Goal: Task Accomplishment & Management: Manage account settings

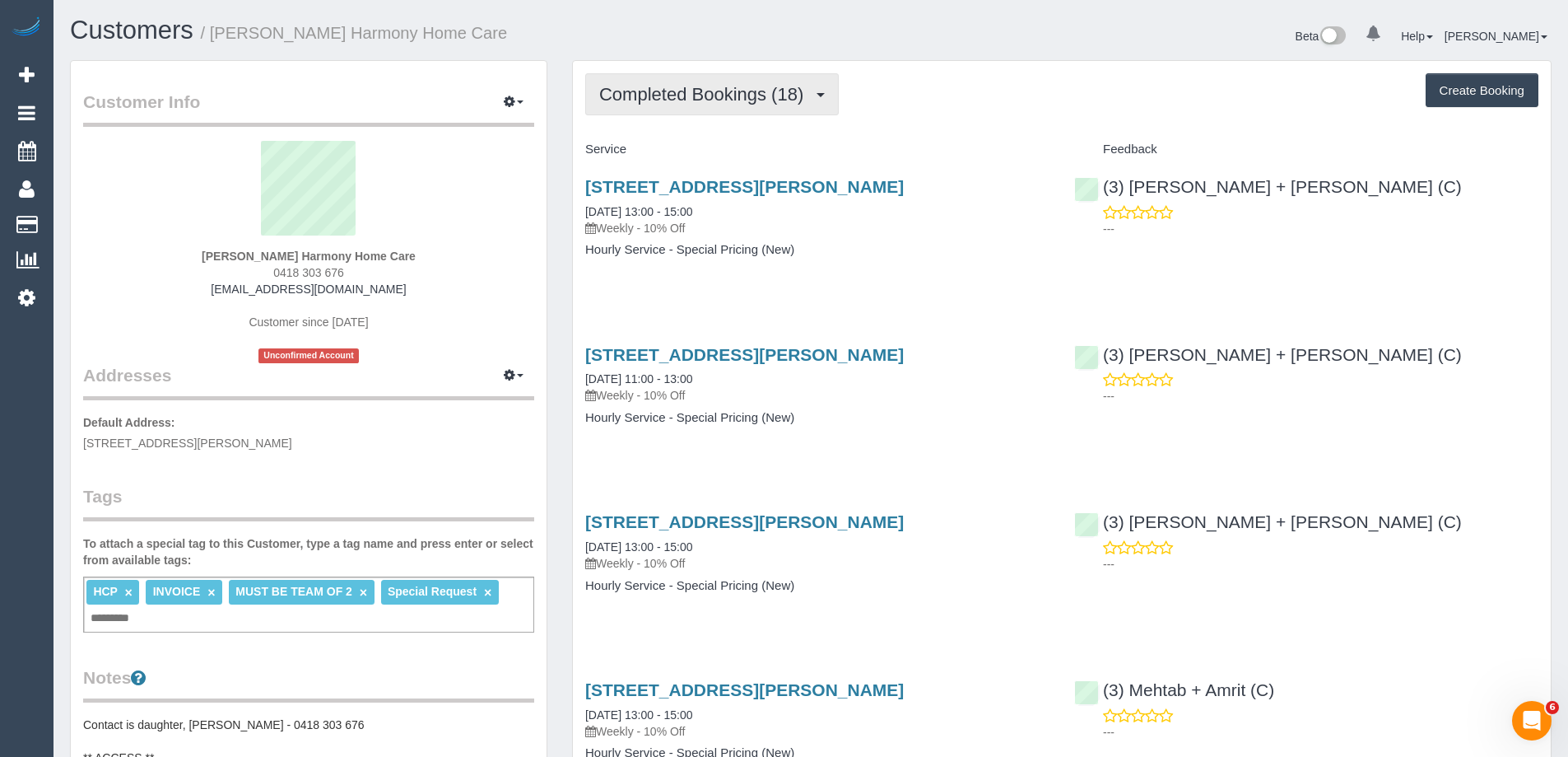
click at [725, 100] on span "Completed Bookings (18)" at bounding box center [706, 94] width 213 height 20
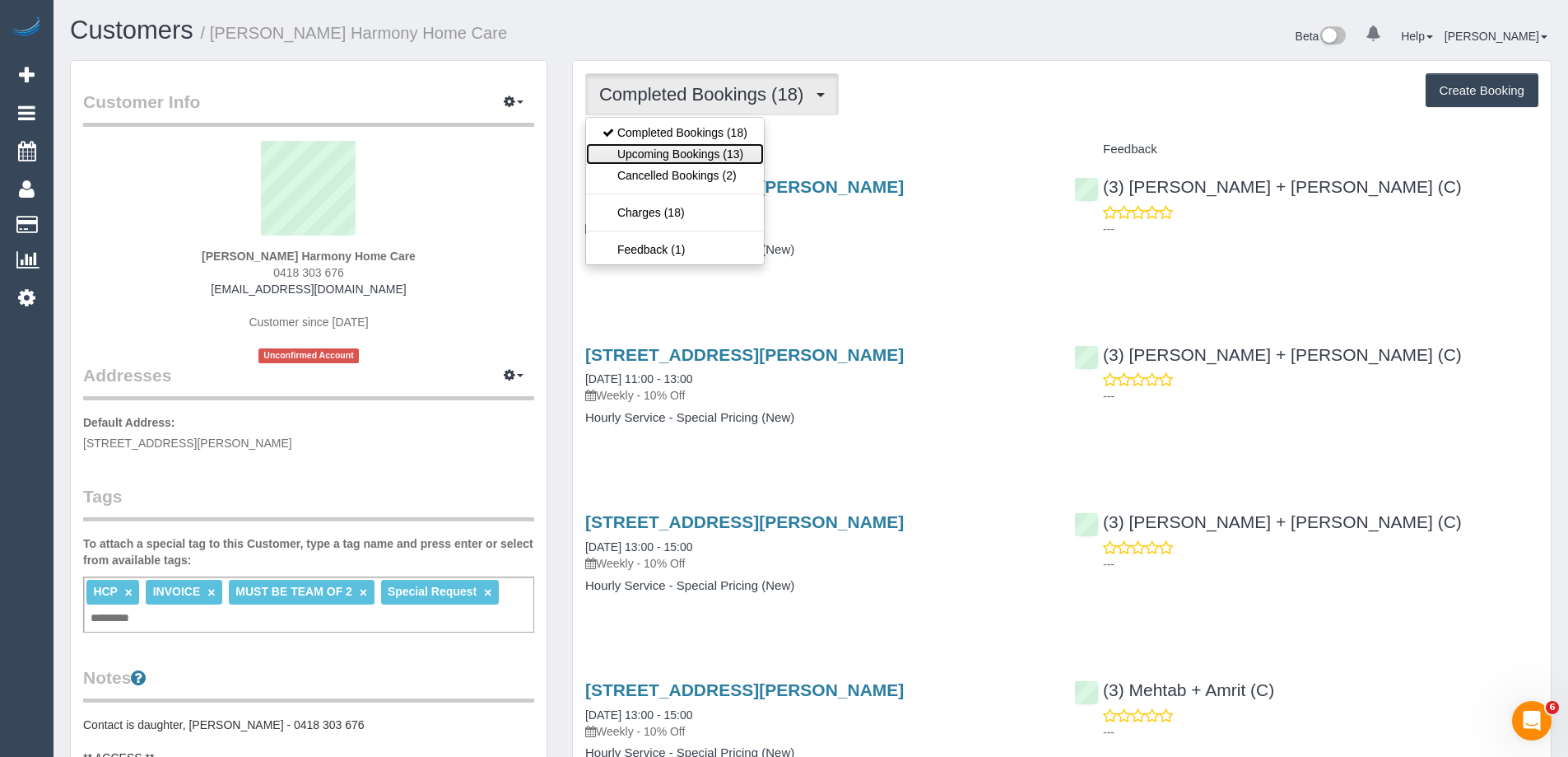
click at [710, 155] on link "Upcoming Bookings (13)" at bounding box center [675, 153] width 177 height 21
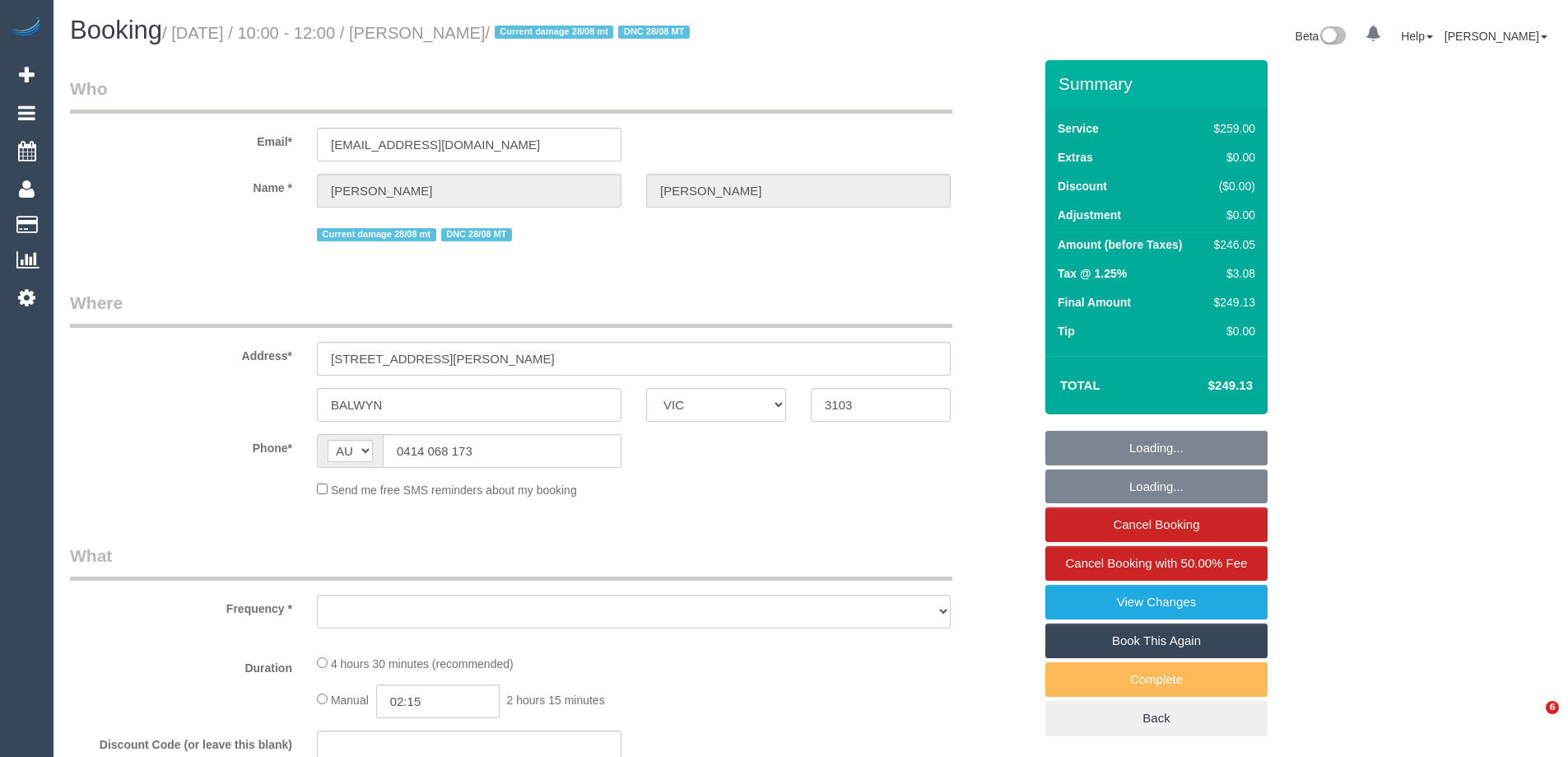
select select "VIC"
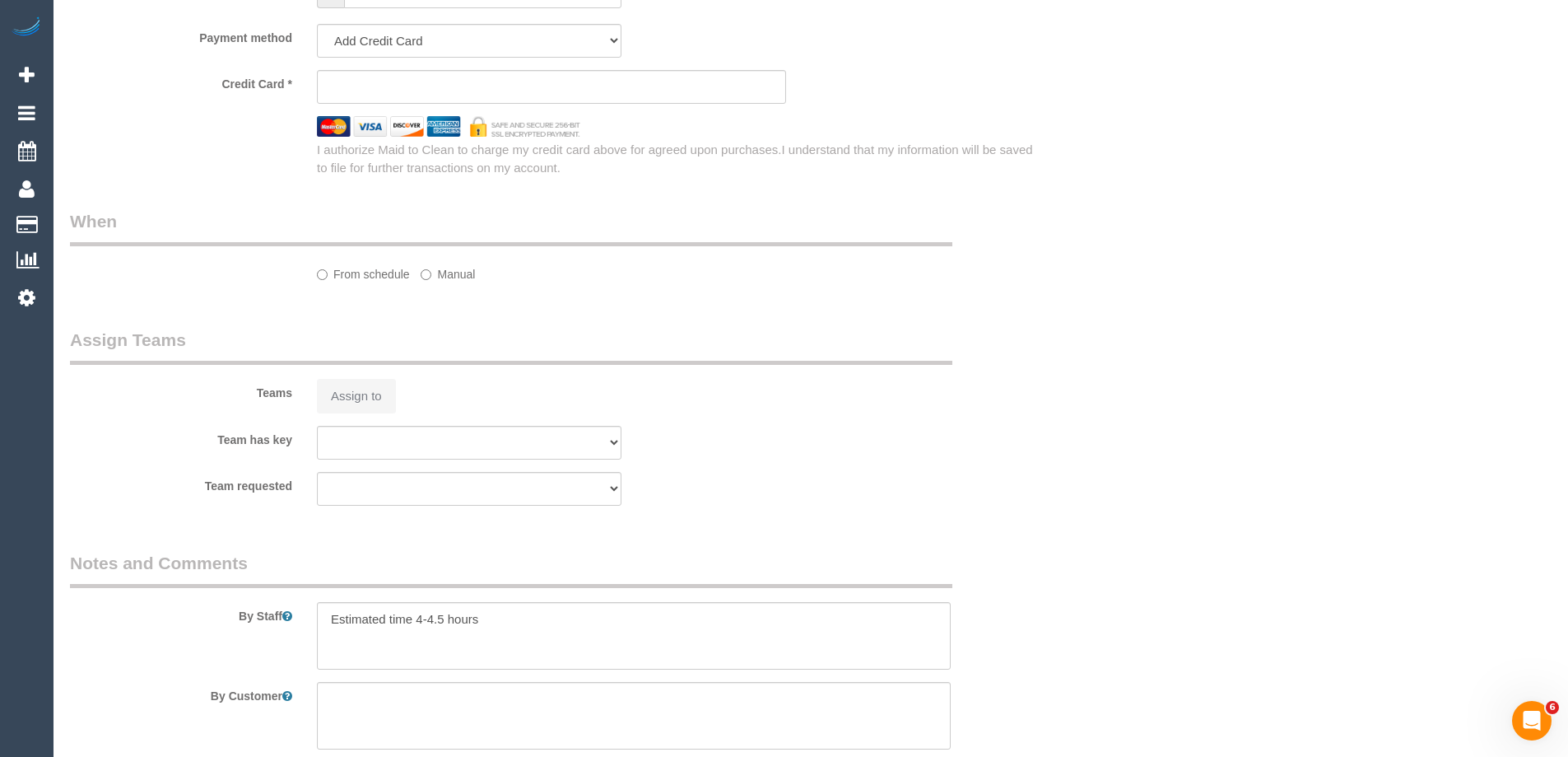
select select "string:stripe-pm_1RIO802GScqysDRVtVtZynzm"
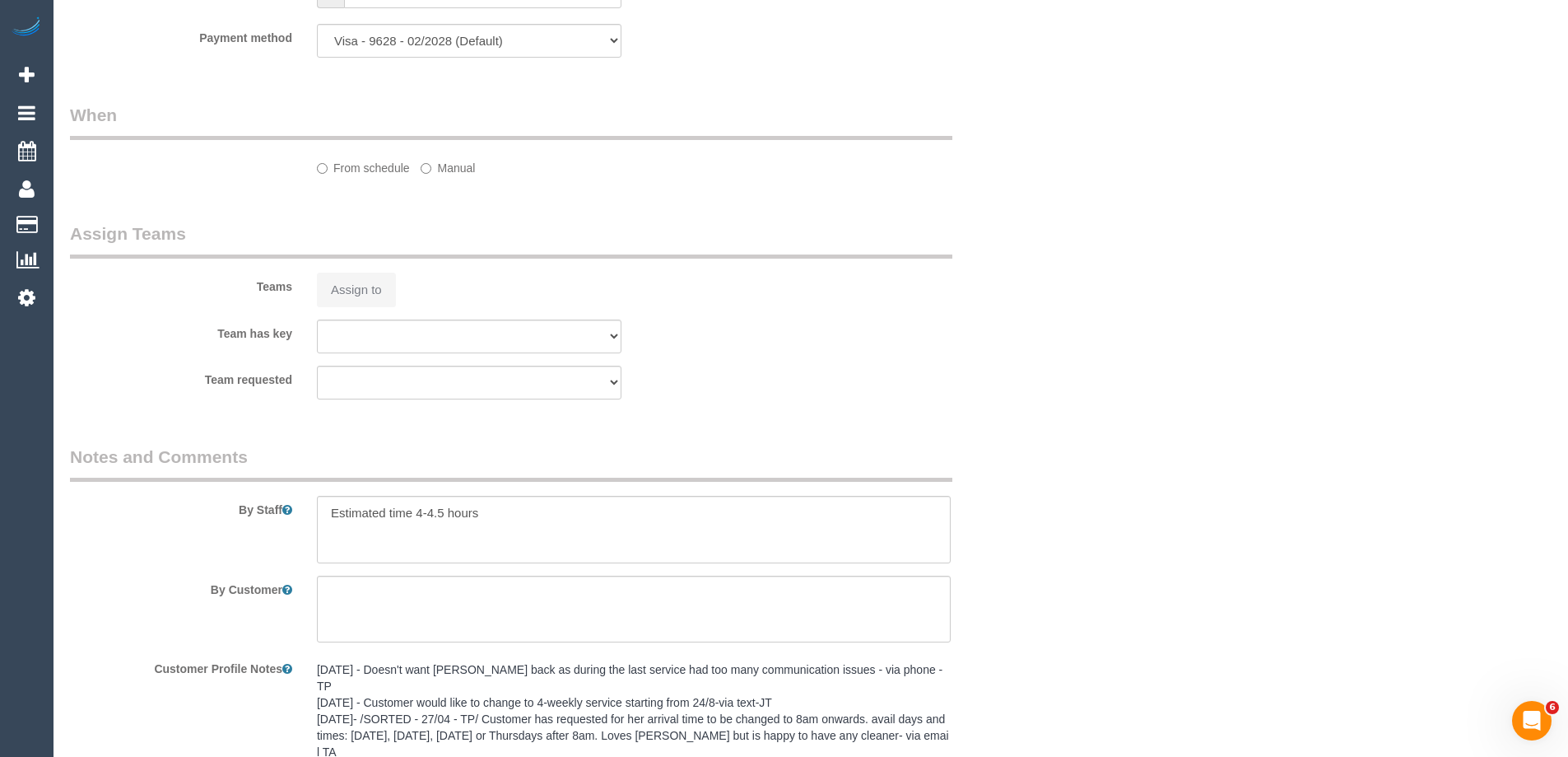
select select "object:541"
select select "number:28"
select select "number:14"
select select "number:19"
select select "number:22"
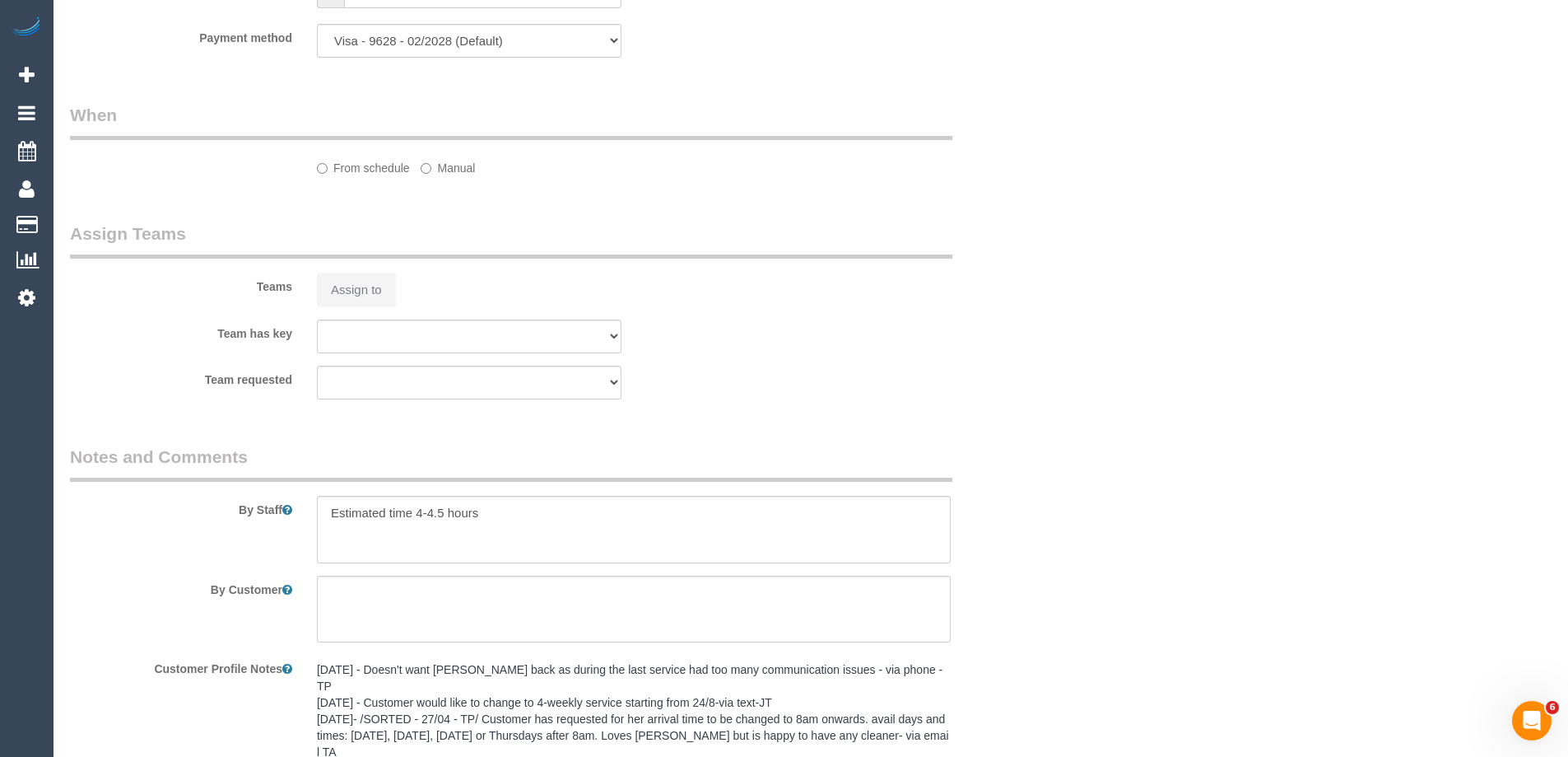
select select "number:34"
select select "number:12"
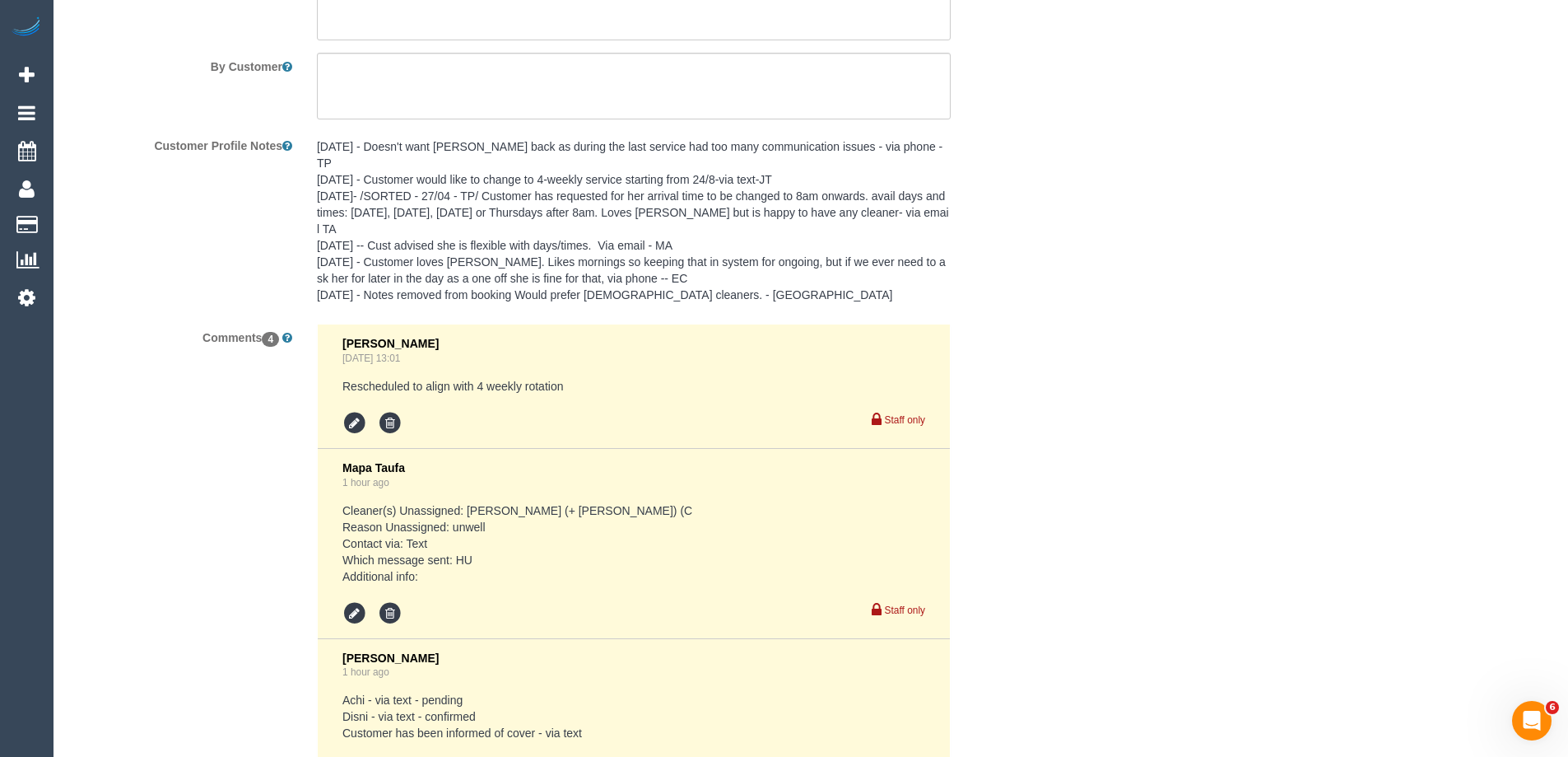
select select "object:1510"
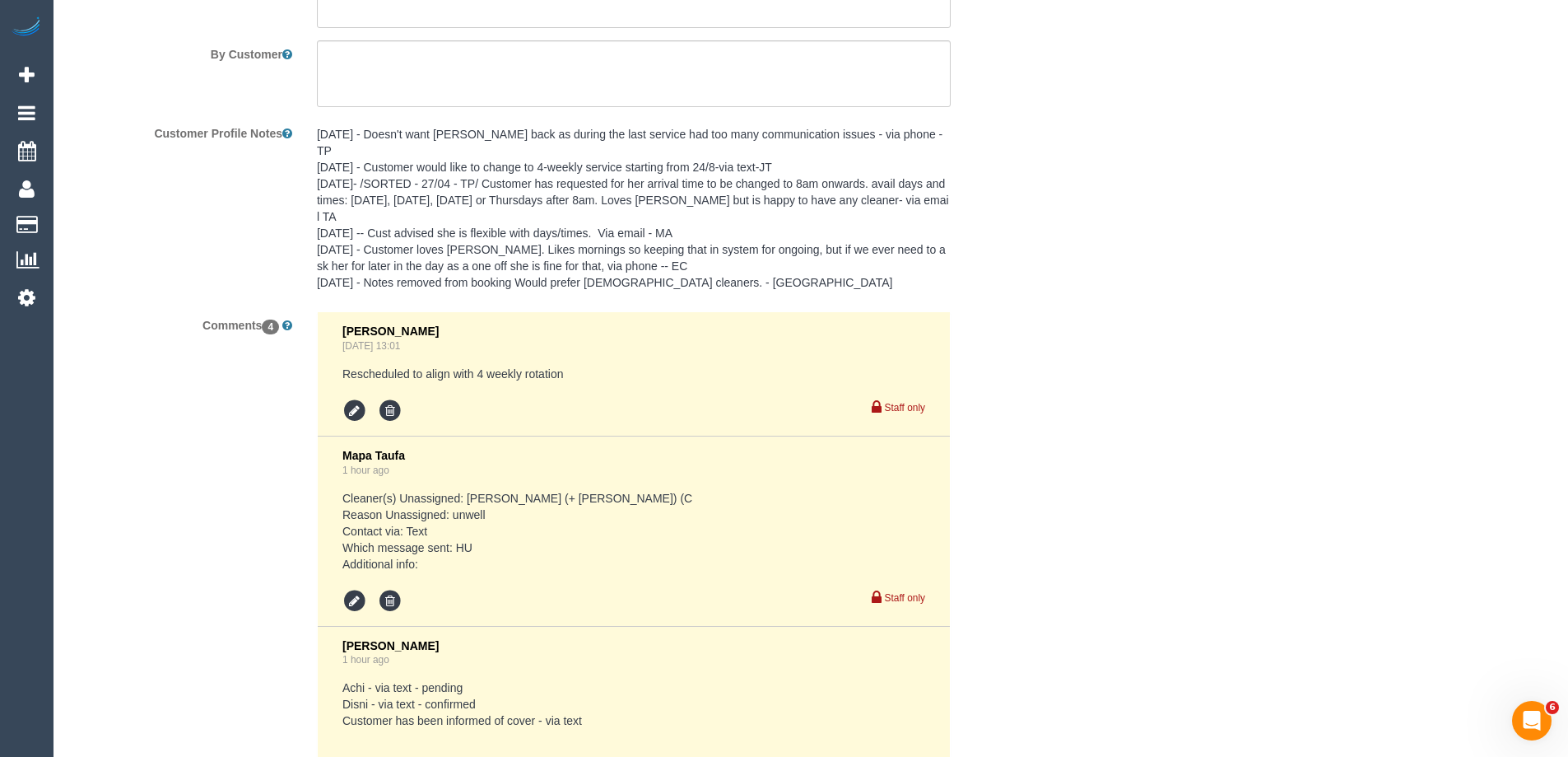
select select "spot1"
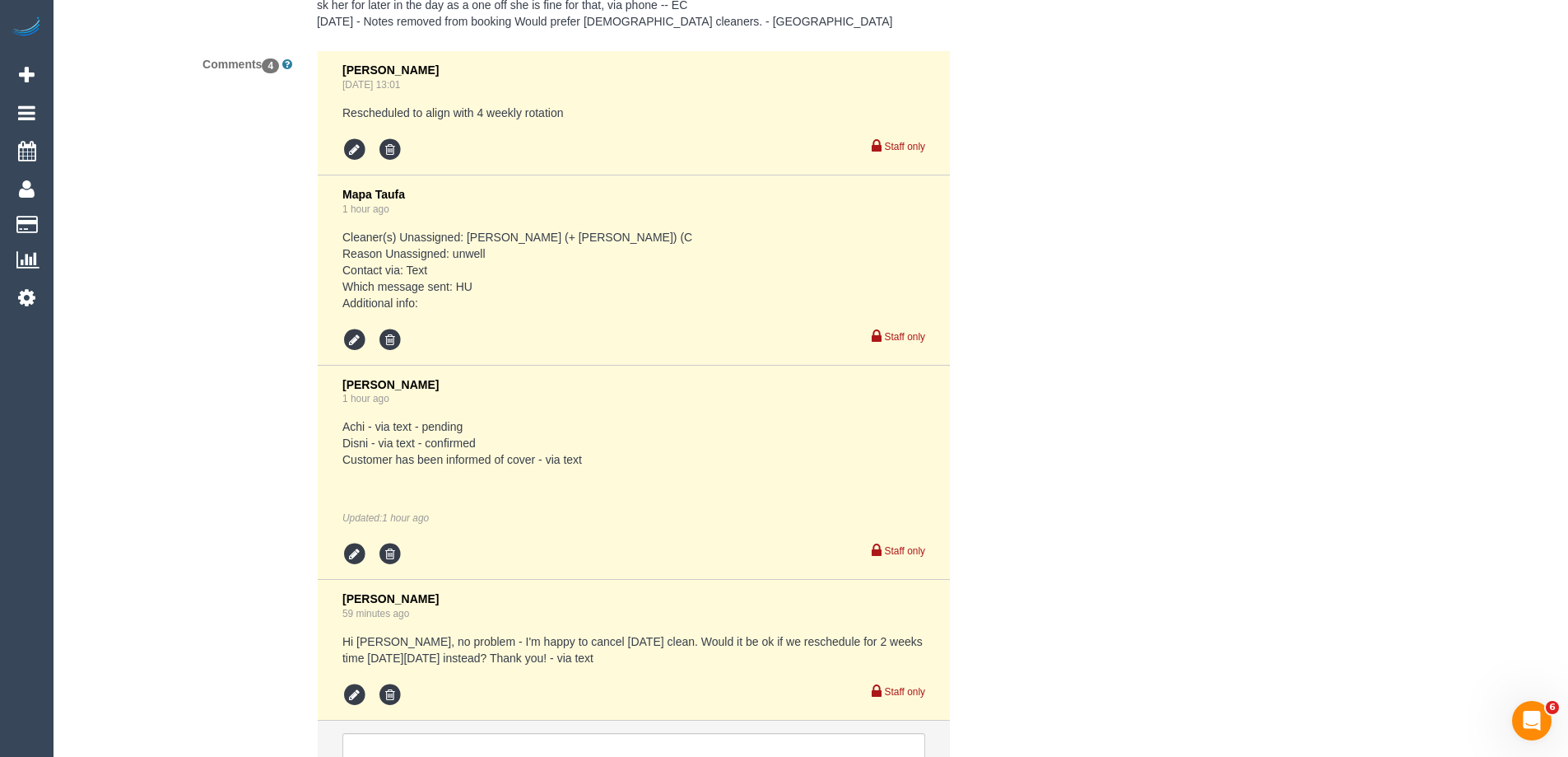
scroll to position [3205, 0]
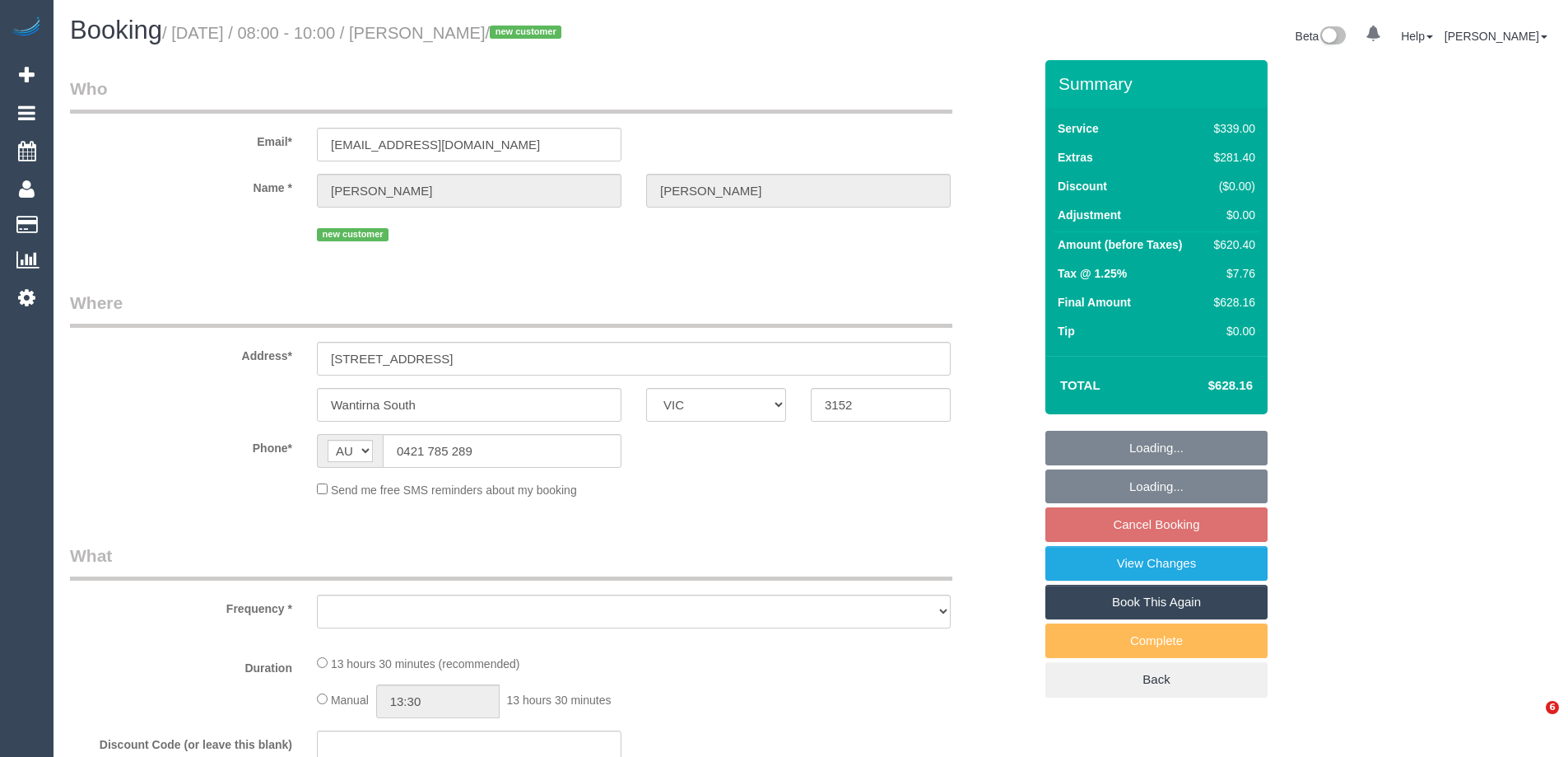
select select "VIC"
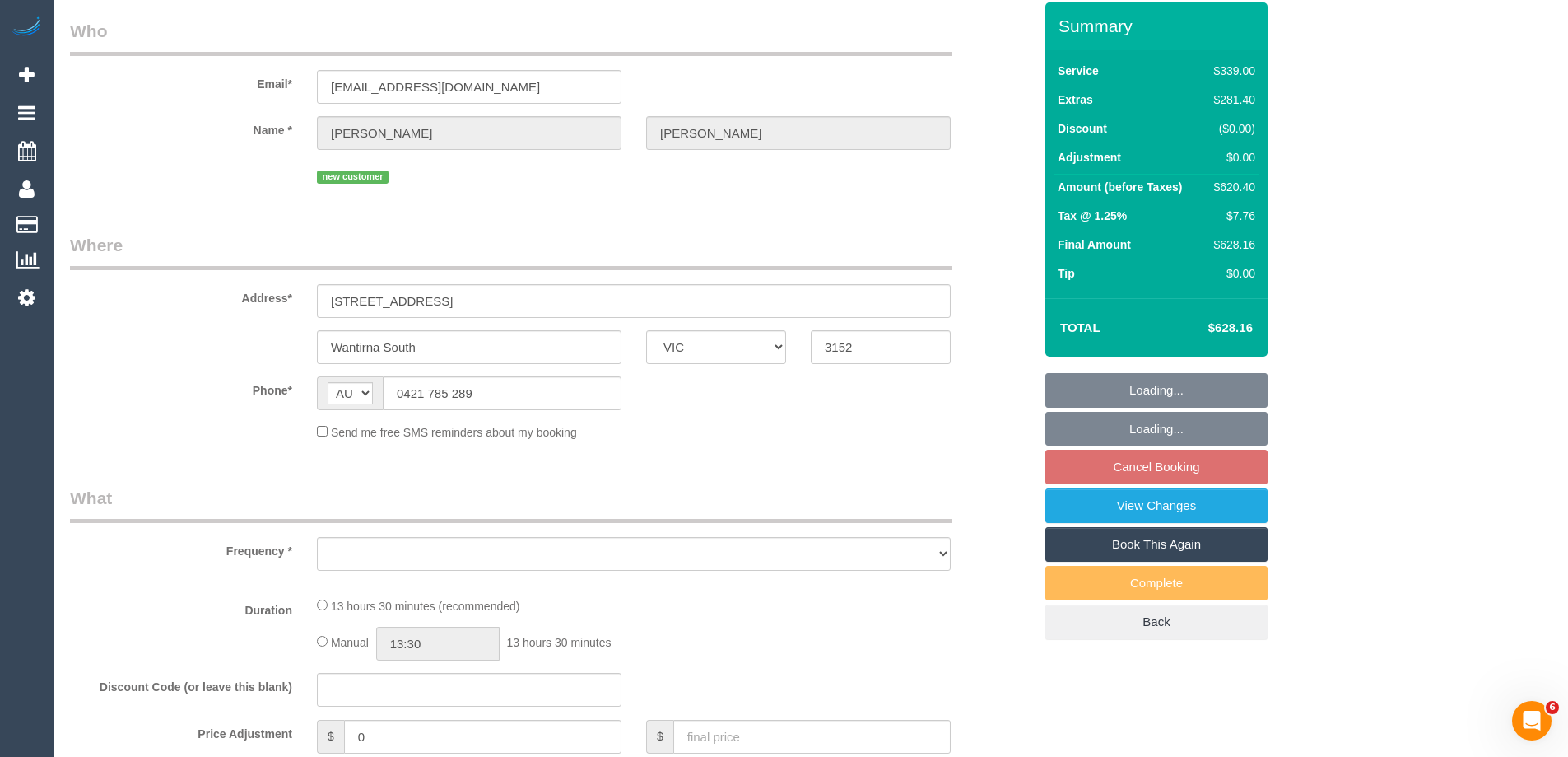
select select "object:531"
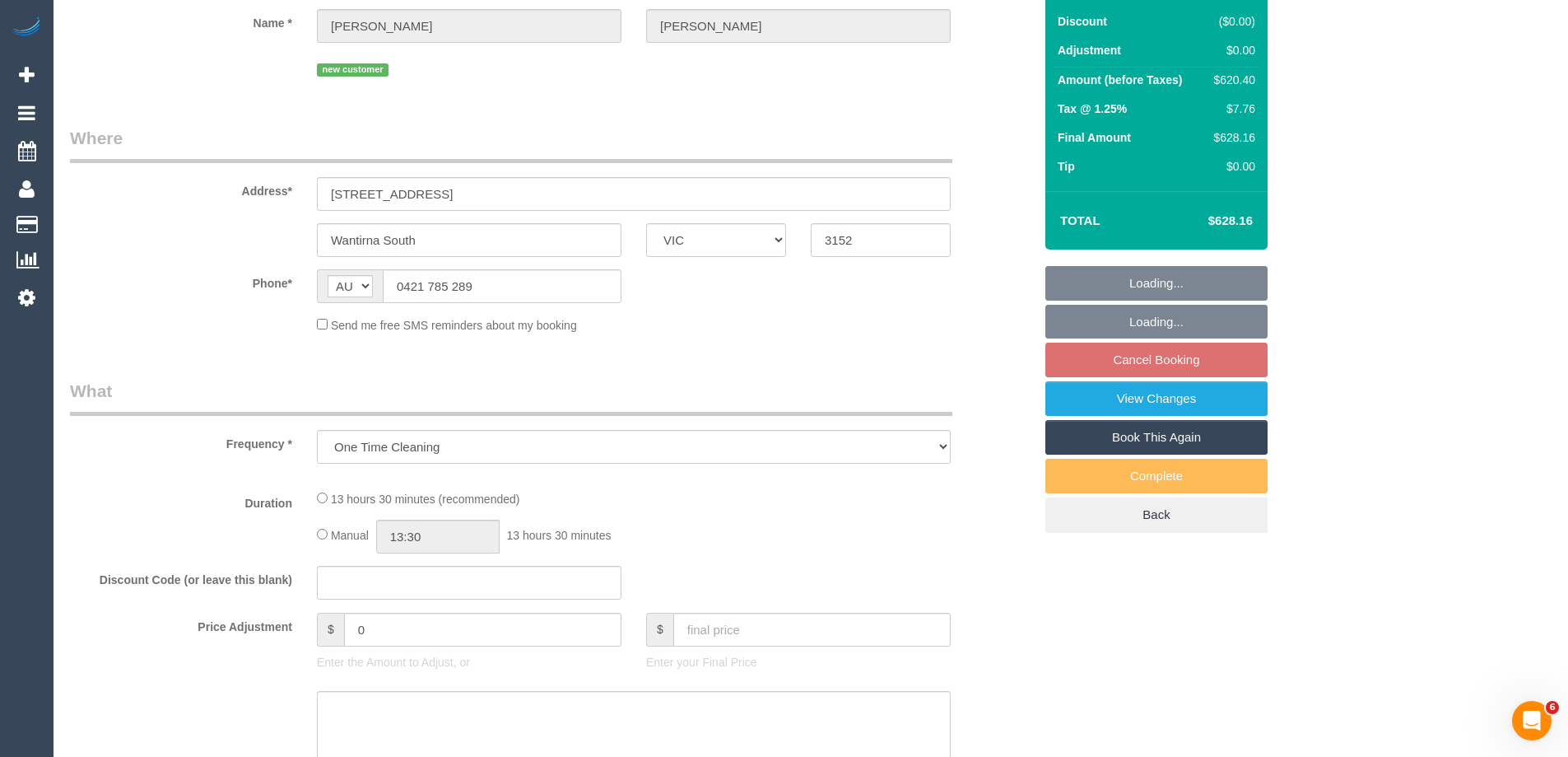
select select "string:stripe-pm_1S9Mu72GScqysDRVp7ogKWHD"
select select "number:28"
select select "number:15"
select select "number:18"
select select "number:24"
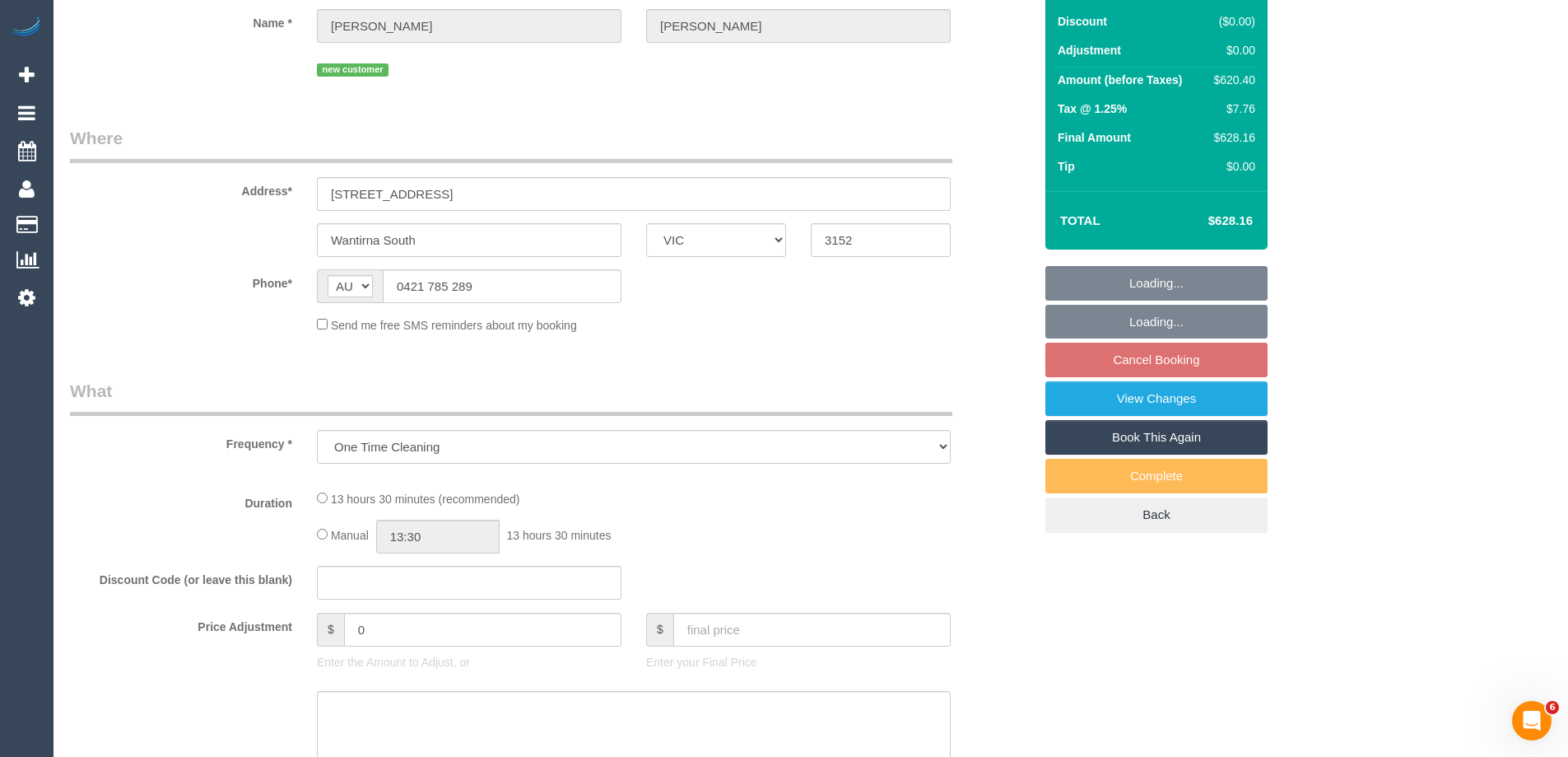
select select "number:13"
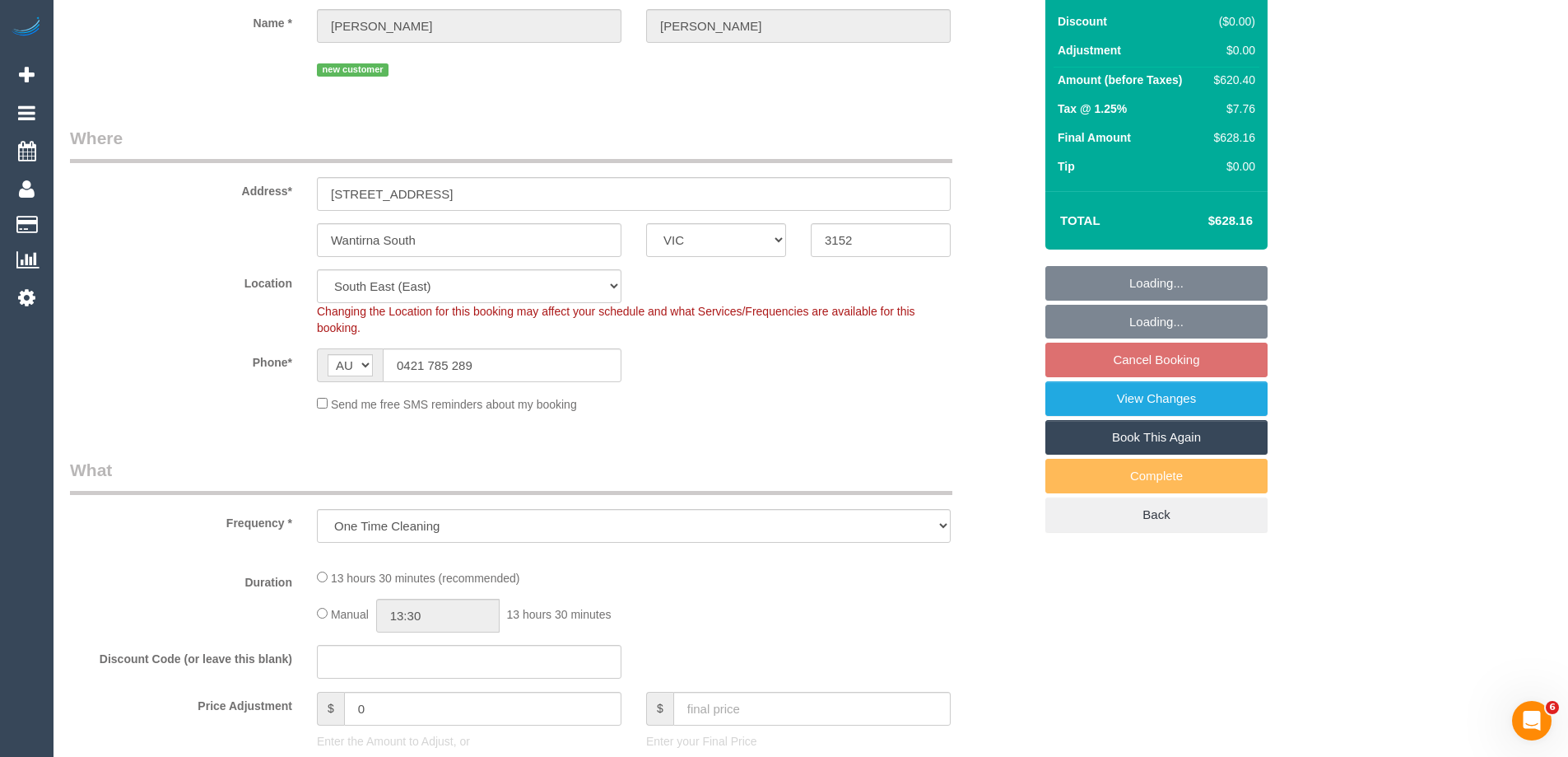
select select "object:684"
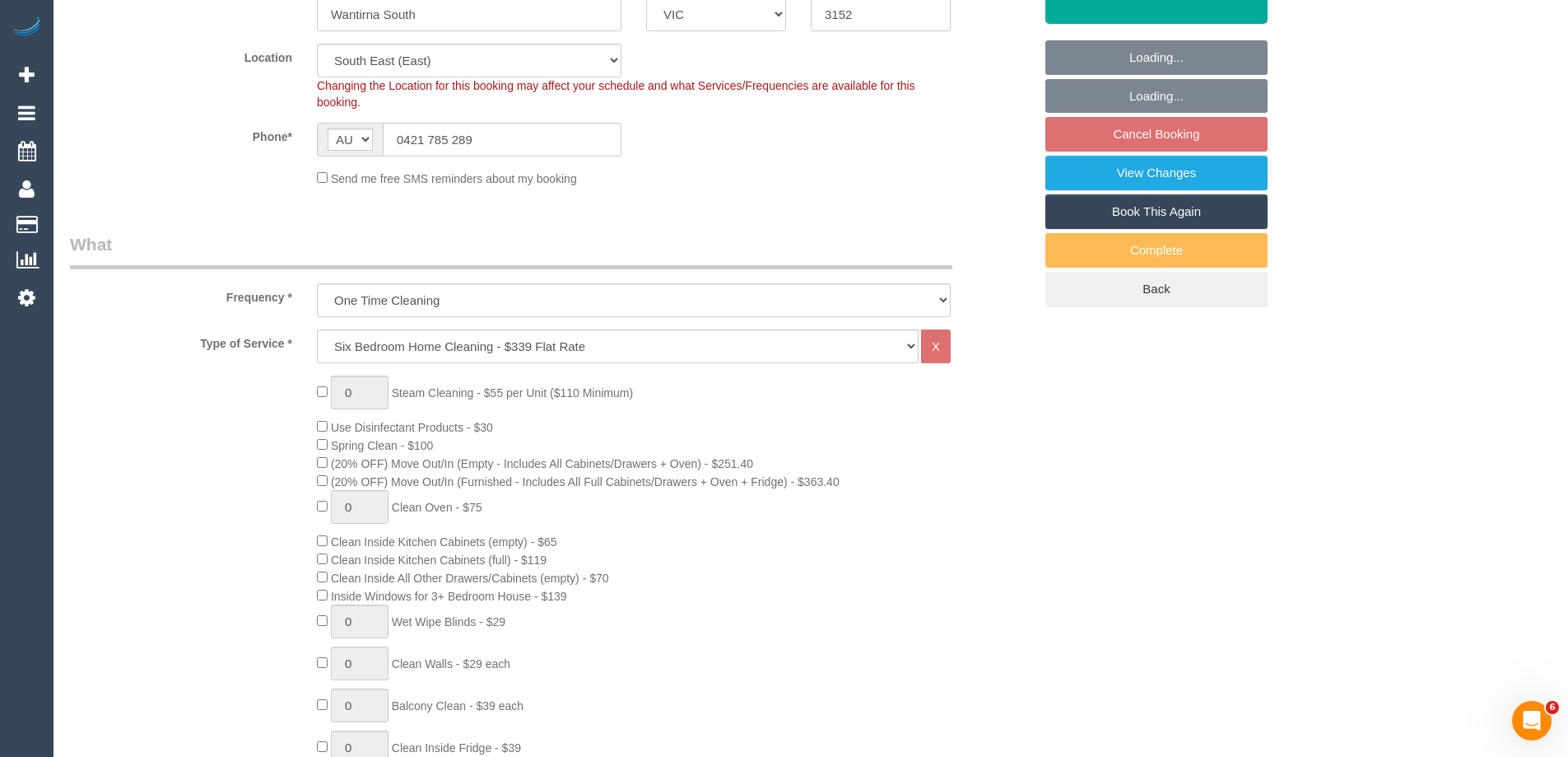
select select "spot2"
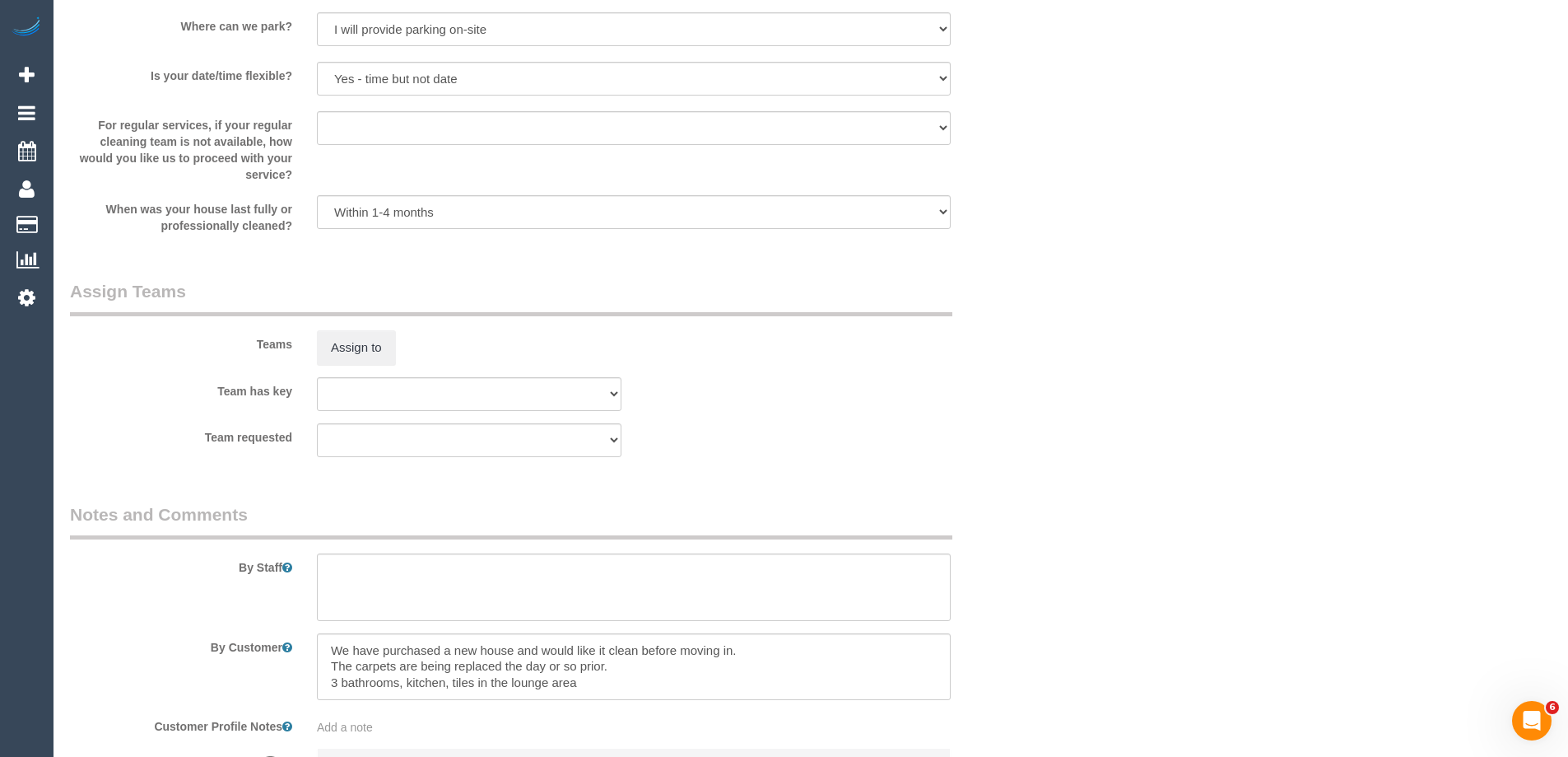
scroll to position [2428, 0]
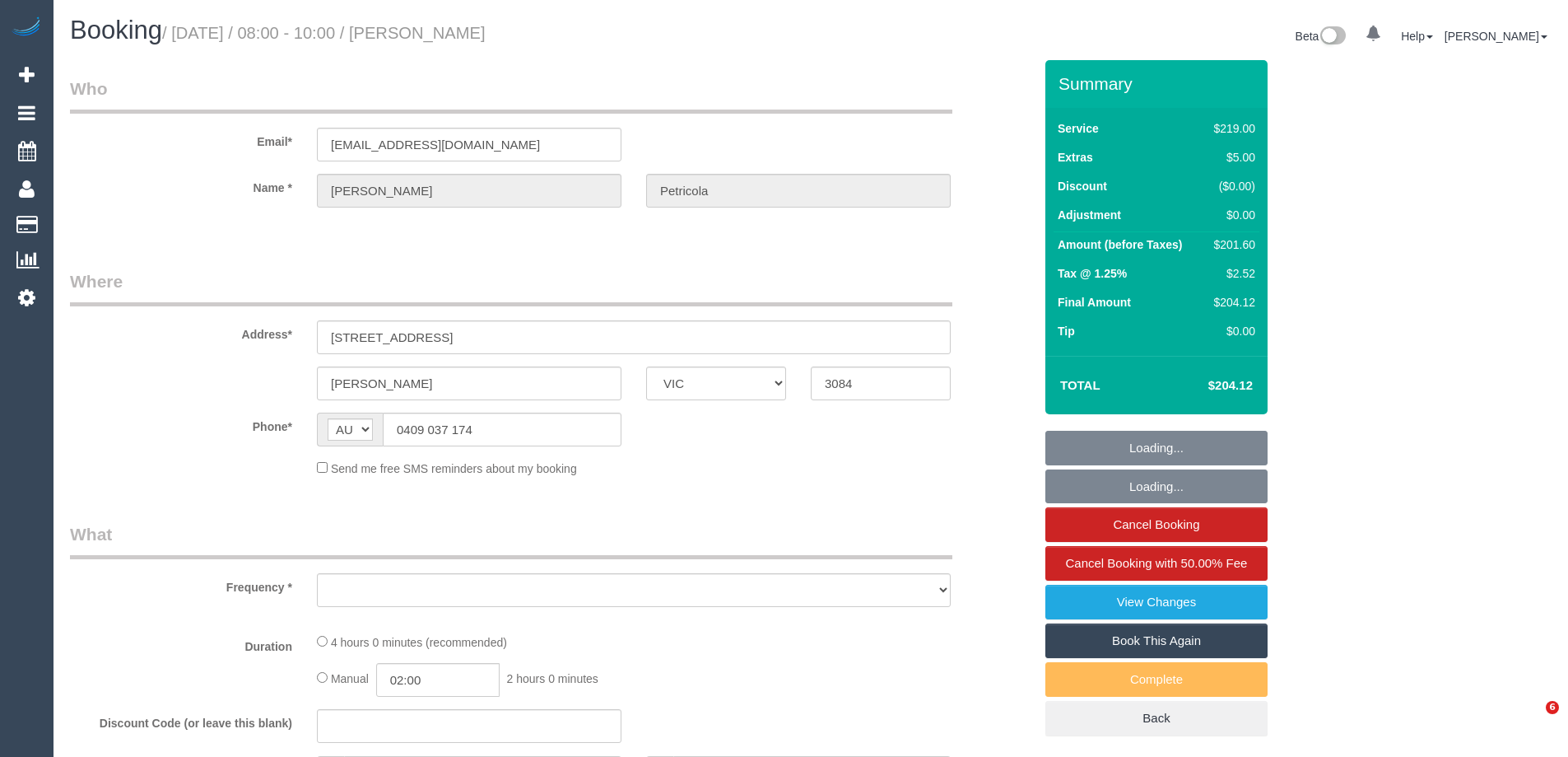
select select "VIC"
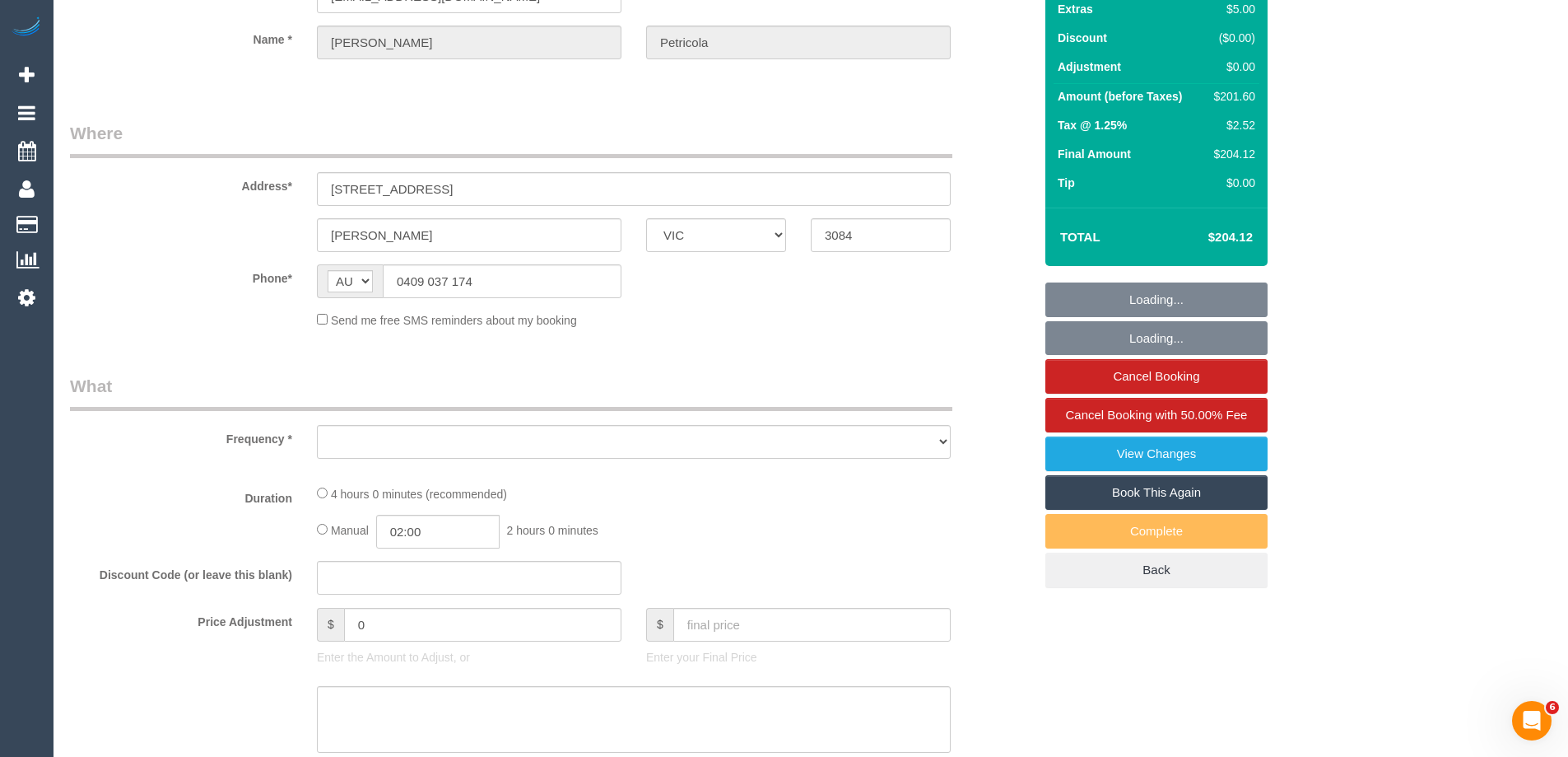
select select "object:604"
select select "string:stripe-pm_1Rgyfg2GScqysDRV6MLzsBLo"
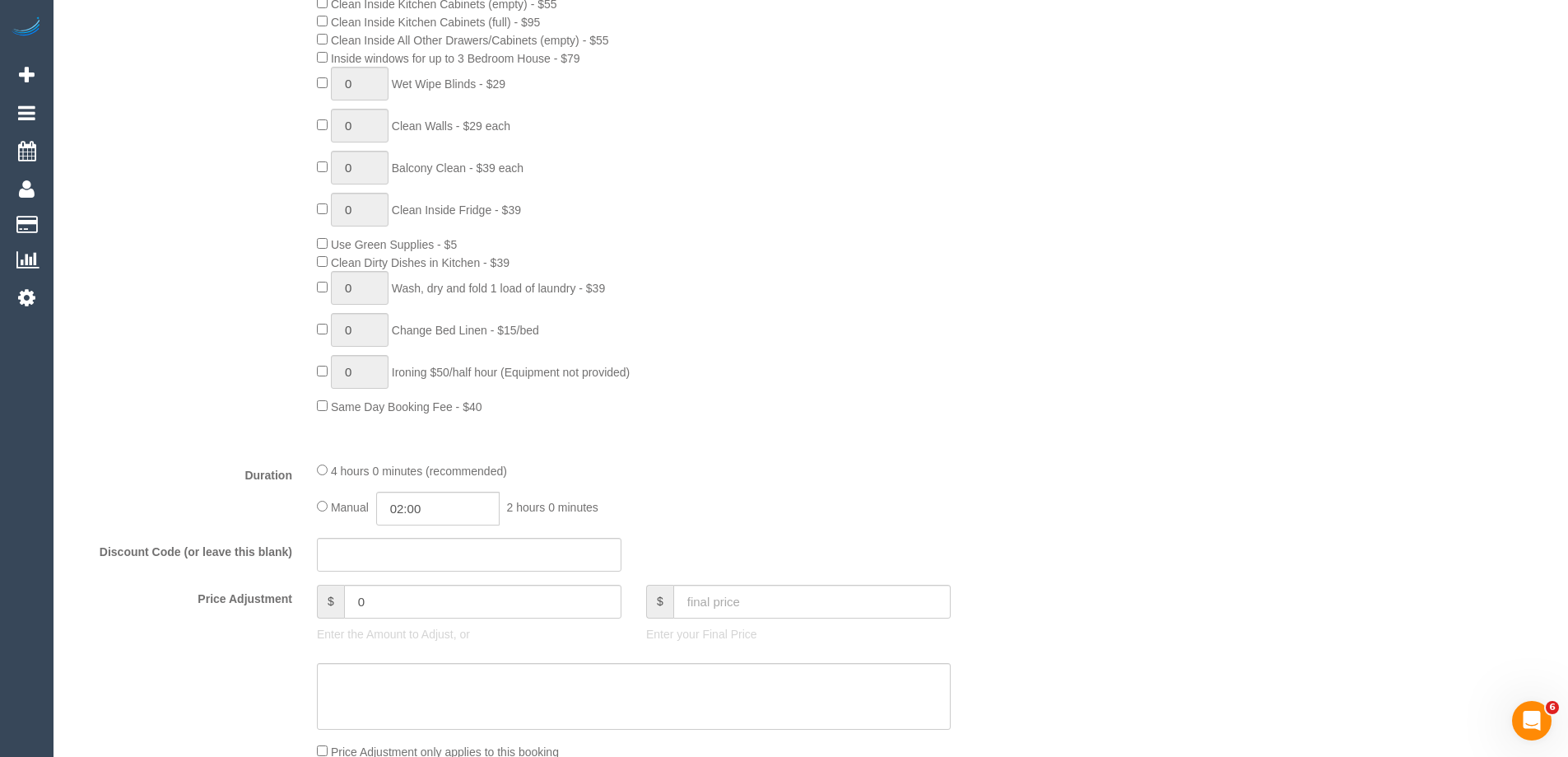
select select "number:29"
select select "number:14"
select select "number:19"
select select "number:24"
select select "number:34"
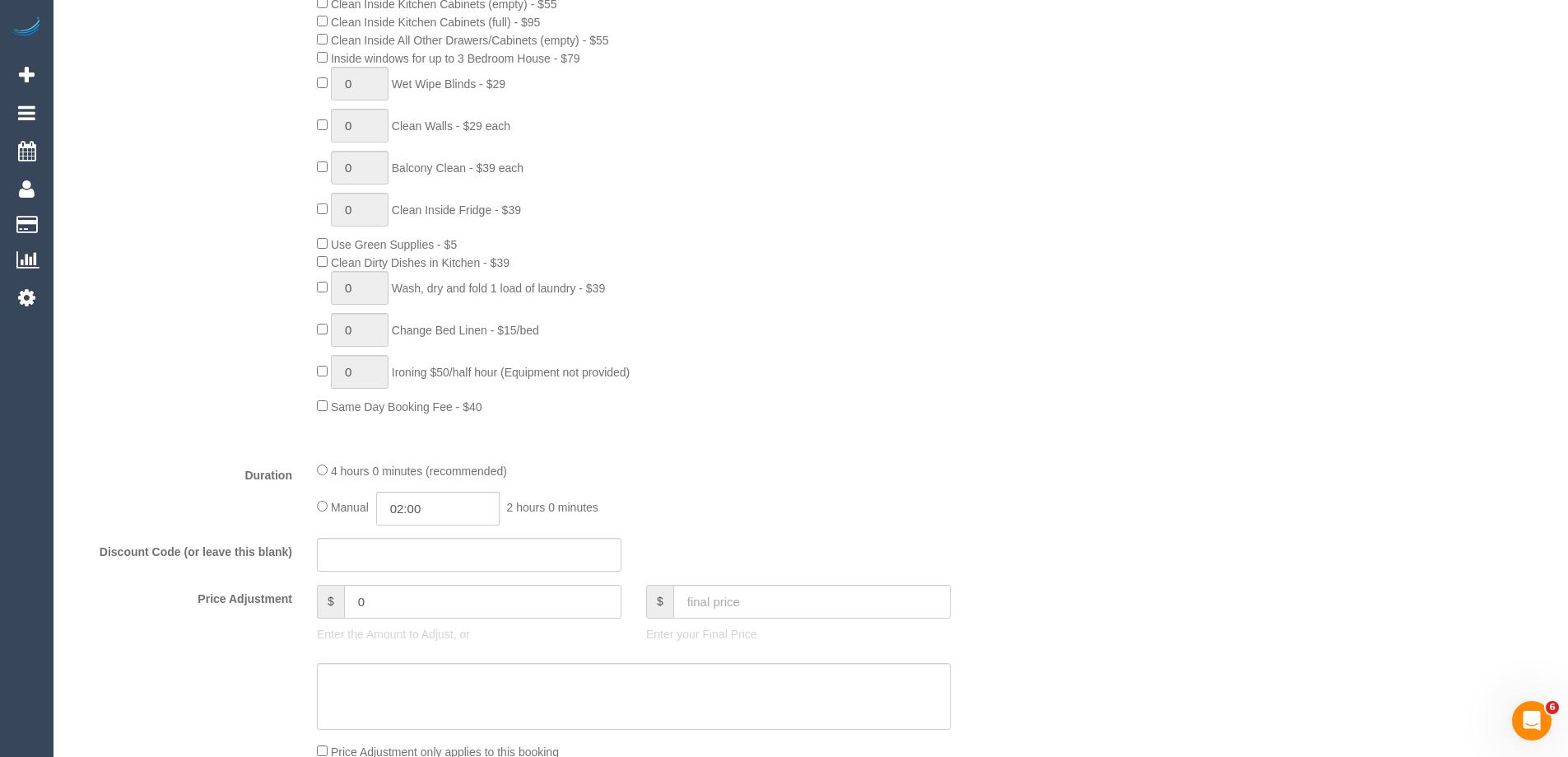
select select "number:12"
select select "object:1525"
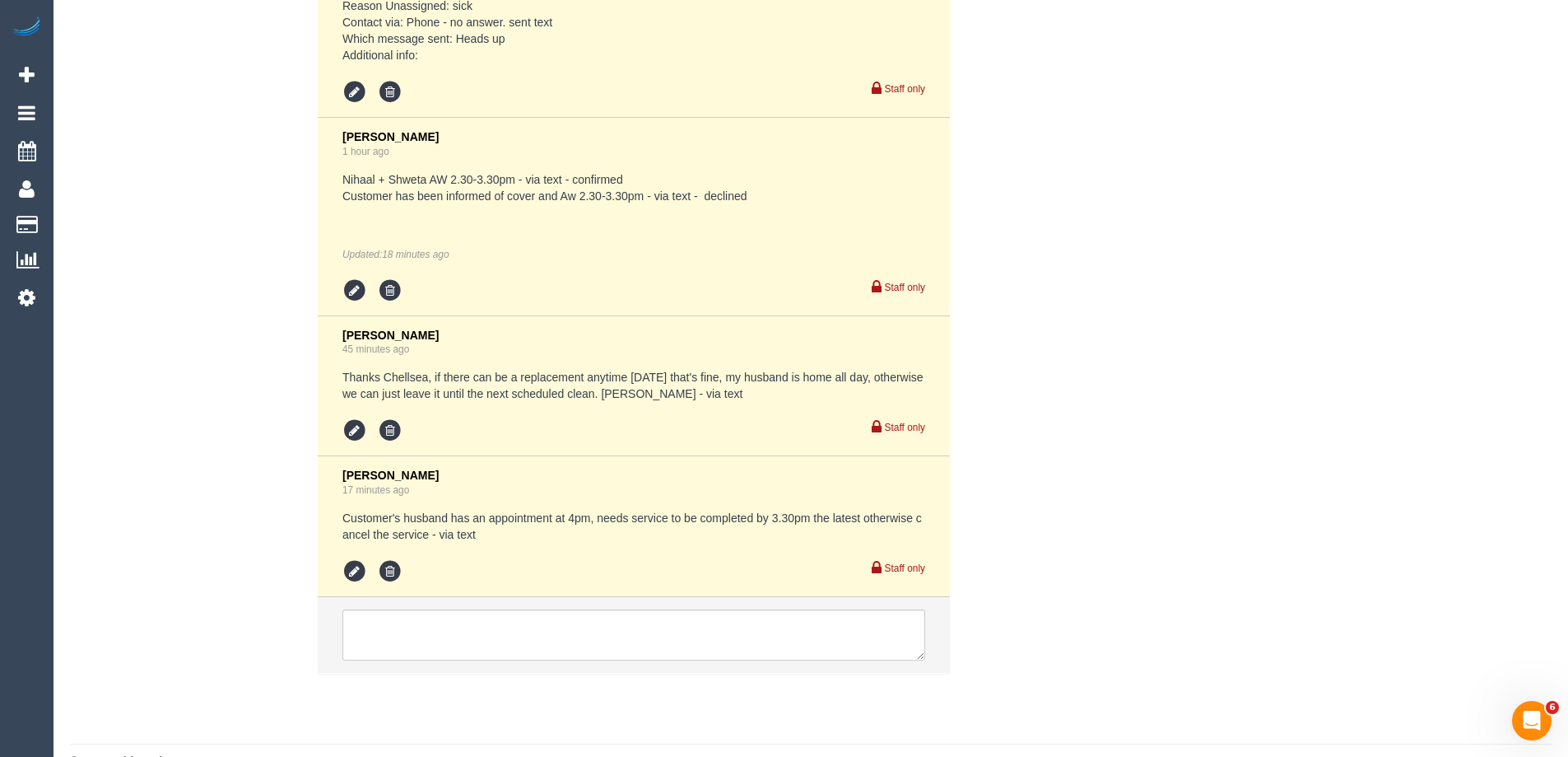
scroll to position [3194, 0]
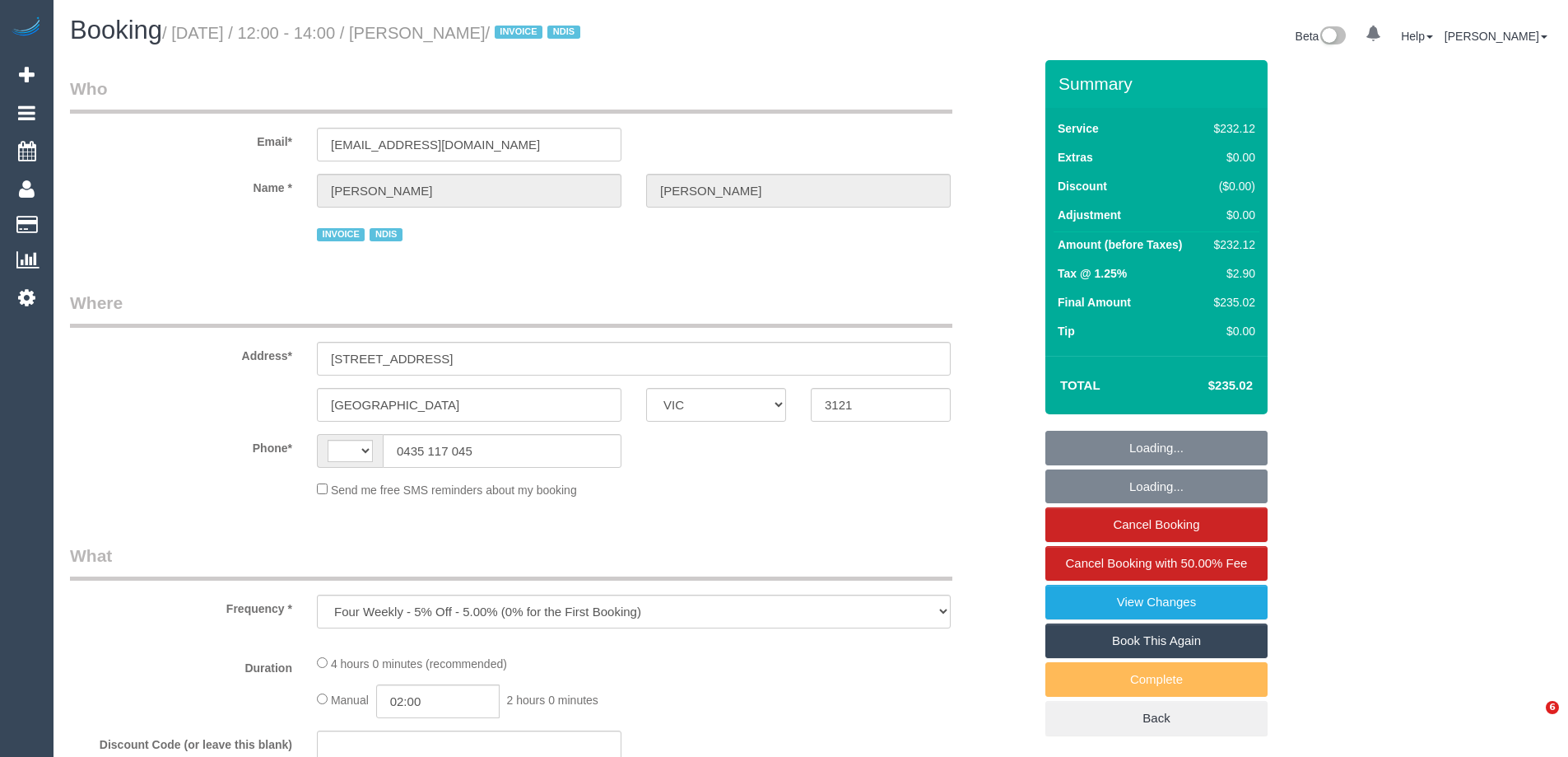
select select "VIC"
select select "240"
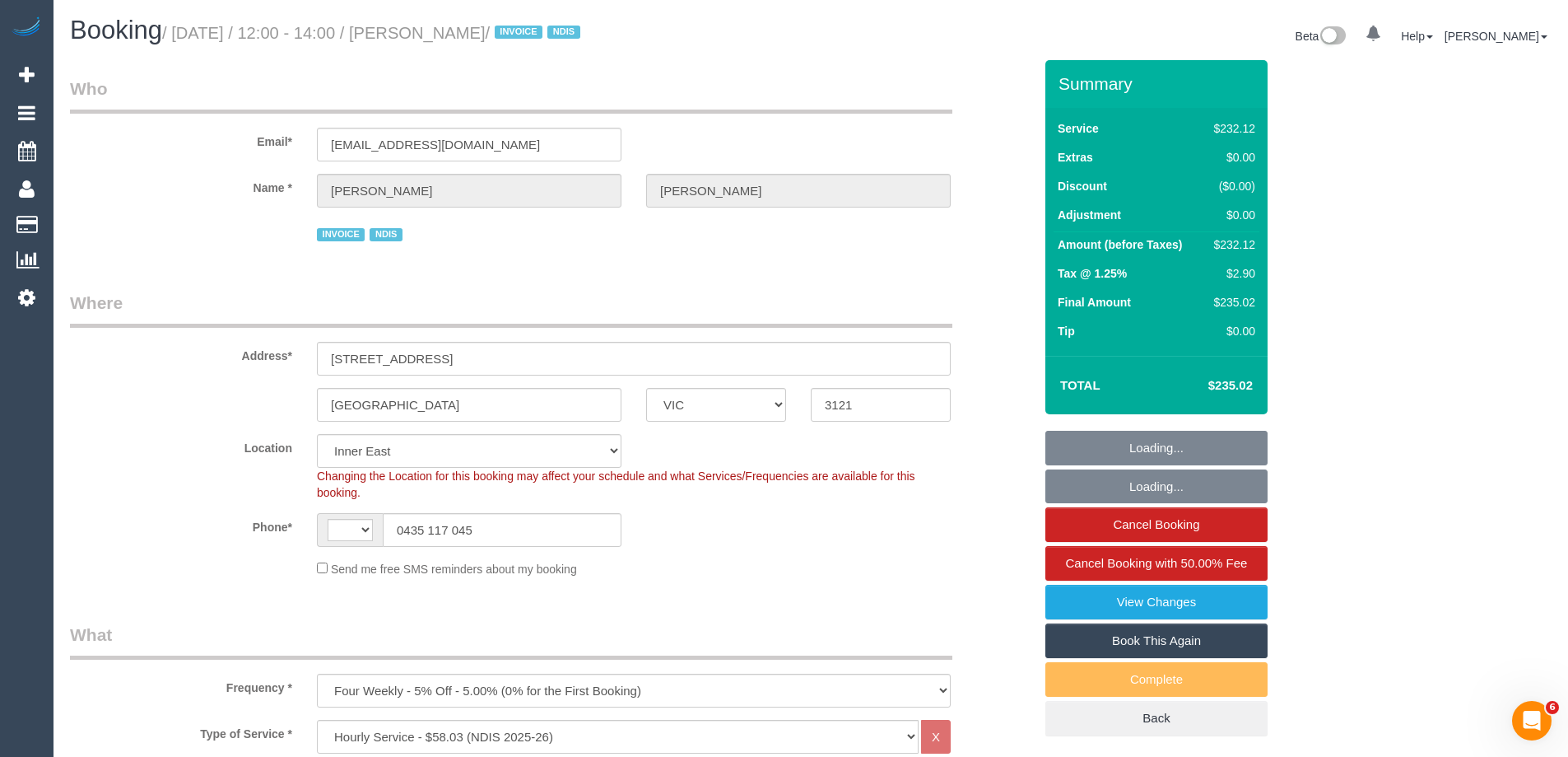
select select "string:AU"
select select "object:1246"
select select "number:28"
select select "number:14"
select select "number:19"
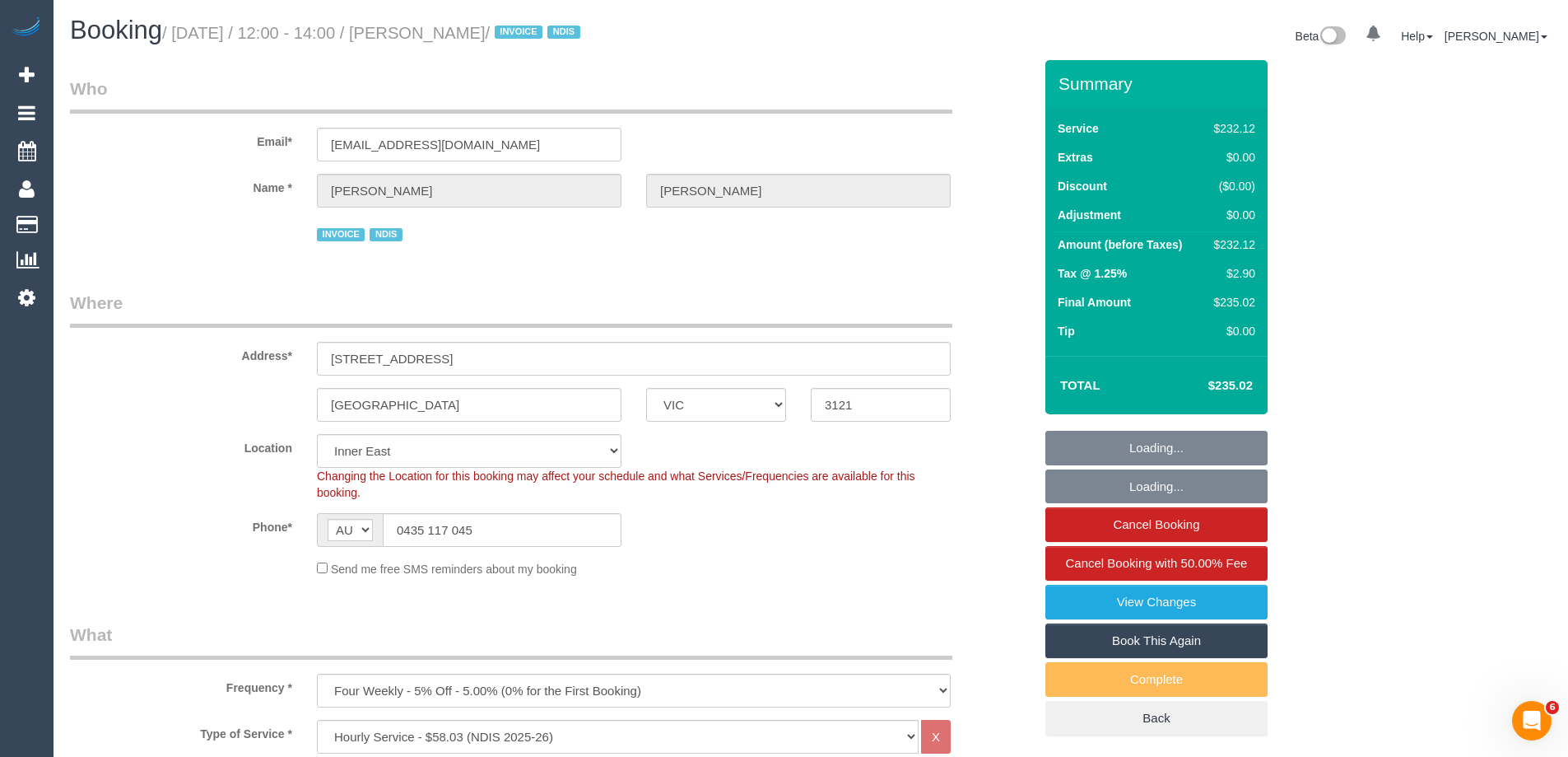
select select "number:36"
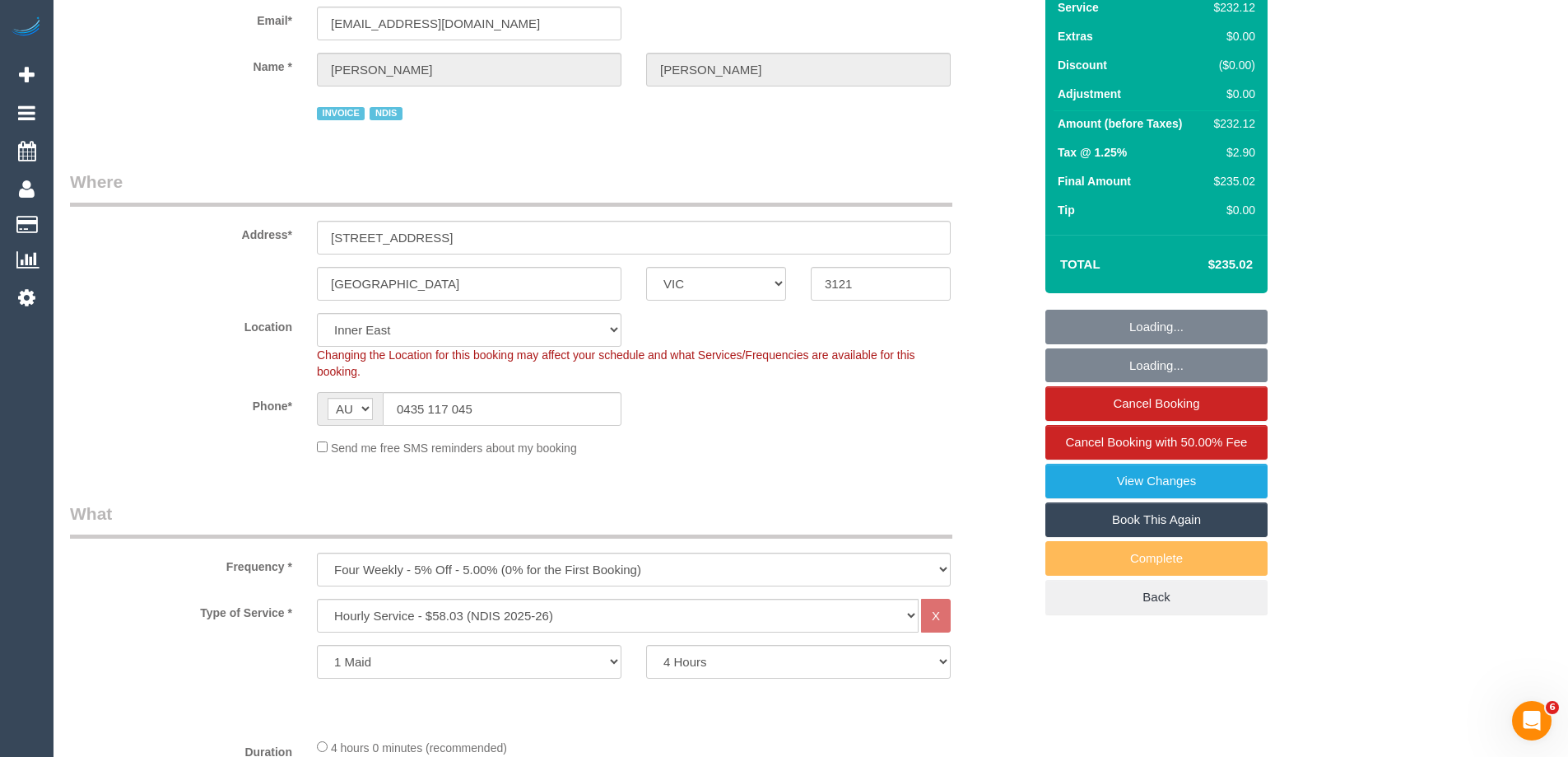
select select "spot1"
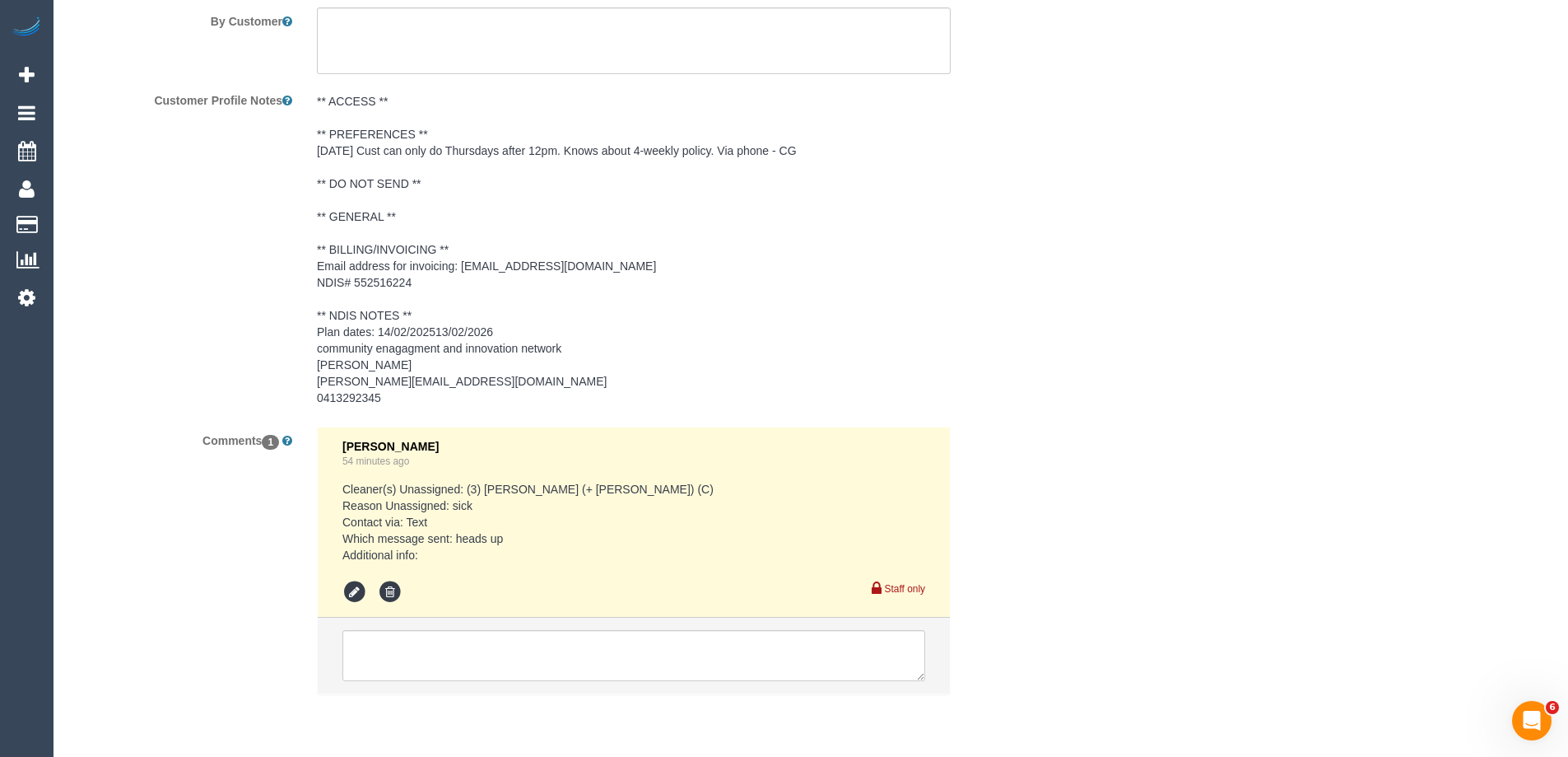
scroll to position [2339, 0]
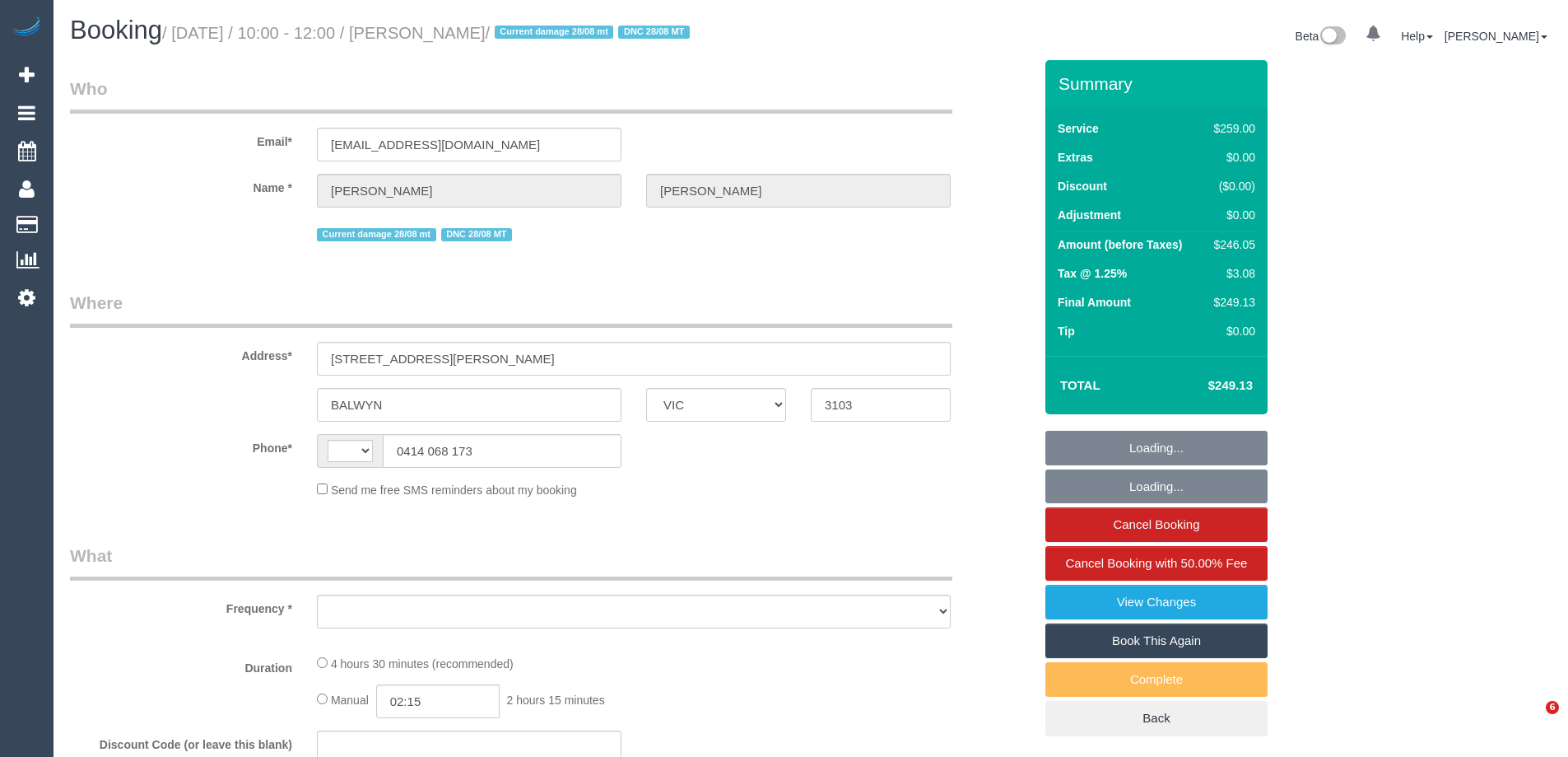
select select "VIC"
select select "string:AU"
select select "object:292"
select select "string:stripe-pm_1RIO802GScqysDRVtVtZynzm"
select select "spot1"
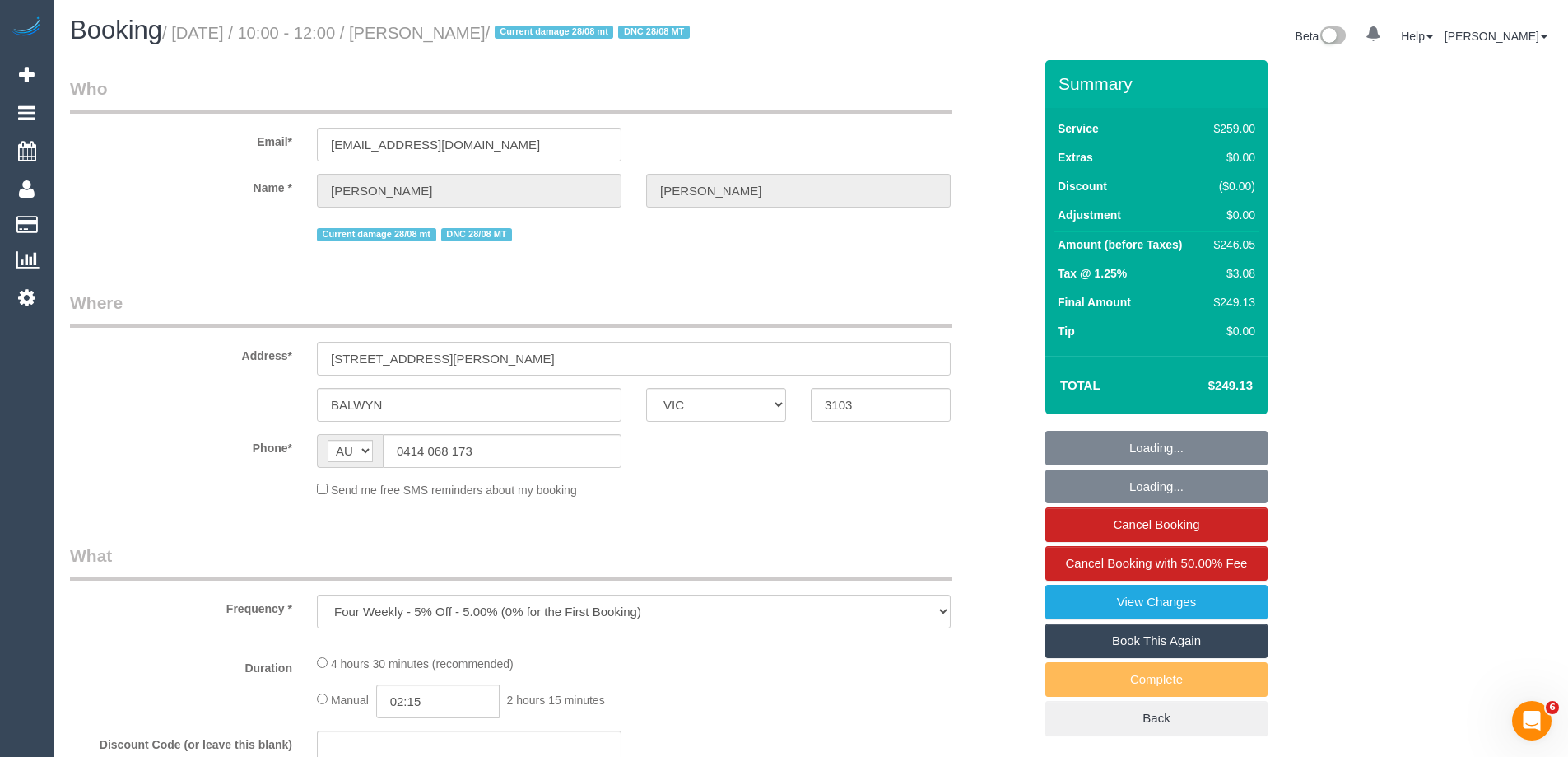
select select "number:28"
select select "number:14"
select select "number:19"
select select "number:22"
select select "number:34"
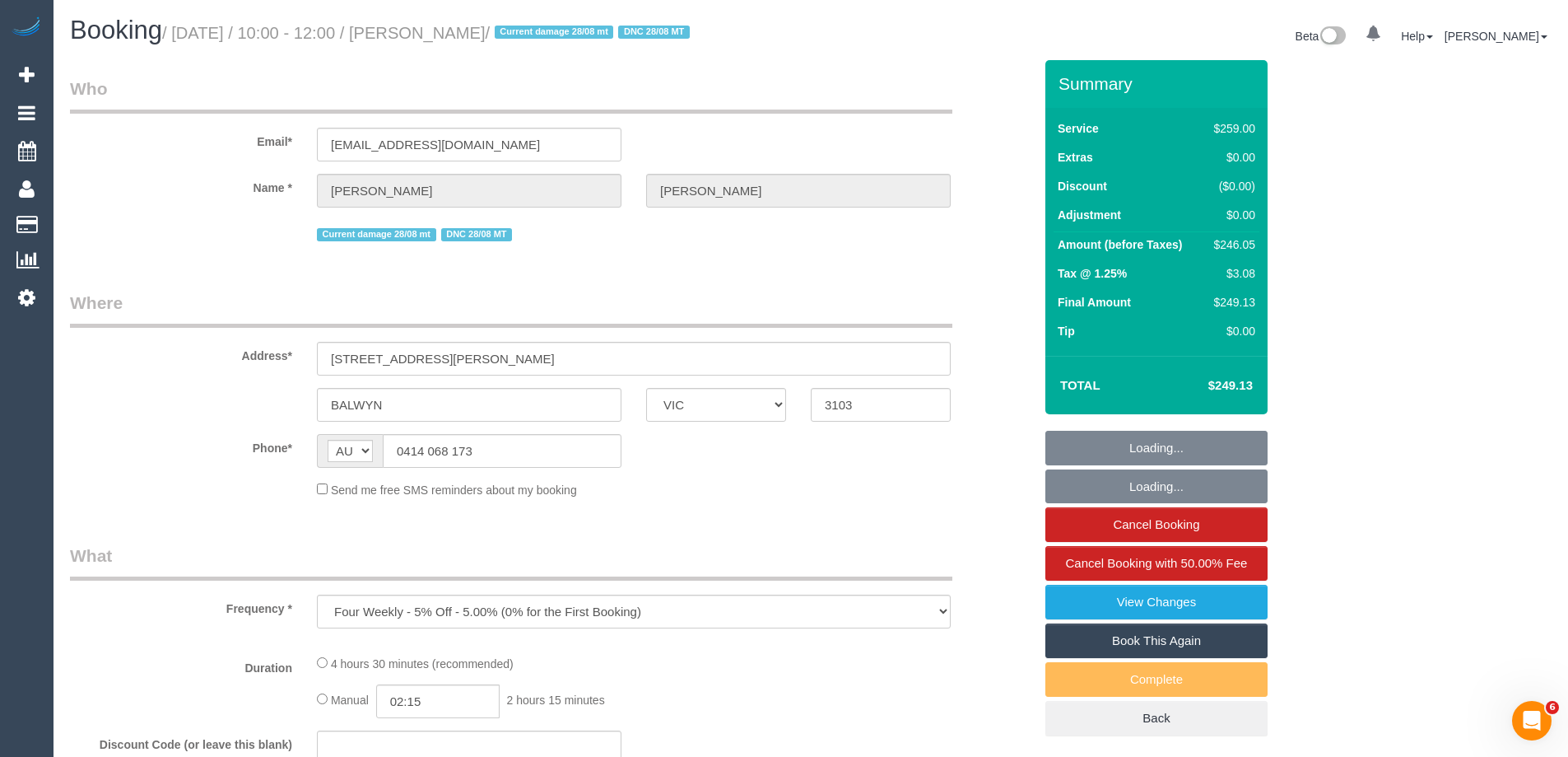
select select "number:12"
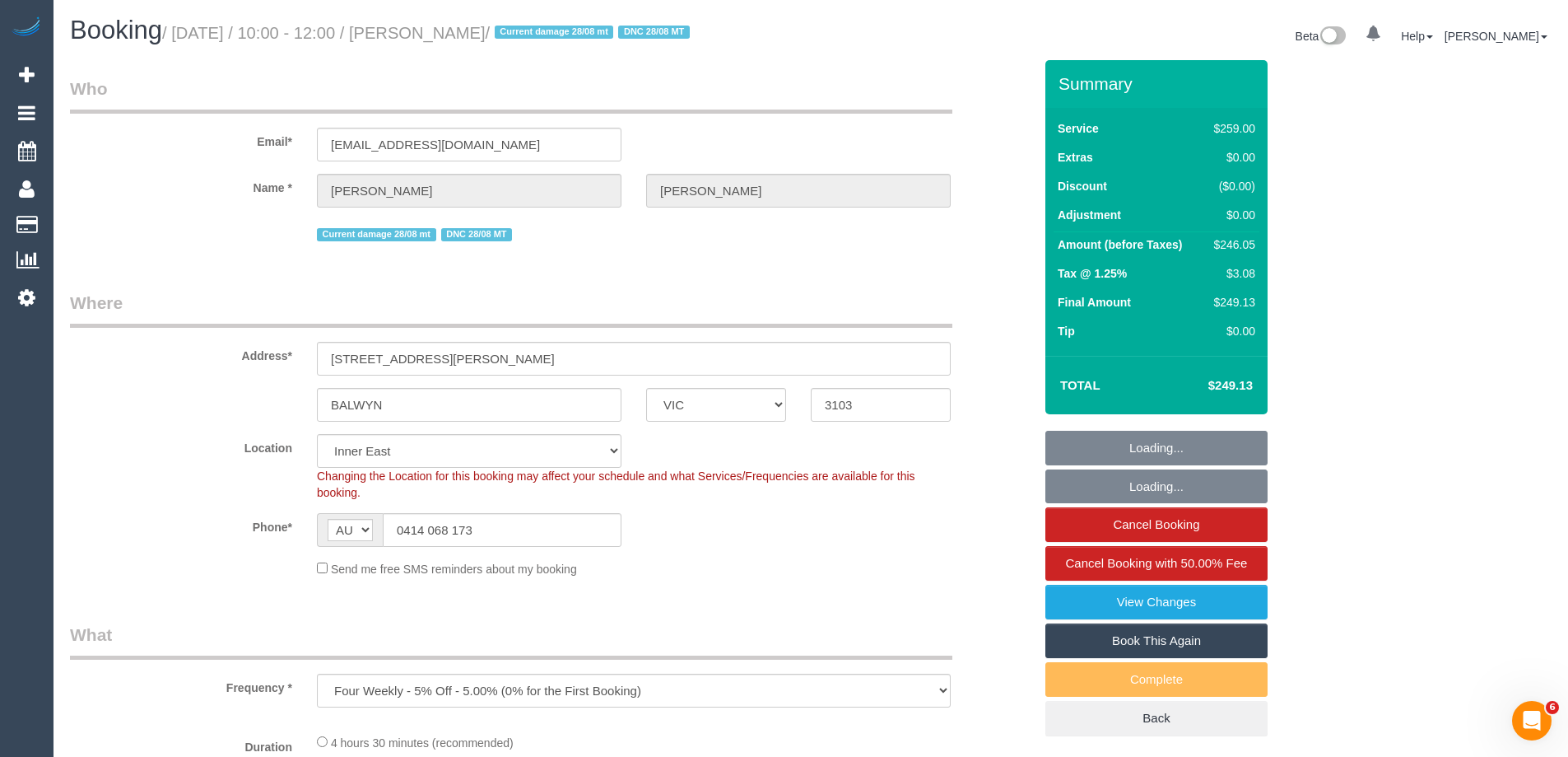
select select "object:793"
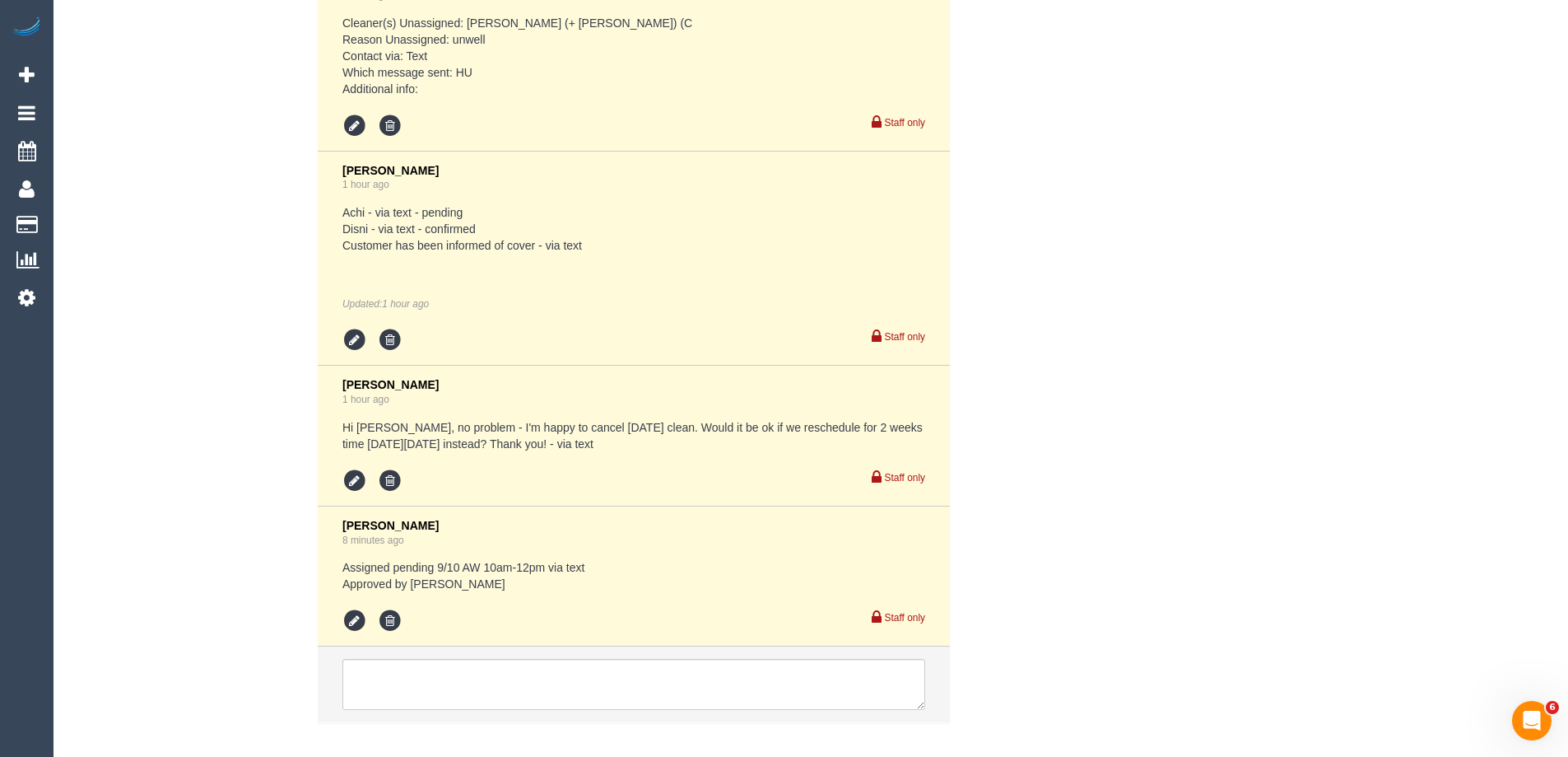
scroll to position [3376, 0]
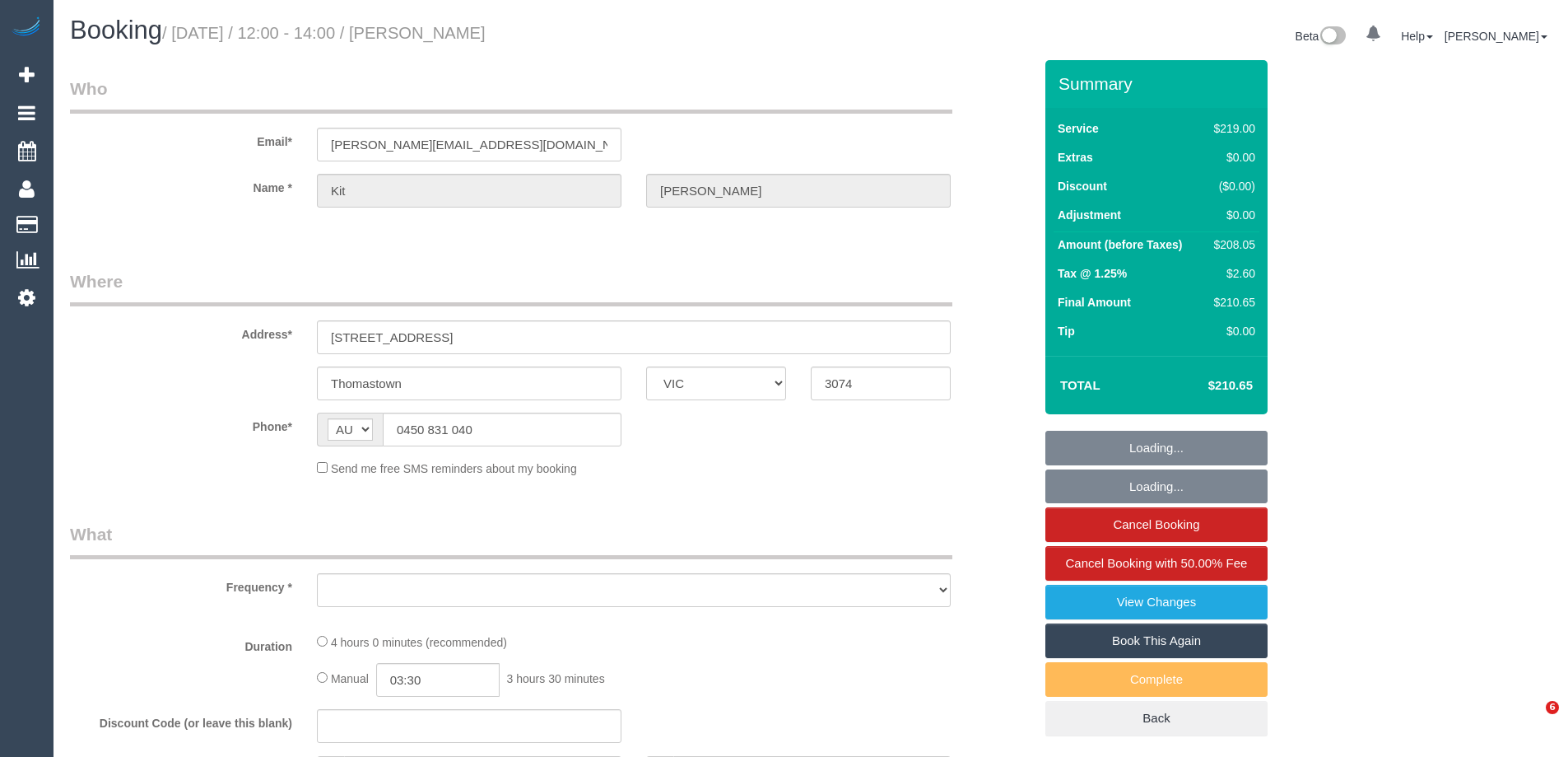
select select "VIC"
select select "object:532"
select select "string:stripe-pm_1HgMyW2GScqysDRVCDdjcMG3"
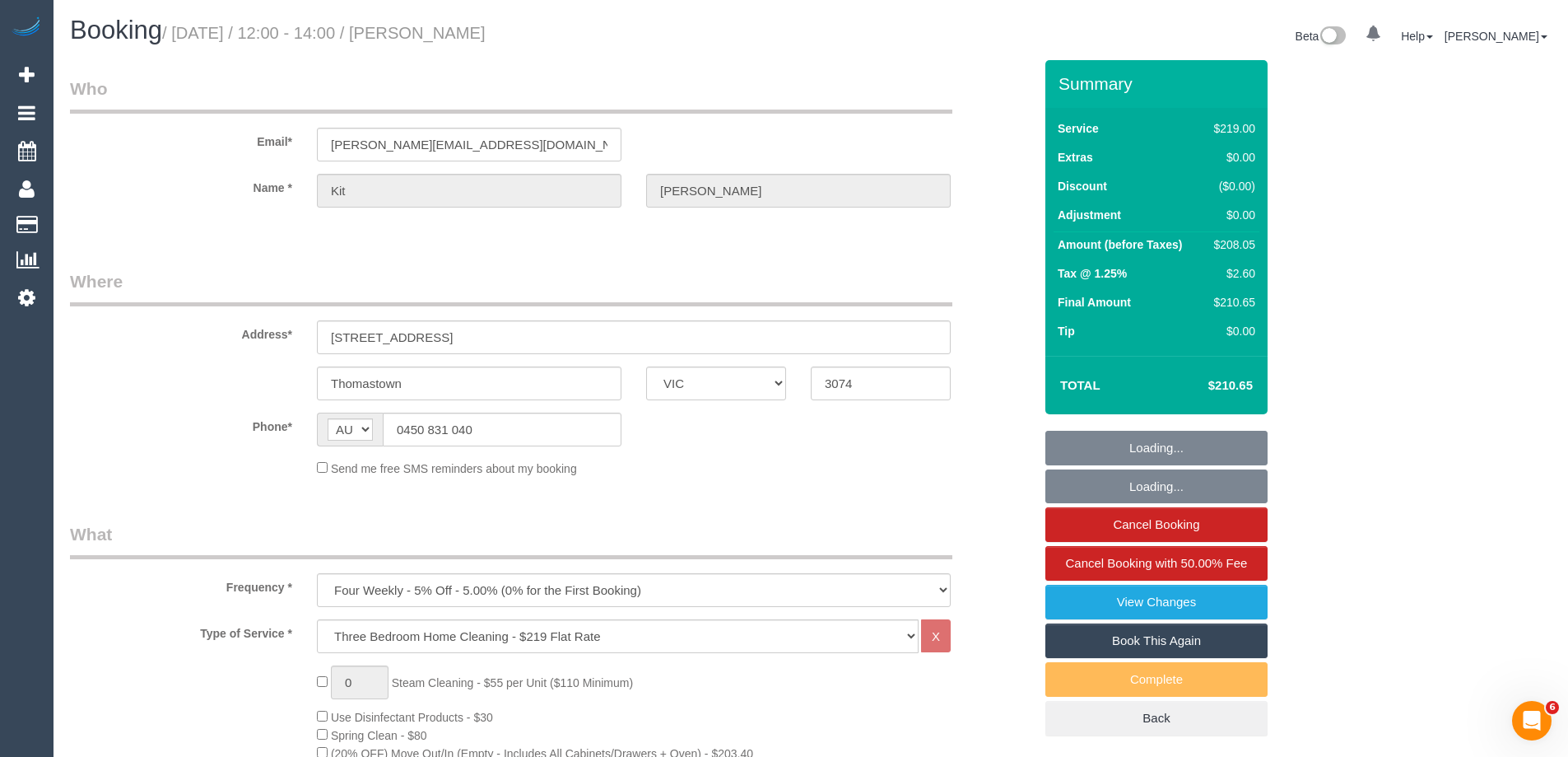
select select "number:29"
select select "number:14"
select select "number:19"
select select "number:24"
select select "number:12"
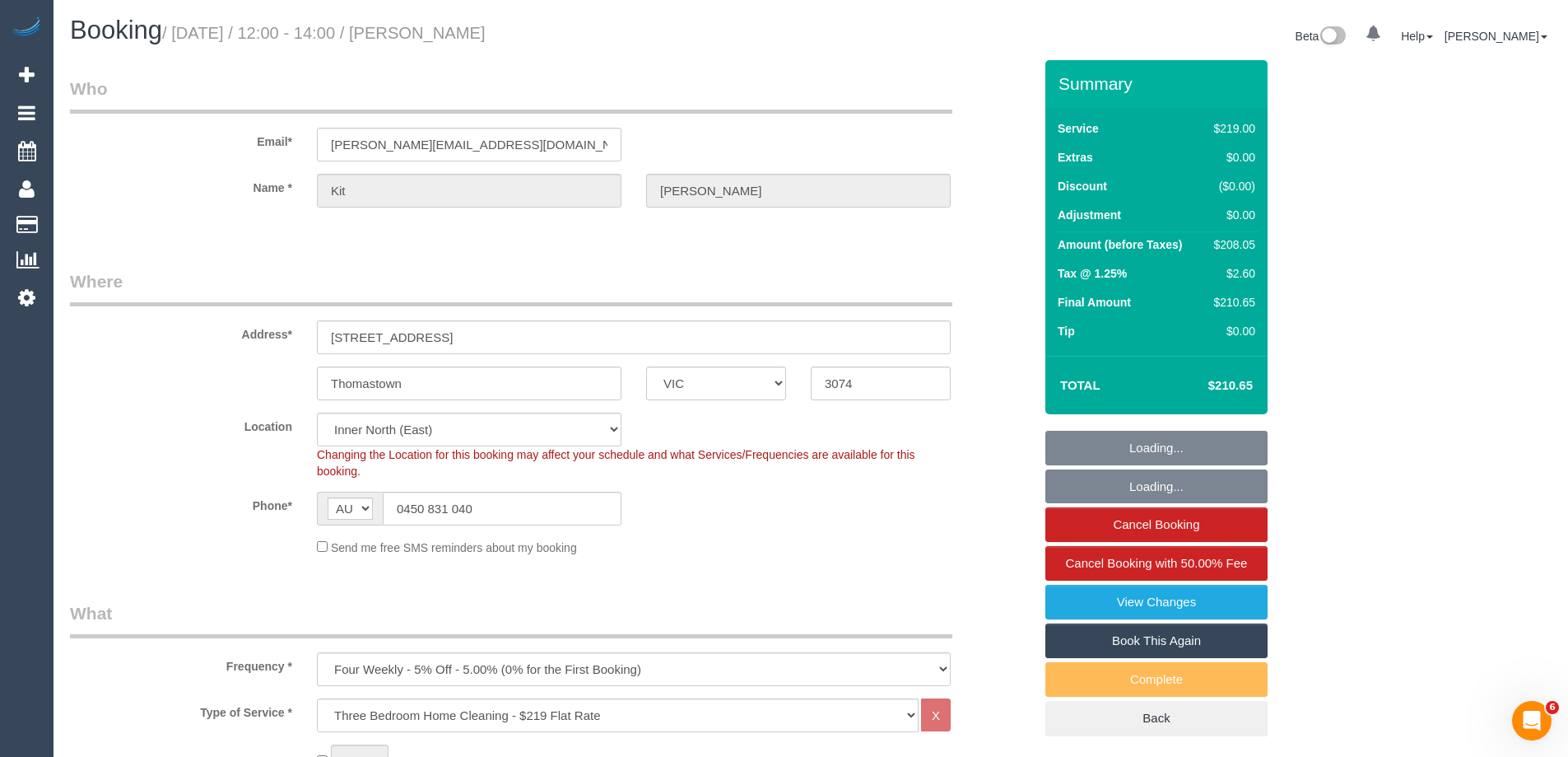
select select "object:1633"
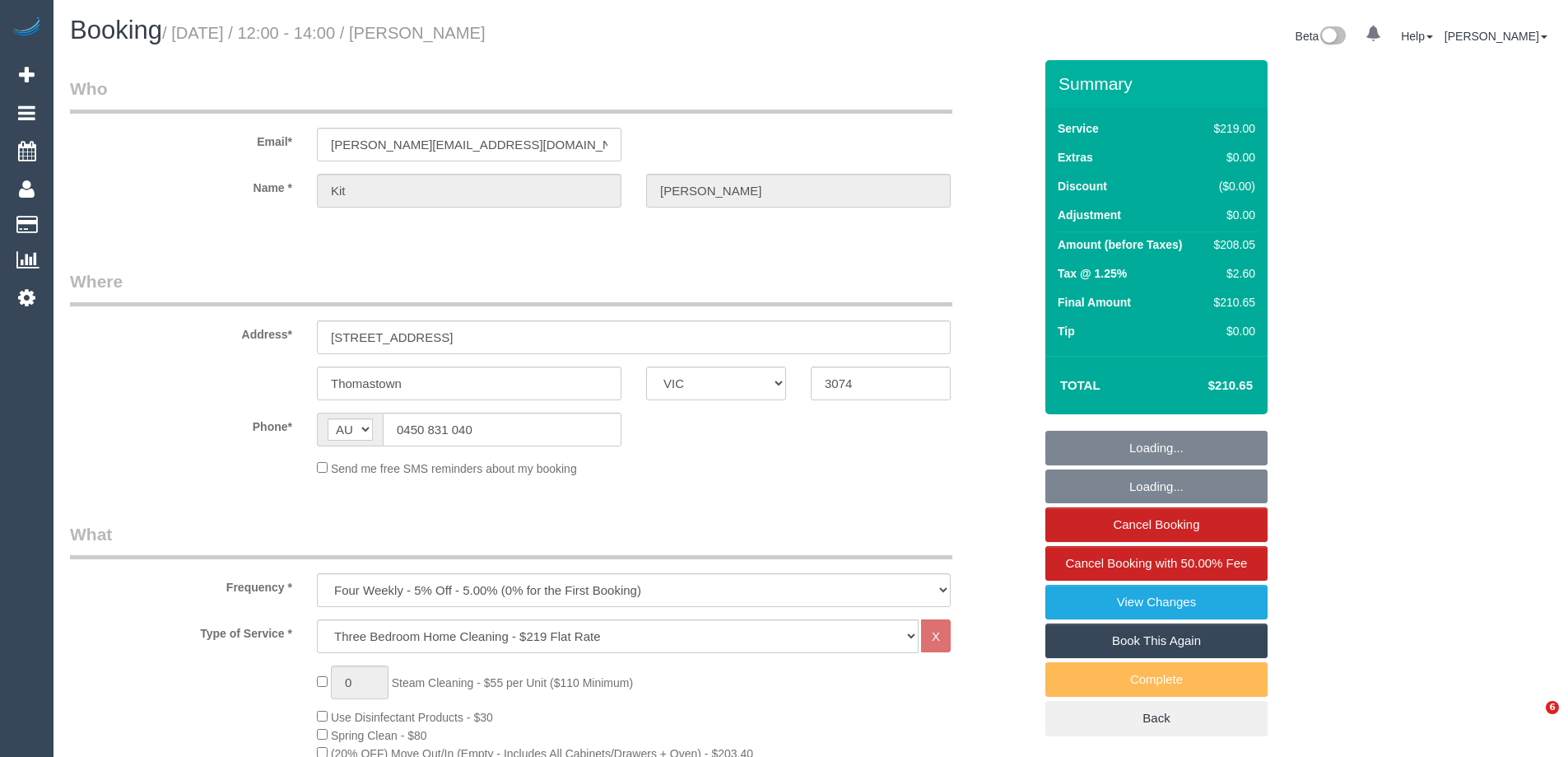
select select "VIC"
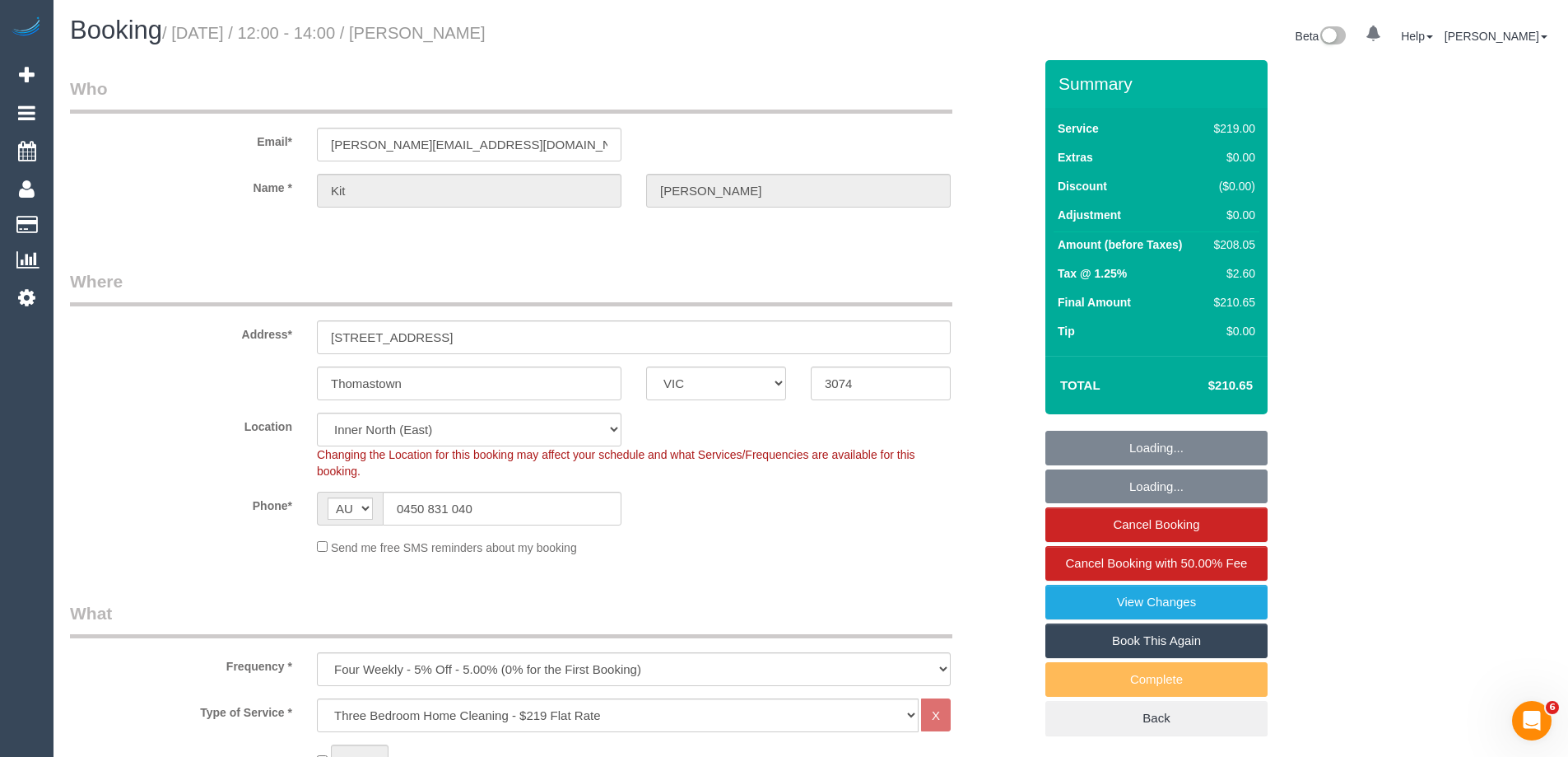
select select "number:29"
select select "number:14"
select select "number:19"
select select "number:24"
select select "number:12"
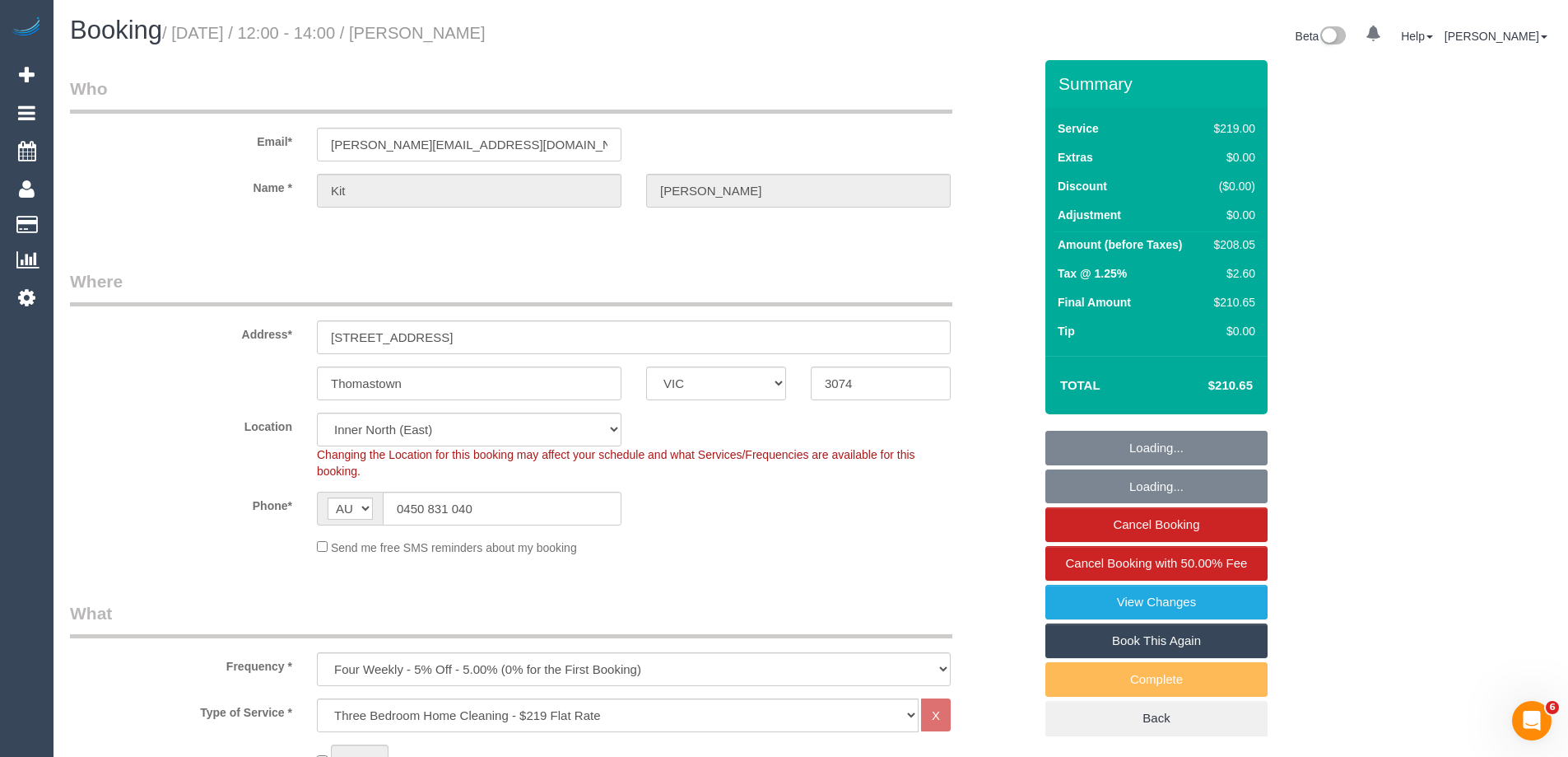
select select "object:815"
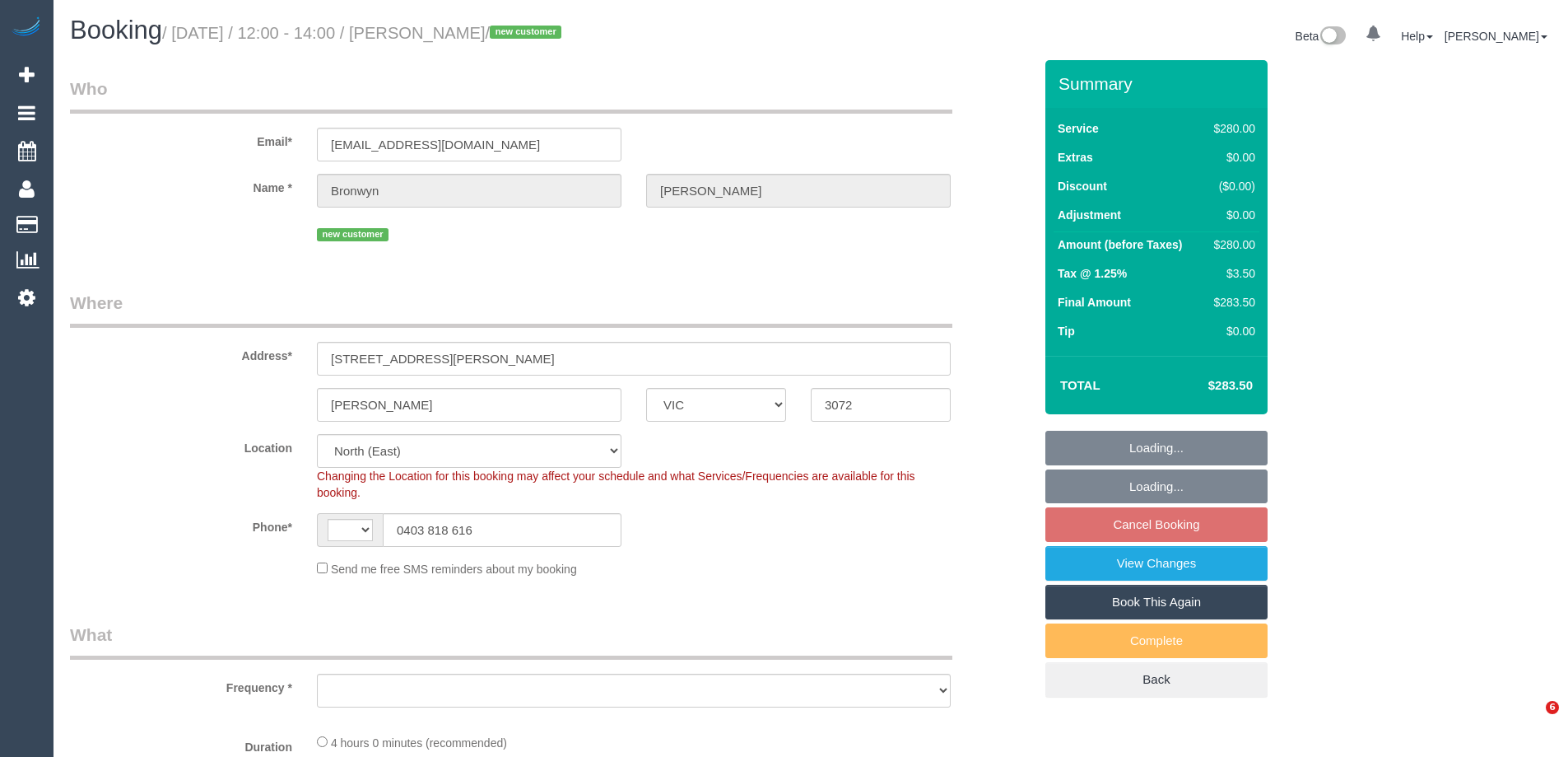
select select "VIC"
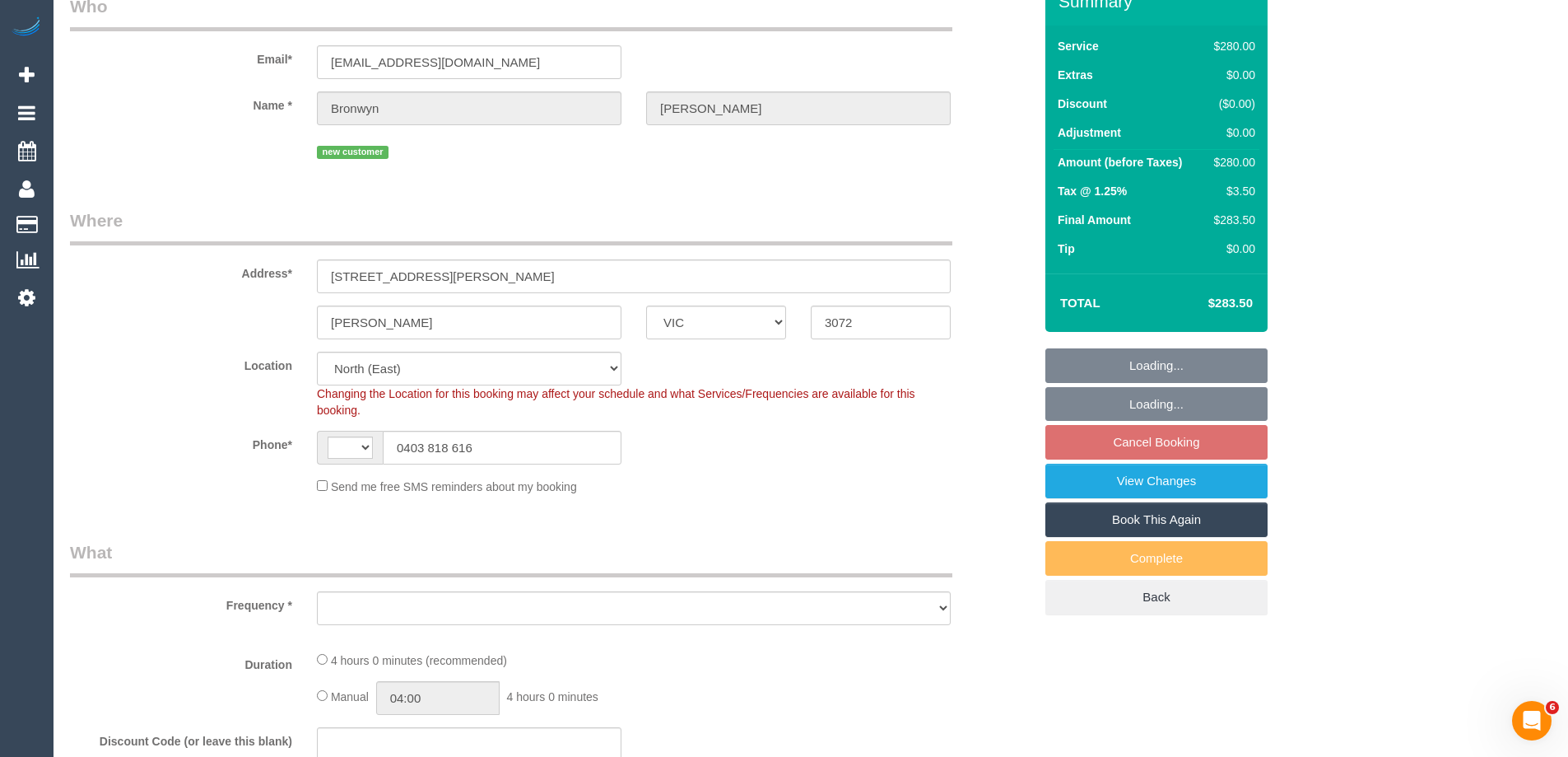
select select "string:AU"
select select "string:stripe-pm_1SA1Bu2GScqysDRVHiGGakr5"
select select "240"
select select "number:29"
select select "number:14"
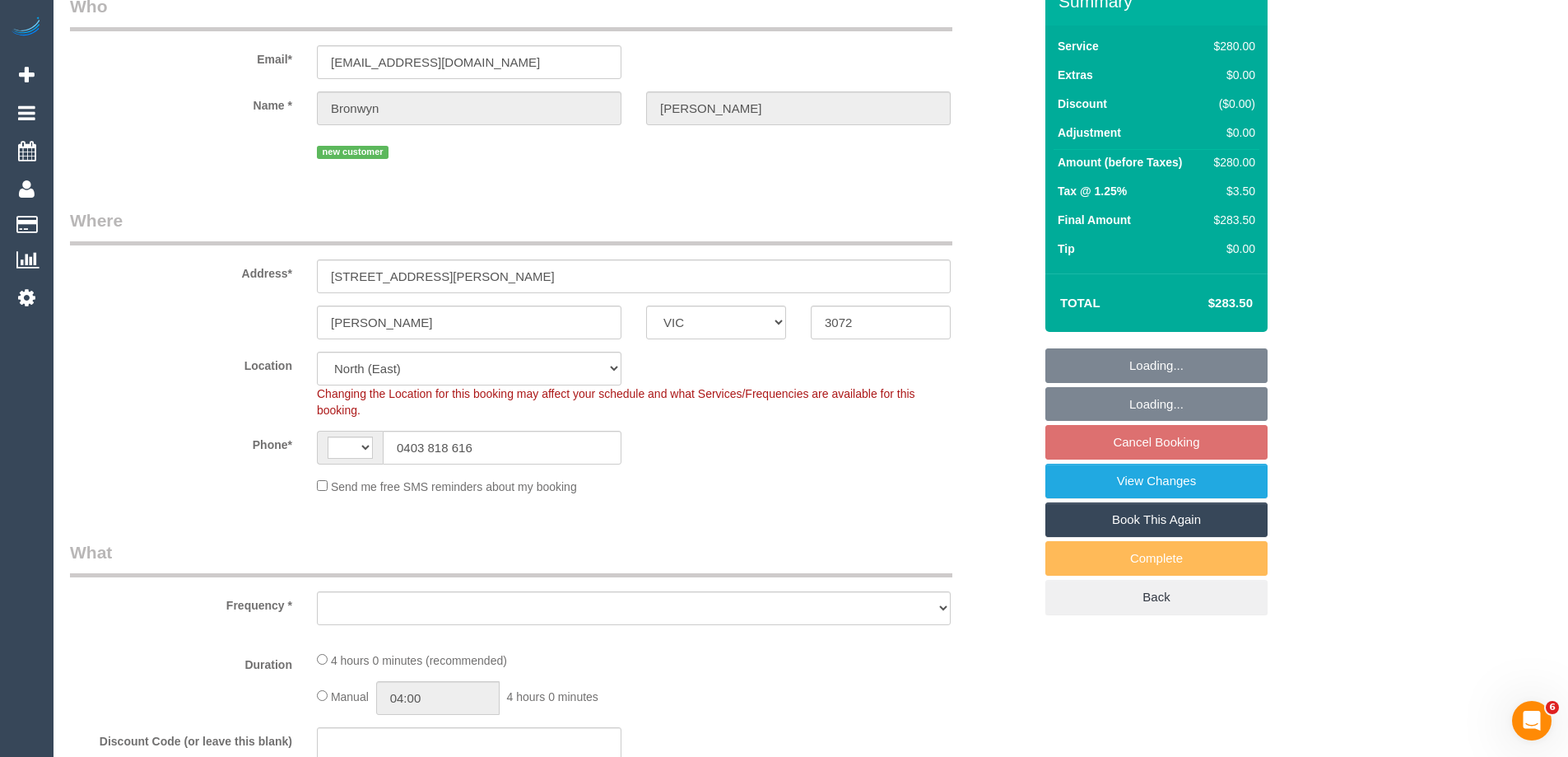
select select "number:18"
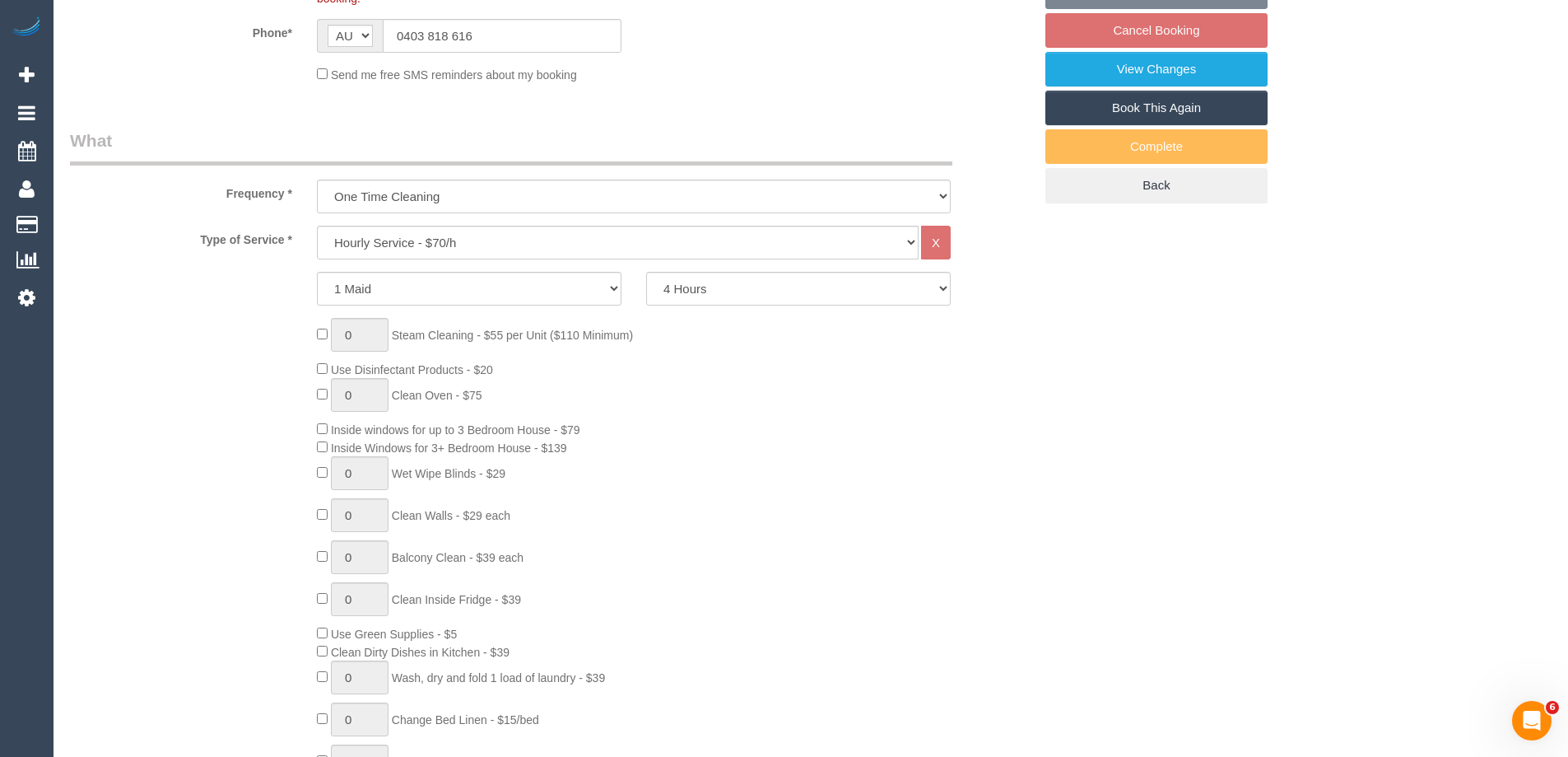
select select "object:1512"
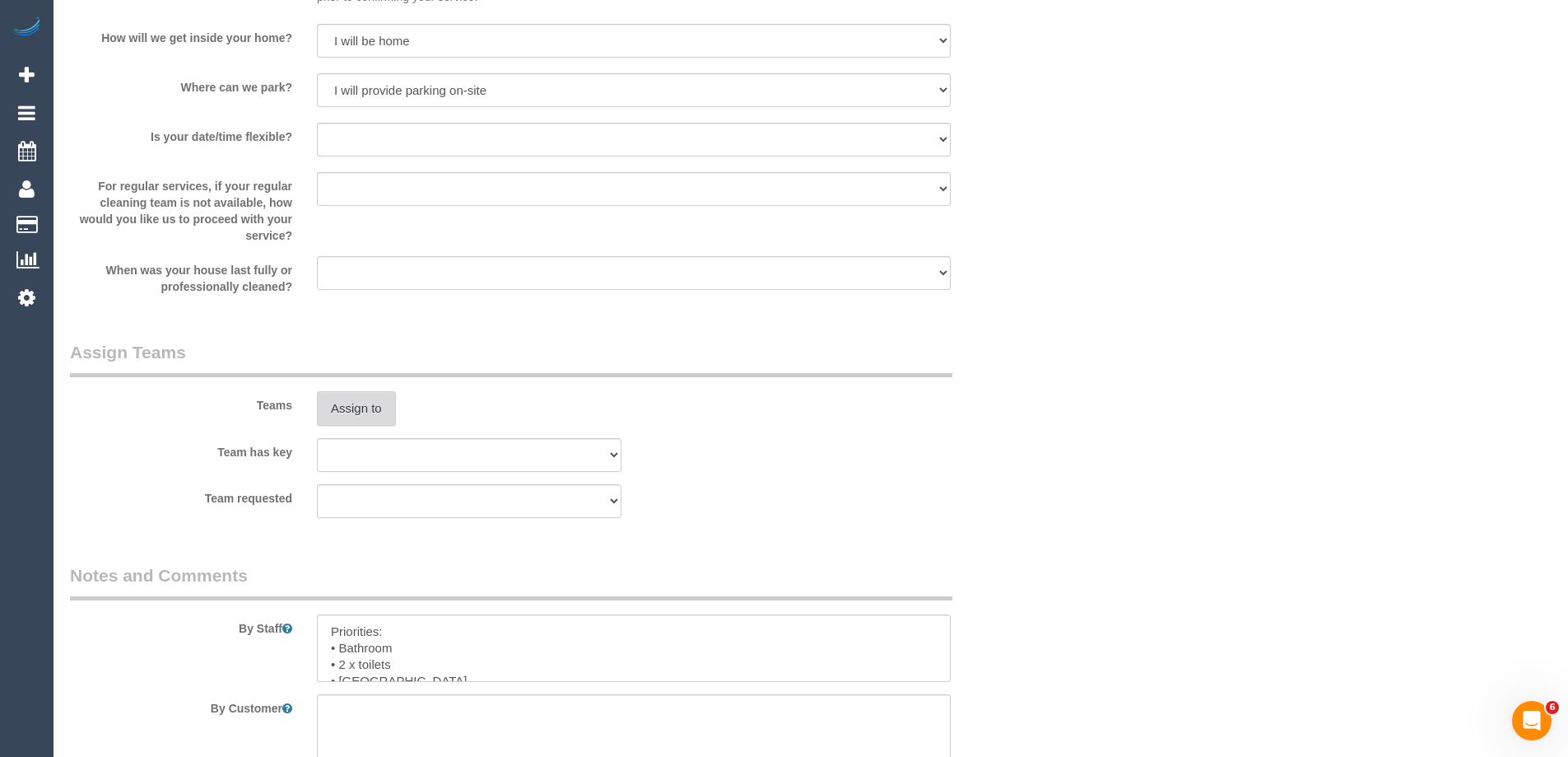
scroll to position [2224, 0]
click at [351, 415] on button "Assign to" at bounding box center [357, 409] width 79 height 34
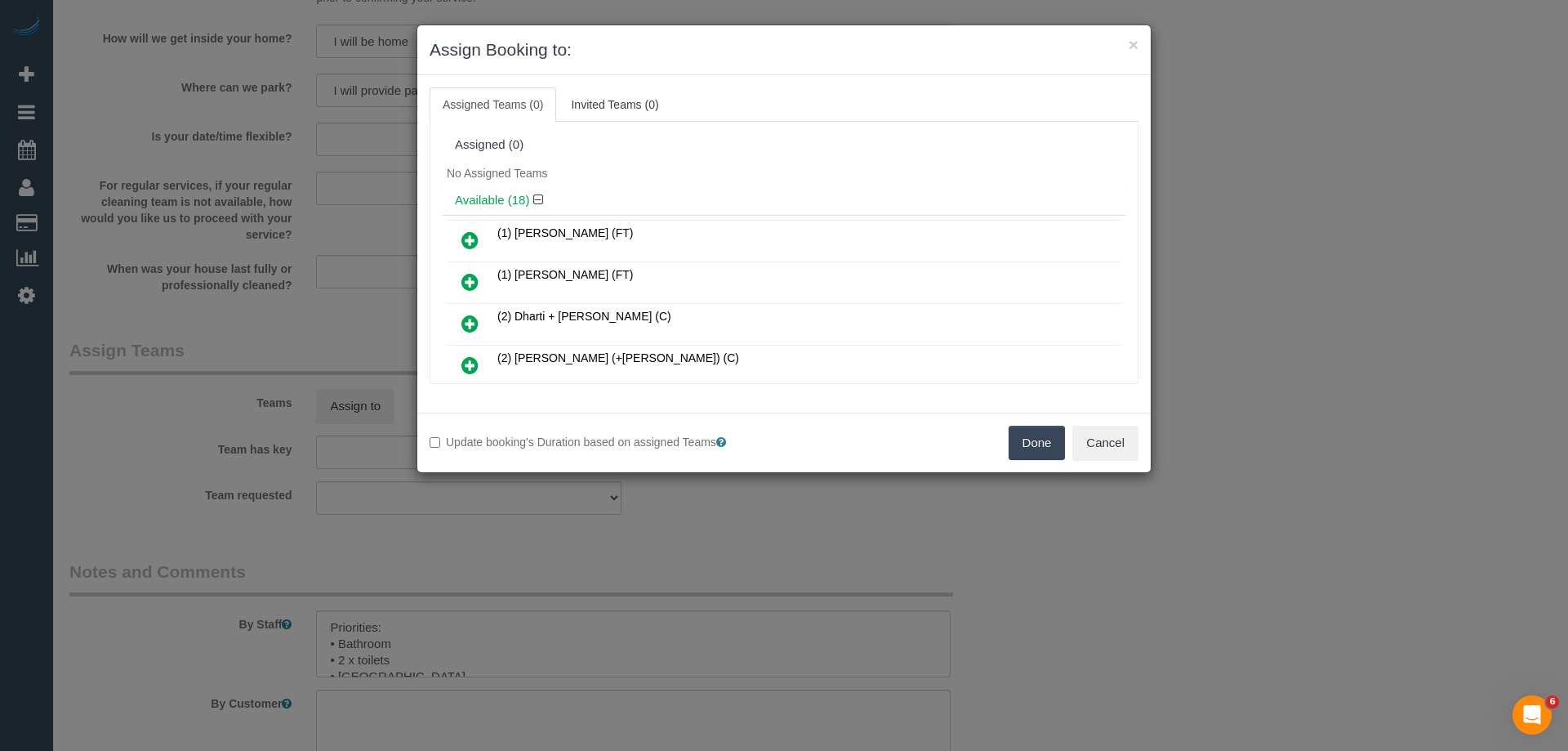
click at [476, 273] on icon at bounding box center [469, 282] width 17 height 19
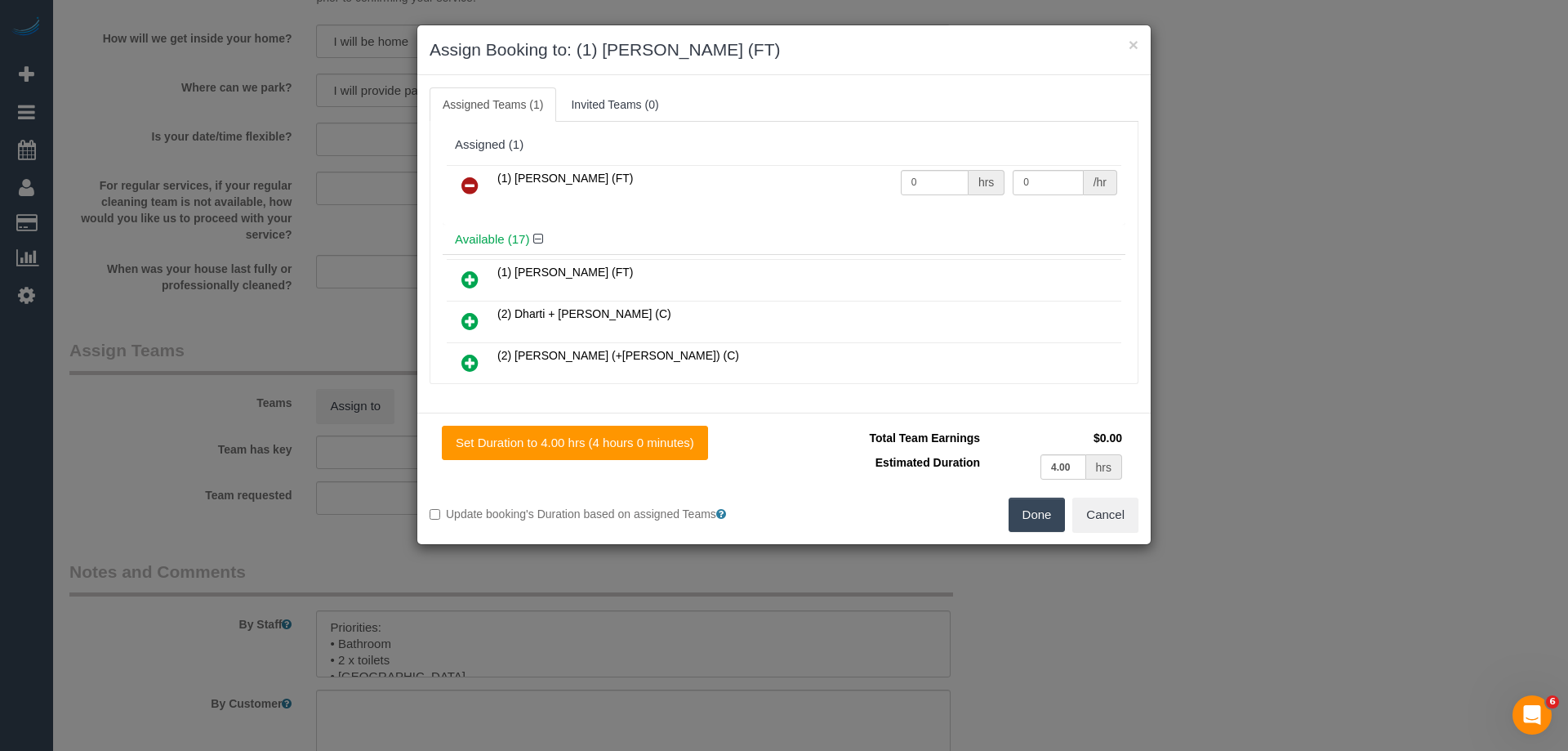
click at [1036, 513] on button "Done" at bounding box center [1036, 514] width 57 height 34
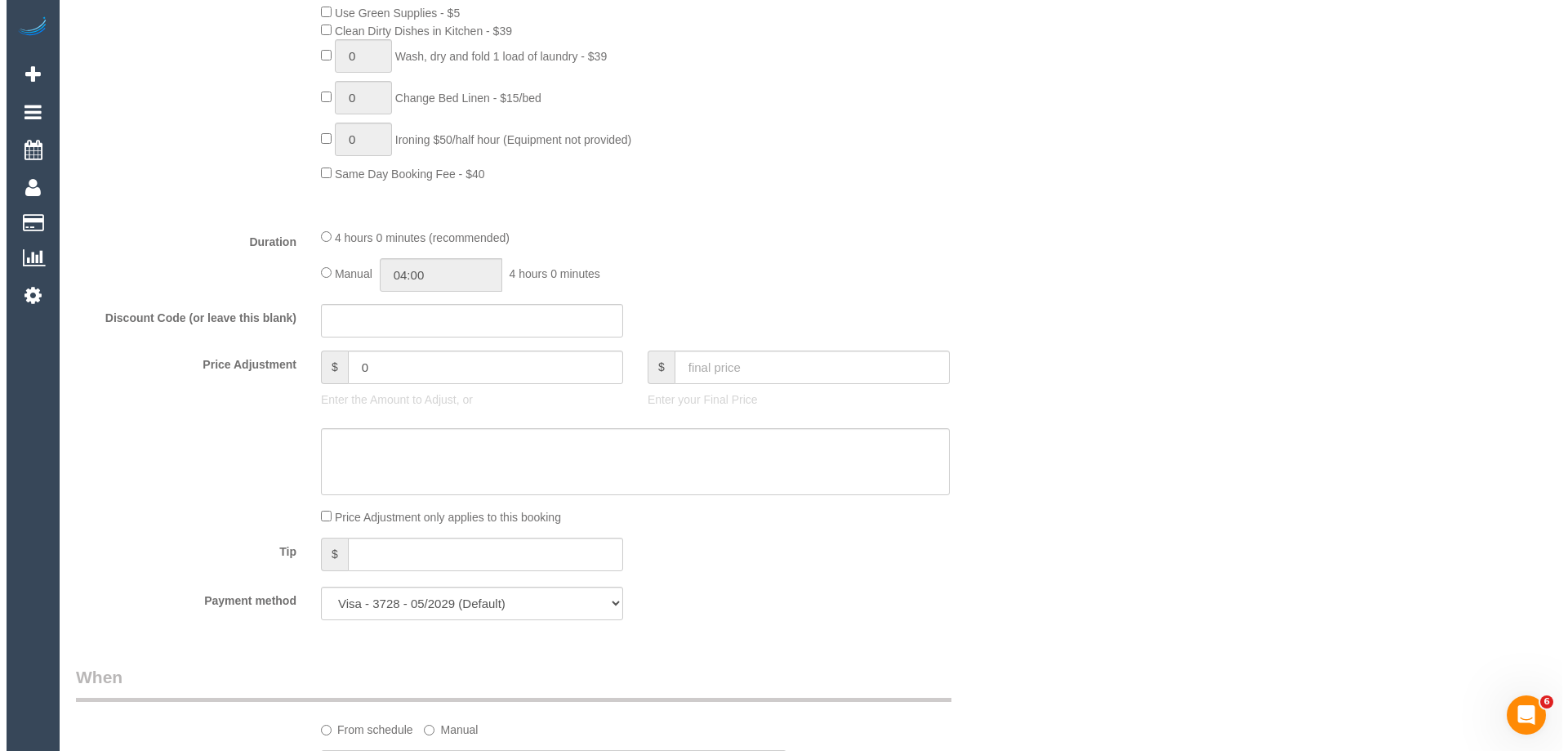
scroll to position [0, 0]
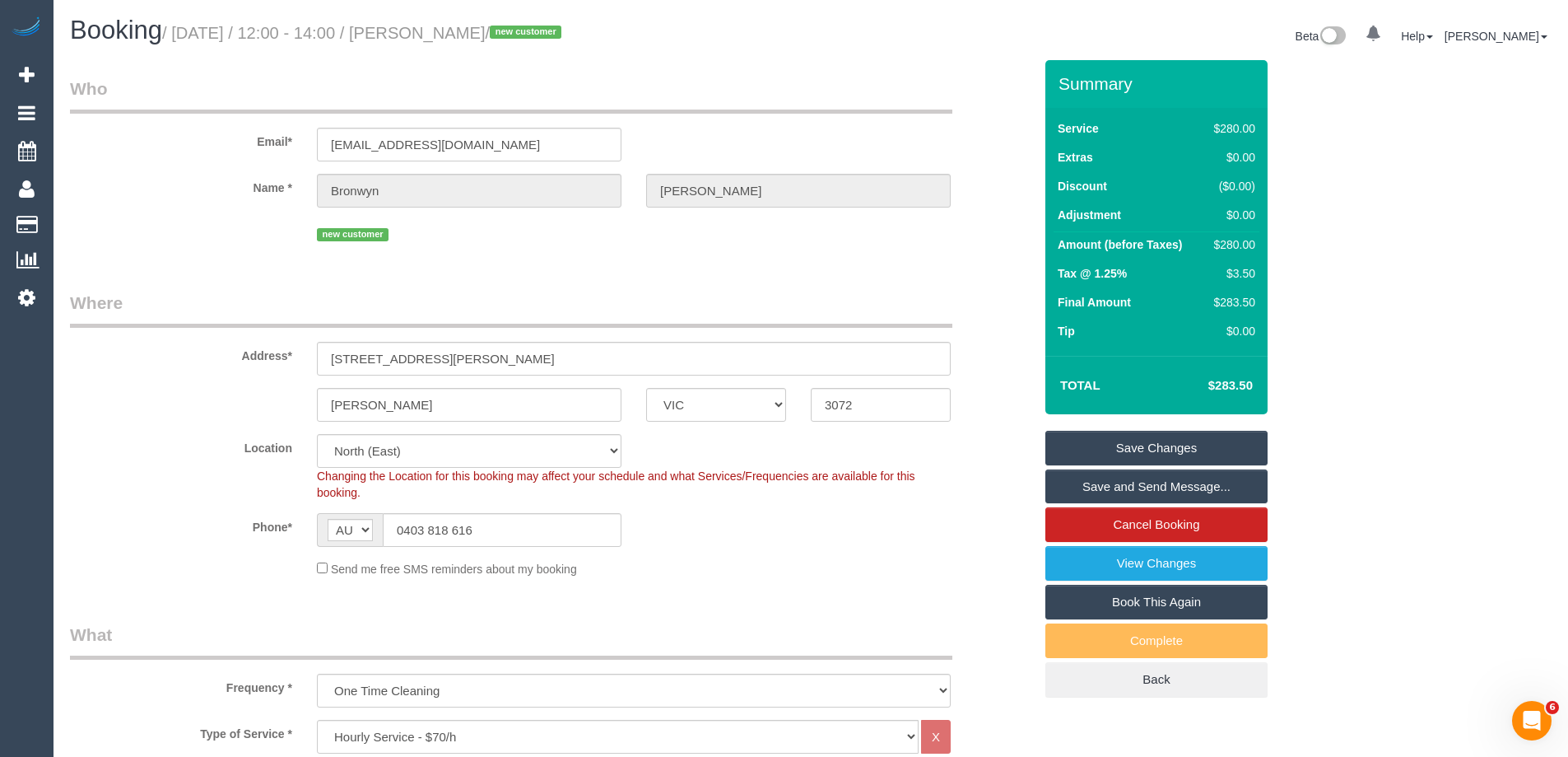
drag, startPoint x: 577, startPoint y: 29, endPoint x: 455, endPoint y: 29, distance: 122.0
click at [455, 29] on small "/ September 29, 2025 / 12:00 - 14:00 / Bronwyn Trickett / new customer" at bounding box center [364, 33] width 404 height 18
copy small "Bronwyn Trickett"
click at [1080, 482] on link "Save and Send Message..." at bounding box center [1157, 486] width 223 height 34
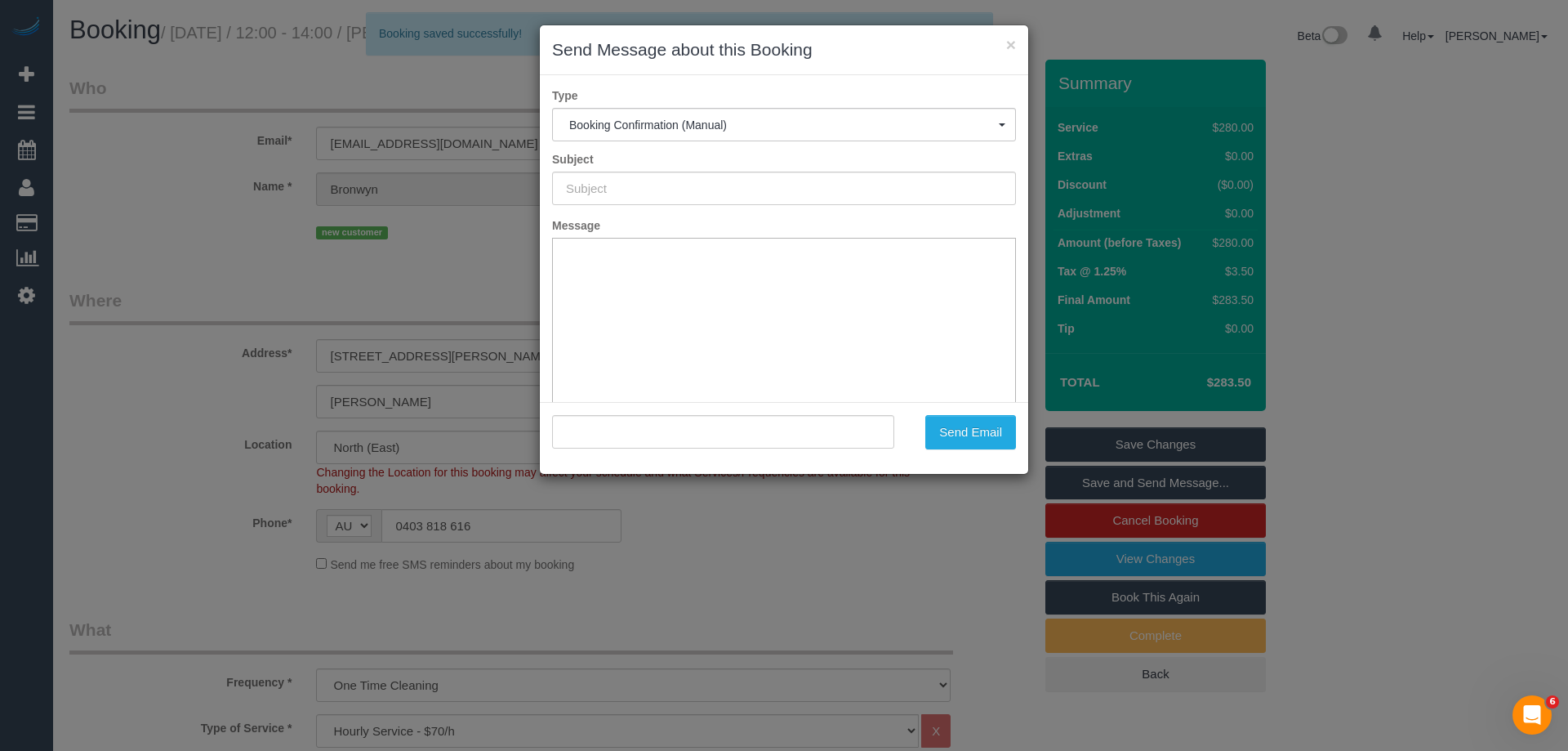
type input "Booking Confirmed"
type input ""Bronwyn Trickett" <bronwyntrickett@gmail.com>"
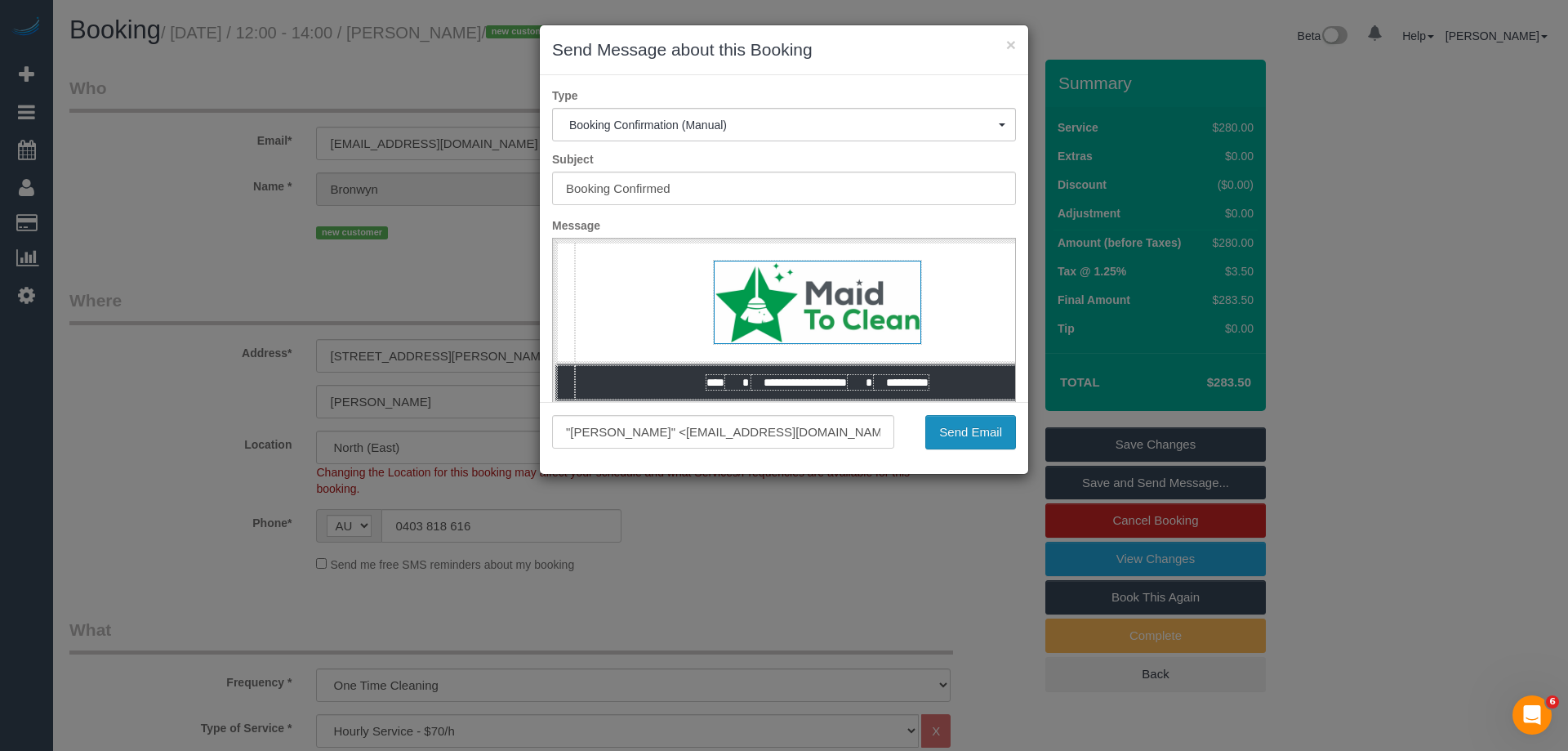
click at [938, 436] on button "Send Email" at bounding box center [970, 432] width 91 height 34
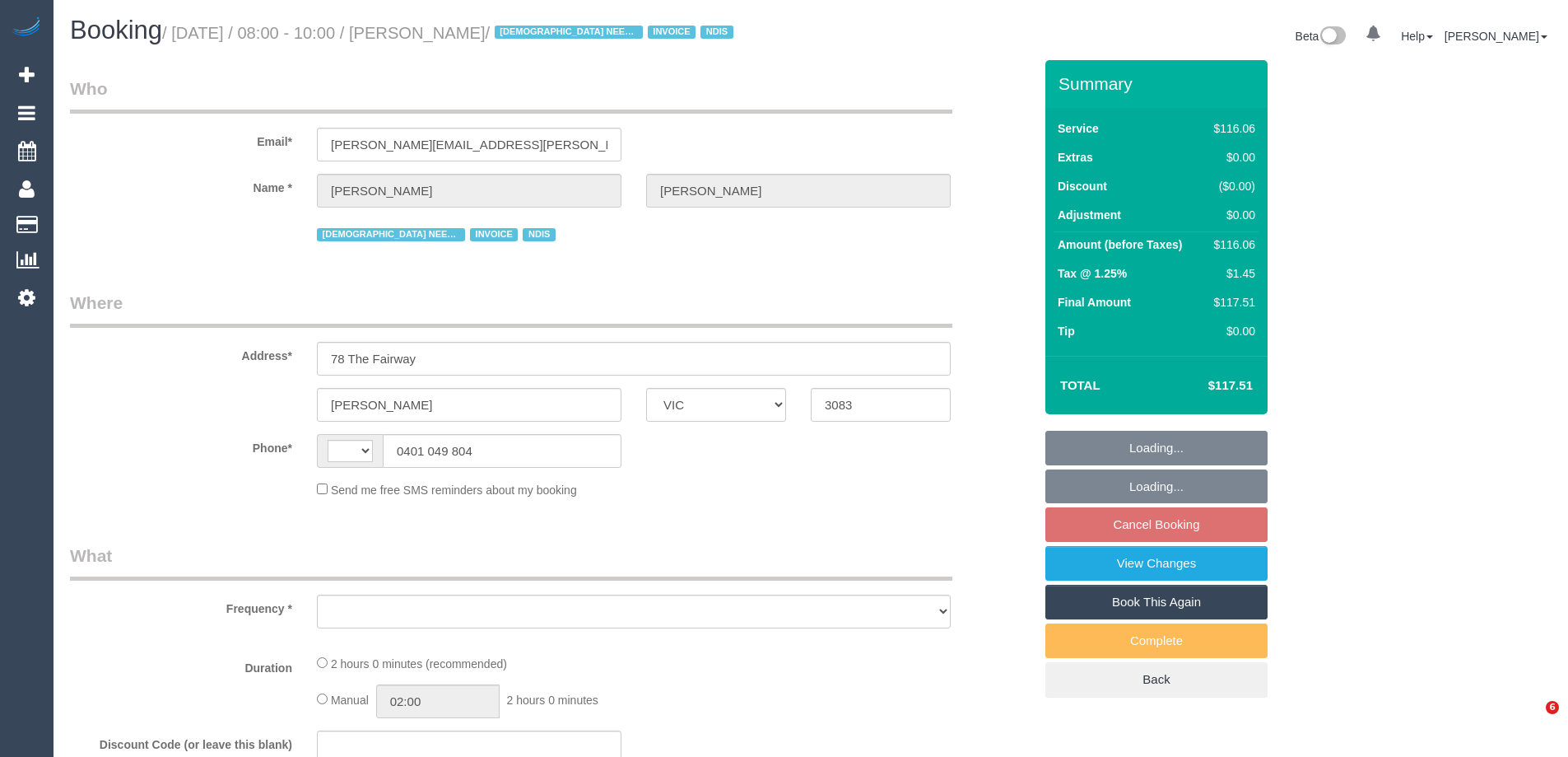
select select "VIC"
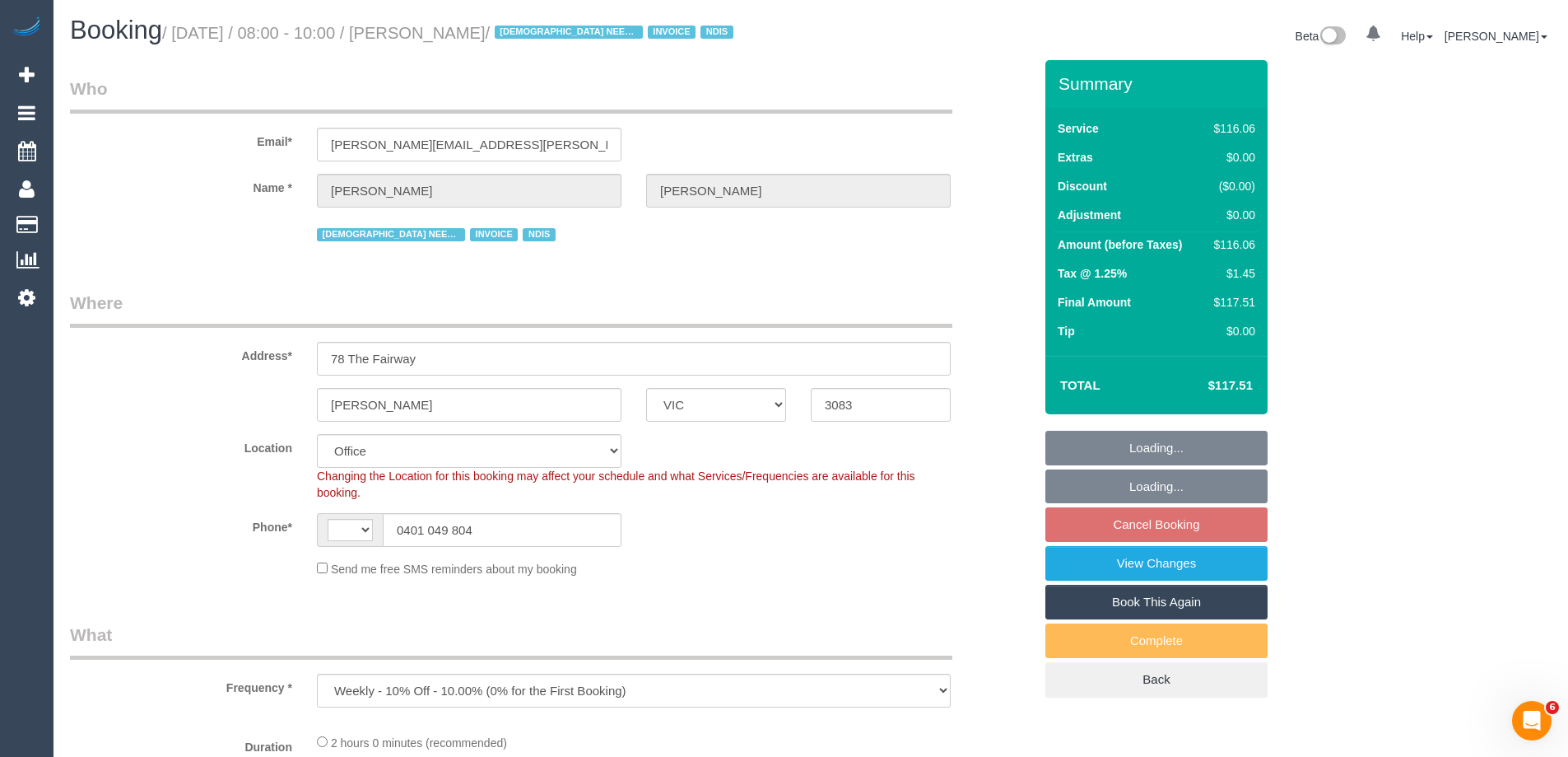
select select "object:697"
select select "string:AU"
select select "number:29"
select select "number:14"
select select "number:18"
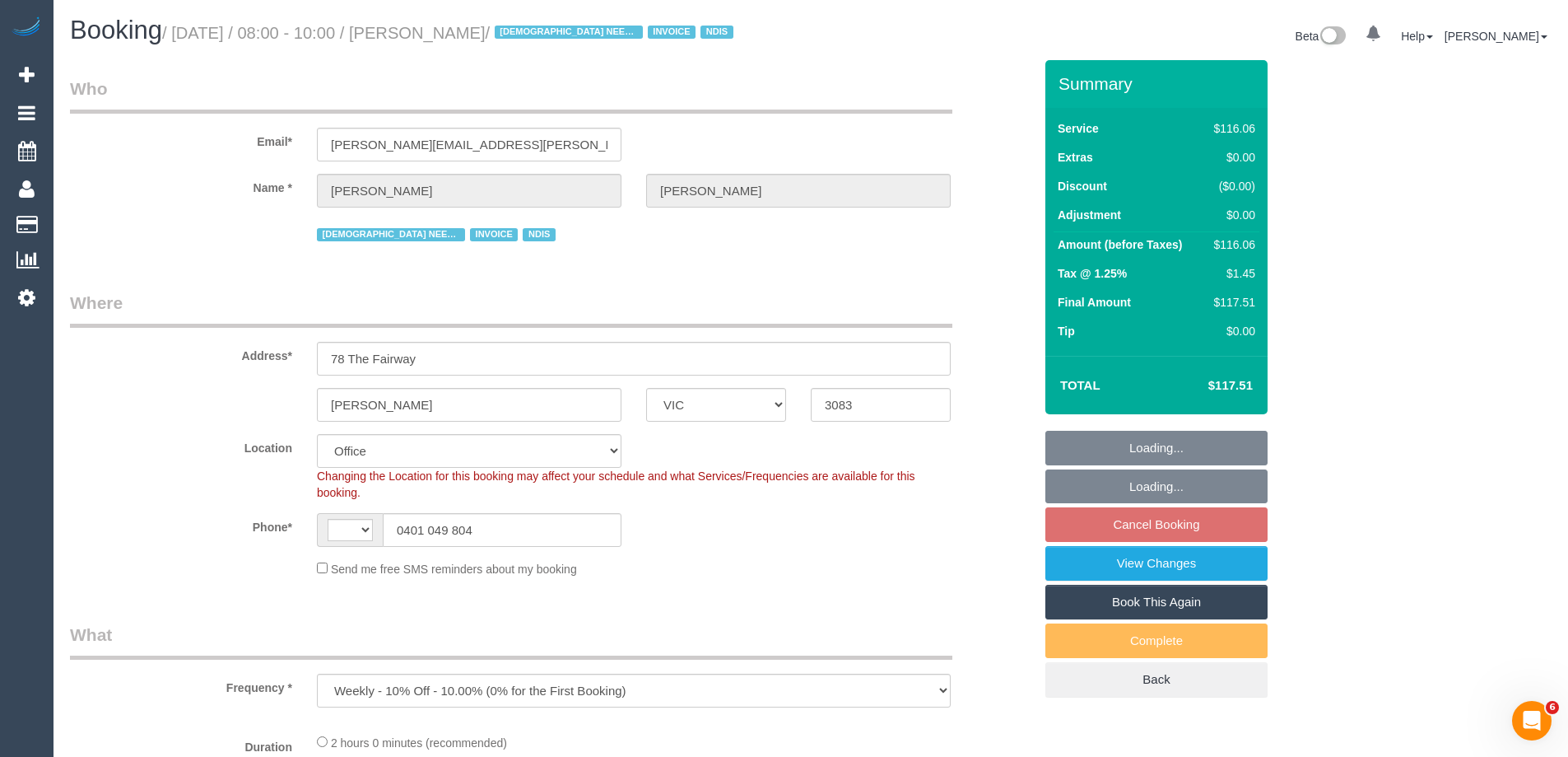
select select "number:24"
select select "number:35"
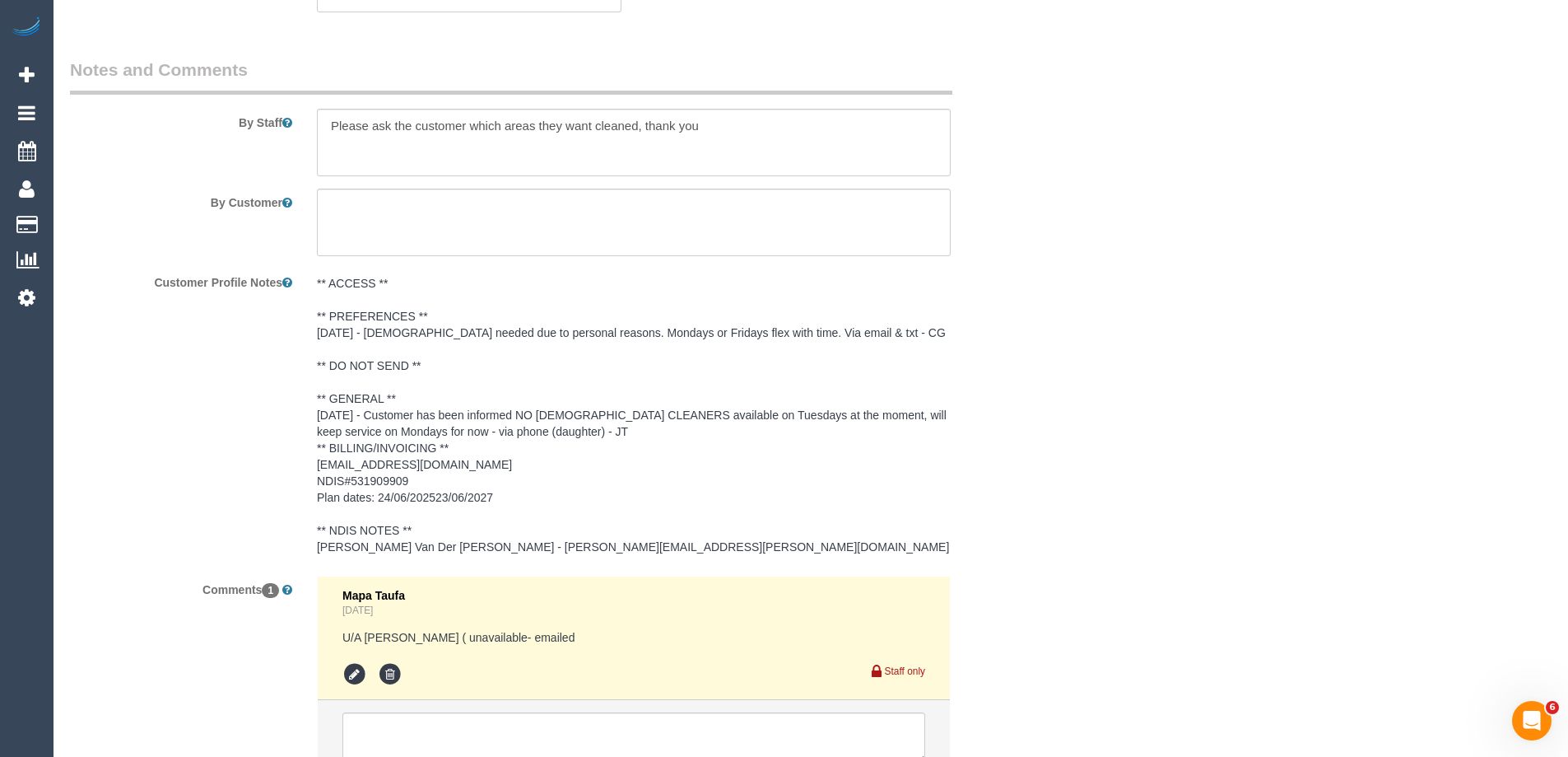
scroll to position [2218, 0]
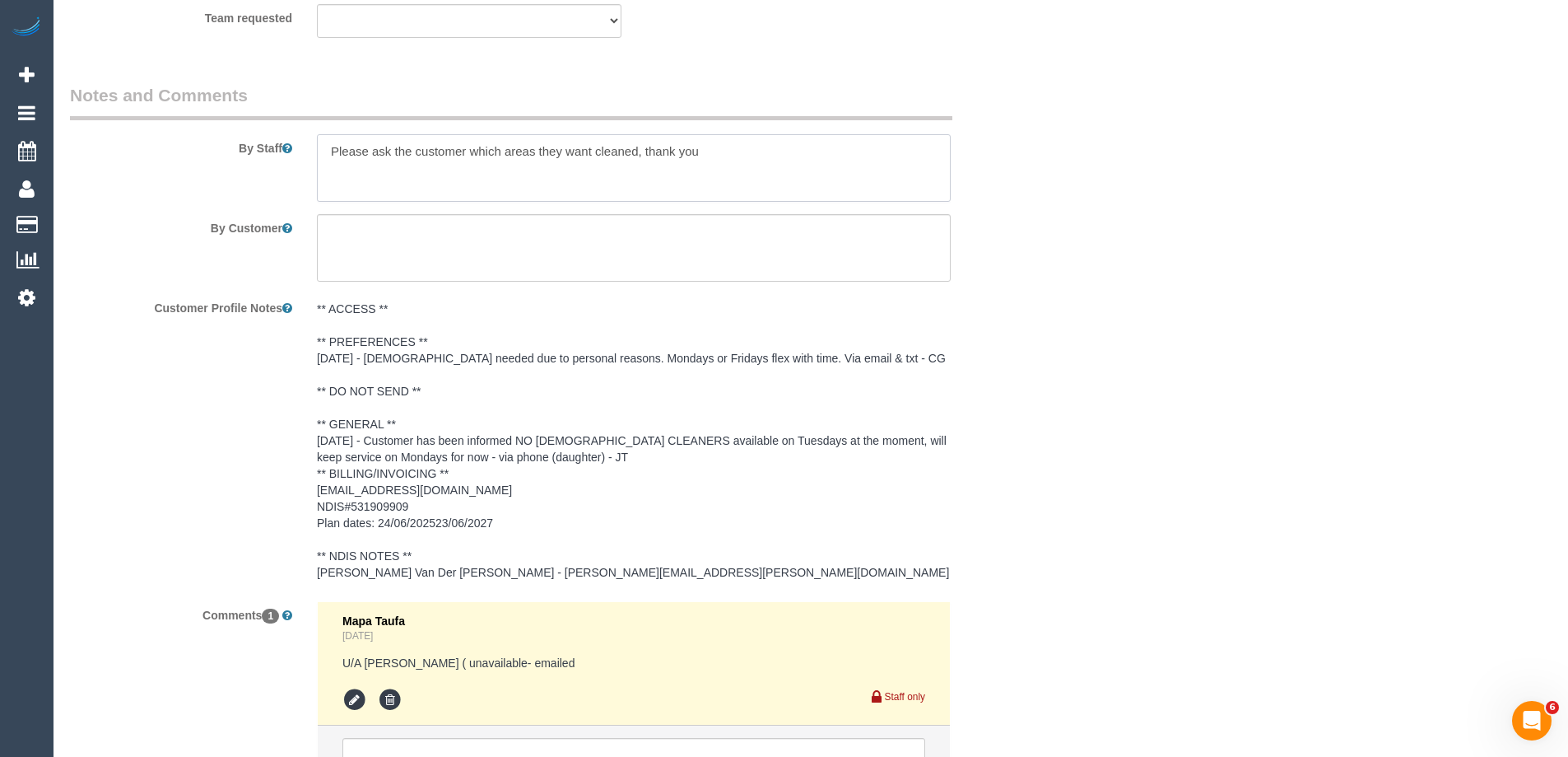
click at [326, 147] on textarea at bounding box center [634, 167] width 634 height 67
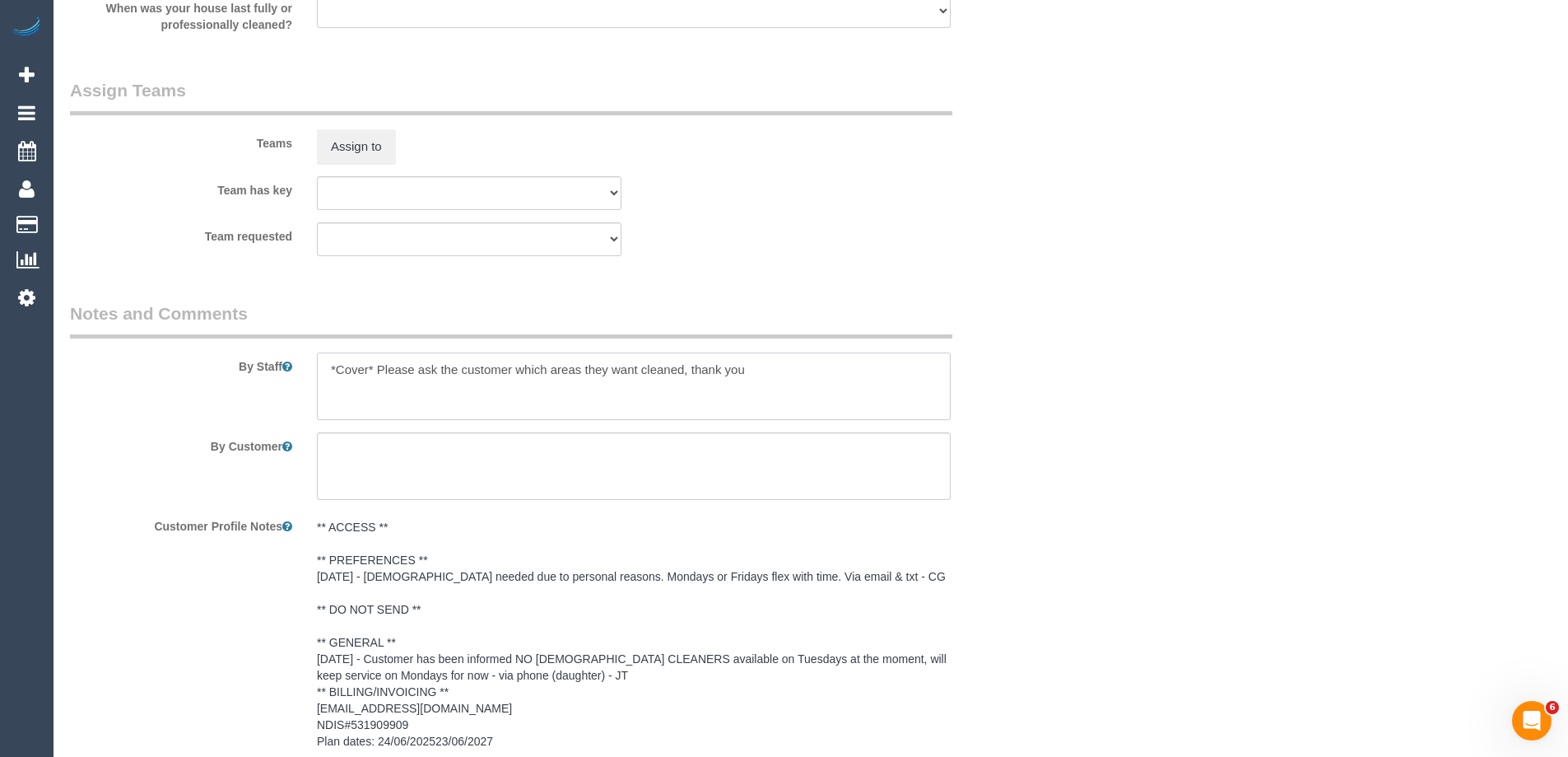
scroll to position [1972, 0]
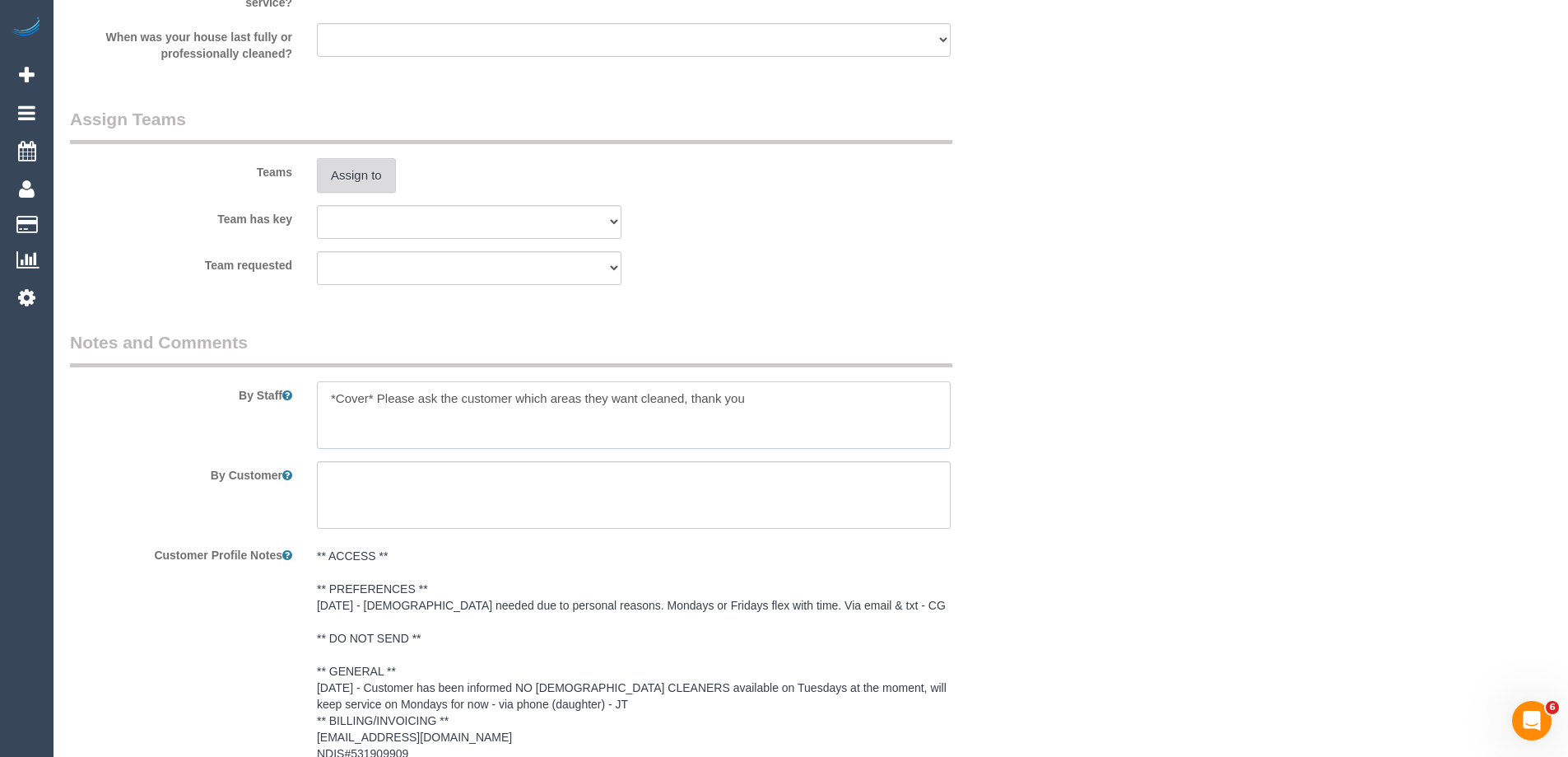
type textarea "*Cover* Please ask the customer which areas they want cleaned, thank you"
click at [364, 185] on button "Assign to" at bounding box center [357, 175] width 79 height 34
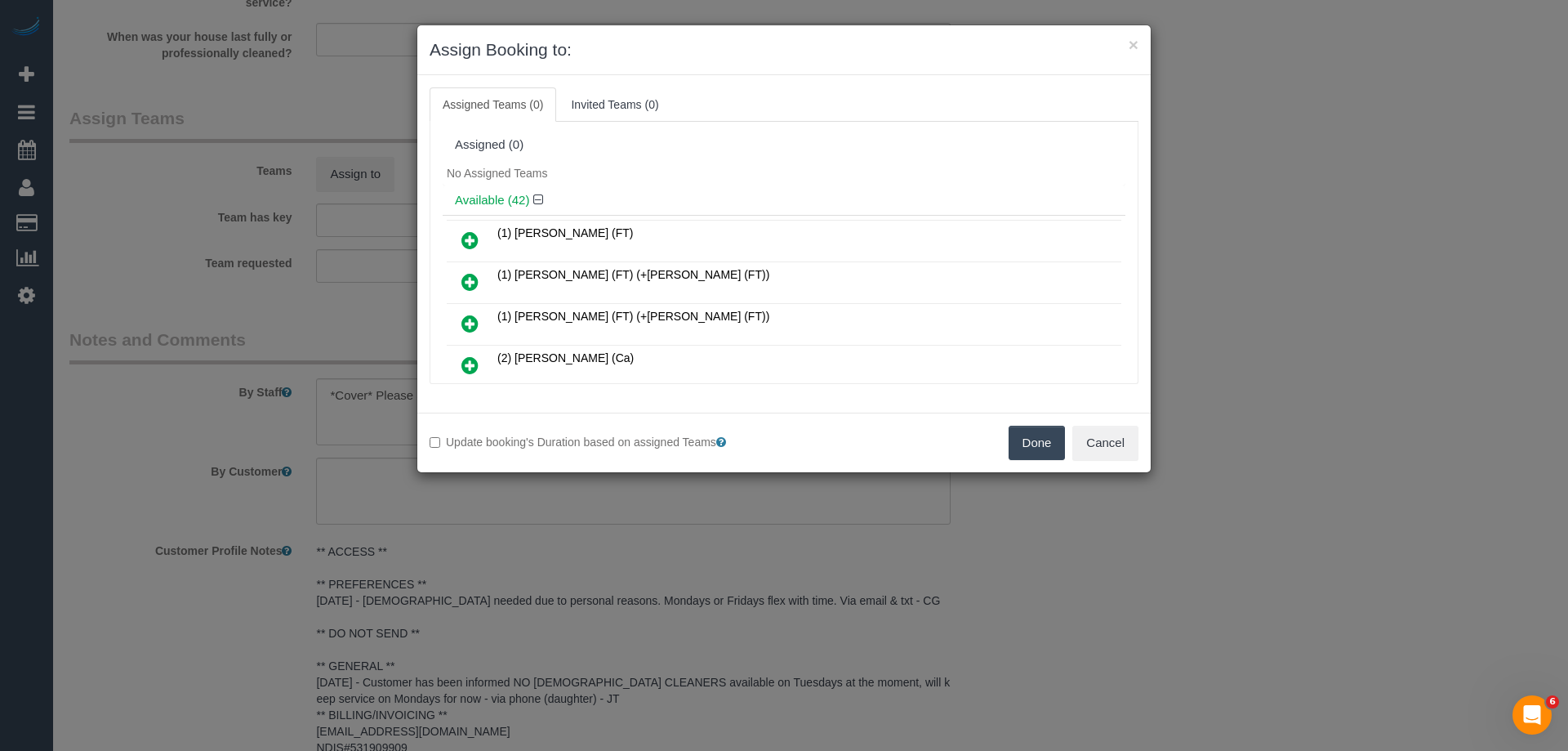
click at [470, 237] on icon at bounding box center [469, 239] width 17 height 19
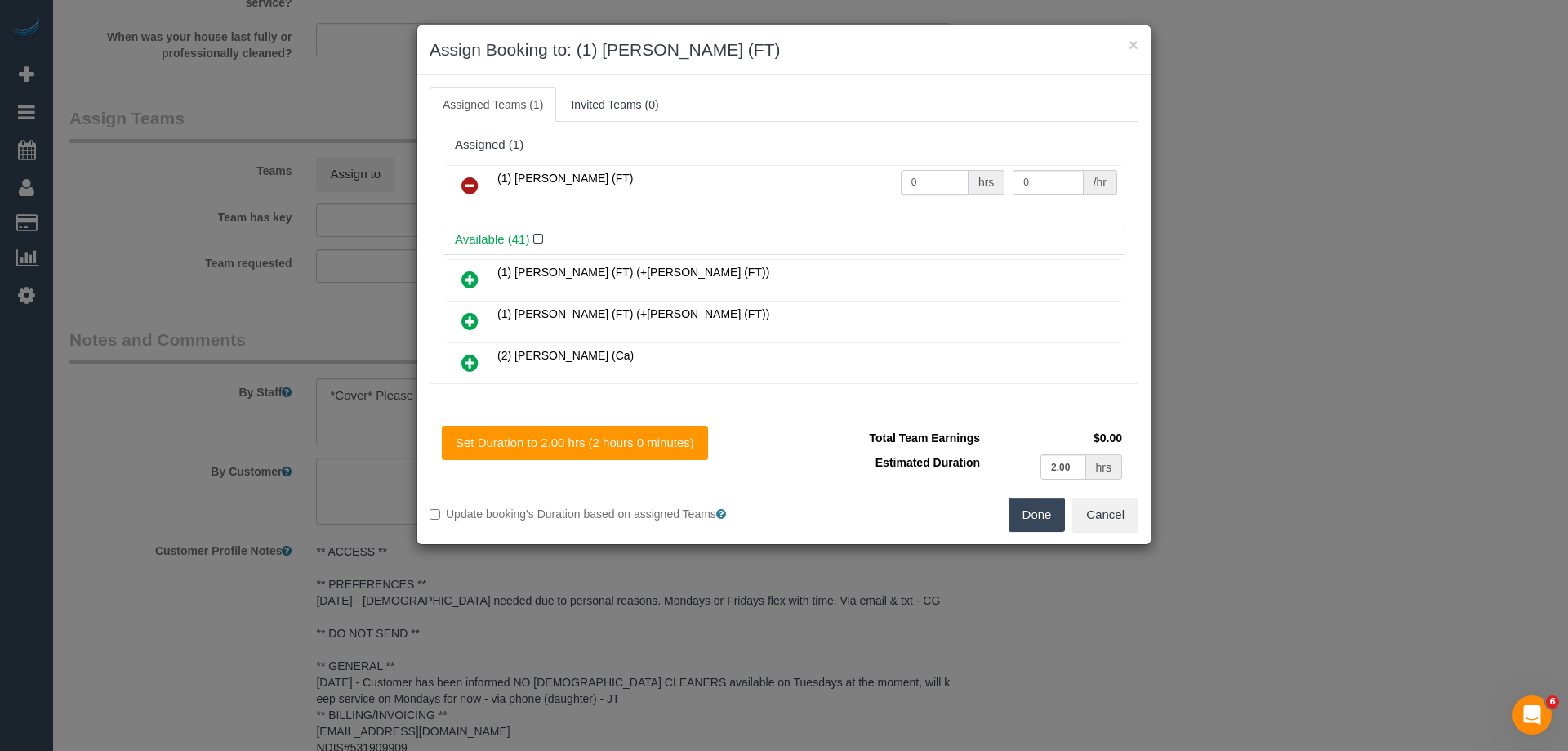
drag, startPoint x: 933, startPoint y: 178, endPoint x: 751, endPoint y: 176, distance: 182.0
click at [755, 177] on tr "(1) Sarah Slattery (FT) 0 hrs 0 /hr" at bounding box center [784, 185] width 674 height 41
click at [1034, 514] on button "Done" at bounding box center [1036, 514] width 57 height 34
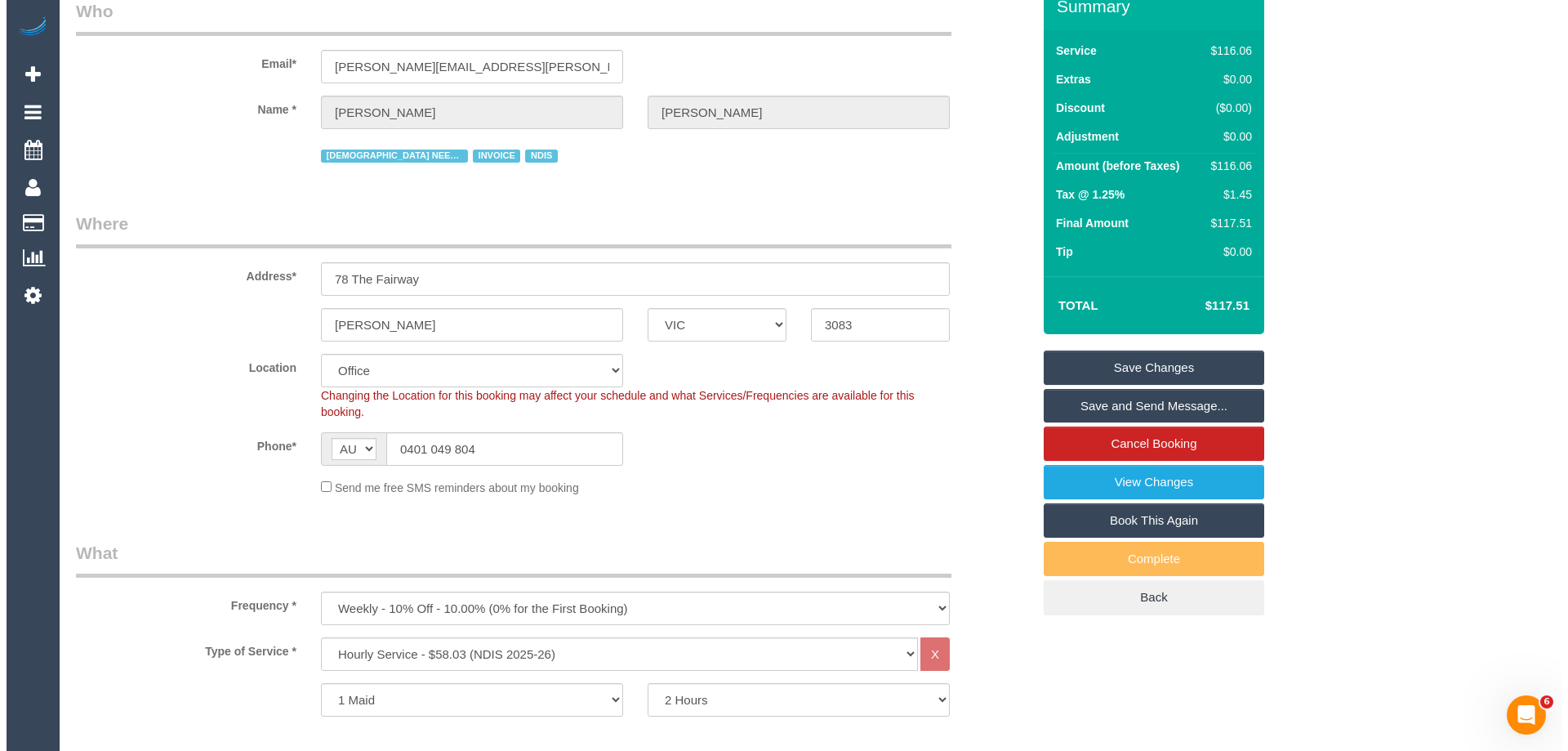
scroll to position [0, 0]
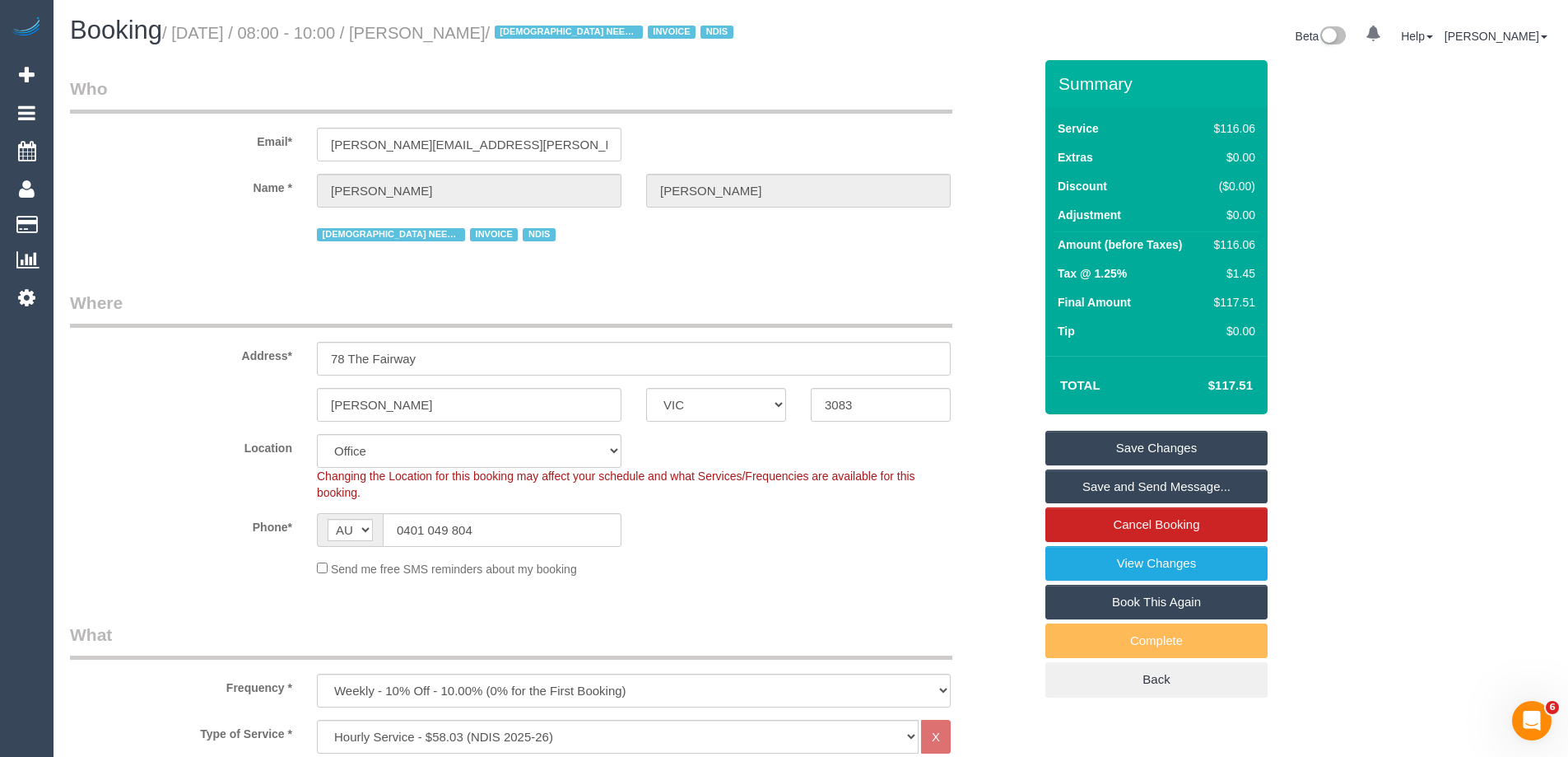
drag, startPoint x: 570, startPoint y: 34, endPoint x: 453, endPoint y: 32, distance: 117.0
click at [453, 32] on small "/ September 29, 2025 / 08:00 - 10:00 / Maria Matthews / FEMALE NEEDED INVOICE N…" at bounding box center [451, 33] width 577 height 18
copy small "Maria Matthews"
click at [1088, 437] on link "Save Changes" at bounding box center [1157, 447] width 223 height 34
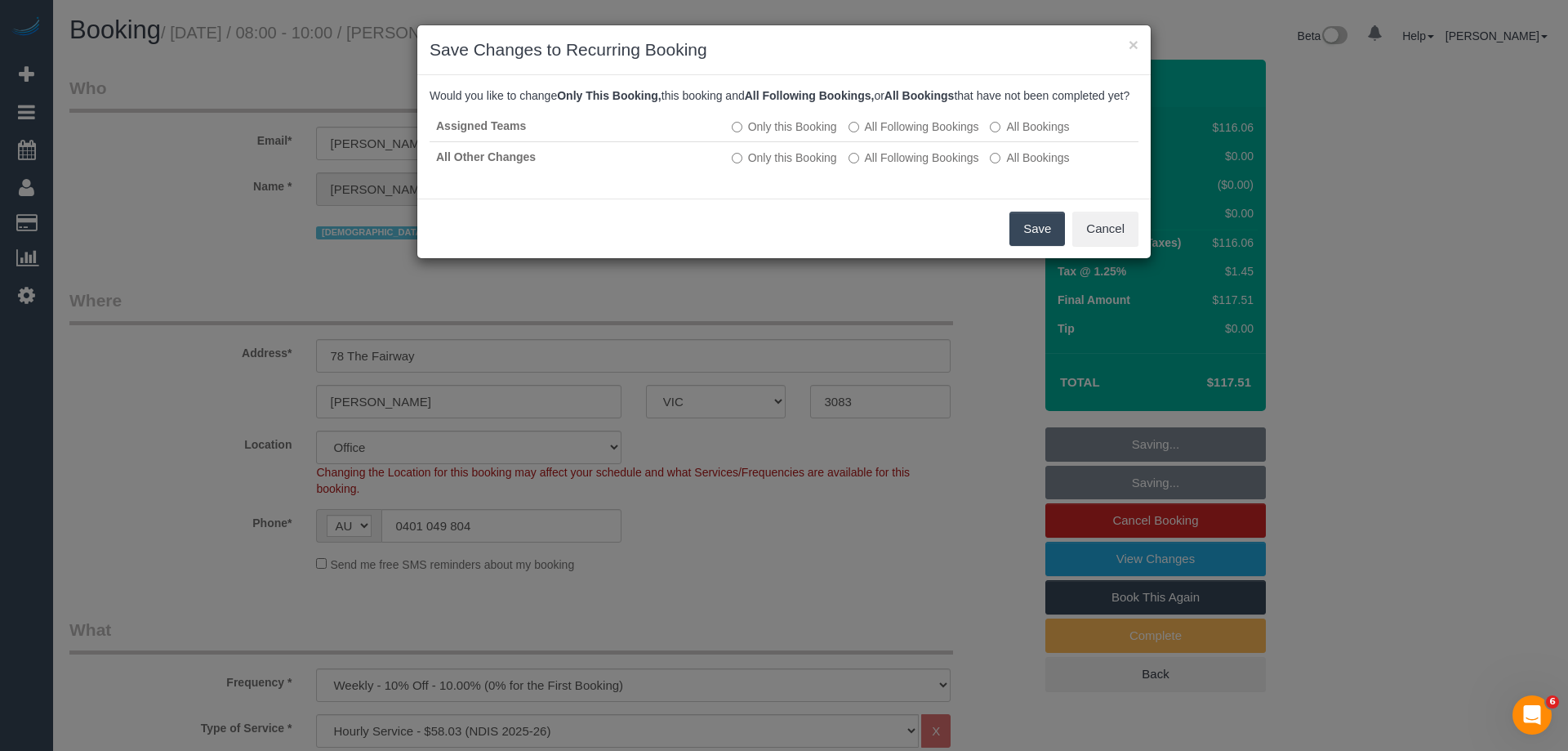
click at [1037, 239] on button "Save" at bounding box center [1036, 228] width 56 height 34
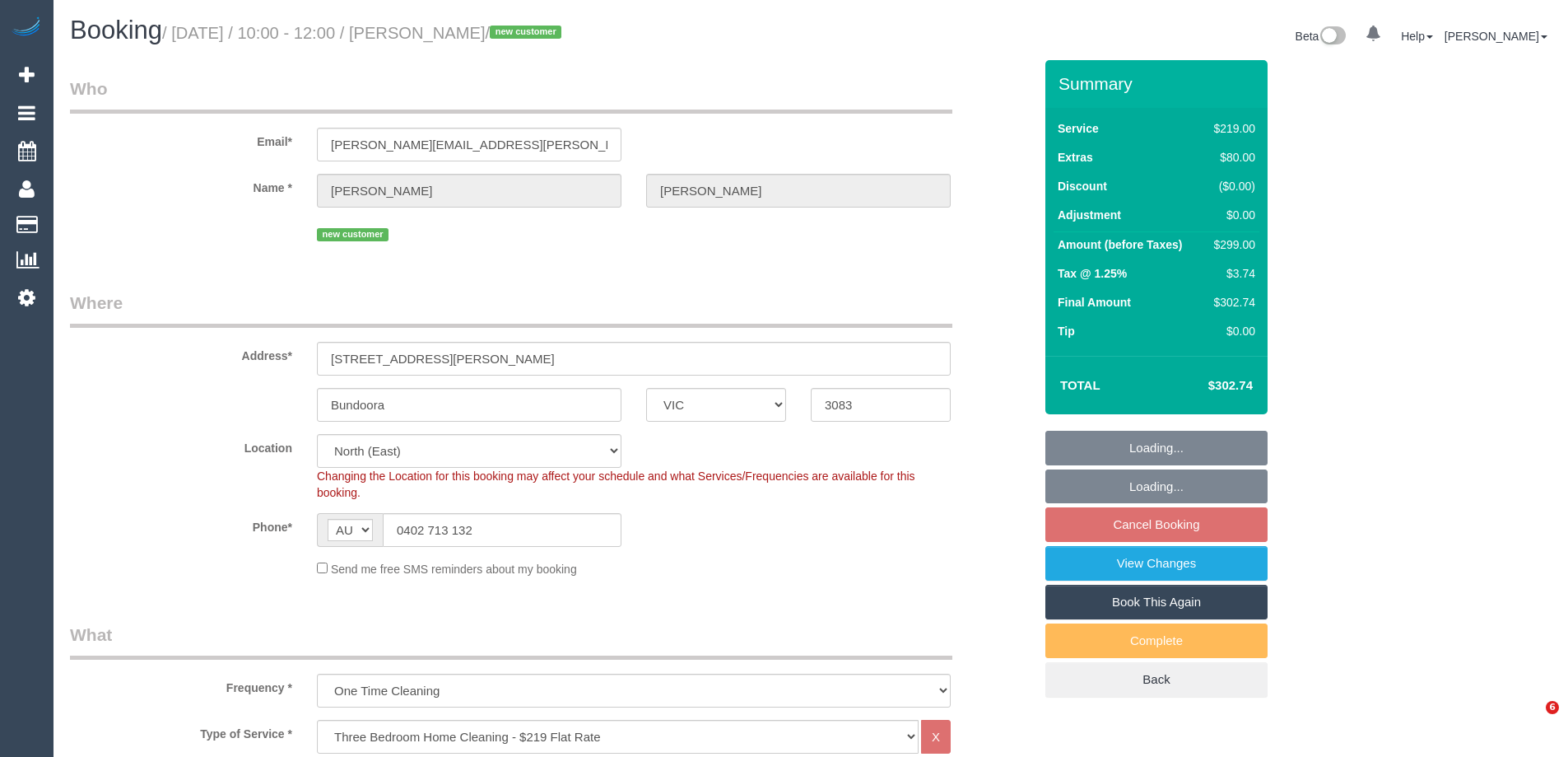
select select "VIC"
select select "number:29"
select select "number:14"
select select "number:19"
select select "number:36"
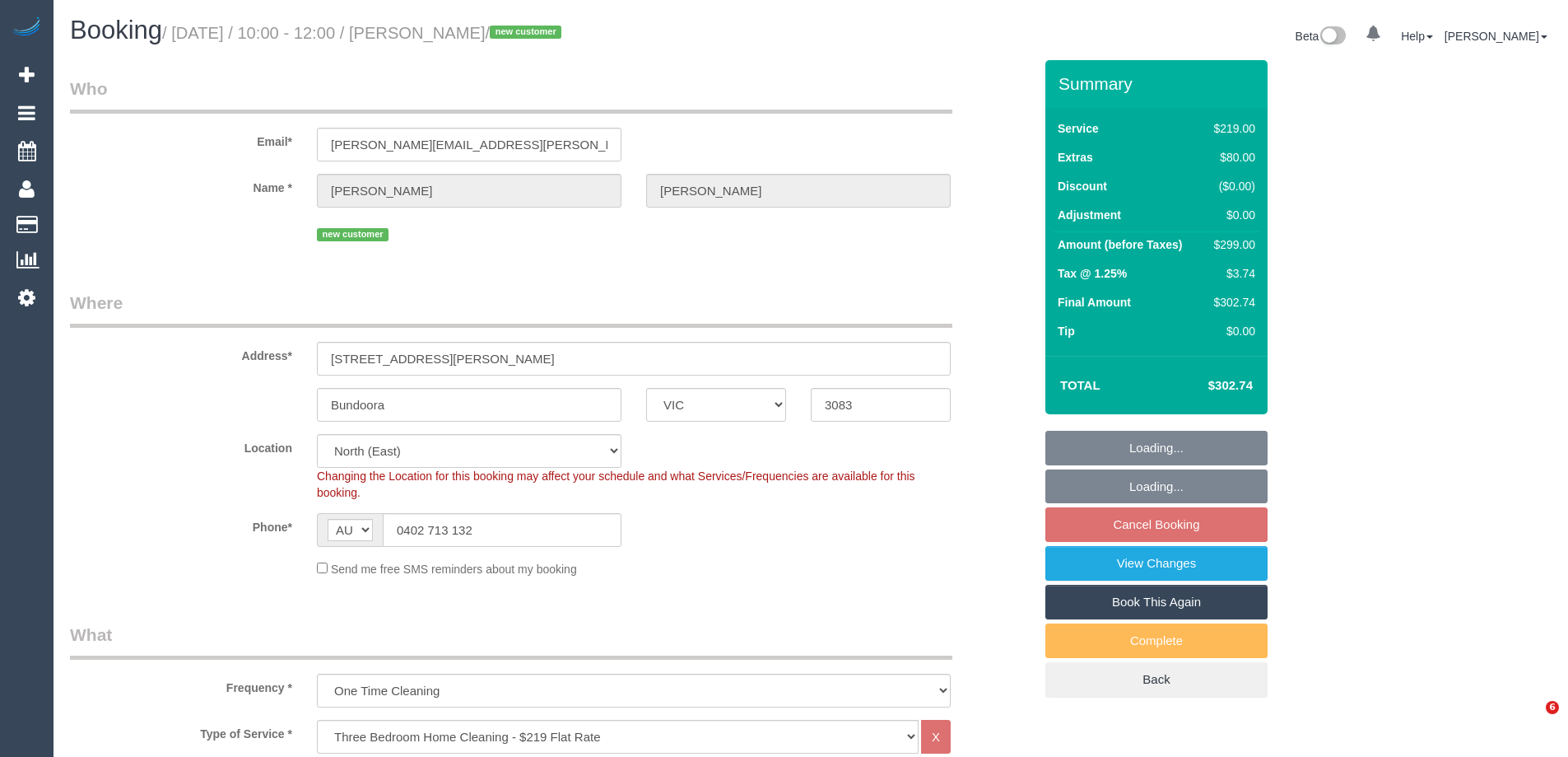
select select "number:13"
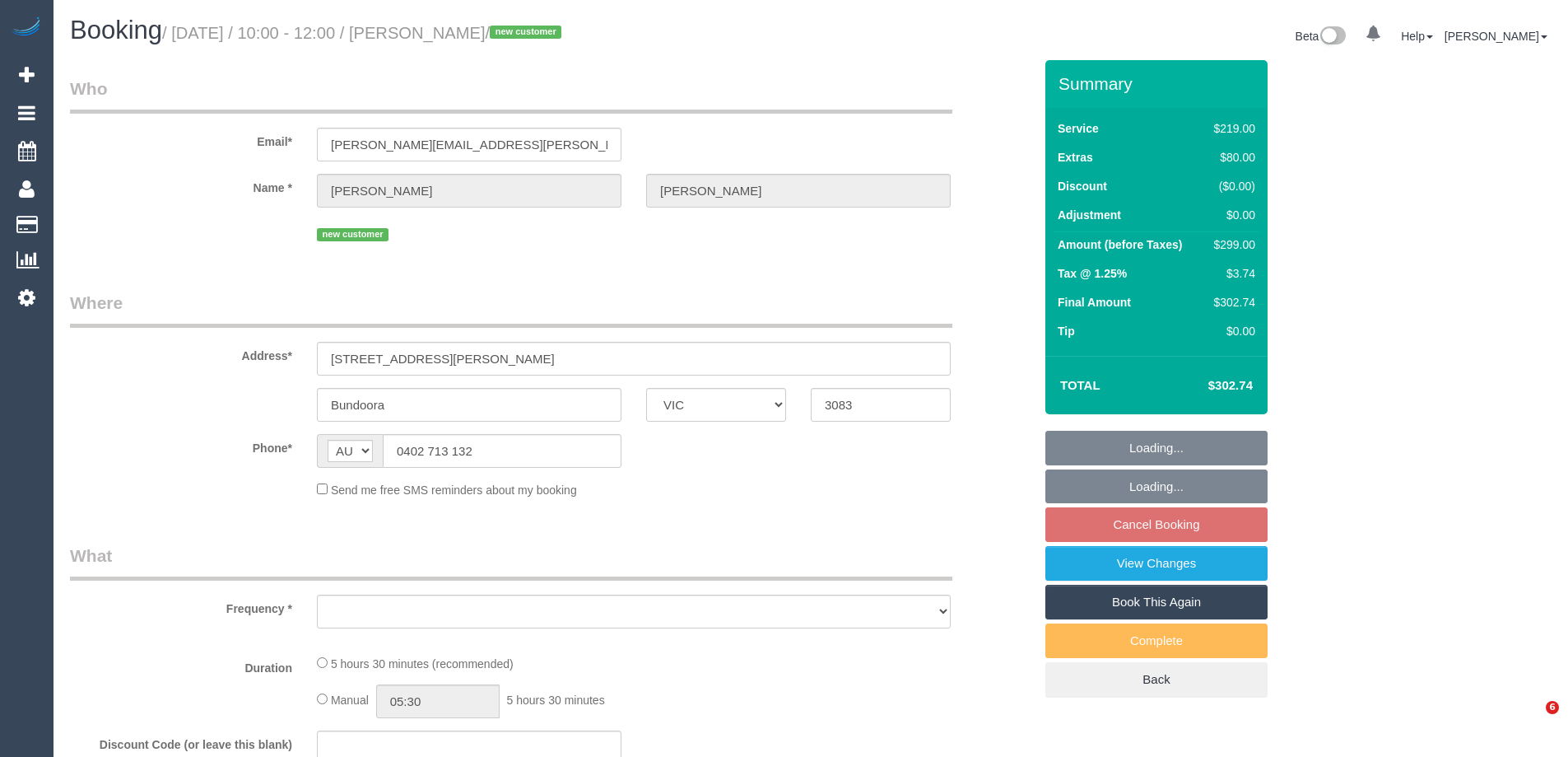
select select "VIC"
select select "object:531"
select select "string:stripe-pm_1S5QWe2GScqysDRVysVkUkJp"
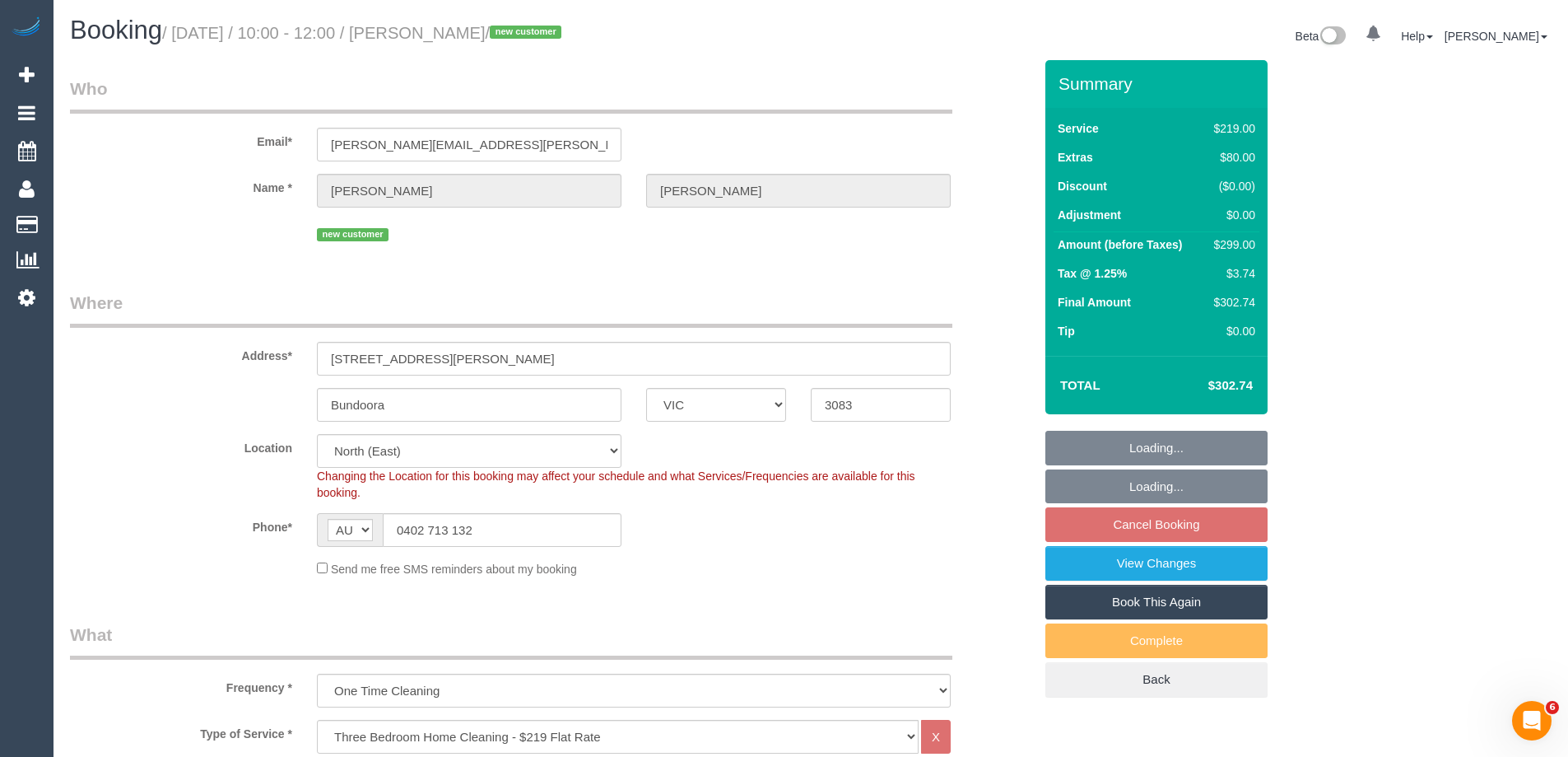
select select "number:29"
select select "number:14"
select select "number:19"
select select "number:36"
select select "number:13"
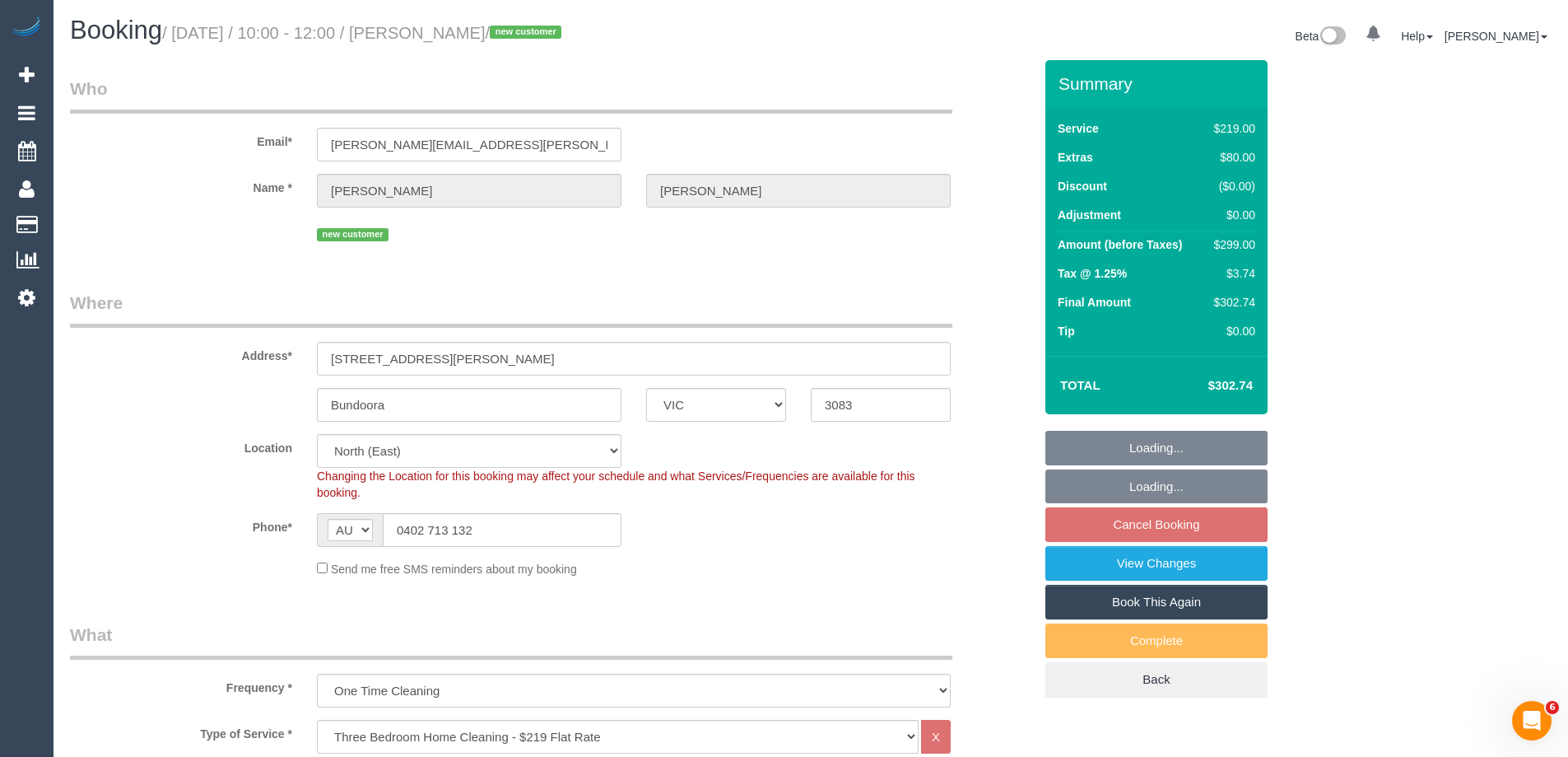
select select "object:1420"
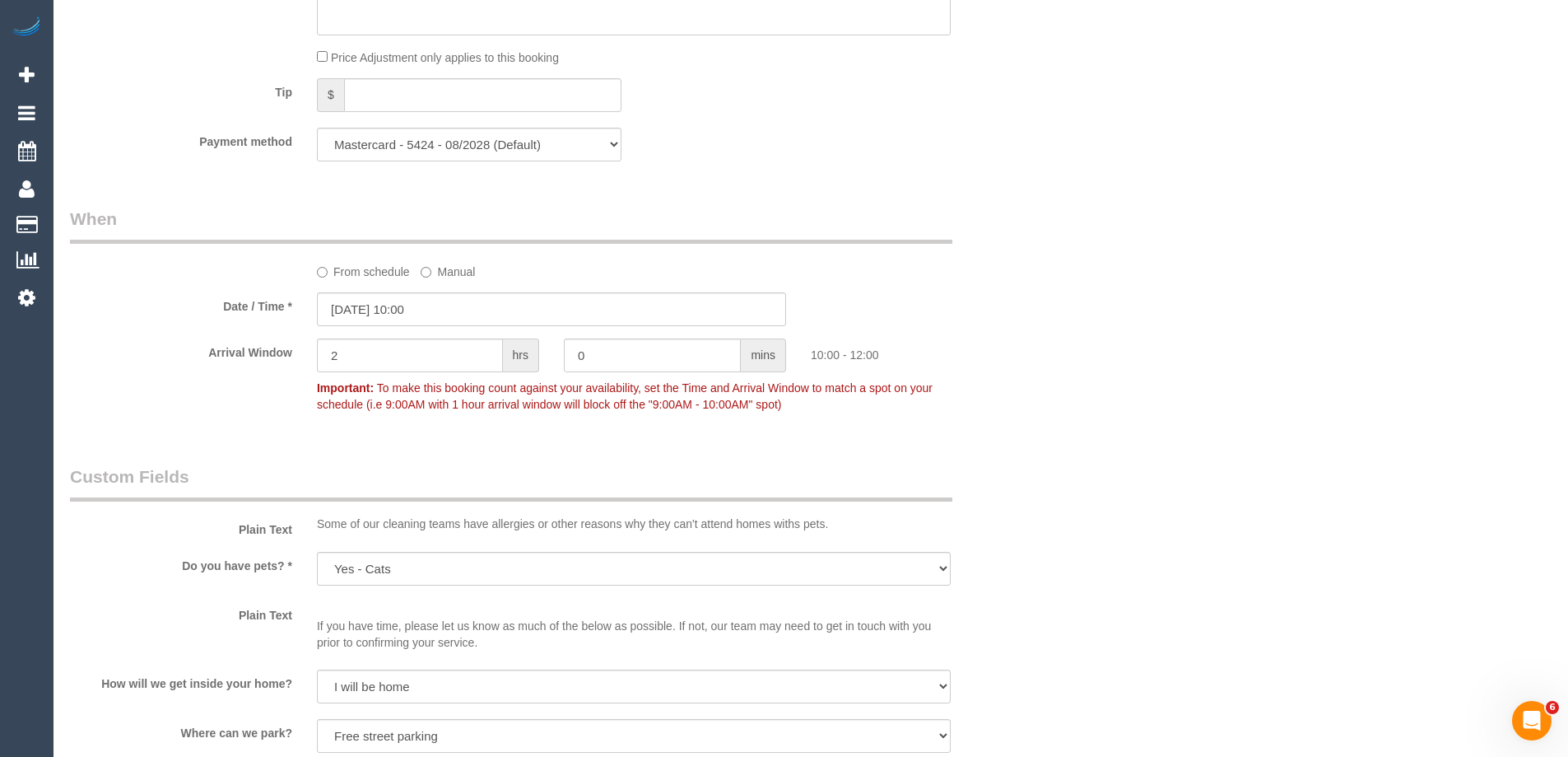
scroll to position [1647, 0]
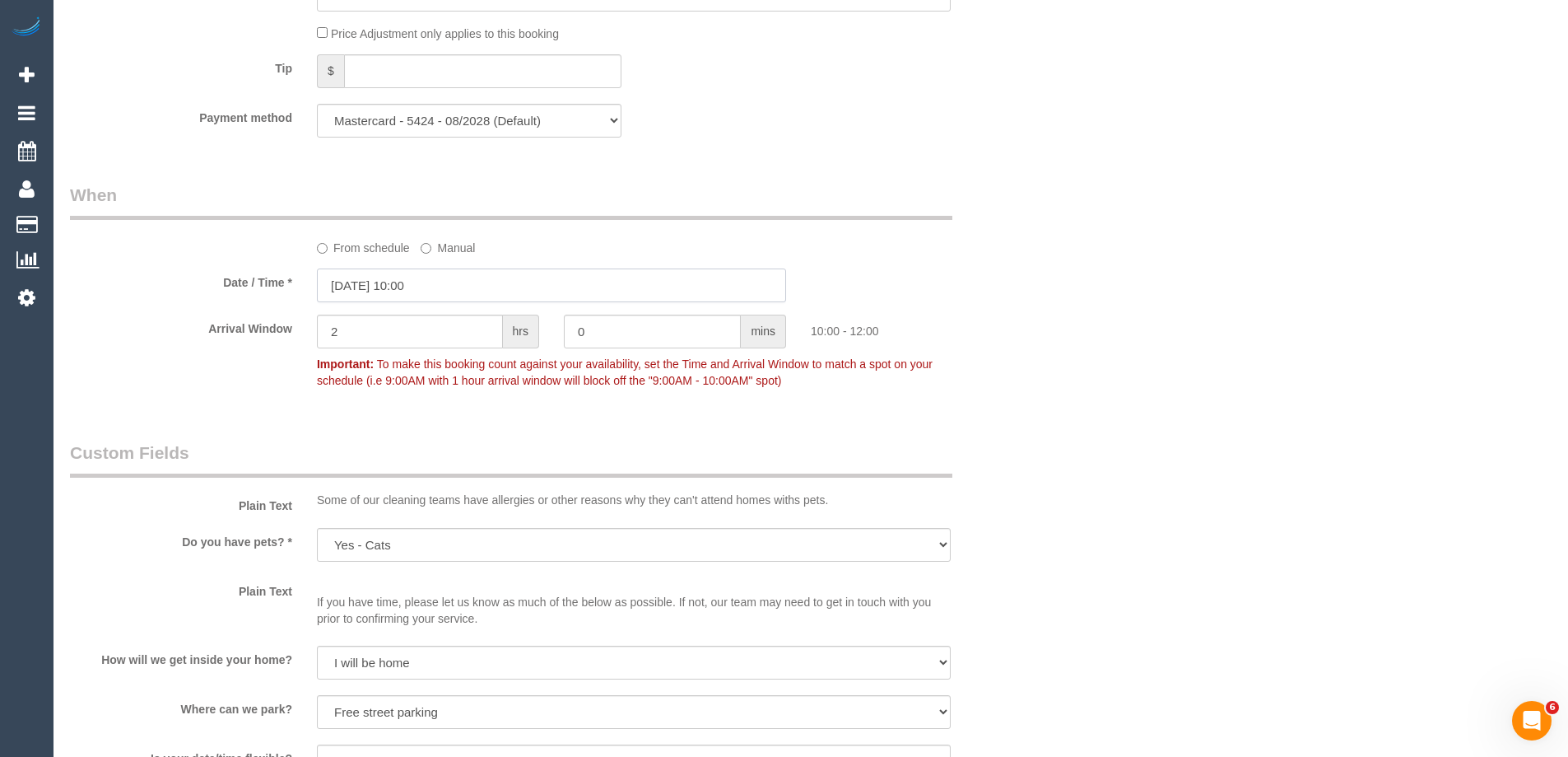
click at [387, 285] on input "29/09/2025 10:00" at bounding box center [552, 285] width 469 height 34
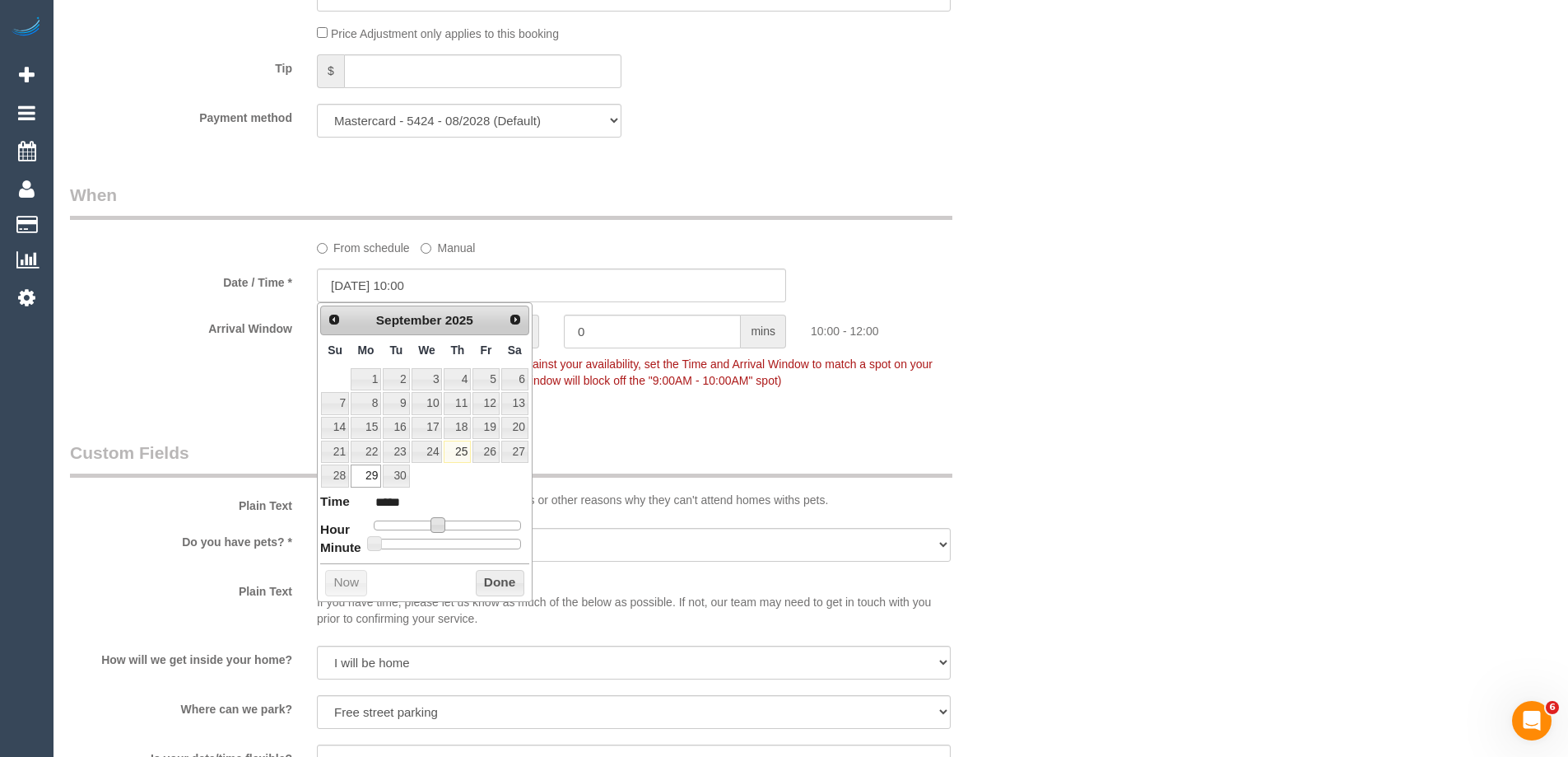
type input "29/09/2025 11:00"
type input "*****"
type input "[DATE] 12:00"
type input "*****"
drag, startPoint x: 436, startPoint y: 528, endPoint x: 449, endPoint y: 532, distance: 13.6
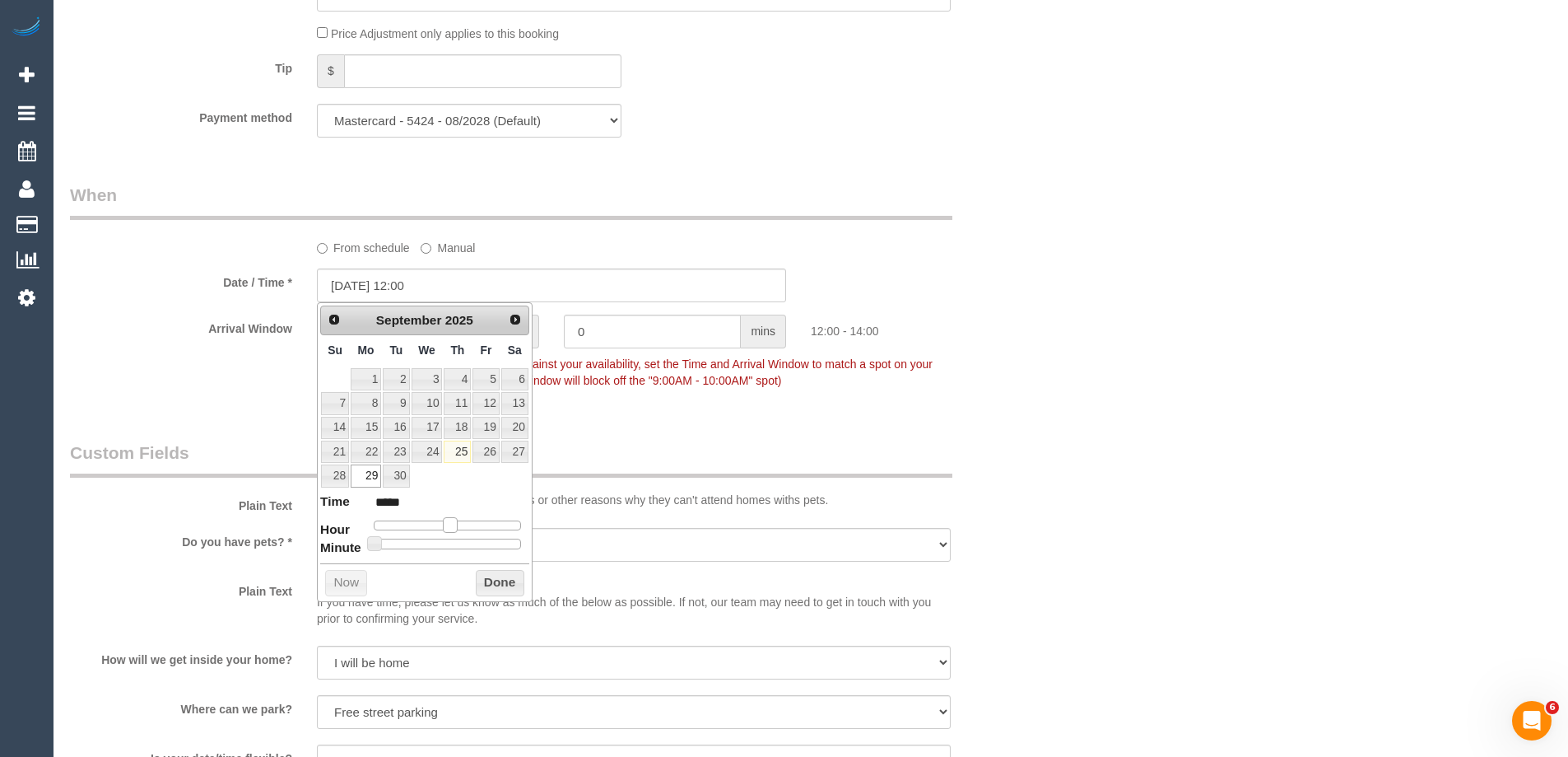
click at [449, 532] on span at bounding box center [450, 525] width 15 height 15
click at [495, 581] on button "Done" at bounding box center [500, 583] width 49 height 27
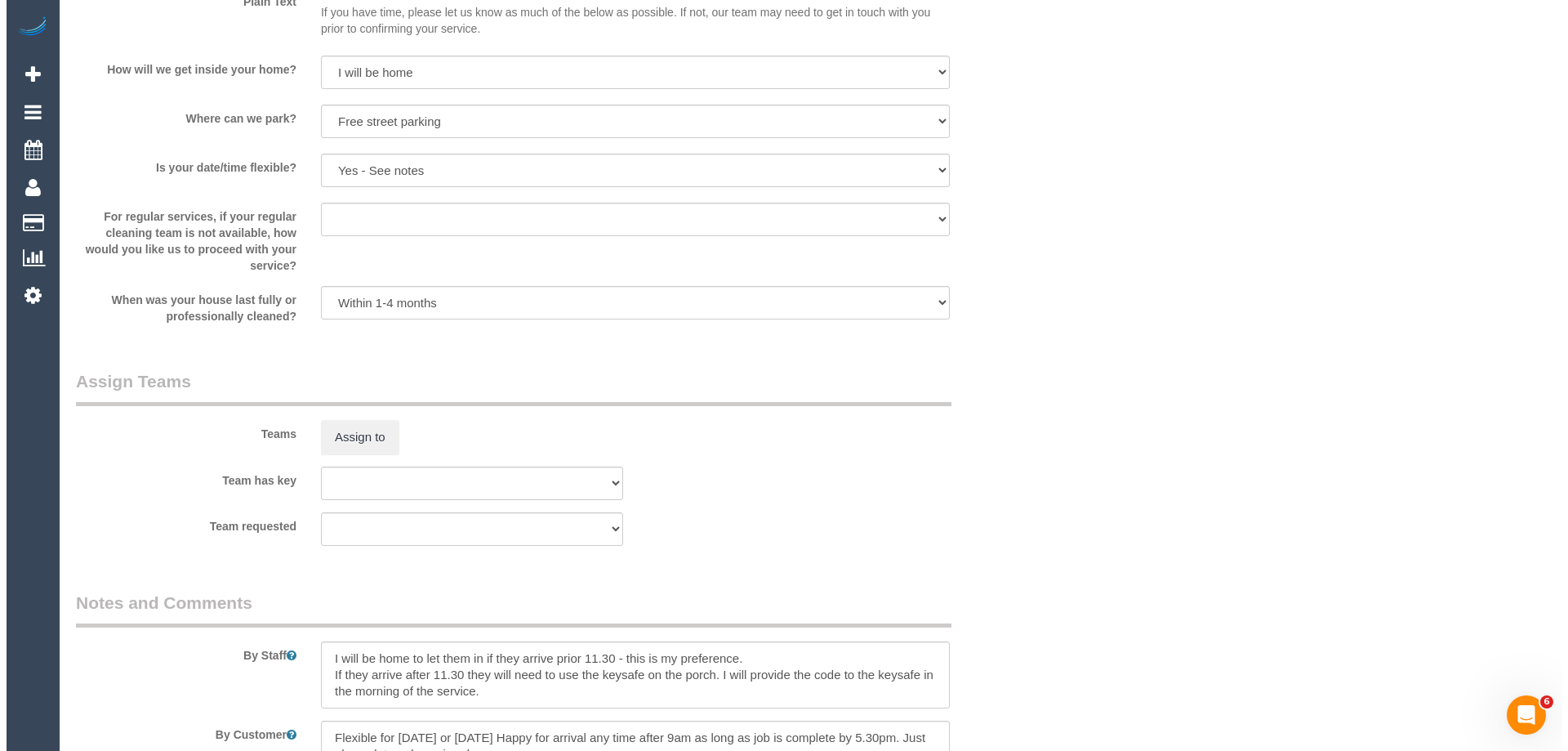
scroll to position [2499, 0]
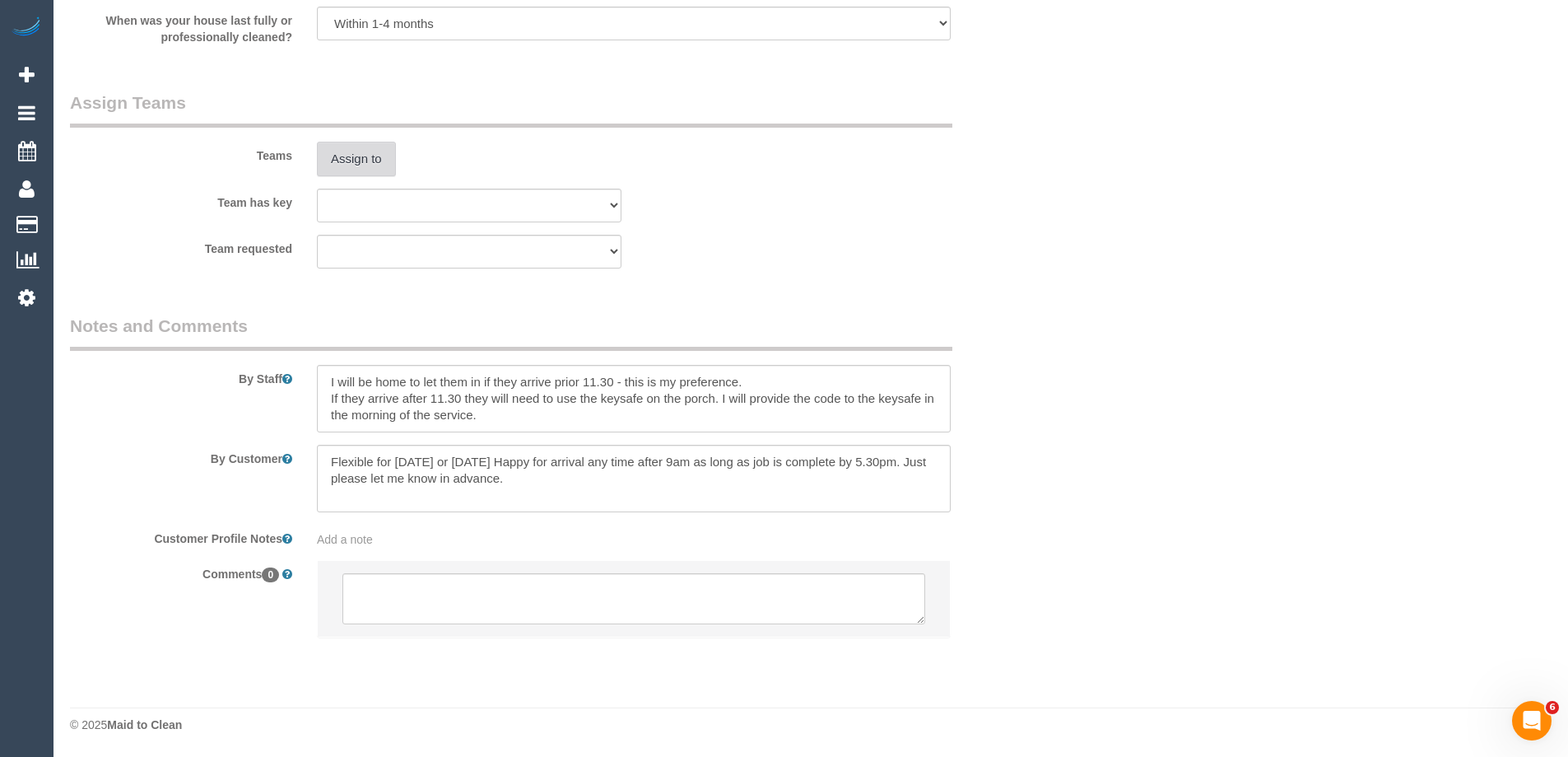
click at [381, 161] on button "Assign to" at bounding box center [357, 158] width 79 height 34
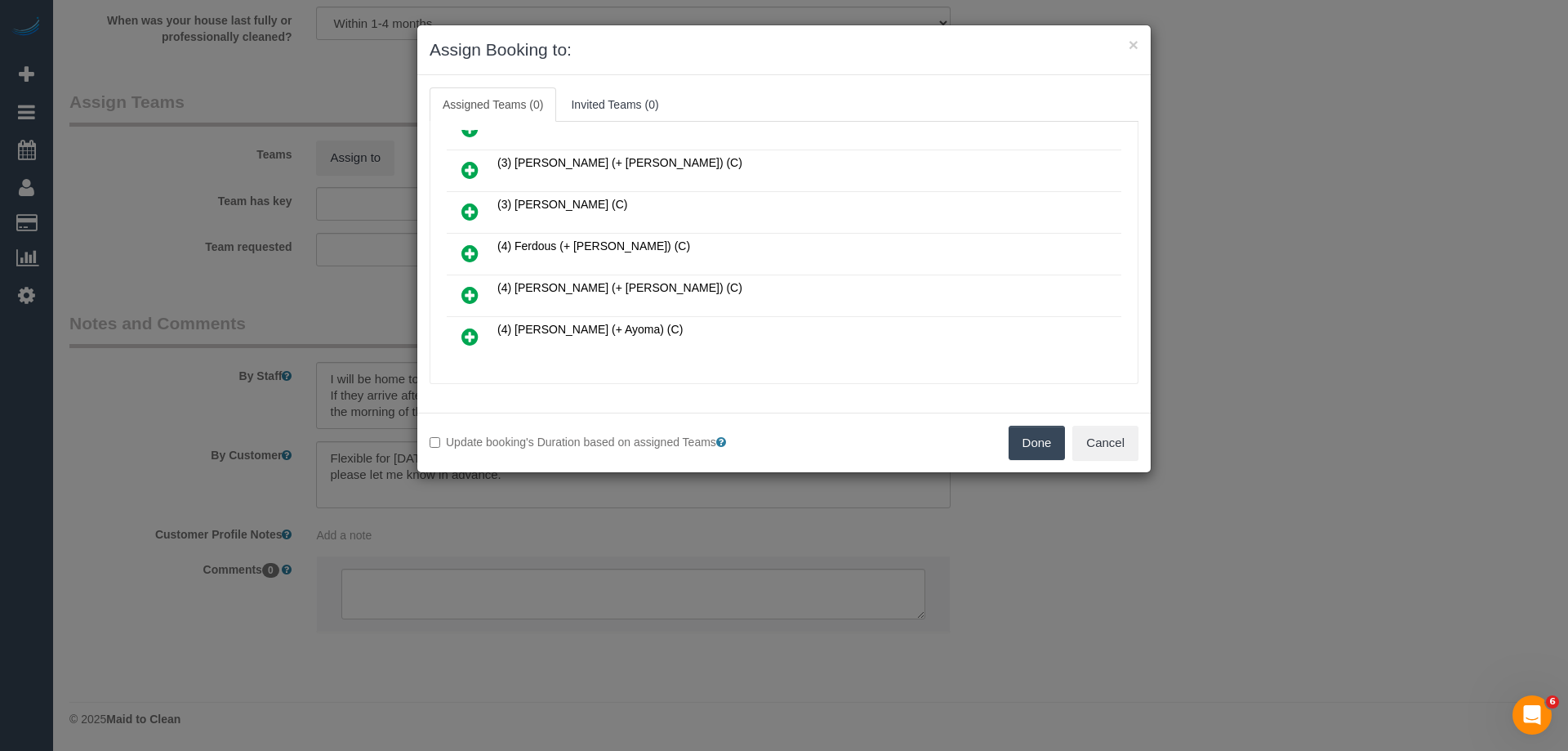
click at [469, 251] on icon at bounding box center [469, 253] width 17 height 19
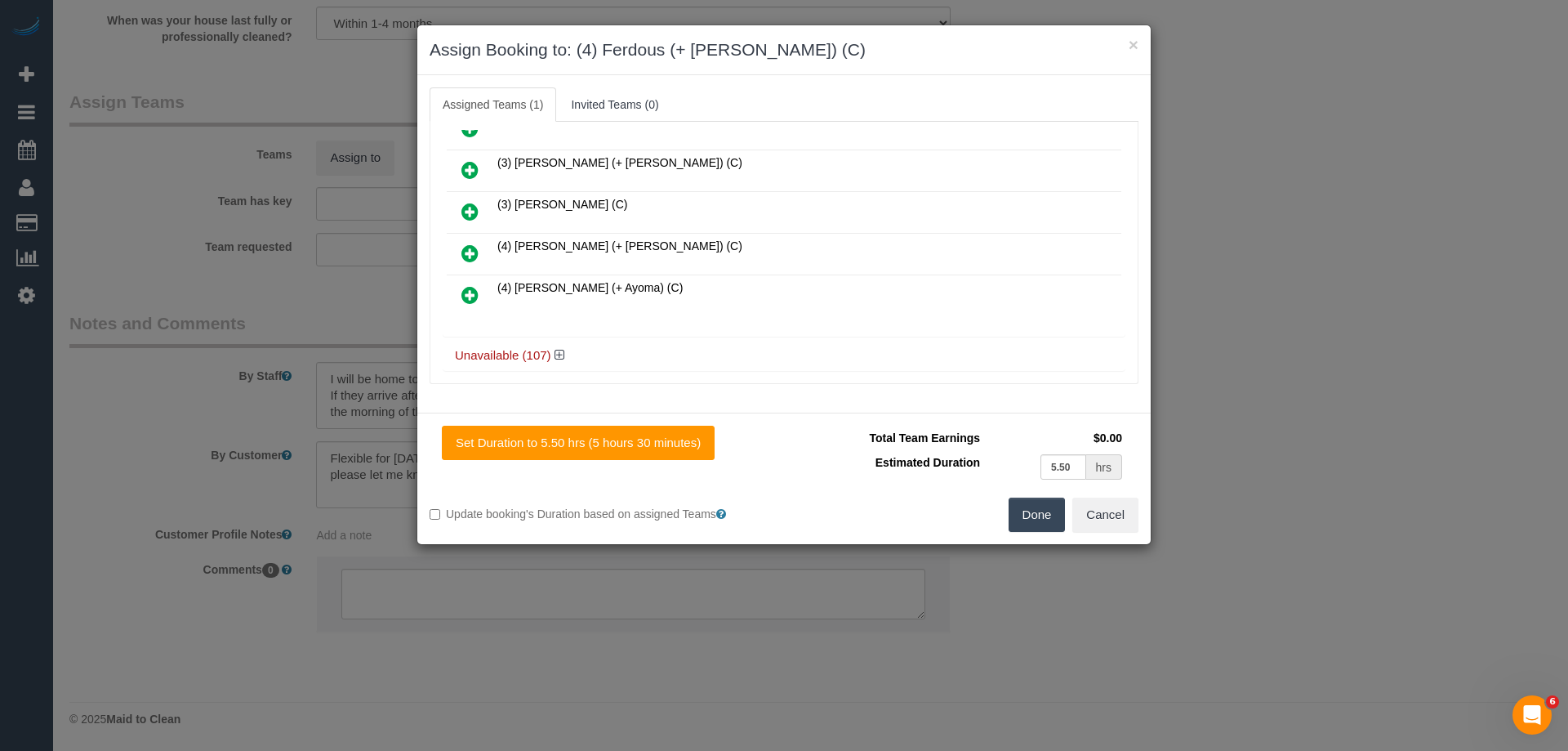
click at [469, 251] on icon at bounding box center [469, 253] width 17 height 19
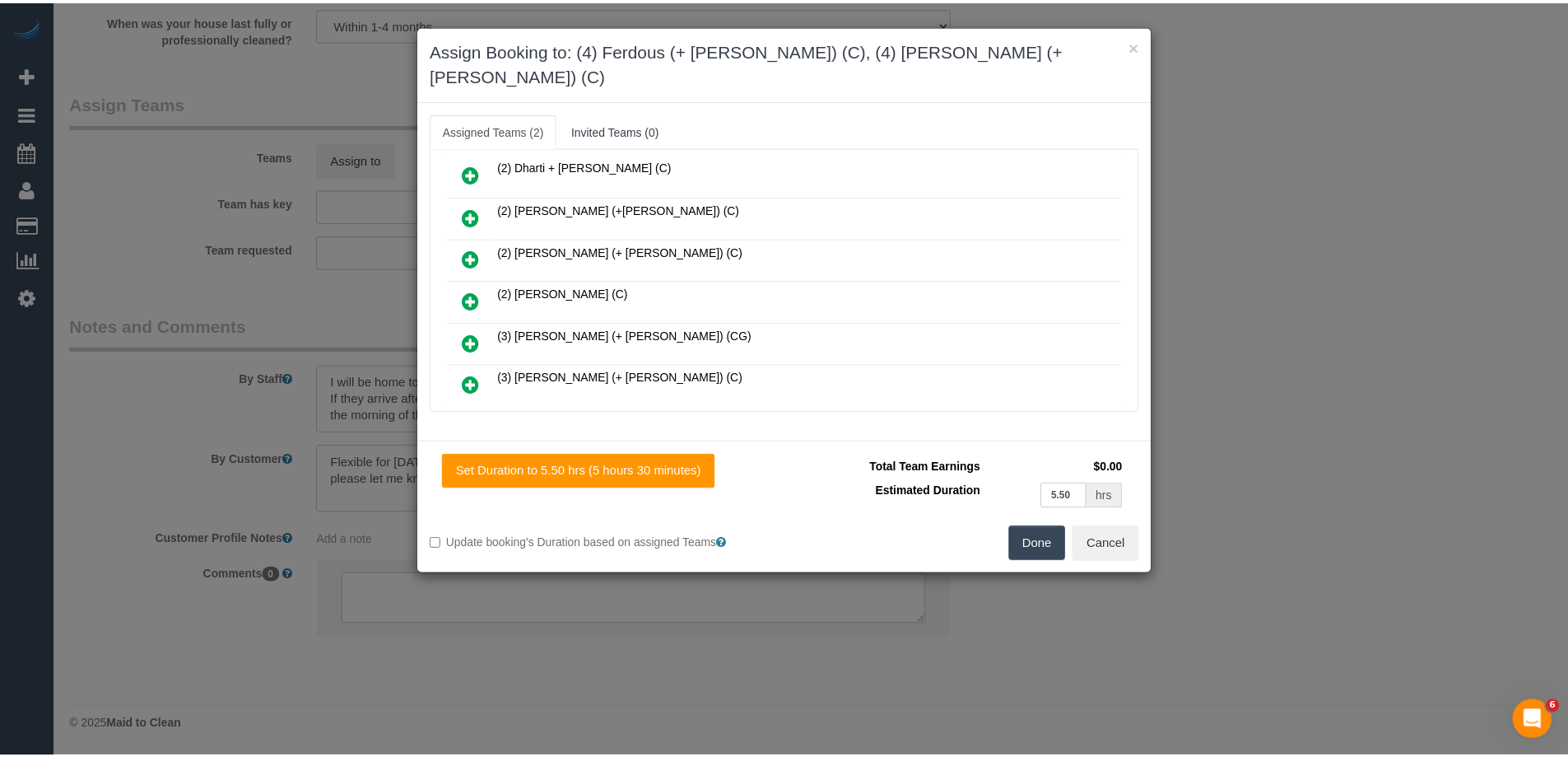
scroll to position [0, 0]
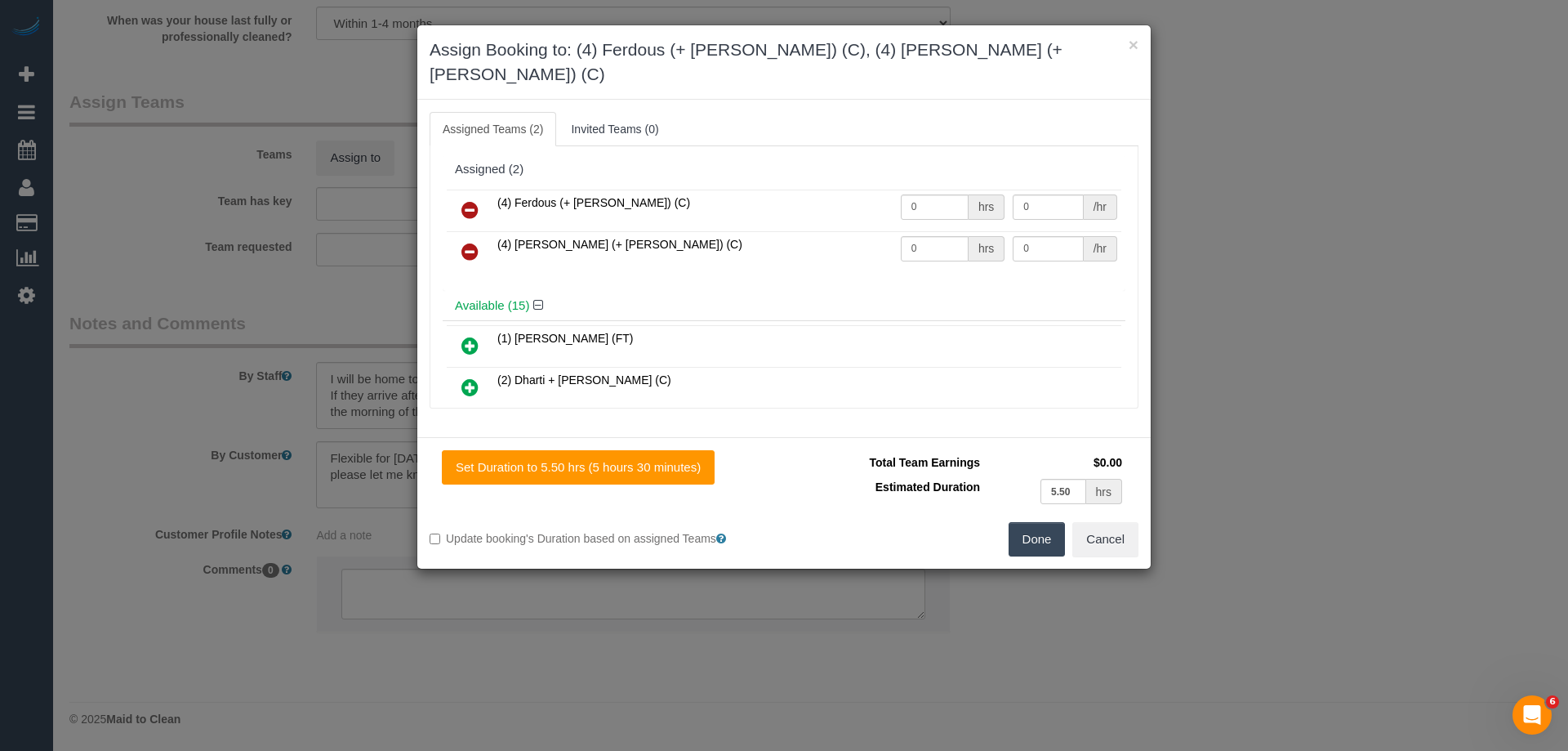
click at [1036, 522] on button "Done" at bounding box center [1036, 538] width 57 height 34
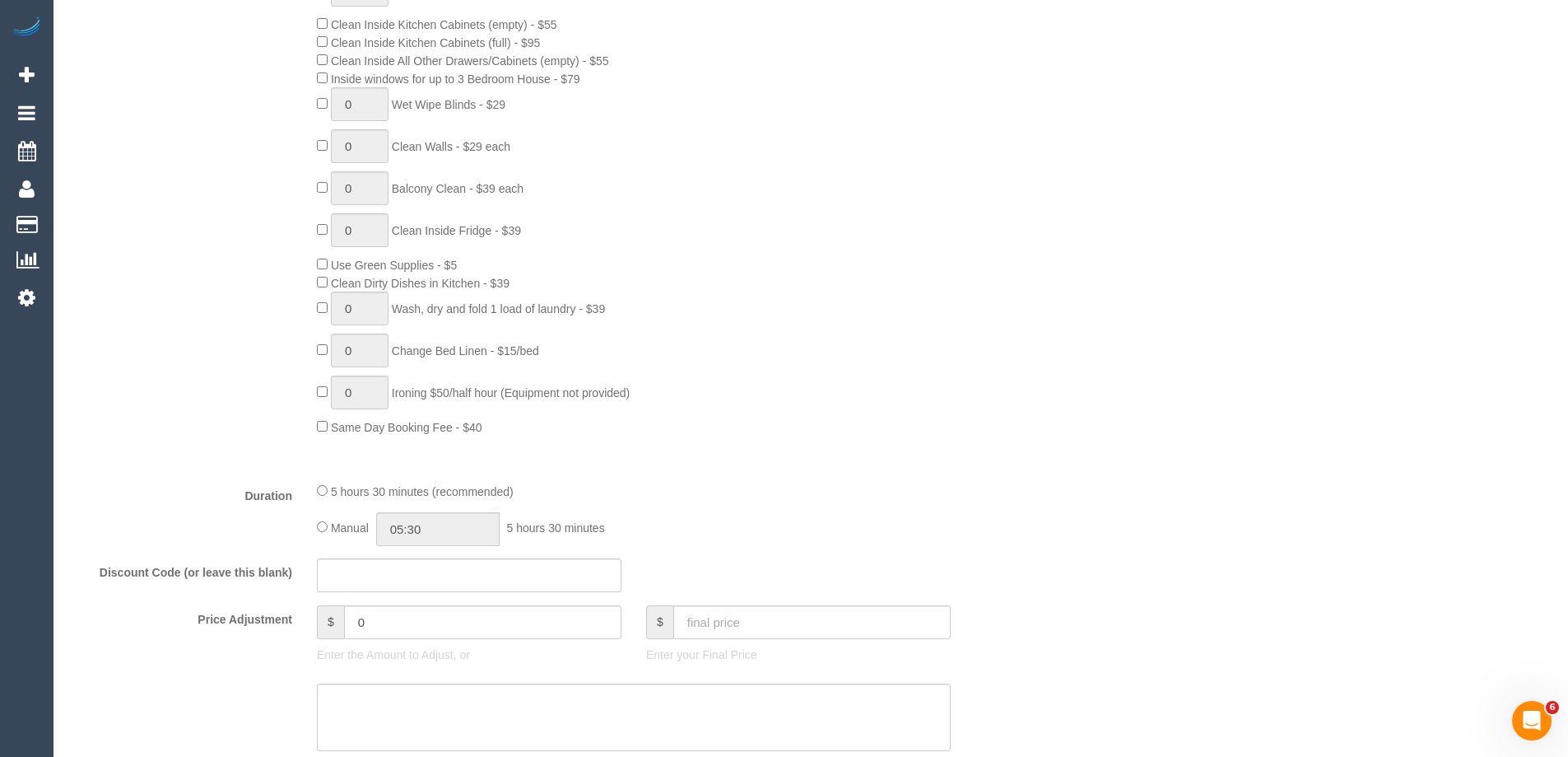
scroll to position [1236, 0]
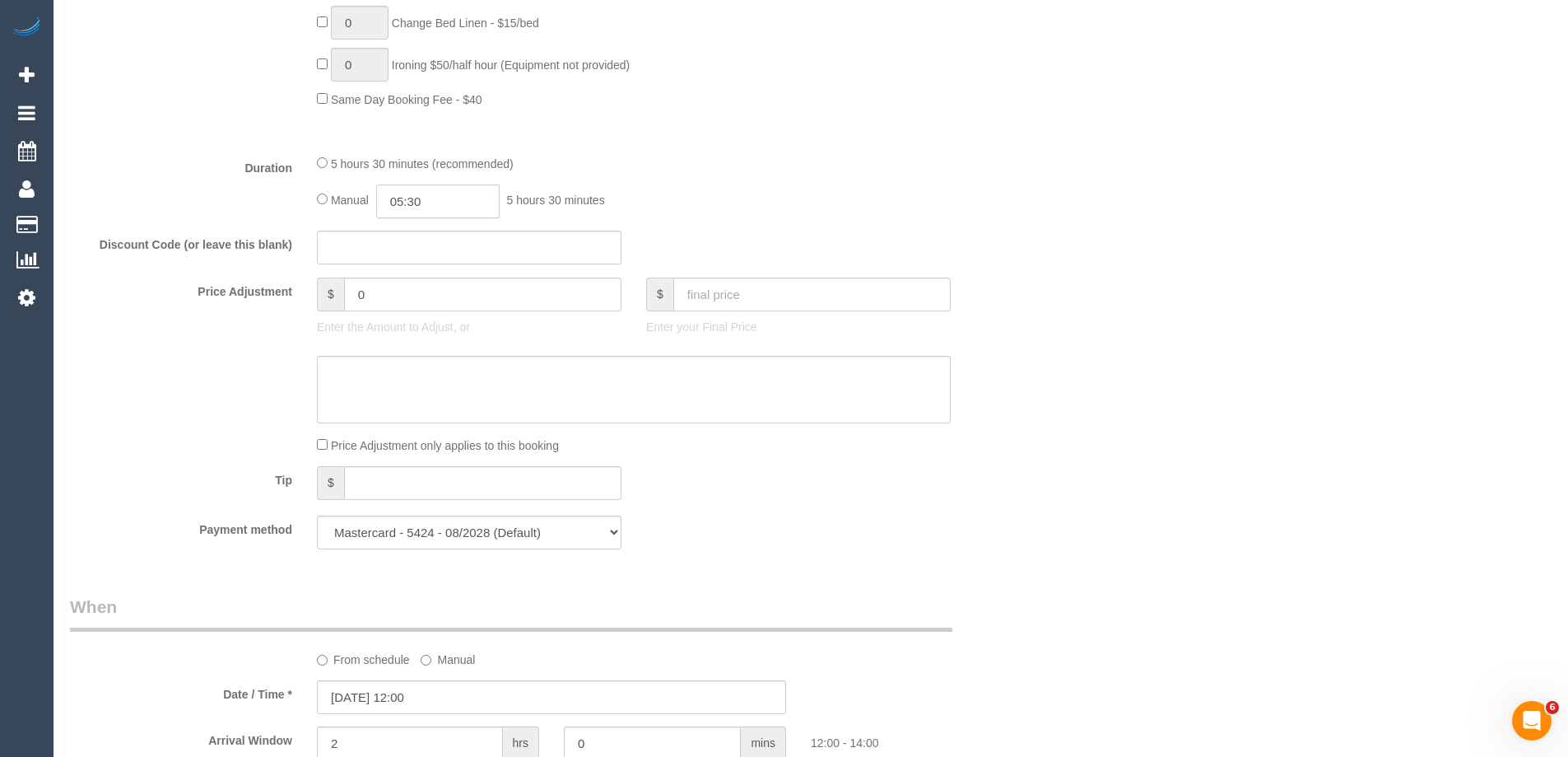
click at [492, 193] on input "05:30" at bounding box center [438, 201] width 124 height 34
click at [419, 246] on li "02:30" at bounding box center [419, 254] width 73 height 21
drag, startPoint x: 430, startPoint y: 201, endPoint x: 416, endPoint y: 199, distance: 14.1
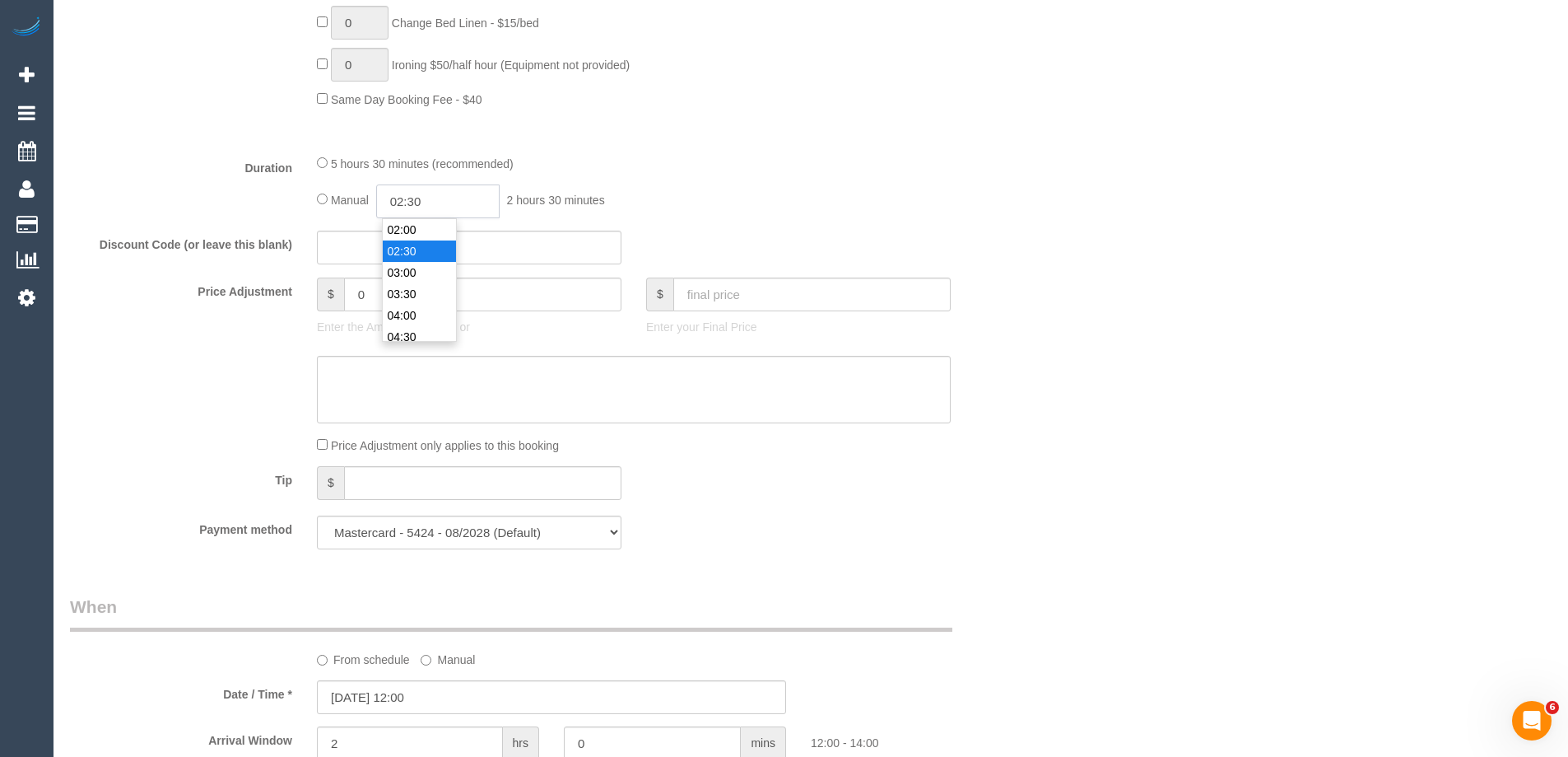
click at [416, 199] on input "02:30" at bounding box center [438, 201] width 124 height 34
type input "02:45"
click at [1009, 185] on div "Duration 5 hours 30 minutes (recommended) Manual 02:45 2 hours 45 minutes" at bounding box center [551, 186] width 988 height 64
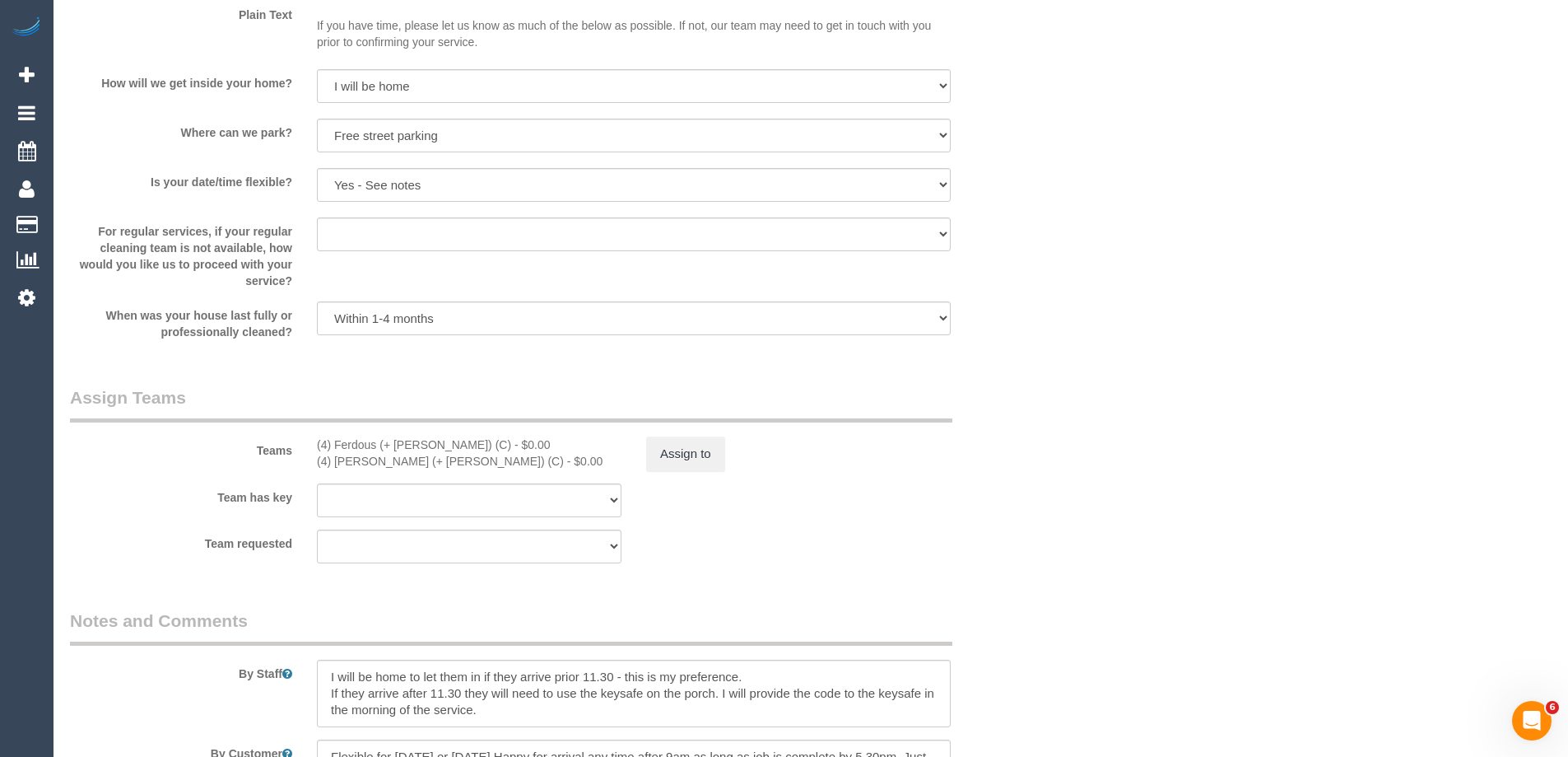
scroll to position [2471, 0]
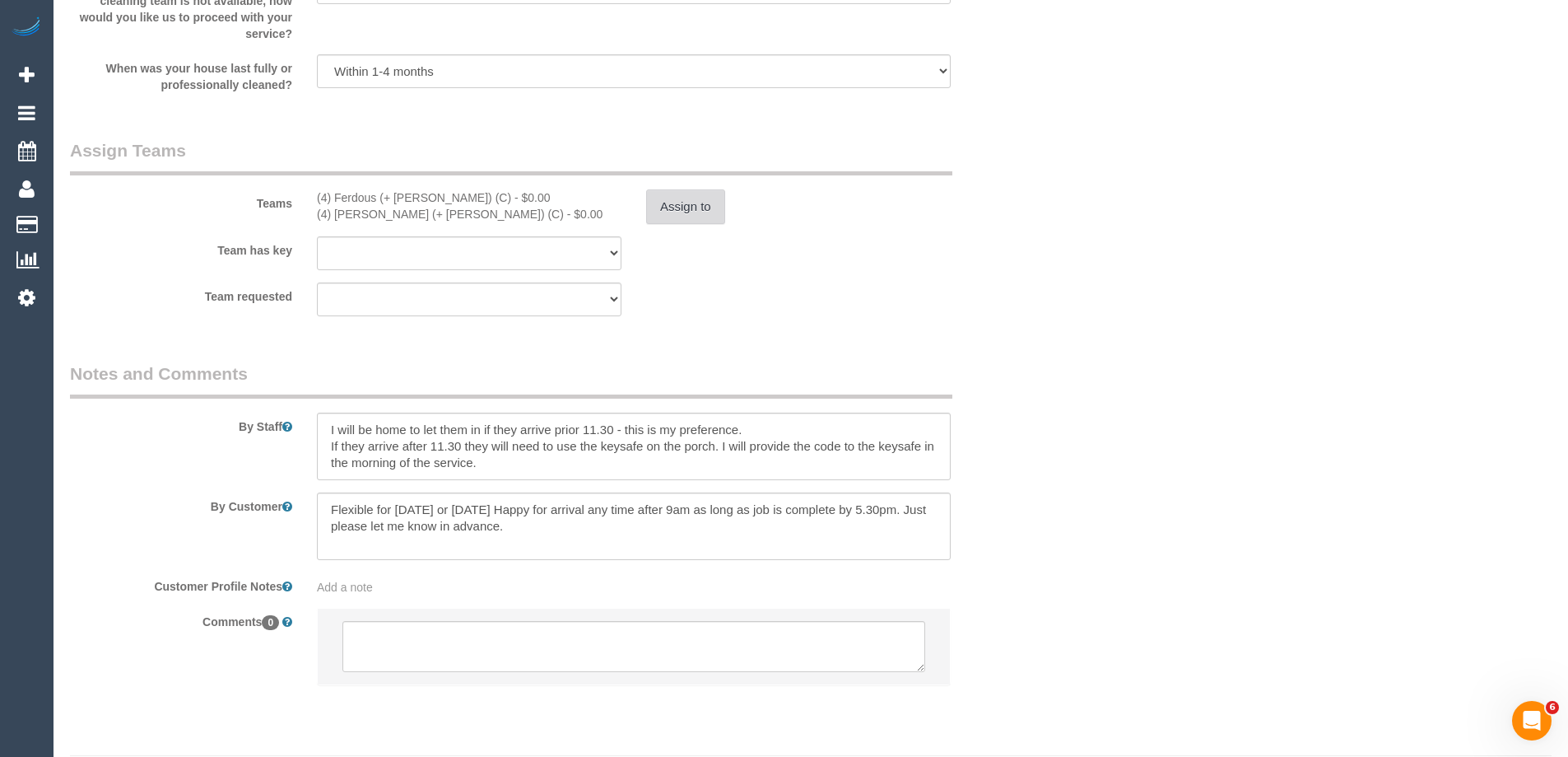
click at [675, 200] on button "Assign to" at bounding box center [686, 206] width 79 height 34
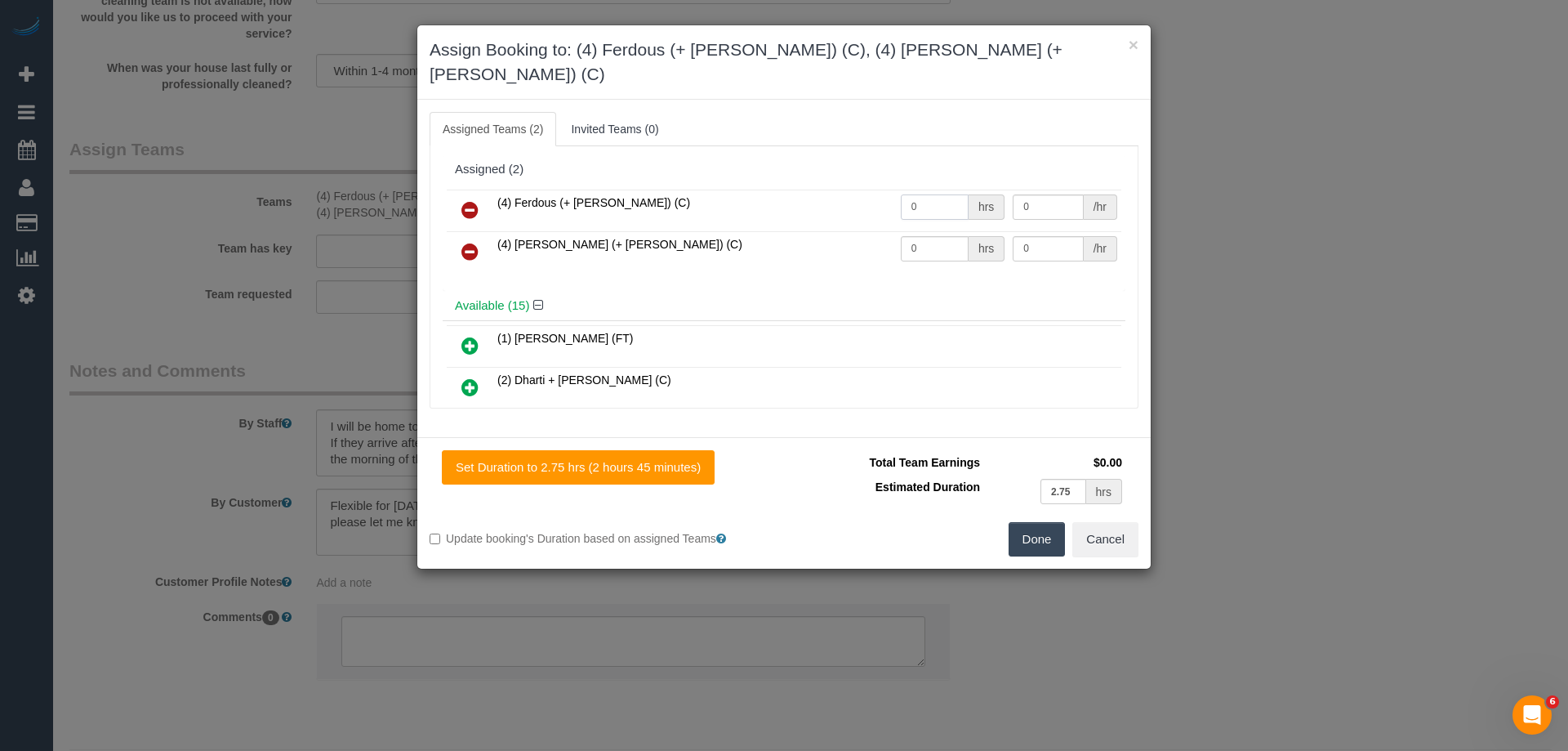
drag, startPoint x: 928, startPoint y: 183, endPoint x: 861, endPoint y: 172, distance: 67.9
click at [861, 190] on tr "(4) Ferdous (+ Forkan) (C) 0 hrs 0 /hr" at bounding box center [784, 210] width 674 height 41
type input "1"
drag, startPoint x: 935, startPoint y: 217, endPoint x: 811, endPoint y: 219, distance: 124.0
click at [823, 231] on tr "(4) Forkan (+ Ferdous) (C) 0 hrs 0 /hr" at bounding box center [784, 251] width 674 height 41
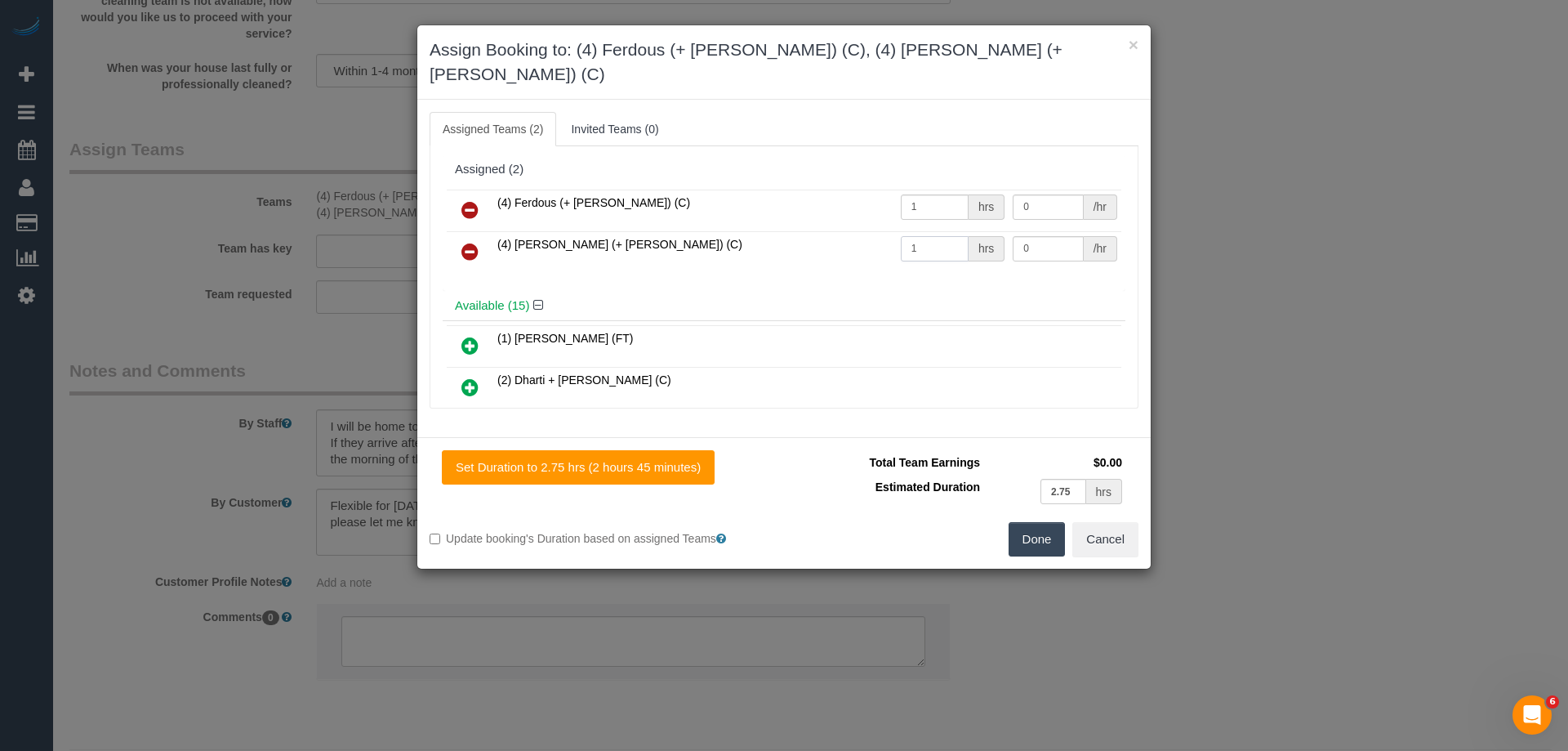
type input "1"
click at [992, 190] on tr "(4) Ferdous (+ Forkan) (C) 1 hrs 0 /hr" at bounding box center [784, 210] width 674 height 41
type input "95"
drag, startPoint x: 966, startPoint y: 218, endPoint x: 887, endPoint y: 215, distance: 79.1
click at [922, 231] on tr "(4) Forkan (+ Ferdous) (C) 1 hrs 0 /hr" at bounding box center [784, 251] width 674 height 41
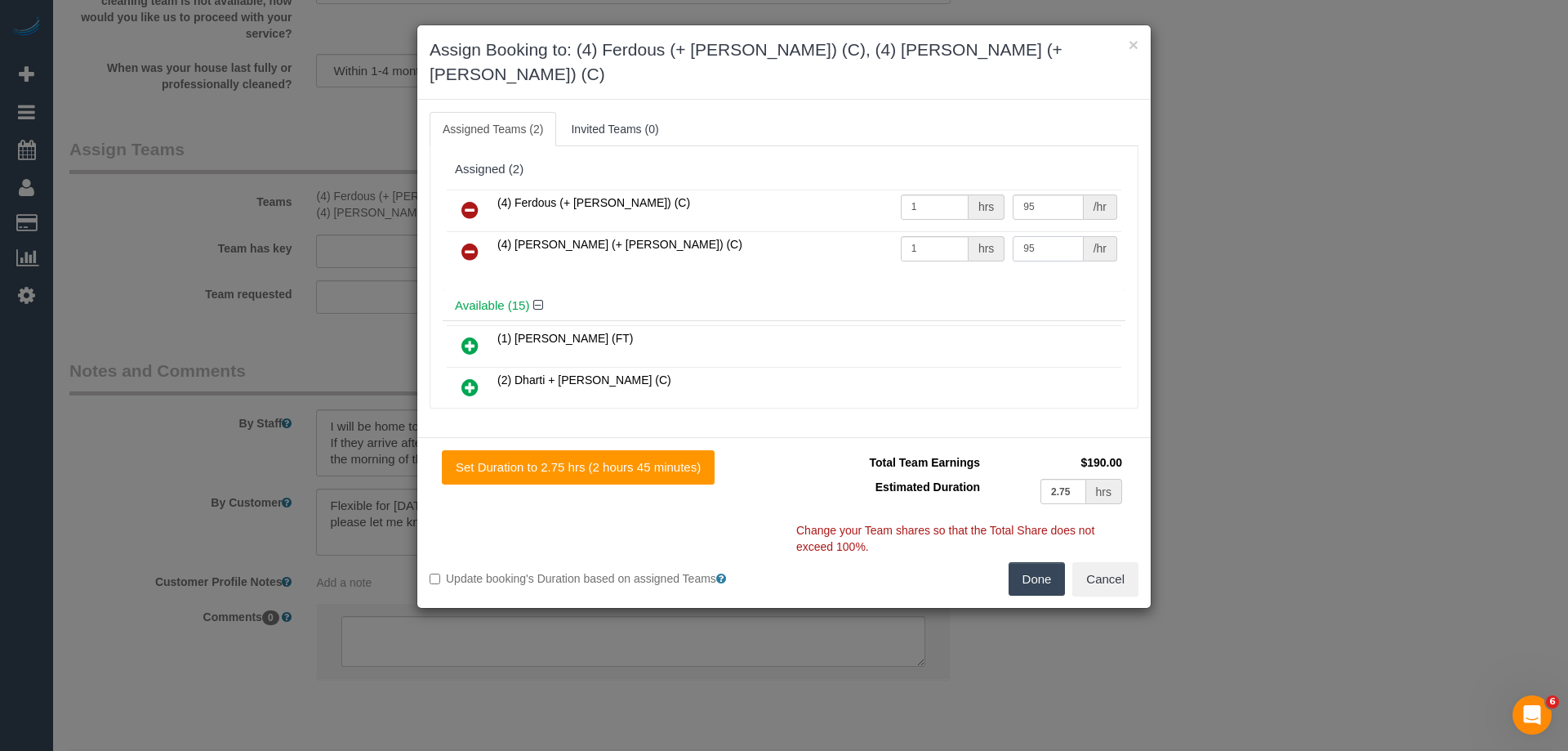
type input "95"
click at [1047, 562] on button "Done" at bounding box center [1036, 579] width 57 height 34
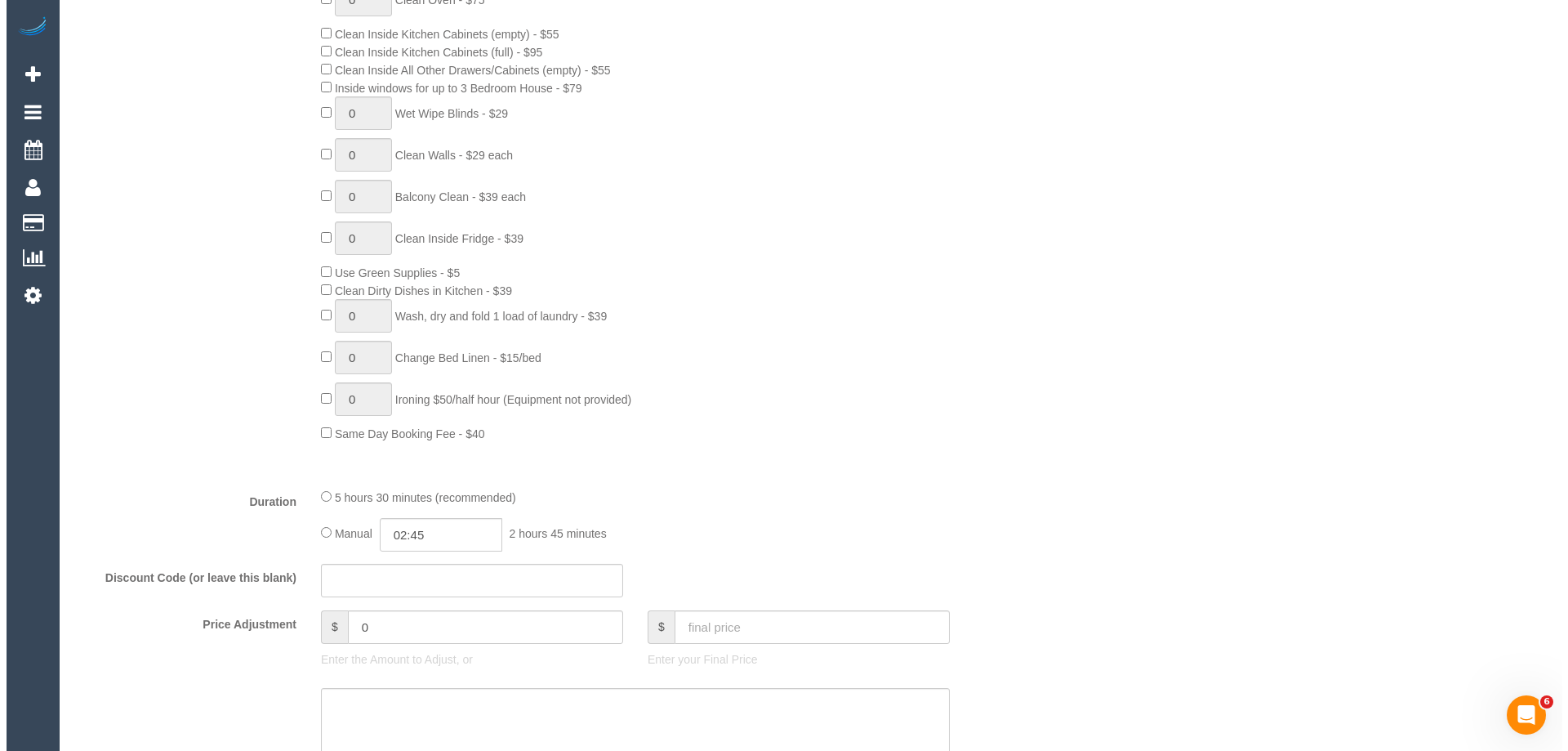
scroll to position [0, 0]
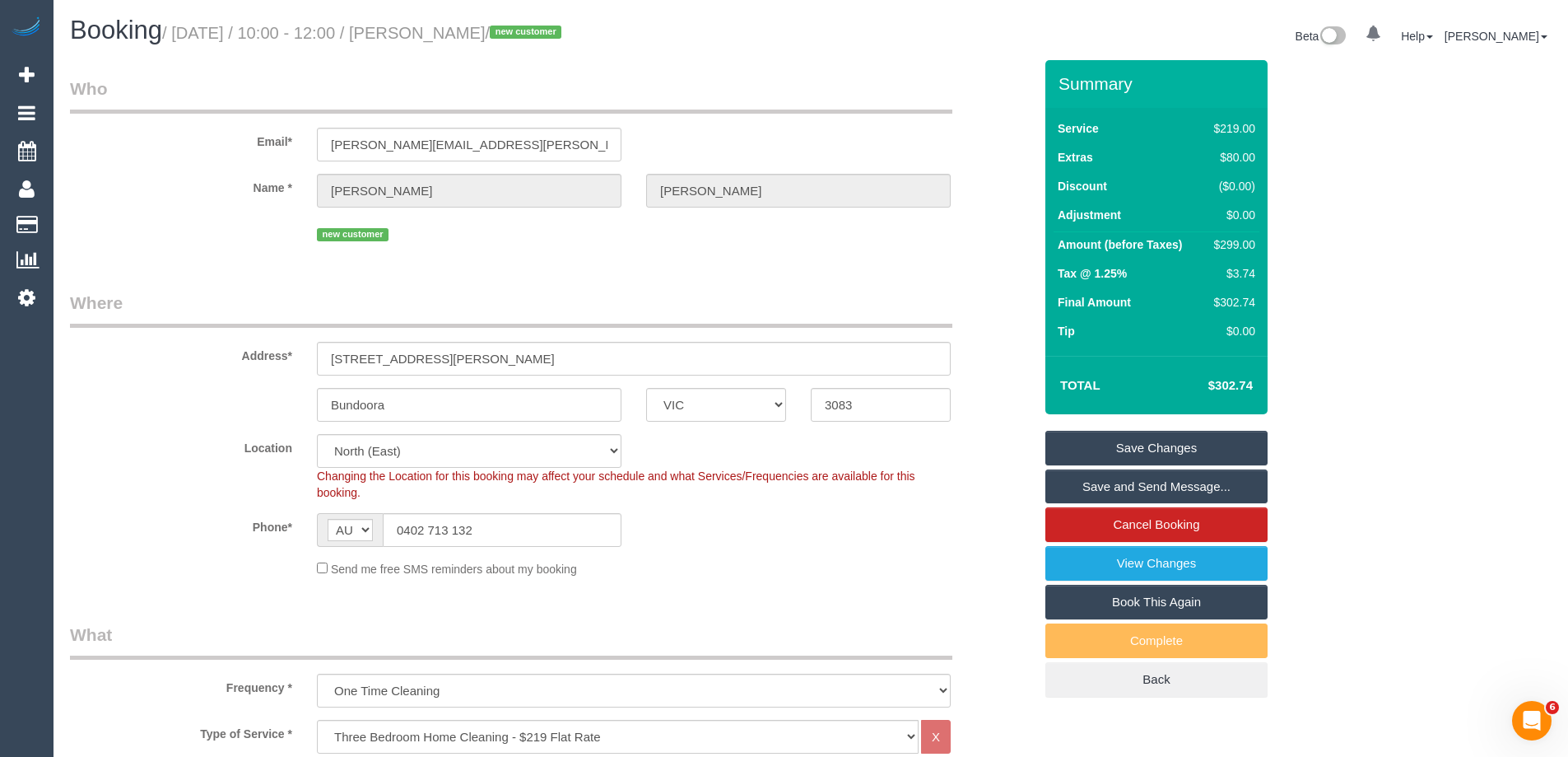
drag, startPoint x: 577, startPoint y: 33, endPoint x: 453, endPoint y: 22, distance: 124.5
click at [453, 22] on h1 "Booking / September 29, 2025 / 10:00 - 12:00 / Katie Henderson / new customer" at bounding box center [434, 31] width 729 height 28
copy small "Katie Henderson"
click at [1095, 450] on link "Save Changes" at bounding box center [1157, 447] width 223 height 34
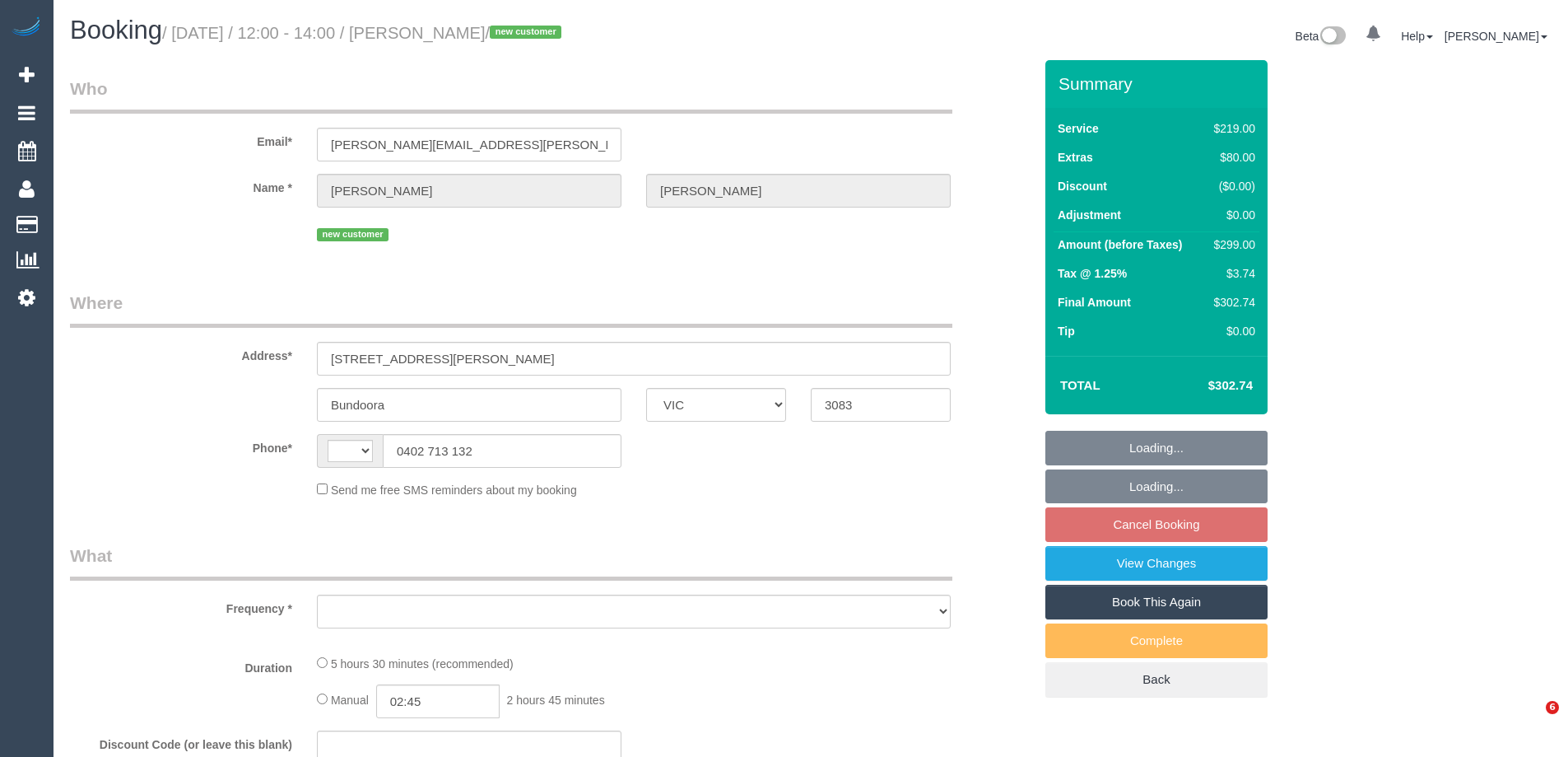
select select "VIC"
select select "string:AU"
select select "object:541"
select select "string:stripe-pm_1S5QWe2GScqysDRVysVkUkJp"
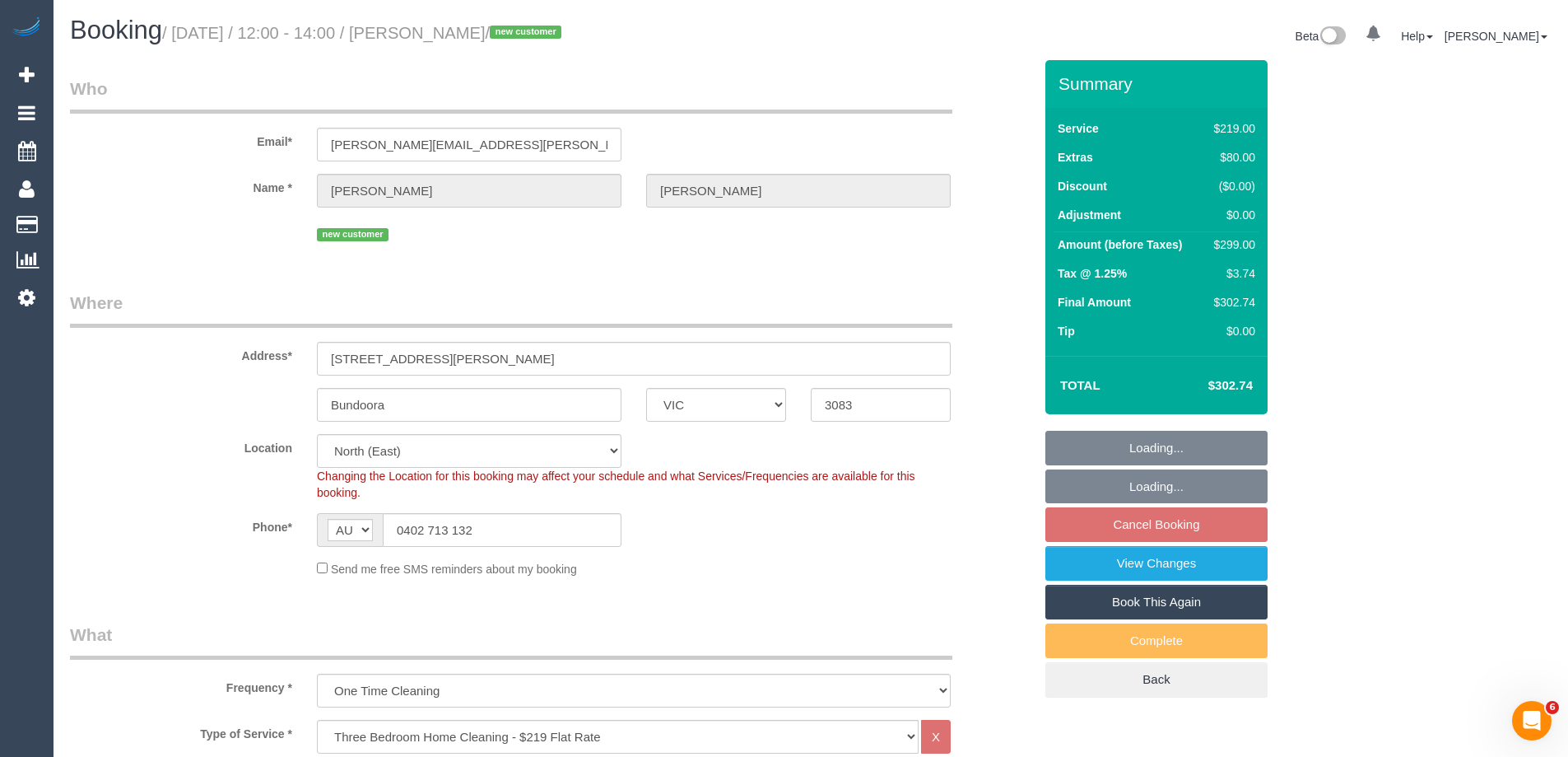
select select "number:29"
select select "number:14"
select select "number:19"
select select "number:36"
select select "number:13"
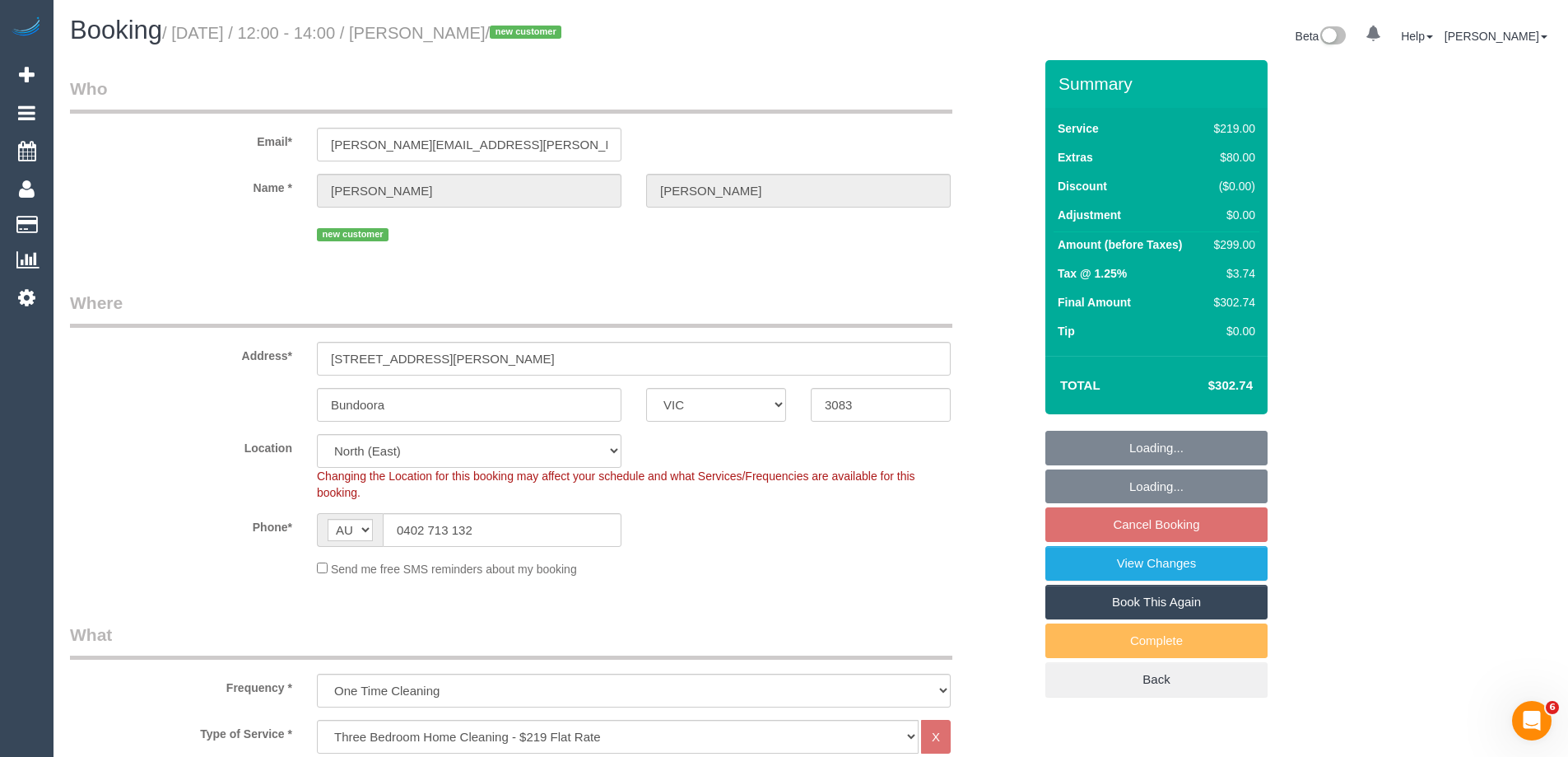
select select "object:790"
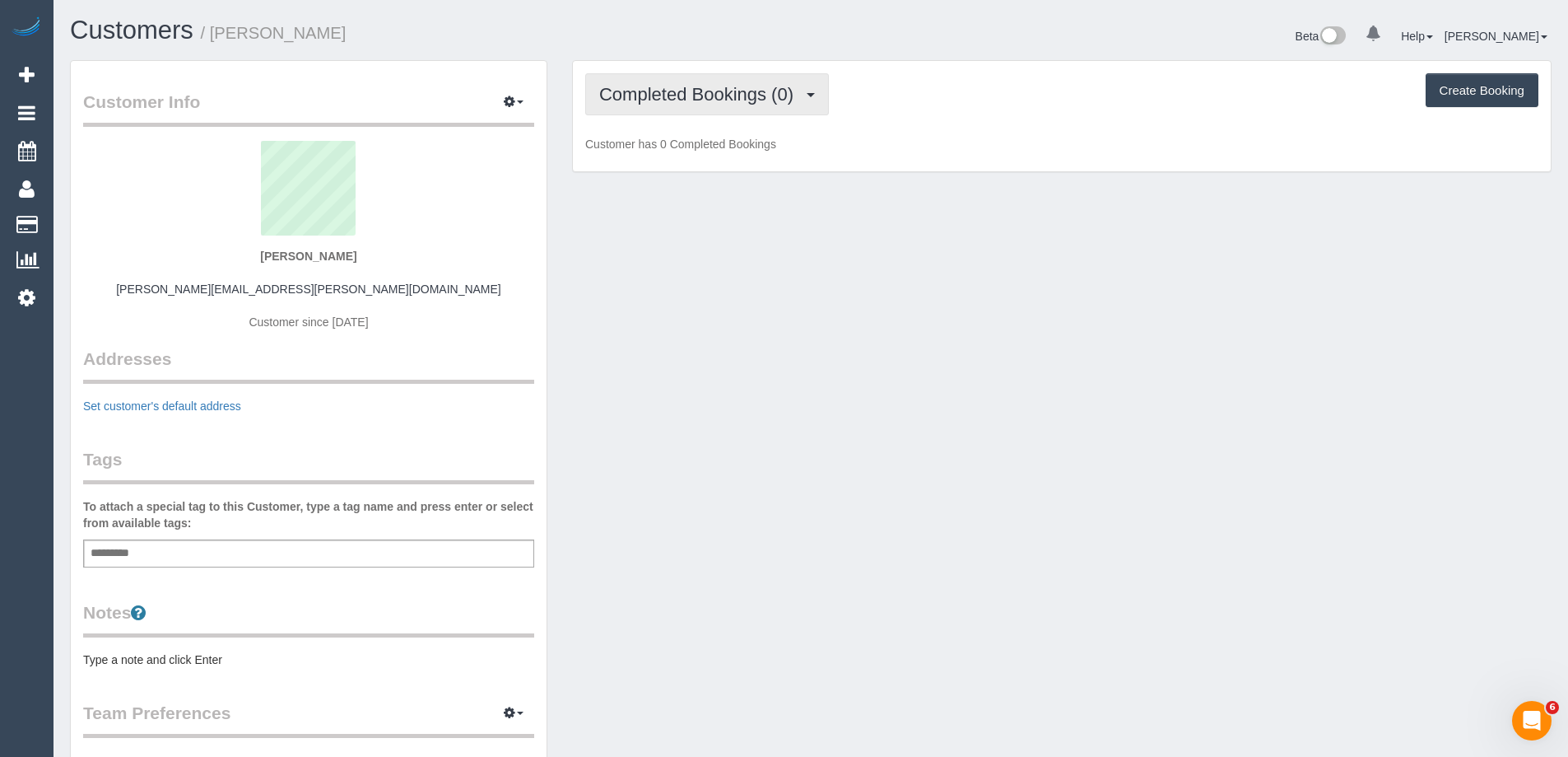
click at [699, 98] on span "Completed Bookings (0)" at bounding box center [700, 94] width 202 height 20
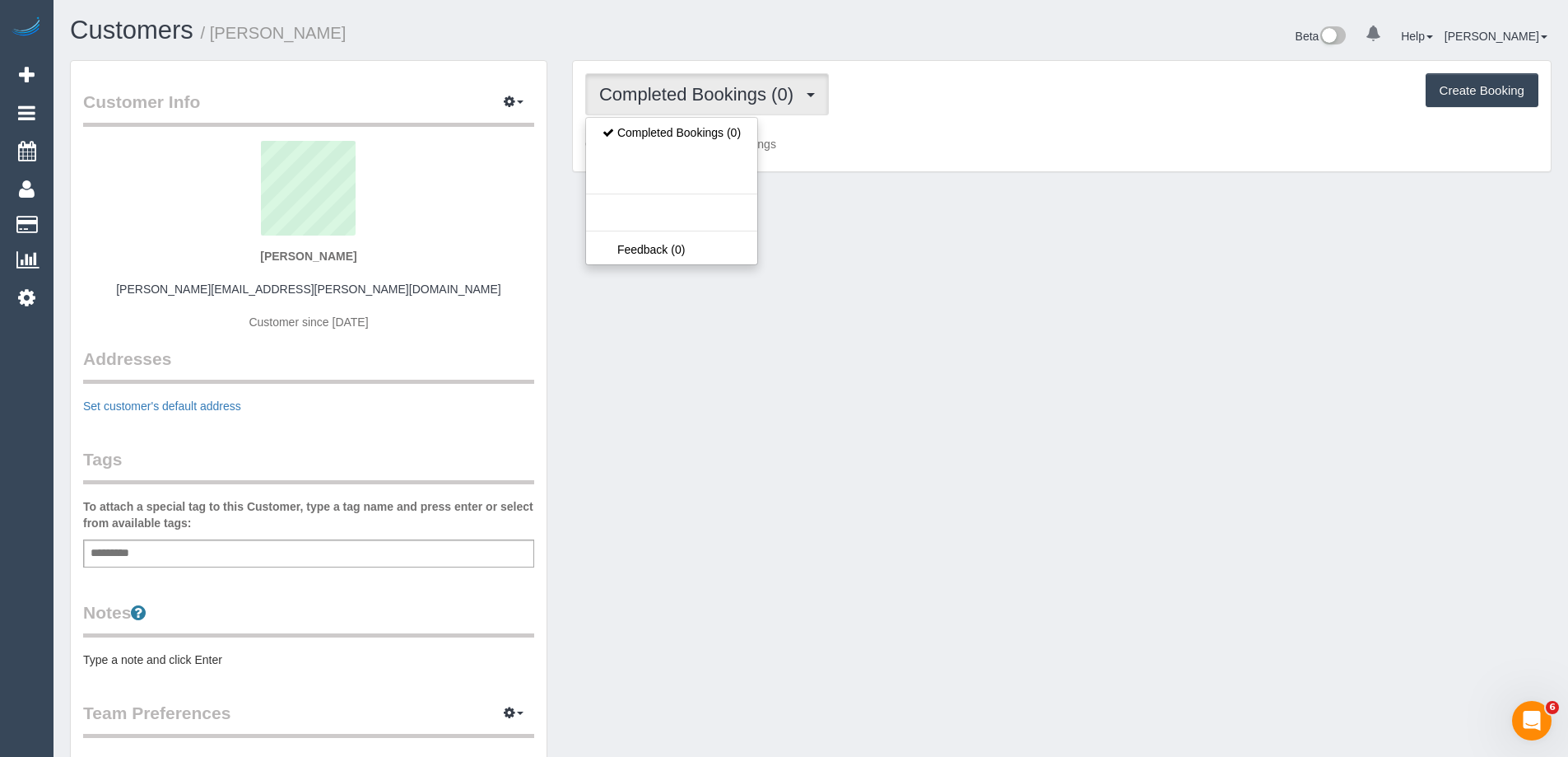
click at [963, 151] on p "Customer has 0 Completed Bookings" at bounding box center [1063, 144] width 954 height 17
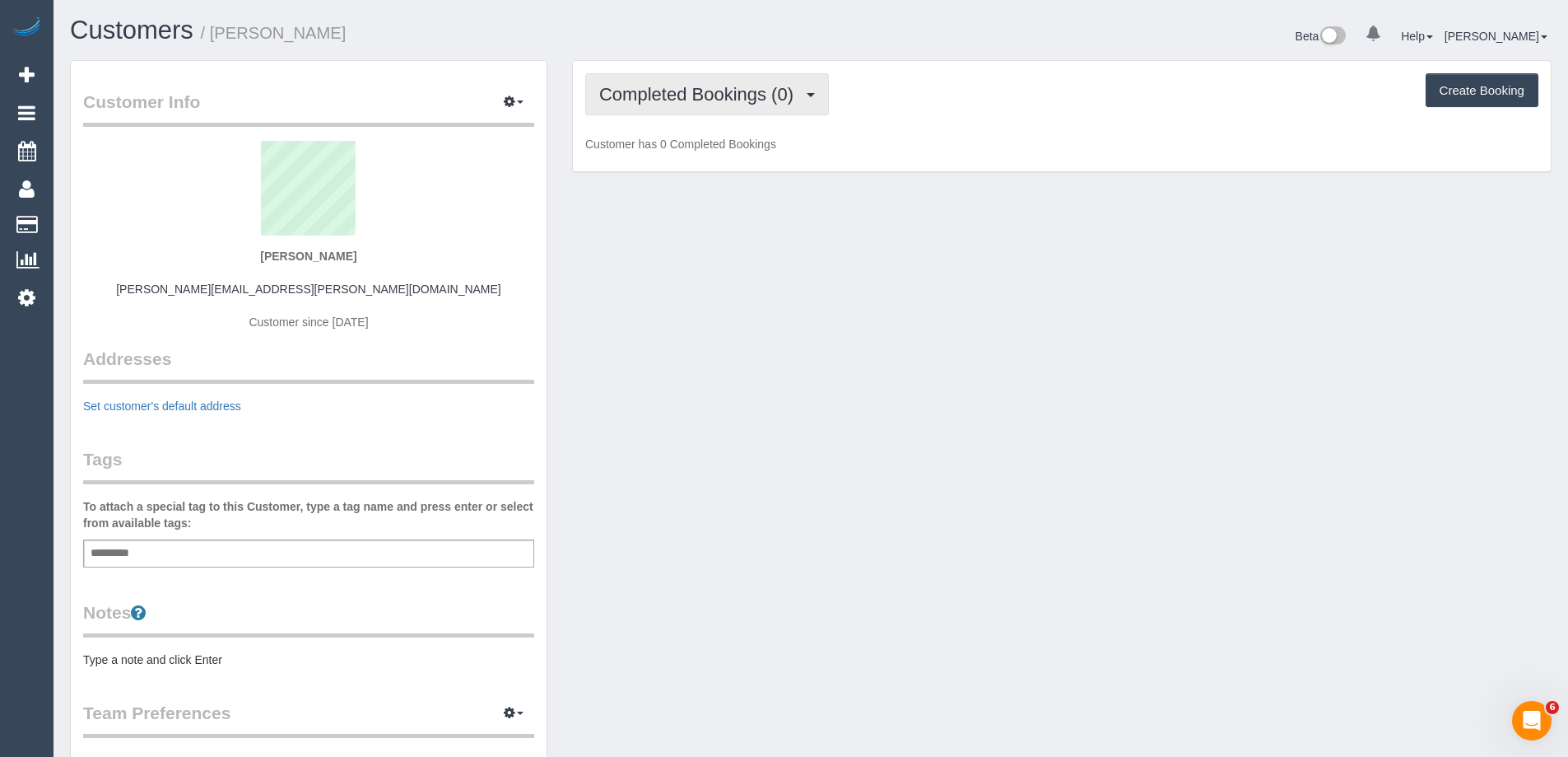
click at [711, 97] on span "Completed Bookings (0)" at bounding box center [700, 94] width 202 height 20
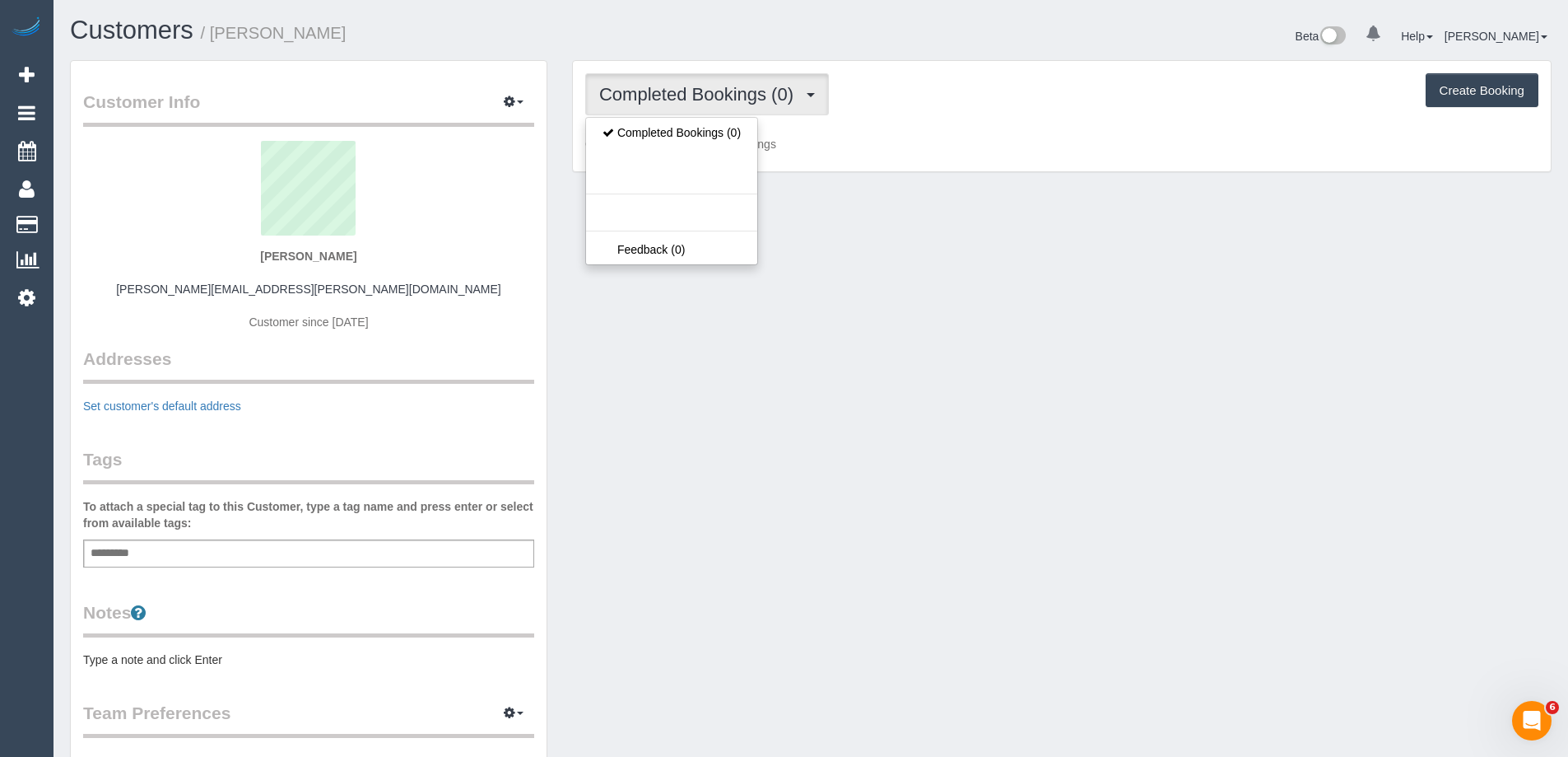
click at [935, 97] on div "Completed Bookings (0) Completed Bookings (0) Feedback (0) Create Booking" at bounding box center [1063, 93] width 954 height 42
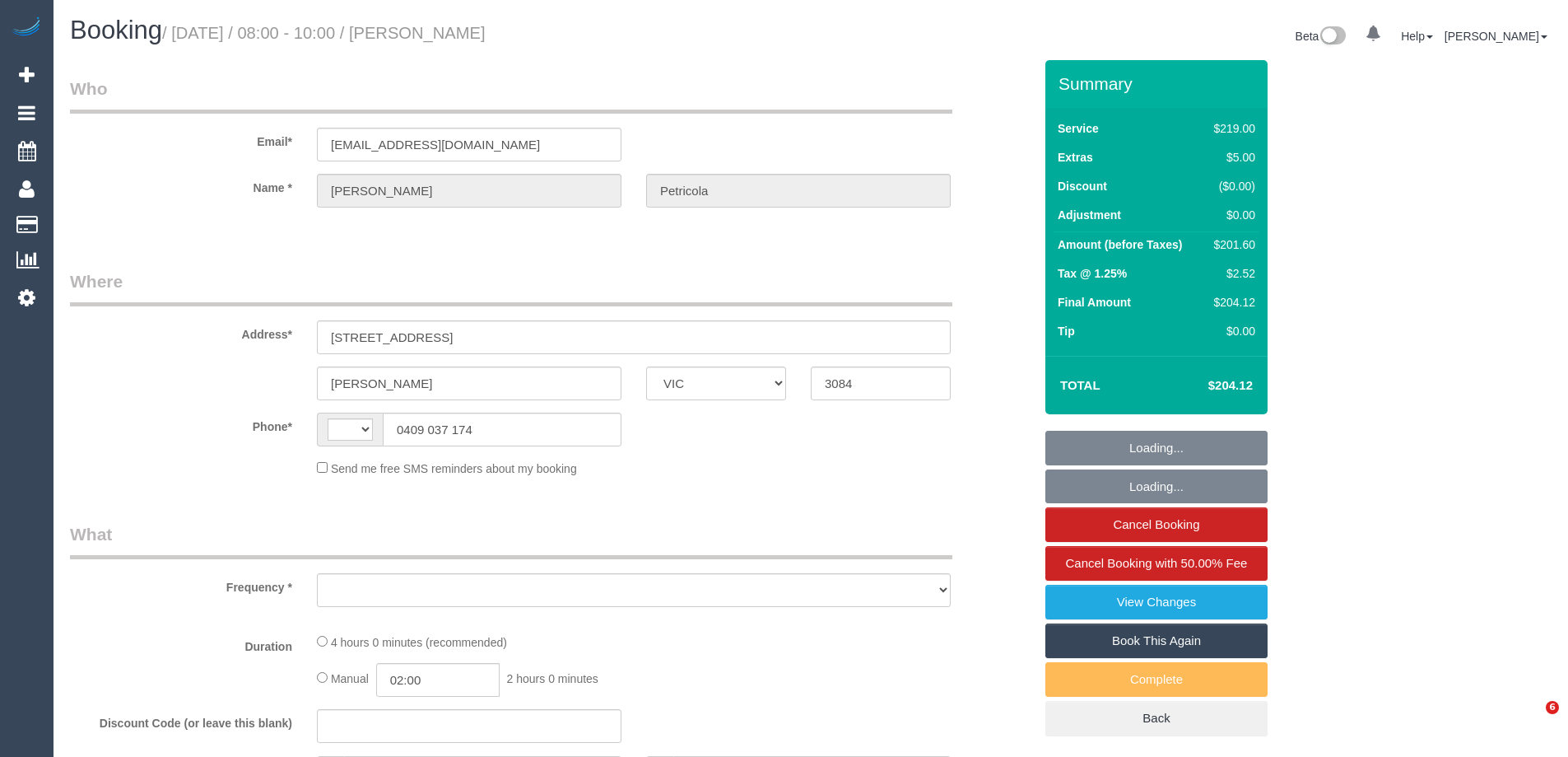
select select "VIC"
select select "string:AU"
select select "object:279"
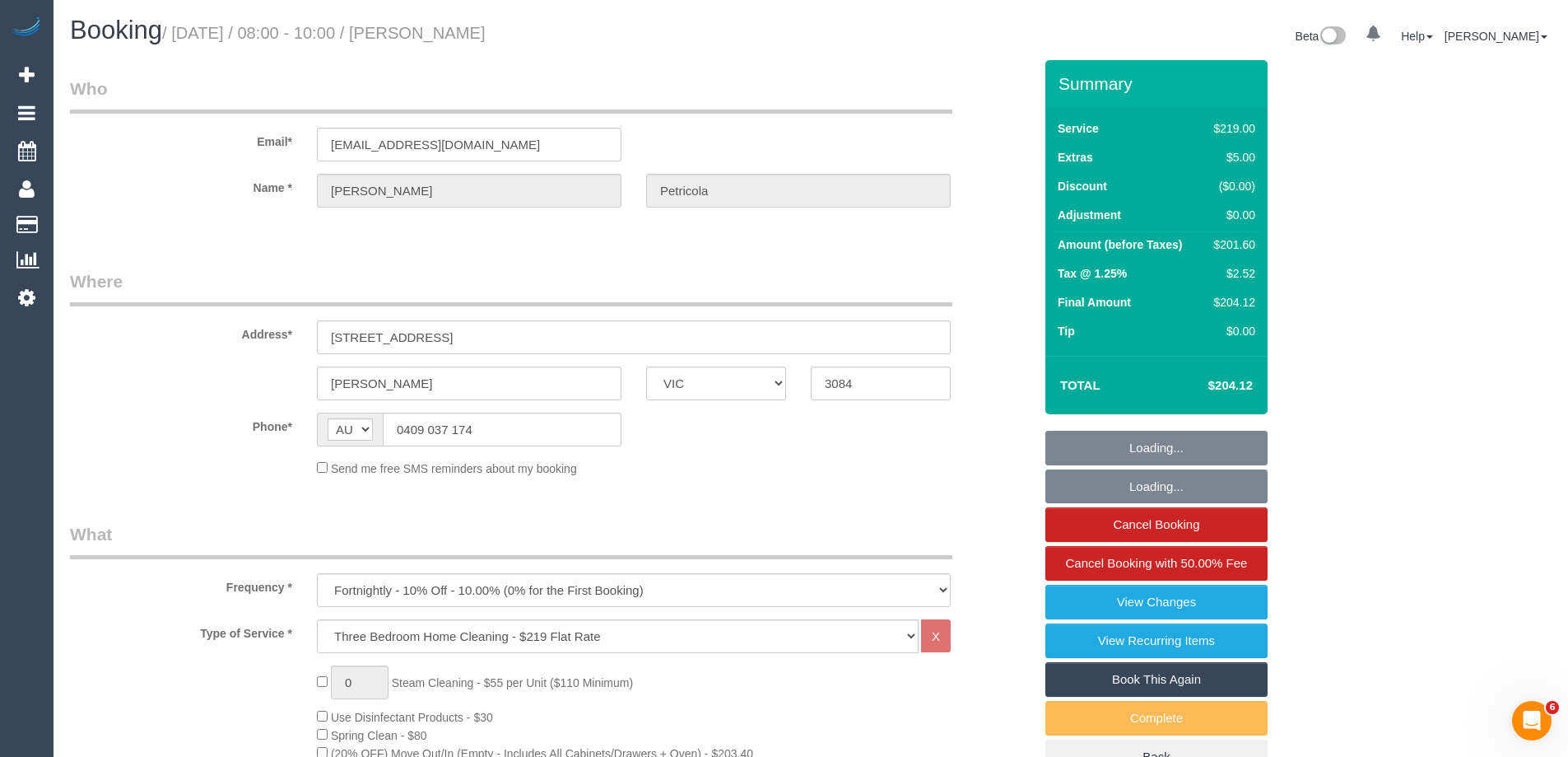
select select "string:stripe-pm_1Rgyfg2GScqysDRV6MLzsBLo"
select select "number:29"
select select "number:14"
select select "number:19"
select select "number:24"
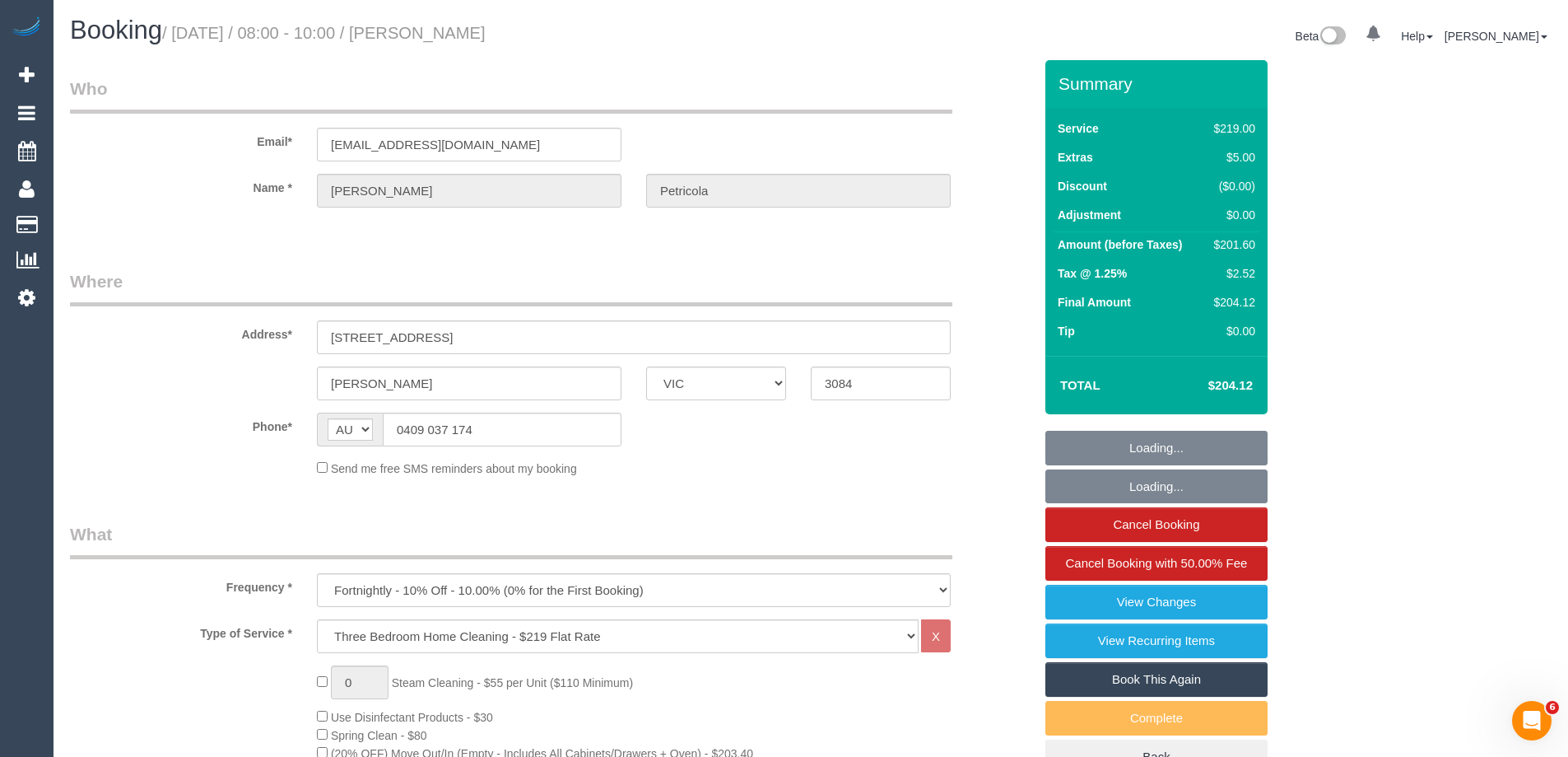
select select "number:34"
select select "number:12"
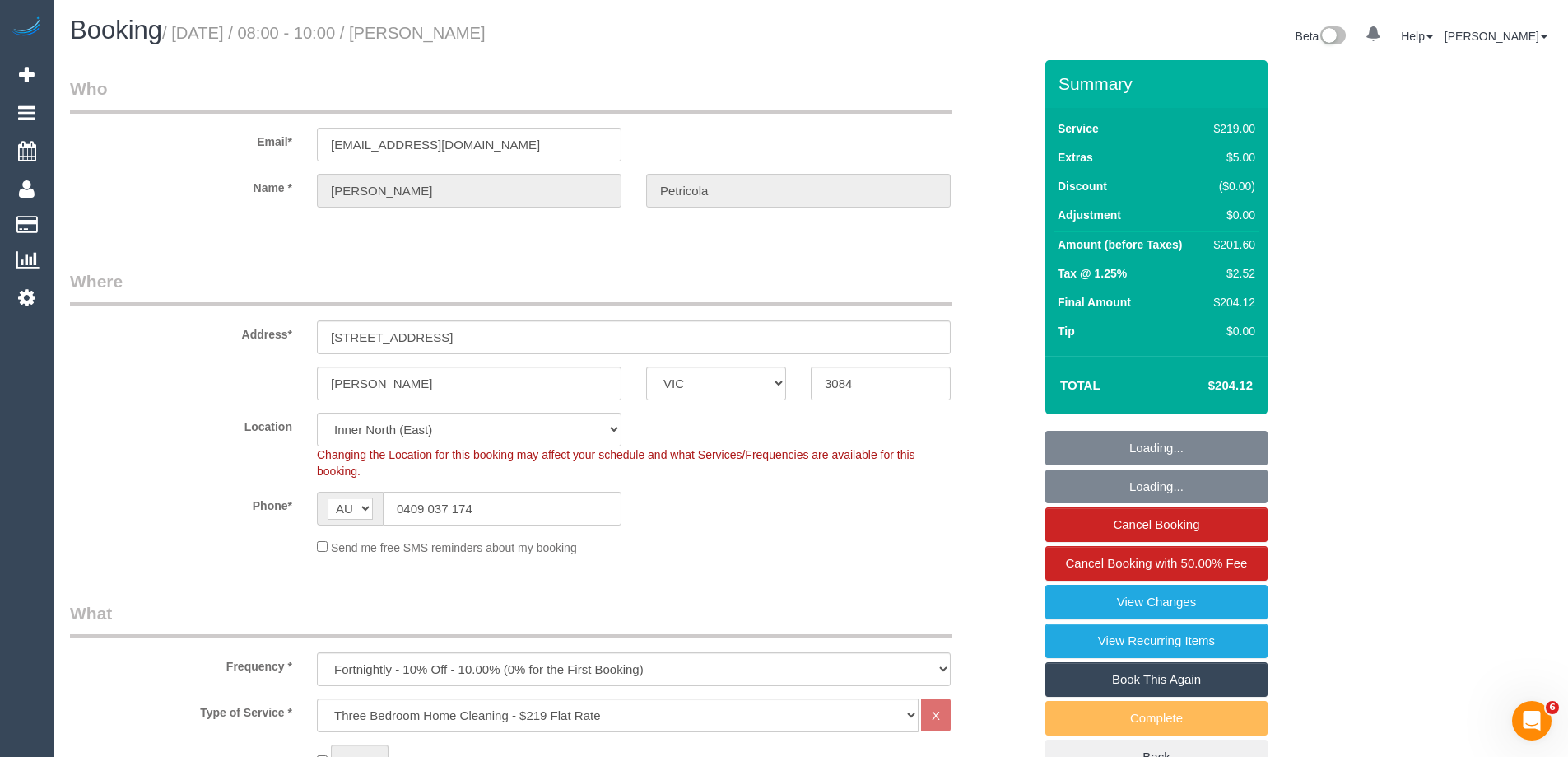
select select "object:869"
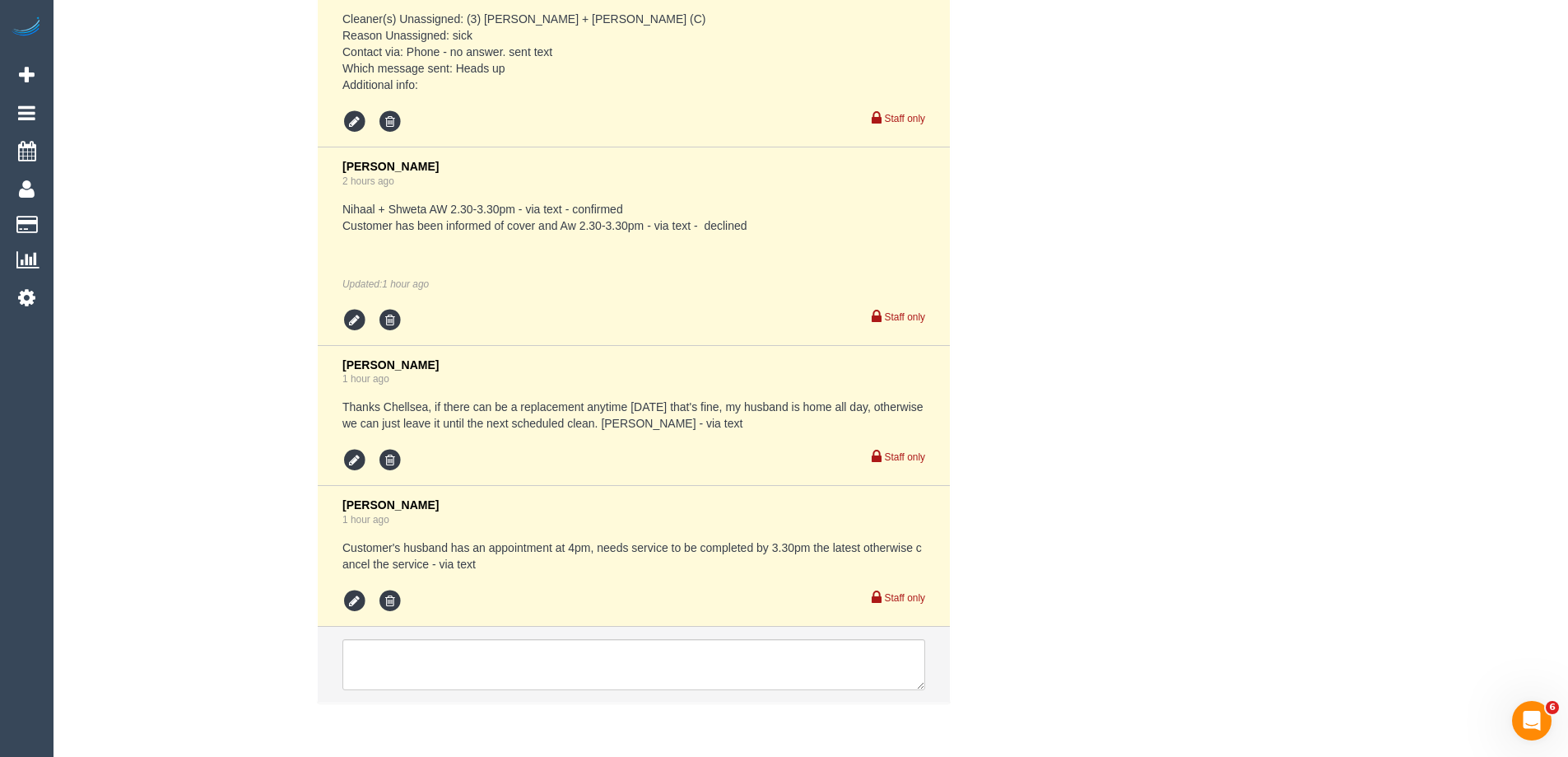
scroll to position [3130, 0]
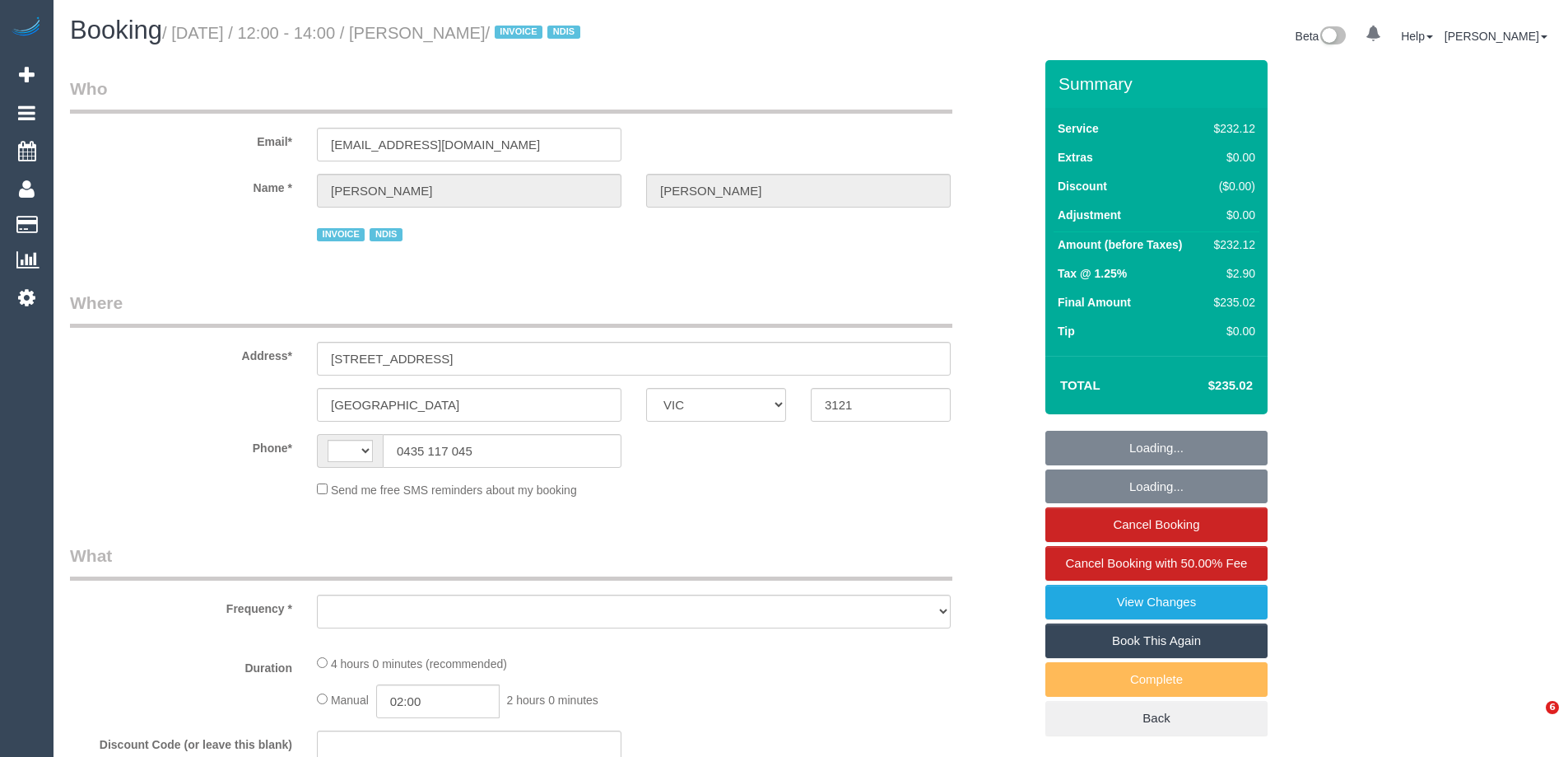
select select "VIC"
select select "string:AU"
select select "object:544"
select select "240"
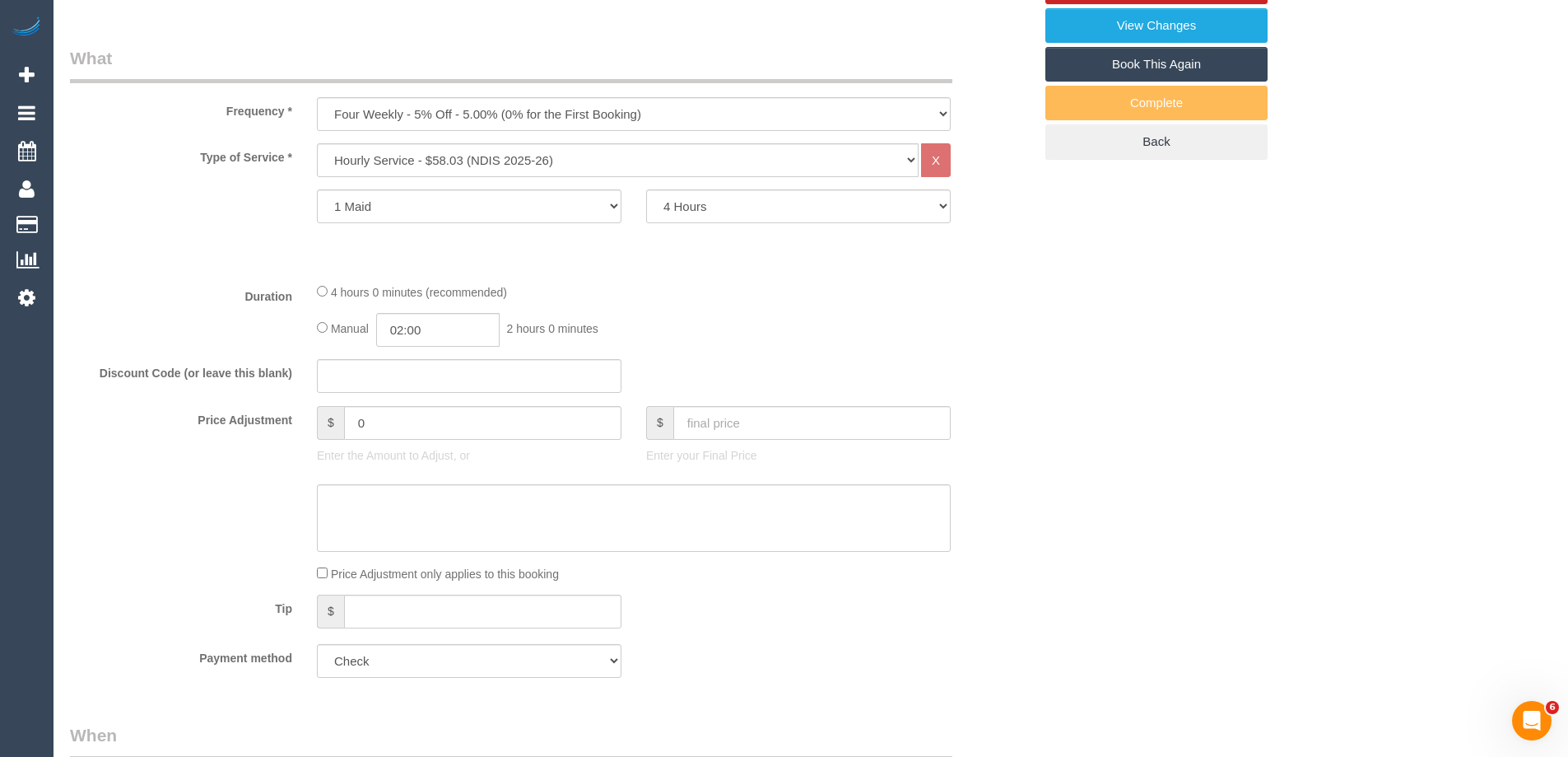
select select "object:761"
select select "spot1"
select select "number:28"
select select "number:14"
select select "number:19"
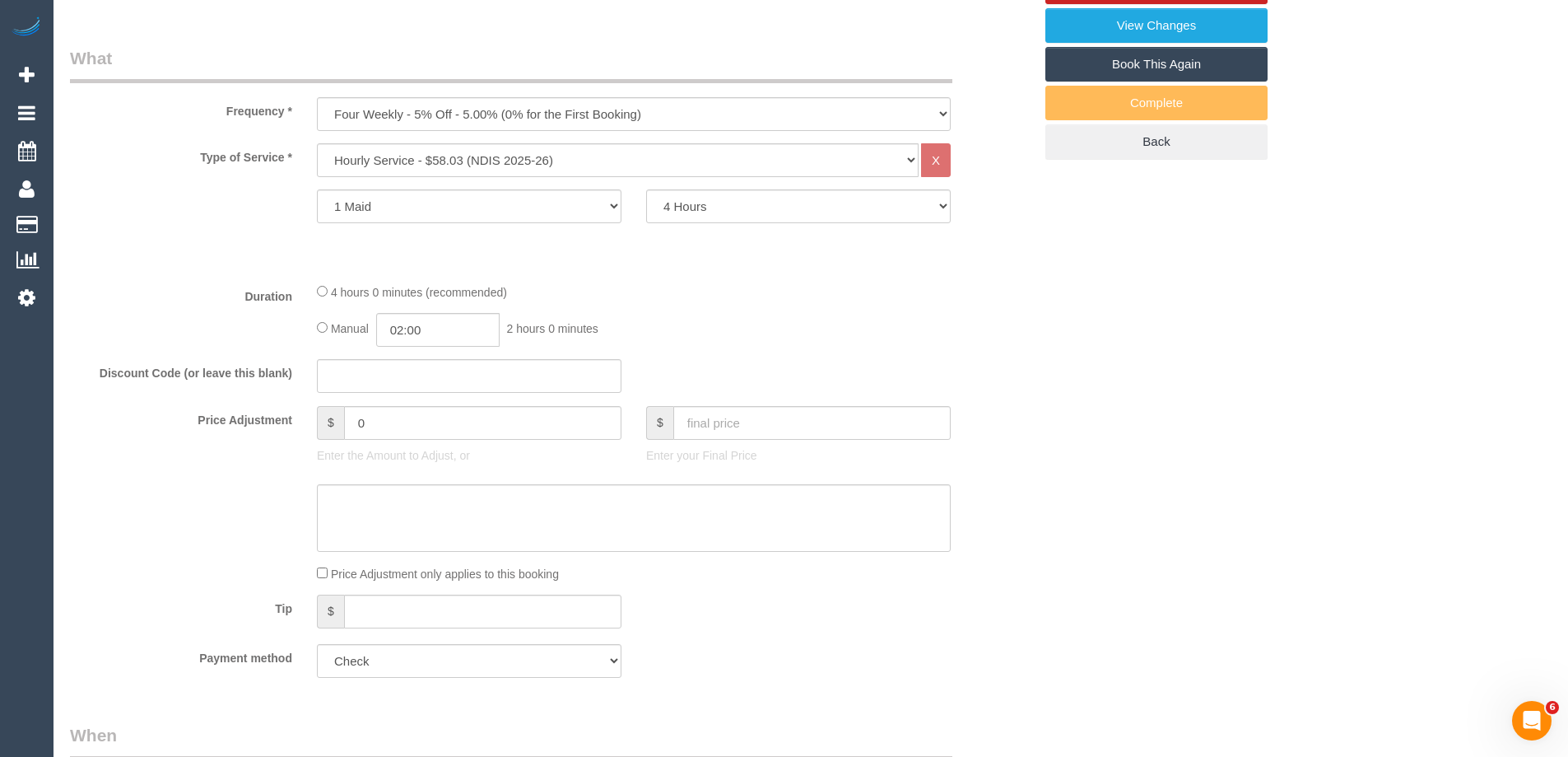
select select "number:36"
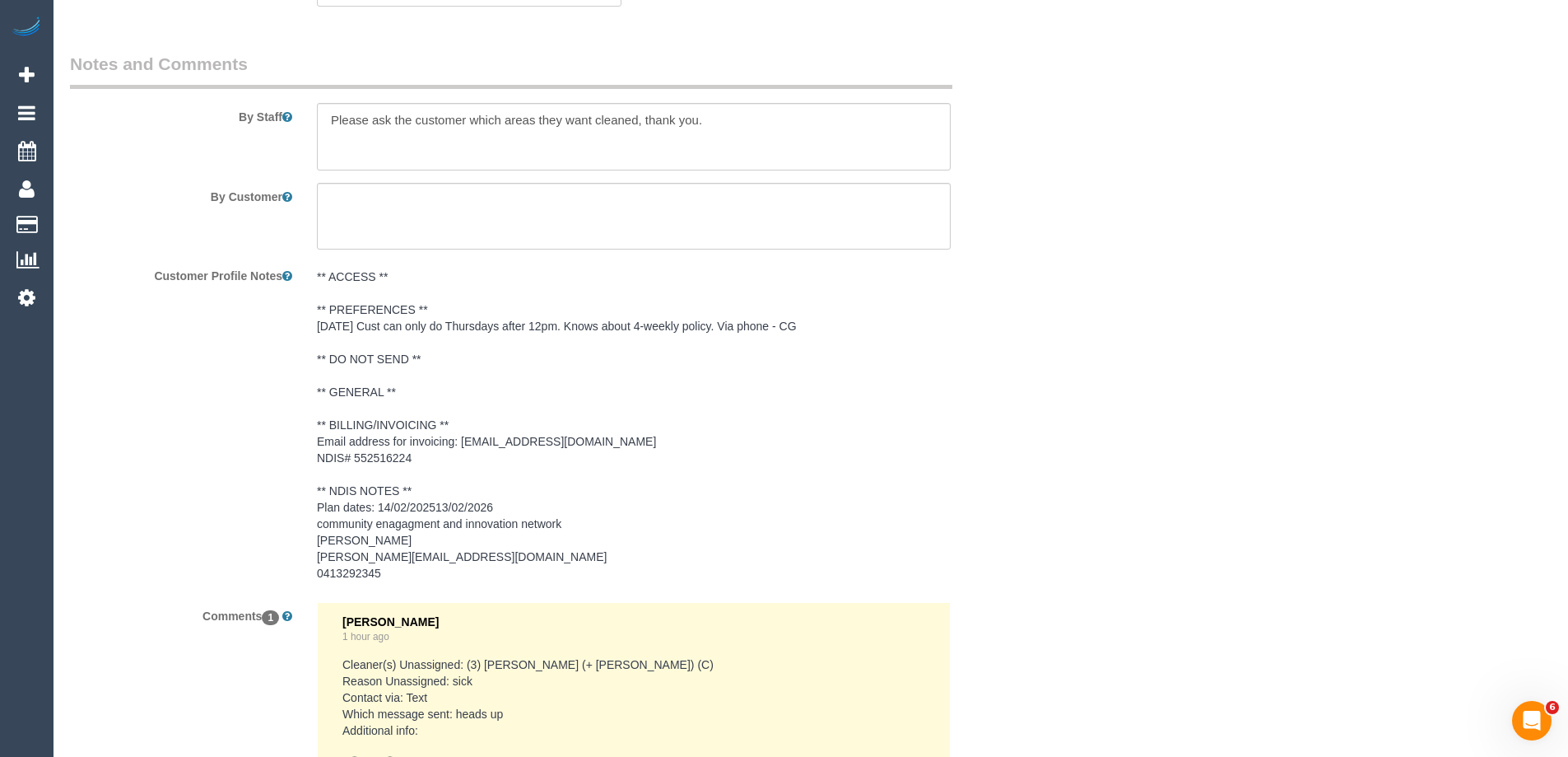
scroll to position [2422, 0]
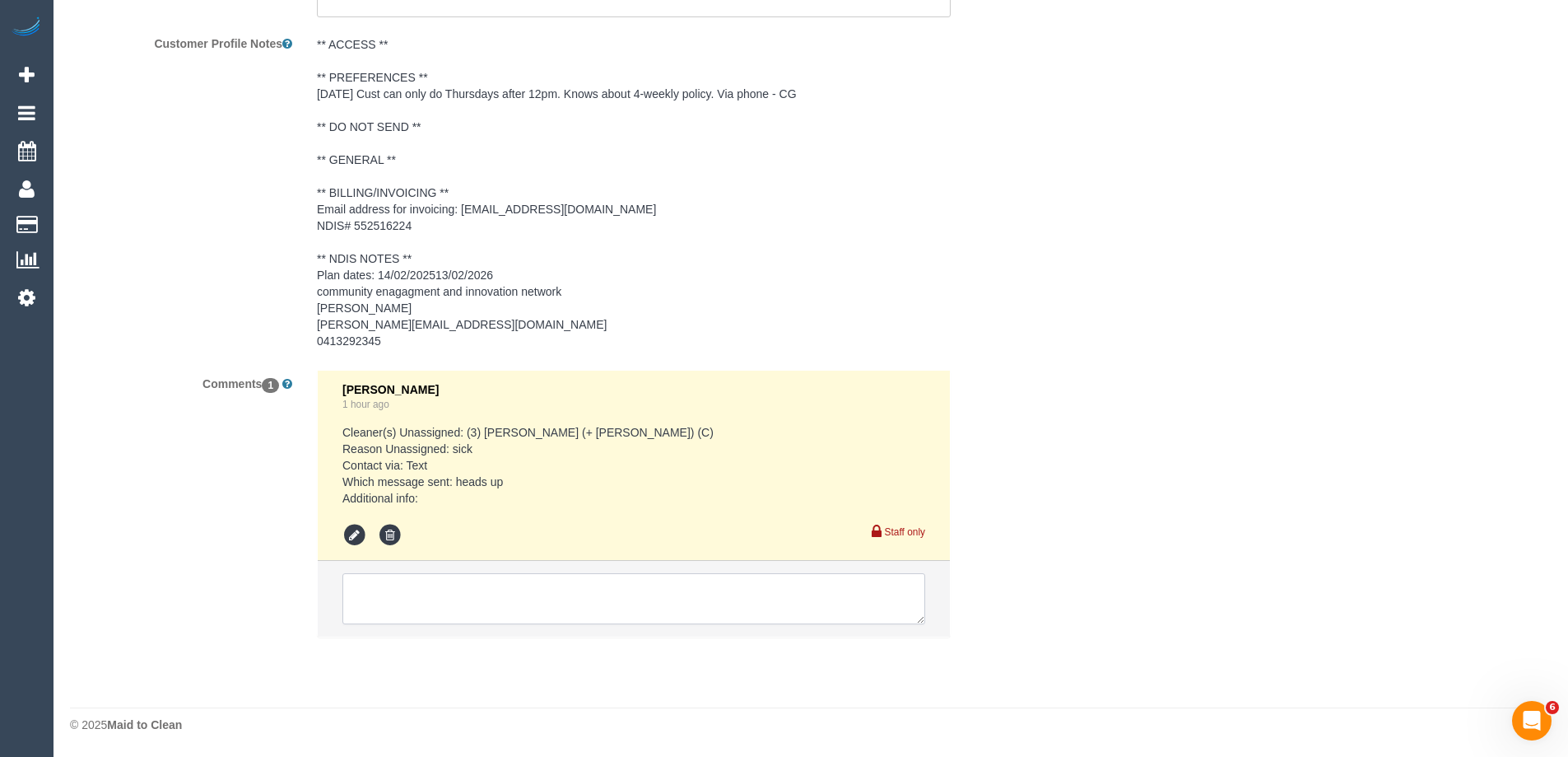
click at [388, 596] on textarea at bounding box center [634, 598] width 583 height 51
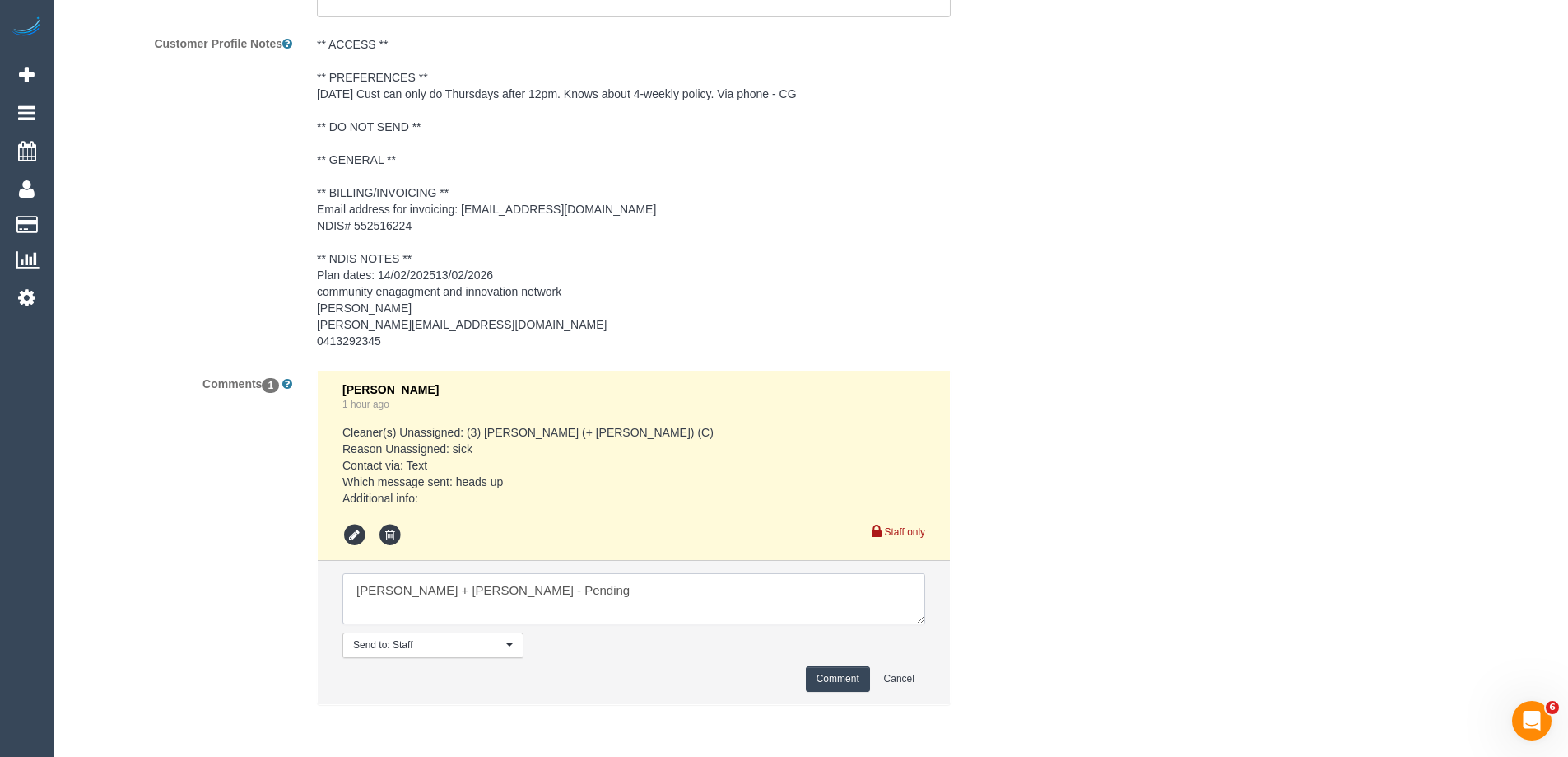
type textarea "Cristian + Tania - Pending"
click at [821, 689] on button "Comment" at bounding box center [837, 679] width 64 height 26
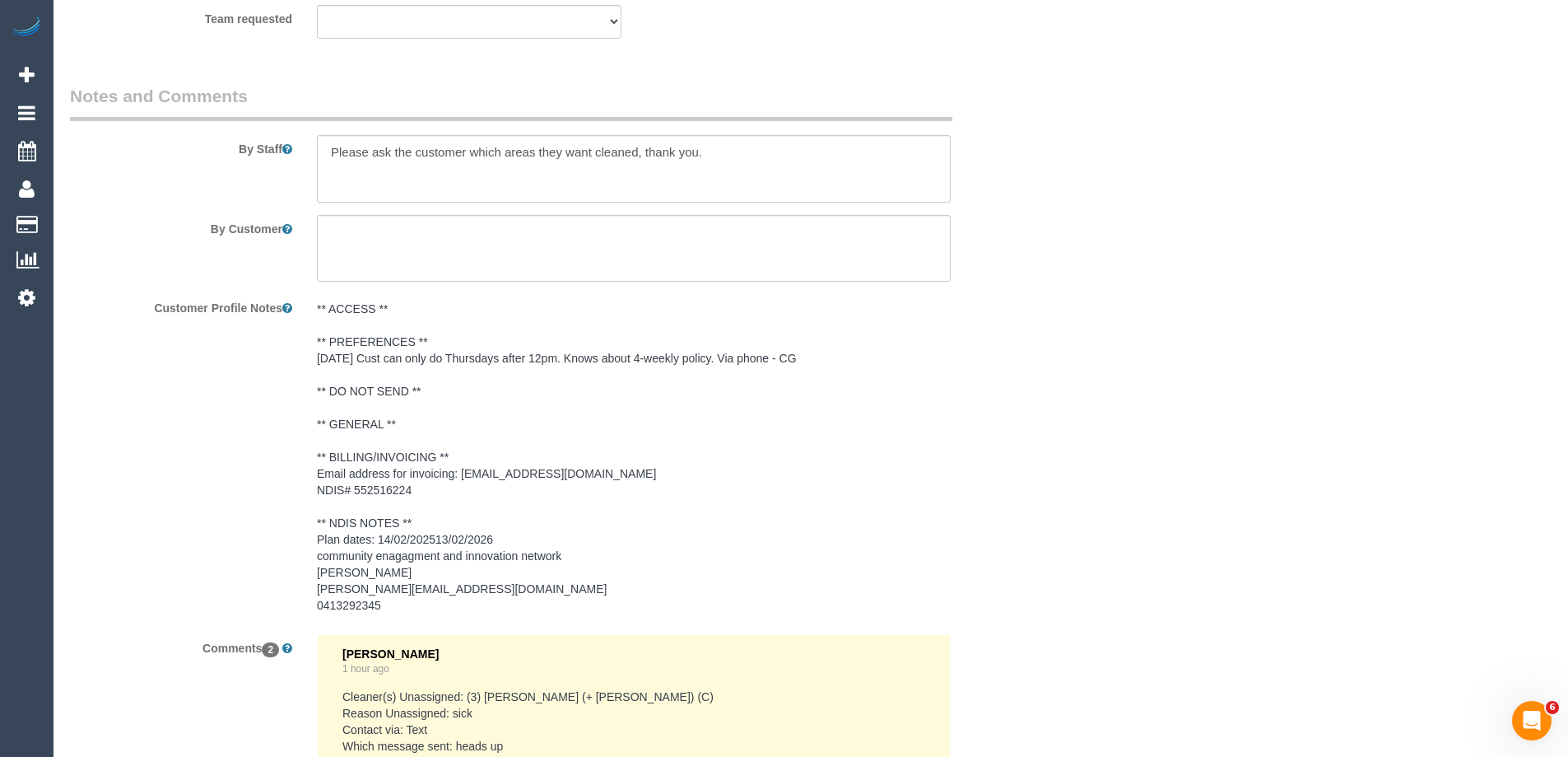
scroll to position [2092, 0]
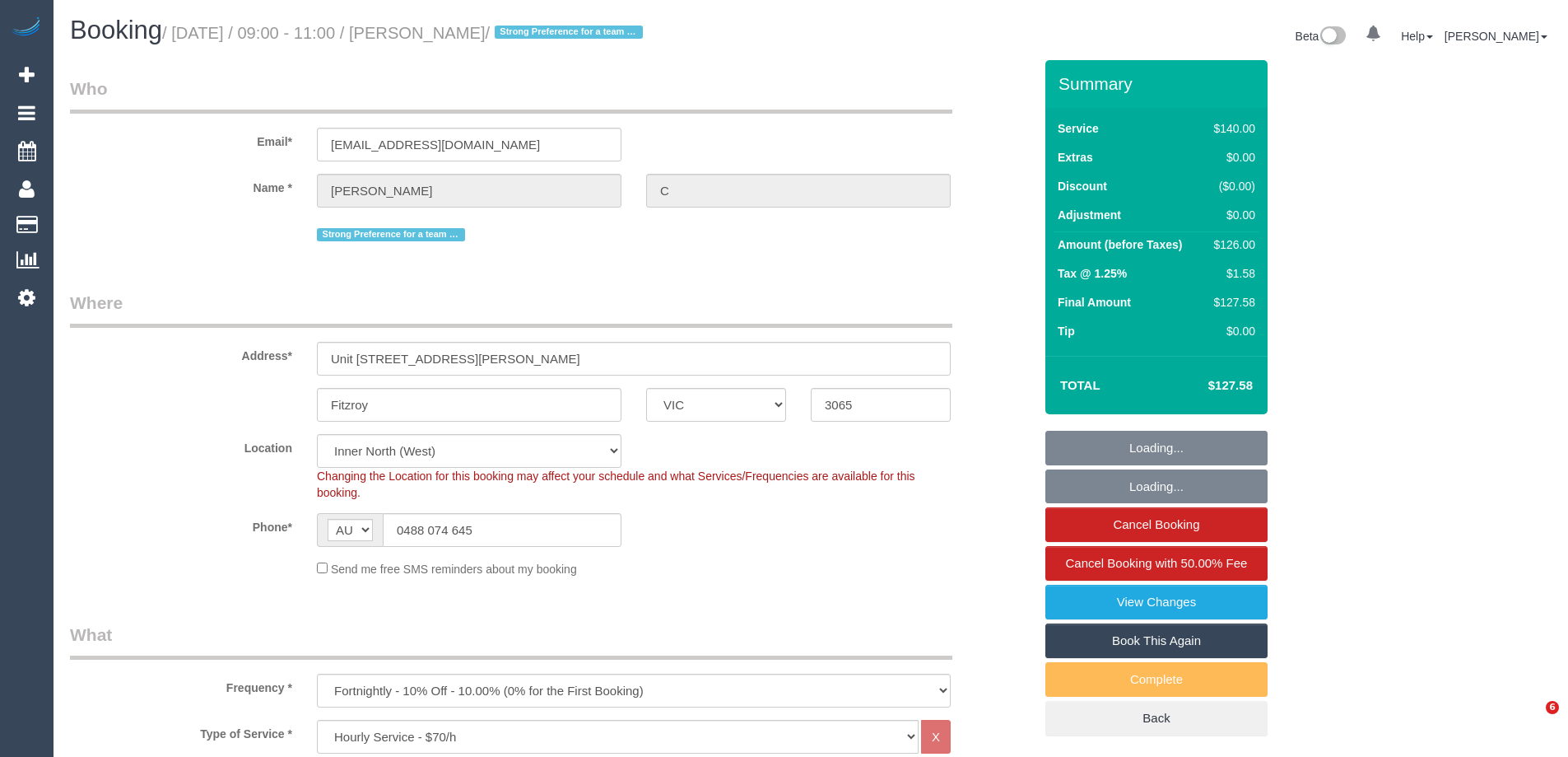
select select "VIC"
select select "number:28"
select select "number:14"
select select "number:19"
select select "number:36"
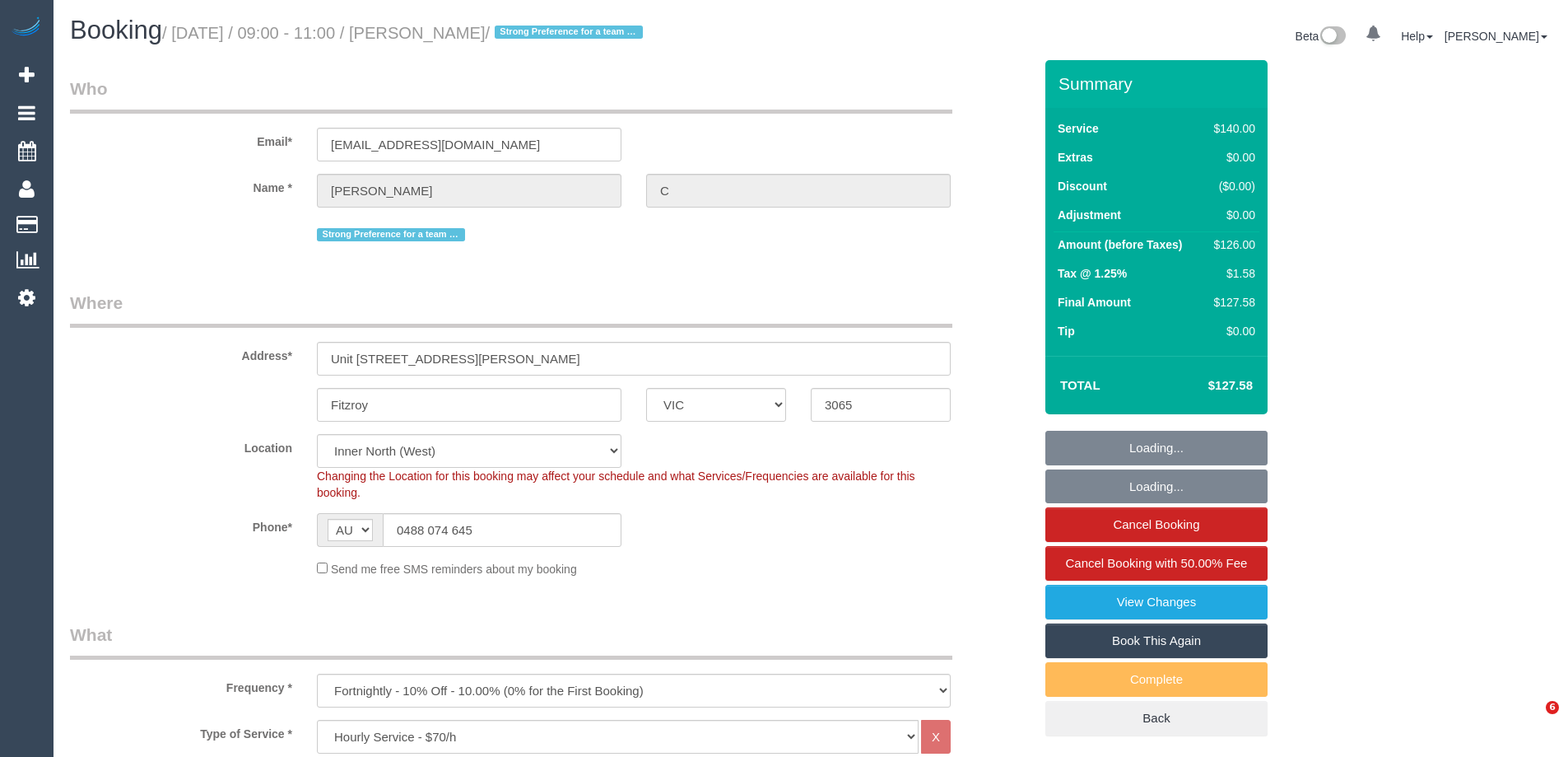
select select "number:11"
select select "string:stripe-pm_1QRSer2GScqysDRVdsBRKzC8"
select select "spot1"
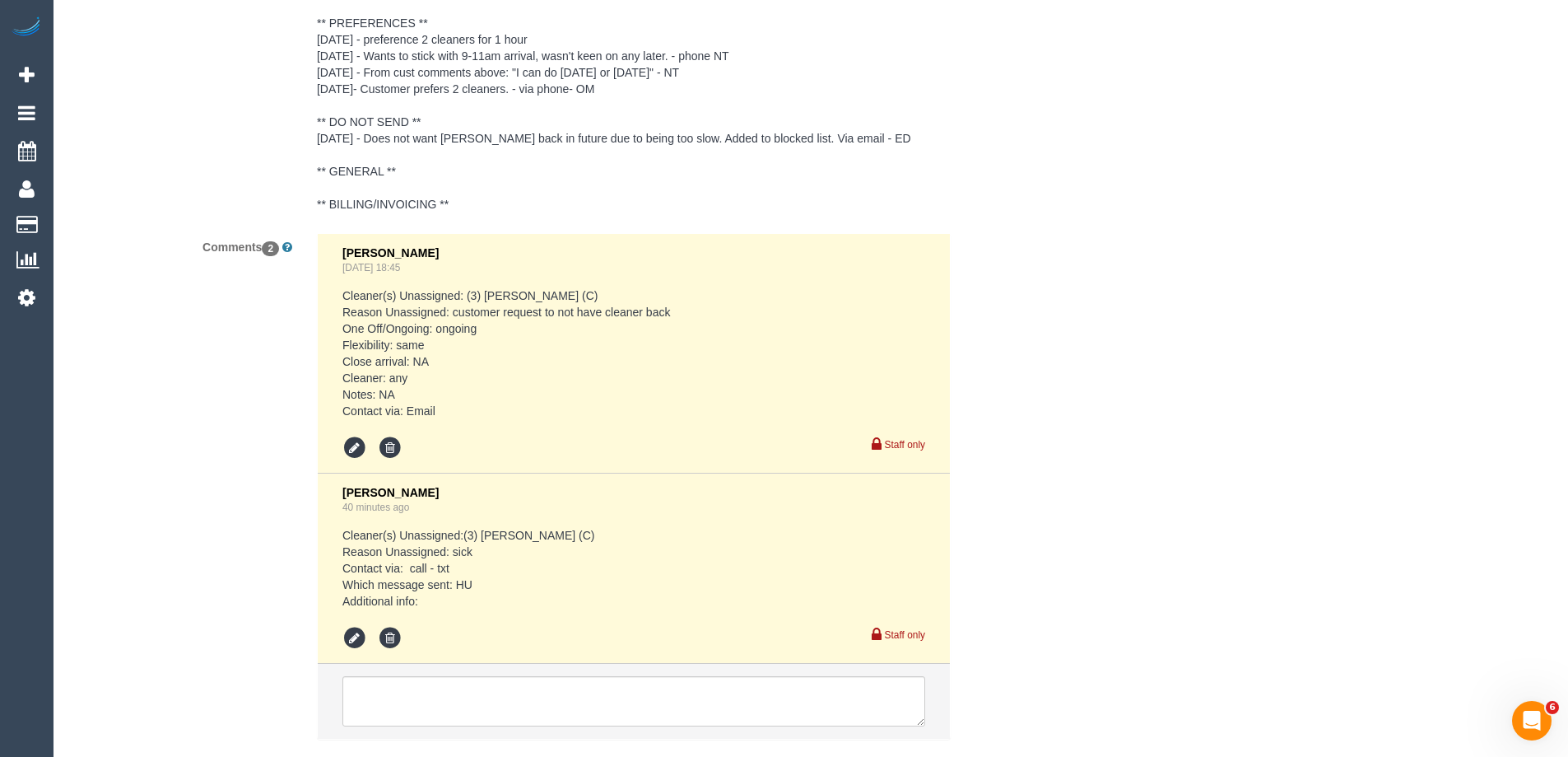
scroll to position [3064, 0]
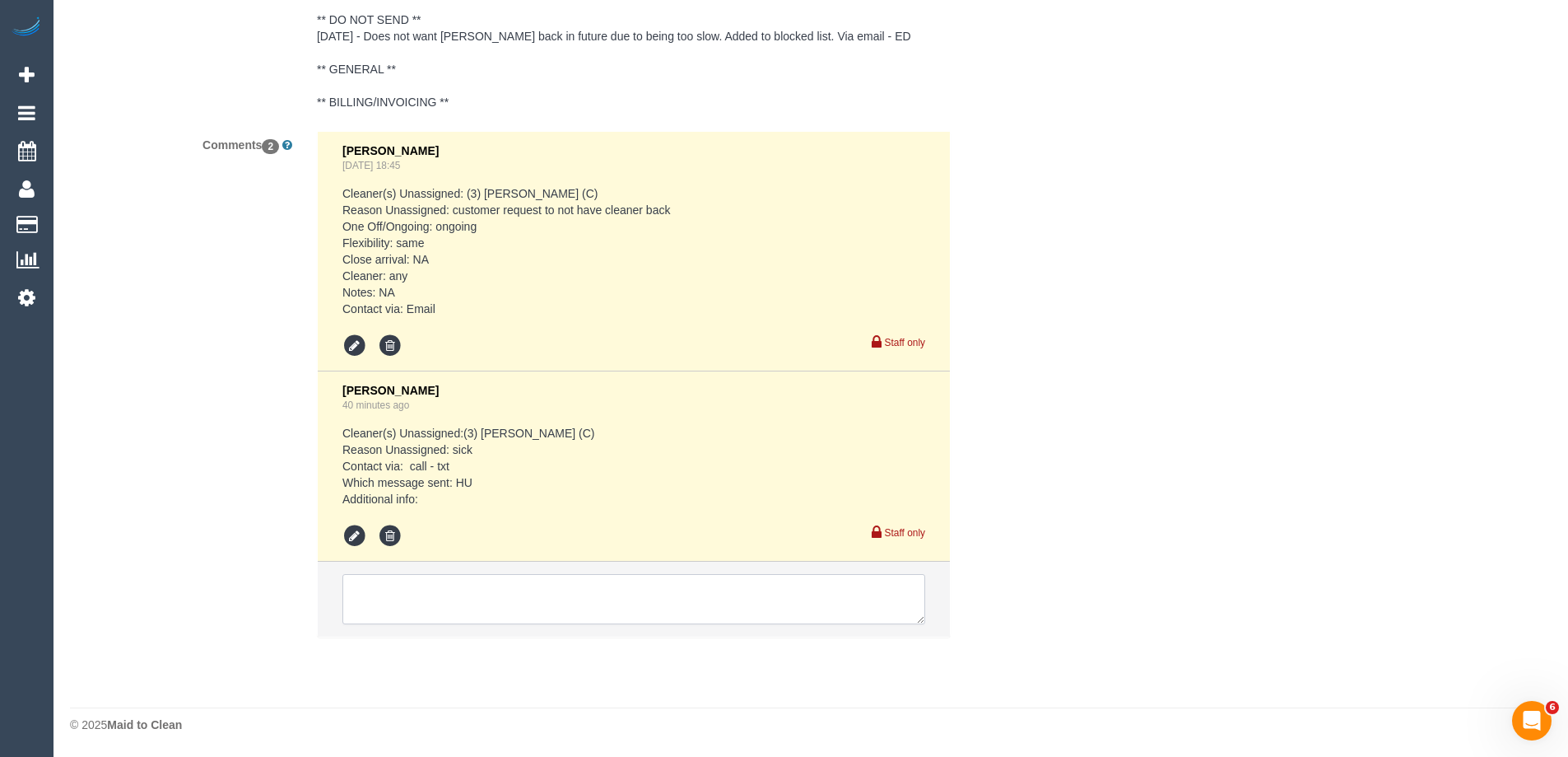
drag, startPoint x: 376, startPoint y: 616, endPoint x: 380, endPoint y: 603, distance: 13.6
click at [376, 616] on textarea at bounding box center [634, 599] width 583 height 51
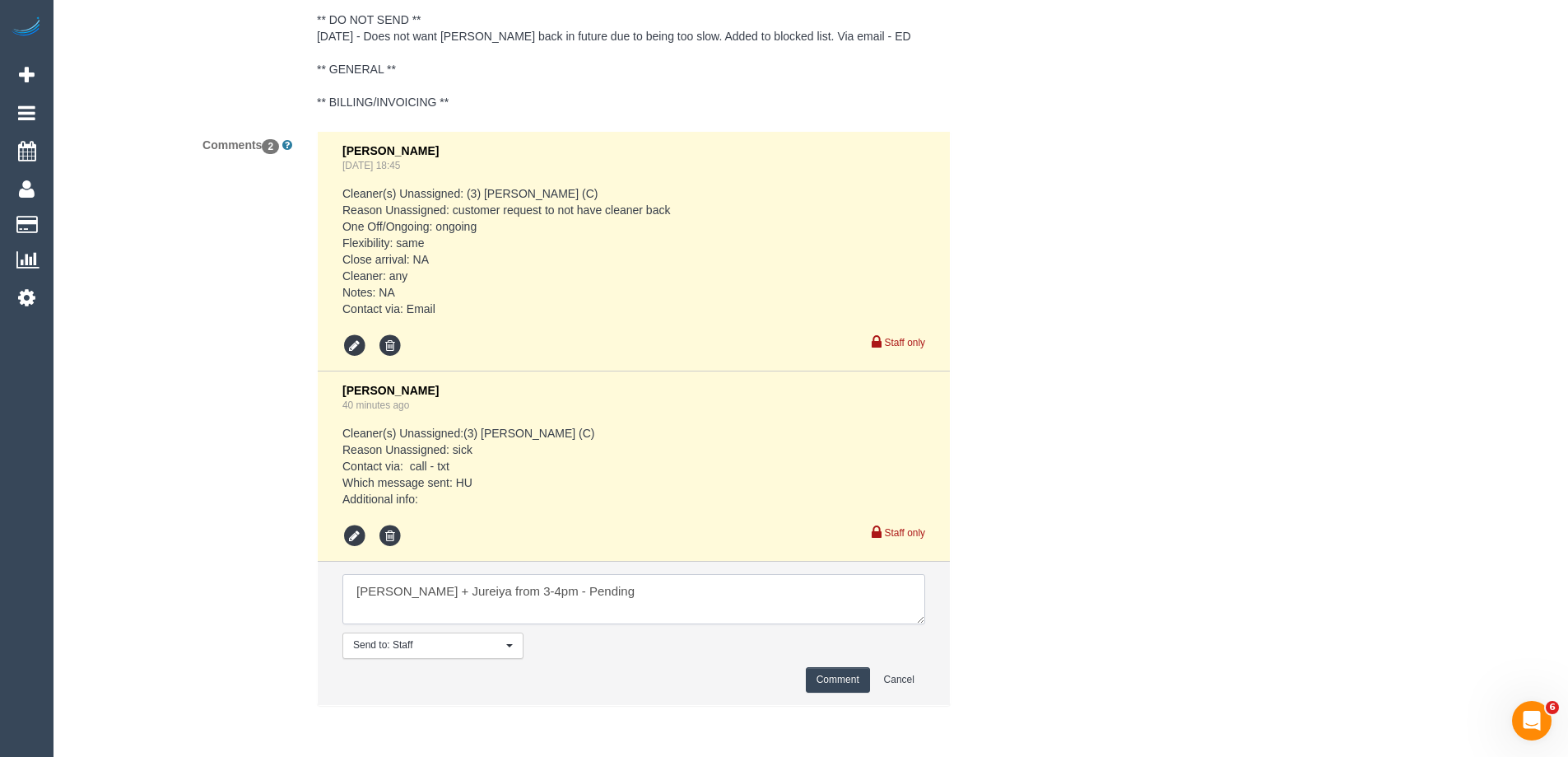
type textarea "Gazi + Jureiya from 3-4pm - Pending"
click at [827, 684] on button "Comment" at bounding box center [837, 680] width 64 height 26
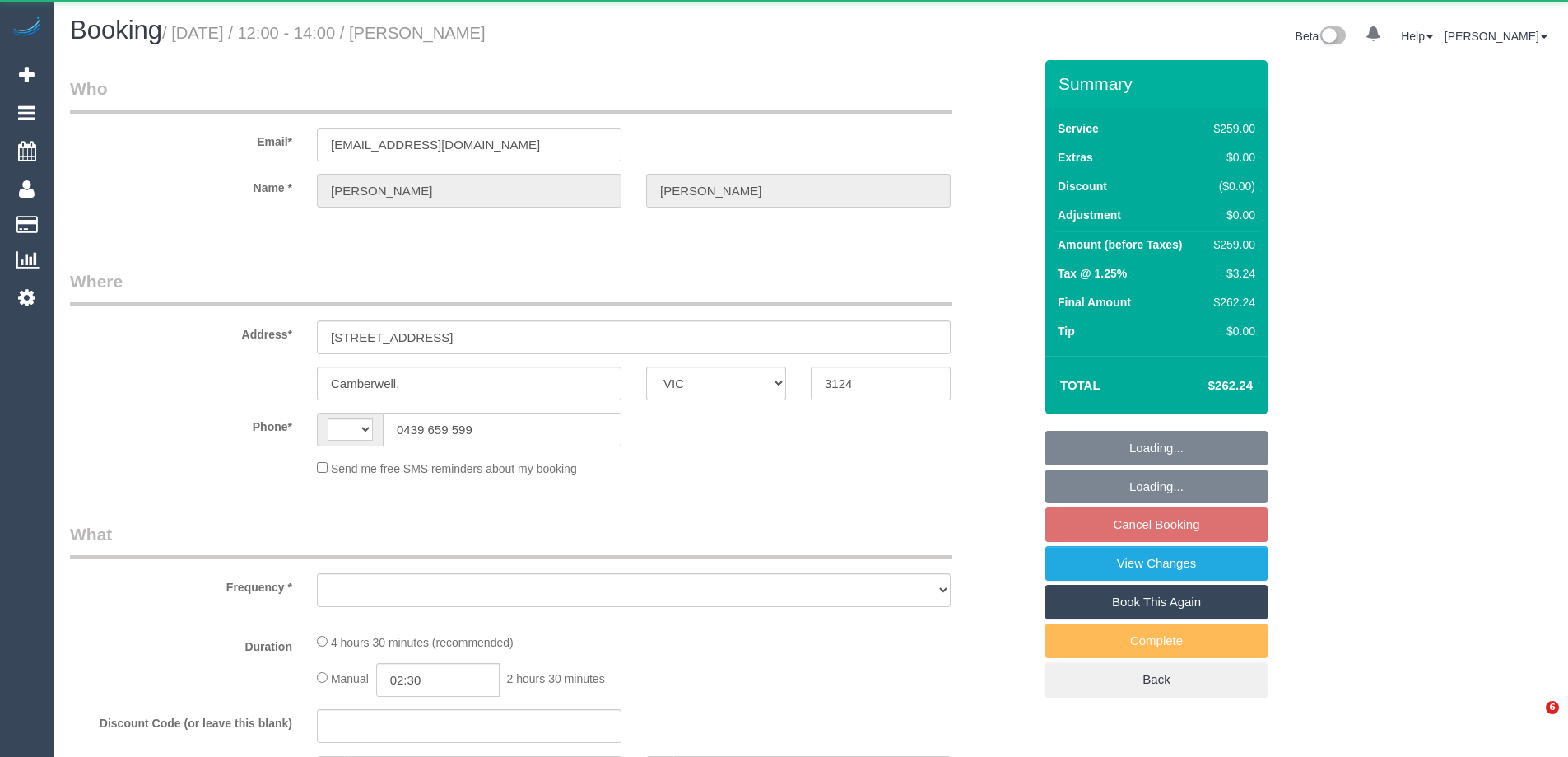
select select "VIC"
select select "number:28"
select select "number:14"
select select "number:19"
select select "string:AU"
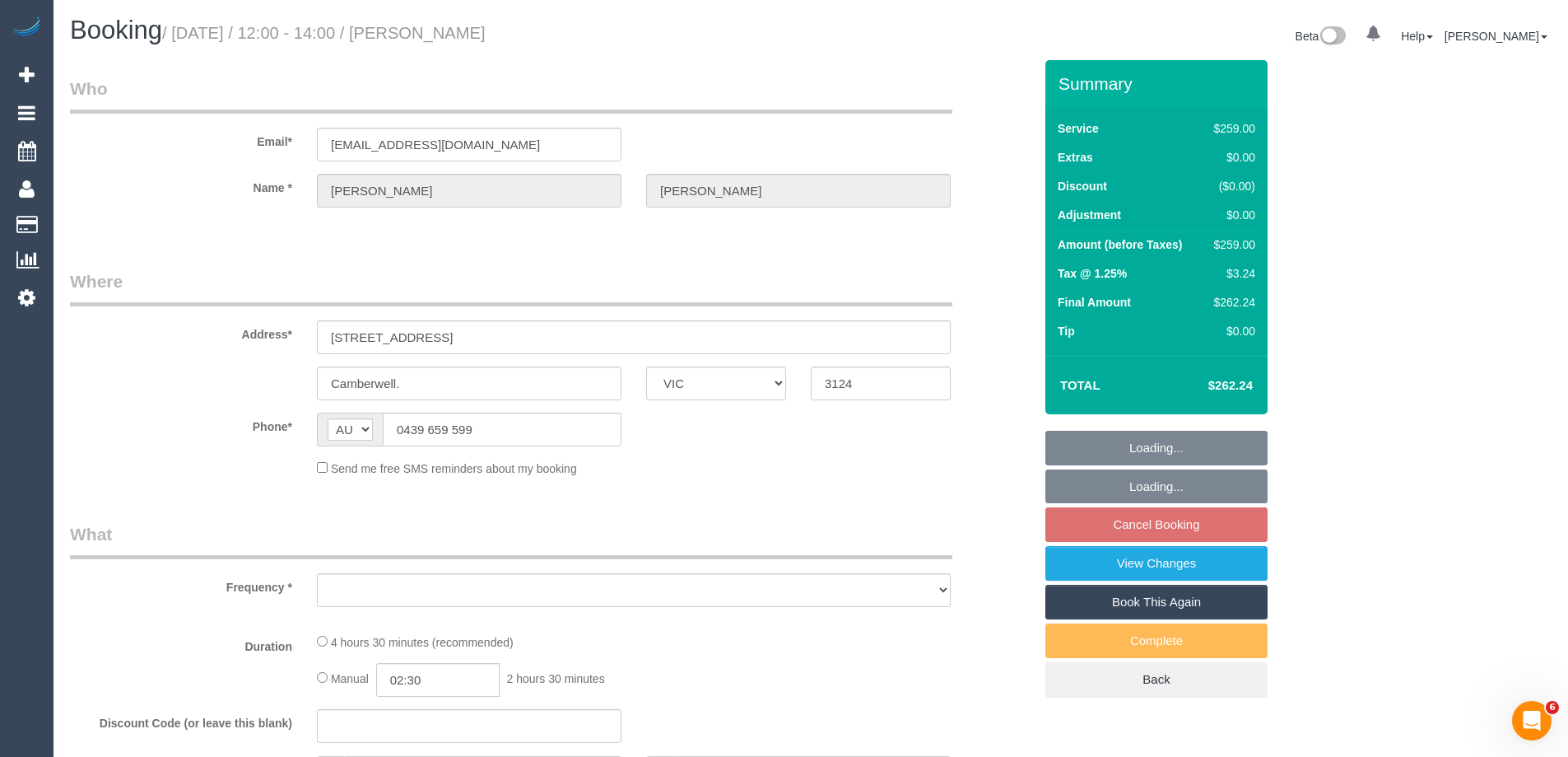
select select "object:734"
select select "string:stripe-pm_1Na8Cf2GScqysDRVwMJ17Hvo"
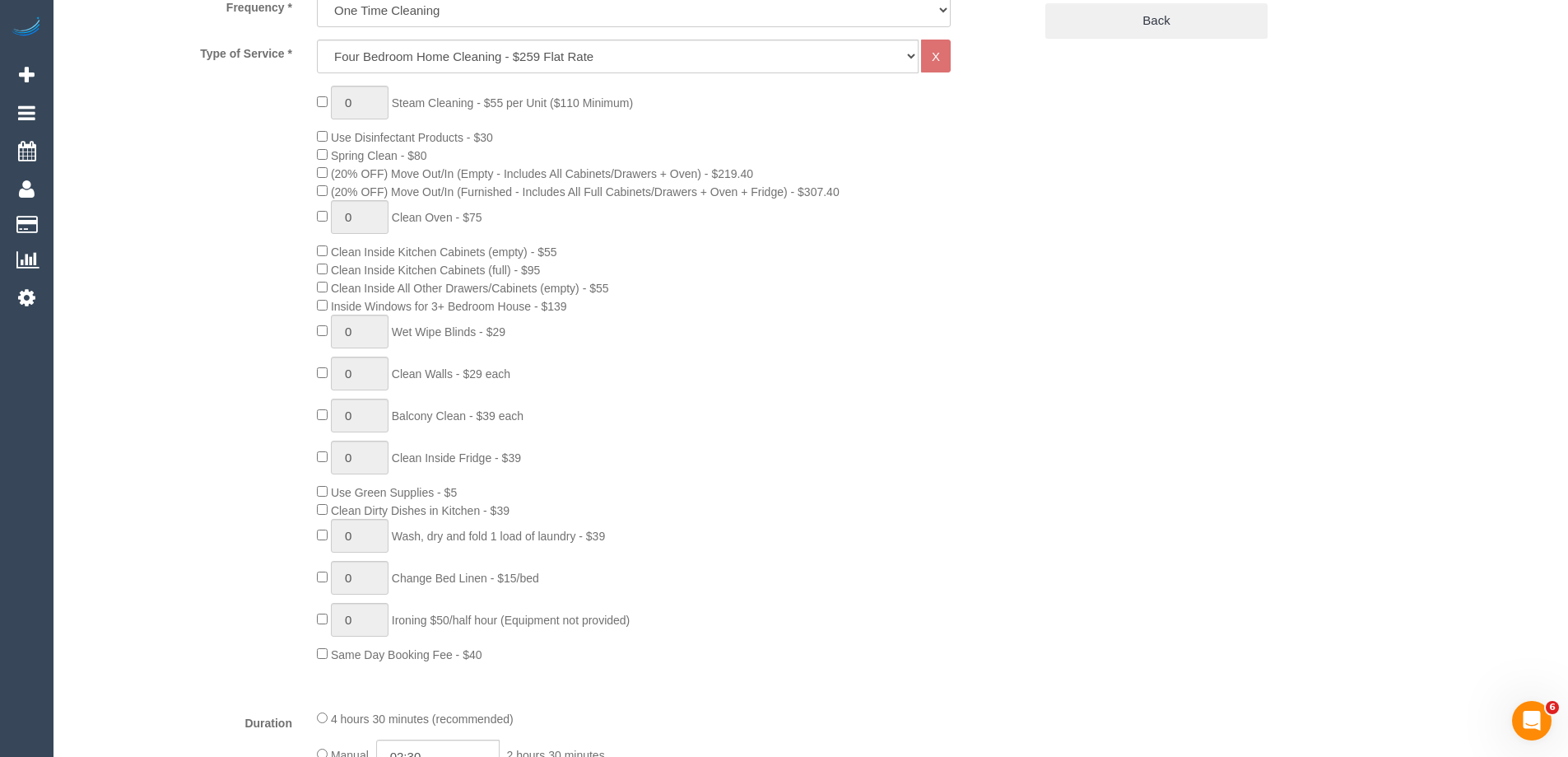
select select "object:1477"
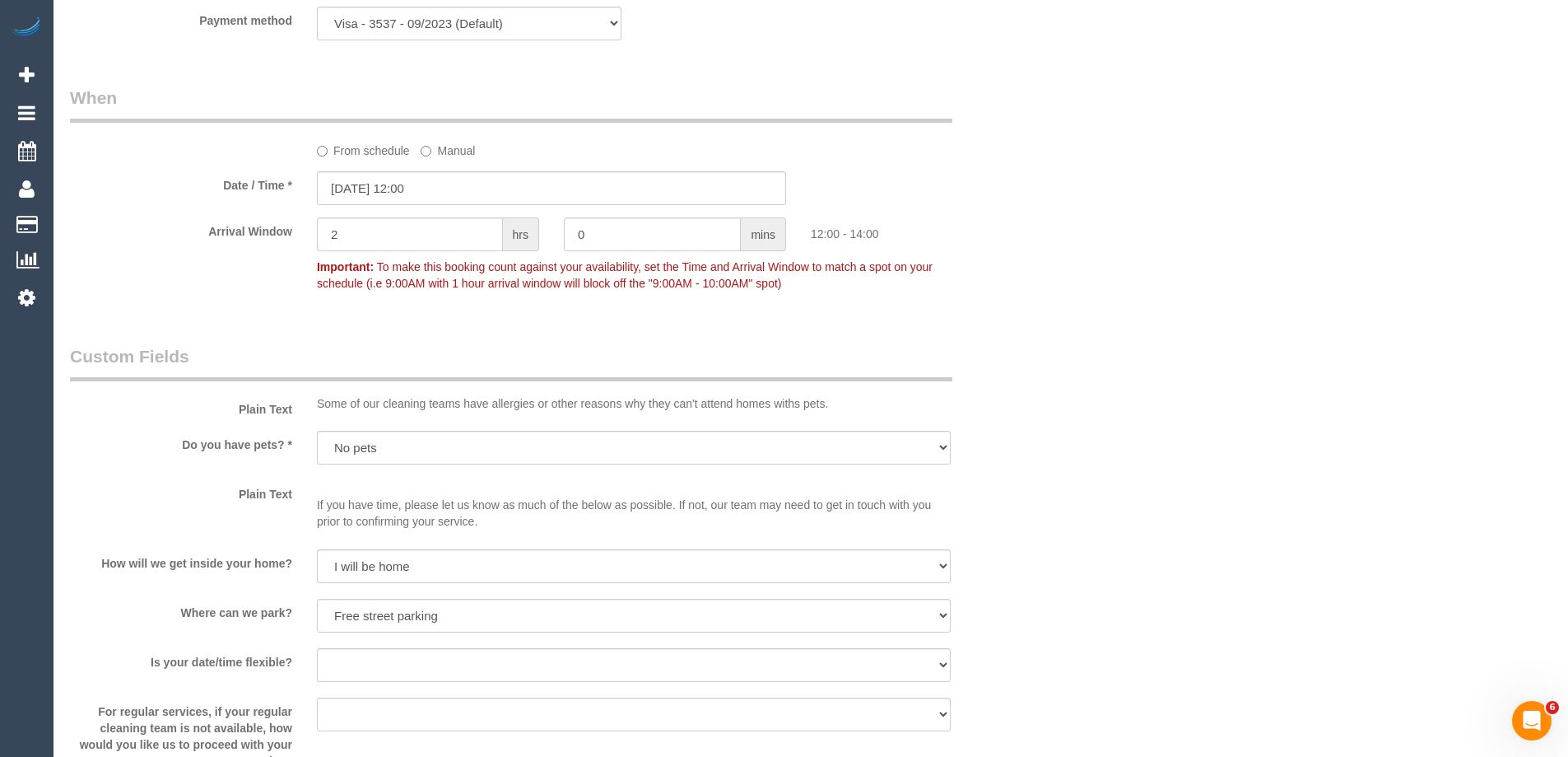
scroll to position [1565, 0]
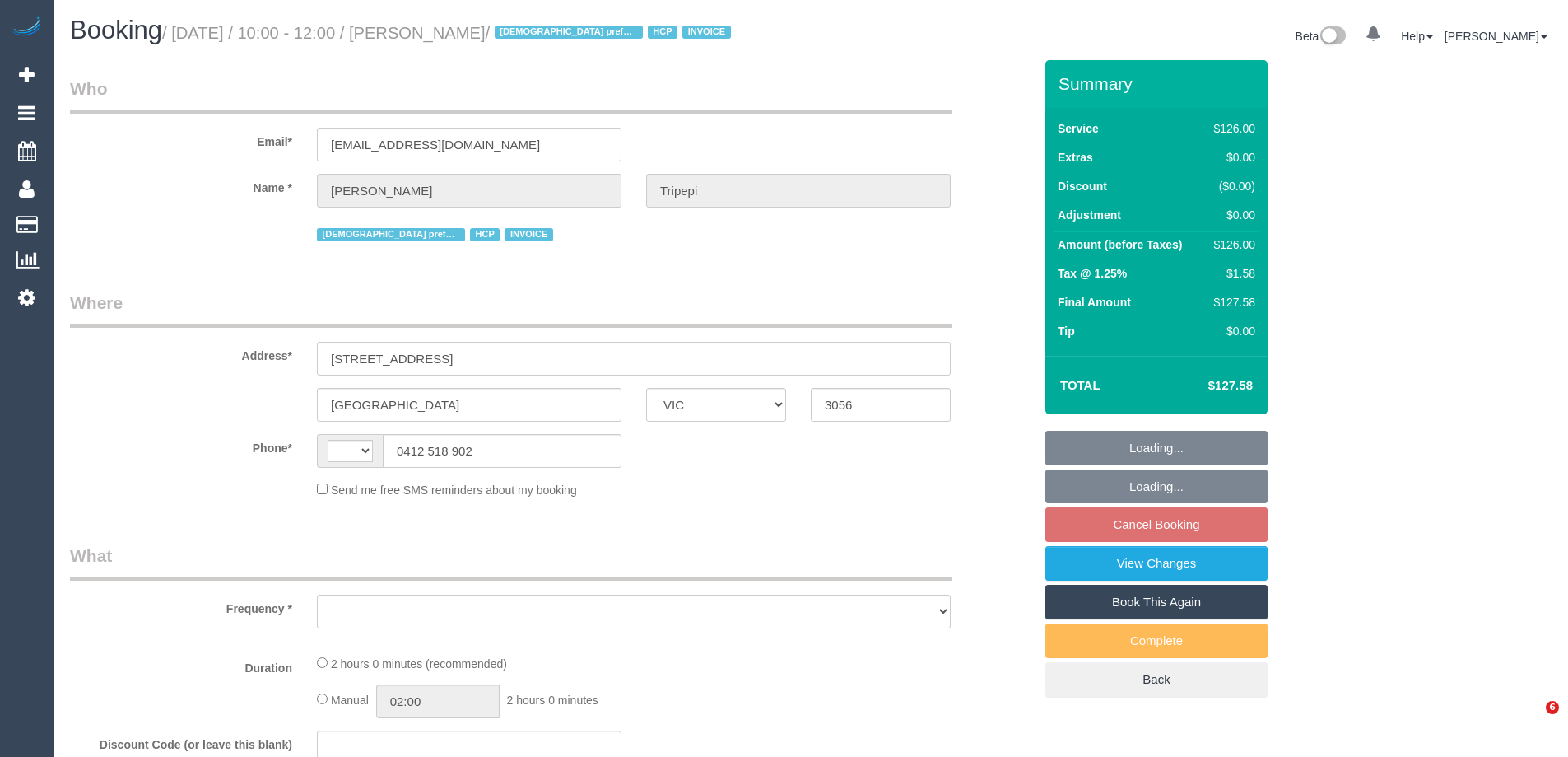
select select "VIC"
select select "string:AU"
select select "number:28"
select select "number:14"
select select "number:19"
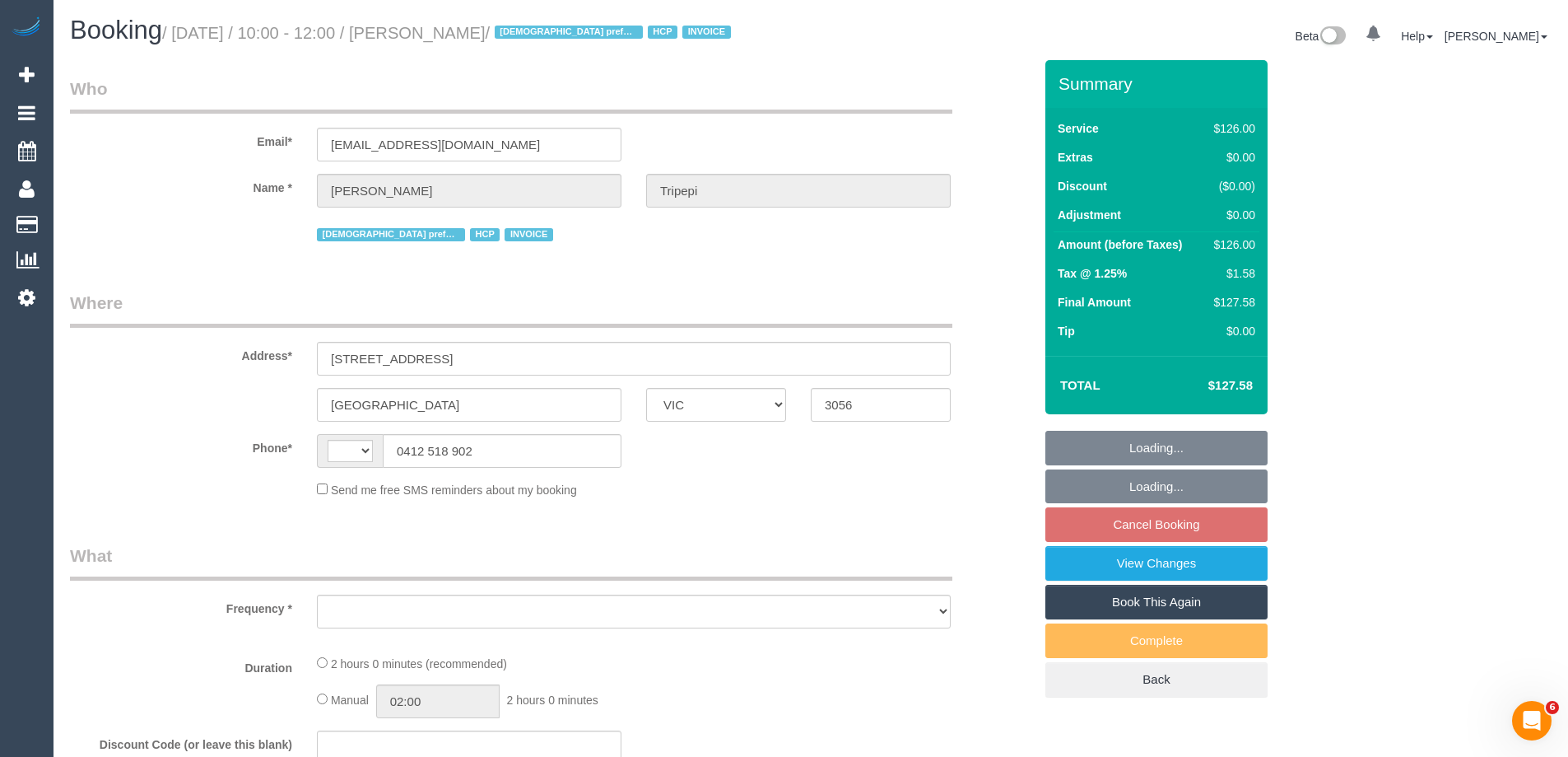
select select "number:25"
select select "number:34"
select select "number:26"
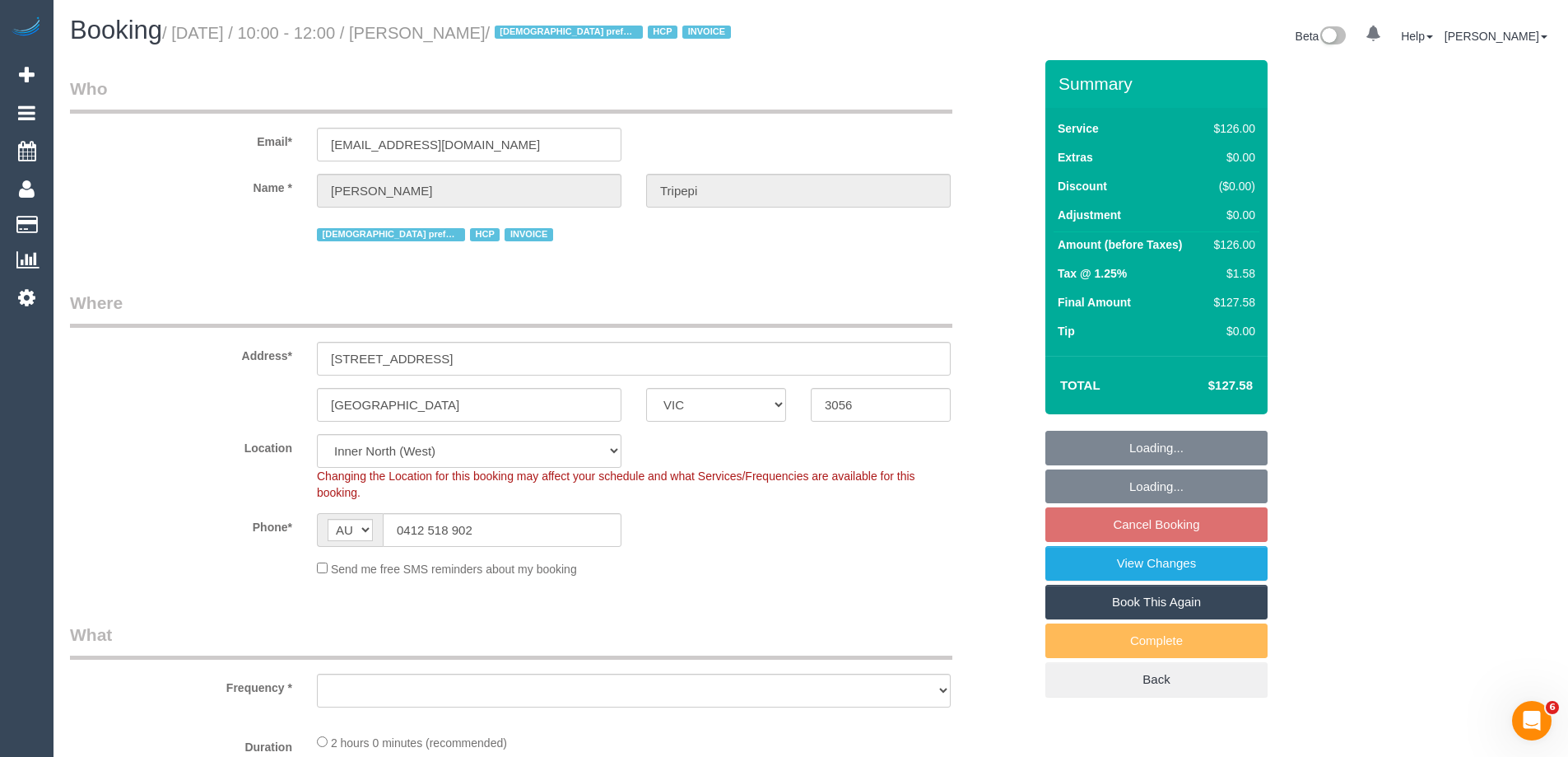
select select "120"
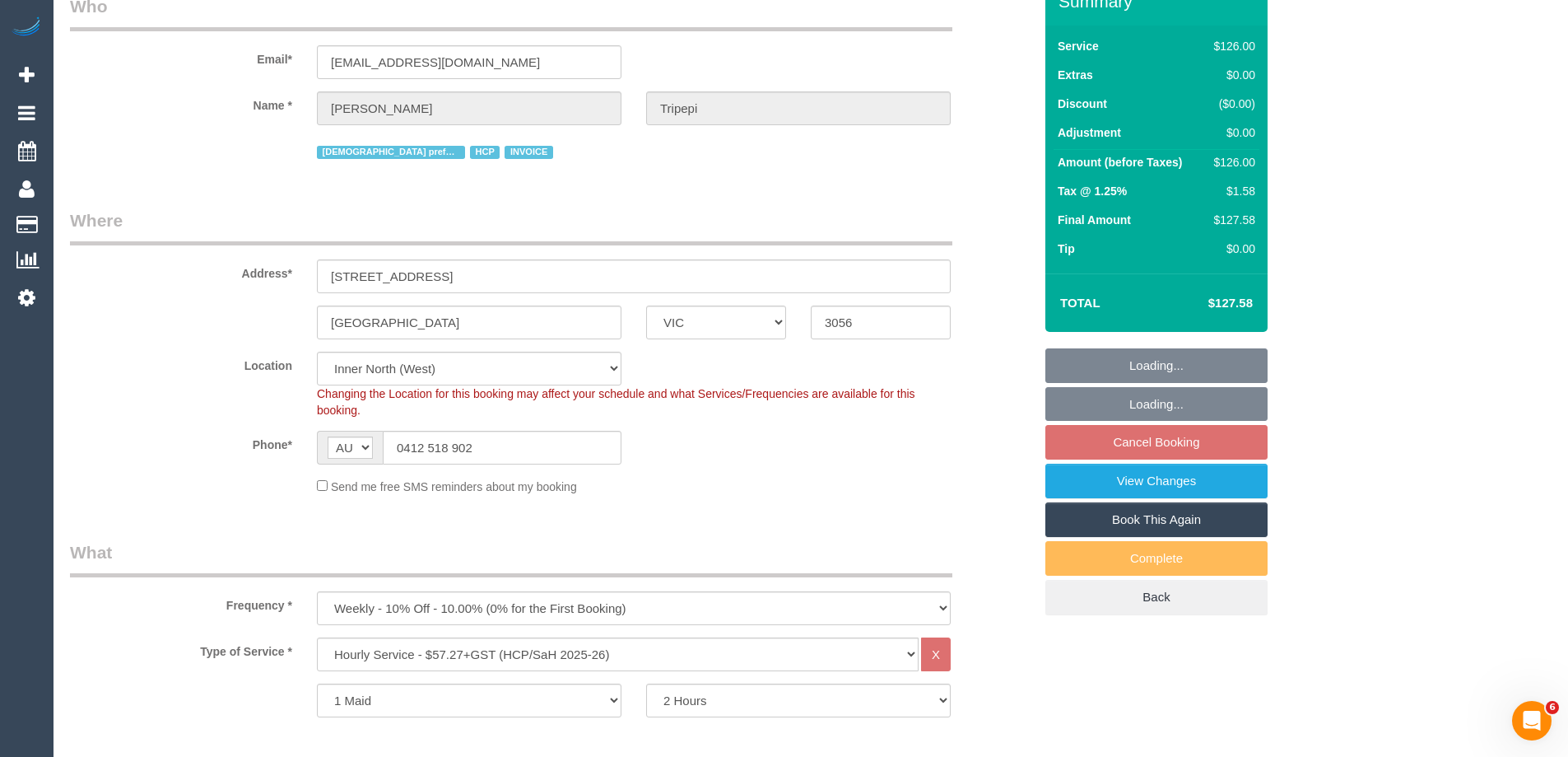
select select "object:1678"
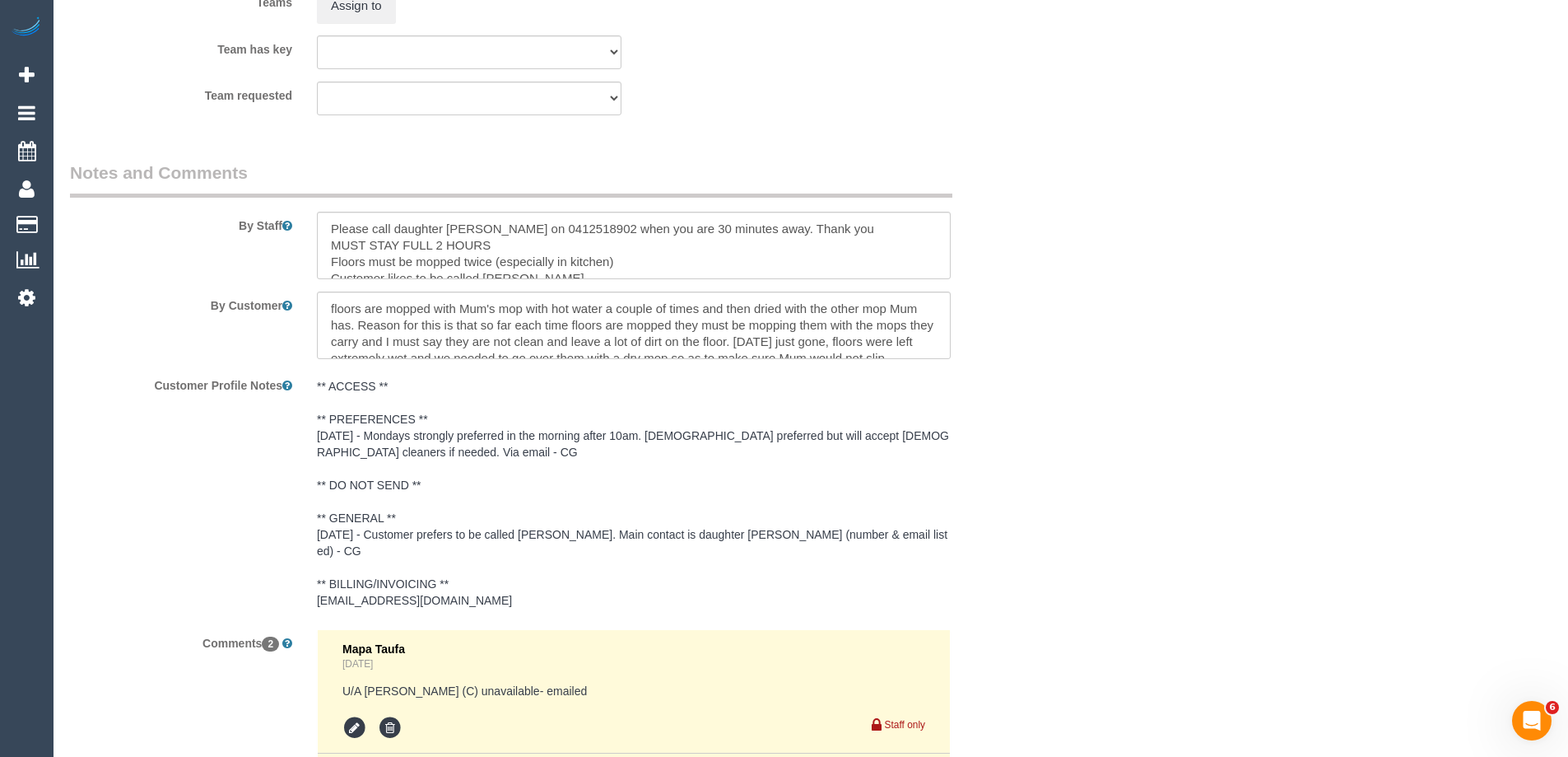
scroll to position [2059, 0]
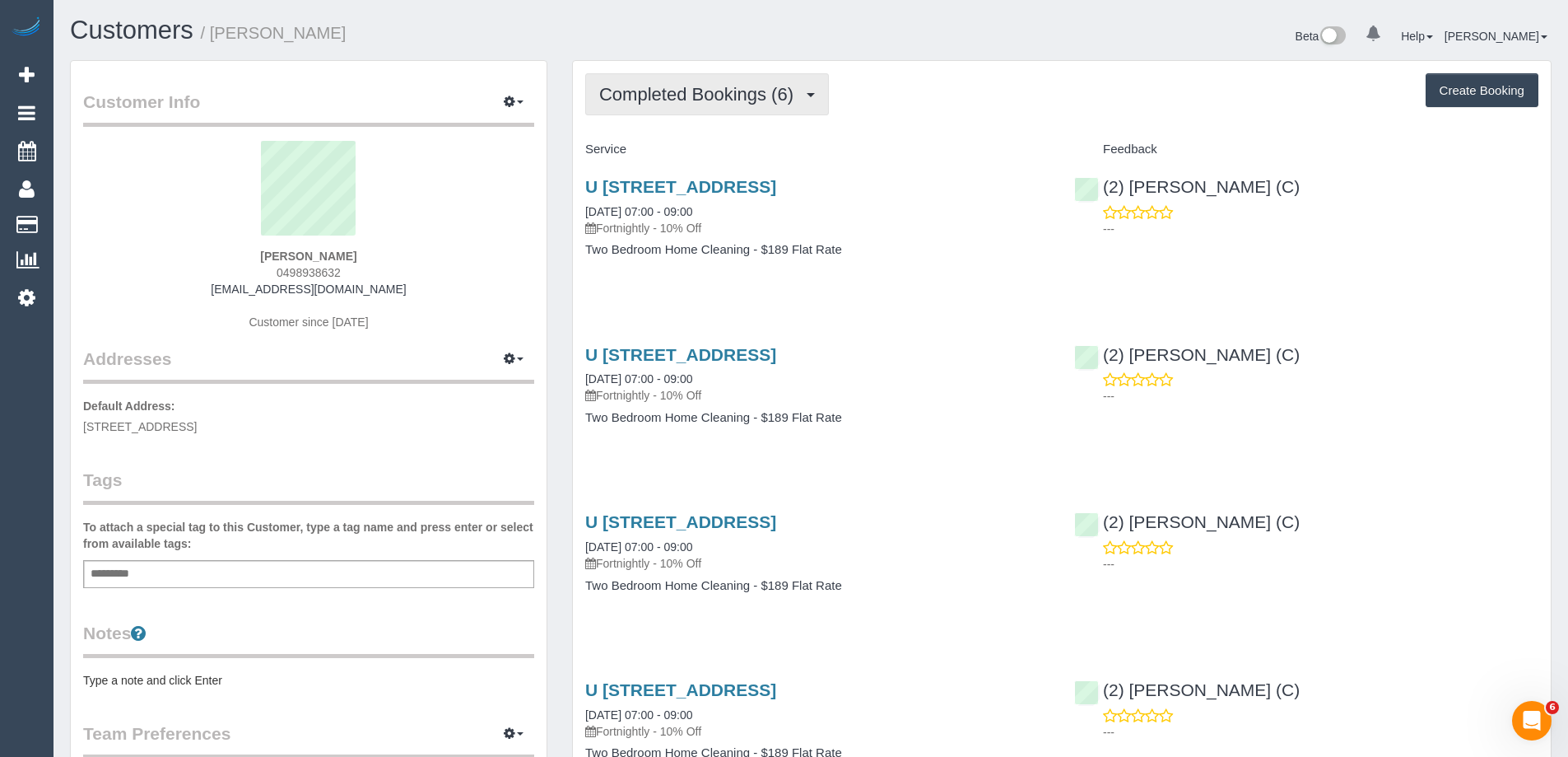
click at [718, 91] on span "Completed Bookings (6)" at bounding box center [700, 94] width 202 height 20
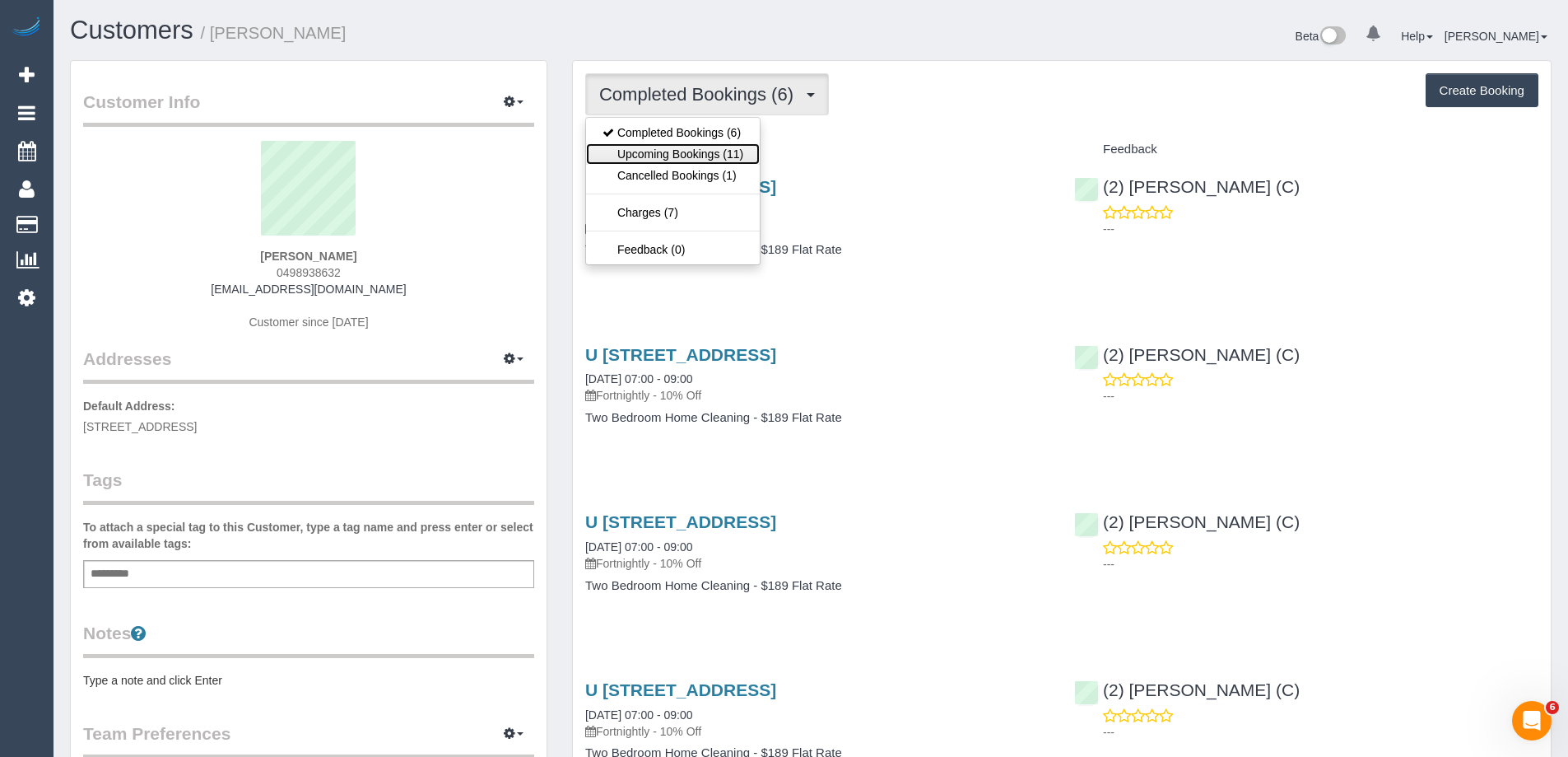
click at [722, 155] on link "Upcoming Bookings (11)" at bounding box center [673, 153] width 174 height 21
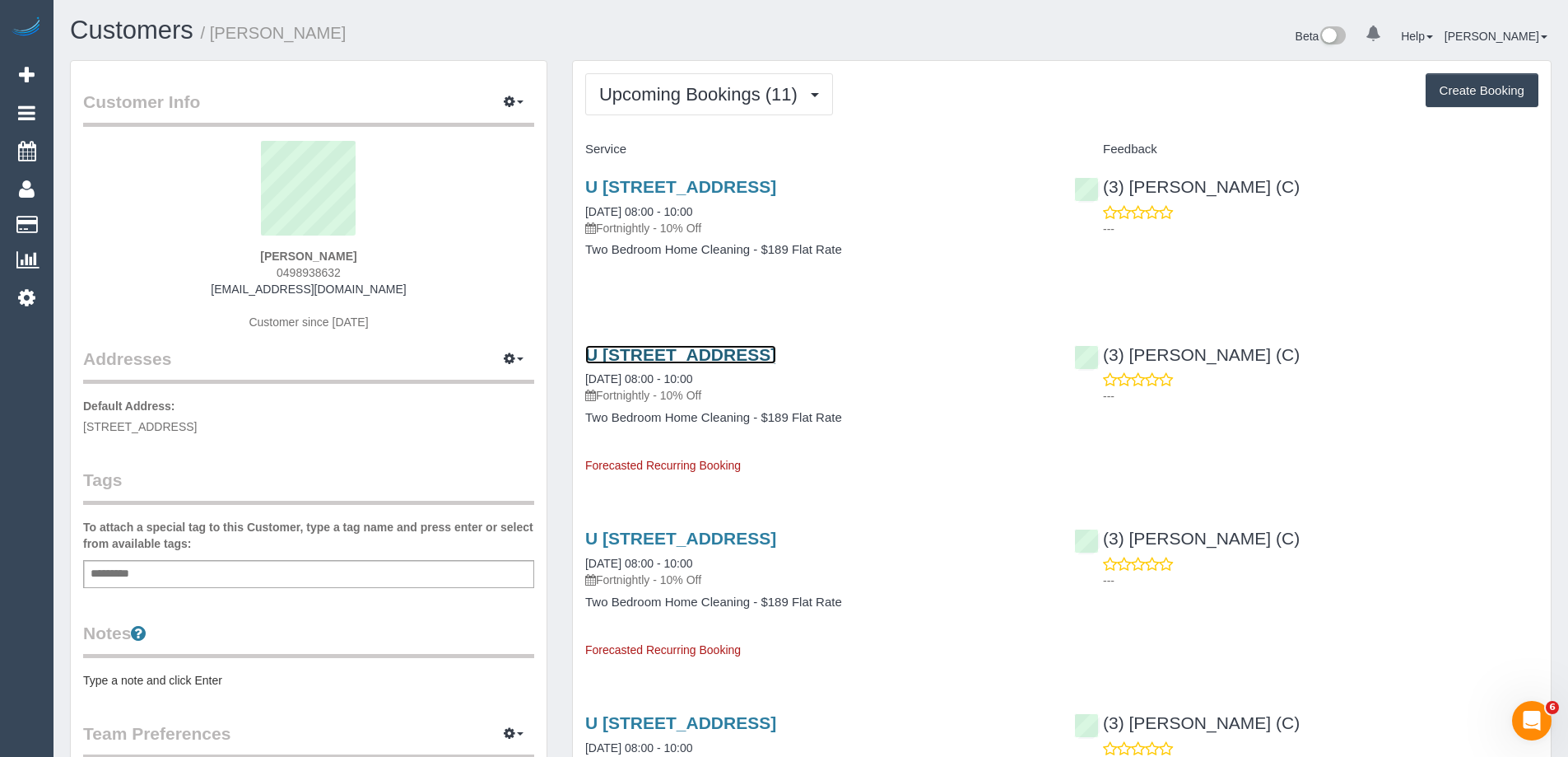
click at [661, 347] on link "U [STREET_ADDRESS]" at bounding box center [681, 354] width 191 height 18
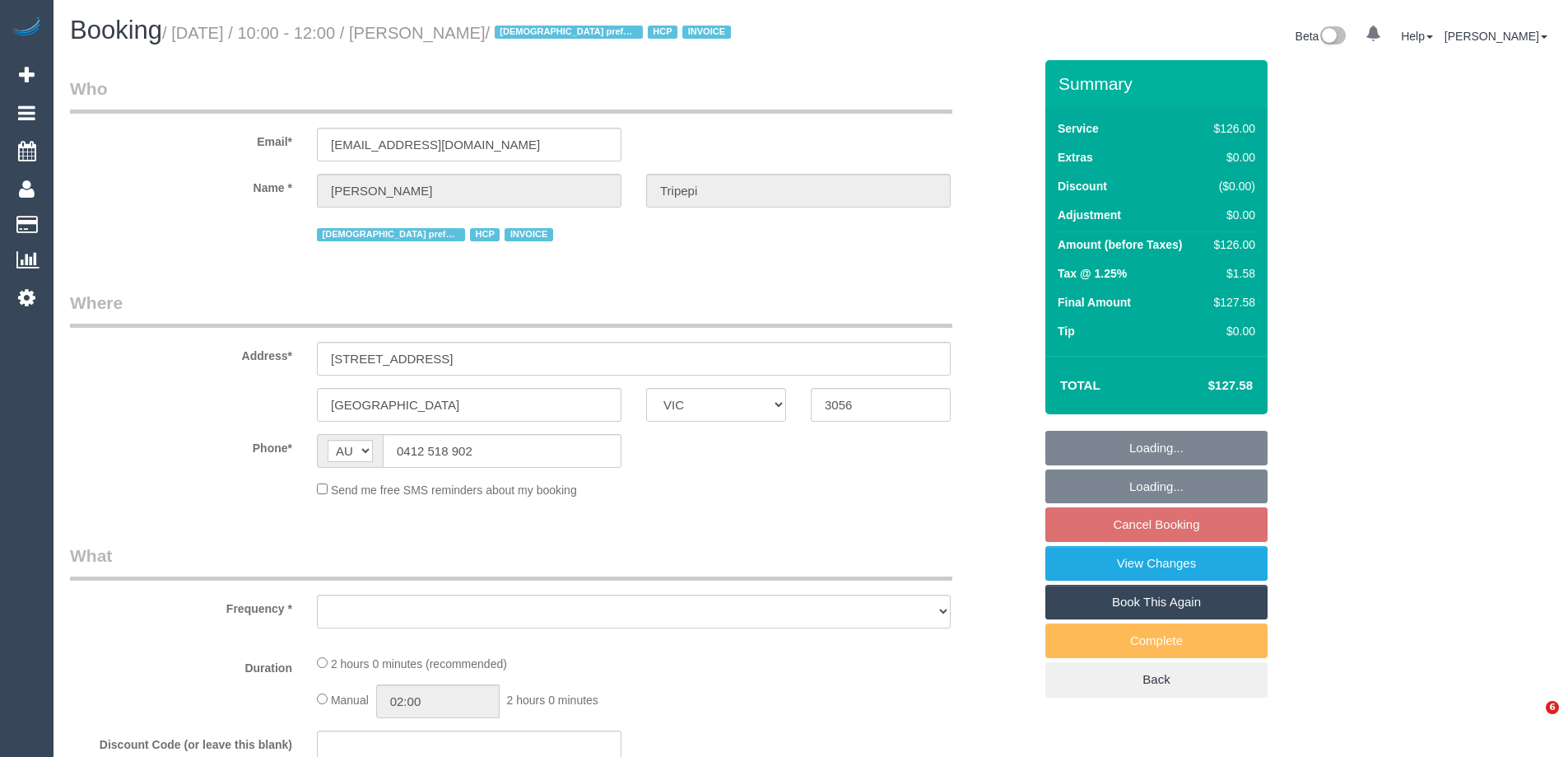
select select "VIC"
select select "object:562"
select select "120"
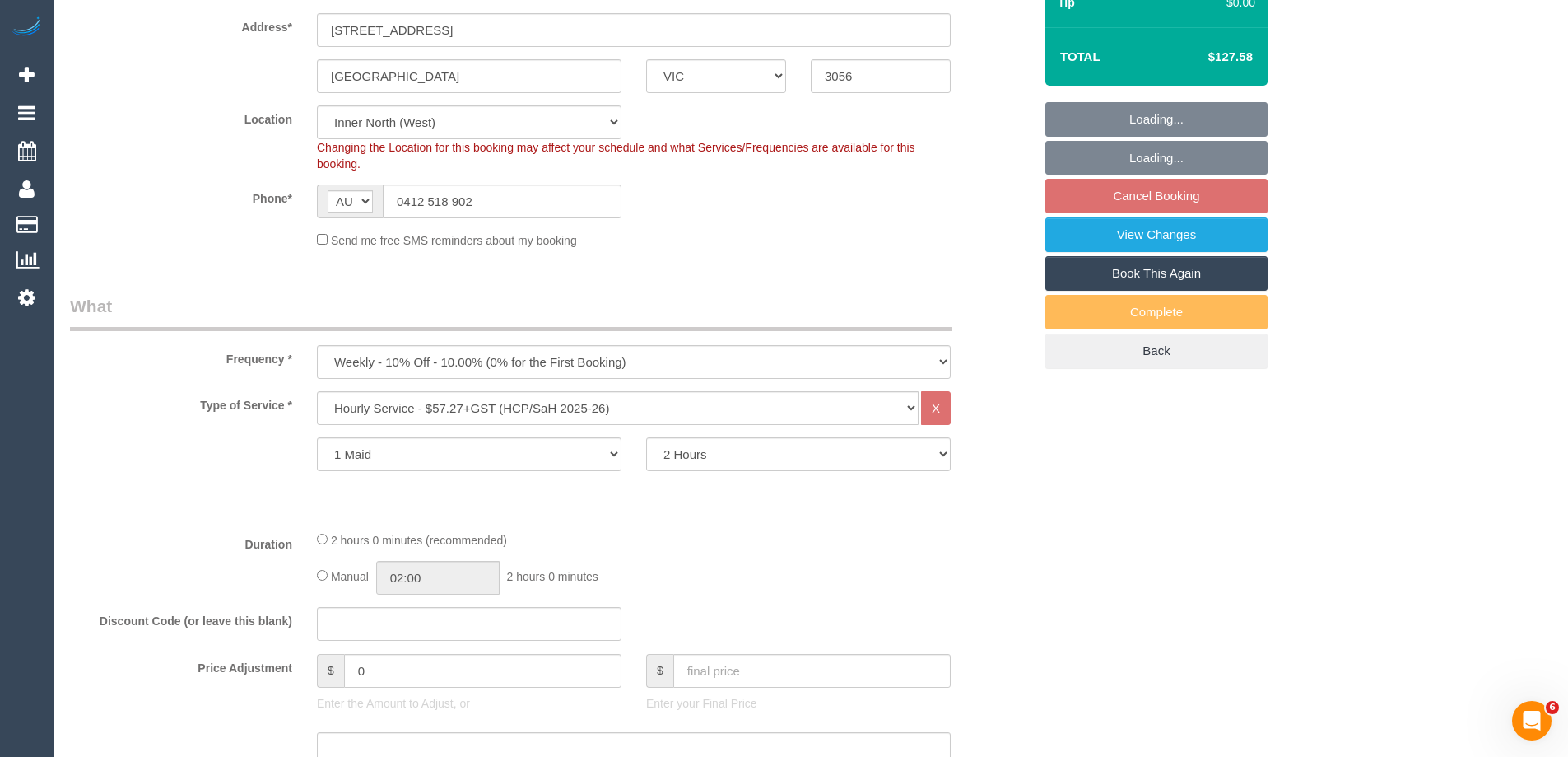
select select "object:778"
select select "number:28"
select select "number:14"
select select "number:19"
select select "number:25"
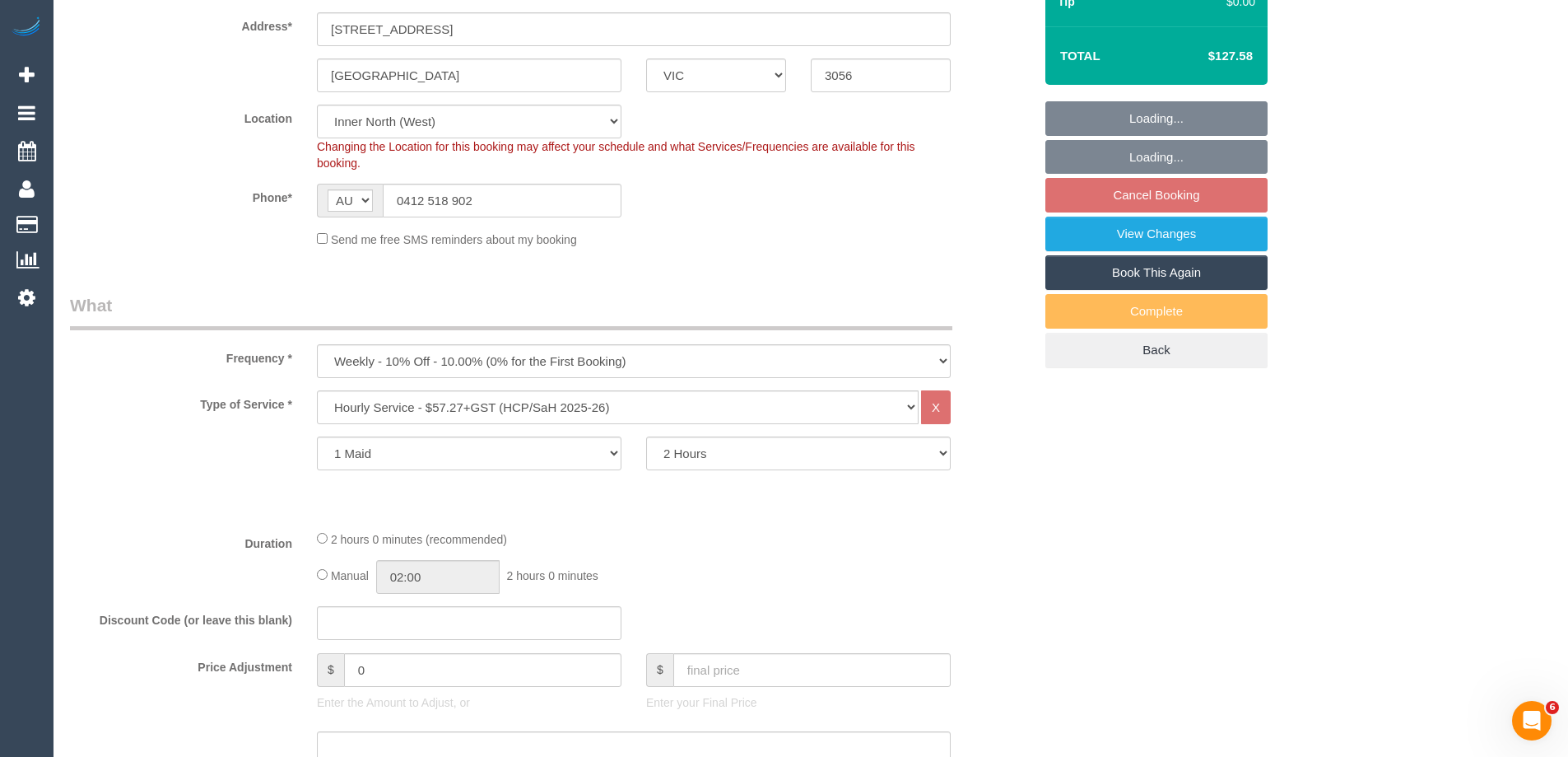
select select "number:34"
select select "number:26"
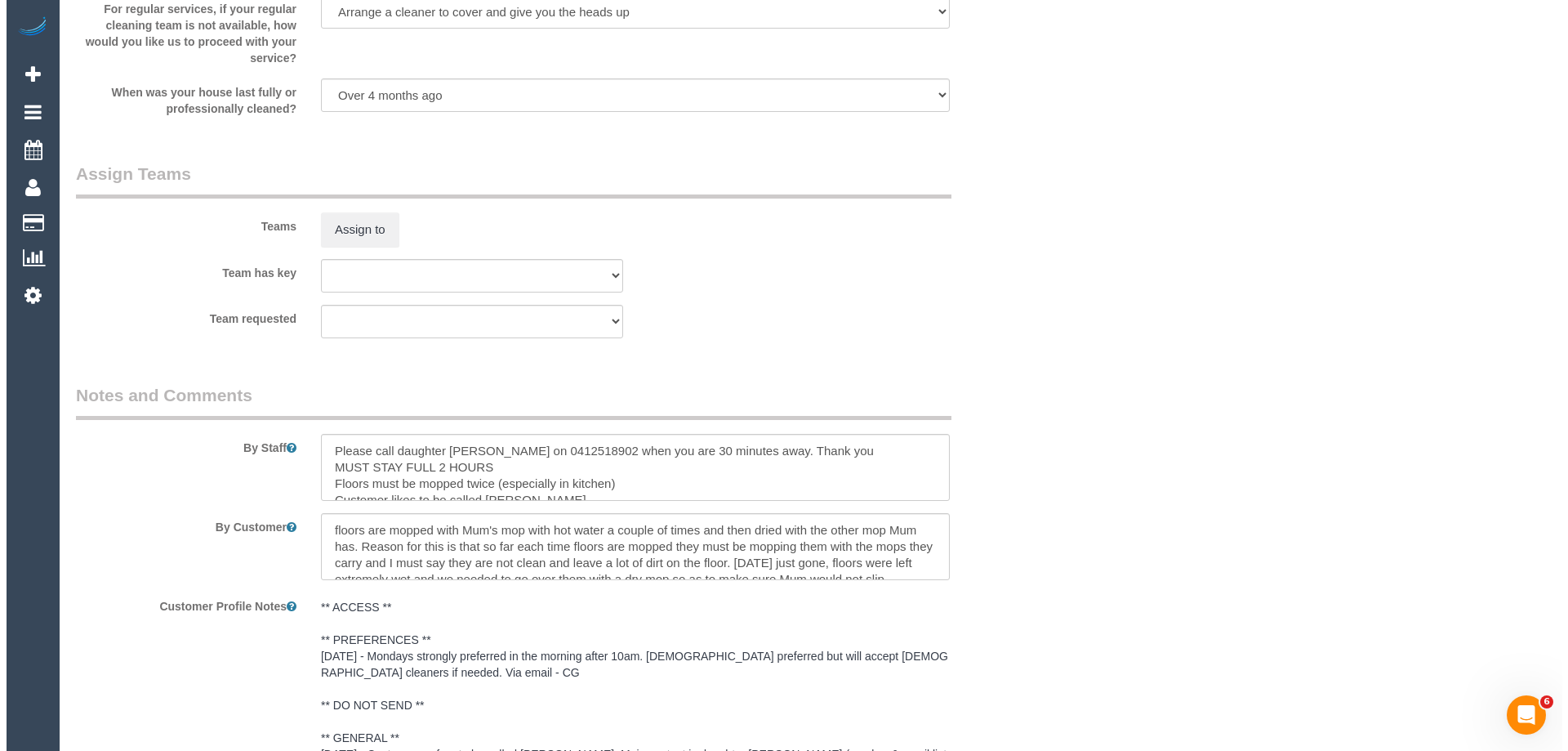
scroll to position [1879, 0]
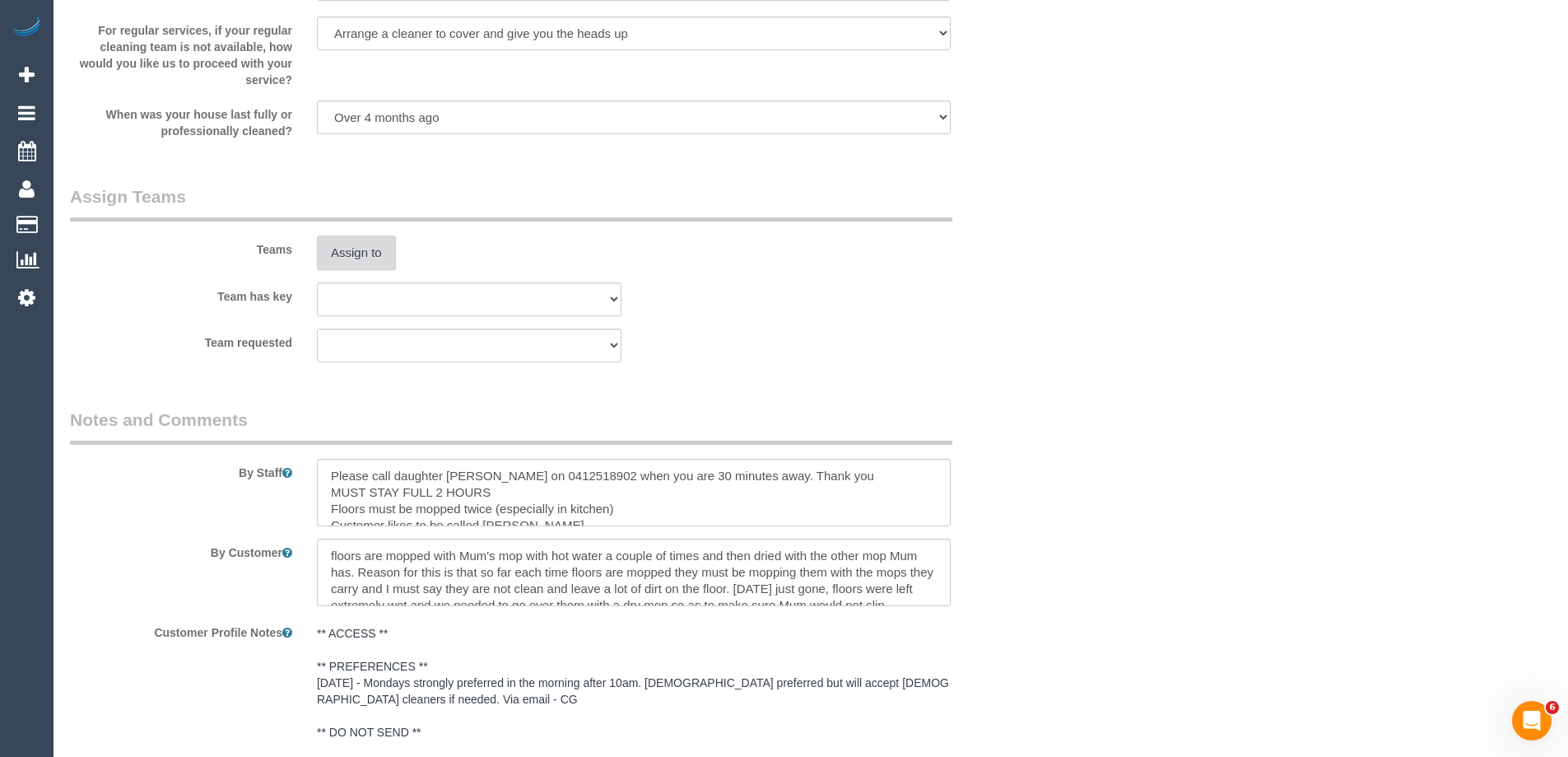
click at [363, 255] on button "Assign to" at bounding box center [357, 252] width 79 height 34
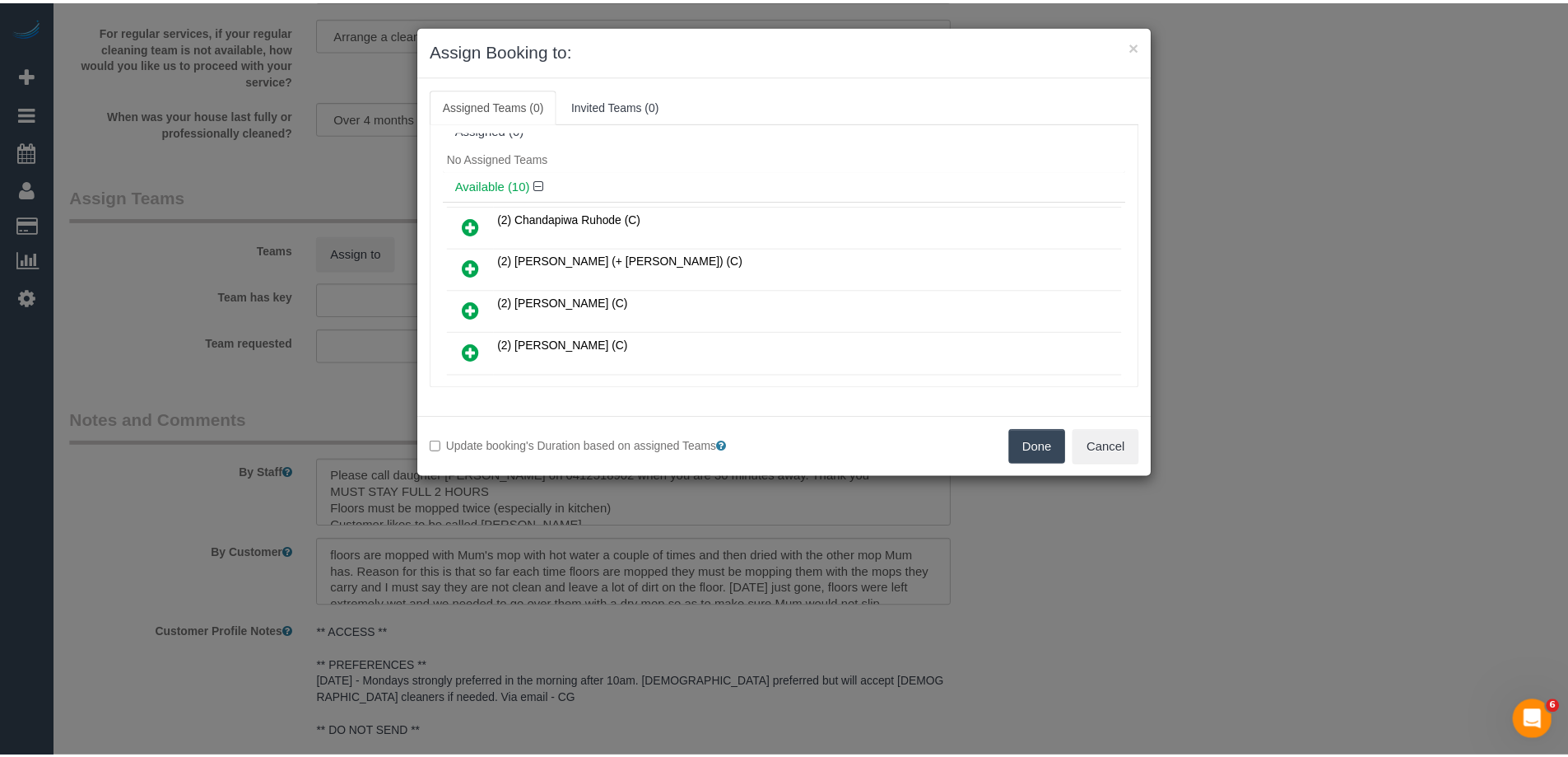
scroll to position [0, 0]
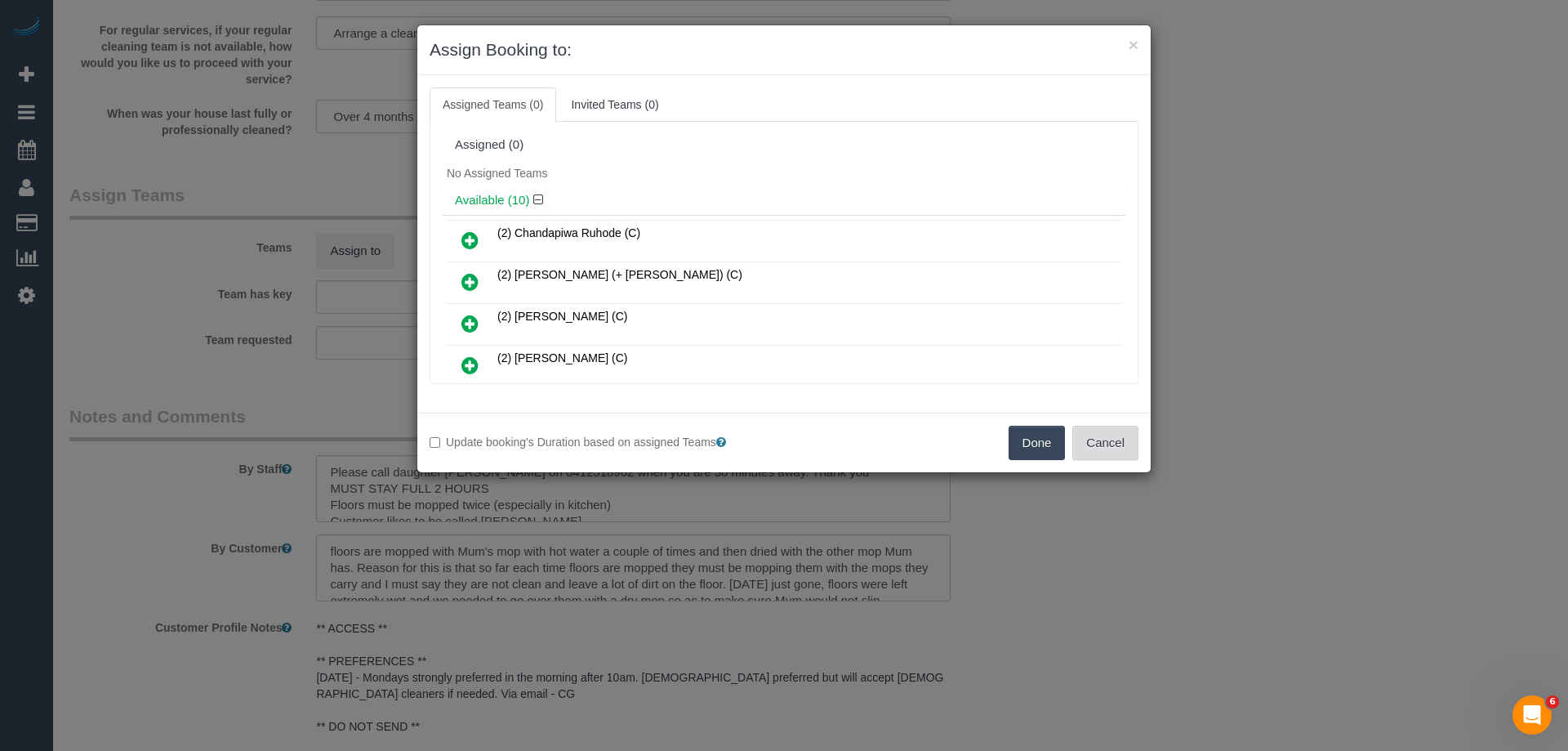
click at [1113, 443] on button "Cancel" at bounding box center [1105, 442] width 66 height 34
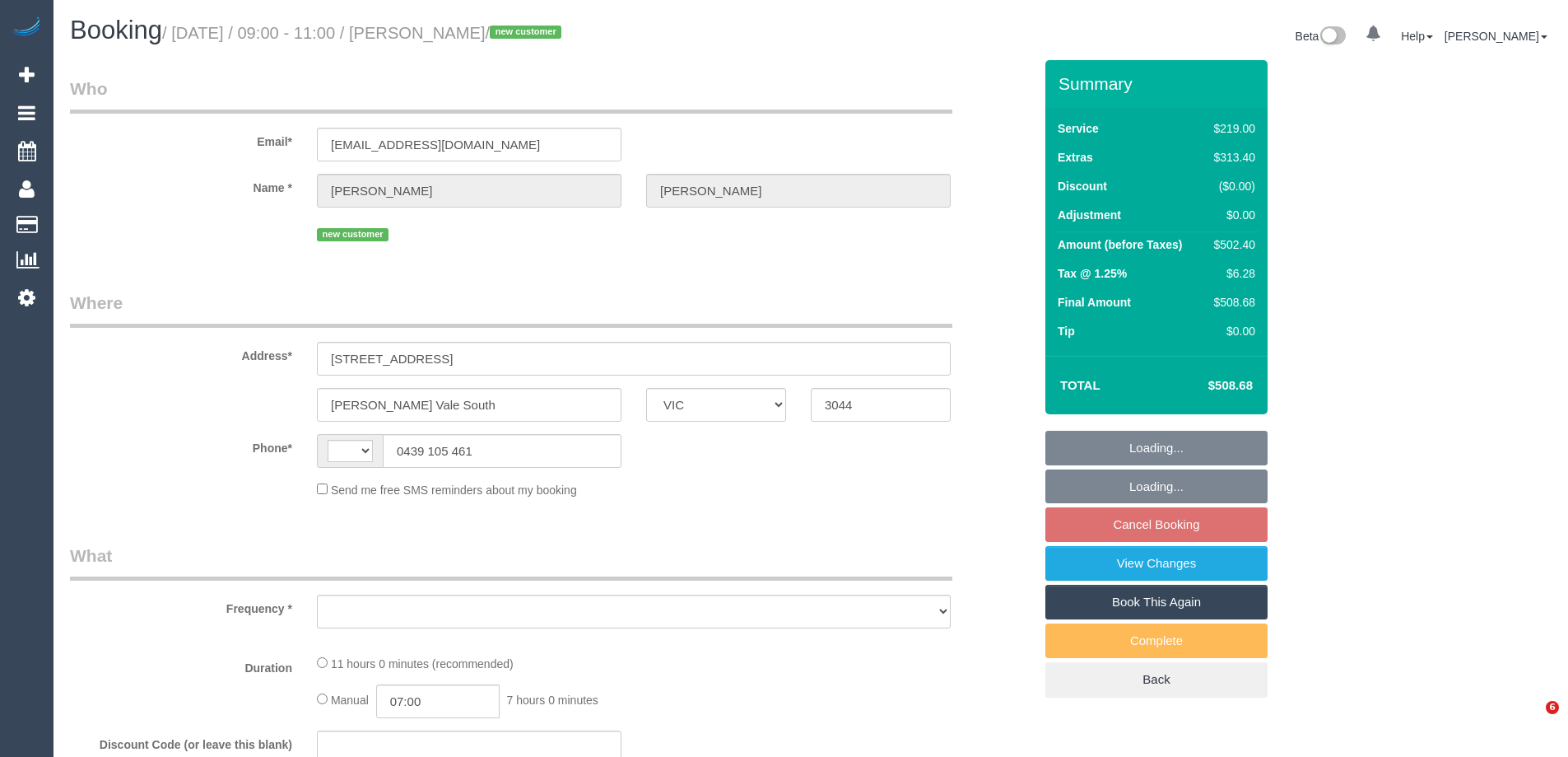
select select "VIC"
select select "object:354"
select select "string:AU"
select select "string:stripe-pm_1S0uYB2GScqysDRVlUjLOmMK"
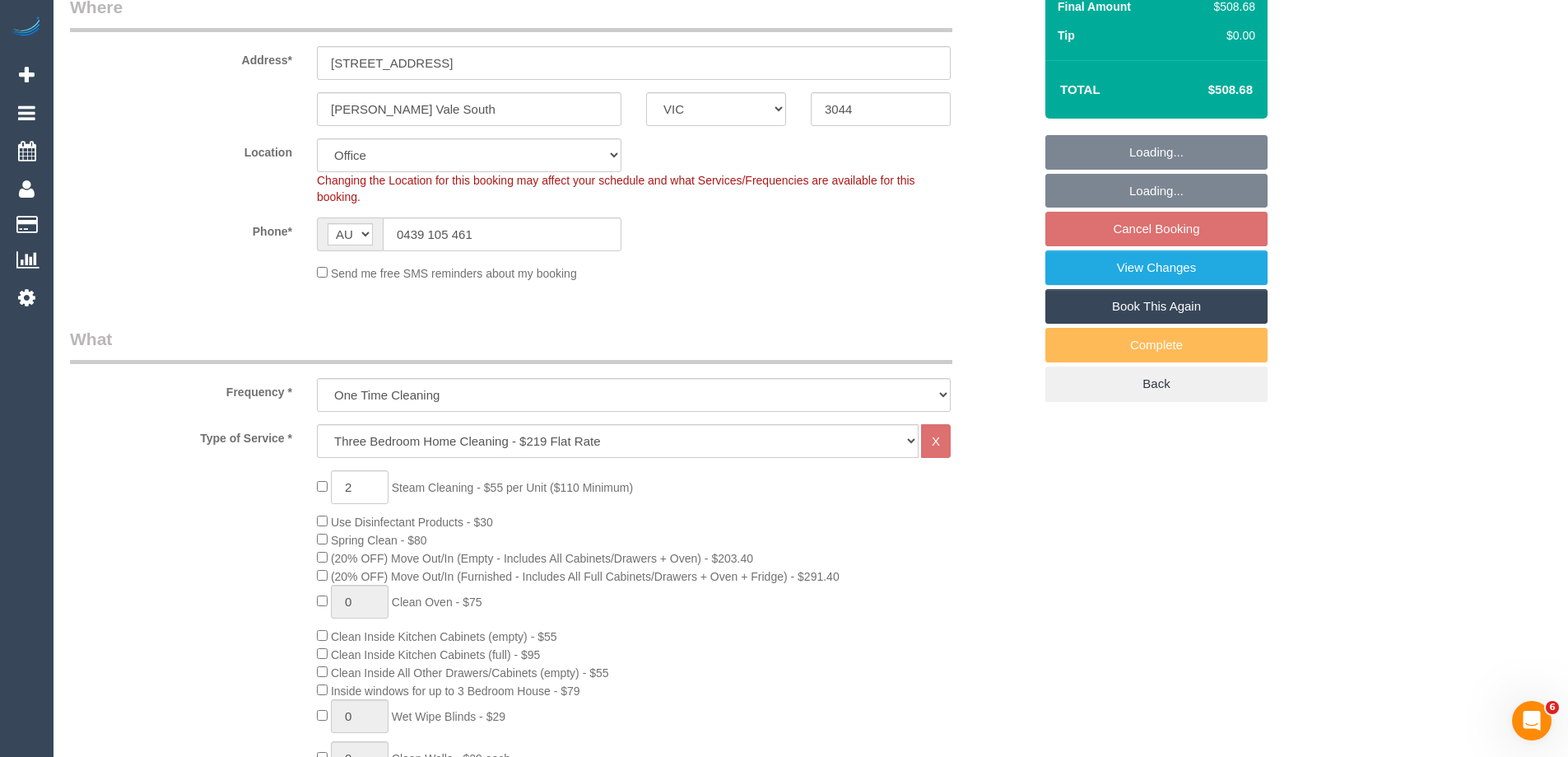
select select "object:2194"
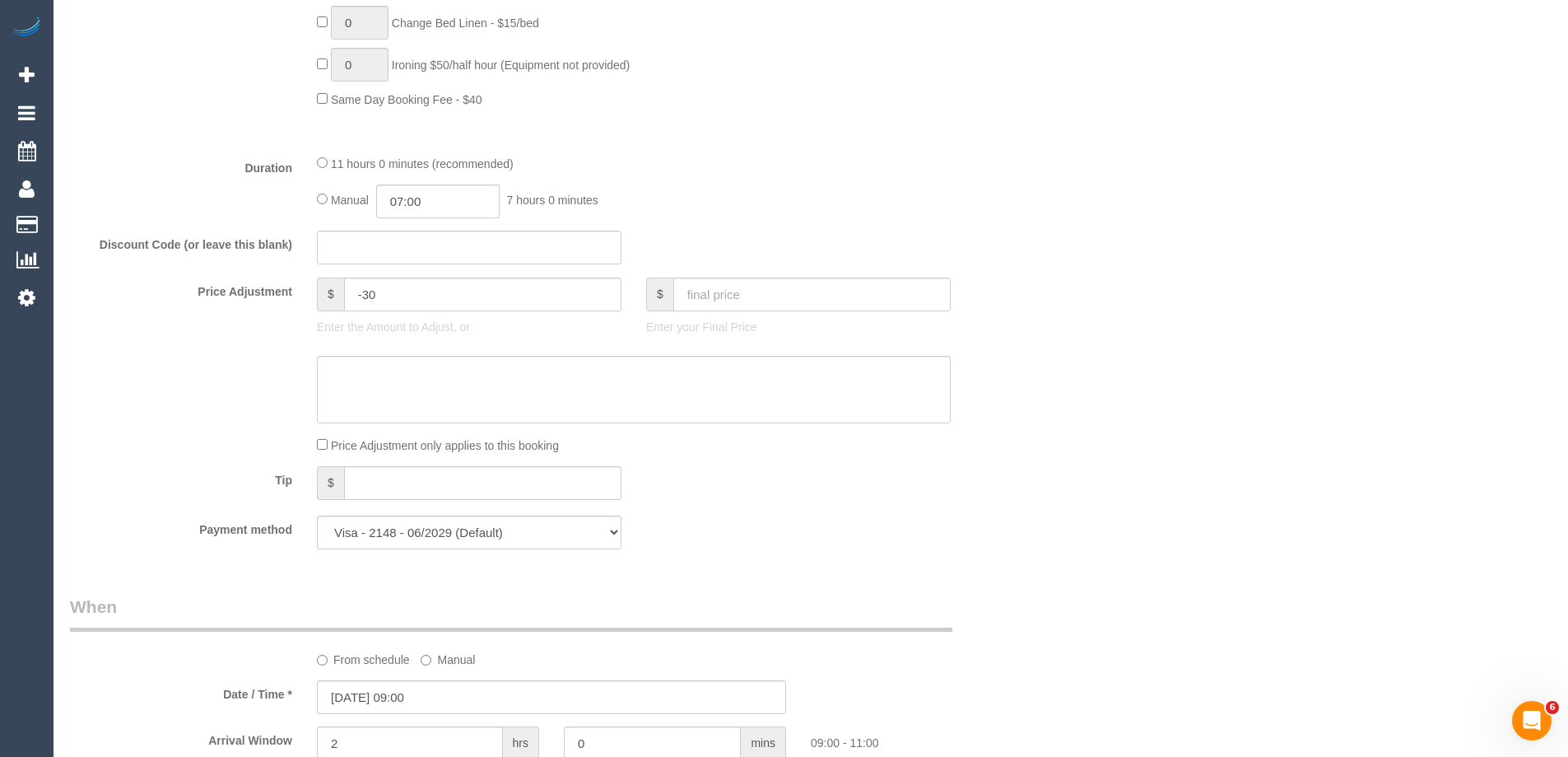
select select "number:28"
select select "number:14"
select select "number:19"
select select "number:25"
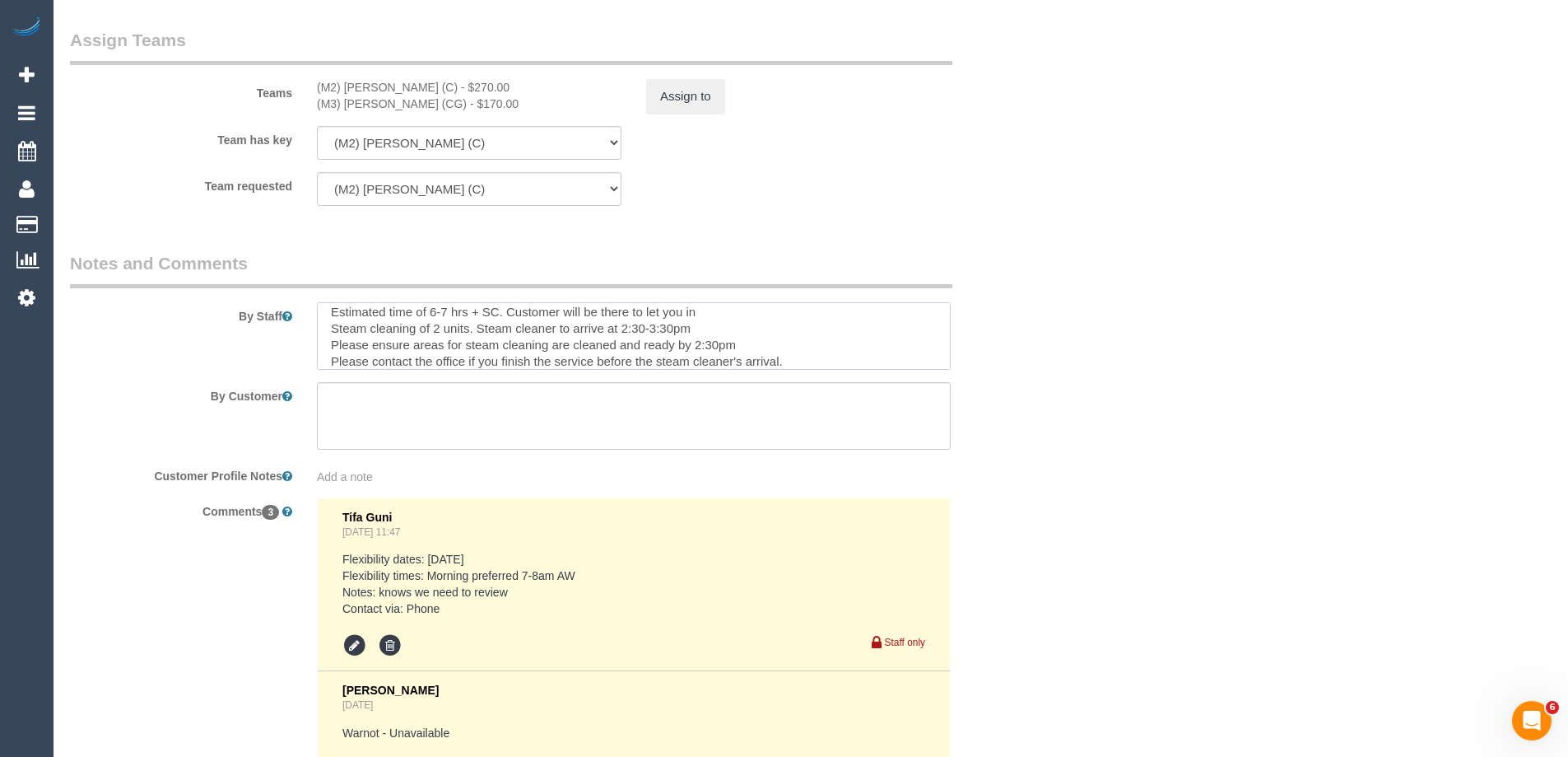
scroll to position [2598, 0]
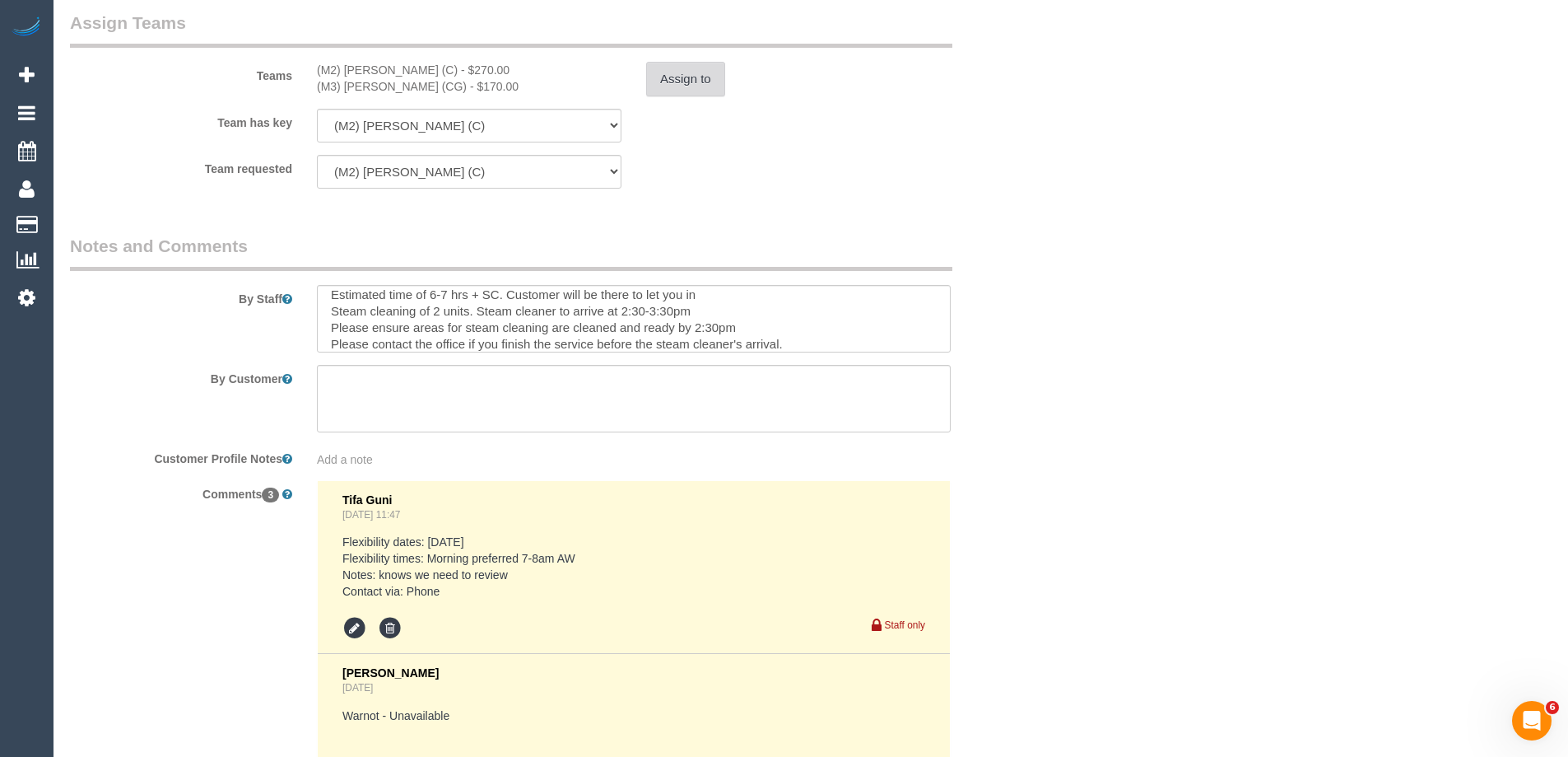
click at [689, 77] on button "Assign to" at bounding box center [686, 79] width 79 height 34
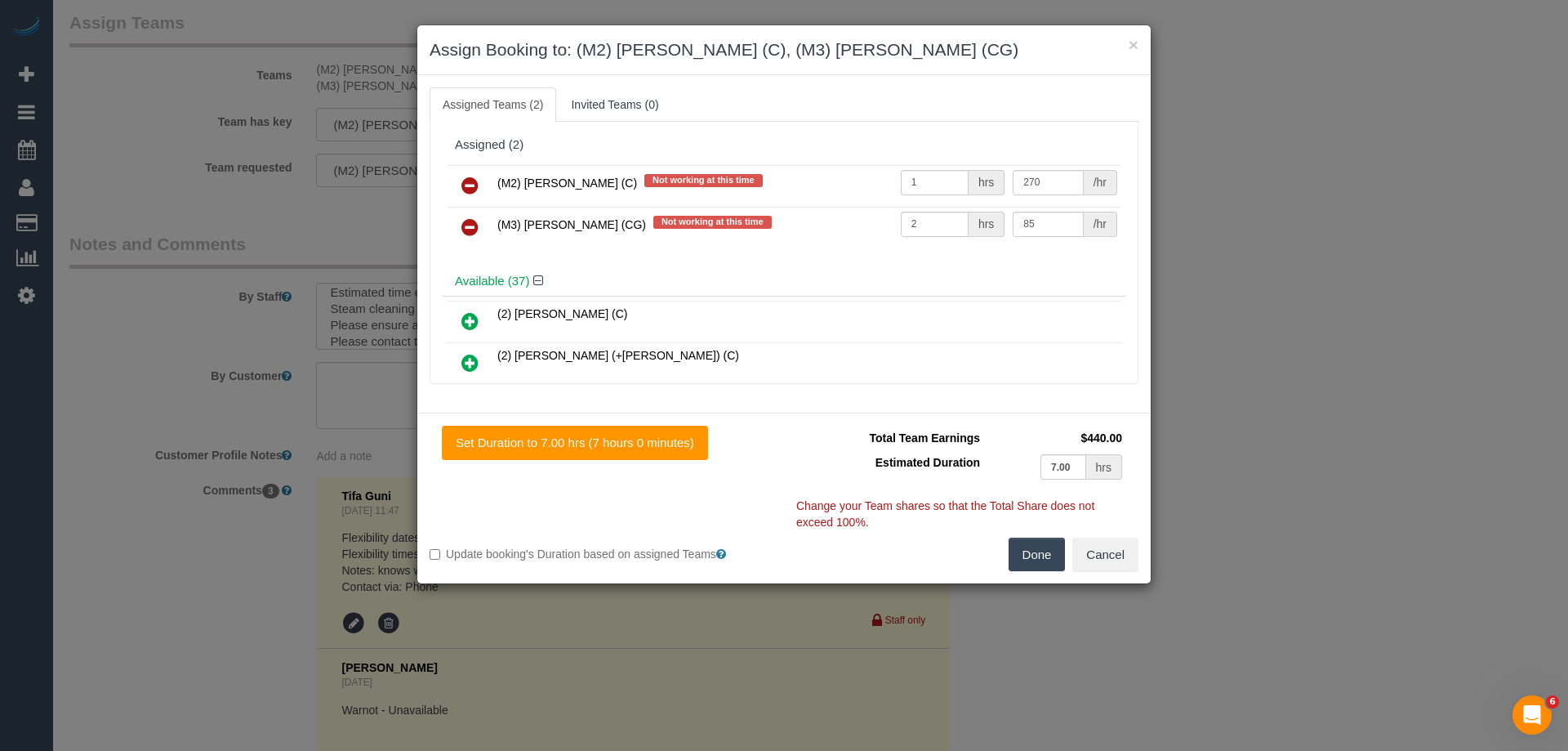
click at [469, 183] on icon at bounding box center [469, 185] width 17 height 19
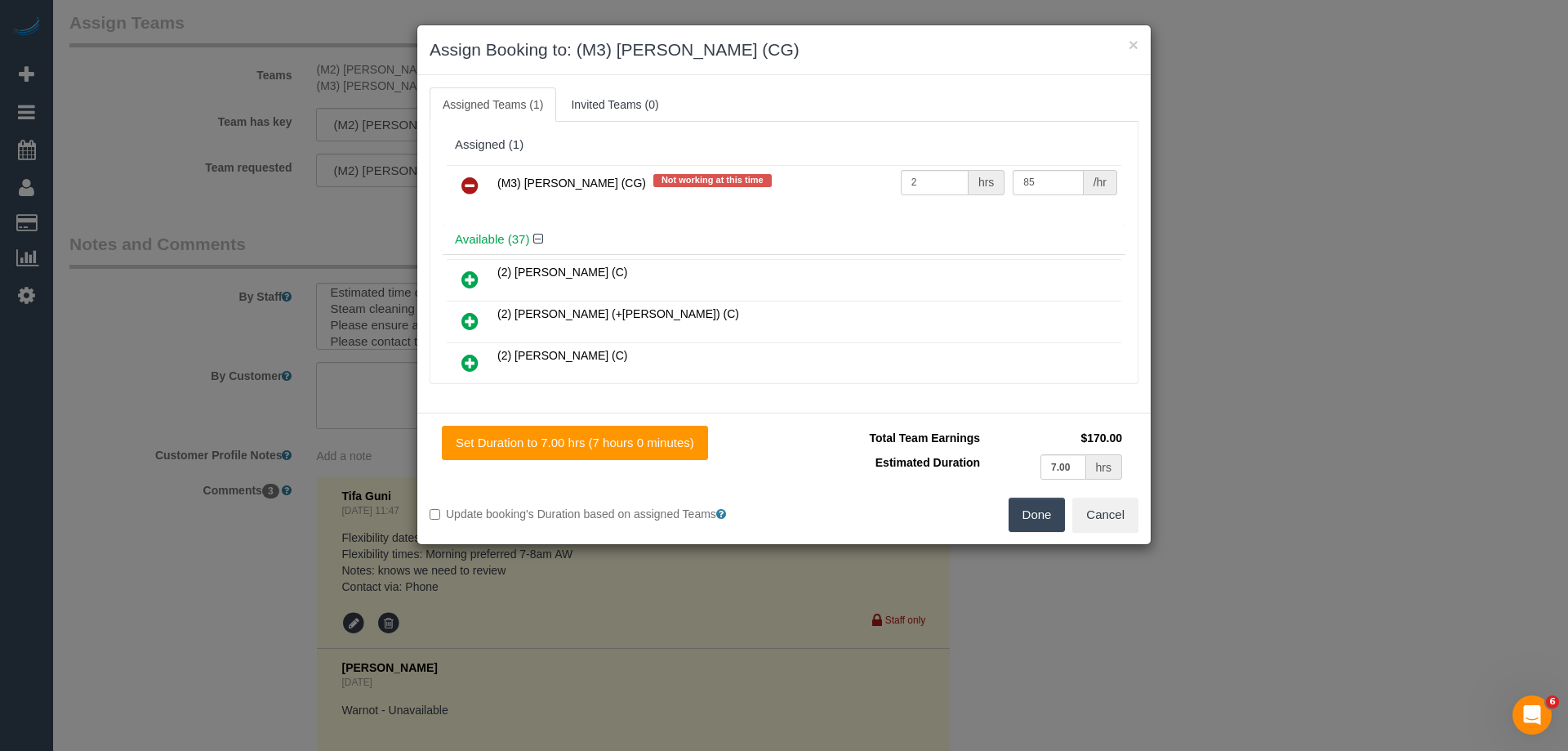
click at [469, 183] on icon at bounding box center [469, 185] width 17 height 19
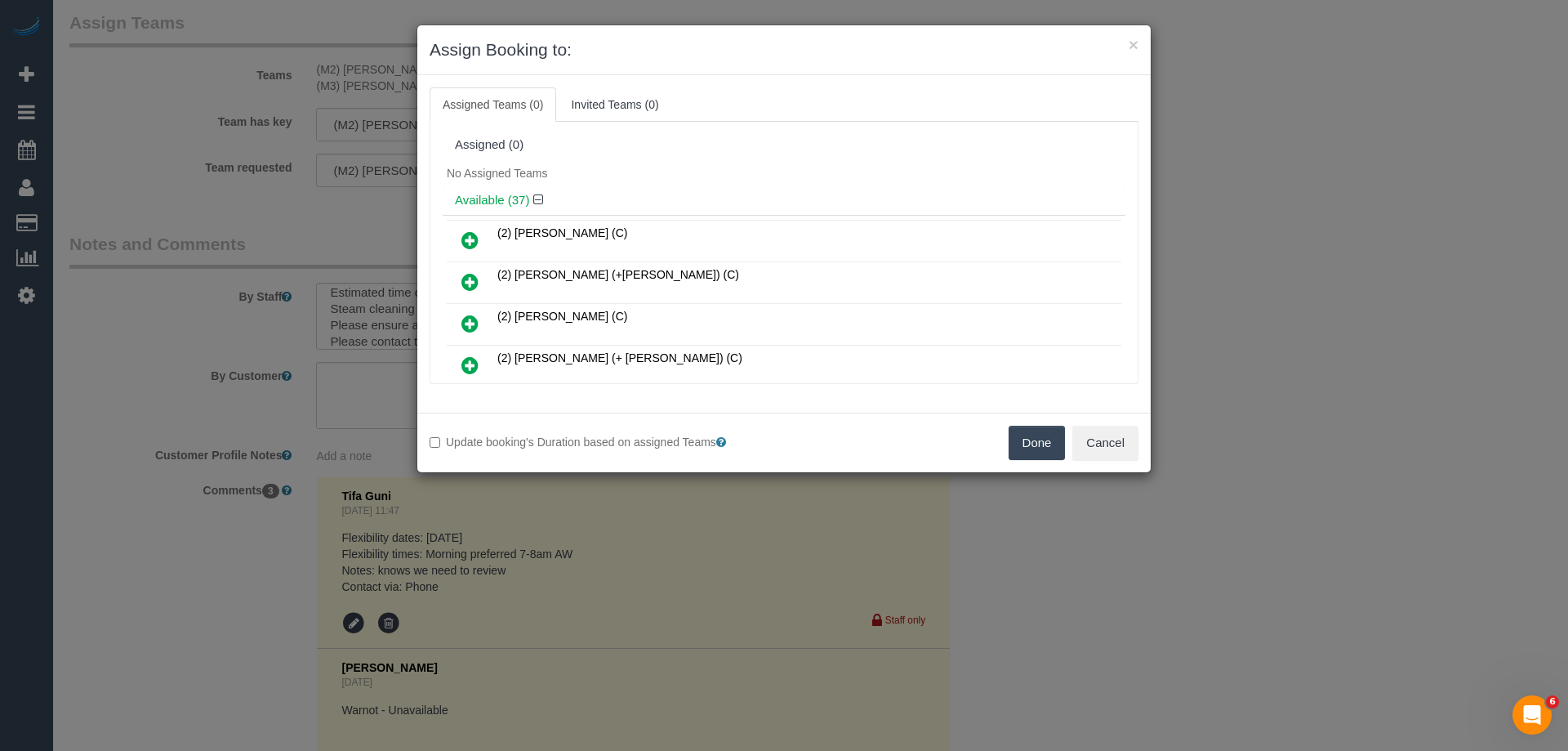
click at [1024, 439] on button "Done" at bounding box center [1036, 442] width 57 height 34
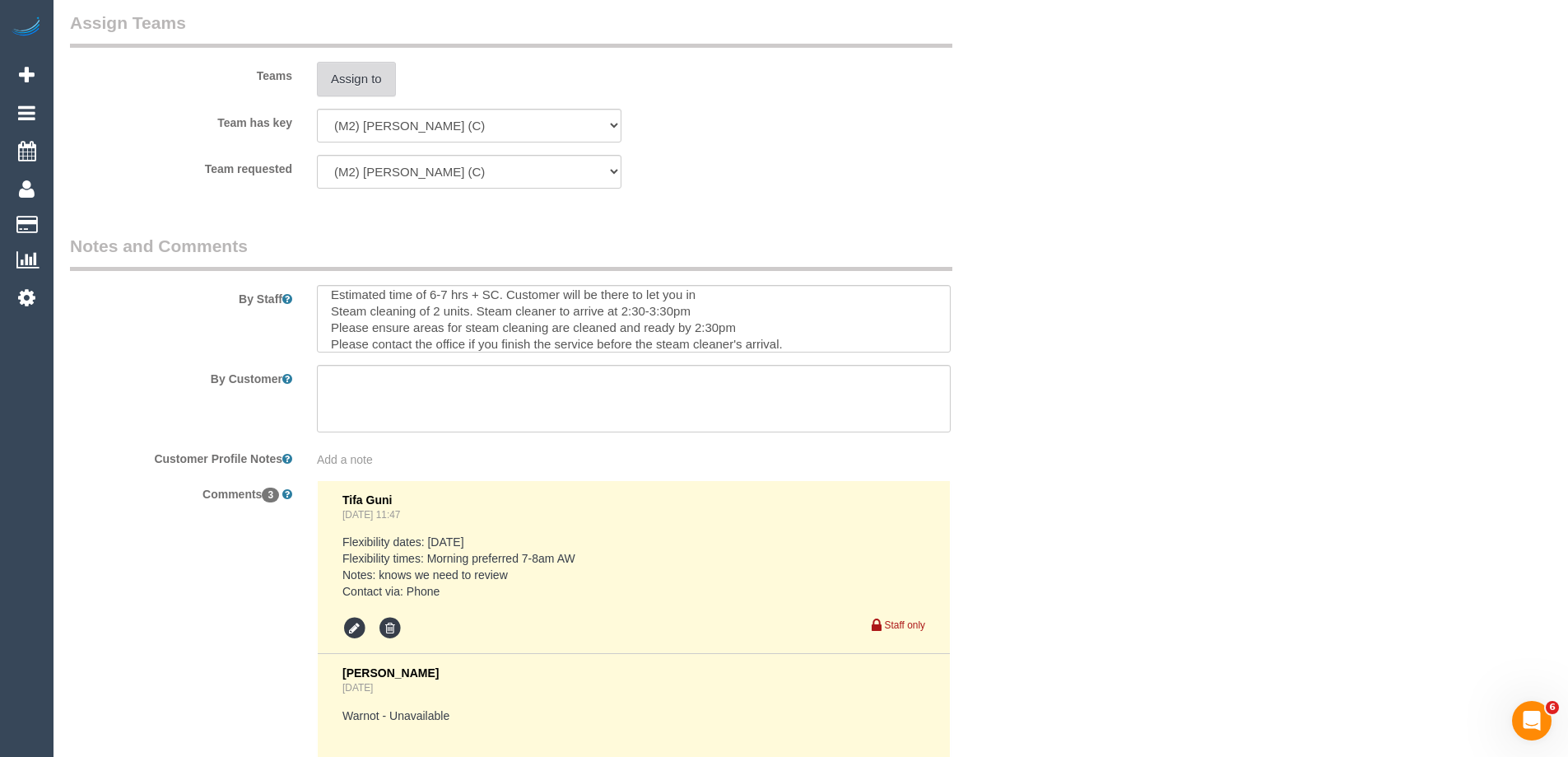
scroll to position [0, 0]
click at [624, 316] on textarea at bounding box center [634, 318] width 634 height 67
click at [702, 330] on textarea at bounding box center [634, 318] width 634 height 67
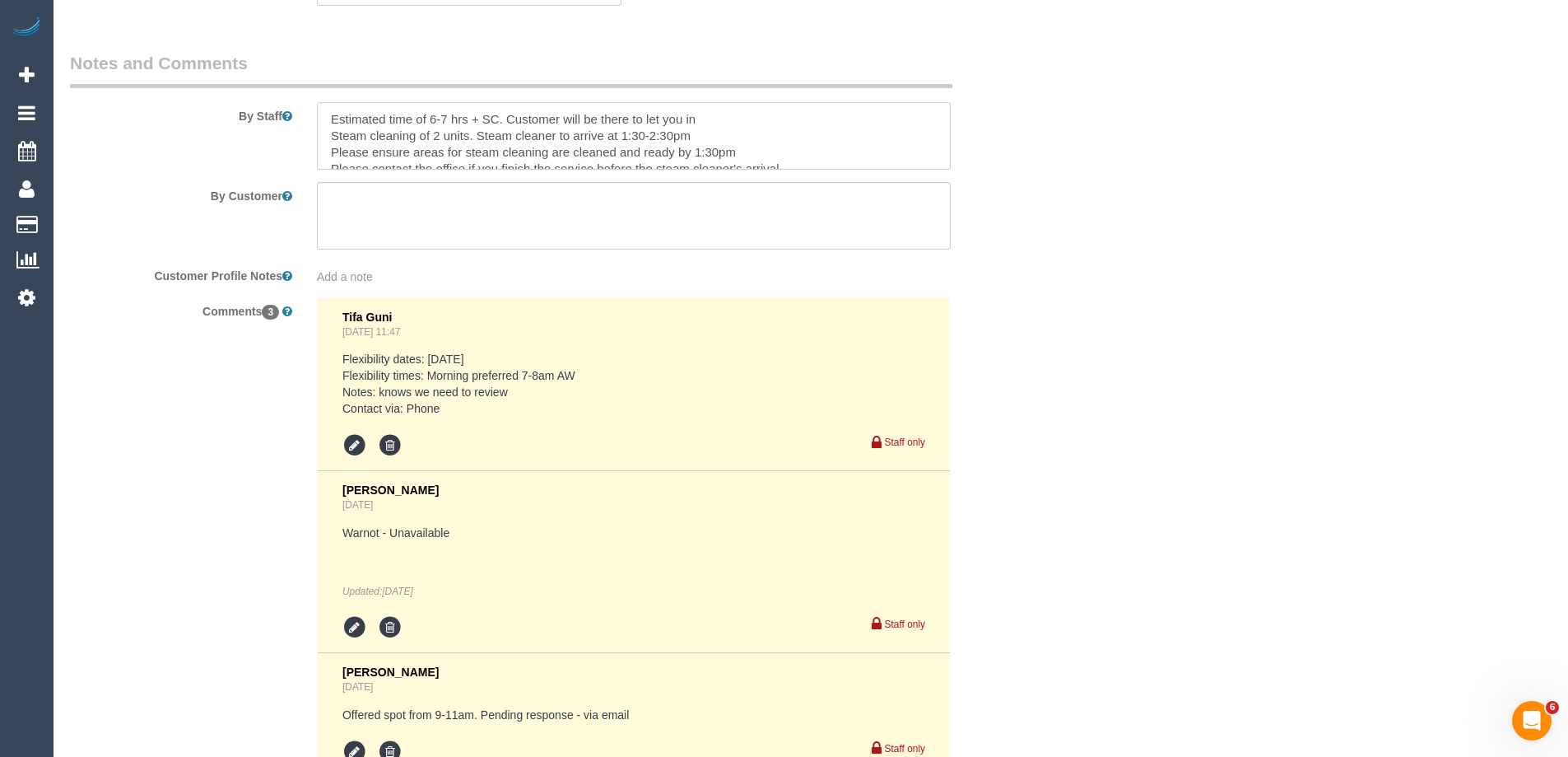
scroll to position [2997, 0]
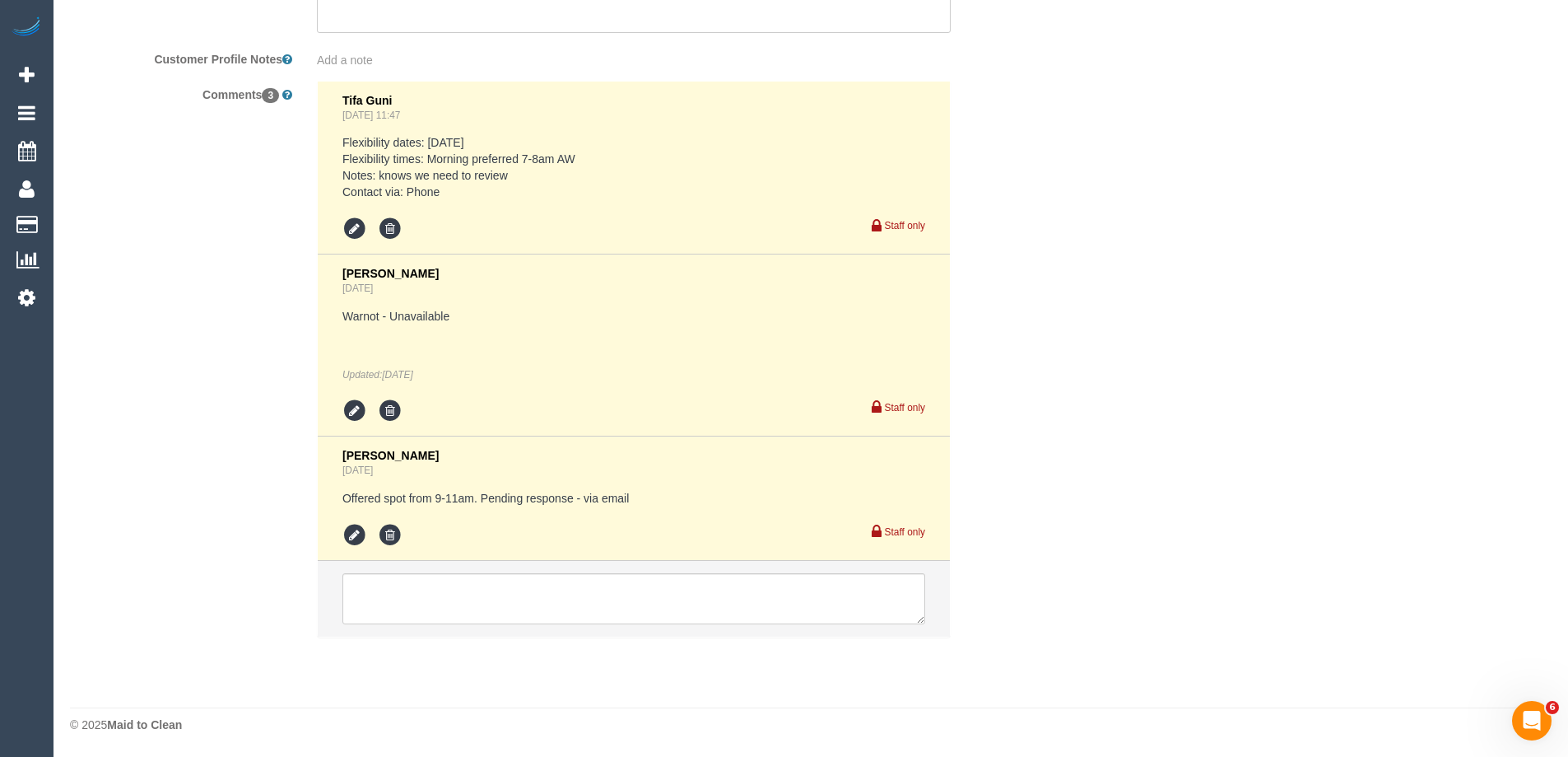
type textarea "Estimated time of 6-7 hrs + SC. Customer will be there to let you in Steam clea…"
click at [374, 592] on textarea at bounding box center [634, 598] width 583 height 51
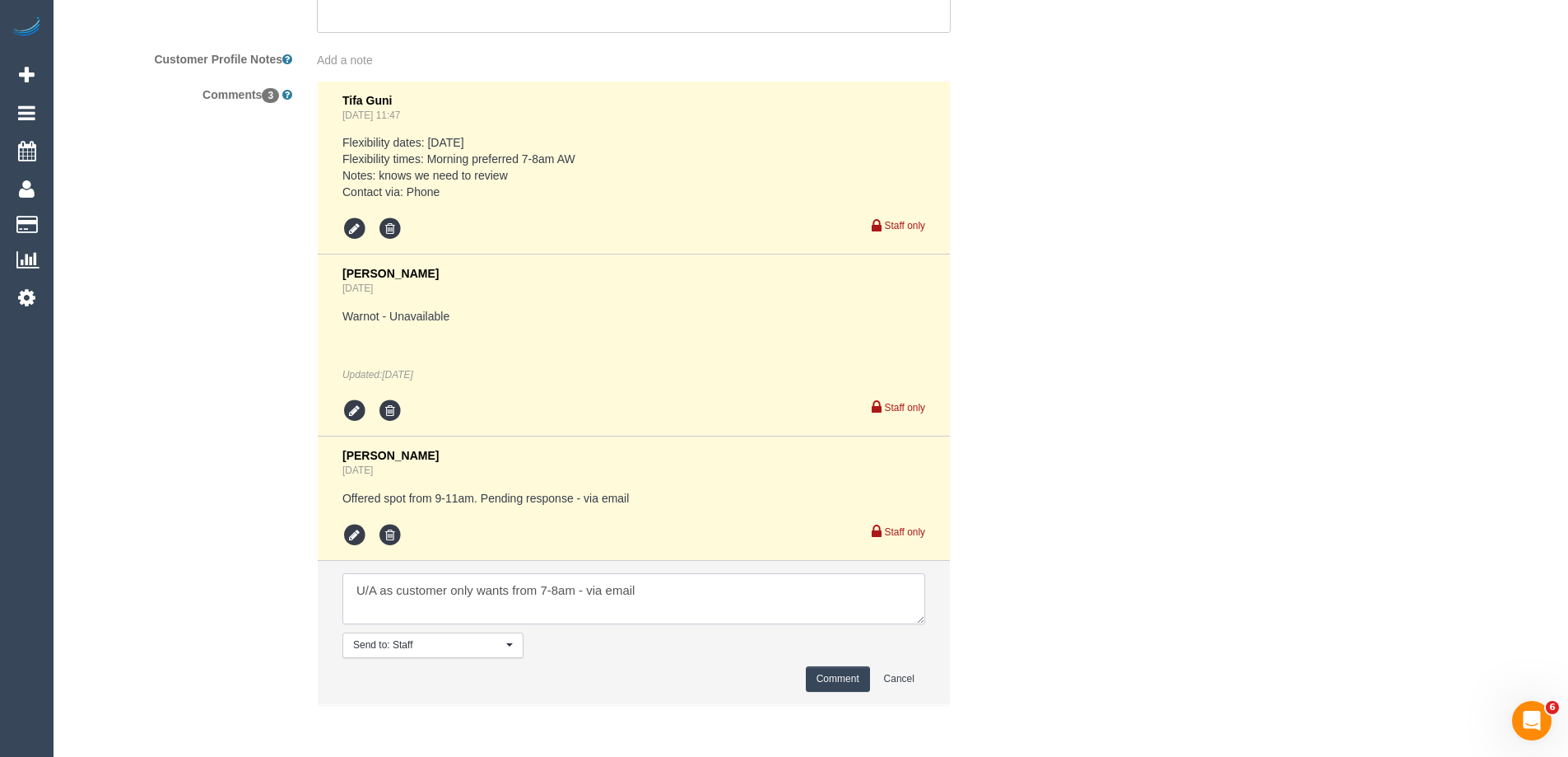
type textarea "U/A as customer only wants from 7-8am - via email"
click at [831, 678] on button "Comment" at bounding box center [837, 679] width 64 height 26
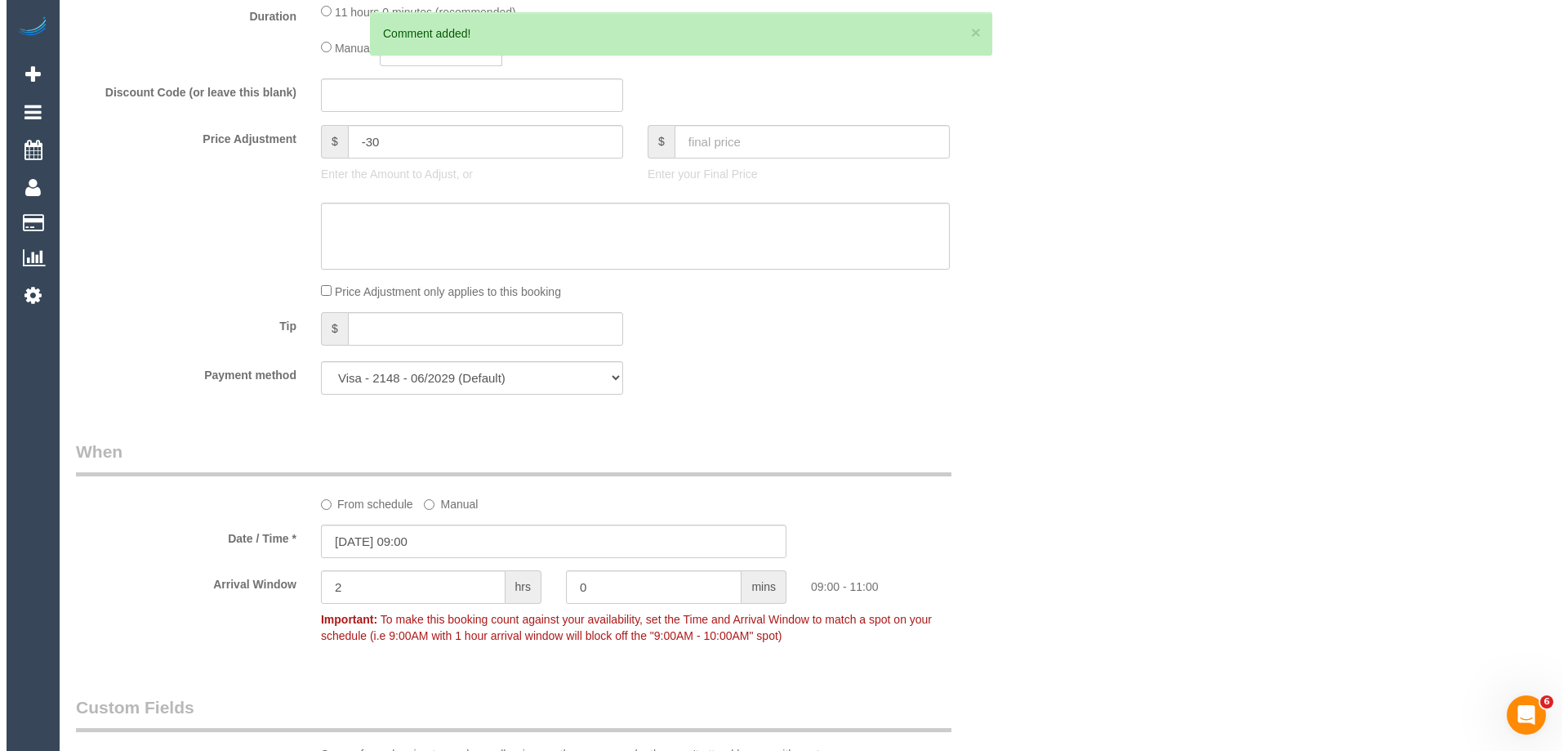
scroll to position [0, 0]
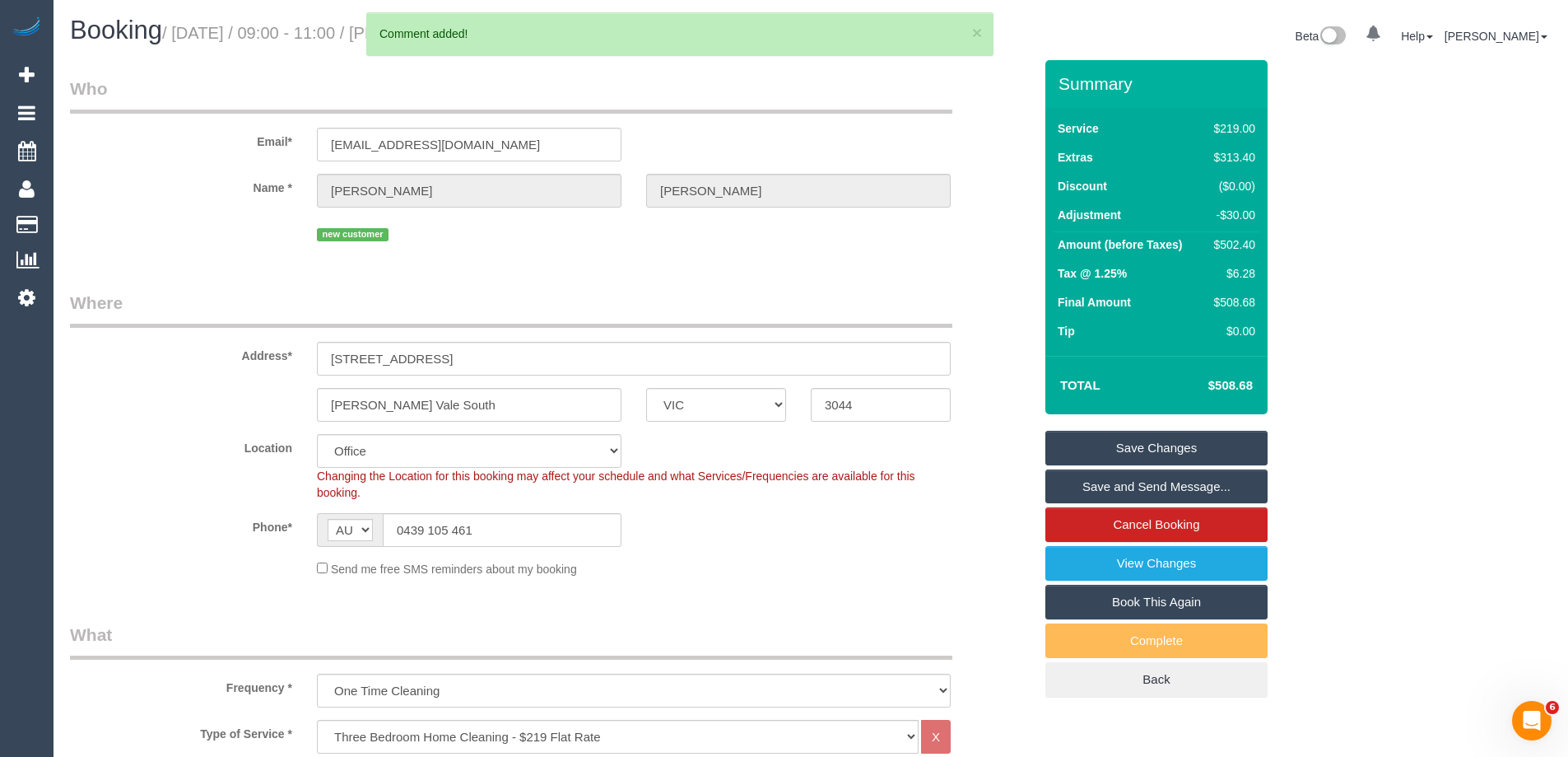
click at [1109, 452] on link "Save Changes" at bounding box center [1157, 447] width 223 height 34
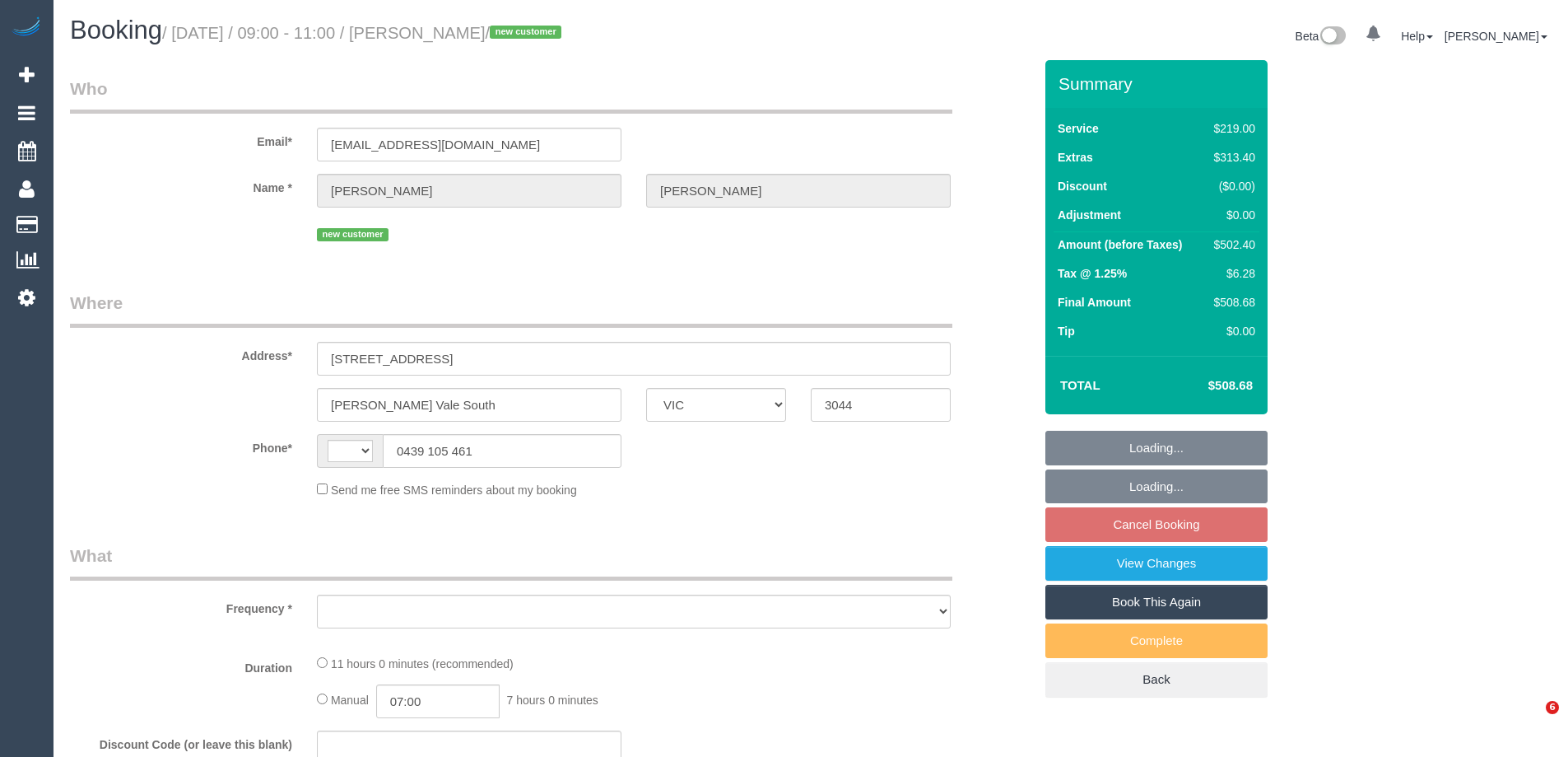
select select "VIC"
select select "object:362"
select select "number:28"
select select "number:14"
select select "number:19"
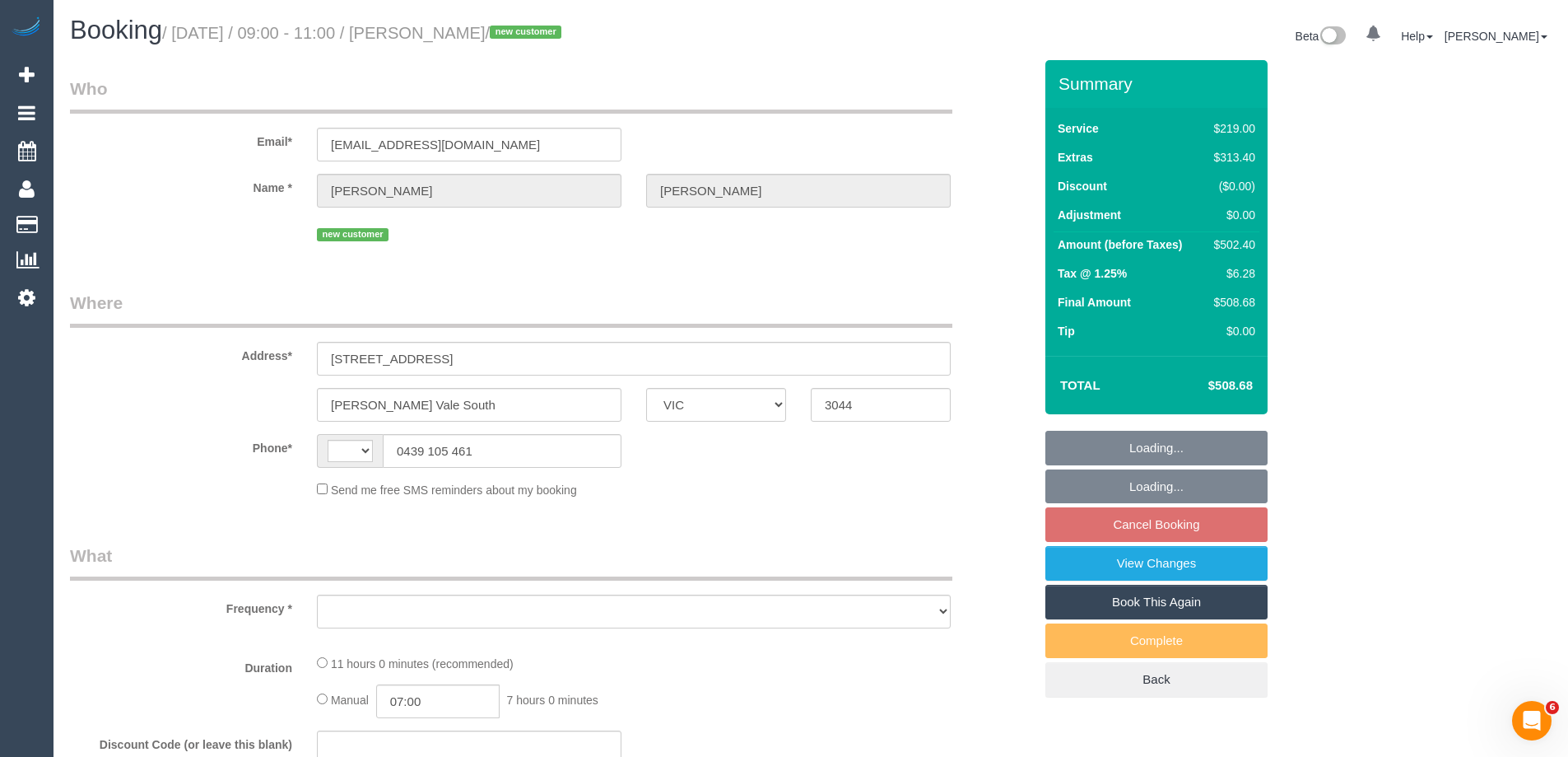
select select "number:25"
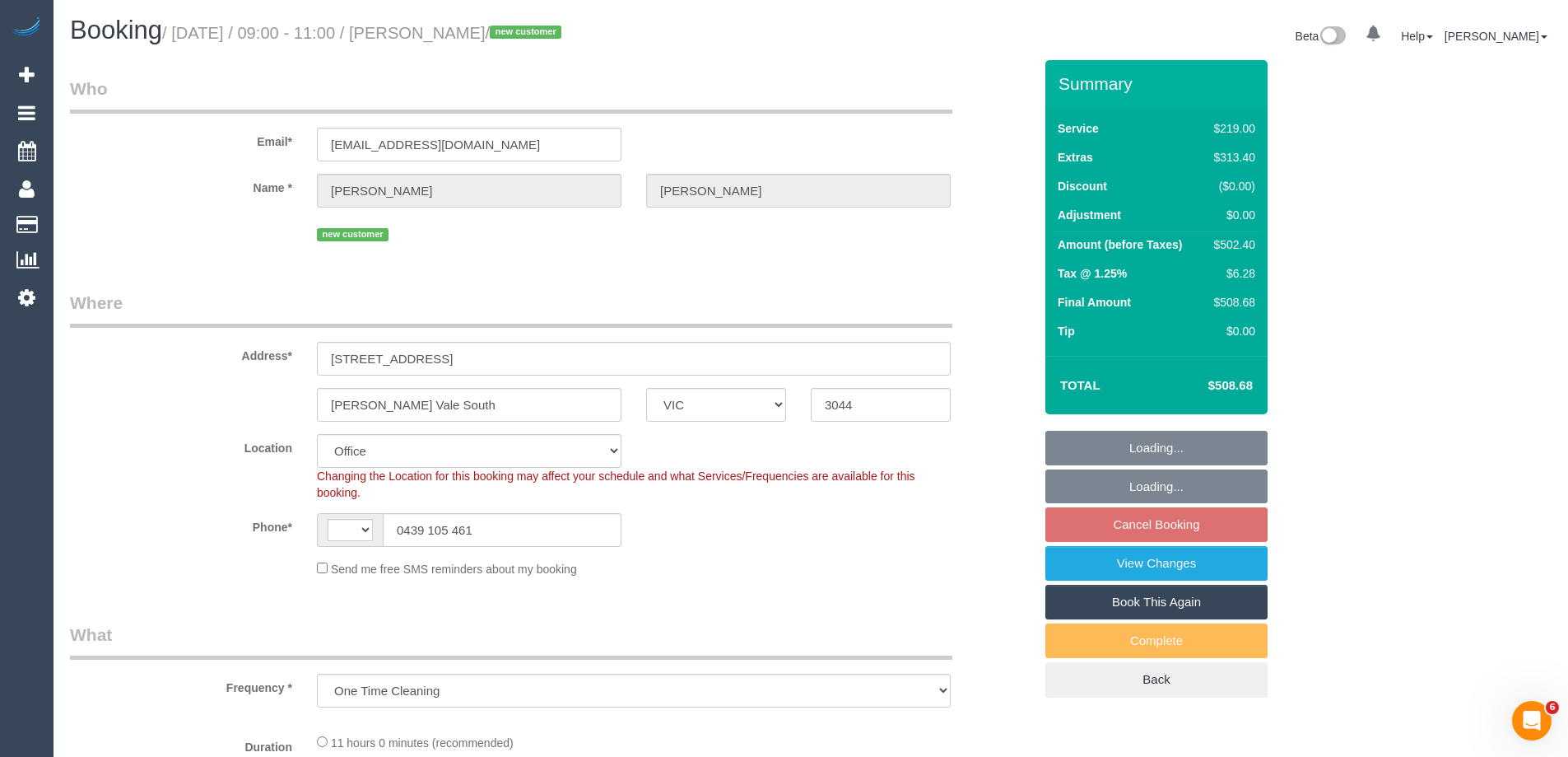
select select "object:858"
select select "string:AU"
select select "string:stripe-pm_1S0uYB2GScqysDRVlUjLOmMK"
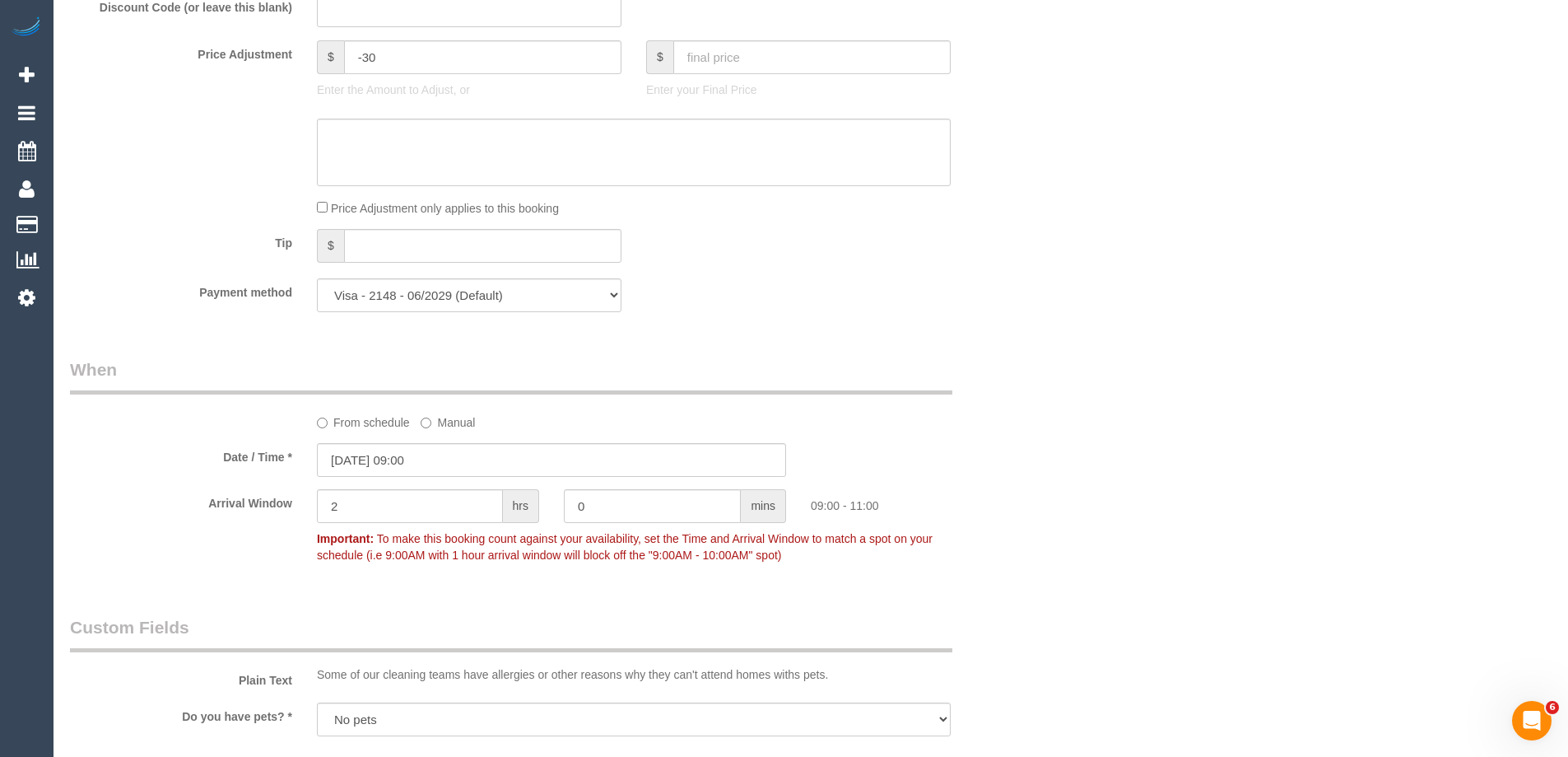
scroll to position [1647, 0]
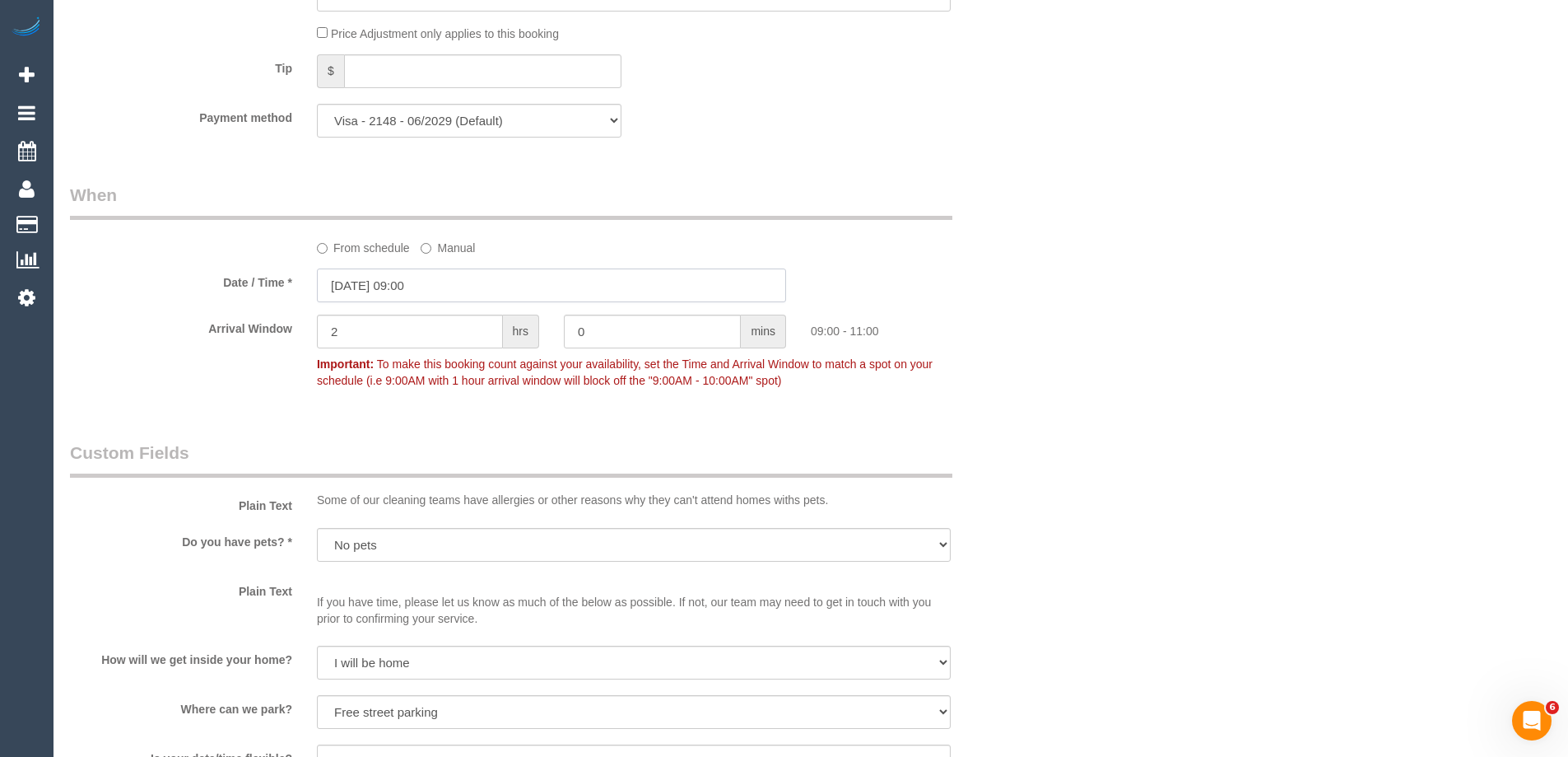
click at [359, 294] on input "[DATE] 09:00" at bounding box center [552, 285] width 469 height 34
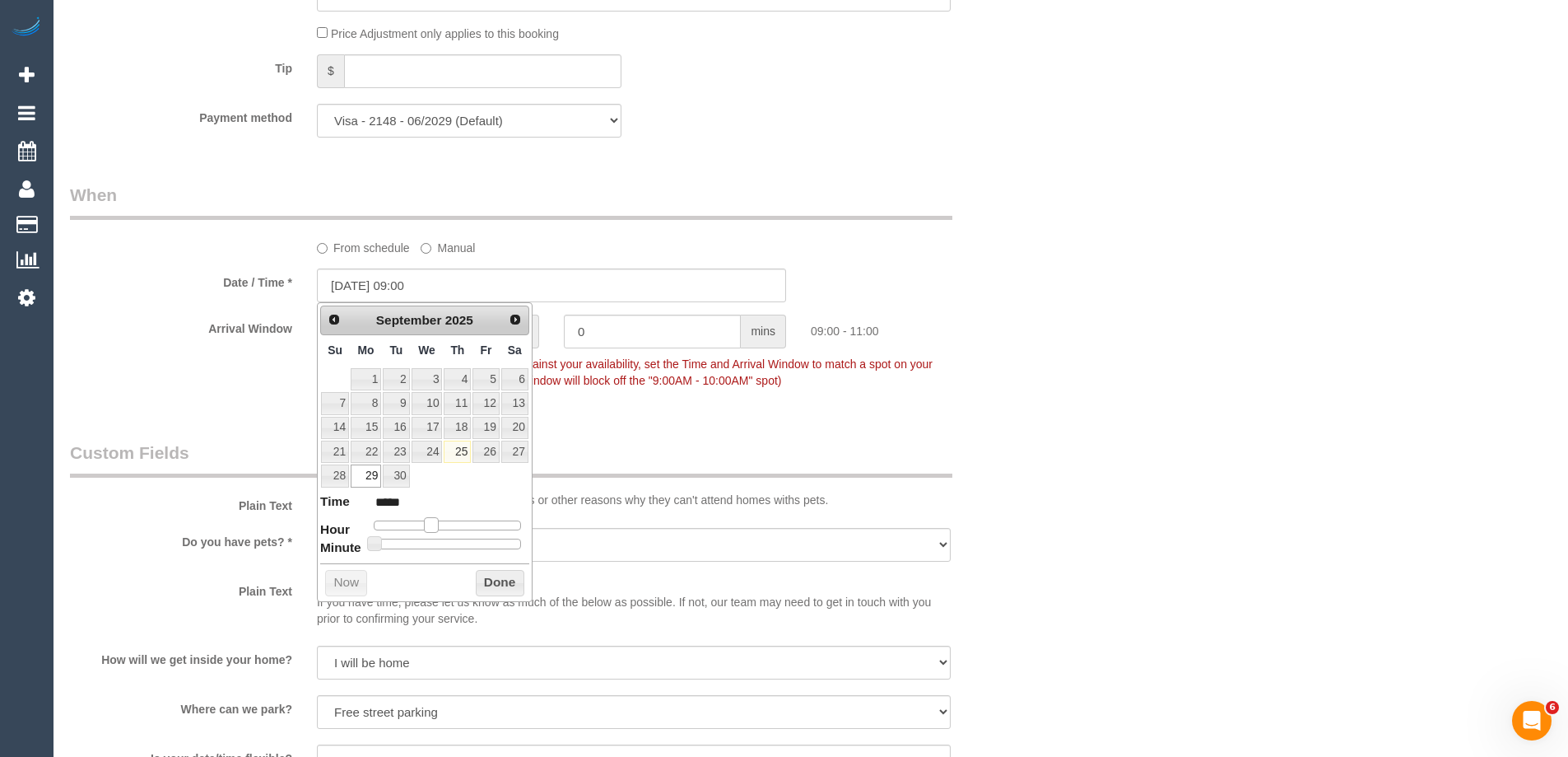
type input "29/09/2025 08:00"
type input "*****"
type input "29/09/2025 07:00"
type input "*****"
drag, startPoint x: 434, startPoint y: 529, endPoint x: 425, endPoint y: 528, distance: 9.1
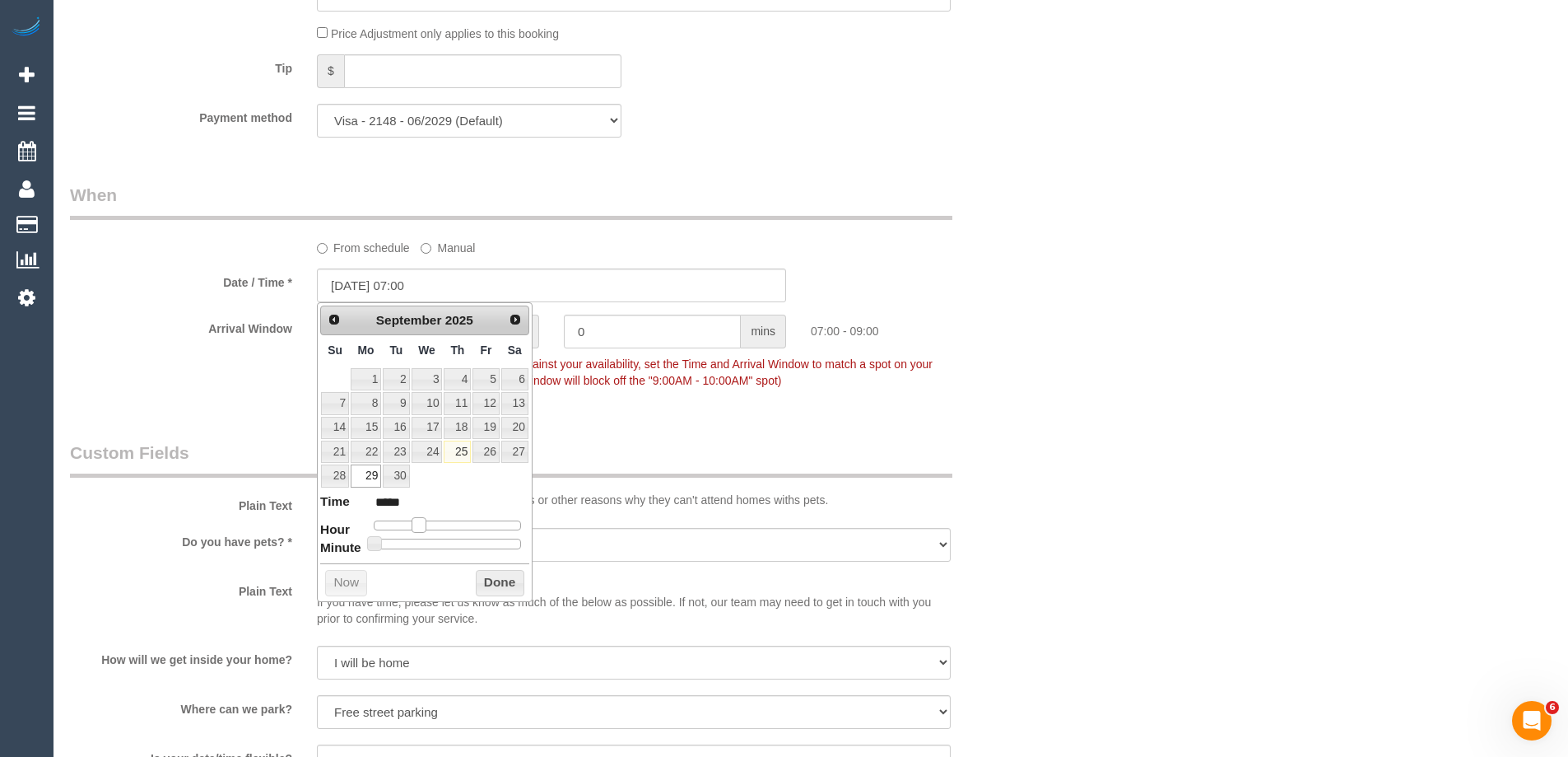
click at [425, 528] on span at bounding box center [419, 525] width 15 height 15
click at [496, 578] on button "Done" at bounding box center [500, 583] width 49 height 27
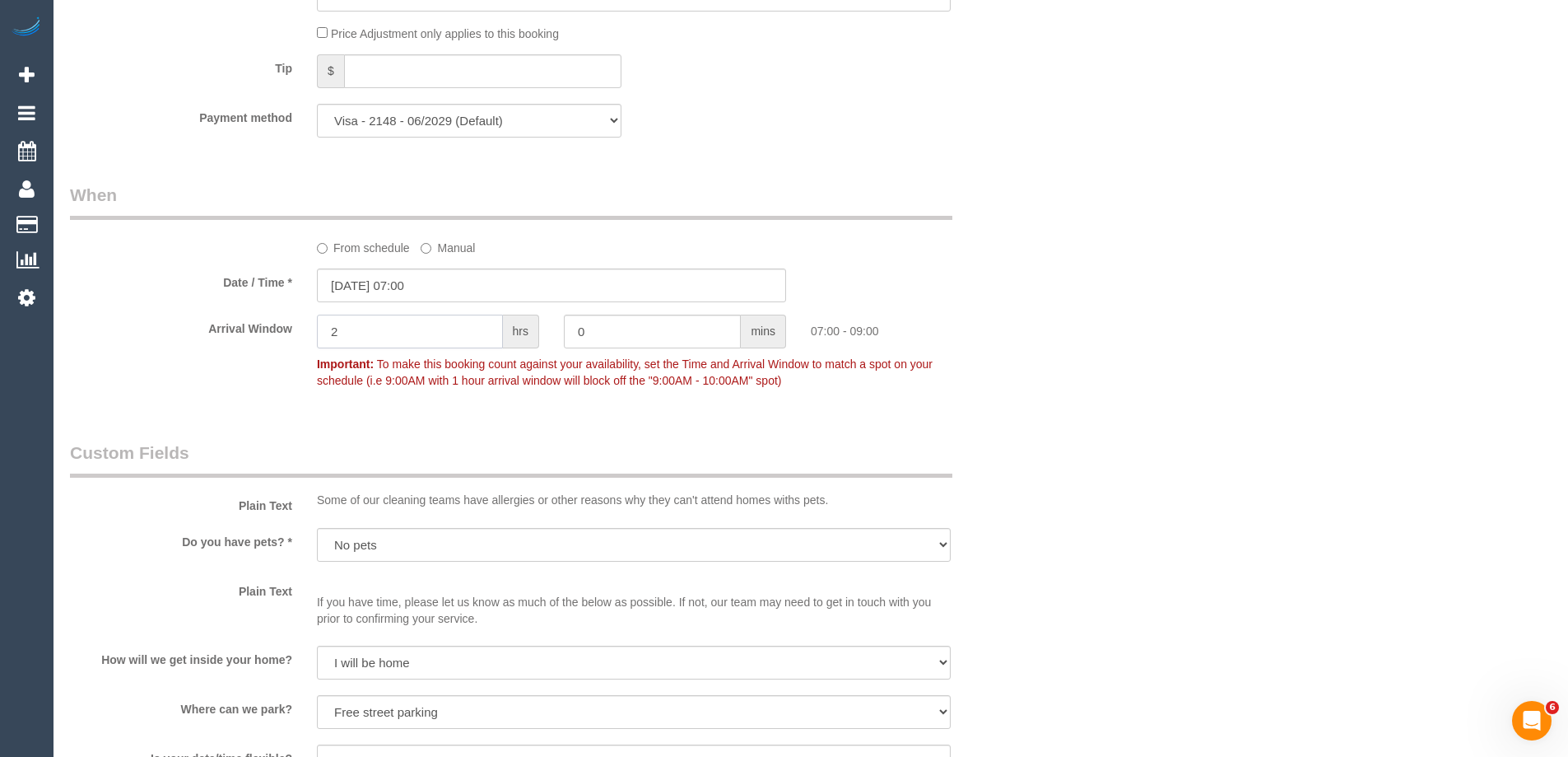
click at [319, 333] on input "2" at bounding box center [409, 331] width 186 height 34
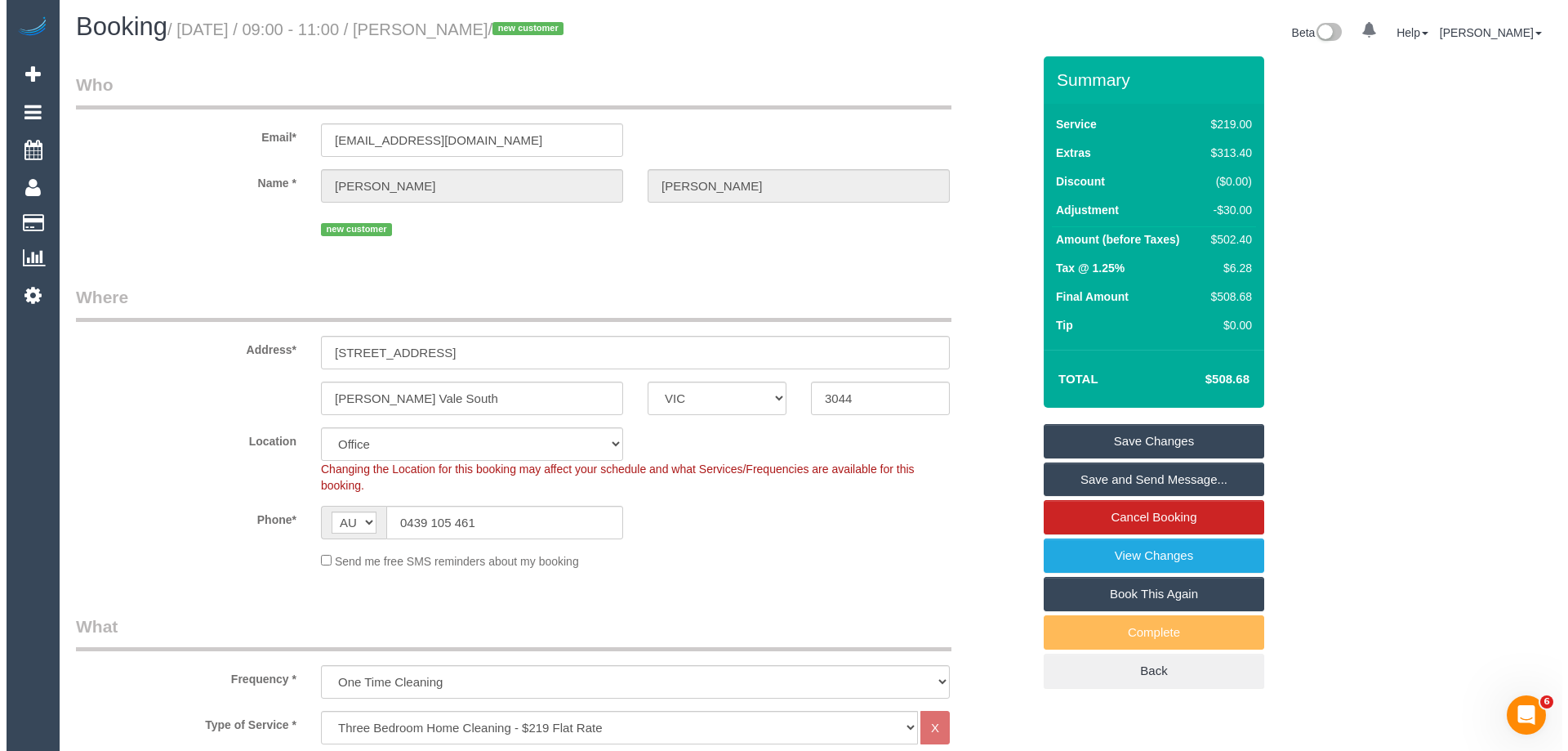
scroll to position [0, 0]
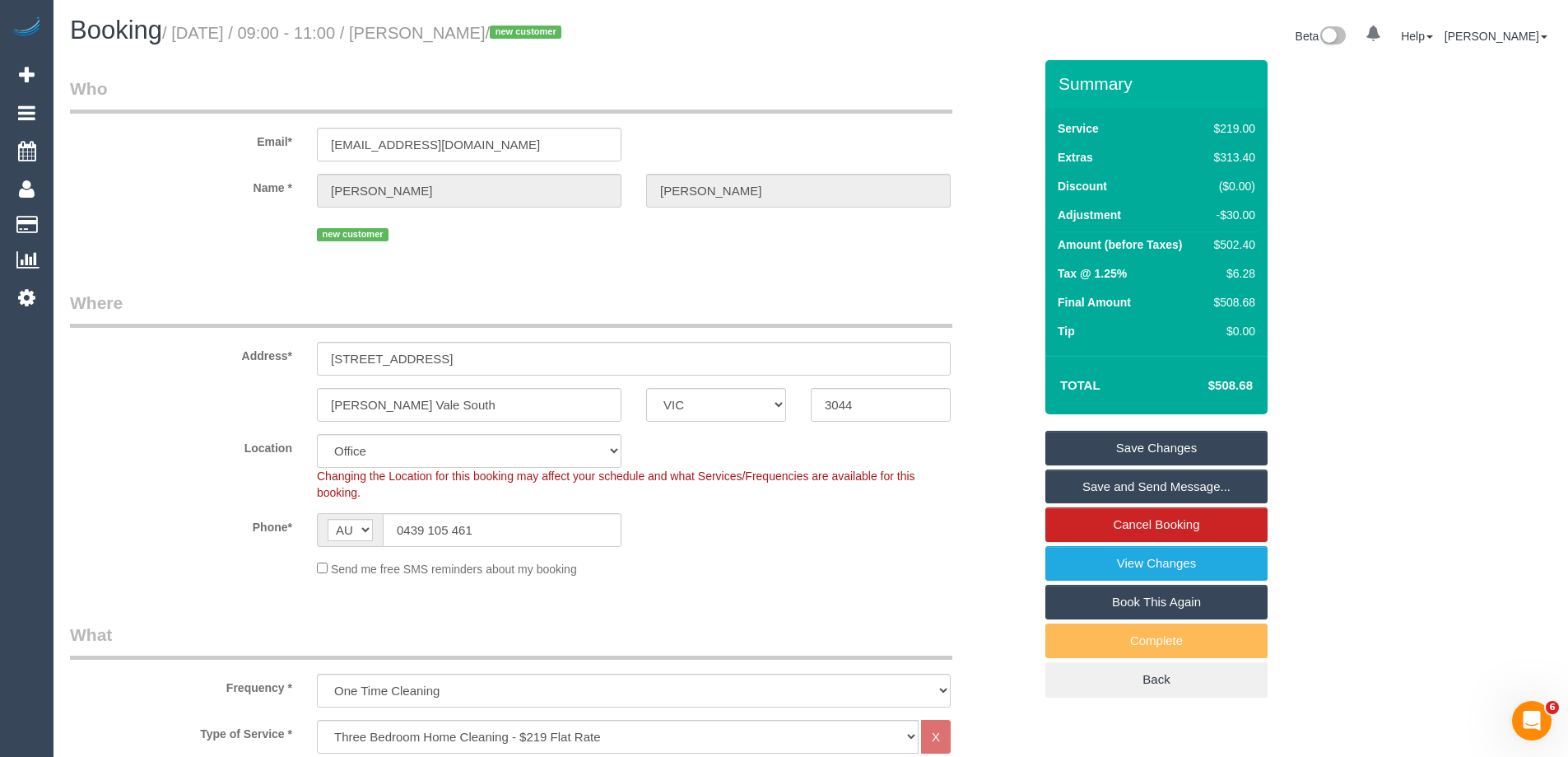
type input "1"
click at [1084, 445] on link "Save Changes" at bounding box center [1157, 447] width 223 height 34
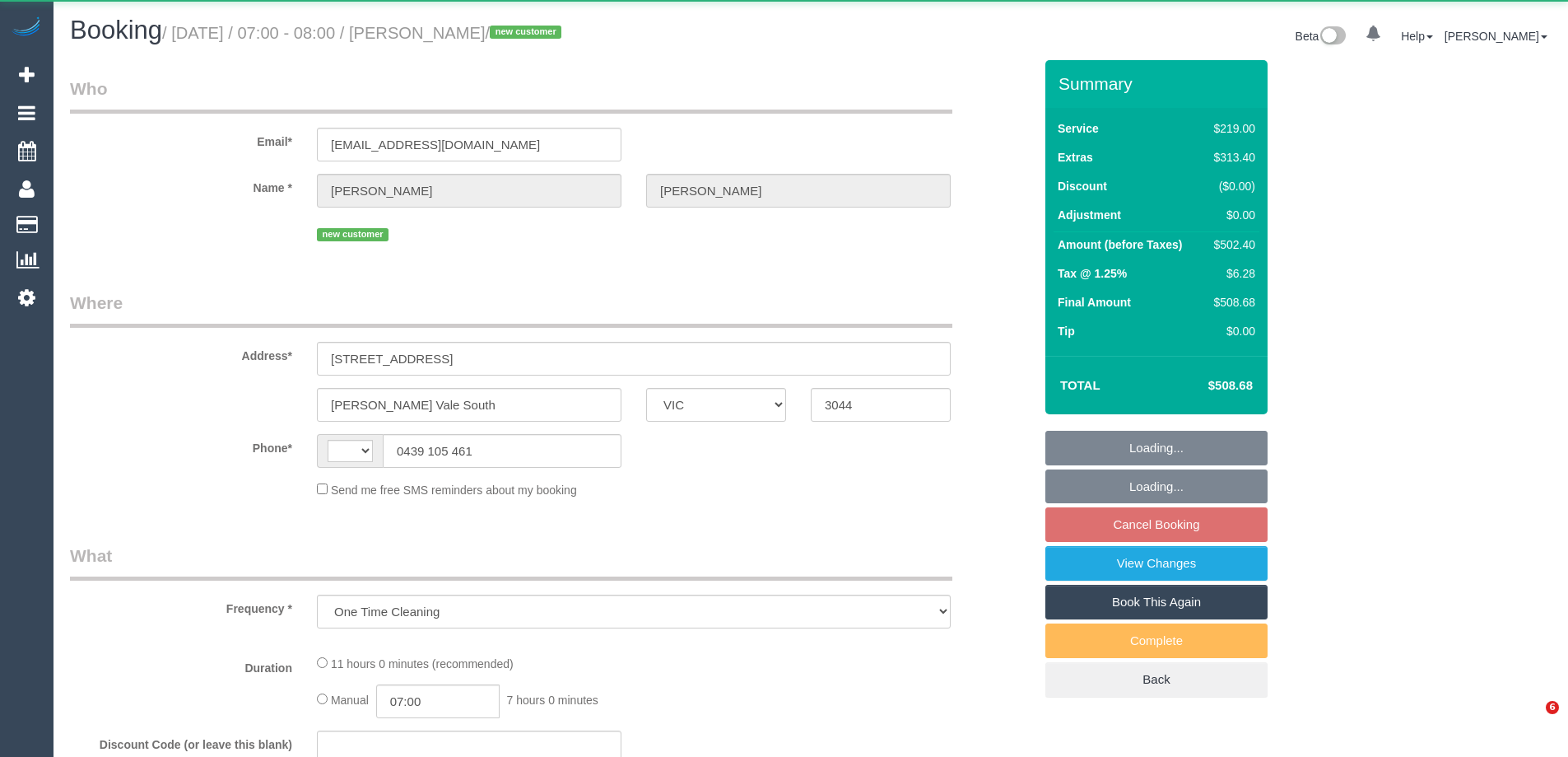
select select "VIC"
select select "string:stripe-pm_1S0uYB2GScqysDRVlUjLOmMK"
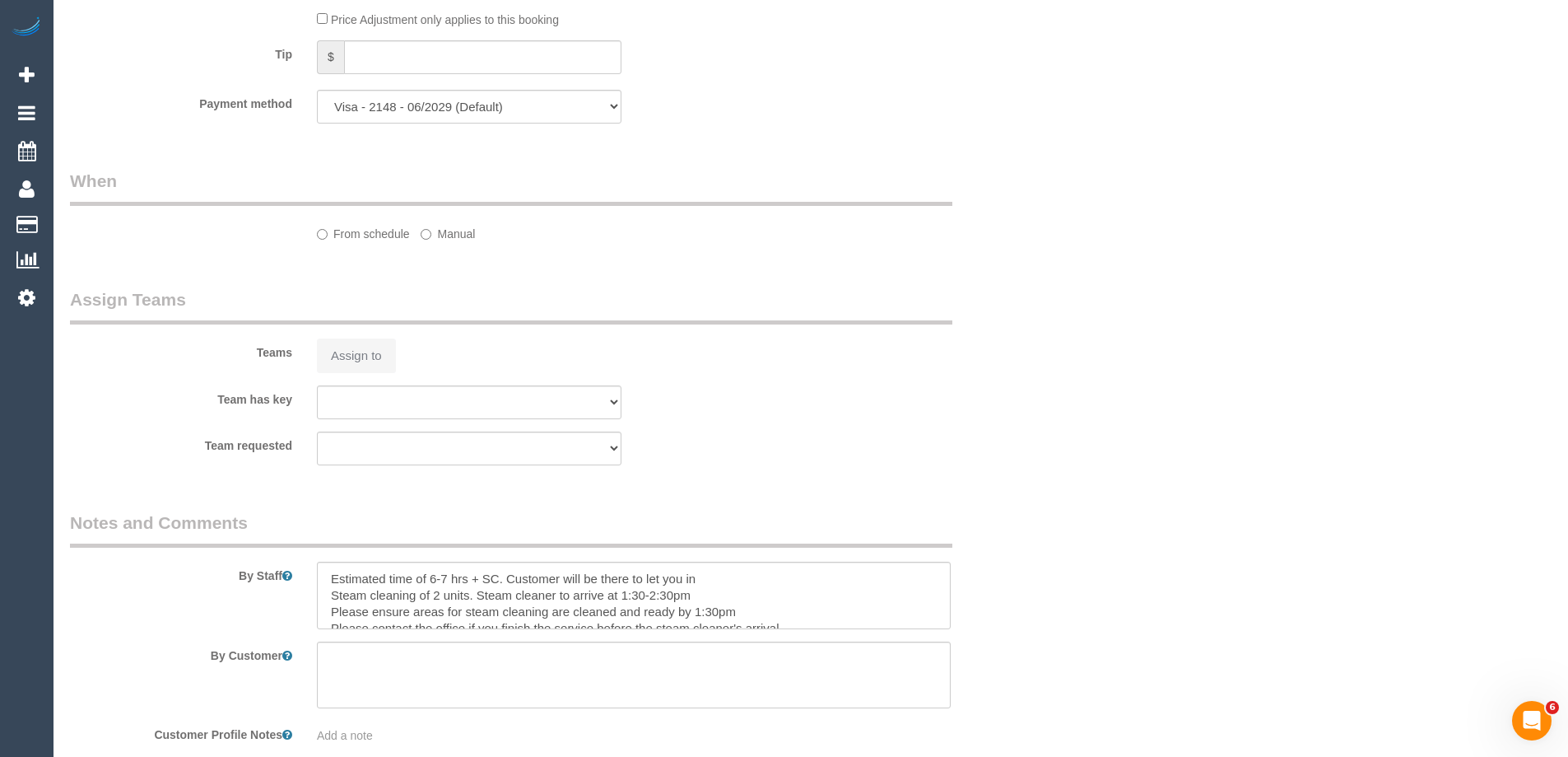
scroll to position [1122, 0]
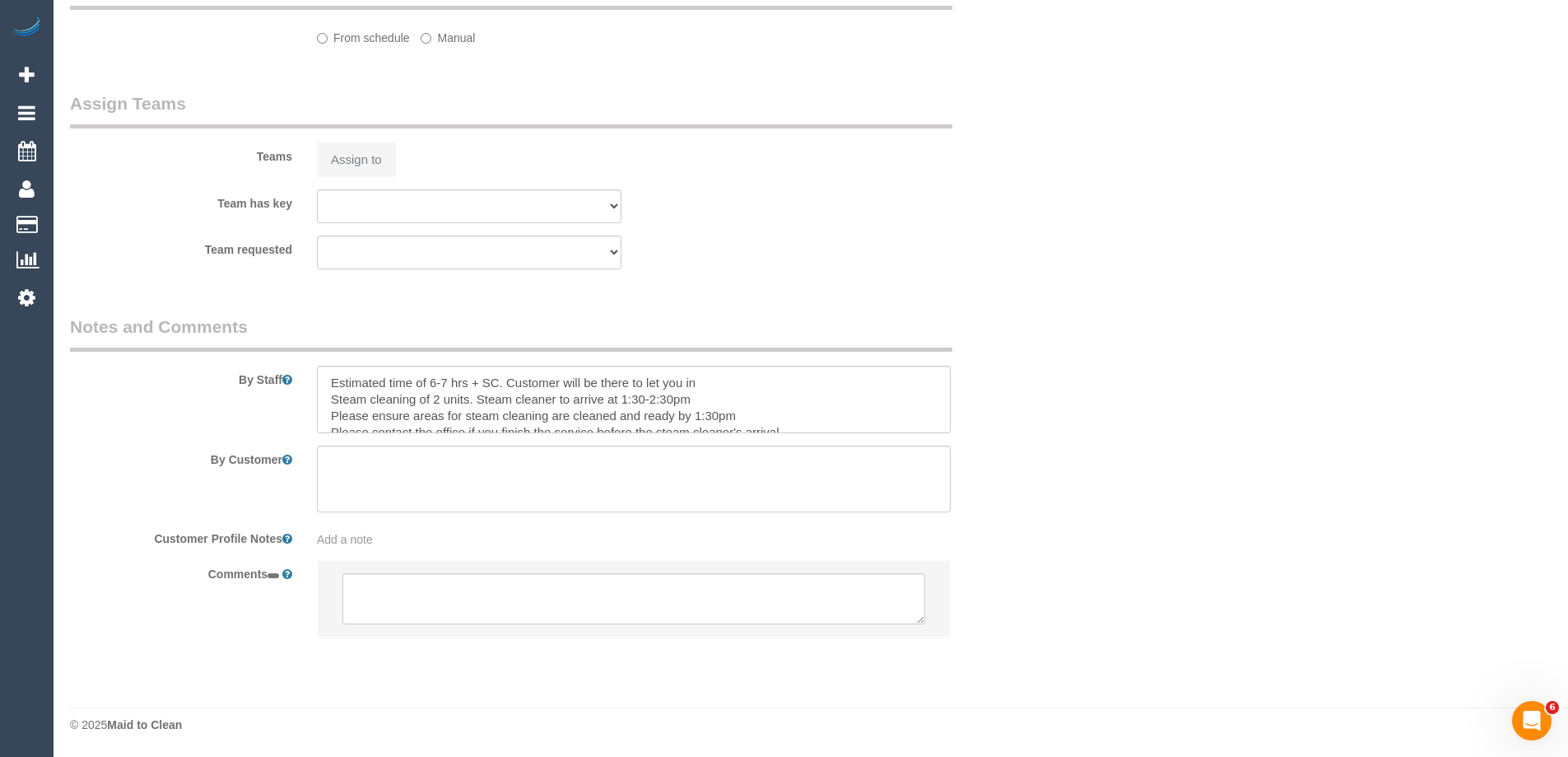
select select "string:AU"
select select "number:28"
select select "number:14"
select select "number:19"
select select "number:25"
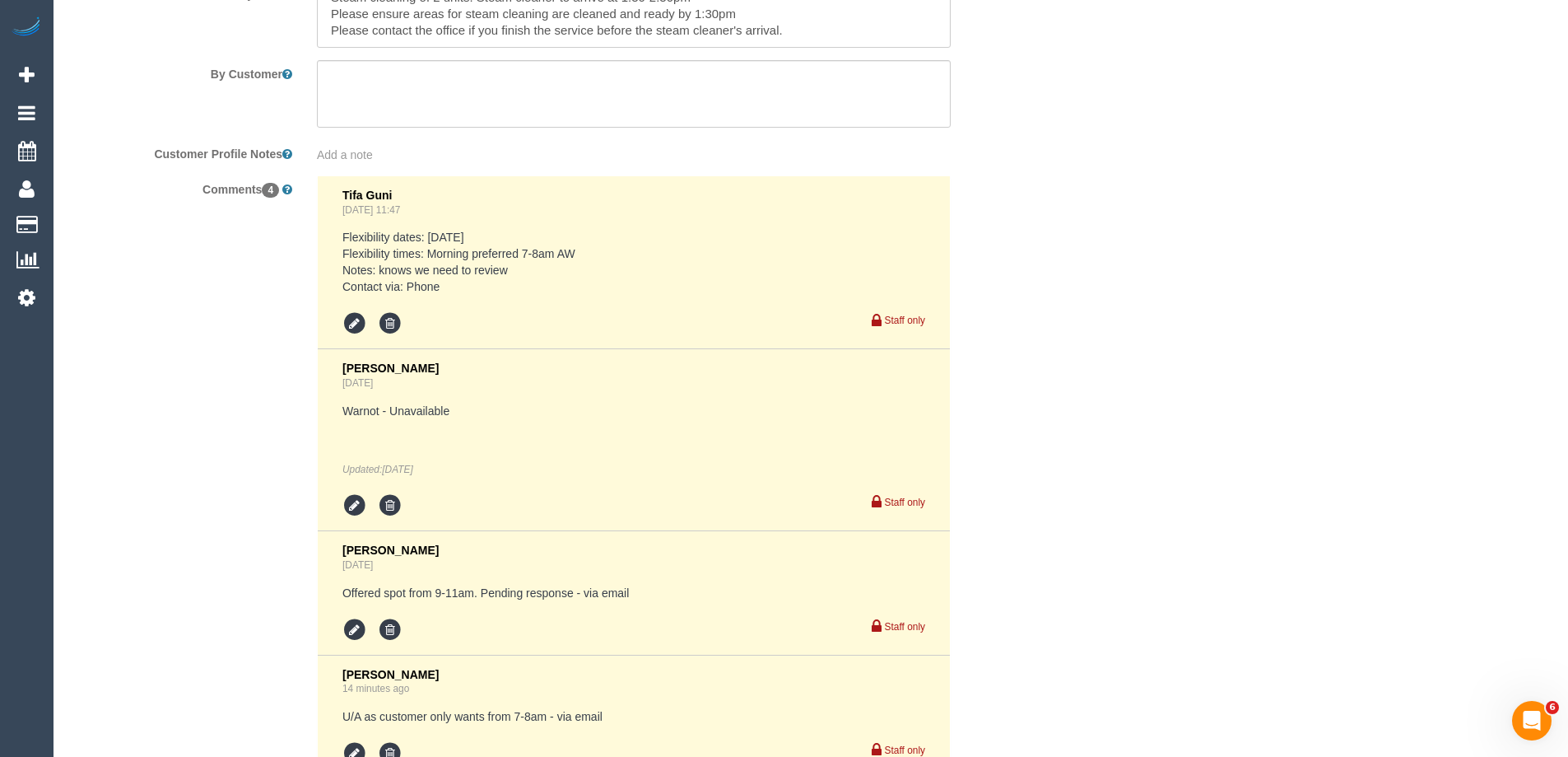
scroll to position [2713, 0]
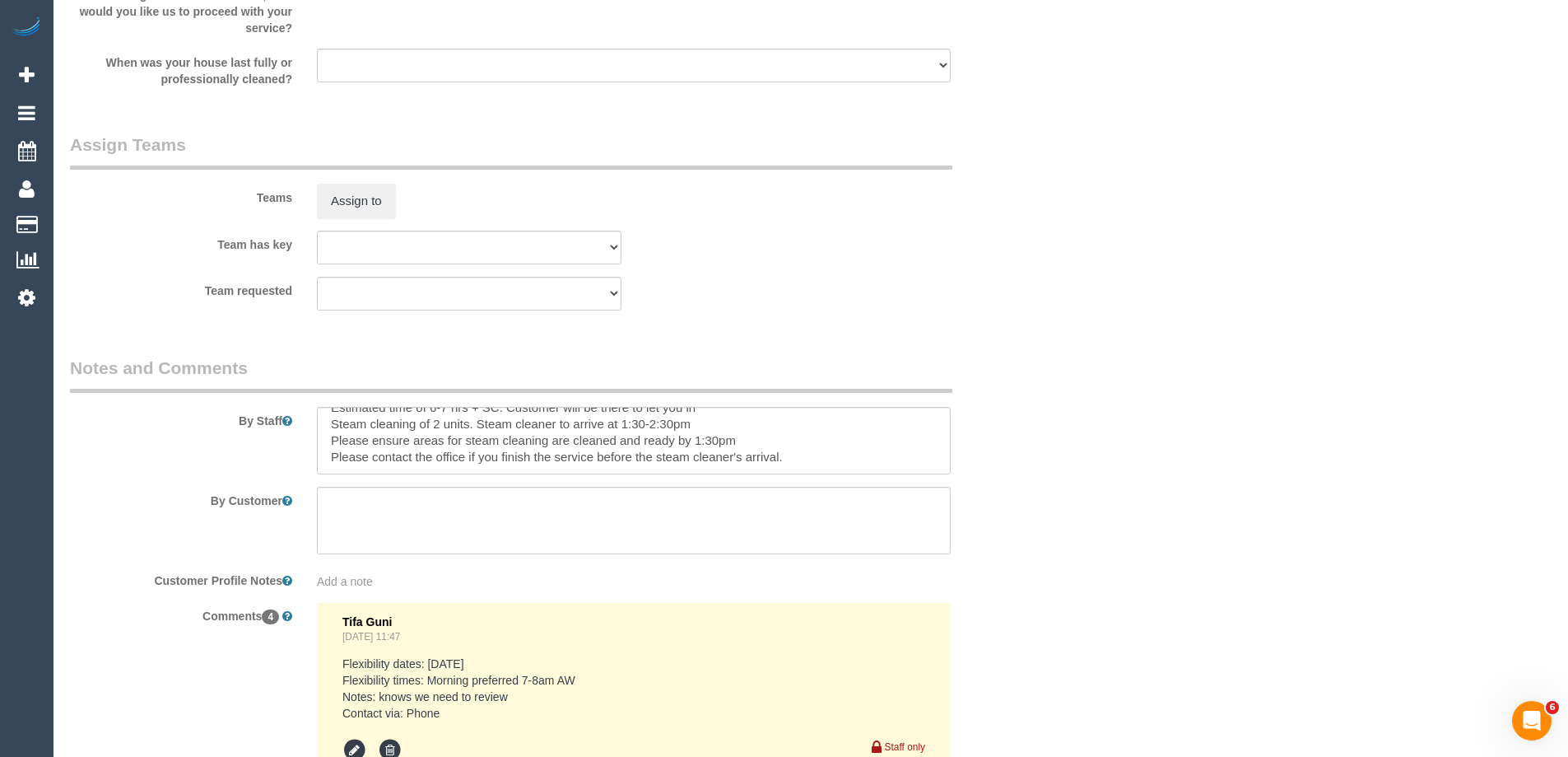
select select "object:3518"
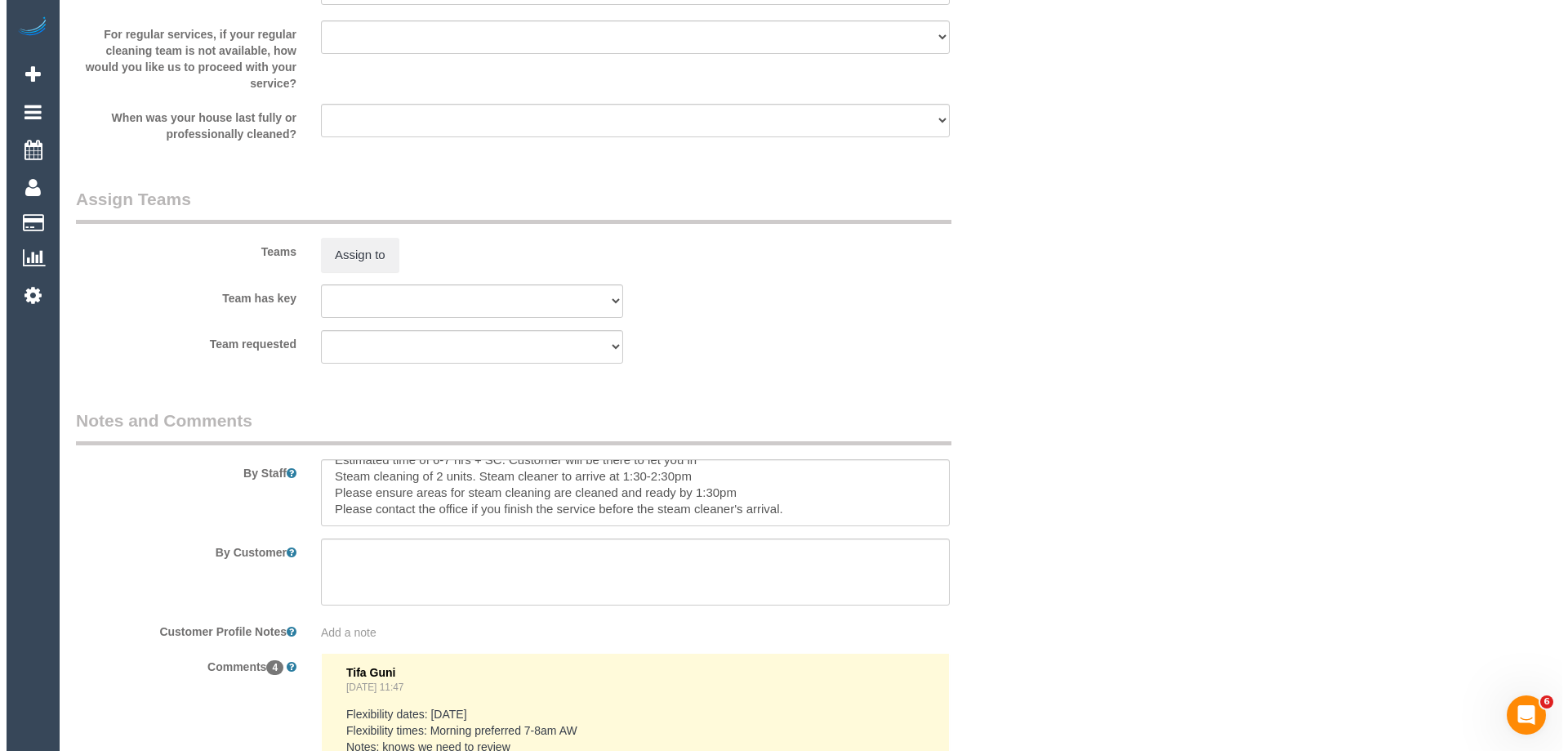
scroll to position [2390, 0]
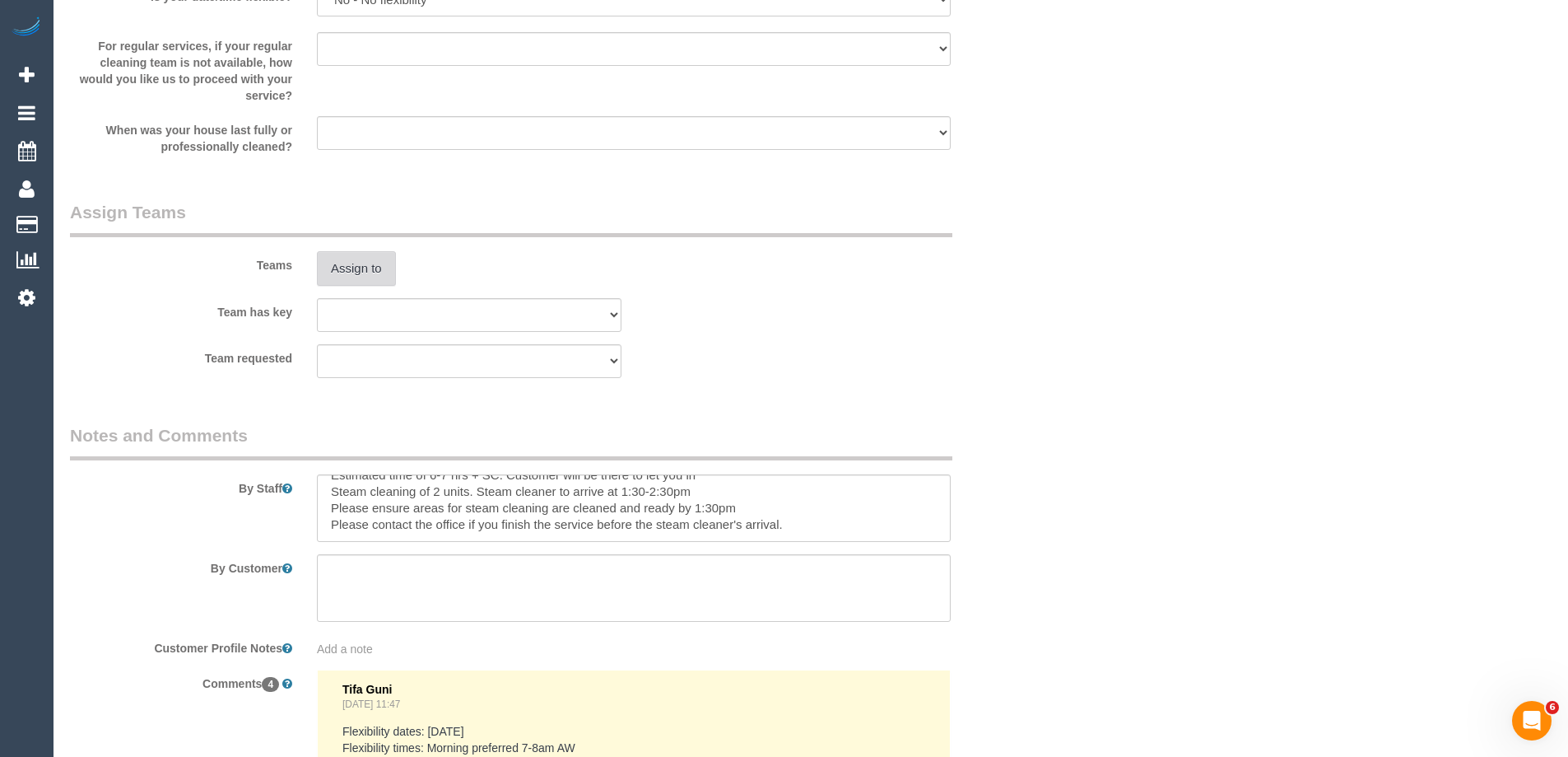
click at [335, 265] on button "Assign to" at bounding box center [357, 268] width 79 height 34
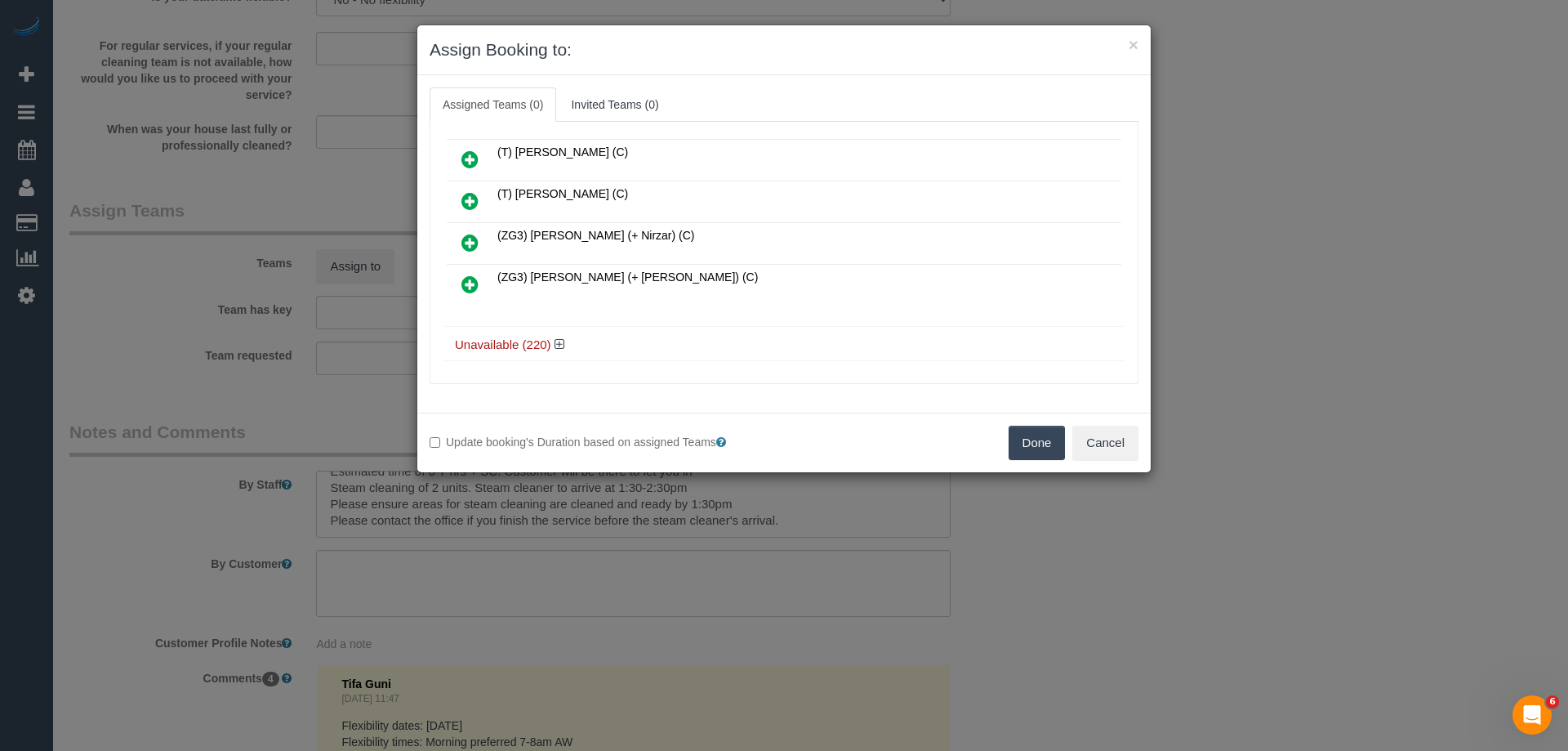
scroll to position [1754, 0]
click at [556, 345] on icon at bounding box center [559, 342] width 10 height 12
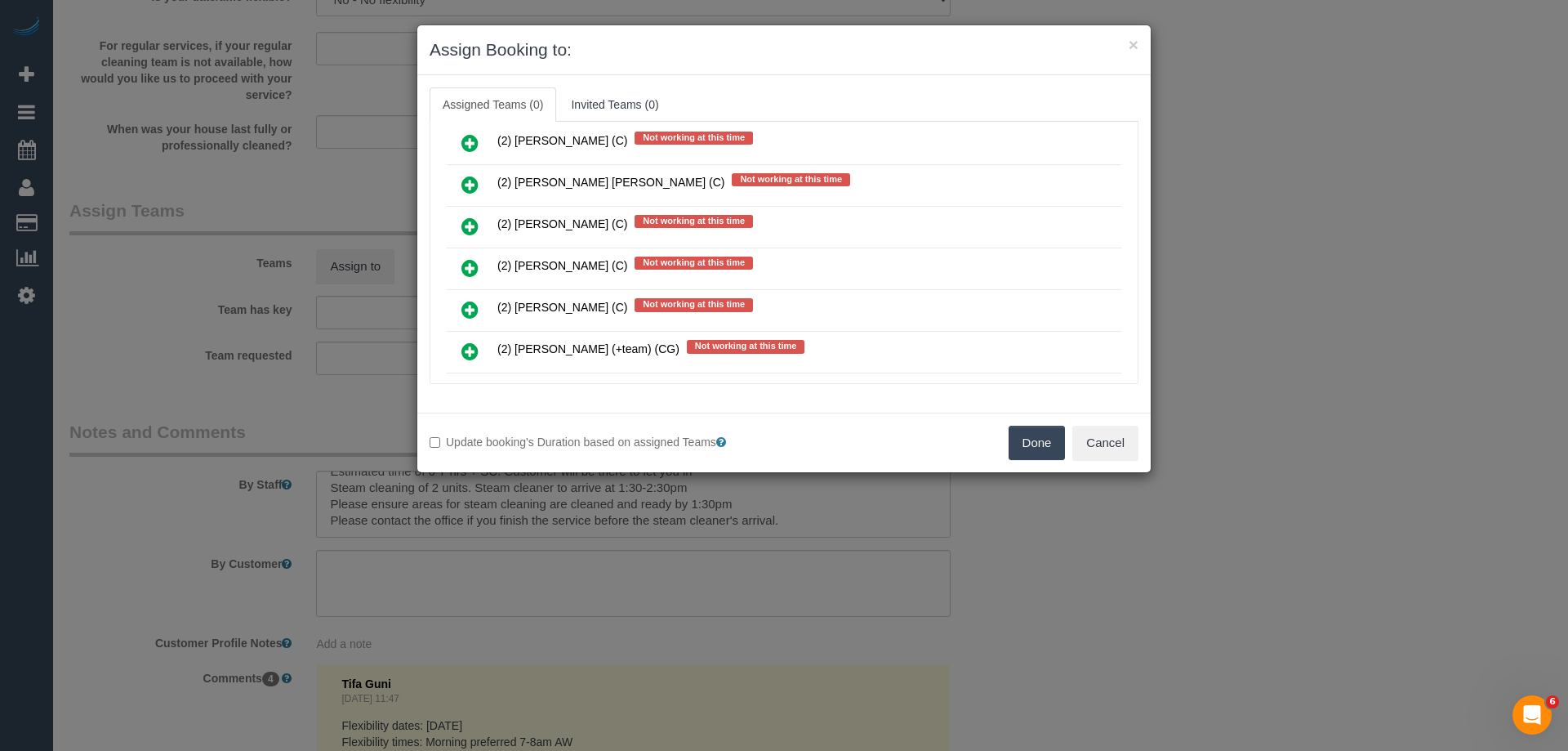
scroll to position [3307, 0]
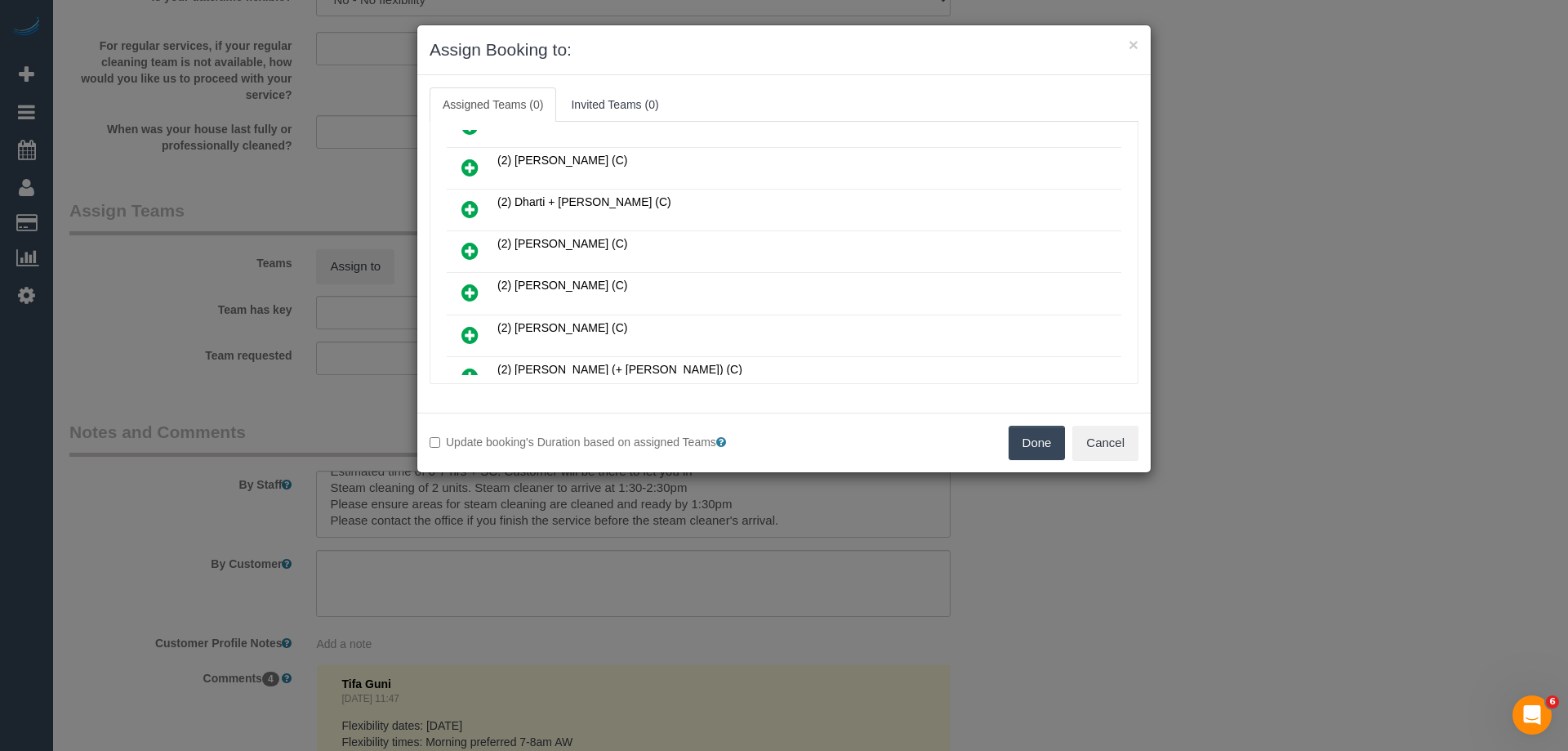
click at [466, 334] on icon at bounding box center [469, 335] width 17 height 19
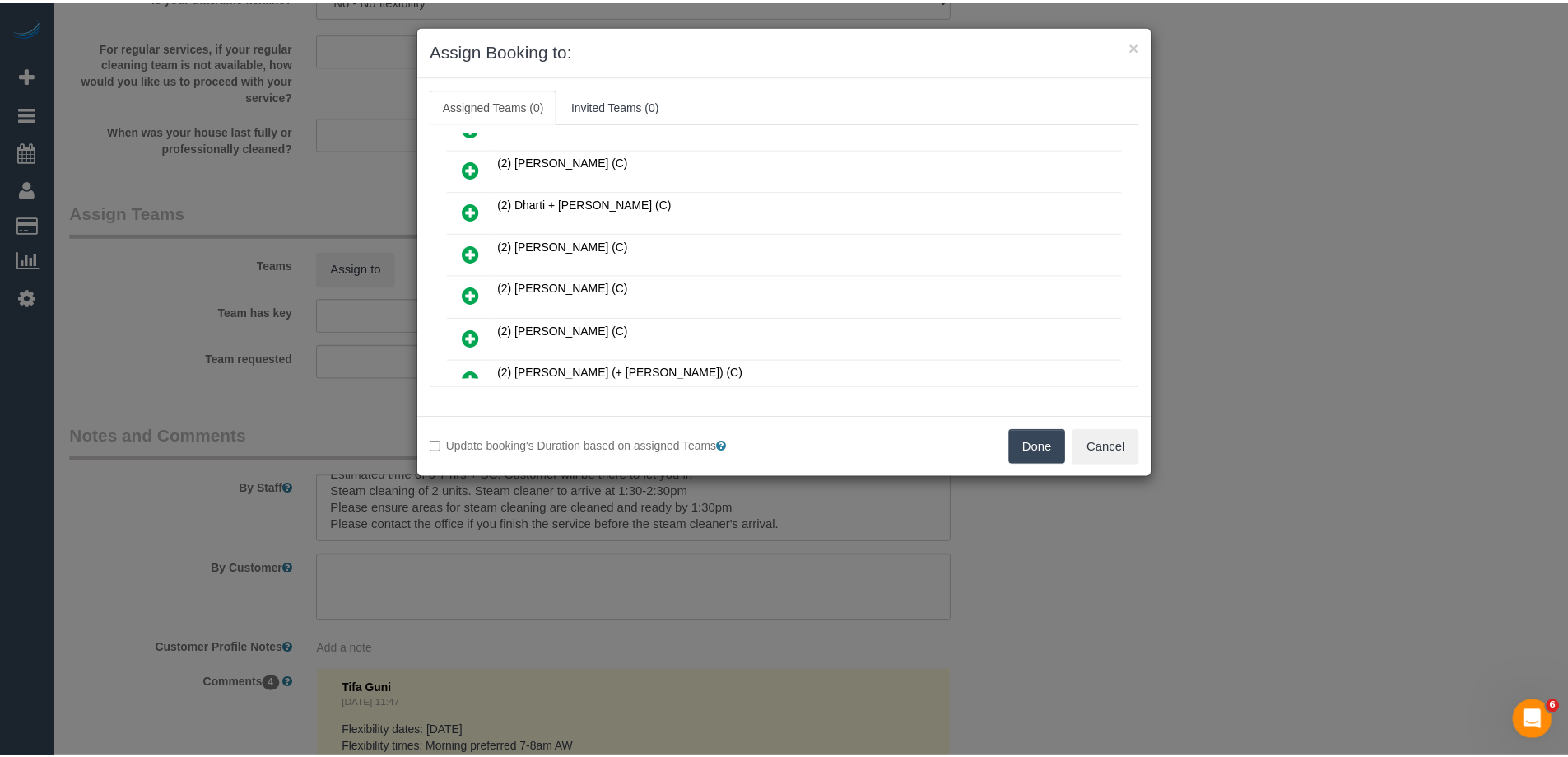
scroll to position [408, 0]
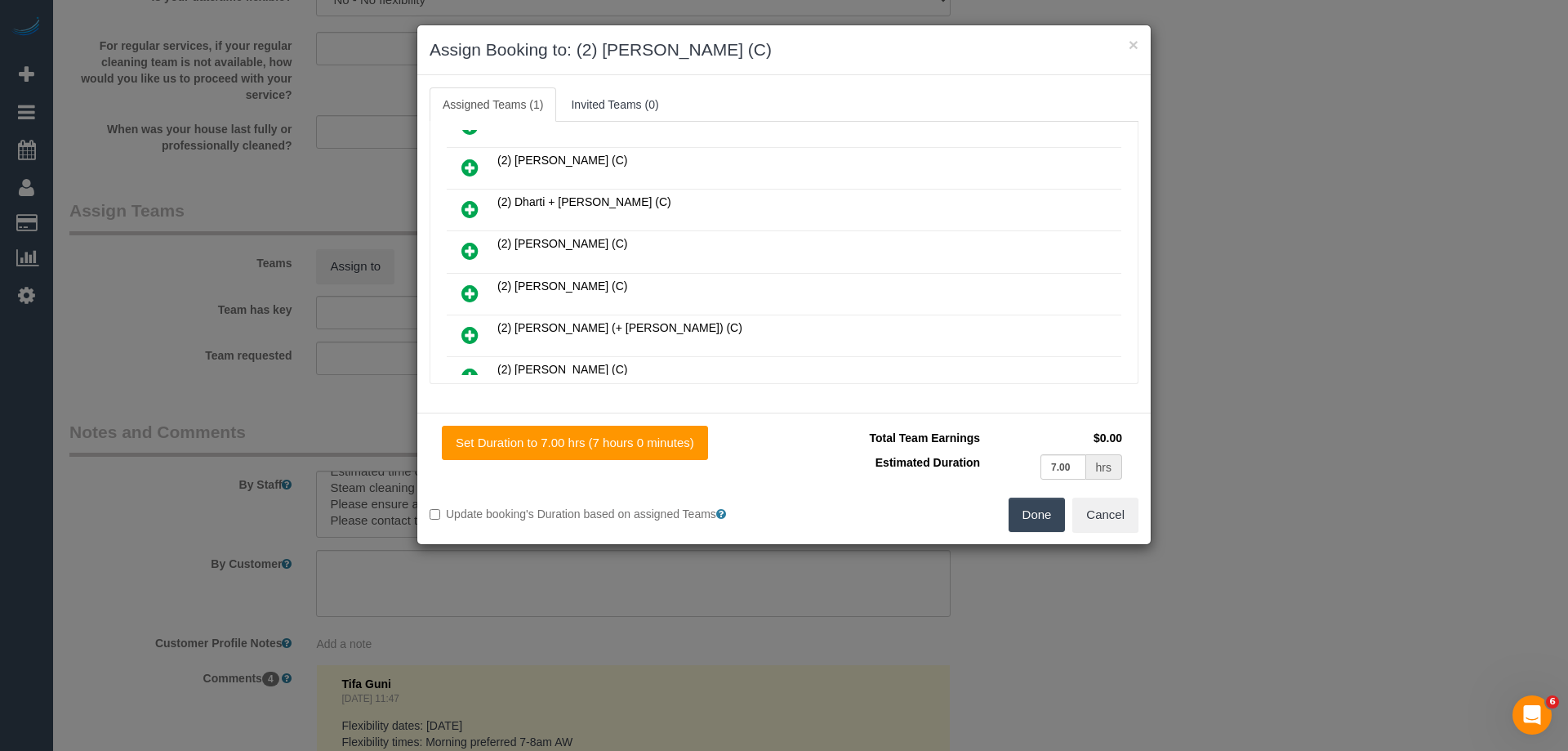
click at [1040, 507] on button "Done" at bounding box center [1036, 514] width 57 height 34
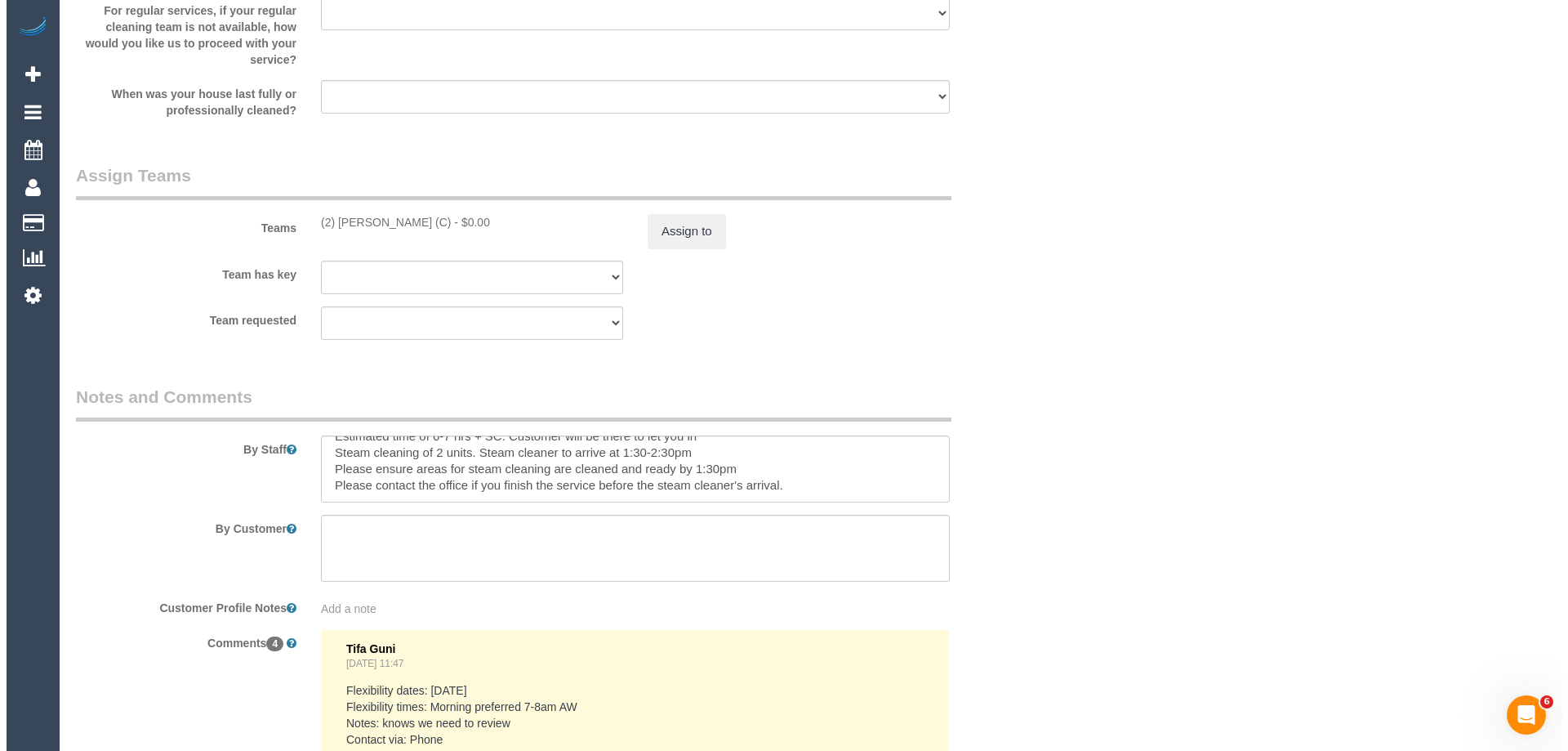
scroll to position [2451, 0]
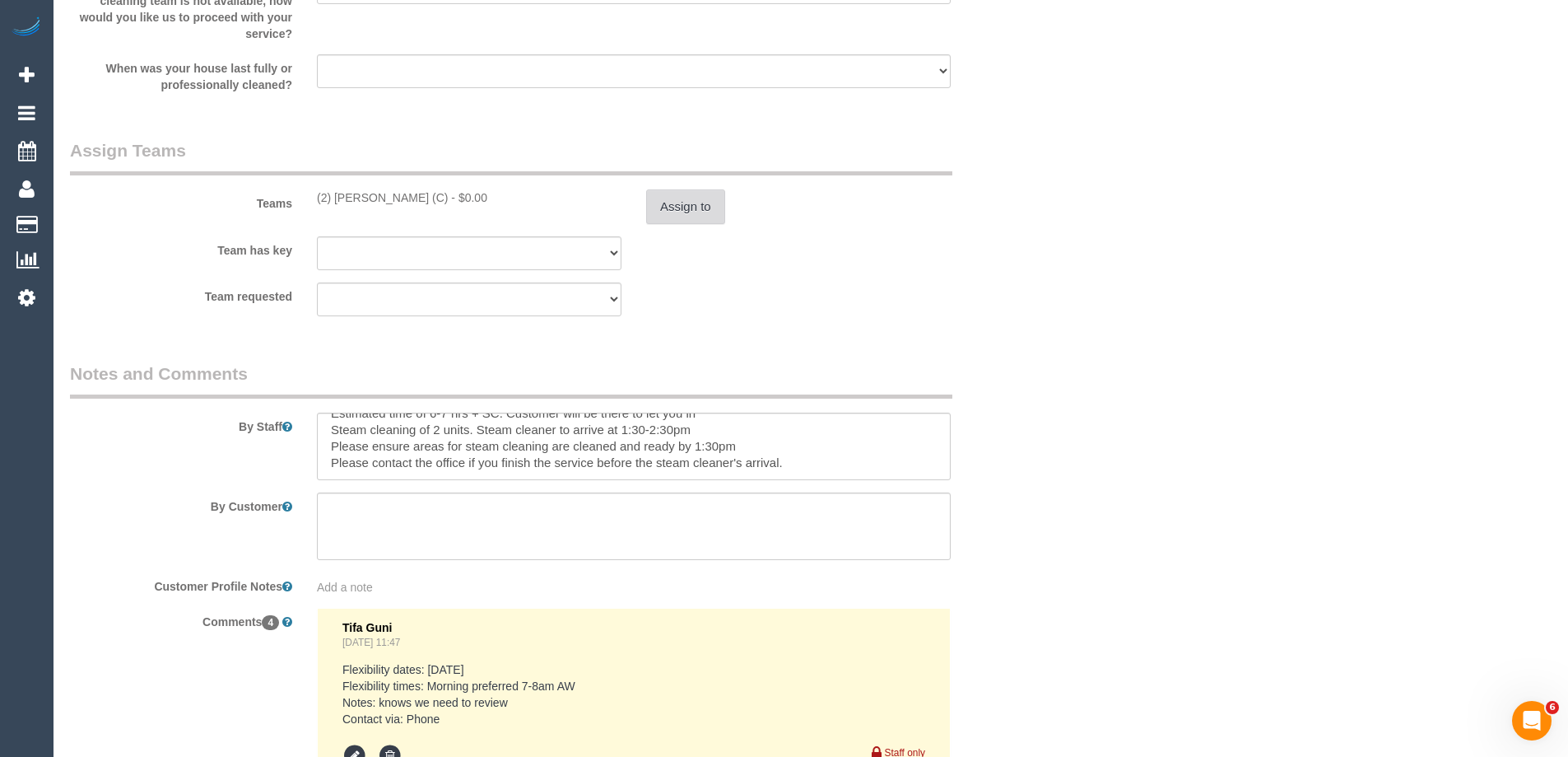
click at [661, 203] on button "Assign to" at bounding box center [686, 206] width 79 height 34
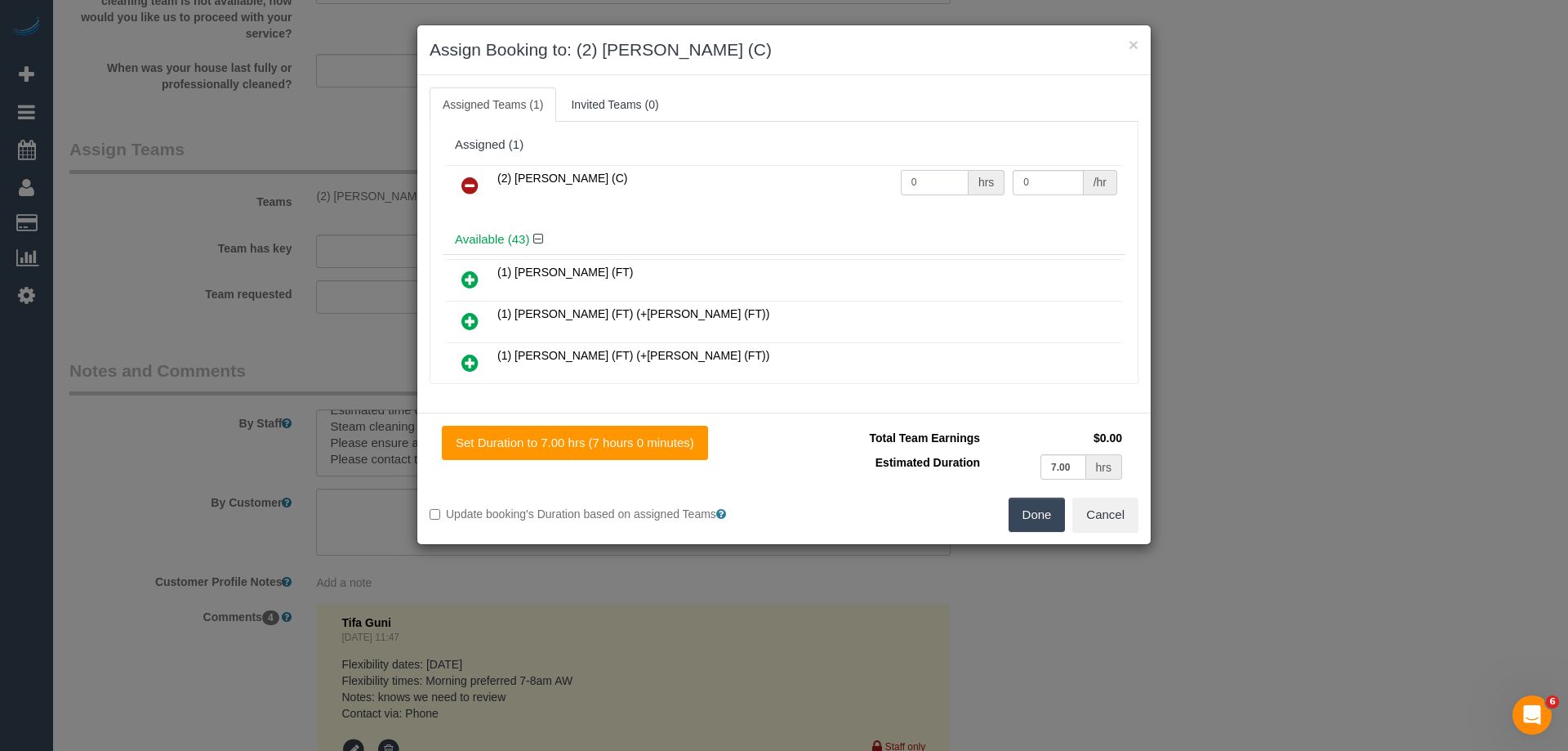
drag, startPoint x: 944, startPoint y: 184, endPoint x: 771, endPoint y: 169, distance: 173.6
click at [768, 170] on tr "(2) [PERSON_NAME] (C) 0 hrs 0 /hr" at bounding box center [784, 185] width 674 height 41
type input "1"
drag, startPoint x: 1025, startPoint y: 177, endPoint x: 926, endPoint y: 177, distance: 99.0
click at [926, 177] on tr "(2) Kerry Welfare (C) 1 hrs 0 /hr" at bounding box center [784, 185] width 674 height 41
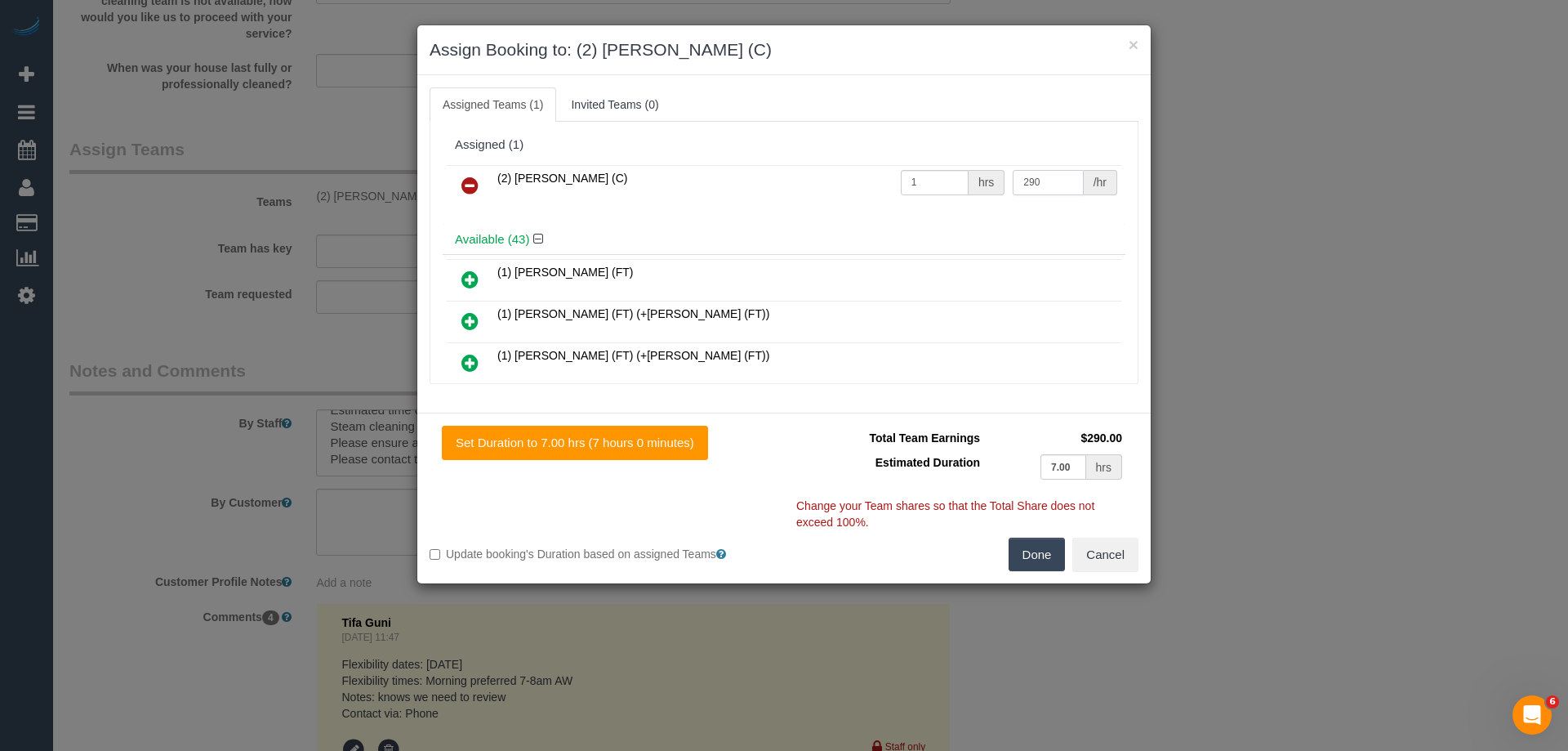
type input "290"
click at [1042, 563] on button "Done" at bounding box center [1036, 554] width 57 height 34
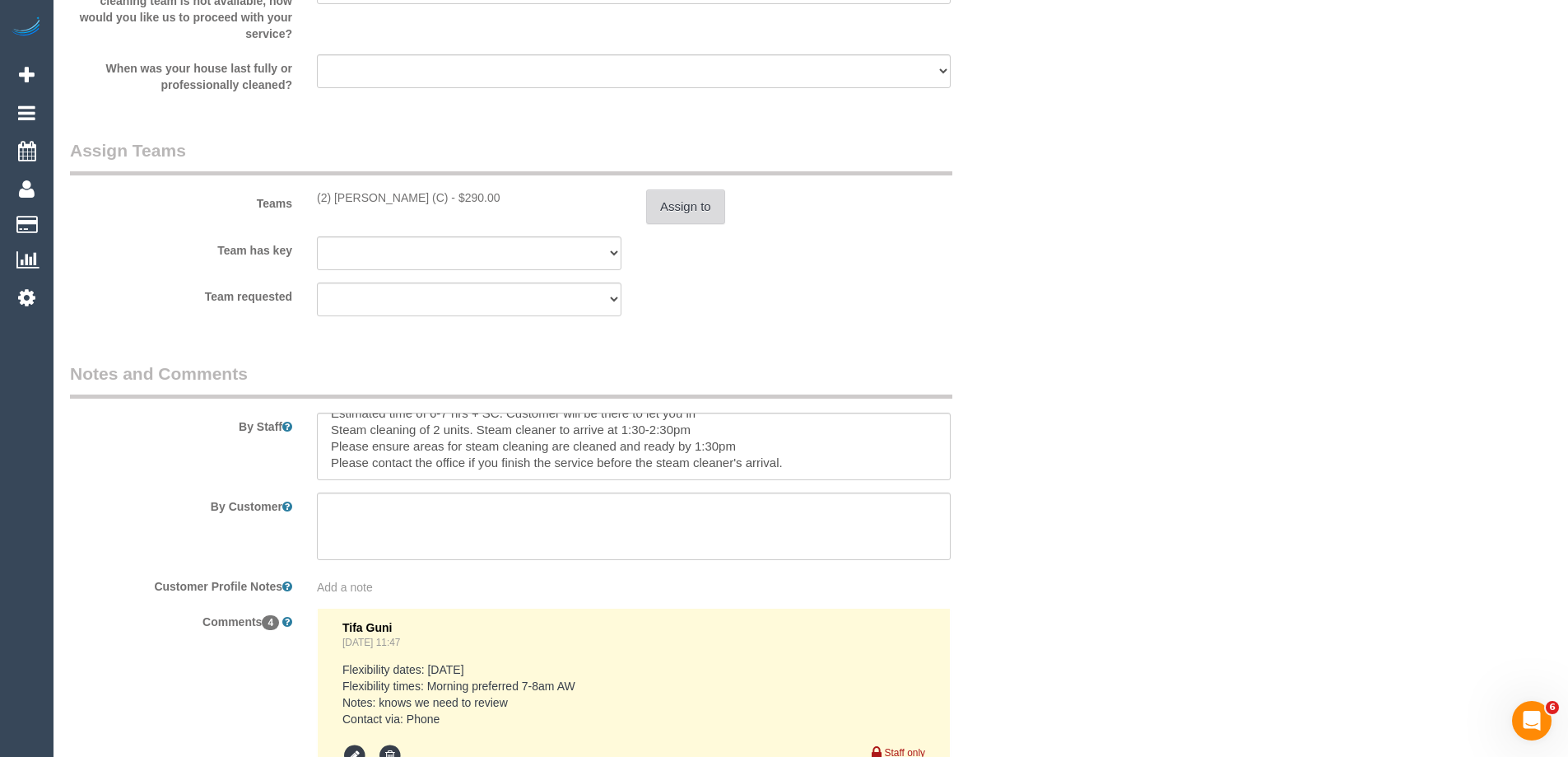
click at [687, 205] on button "Assign to" at bounding box center [686, 206] width 79 height 34
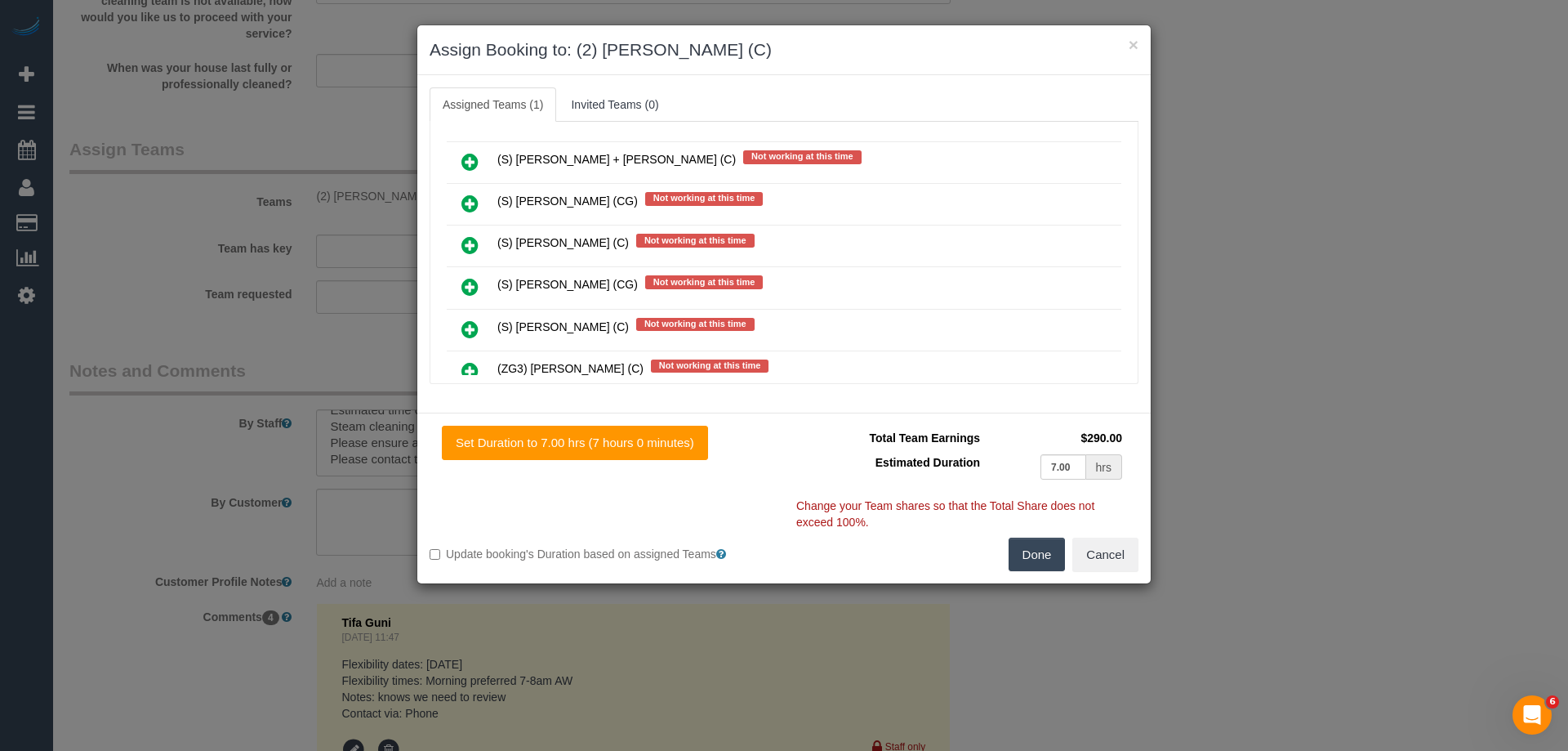
click at [481, 201] on link at bounding box center [470, 204] width 38 height 33
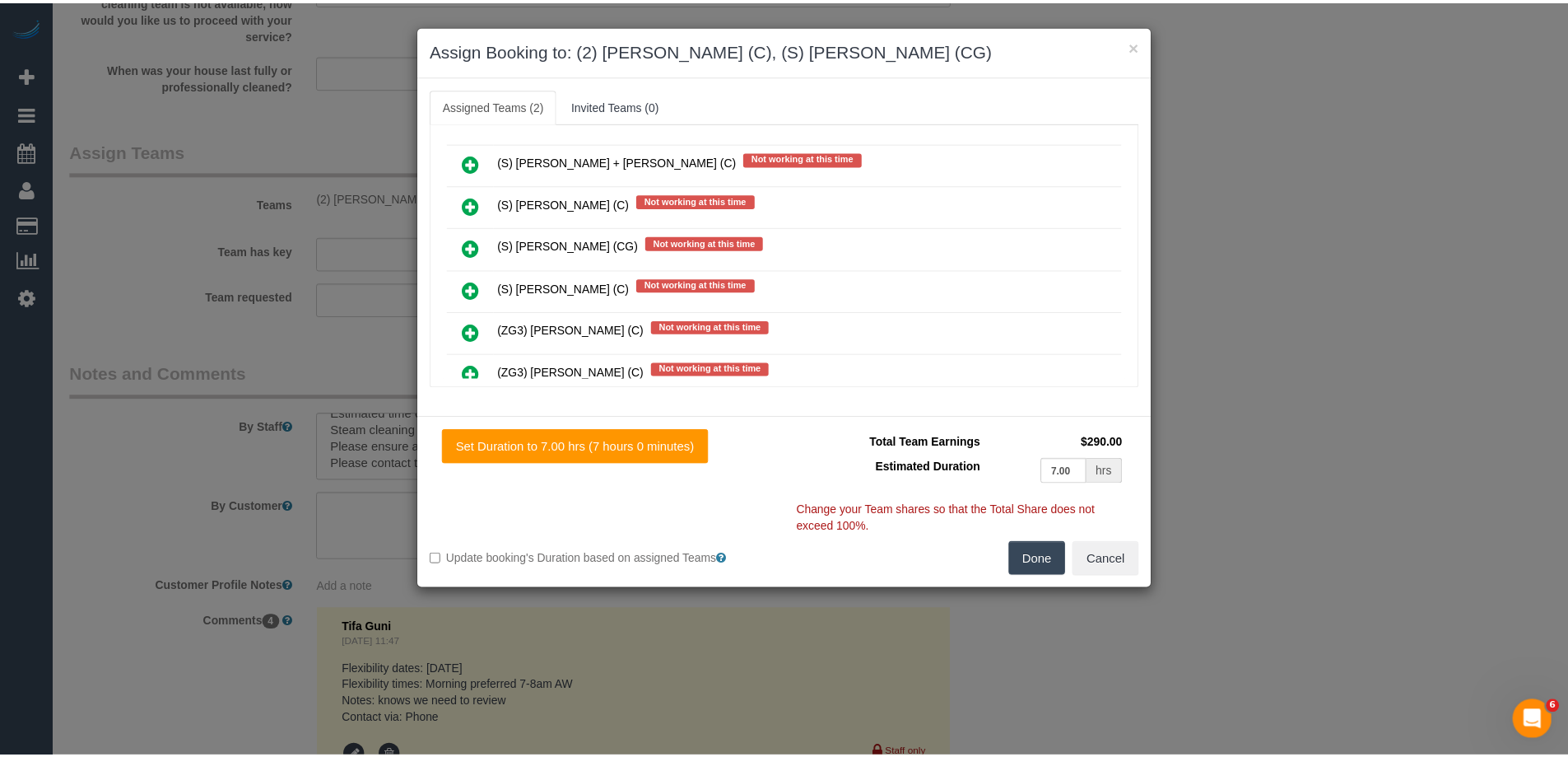
scroll to position [0, 0]
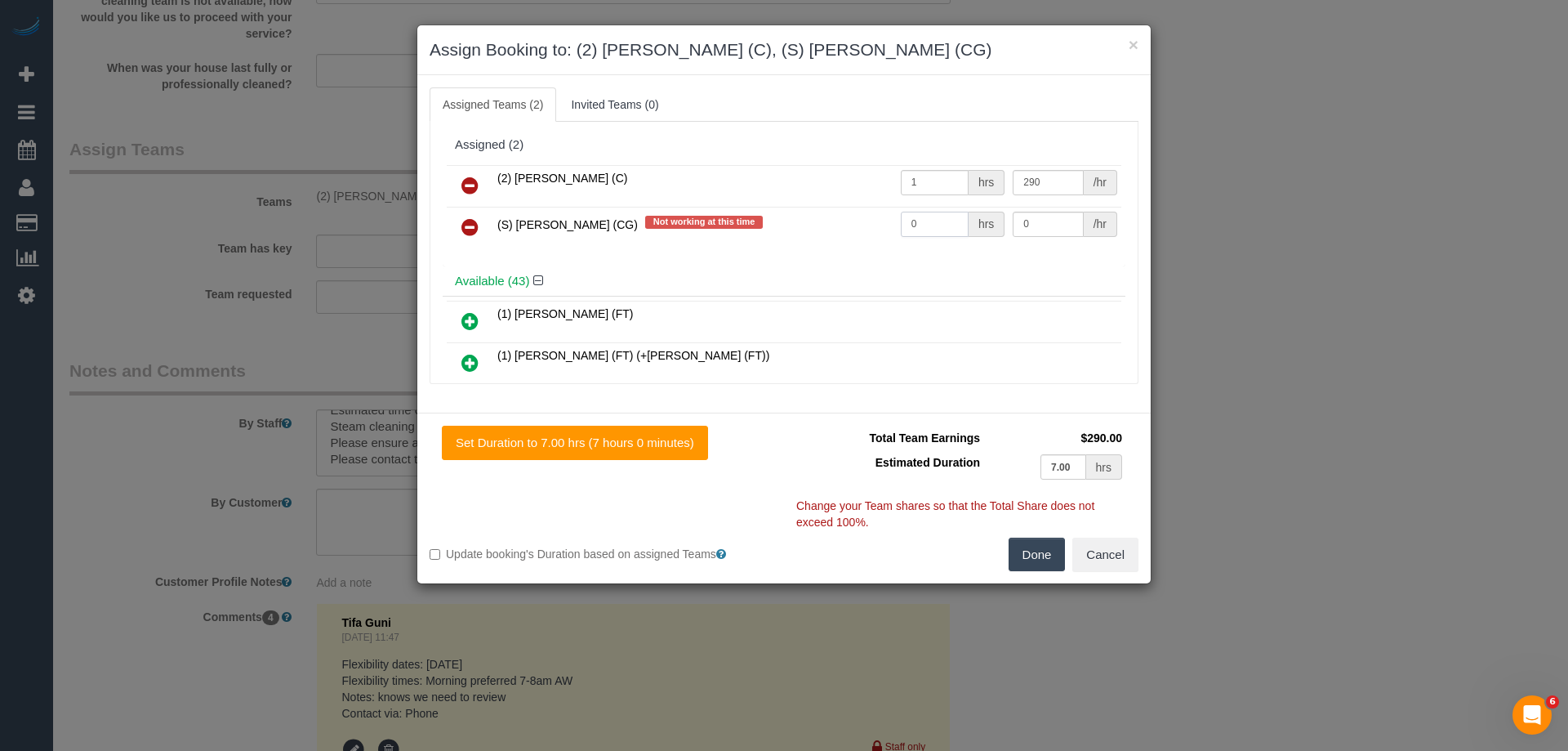
drag, startPoint x: 941, startPoint y: 223, endPoint x: 801, endPoint y: 223, distance: 140.0
click at [809, 225] on tr "(S) Mark Yenimireddy (CG) Not working at this time 0 hrs 0 /hr" at bounding box center [784, 226] width 674 height 41
type input "1"
drag, startPoint x: 1037, startPoint y: 226, endPoint x: 932, endPoint y: 213, distance: 105.8
click at [932, 213] on tr "(S) Mark Yenimireddy (CG) Not working at this time 1 hrs 0 /hr" at bounding box center [784, 226] width 674 height 41
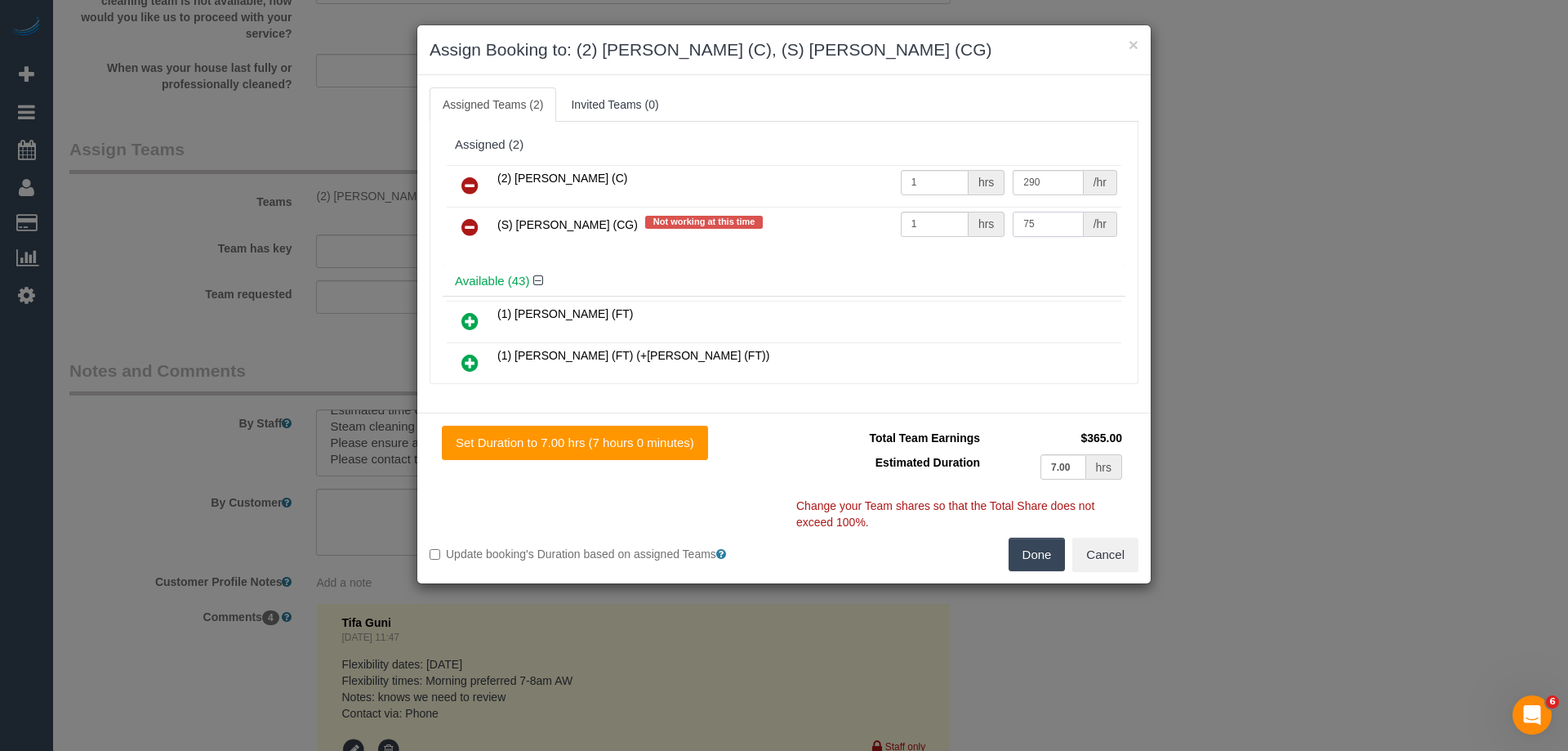
type input "75"
click at [1043, 557] on button "Done" at bounding box center [1036, 554] width 57 height 34
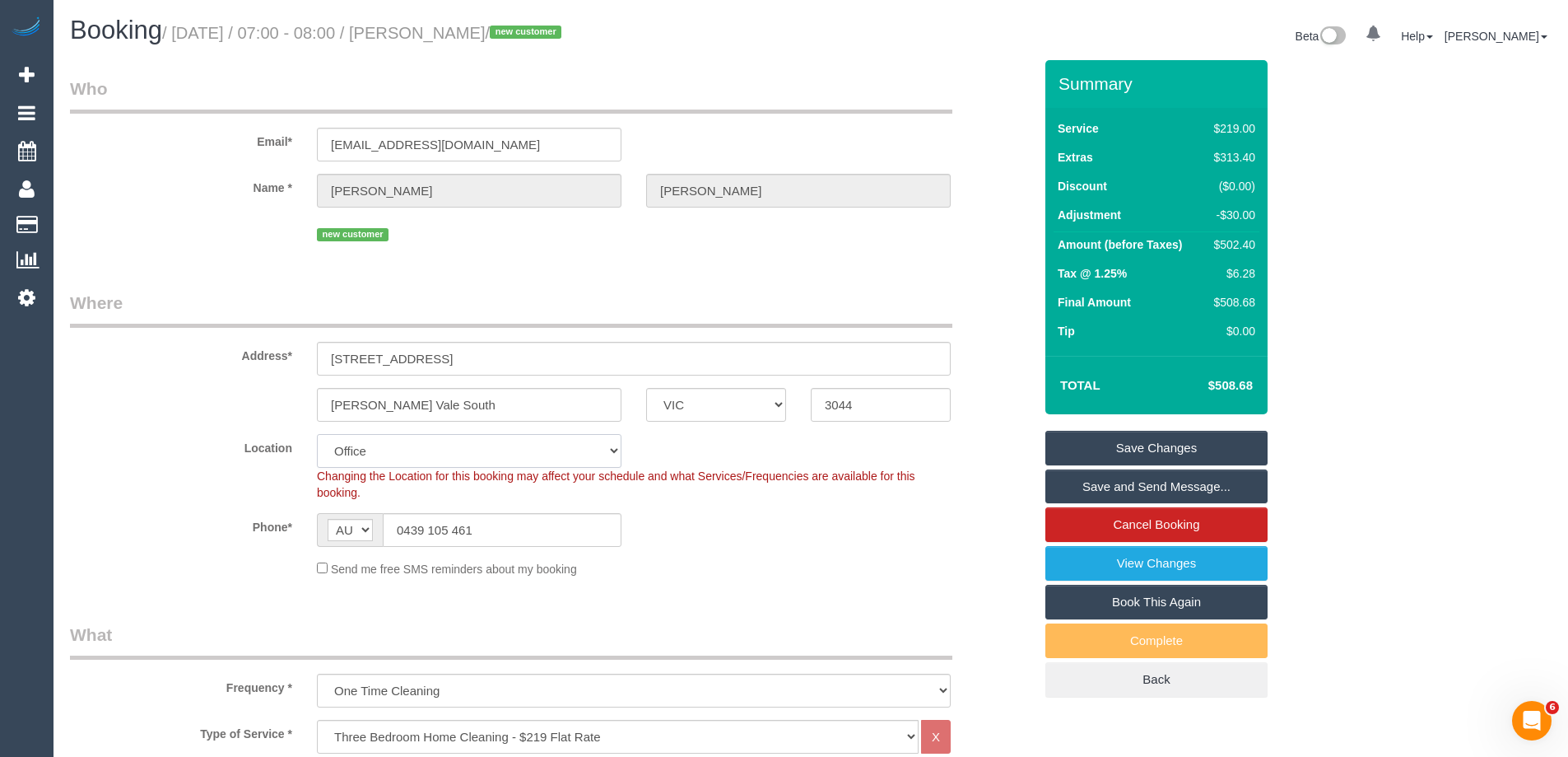
click at [349, 452] on select "Office City East (North) East (South) Inner East Inner North (East) Inner North…" at bounding box center [469, 451] width 305 height 34
select select "61"
click at [317, 434] on select "Office City East (North) East (South) Inner East Inner North (East) Inner North…" at bounding box center [469, 451] width 305 height 34
select select "object:17455"
drag, startPoint x: 555, startPoint y: 35, endPoint x: 457, endPoint y: 30, distance: 98.1
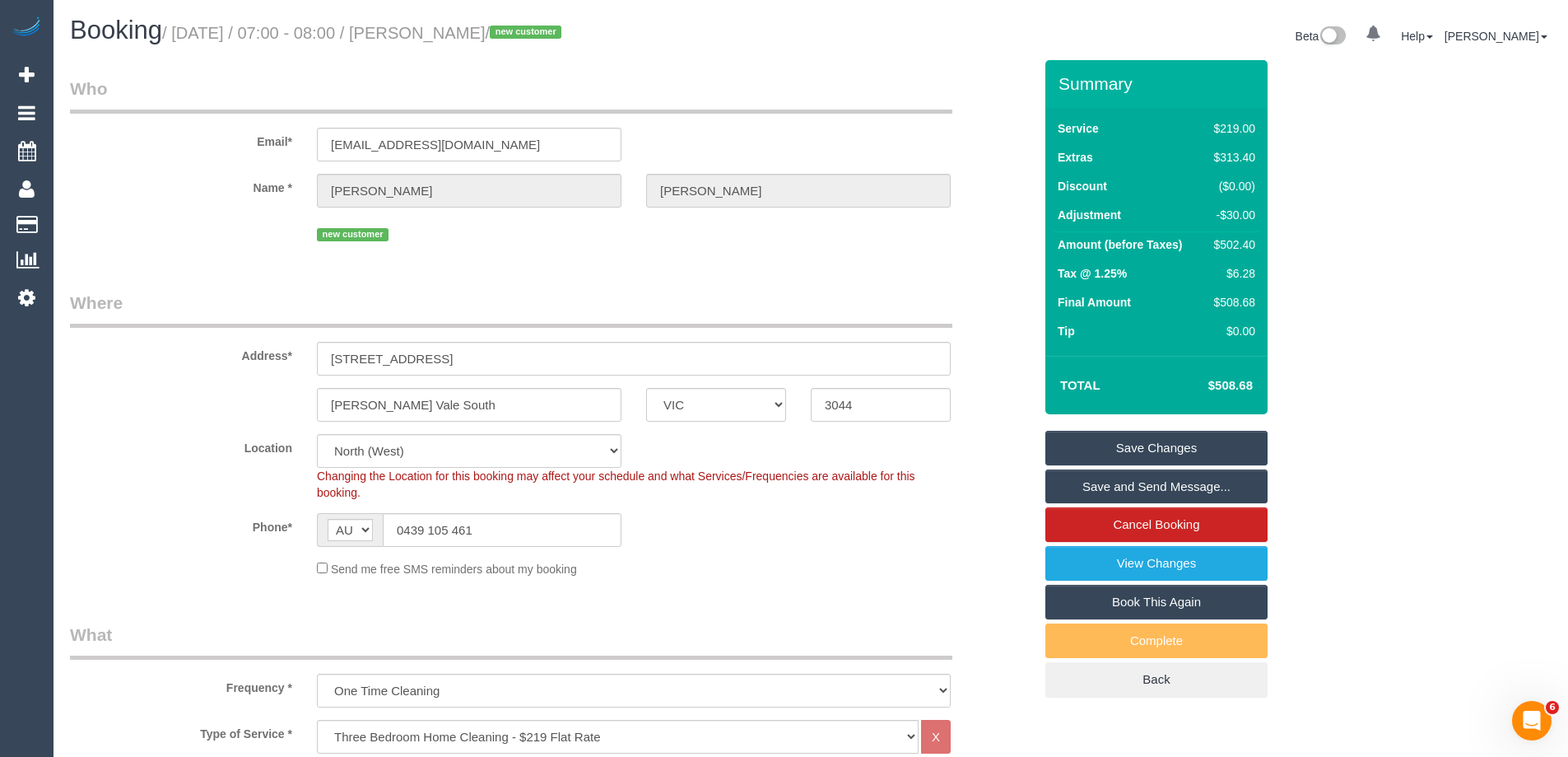
click at [457, 30] on small "/ September 29, 2025 / 07:00 - 08:00 / Jeremy Webb / new customer" at bounding box center [364, 33] width 404 height 18
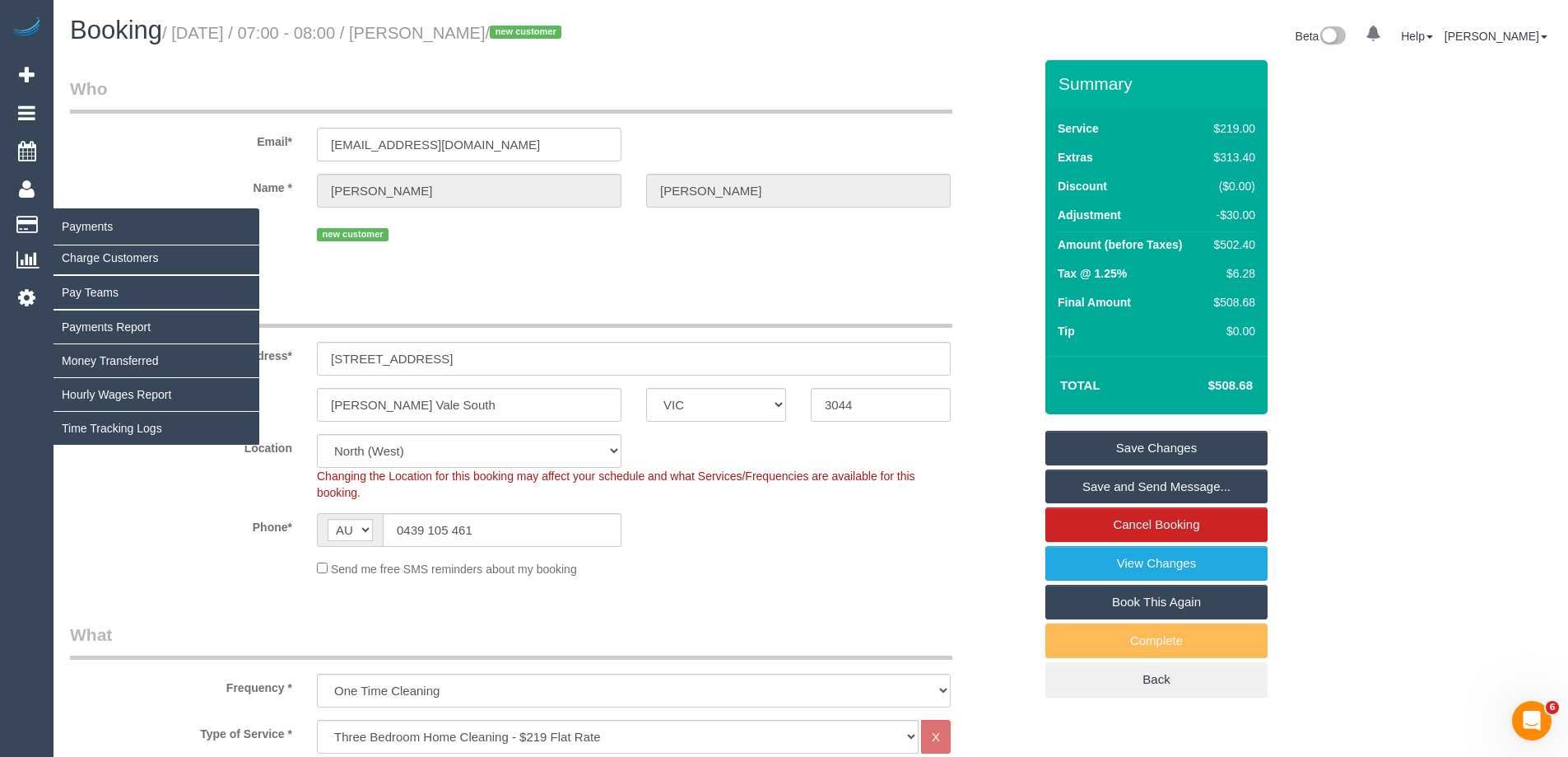
copy small "Jeremy Webb"
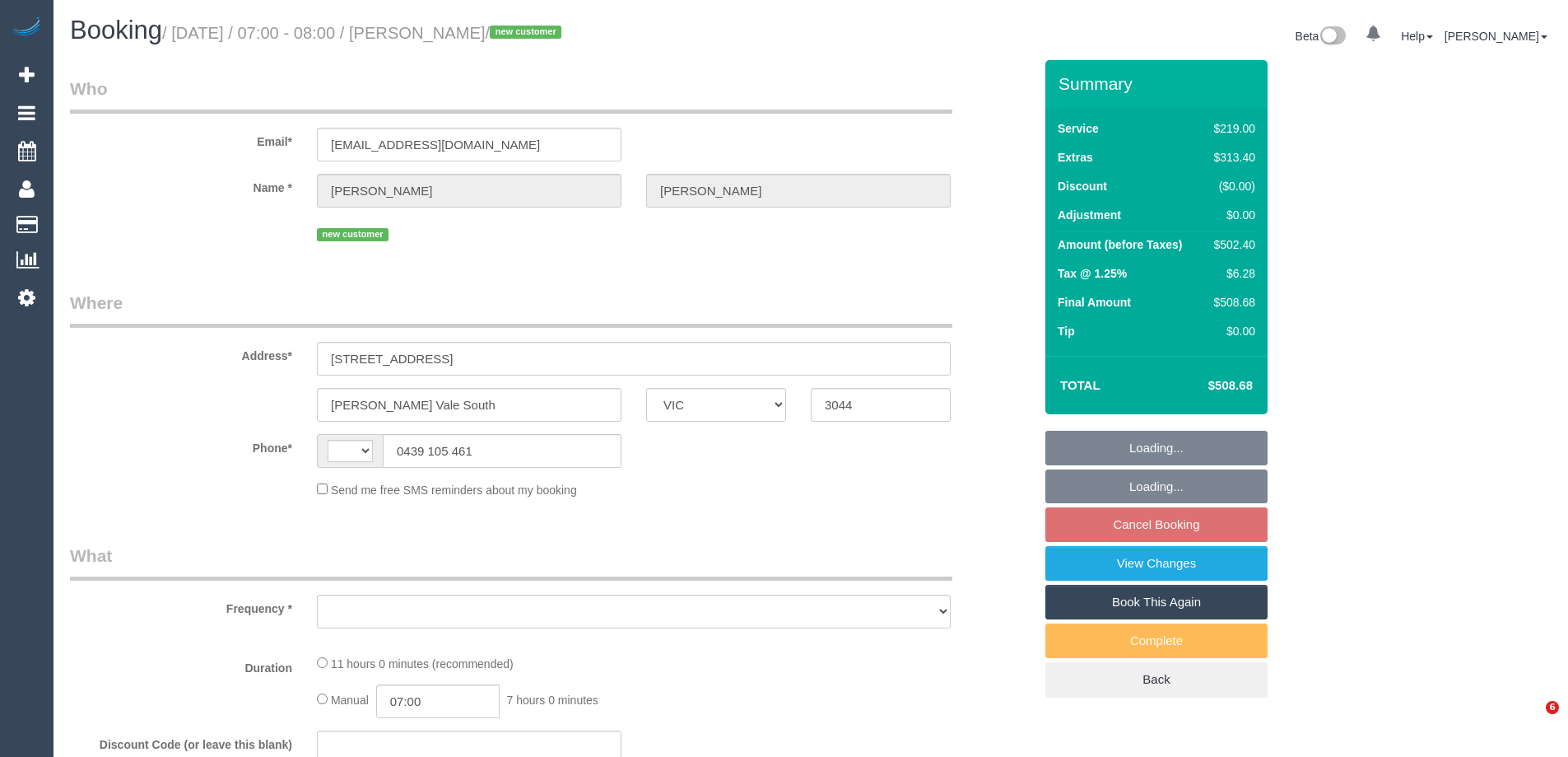
select select "VIC"
select select "string:AU"
select select "object:705"
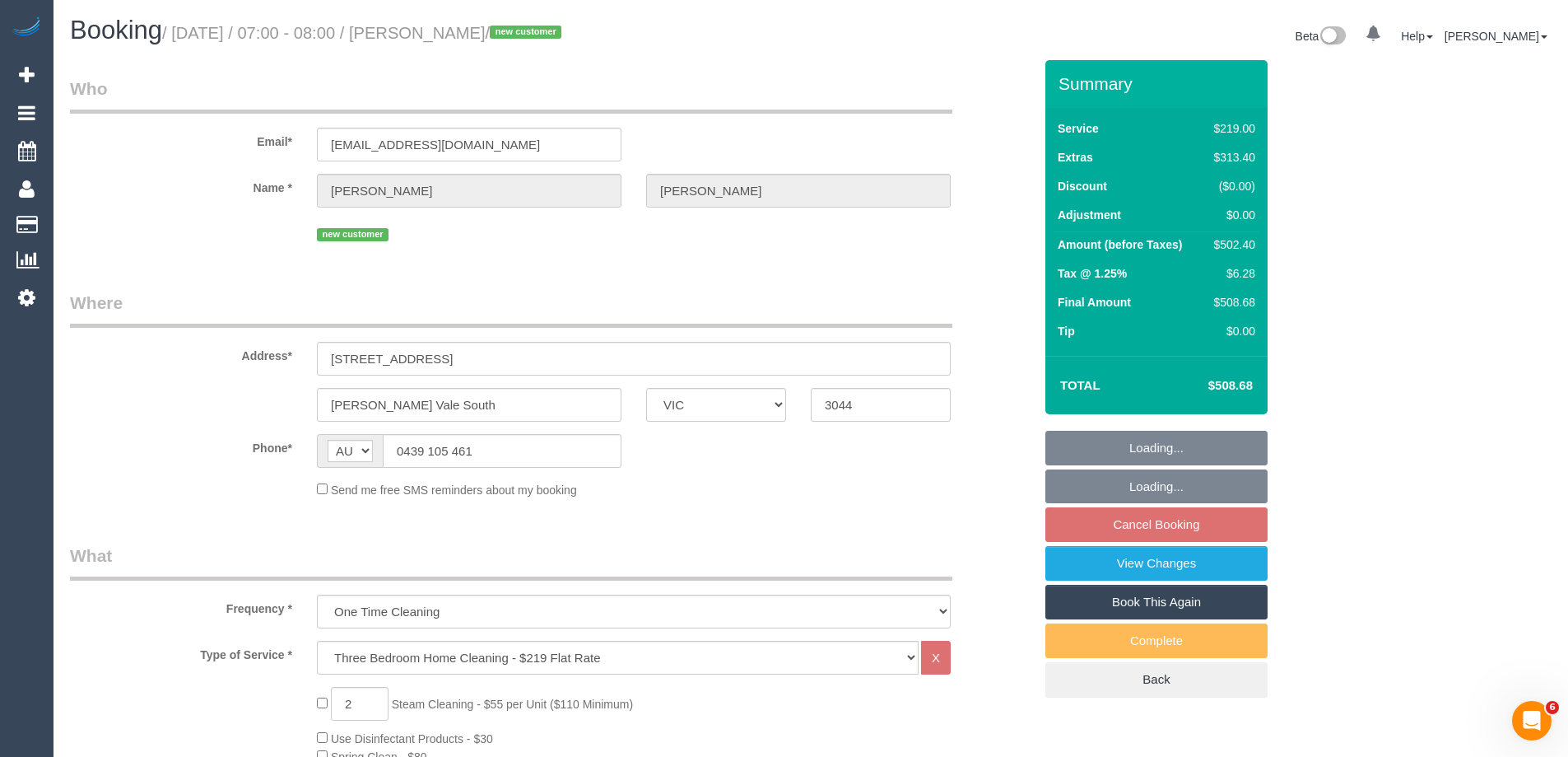
select select "string:stripe-pm_1S0uYB2GScqysDRVlUjLOmMK"
select select "number:28"
select select "number:14"
select select "number:19"
select select "number:25"
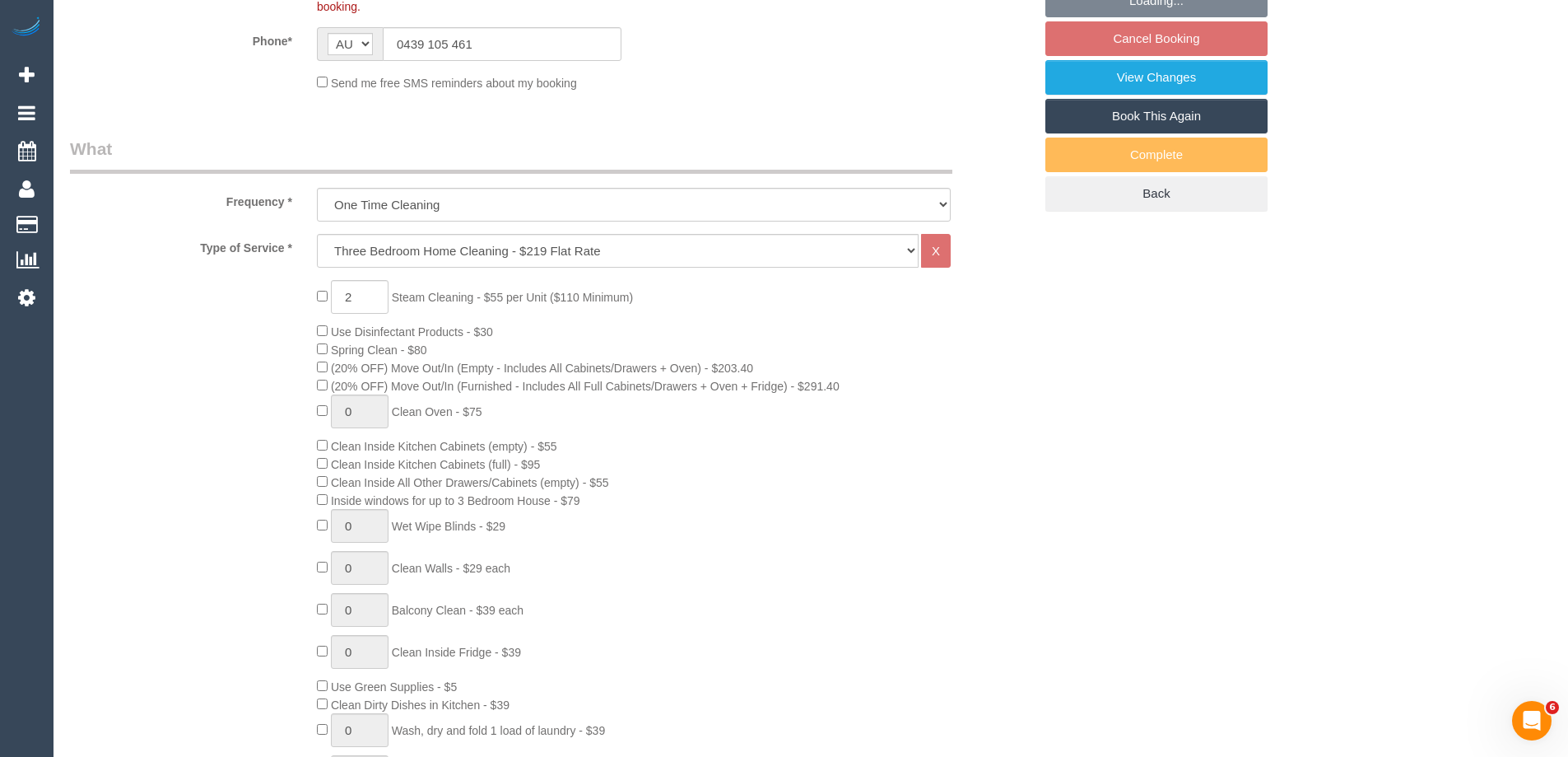
select select "object:858"
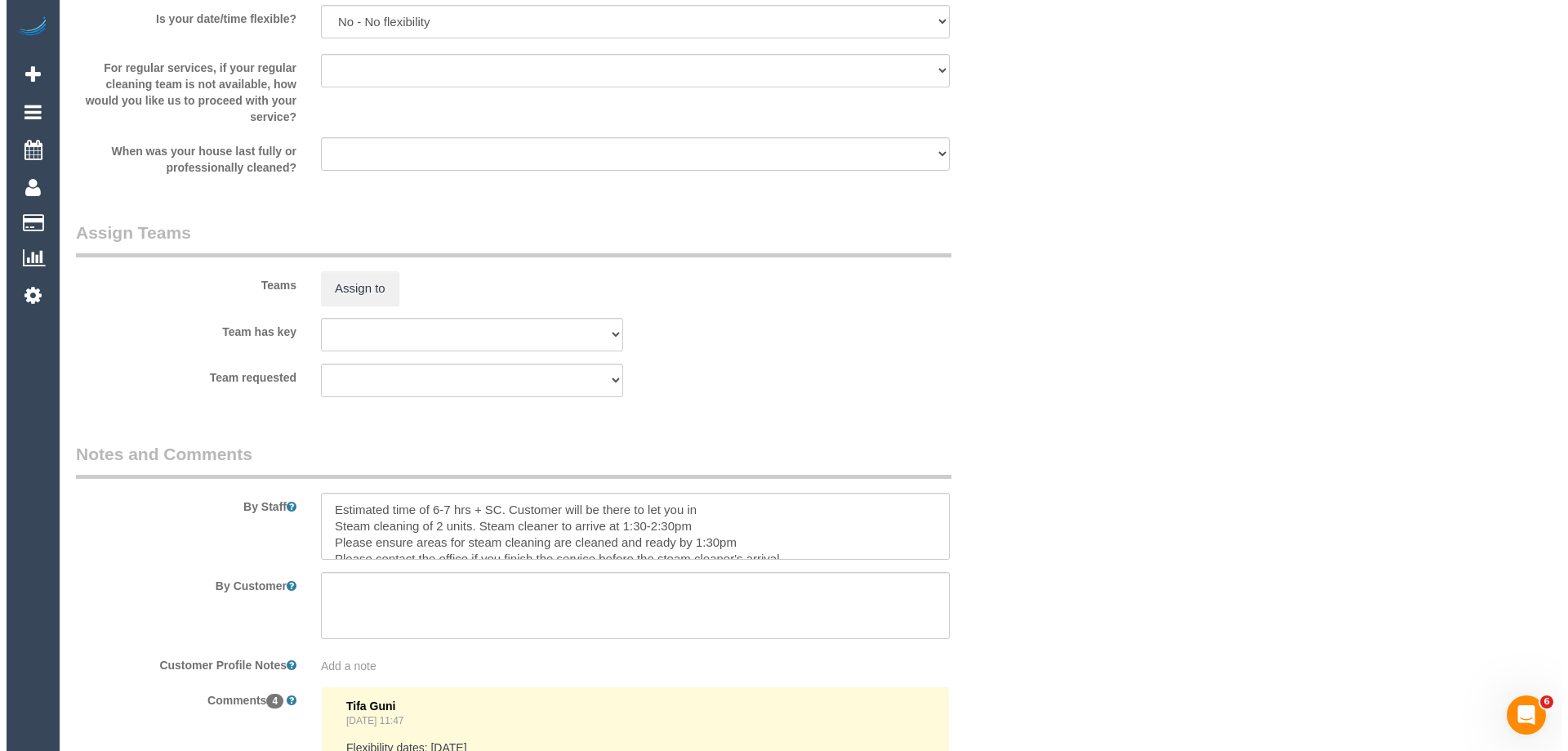
scroll to position [2369, 0]
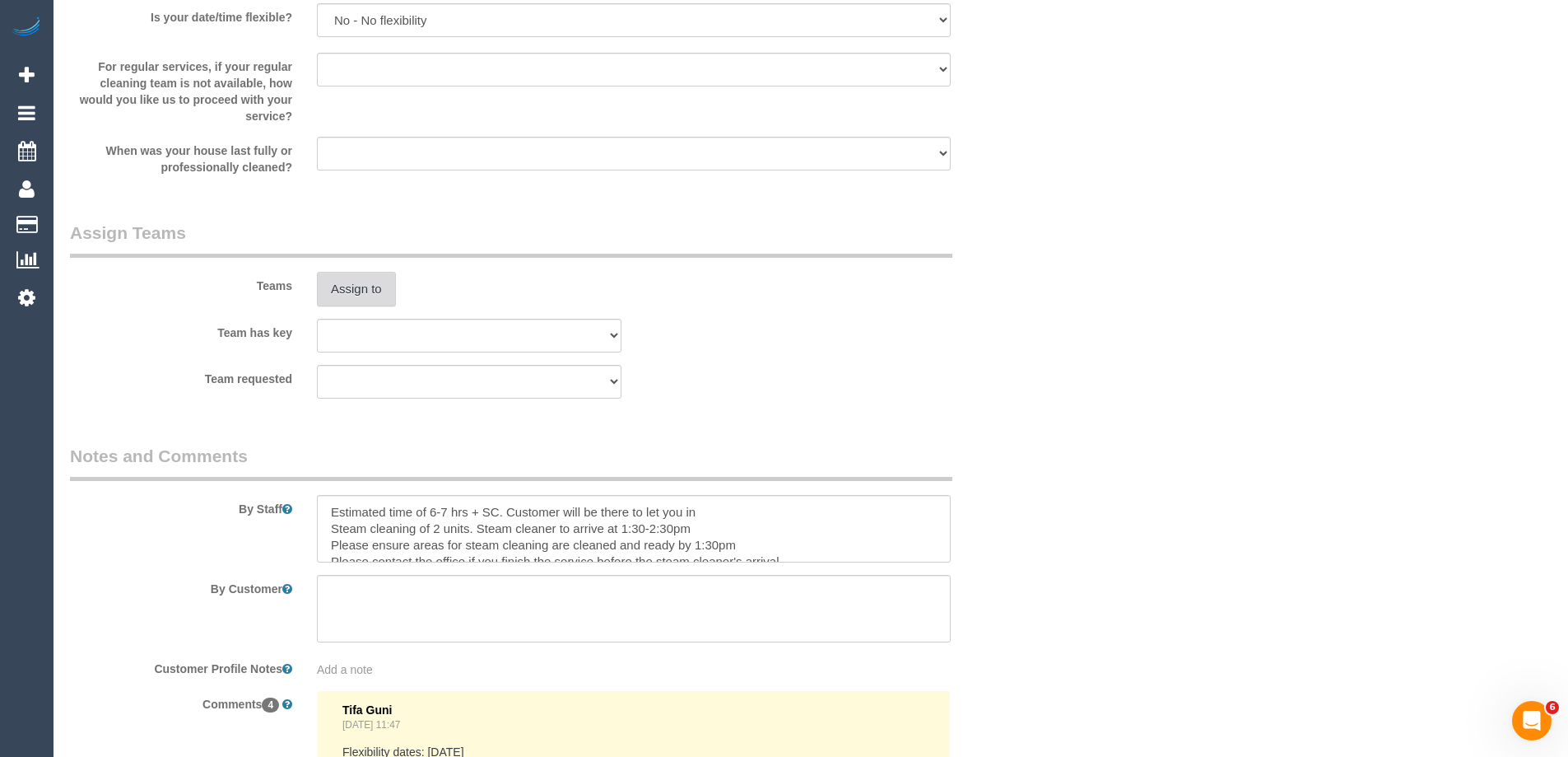
click at [333, 291] on button "Assign to" at bounding box center [357, 288] width 79 height 34
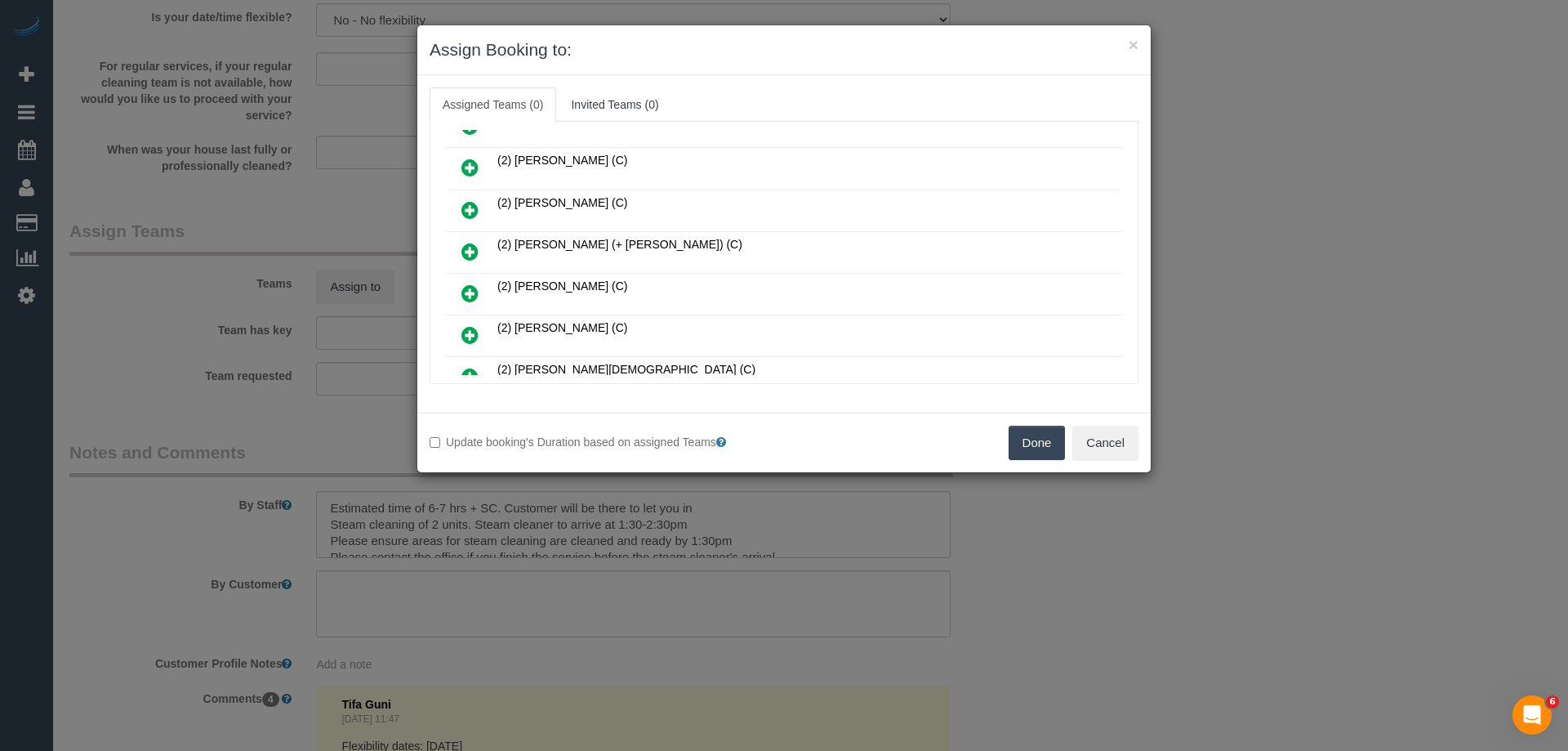
click at [466, 206] on icon at bounding box center [469, 209] width 17 height 19
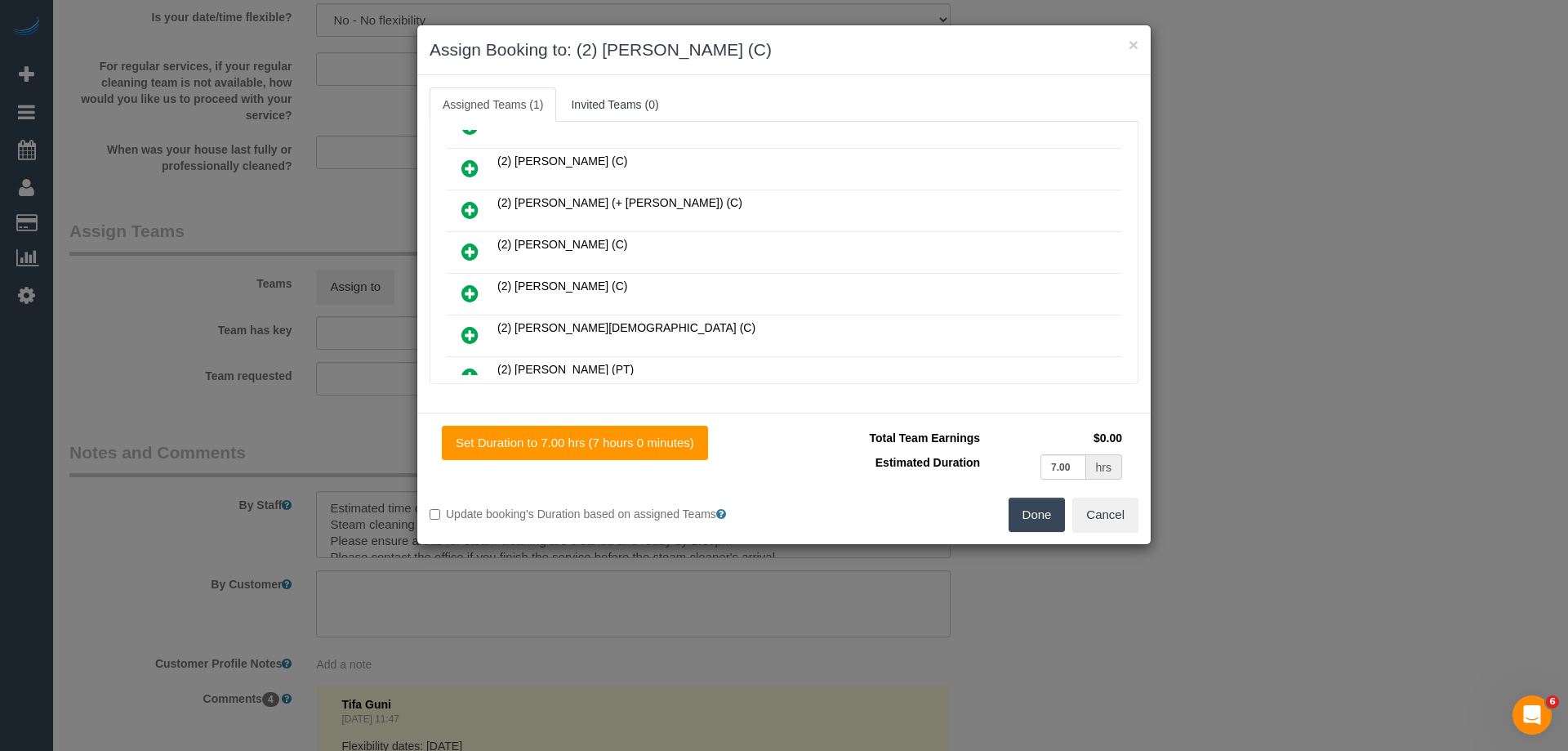
scroll to position [0, 0]
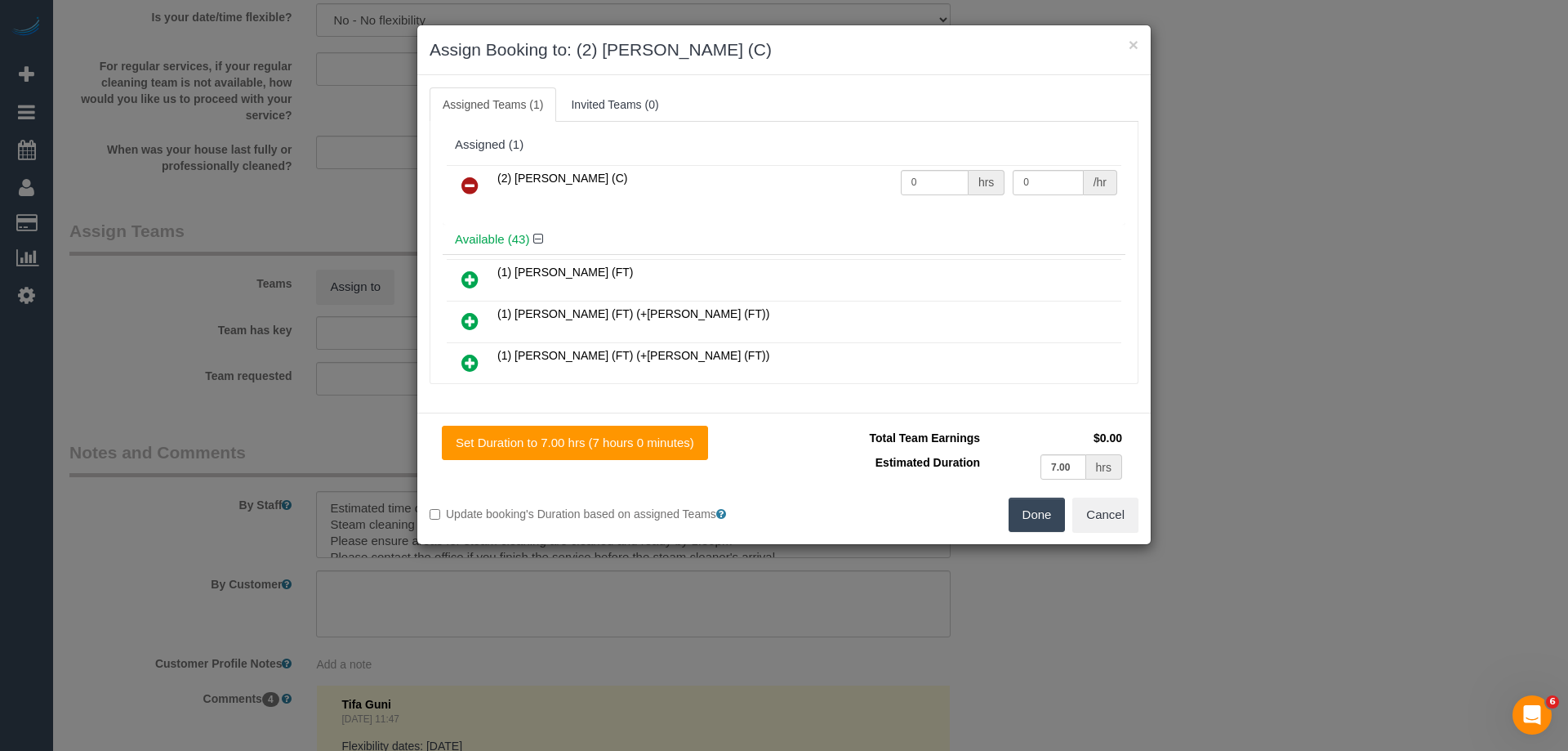
drag, startPoint x: 890, startPoint y: 182, endPoint x: 955, endPoint y: 189, distance: 65.4
click at [896, 182] on td "0 hrs" at bounding box center [952, 185] width 113 height 41
drag, startPoint x: 946, startPoint y: 190, endPoint x: 767, endPoint y: 185, distance: 179.1
click at [753, 183] on tr "(2) [PERSON_NAME] (C) 0 hrs 0 /hr" at bounding box center [784, 185] width 674 height 41
type input "1"
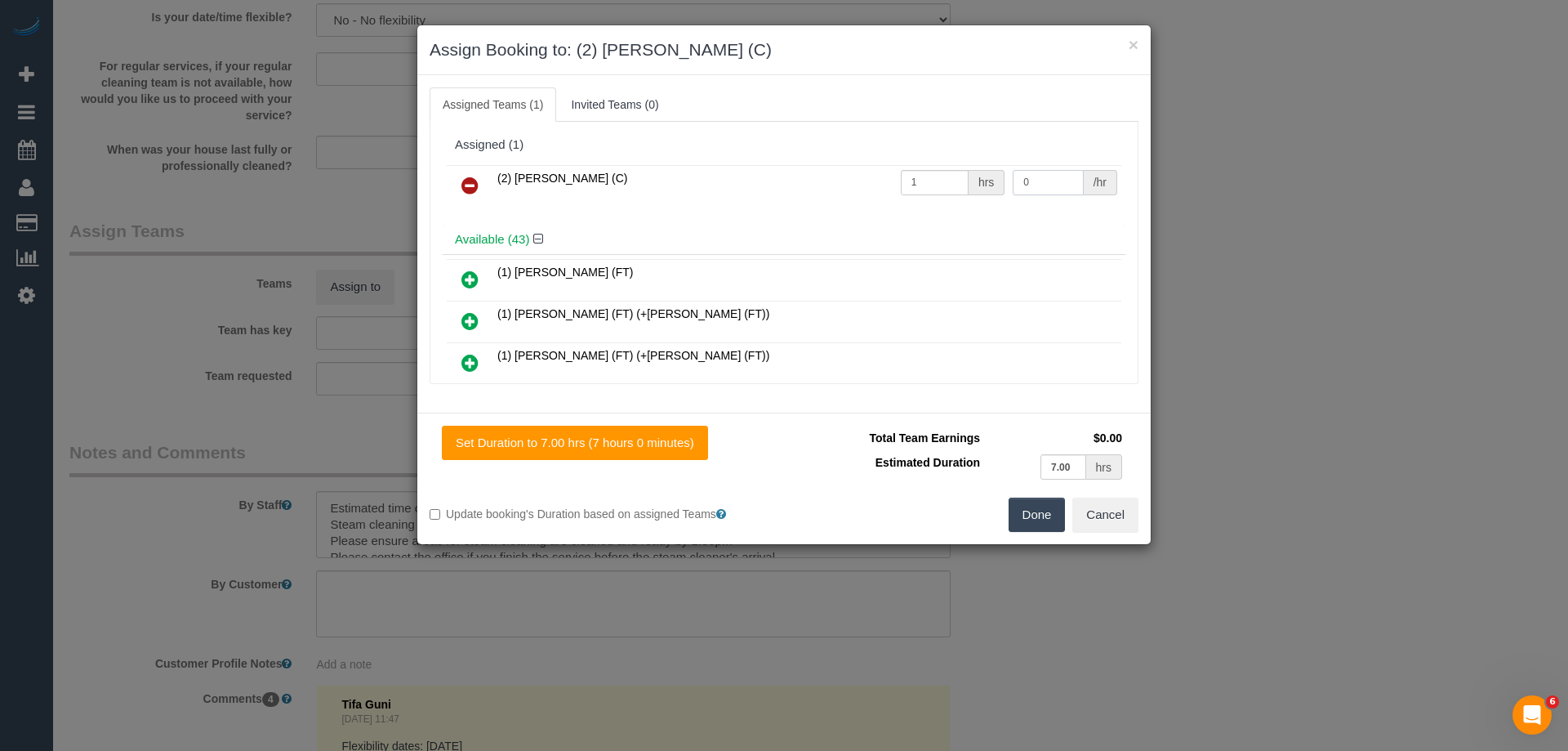
drag, startPoint x: 1003, startPoint y: 181, endPoint x: 1033, endPoint y: 182, distance: 30.0
click at [1033, 182] on input "0" at bounding box center [1047, 182] width 71 height 26
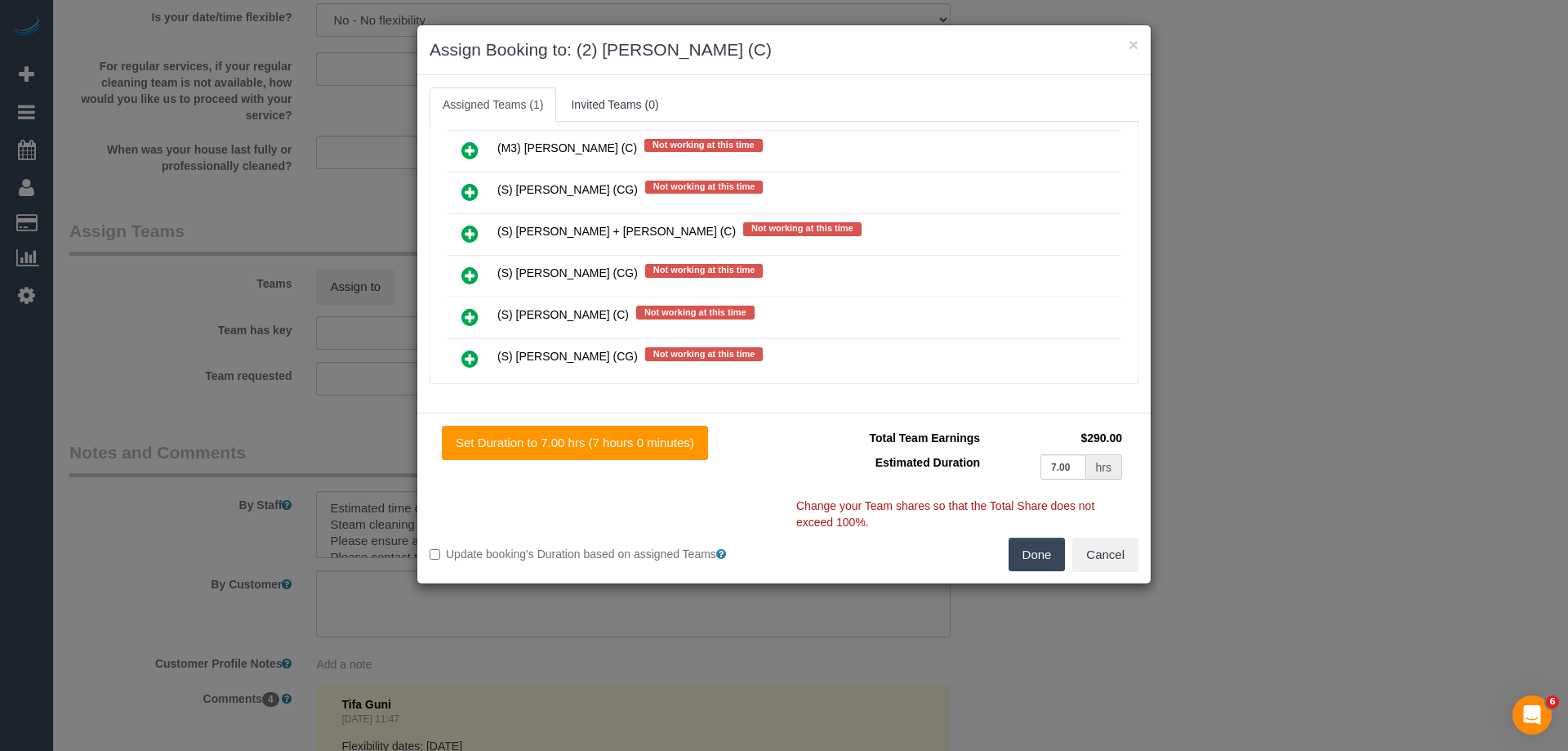
scroll to position [9804, 0]
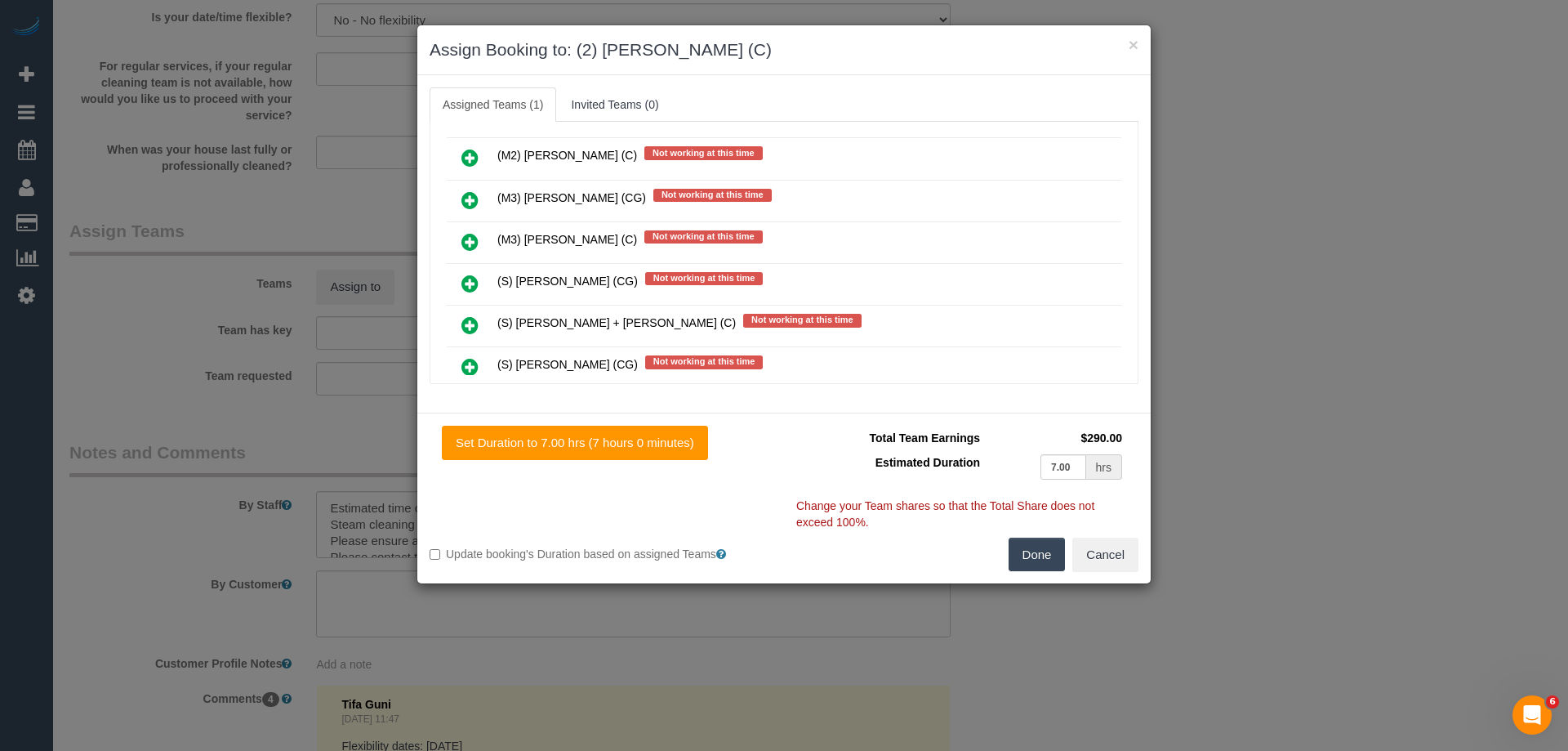
type input "290"
click at [471, 368] on icon at bounding box center [469, 366] width 17 height 19
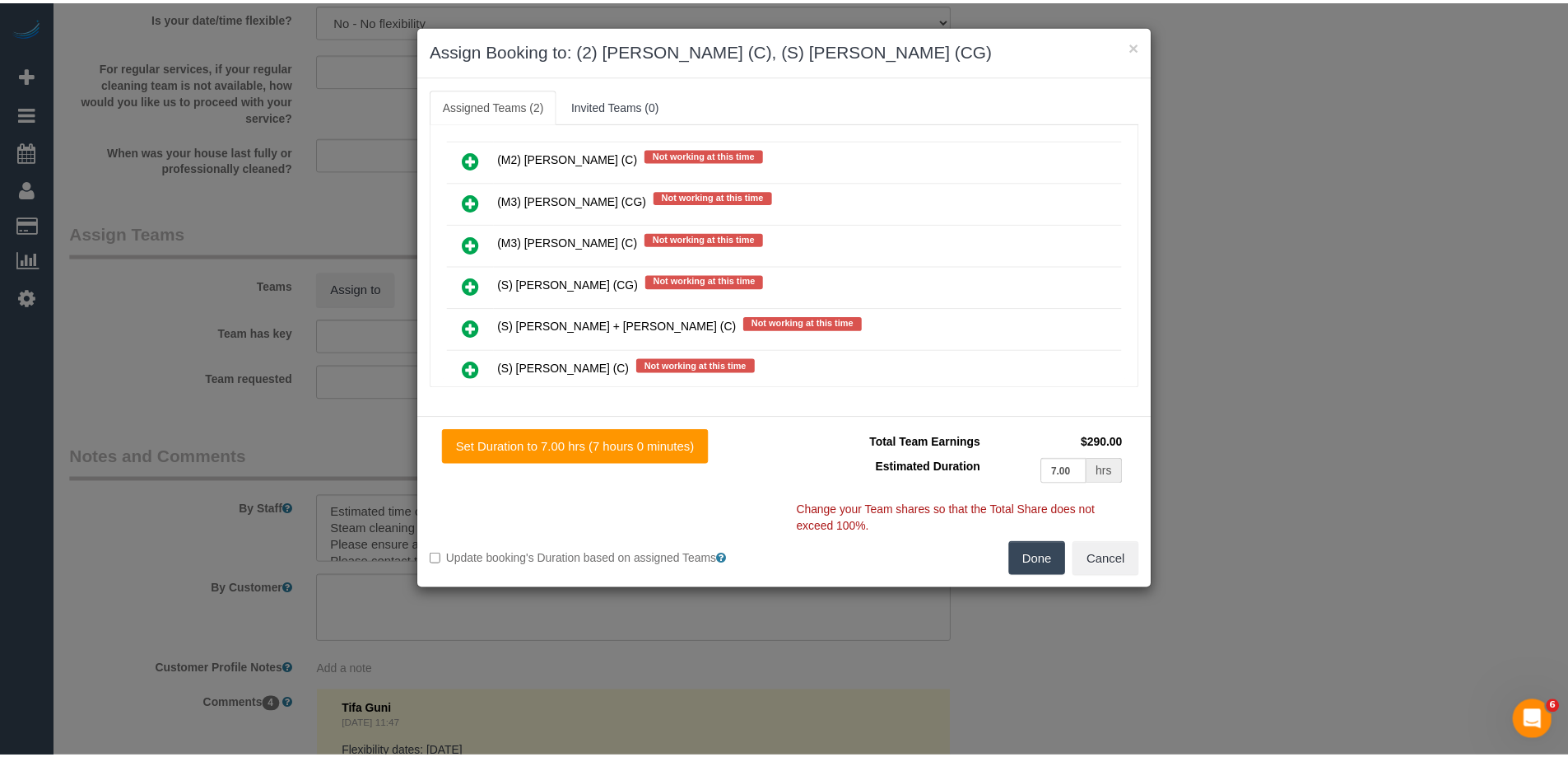
scroll to position [0, 0]
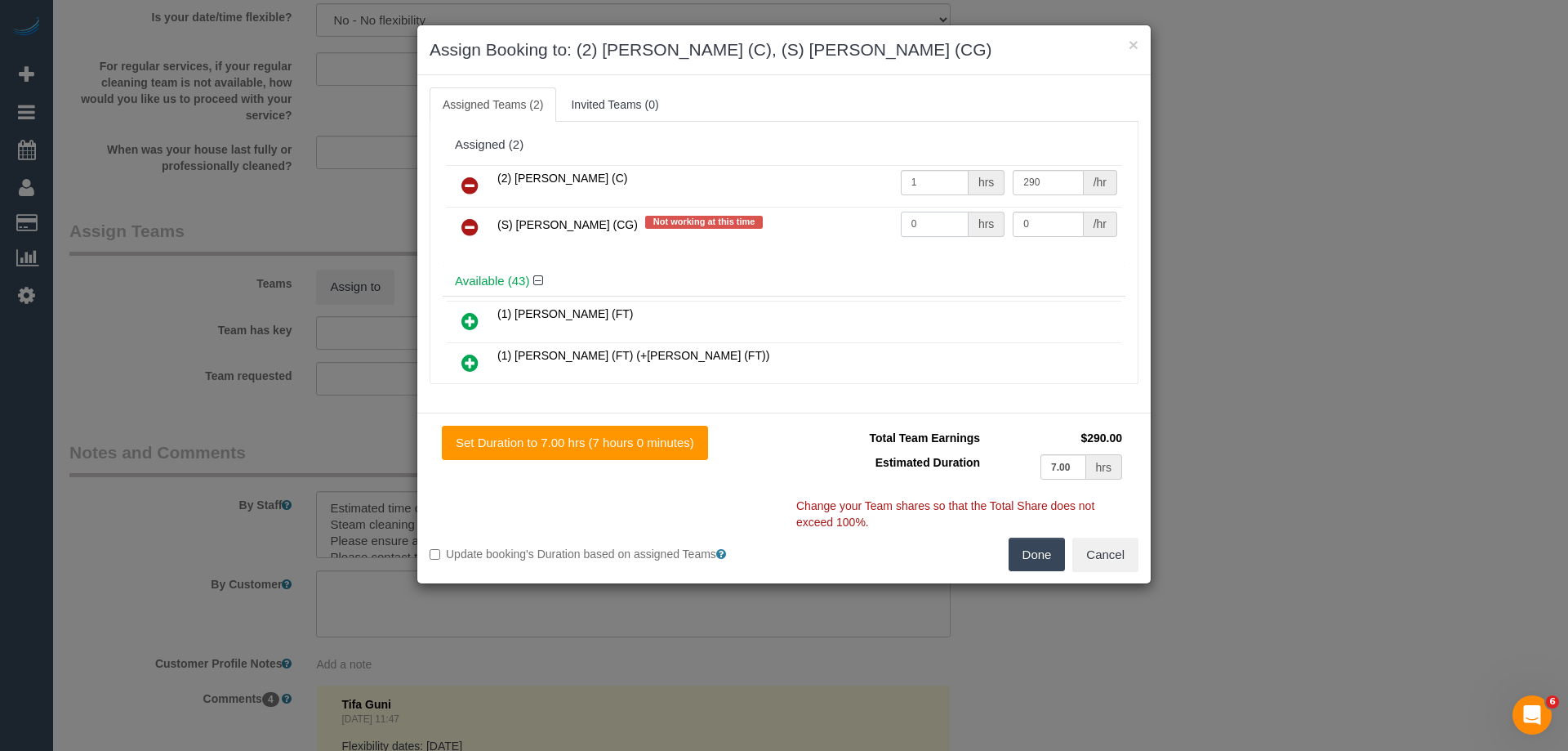
drag, startPoint x: 933, startPoint y: 225, endPoint x: 822, endPoint y: 221, distance: 111.1
click at [822, 221] on tr "(S) [PERSON_NAME] (CG) Not working at this time 0 hrs 0 /hr" at bounding box center [784, 226] width 674 height 41
type input "1"
drag, startPoint x: 1031, startPoint y: 217, endPoint x: 896, endPoint y: 190, distance: 137.7
click at [926, 193] on tbody "(2) Kerry Welfare (C) 1 hrs 290 /hr (S) Mark Yenimireddy (CG) Not working at th…" at bounding box center [784, 206] width 674 height 83
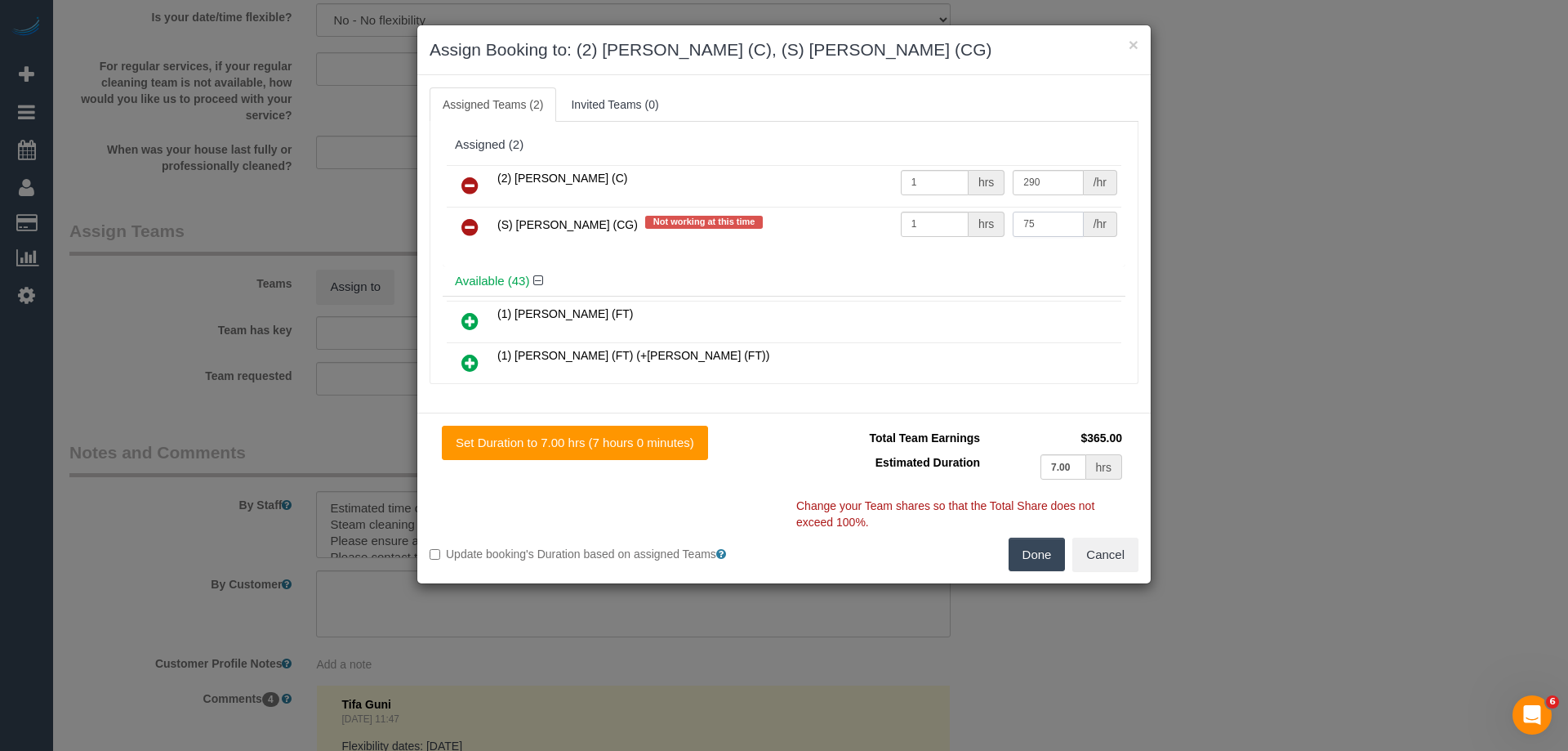
type input "75"
click at [1046, 550] on button "Done" at bounding box center [1036, 554] width 57 height 34
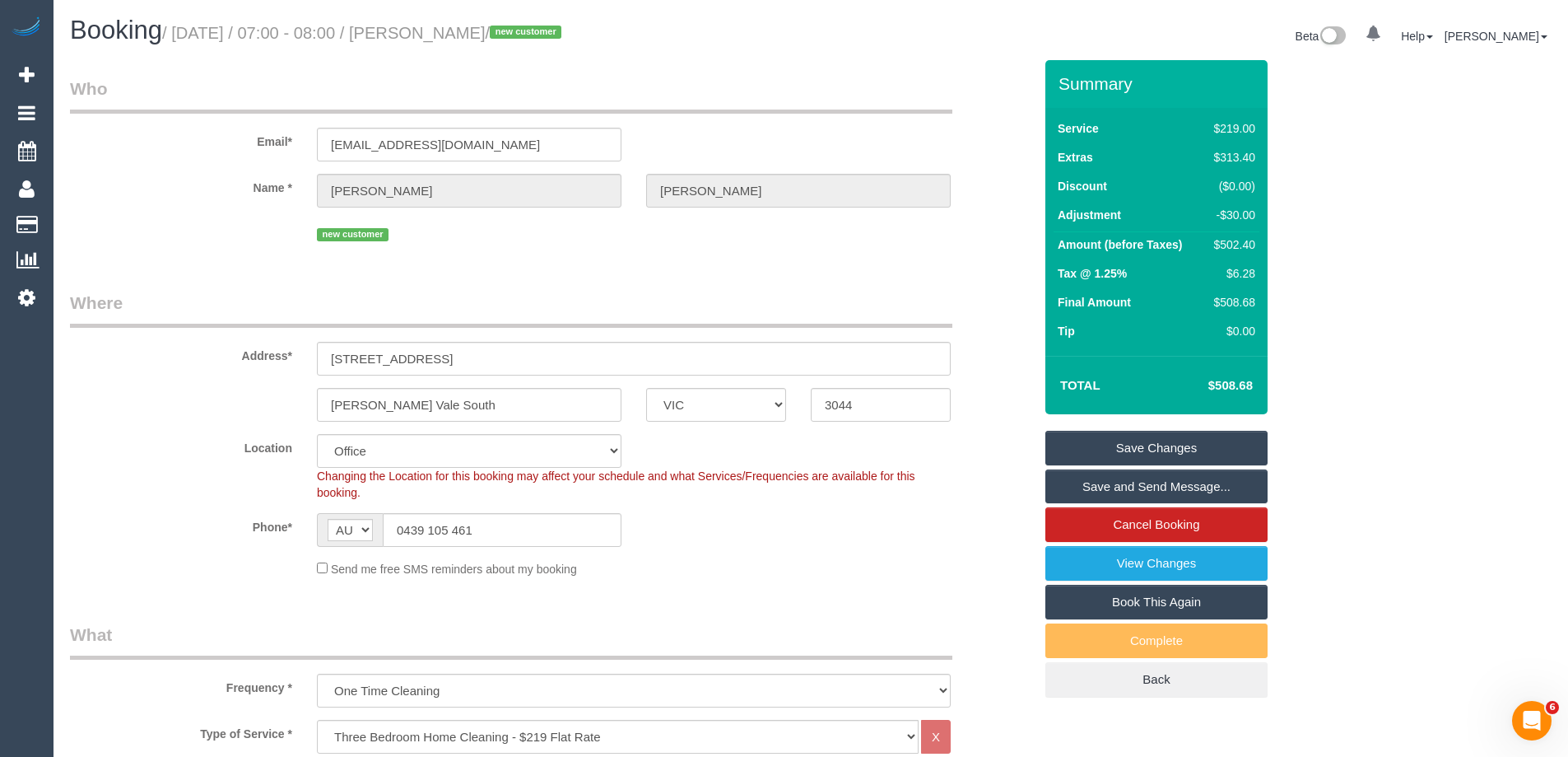
click at [1090, 484] on link "Save and Send Message..." at bounding box center [1157, 486] width 223 height 34
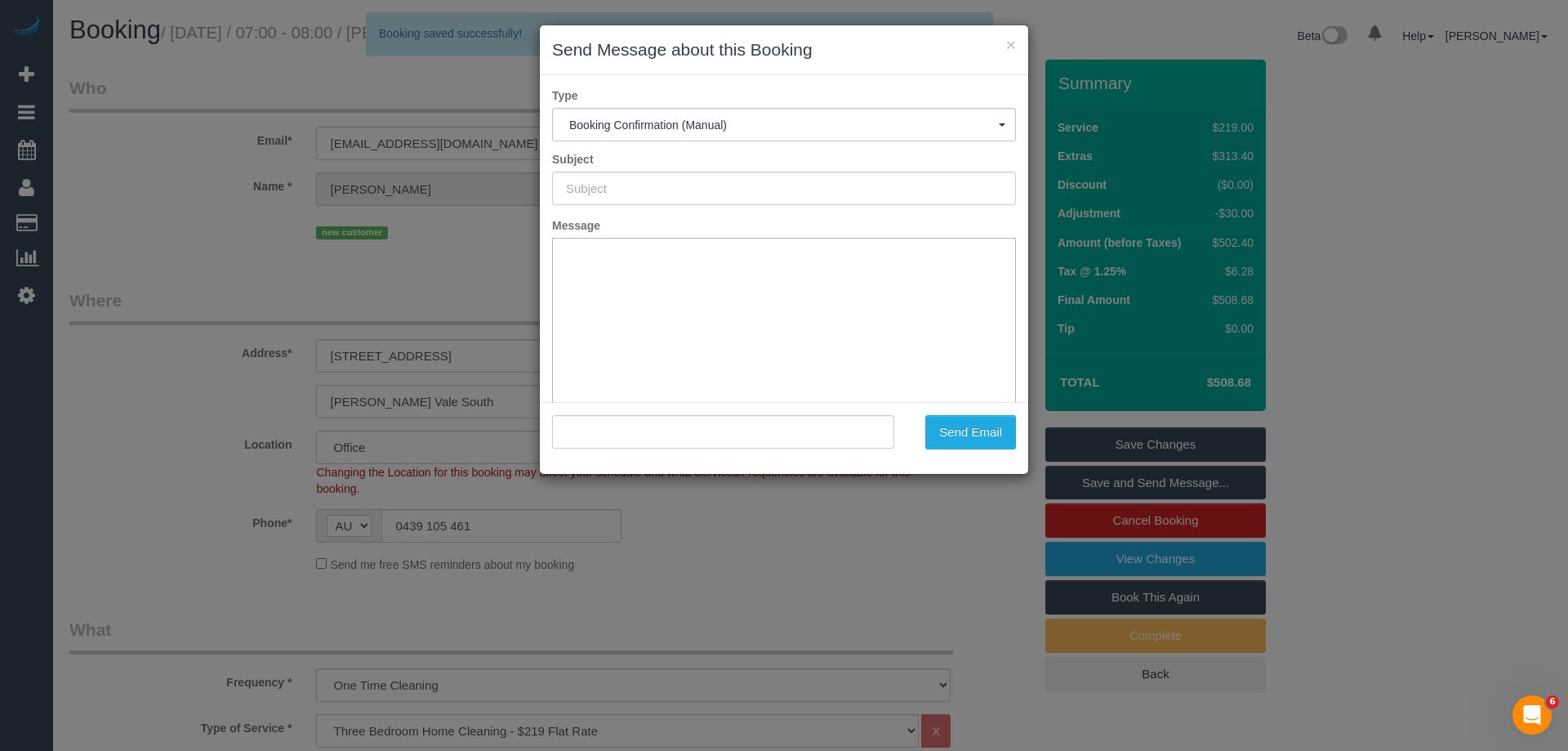
type input "Booking Confirmed"
type input ""Jeremy Webb" <jeremywebb_7@hotmail.com>"
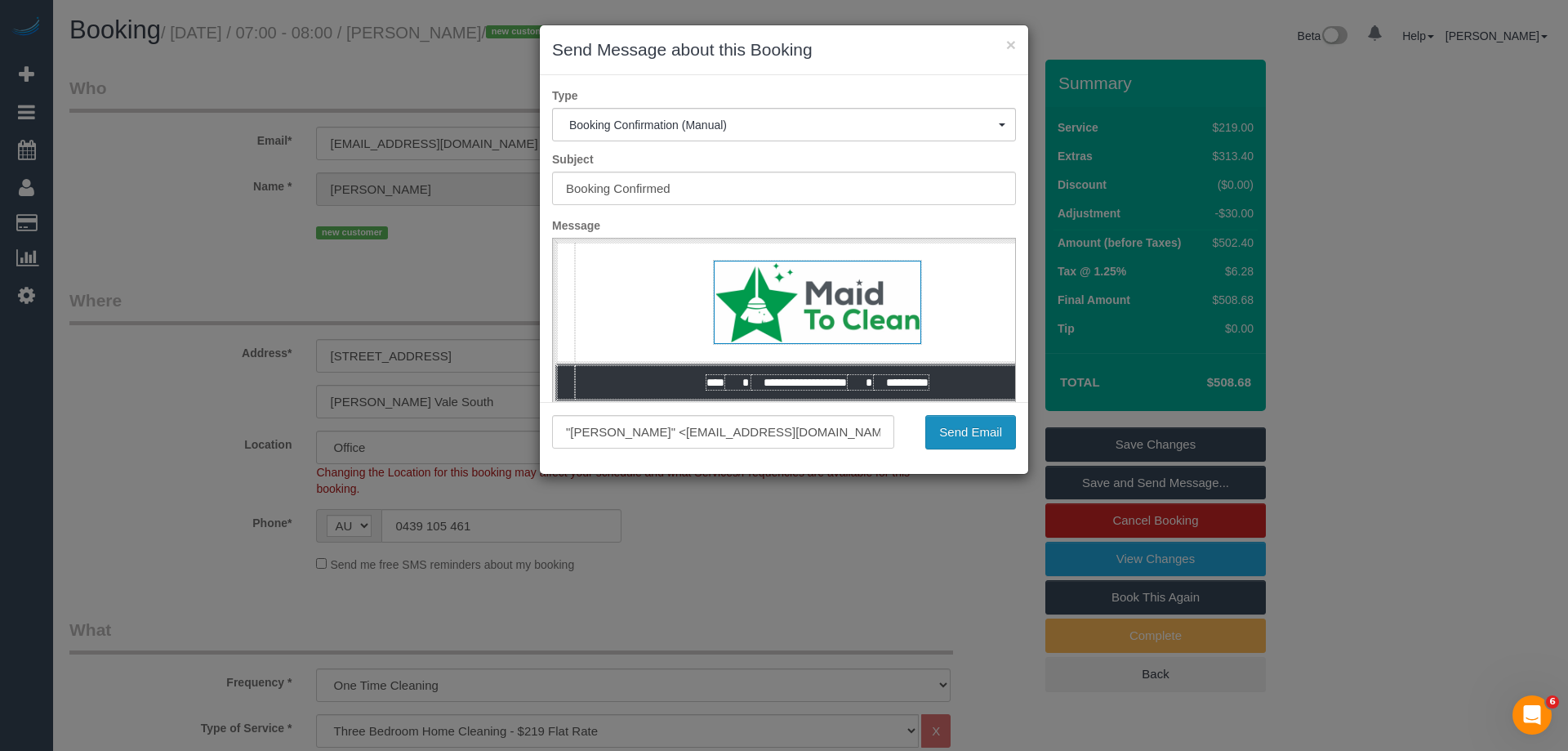
click at [959, 437] on button "Send Email" at bounding box center [970, 432] width 91 height 34
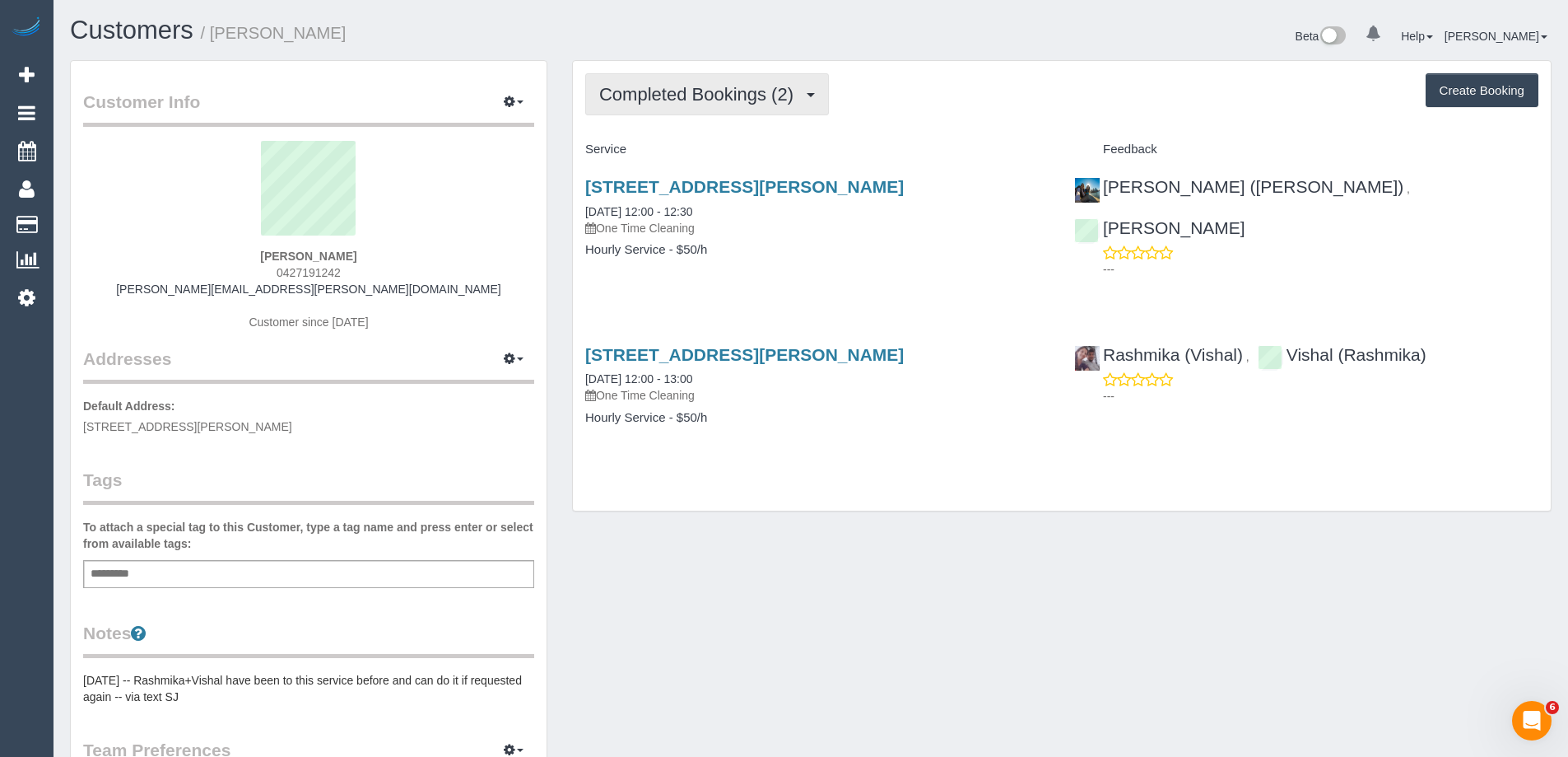
click at [697, 104] on span "Completed Bookings (2)" at bounding box center [700, 94] width 202 height 20
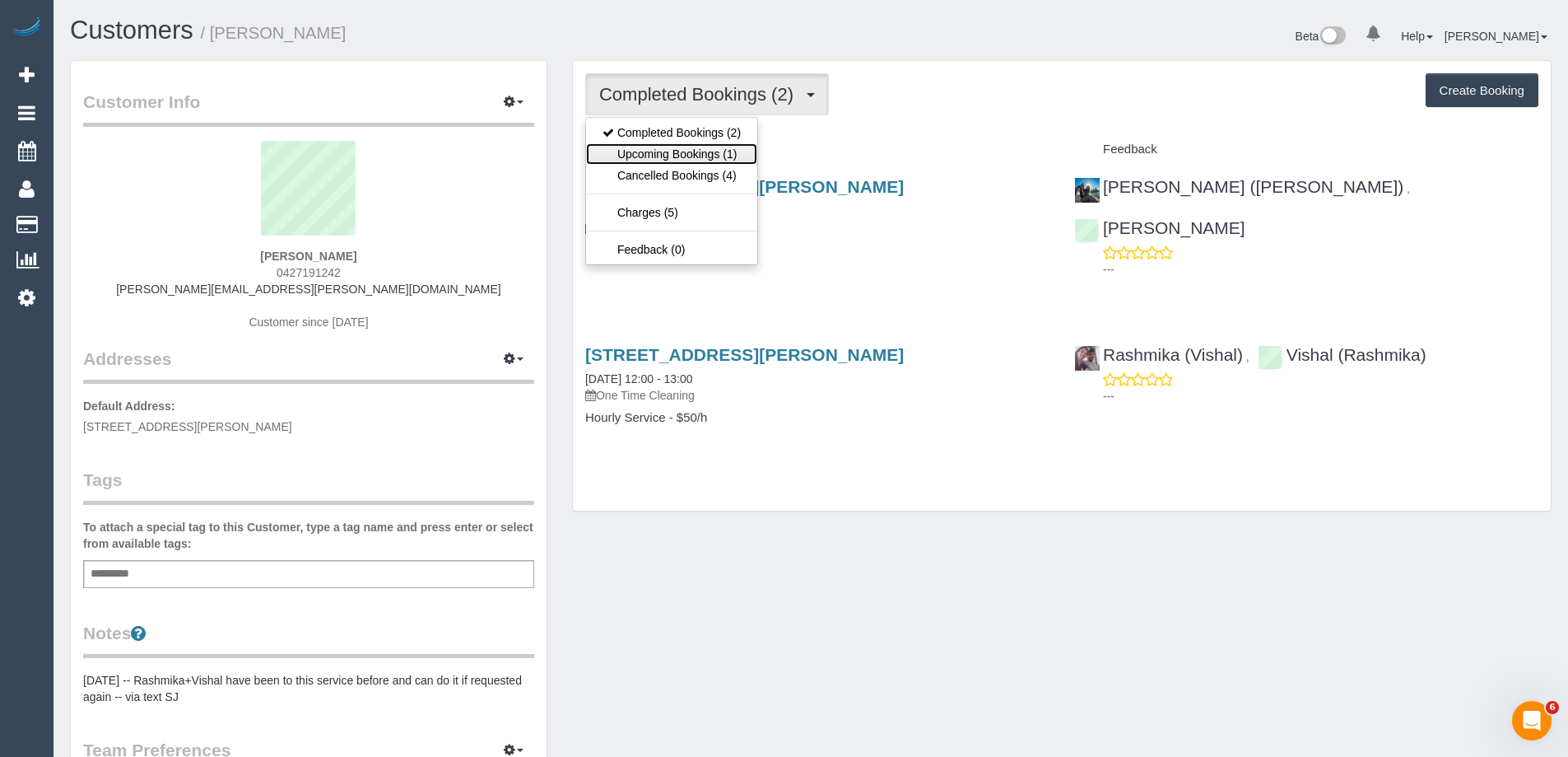
click at [696, 157] on link "Upcoming Bookings (1)" at bounding box center [671, 153] width 171 height 21
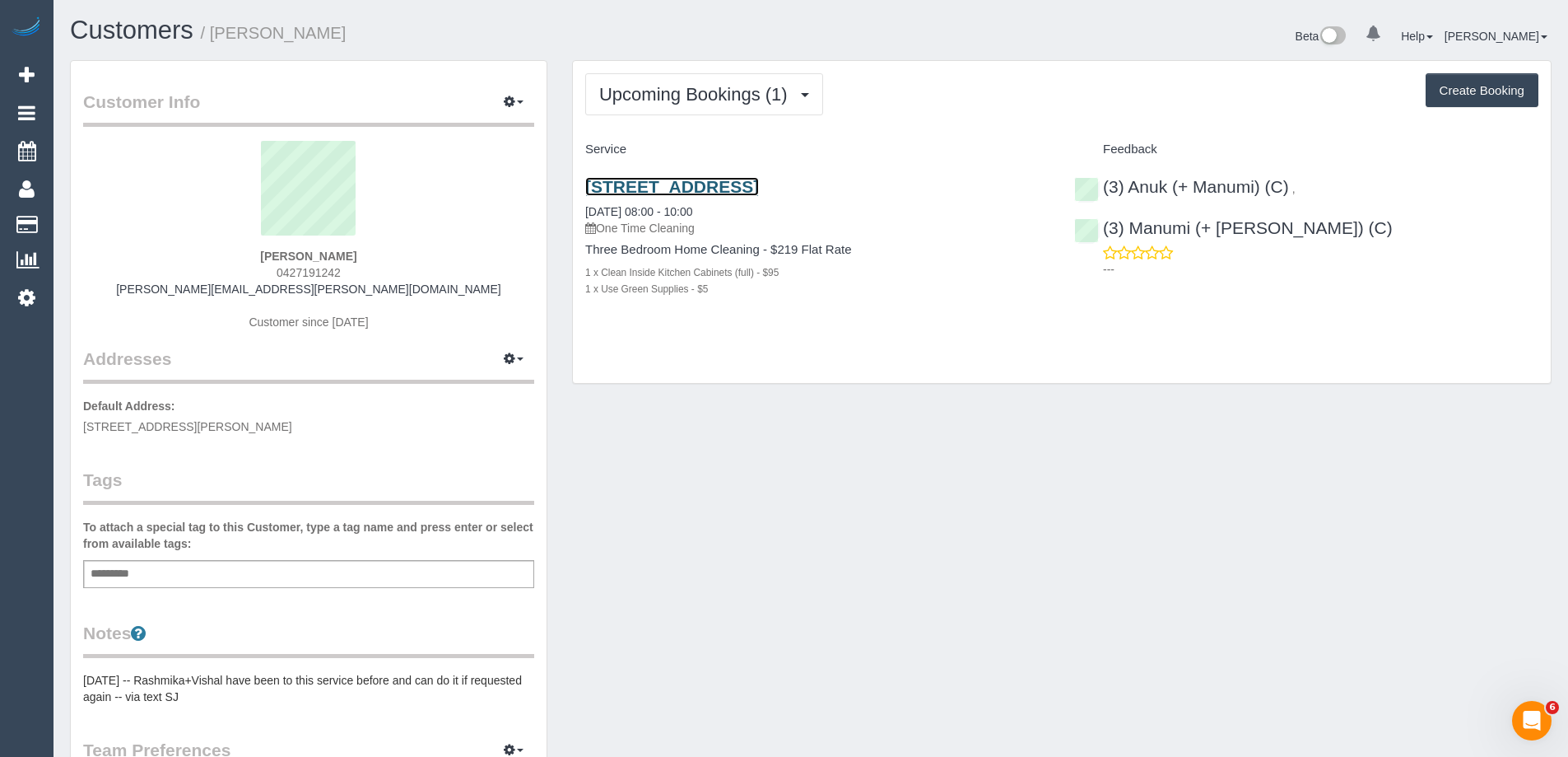
drag, startPoint x: 696, startPoint y: 177, endPoint x: 650, endPoint y: 181, distance: 46.2
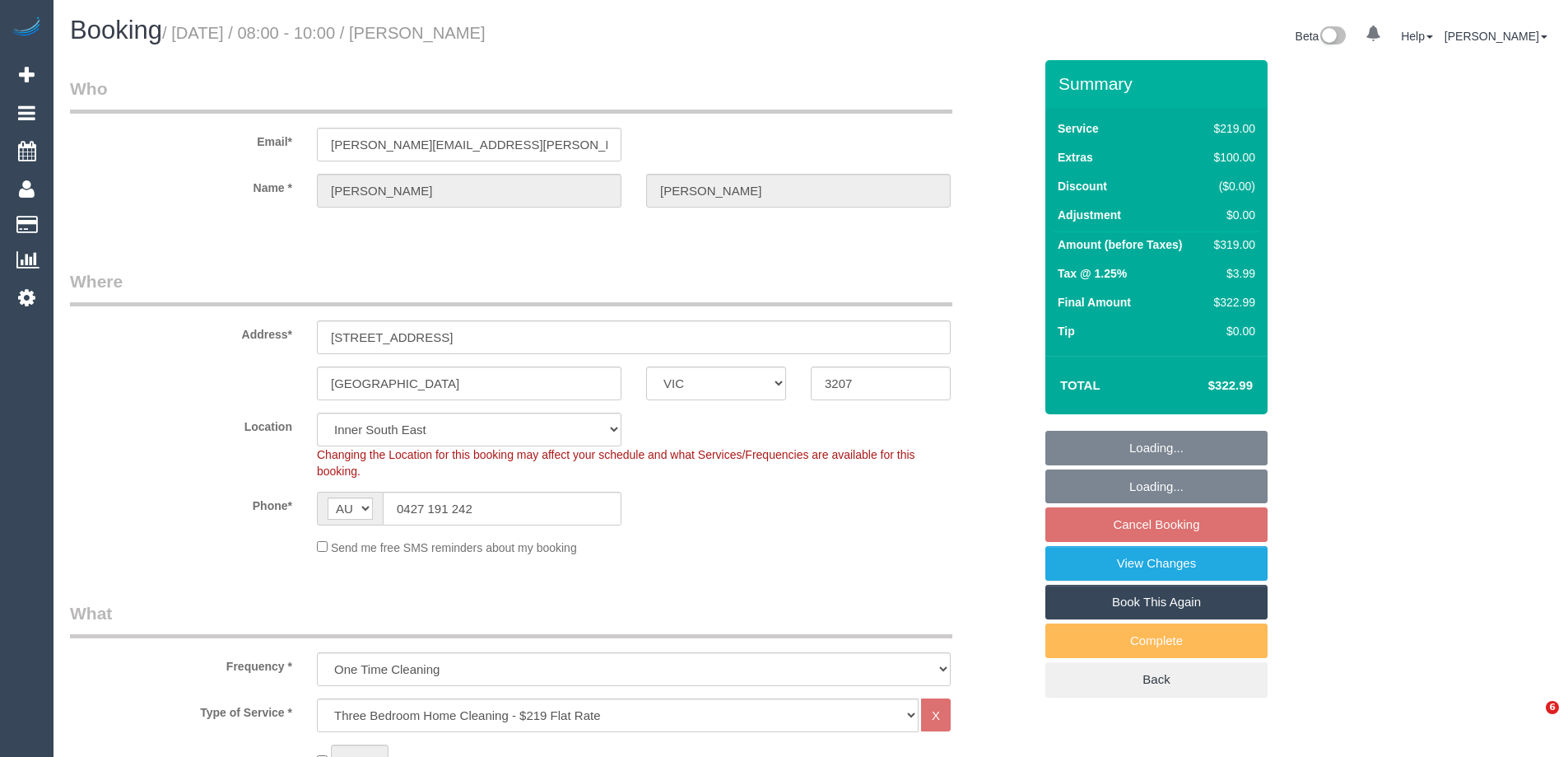
select select "VIC"
select select "string:stripe-pm_1S7TFl2GScqysDRVumSjWoCy"
select select "number:29"
select select "number:14"
select select "number:18"
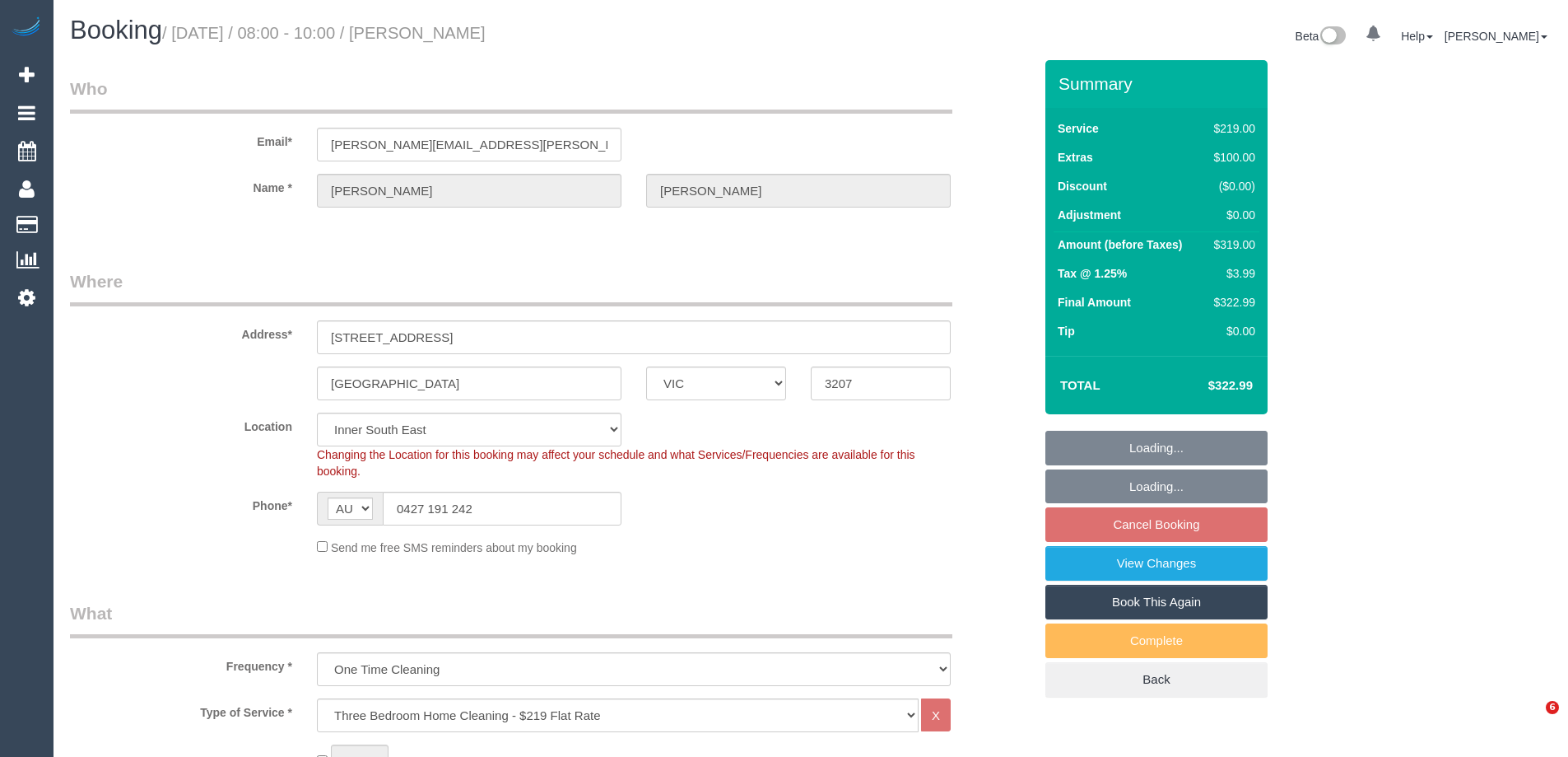
select select "number:24"
select select "number:13"
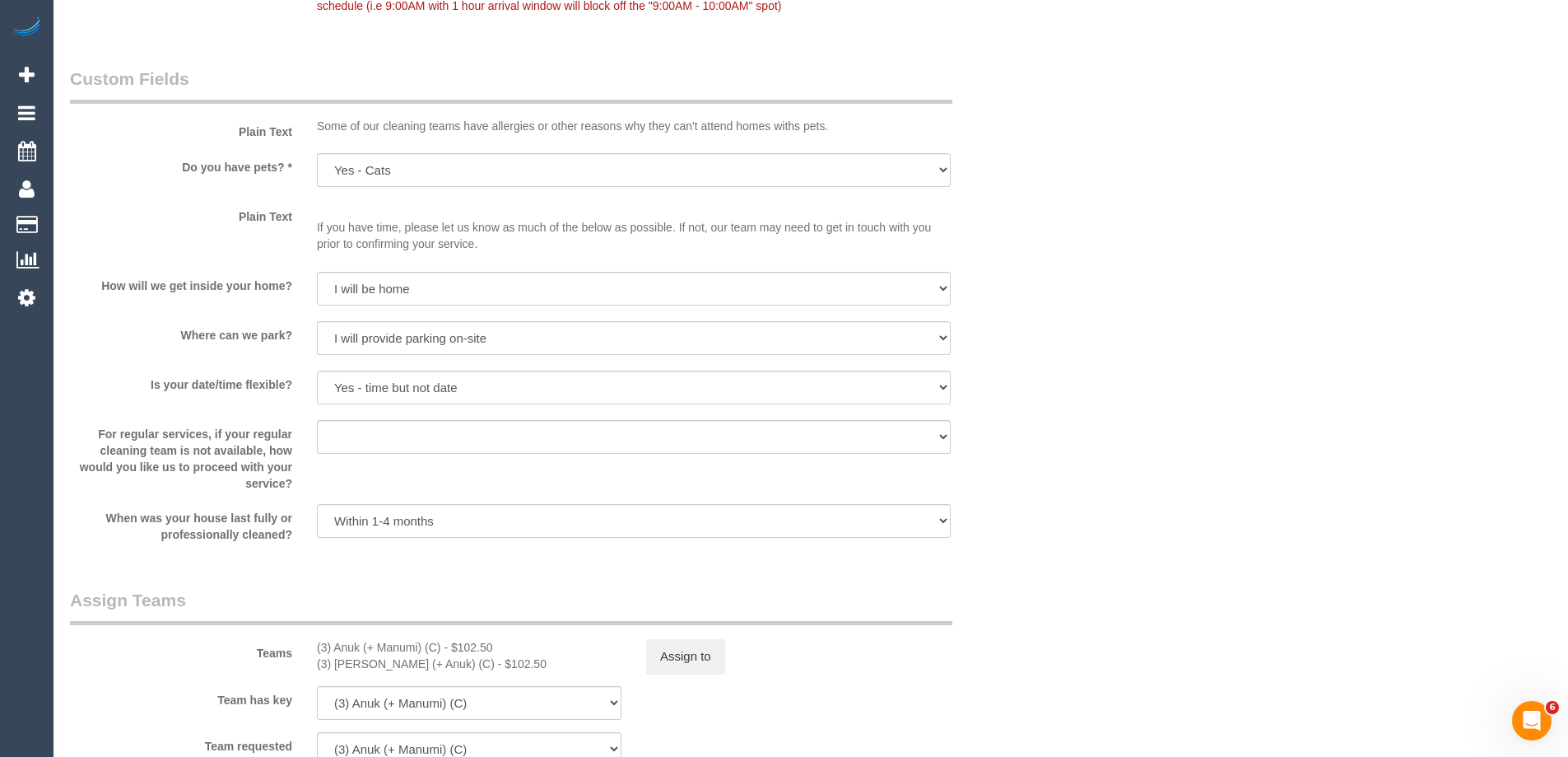
scroll to position [3075, 0]
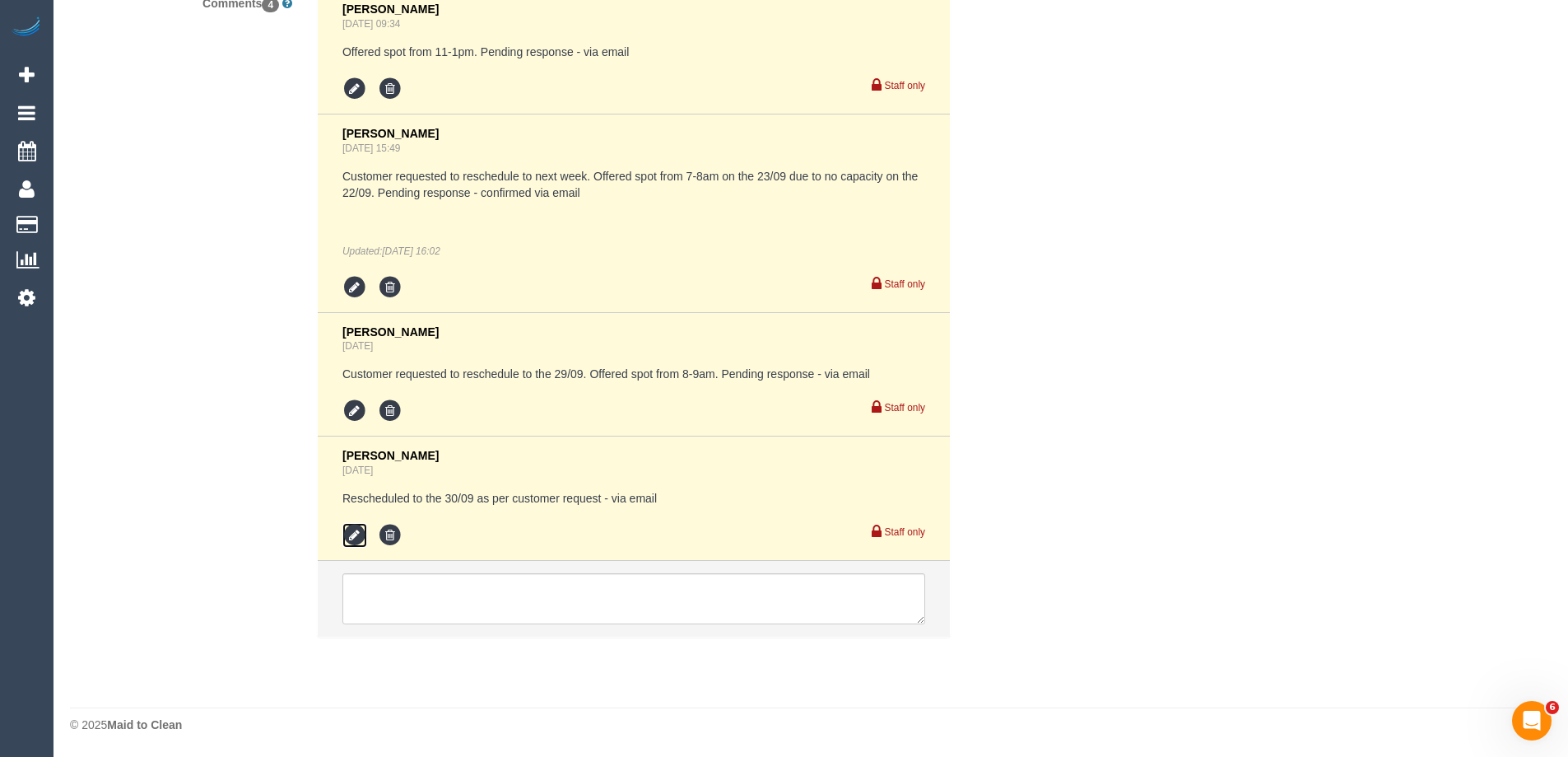
click at [346, 529] on icon at bounding box center [355, 535] width 25 height 25
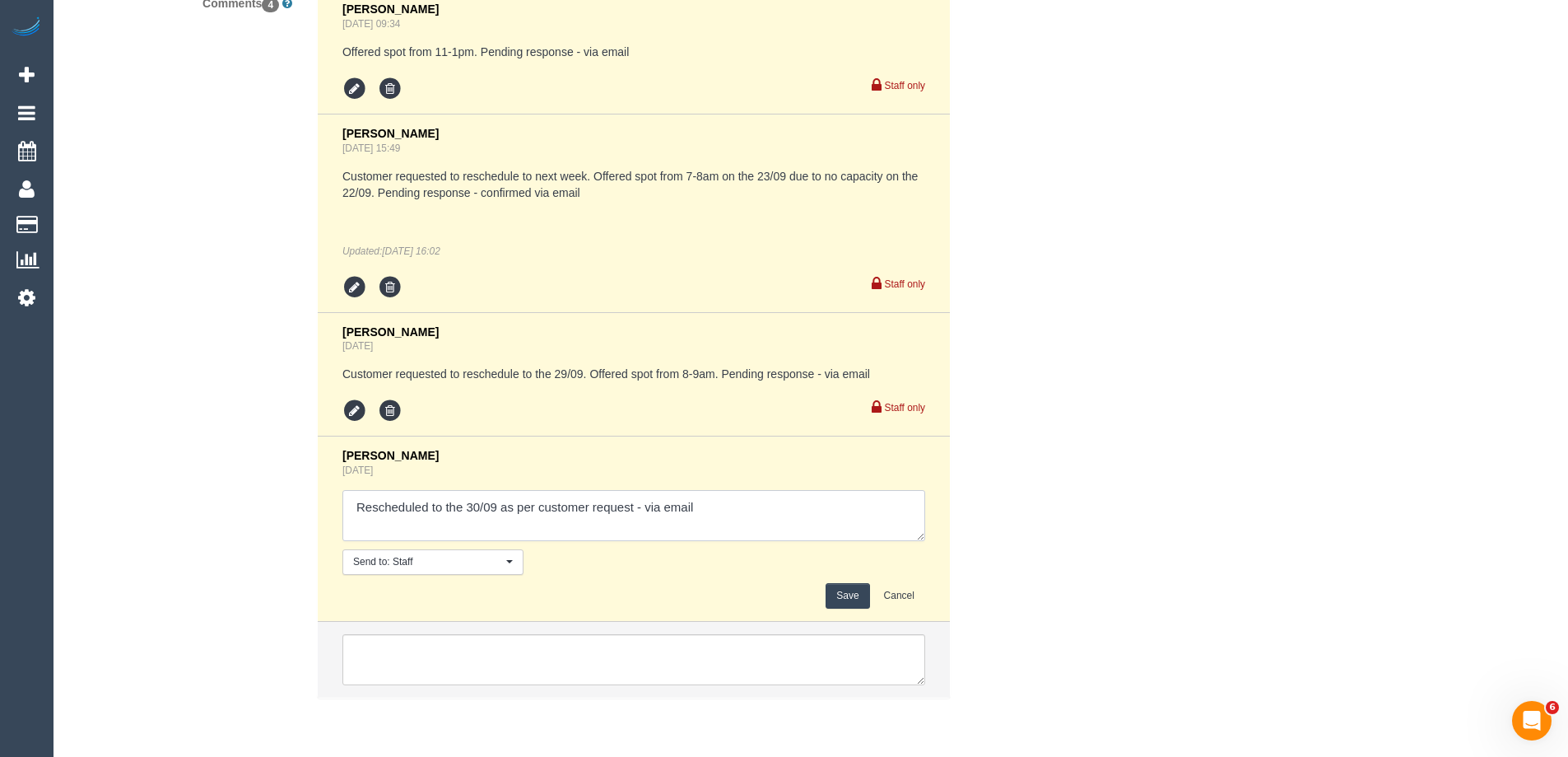
click at [646, 510] on textarea at bounding box center [634, 515] width 583 height 51
click at [859, 598] on button "Save" at bounding box center [847, 596] width 43 height 26
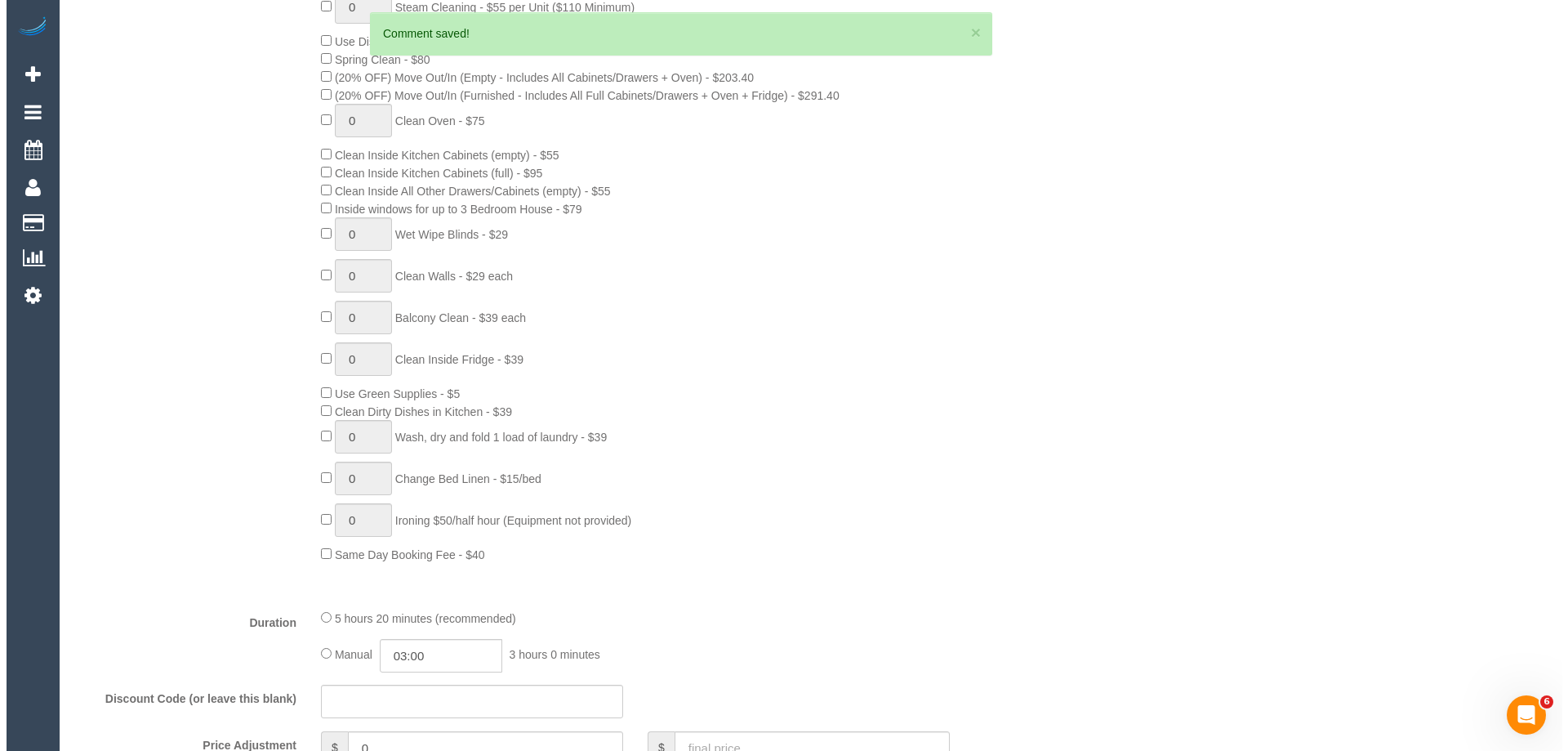
scroll to position [0, 0]
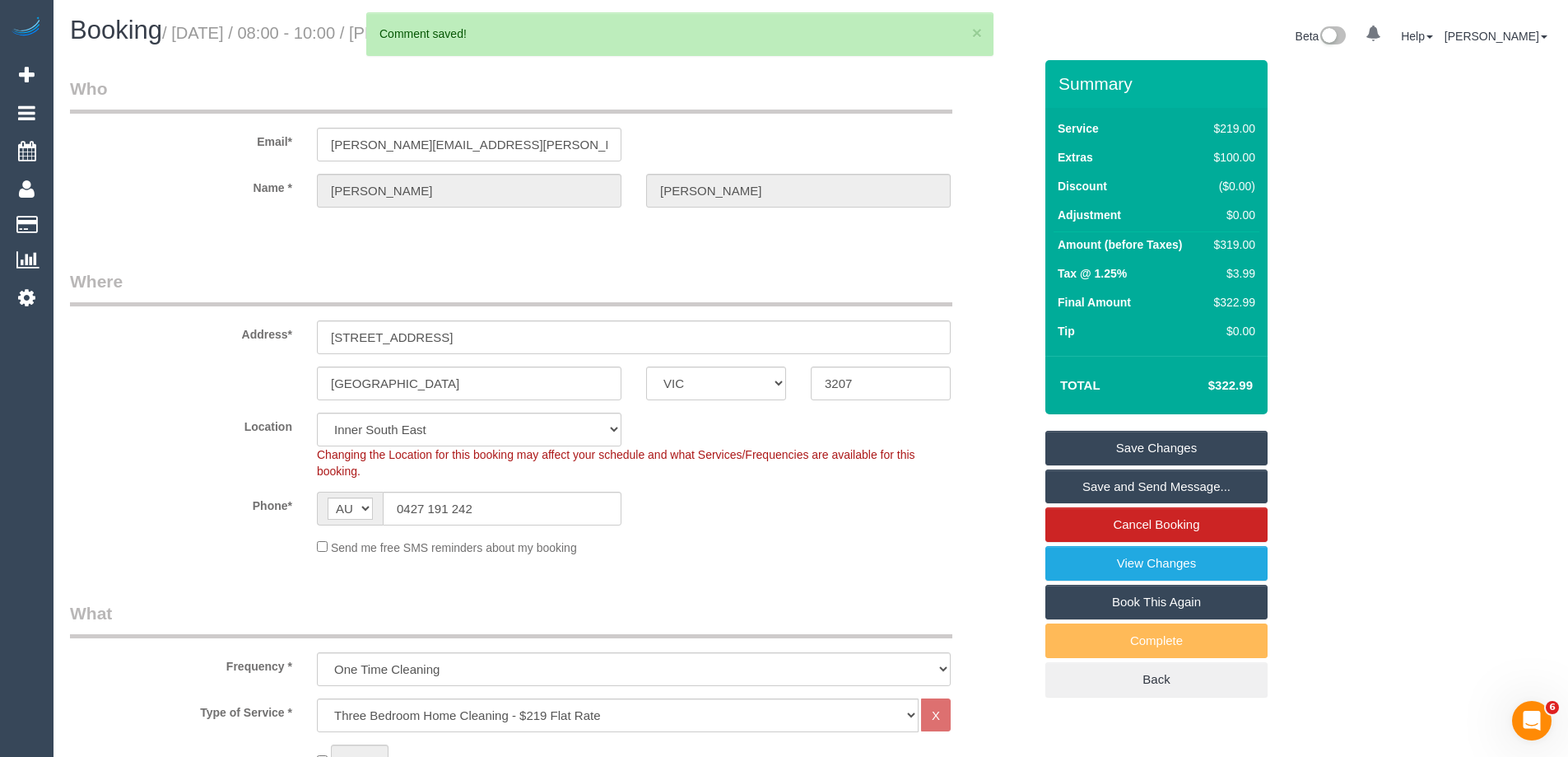
click at [1098, 486] on link "Save and Send Message..." at bounding box center [1157, 486] width 223 height 34
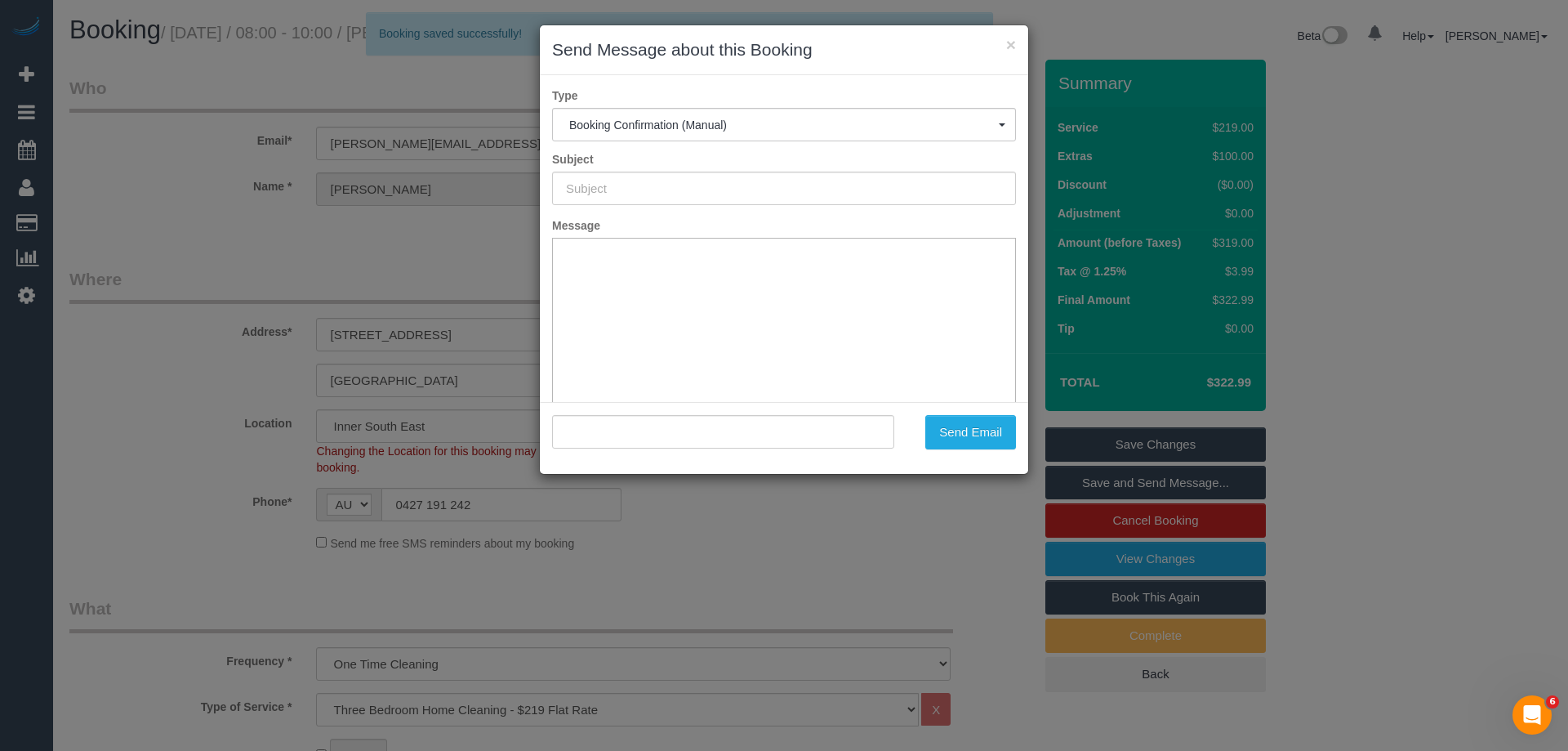
type input "Booking Confirmed"
type input ""Lindy Hayter" <lindy.hayter@gmail.com>"
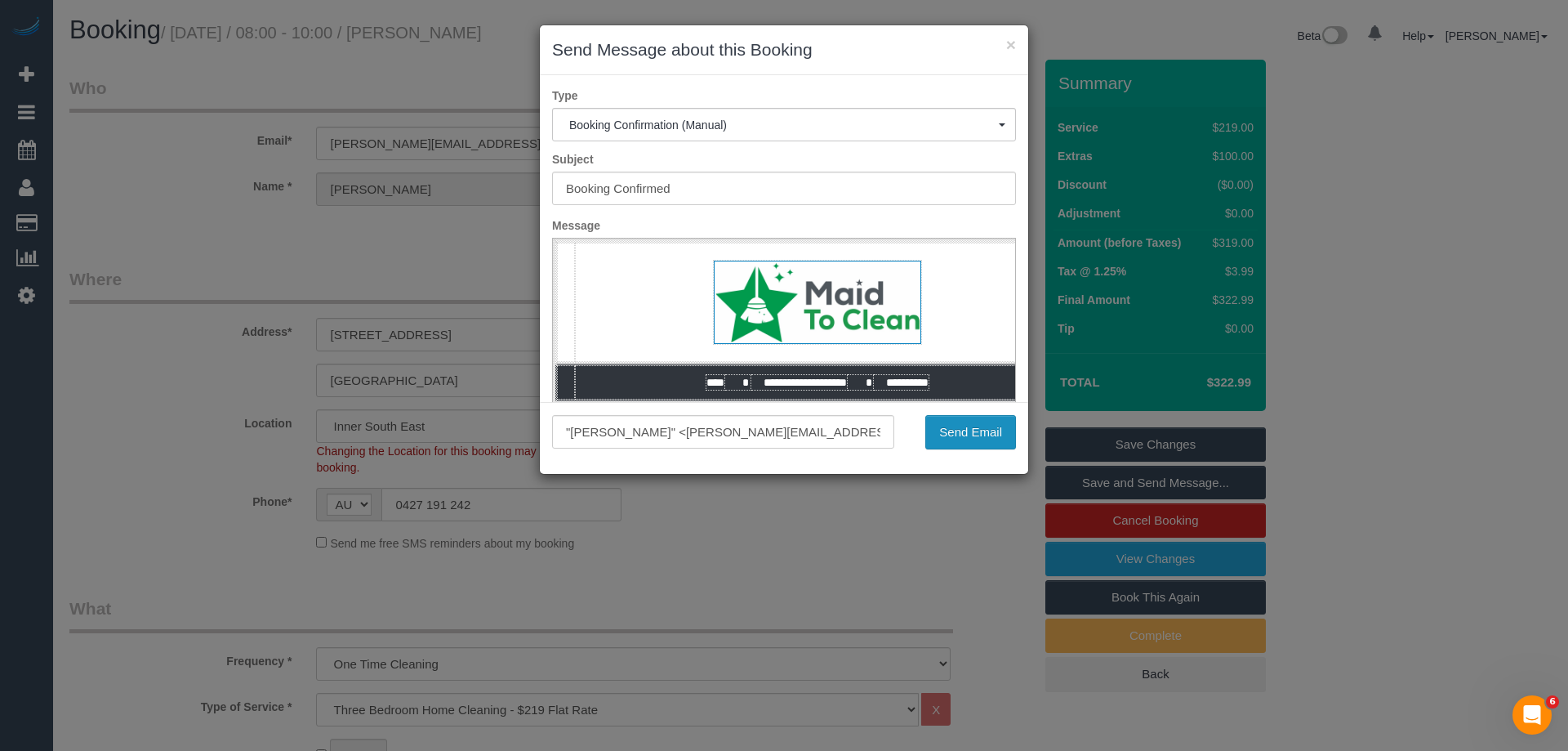
click at [949, 432] on button "Send Email" at bounding box center [970, 432] width 91 height 34
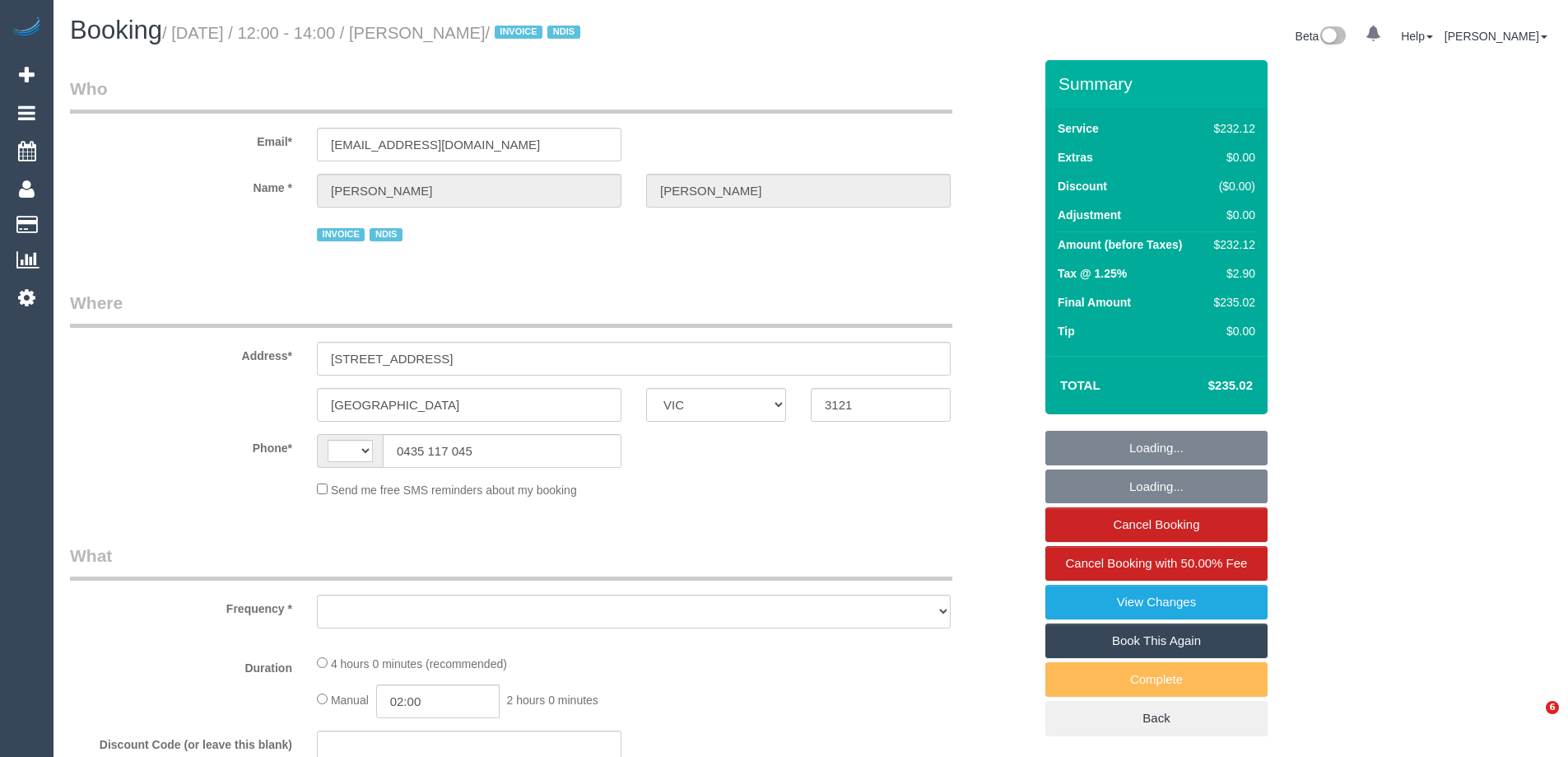
select select "VIC"
select select "string:AU"
select select "object:276"
select select "240"
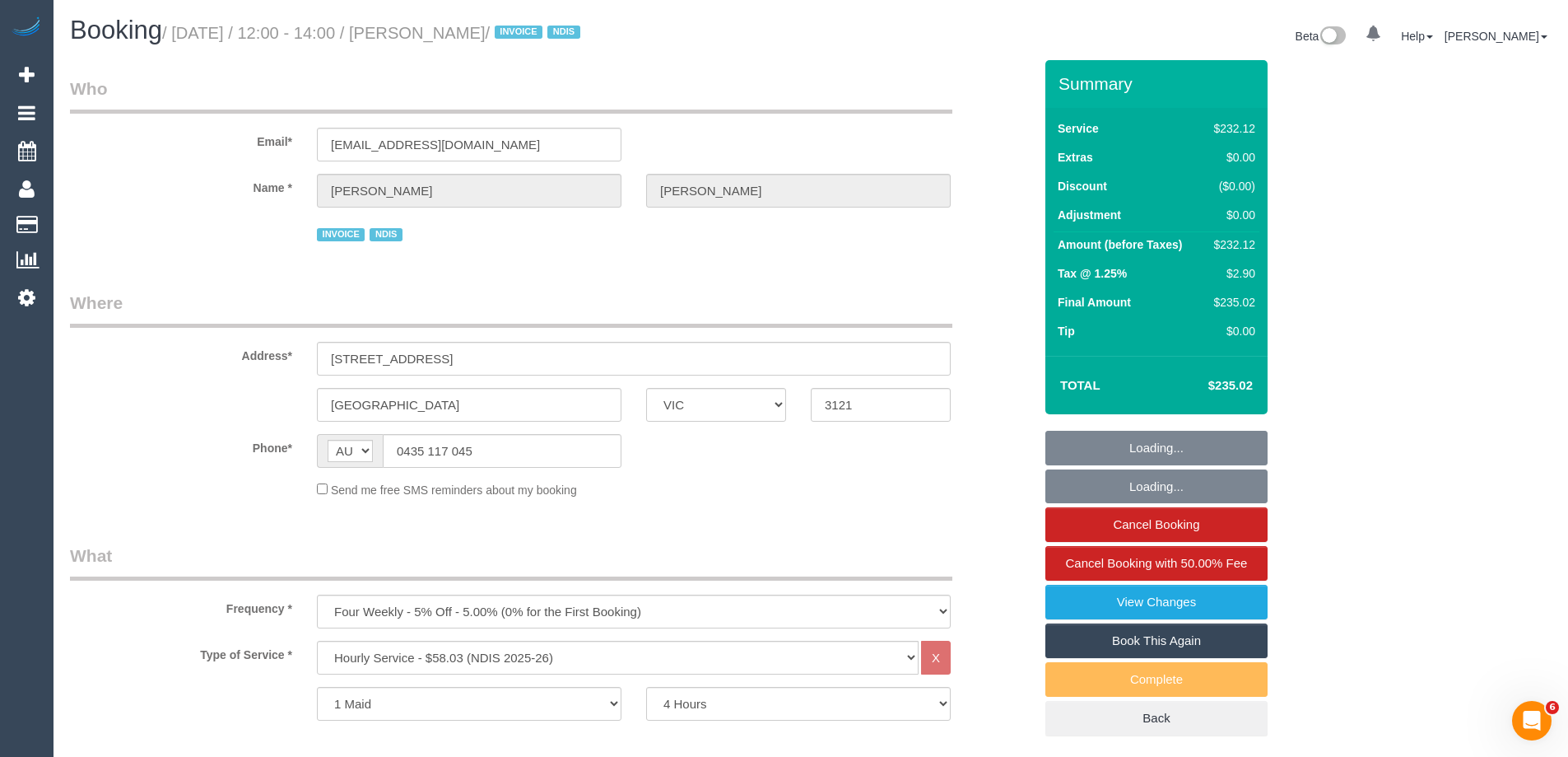
select select "number:28"
select select "number:14"
select select "number:19"
select select "number:36"
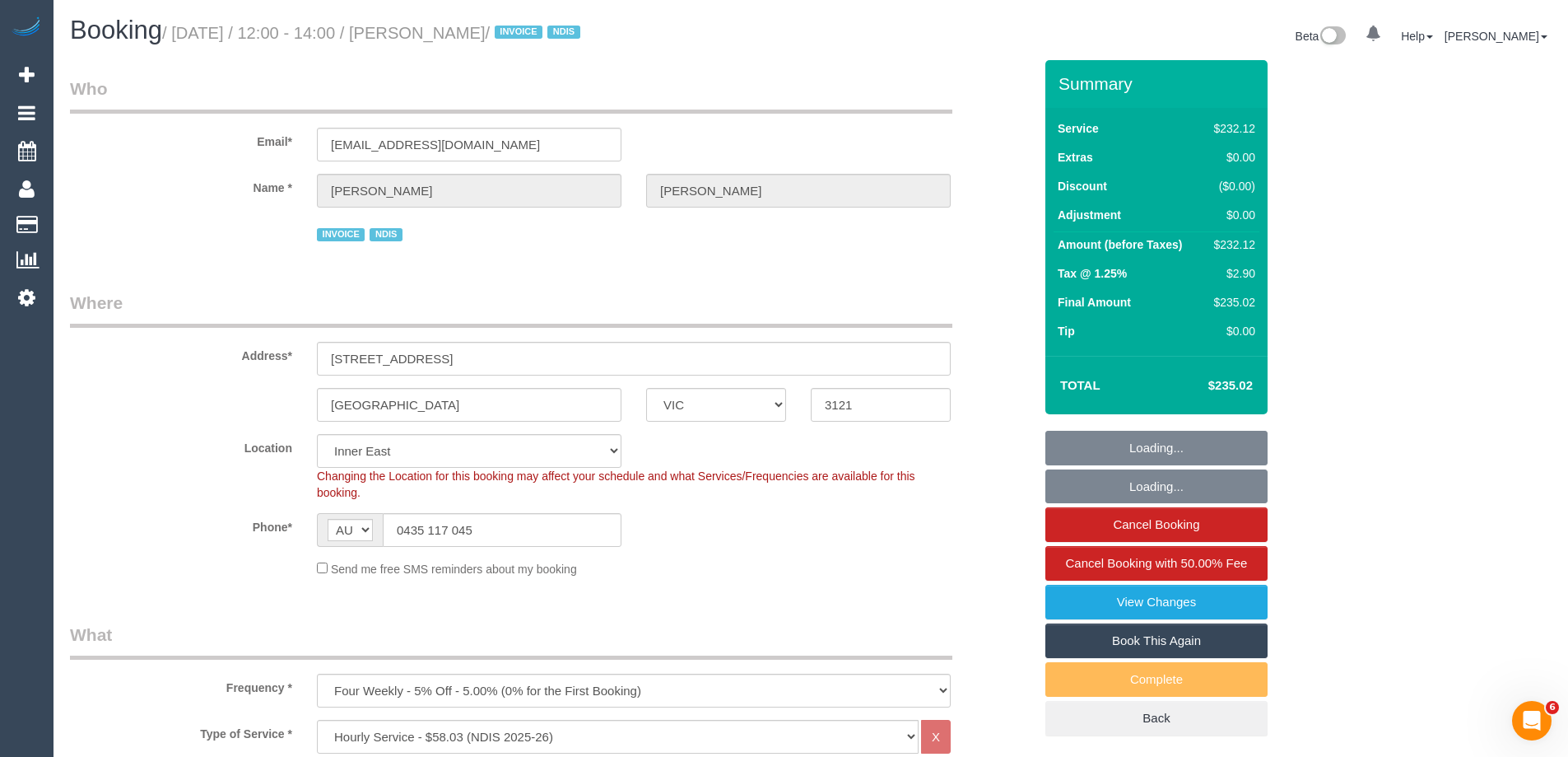
select select "object:774"
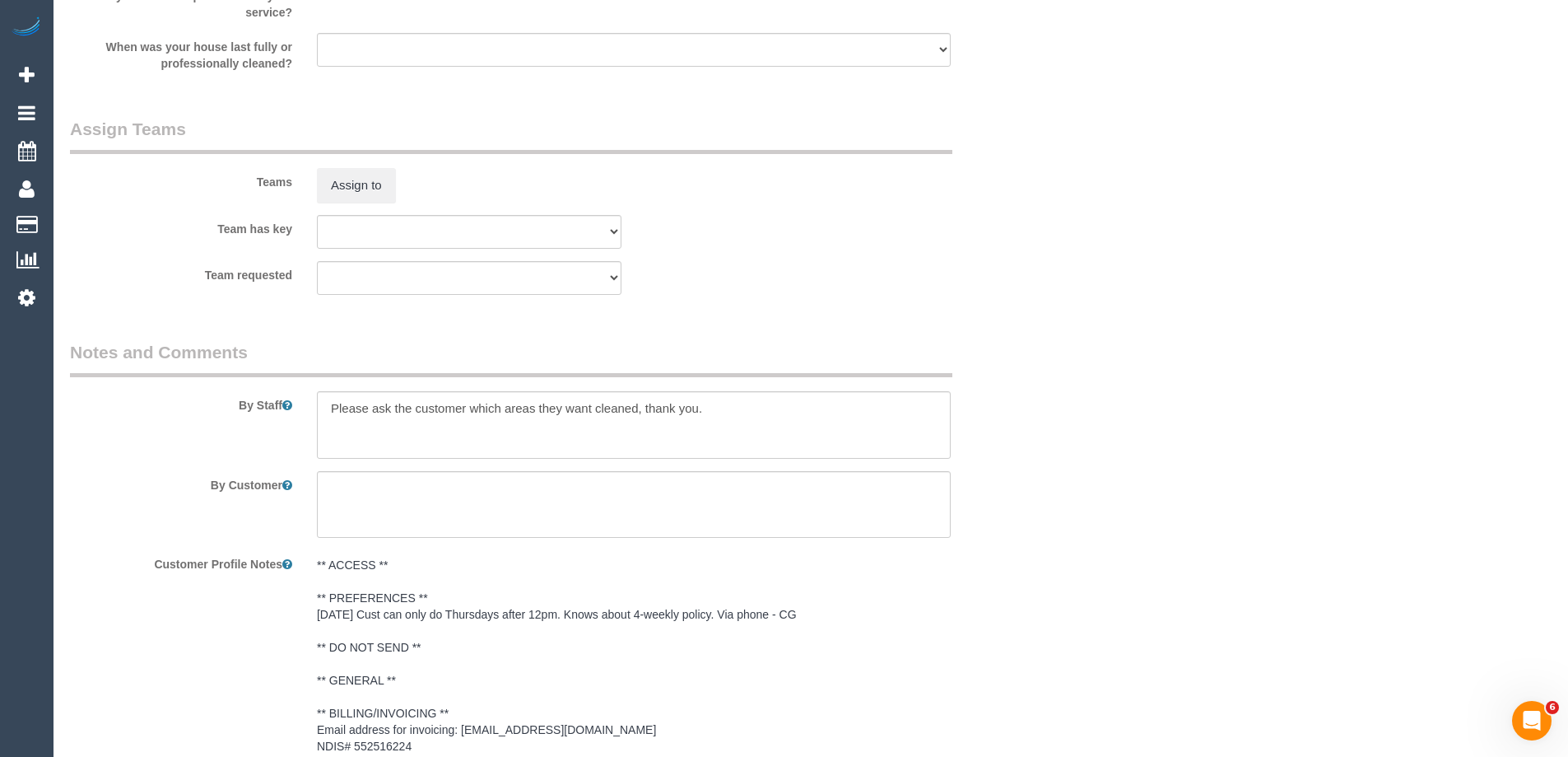
select select "spot1"
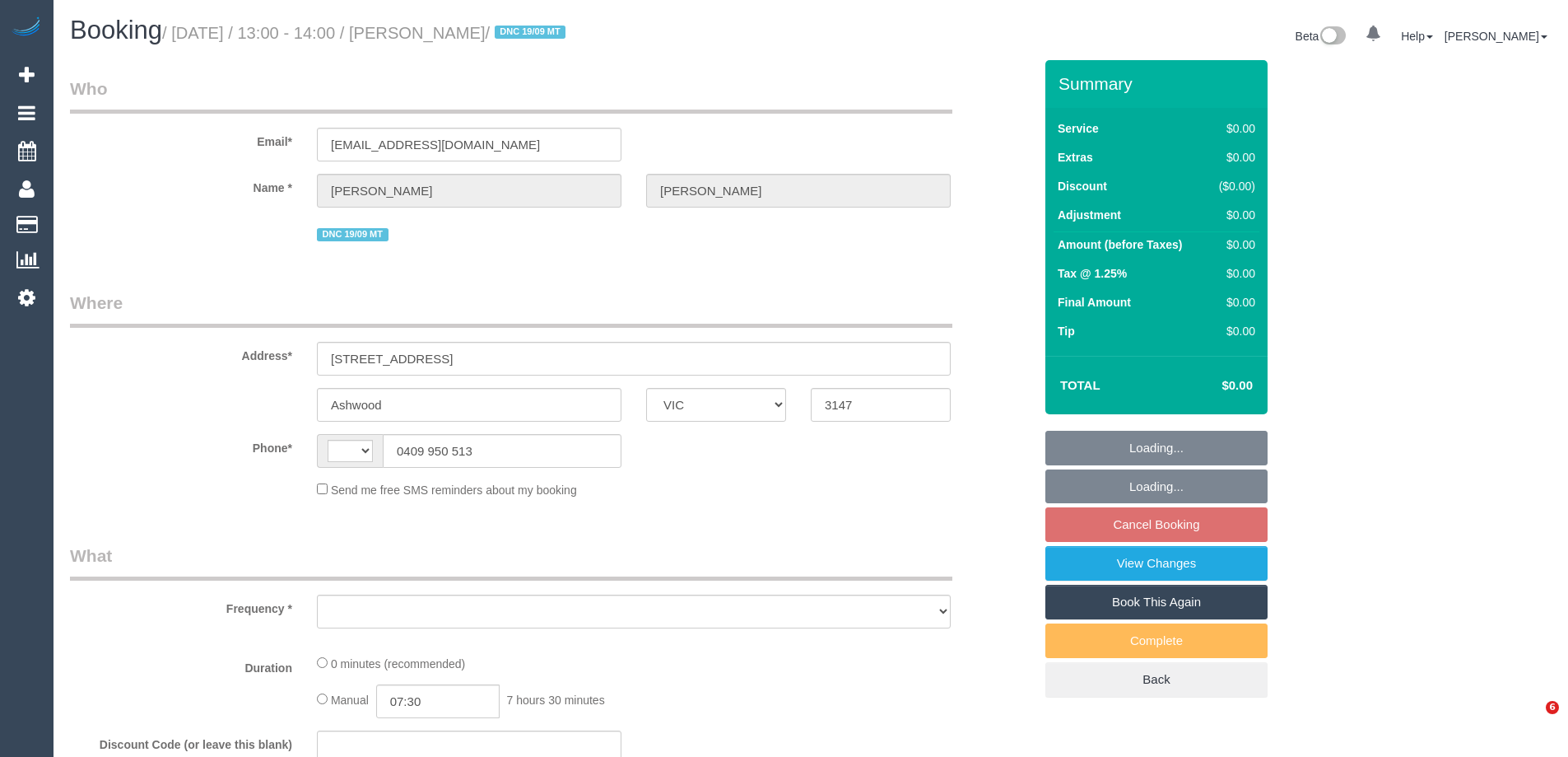
select select "VIC"
select select "object:286"
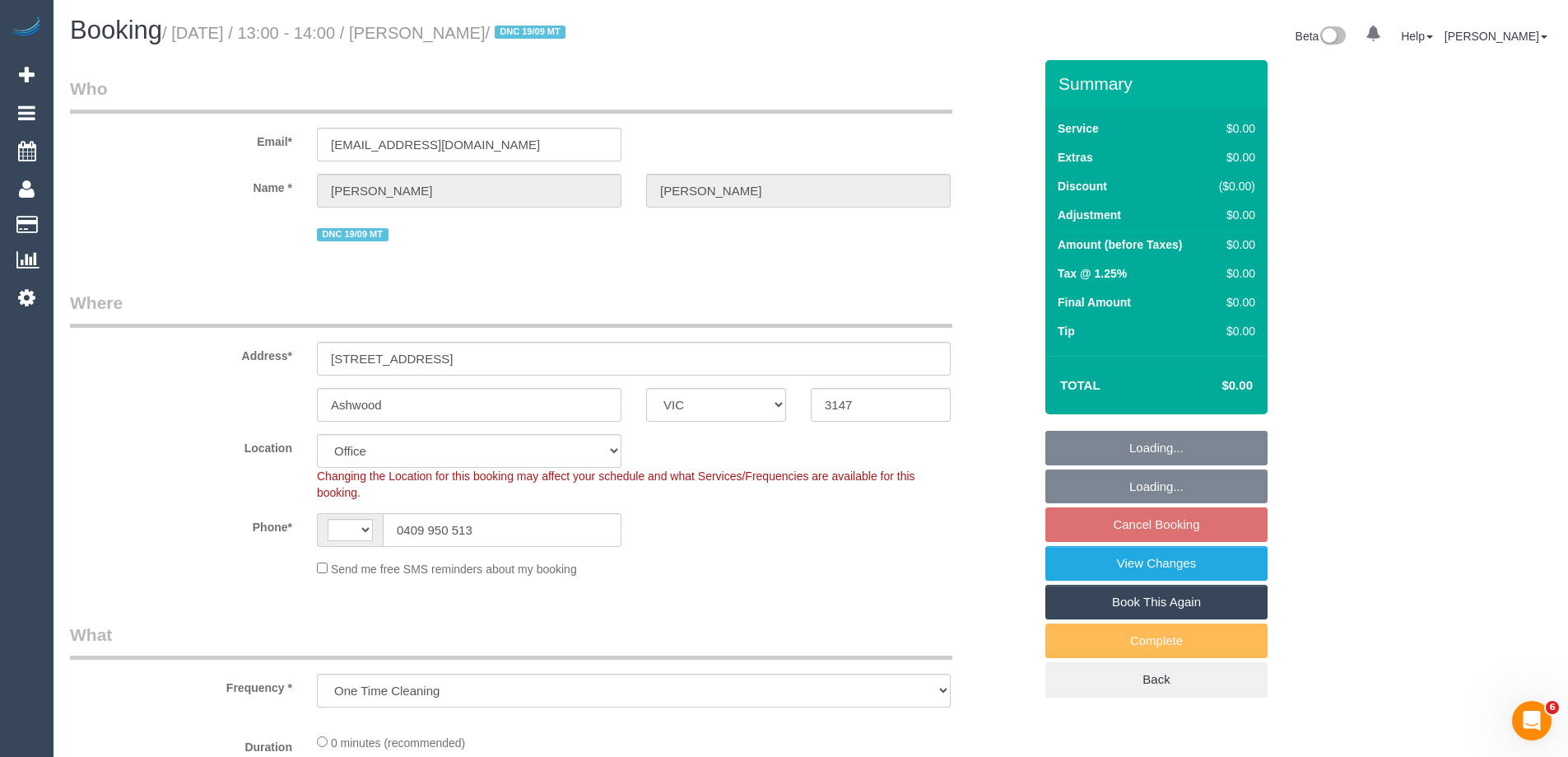
select select "number:28"
select select "number:14"
select select "number:19"
select select "number:24"
select select "number:11"
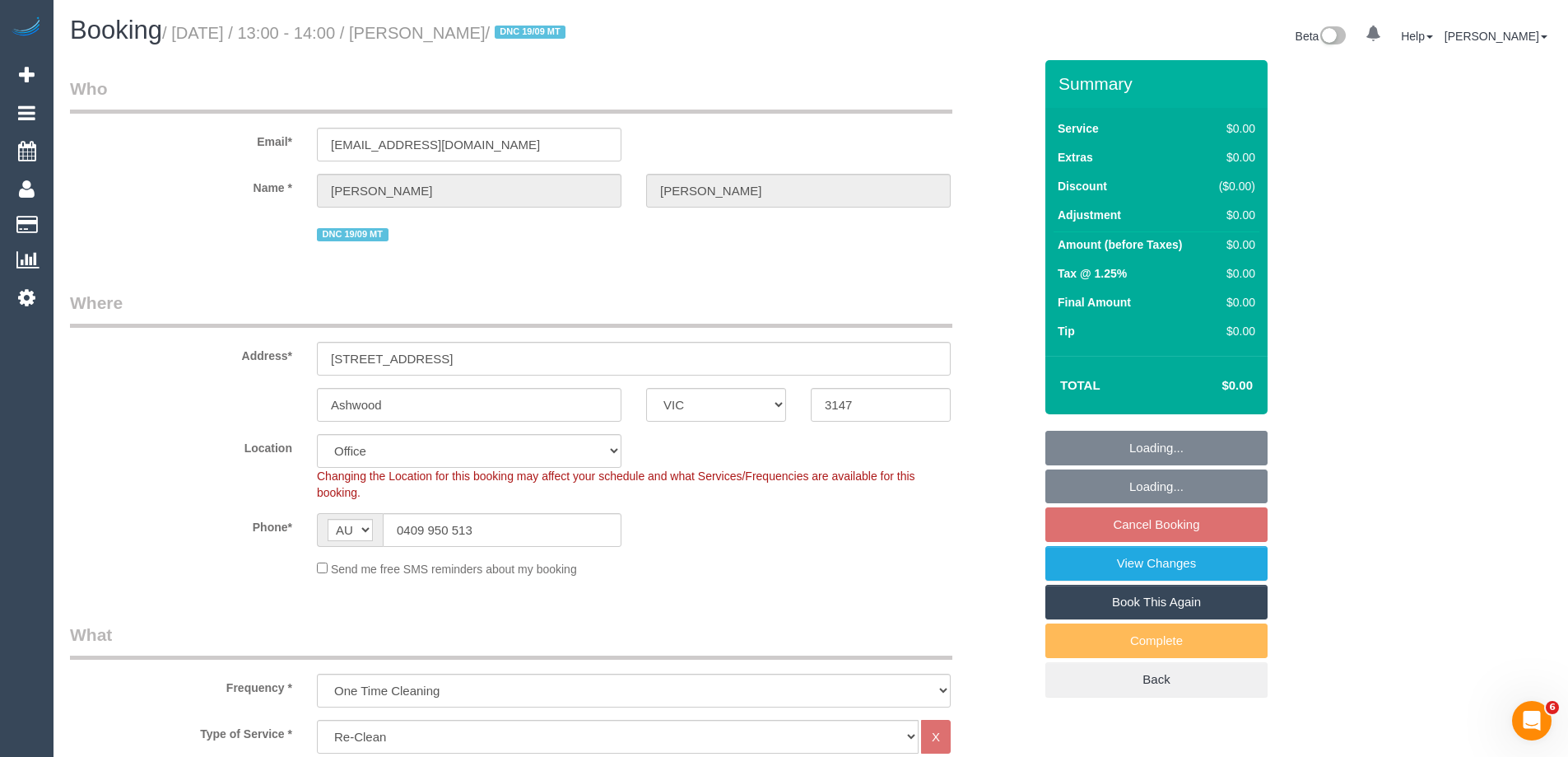
select select "string:AU"
select select "object:1942"
select select "string:stripe-pm_1S7U2F2GScqysDRV6xFb9xPu"
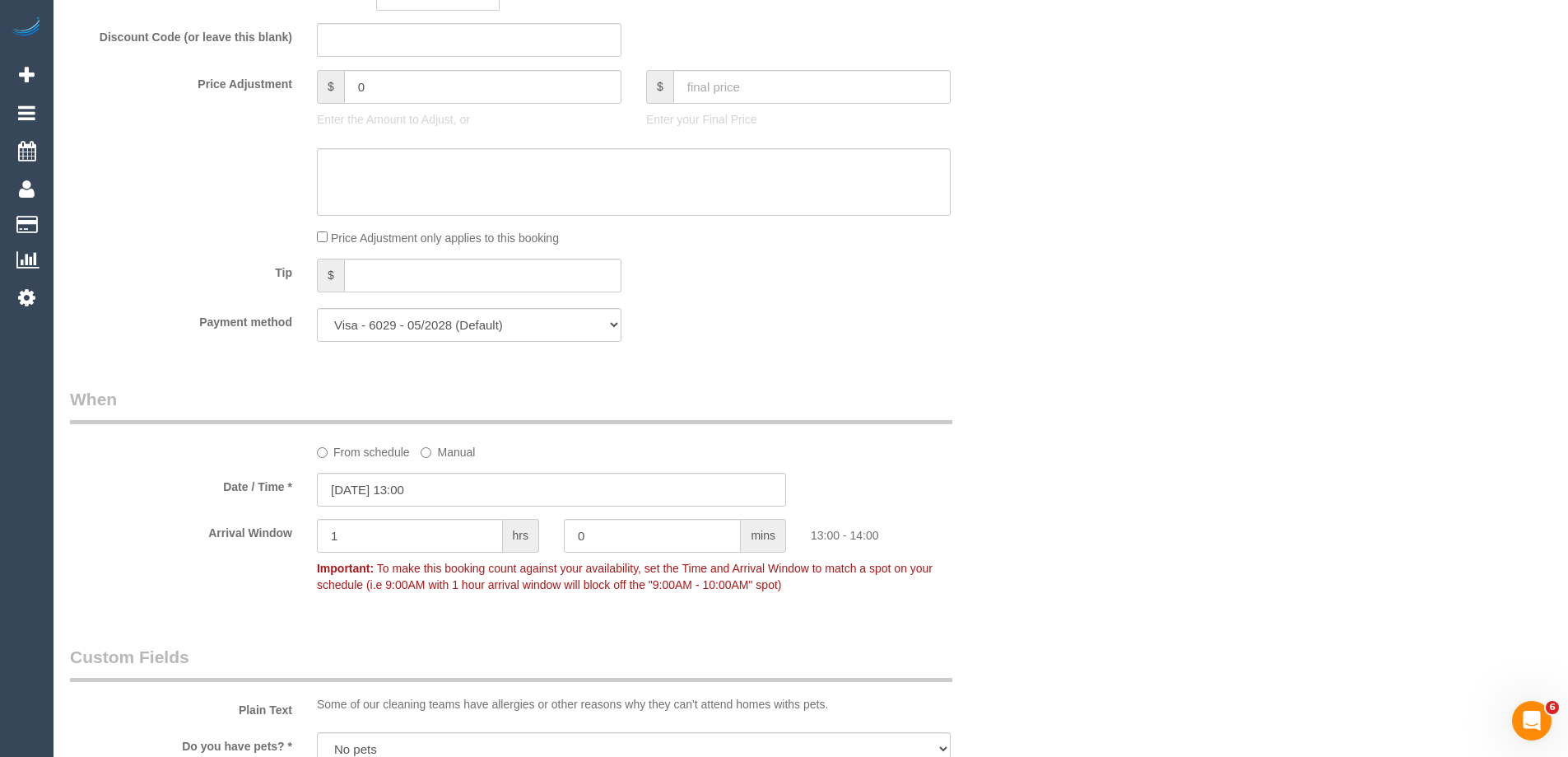
scroll to position [938, 0]
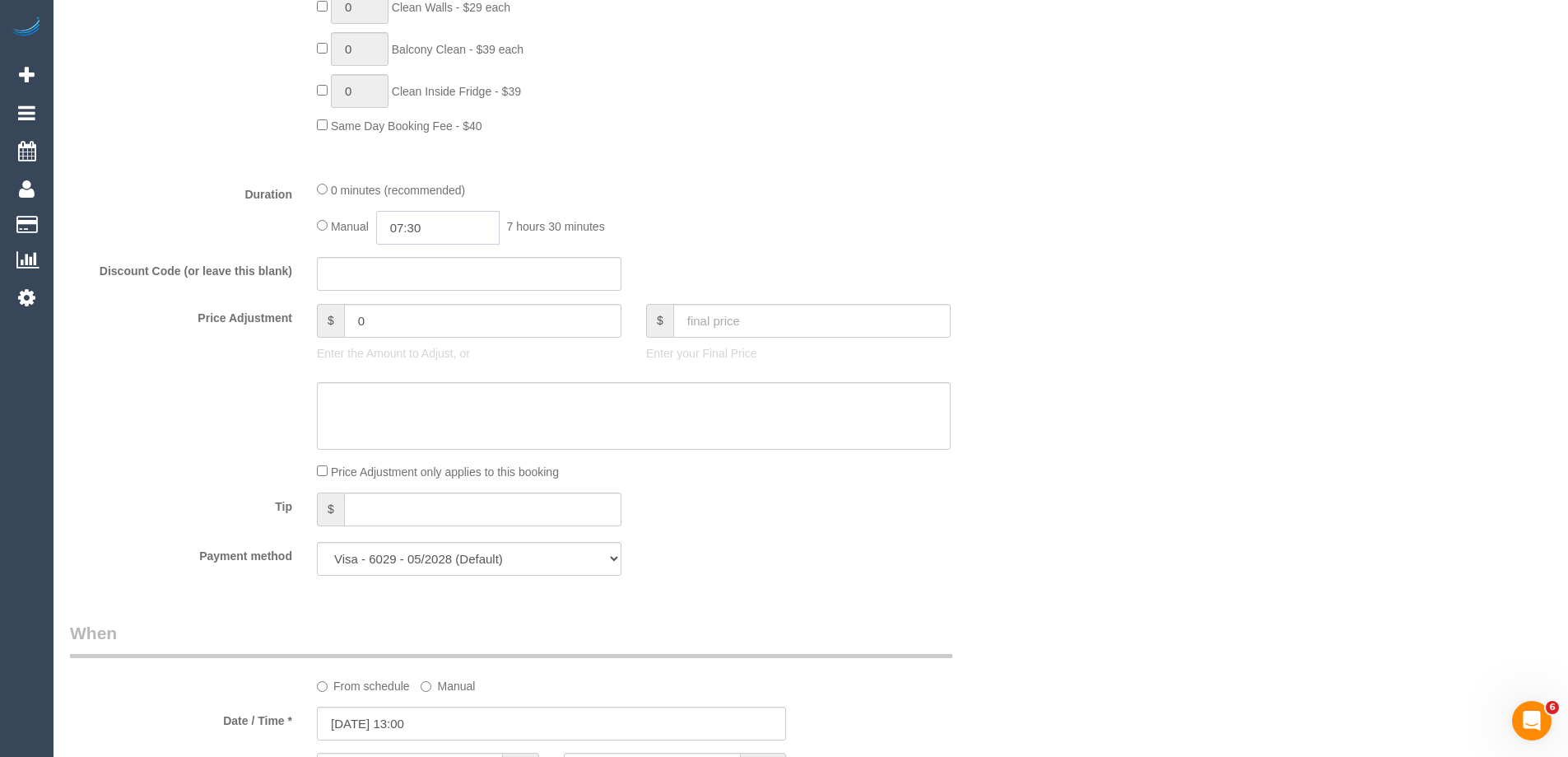
click at [439, 227] on input "07:30" at bounding box center [438, 227] width 124 height 34
type input "02:00"
click at [428, 263] on li "02:00" at bounding box center [419, 272] width 73 height 21
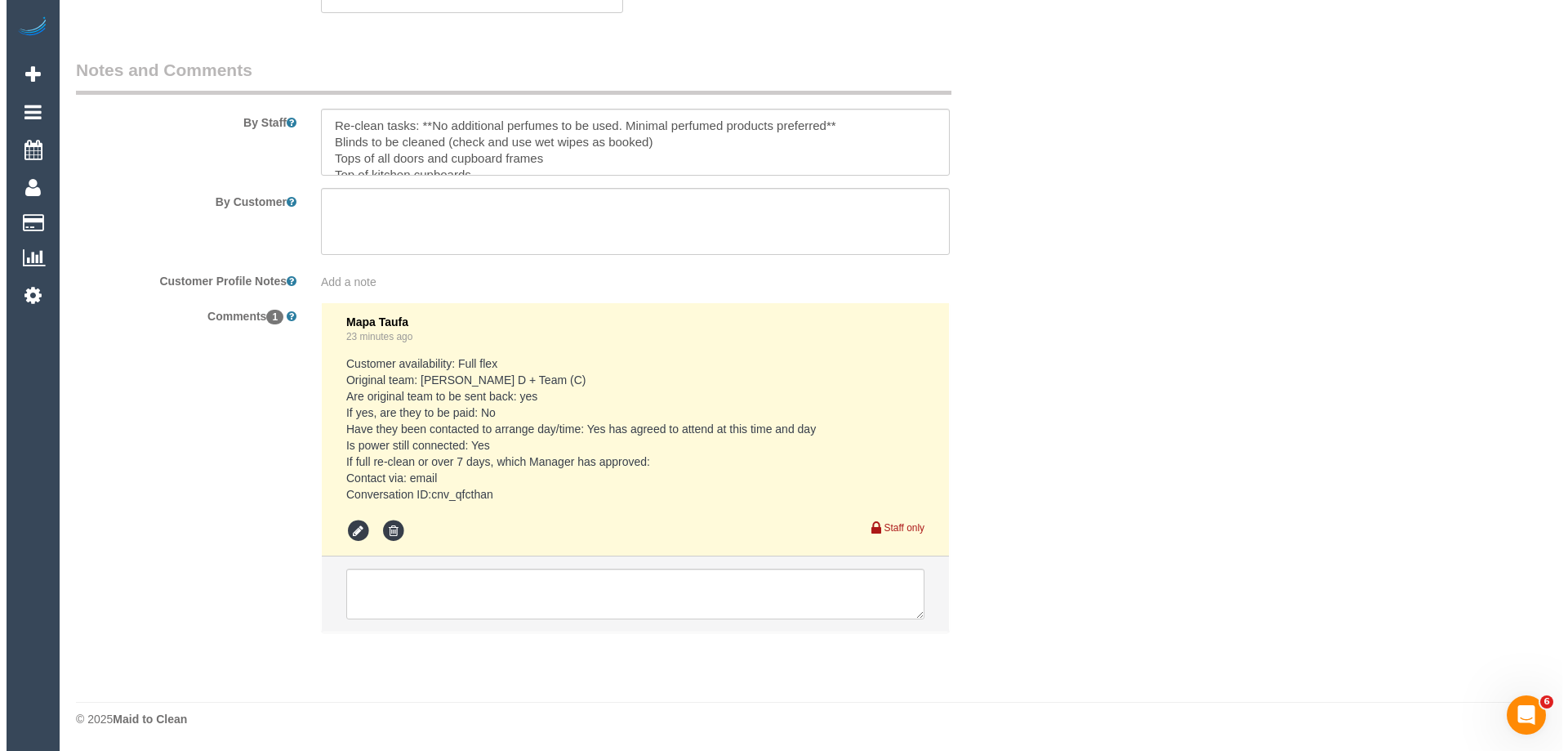
scroll to position [2402, 0]
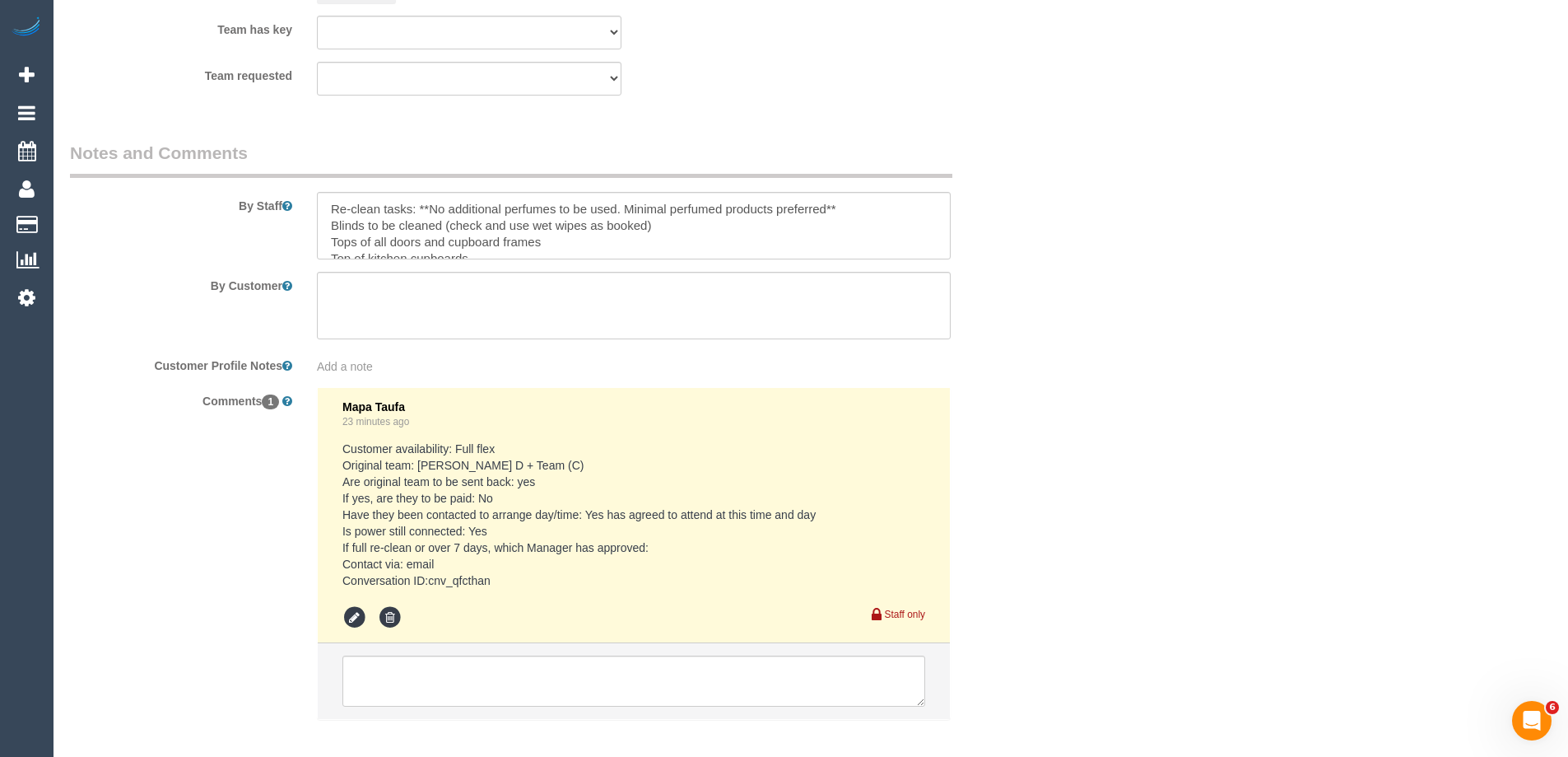
click at [355, 0] on div at bounding box center [784, 1] width 1568 height 2
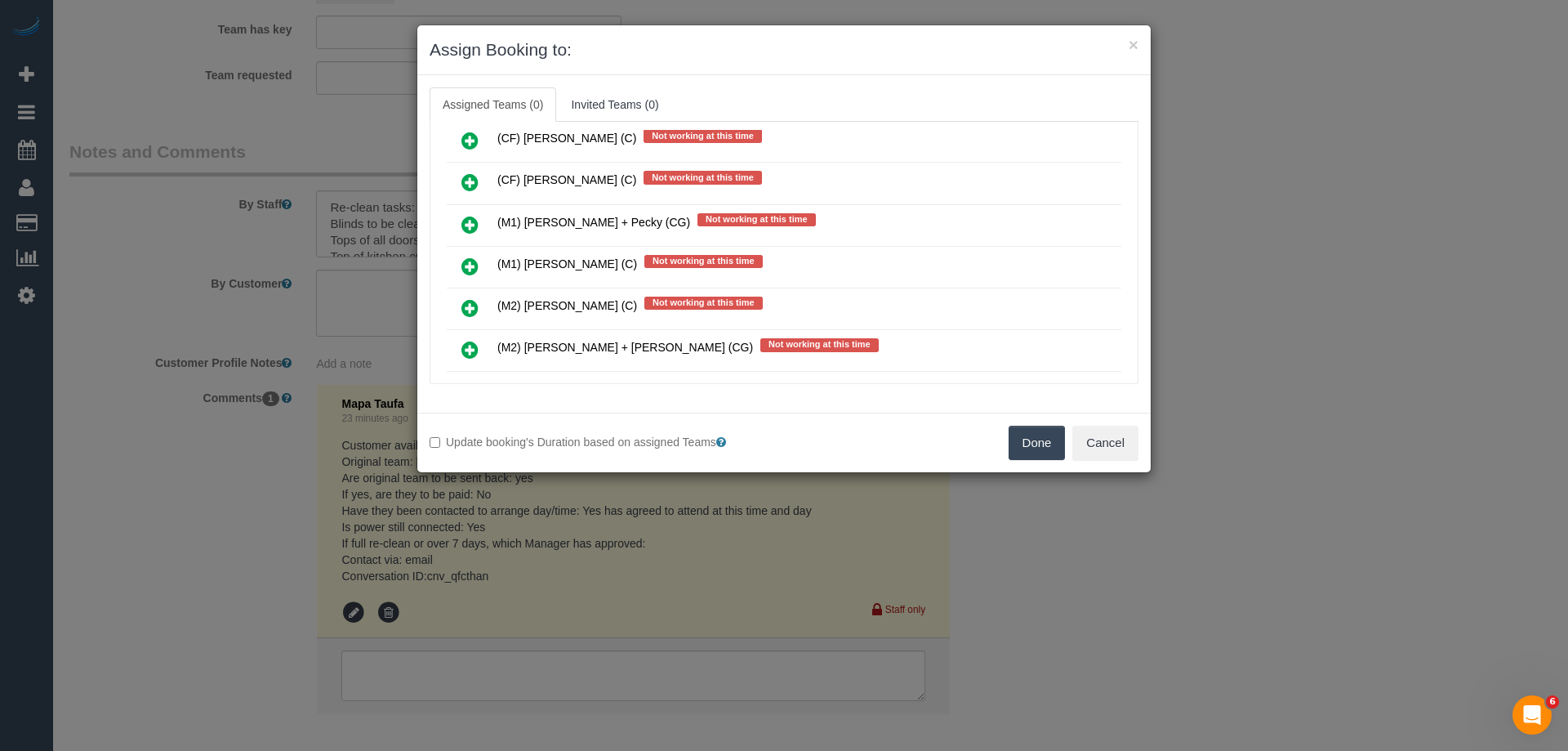
scroll to position [7190, 0]
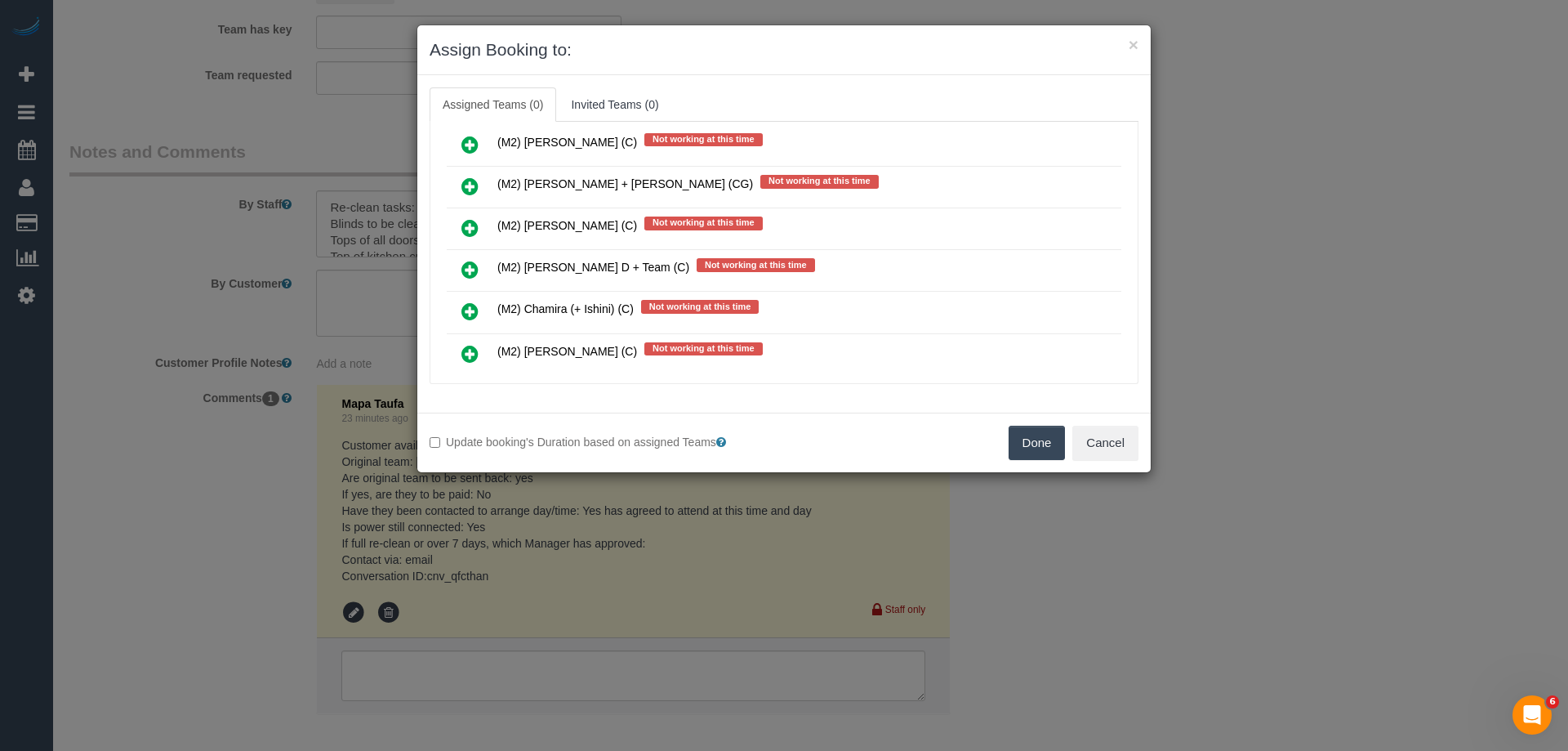
click at [468, 269] on icon at bounding box center [469, 269] width 17 height 19
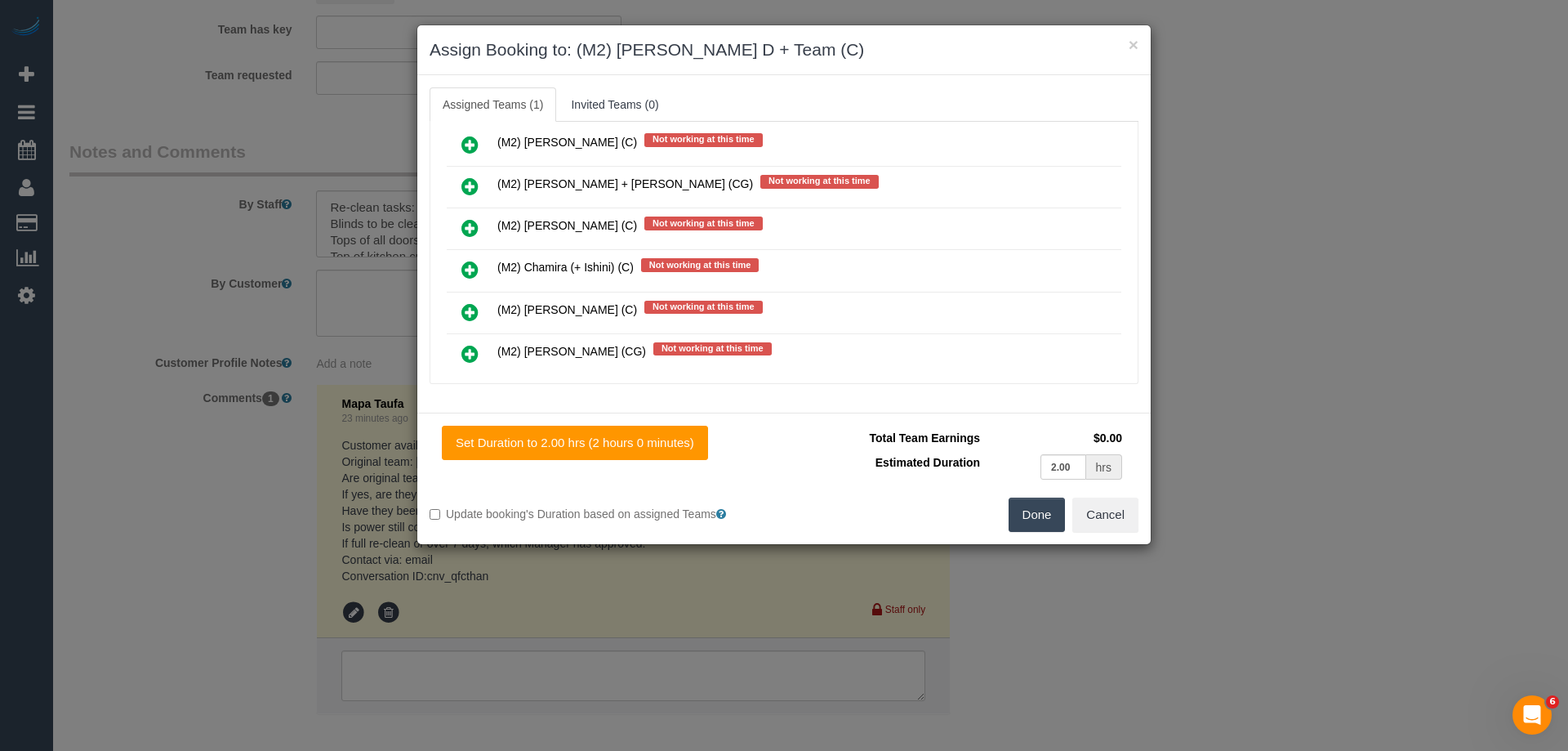
click at [1023, 514] on button "Done" at bounding box center [1036, 514] width 57 height 34
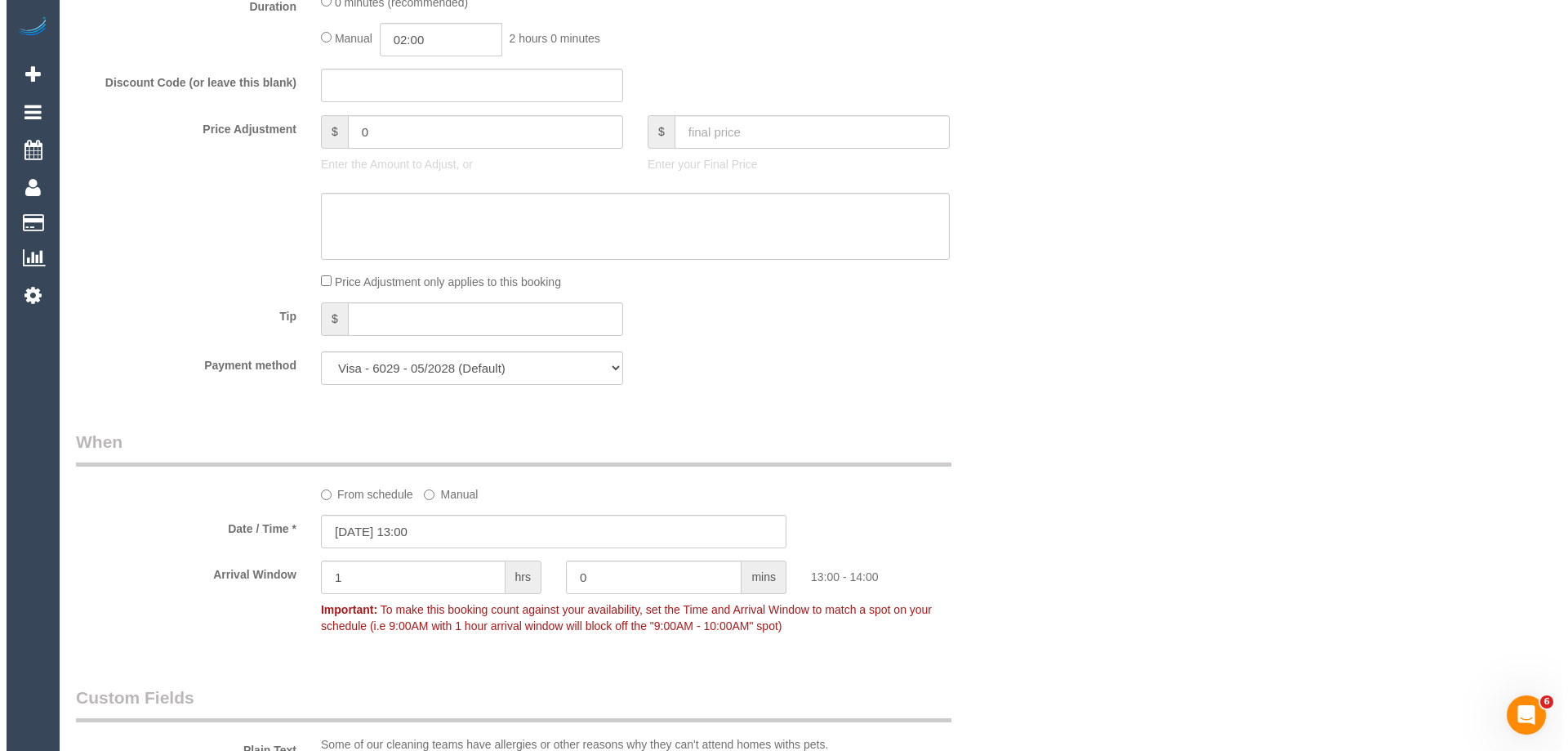
scroll to position [0, 0]
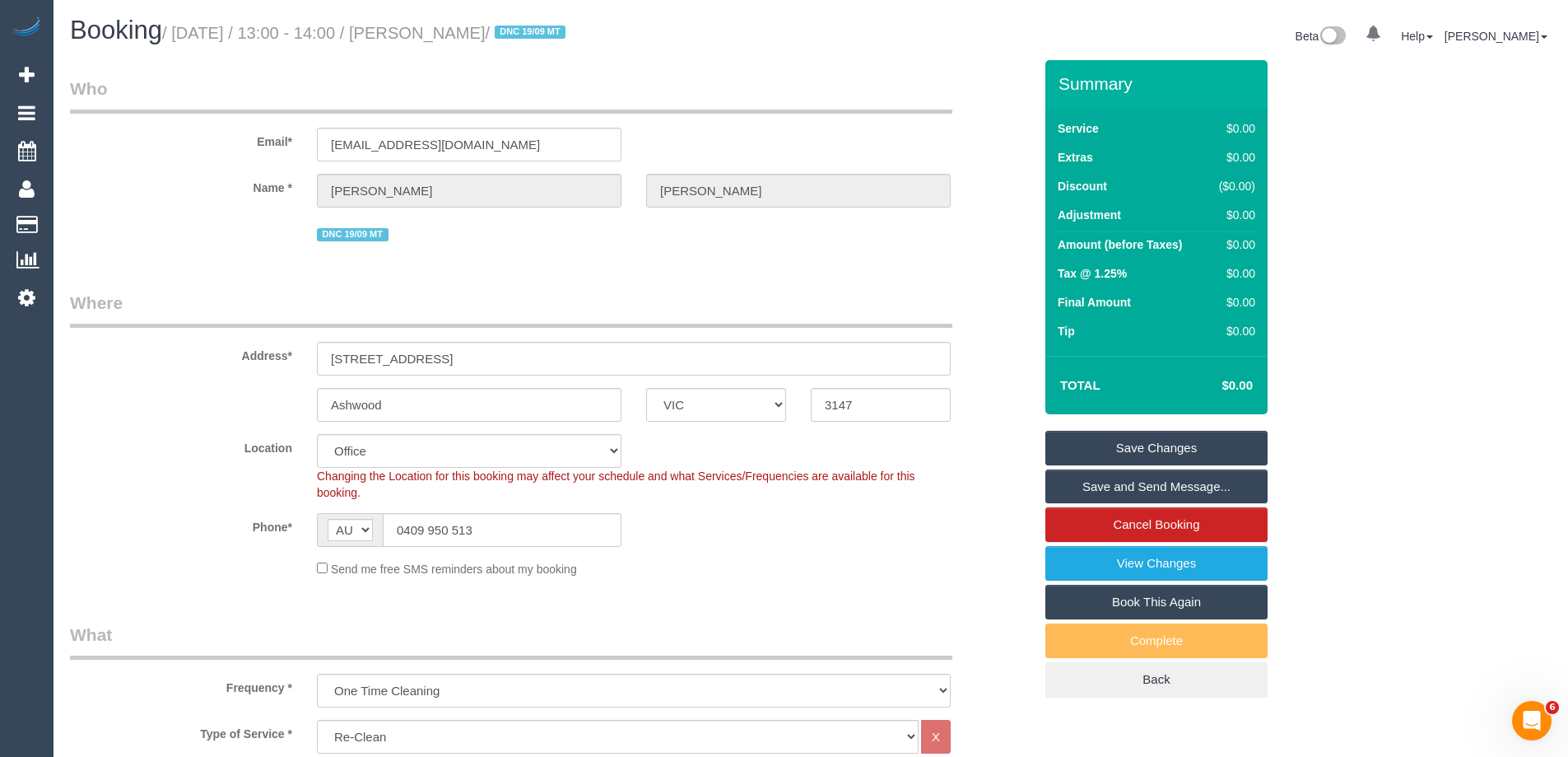
drag, startPoint x: 584, startPoint y: 38, endPoint x: 455, endPoint y: 20, distance: 130.2
click at [455, 20] on h1 "Booking / September 29, 2025 / 13:00 - 14:00 / Rebecca Jackson / DNC 19/09 MT" at bounding box center [434, 31] width 729 height 28
copy small "Rebecca Jackson"
click at [1091, 446] on link "Save Changes" at bounding box center [1157, 447] width 223 height 34
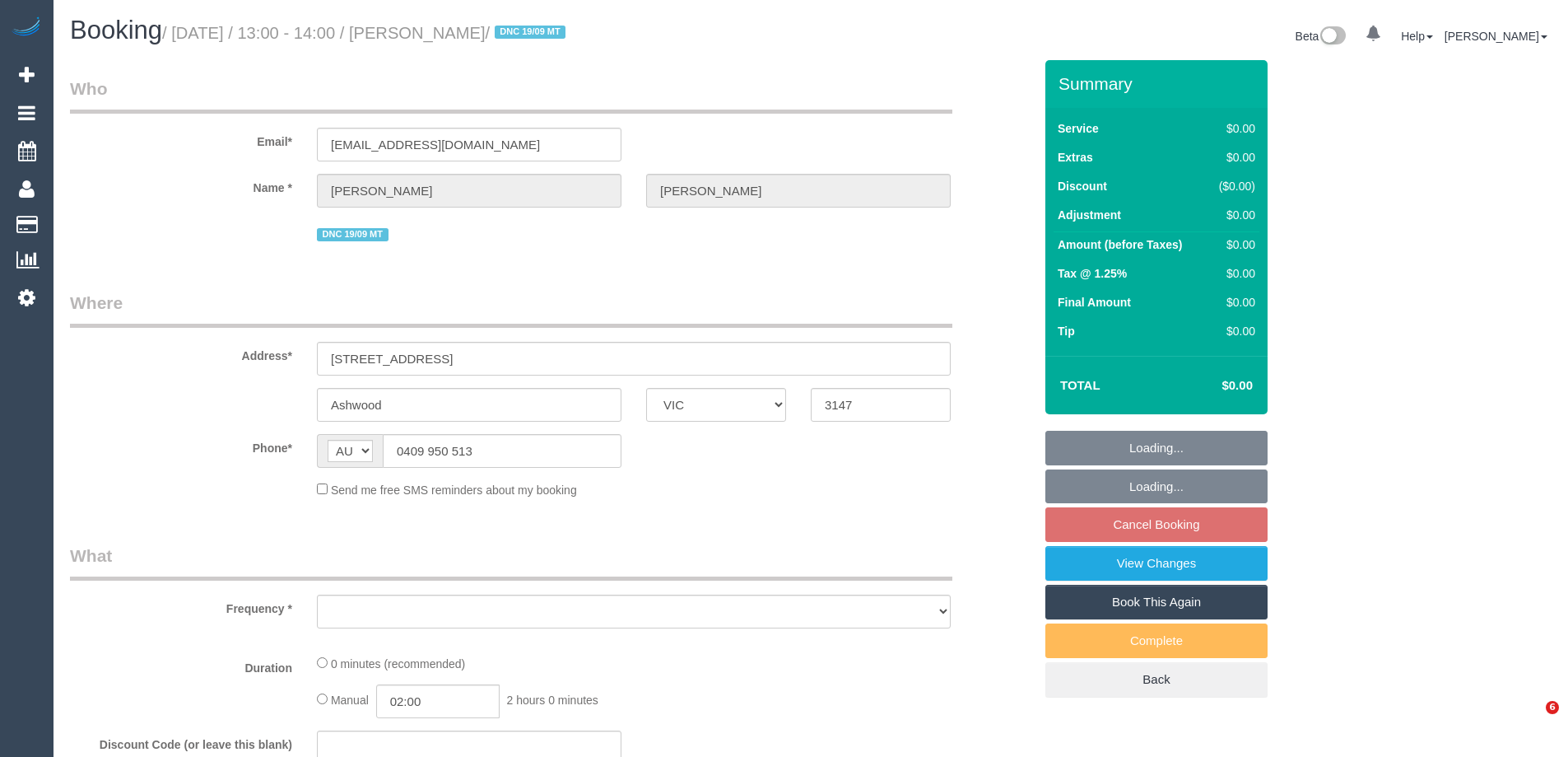
select select "VIC"
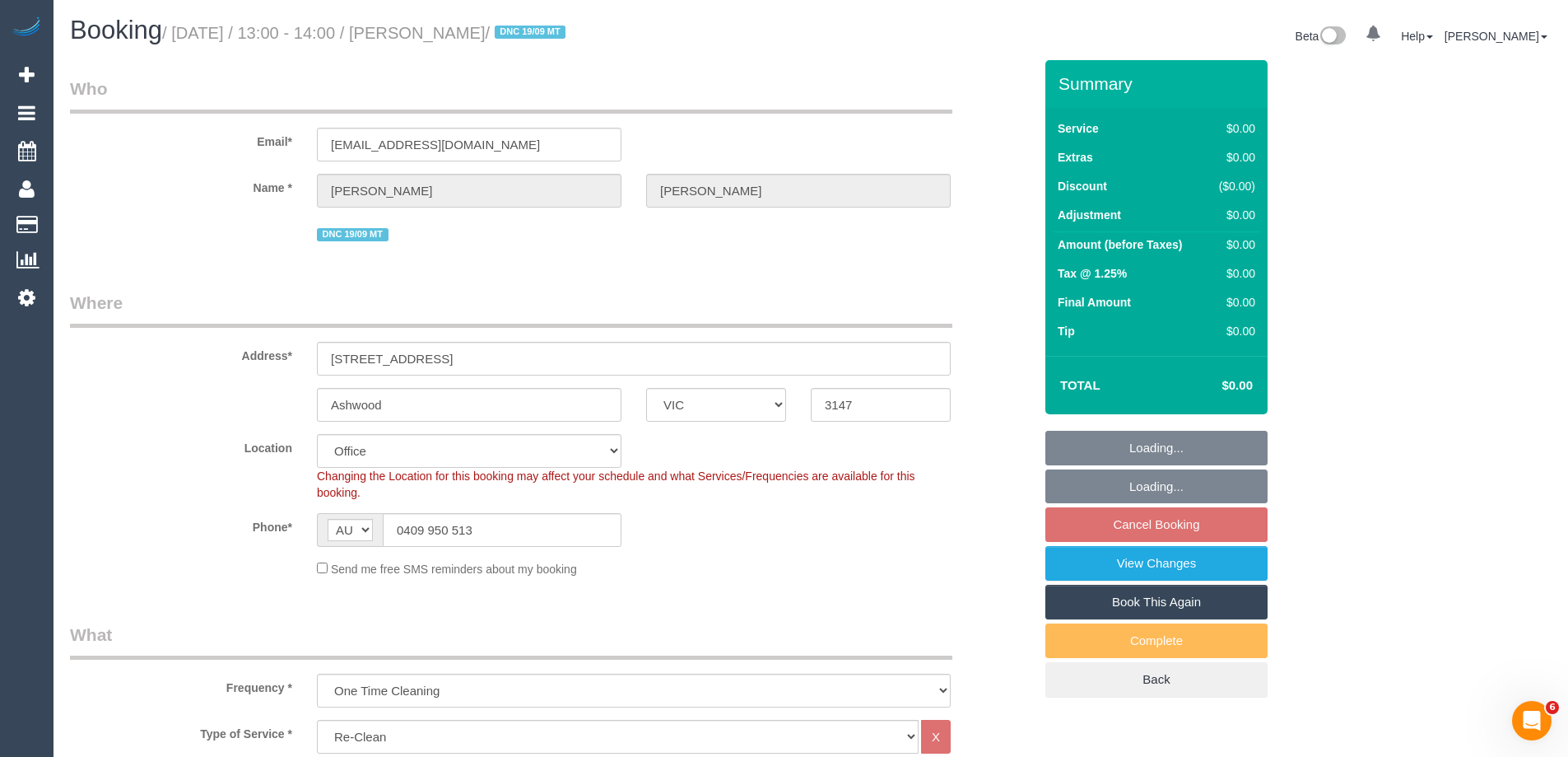
select select "object:622"
select select "string:stripe-pm_1S7U2F2GScqysDRV6xFb9xPu"
select select "number:28"
select select "number:14"
select select "number:19"
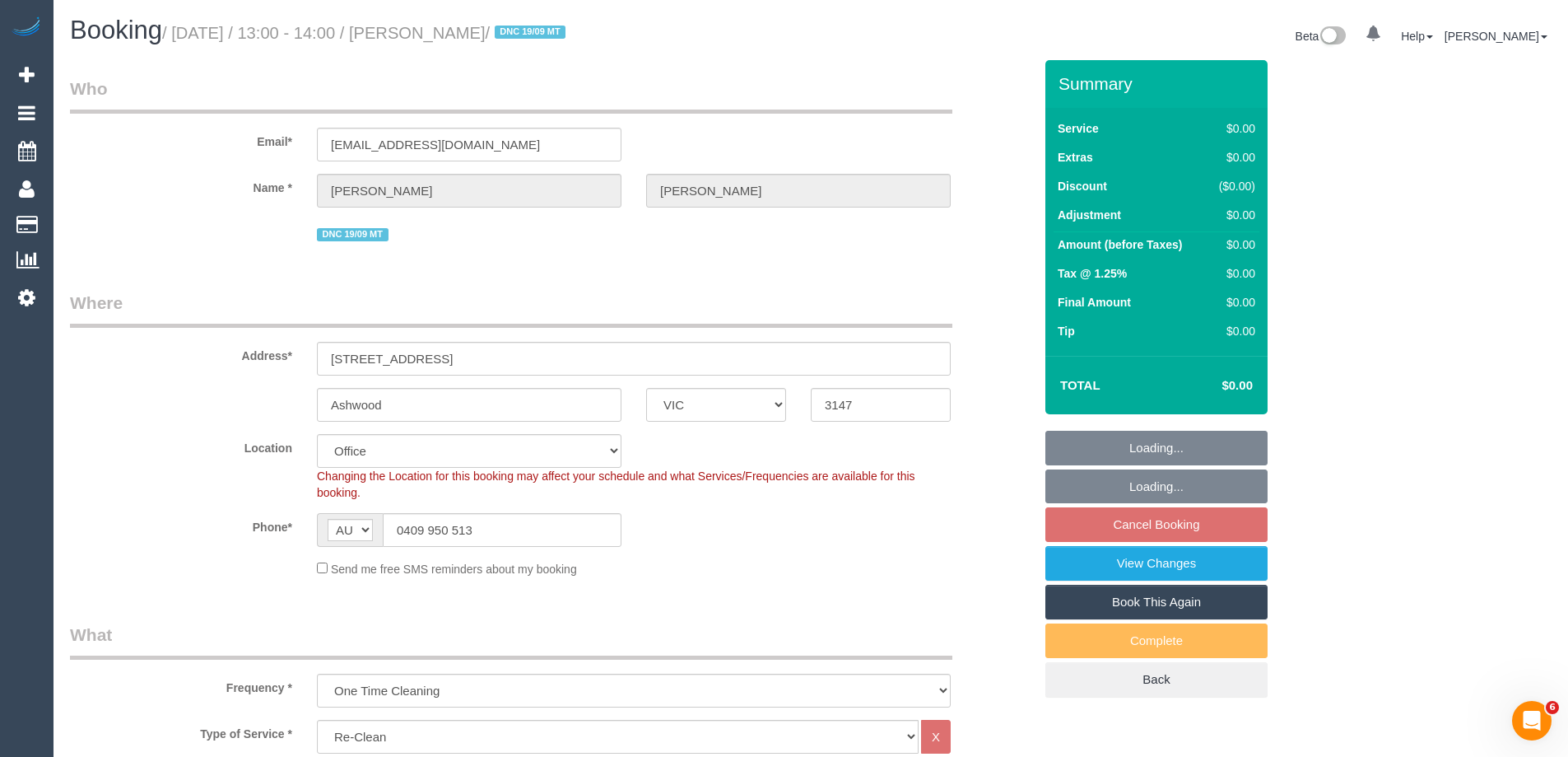
select select "number:24"
select select "number:11"
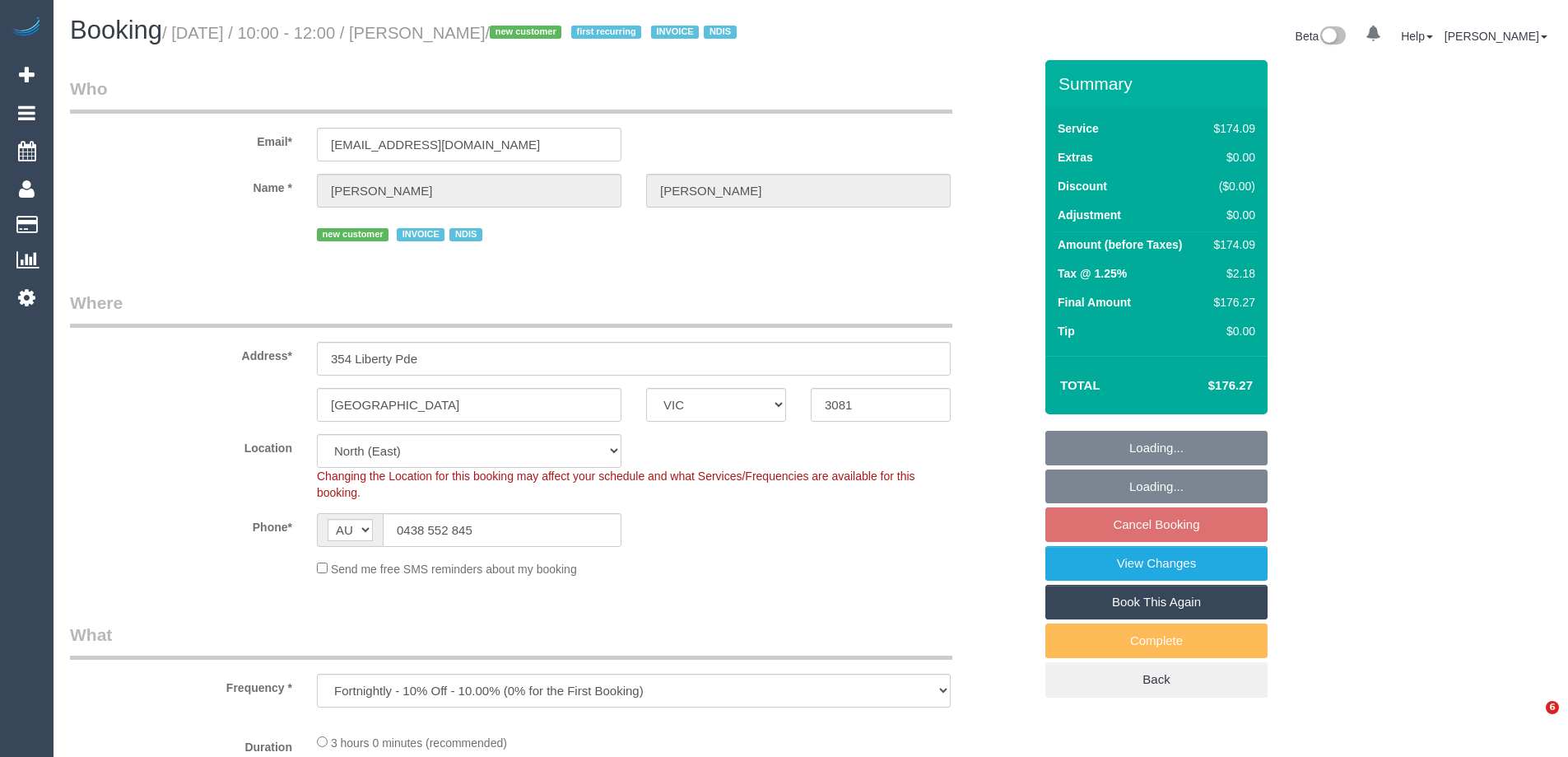
select select "VIC"
select select "object:1339"
select select "180"
select select "number:29"
select select "number:14"
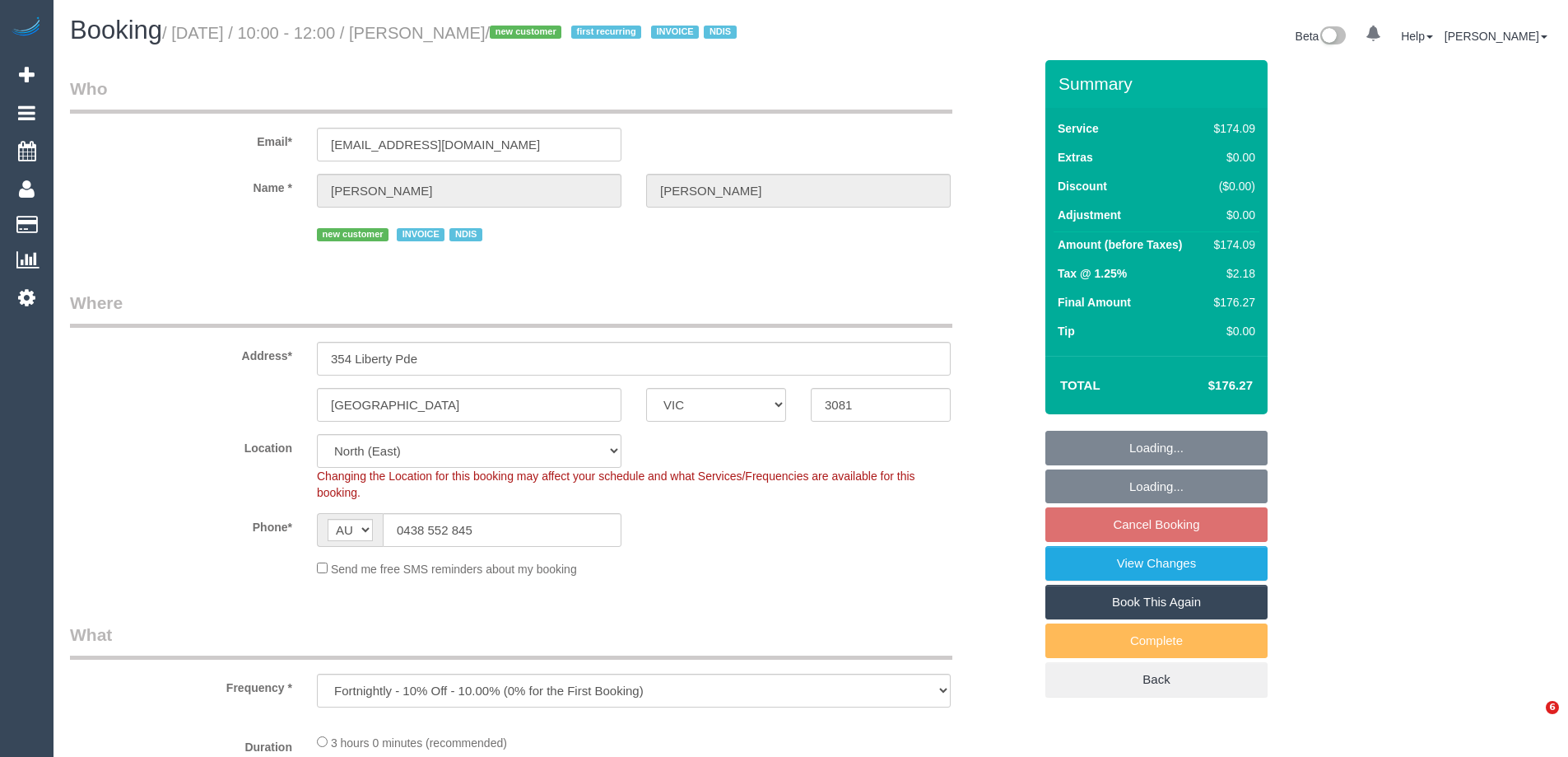
select select "number:19"
select select "number:25"
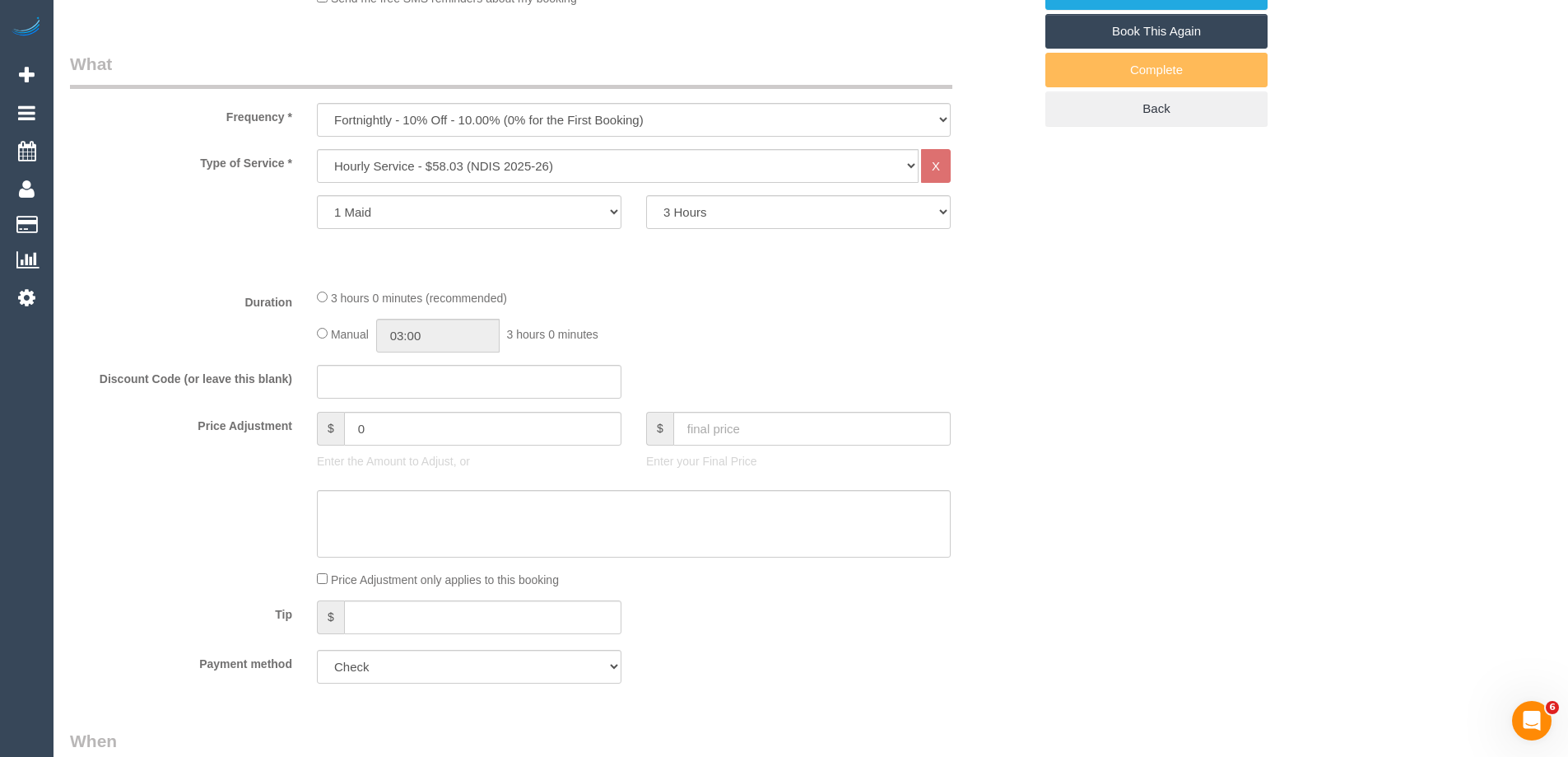
scroll to position [577, 0]
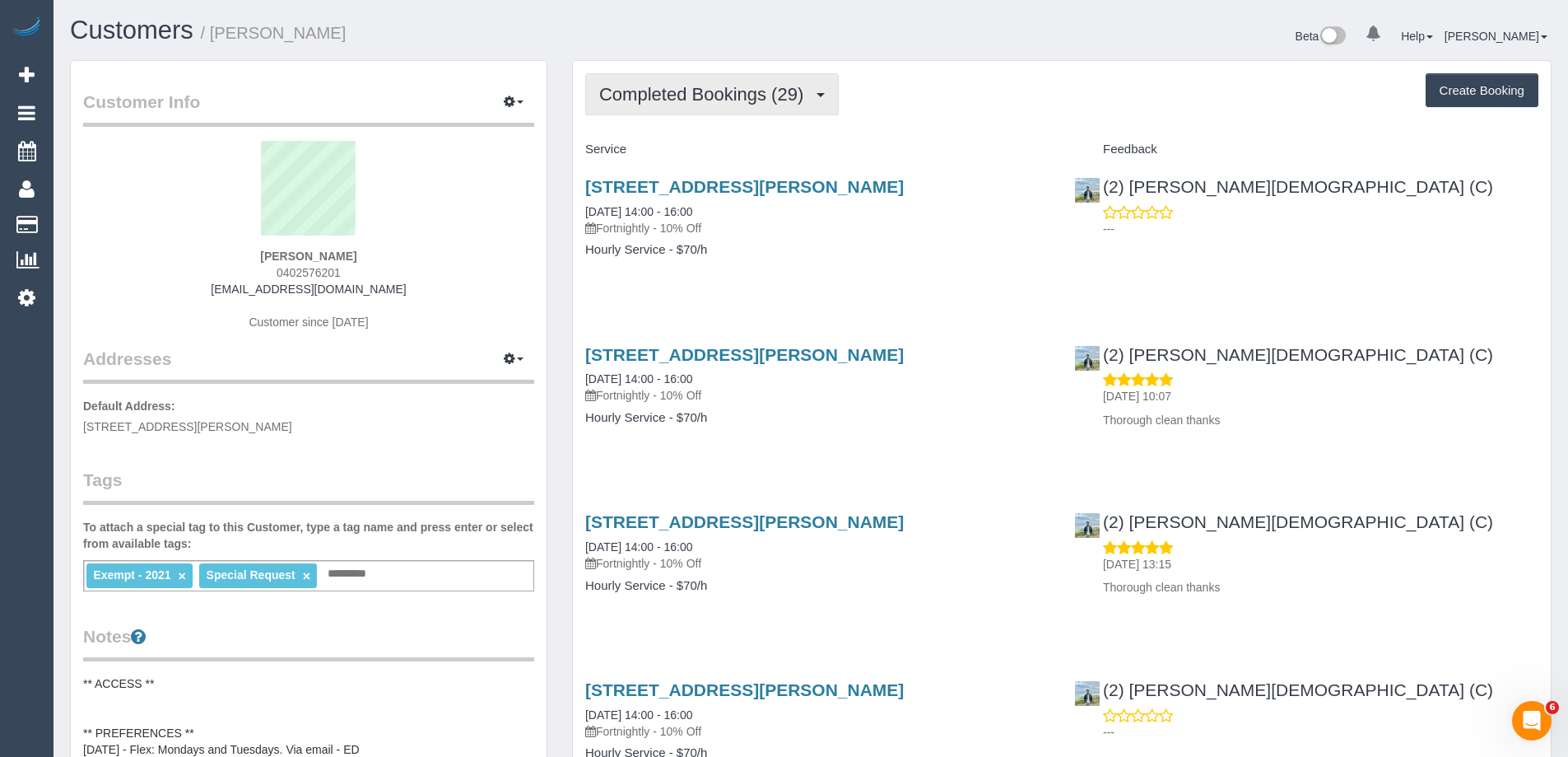
click at [728, 91] on span "Completed Bookings (29)" at bounding box center [706, 94] width 213 height 20
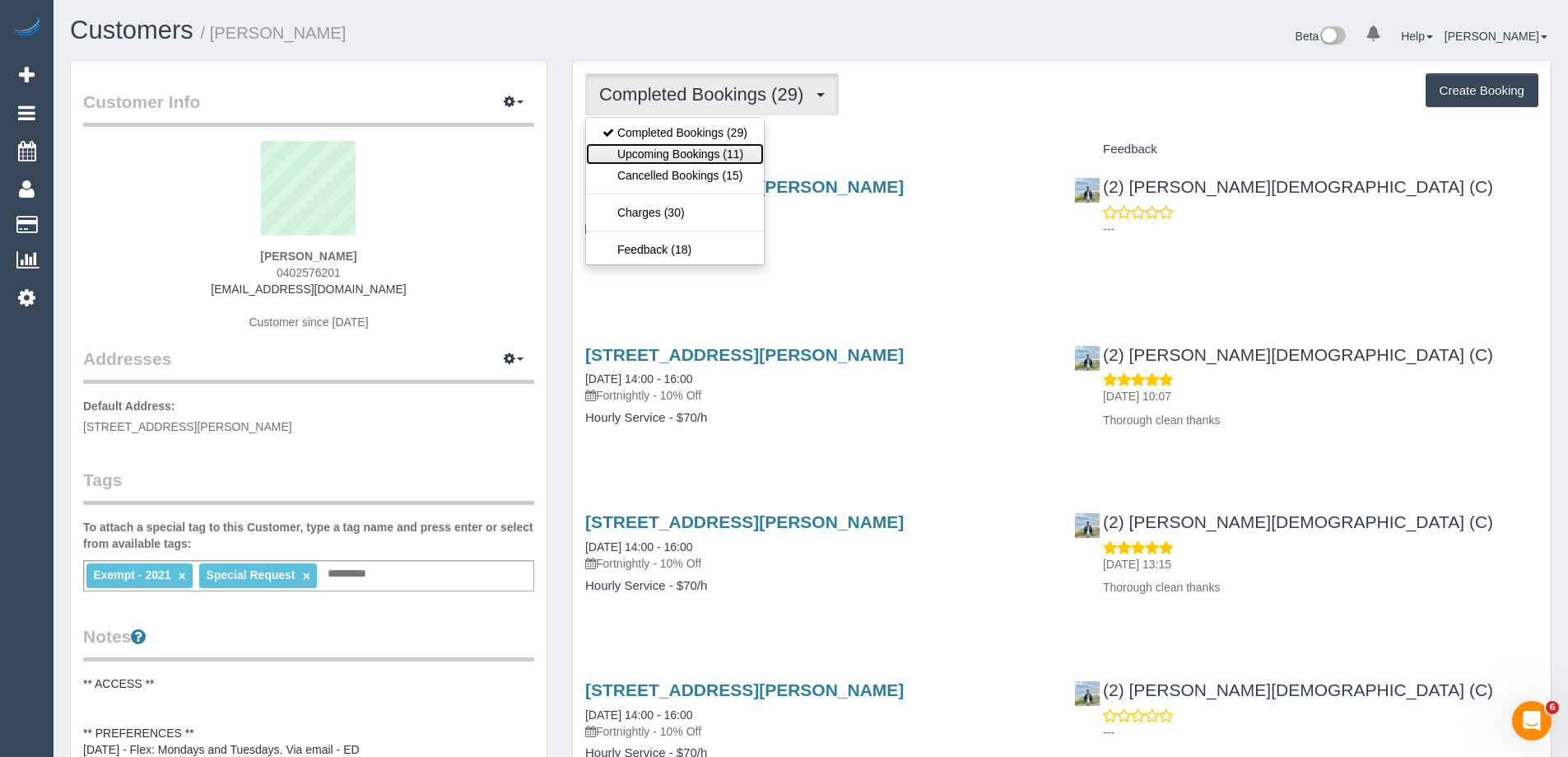
click at [729, 150] on link "Upcoming Bookings (11)" at bounding box center [675, 153] width 177 height 21
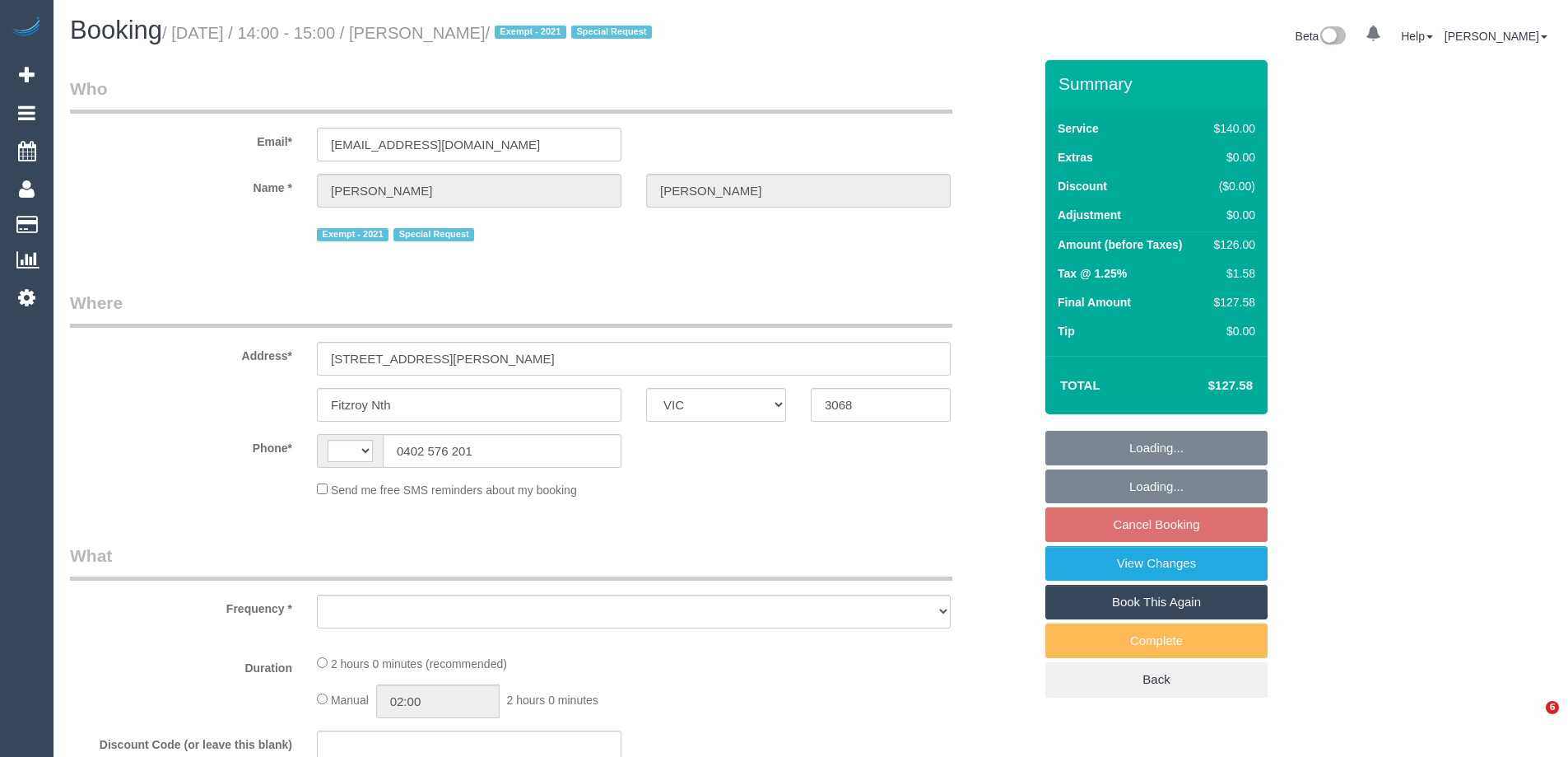
select select "VIC"
select select "string:stripe-pm_1Pt2Eg2GScqysDRVOfYEkbYp"
select select "string:AU"
select select "object:726"
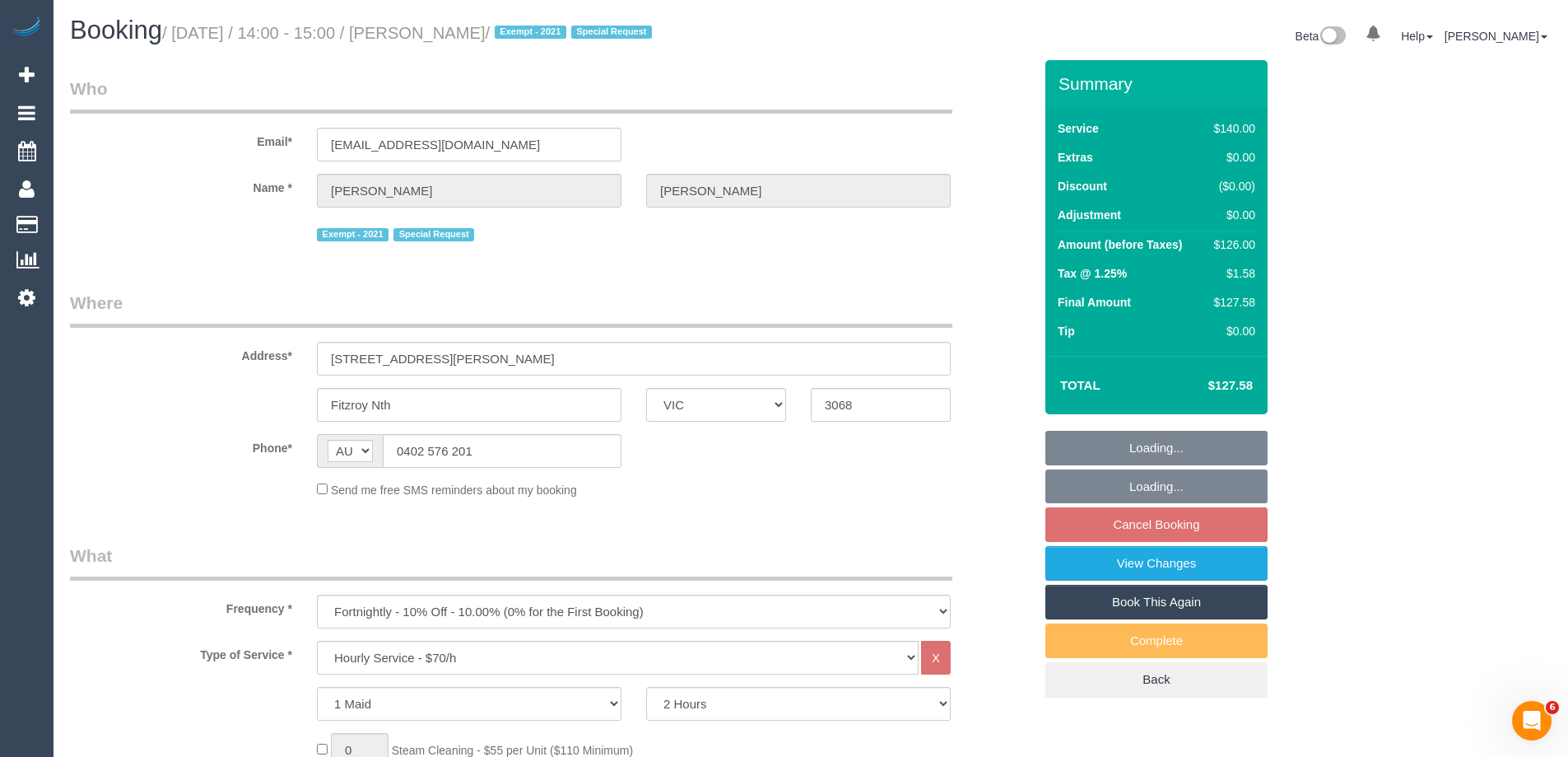
select select "number:27"
select select "number:14"
select select "number:19"
select select "number:24"
select select "number:35"
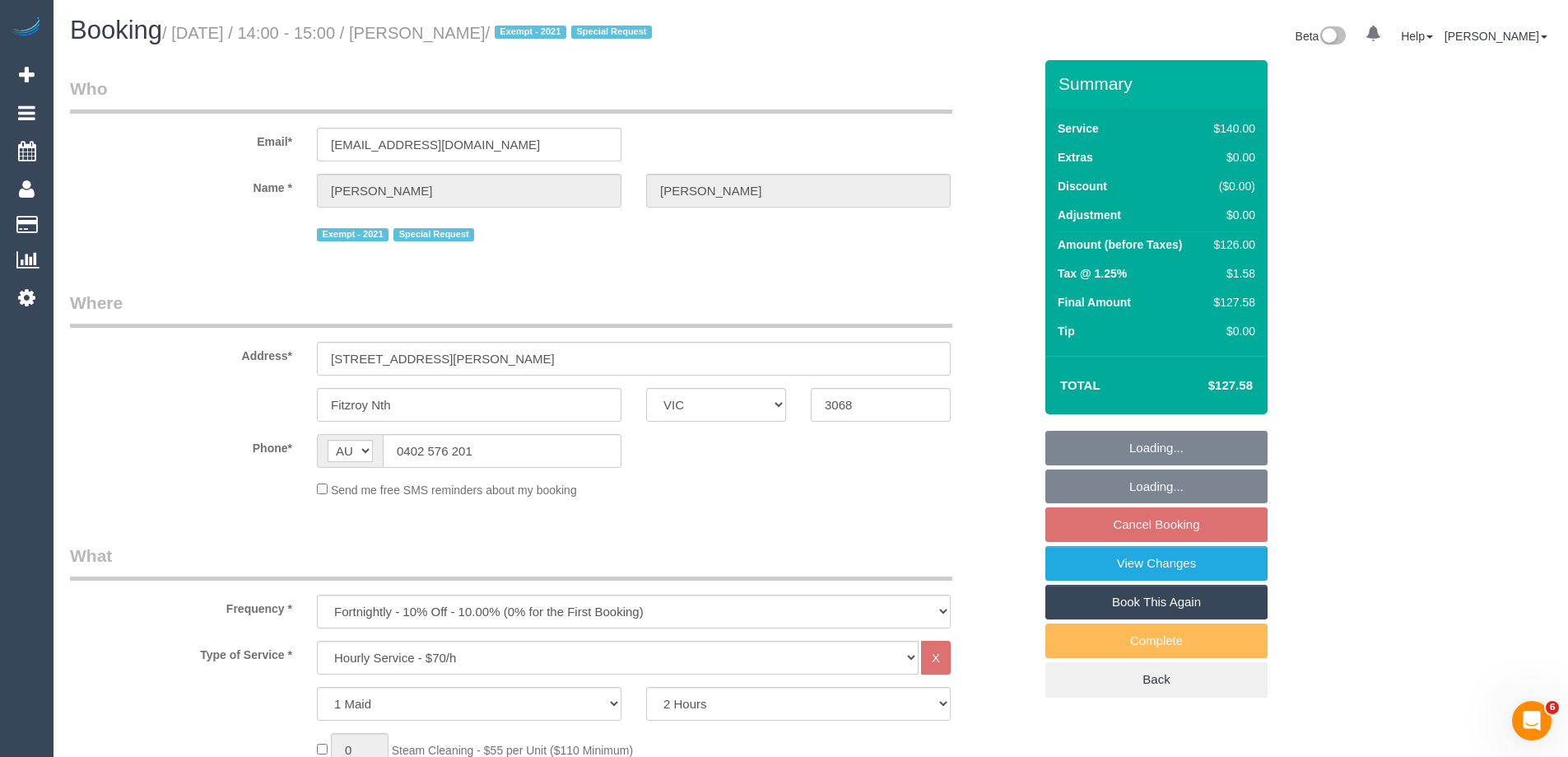
select select "number:13"
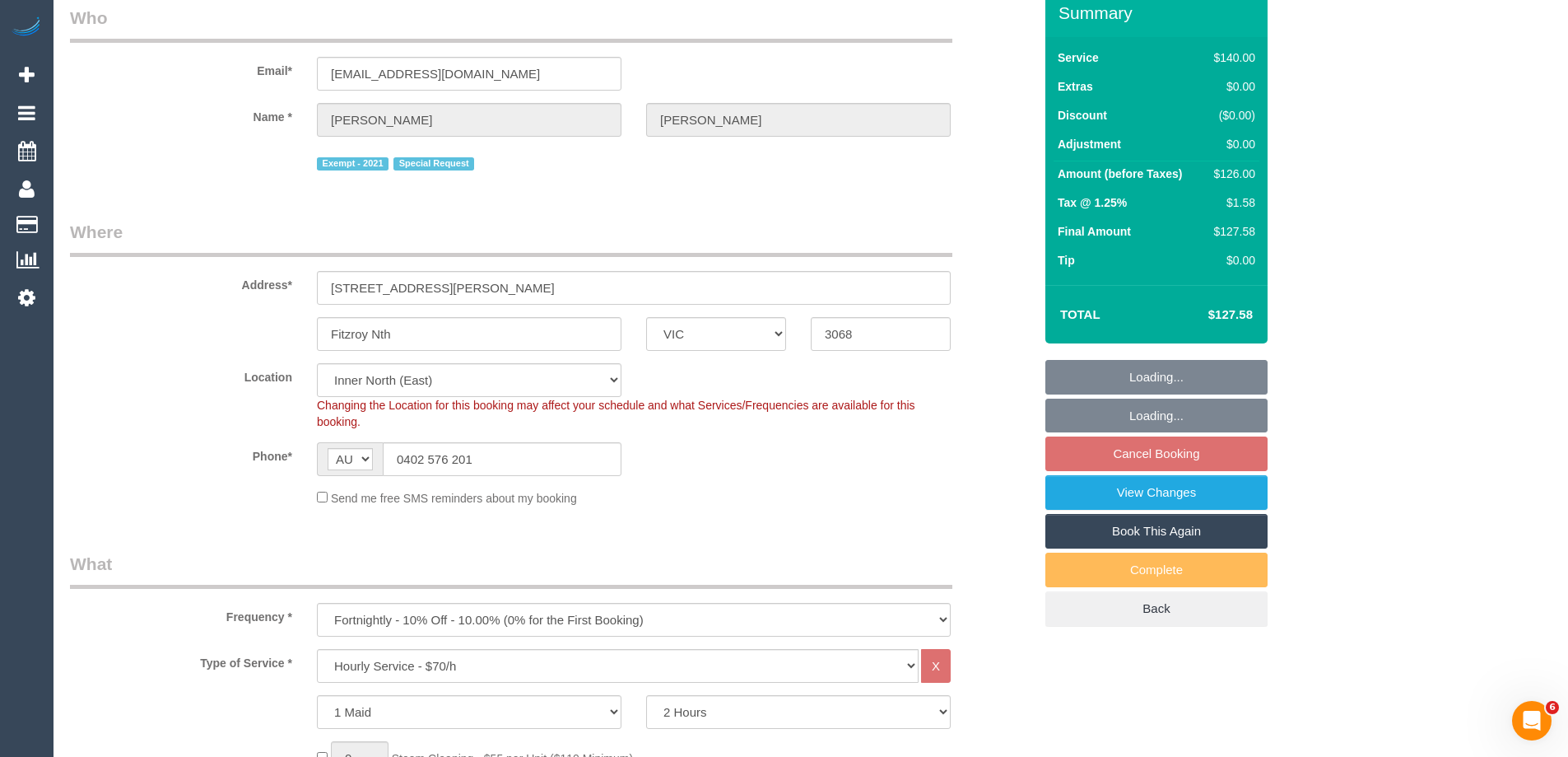
select select "object:1711"
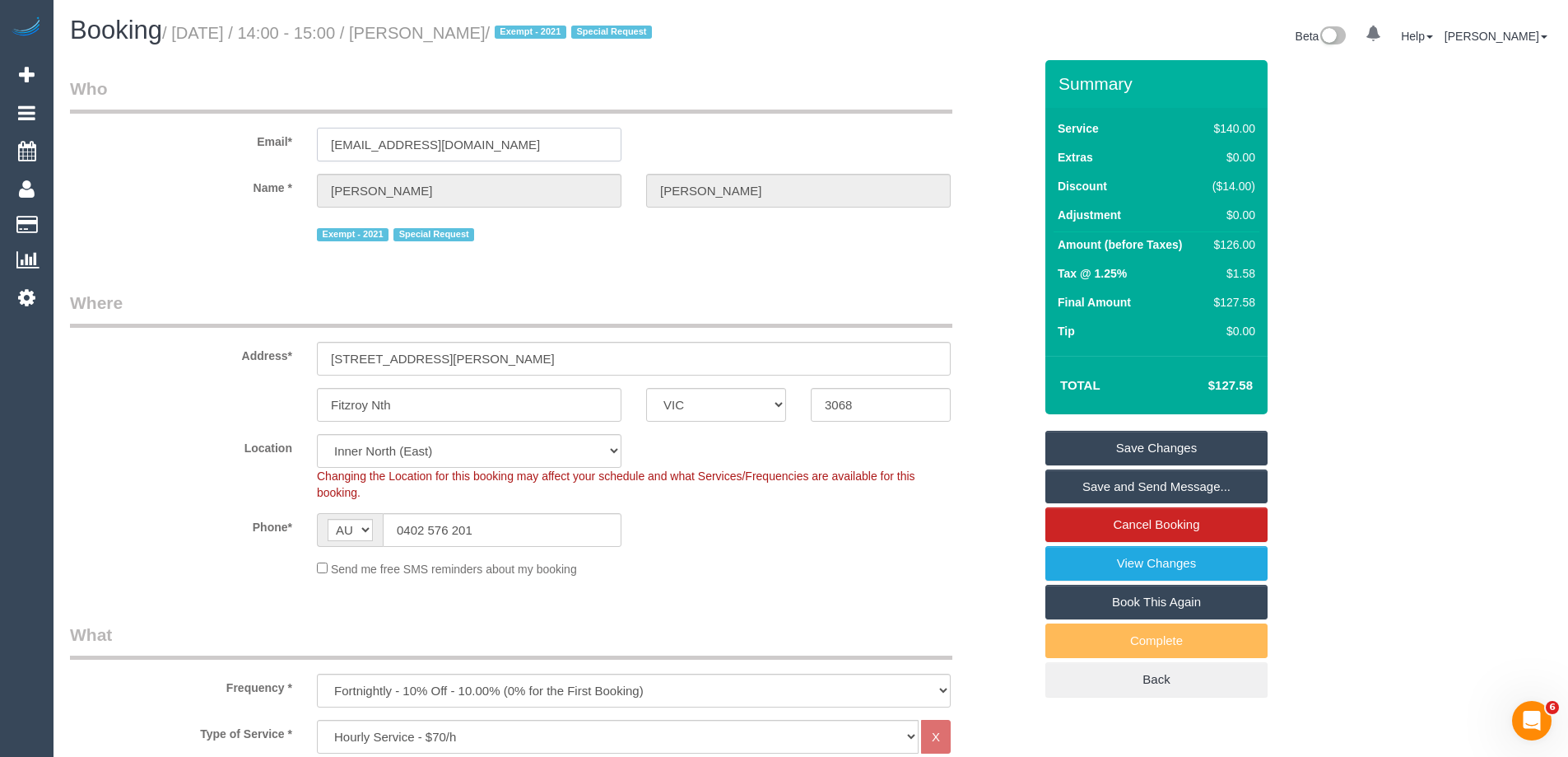
drag, startPoint x: 481, startPoint y: 147, endPoint x: 62, endPoint y: 126, distance: 419.5
click at [62, 126] on div "Email* jnwyatt38@gmail.com" at bounding box center [551, 119] width 988 height 85
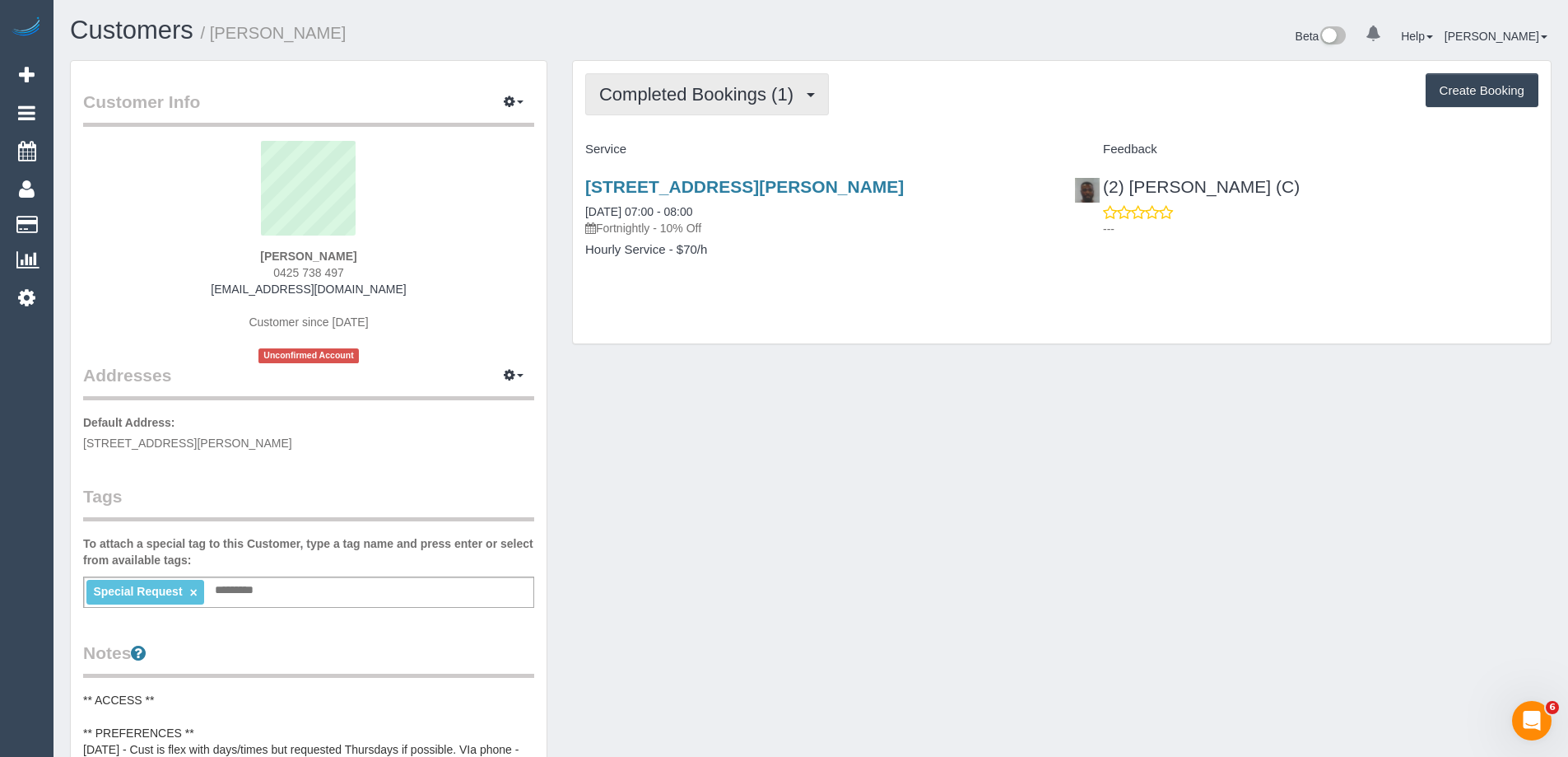
click at [722, 99] on span "Completed Bookings (1)" at bounding box center [700, 94] width 202 height 20
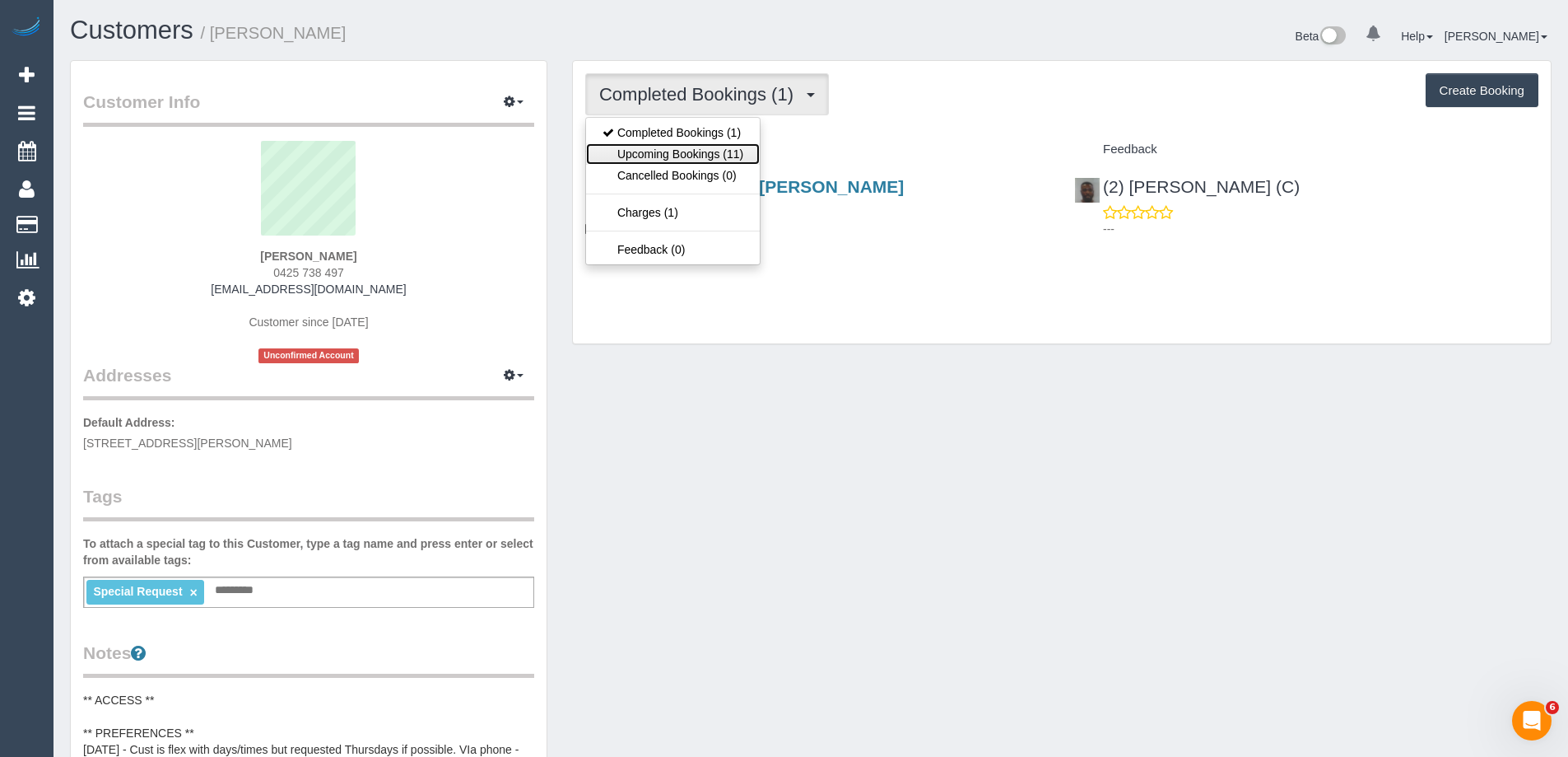
click at [710, 151] on link "Upcoming Bookings (11)" at bounding box center [673, 153] width 174 height 21
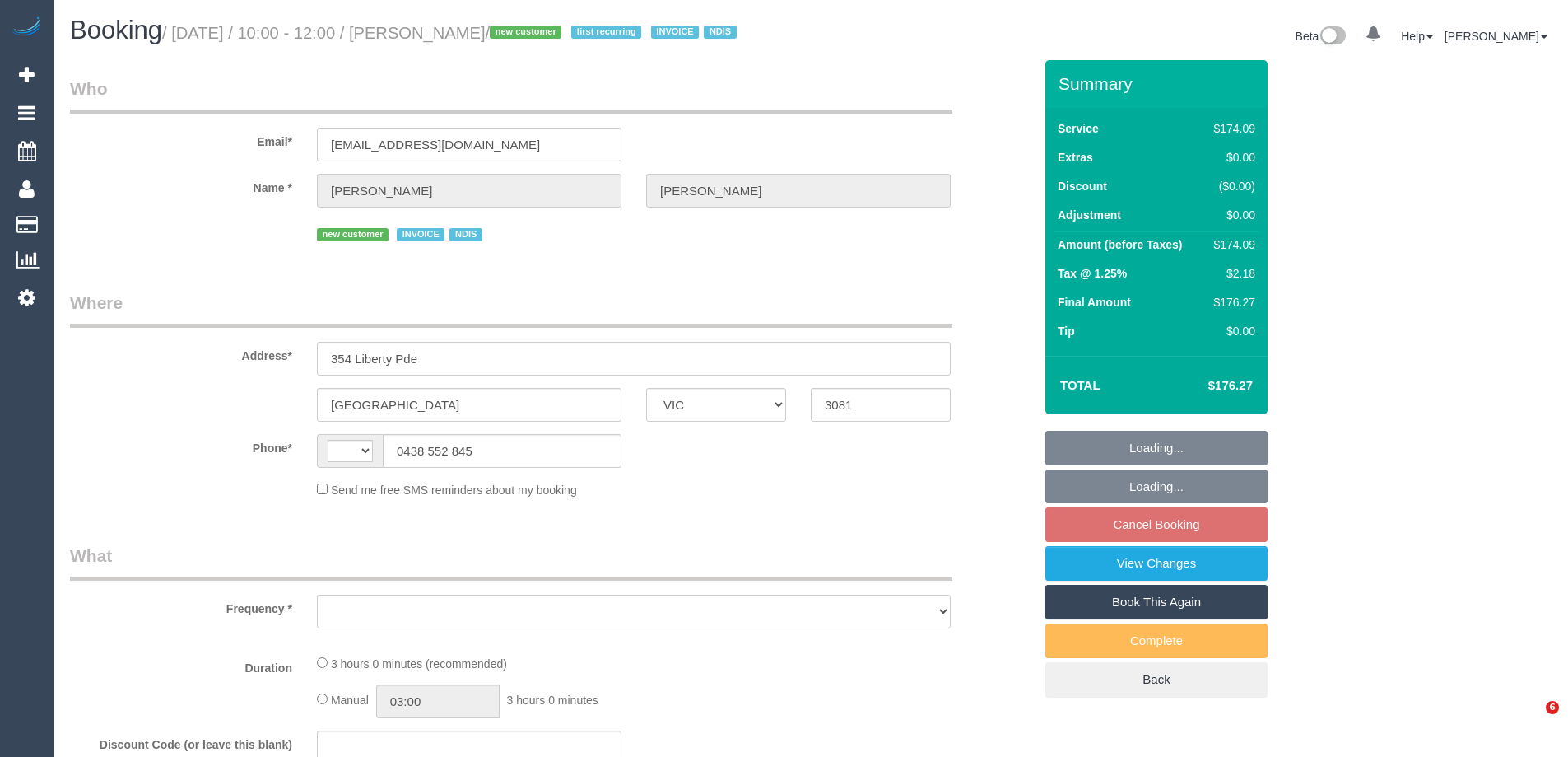
select select "VIC"
select select "string:AU"
select select "object:278"
select select "180"
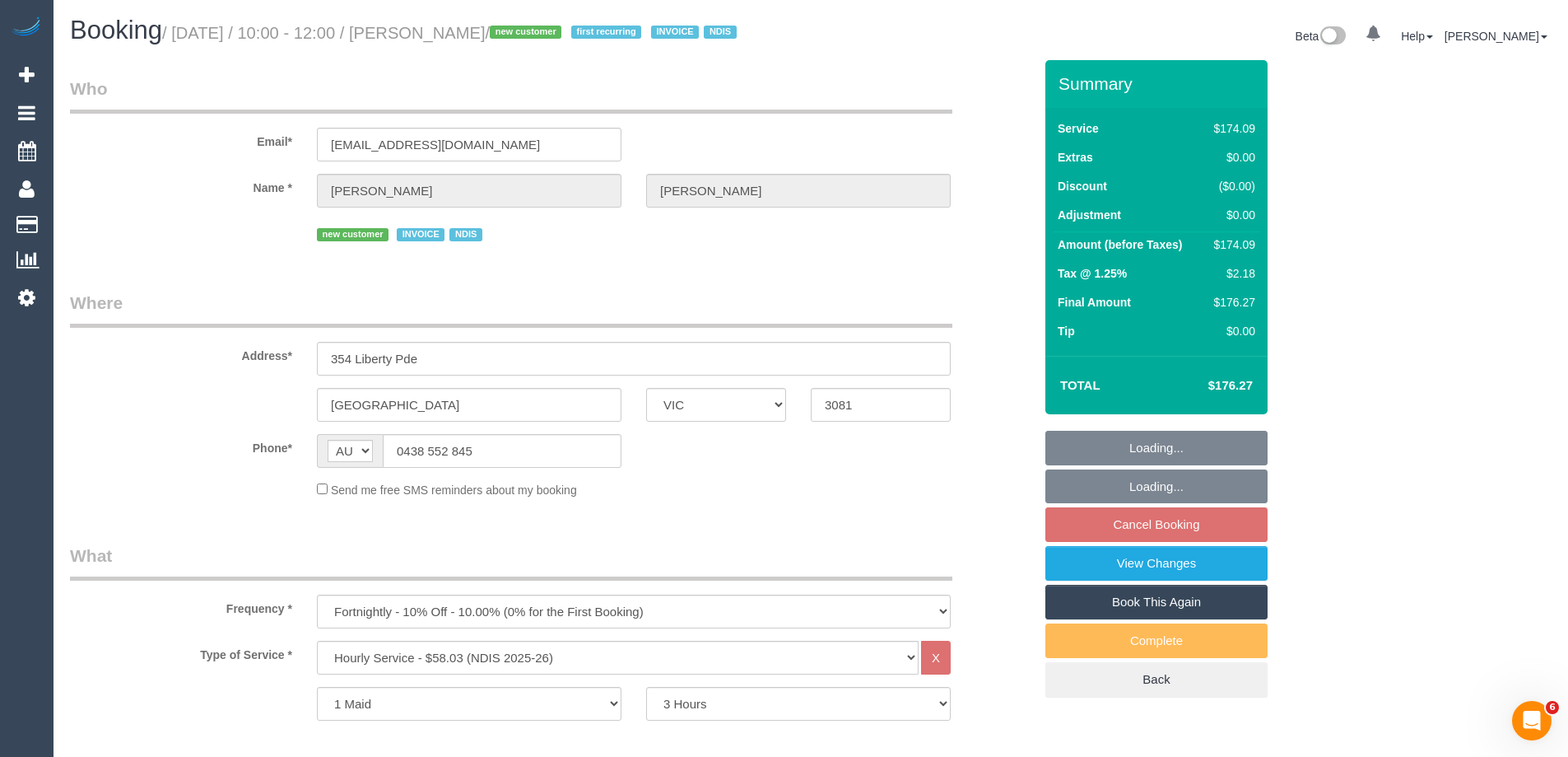
select select "number:29"
select select "number:14"
select select "number:19"
select select "number:25"
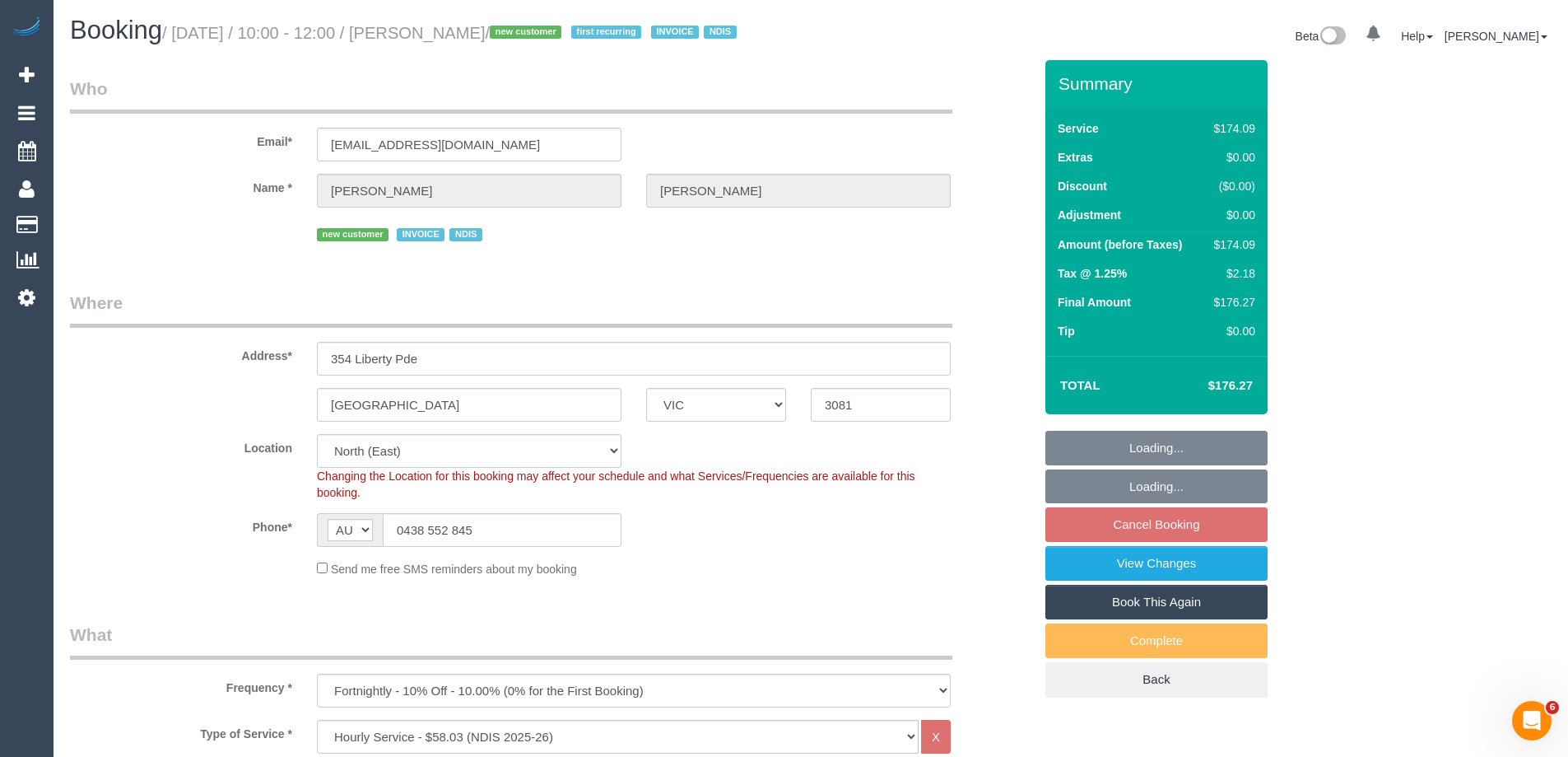
select select "object:1398"
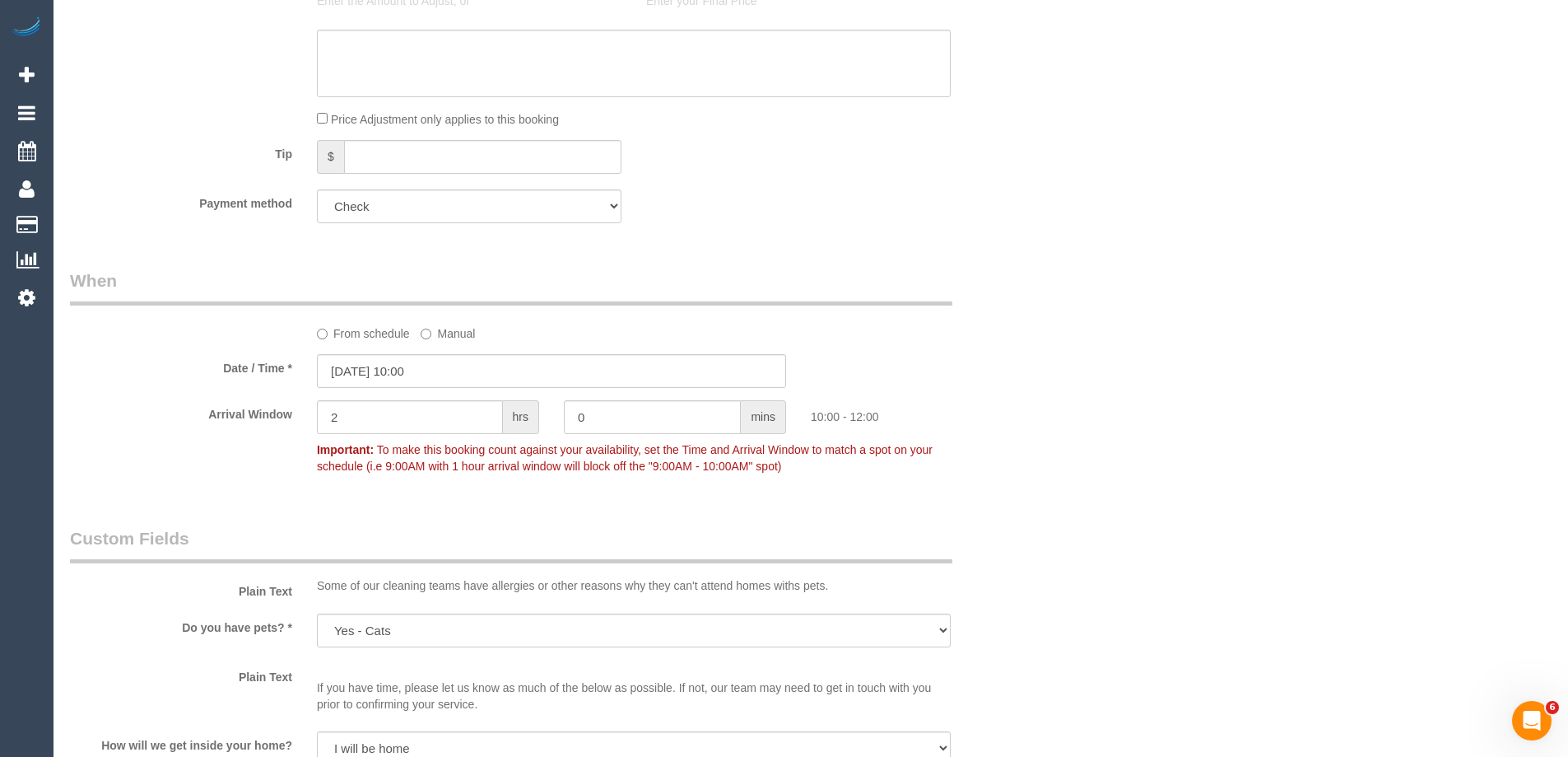
scroll to position [1070, 0]
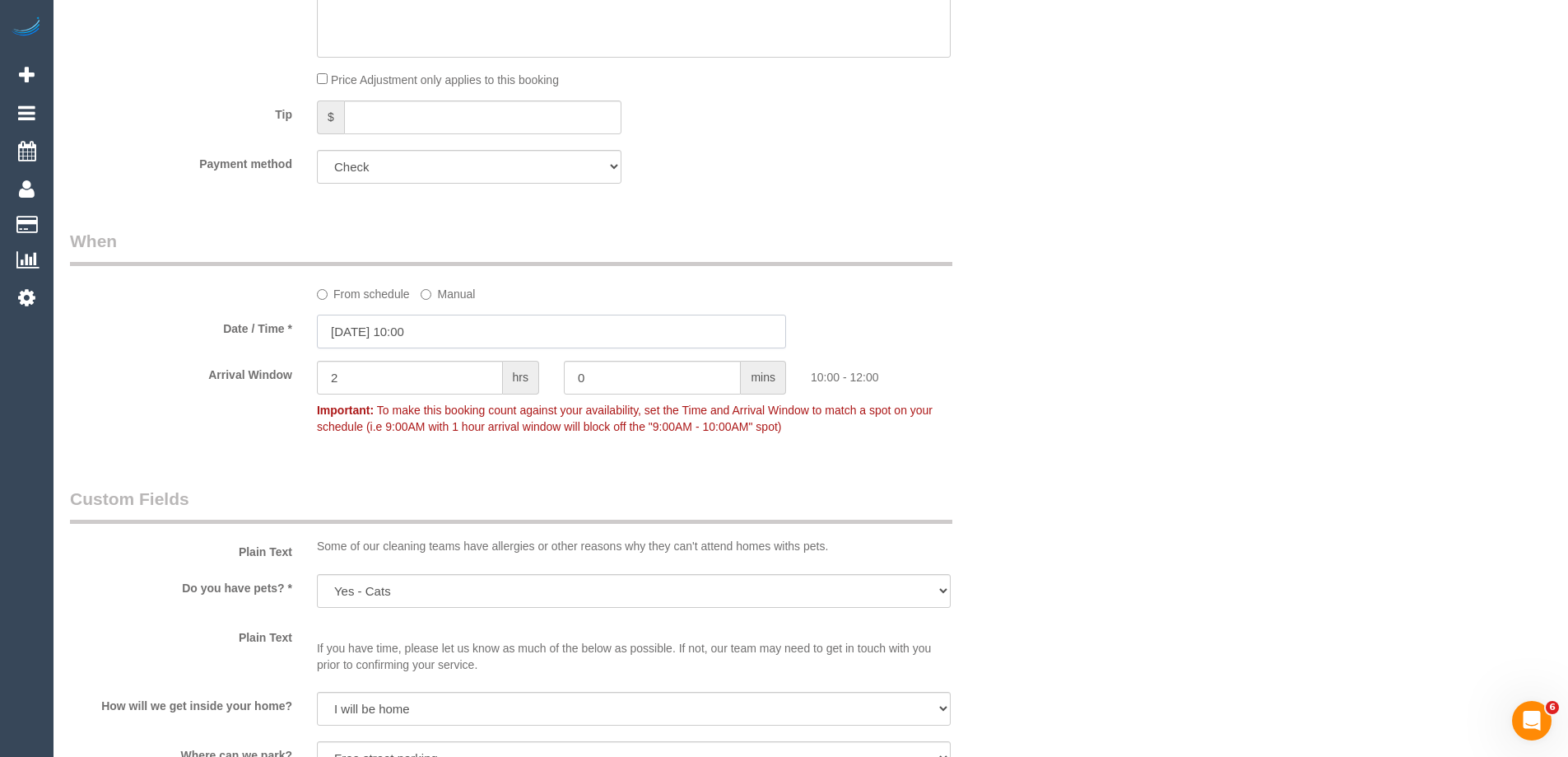
click at [411, 348] on input "[DATE] 10:00" at bounding box center [552, 331] width 469 height 34
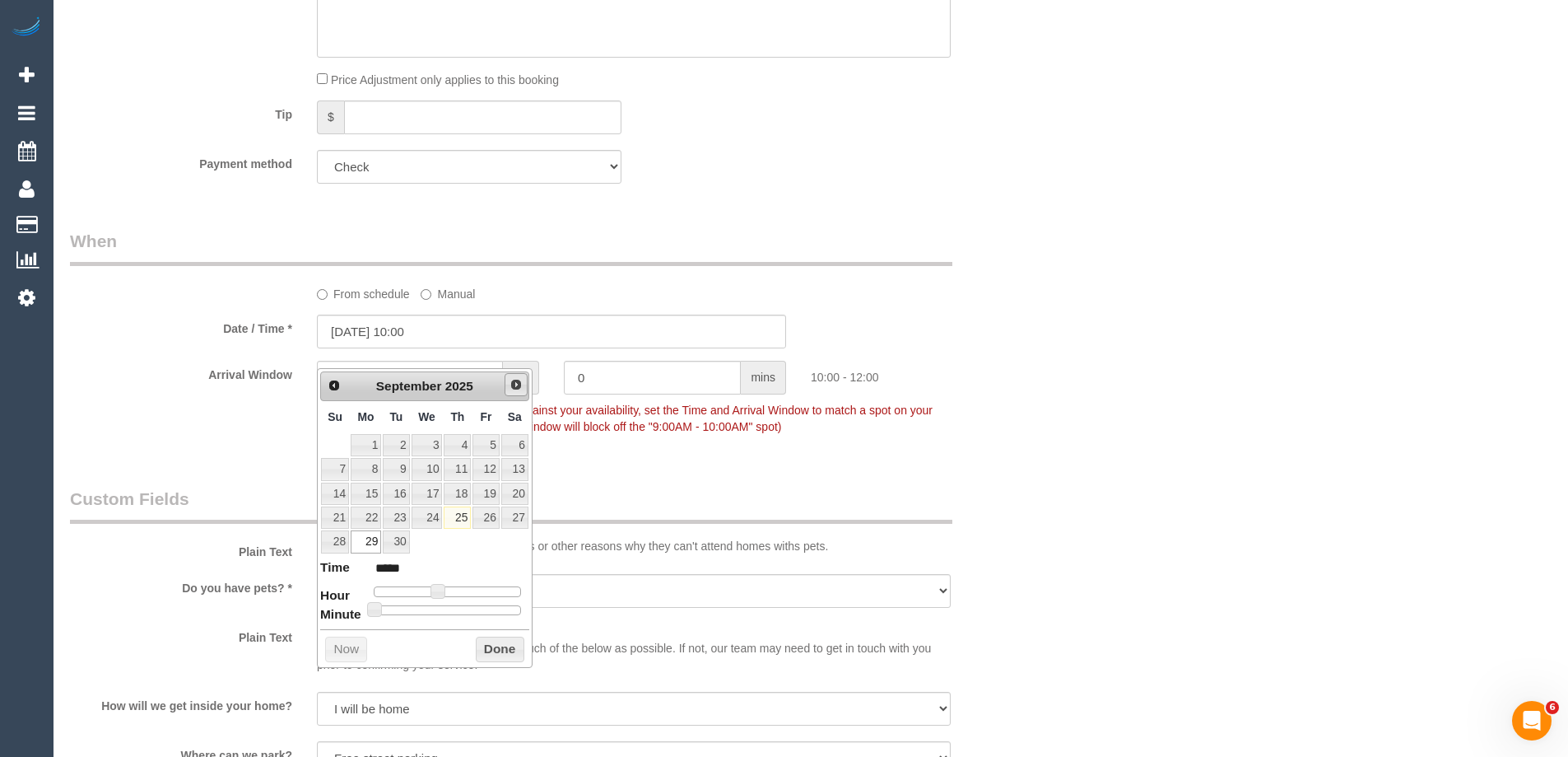
click at [521, 384] on span "Next" at bounding box center [517, 385] width 13 height 13
click at [434, 444] on link "1" at bounding box center [428, 446] width 31 height 22
type input "01/10/2025 11:00"
type input "*****"
click at [444, 592] on span at bounding box center [444, 592] width 15 height 15
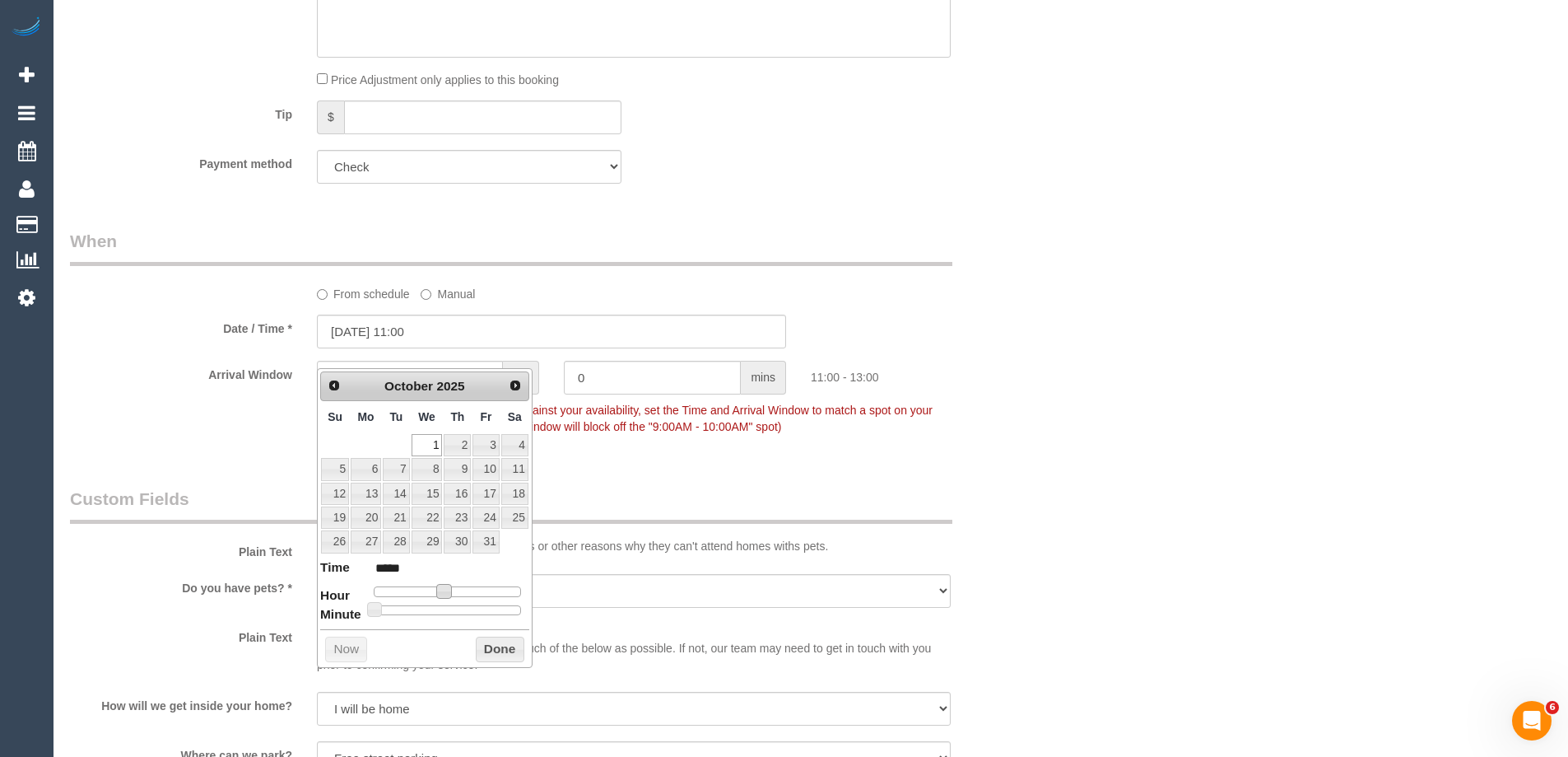
click at [486, 640] on button "Done" at bounding box center [500, 650] width 49 height 27
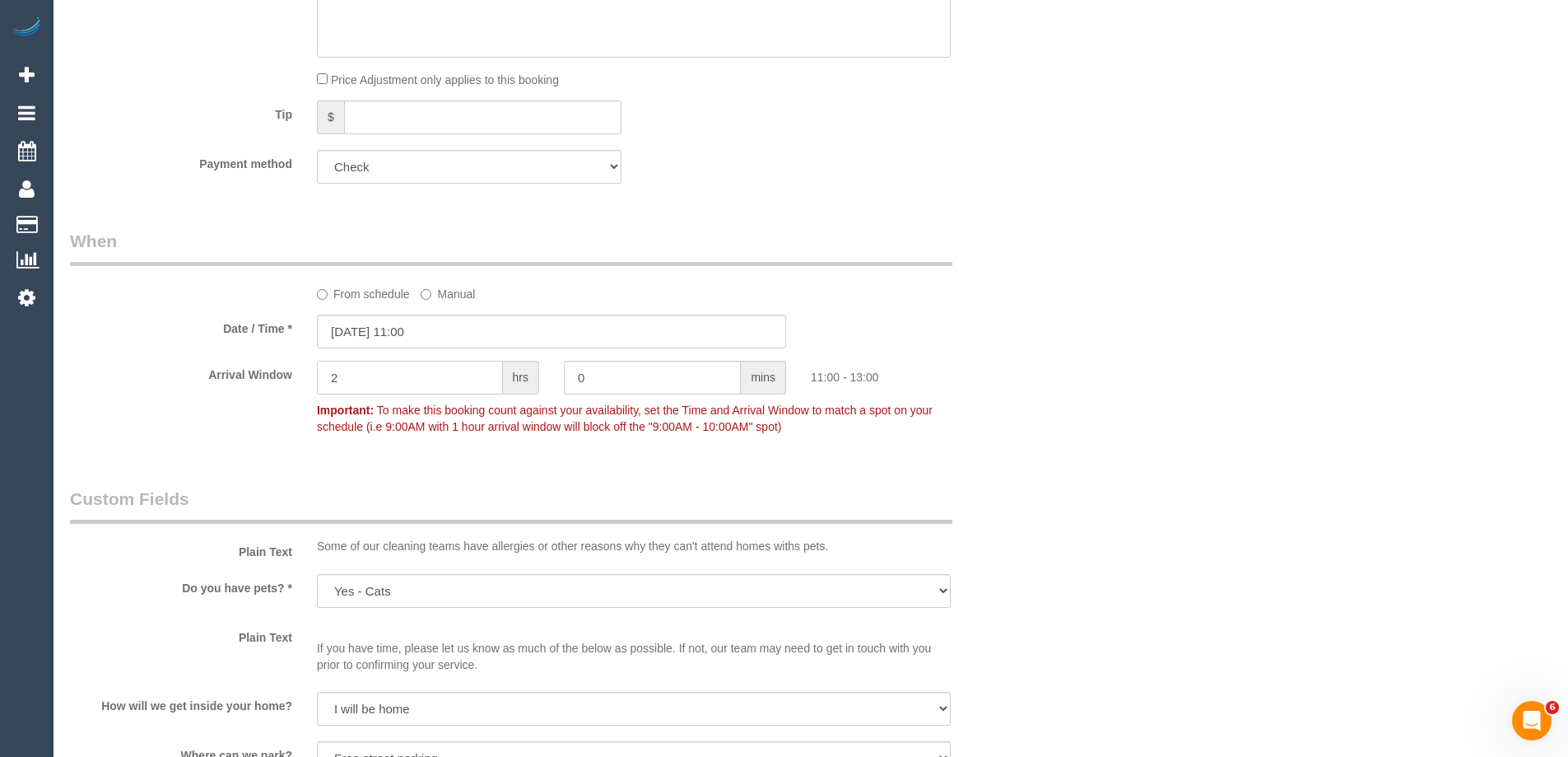
drag, startPoint x: 379, startPoint y: 388, endPoint x: 289, endPoint y: 385, distance: 90.0
click at [289, 385] on div "Arrival Window 2 hrs 0 mins 11:00 - 13:00 Important: To make this booking count…" at bounding box center [551, 401] width 988 height 81
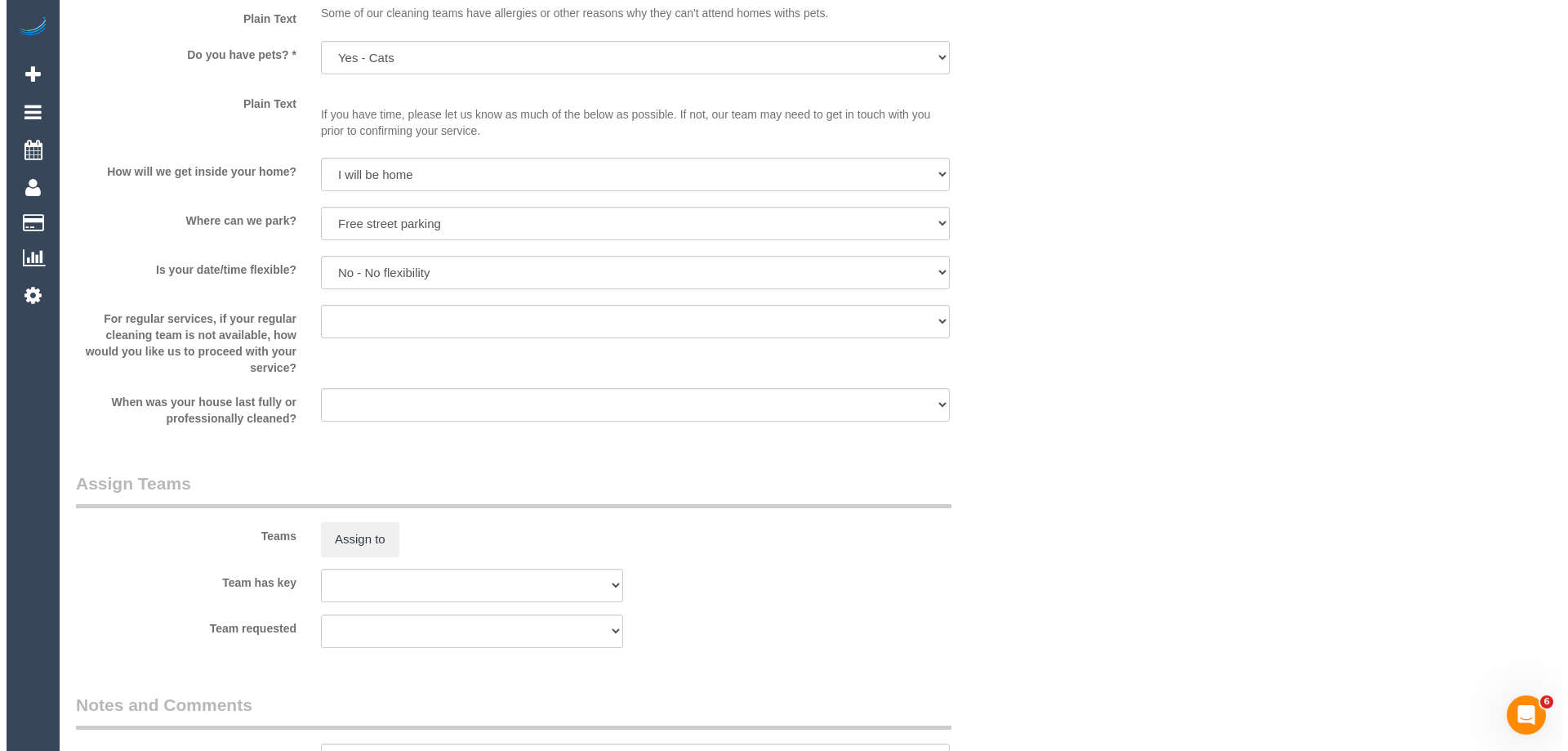
scroll to position [1716, 0]
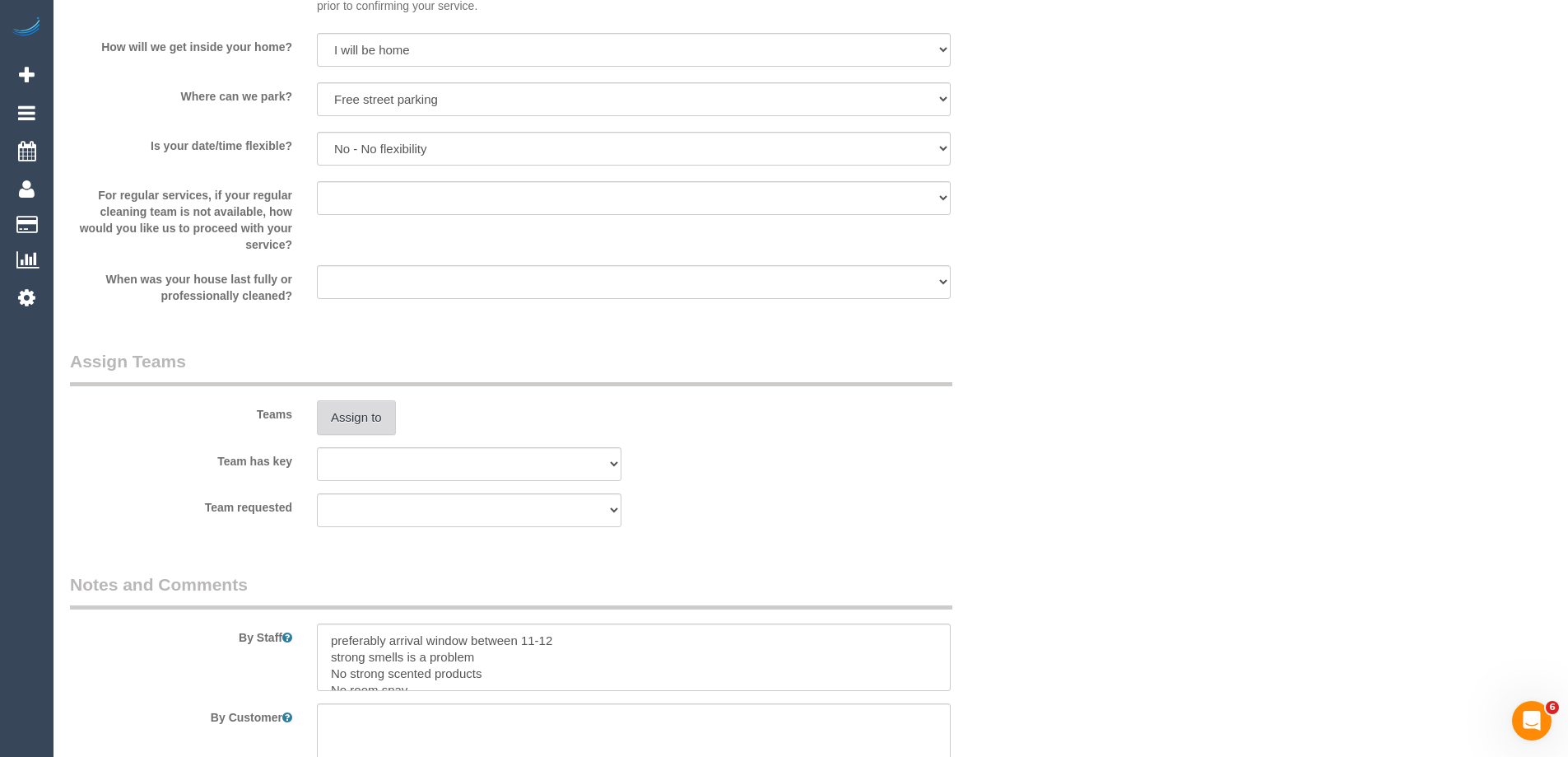
type input "1"
click at [350, 434] on button "Assign to" at bounding box center [357, 417] width 79 height 34
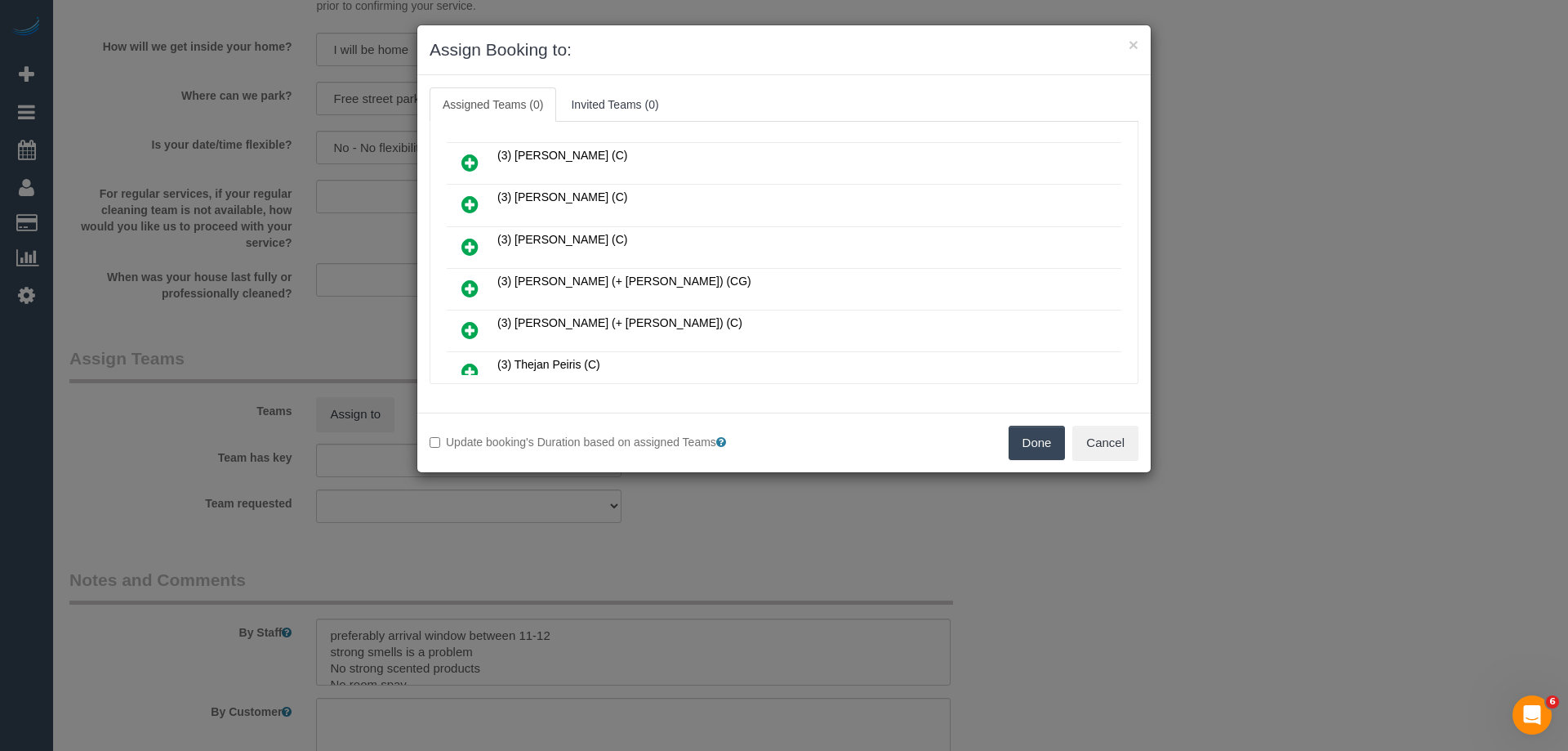
scroll to position [491, 0]
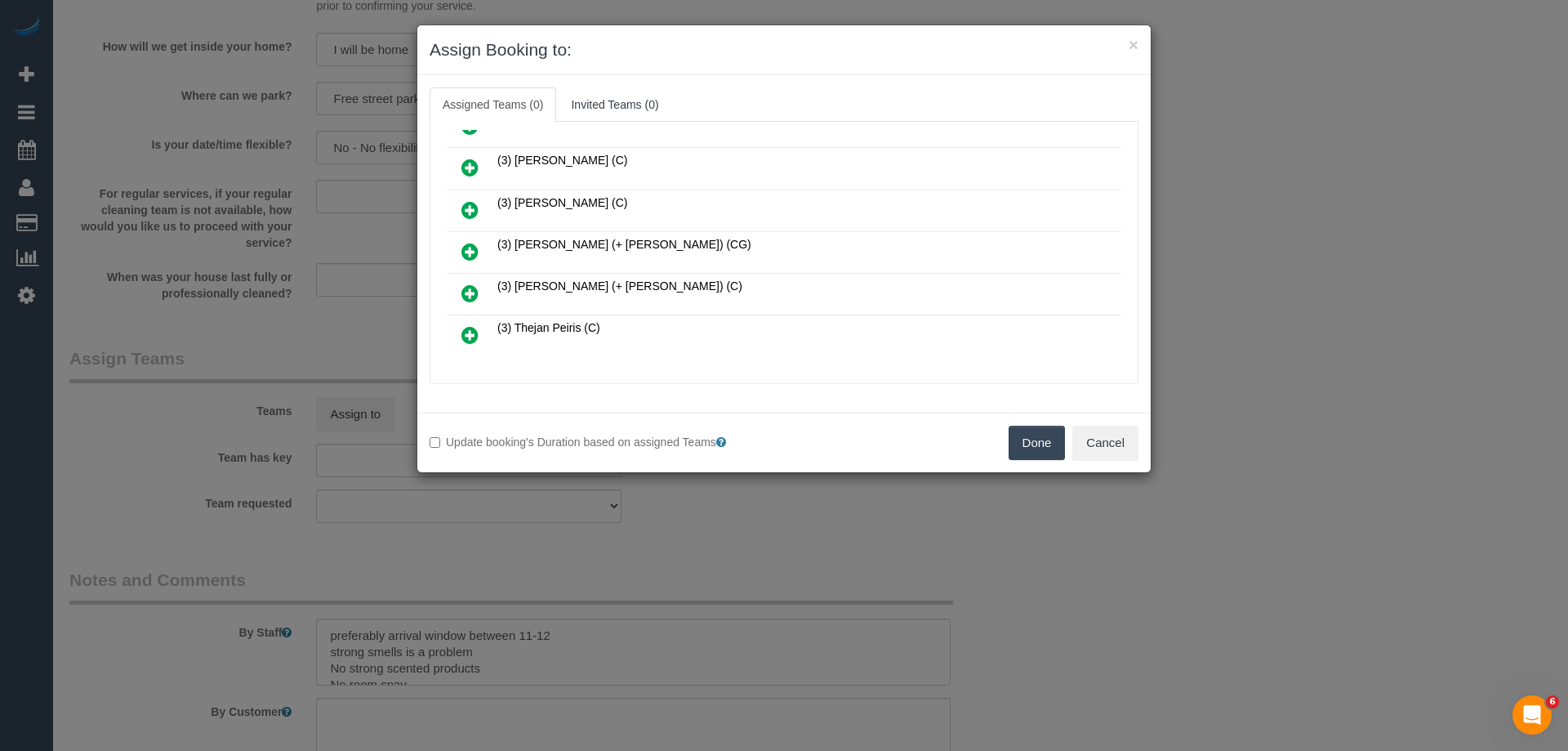
click at [465, 337] on icon at bounding box center [469, 335] width 17 height 19
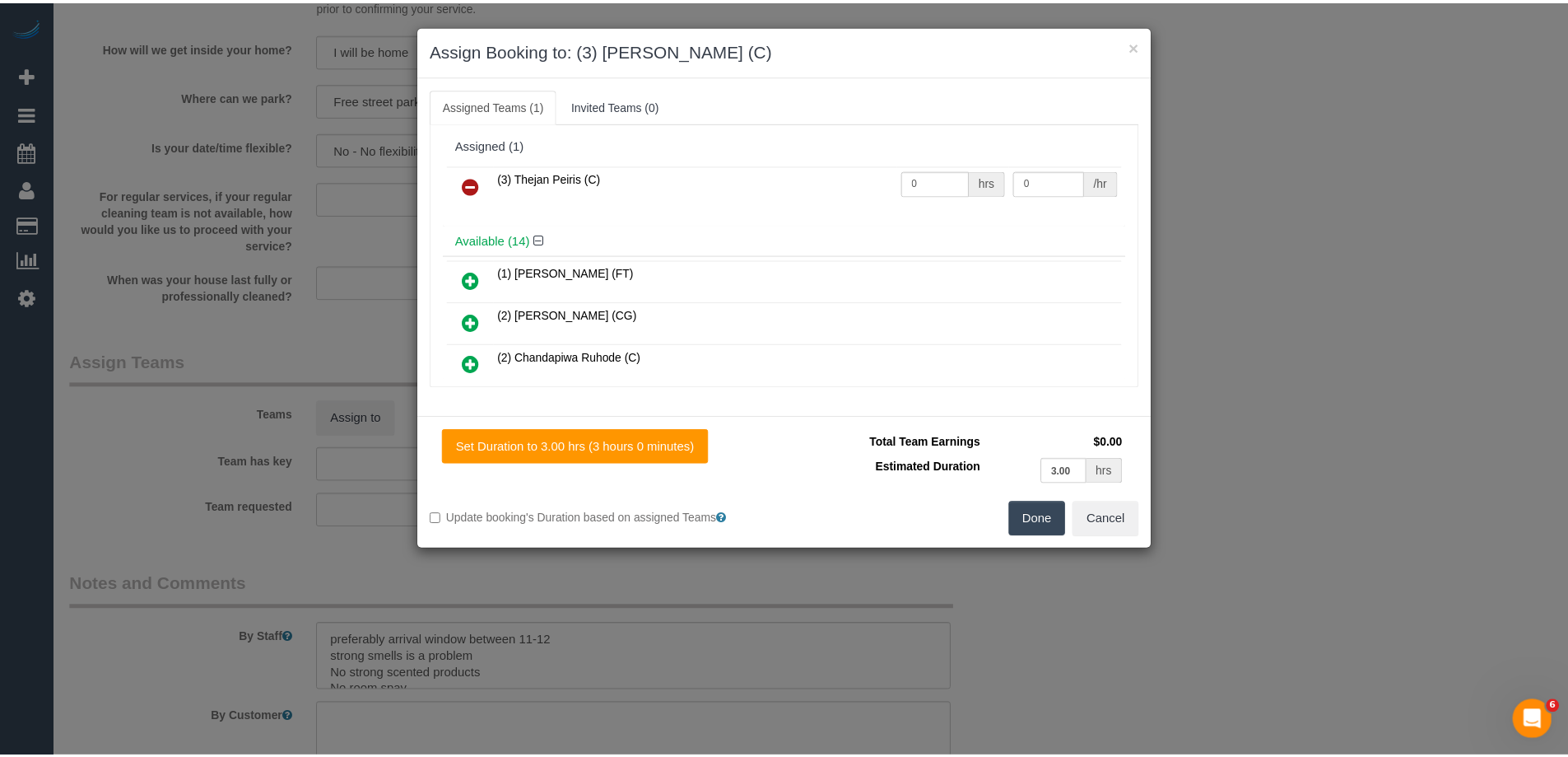
scroll to position [0, 0]
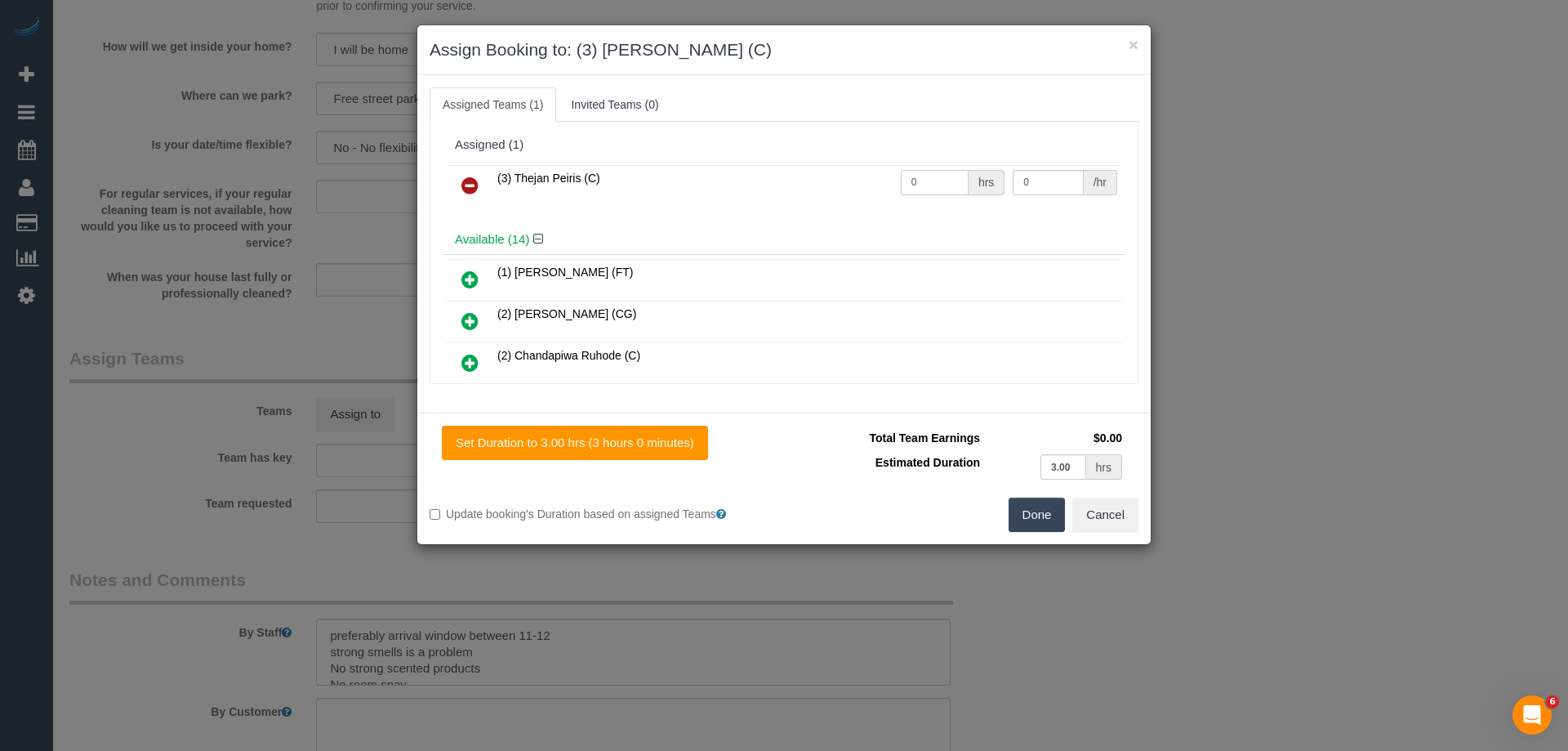
drag, startPoint x: 921, startPoint y: 186, endPoint x: 872, endPoint y: 180, distance: 49.4
click at [872, 180] on tr "(3) Thejan Peiris (C) 0 hrs 0 /hr" at bounding box center [784, 185] width 674 height 41
type input "3"
drag, startPoint x: 1022, startPoint y: 192, endPoint x: 885, endPoint y: 169, distance: 138.9
click at [891, 170] on tr "(3) Thejan Peiris (C) 3 hrs 0 /hr" at bounding box center [784, 185] width 674 height 41
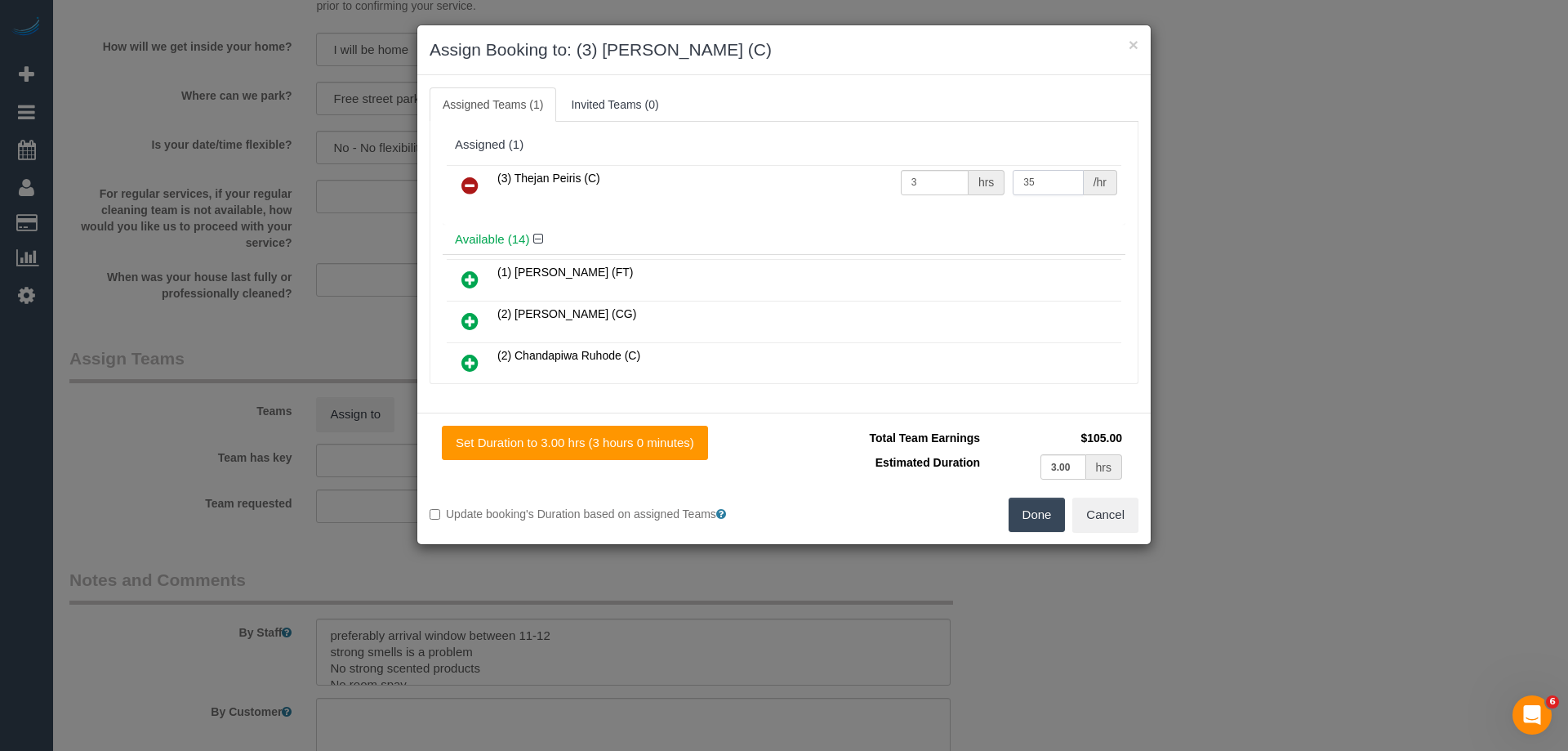
type input "35"
click at [1025, 518] on button "Done" at bounding box center [1036, 514] width 57 height 34
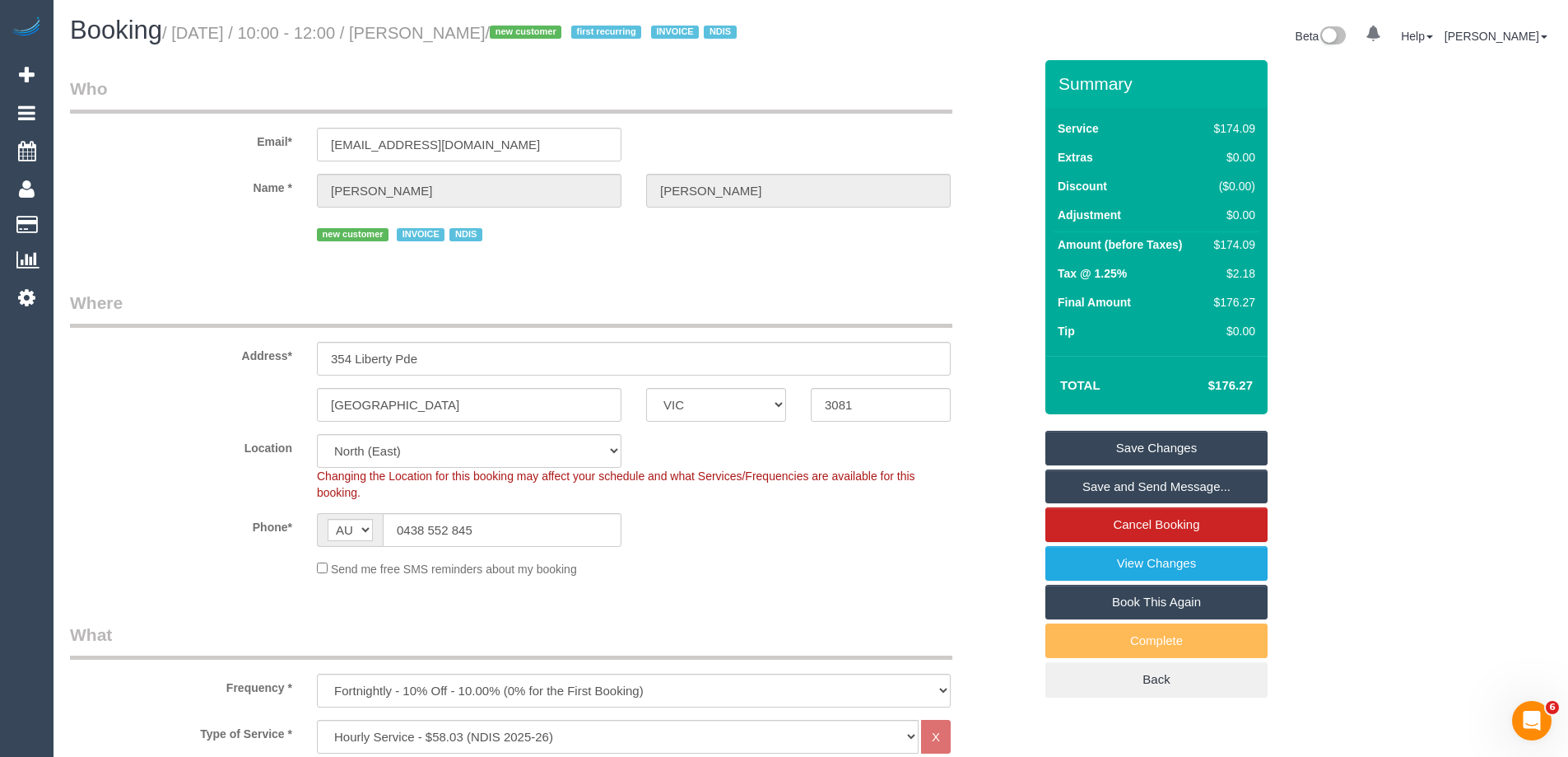
drag, startPoint x: 541, startPoint y: 34, endPoint x: 459, endPoint y: 21, distance: 83.0
click at [459, 21] on h1 "Booking / September 29, 2025 / 10:00 - 12:00 / Sonia Popp / new customer first …" at bounding box center [434, 31] width 729 height 28
copy small "Sonia Popp"
click at [1073, 459] on link "Save Changes" at bounding box center [1157, 447] width 223 height 34
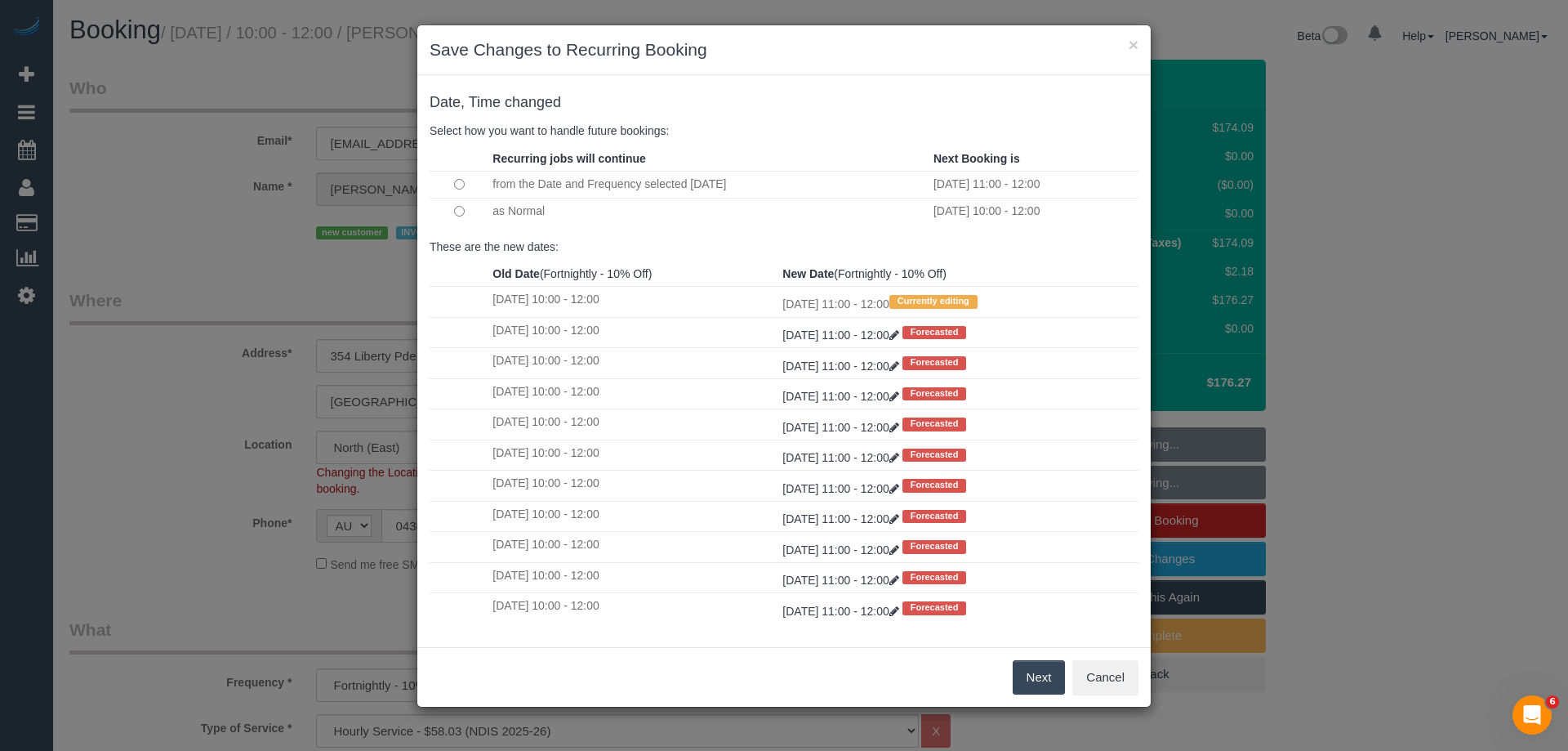
click at [1045, 696] on div "Next Cancel" at bounding box center [784, 677] width 733 height 60
click at [1040, 680] on button "Next" at bounding box center [1039, 677] width 53 height 34
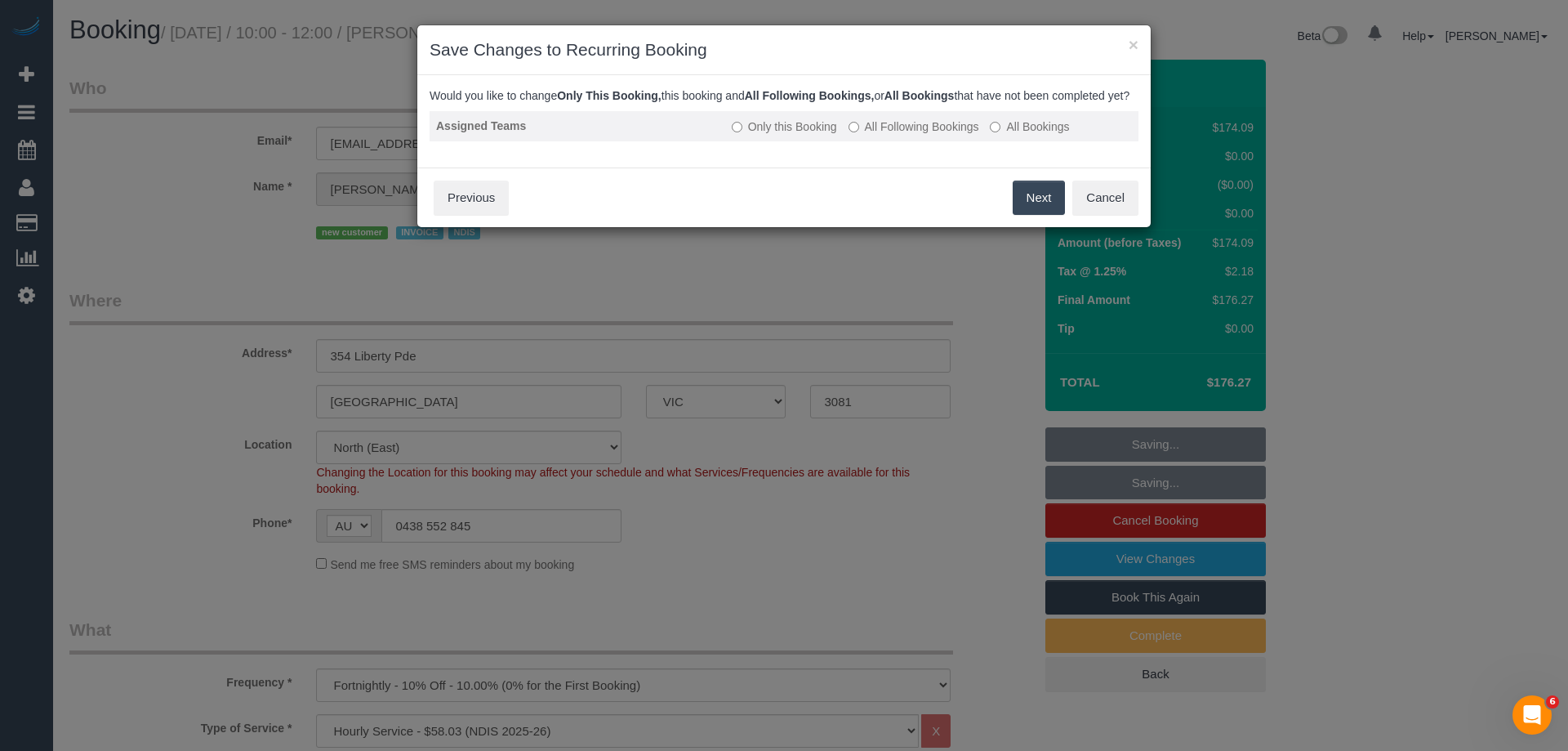
click at [870, 135] on label "All Following Bookings" at bounding box center [914, 127] width 131 height 17
click at [1029, 211] on button "Save" at bounding box center [1036, 197] width 56 height 34
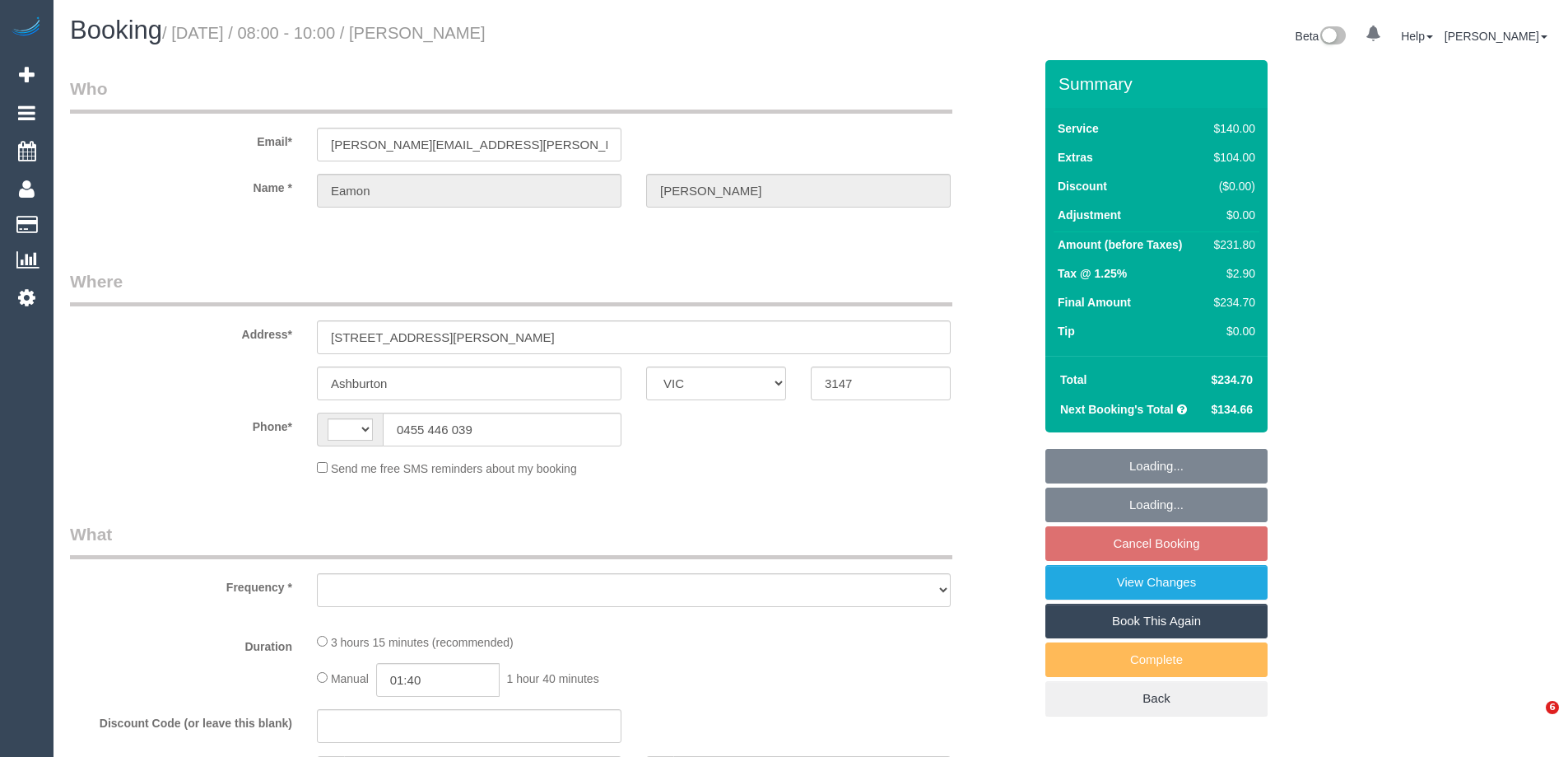
select select "VIC"
select select "string:AU"
select select "object:697"
select select "number:28"
select select "number:14"
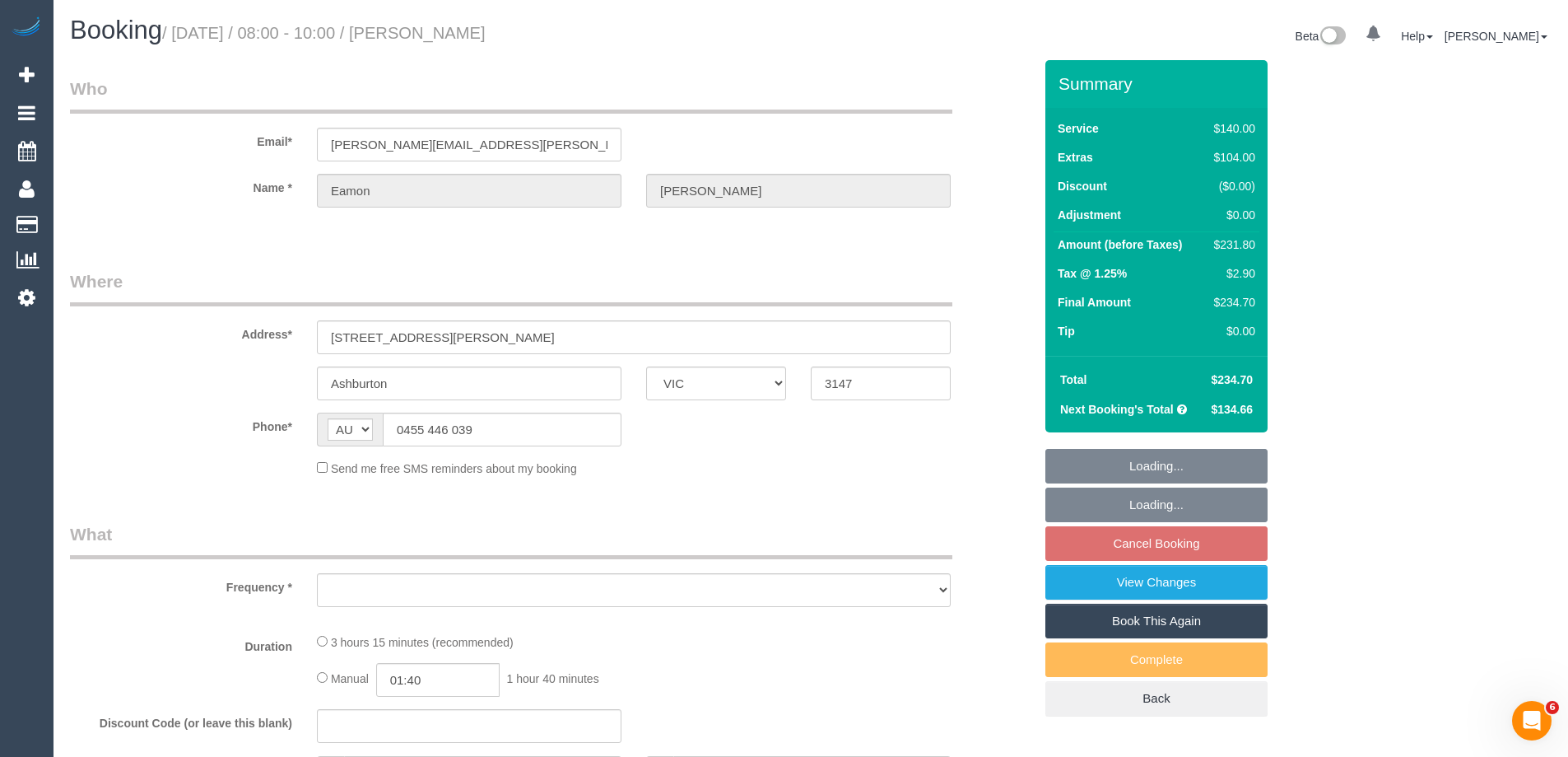
select select "number:19"
select select "number:24"
select select "number:33"
select select "number:12"
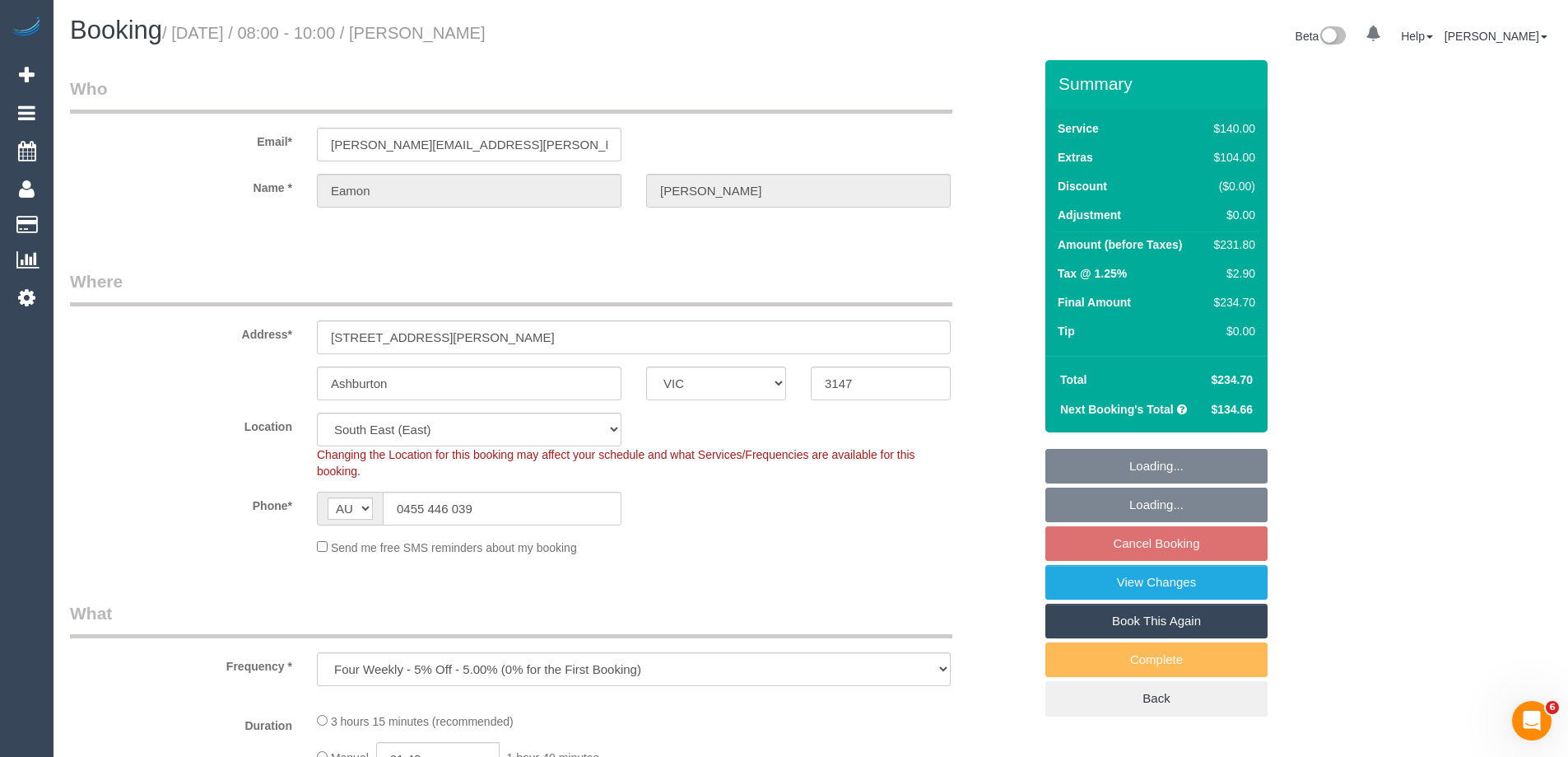
select select "string:stripe-pm_1RCcXR2GScqysDRVzoFHPPJT"
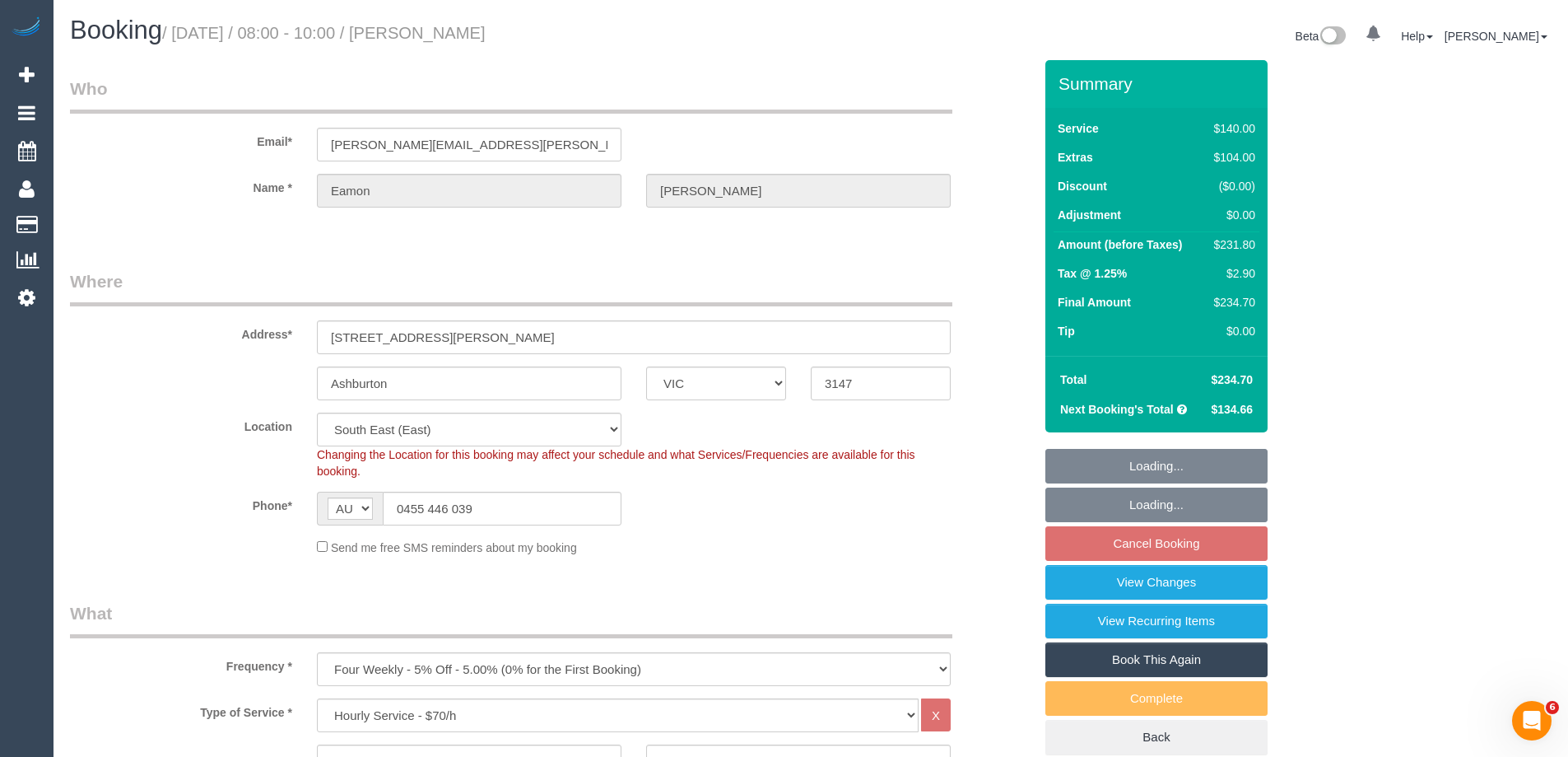
select select "object:1391"
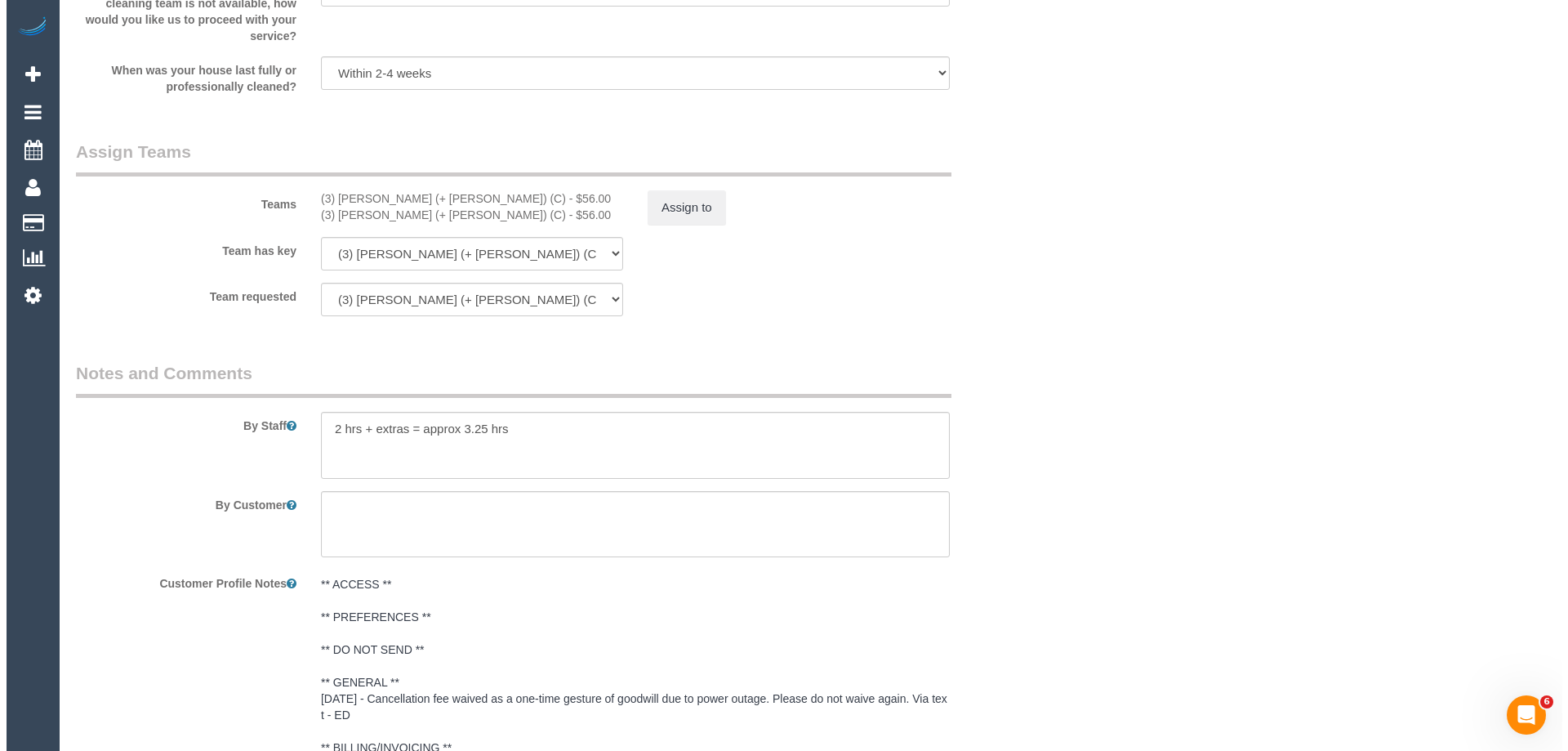
scroll to position [2451, 0]
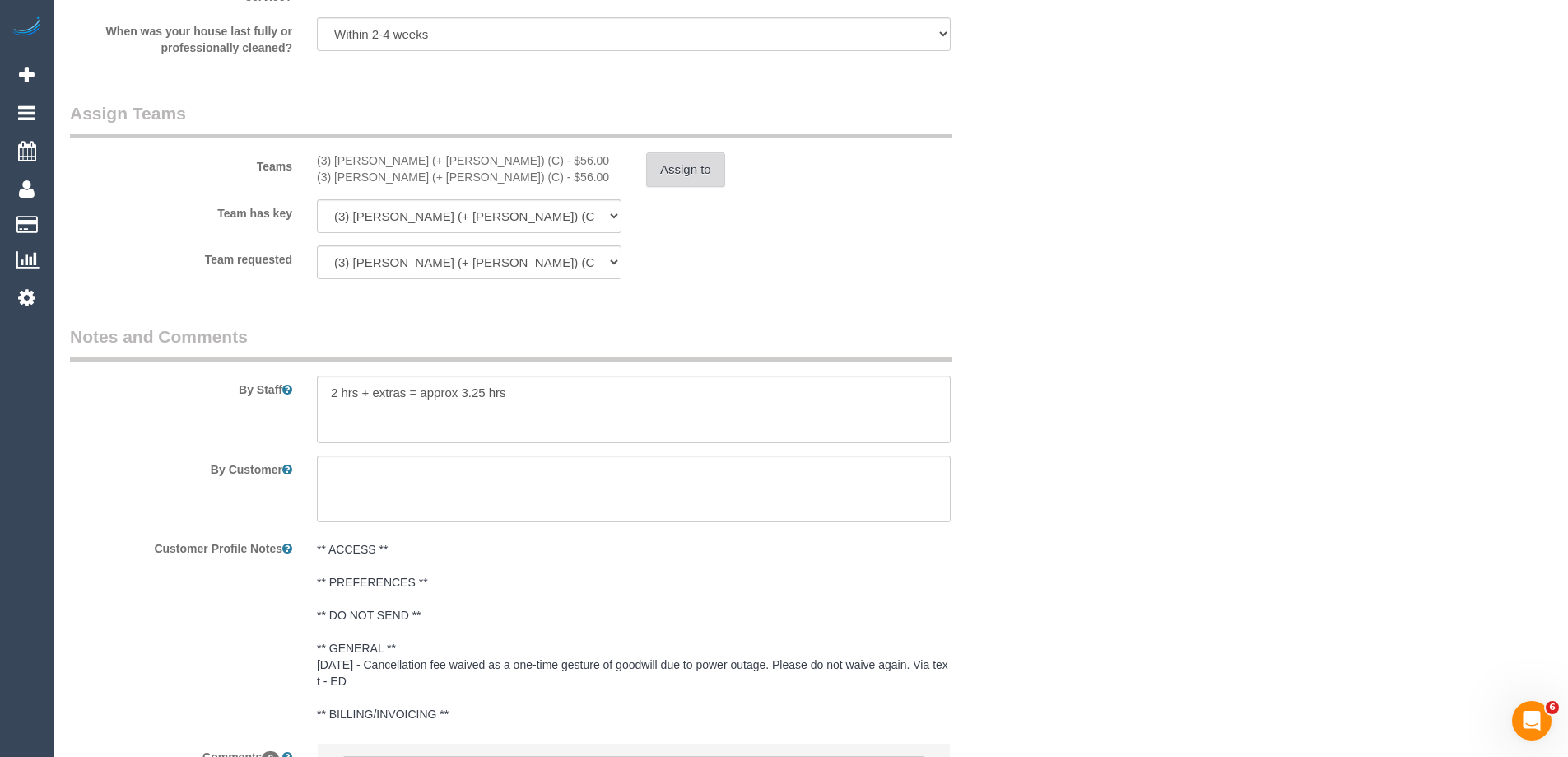
click at [693, 171] on button "Assign to" at bounding box center [686, 169] width 79 height 34
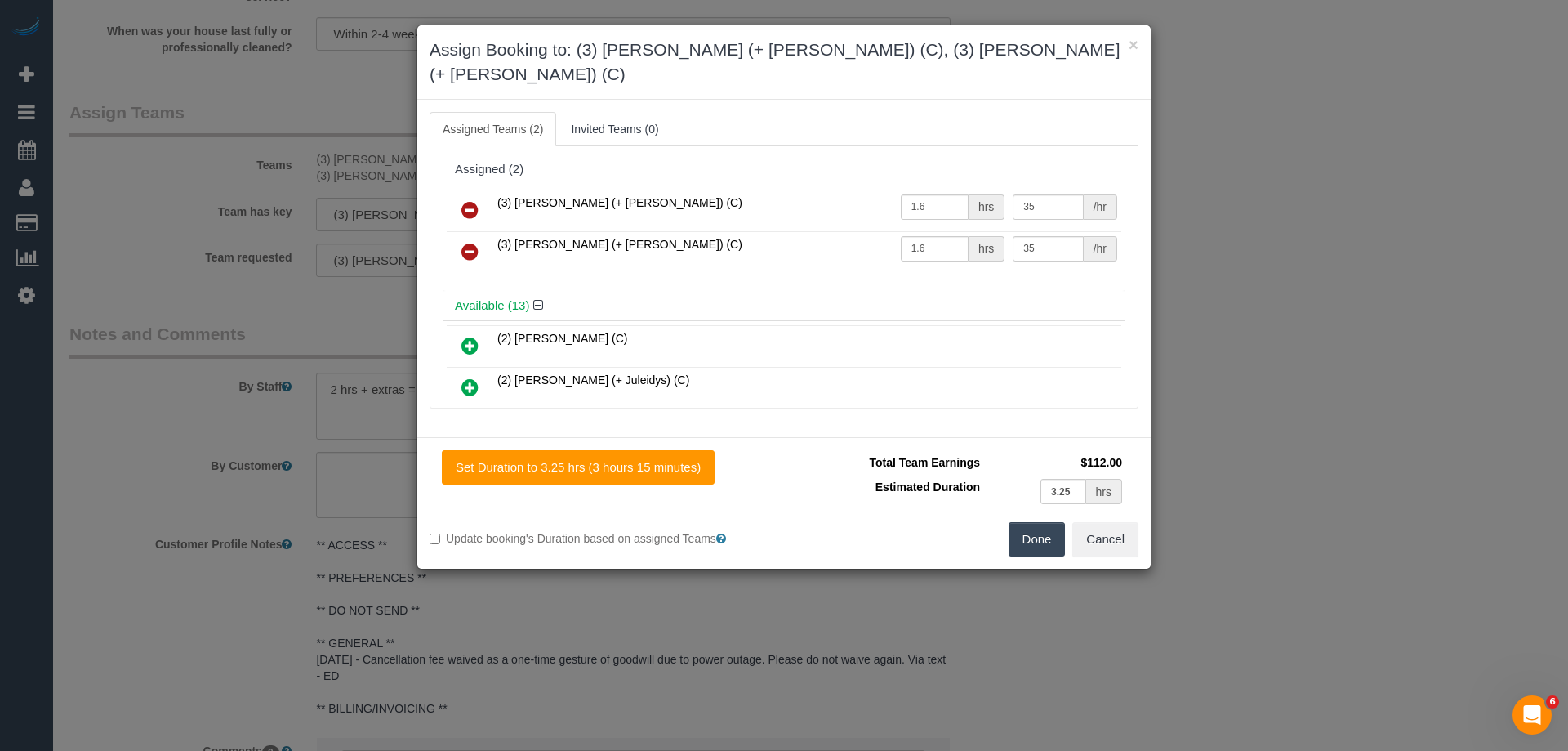
click at [470, 200] on icon at bounding box center [469, 209] width 17 height 19
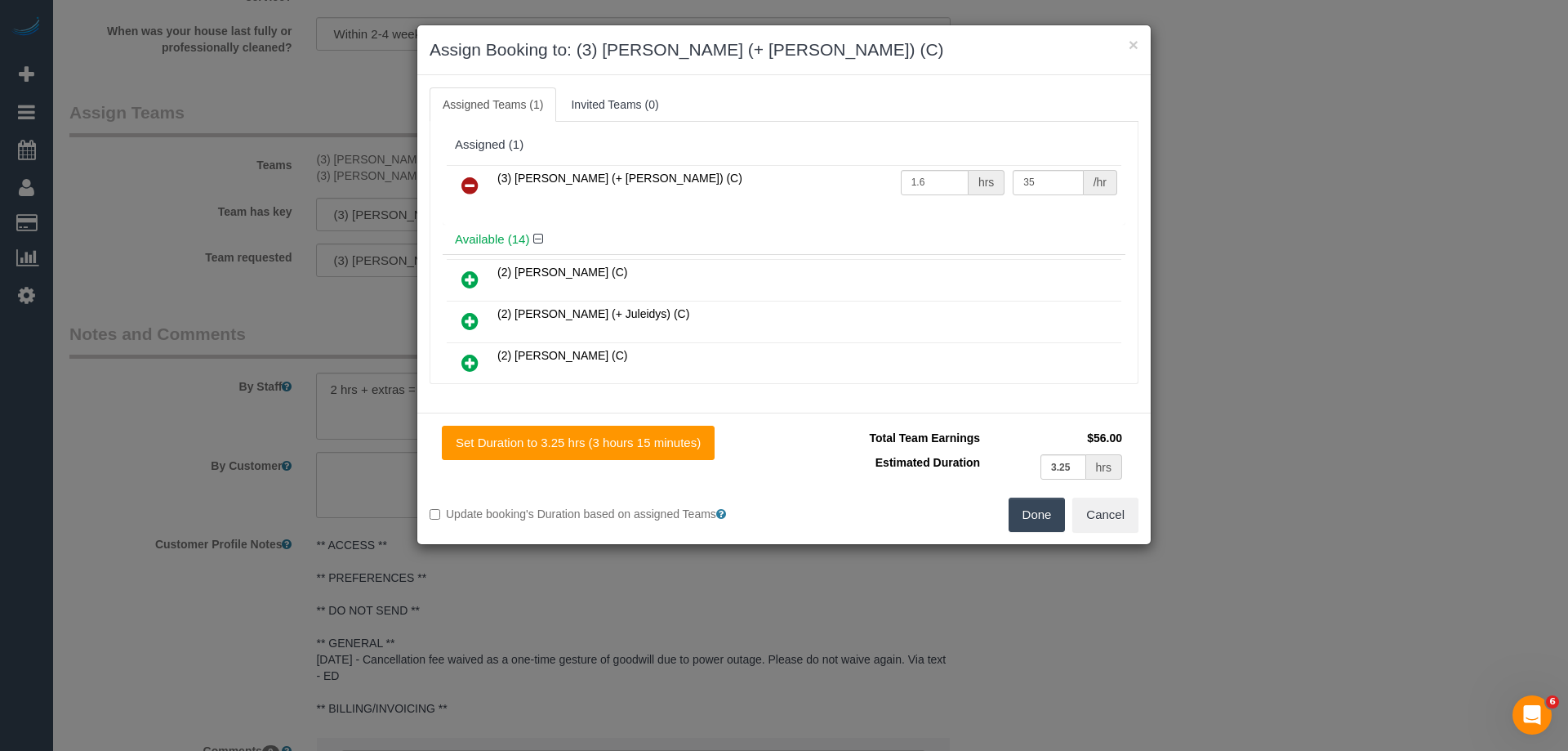
click at [470, 187] on icon at bounding box center [469, 185] width 17 height 19
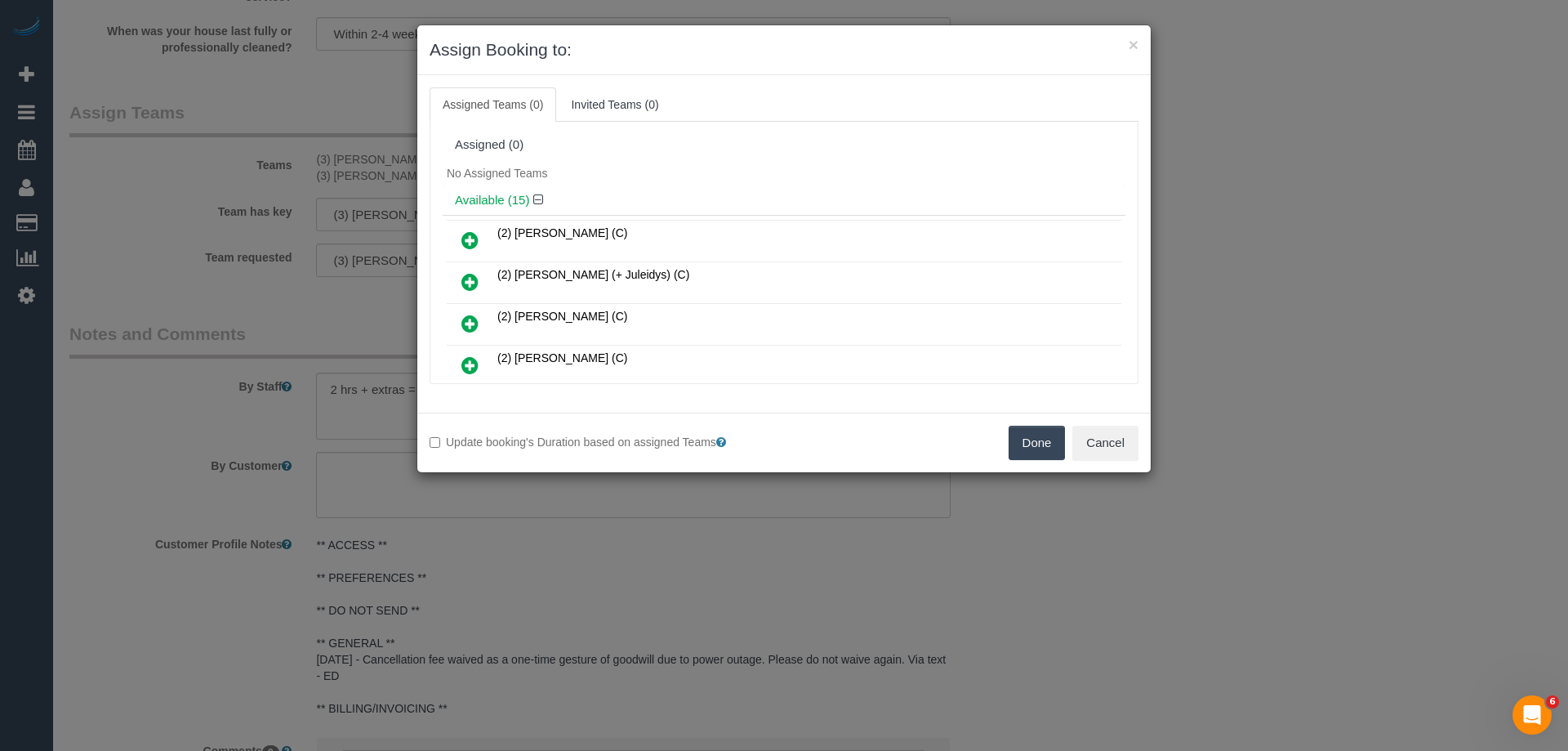
click at [1033, 445] on button "Done" at bounding box center [1036, 442] width 57 height 34
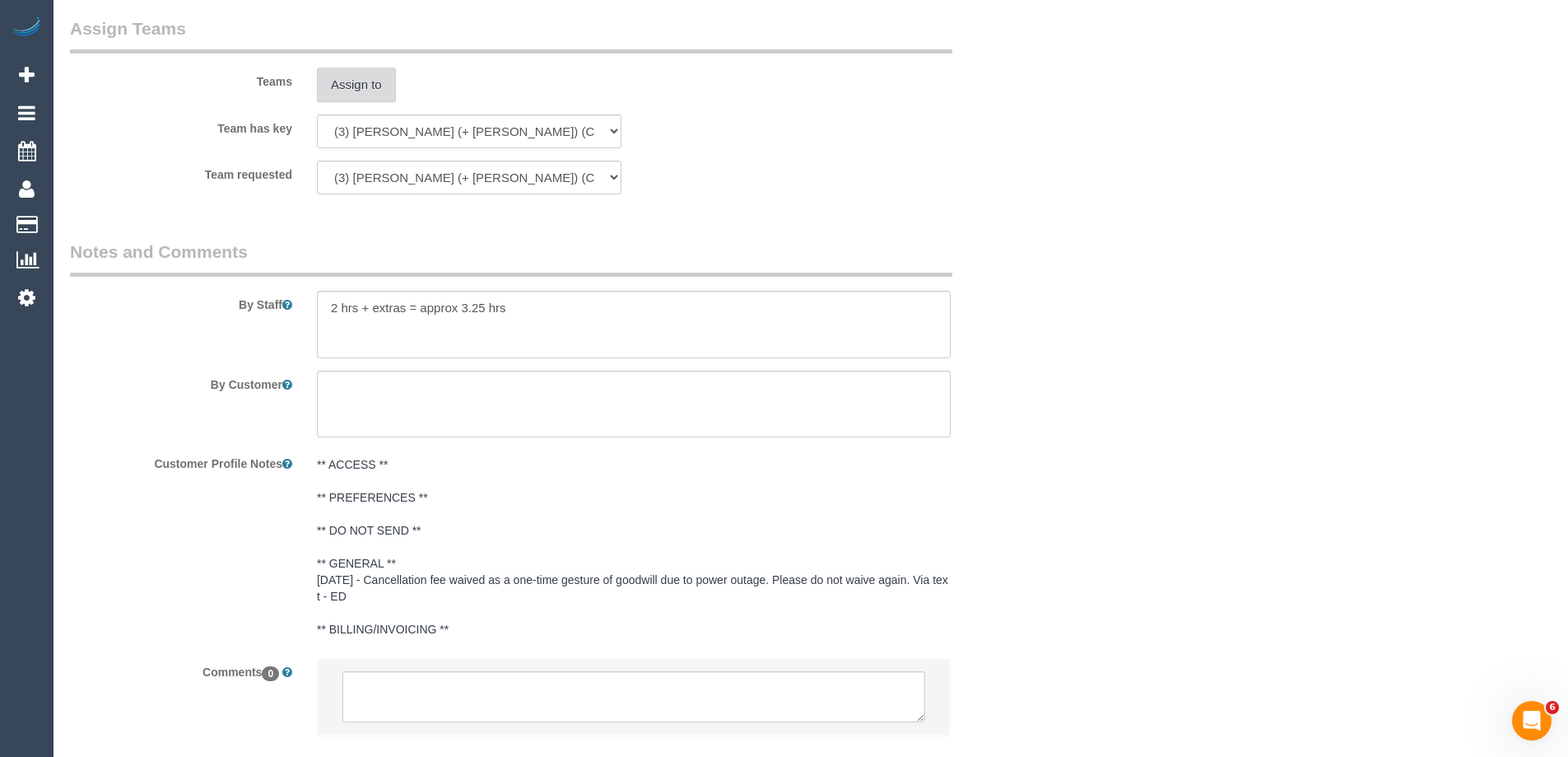
scroll to position [2654, 0]
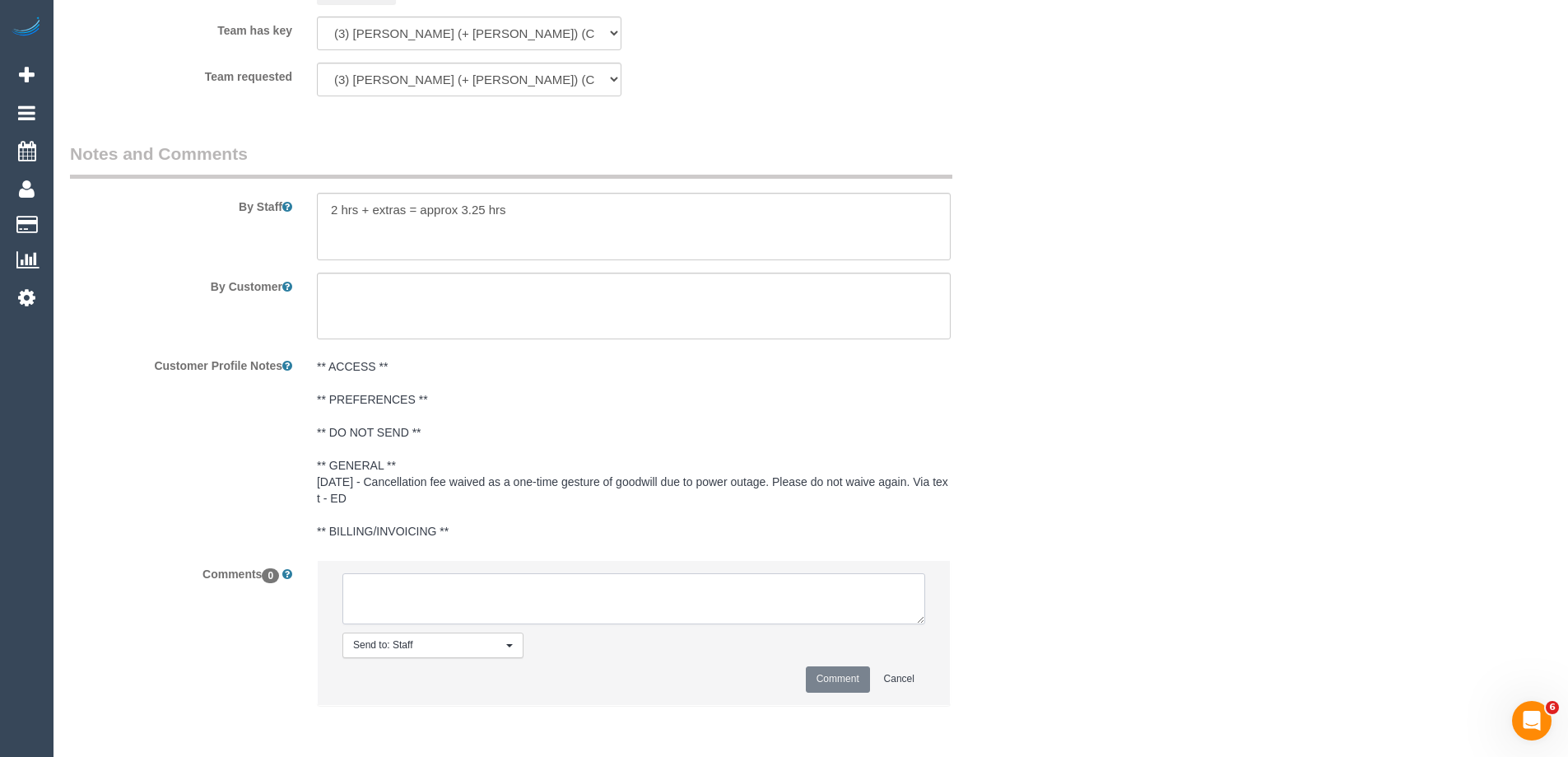
click at [381, 609] on textarea at bounding box center [634, 598] width 583 height 51
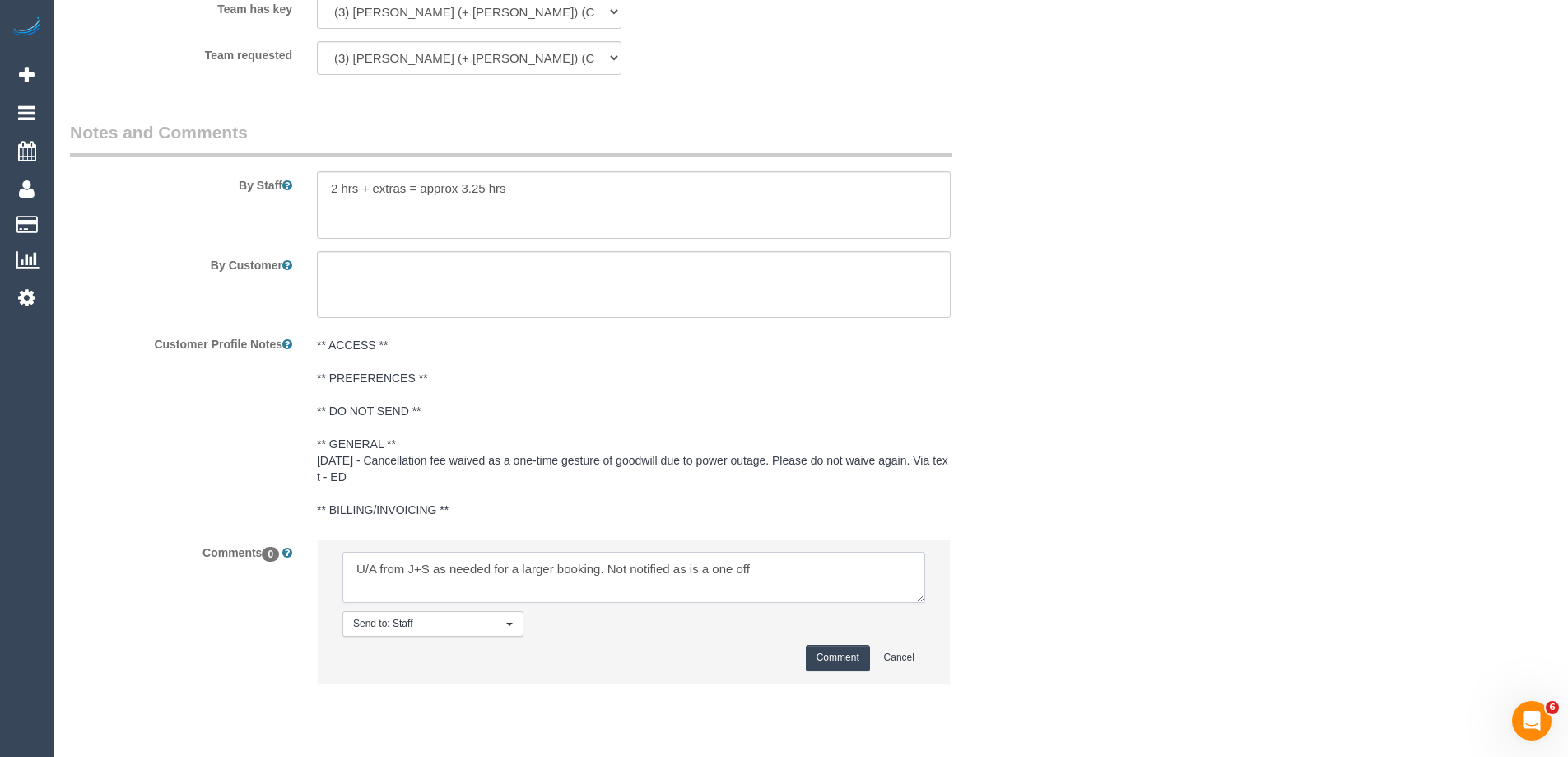
scroll to position [2722, 0]
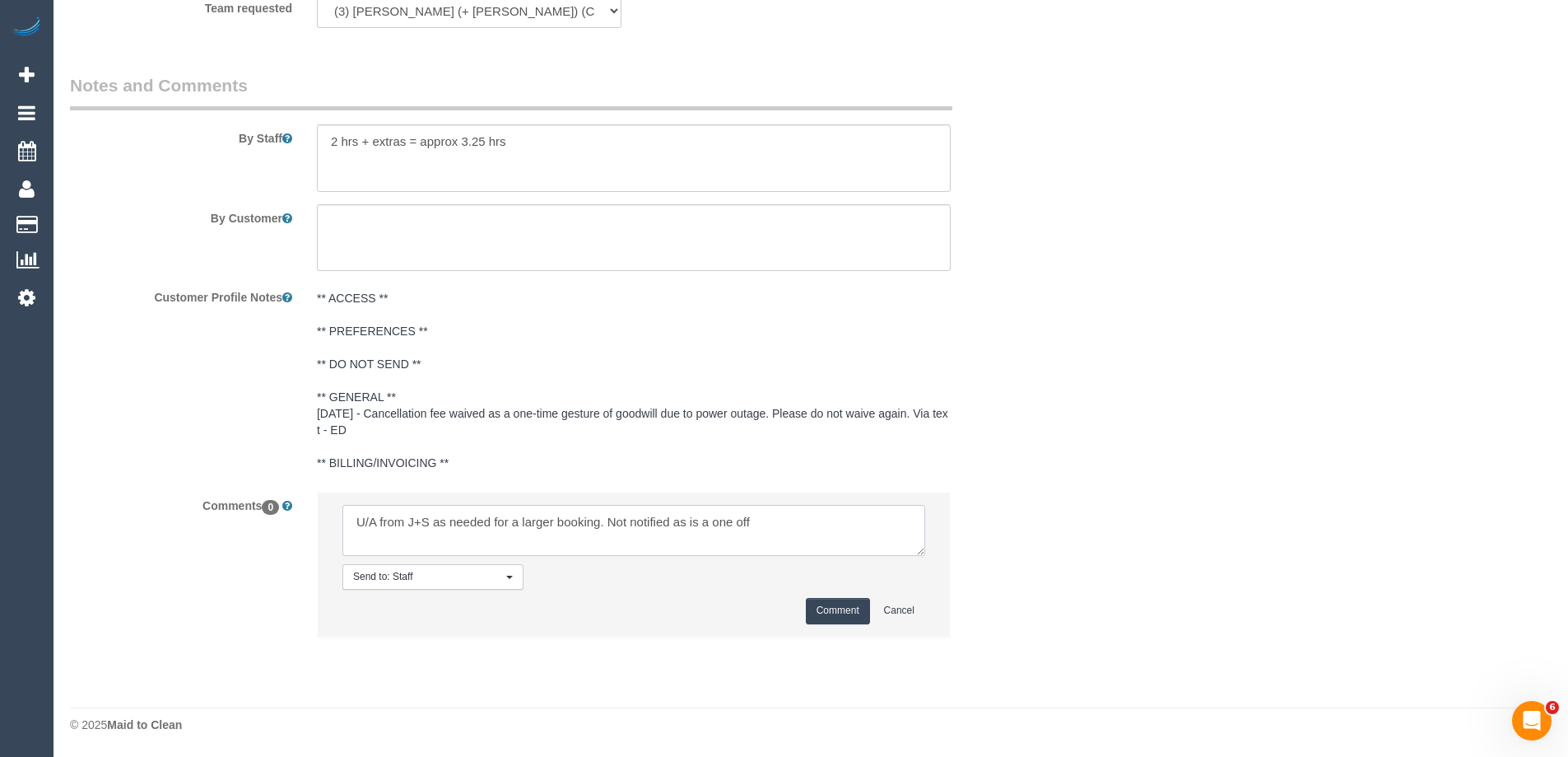
drag, startPoint x: 715, startPoint y: 525, endPoint x: 819, endPoint y: 526, distance: 104.0
click at [819, 526] on textarea at bounding box center [634, 530] width 583 height 51
type textarea "U/A from J+S as needed for a larger booking. Not notified as is a 4 weekly book…"
click at [843, 612] on button "Comment" at bounding box center [837, 611] width 64 height 26
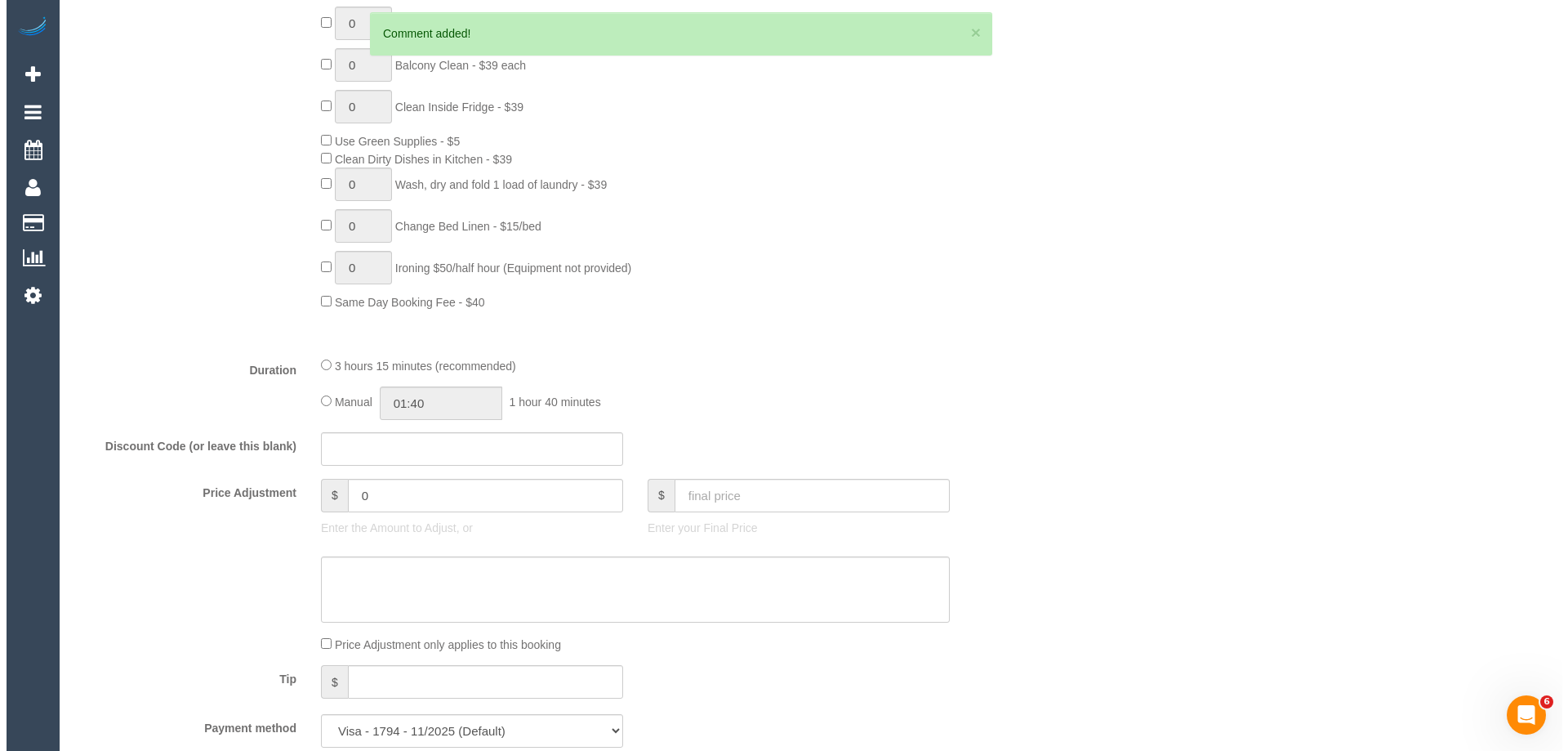
scroll to position [0, 0]
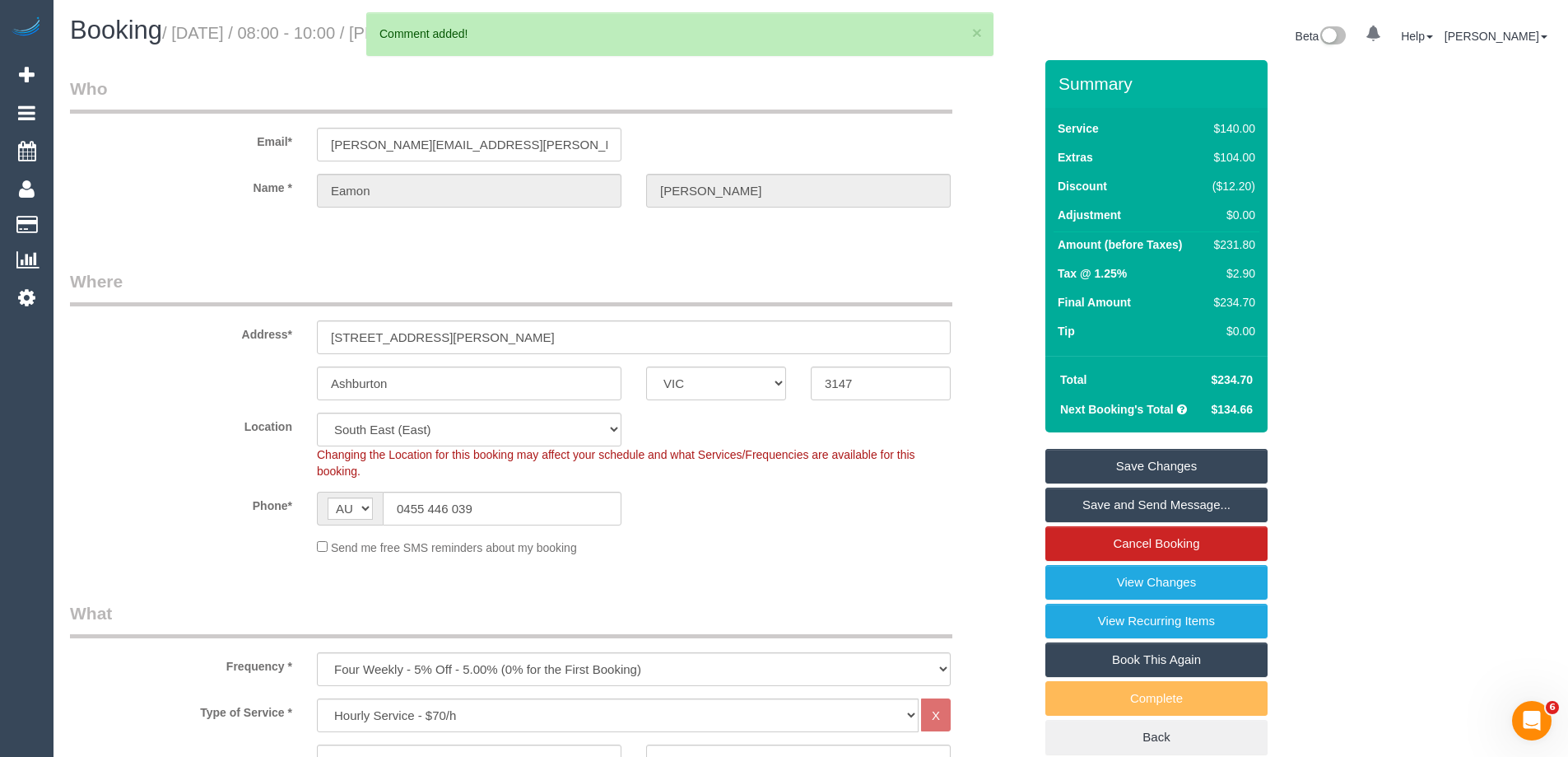
click at [1122, 461] on link "Save Changes" at bounding box center [1157, 466] width 223 height 34
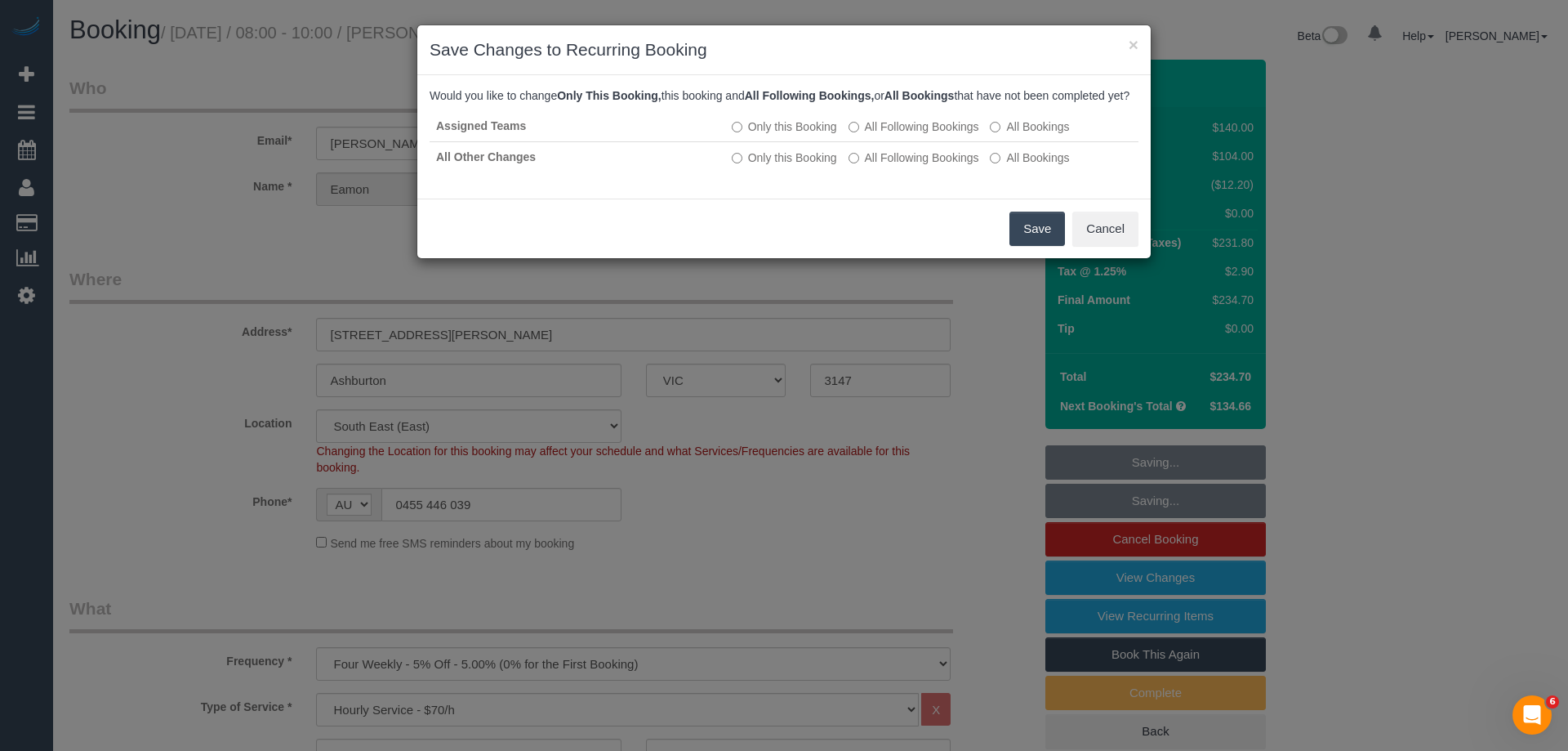
click at [1047, 244] on button "Save" at bounding box center [1036, 228] width 56 height 34
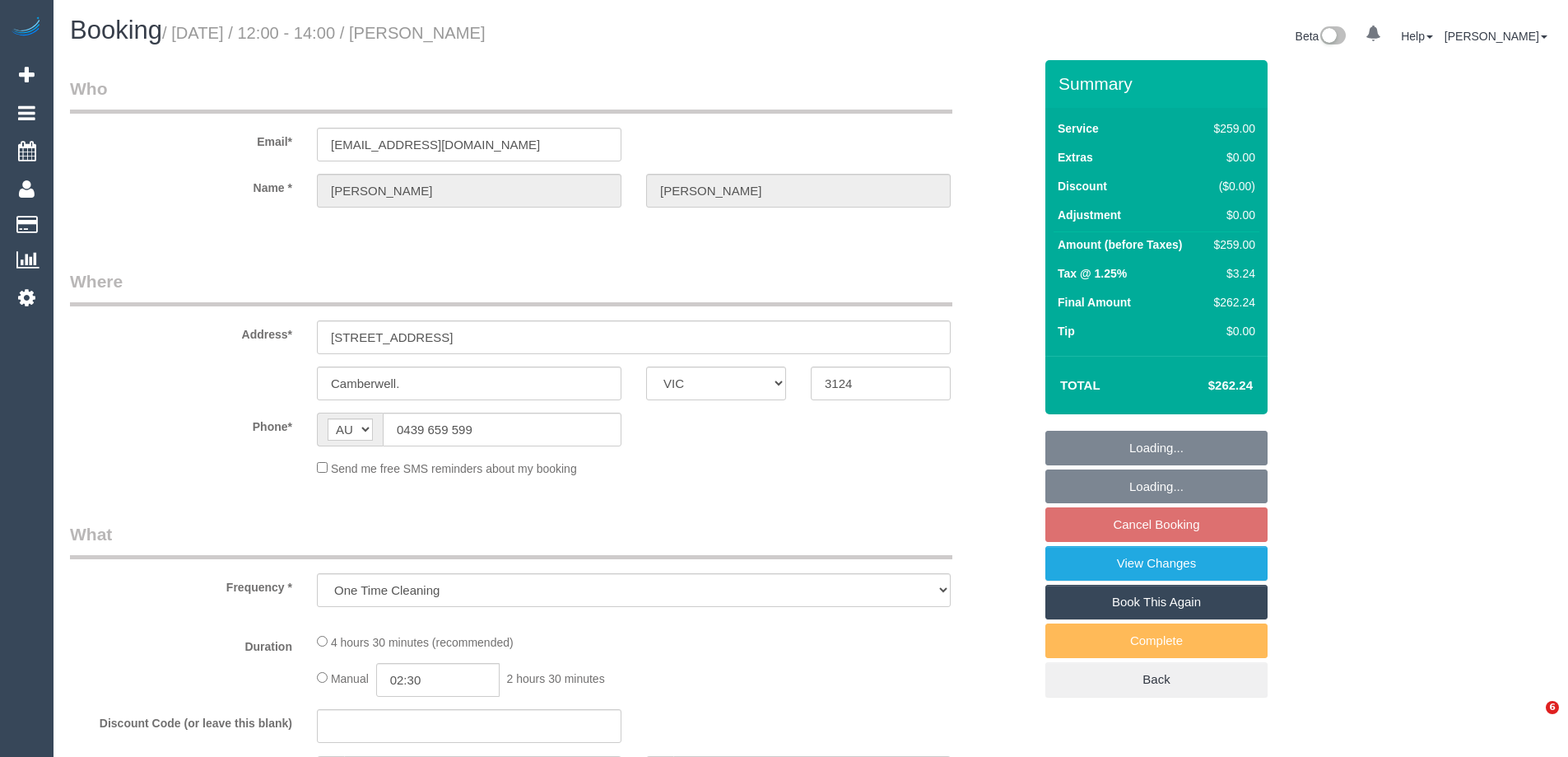
select select "VIC"
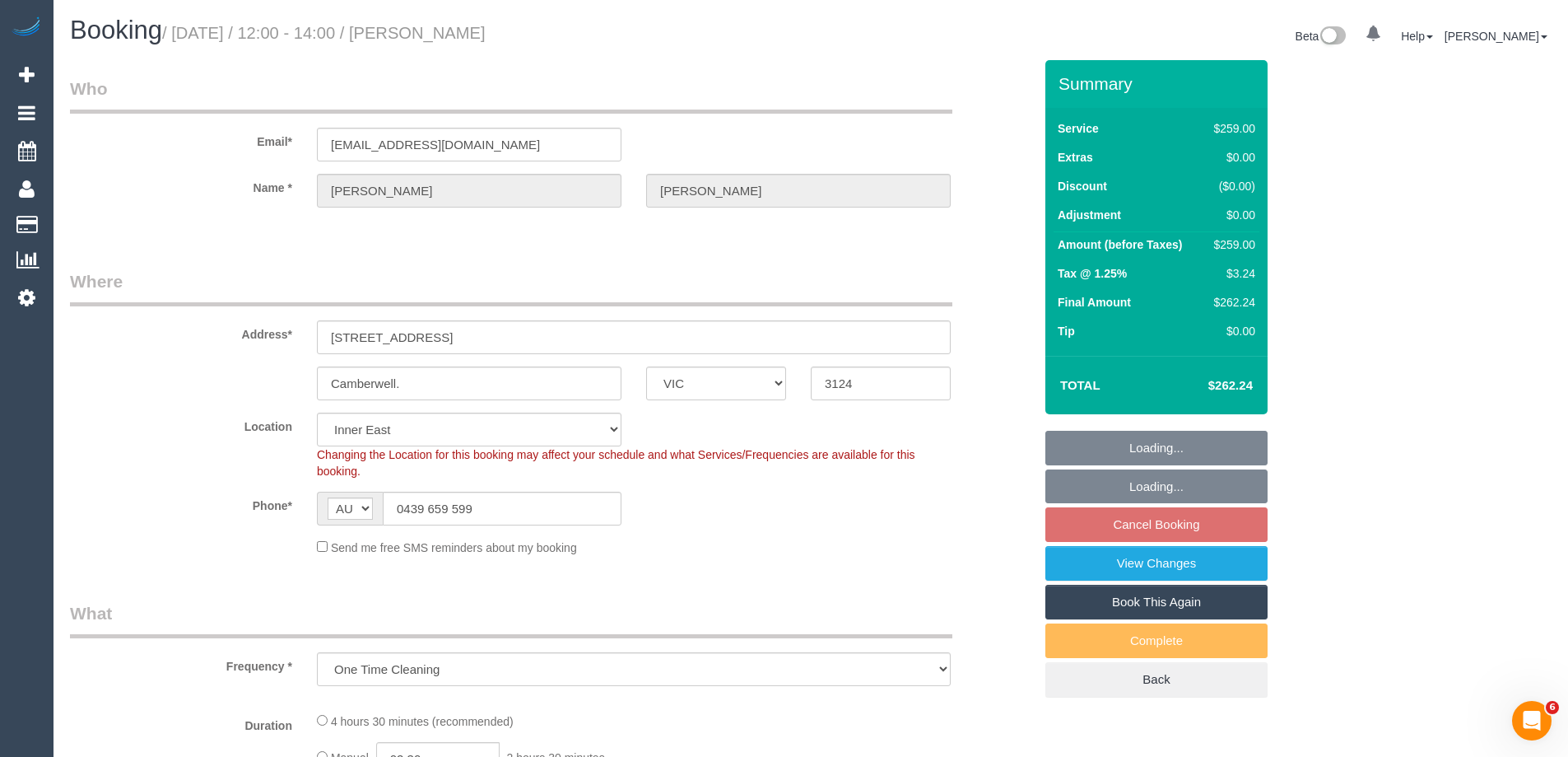
select select "object:581"
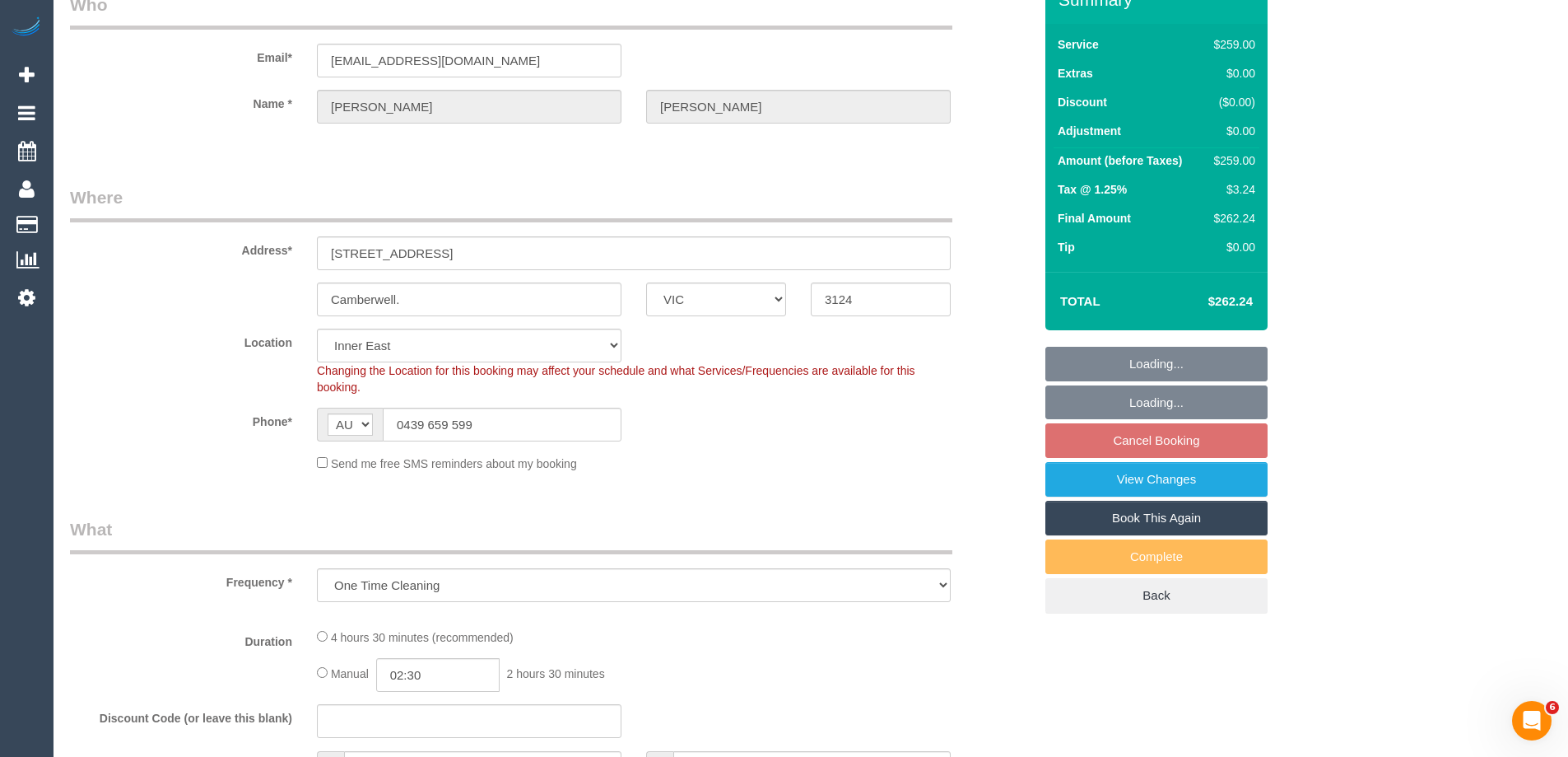
select select "string:stripe-pm_1Na8Cf2GScqysDRVwMJ17Hvo"
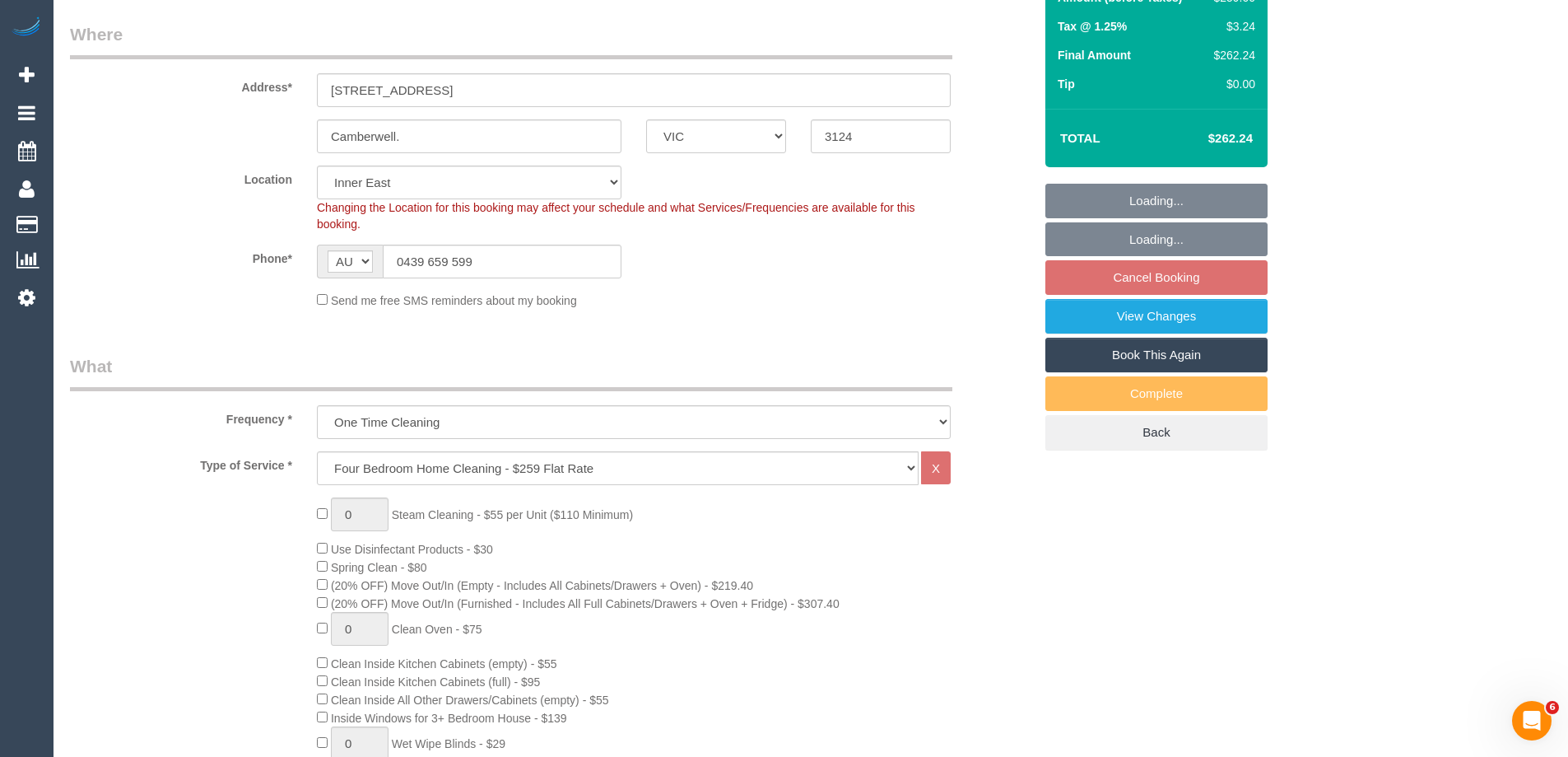
select select "number:28"
select select "number:14"
select select "number:19"
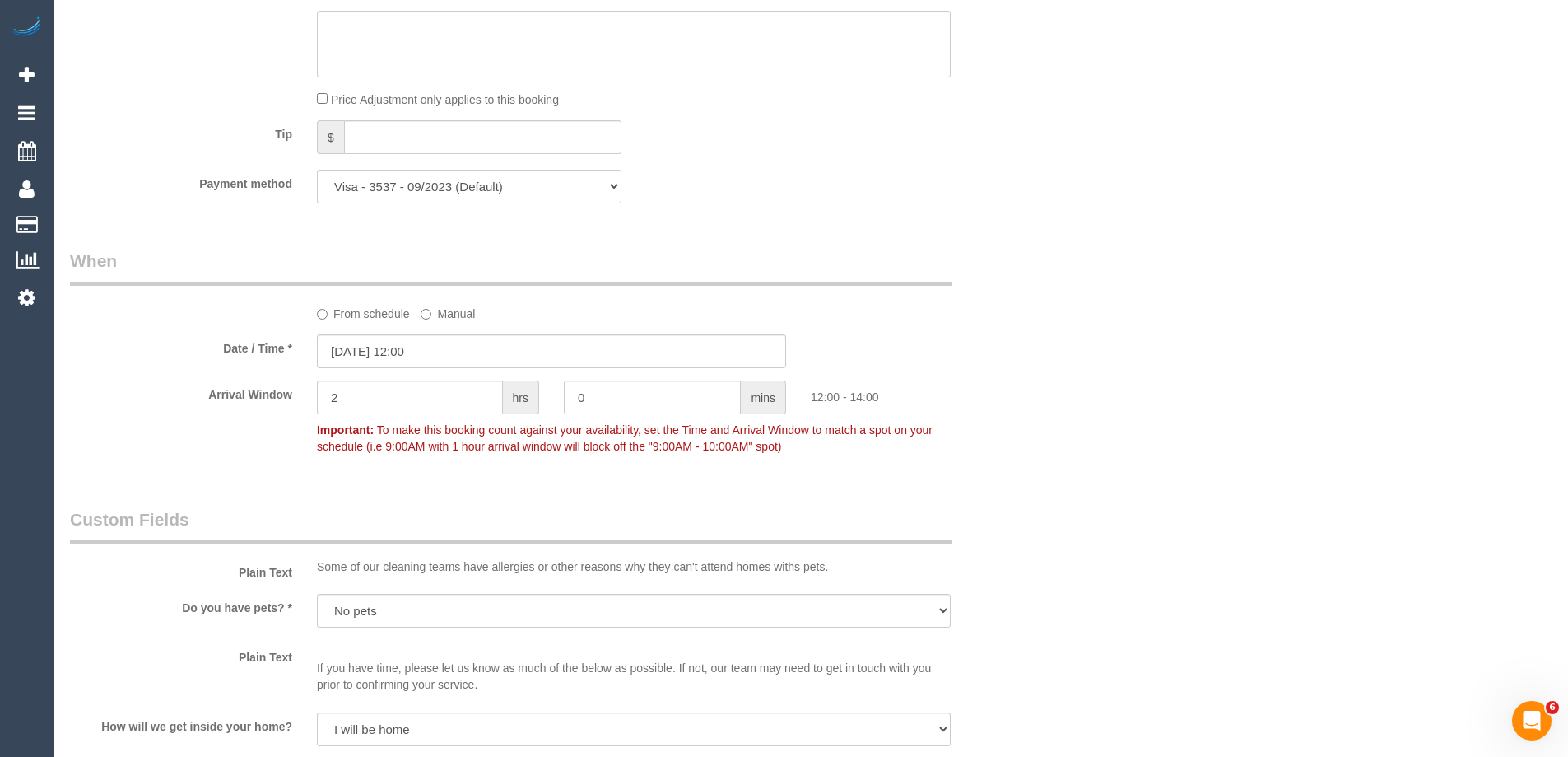
scroll to position [1565, 0]
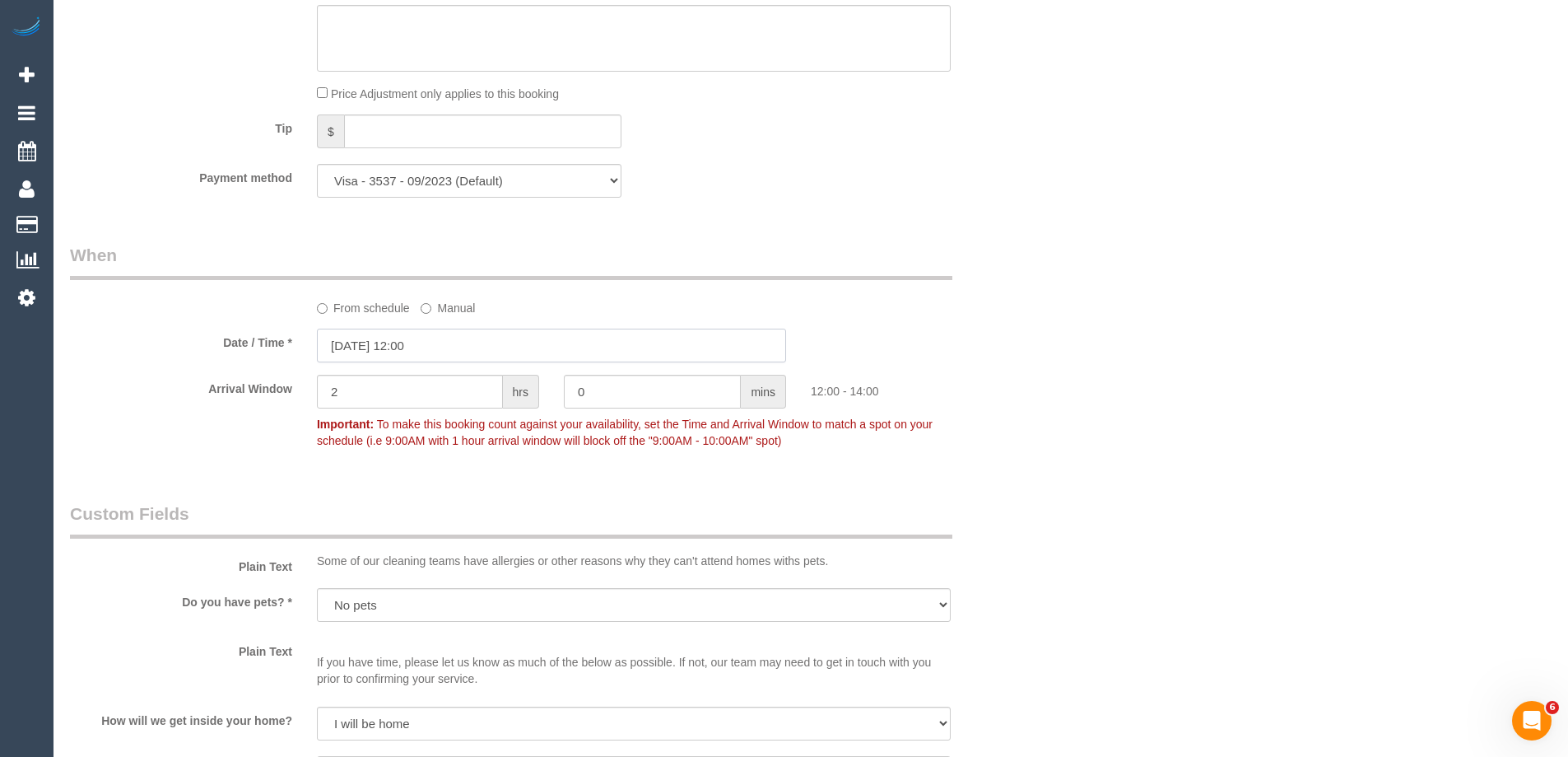
click at [406, 340] on input "[DATE] 12:00" at bounding box center [552, 346] width 469 height 34
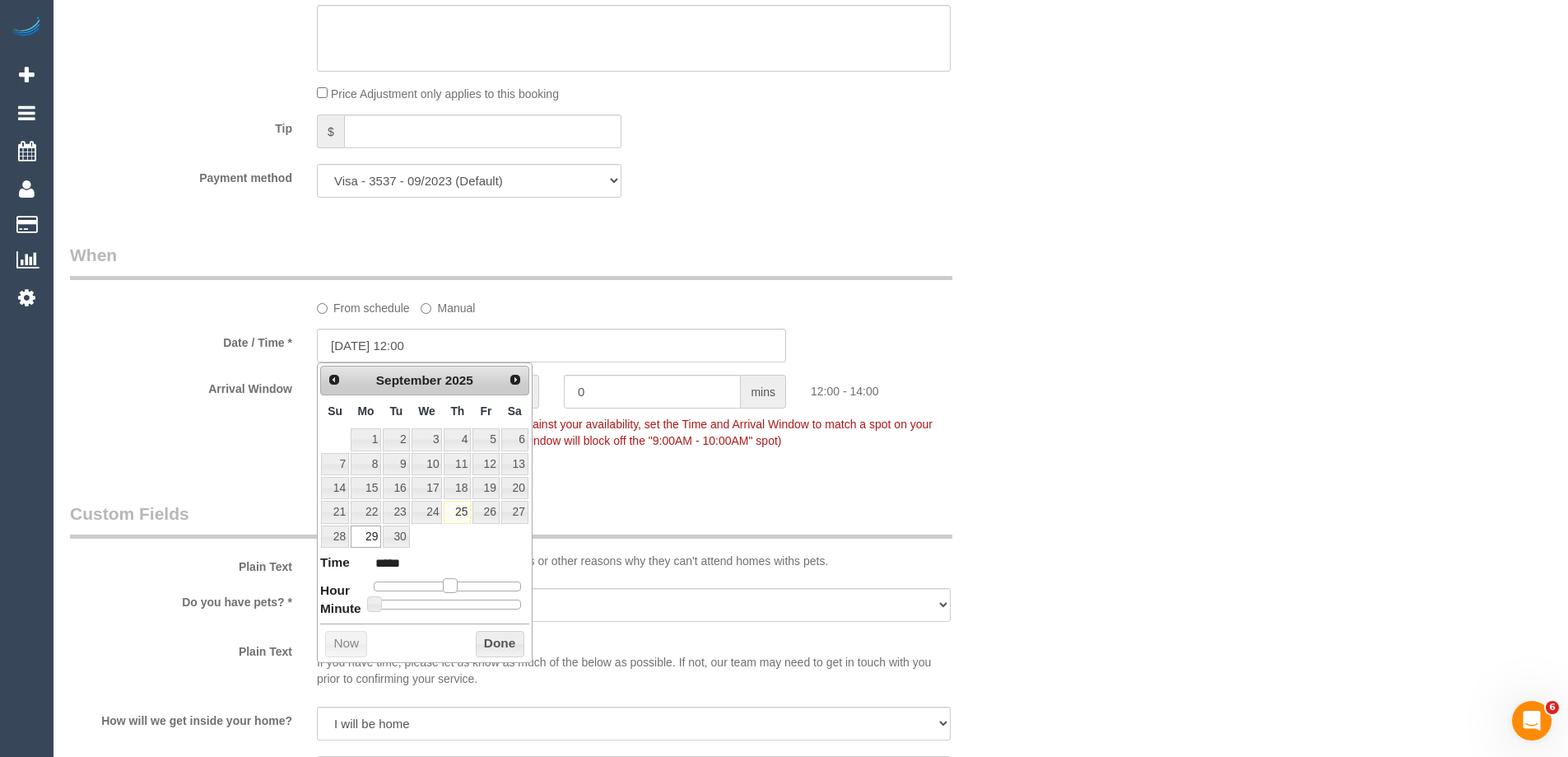
type input "[DATE] 11:00"
type input "*****"
type input "[DATE] 10:00"
type input "*****"
type input "[DATE] 09:00"
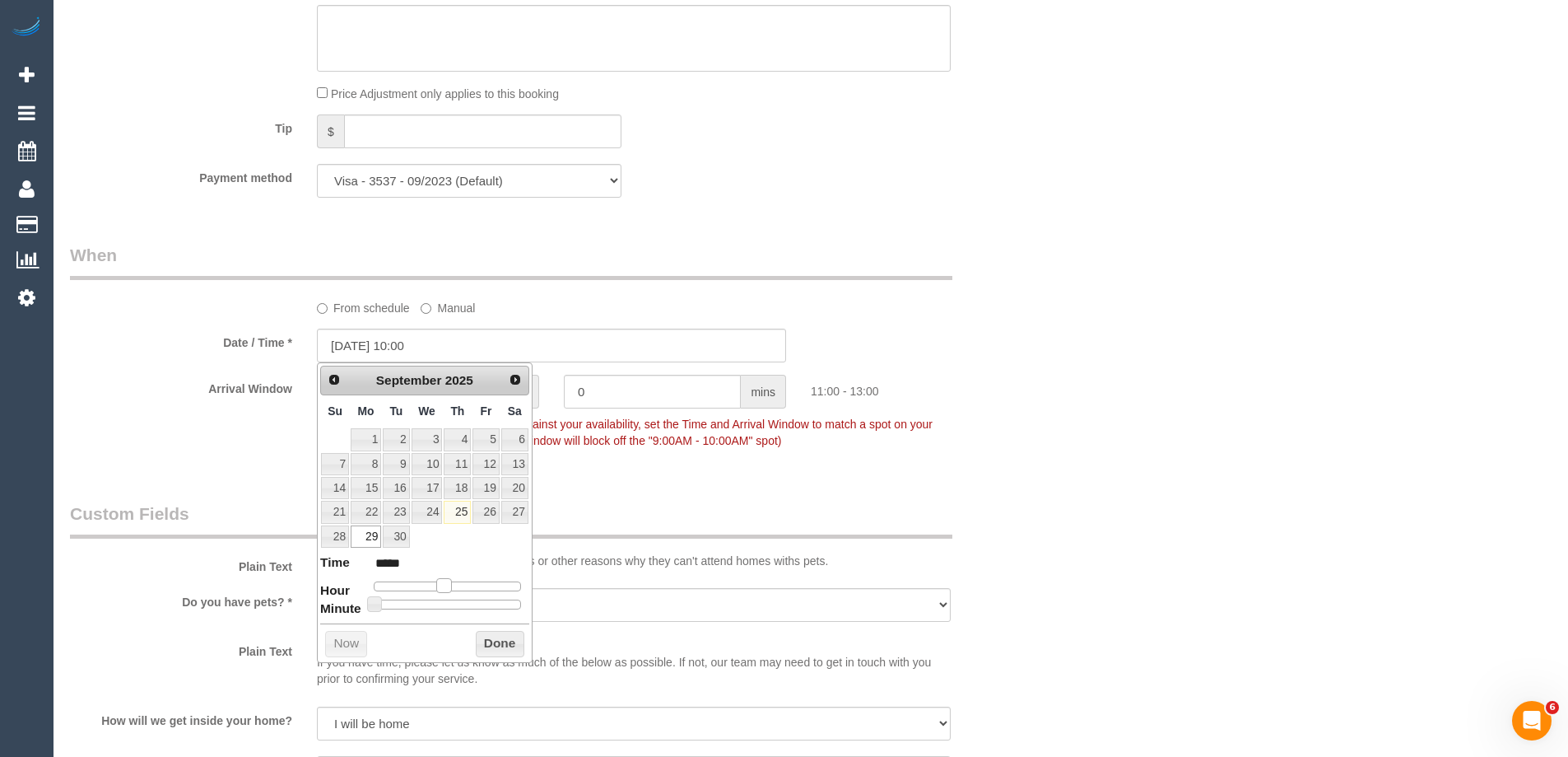
type input "*****"
type input "[DATE] 08:00"
type input "*****"
type input "[DATE] 07:00"
type input "*****"
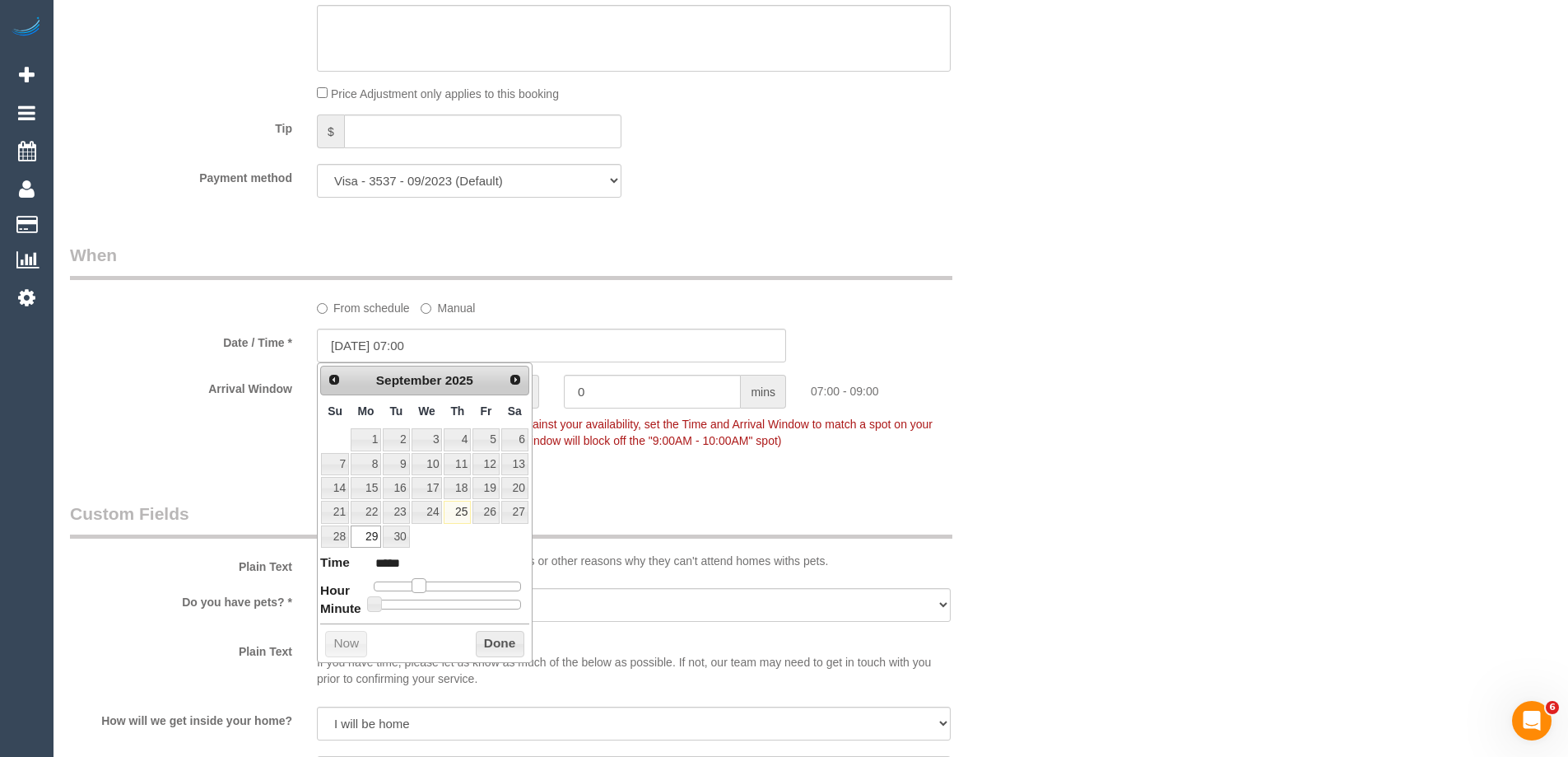
drag, startPoint x: 449, startPoint y: 591, endPoint x: 419, endPoint y: 587, distance: 30.3
click at [419, 587] on span at bounding box center [419, 585] width 15 height 15
click at [497, 643] on button "Done" at bounding box center [500, 644] width 49 height 27
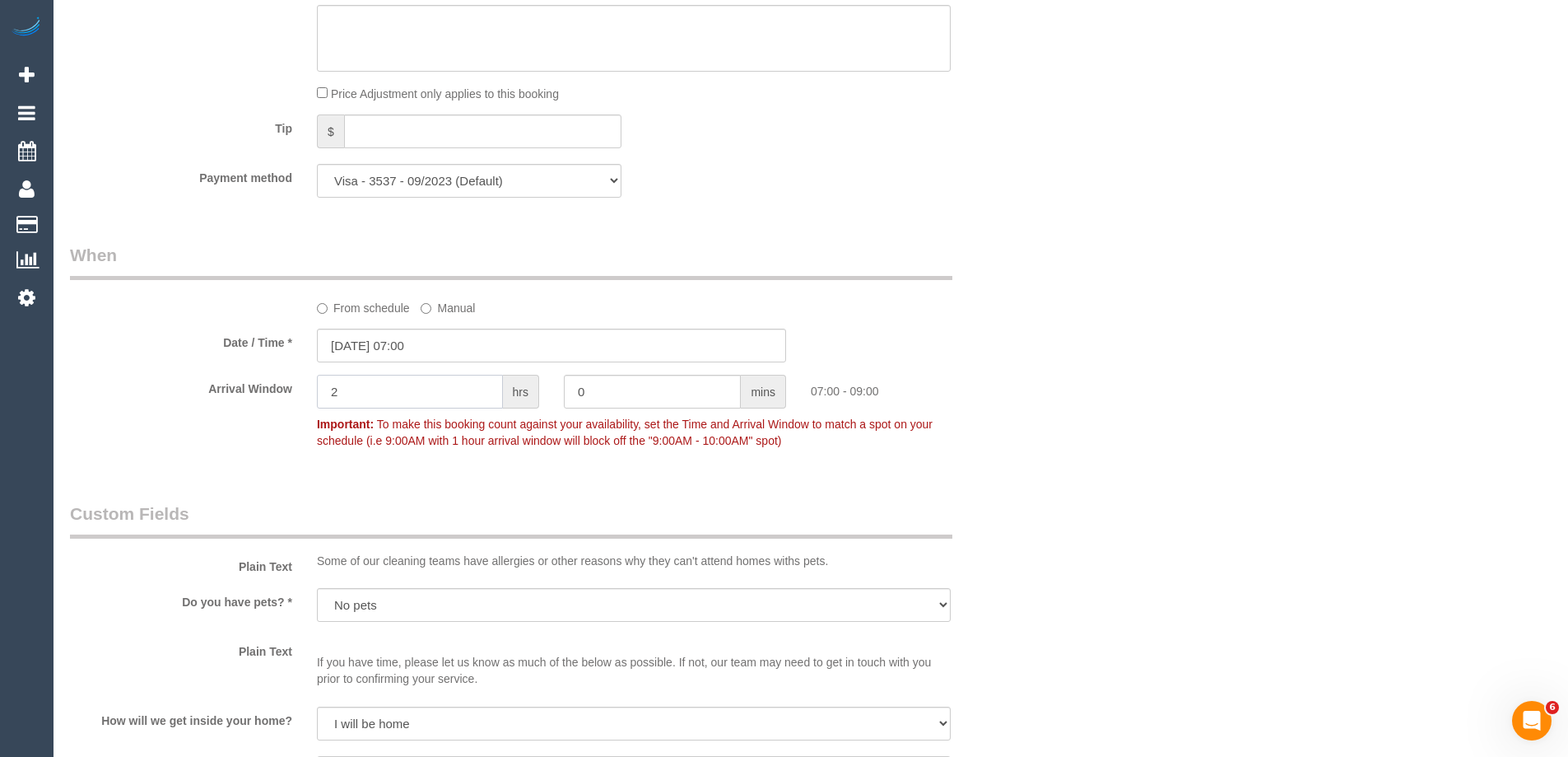
drag, startPoint x: 347, startPoint y: 385, endPoint x: 236, endPoint y: 380, distance: 111.1
click at [238, 382] on div "Arrival Window 2 hrs 0 mins 07:00 - 09:00 Important: To make this booking count…" at bounding box center [551, 415] width 988 height 81
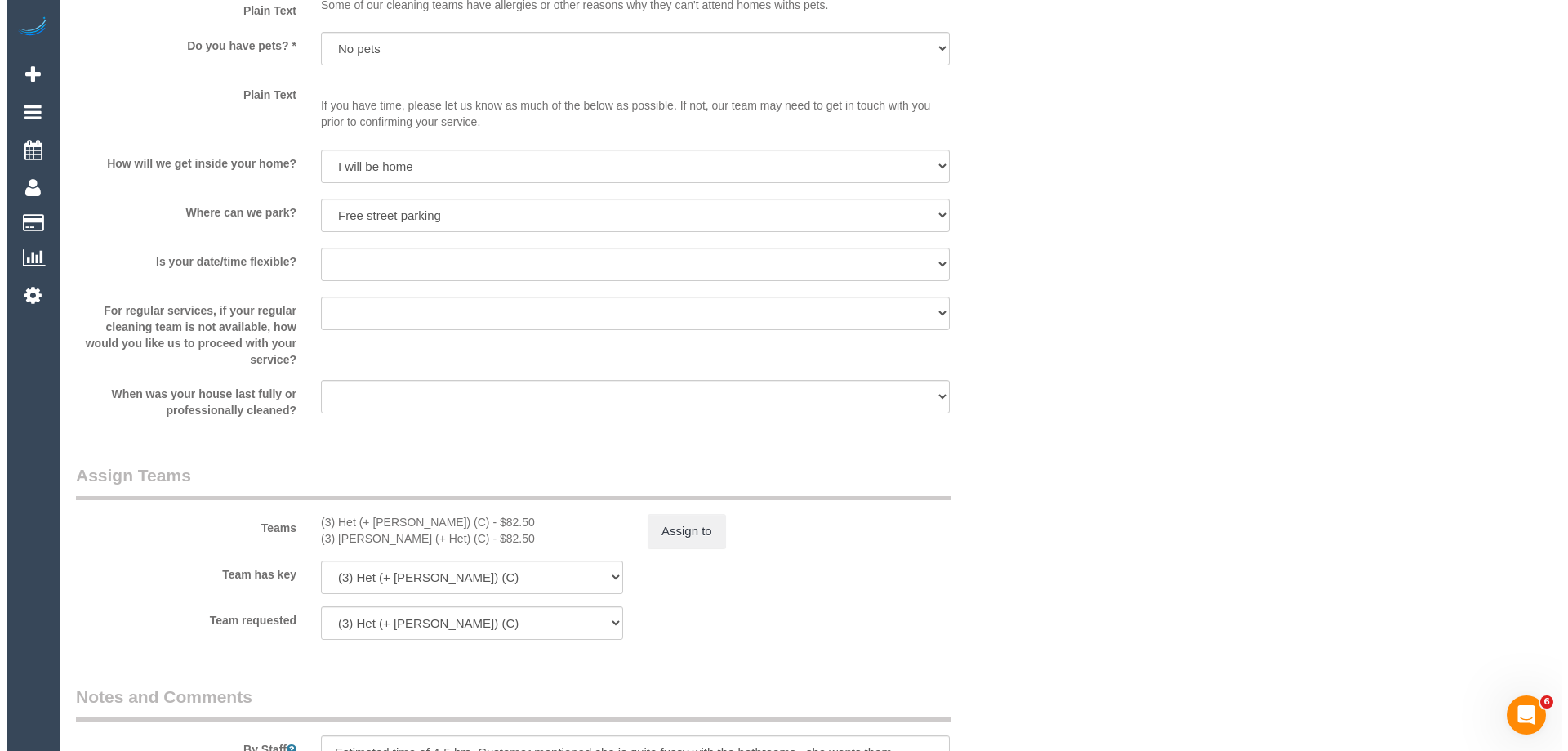
scroll to position [2369, 0]
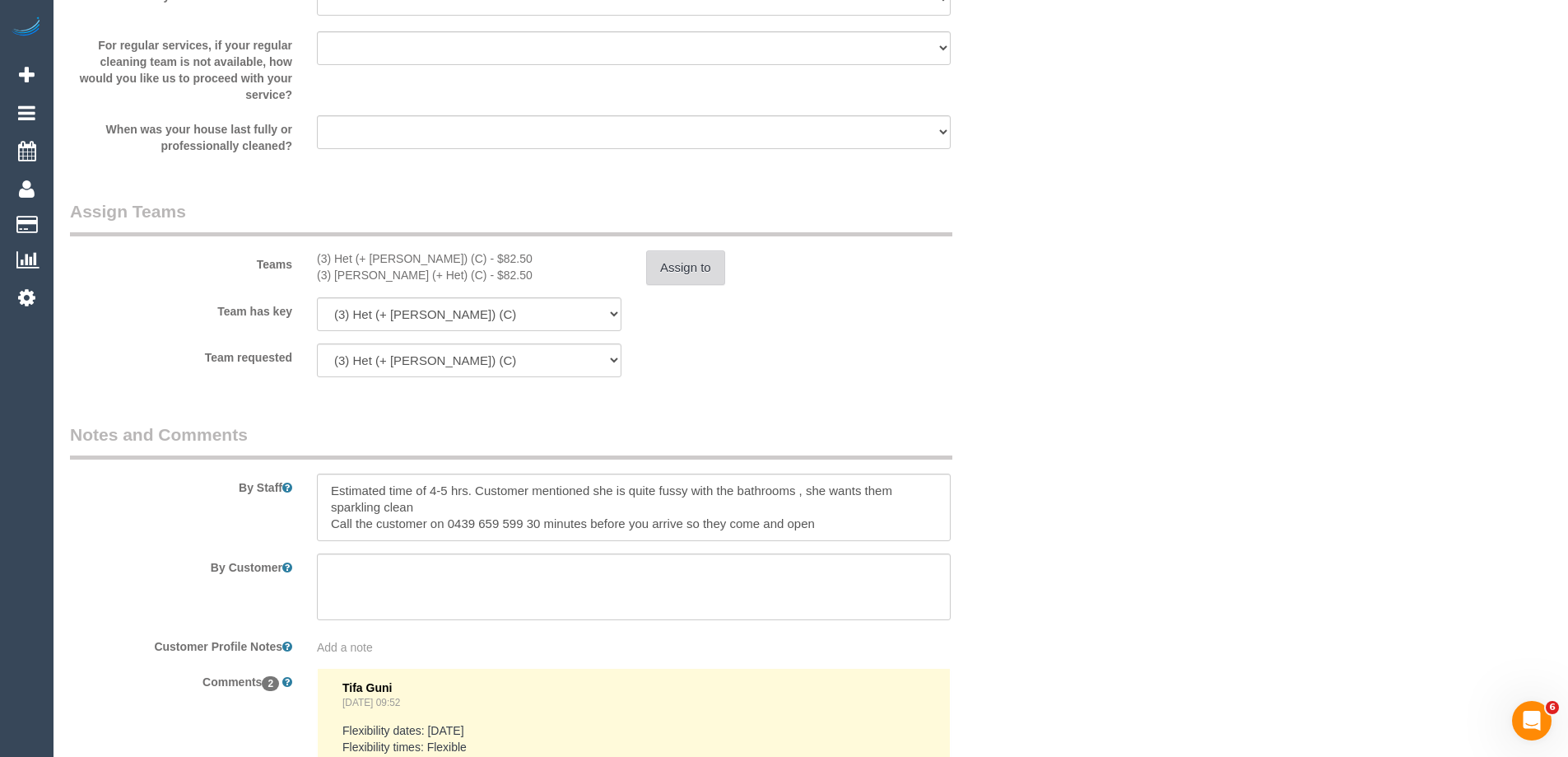
type input "1"
click at [694, 269] on button "Assign to" at bounding box center [686, 267] width 79 height 34
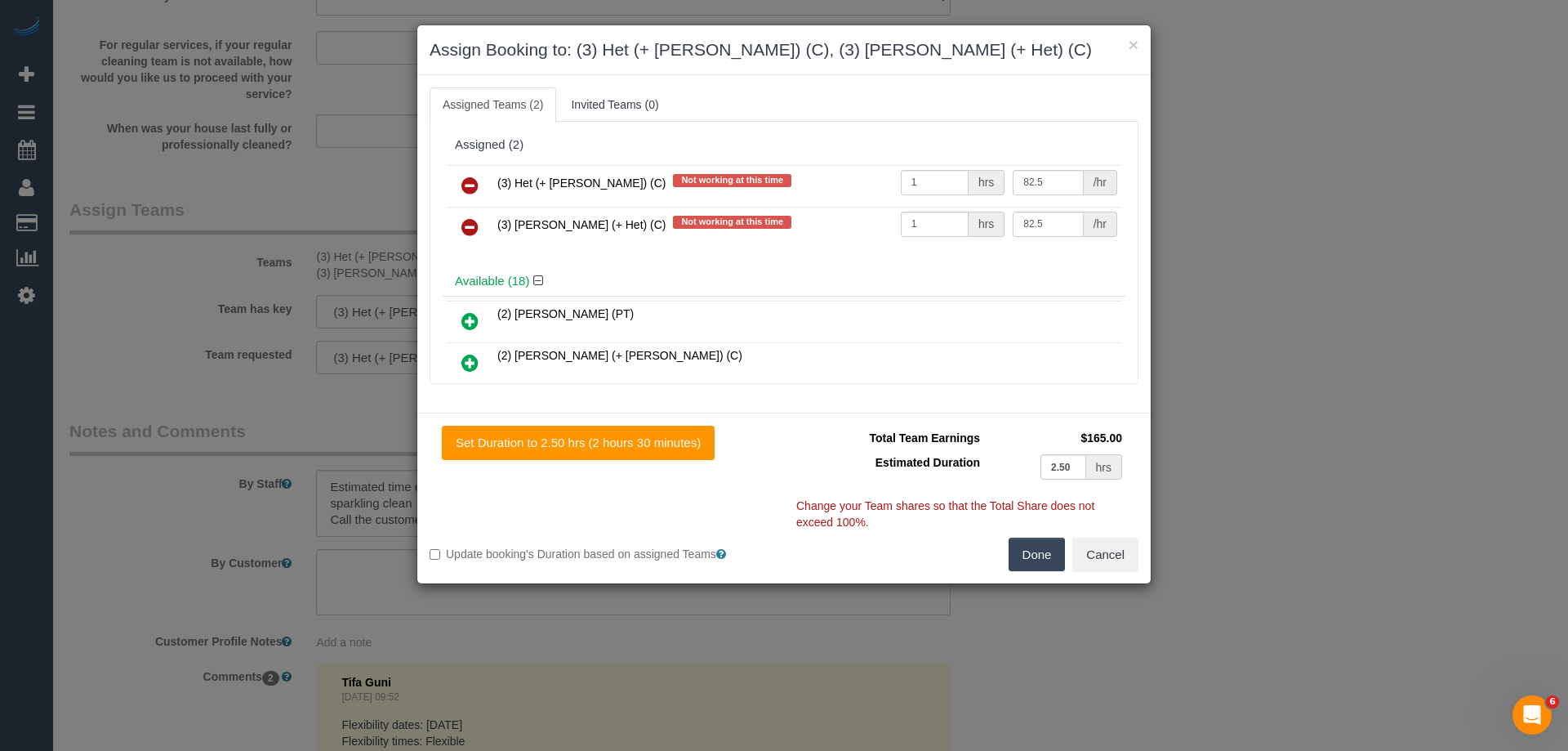
click at [473, 181] on icon at bounding box center [469, 185] width 17 height 19
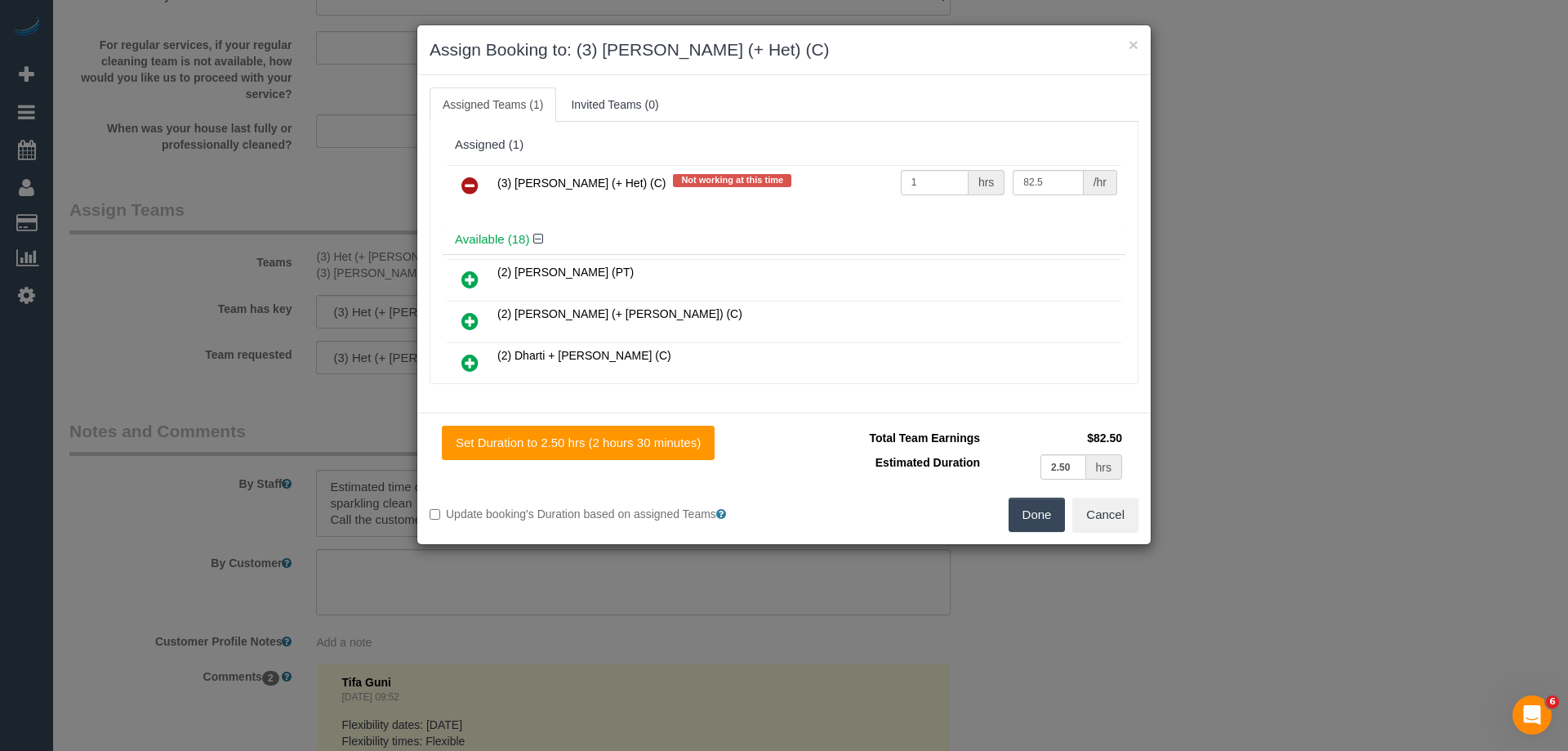
click at [473, 181] on icon at bounding box center [469, 185] width 17 height 19
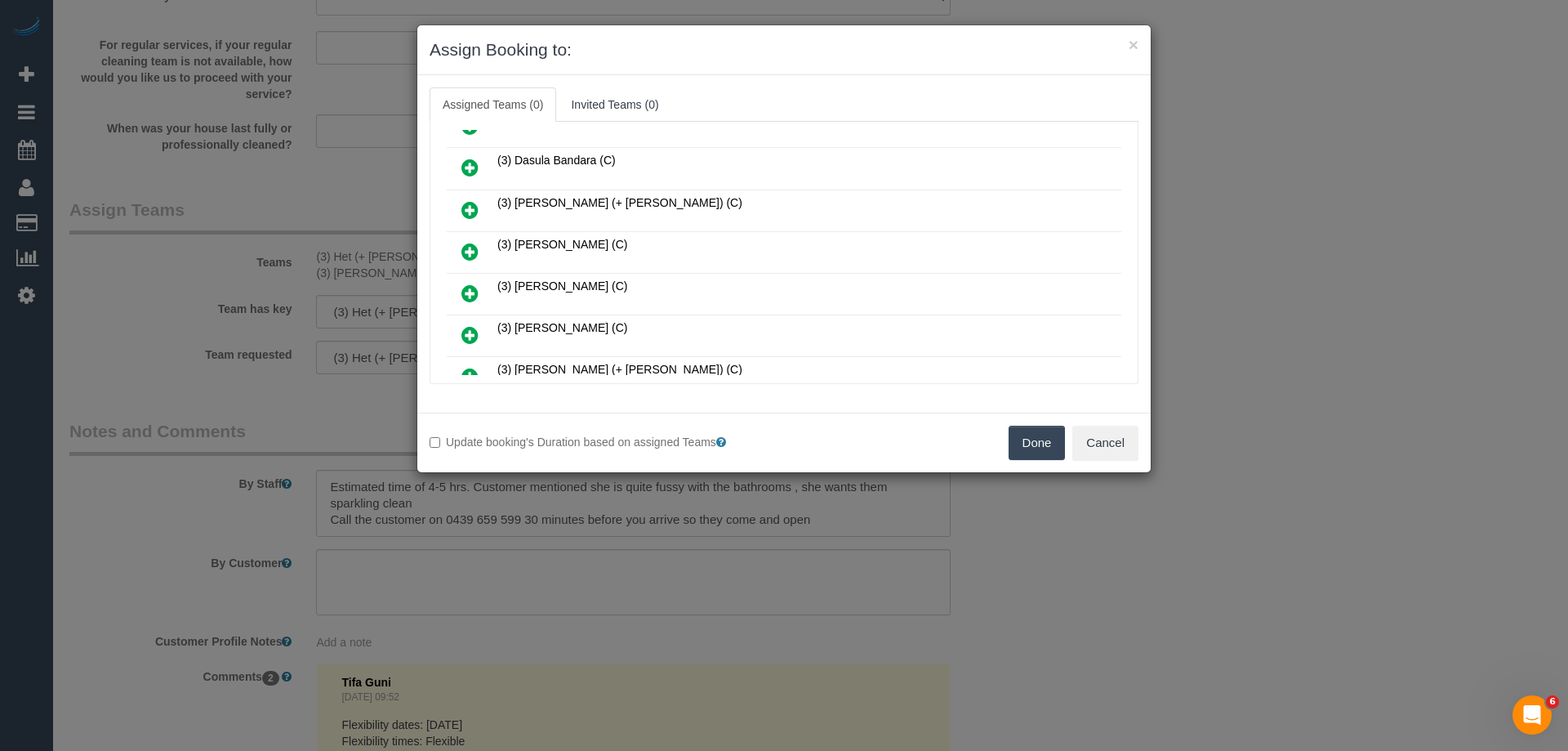
click at [466, 207] on icon at bounding box center [469, 209] width 17 height 19
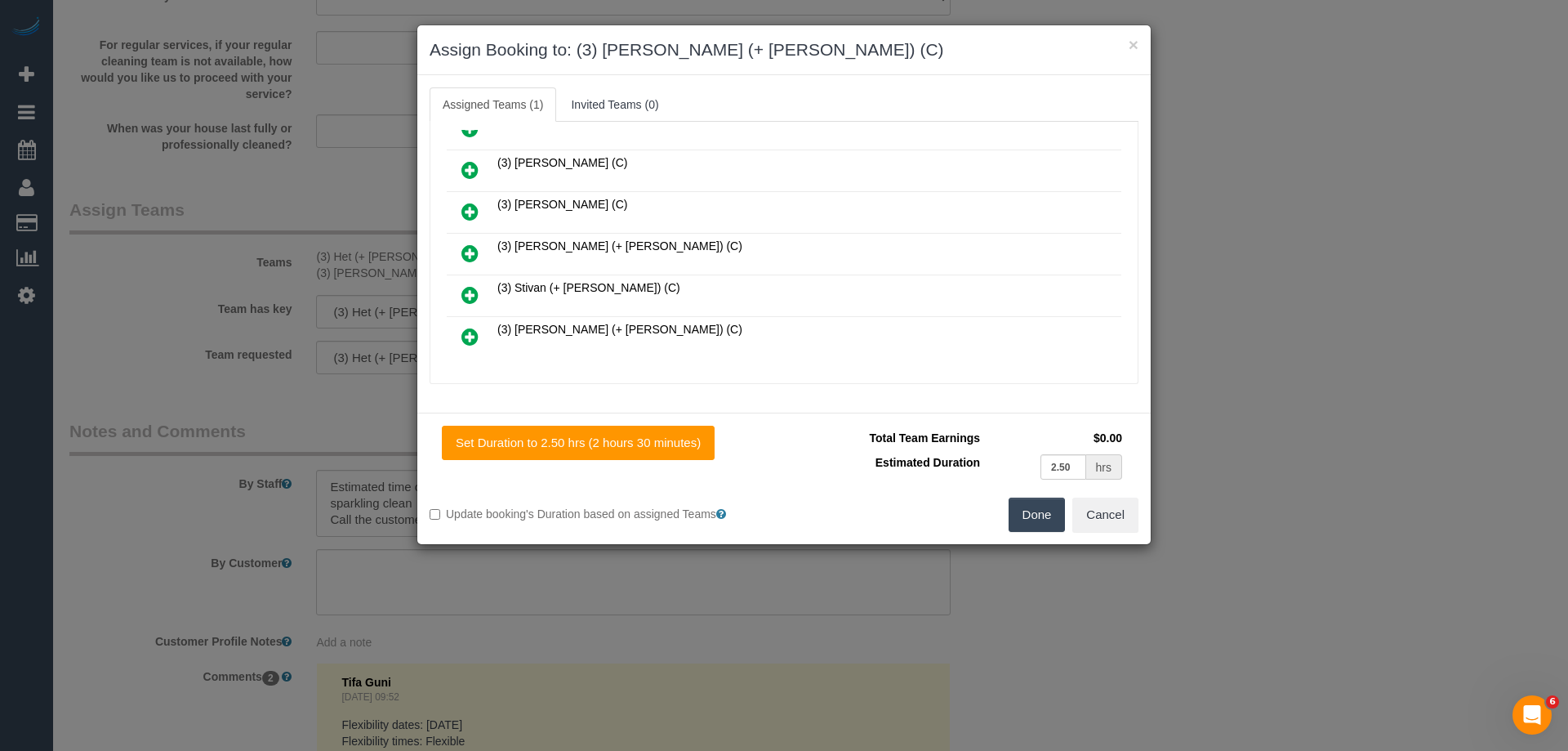
click at [473, 247] on icon at bounding box center [469, 253] width 17 height 19
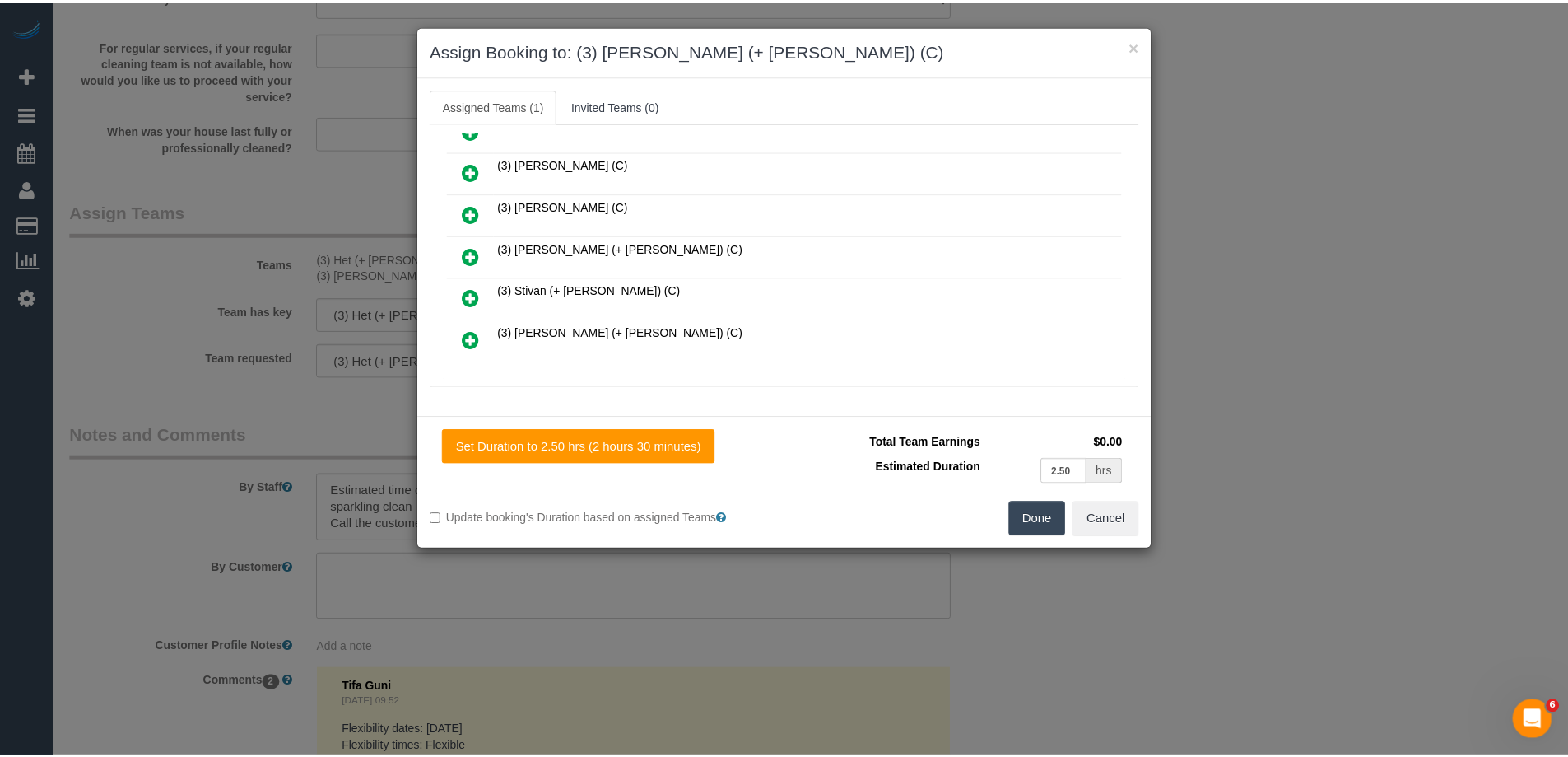
scroll to position [658, 0]
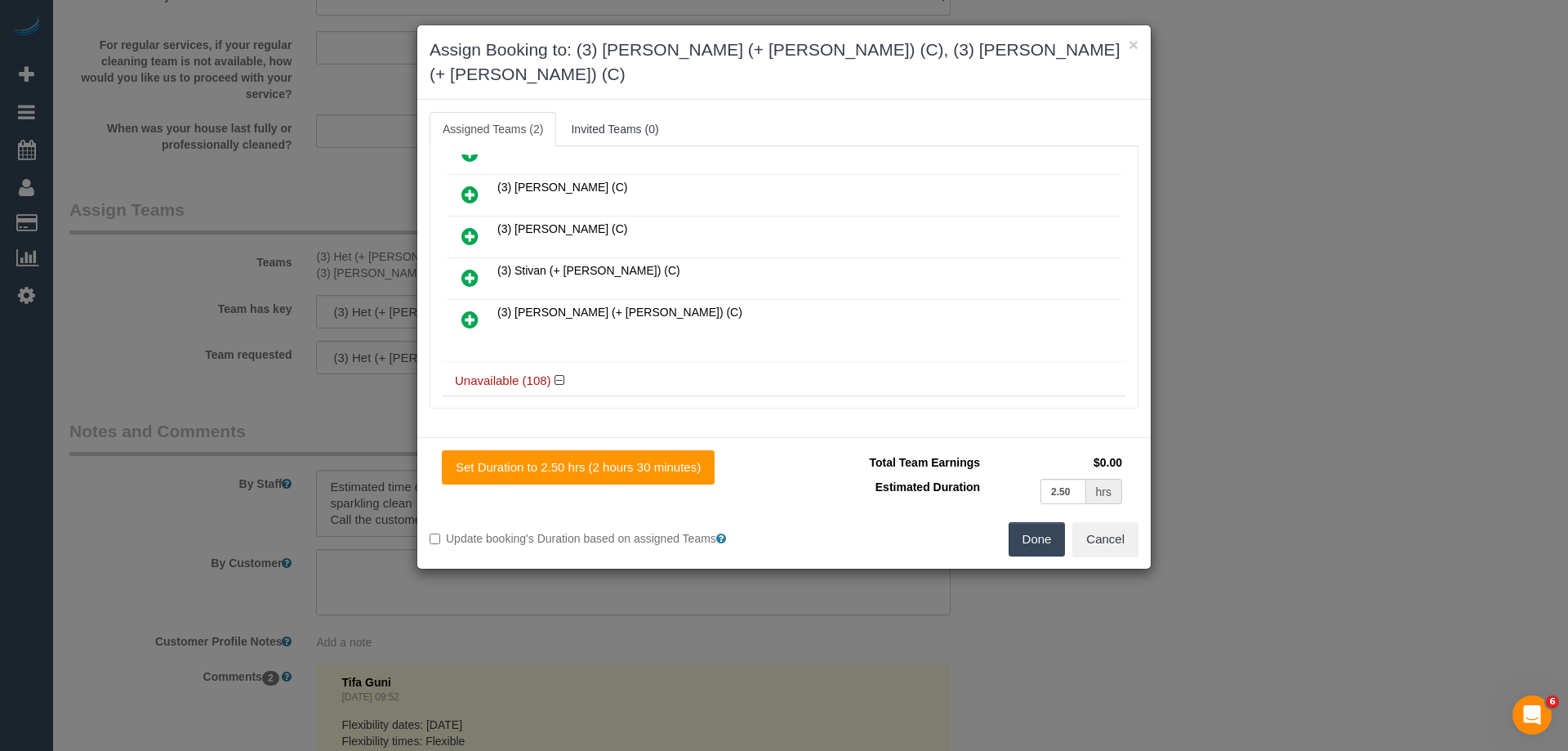
drag, startPoint x: 1035, startPoint y: 518, endPoint x: 1106, endPoint y: 501, distance: 73.0
click at [1035, 522] on button "Done" at bounding box center [1036, 538] width 57 height 34
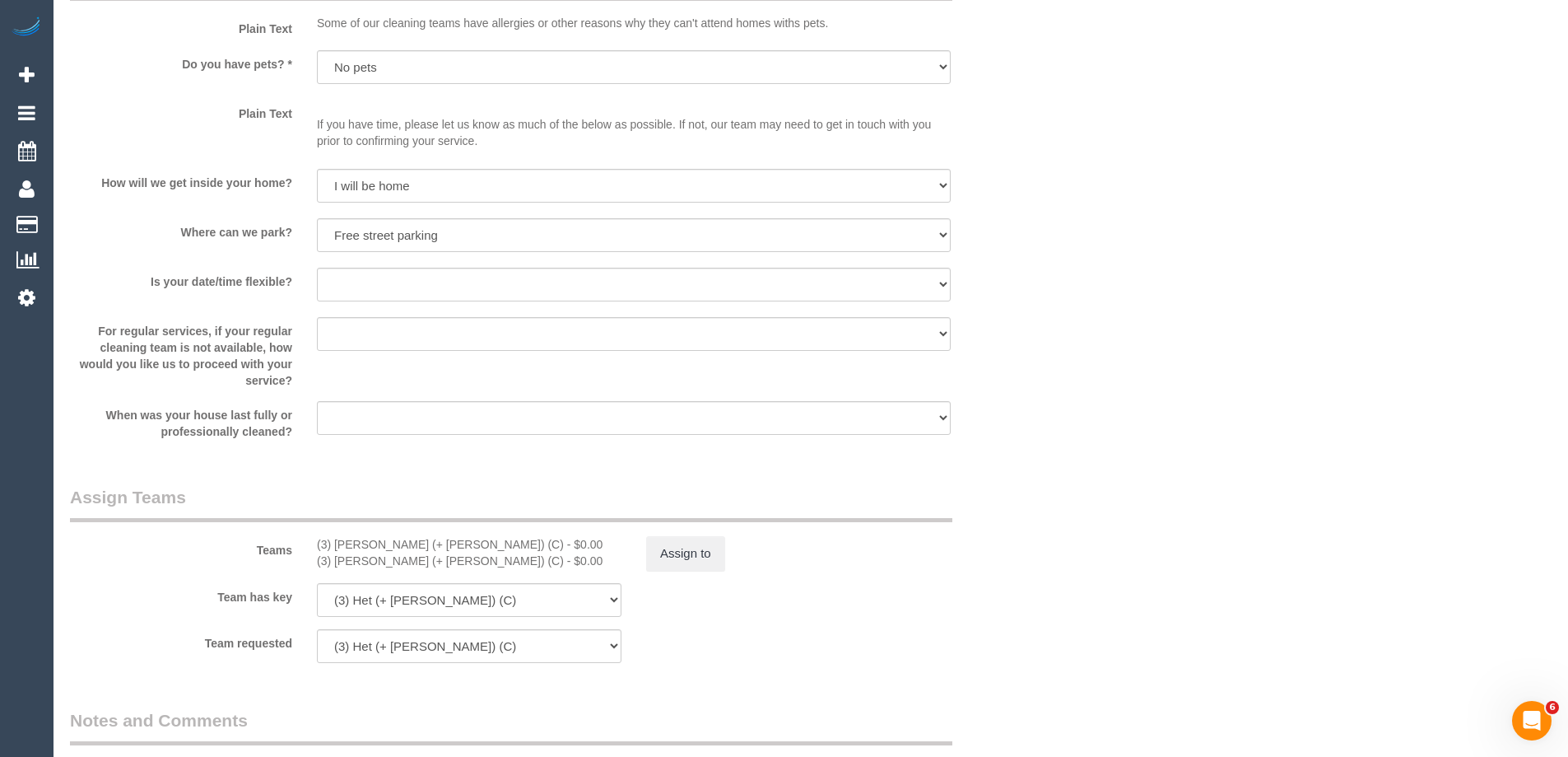
scroll to position [2306, 0]
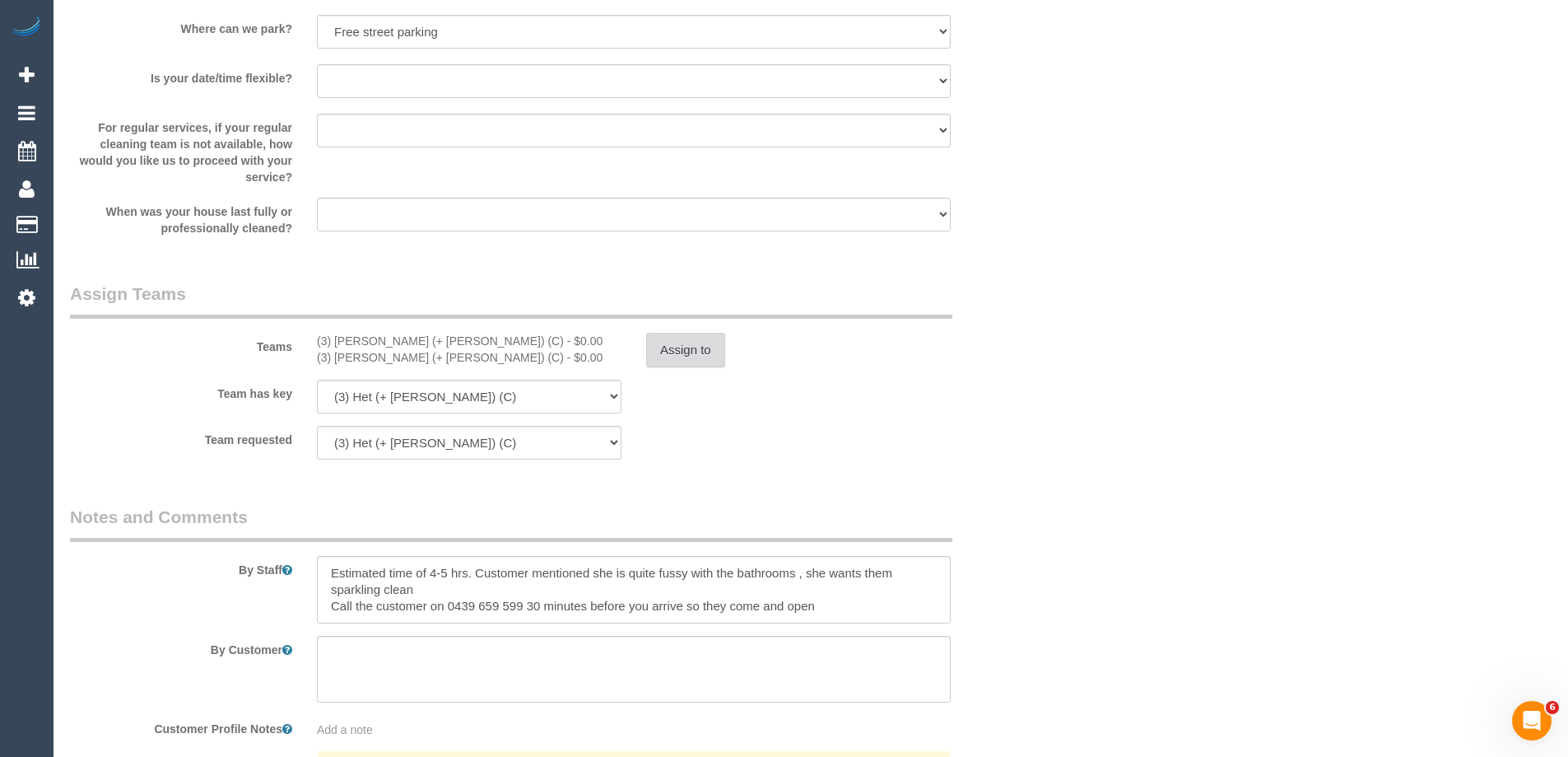
click at [696, 336] on button "Assign to" at bounding box center [686, 349] width 79 height 34
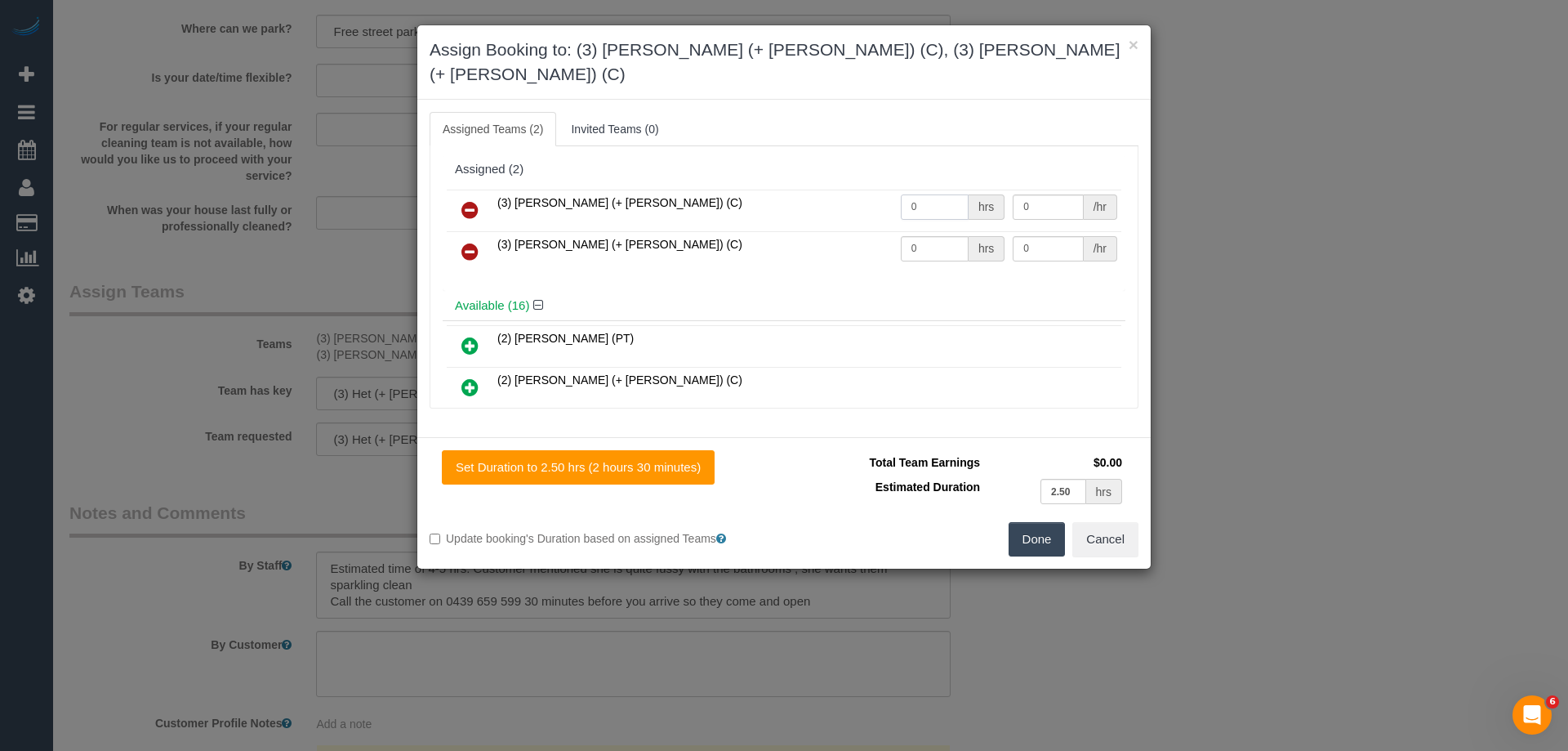
drag, startPoint x: 939, startPoint y: 186, endPoint x: 822, endPoint y: 186, distance: 117.0
click at [822, 190] on tr "(3) [PERSON_NAME] (+ [PERSON_NAME]) (C) 0 hrs 0 /hr" at bounding box center [784, 210] width 674 height 41
type input "1"
drag, startPoint x: 948, startPoint y: 222, endPoint x: 838, endPoint y: 215, distance: 110.2
click at [847, 231] on tr "(3) Smruti (+ Jay) (C) 0 hrs 0 /hr" at bounding box center [784, 251] width 674 height 41
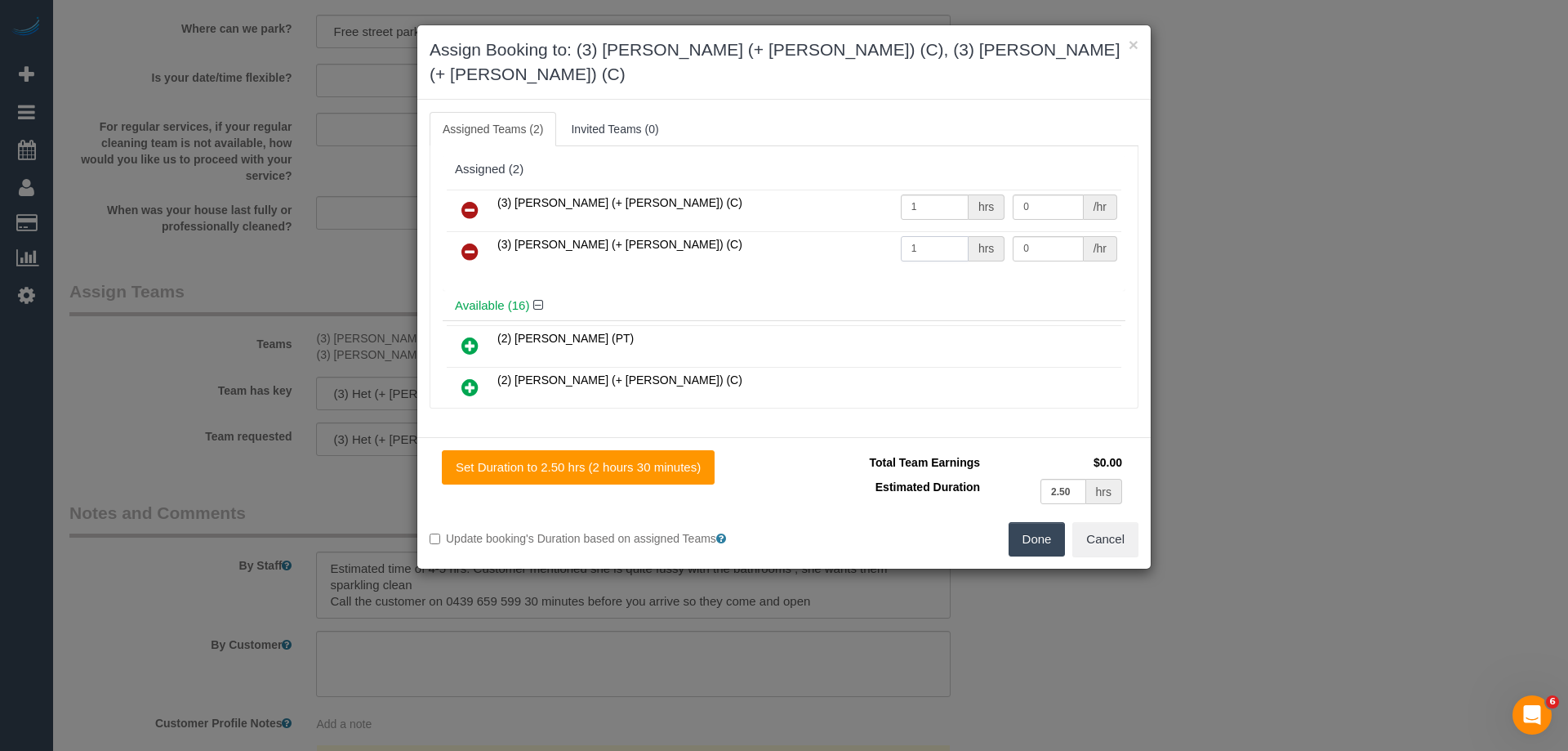
type input "1"
drag, startPoint x: 1037, startPoint y: 174, endPoint x: 928, endPoint y: 166, distance: 109.3
click at [935, 190] on tr "(3) Jay (+ Smruti) (C) 1 hrs 0 /hr" at bounding box center [784, 210] width 674 height 41
type input "82.5"
drag, startPoint x: 1053, startPoint y: 227, endPoint x: 907, endPoint y: 214, distance: 146.6
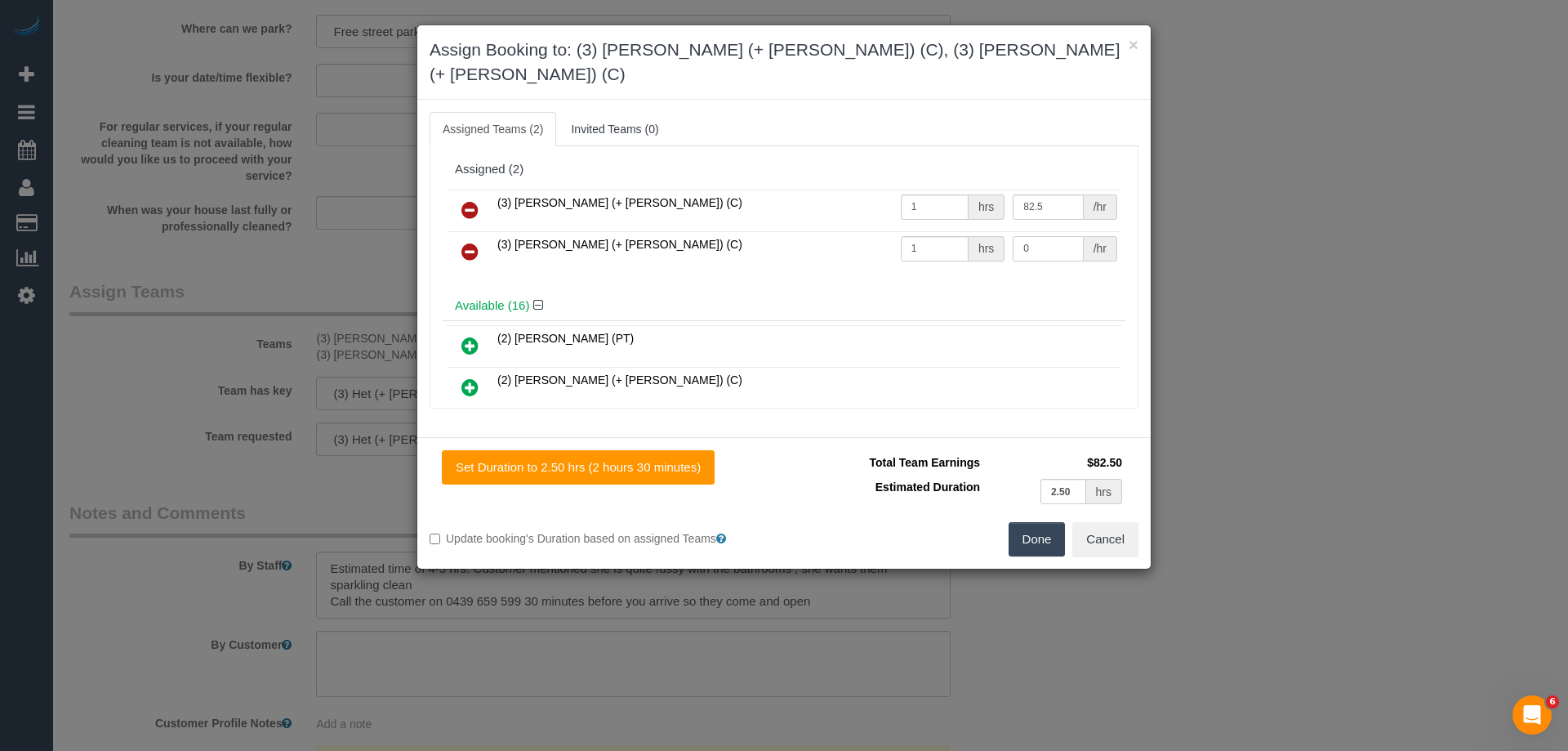
click at [909, 231] on tr "(3) Smruti (+ Jay) (C) 1 hrs 0 /hr" at bounding box center [784, 251] width 674 height 41
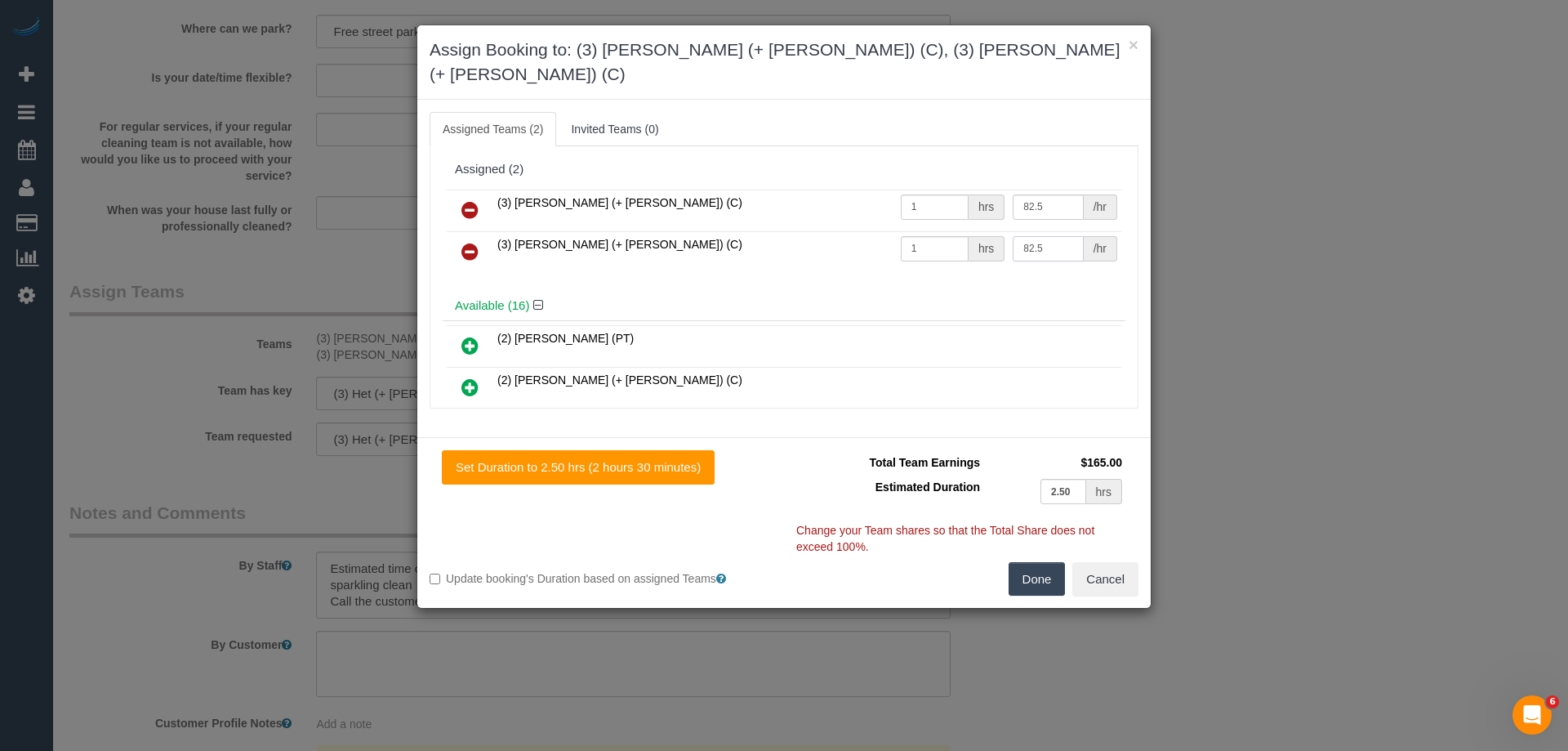
type input "82.5"
click at [1037, 562] on button "Done" at bounding box center [1036, 579] width 57 height 34
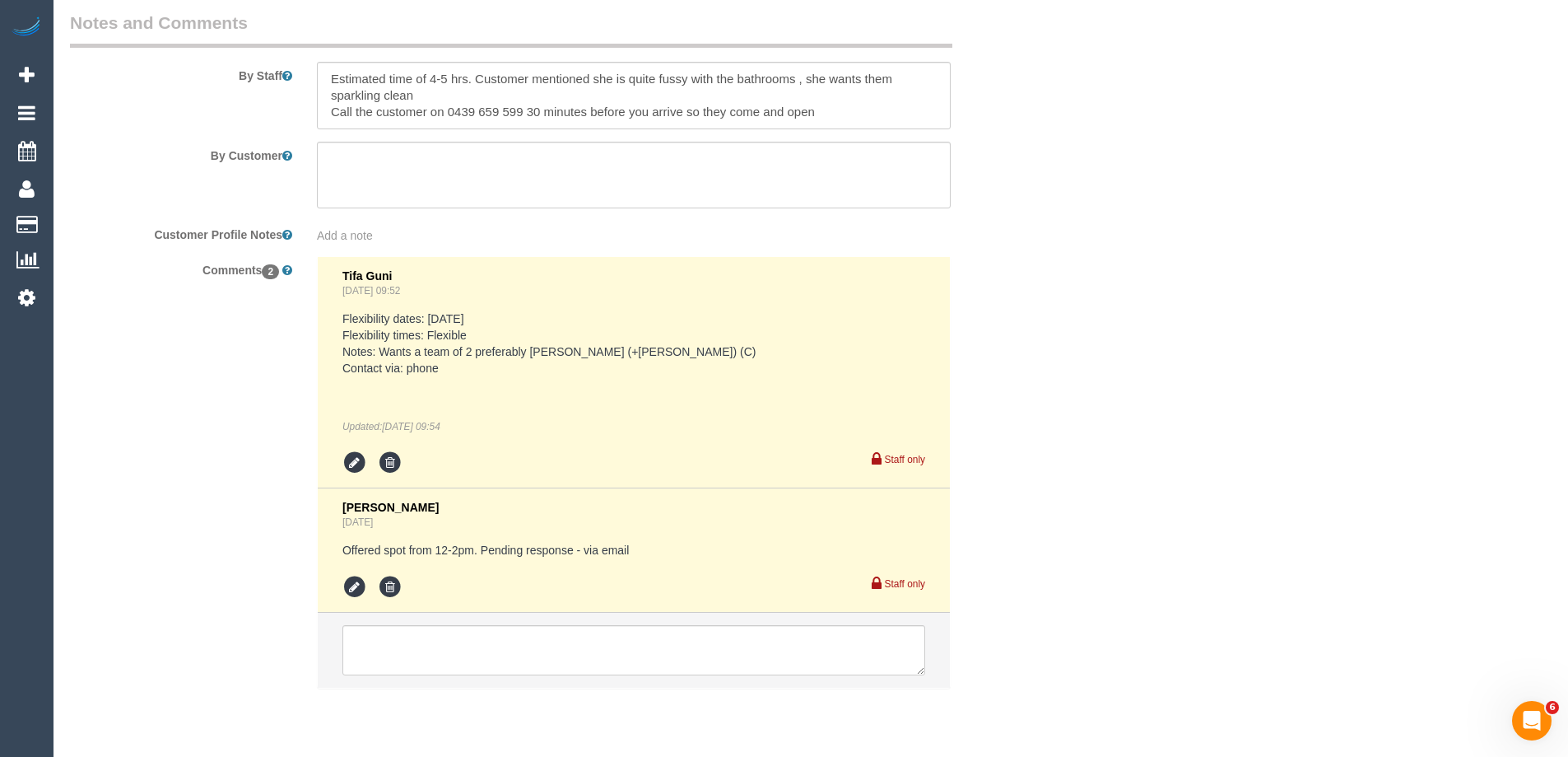
scroll to position [2851, 0]
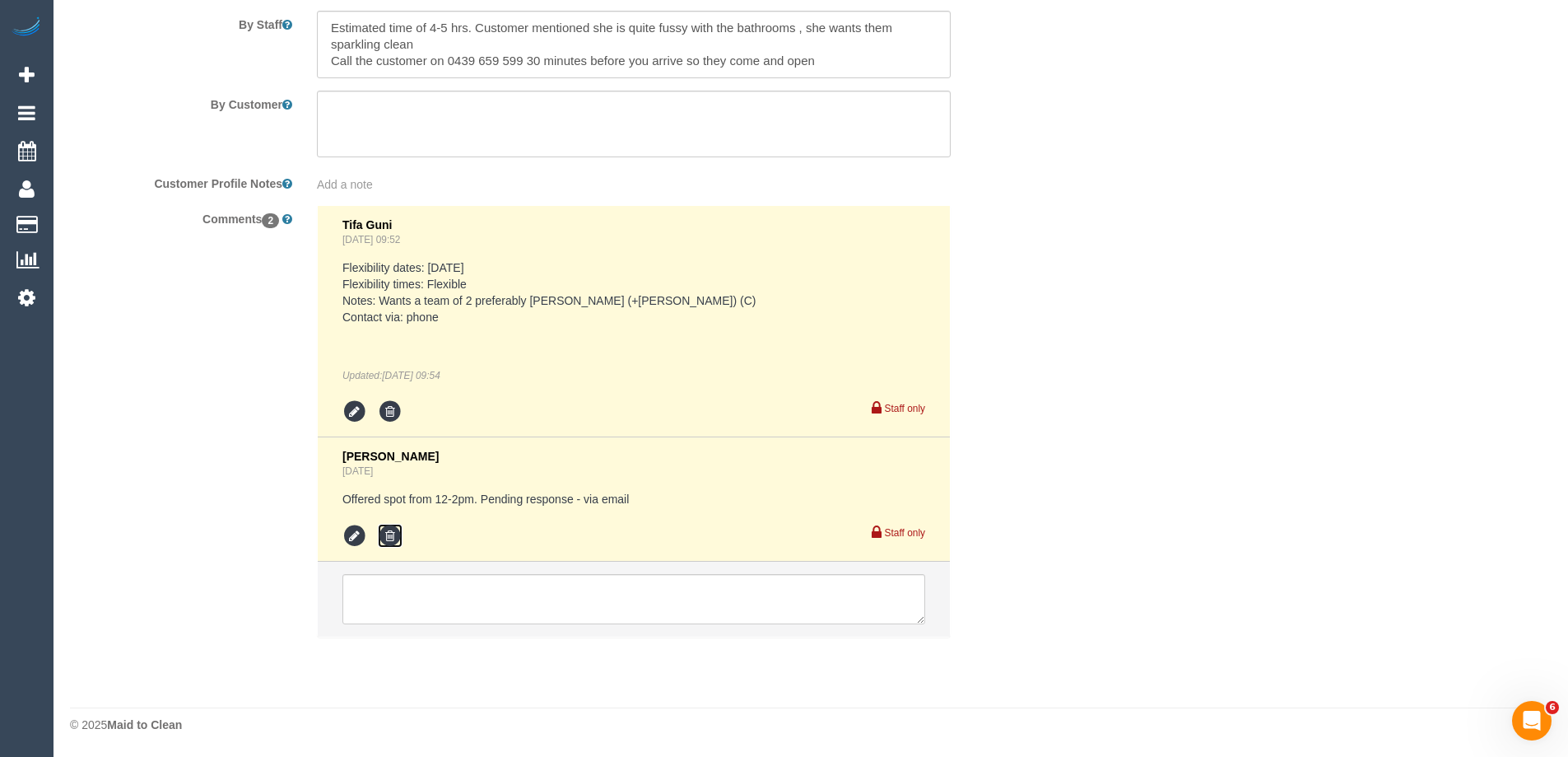
click at [389, 535] on icon at bounding box center [390, 536] width 25 height 25
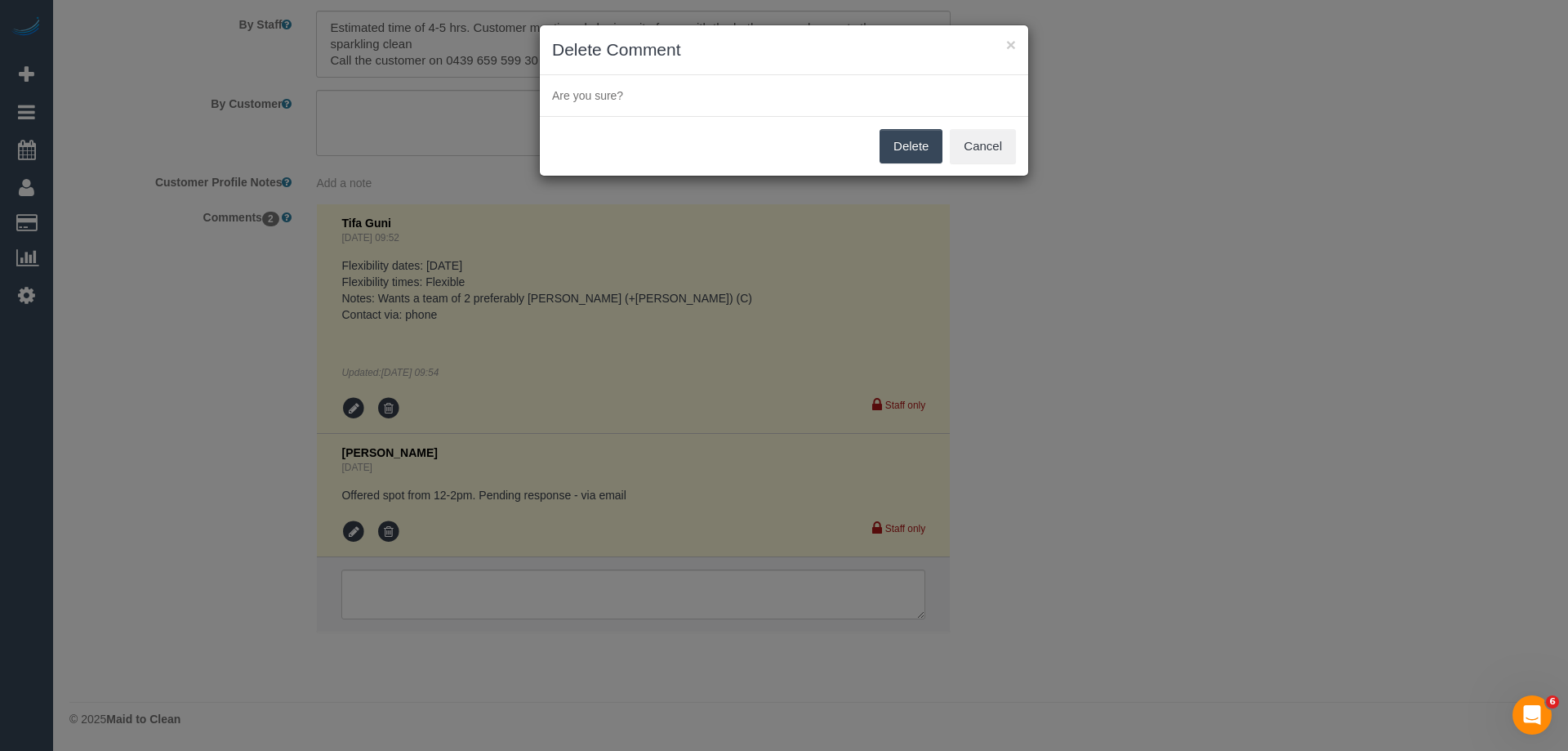
click at [901, 137] on button "Delete" at bounding box center [911, 146] width 63 height 34
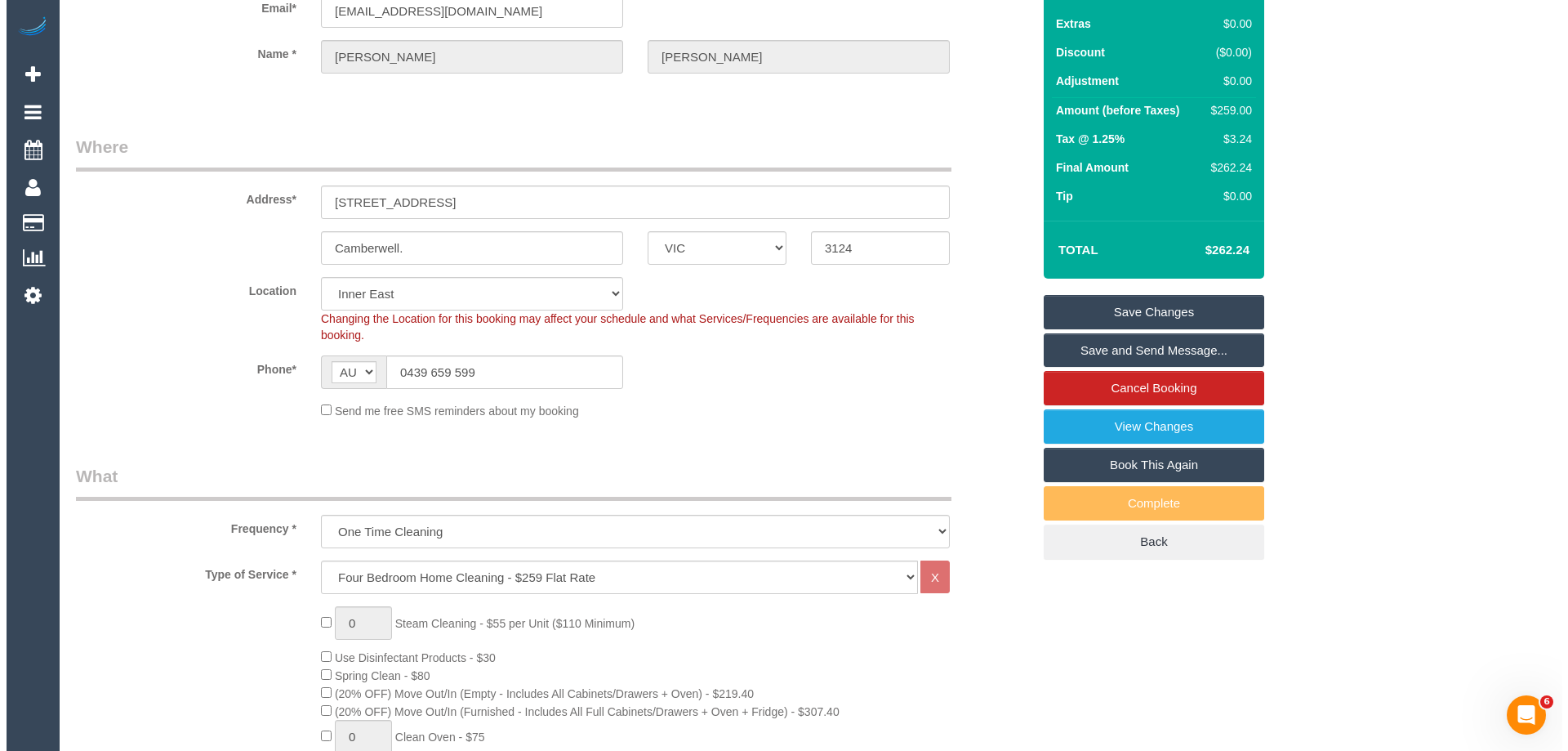
scroll to position [0, 0]
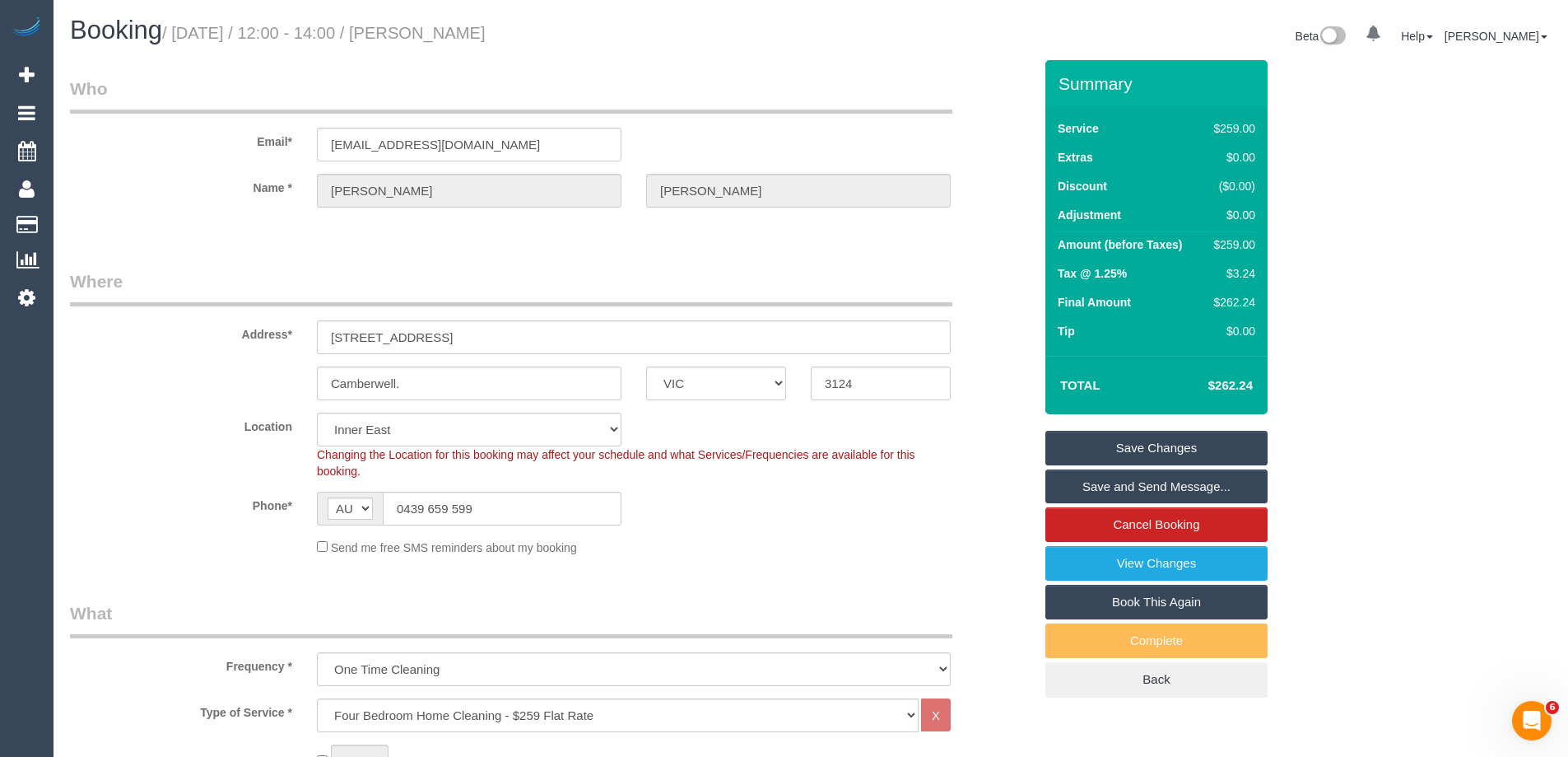
drag, startPoint x: 441, startPoint y: 32, endPoint x: 456, endPoint y: 32, distance: 15.0
click at [456, 32] on h1 "Booking / September 29, 2025 / 12:00 - 14:00 / Anne Crowley" at bounding box center [434, 31] width 729 height 28
copy small "Anne Crowley"
click at [1080, 481] on link "Save and Send Message..." at bounding box center [1157, 486] width 223 height 34
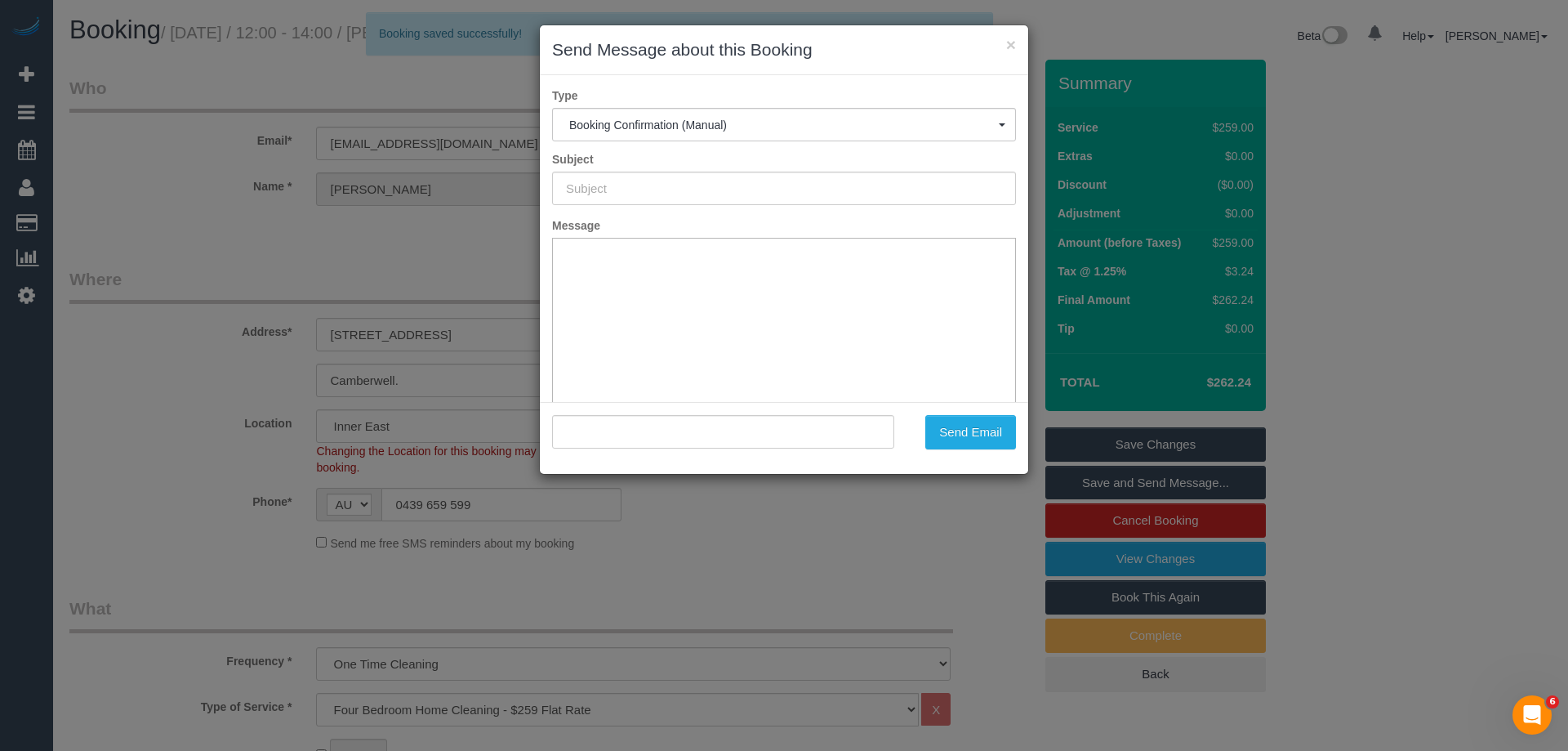
type input "Booking Confirmed"
type input ""Anne Crowley" <acrowley@bigpond.net.au>"
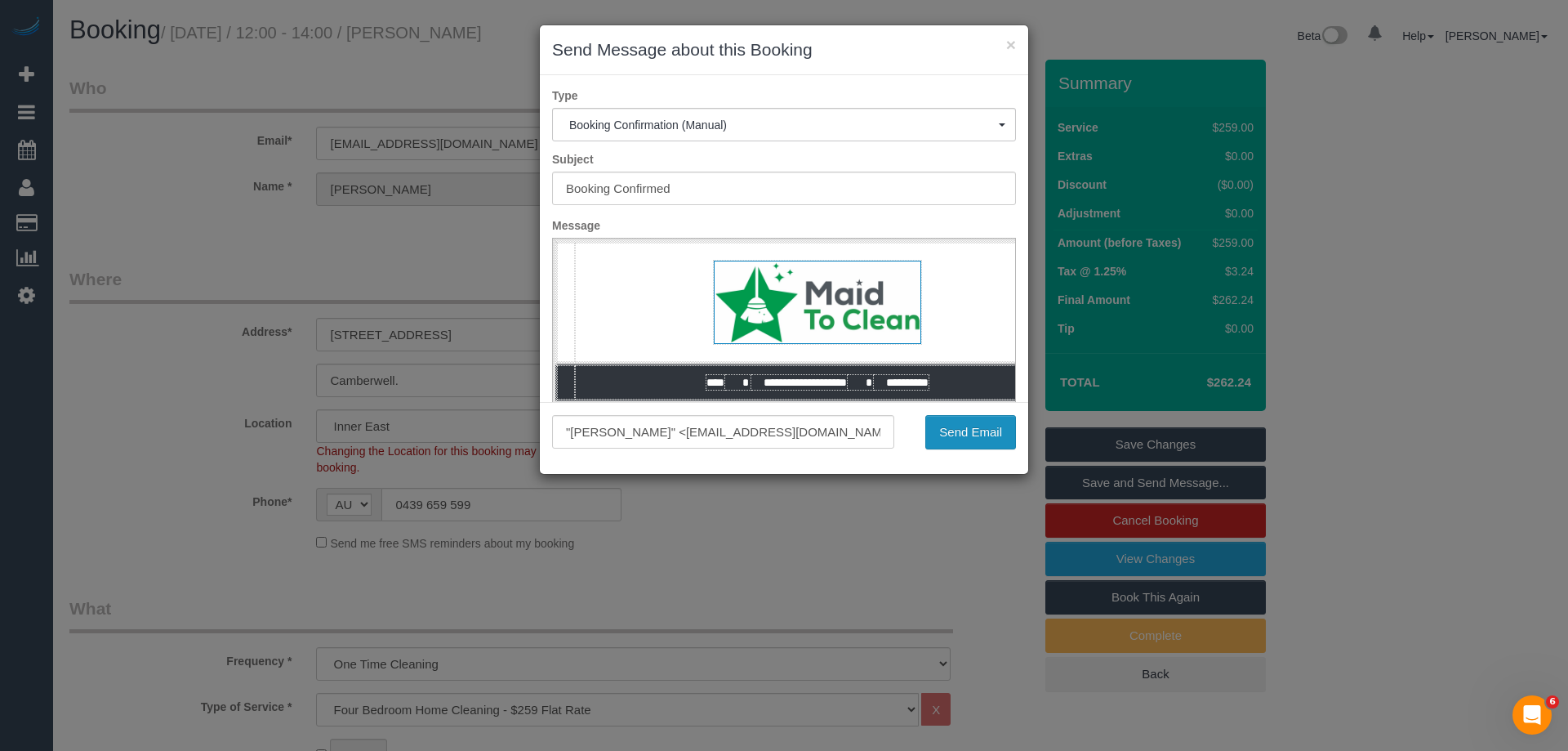
click at [992, 438] on button "Send Email" at bounding box center [970, 432] width 91 height 34
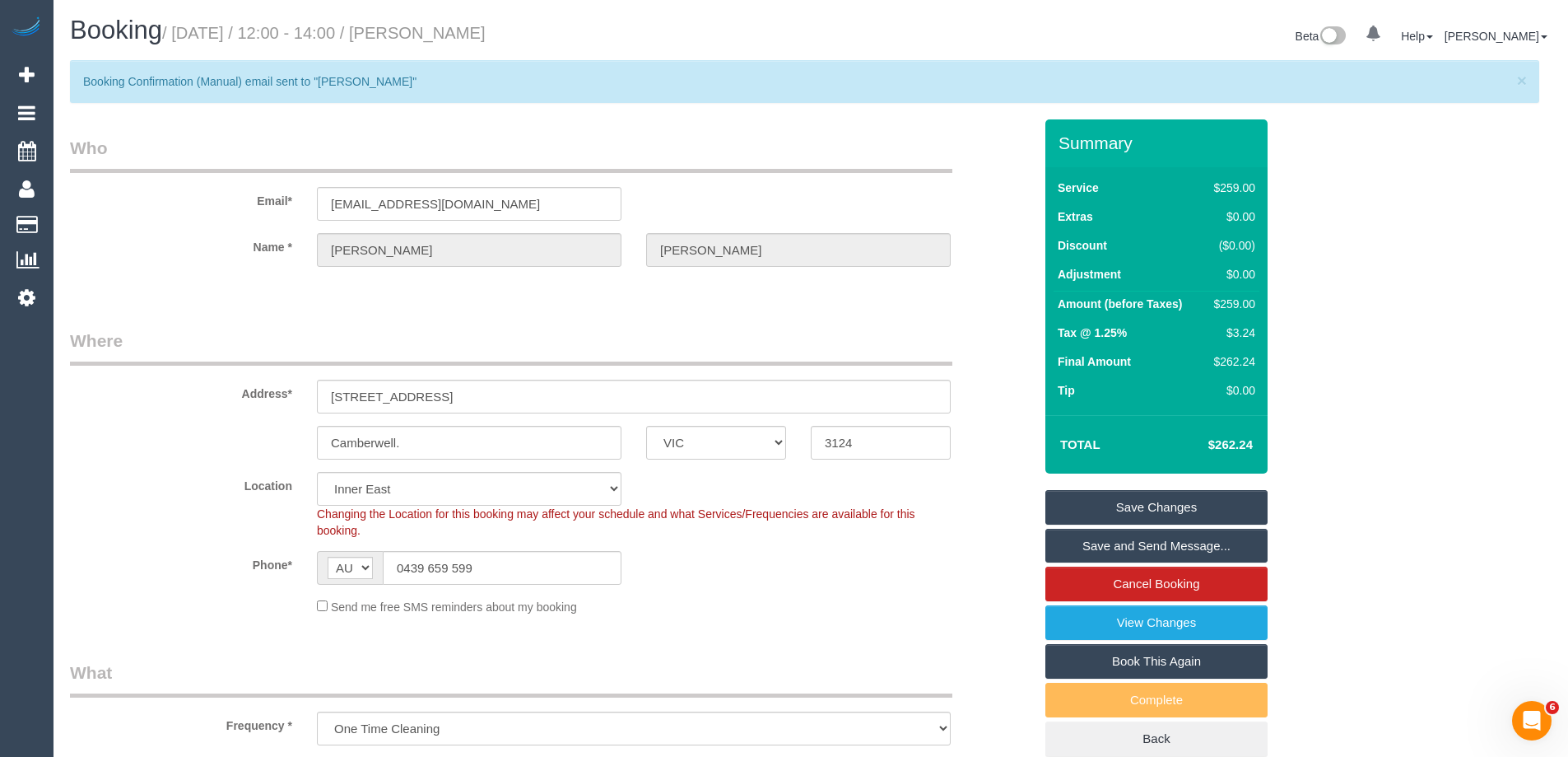
drag, startPoint x: 504, startPoint y: 223, endPoint x: 395, endPoint y: 189, distance: 114.2
click at [480, 216] on sui-booking-customer "Email* acrowley@bigpond.net.au Name * Anne Crowley" at bounding box center [552, 209] width 963 height 147
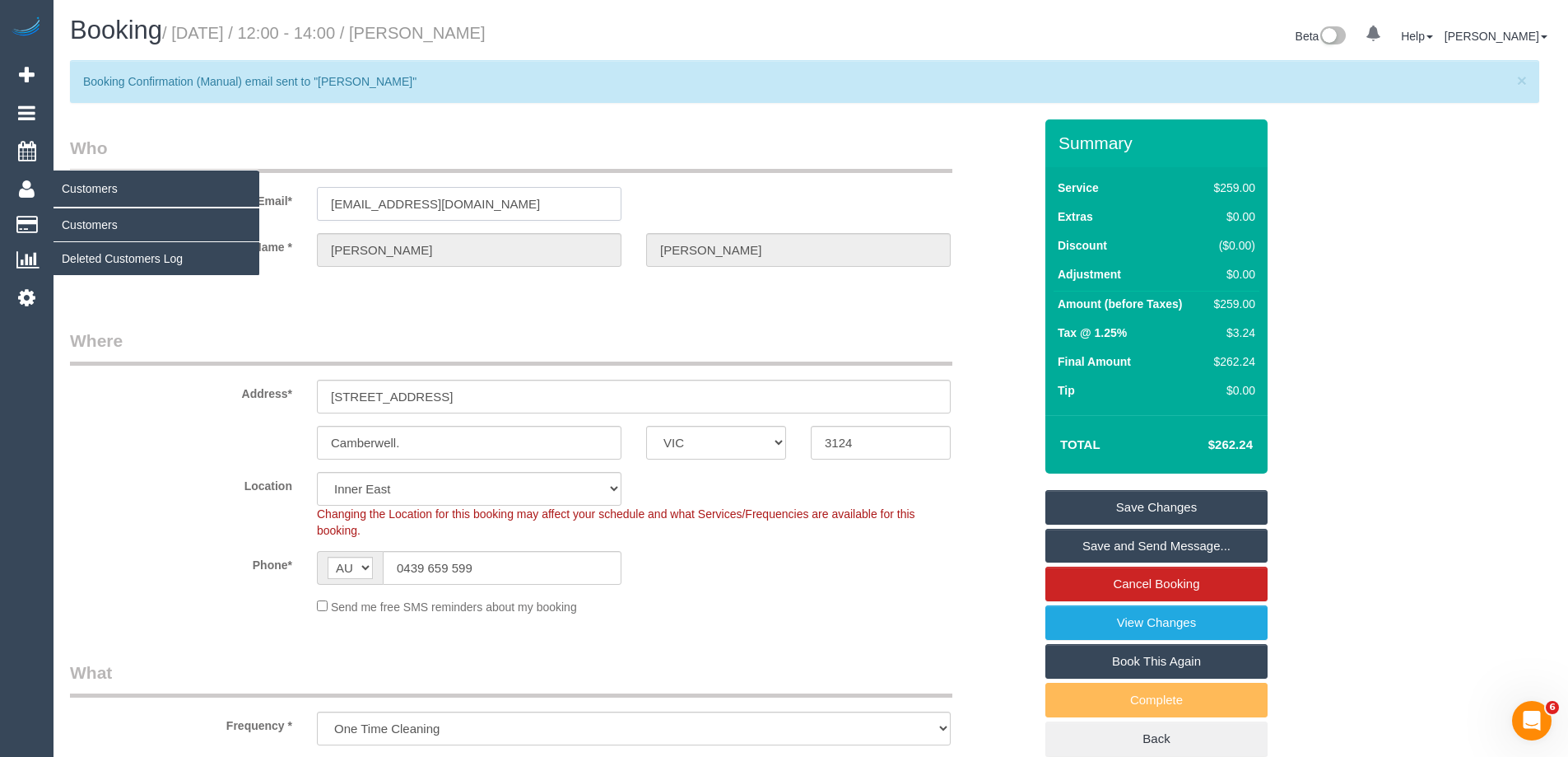
drag, startPoint x: 230, startPoint y: 201, endPoint x: 33, endPoint y: 197, distance: 197.0
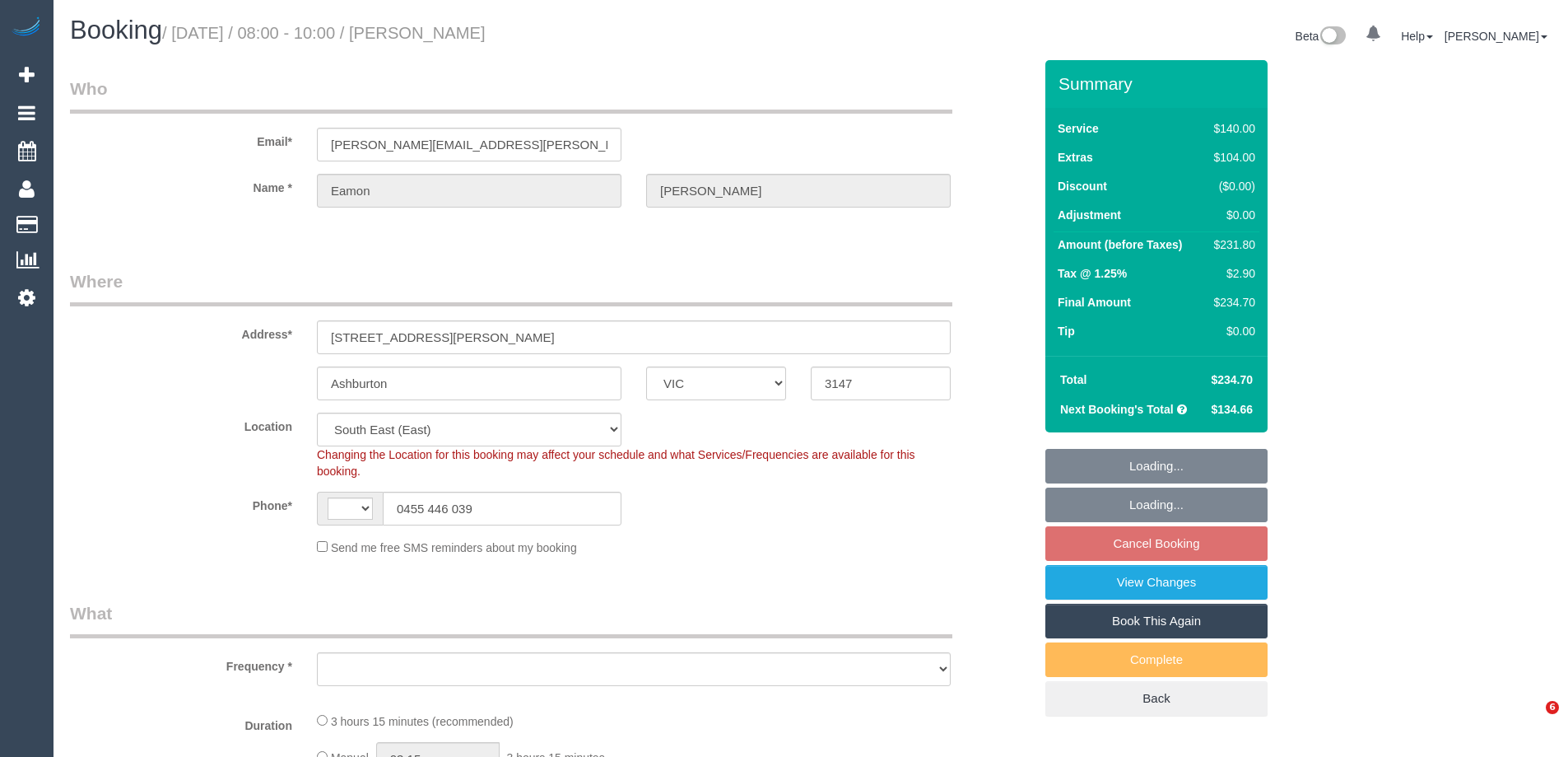
select select "VIC"
select select "string:AU"
select select "object:562"
select select "string:stripe-pm_1RCcXR2GScqysDRVzoFHPPJT"
select select "number:28"
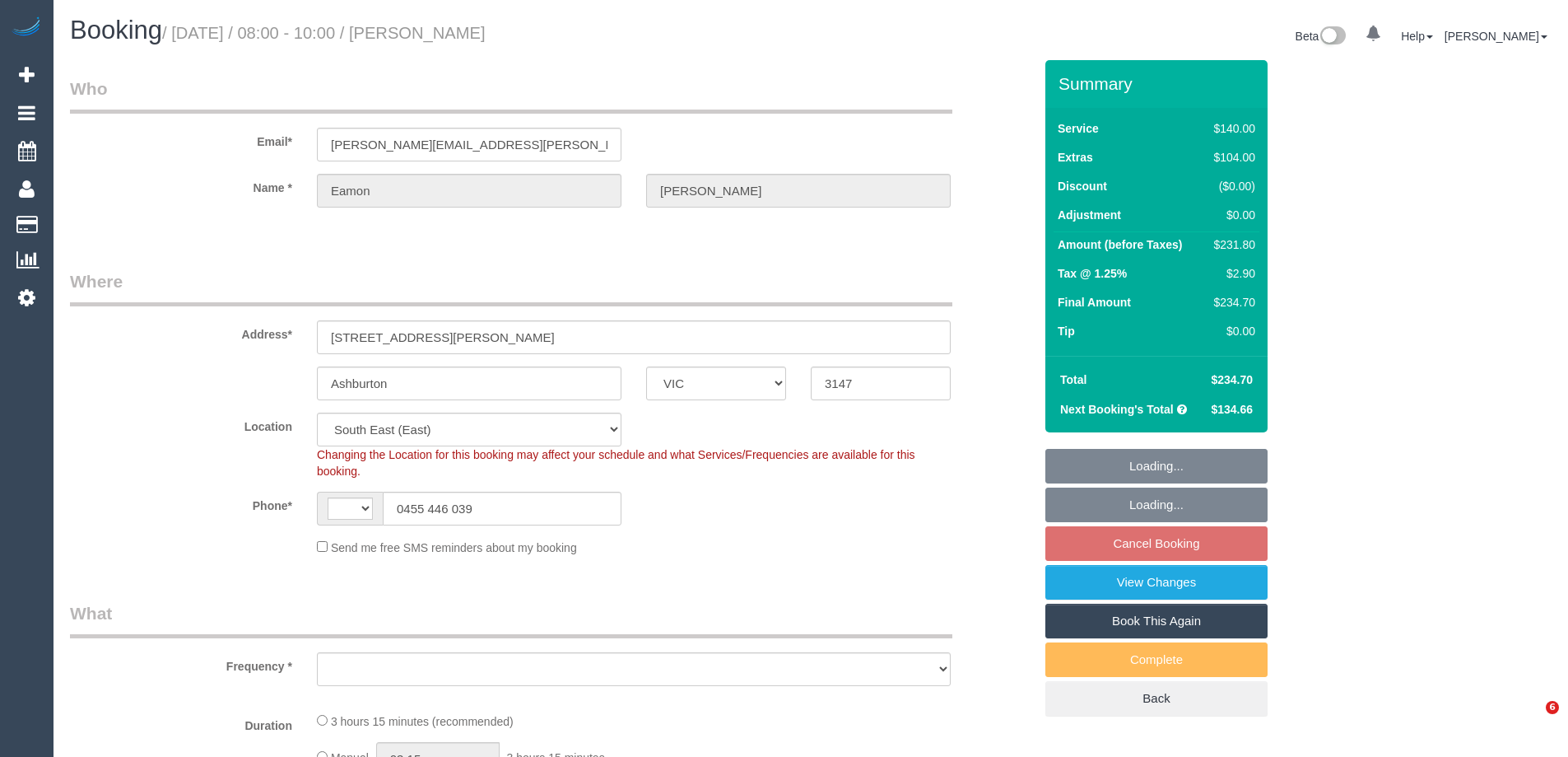
select select "number:14"
select select "number:19"
select select "number:24"
select select "number:33"
select select "number:12"
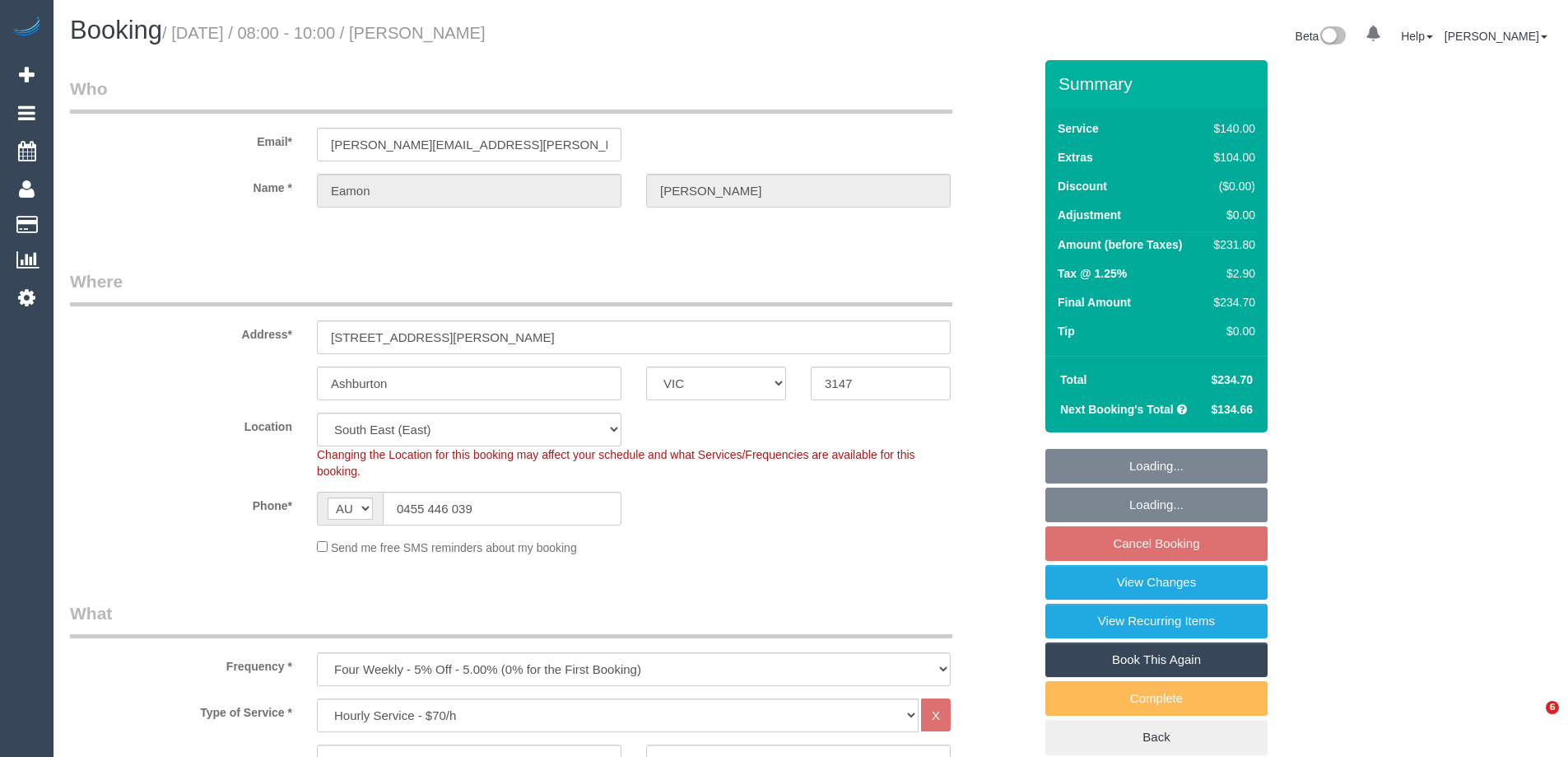
select select "object:1398"
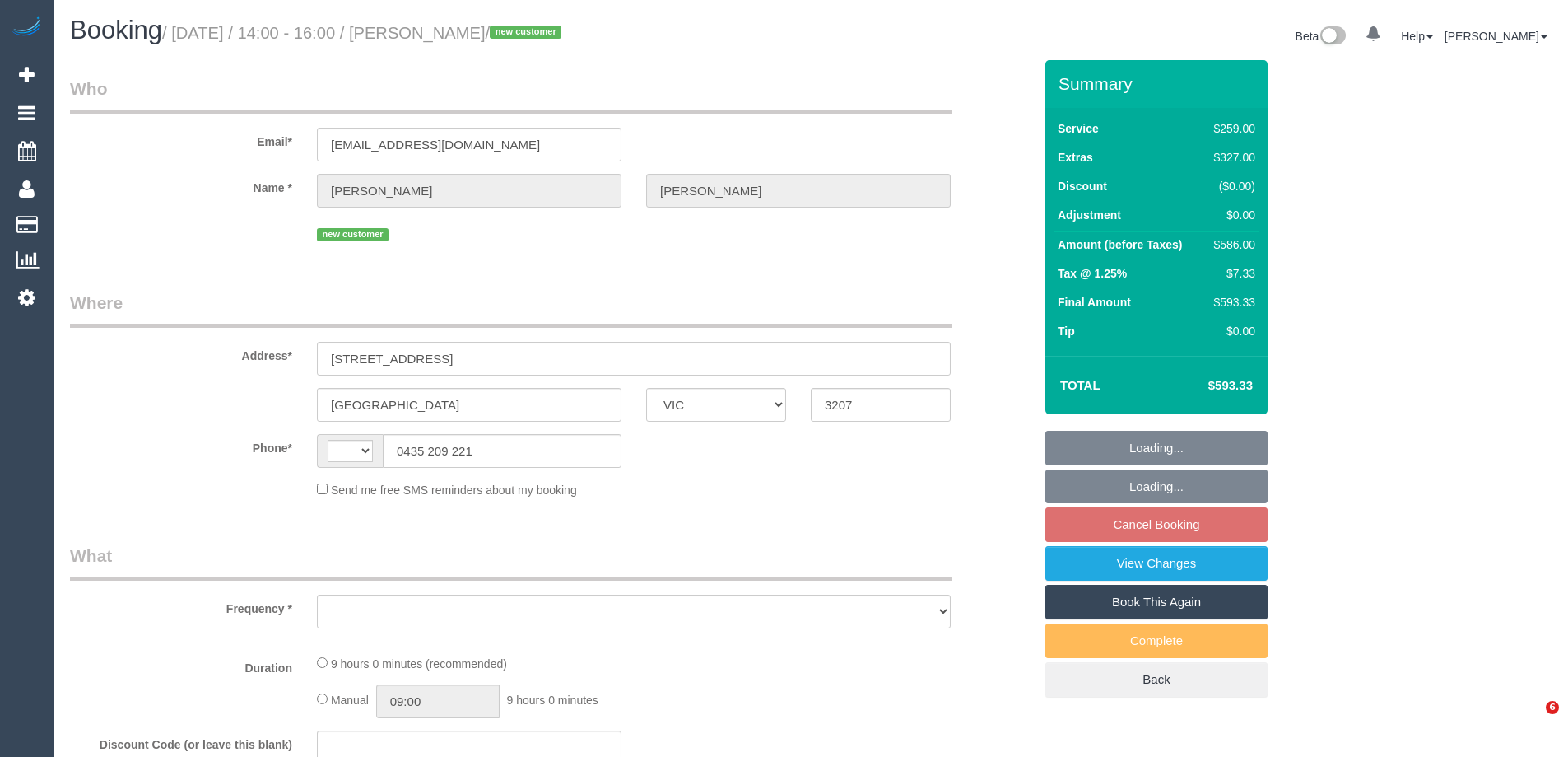
select select "VIC"
select select "string:stripe-pm_1S7A982GScqysDRVX36nG5tO"
select select "object:305"
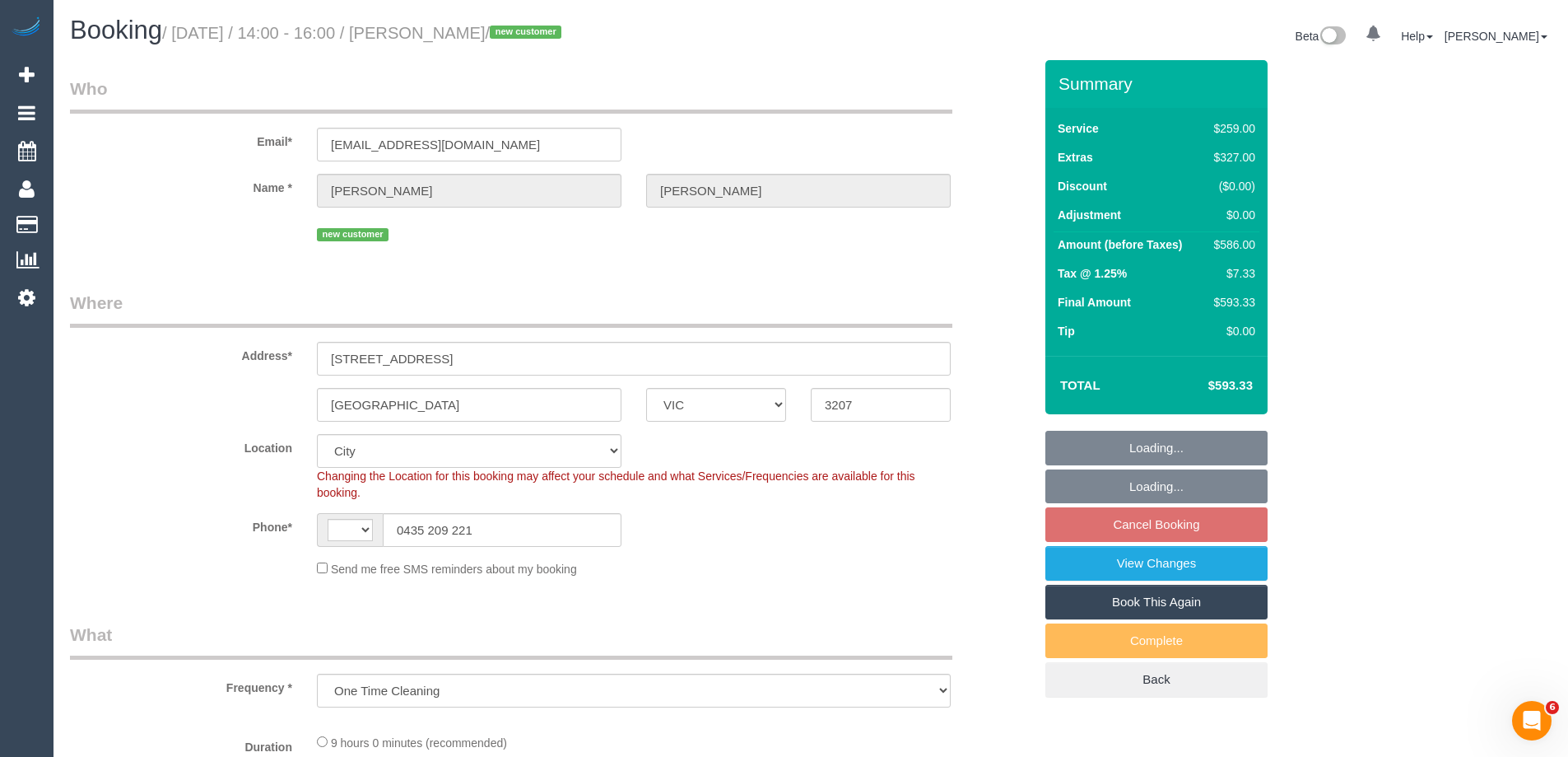
select select "number:28"
select select "number:14"
select select "number:19"
select select "number:24"
select select "number:26"
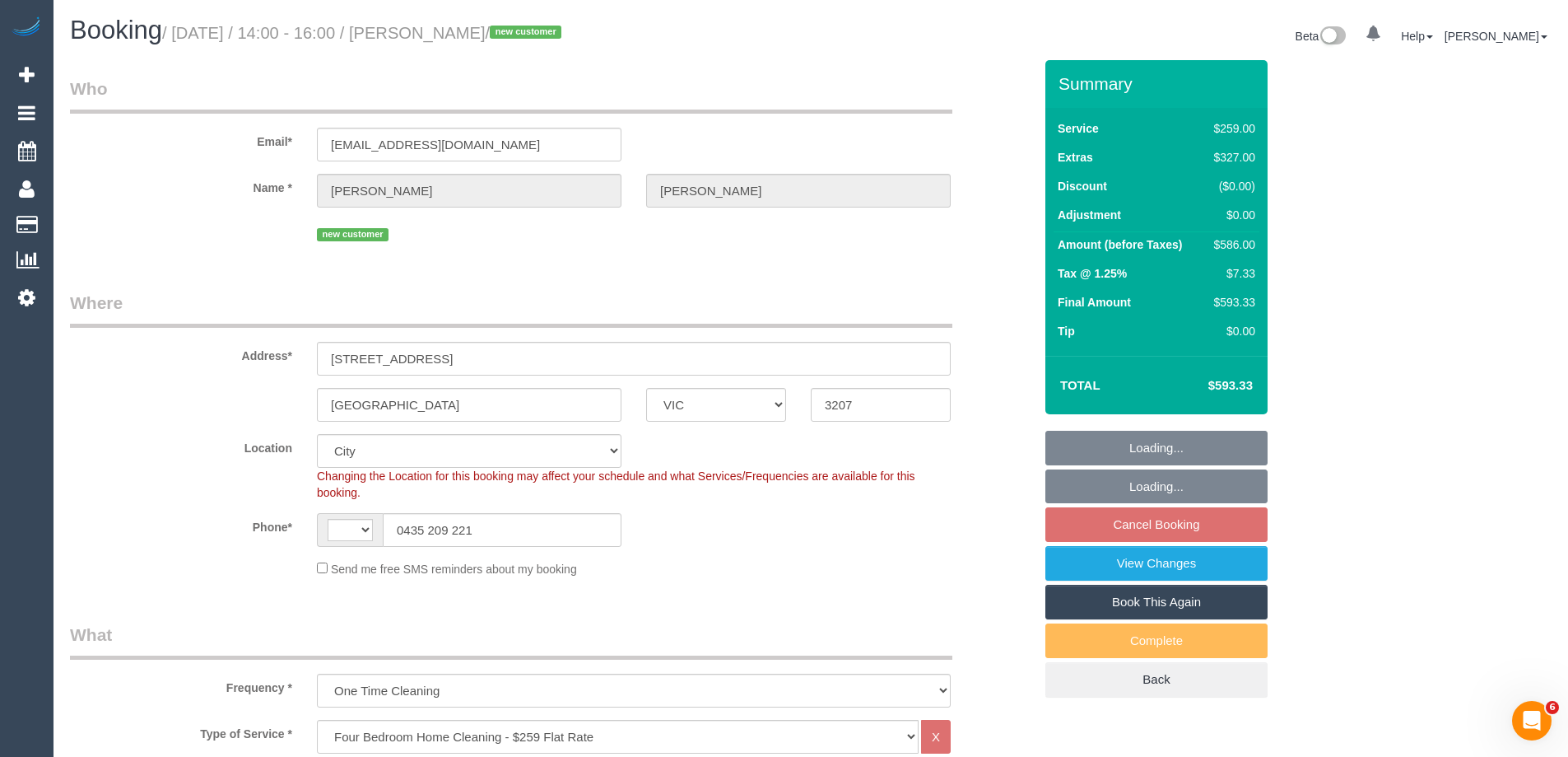
select select "string:AU"
select select "object:815"
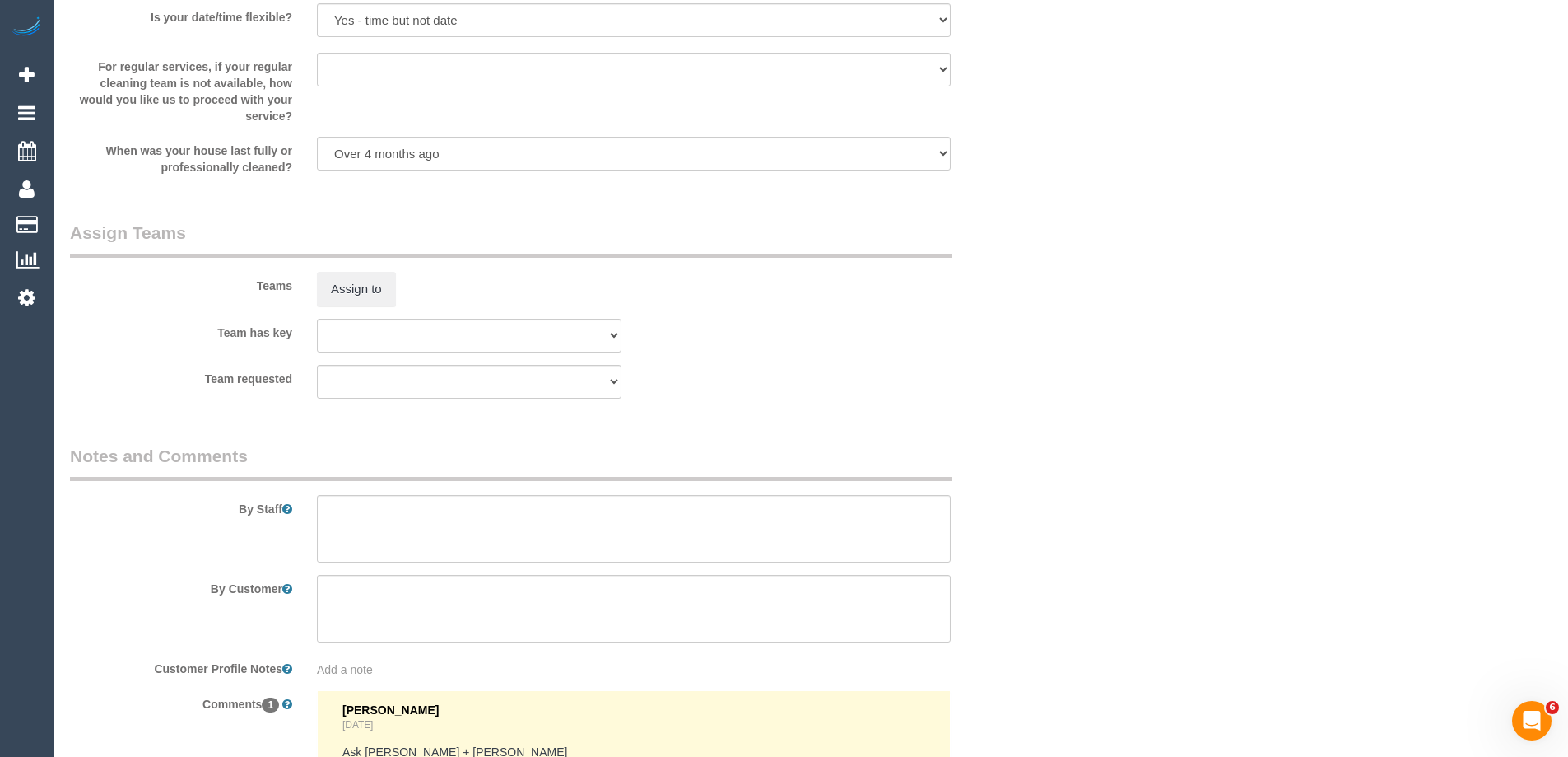
scroll to position [2642, 0]
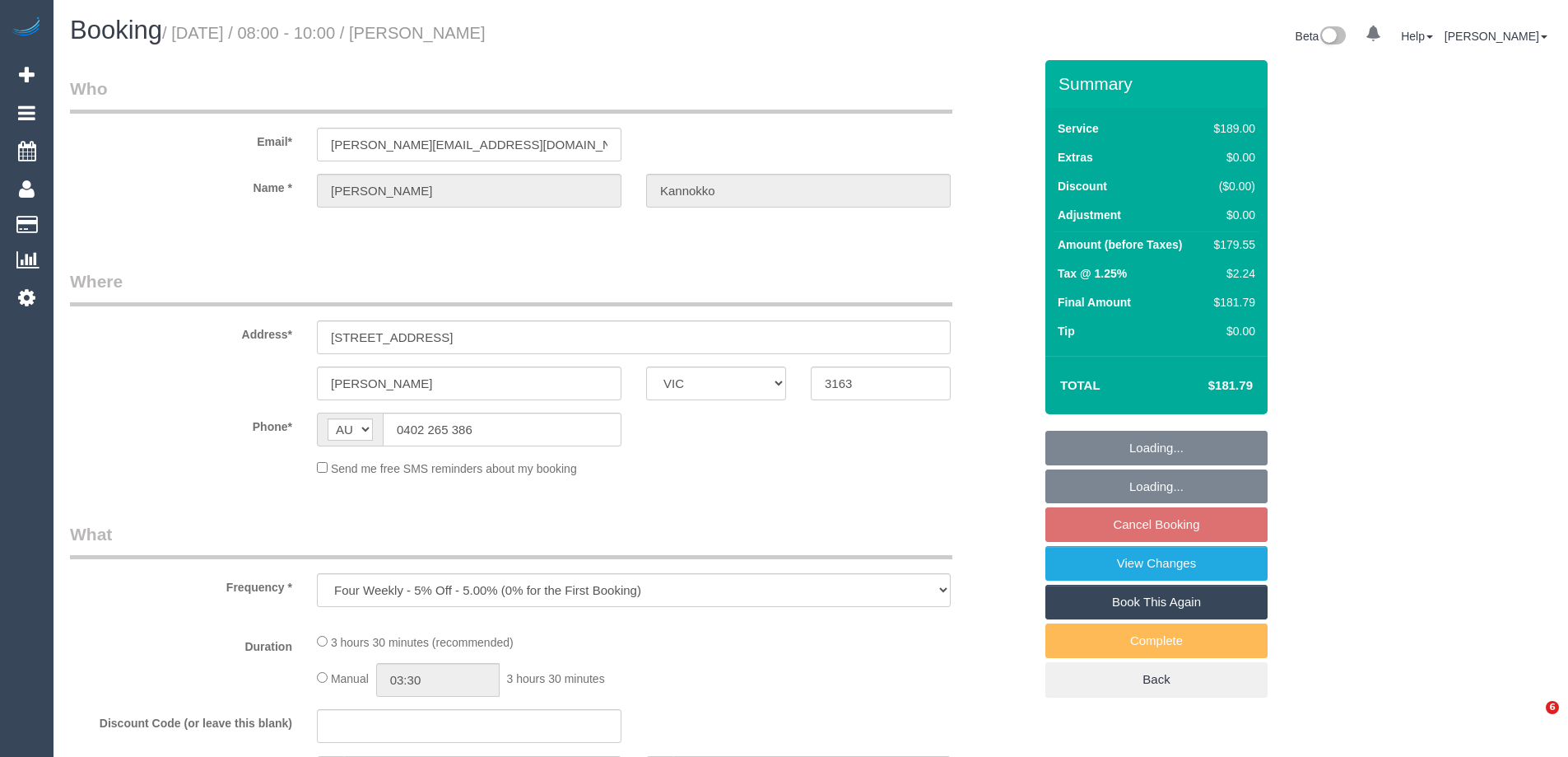
select select "VIC"
select select "string:stripe-pm_1S0EC72GScqysDRVG8d915zI"
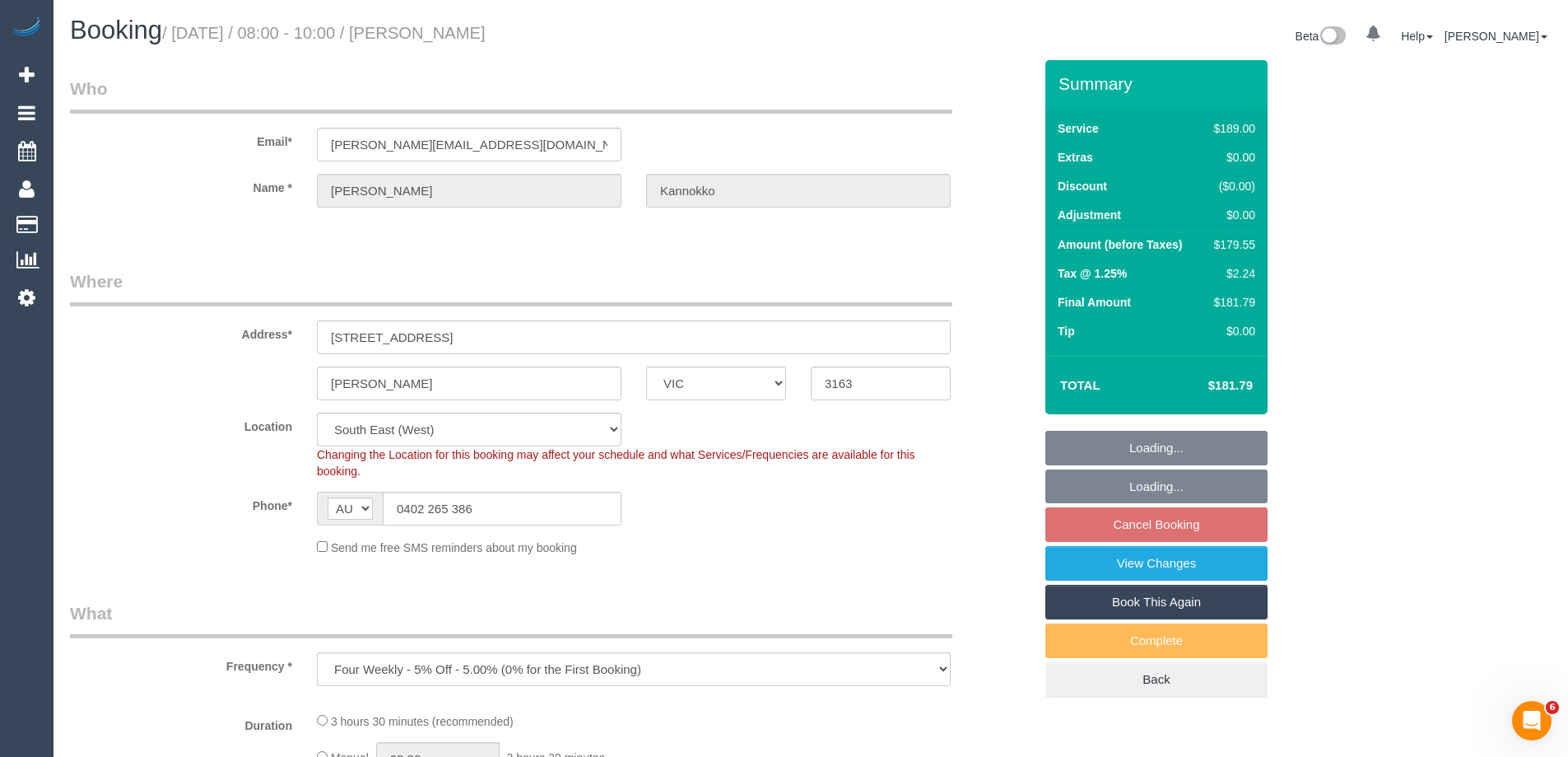
select select "object:1058"
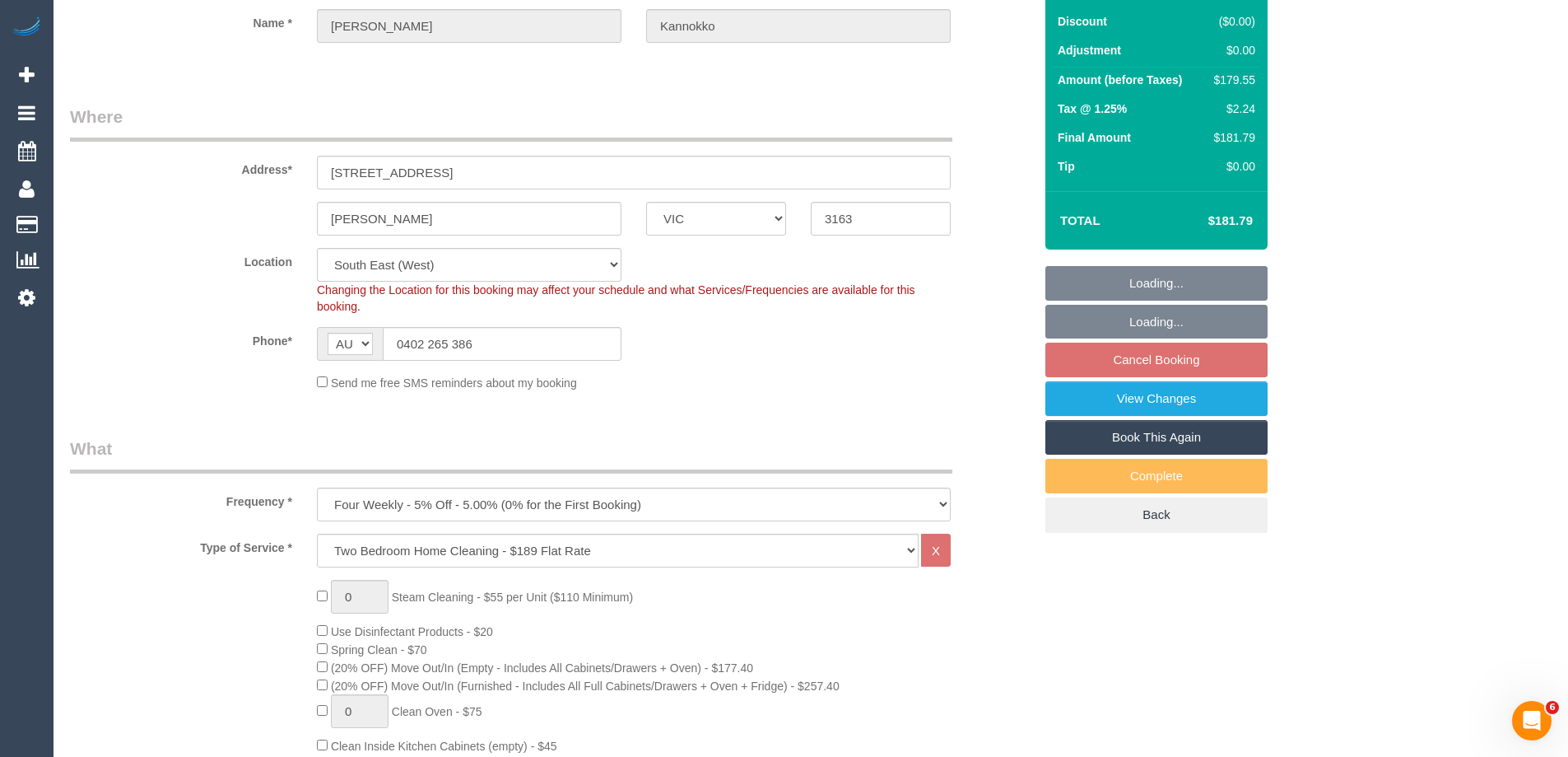
select select "number:27"
select select "number:14"
select select "number:19"
select select "number:24"
select select "number:34"
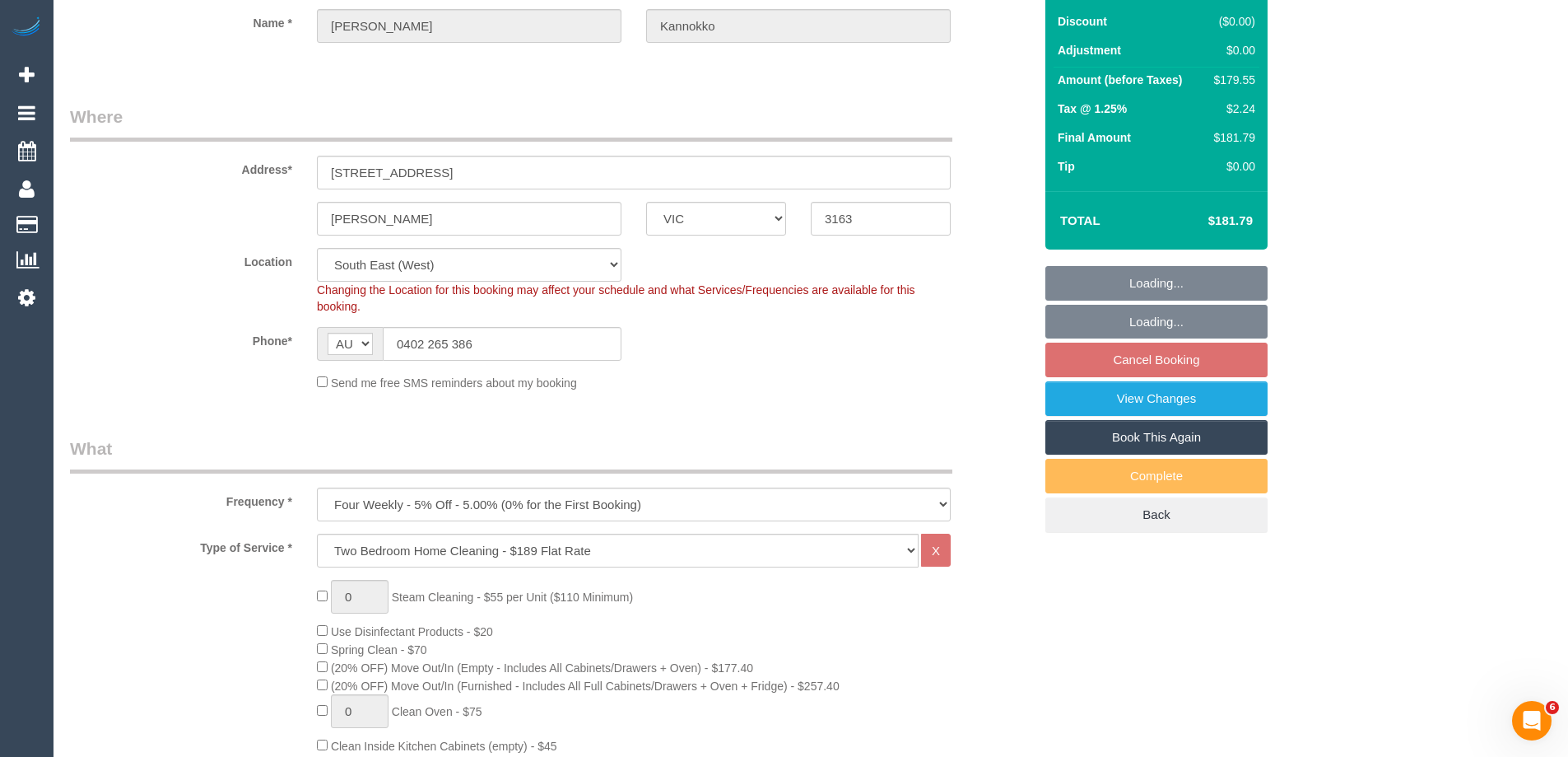
select select "number:12"
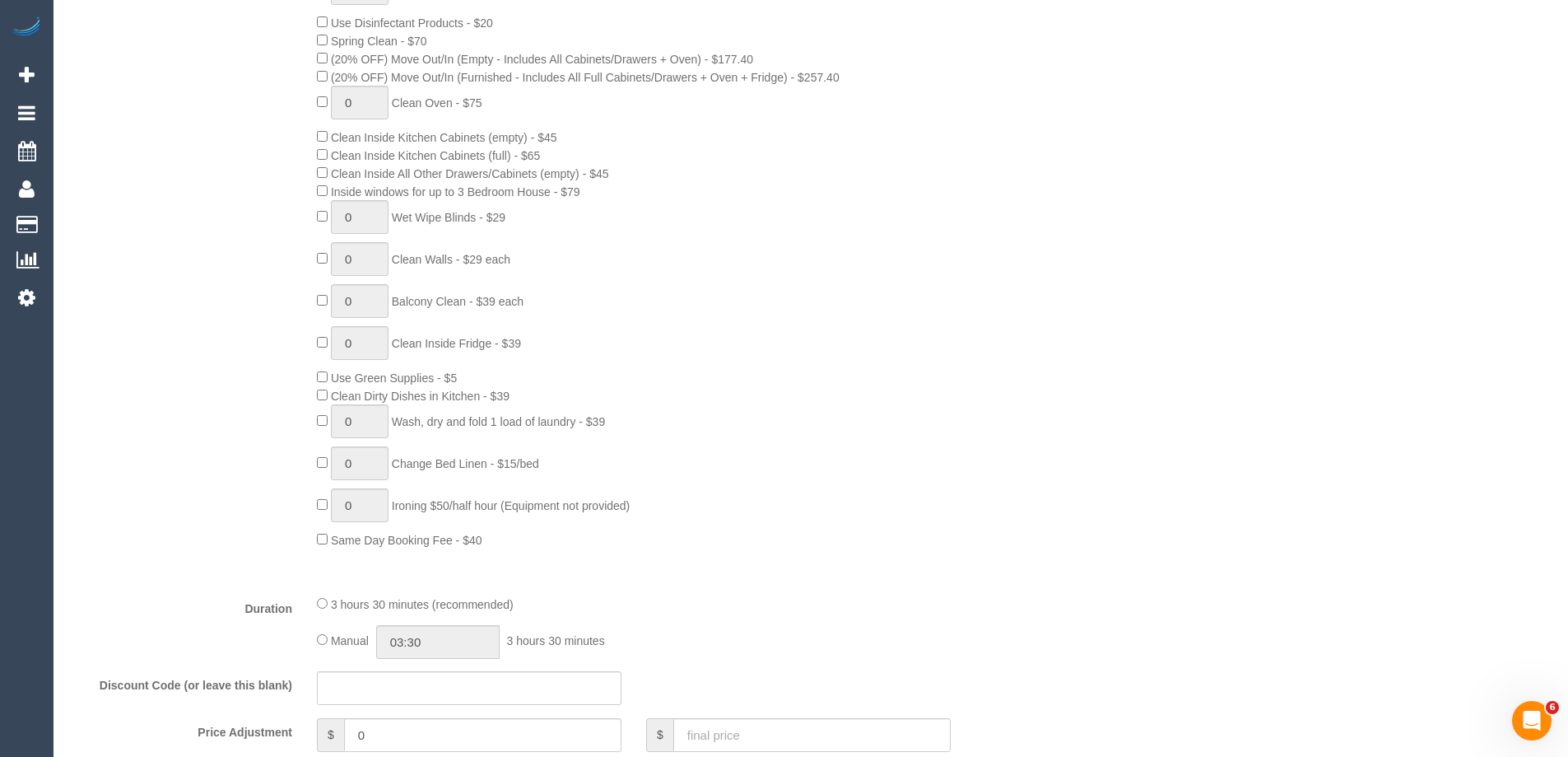
scroll to position [906, 0]
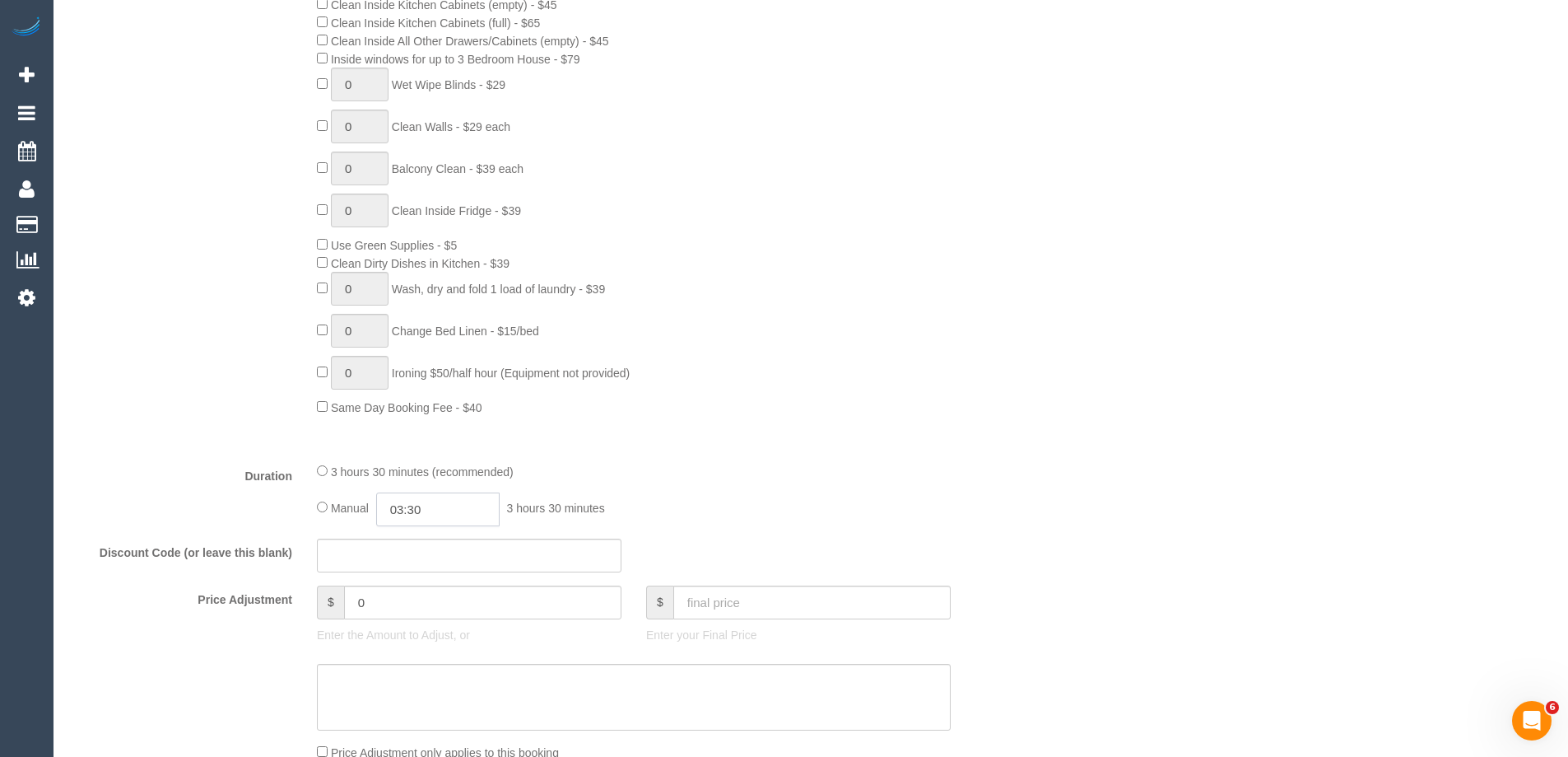
click at [434, 516] on input "03:30" at bounding box center [438, 509] width 124 height 34
type input "03:00"
click at [420, 533] on li "03:00" at bounding box center [419, 537] width 73 height 21
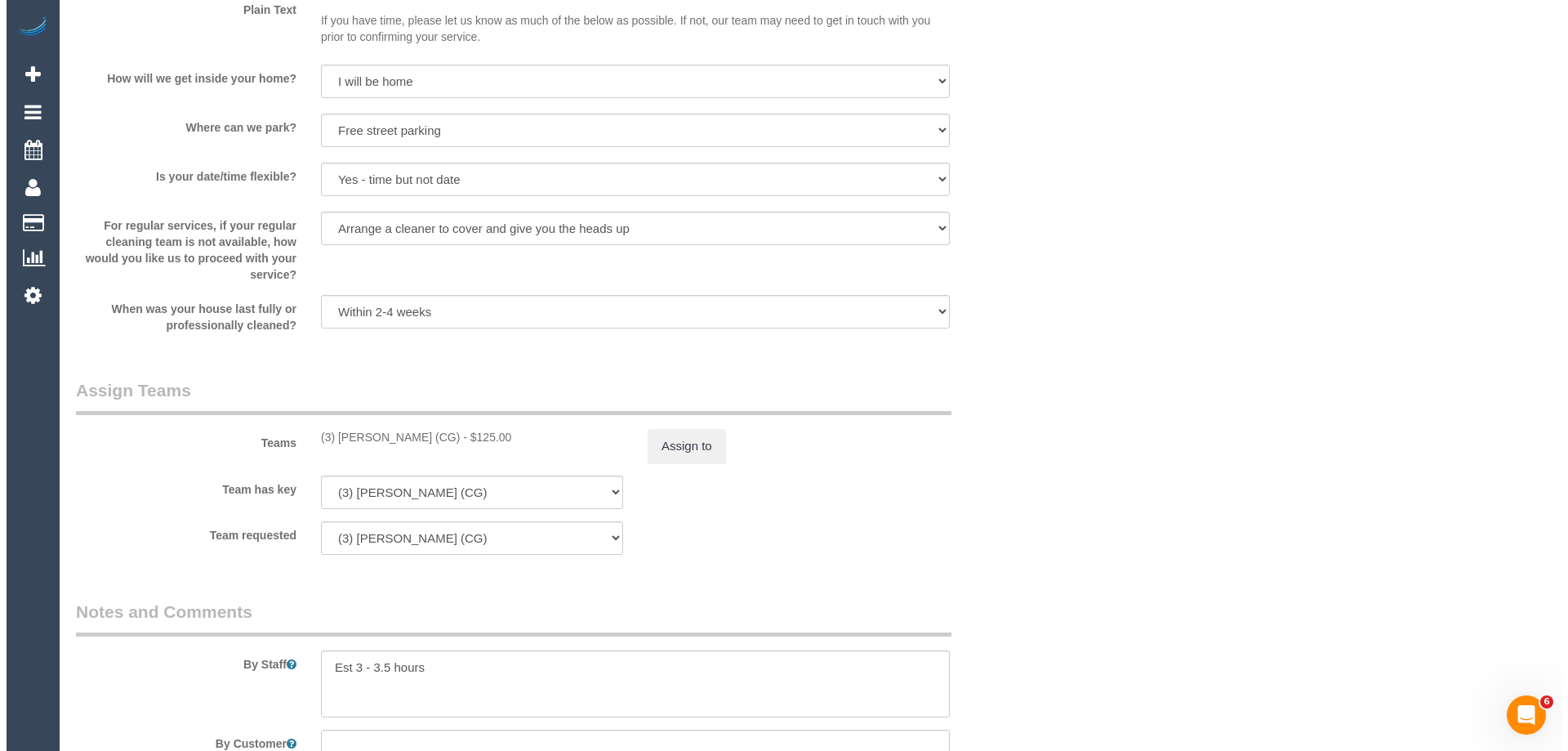
scroll to position [2451, 0]
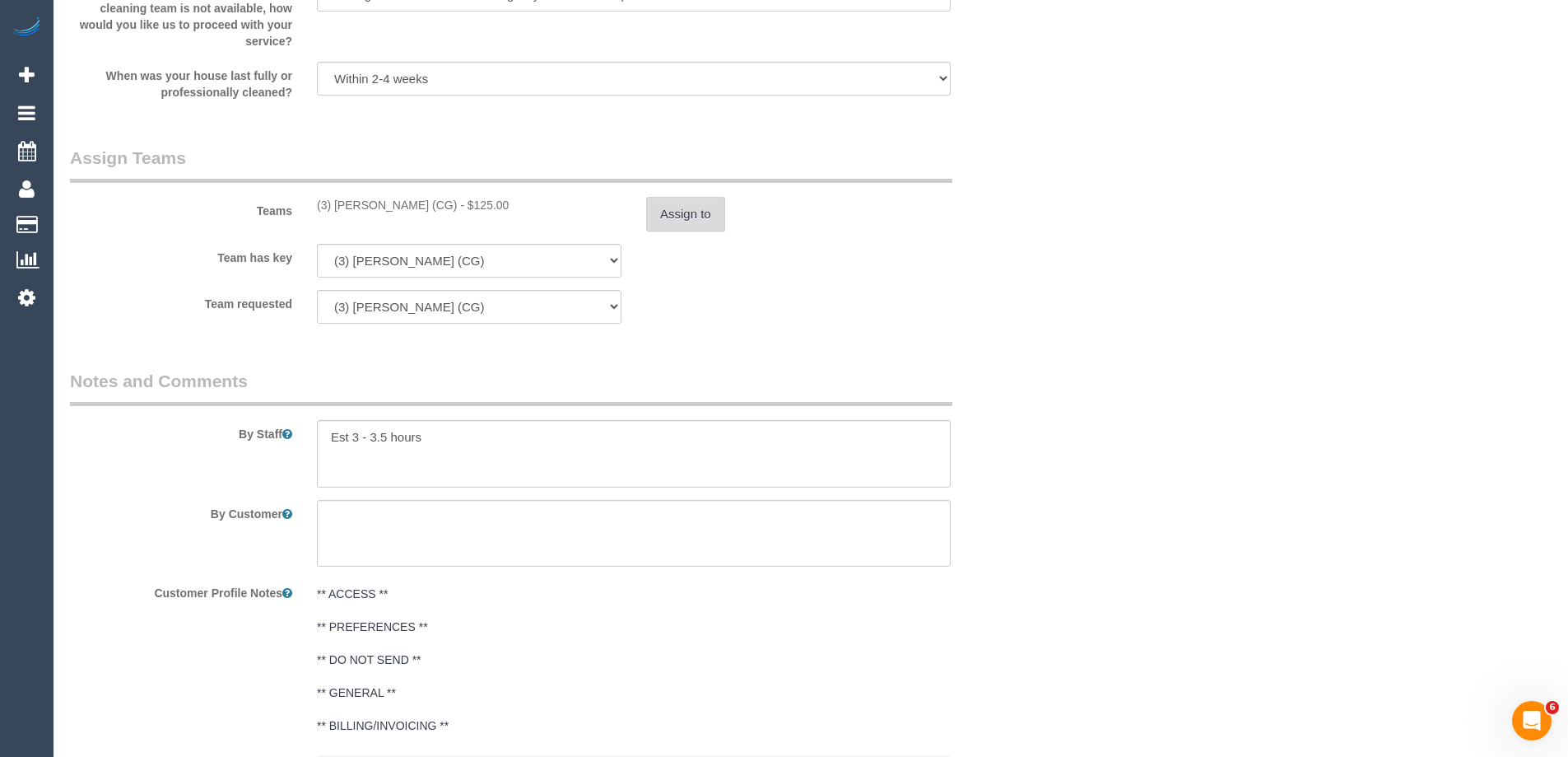
click at [693, 214] on button "Assign to" at bounding box center [686, 214] width 79 height 34
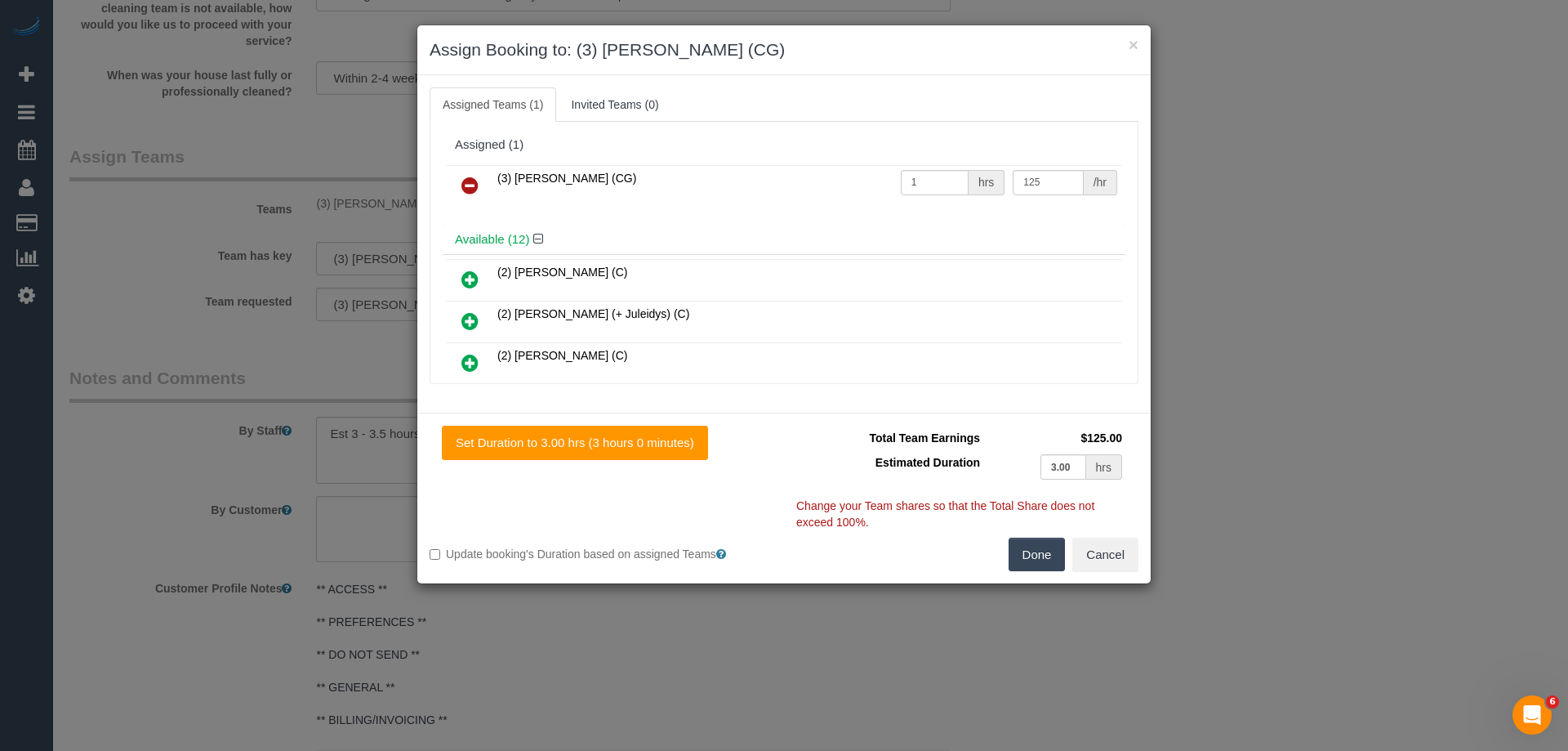
click at [461, 181] on icon at bounding box center [469, 185] width 17 height 19
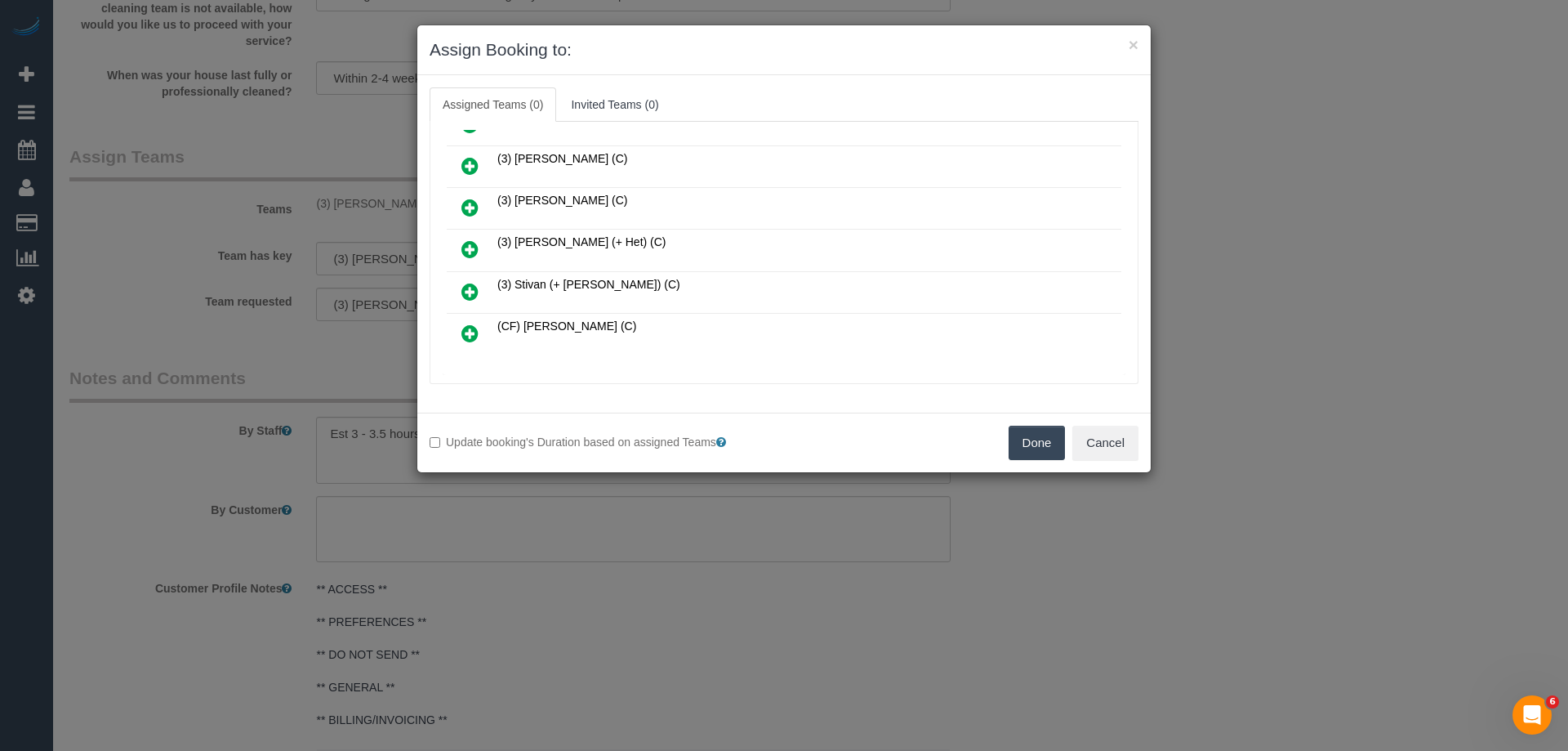
click at [461, 207] on link at bounding box center [470, 208] width 38 height 33
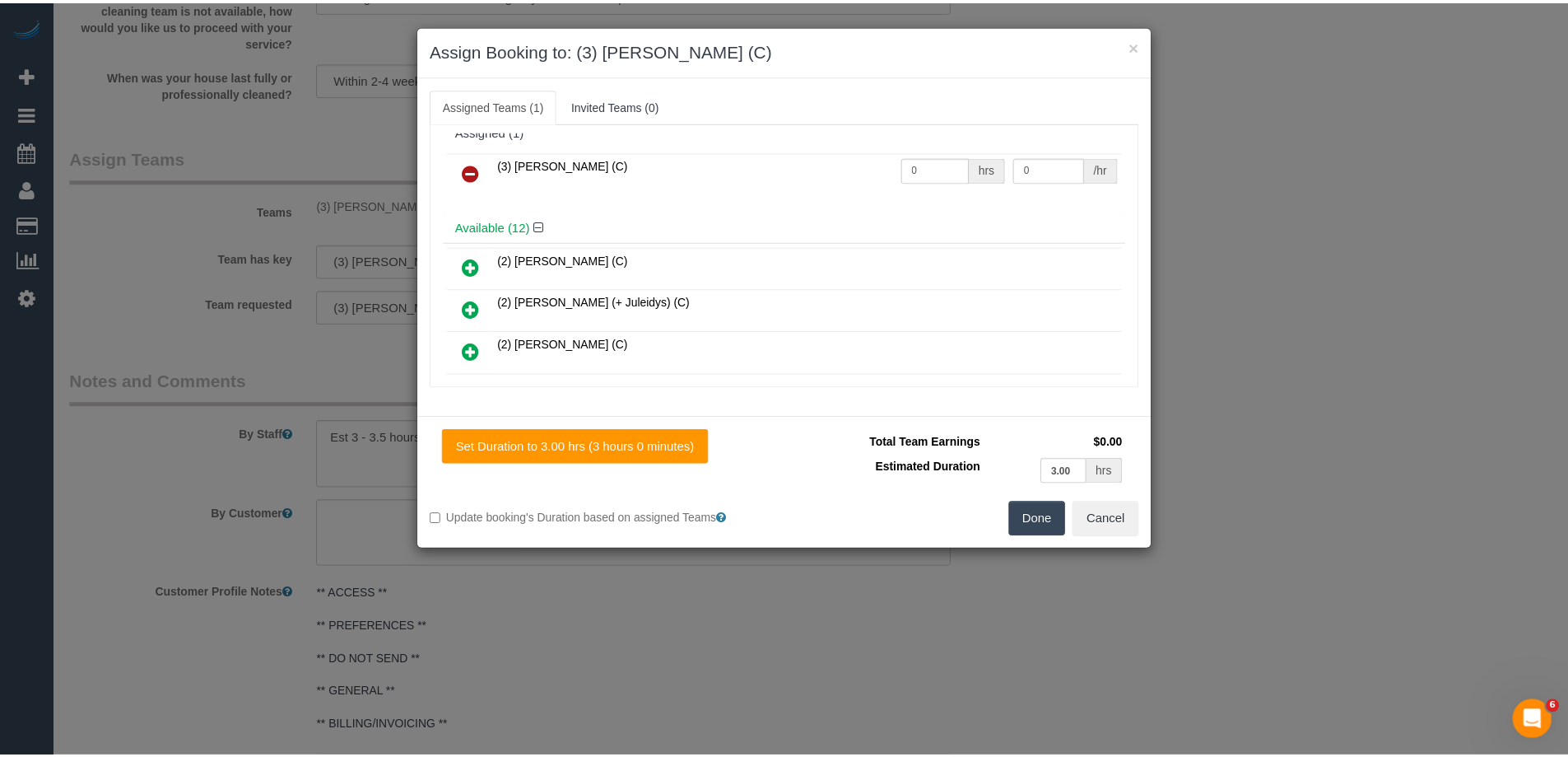
scroll to position [0, 0]
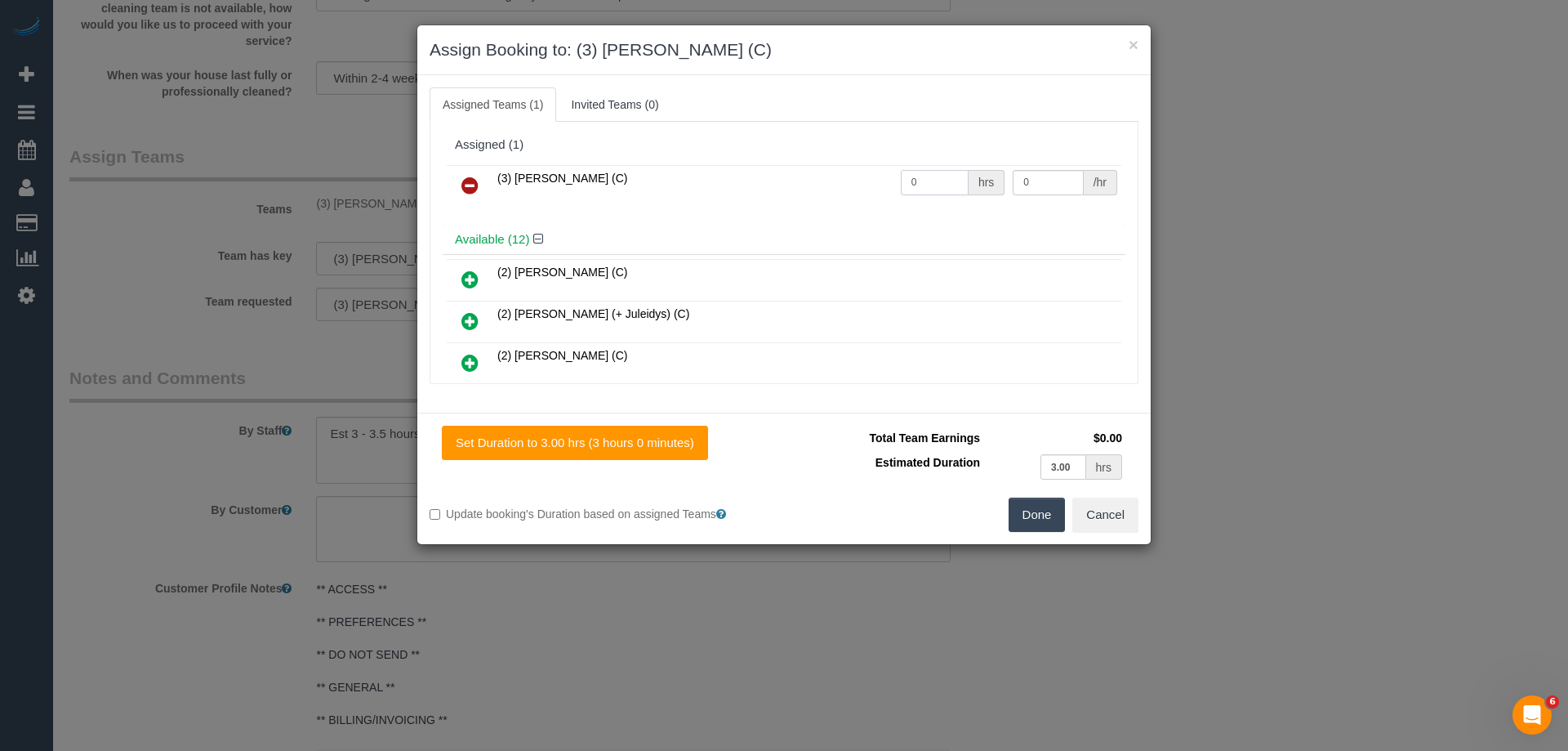
drag, startPoint x: 918, startPoint y: 182, endPoint x: 841, endPoint y: 183, distance: 77.0
click at [841, 183] on tr "(3) Nethaki Fernando (C) 0 hrs 0 /hr" at bounding box center [784, 185] width 674 height 41
click at [1107, 505] on button "Cancel" at bounding box center [1105, 514] width 66 height 34
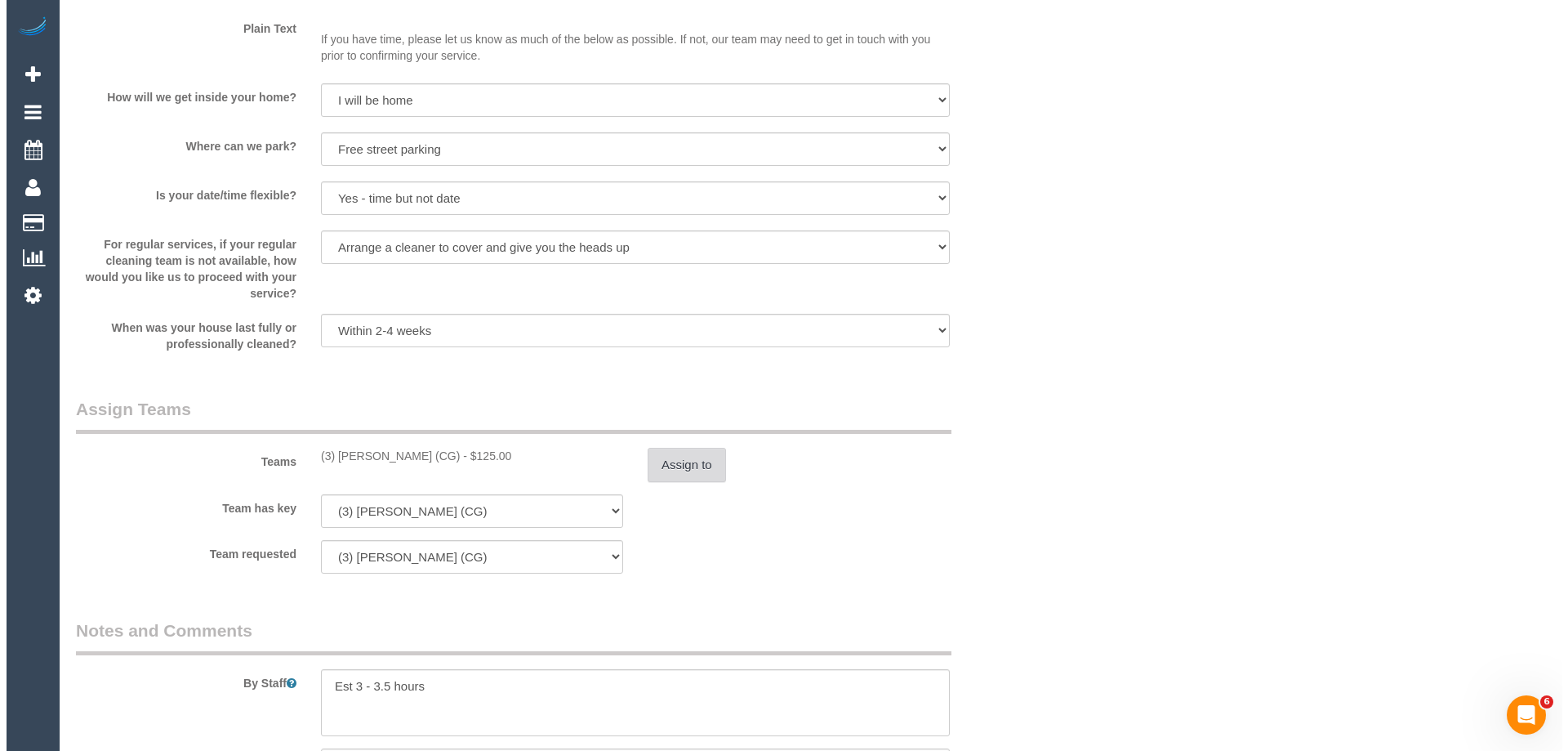
scroll to position [2206, 0]
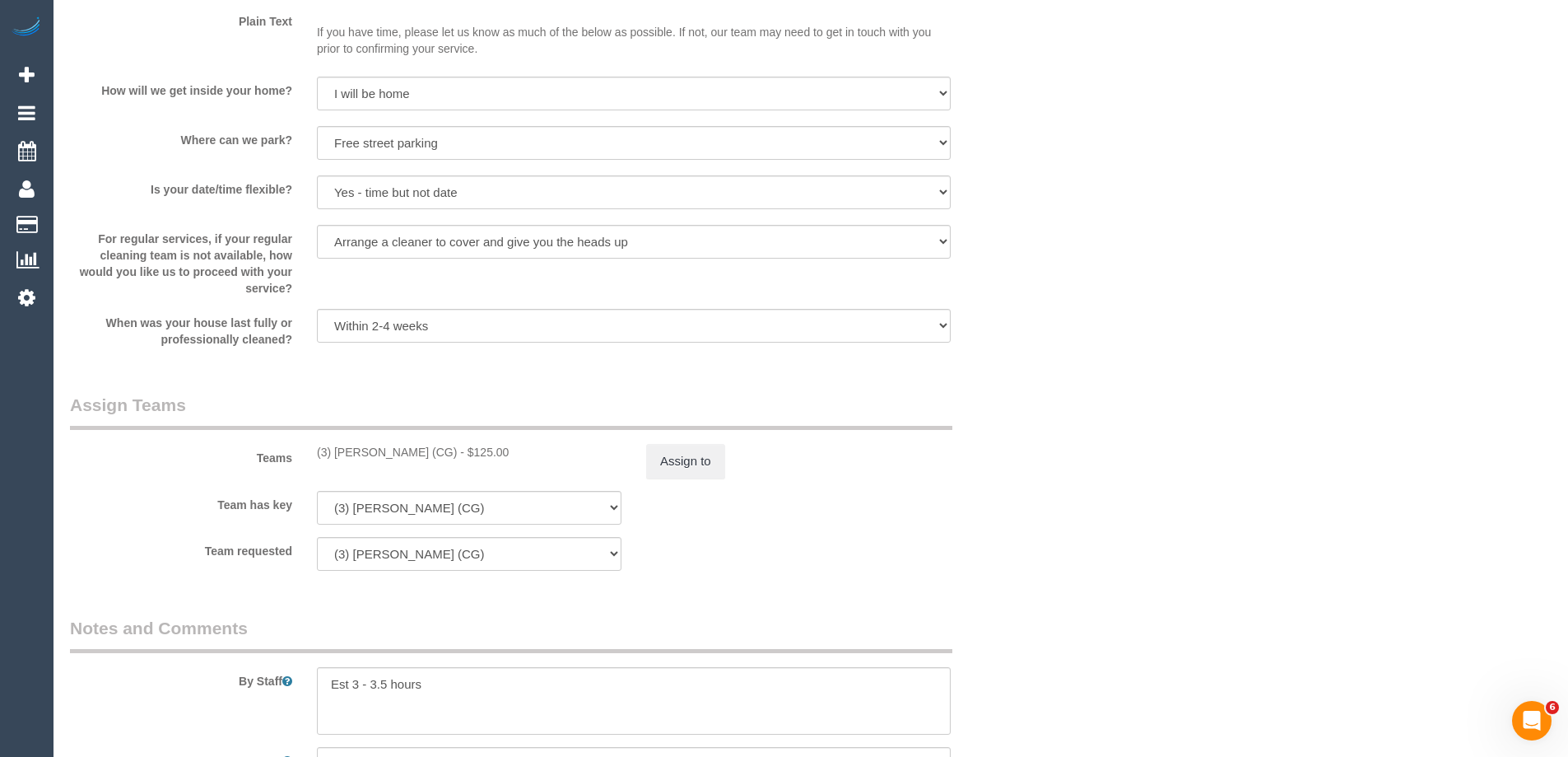
click at [687, 479] on sui-booking-teams "Teams (3) Ashish Patel (CG) - $125.00 Assign to Team has key (3) Ashish Patel (…" at bounding box center [552, 482] width 963 height 177
click at [703, 448] on button "Assign to" at bounding box center [686, 460] width 79 height 34
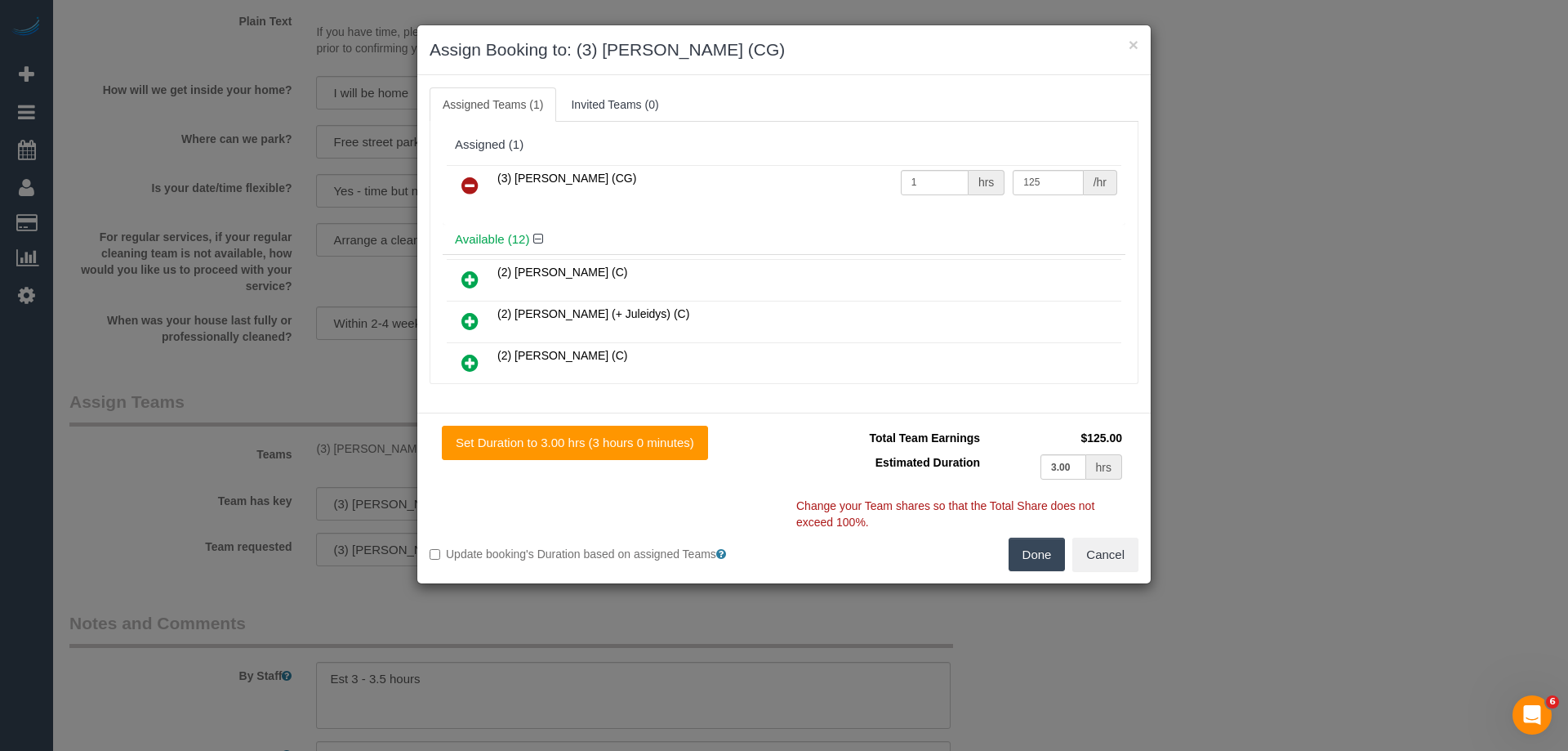
click at [462, 181] on icon at bounding box center [469, 185] width 17 height 19
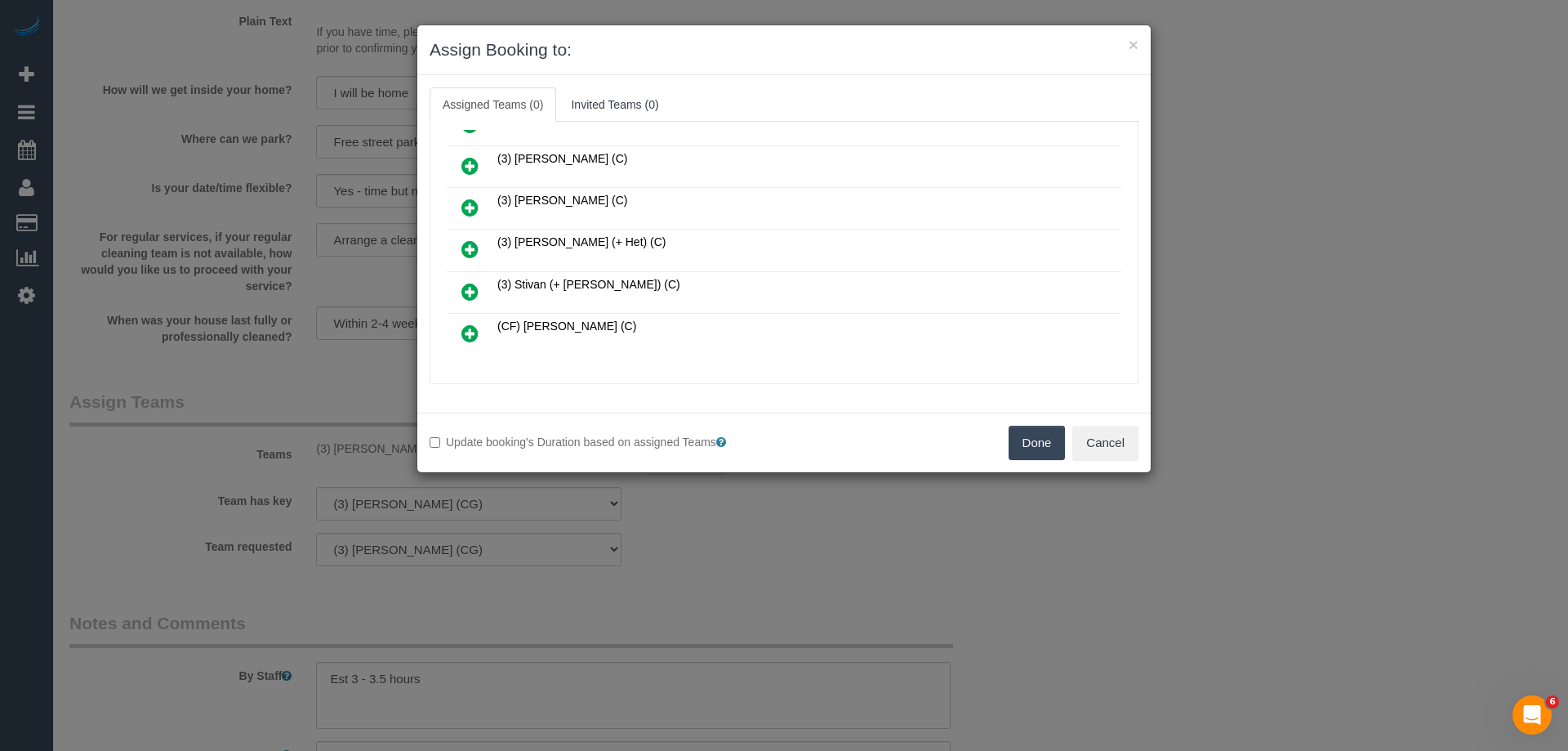
click at [466, 196] on link at bounding box center [470, 208] width 38 height 33
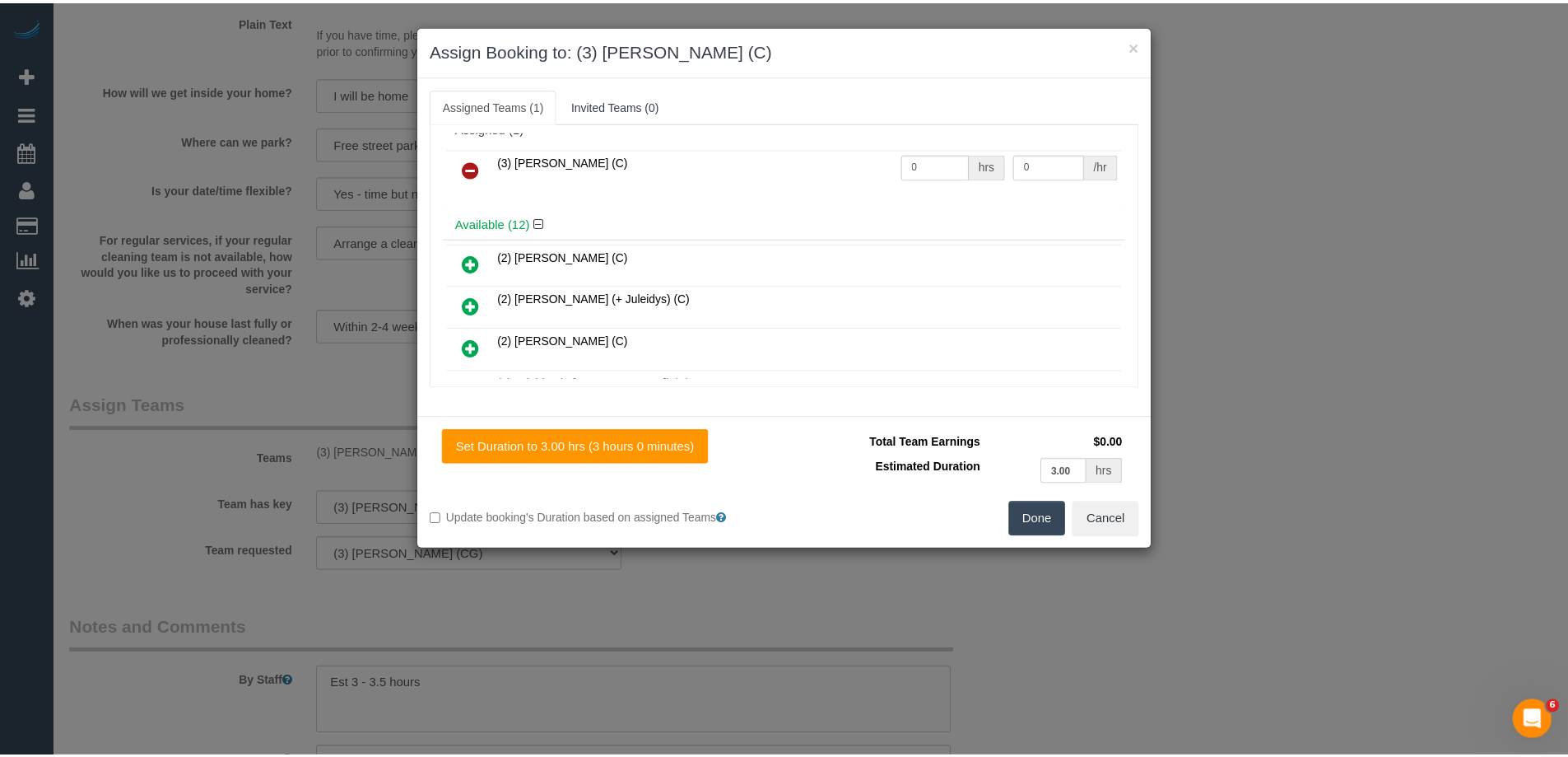
scroll to position [0, 0]
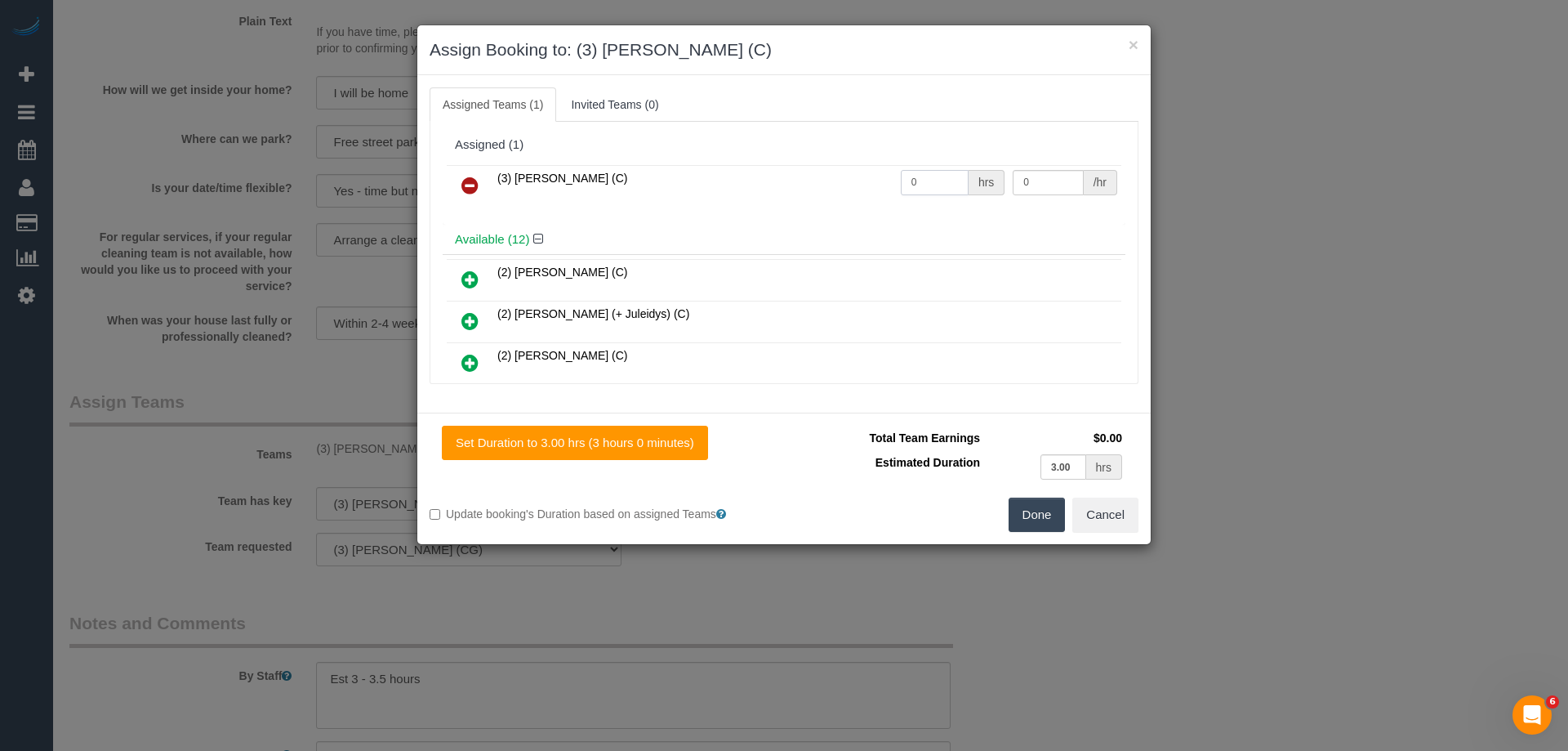
drag, startPoint x: 926, startPoint y: 182, endPoint x: 856, endPoint y: 179, distance: 70.1
click at [856, 179] on tr "(3) Nethaki Fernando (C) 0 hrs 0 /hr" at bounding box center [784, 185] width 674 height 41
type input "1"
drag, startPoint x: 1042, startPoint y: 180, endPoint x: 925, endPoint y: 179, distance: 117.0
click at [925, 179] on tr "(3) Nethaki Fernando (C) 1 hrs 0 /hr" at bounding box center [784, 185] width 674 height 41
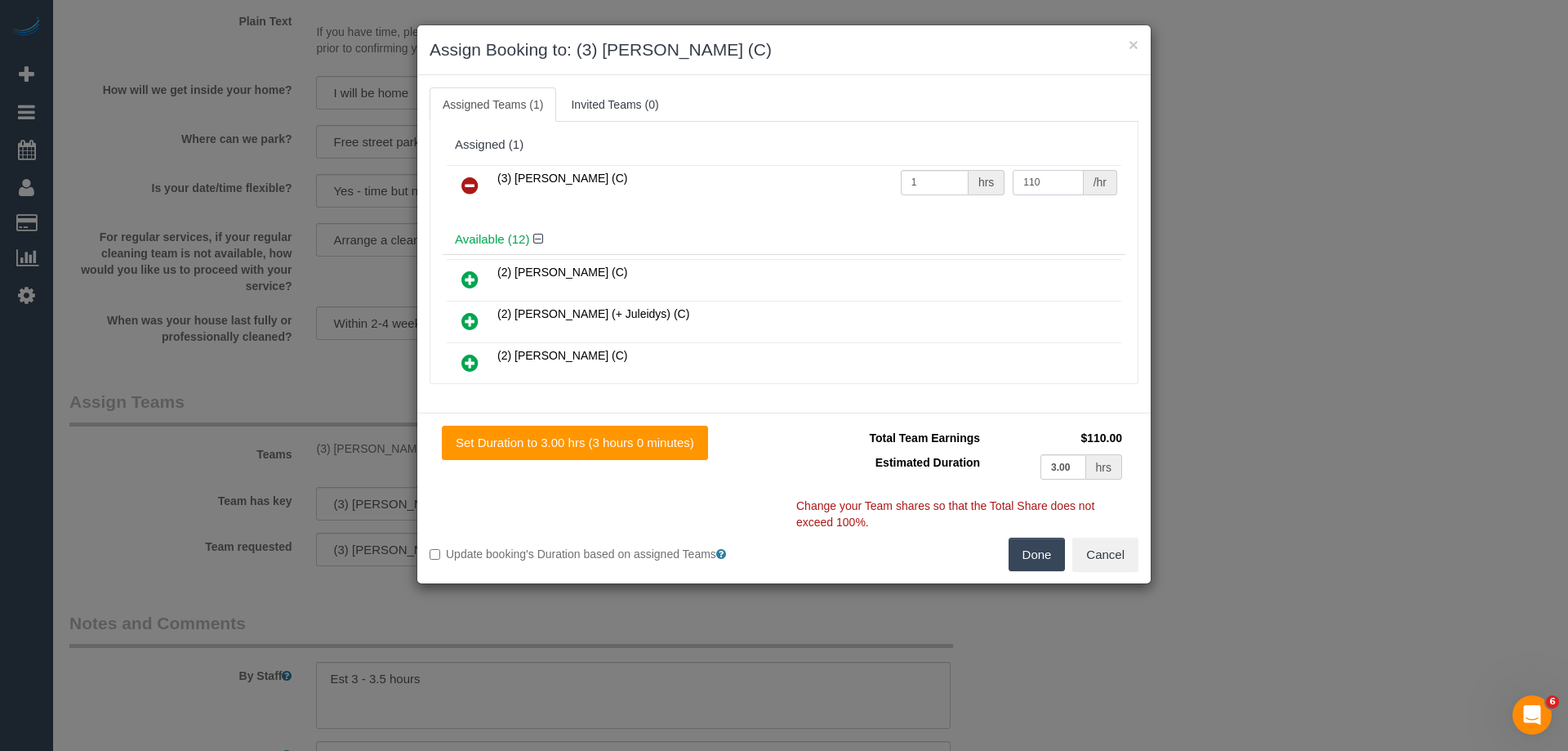
type input "110"
click at [1033, 546] on button "Done" at bounding box center [1036, 554] width 57 height 34
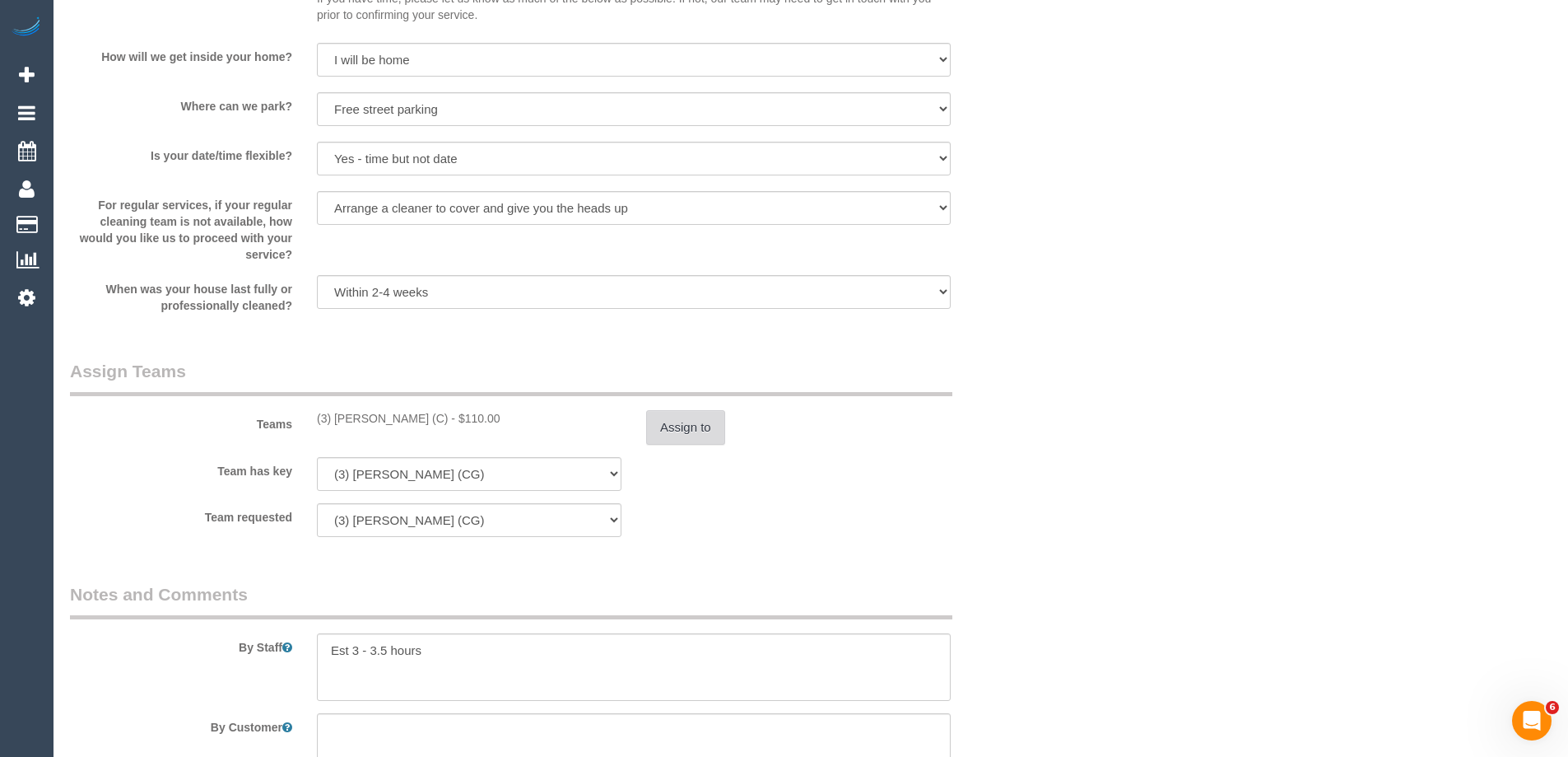
scroll to position [2665, 0]
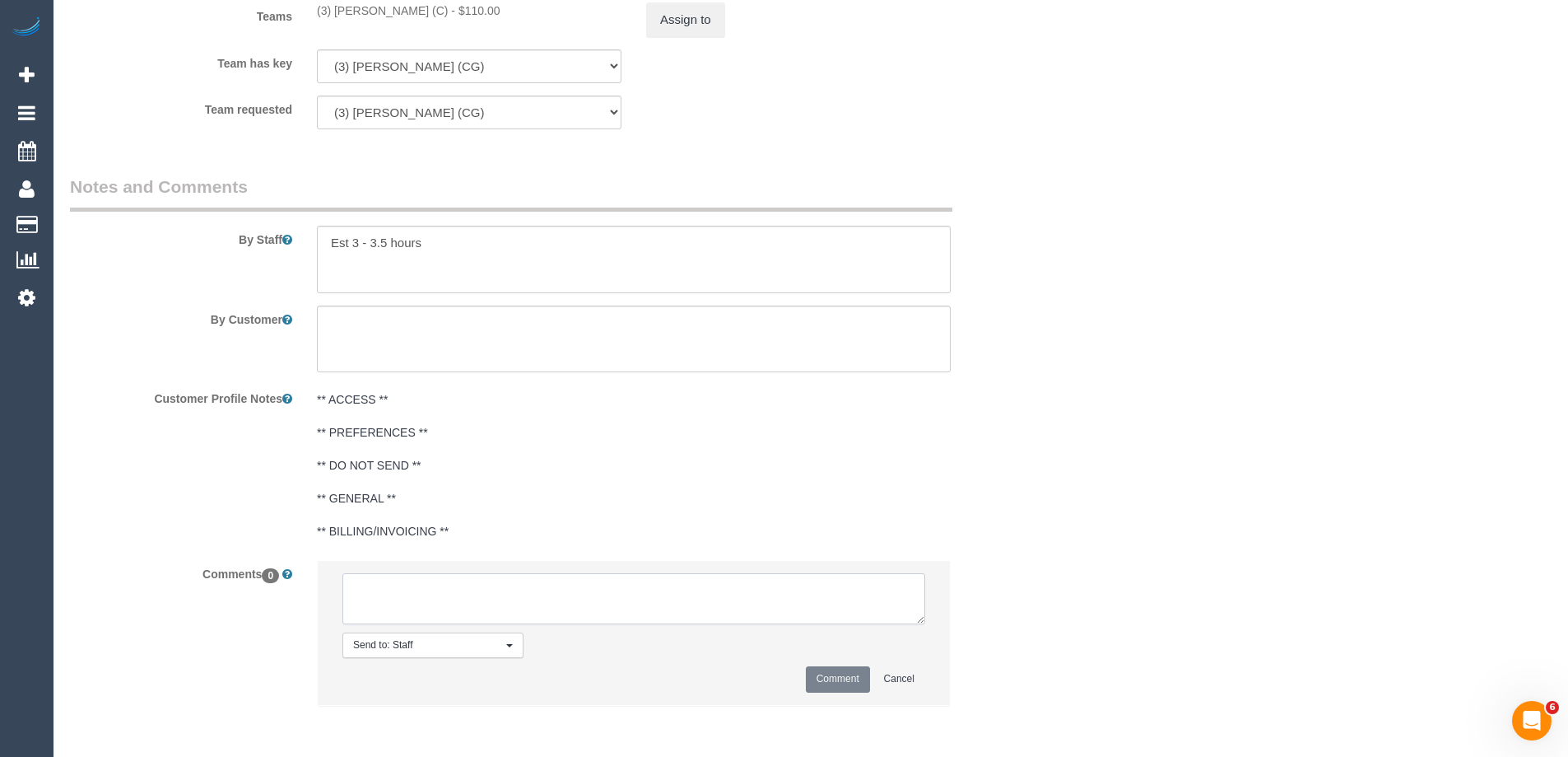
click at [399, 578] on textarea at bounding box center [634, 598] width 583 height 51
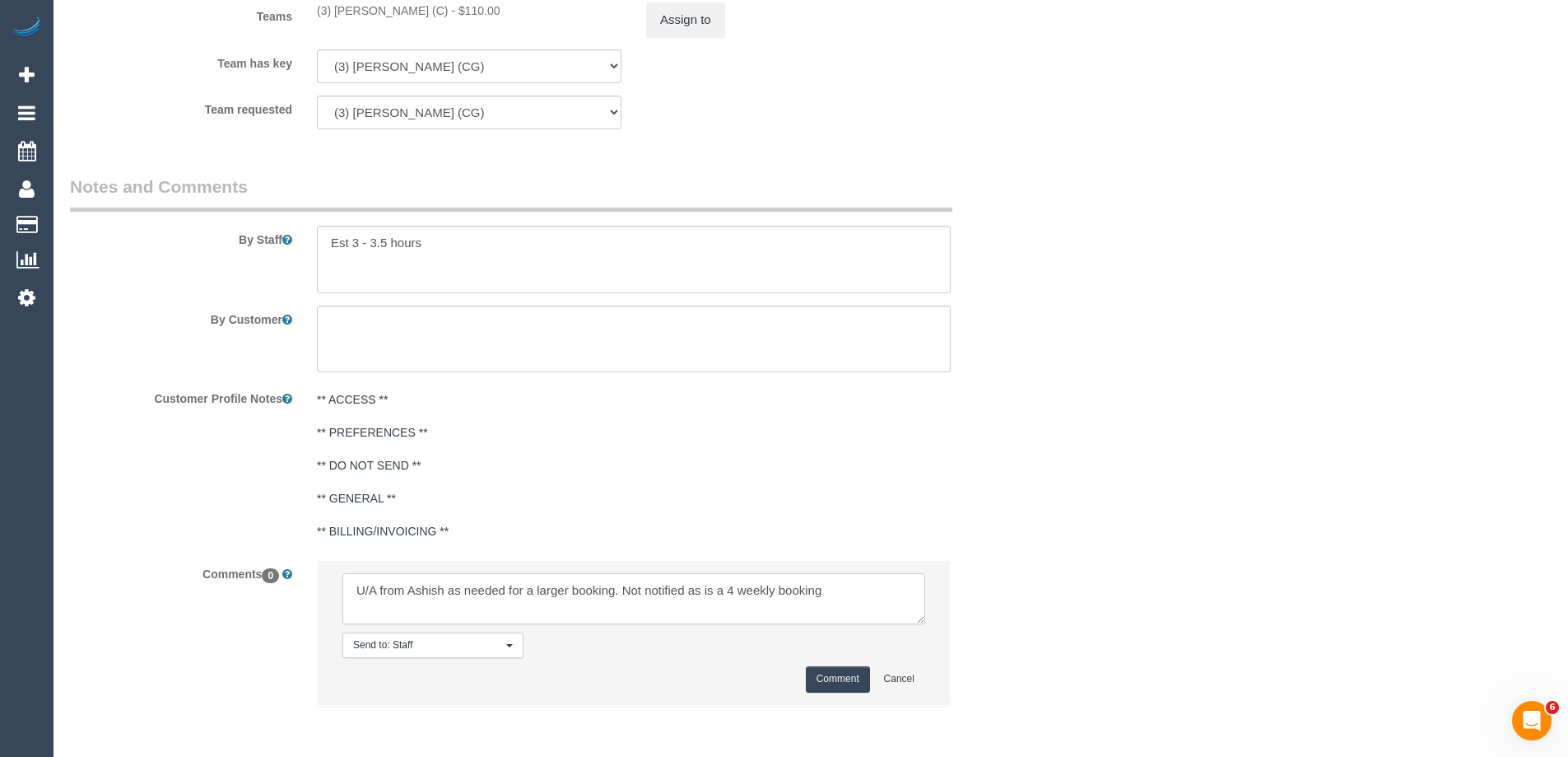
type textarea "U/A from Ashish as needed for a larger booking. Not notified as is a 4 weekly b…"
click at [820, 680] on button "Comment" at bounding box center [837, 679] width 64 height 26
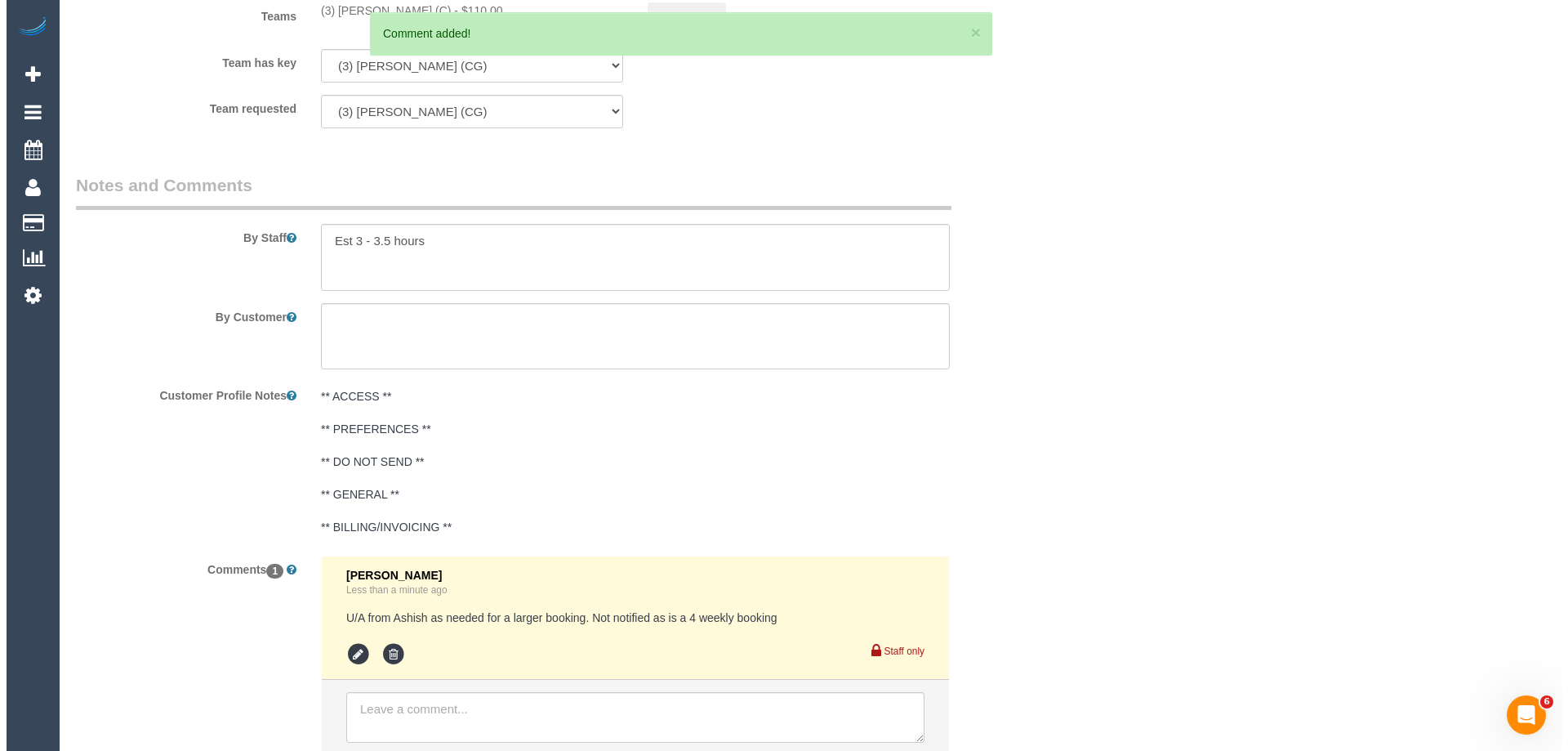
scroll to position [0, 0]
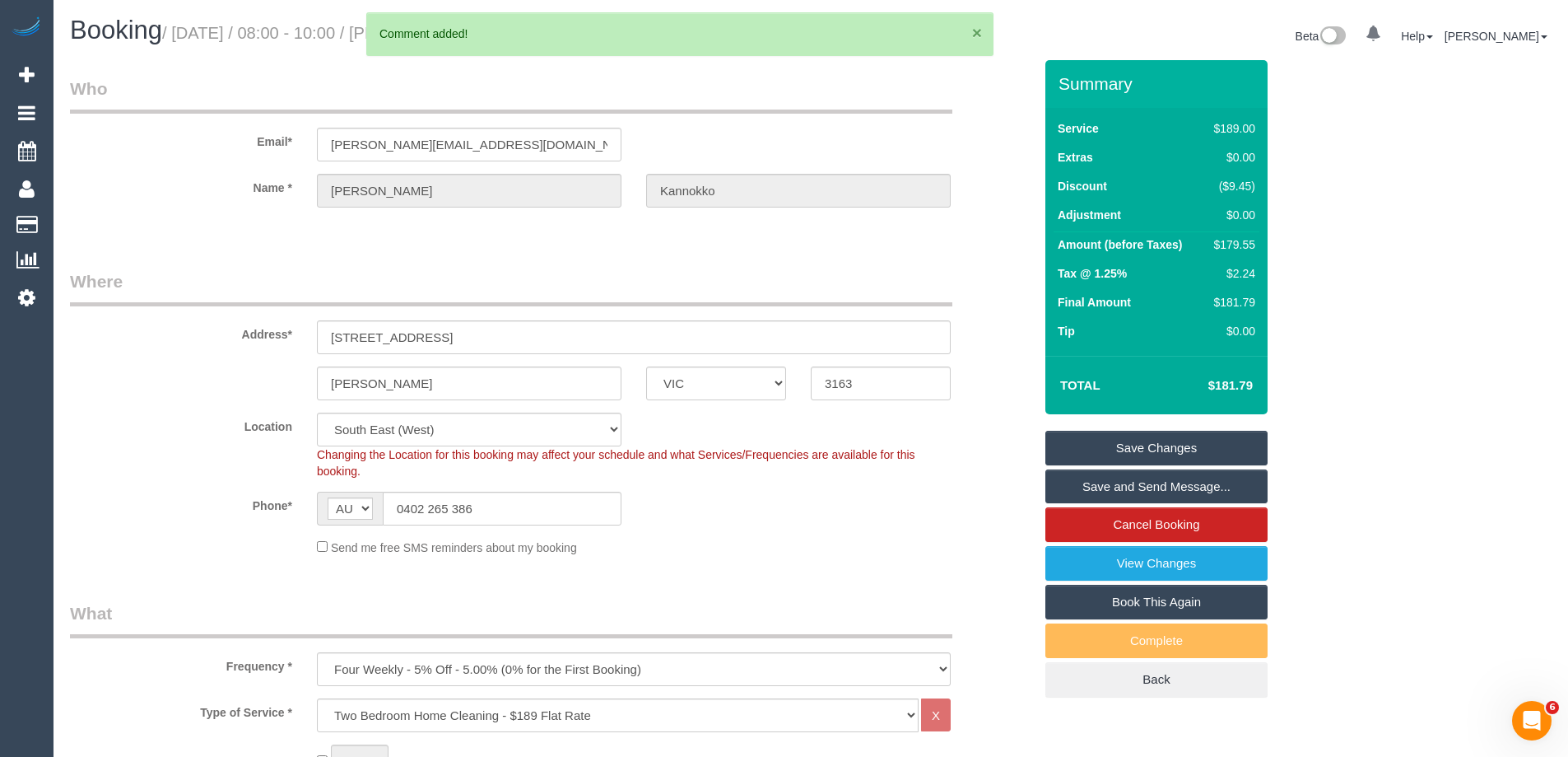
click at [974, 32] on button "×" at bounding box center [977, 32] width 10 height 18
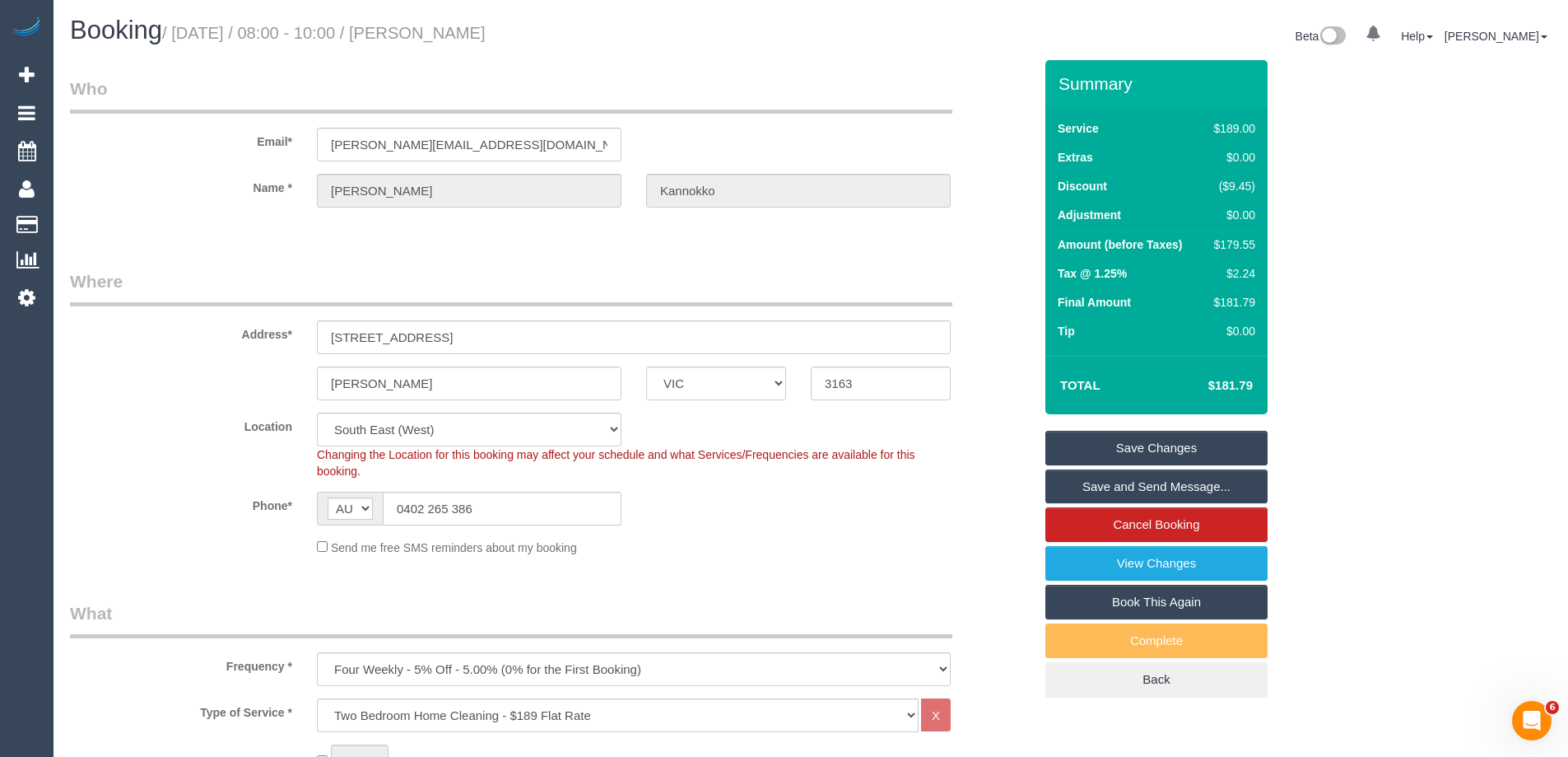
drag, startPoint x: 598, startPoint y: 41, endPoint x: 456, endPoint y: 33, distance: 142.2
click at [456, 33] on h1 "Booking / September 29, 2025 / 08:00 - 10:00 / Tina Kannokko" at bounding box center [434, 31] width 729 height 28
copy small "Tina Kannokko"
click at [1088, 448] on link "Save Changes" at bounding box center [1157, 447] width 223 height 34
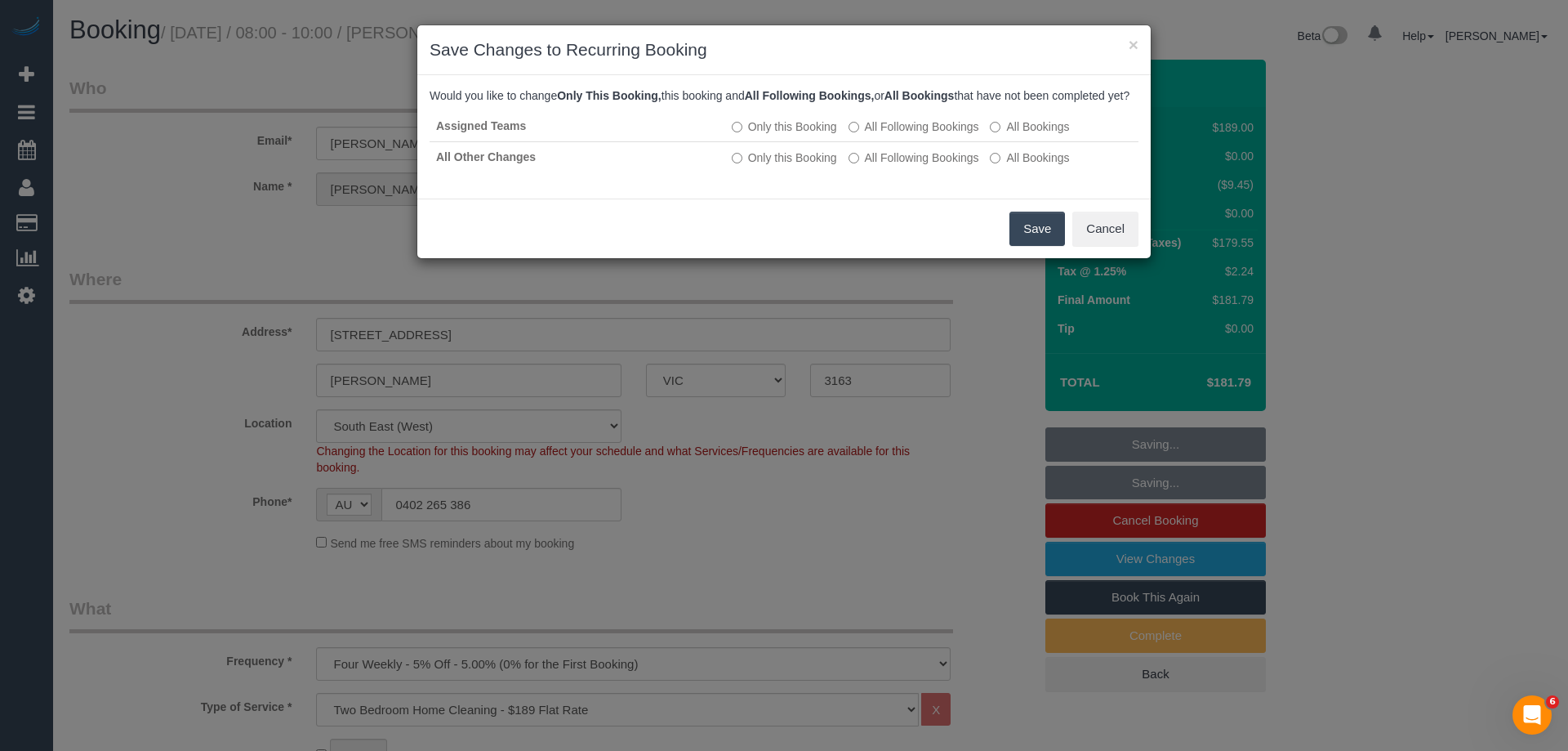
drag, startPoint x: 1036, startPoint y: 247, endPoint x: 807, endPoint y: 232, distance: 229.5
click at [807, 232] on div "Save Cancel" at bounding box center [784, 228] width 733 height 60
click at [768, 235] on div "Save Cancel" at bounding box center [784, 228] width 733 height 60
click at [1027, 243] on button "Save" at bounding box center [1036, 228] width 56 height 34
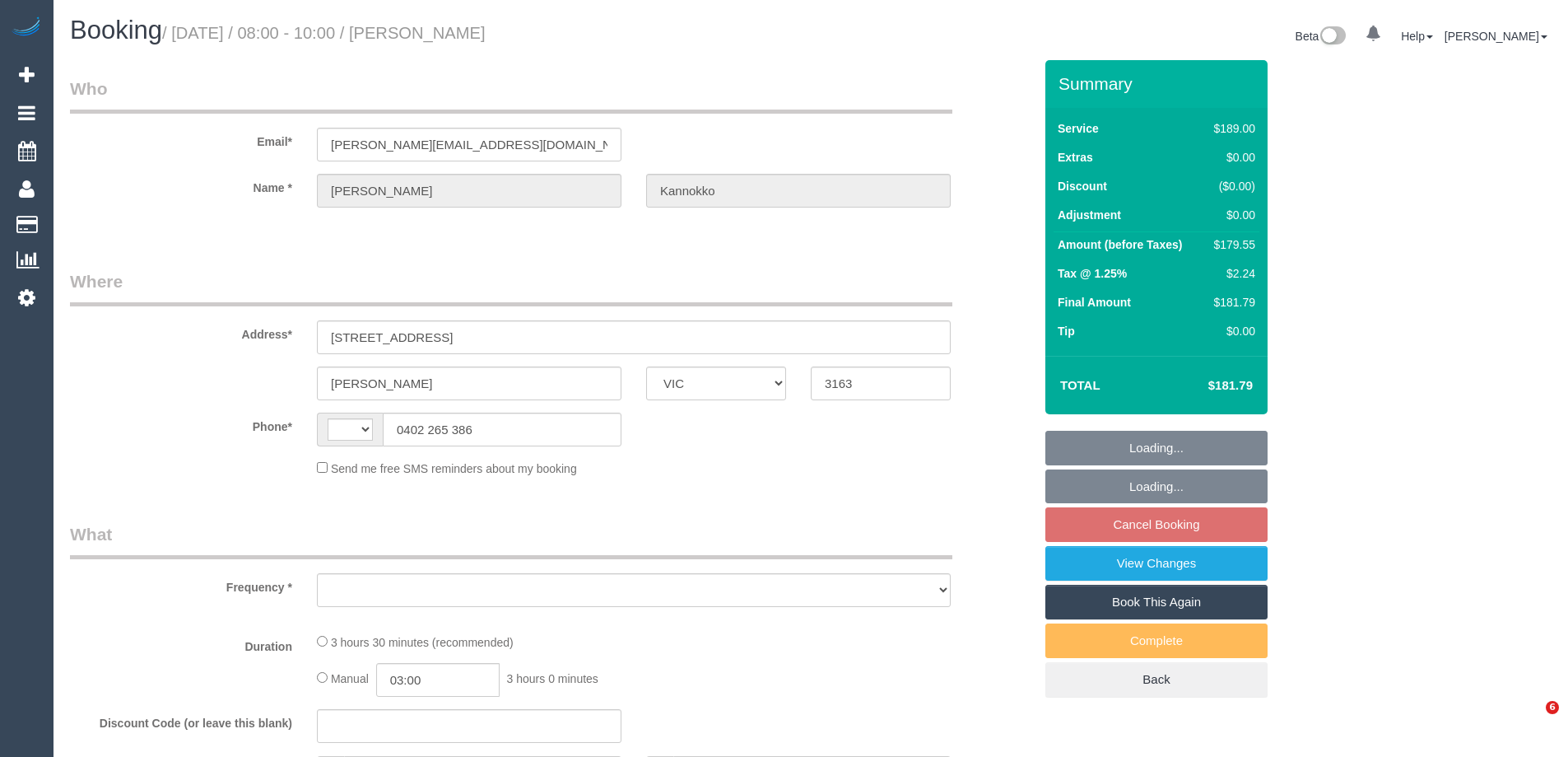
select select "VIC"
select select "string:AU"
select select "object:377"
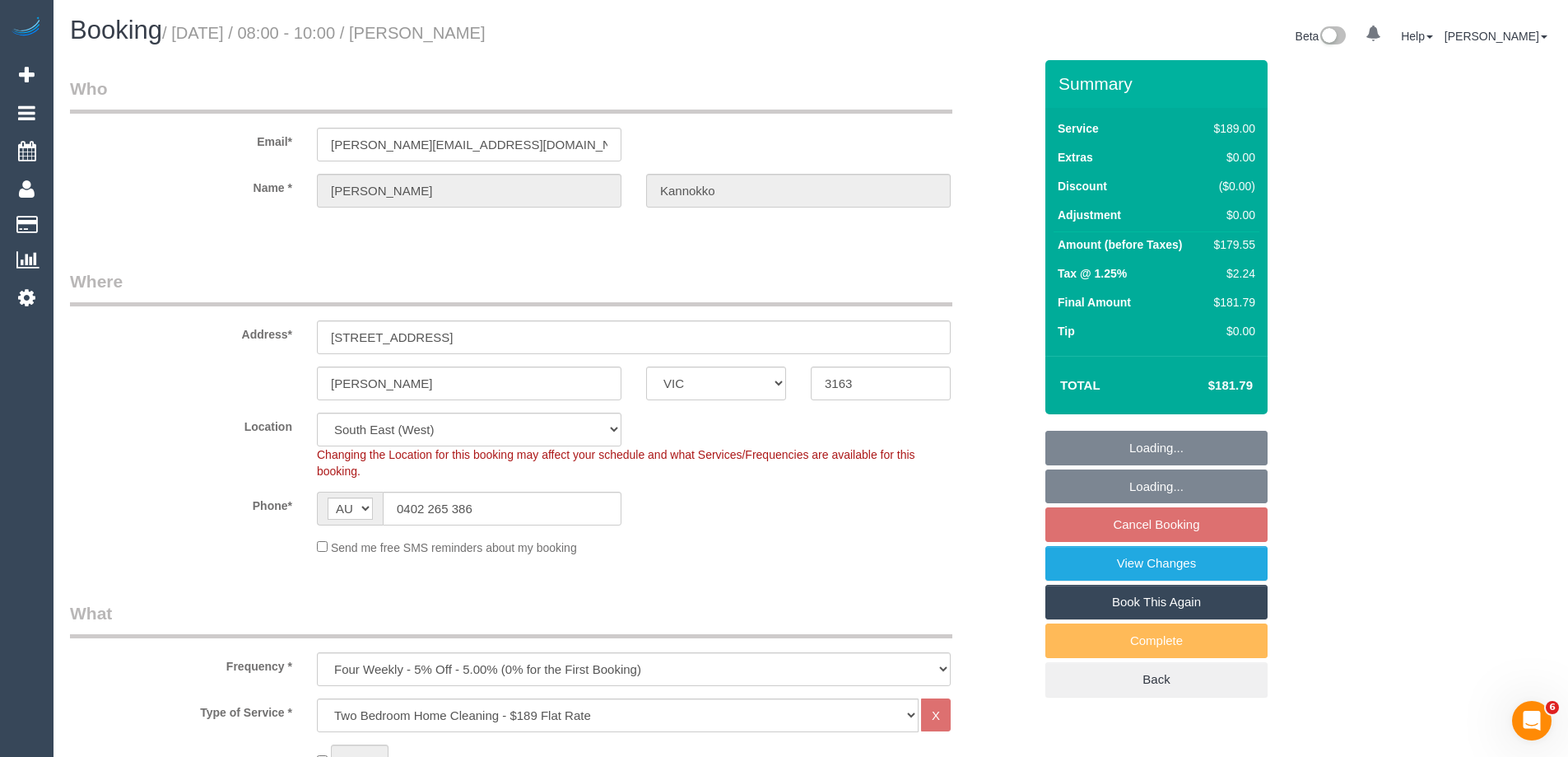
click at [454, 35] on small "/ [DATE] / 08:00 - 10:00 / [PERSON_NAME]" at bounding box center [324, 33] width 323 height 18
select select "string:stripe-pm_1S0EC72GScqysDRVG8d915zI"
select select "object:812"
select select "number:27"
select select "number:14"
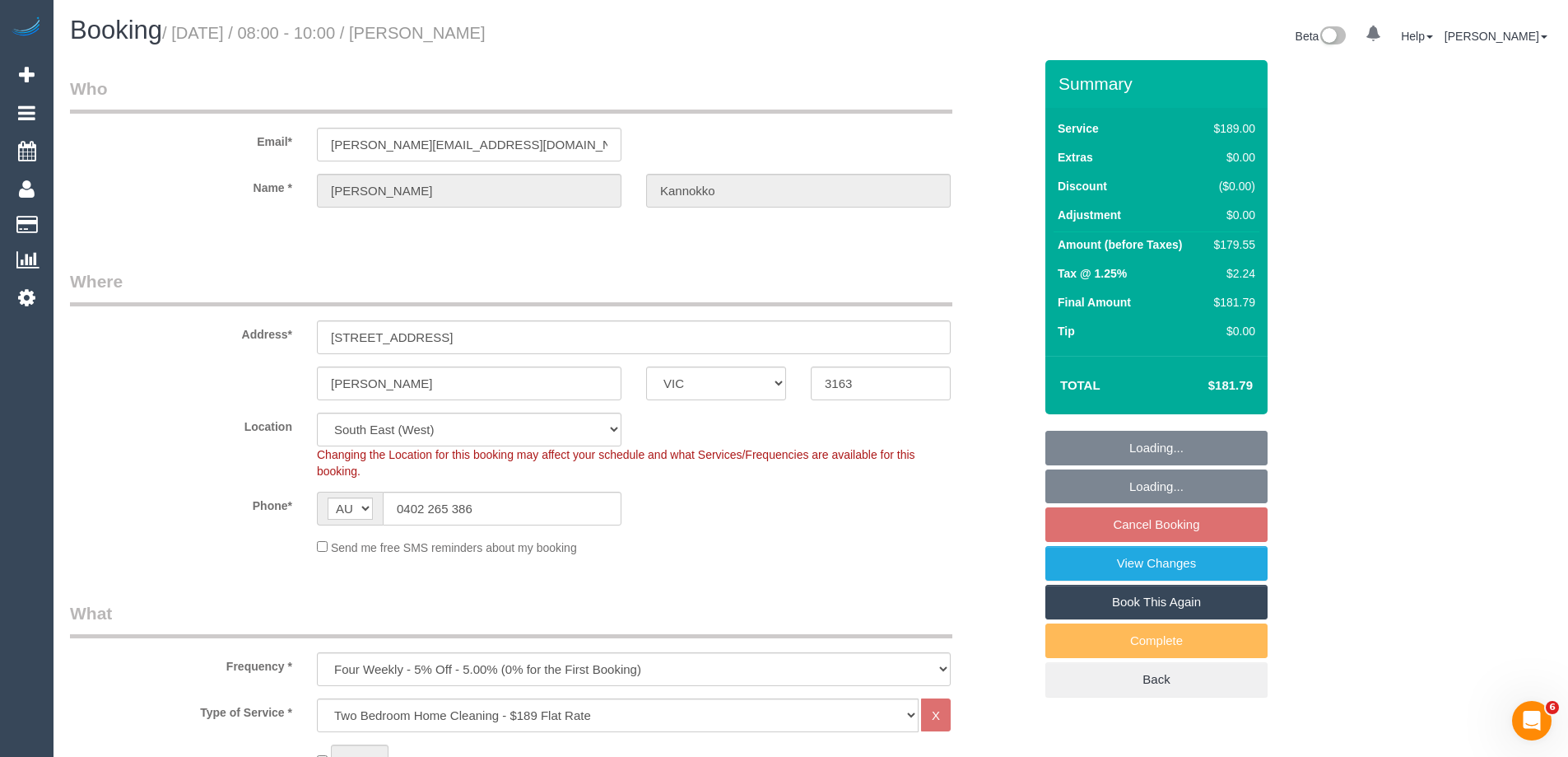
select select "number:19"
select select "number:24"
select select "number:34"
select select "number:12"
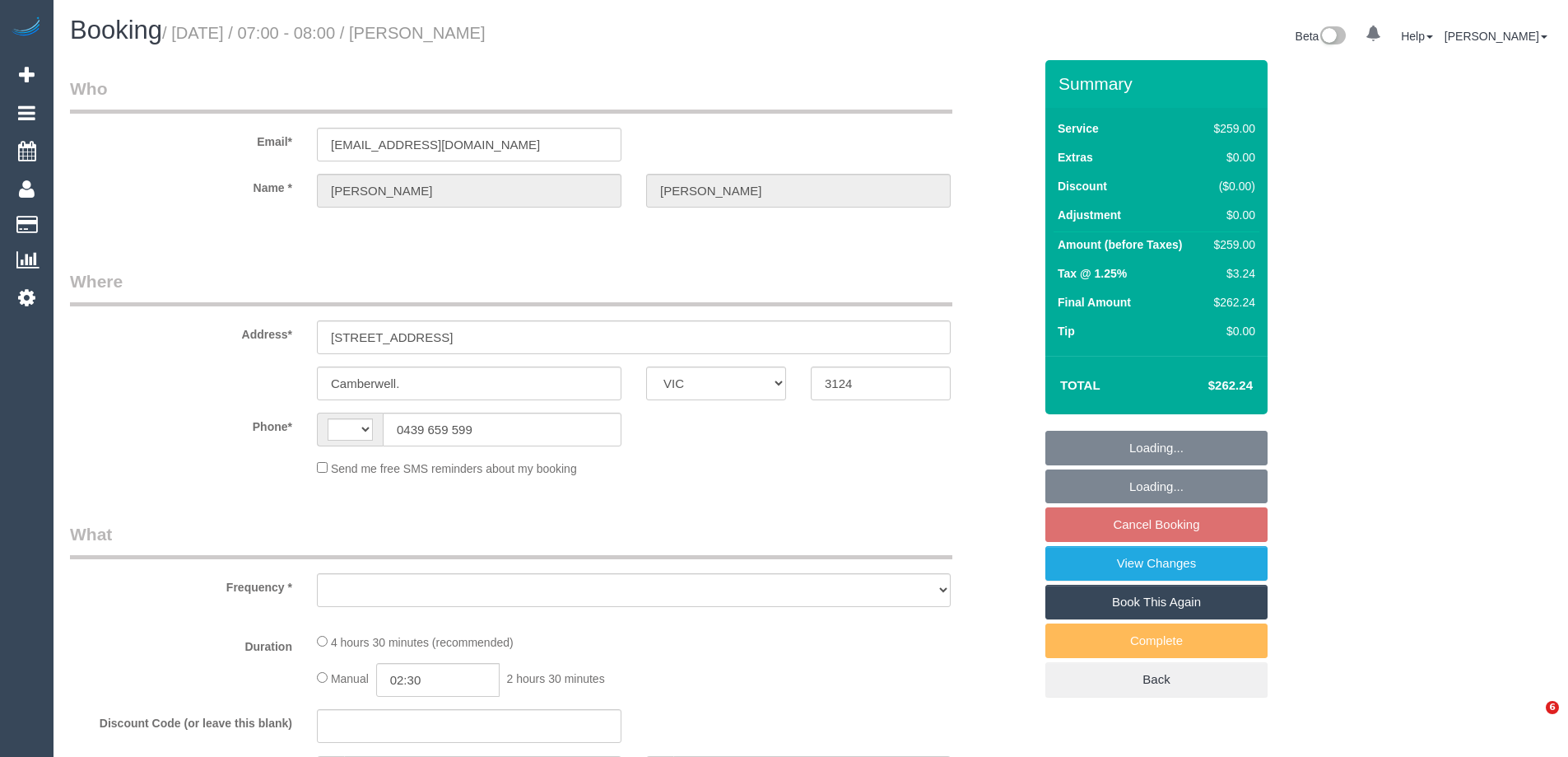
select select "VIC"
select select "string:AU"
select select "object:556"
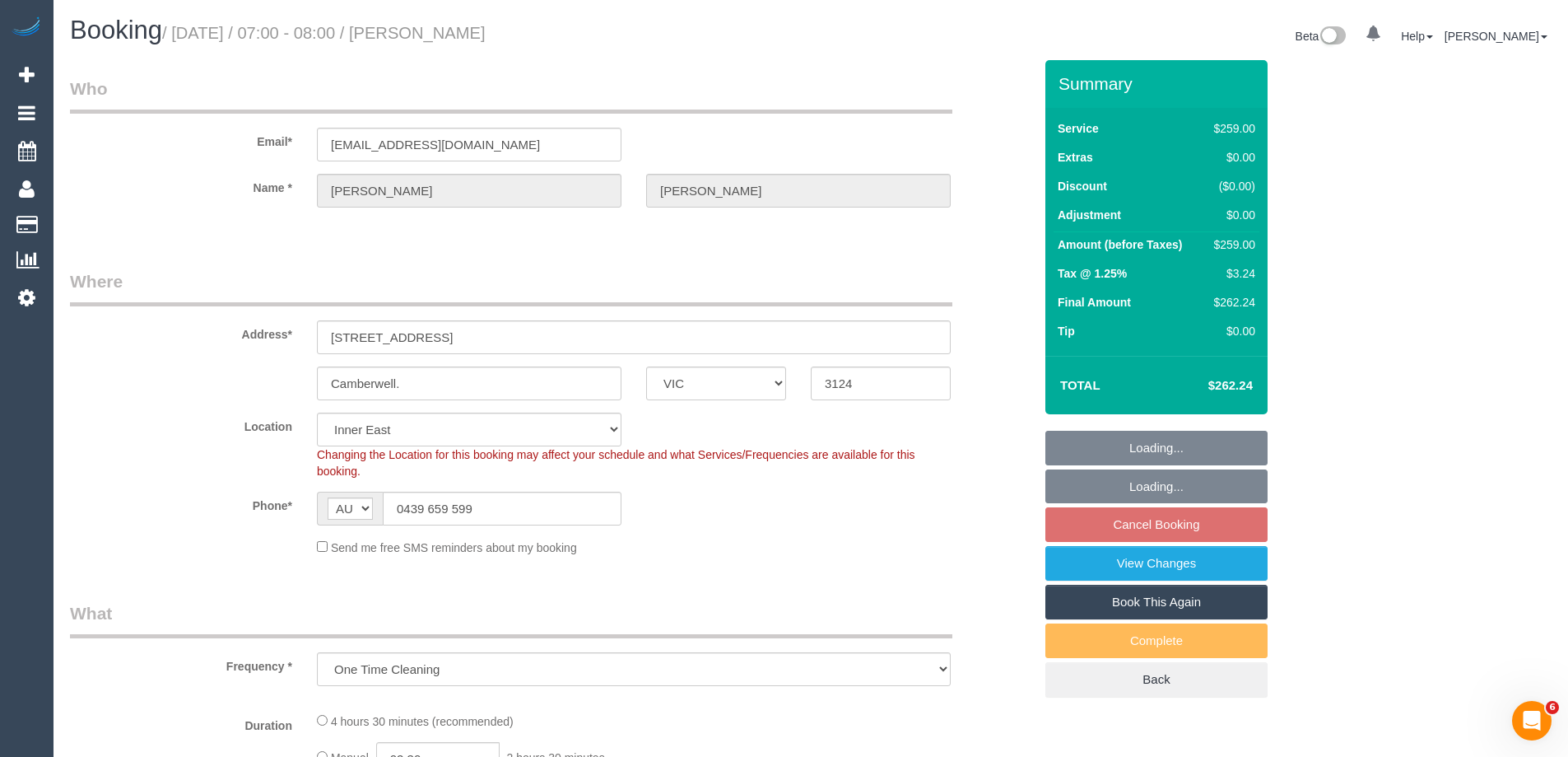
select select "string:stripe-pm_1Na8Cf2GScqysDRVwMJ17Hvo"
select select "object:673"
select select "number:28"
select select "number:14"
select select "number:19"
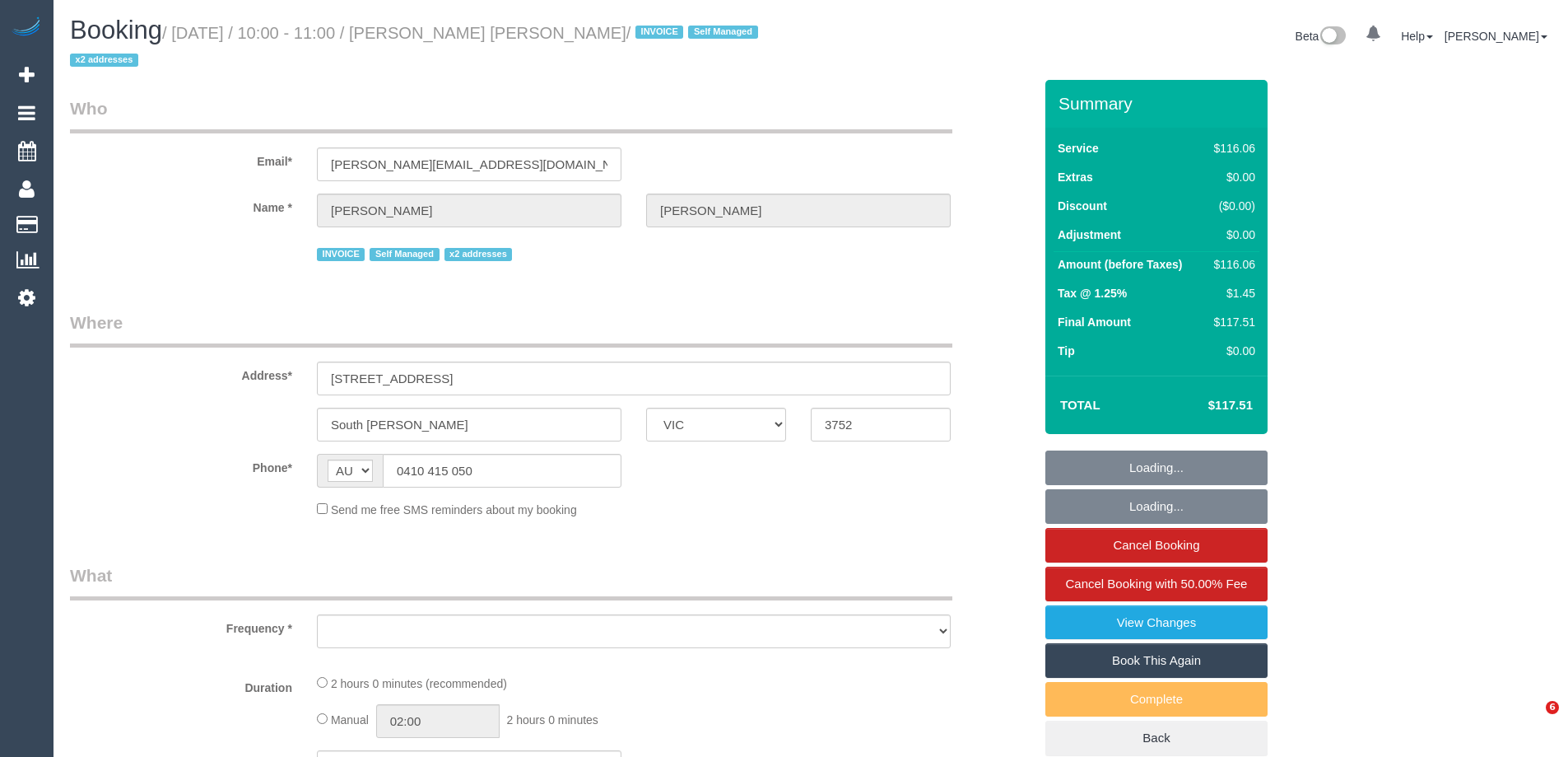
select select "VIC"
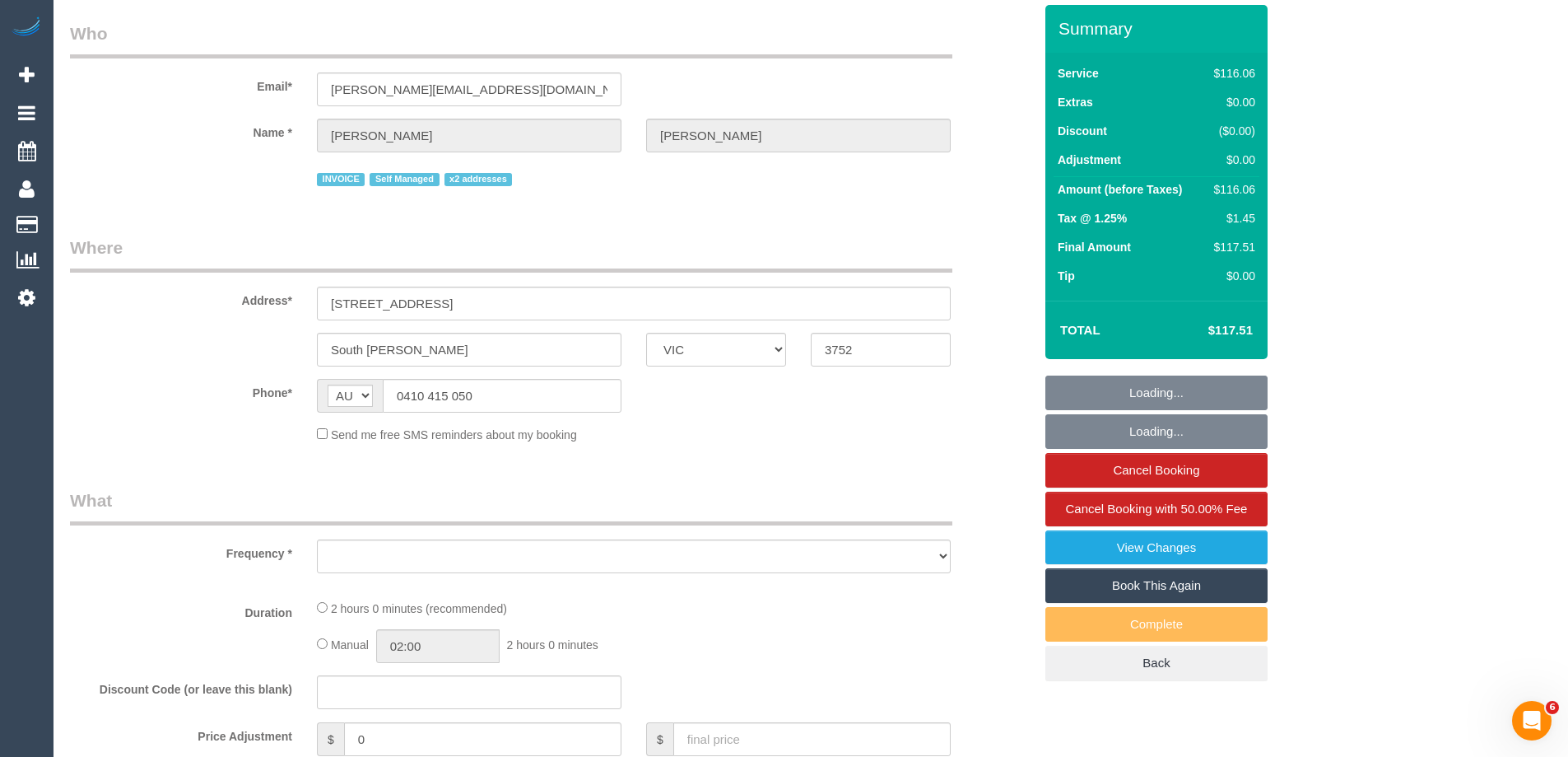
select select "object:553"
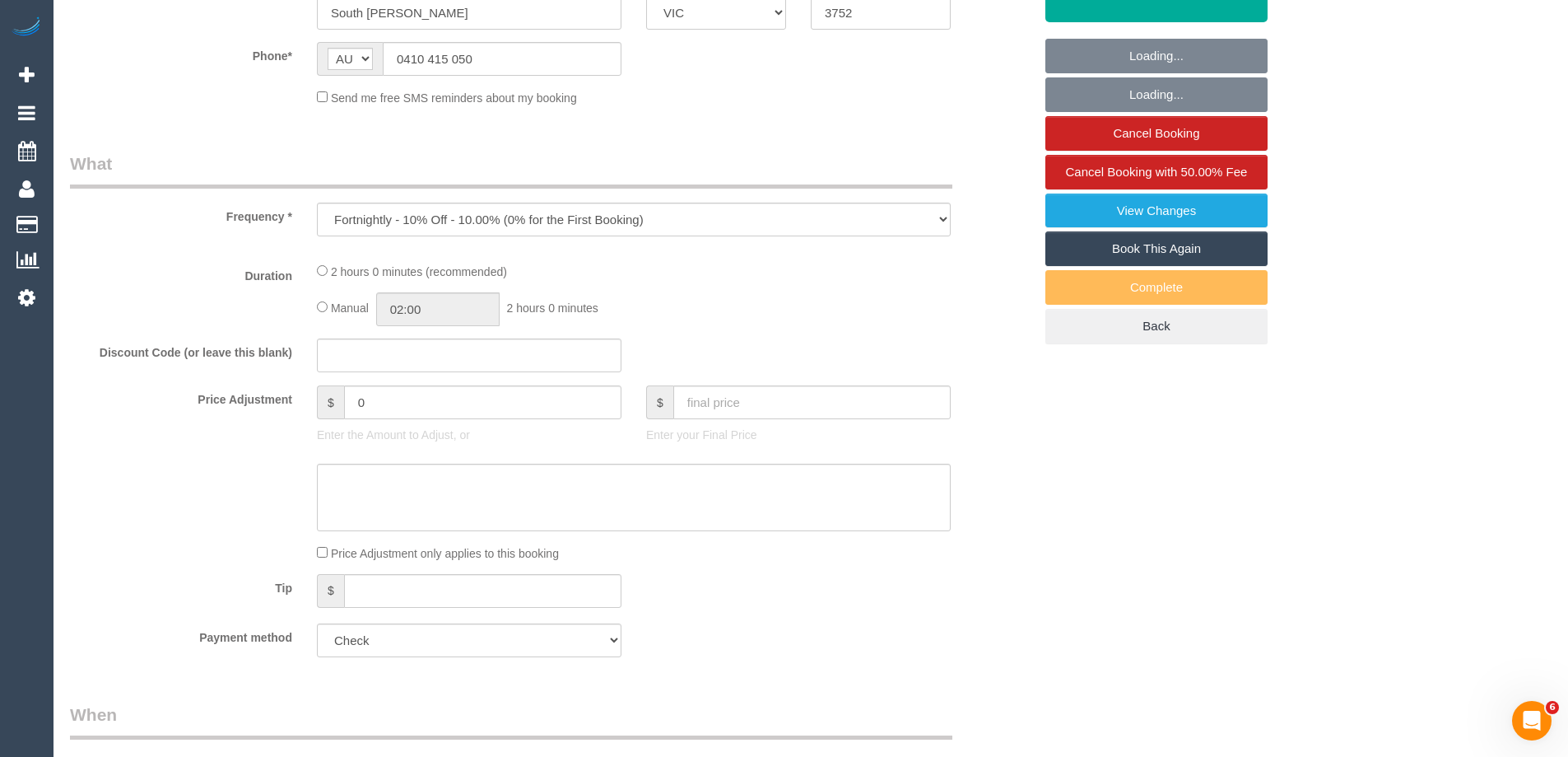
select select "number:28"
select select "number:14"
select select "number:19"
select select "number:36"
select select "number:35"
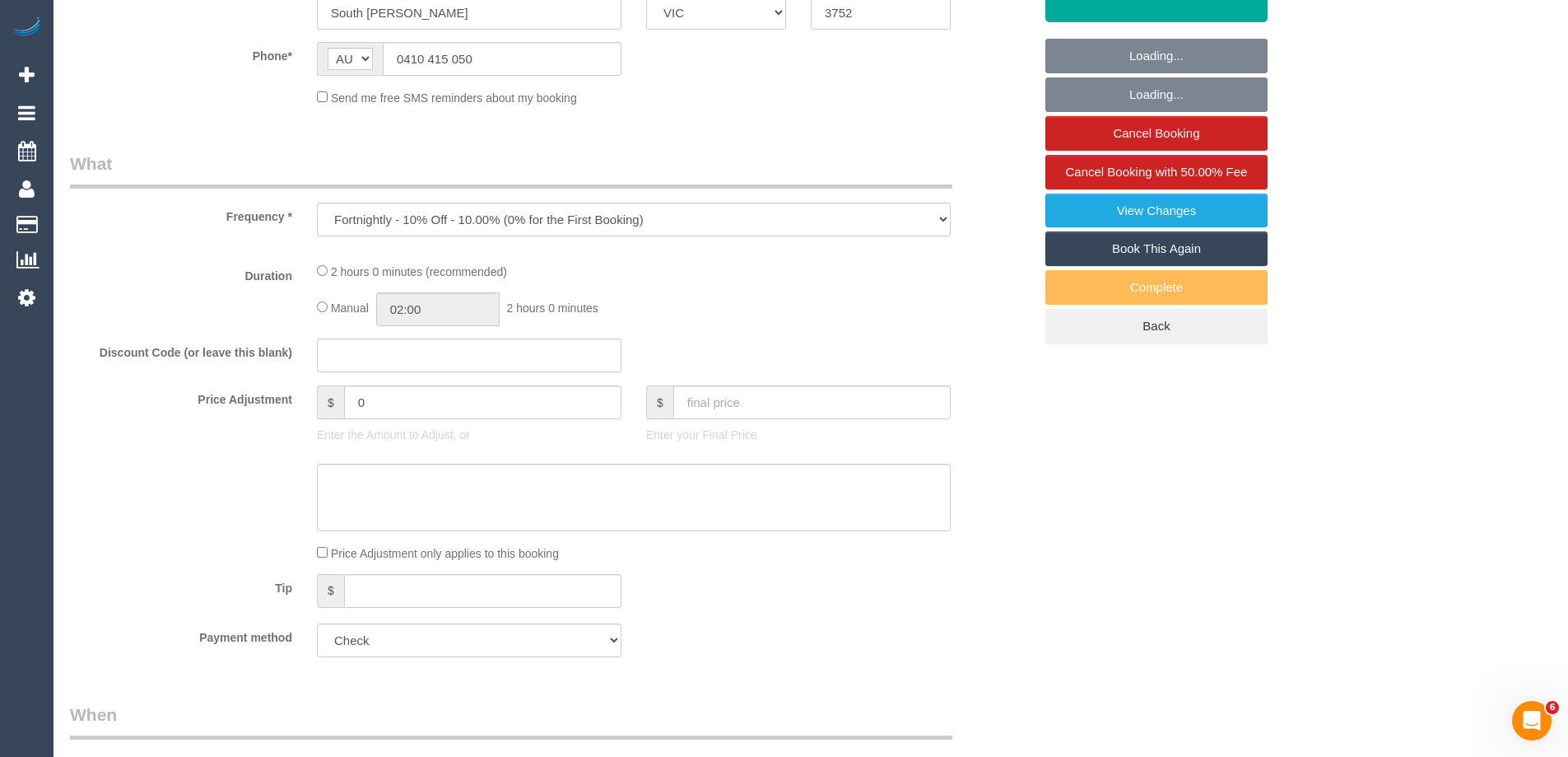
select select "number:11"
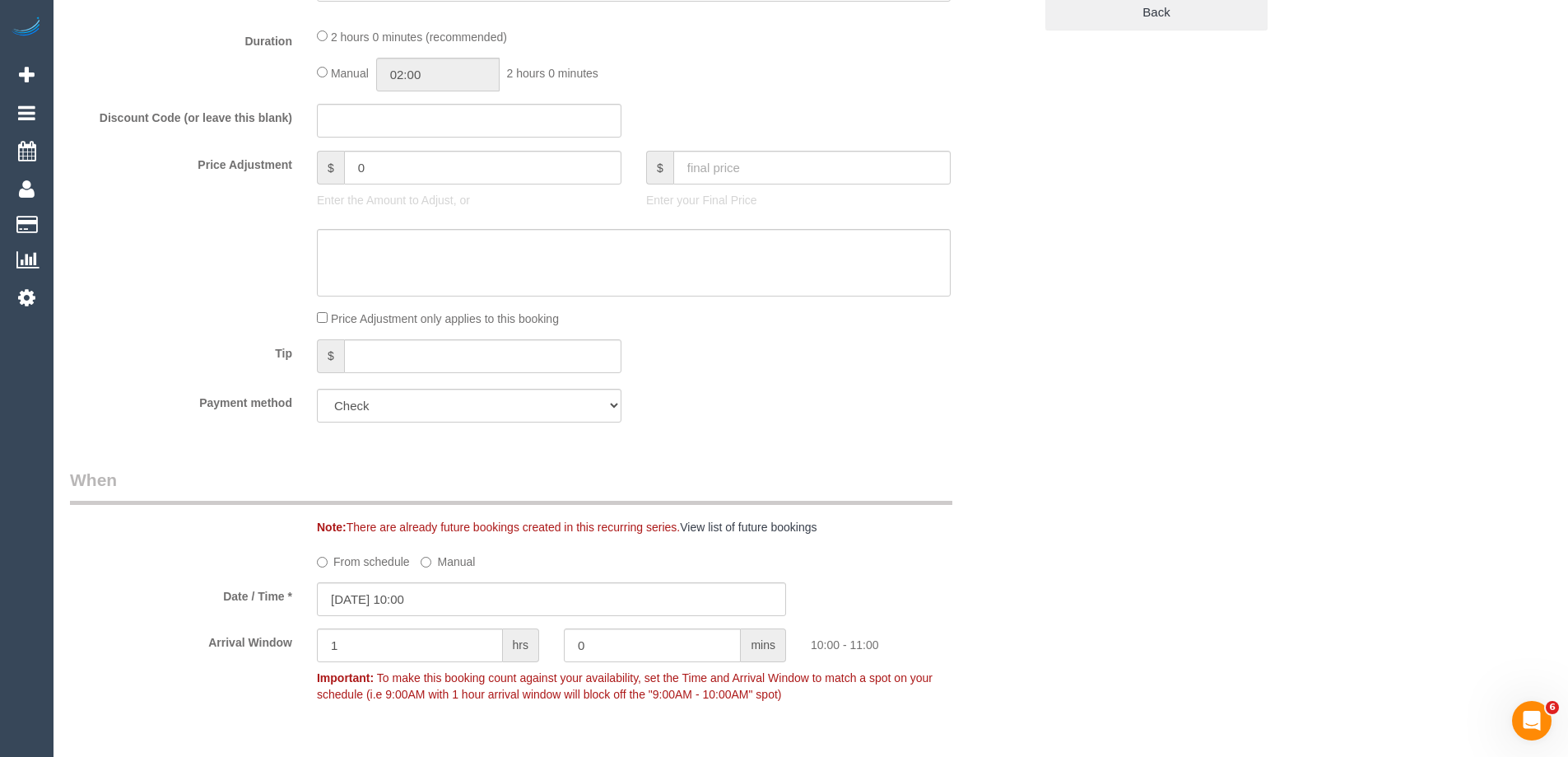
select select "object:2108"
select select "34298"
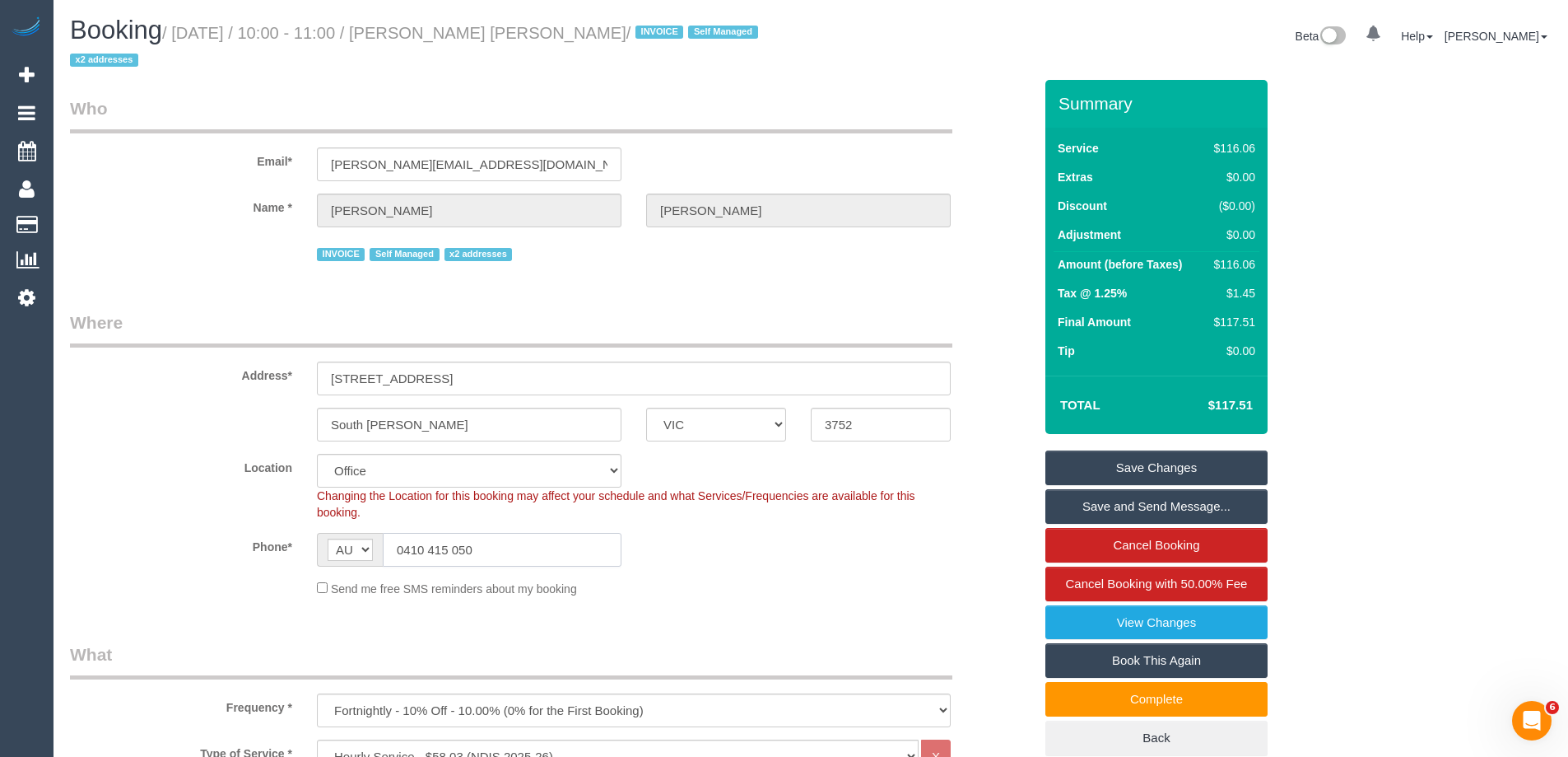
drag, startPoint x: 514, startPoint y: 558, endPoint x: 84, endPoint y: 539, distance: 430.4
click at [91, 540] on div "Phone* AF AL DZ AD AO AI AQ AG AR AM AW AU AT AZ BS BH BD BB BY BE BZ BJ BM BT …" at bounding box center [551, 549] width 988 height 34
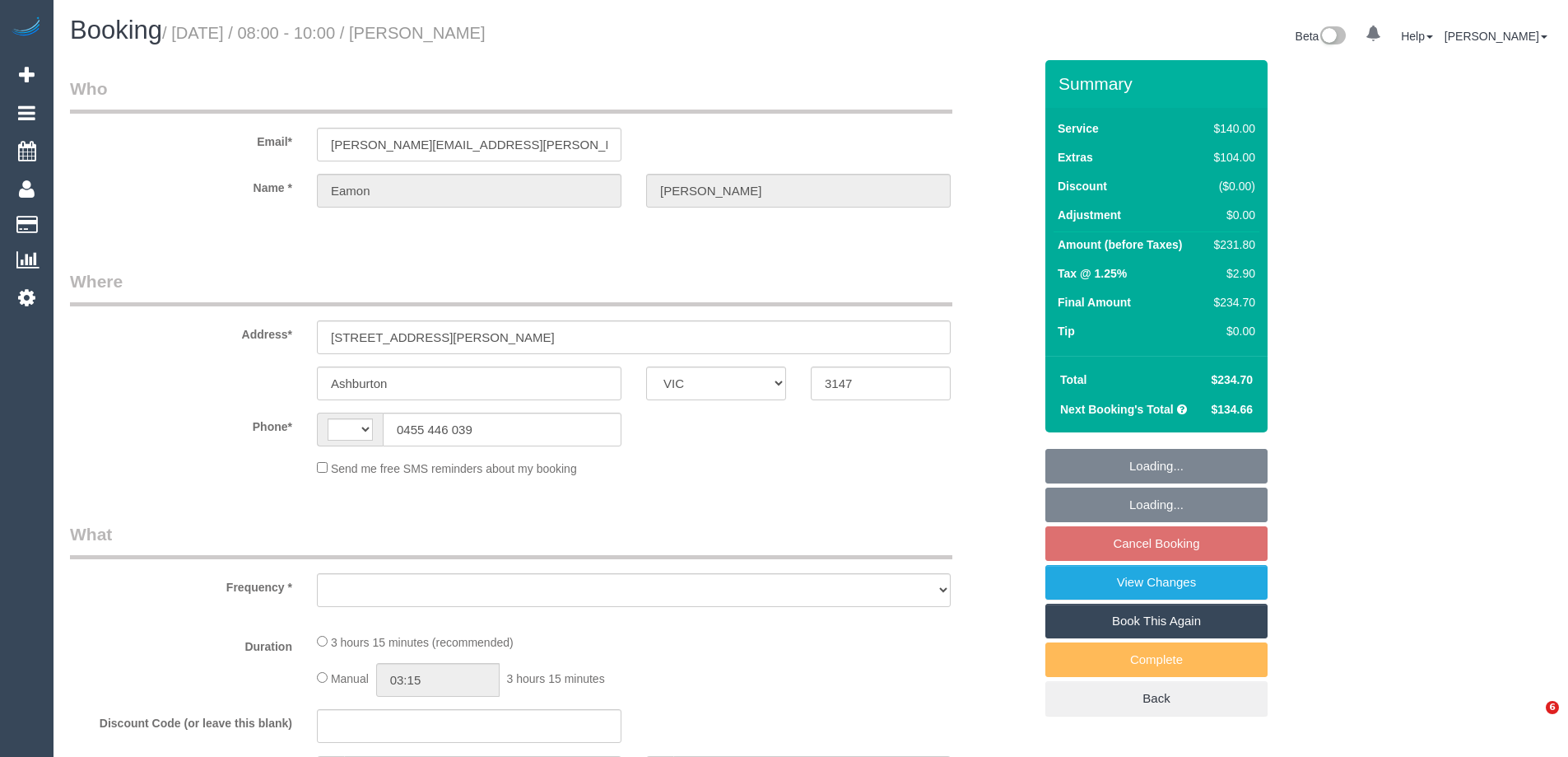
select select "VIC"
select select "string:AU"
select select "object:712"
select select "string:stripe-pm_1RCcXR2GScqysDRVzoFHPPJT"
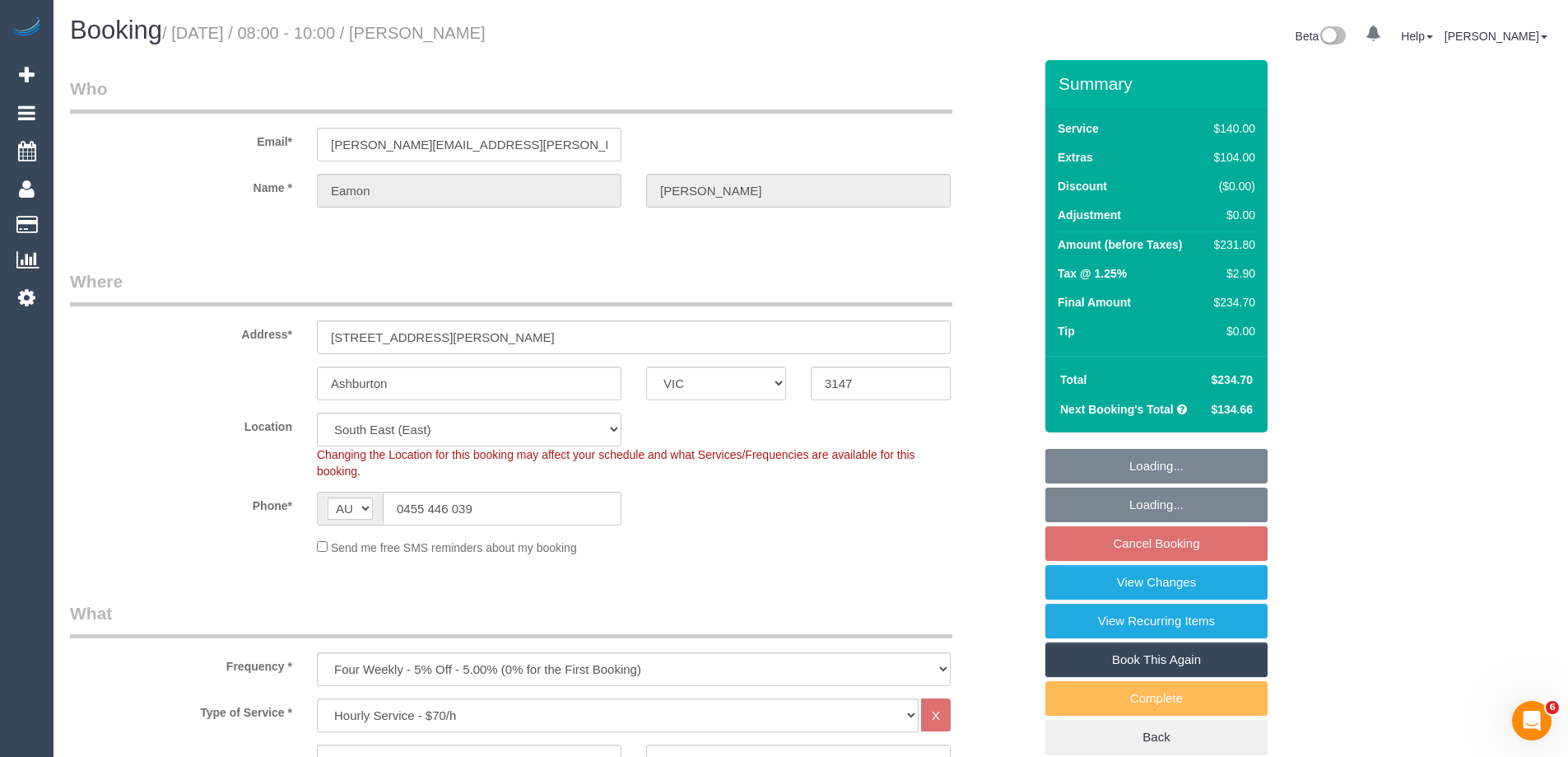
select select "object:1381"
select select "number:28"
select select "number:14"
select select "number:19"
select select "number:24"
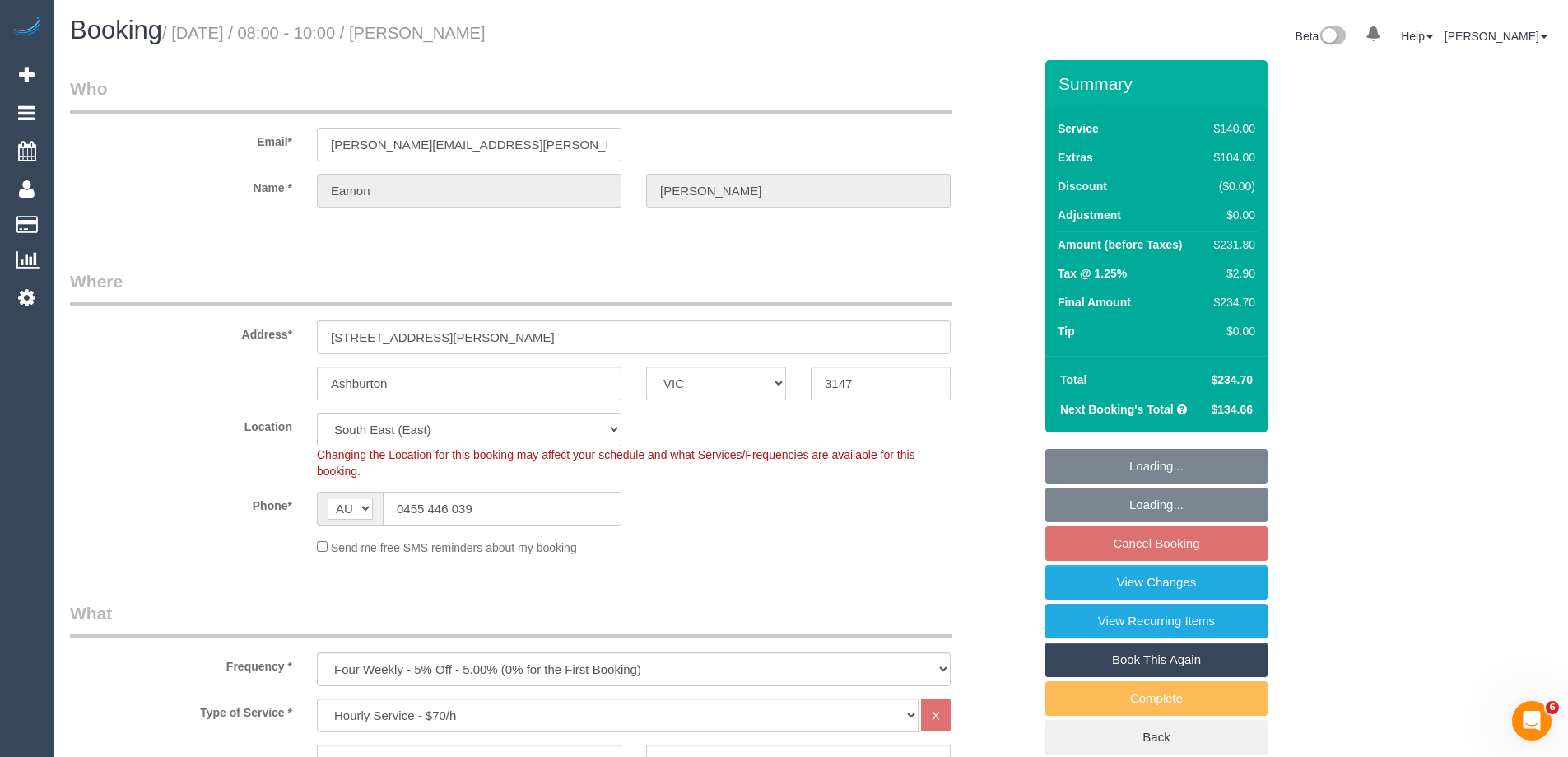
select select "number:33"
select select "number:12"
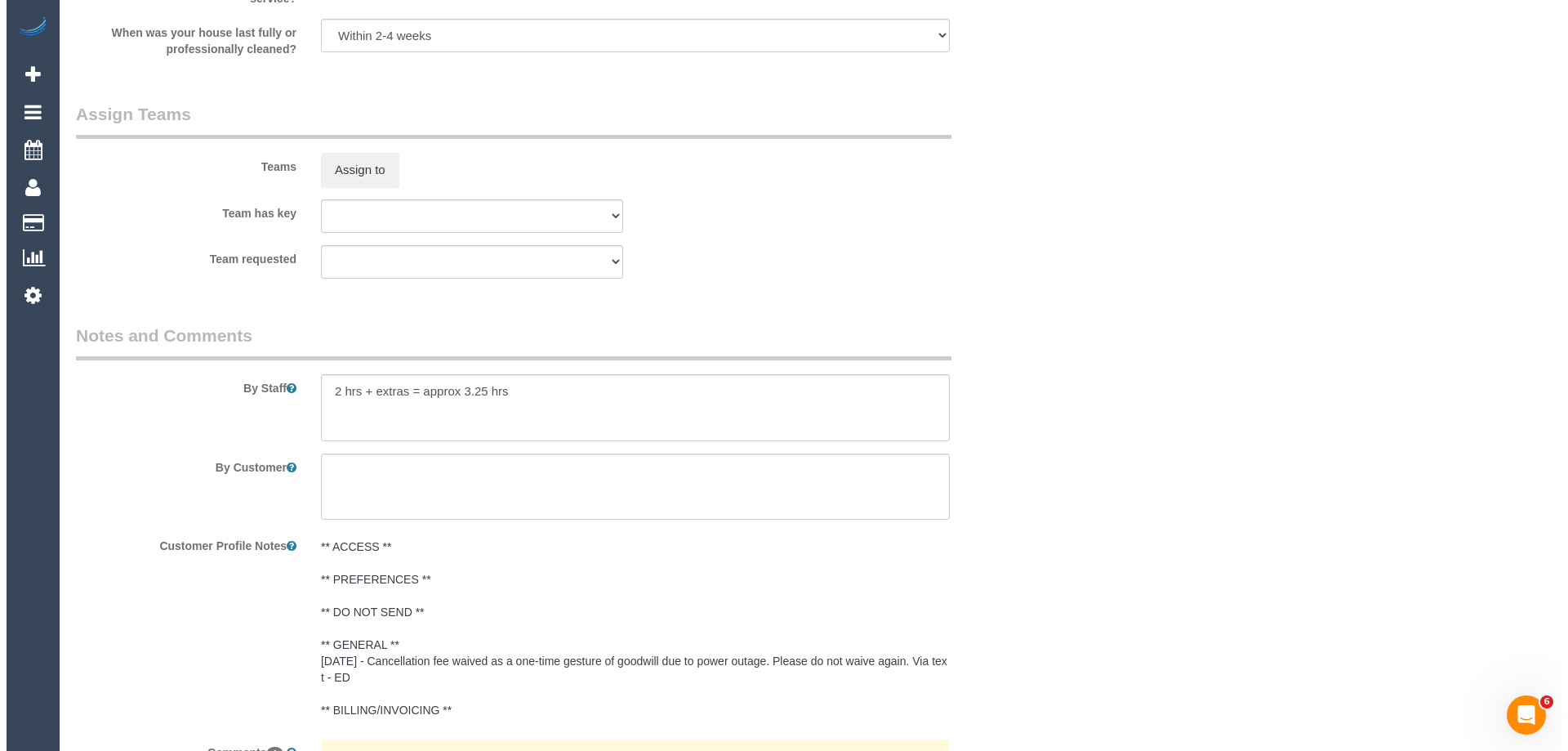
scroll to position [2451, 0]
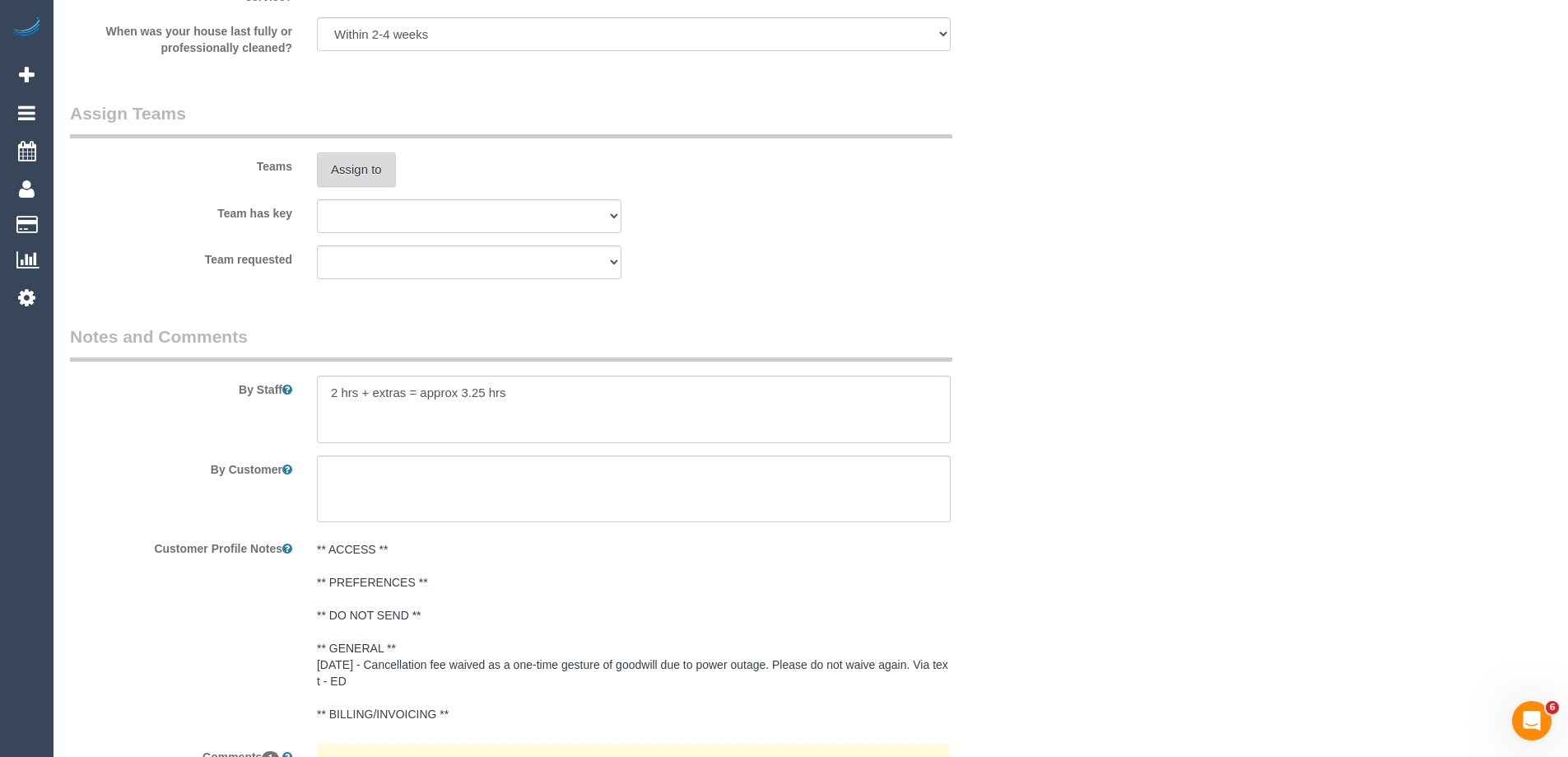
click at [359, 169] on button "Assign to" at bounding box center [357, 169] width 79 height 34
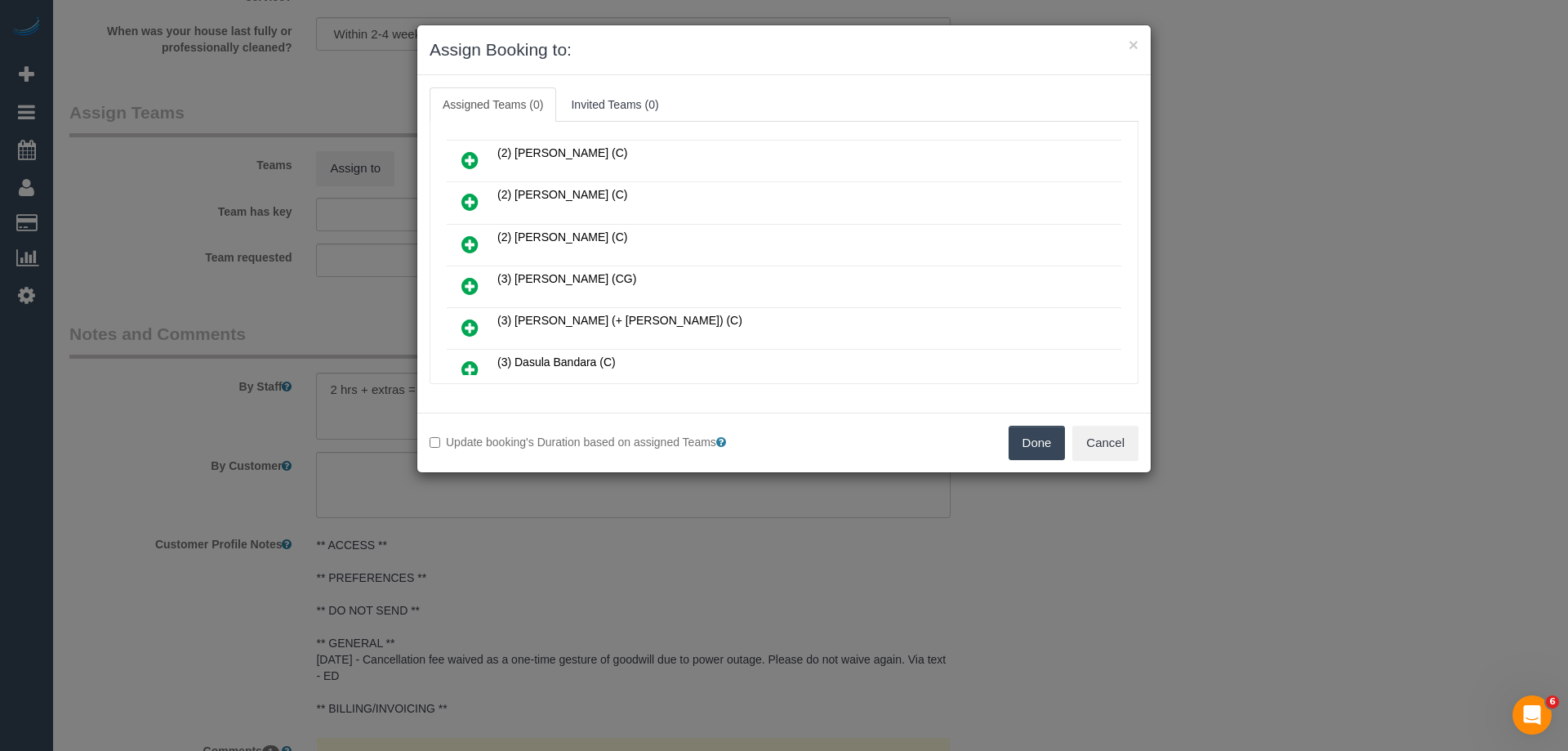
click at [466, 273] on link at bounding box center [470, 287] width 38 height 33
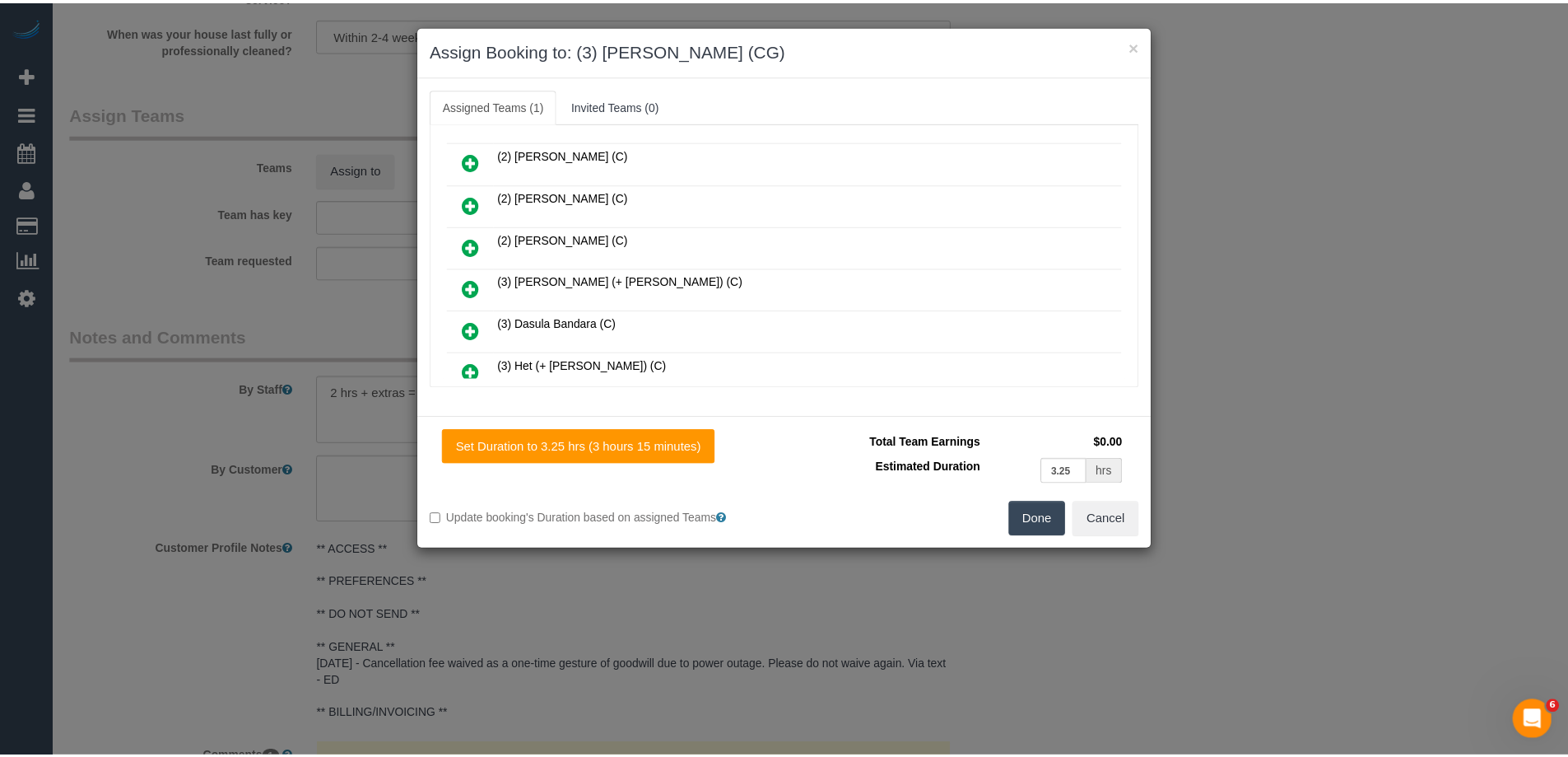
scroll to position [0, 0]
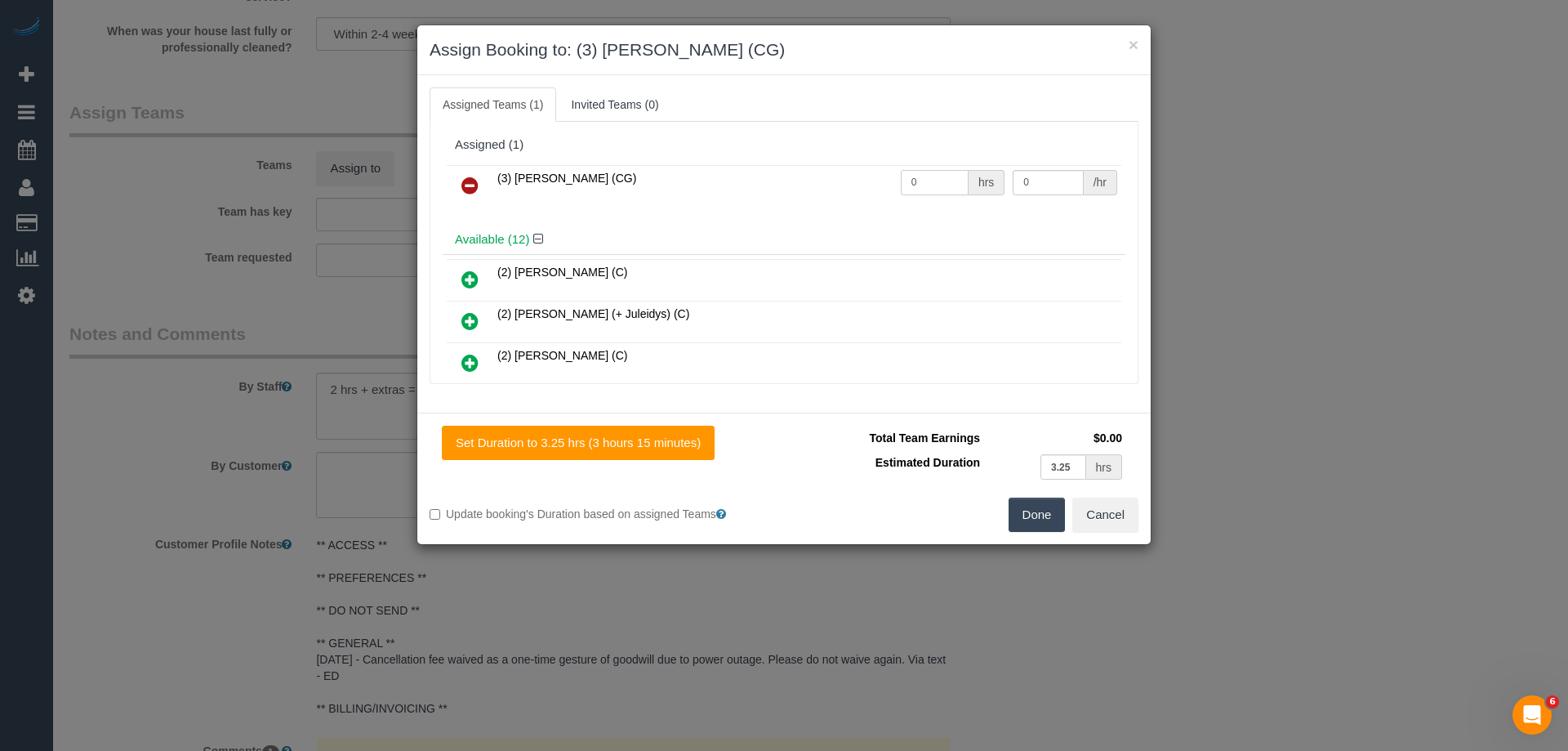
drag, startPoint x: 927, startPoint y: 188, endPoint x: 849, endPoint y: 176, distance: 78.9
click at [849, 176] on tr "(3) [PERSON_NAME] (CG) 0 hrs 0 /hr" at bounding box center [784, 185] width 674 height 41
type input "3.25"
drag, startPoint x: 1027, startPoint y: 180, endPoint x: 949, endPoint y: 177, distance: 78.1
click at [949, 177] on tr "(3) [PERSON_NAME] (CG) 3.25 hrs 0 /hr" at bounding box center [784, 185] width 674 height 41
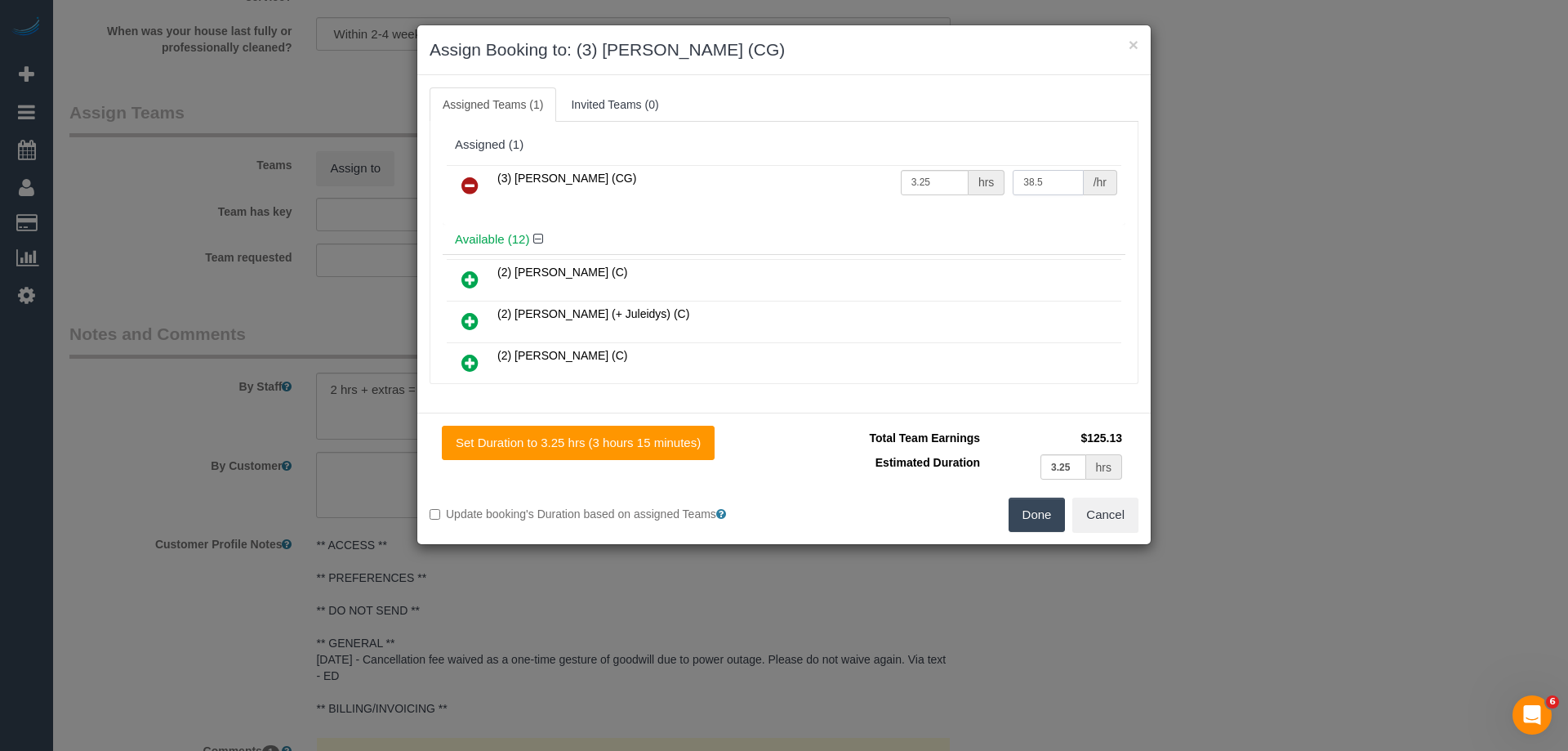
type input "38.5"
click at [1032, 519] on button "Done" at bounding box center [1036, 514] width 57 height 34
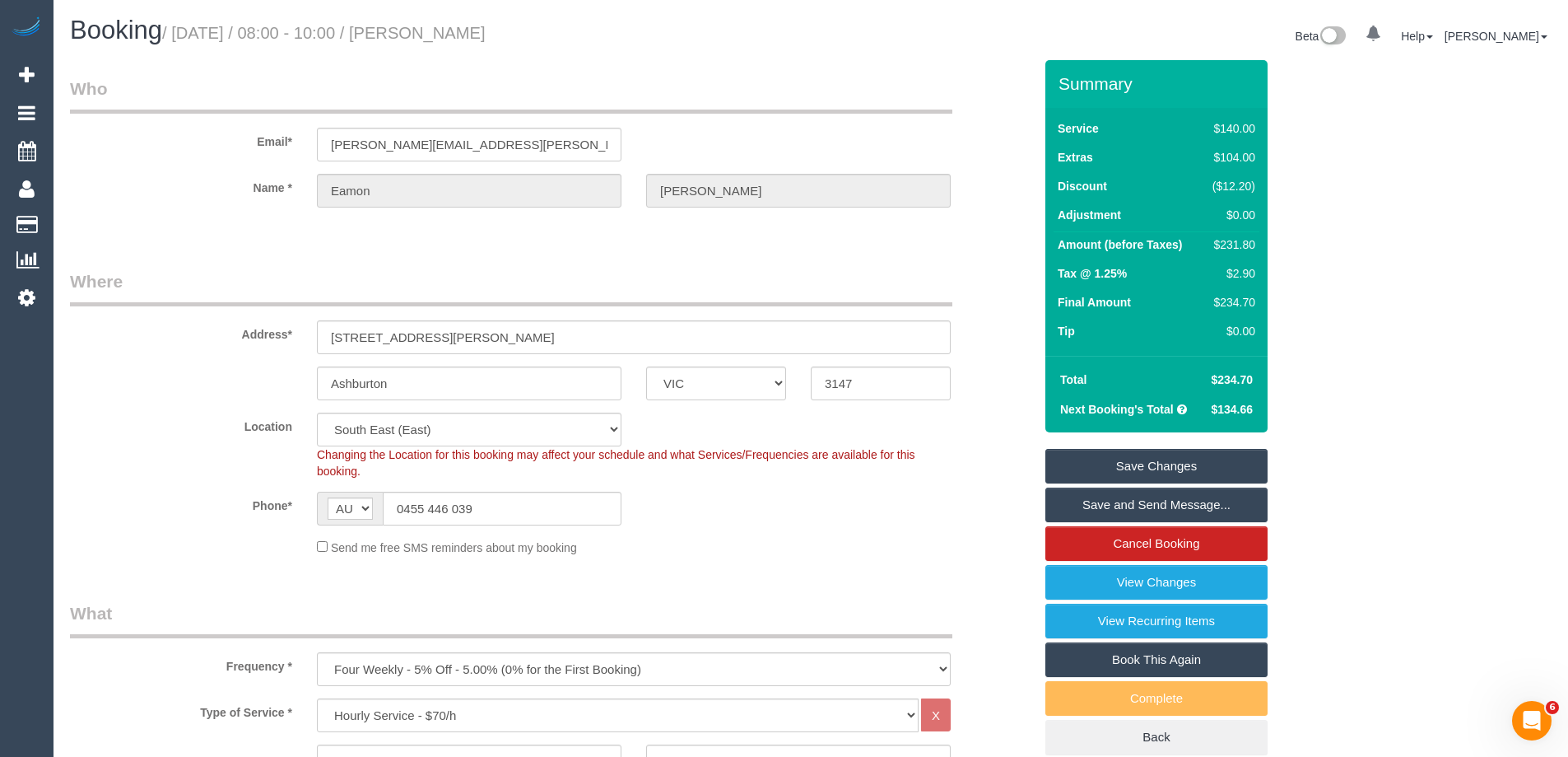
drag, startPoint x: 609, startPoint y: 31, endPoint x: 456, endPoint y: 31, distance: 153.0
click at [456, 31] on h1 "Booking / [DATE] / 08:00 - 10:00 / [PERSON_NAME]" at bounding box center [434, 31] width 729 height 28
copy small "[PERSON_NAME]"
click at [1100, 469] on link "Save Changes" at bounding box center [1157, 466] width 223 height 34
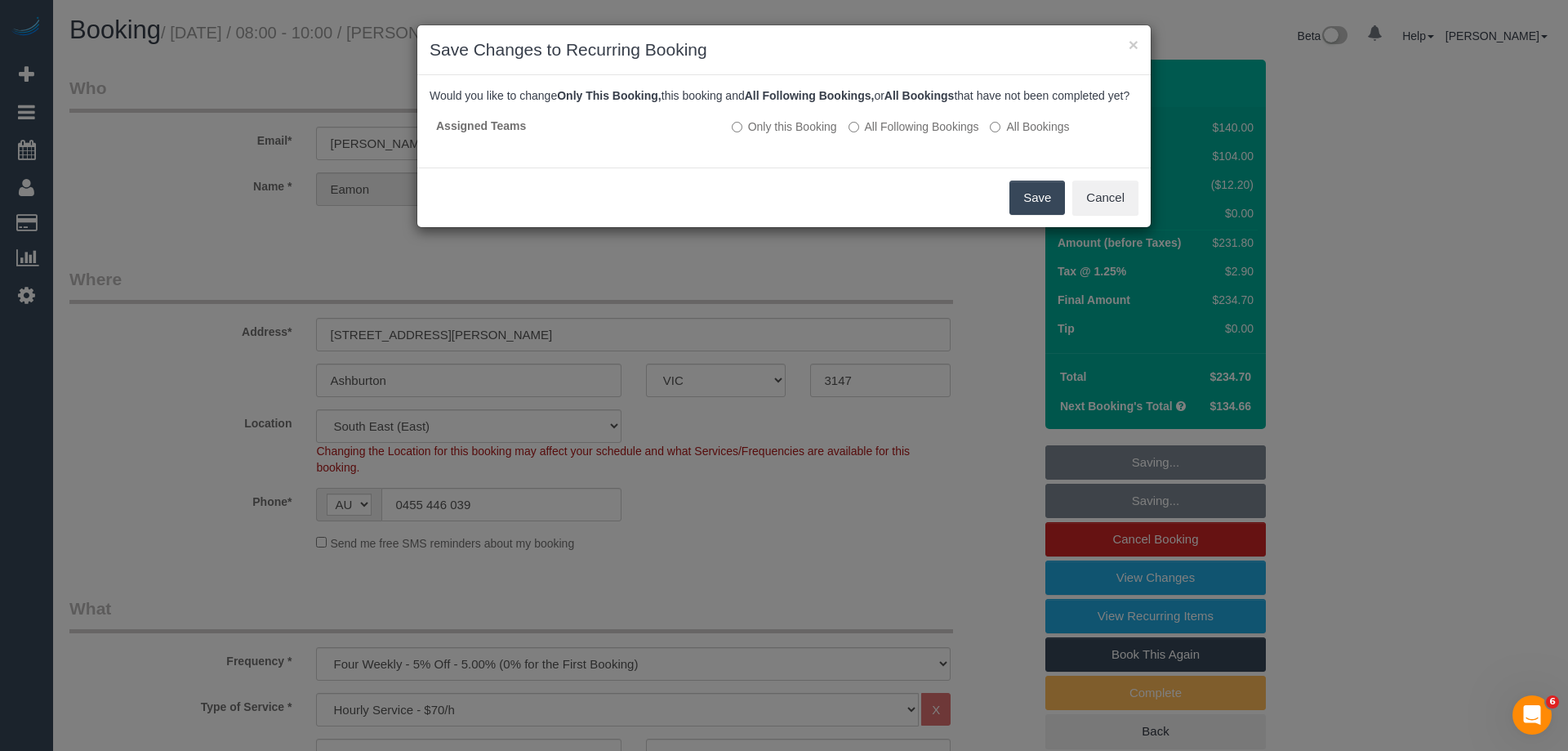
click at [1035, 214] on button "Save" at bounding box center [1036, 197] width 56 height 34
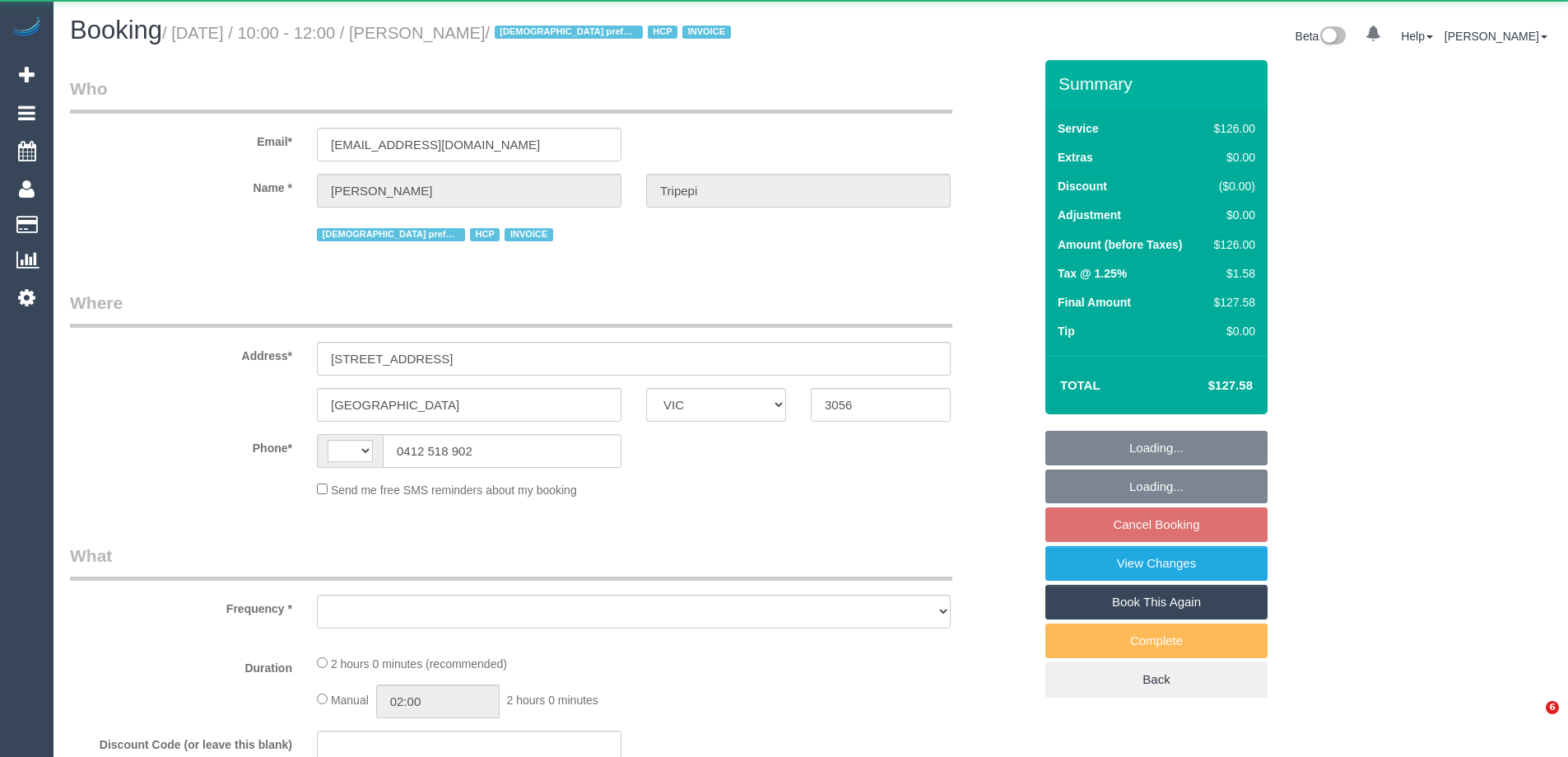
select select "VIC"
select select "string:AU"
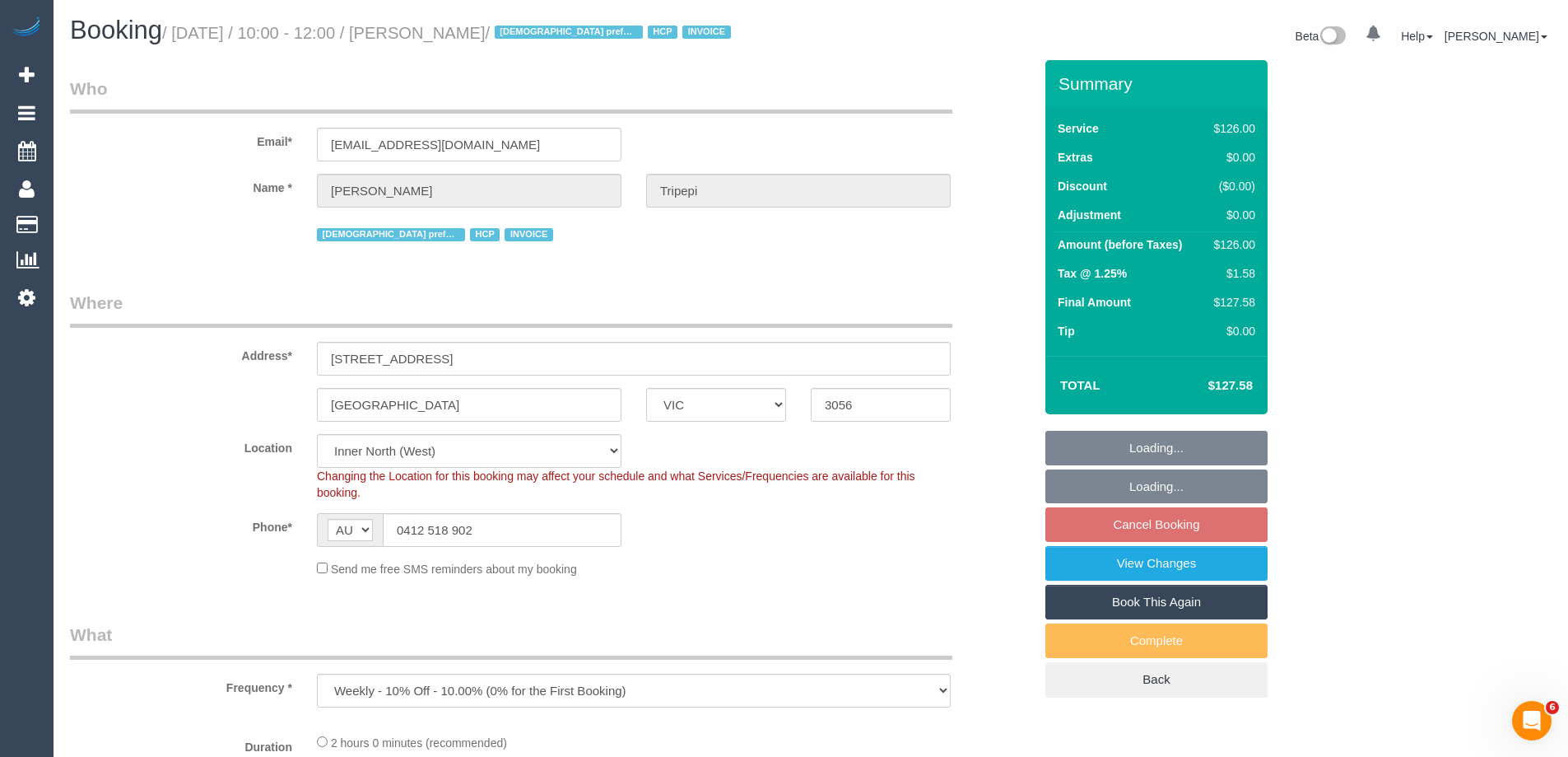
select select "object:569"
select select "120"
select select "number:28"
select select "number:14"
select select "number:19"
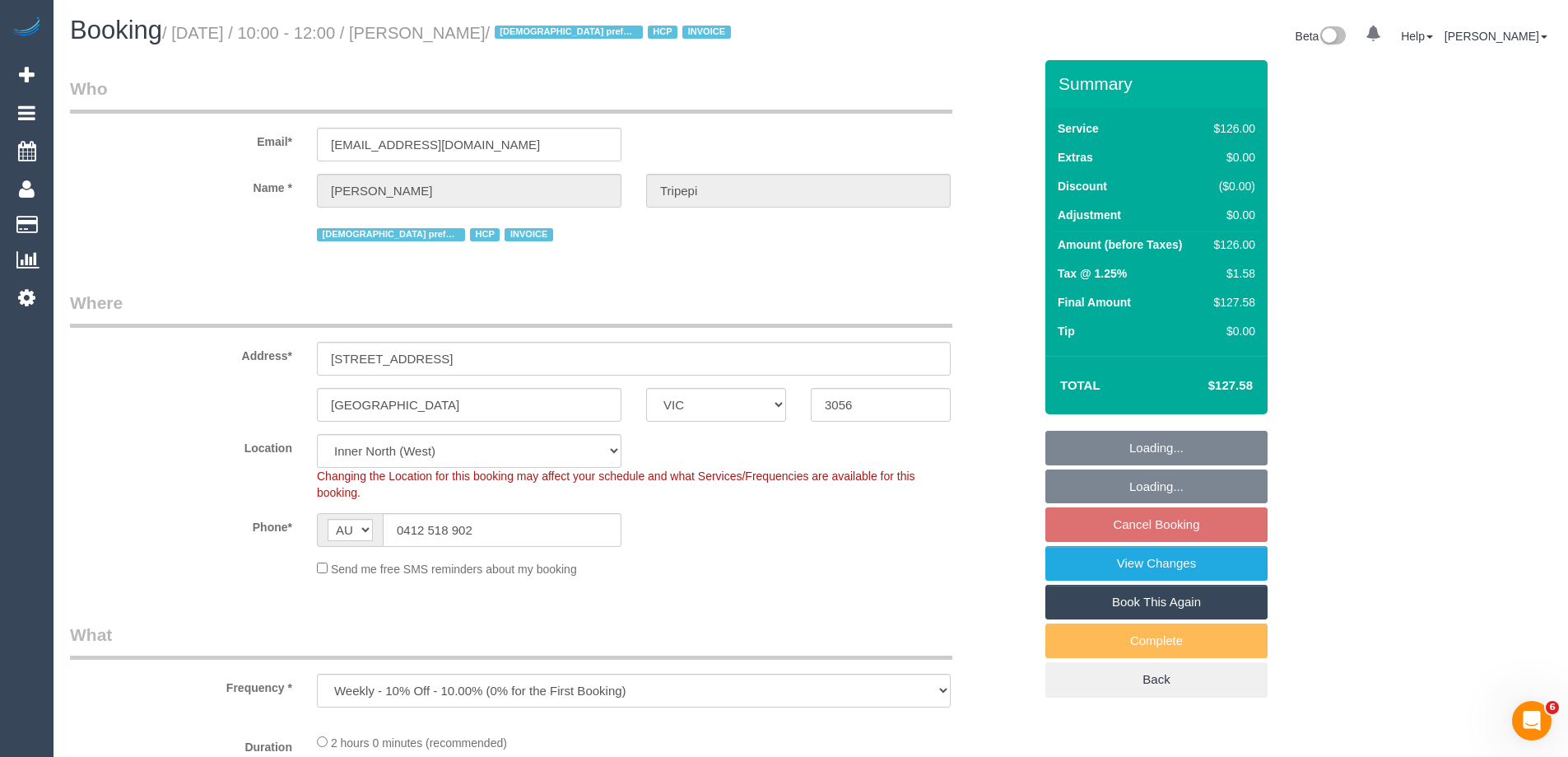
select select "number:25"
select select "number:34"
select select "number:26"
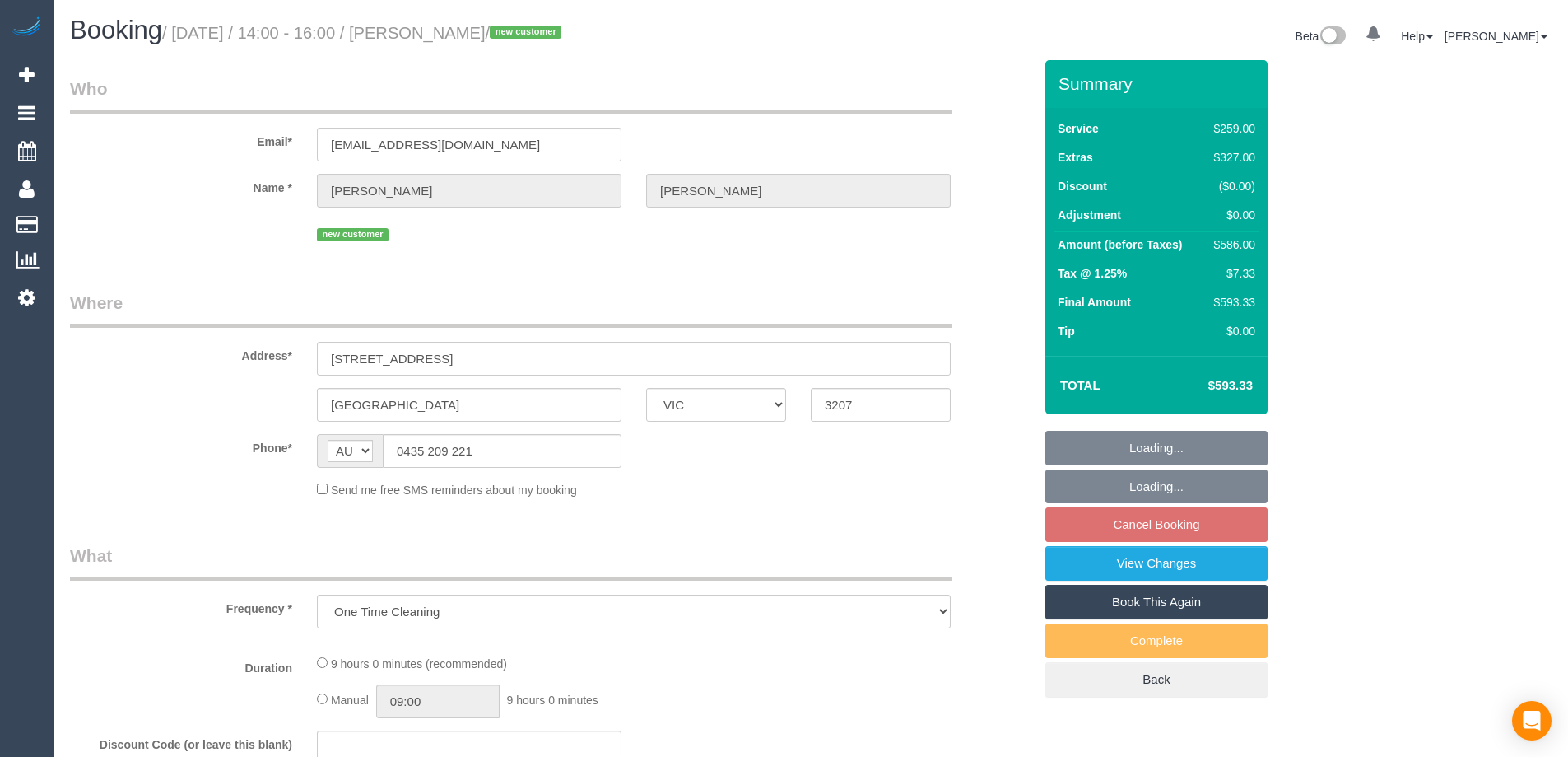
select select "VIC"
select select "string:stripe-pm_1S7A982GScqysDRVX36nG5tO"
select select "number:28"
select select "number:14"
select select "number:19"
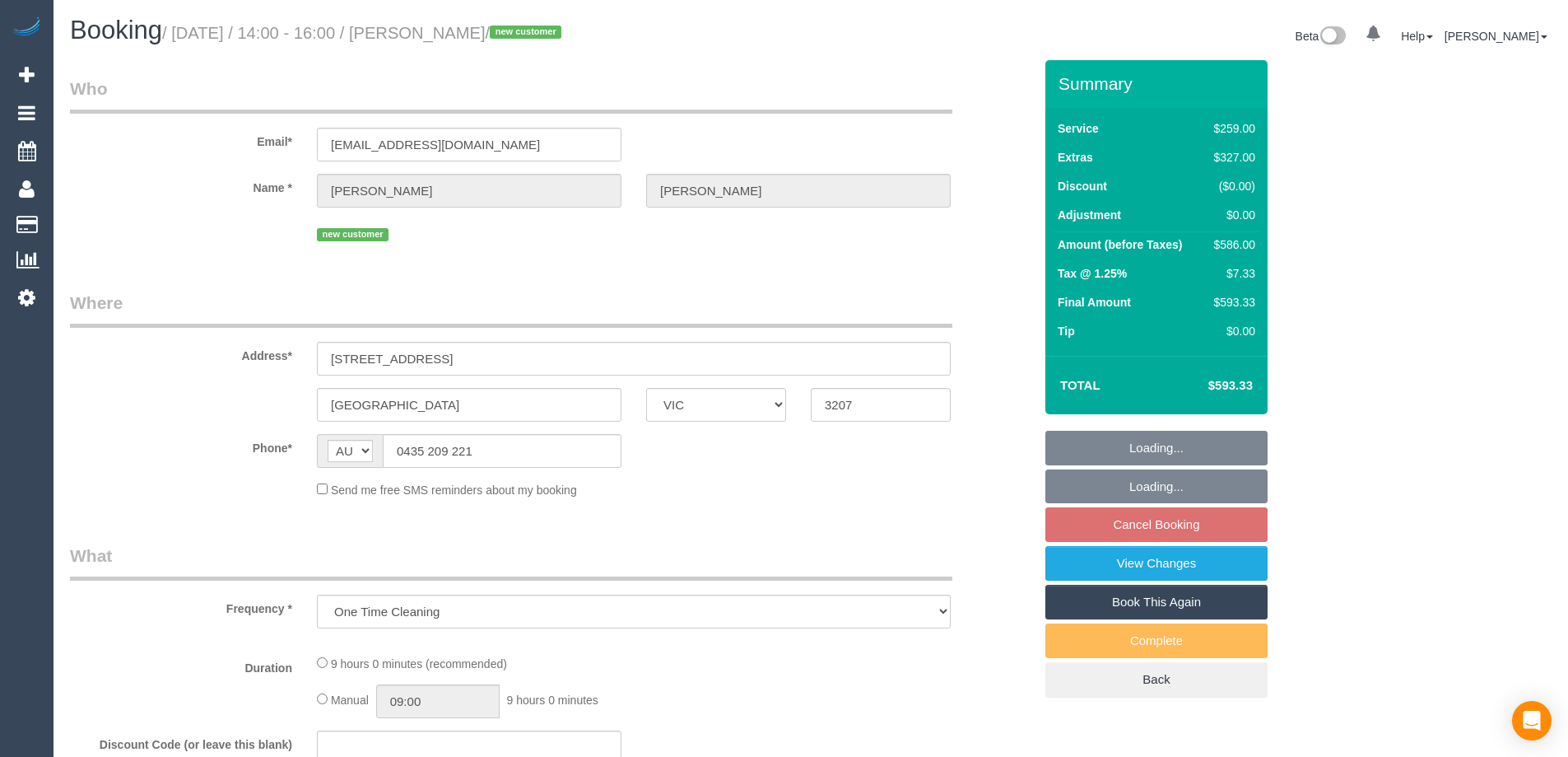
select select "number:24"
select select "number:26"
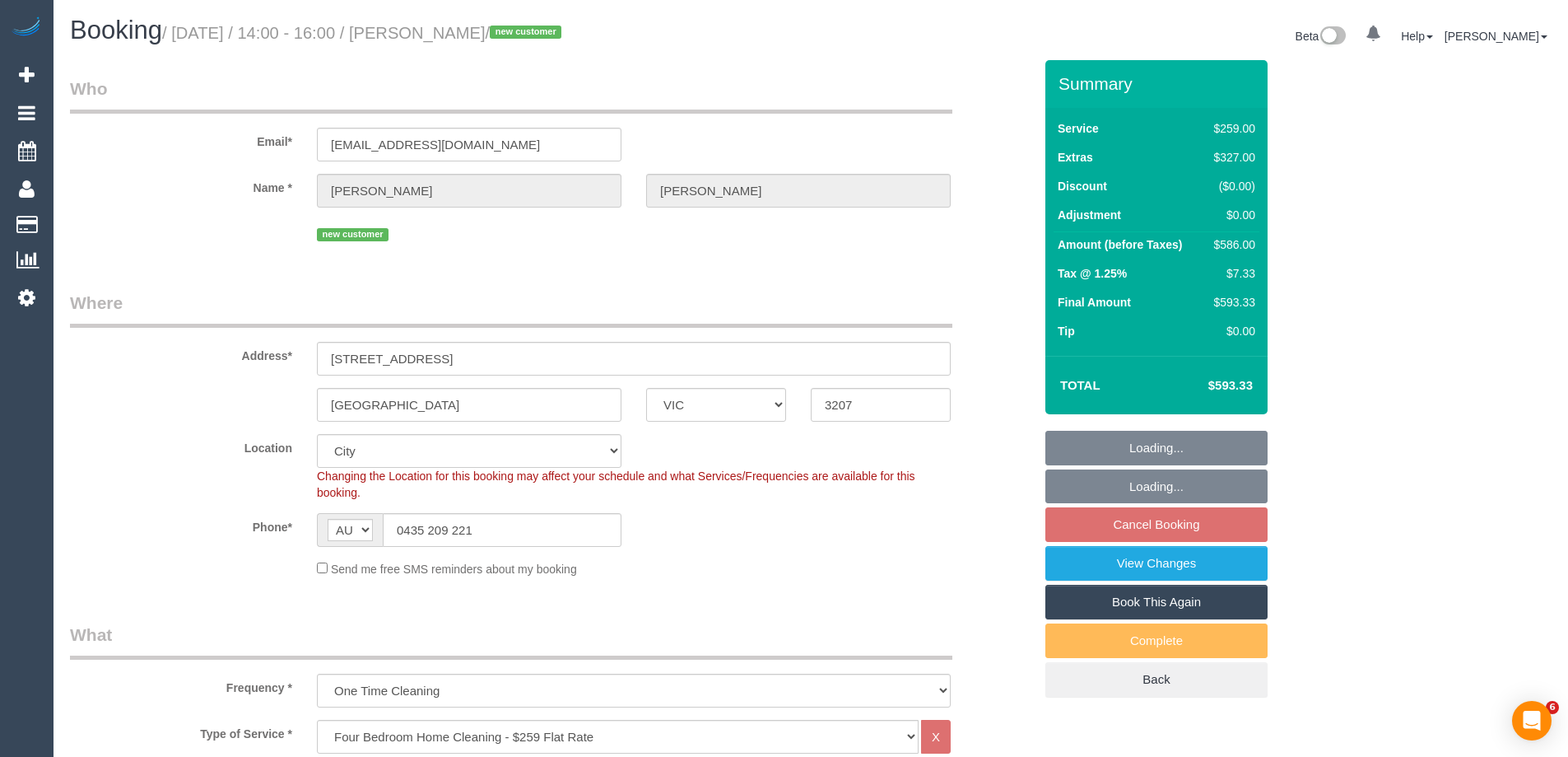
select select "object:801"
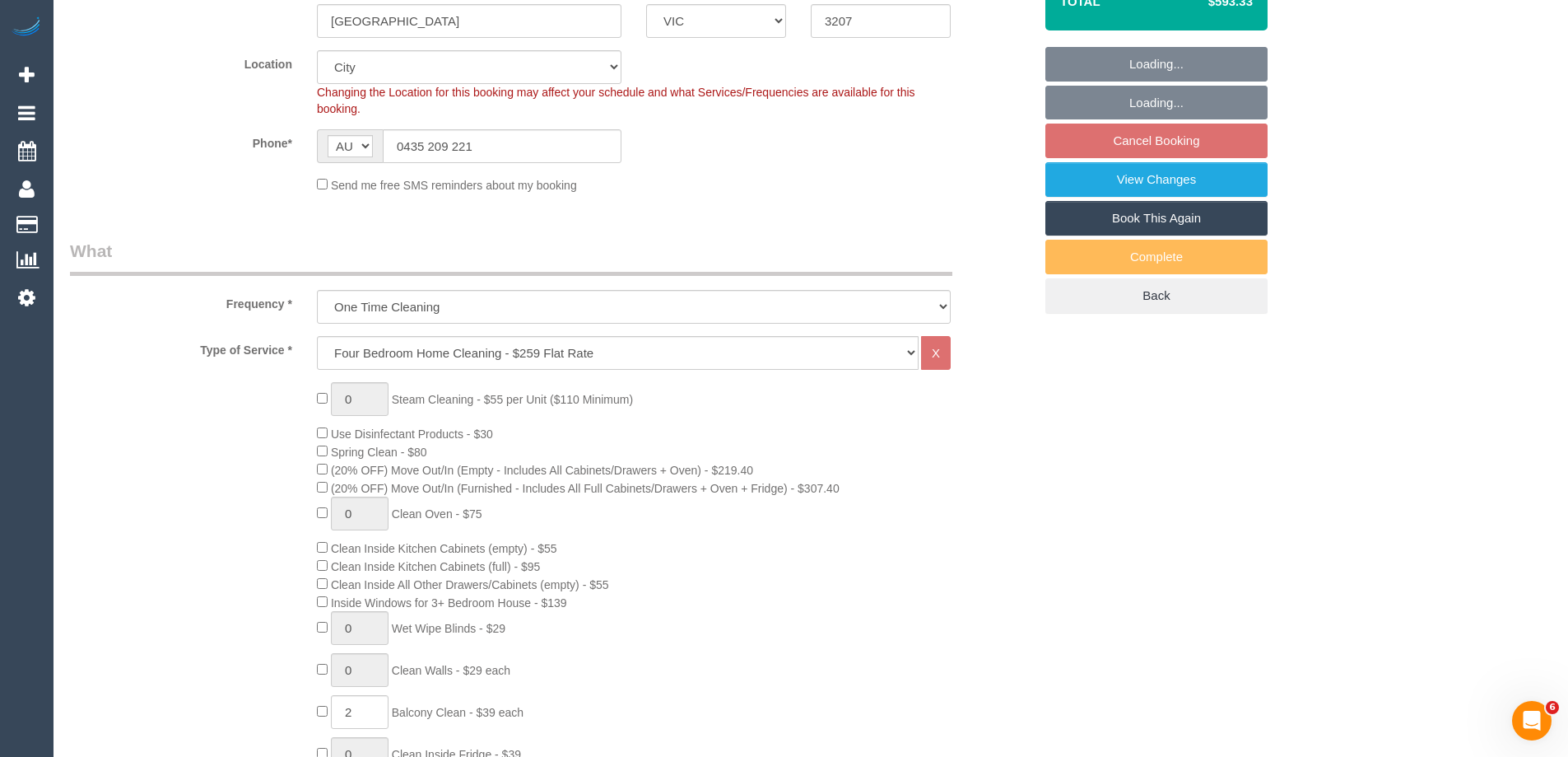
scroll to position [165, 0]
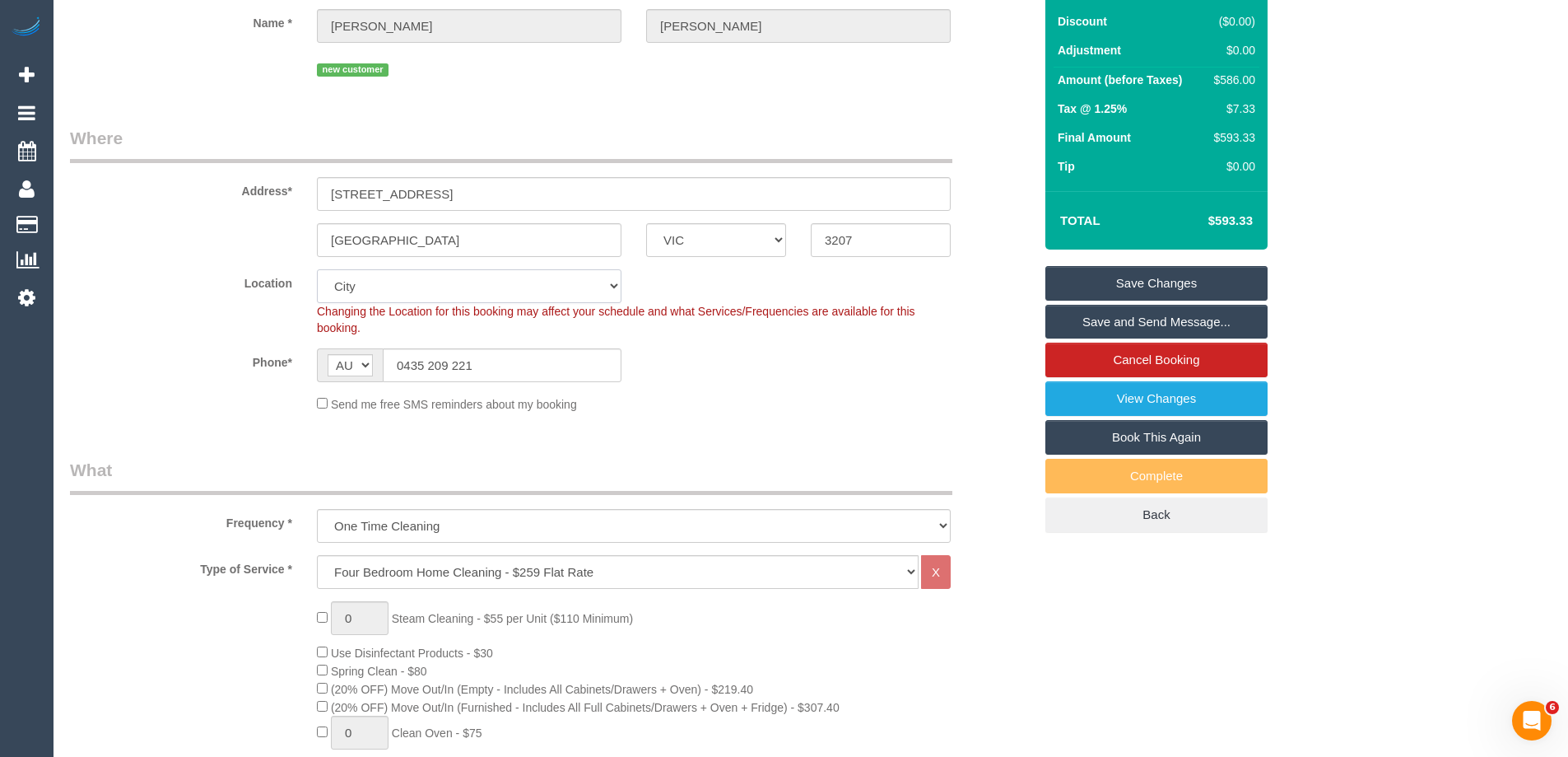
click at [367, 287] on select "Office City East (North) East (South) Inner East Inner North (East) Inner North…" at bounding box center [469, 286] width 305 height 34
select select "55"
click at [317, 269] on select "Office City East (North) East (South) Inner East Inner North (East) Inner North…" at bounding box center [469, 286] width 305 height 34
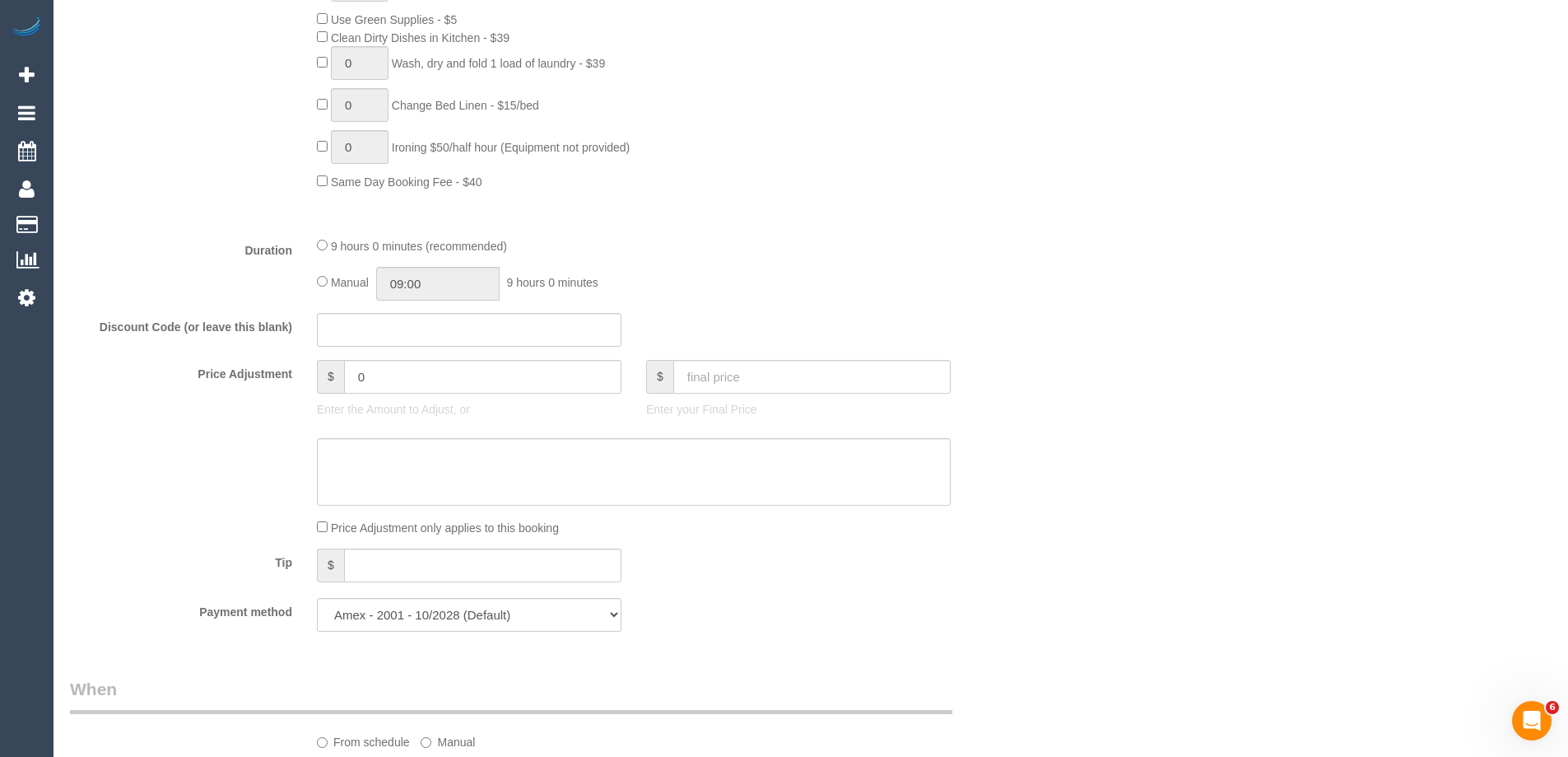
select select "object:1618"
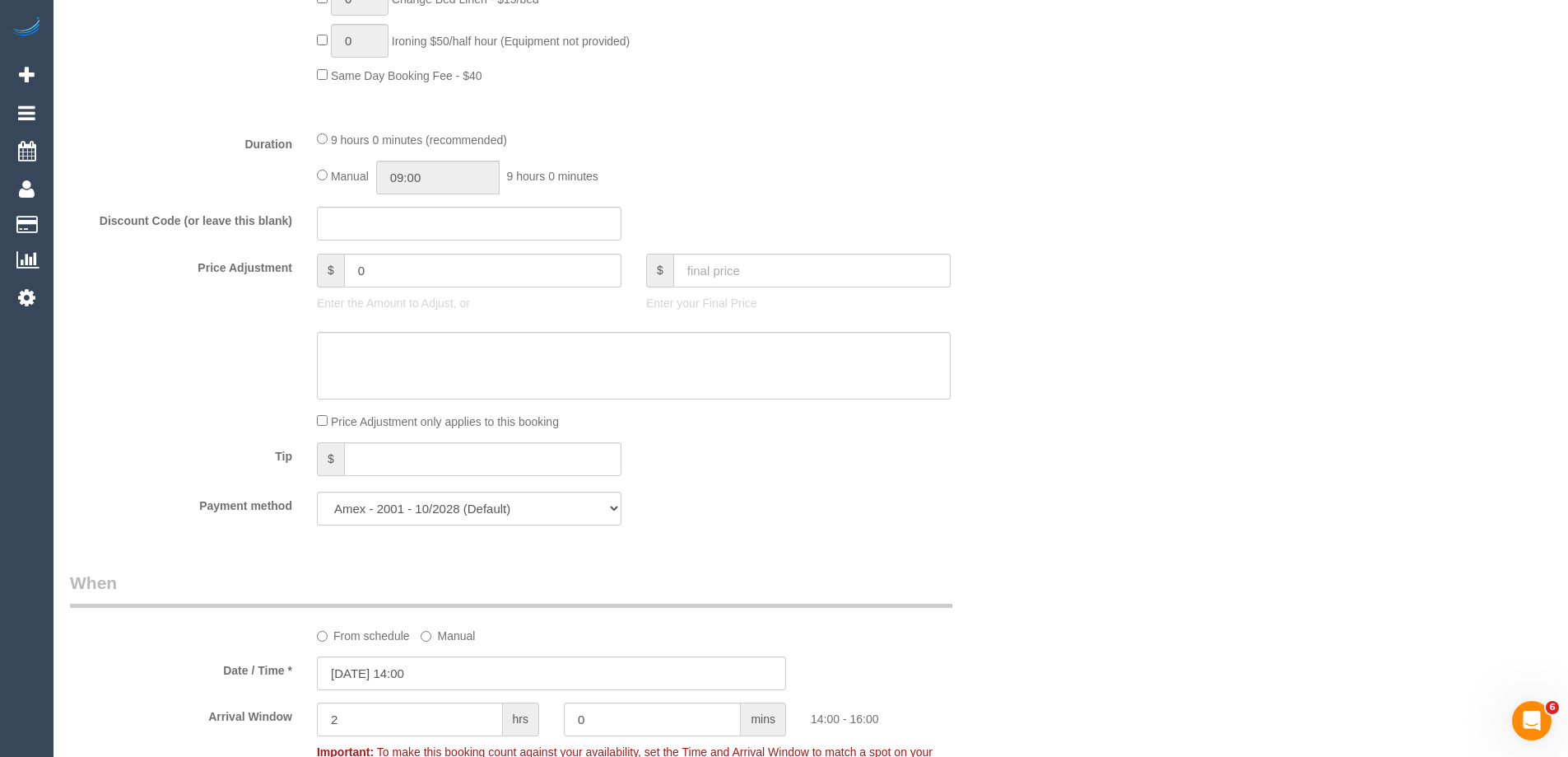
scroll to position [1400, 0]
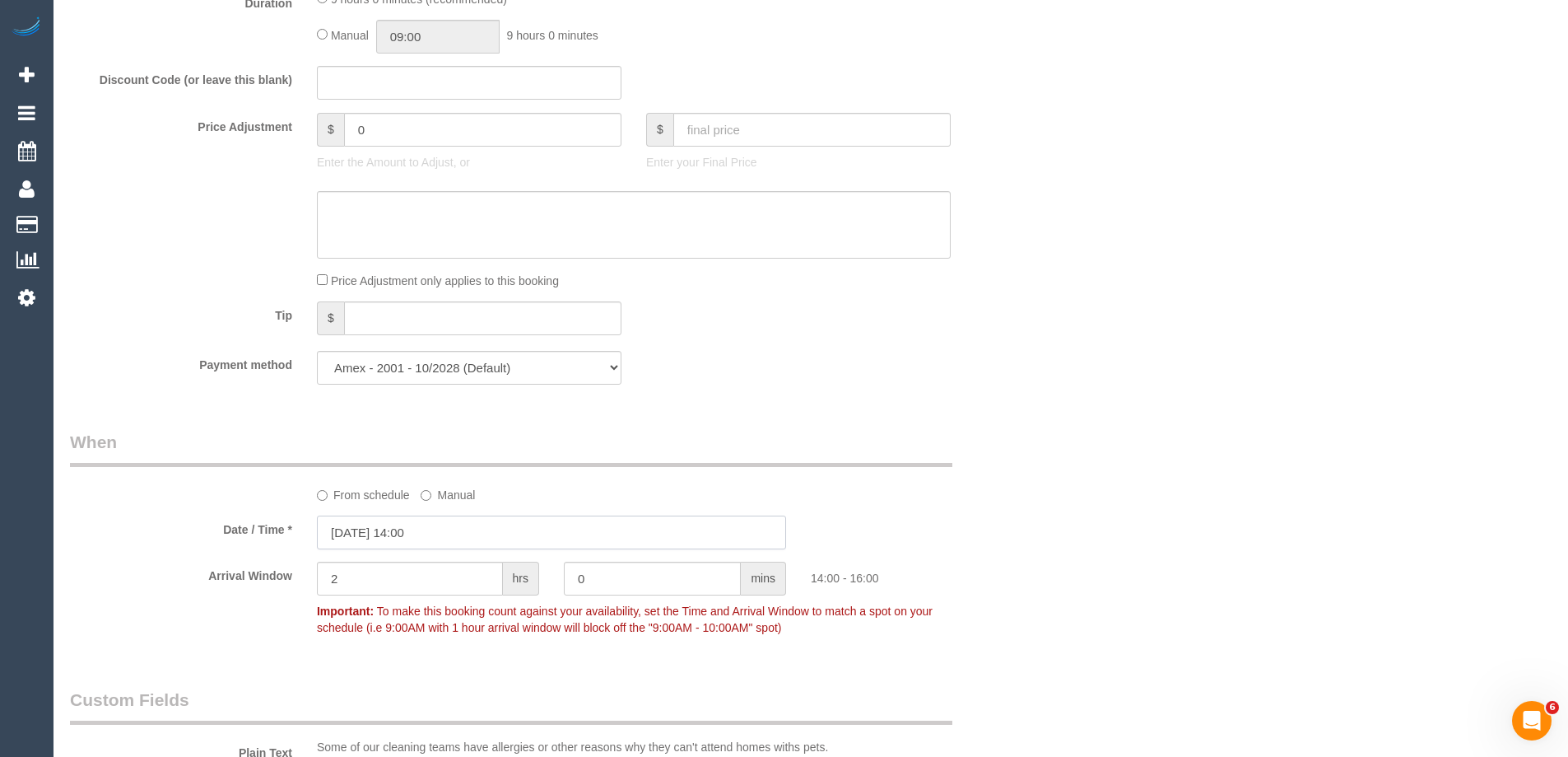
click at [404, 534] on input "[DATE] 14:00" at bounding box center [552, 532] width 469 height 34
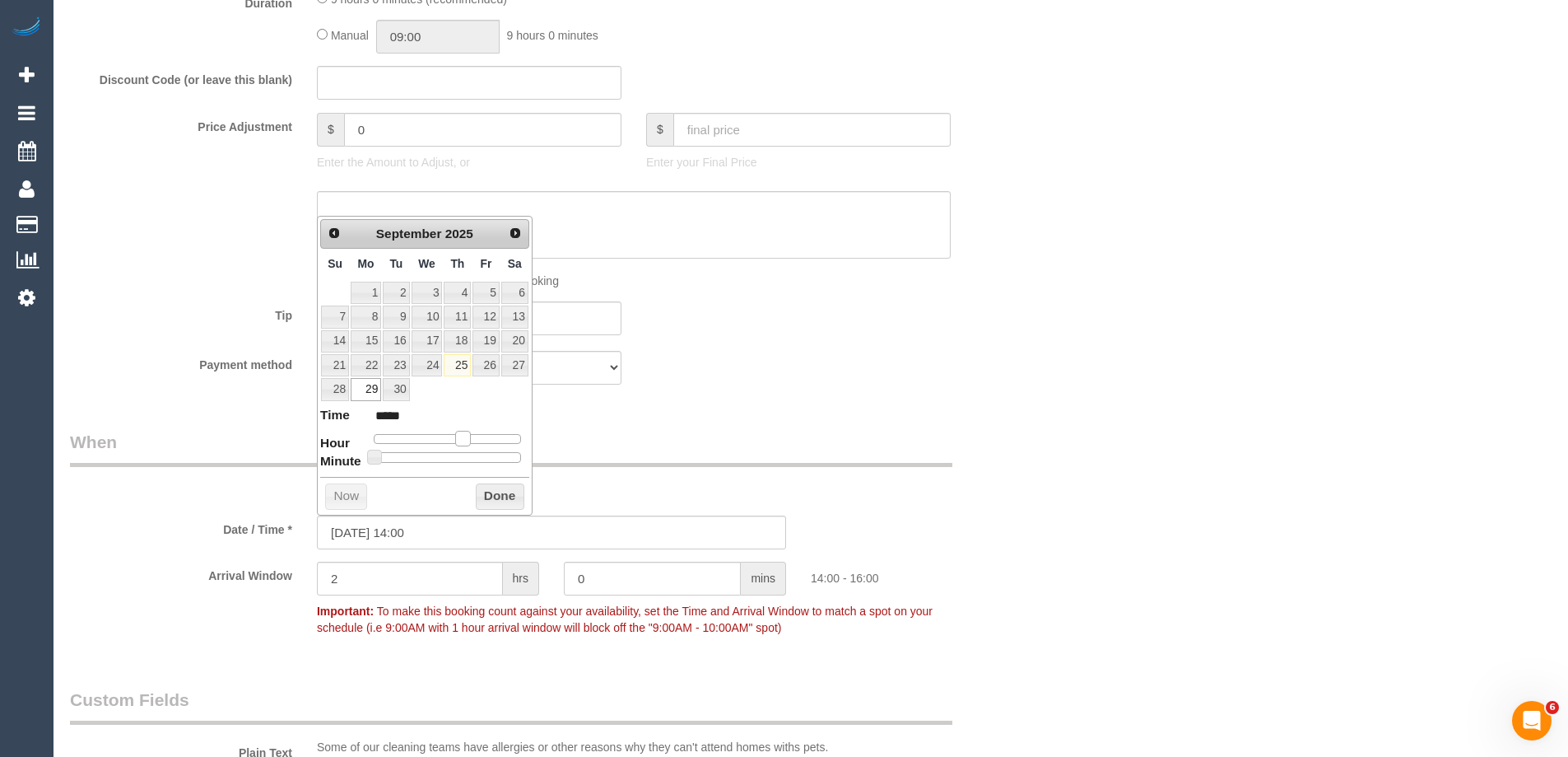
type input "29/09/2025 13:00"
type input "*****"
click at [464, 433] on span at bounding box center [456, 438] width 15 height 15
click at [367, 391] on link "29" at bounding box center [366, 389] width 30 height 22
type input "29/09/2025 12:00"
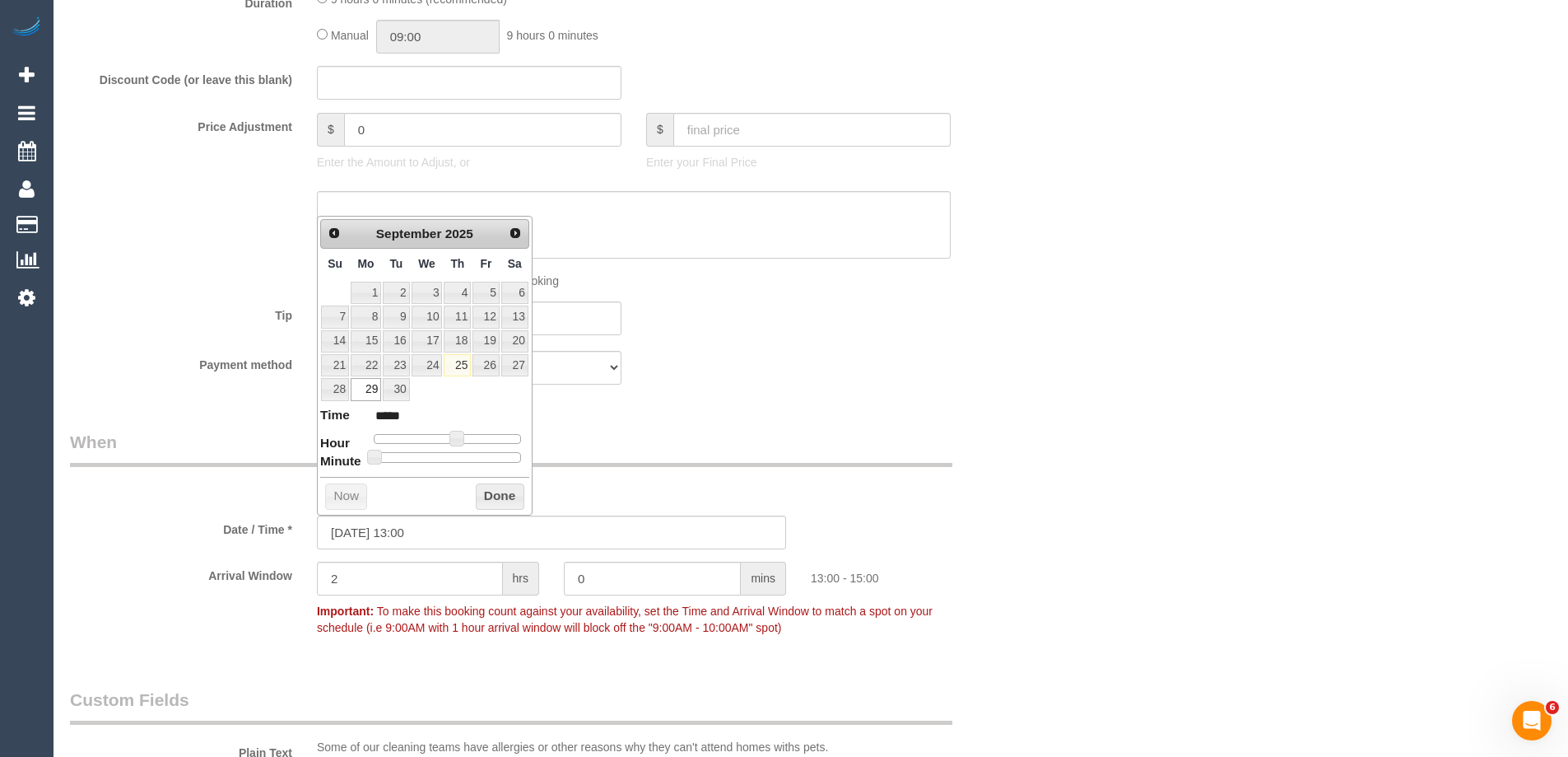
type input "*****"
type input "29/09/2025 11:00"
type input "*****"
type input "[DATE] 10:00"
type input "*****"
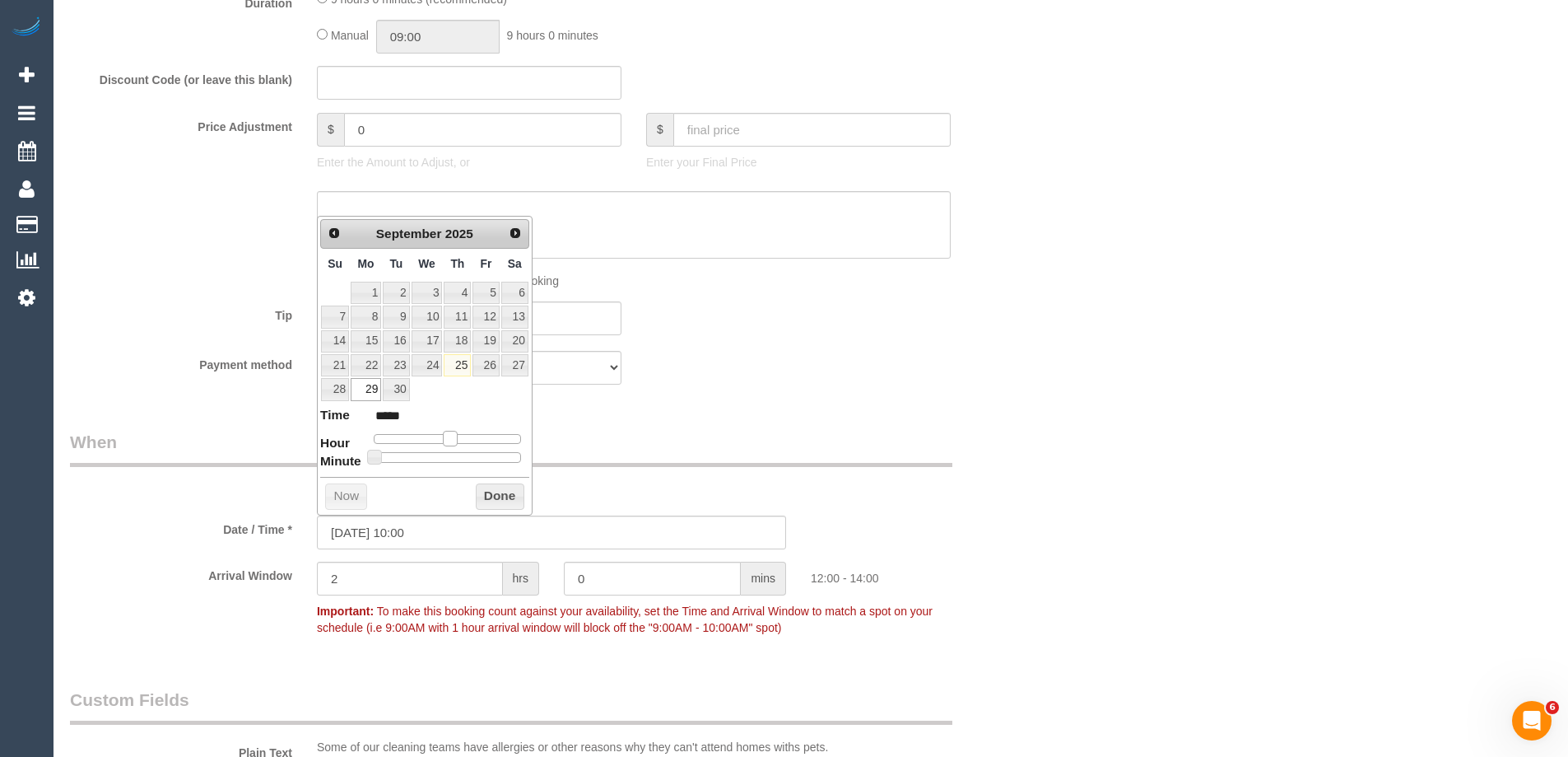
type input "[DATE] 09:00"
type input "*****"
type input "29/09/2025 08:00"
type input "*****"
drag, startPoint x: 458, startPoint y: 446, endPoint x: 427, endPoint y: 442, distance: 31.3
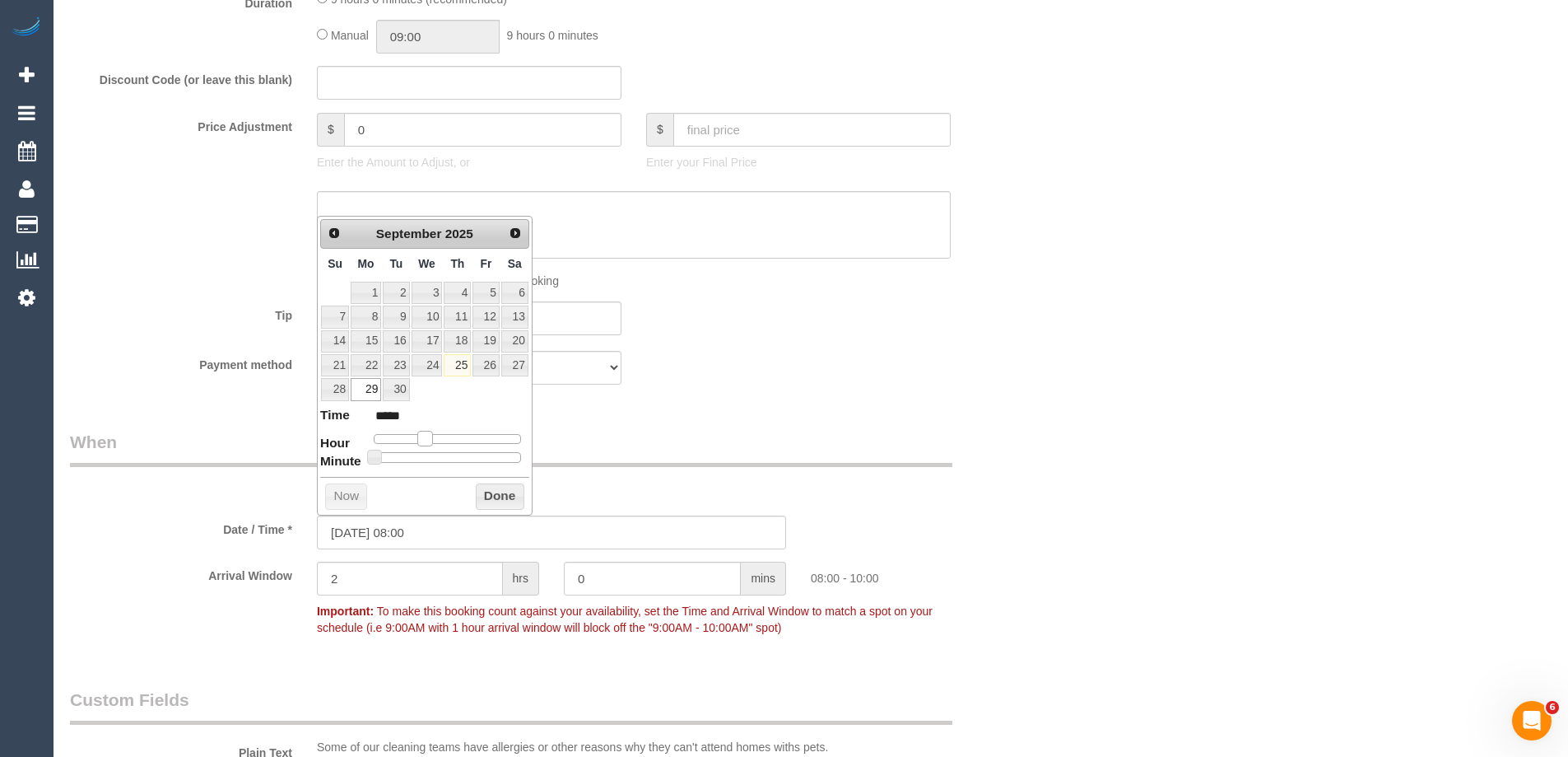
click at [427, 442] on span at bounding box center [425, 438] width 15 height 15
click at [492, 494] on button "Done" at bounding box center [500, 496] width 49 height 27
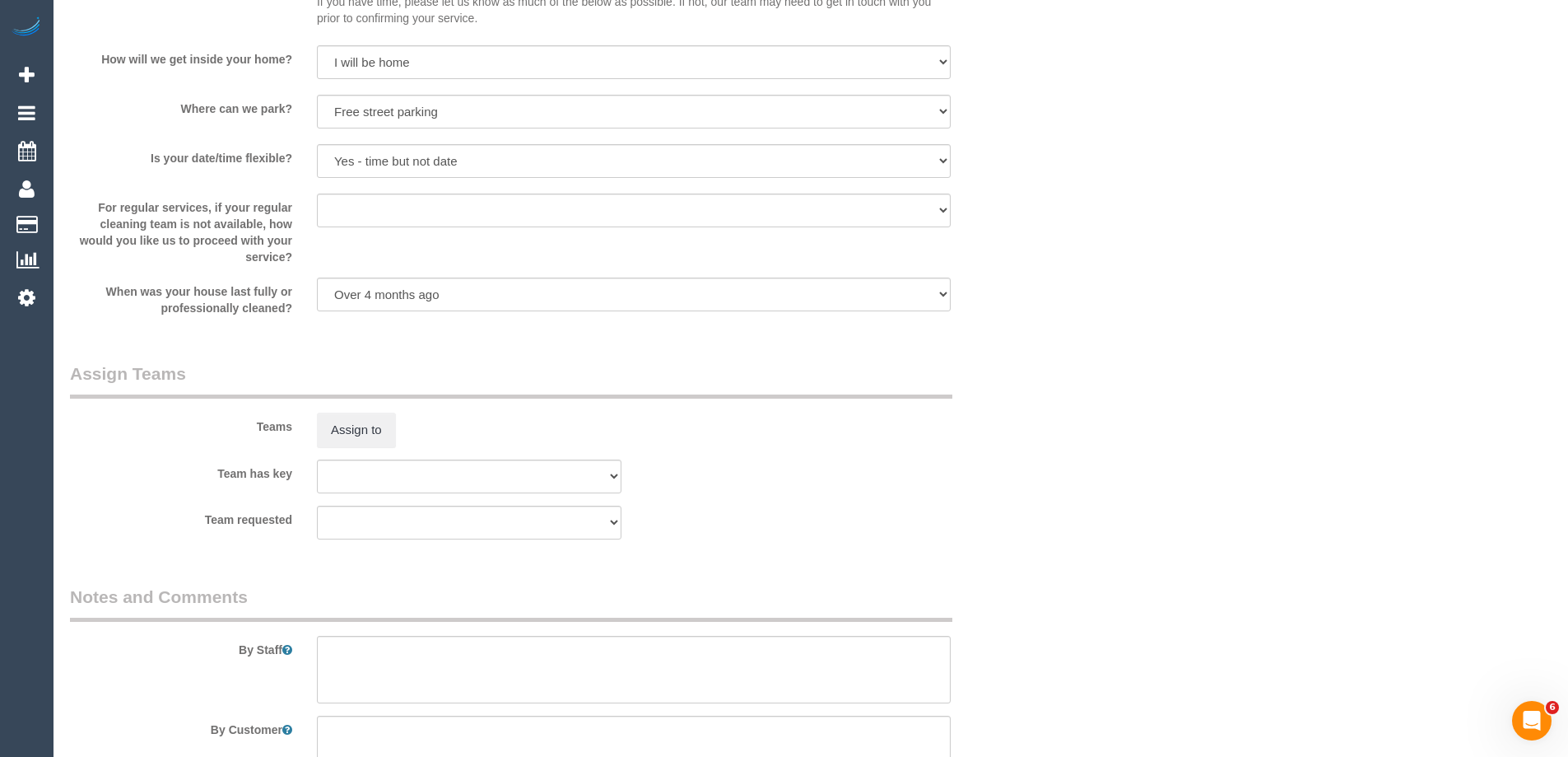
scroll to position [2471, 0]
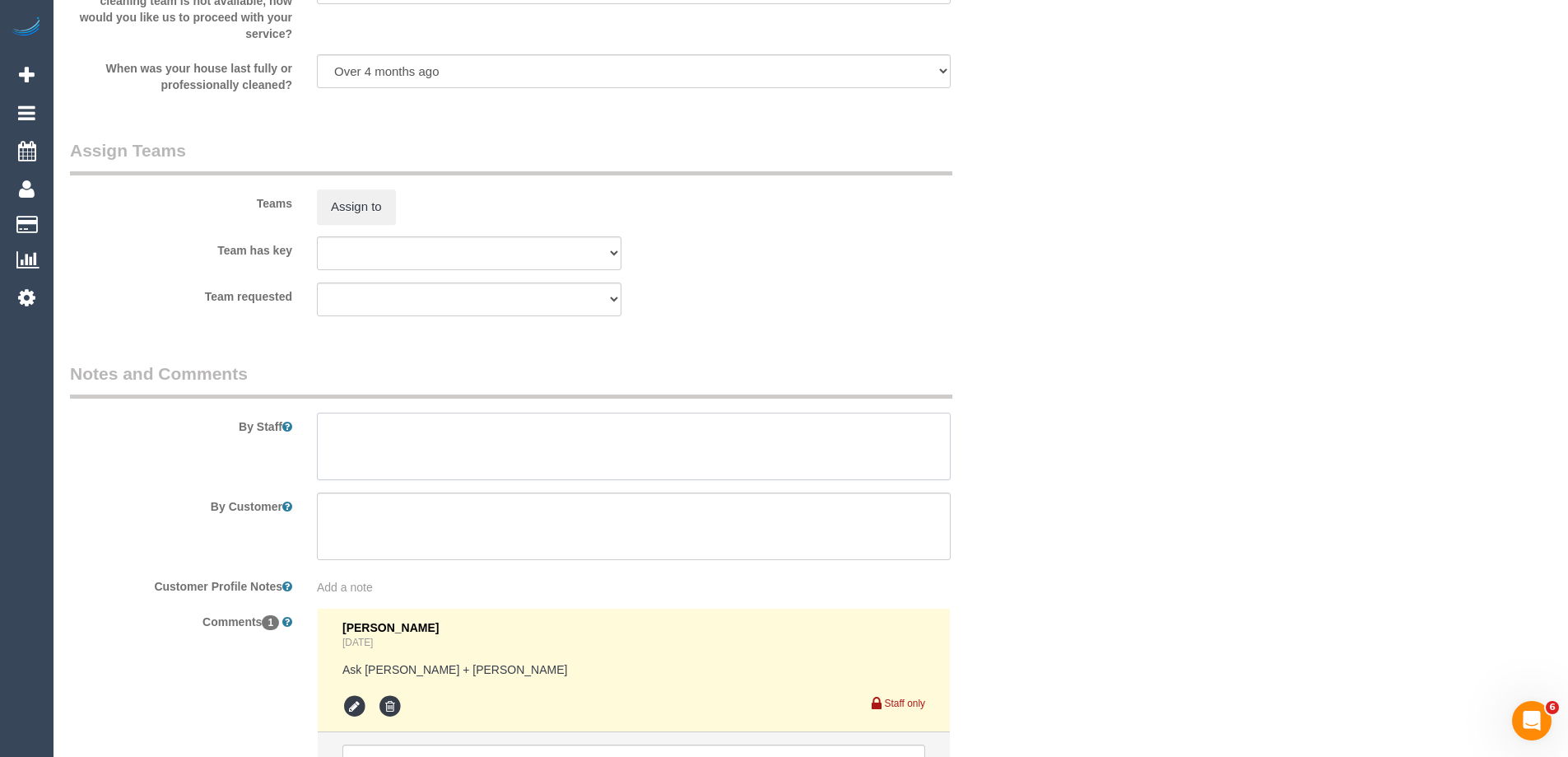
click at [358, 450] on textarea at bounding box center [634, 446] width 634 height 67
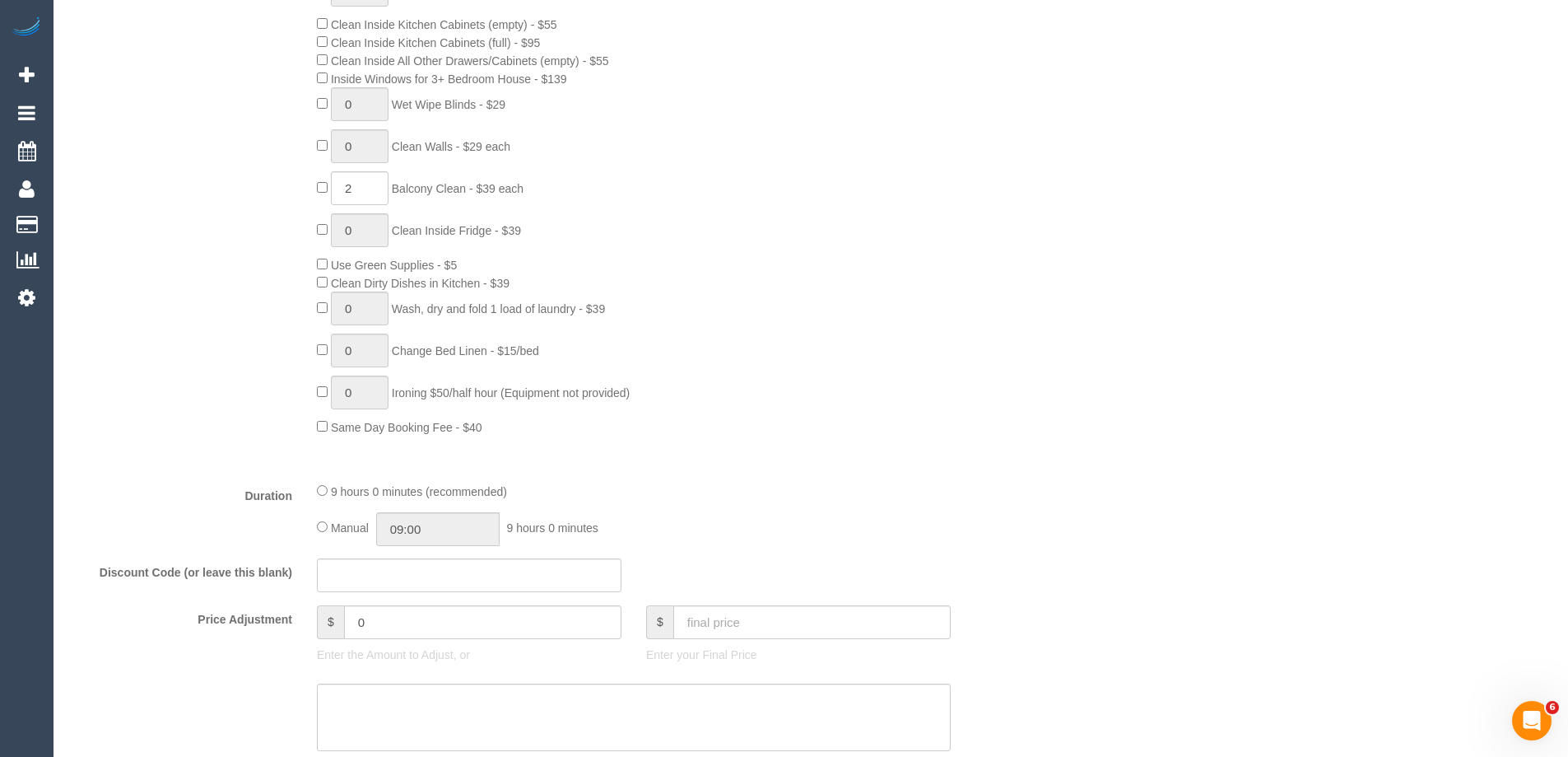
scroll to position [1070, 0]
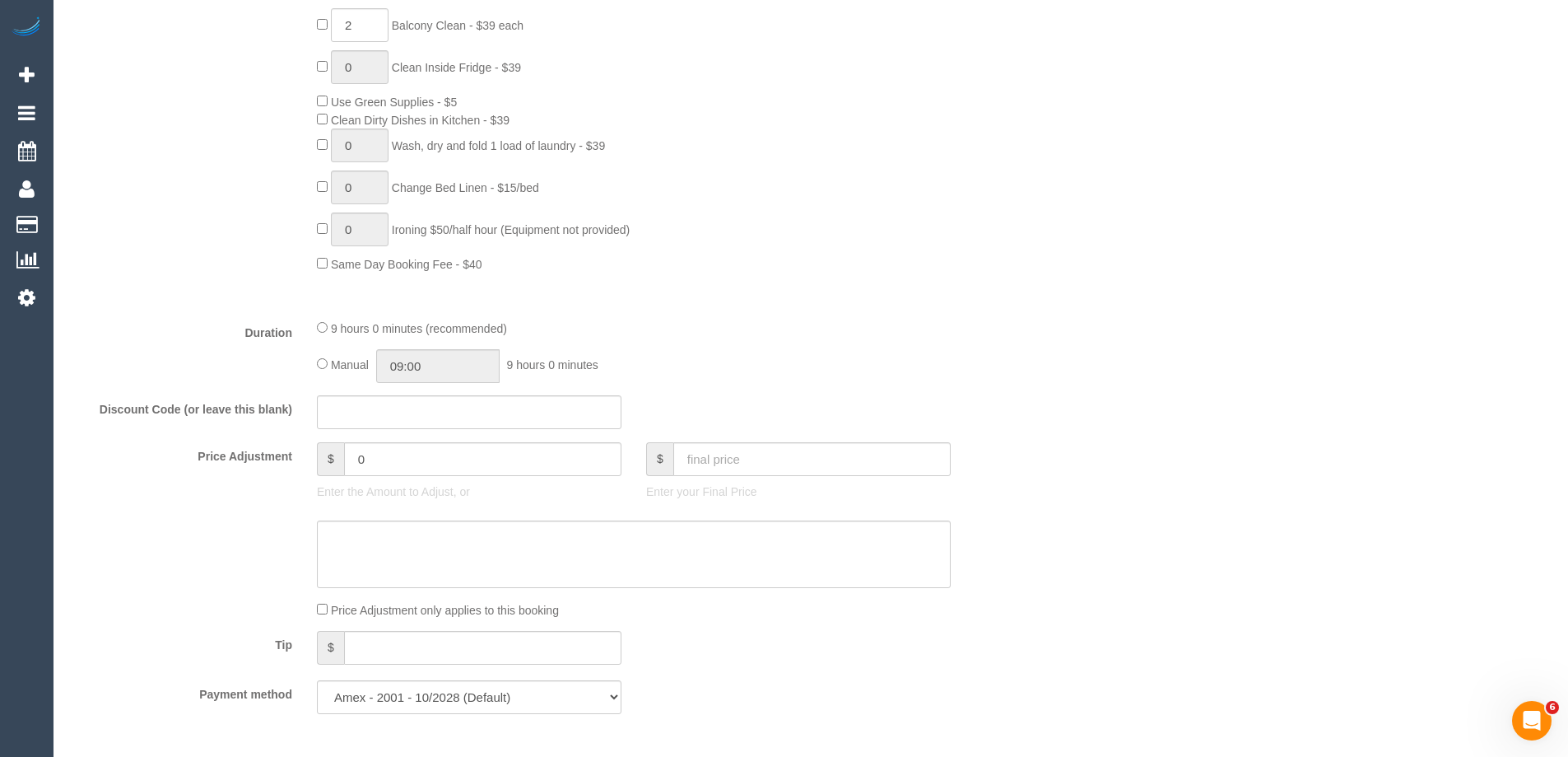
type textarea "Estimated time of 8.5-10.5 hrs"
click at [417, 365] on input "09:00" at bounding box center [438, 366] width 124 height 34
click at [428, 404] on li "05:00" at bounding box center [419, 409] width 73 height 21
drag, startPoint x: 432, startPoint y: 361, endPoint x: 417, endPoint y: 362, distance: 15.0
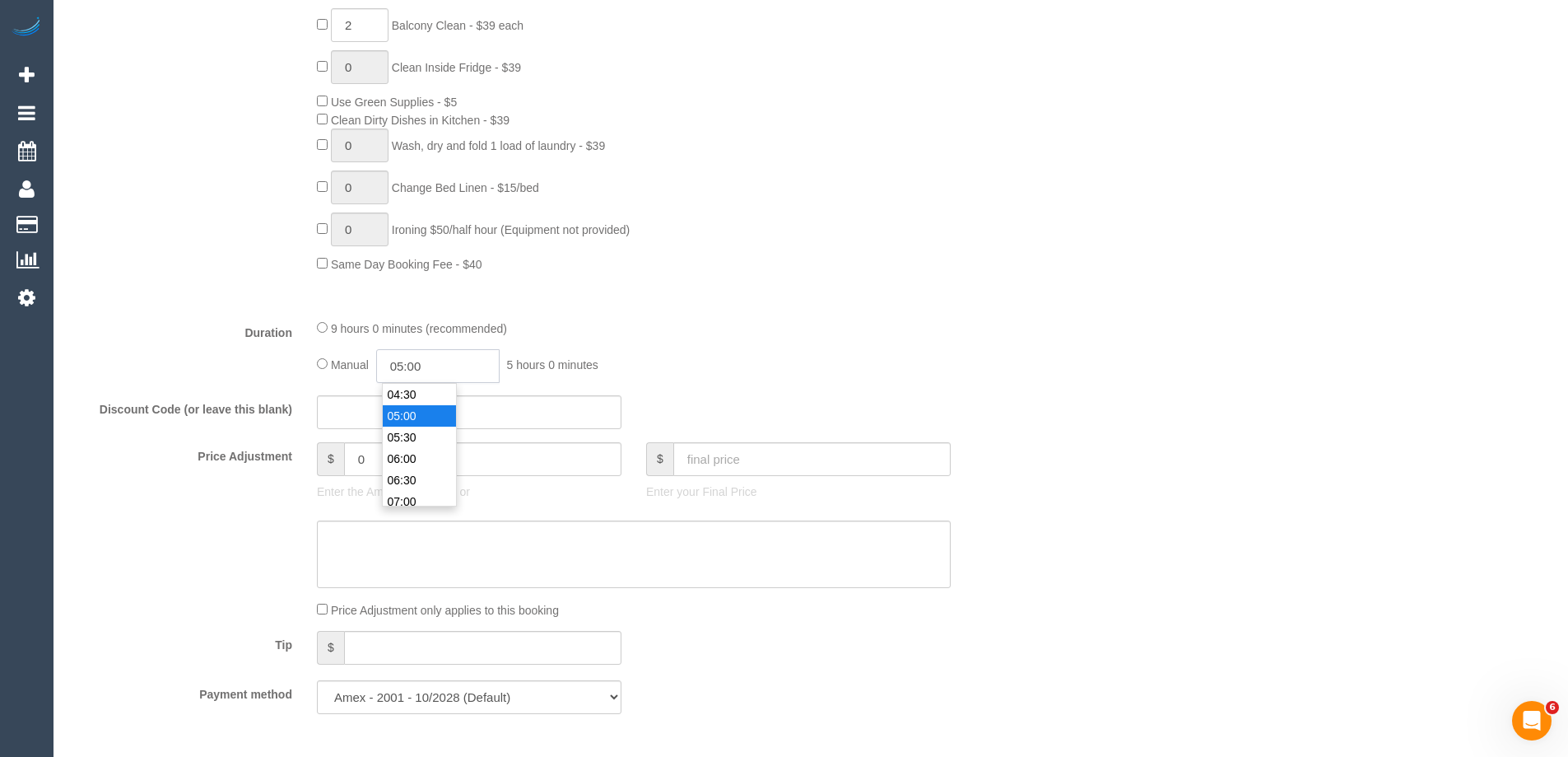
click at [417, 362] on input "05:00" at bounding box center [438, 366] width 124 height 34
type input "05:15"
click at [1081, 154] on div "Who Email* ems.tyson@gmail.com Name * Emma Tyson new customer Where Address* 1 …" at bounding box center [811, 630] width 1482 height 3282
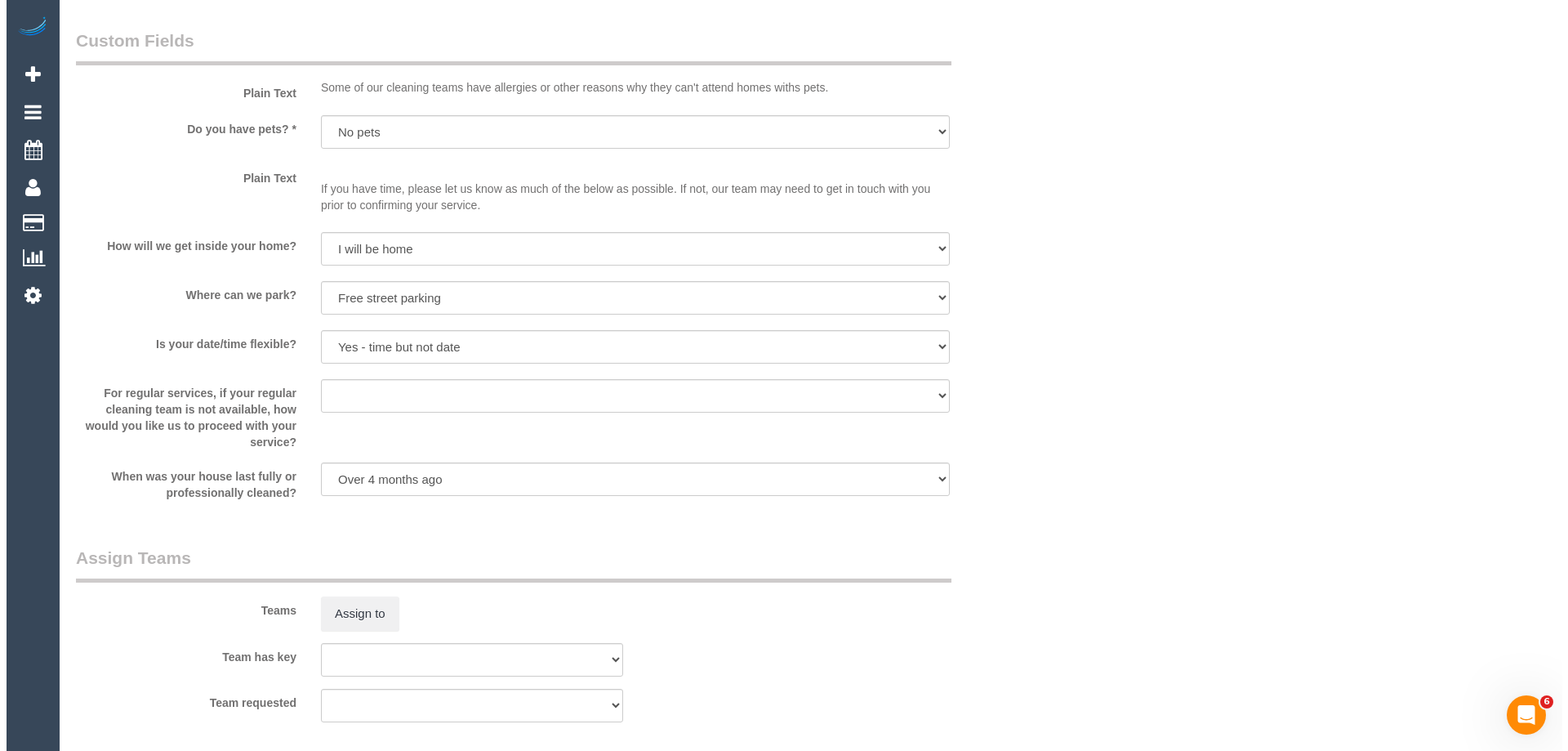
scroll to position [2533, 0]
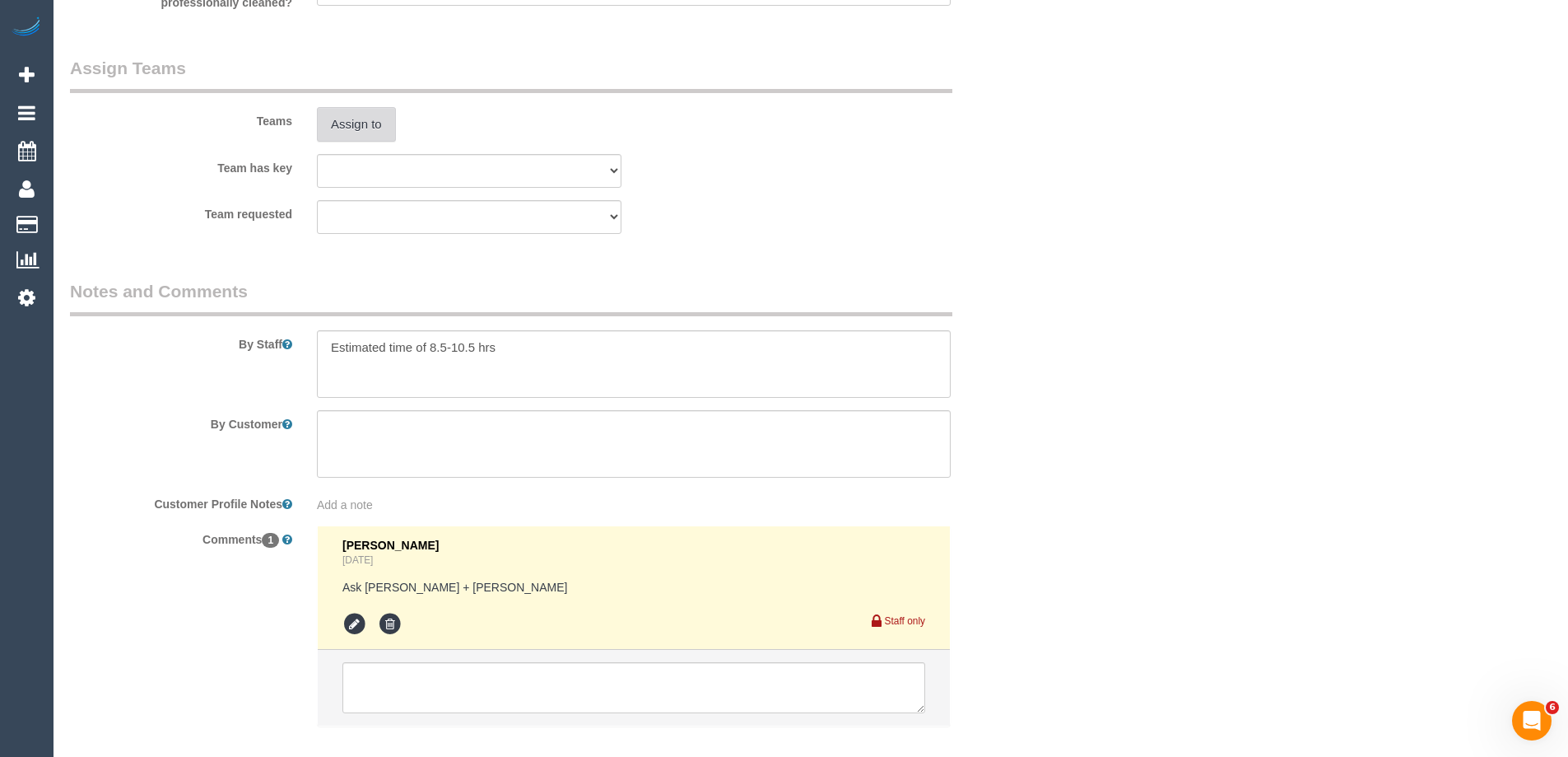
click at [362, 134] on button "Assign to" at bounding box center [357, 124] width 79 height 34
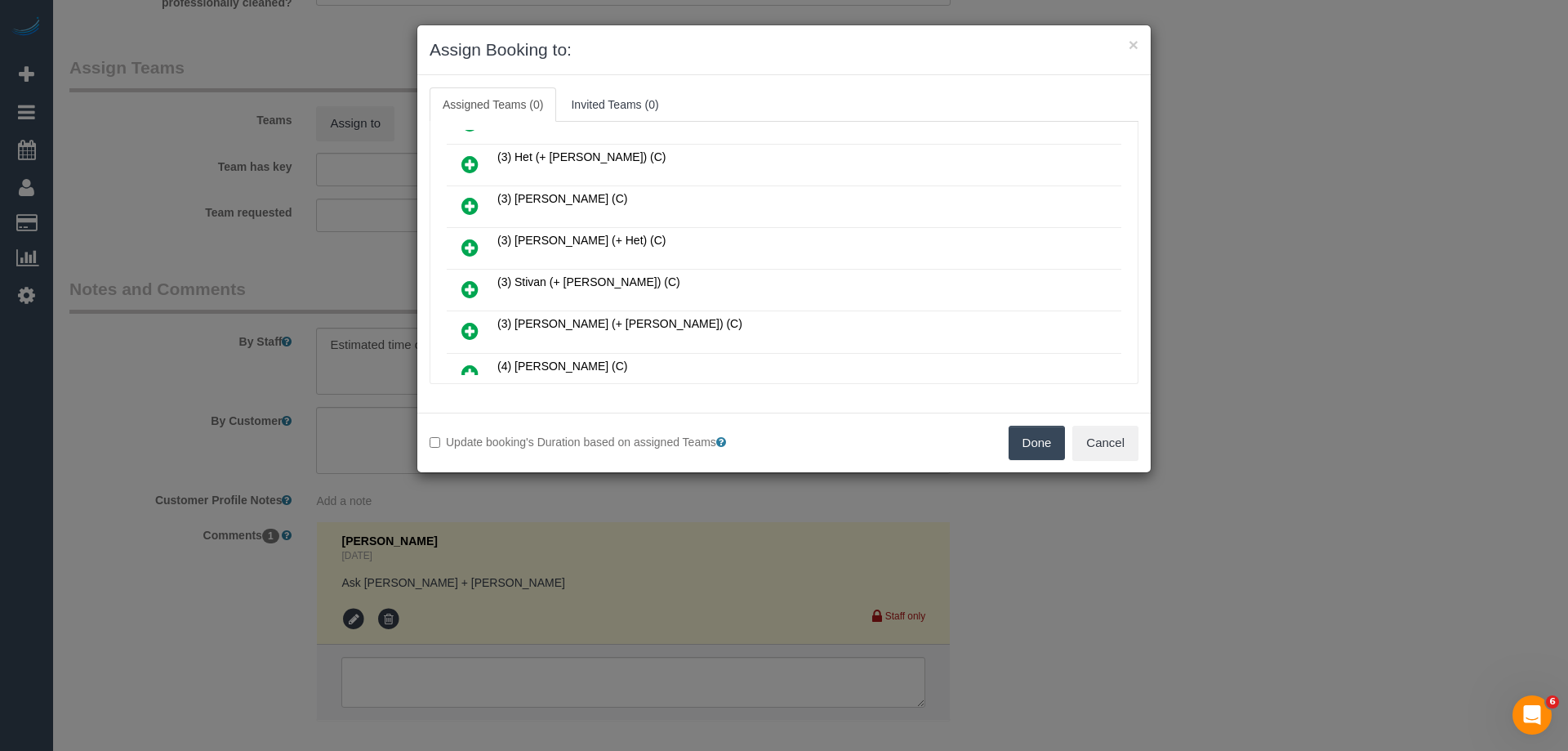
click at [475, 162] on icon at bounding box center [469, 163] width 17 height 19
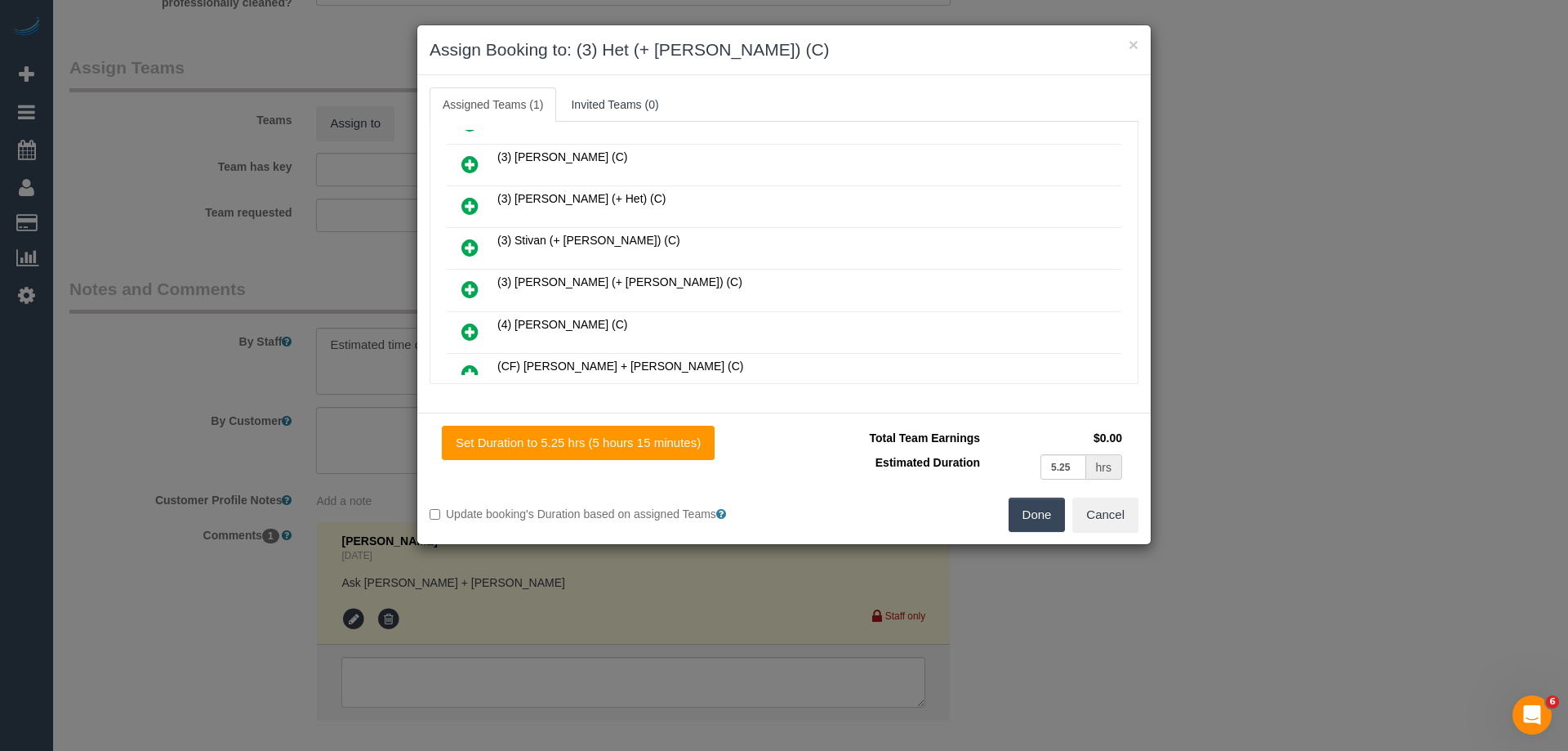
click at [468, 201] on icon at bounding box center [469, 205] width 17 height 19
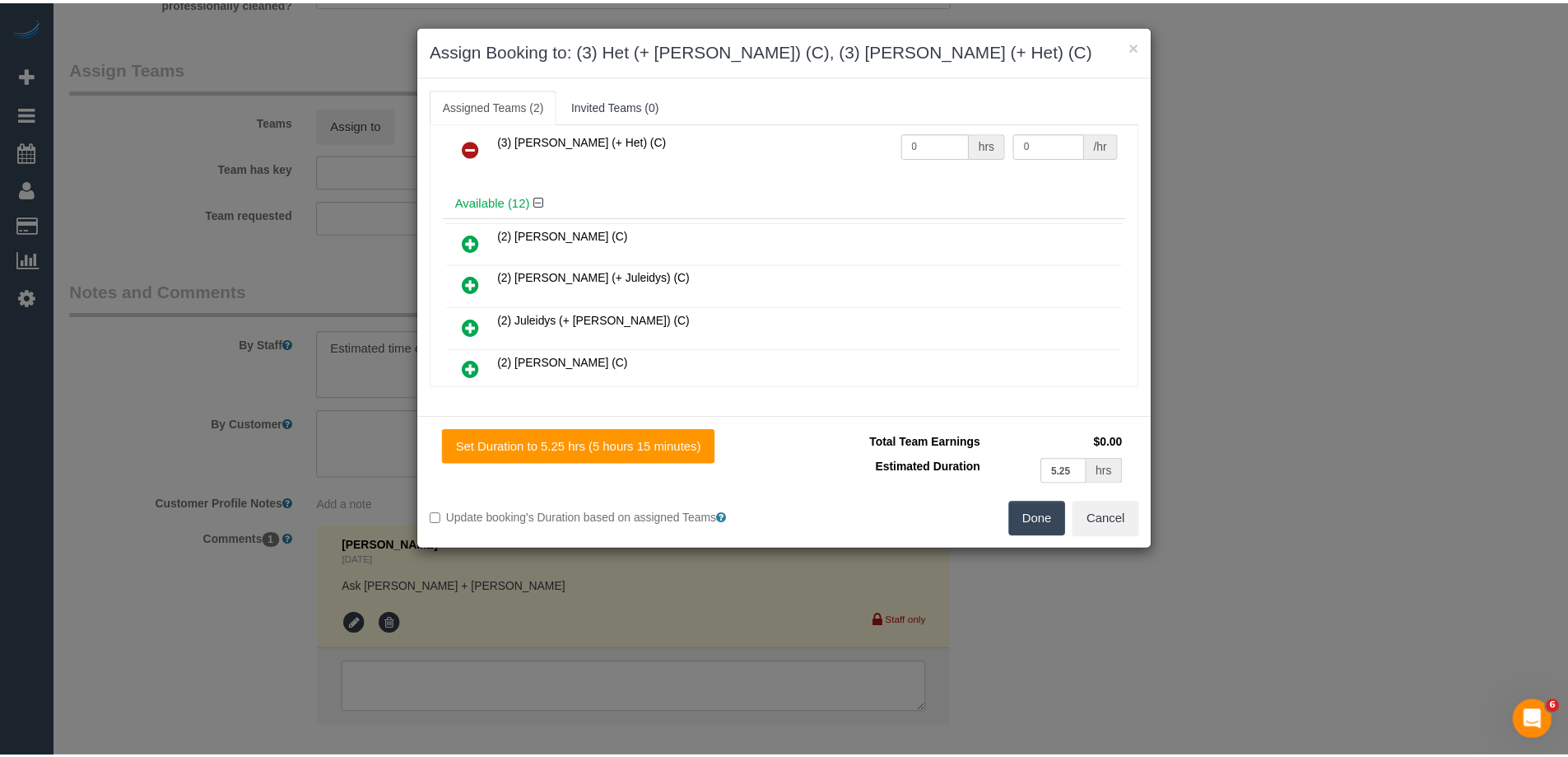
scroll to position [0, 0]
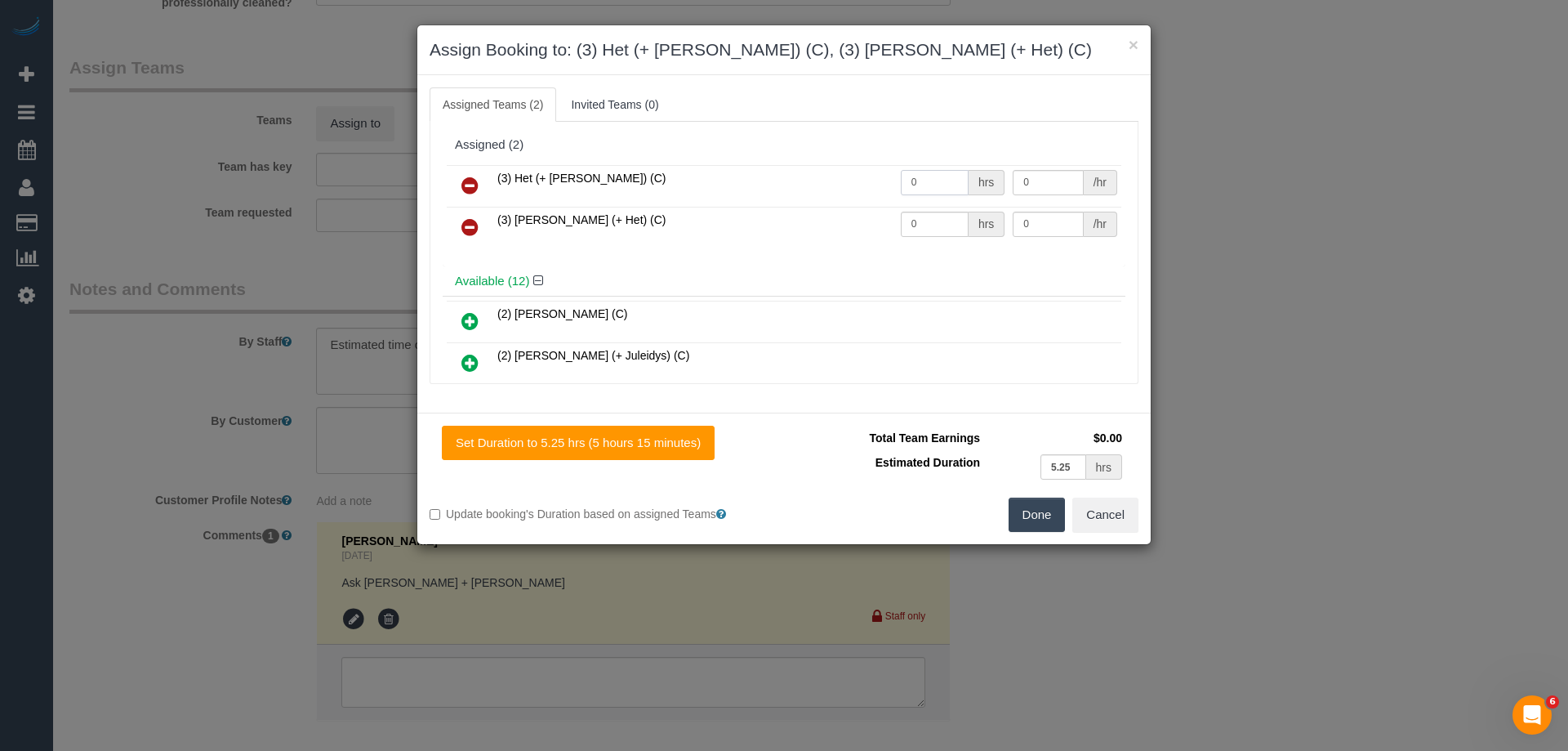
drag, startPoint x: 925, startPoint y: 181, endPoint x: 910, endPoint y: 184, distance: 15.3
click at [871, 180] on tr "(3) Het (+ Ronak) (C) 0 hrs 0 /hr" at bounding box center [784, 185] width 674 height 41
type input "1"
drag, startPoint x: 939, startPoint y: 221, endPoint x: 798, endPoint y: 211, distance: 141.4
click at [802, 213] on tr "(3) Ronak (+ Het) (C) 0 hrs 0 /hr" at bounding box center [784, 226] width 674 height 41
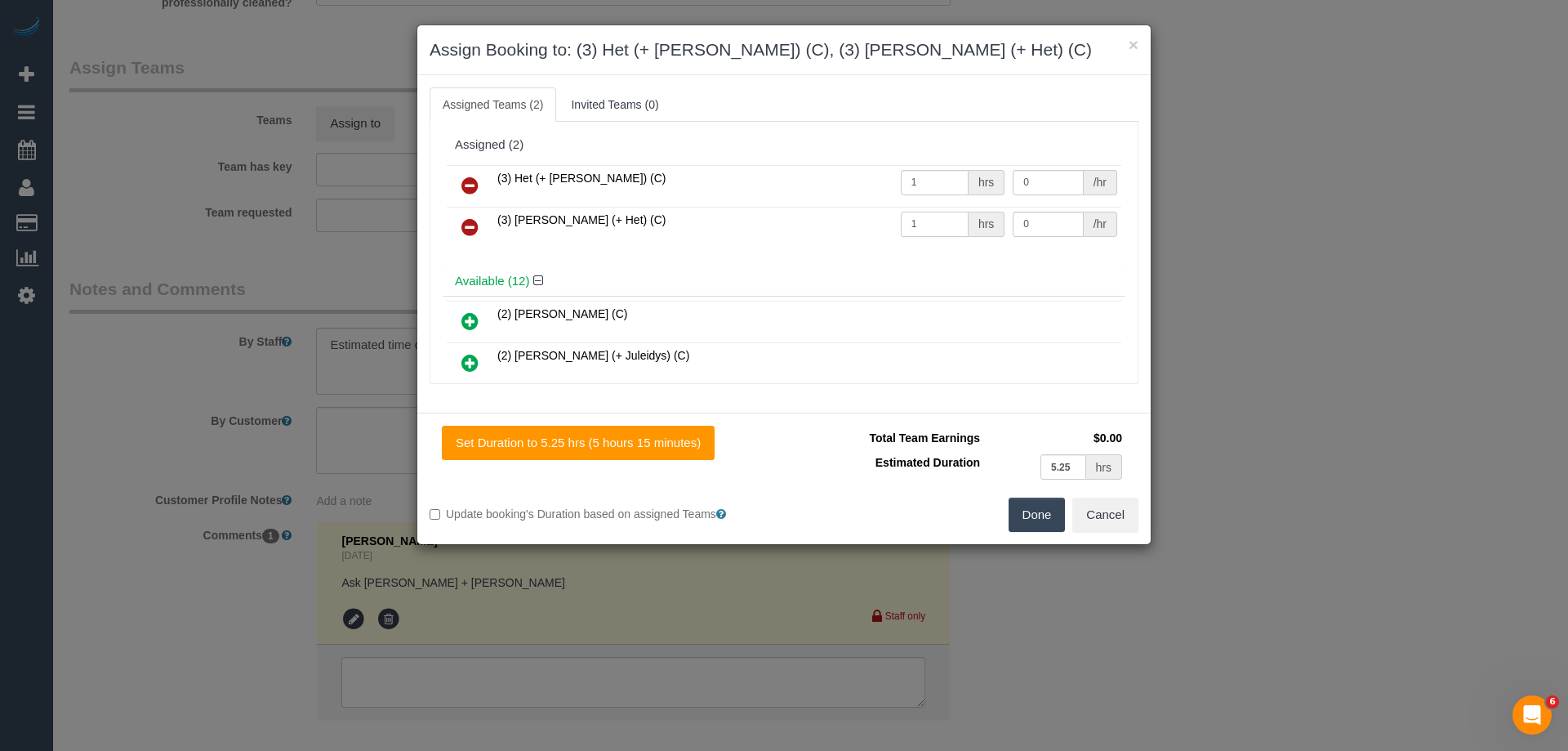
type input "1"
drag, startPoint x: 1034, startPoint y: 171, endPoint x: 948, endPoint y: 171, distance: 86.0
click at [948, 171] on tr "(3) Het (+ Ronak) (C) 1 hrs 0 /hr" at bounding box center [784, 185] width 674 height 41
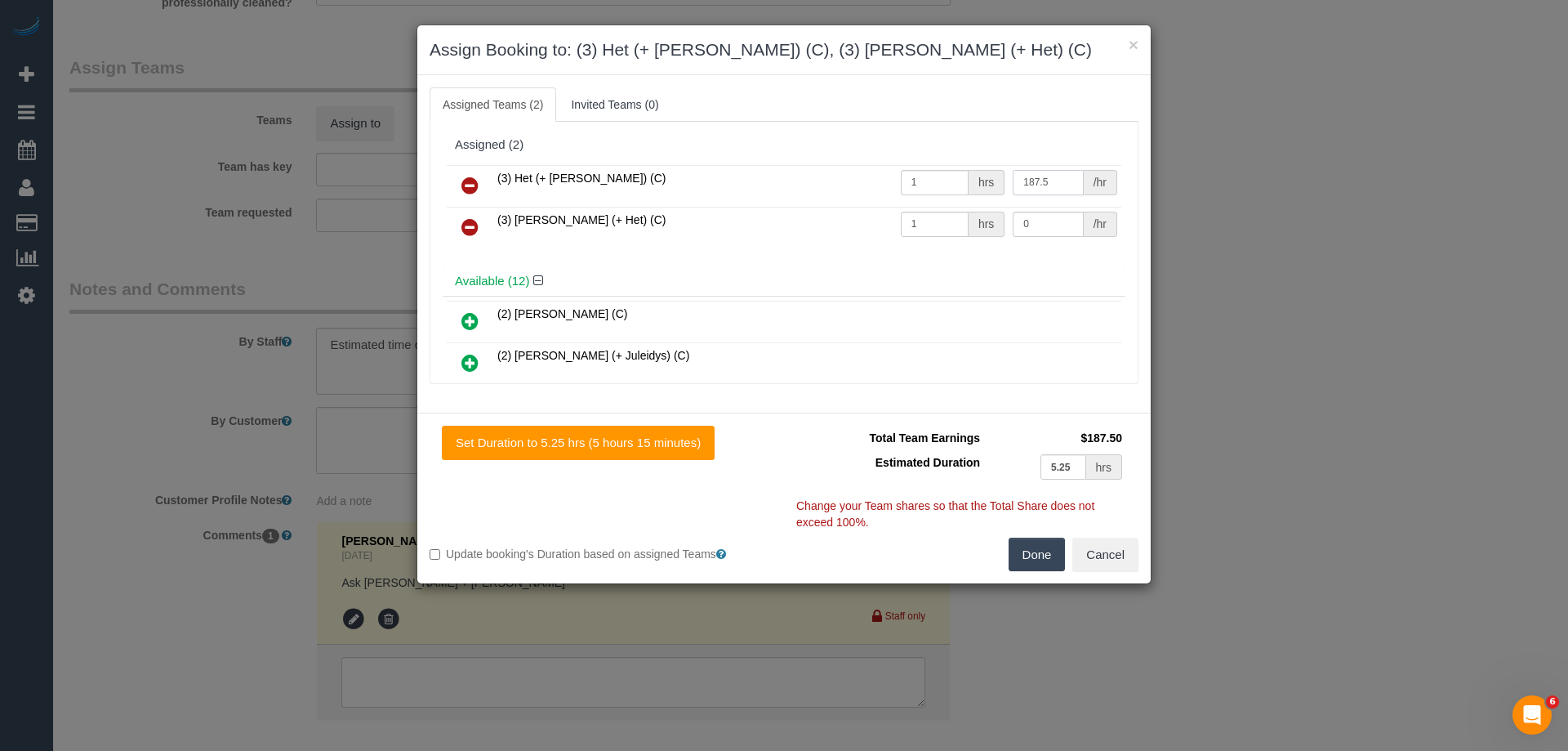
type input "187.5"
drag, startPoint x: 1044, startPoint y: 221, endPoint x: 936, endPoint y: 218, distance: 108.0
click at [937, 219] on tr "(3) Ronak (+ Het) (C) 1 hrs 0 /hr" at bounding box center [784, 226] width 674 height 41
type input "187.5"
click at [1034, 556] on button "Done" at bounding box center [1036, 554] width 57 height 34
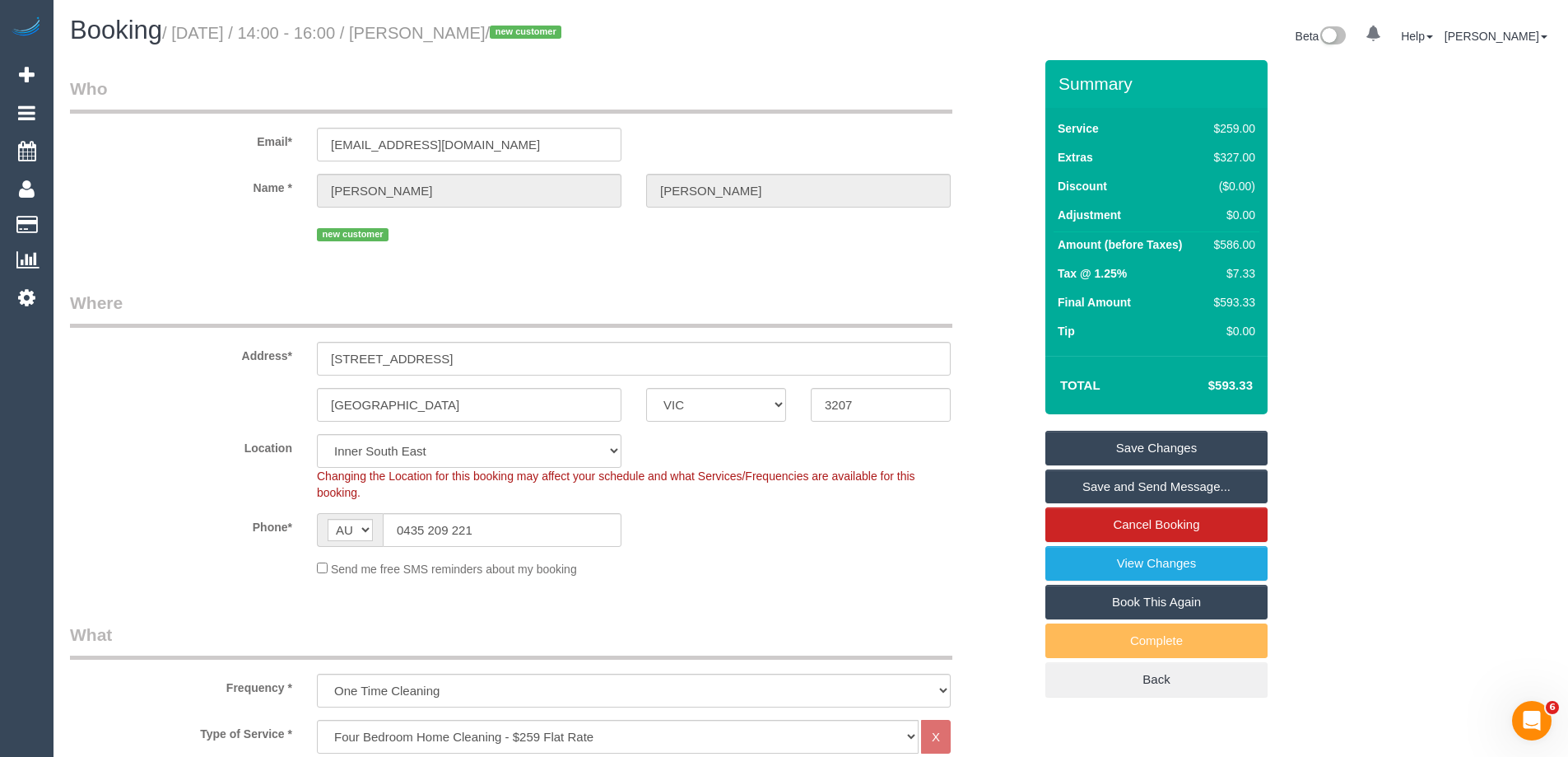
drag, startPoint x: 548, startPoint y: 33, endPoint x: 456, endPoint y: 34, distance: 92.0
click at [456, 34] on small "/ September 29, 2025 / 14:00 - 16:00 / Emma Tyson / new customer" at bounding box center [364, 33] width 404 height 18
copy small "Emma Tyson"
click at [1101, 449] on link "Save Changes" at bounding box center [1157, 447] width 223 height 34
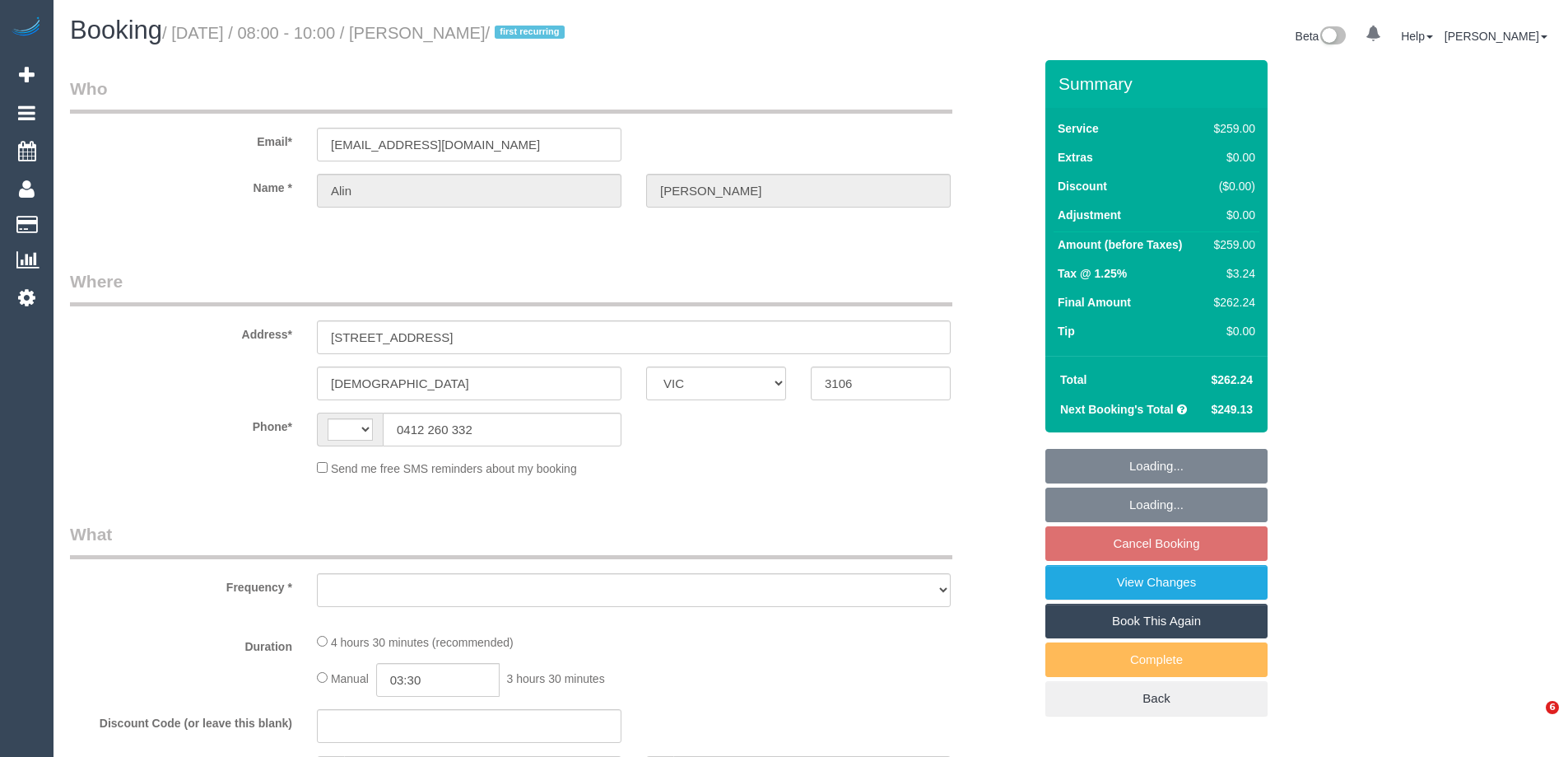
select select "VIC"
select select "object:282"
select select "number:27"
select select "number:14"
select select "number:19"
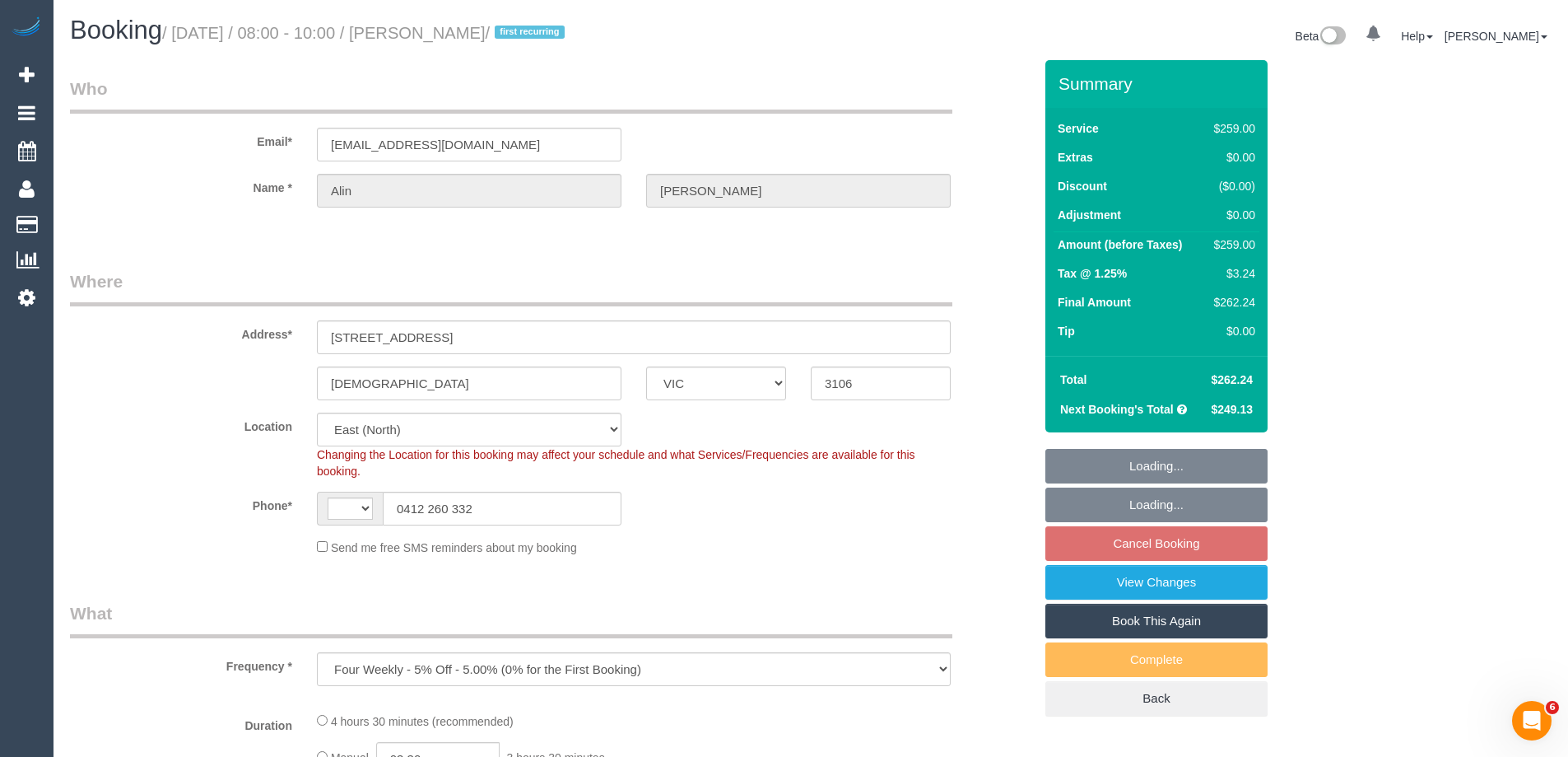
select select "string:AU"
select select "string:stripe-pm_1NAYY22GScqysDRVLHyLZFKM"
select select "object:1063"
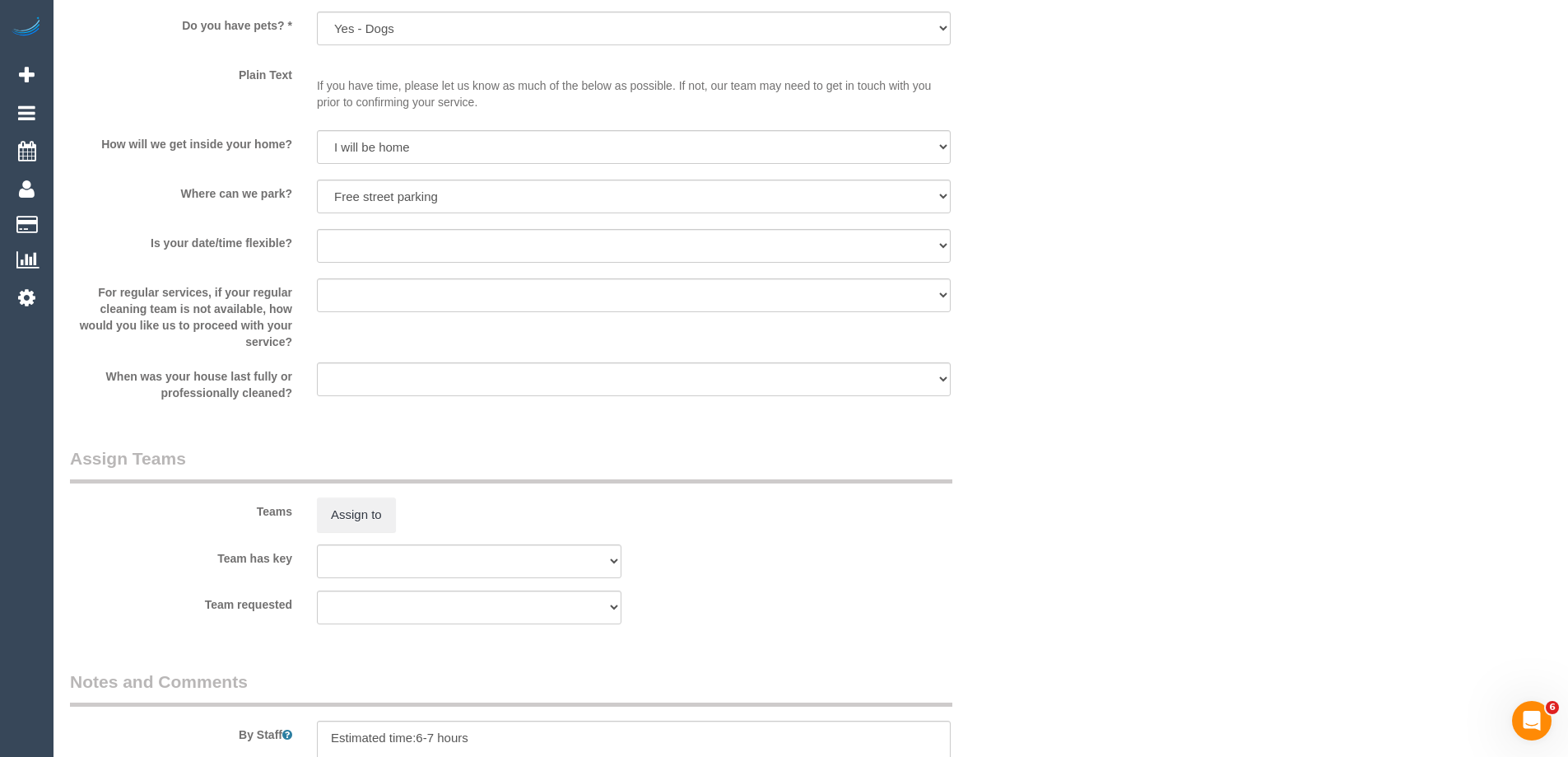
scroll to position [2471, 0]
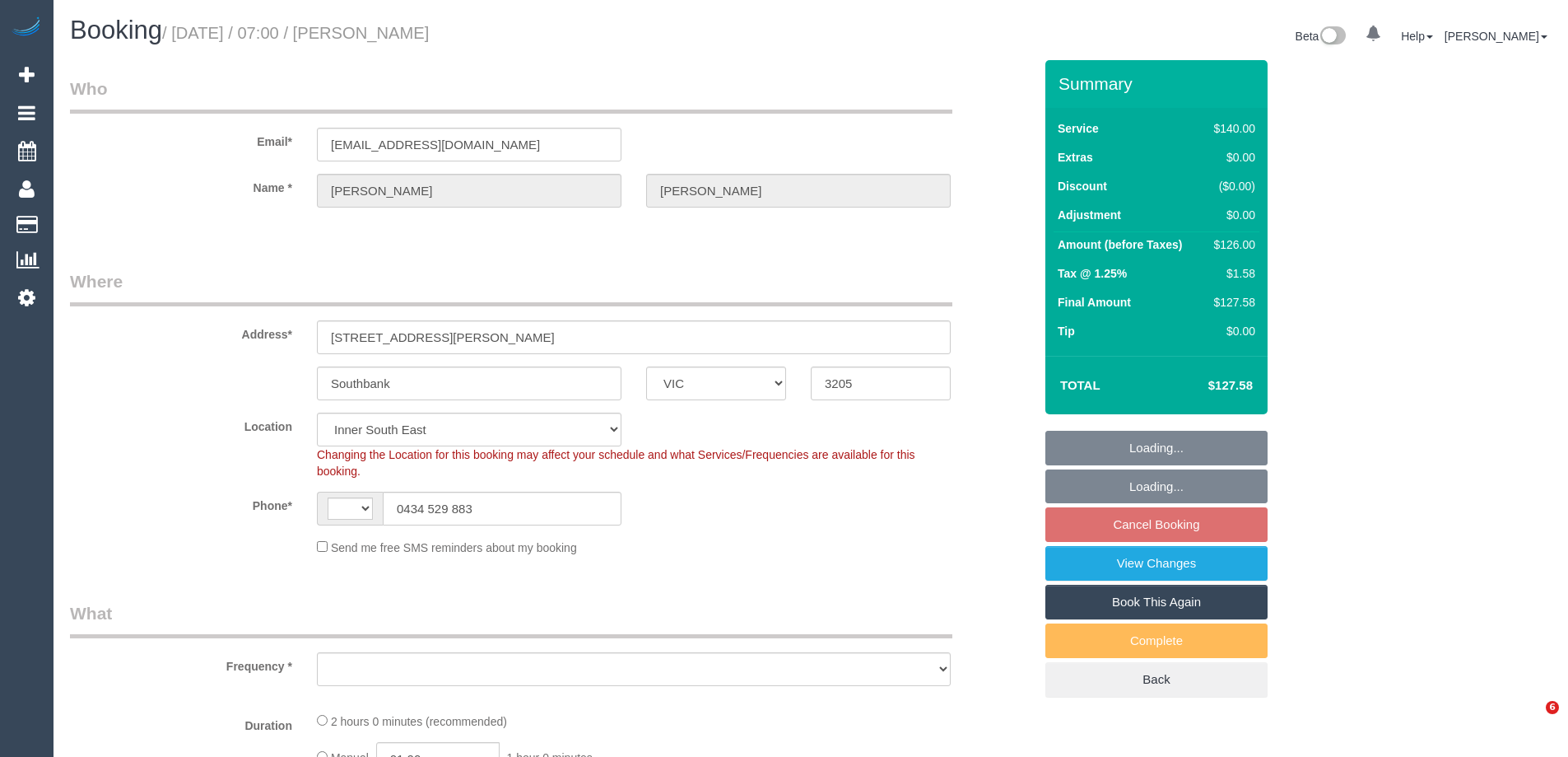
select select "VIC"
select select "string:stripe-pm_1Ledih2GScqysDRVSYQmfykY"
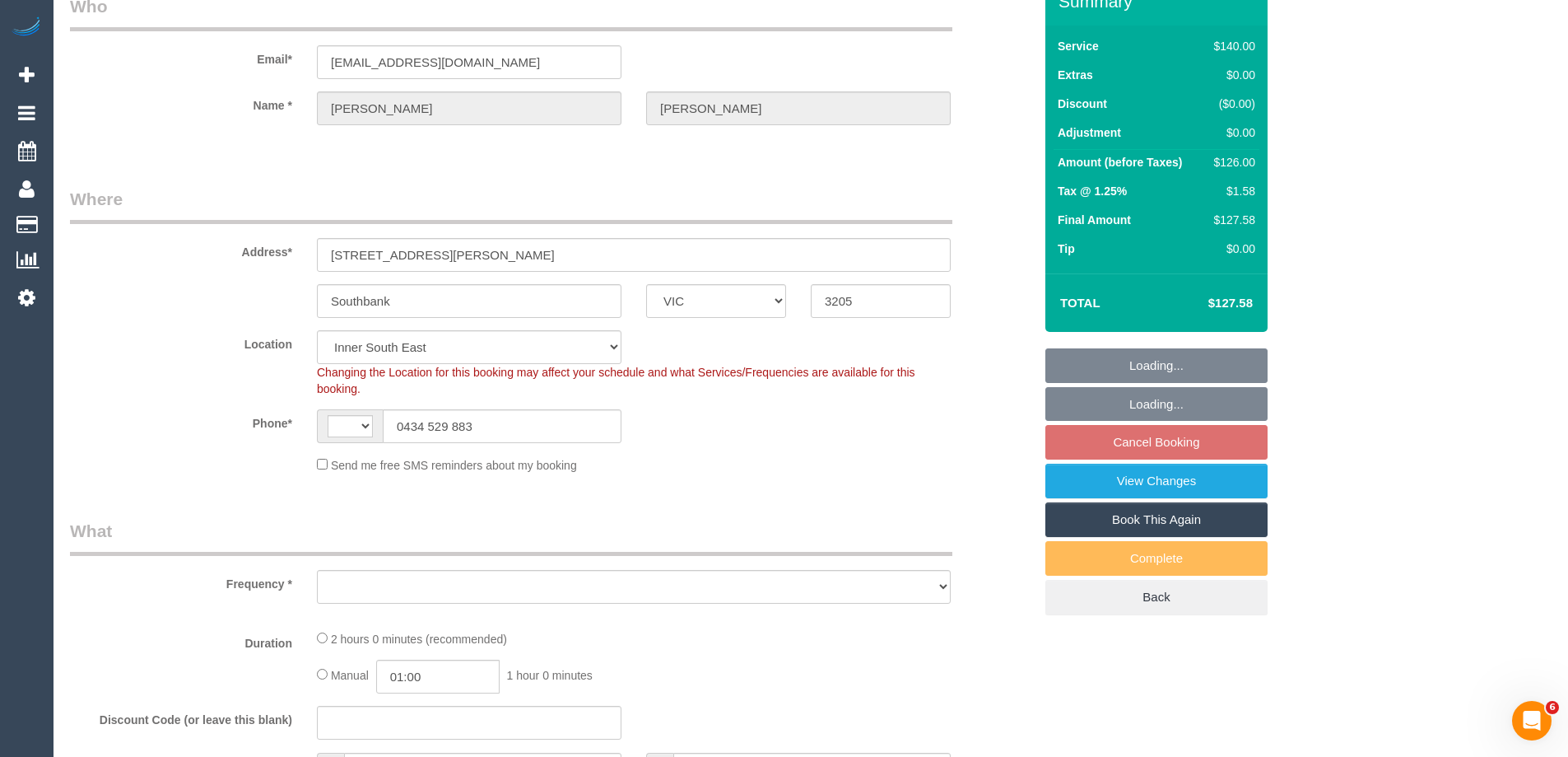
select select "object:433"
select select "number:28"
select select "number:14"
select select "number:18"
select select "number:22"
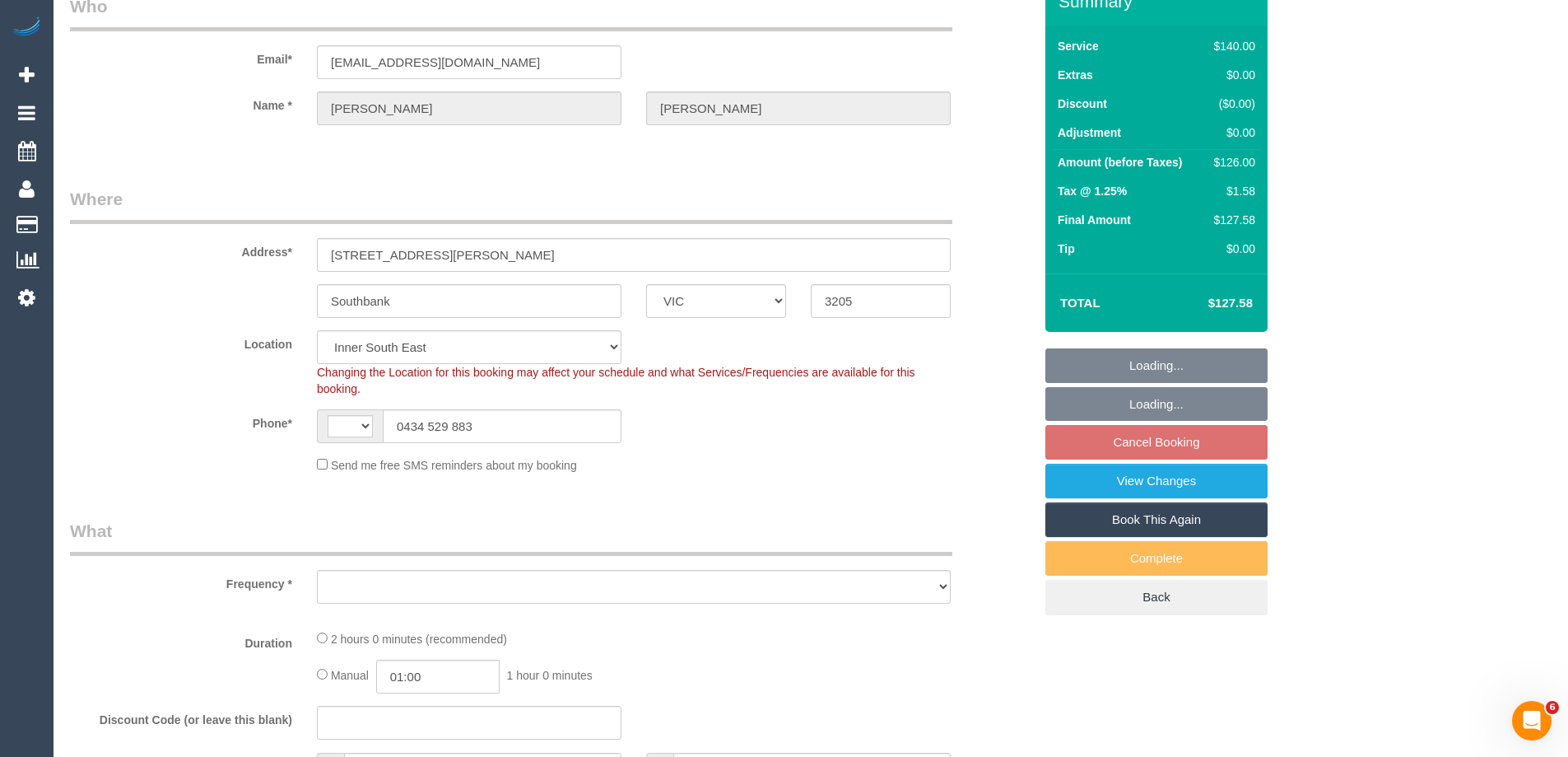
select select "number:34"
select select "number:26"
select select "string:AU"
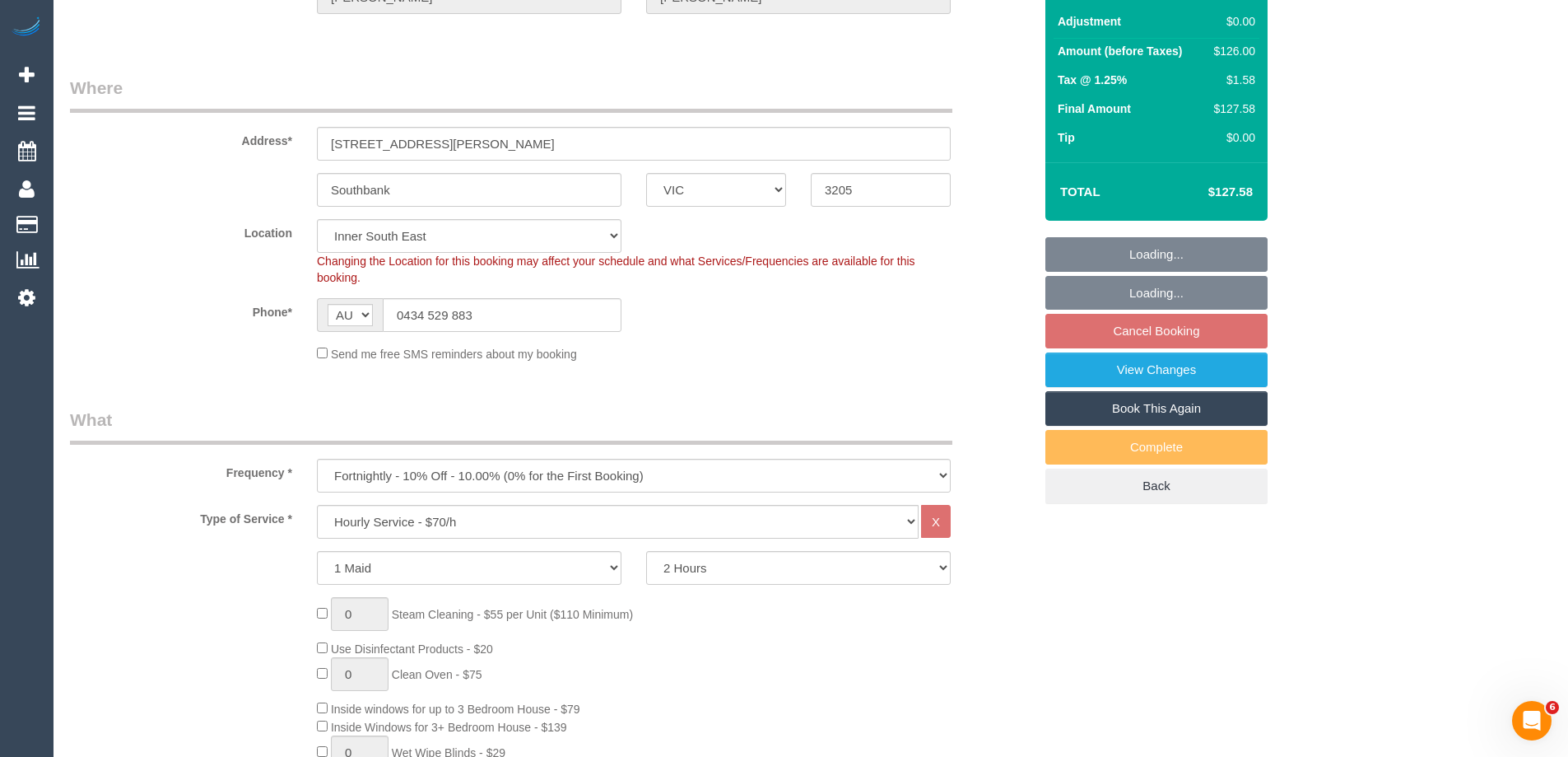
select select "object:1449"
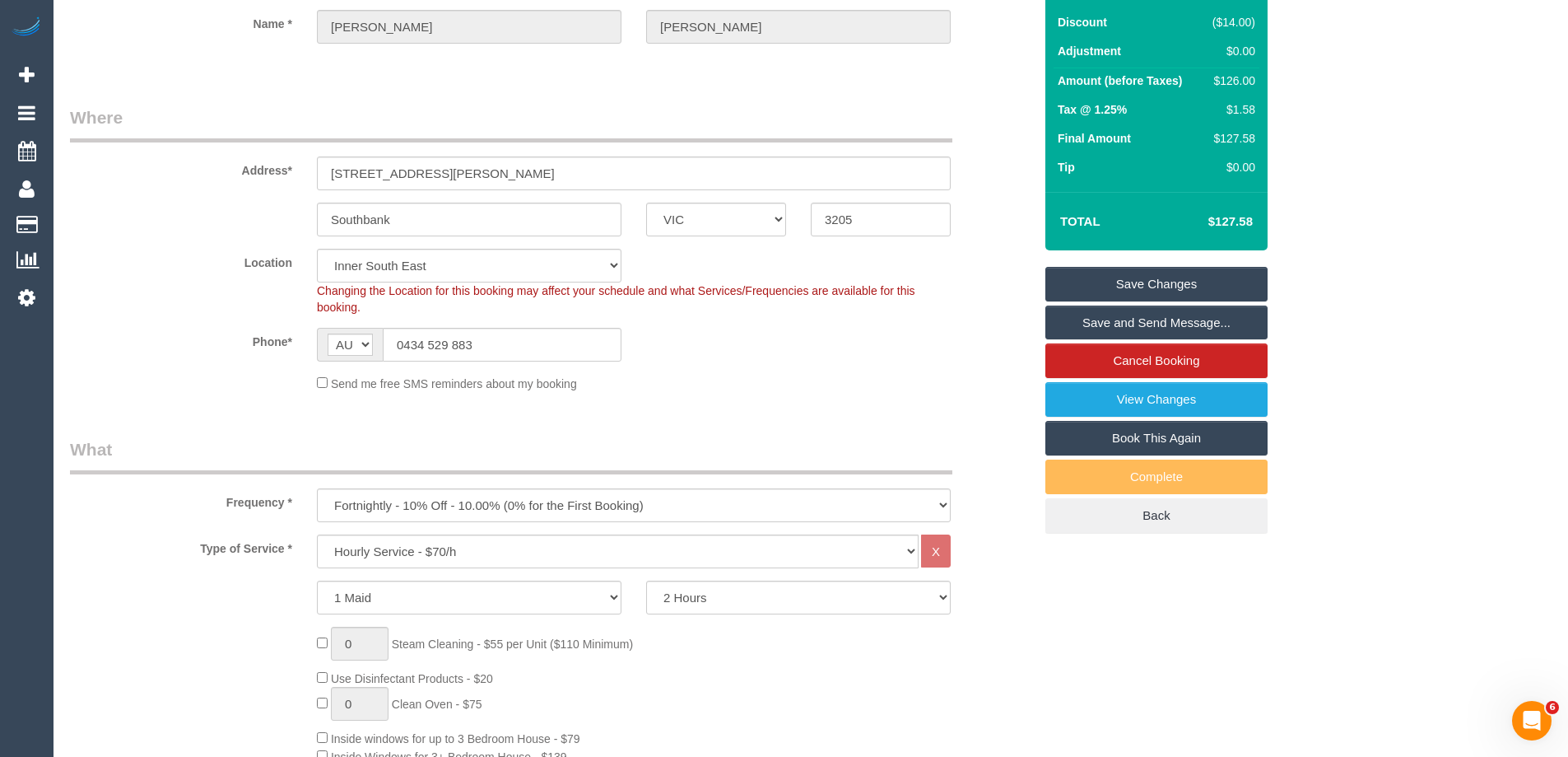
scroll to position [165, 0]
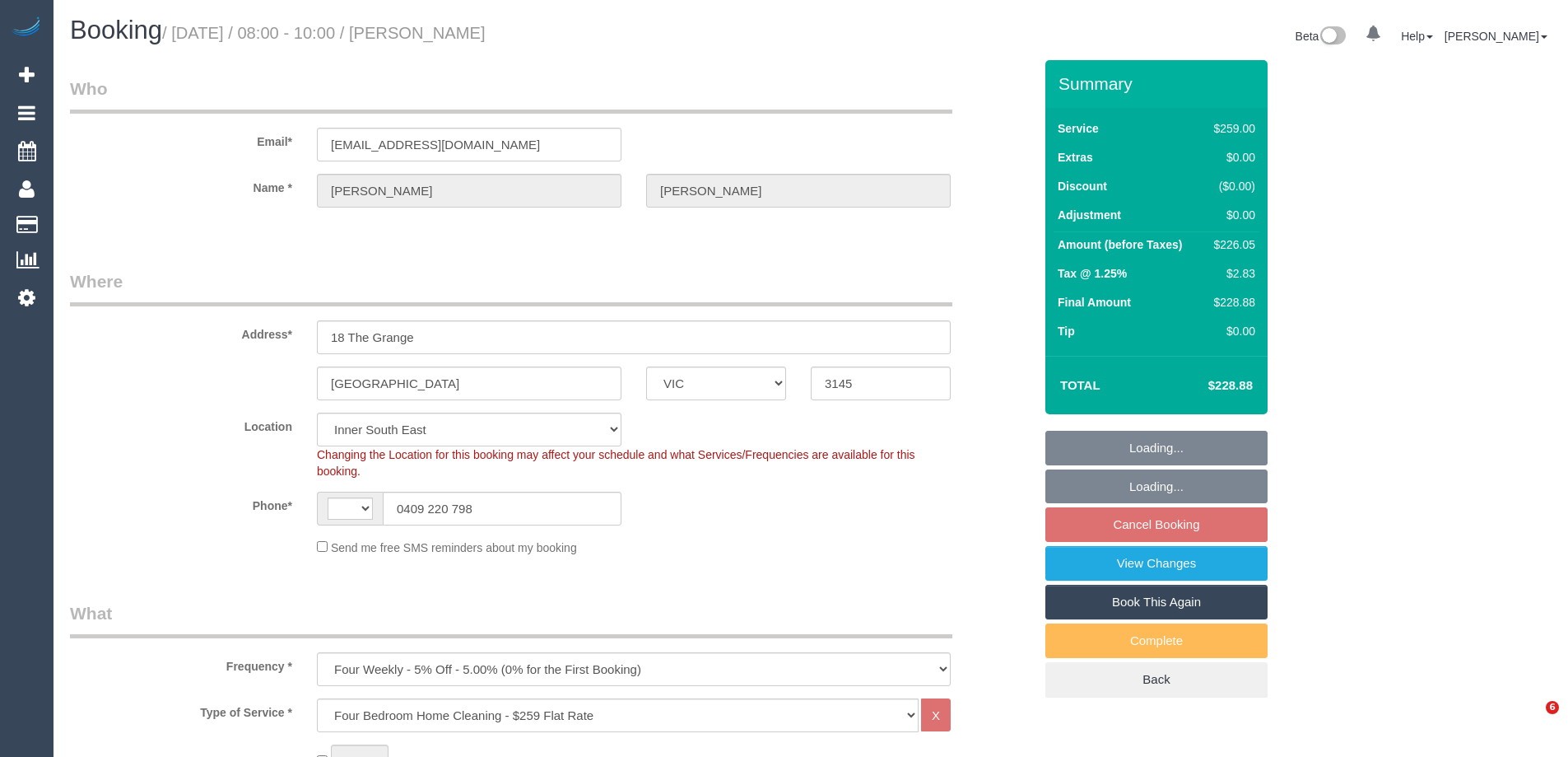
select select "VIC"
select select "string:stripe-pm_1NOuci2GScqysDRV5RU17w4v"
select select "number:27"
select select "number:14"
select select "number:19"
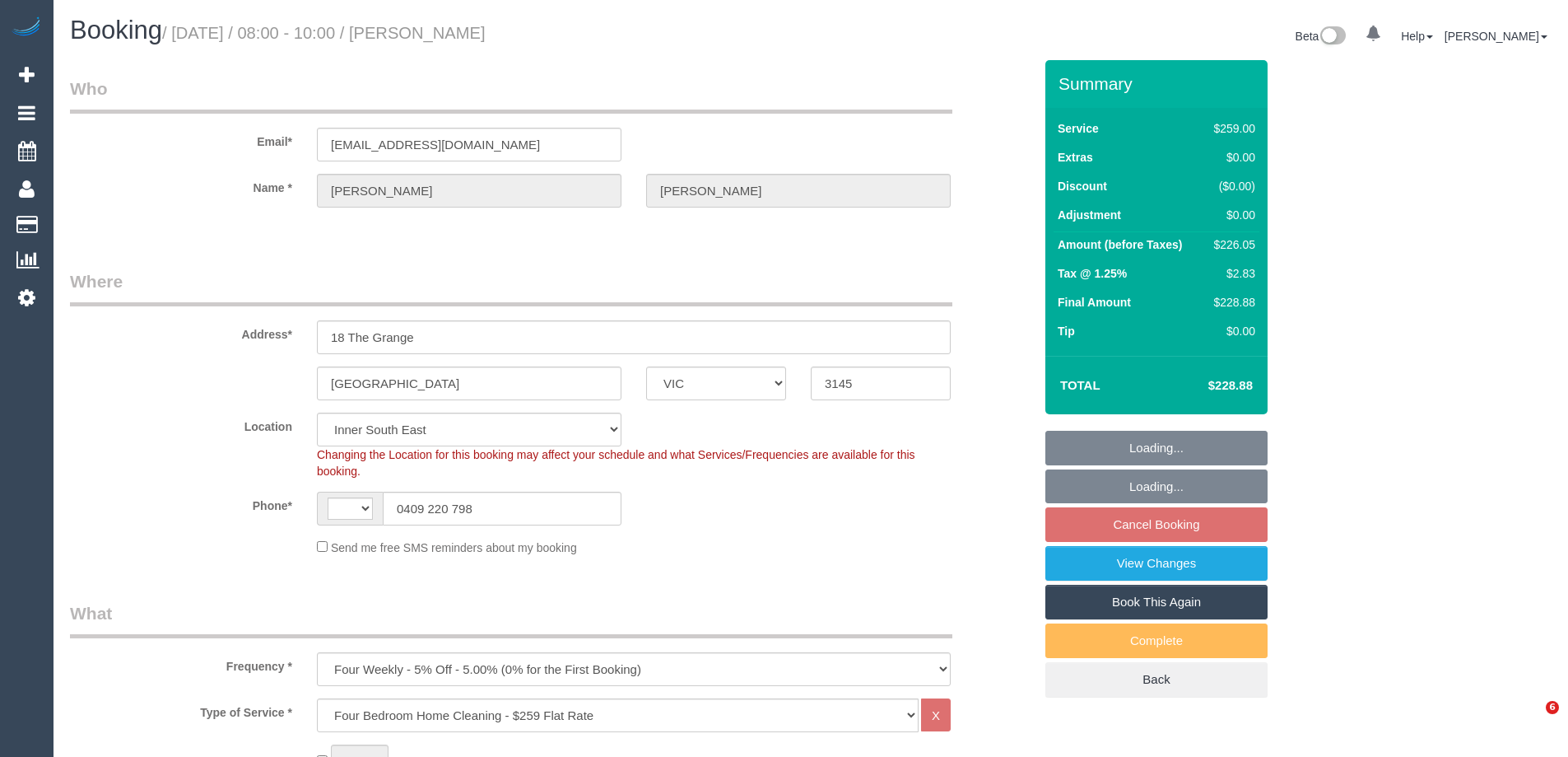
select select "number:24"
select select "string:AU"
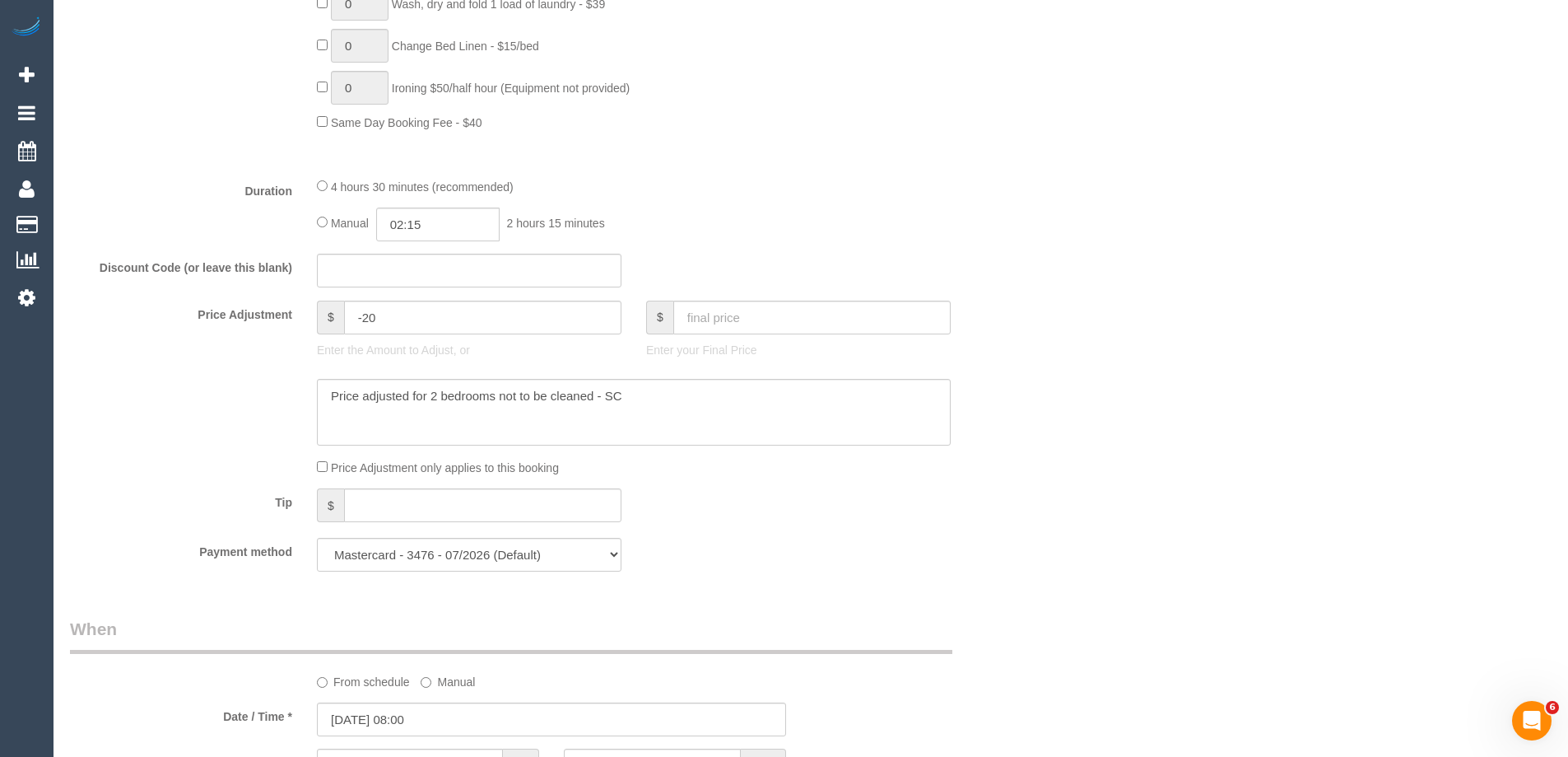
scroll to position [1236, 0]
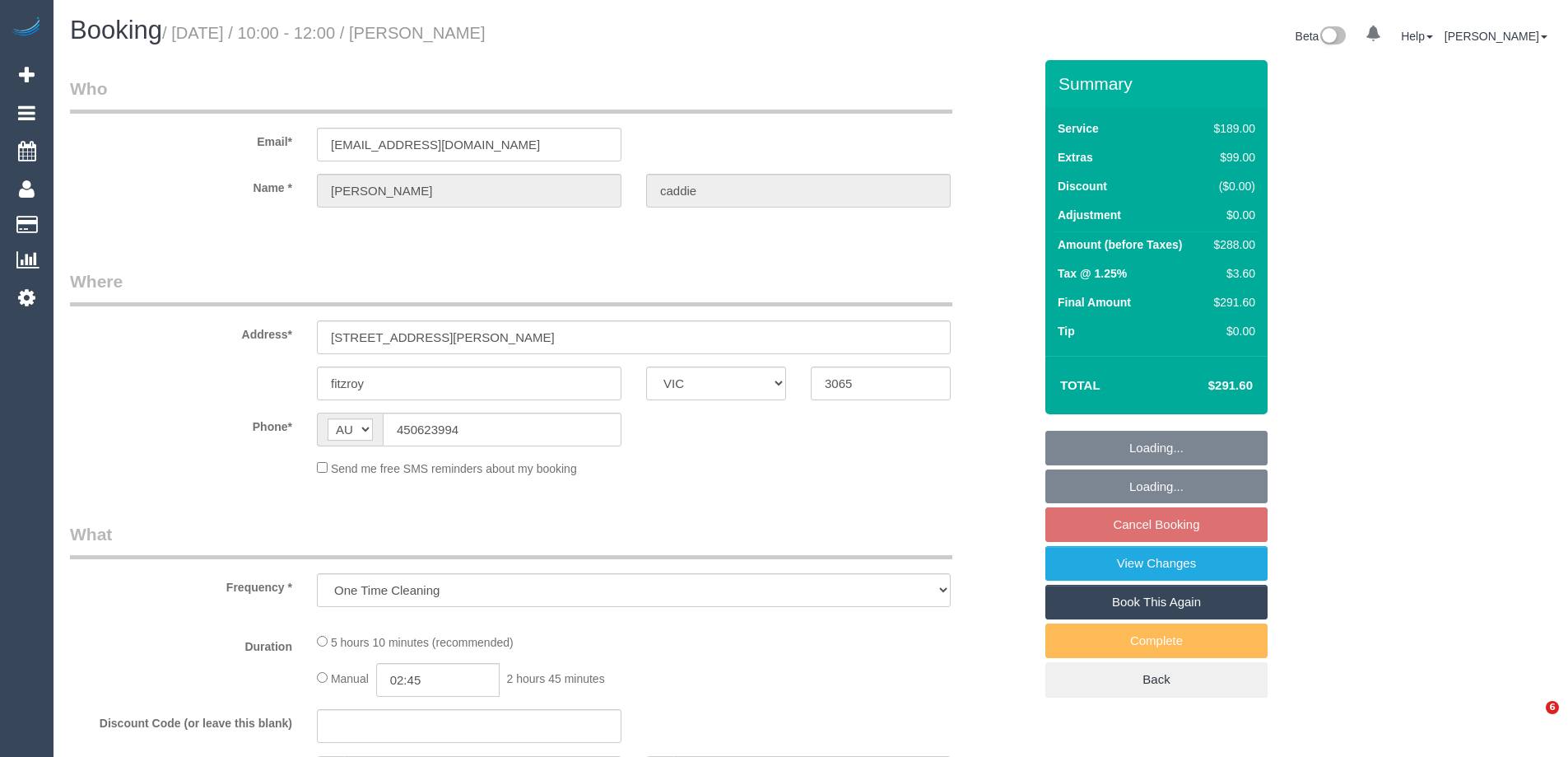
select select "VIC"
select select "string:stripe-pm_1QwCbO2GScqysDRViJjJNACY"
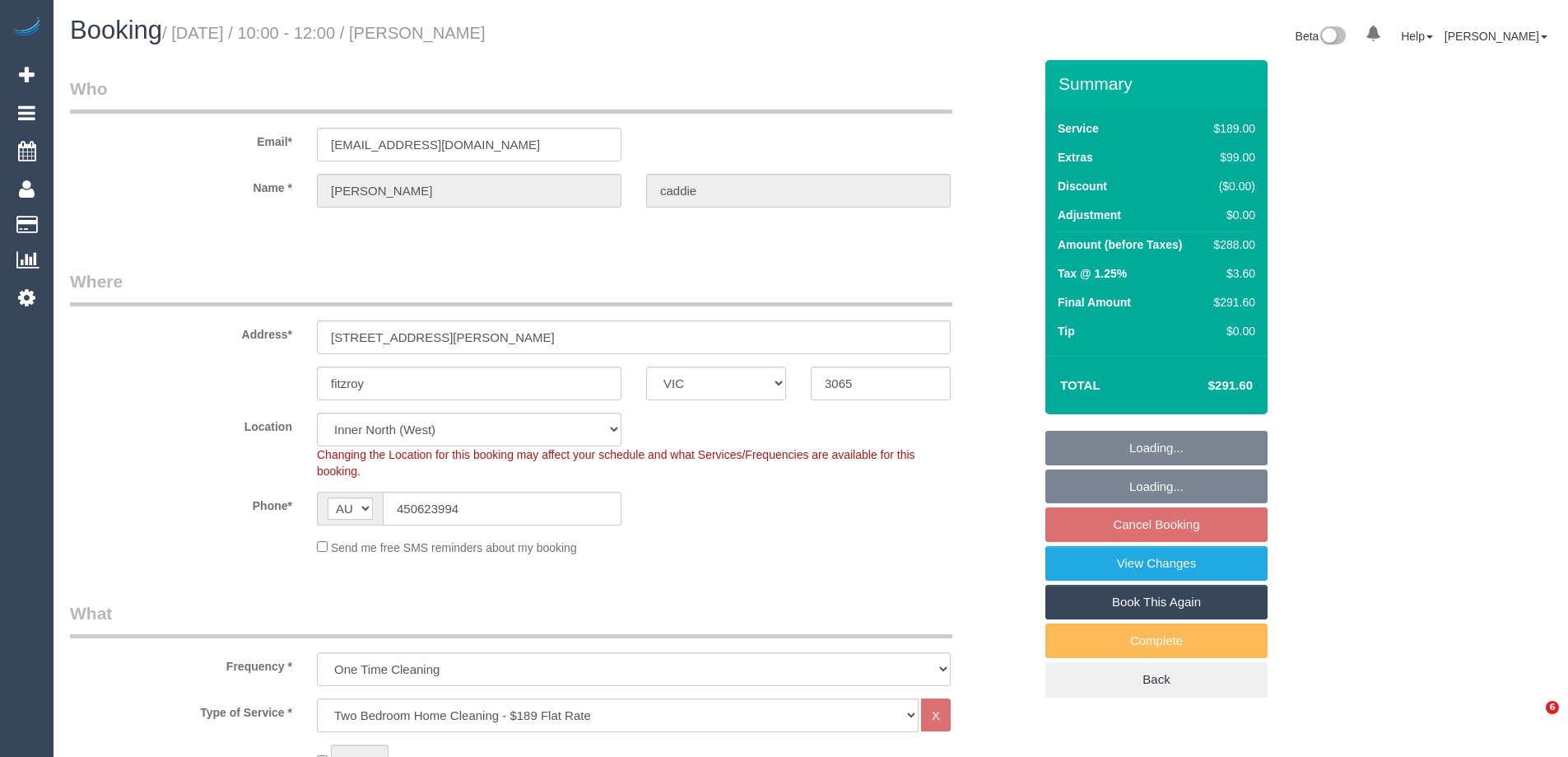
select select "number:28"
select select "number:14"
select select "number:19"
select select "number:23"
select select "number:13"
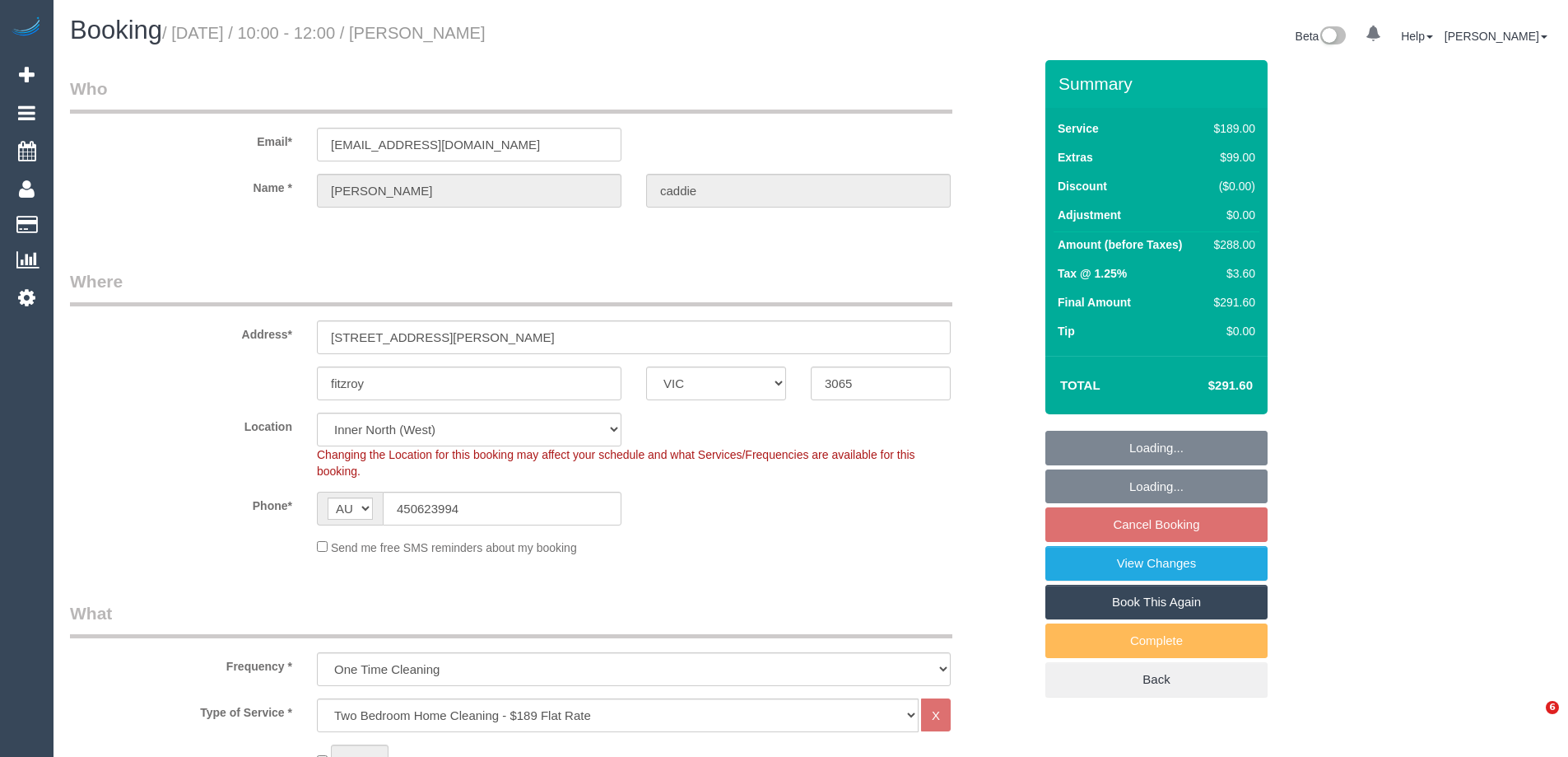
select select "object:1706"
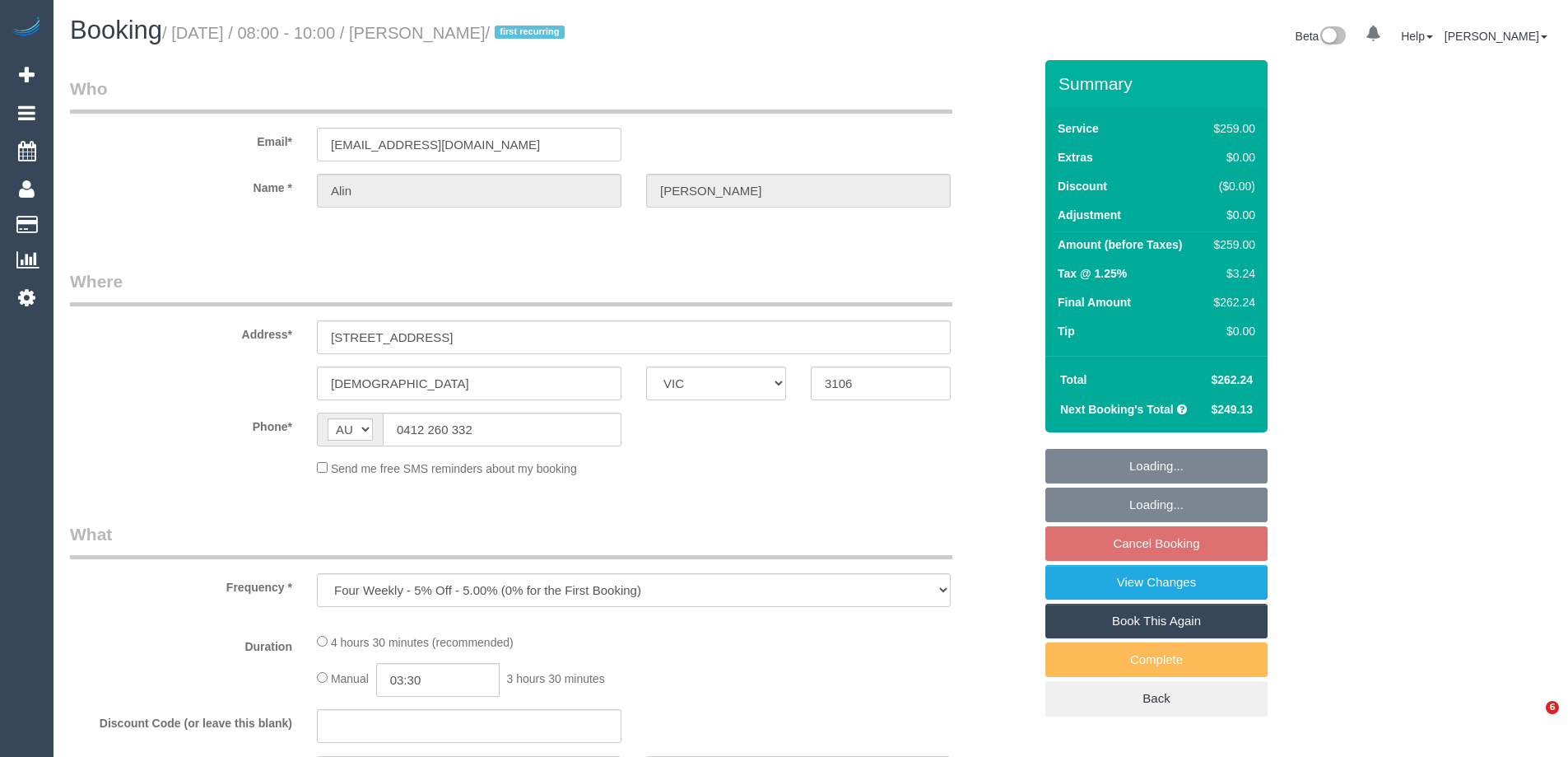
select select "VIC"
select select "string:stripe-pm_1NAYY22GScqysDRVLHyLZFKM"
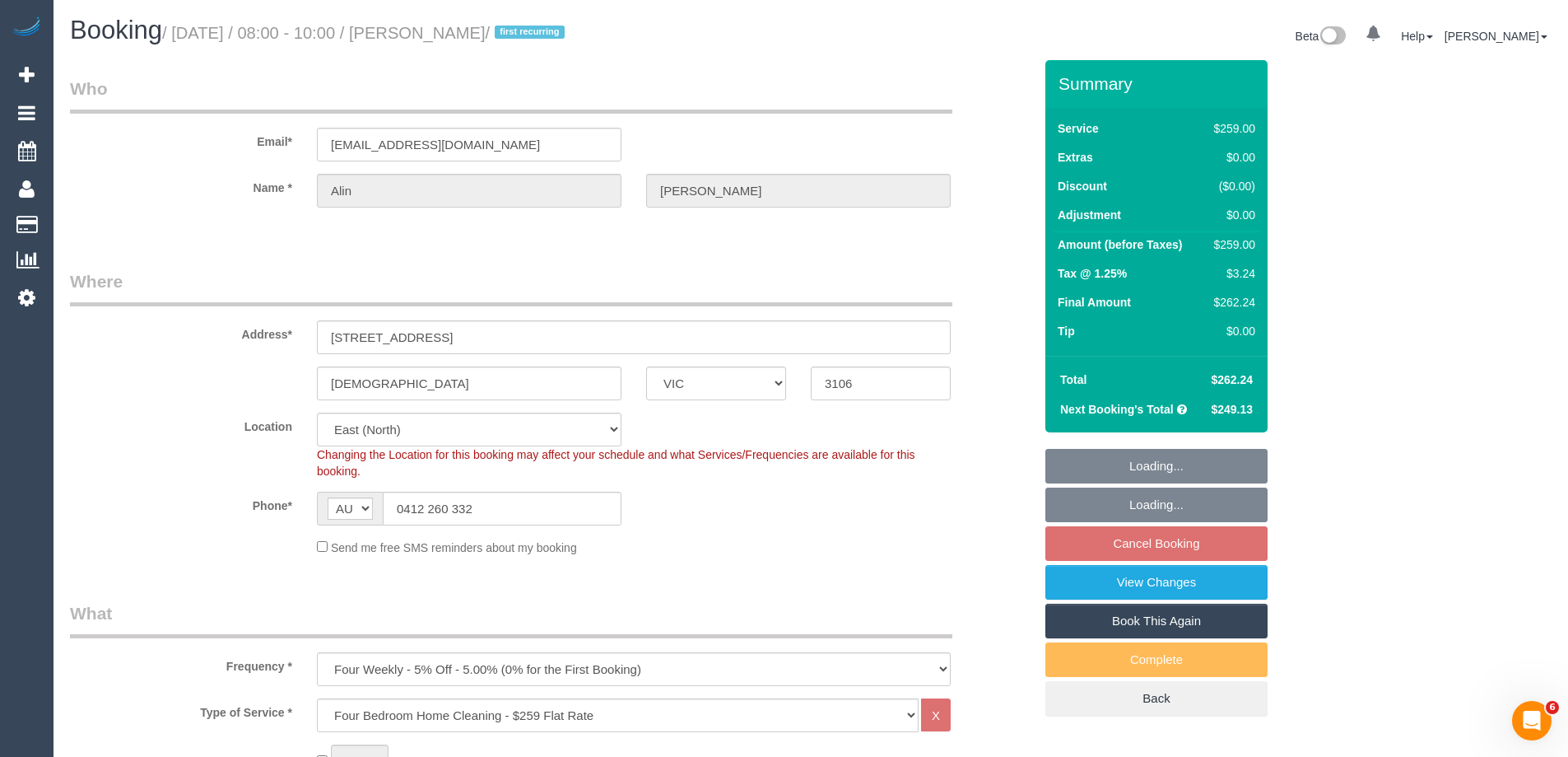
select select "object:632"
select select "number:27"
select select "number:14"
select select "number:19"
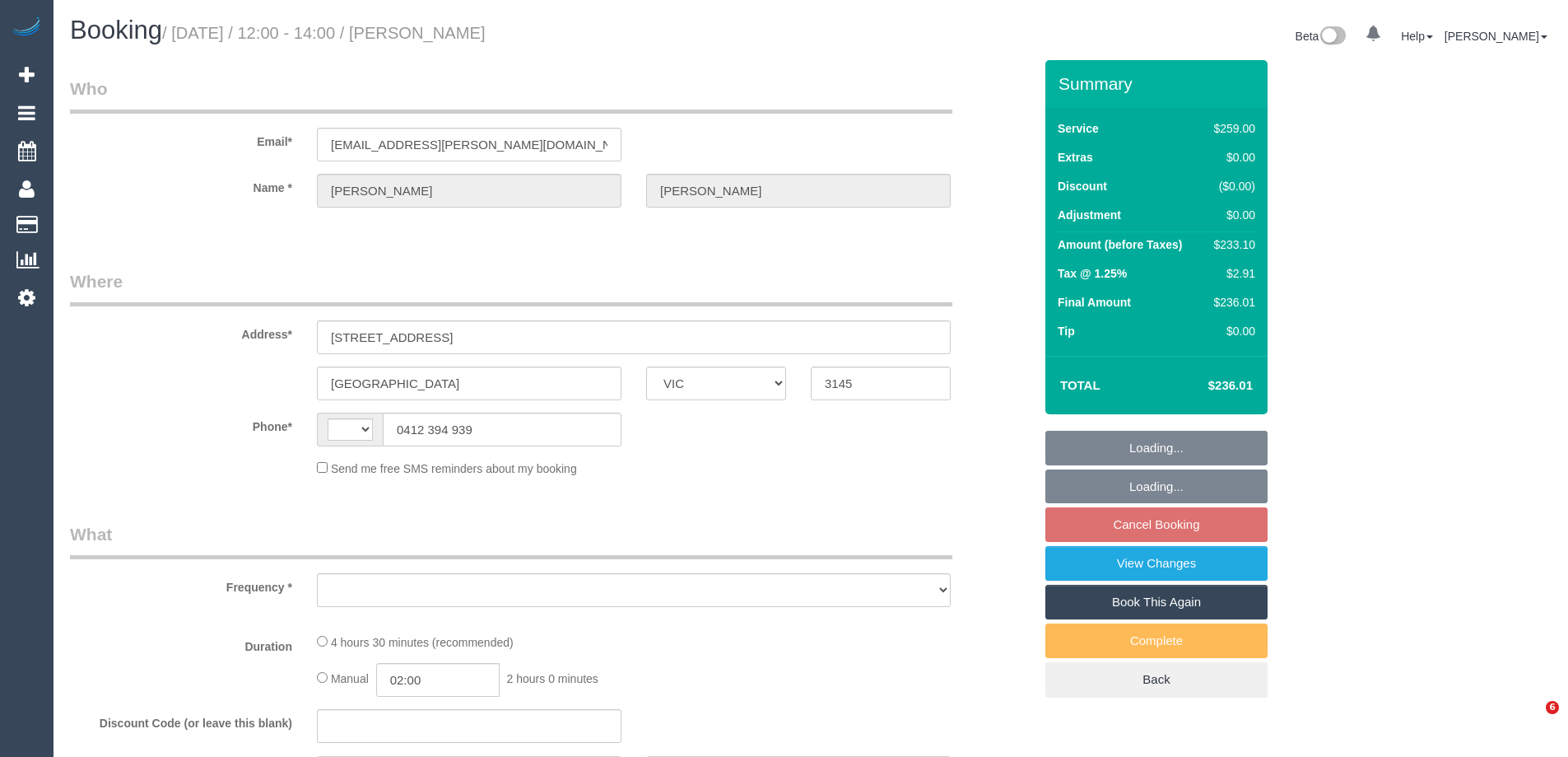
select select "VIC"
select select "object:287"
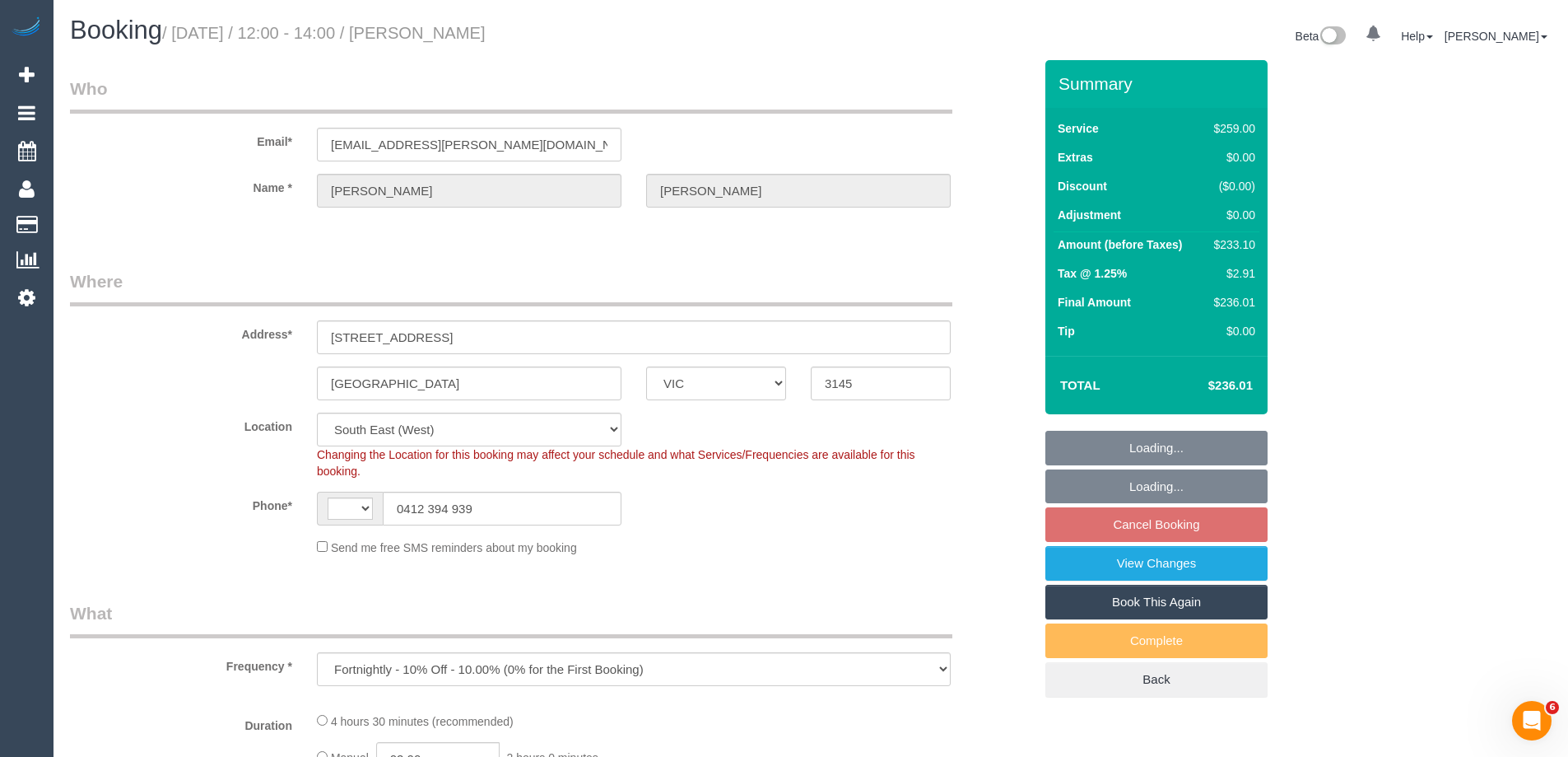
select select "string:AU"
select select "object:635"
select select "string:stripe-pm_1OLwZL2GScqysDRVLBTljC3f"
select select "number:28"
select select "number:14"
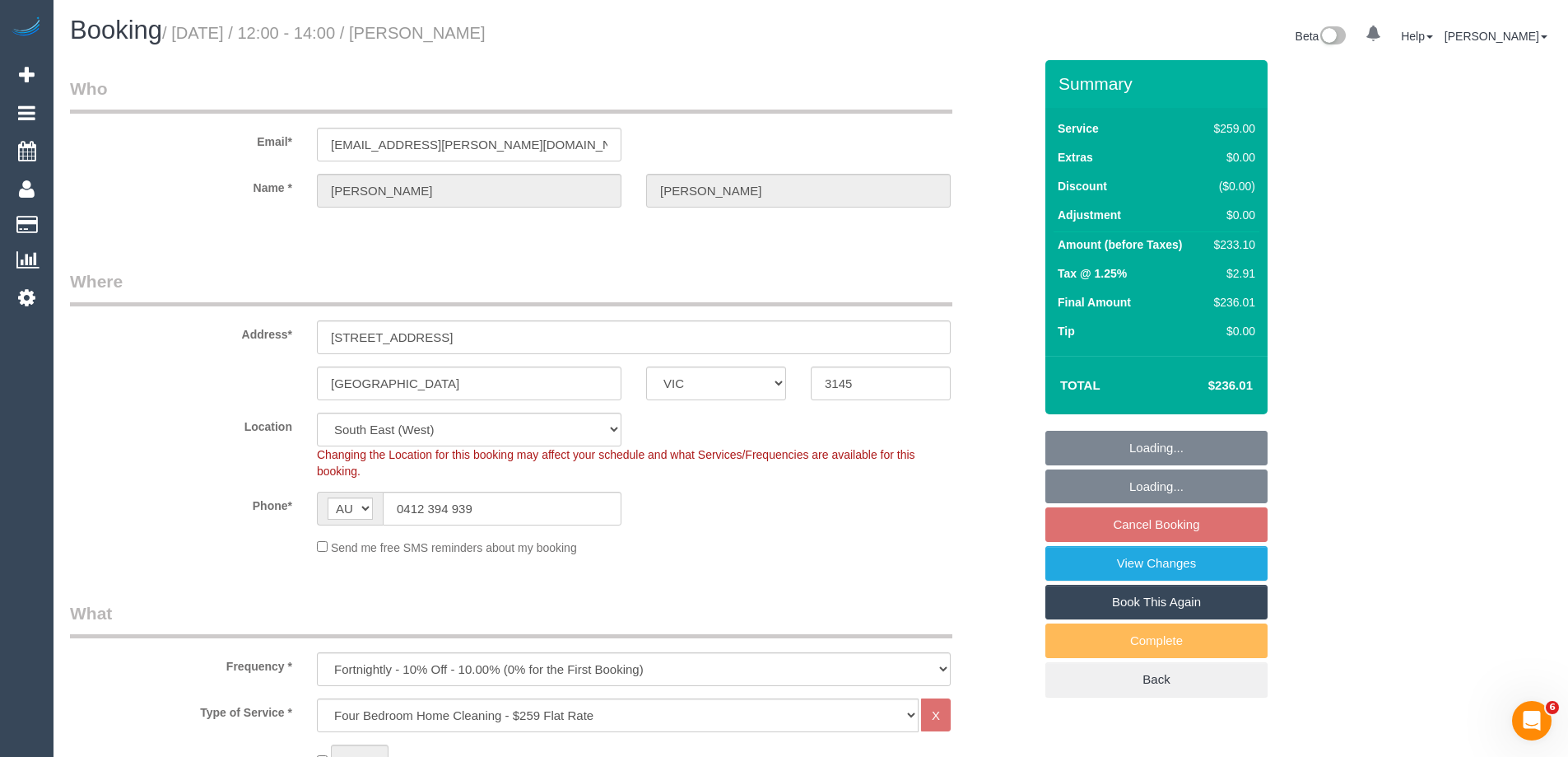
select select "number:19"
select select "number:22"
select select "number:34"
select select "number:11"
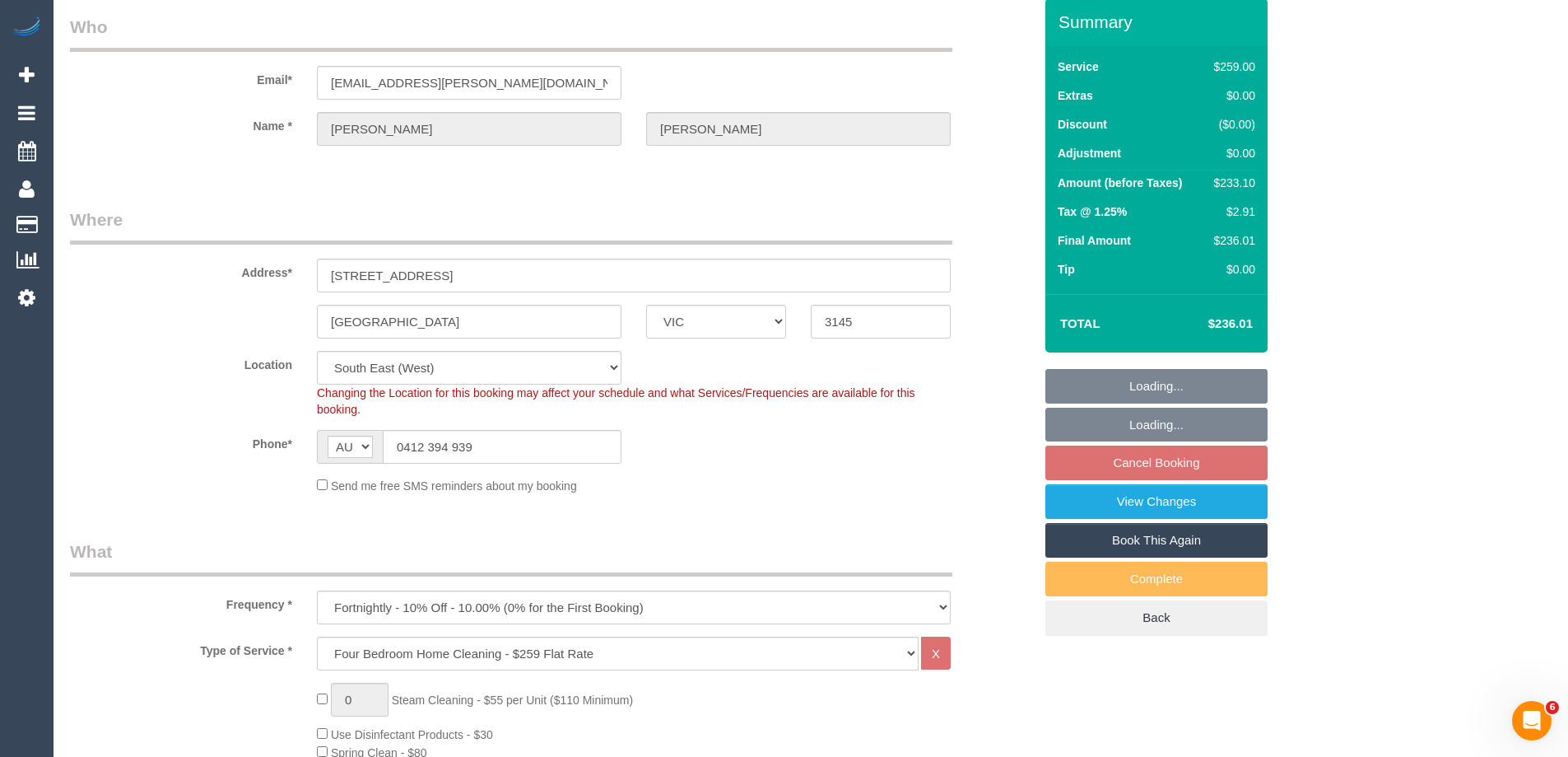
select select "spot4"
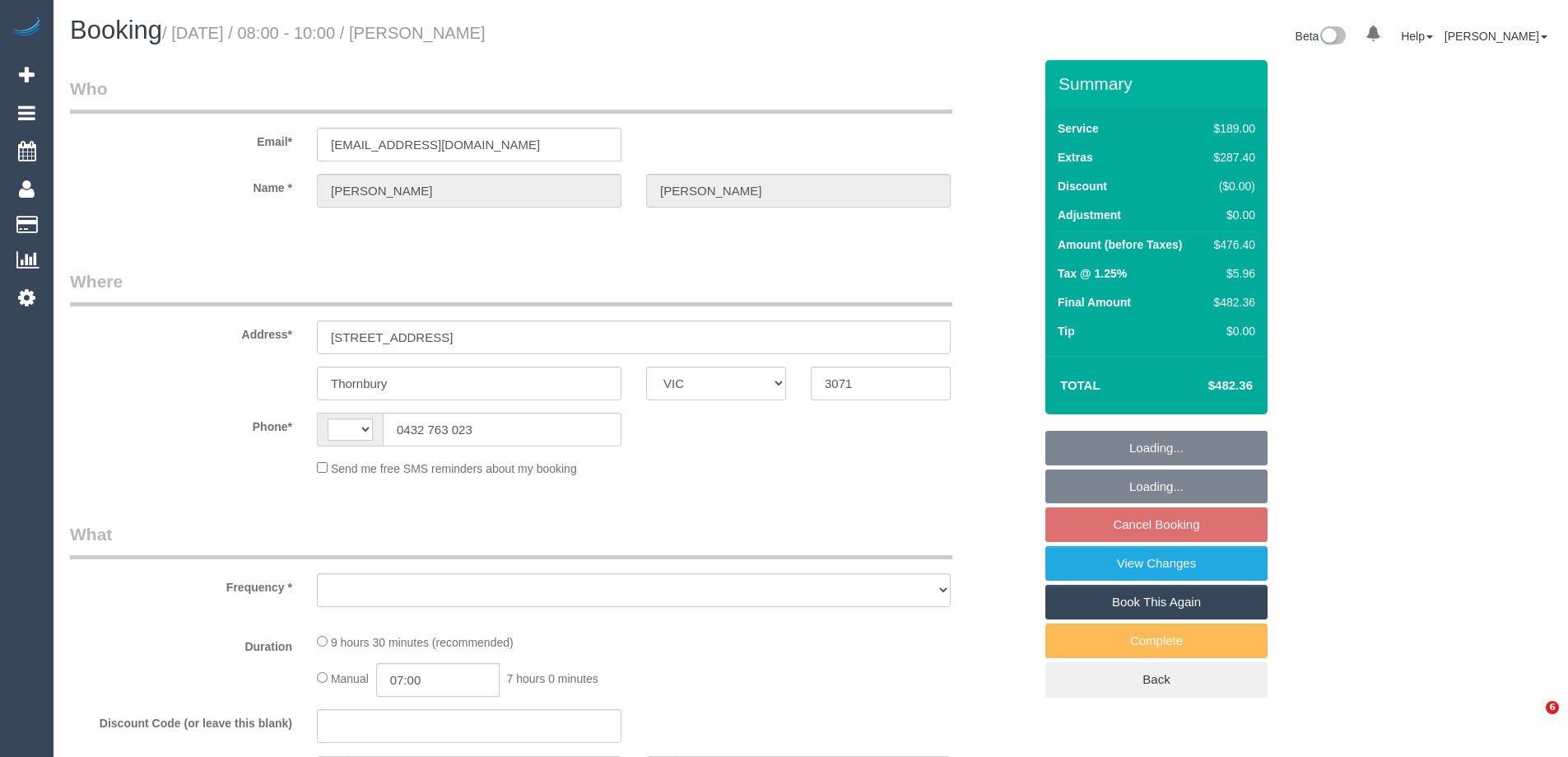
select select "VIC"
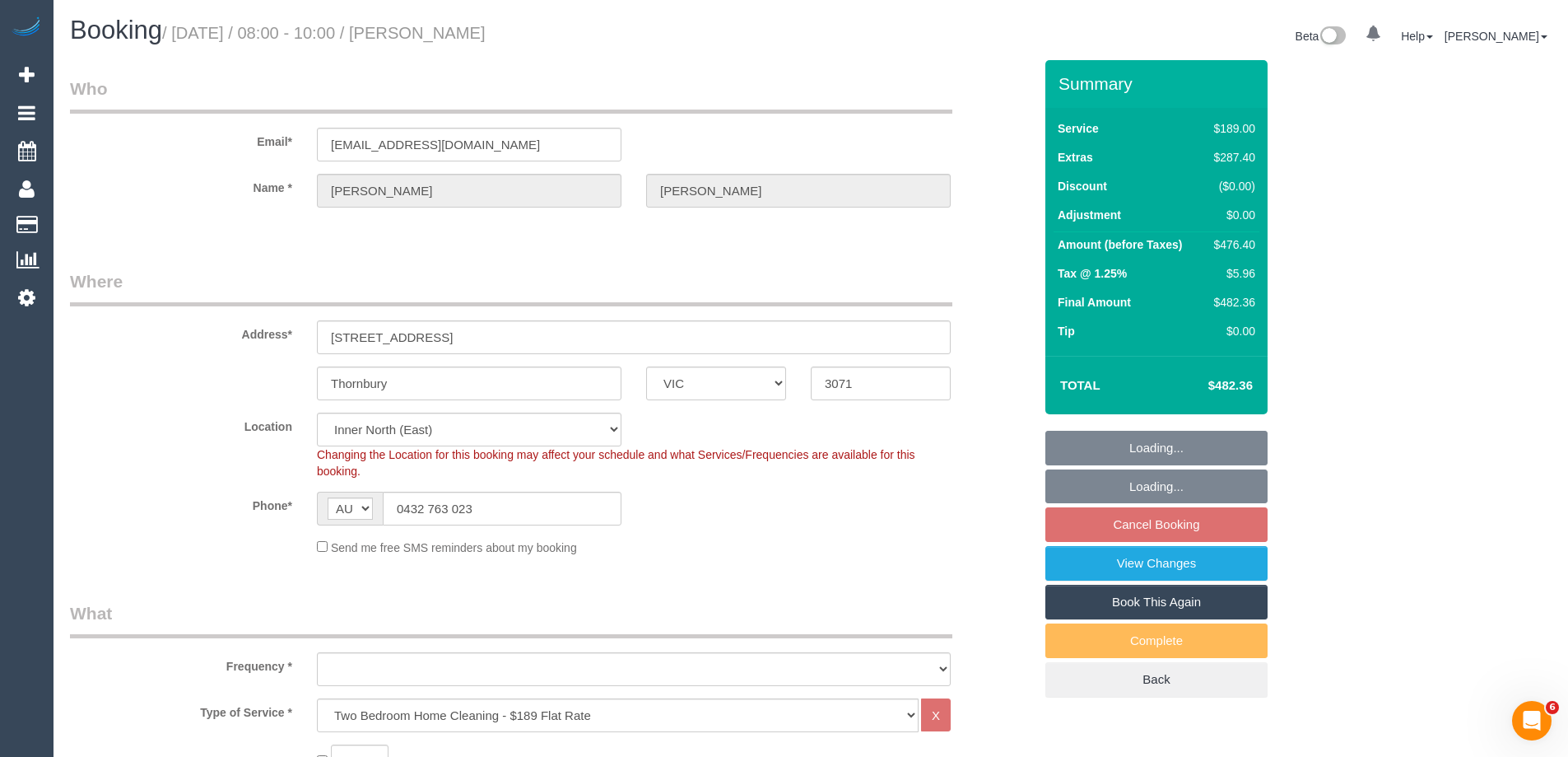
select select "string:AU"
select select "object:668"
select select "string:stripe-pm_1S8XEy2GScqysDRVccLl2nMb"
select select "number:29"
select select "number:14"
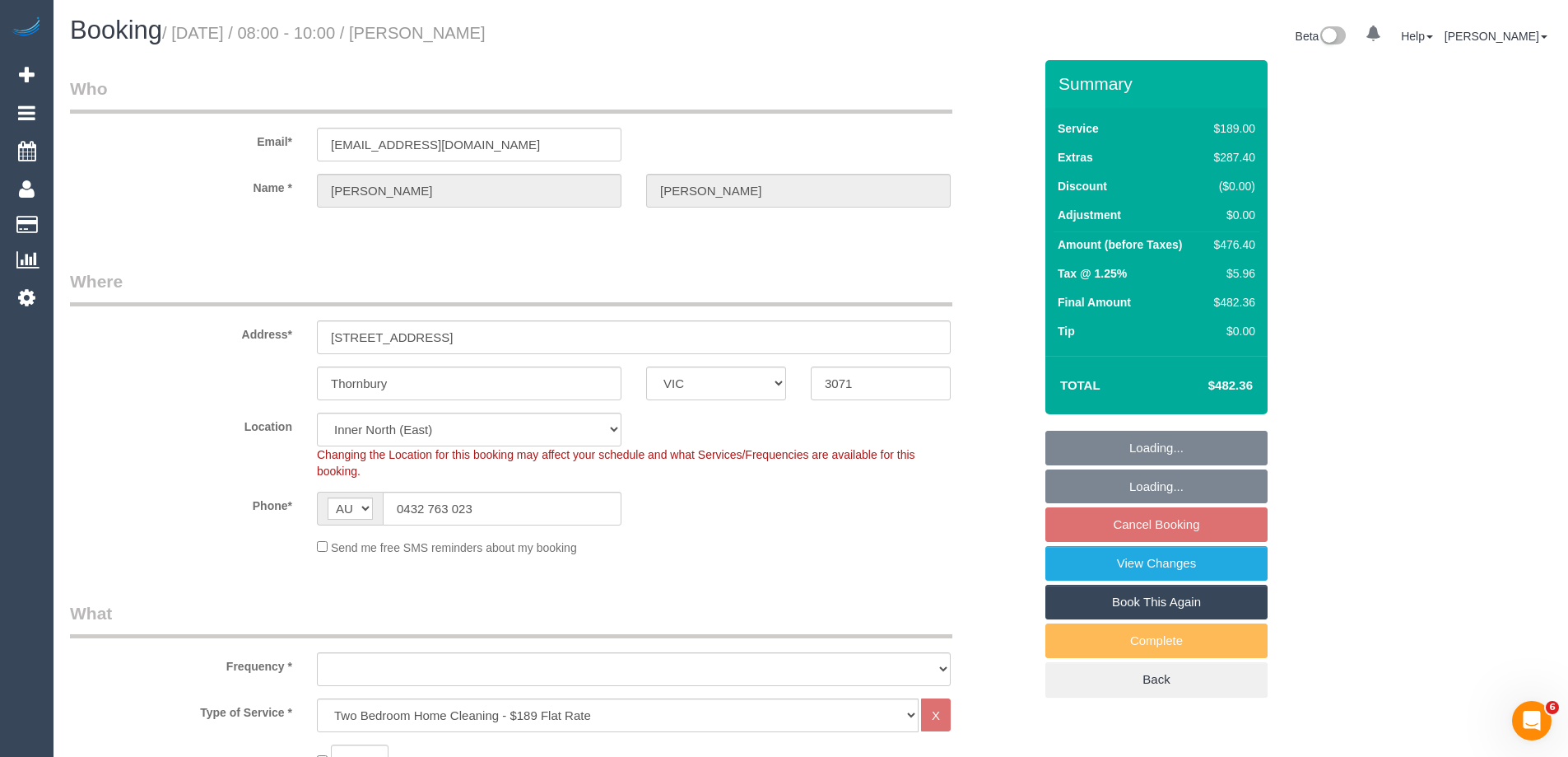
select select "number:18"
select select "number:36"
select select "number:13"
select select "object:1651"
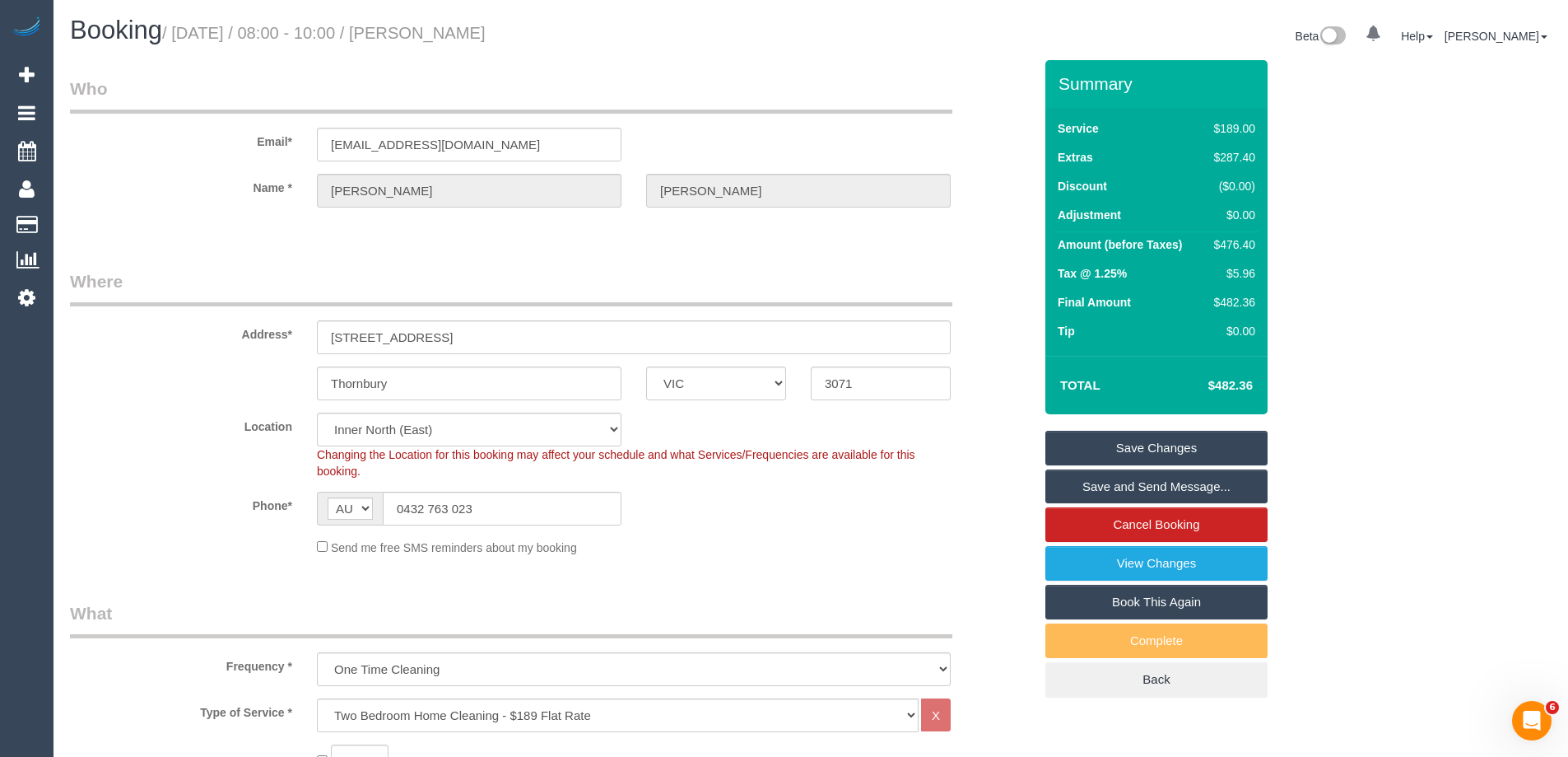
drag, startPoint x: 545, startPoint y: 34, endPoint x: 457, endPoint y: 37, distance: 88.1
click at [457, 37] on h1 "Booking / September 30, 2025 / 08:00 - 10:00 / Sarah Scott" at bounding box center [434, 31] width 729 height 28
click at [1151, 480] on link "Save and Send Message..." at bounding box center [1157, 486] width 223 height 34
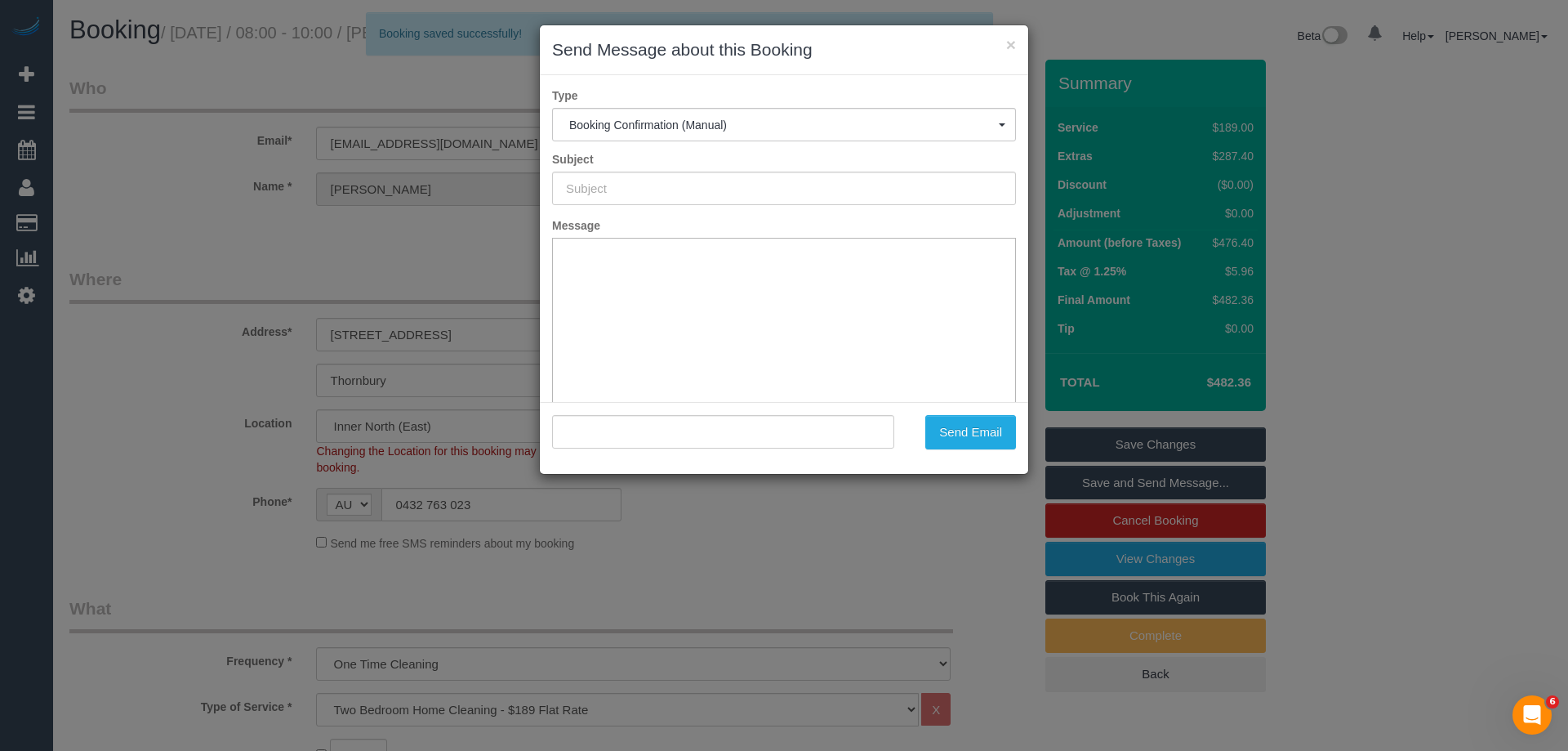
type input "Booking Confirmed"
type input ""Sarah Scott" <sscottt74@gmail.com>"
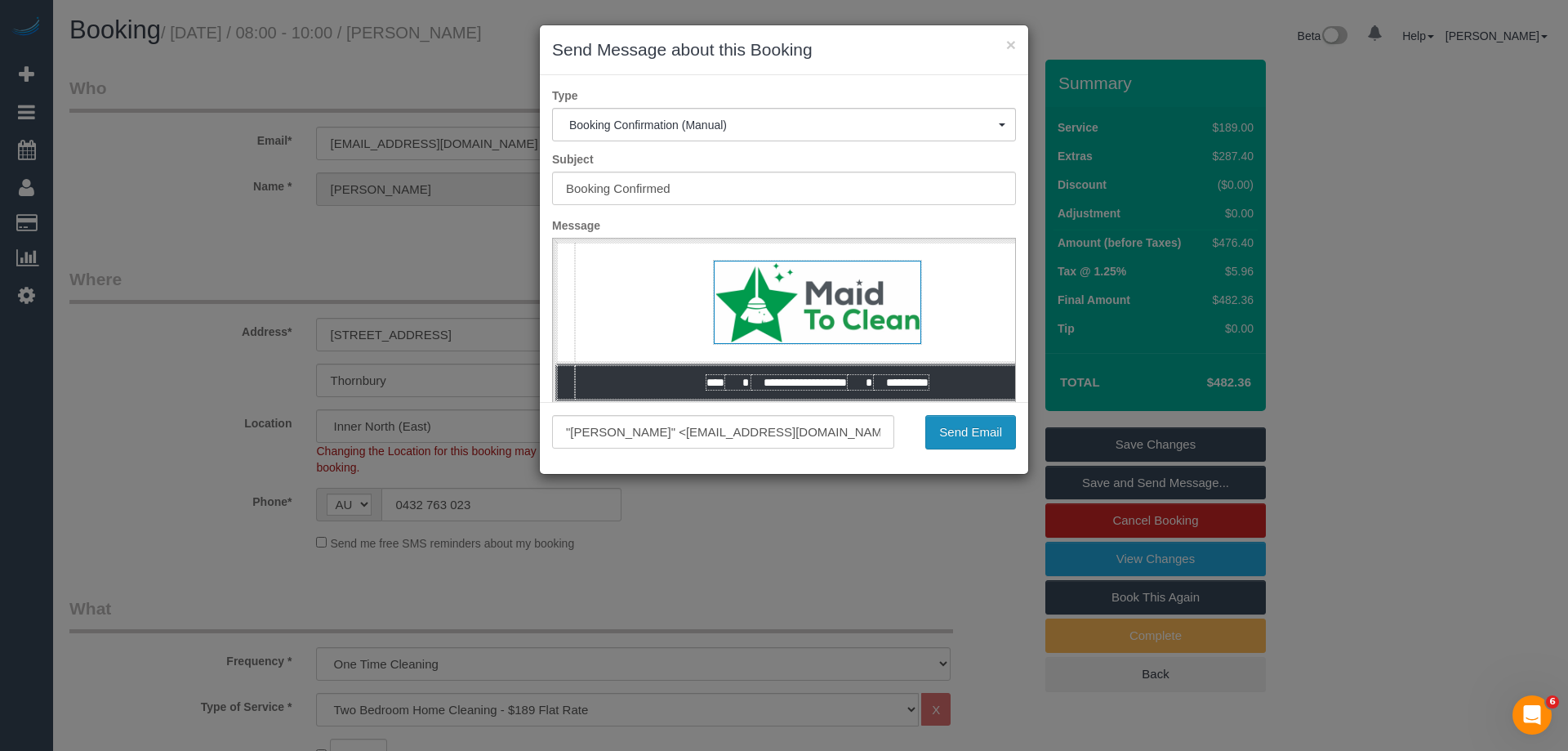
click at [970, 436] on button "Send Email" at bounding box center [970, 432] width 91 height 34
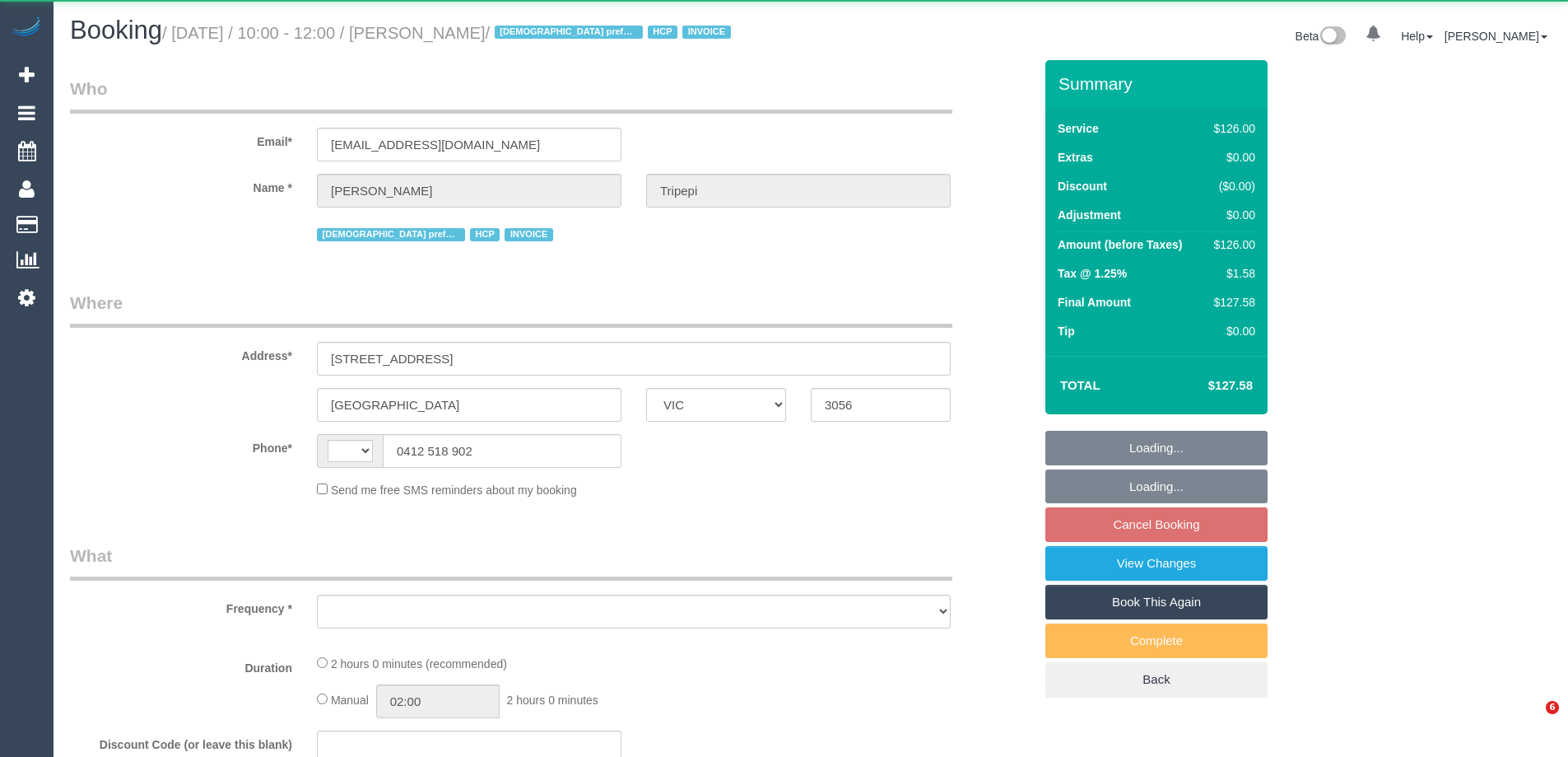
select select "VIC"
select select "string:AU"
select select "object:276"
select select "120"
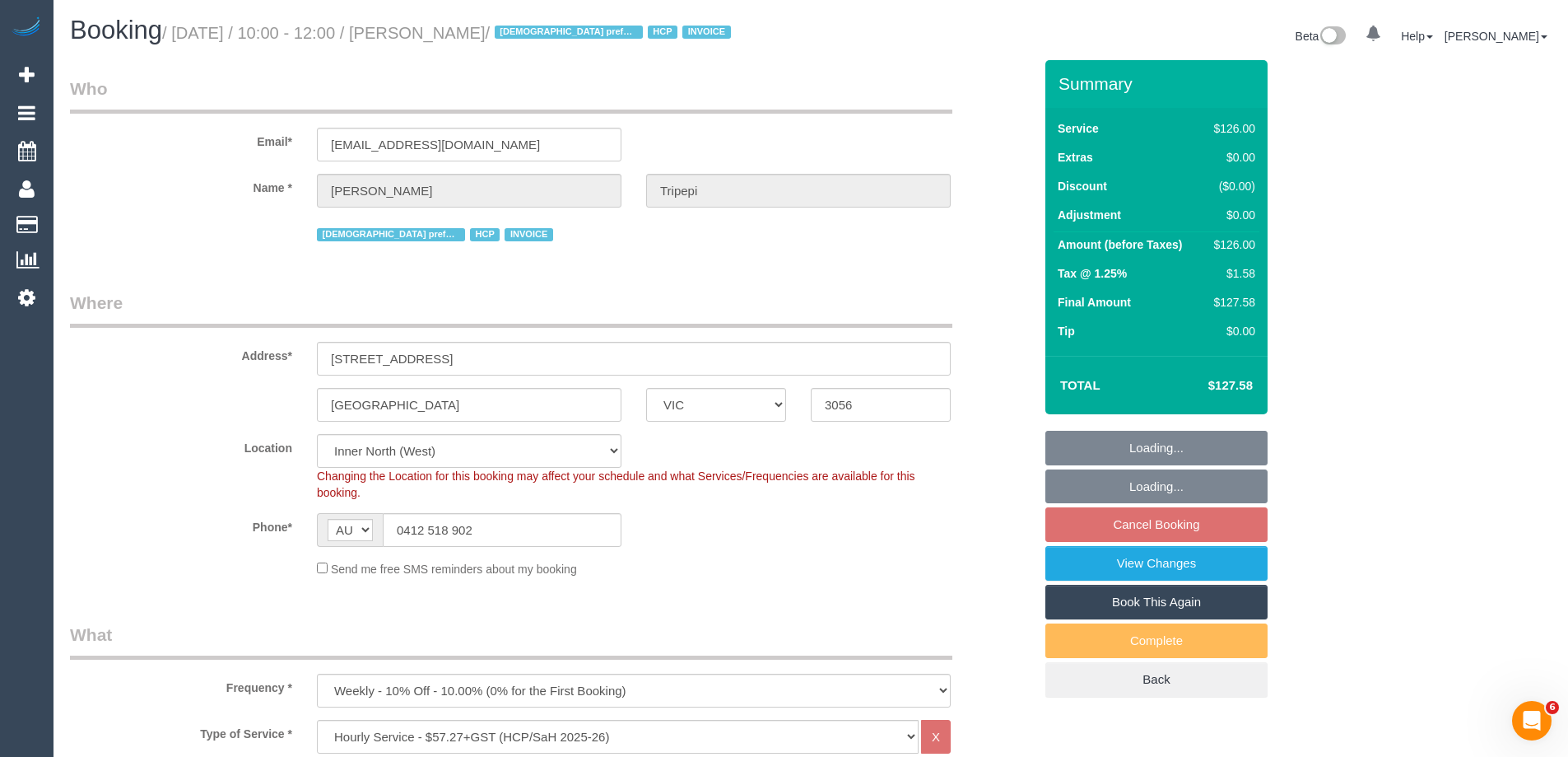
select select "number:28"
select select "number:14"
select select "number:19"
select select "number:25"
select select "number:34"
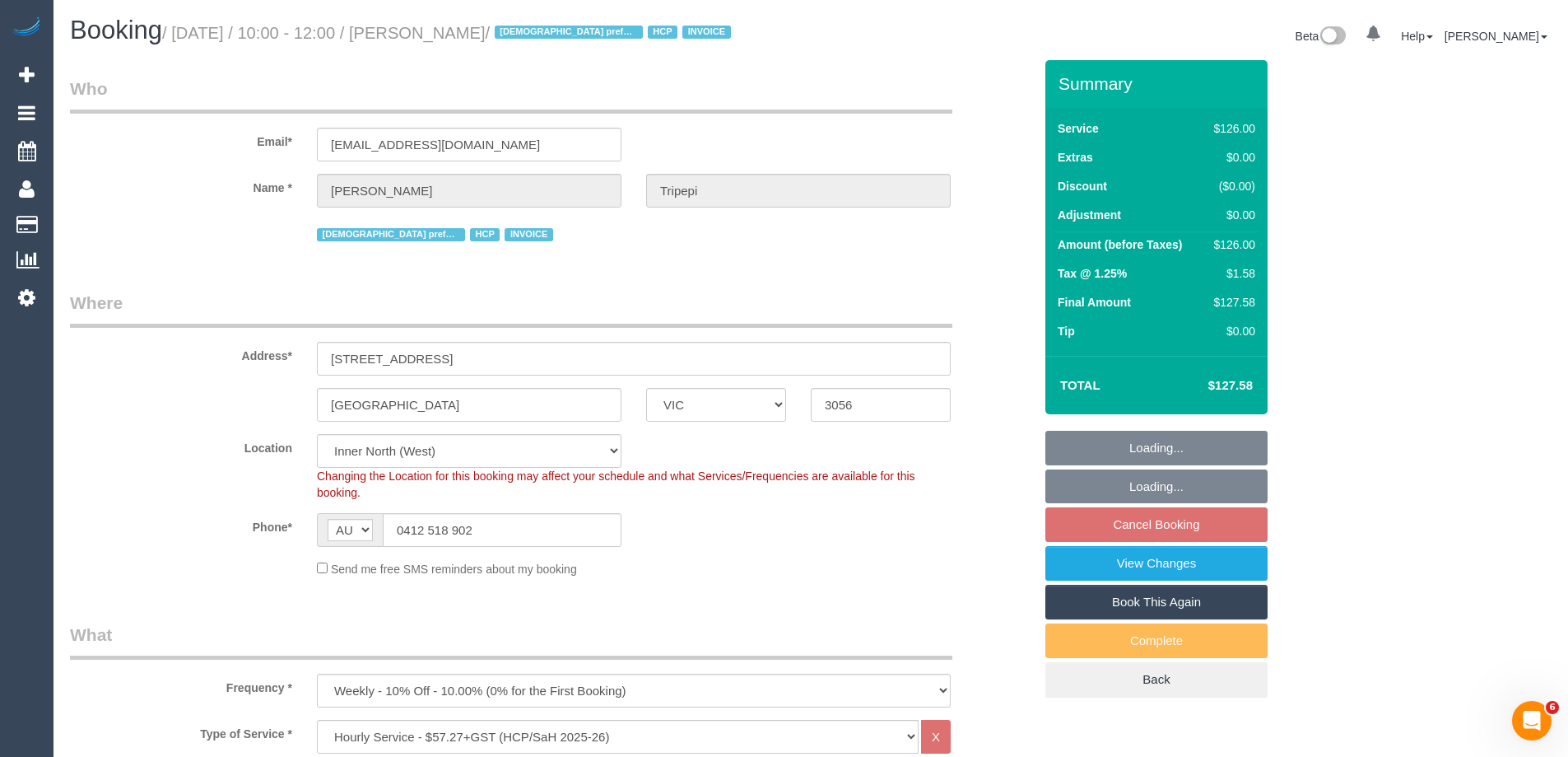
select select "number:26"
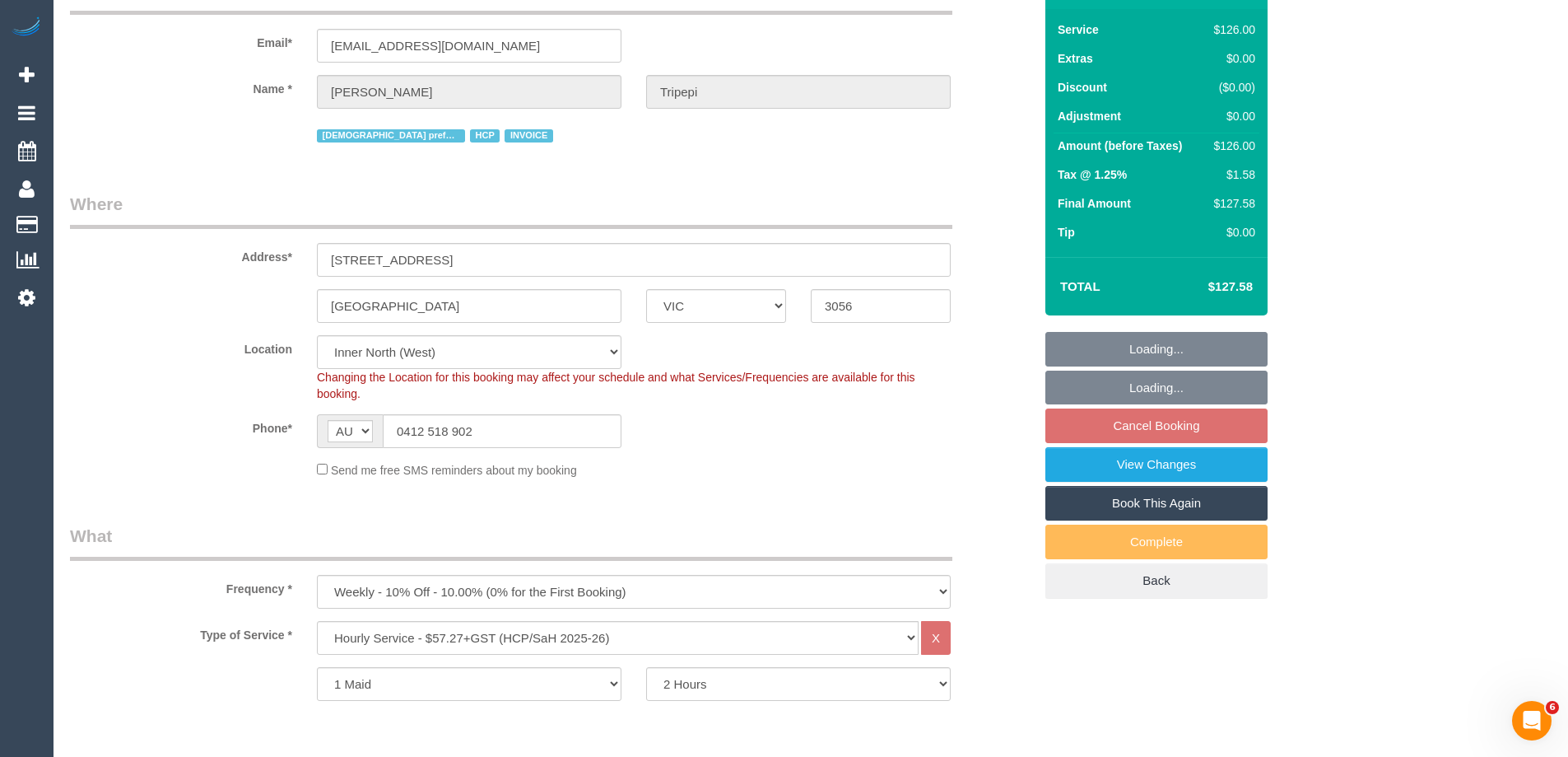
select select "object:778"
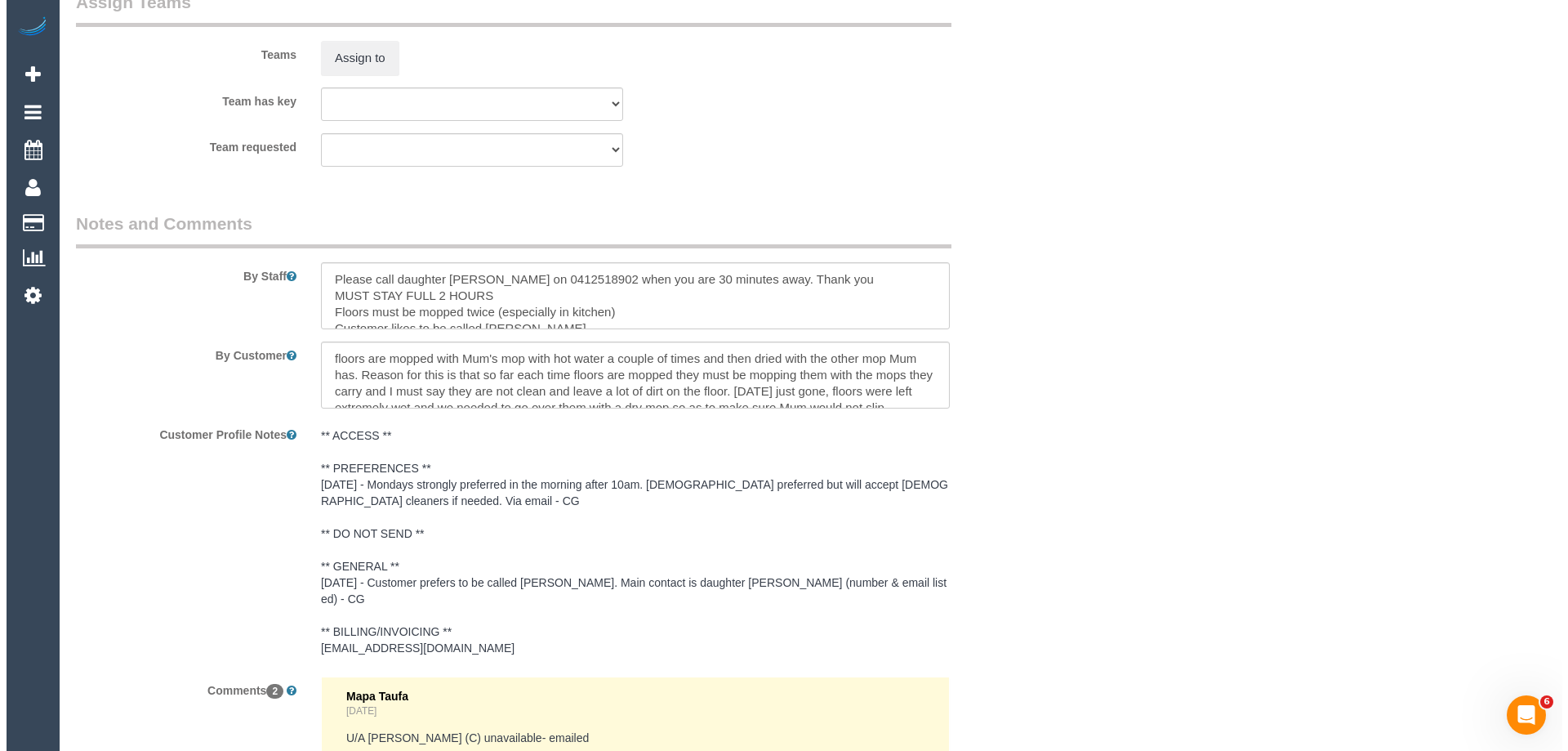
scroll to position [2043, 0]
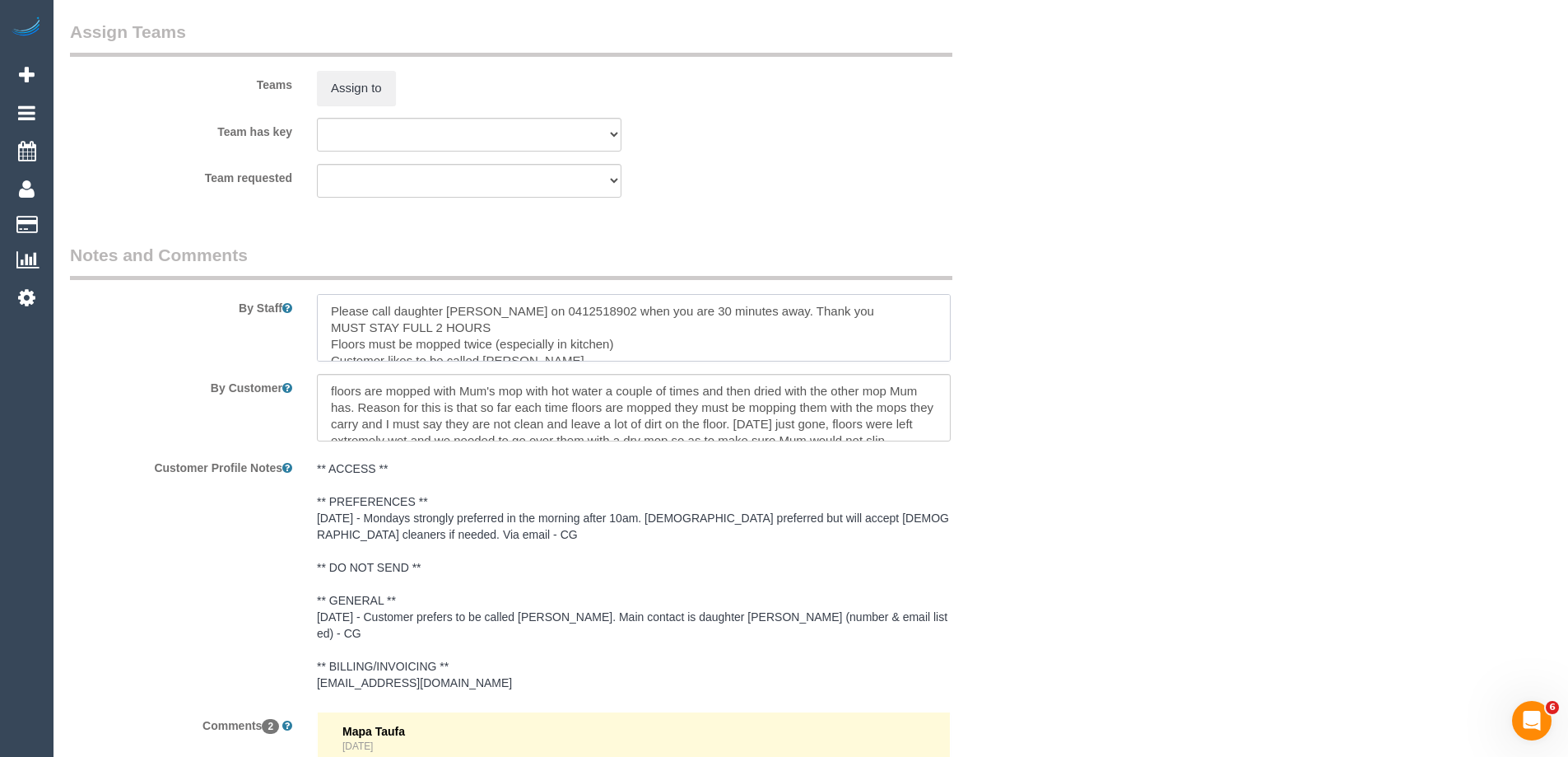
click at [329, 313] on textarea at bounding box center [634, 327] width 634 height 67
type textarea "*Cover* Please call daughter Maria on 0412518902 when you are 30 minutes away. …"
click at [373, 73] on button "Assign to" at bounding box center [357, 88] width 79 height 34
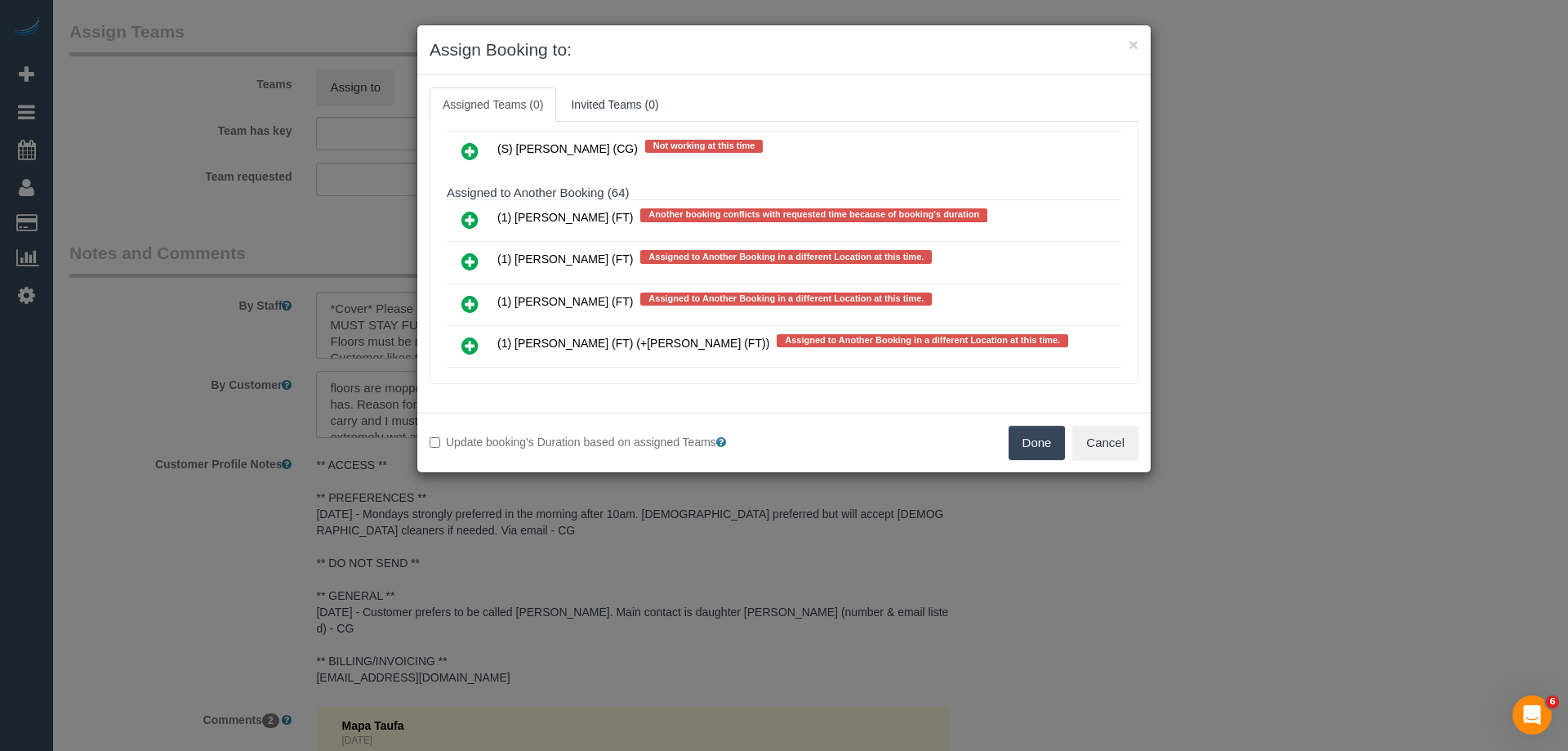
click at [468, 215] on icon at bounding box center [469, 219] width 17 height 19
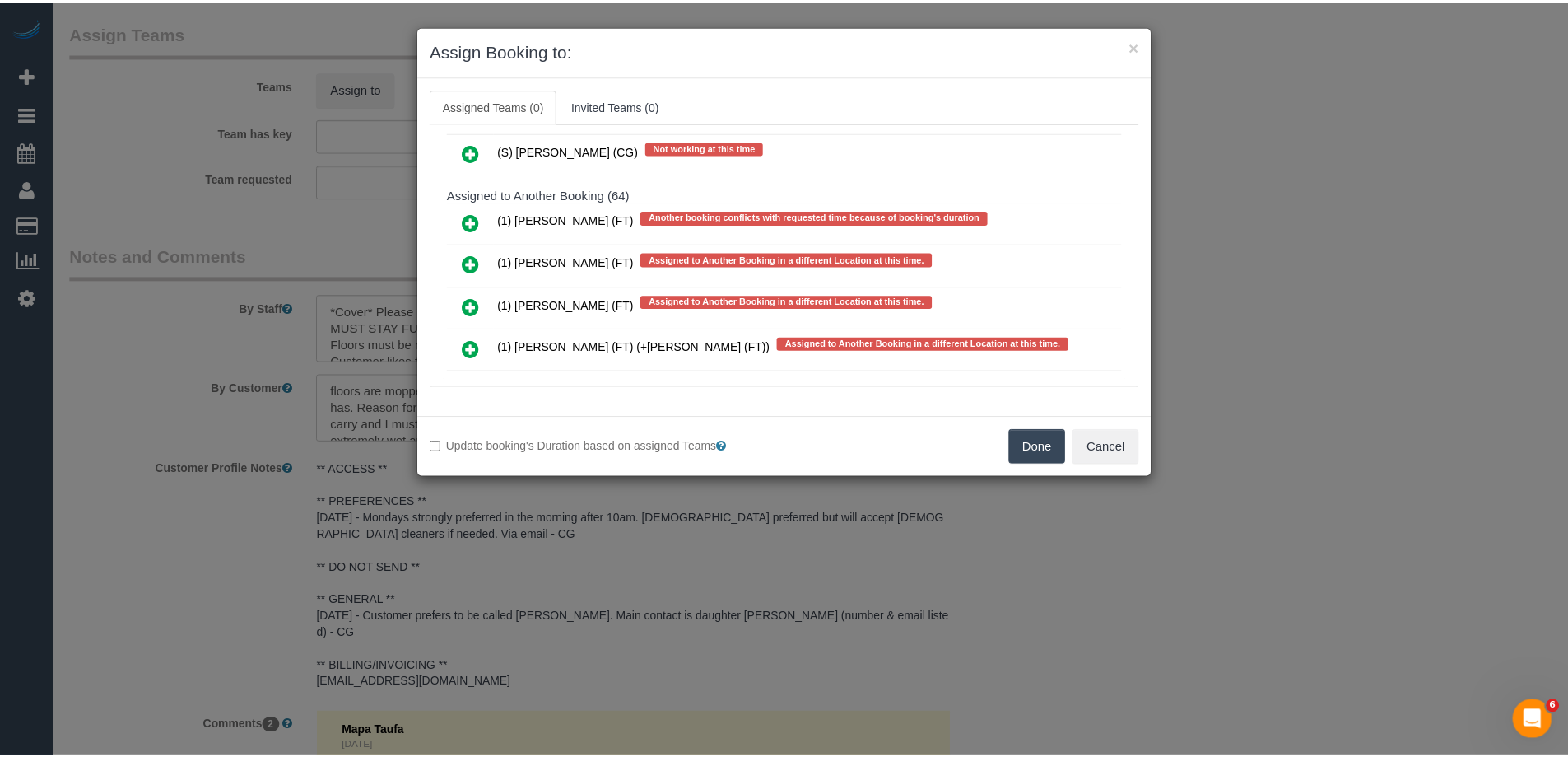
scroll to position [4883, 0]
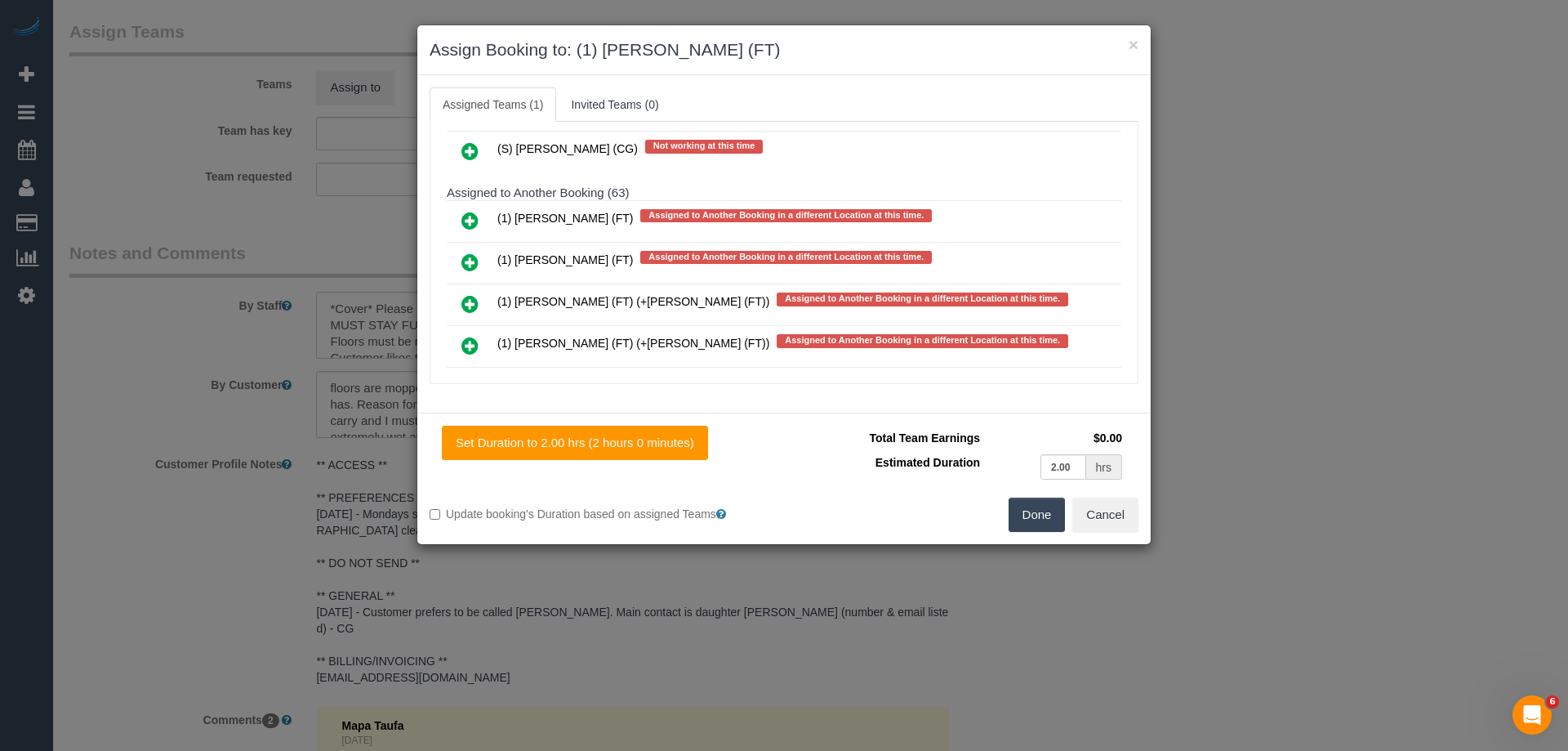
click at [1026, 509] on button "Done" at bounding box center [1036, 514] width 57 height 34
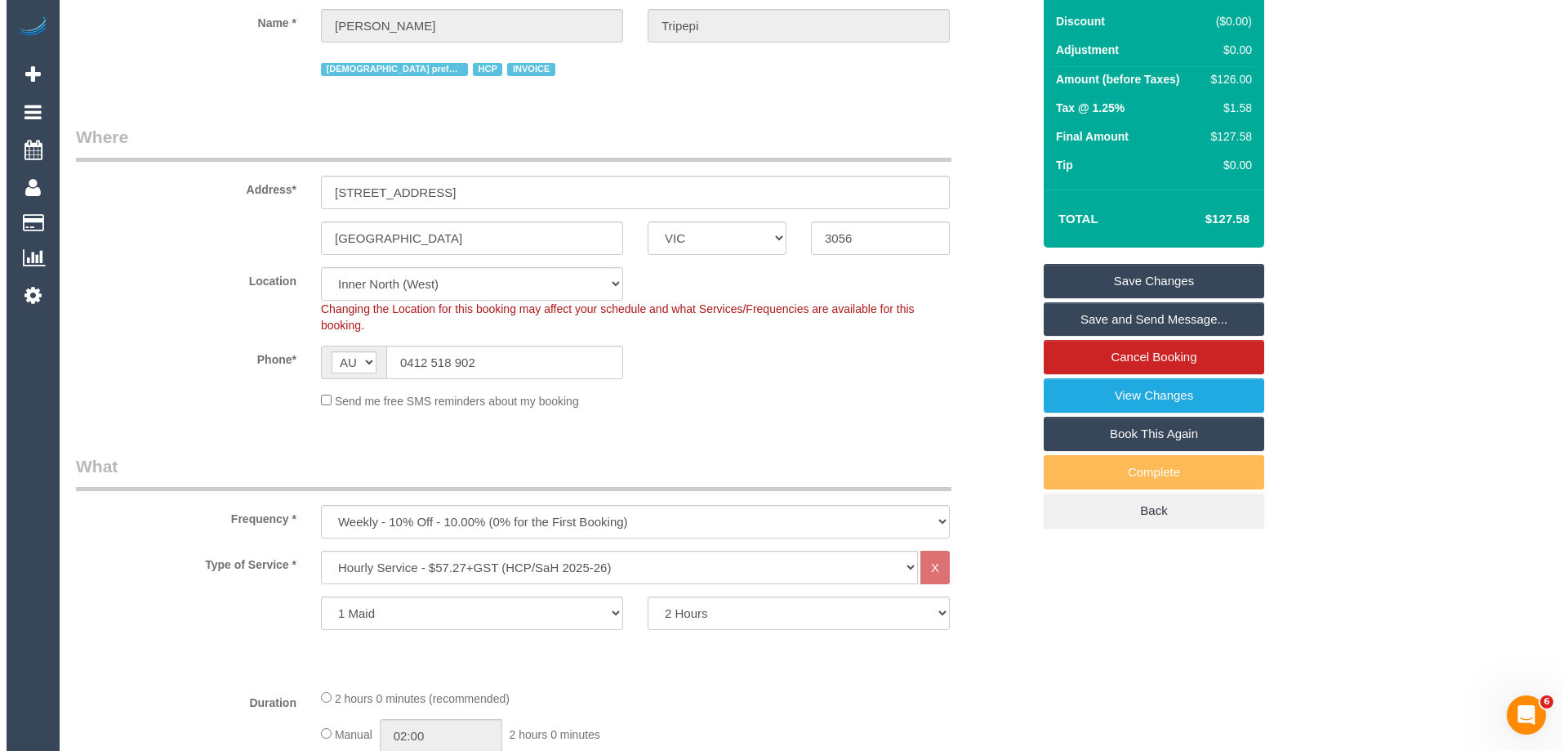
scroll to position [0, 0]
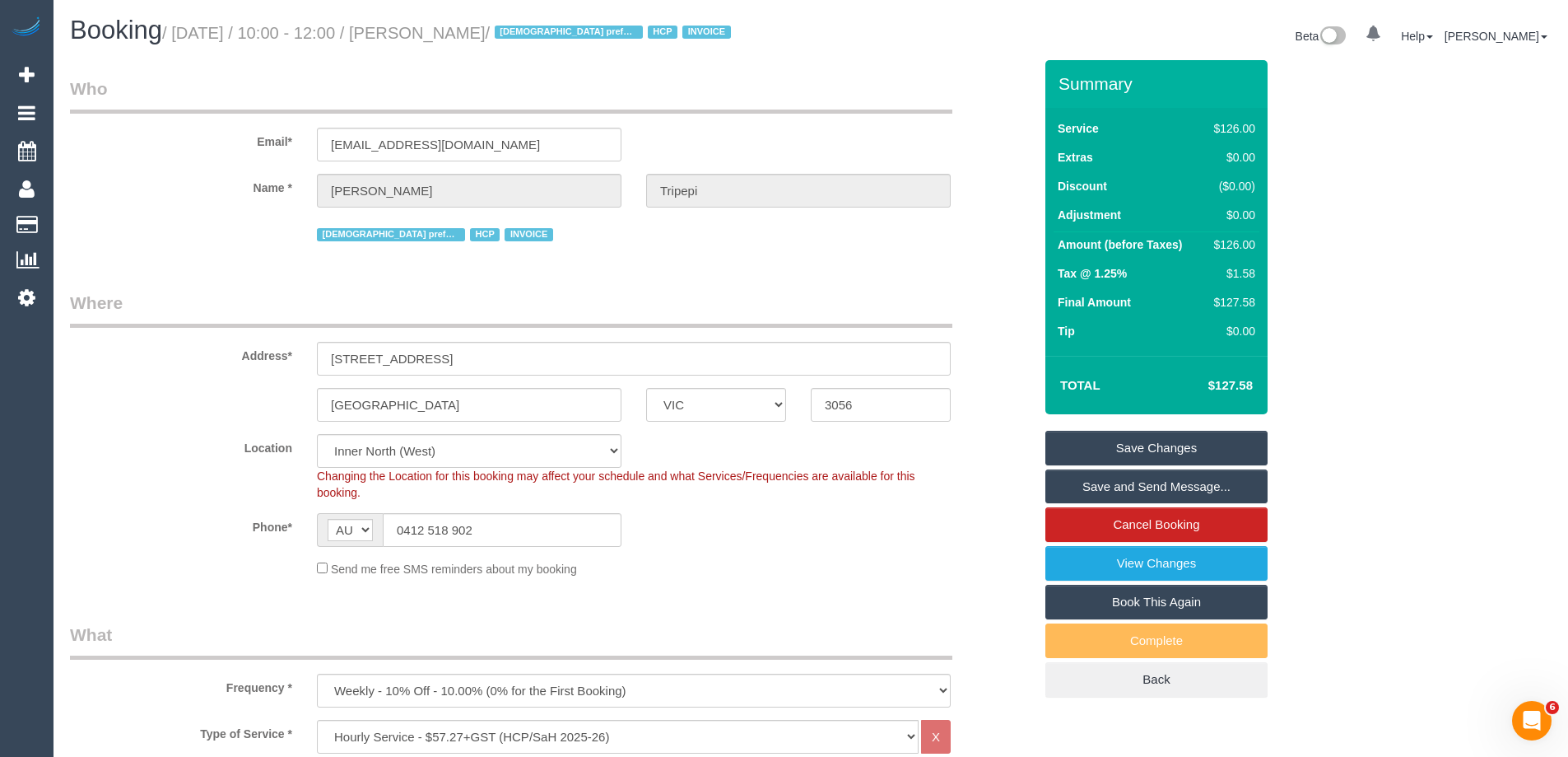
drag, startPoint x: 566, startPoint y: 31, endPoint x: 452, endPoint y: 25, distance: 114.2
click at [452, 25] on small "/ September 29, 2025 / 10:00 - 12:00 / Antonia Tripepi / Female preferred HCP I…" at bounding box center [449, 33] width 574 height 18
copy small "Antonia Tripepi"
click at [1113, 440] on link "Save Changes" at bounding box center [1157, 447] width 223 height 34
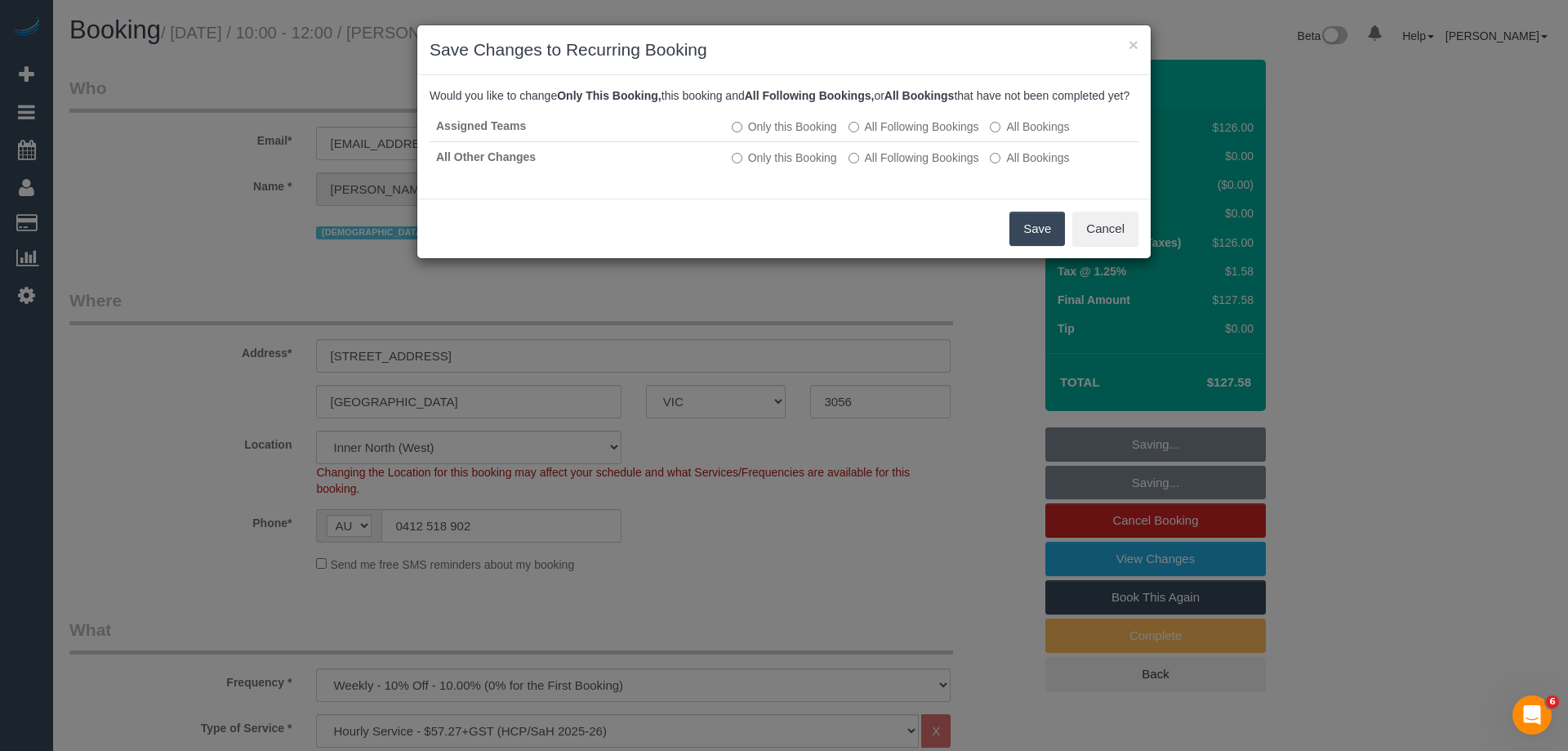
click at [1020, 242] on button "Save" at bounding box center [1036, 228] width 56 height 34
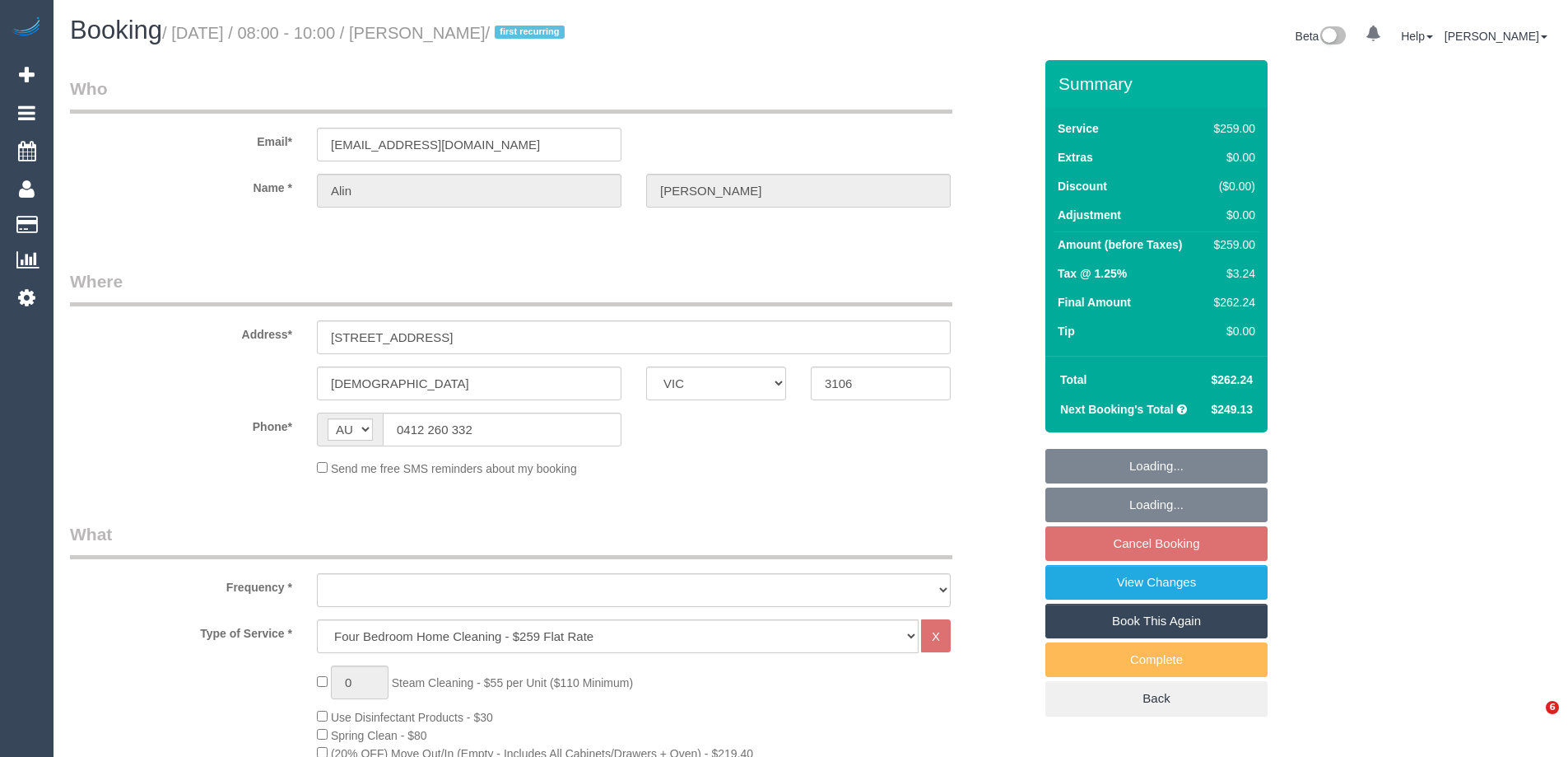
select select "VIC"
select select "object:625"
select select "string:stripe-pm_1NAYY22GScqysDRVLHyLZFKM"
select select "number:27"
select select "number:14"
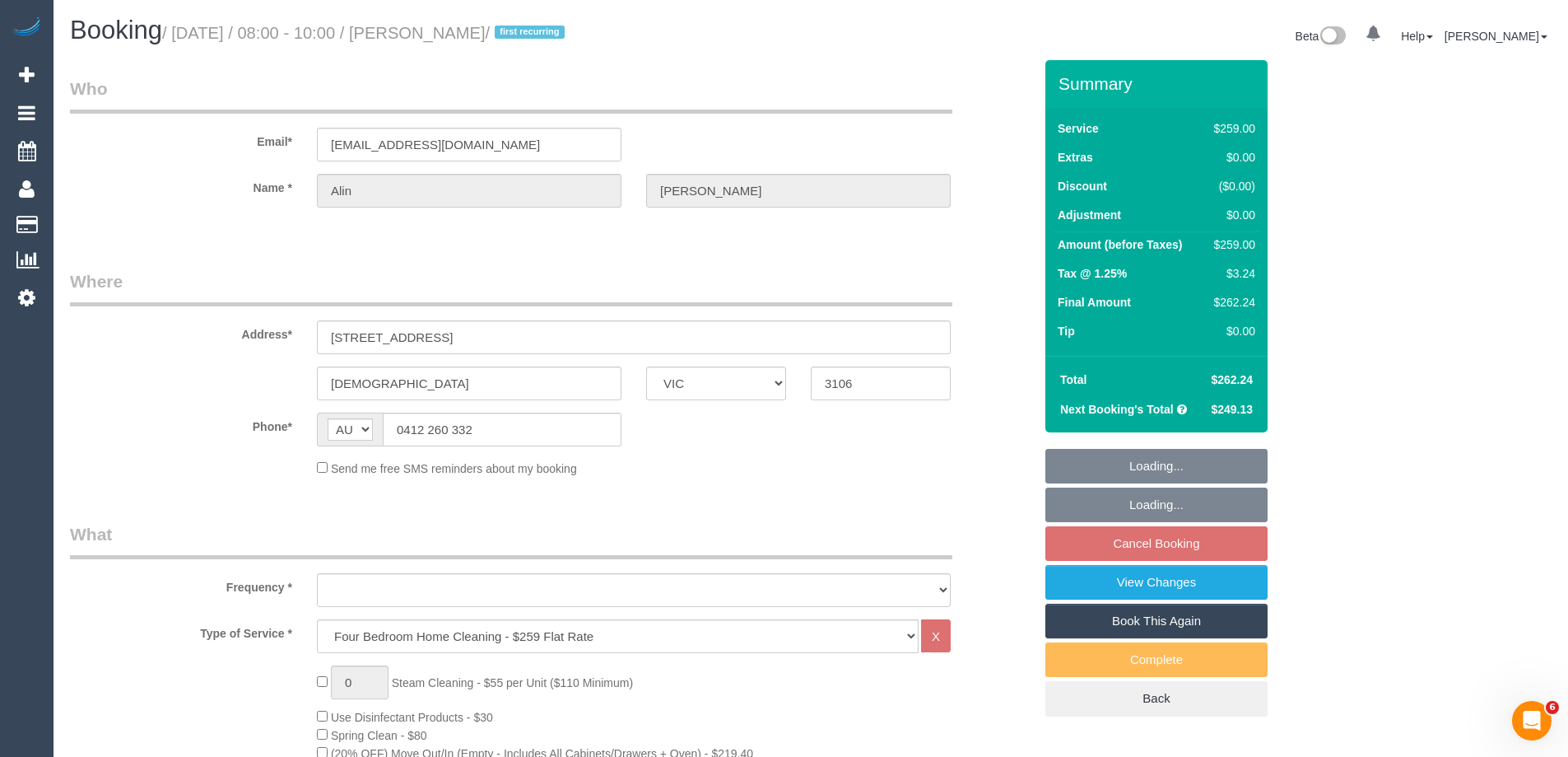
select select "number:19"
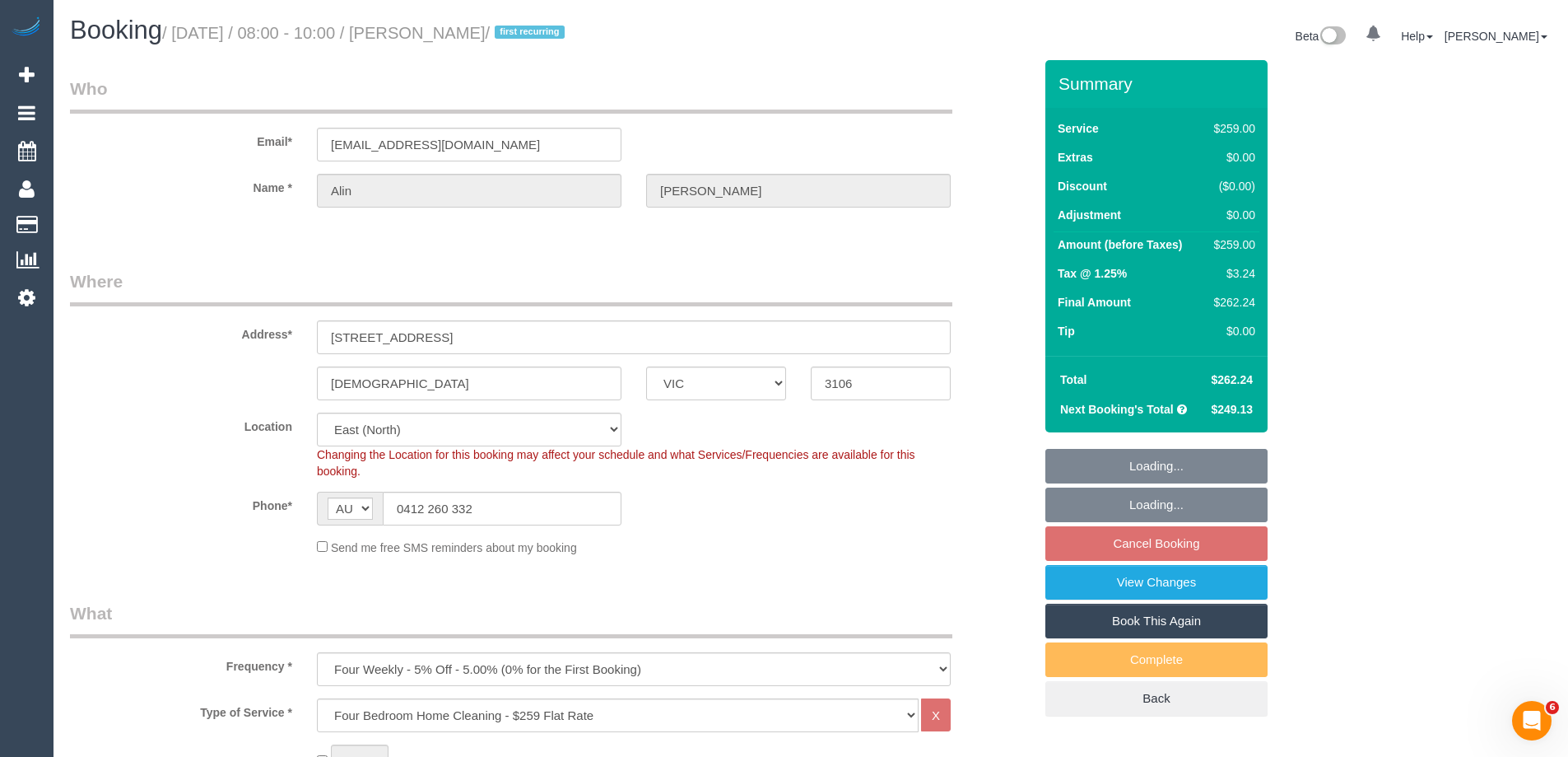
select select "object:1159"
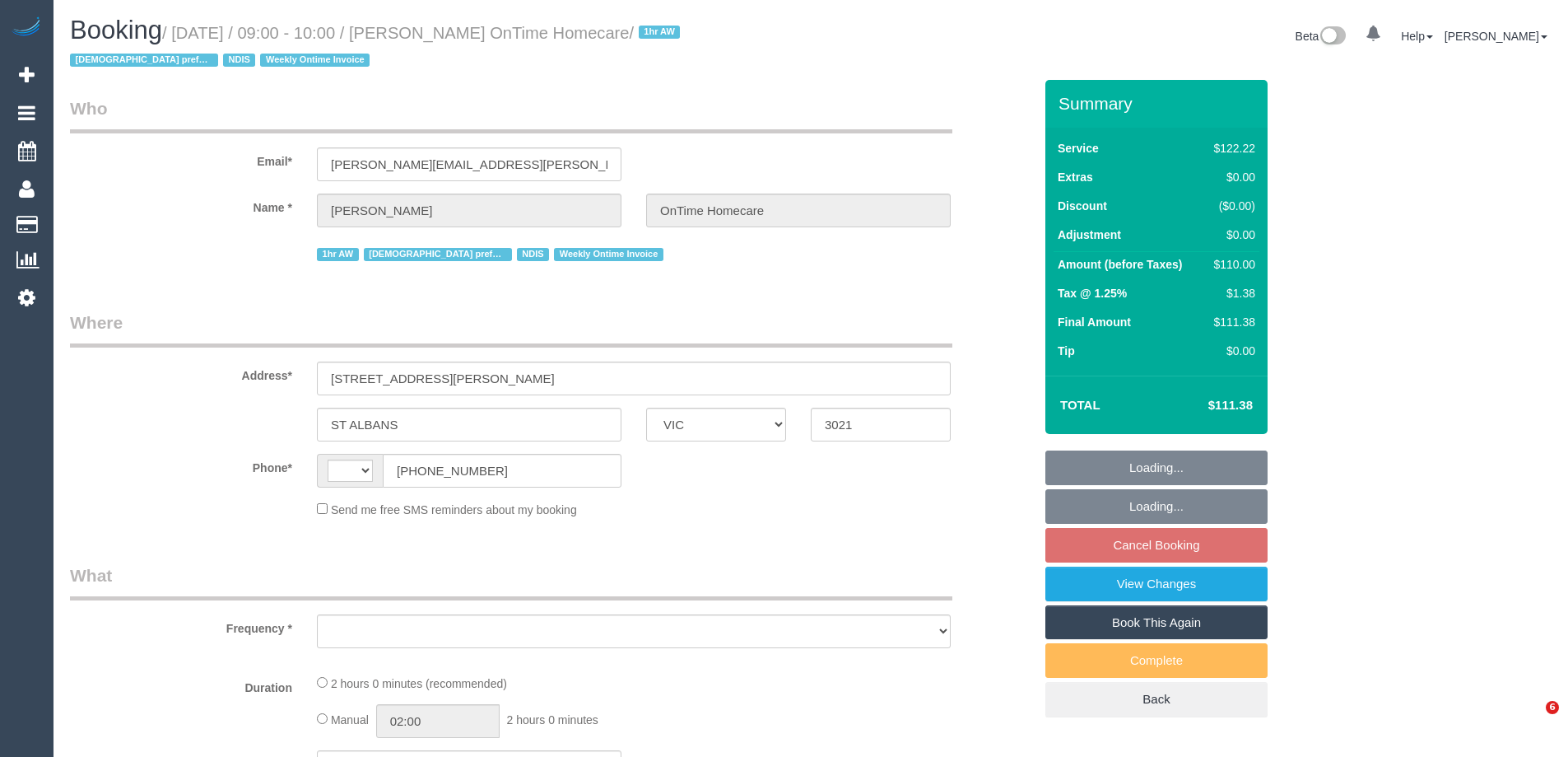
select select "VIC"
select select "string:AU"
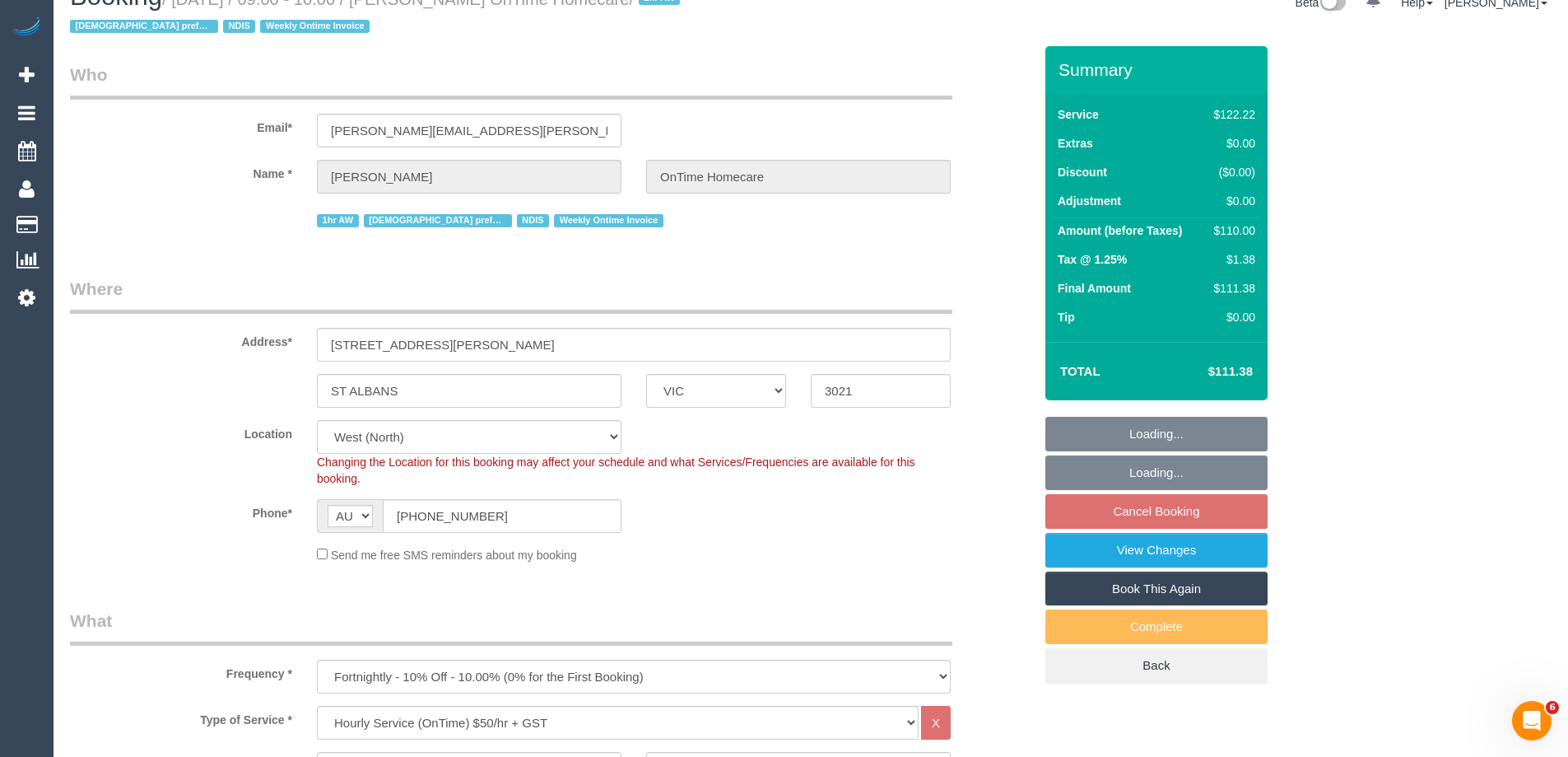
select select "object:1182"
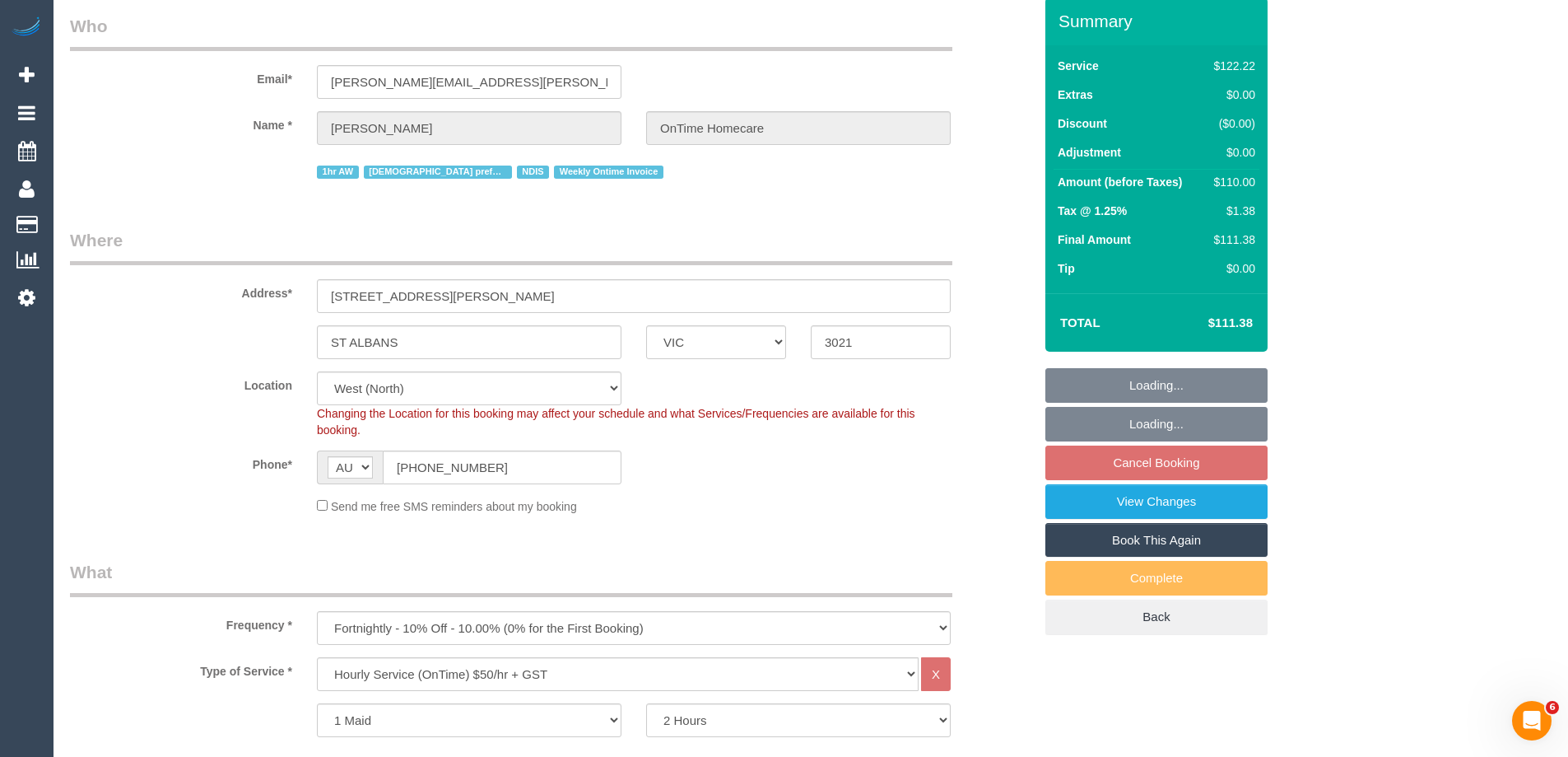
select select "number:27"
select select "number:14"
select select "number:19"
select select "number:22"
select select "number:35"
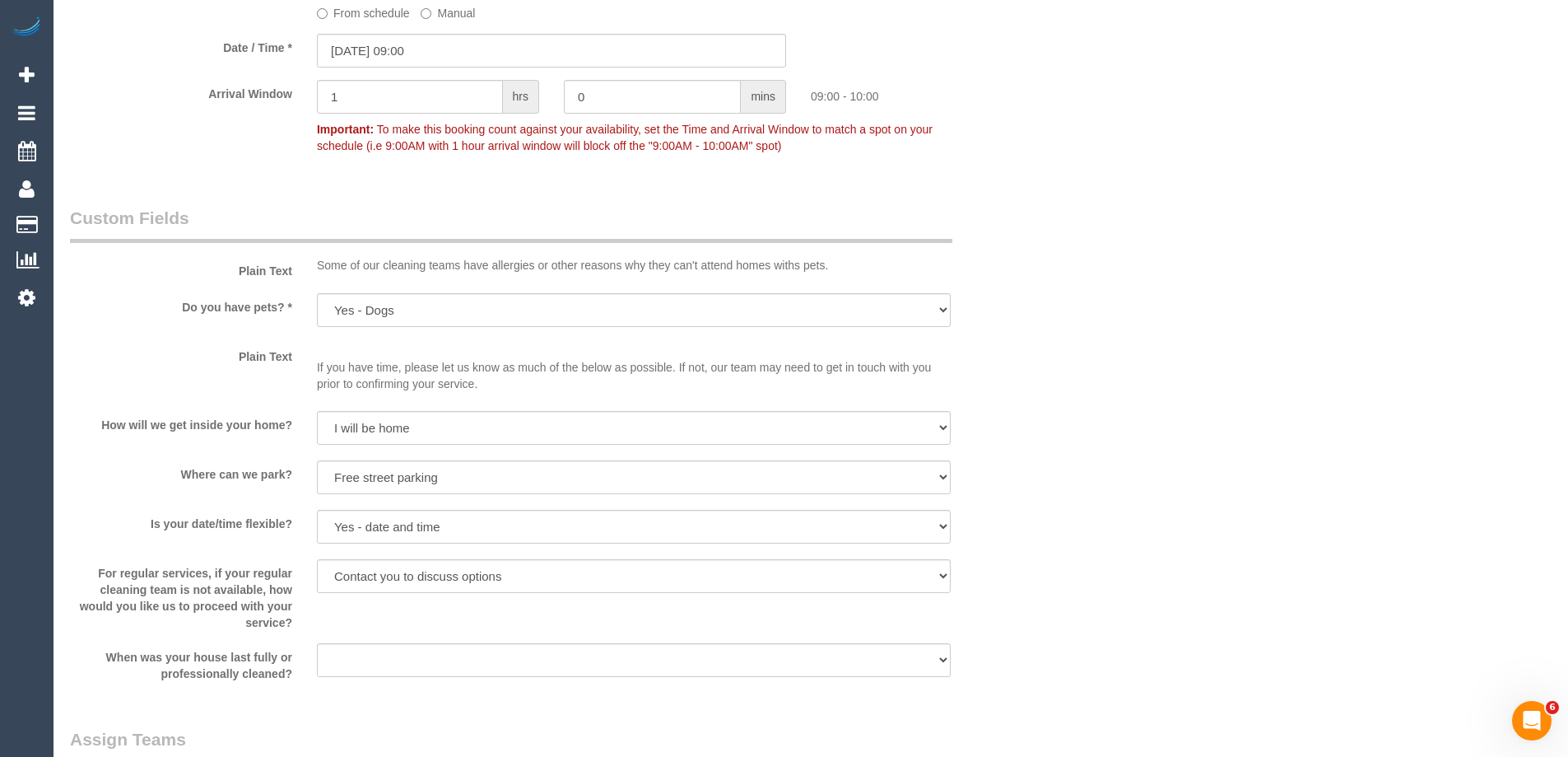
scroll to position [1812, 0]
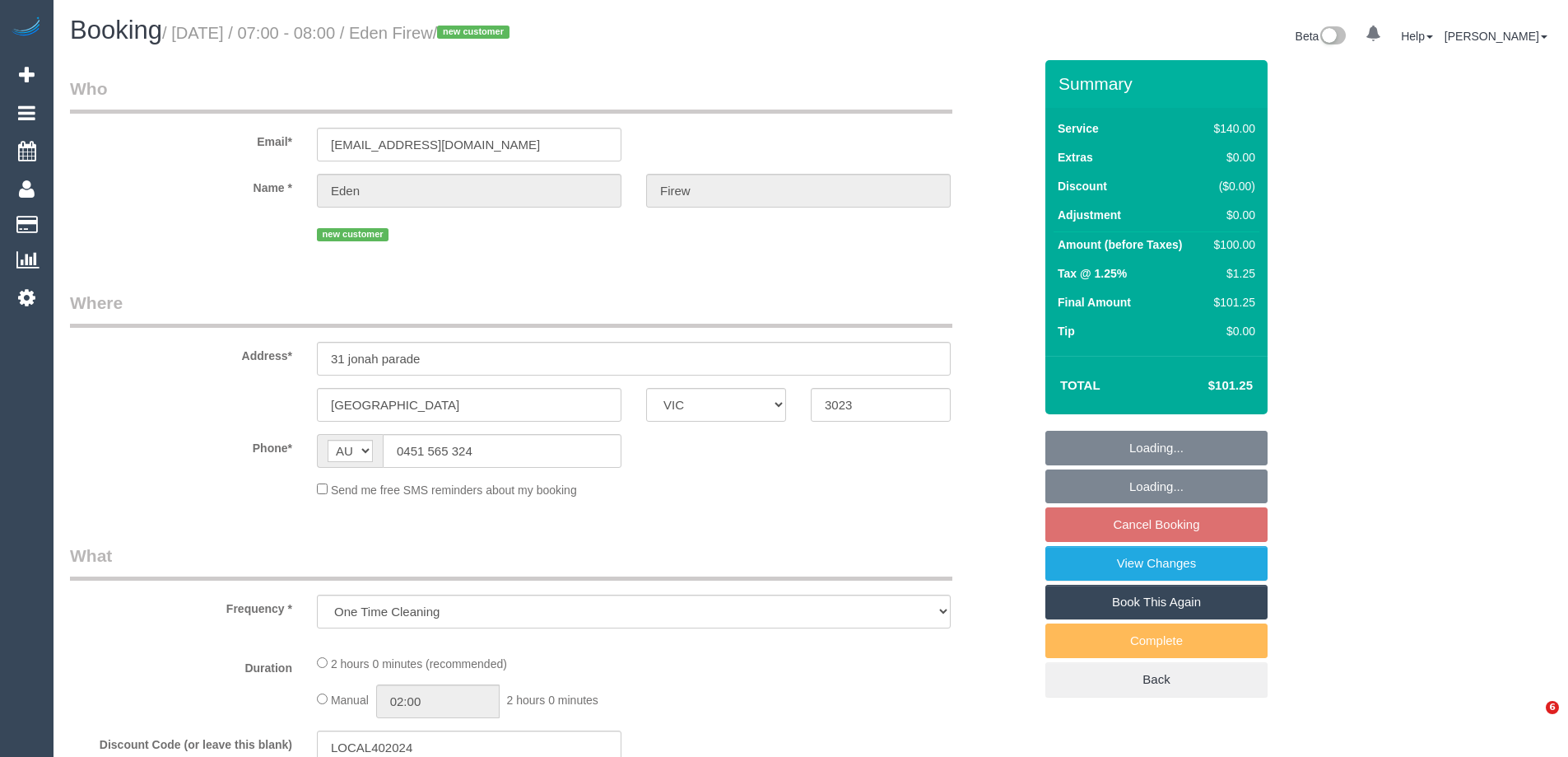
select select "VIC"
select select "number:28"
select select "number:14"
select select "number:19"
select select "number:25"
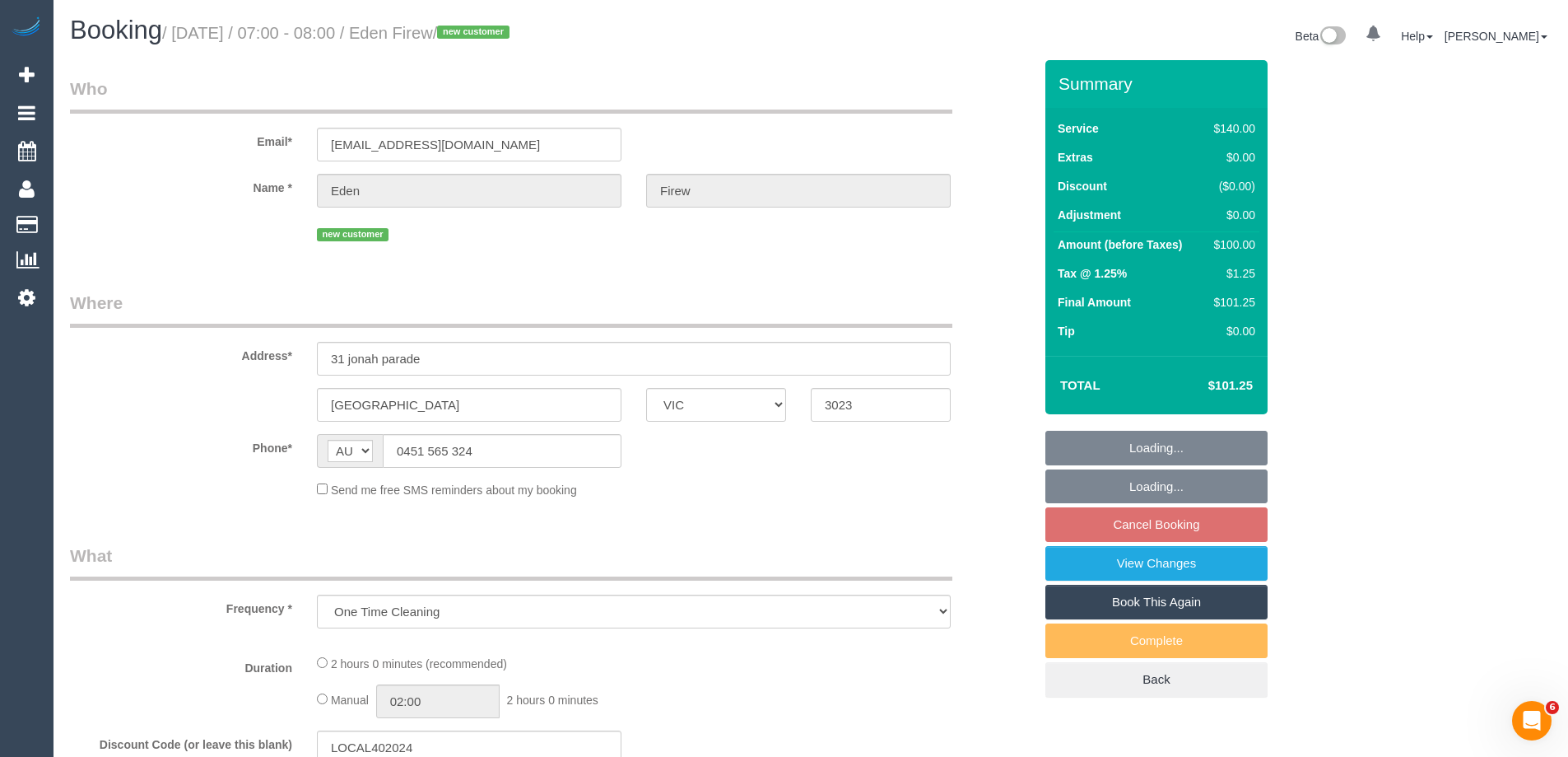
select select "number:35"
select select "number:26"
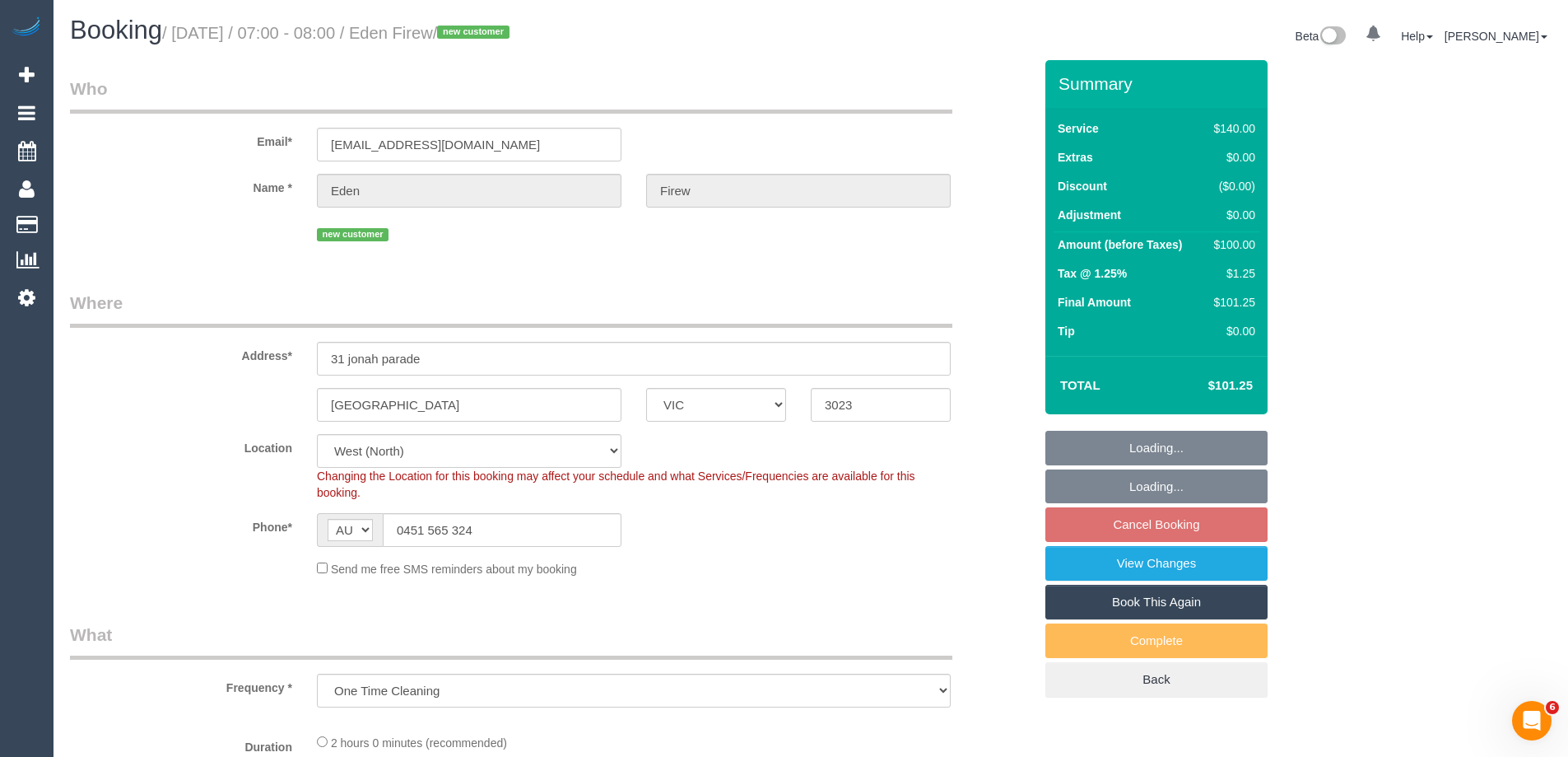
select select "object:1235"
select select "string:stripe-pm_1SB2fH2GScqysDRV6yVXZcnq"
select select "spot1"
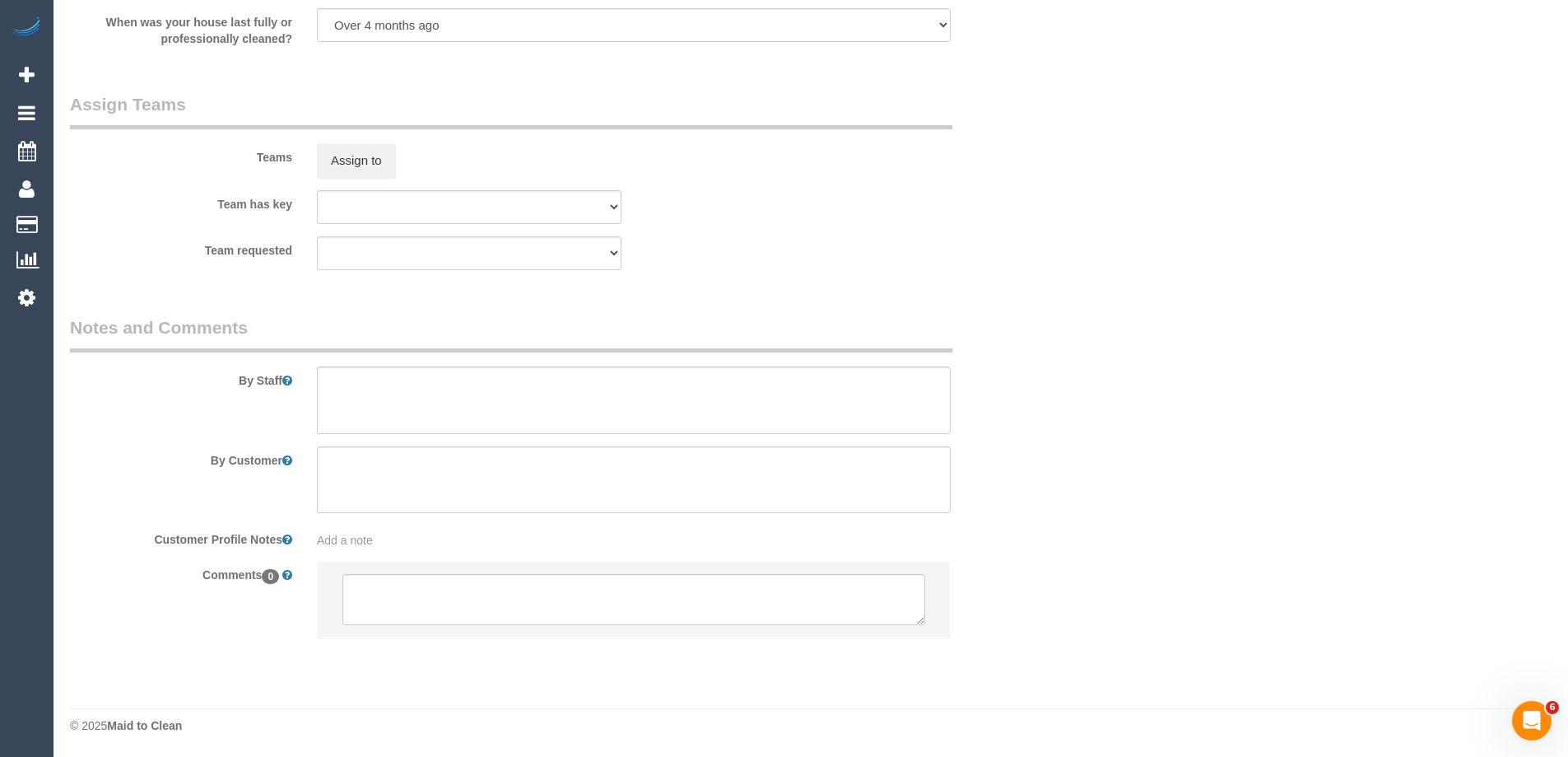
scroll to position [2384, 0]
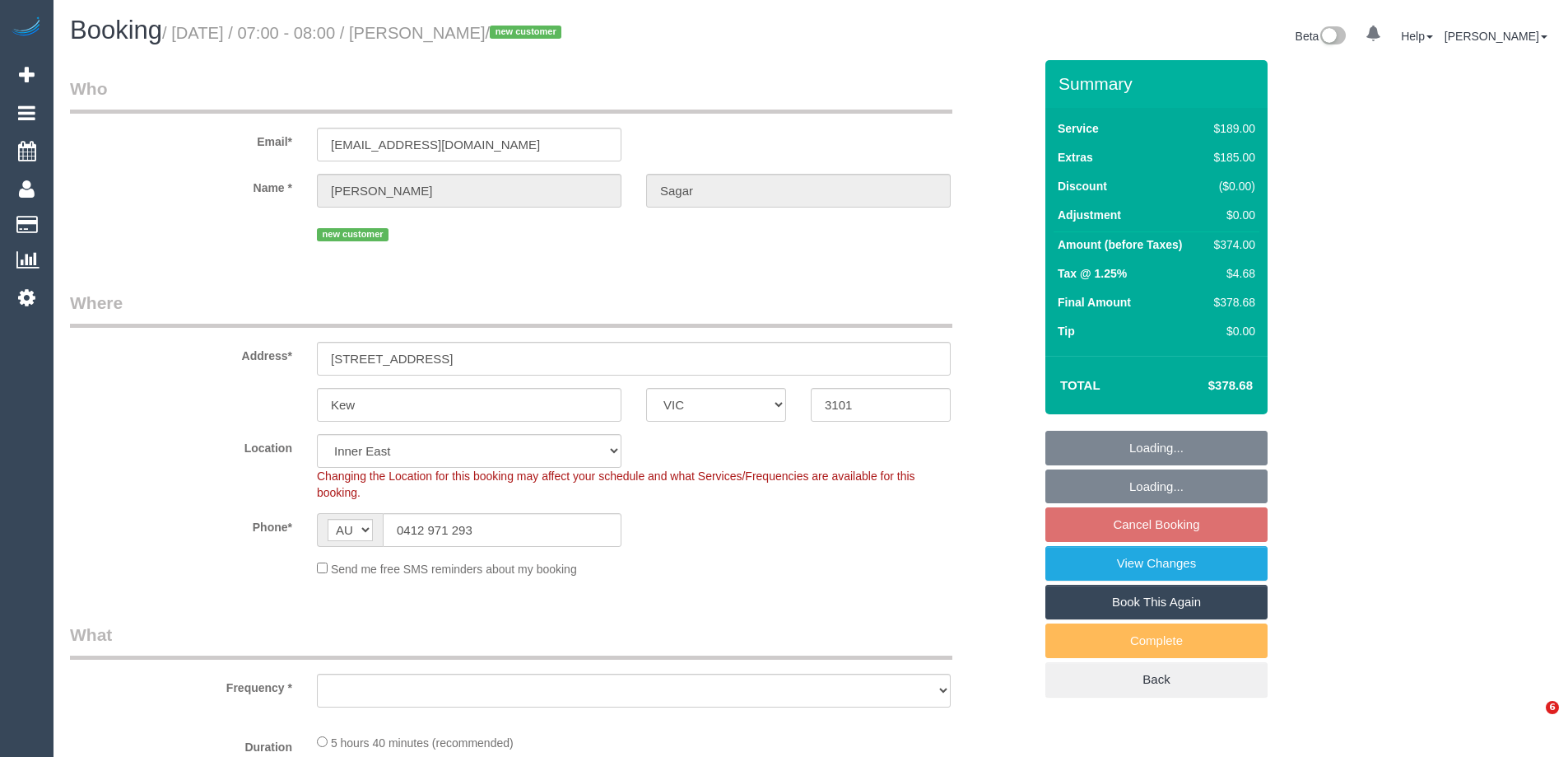
select select "VIC"
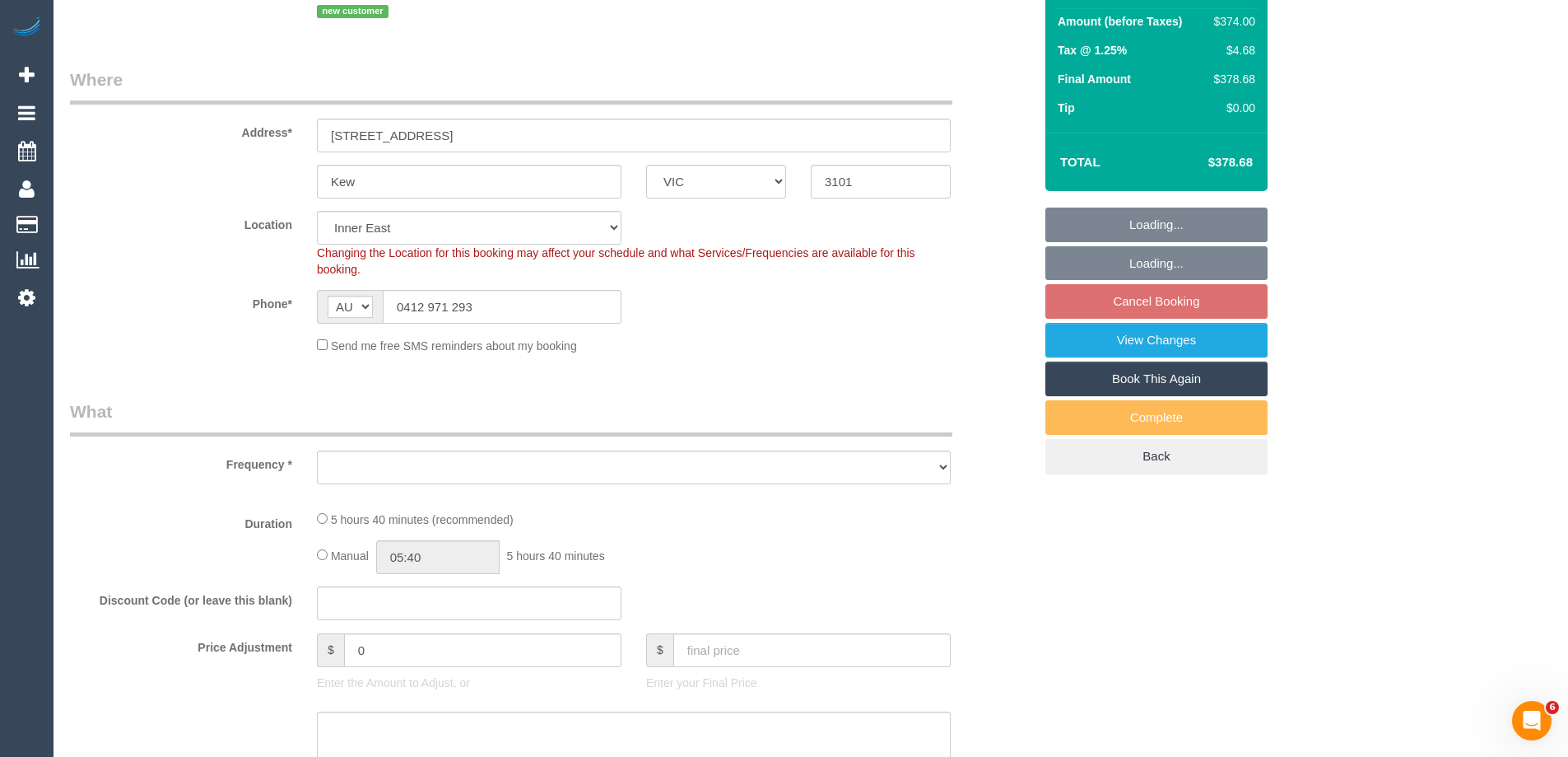
select select "string:stripe-pm_1S9LML2GScqysDRVcjmDDMmK"
select select "number:29"
select select "number:14"
select select "number:18"
select select "number:36"
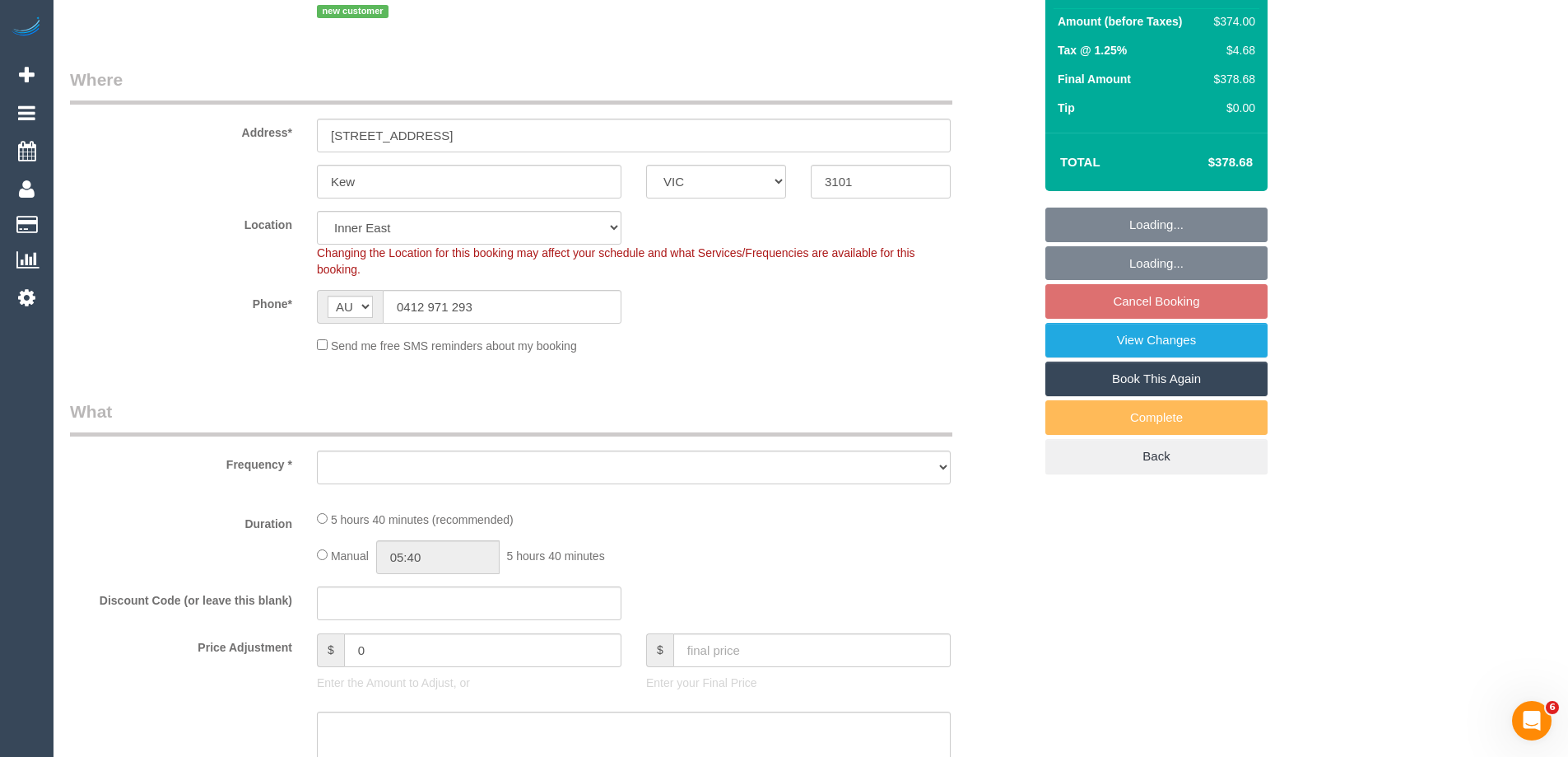
select select "number:13"
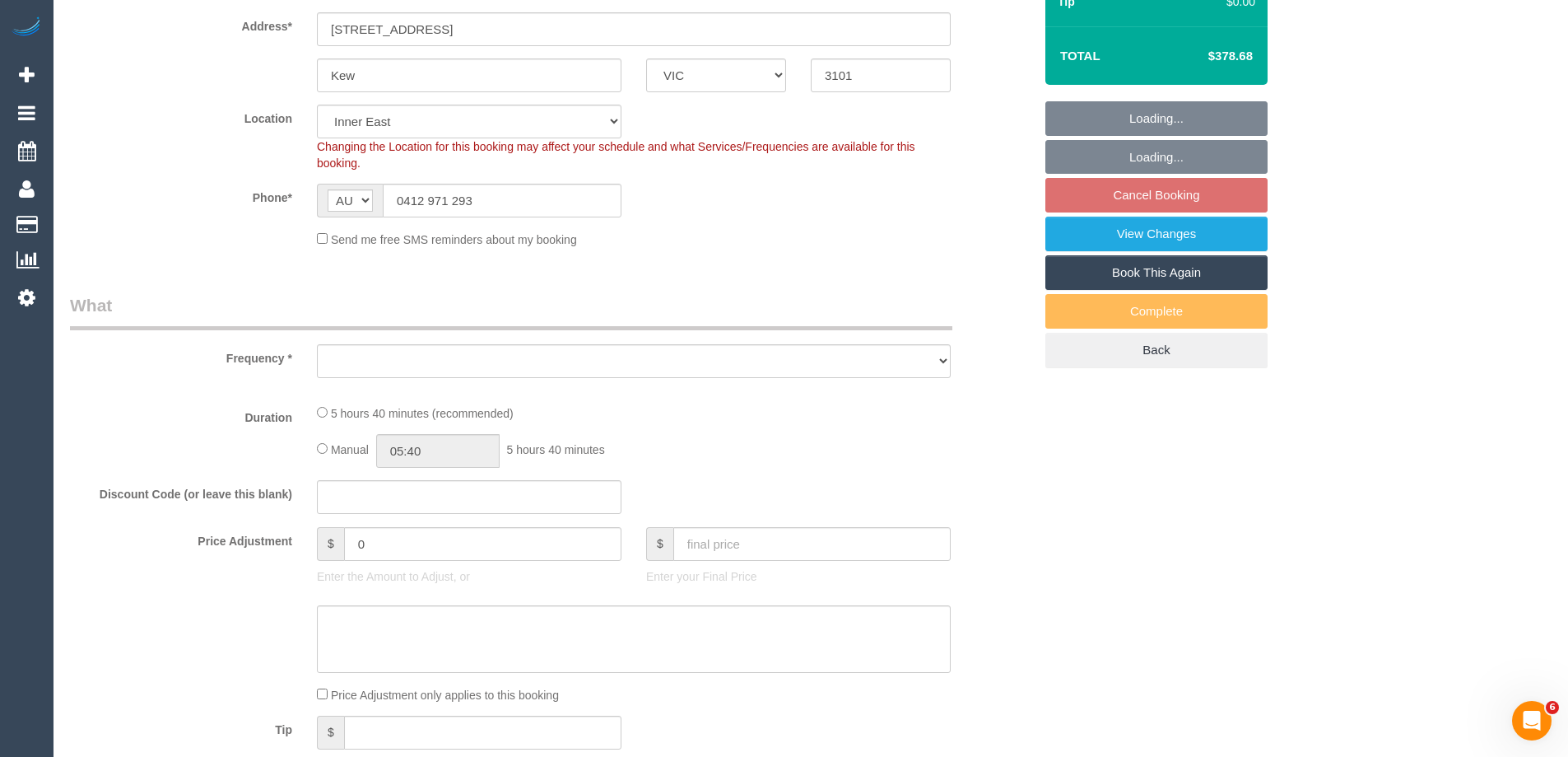
select select "object:684"
select select "spot1"
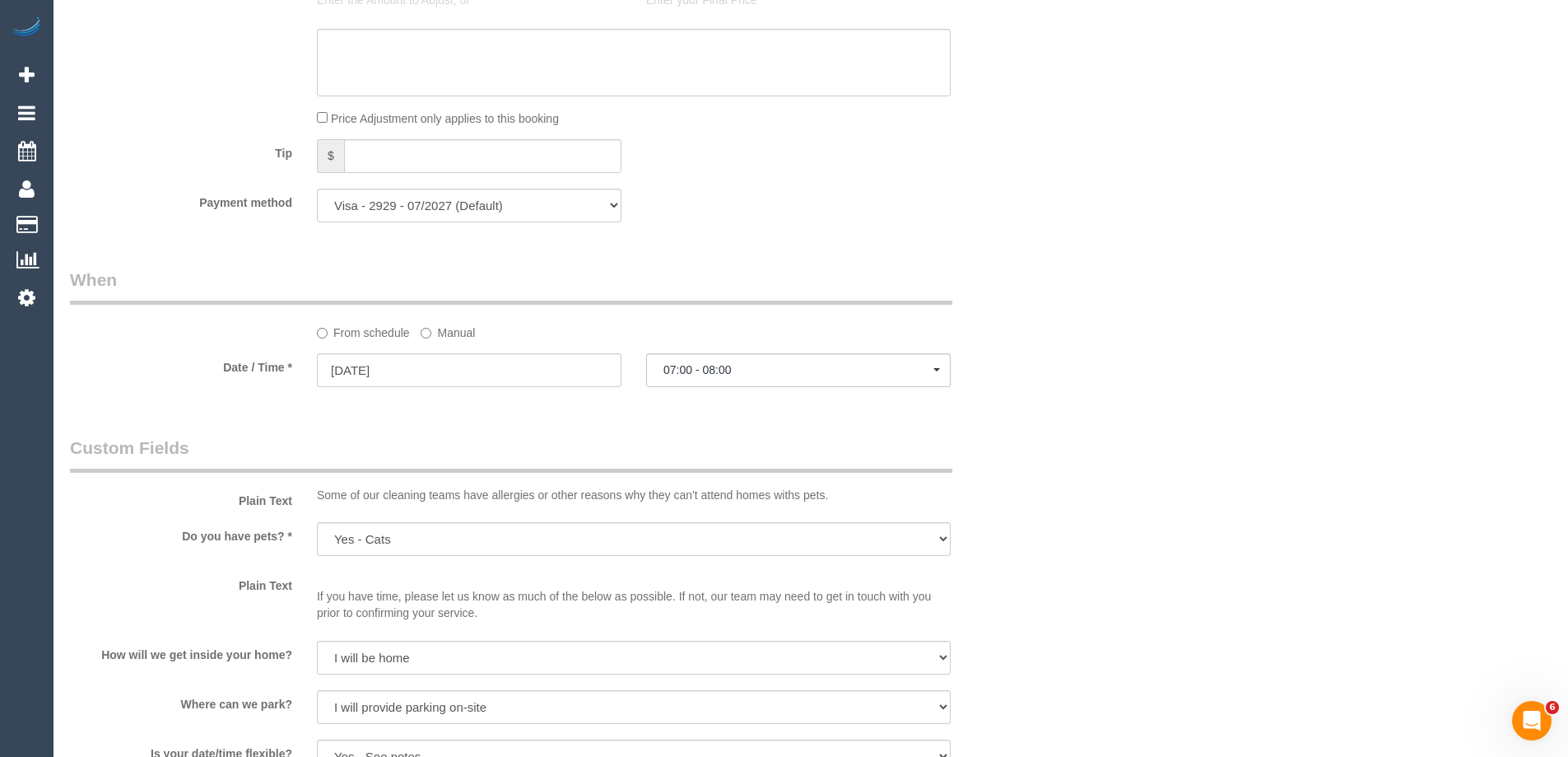
select select "object:1421"
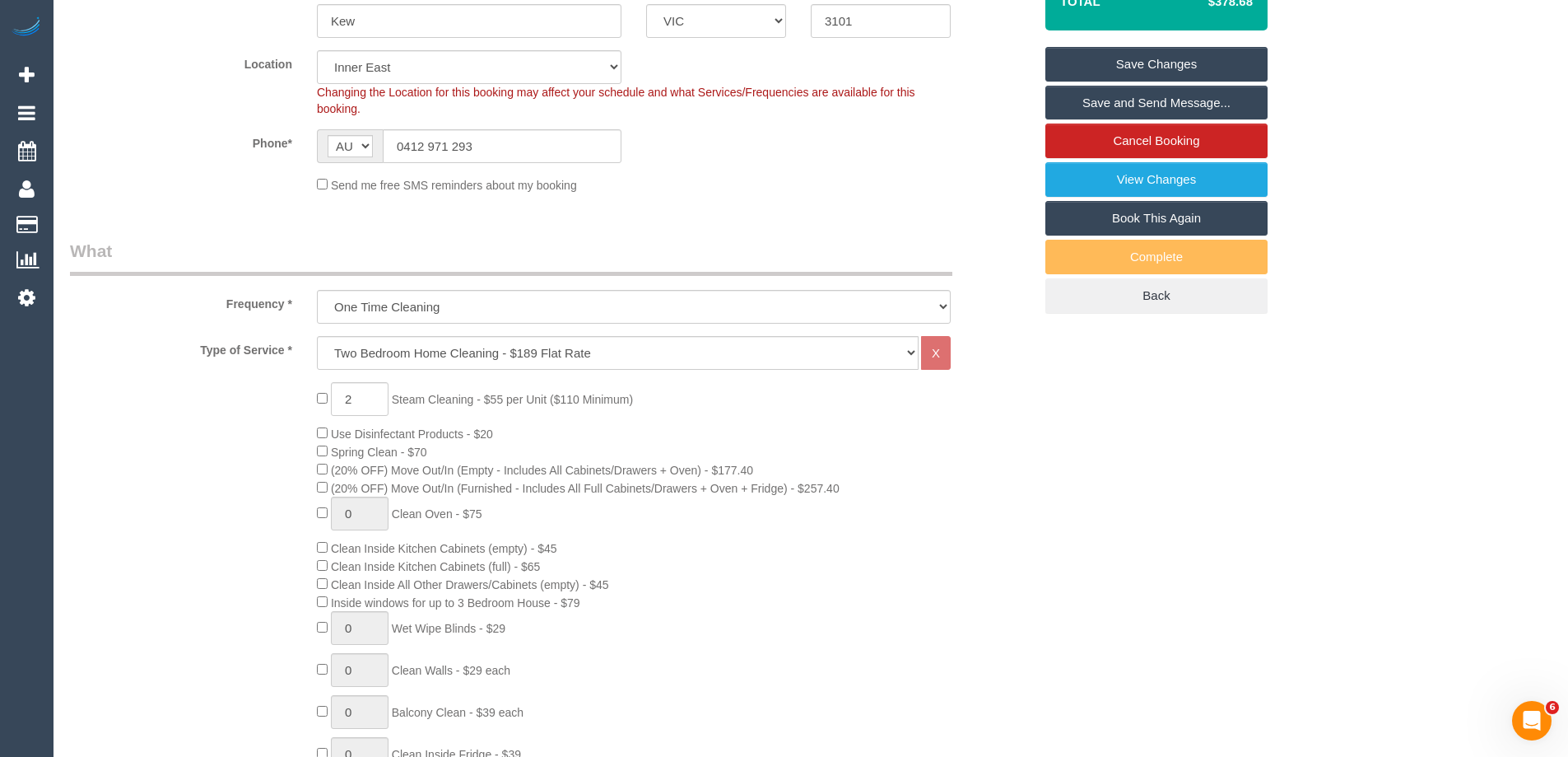
scroll to position [369, 0]
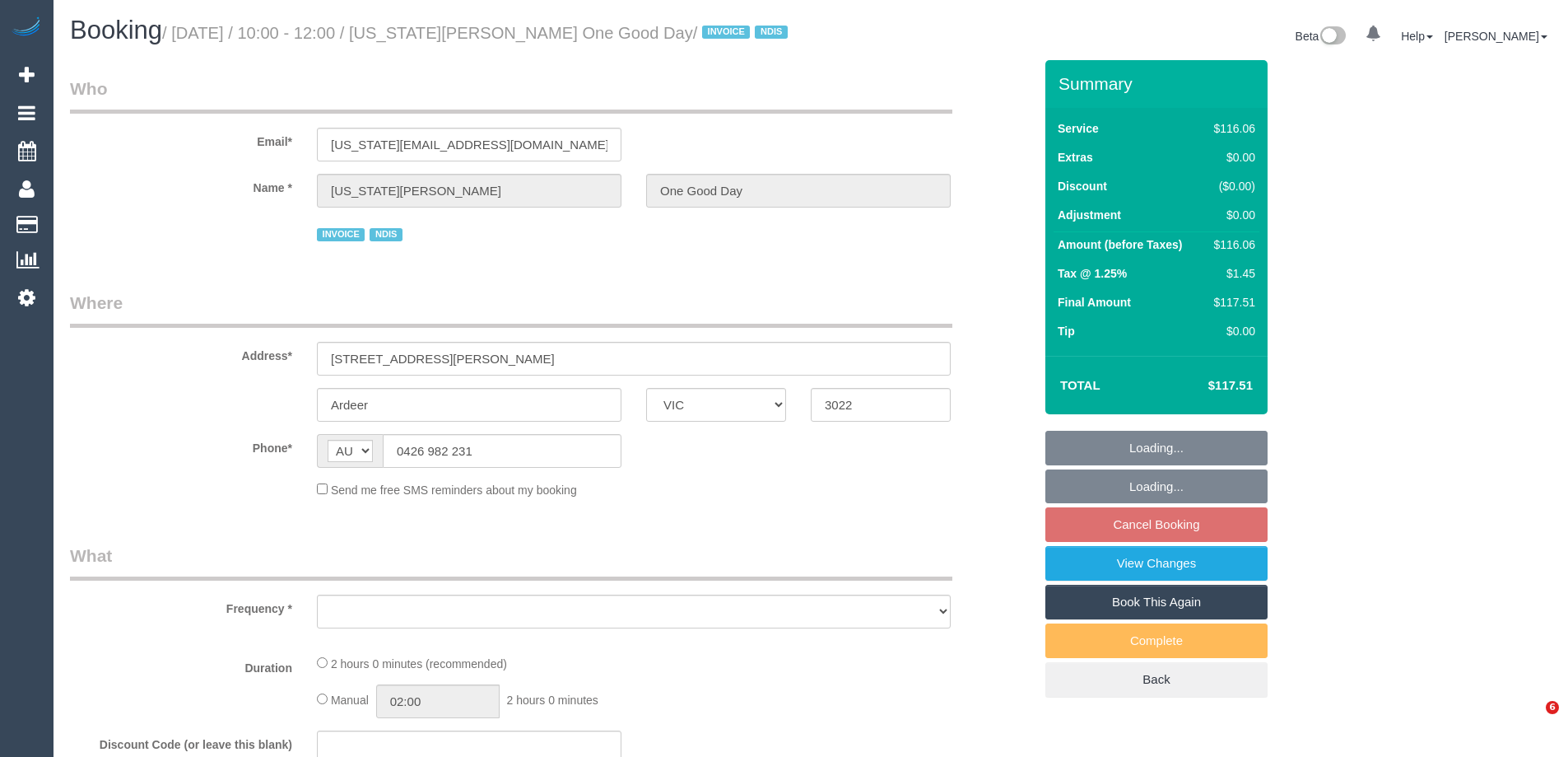
select select "VIC"
select select "object:540"
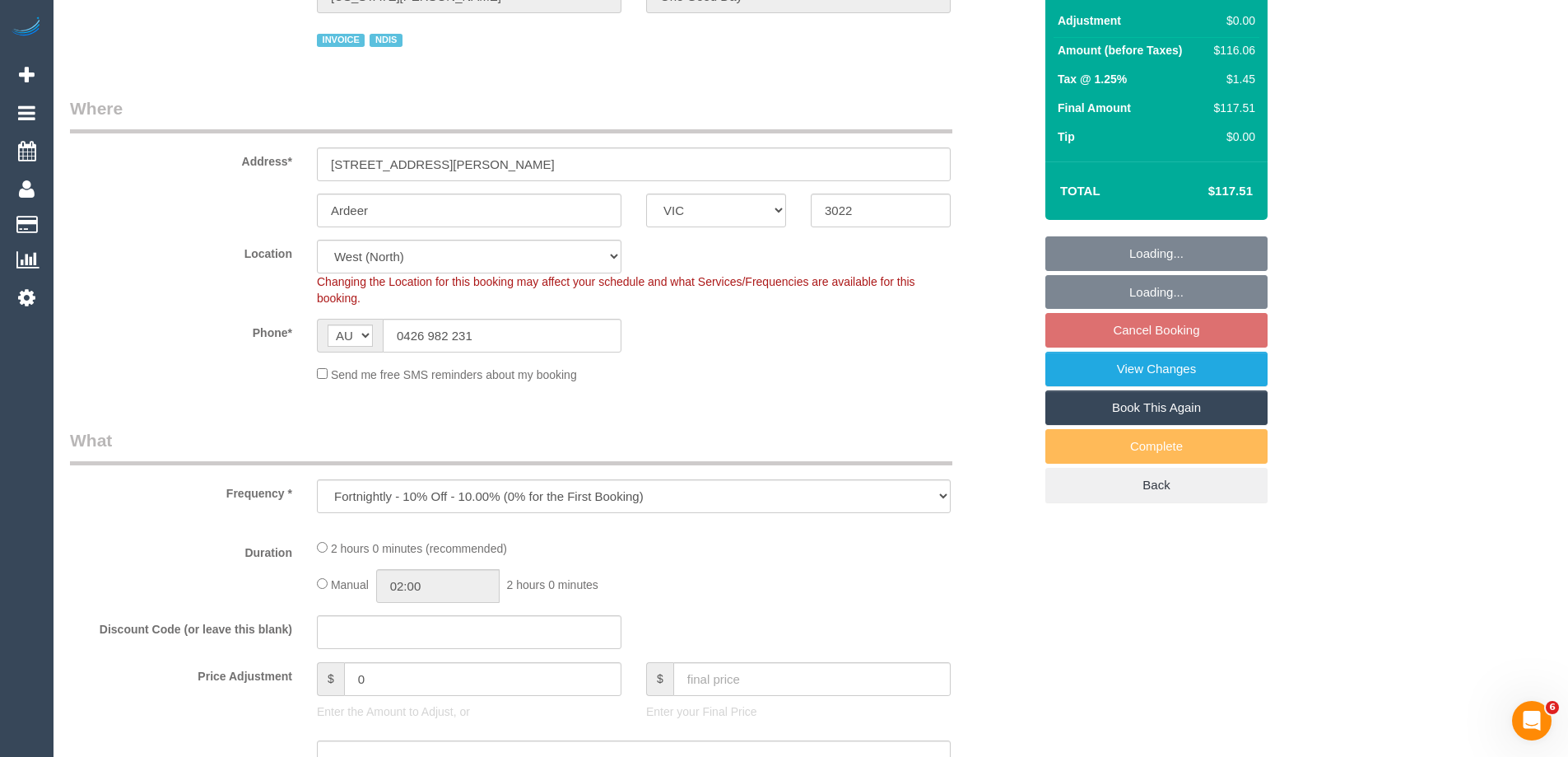
select select "number:30"
select select "number:14"
select select "number:19"
select select "number:23"
select select "number:34"
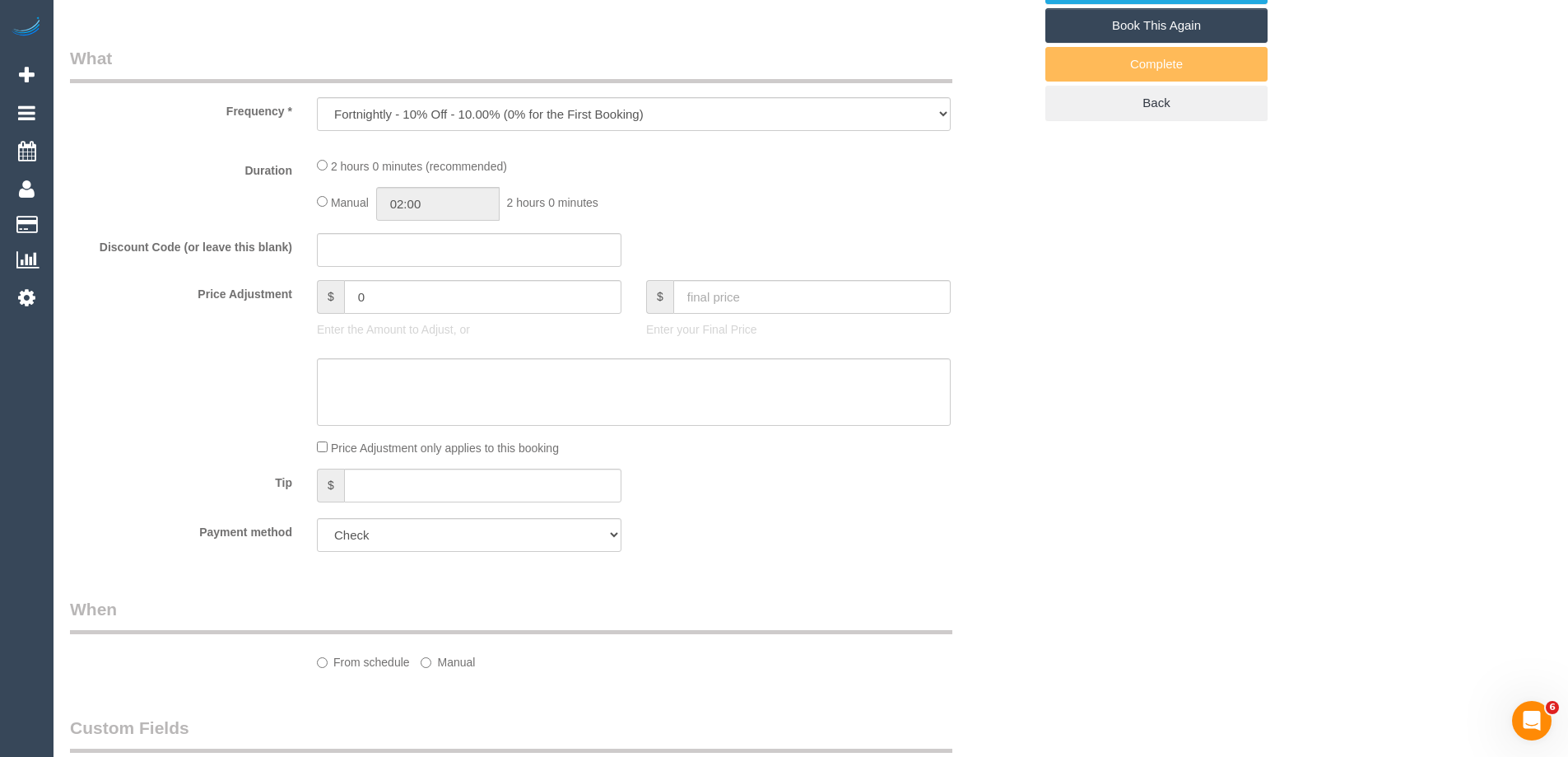
select select "object:697"
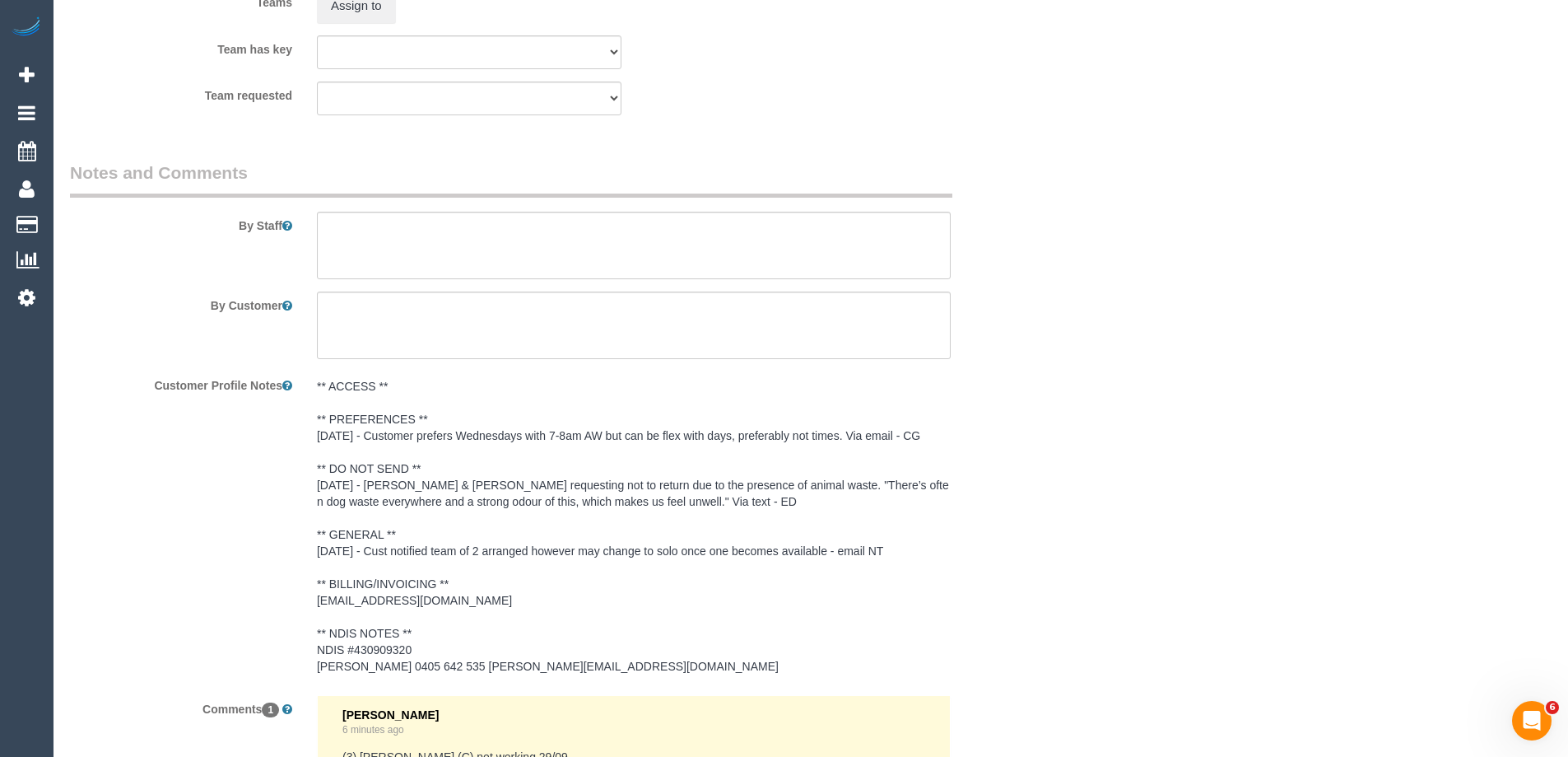
scroll to position [2142, 0]
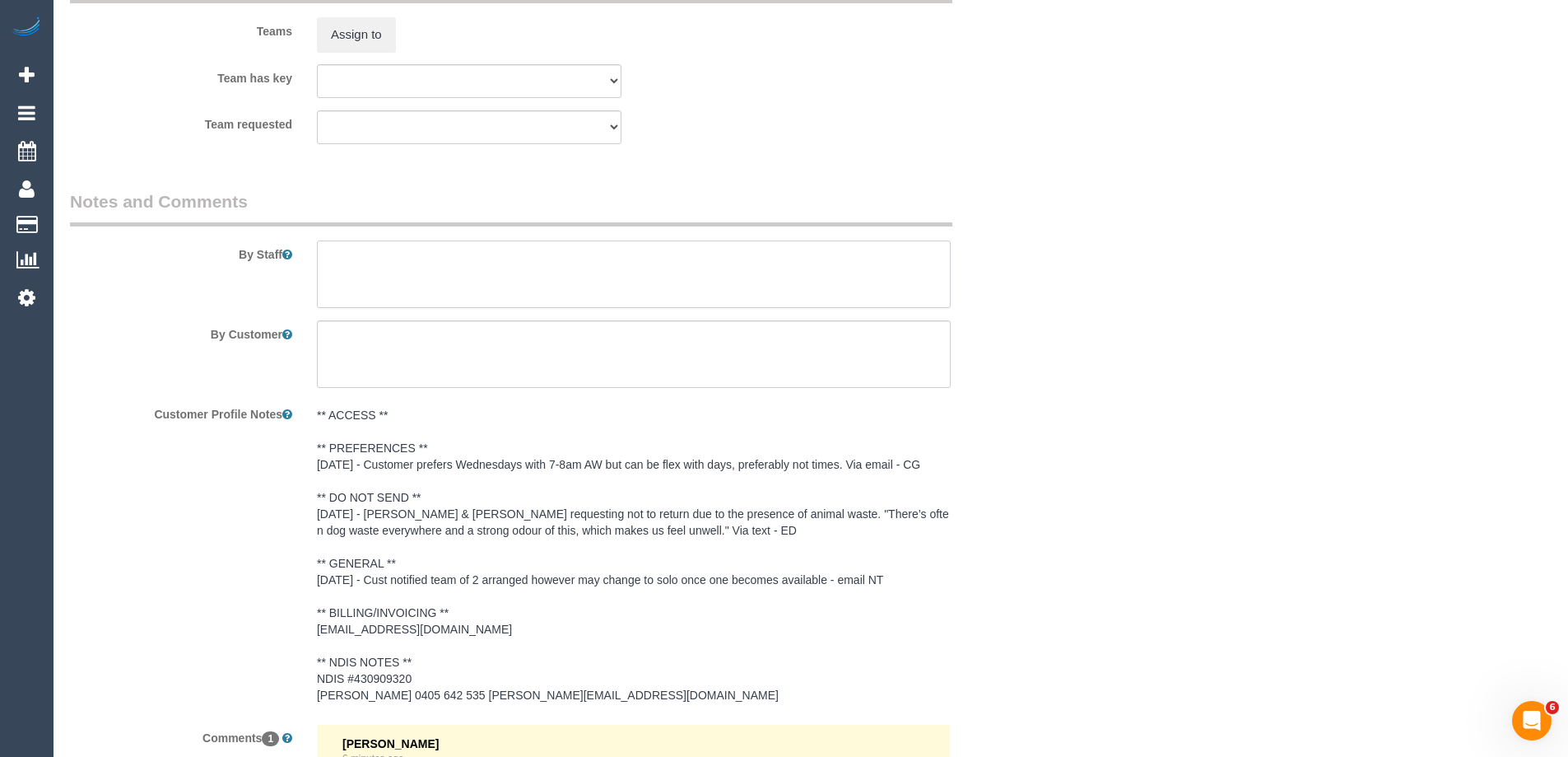
click at [351, 277] on textarea at bounding box center [634, 274] width 634 height 67
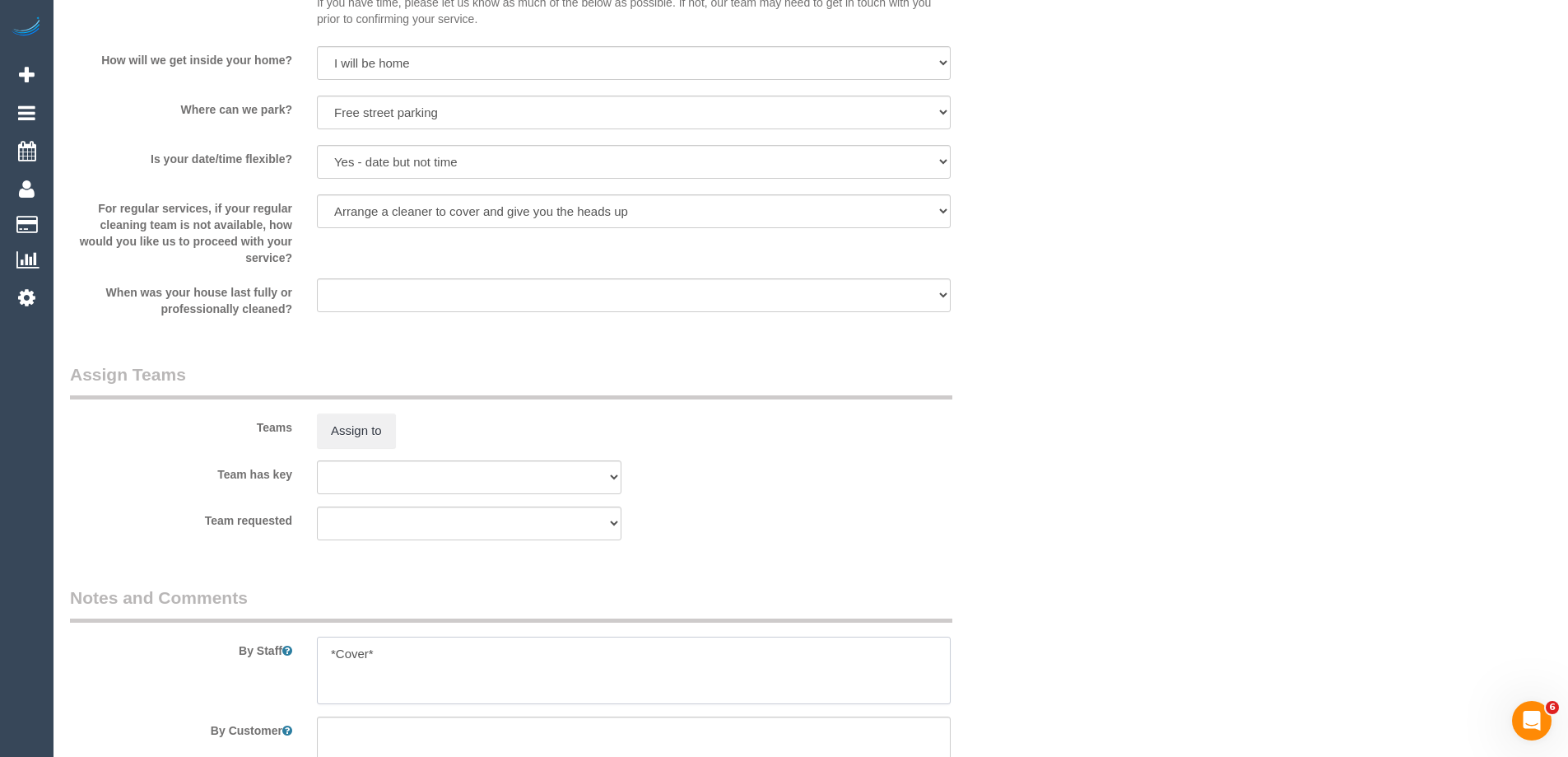
scroll to position [1729, 0]
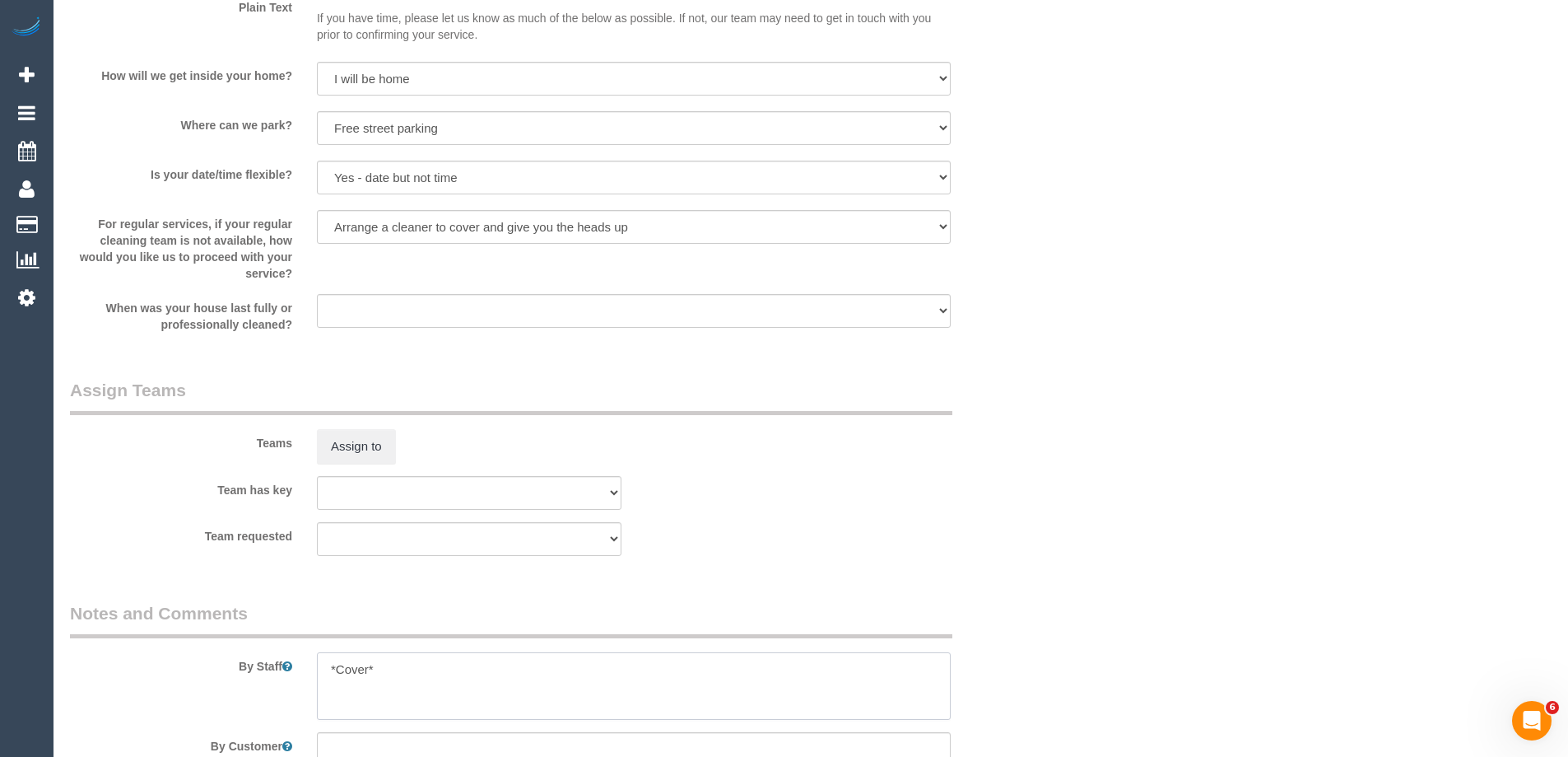
type textarea "*Cover*"
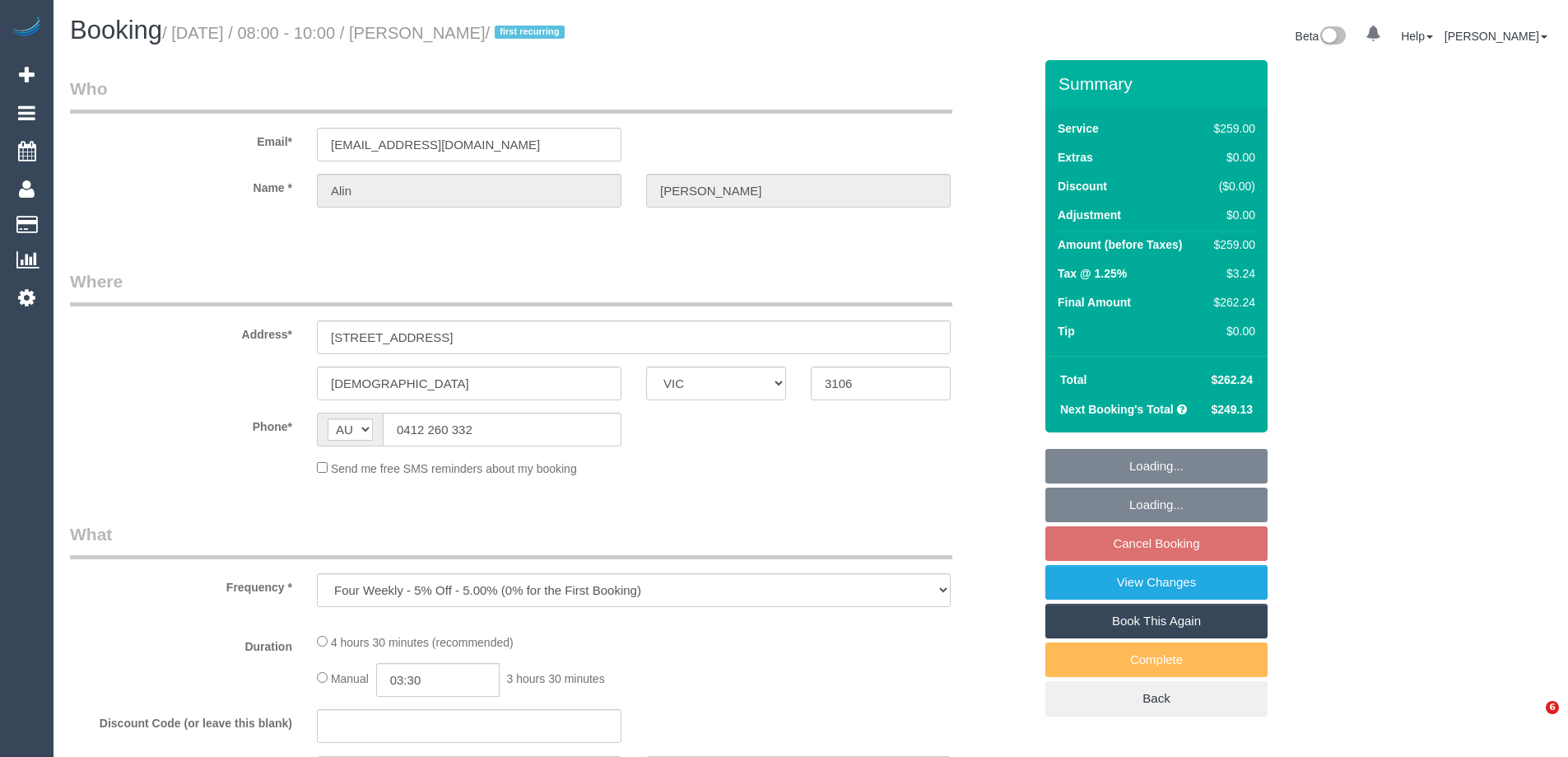
select select "VIC"
select select "string:stripe-pm_1NAYY22GScqysDRVLHyLZFKM"
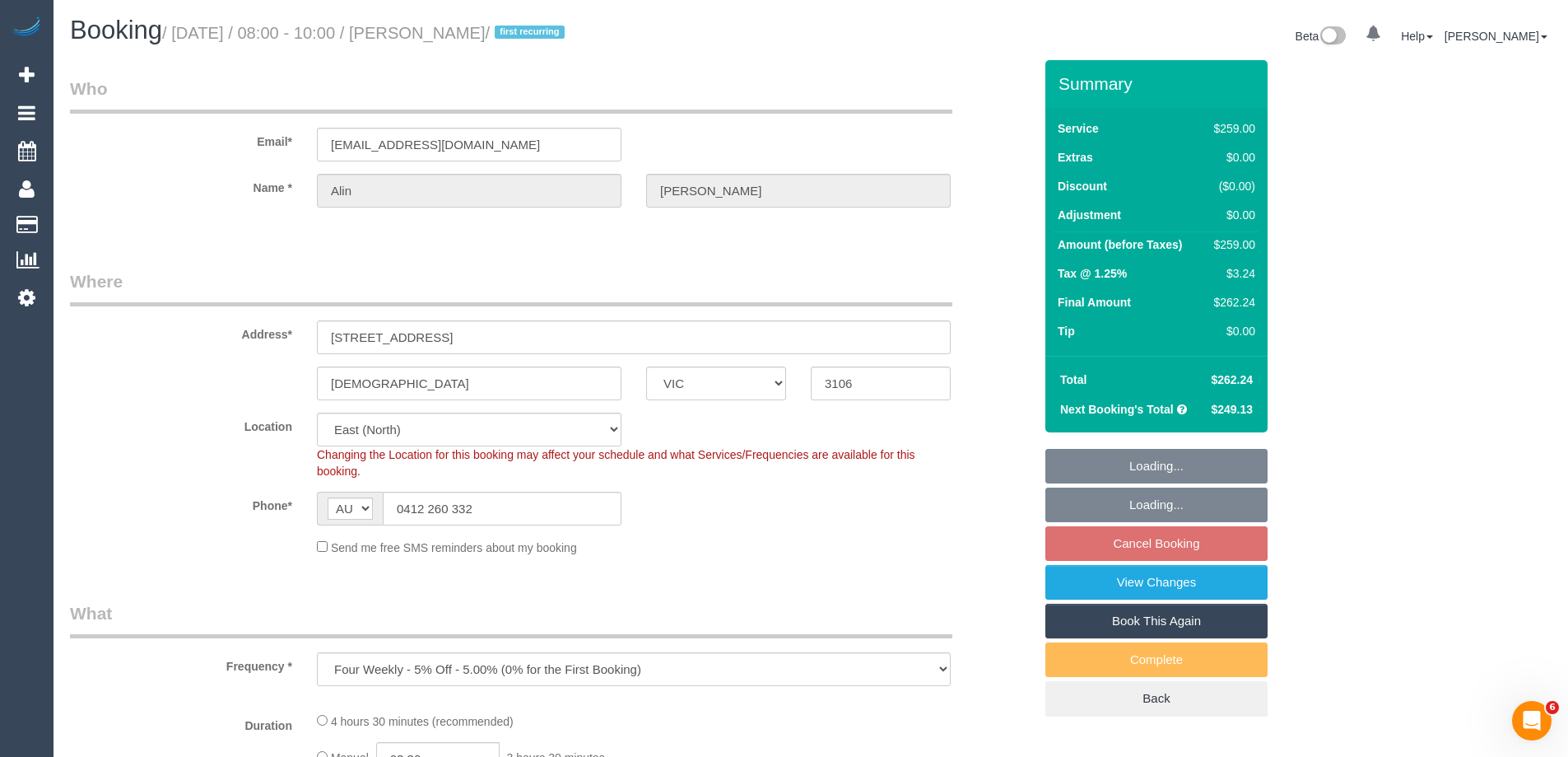
select select "object:778"
select select "number:27"
select select "number:14"
select select "number:19"
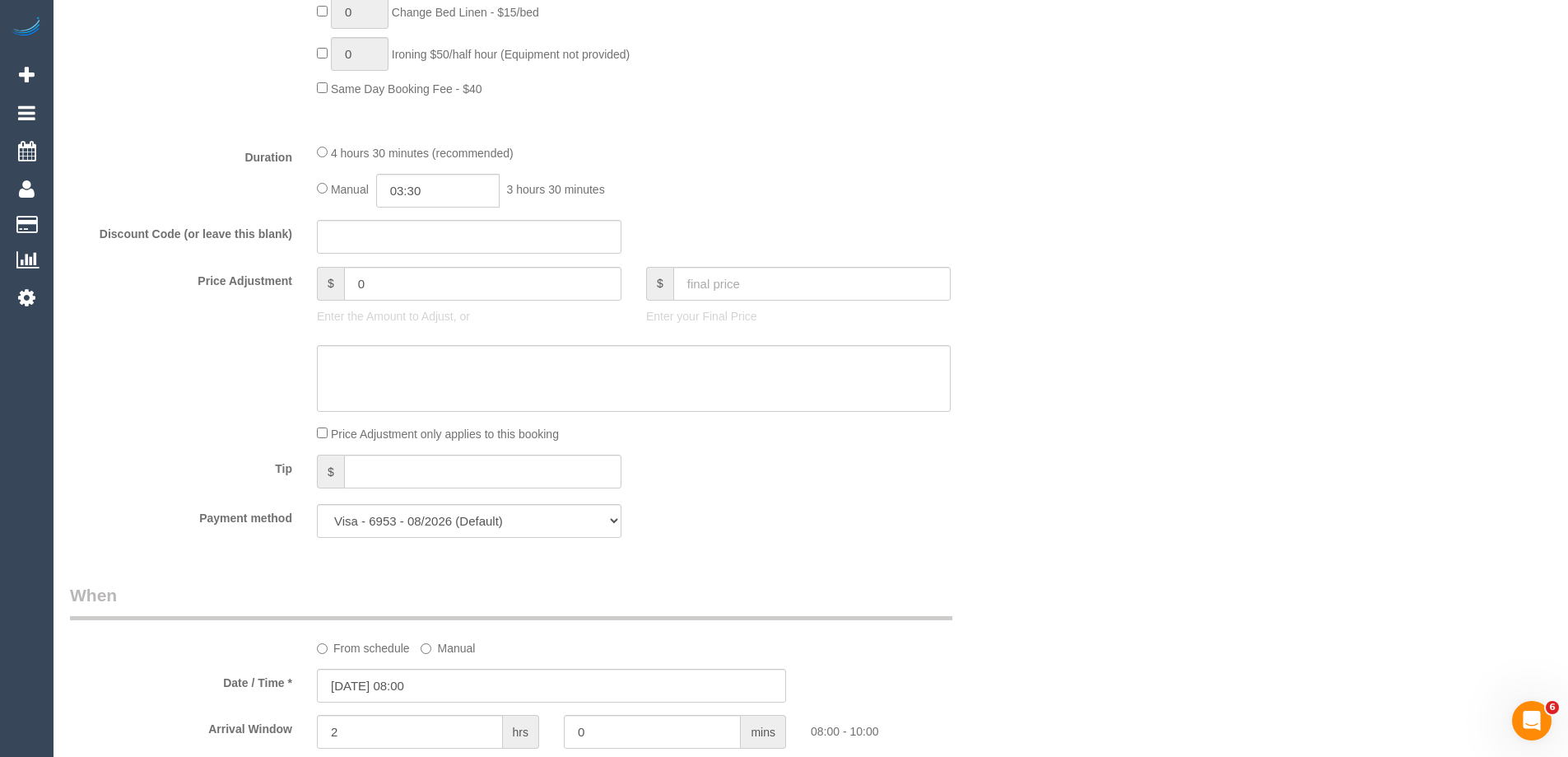
scroll to position [1236, 0]
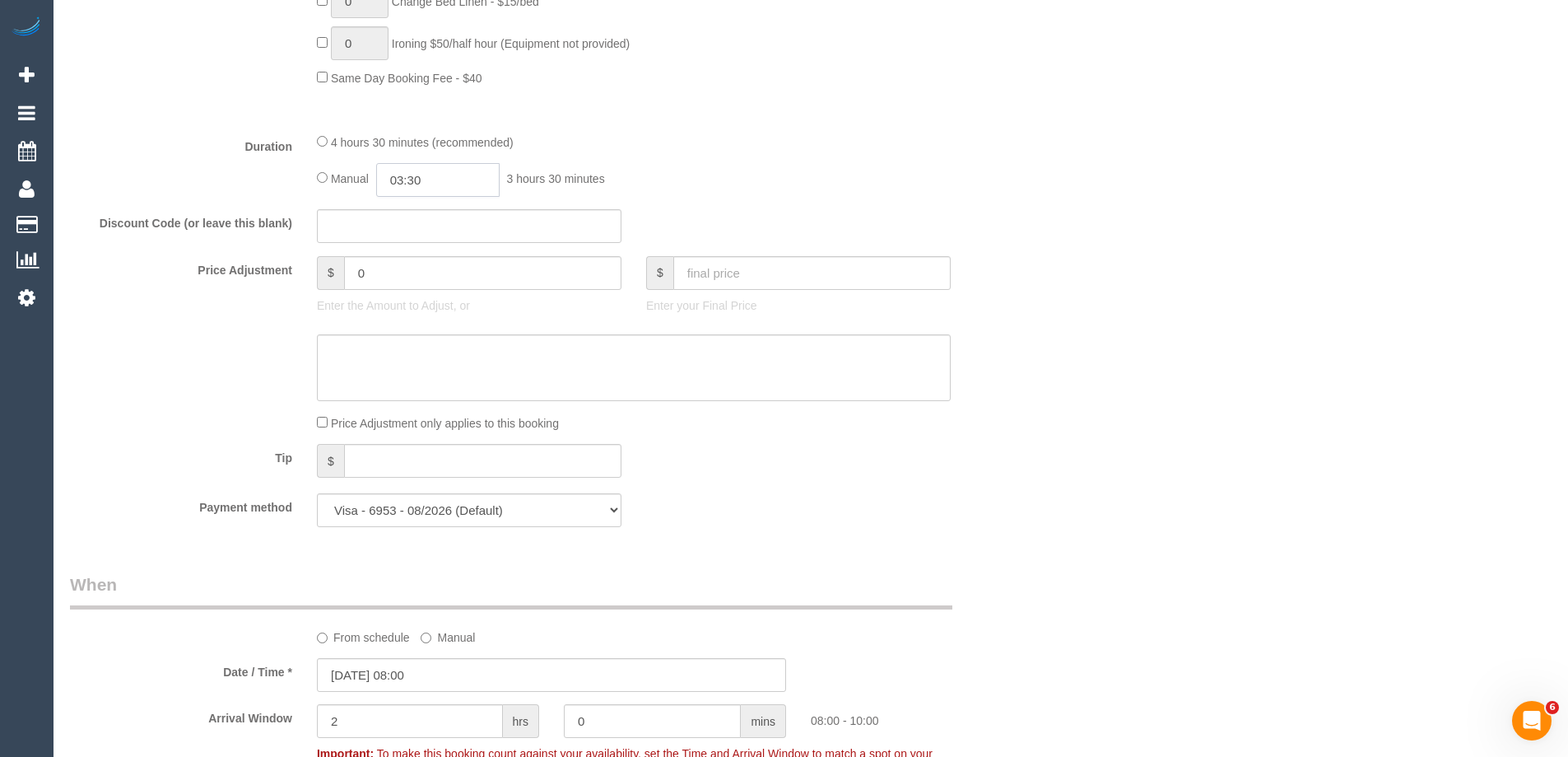
click at [435, 185] on input "03:30" at bounding box center [438, 179] width 124 height 34
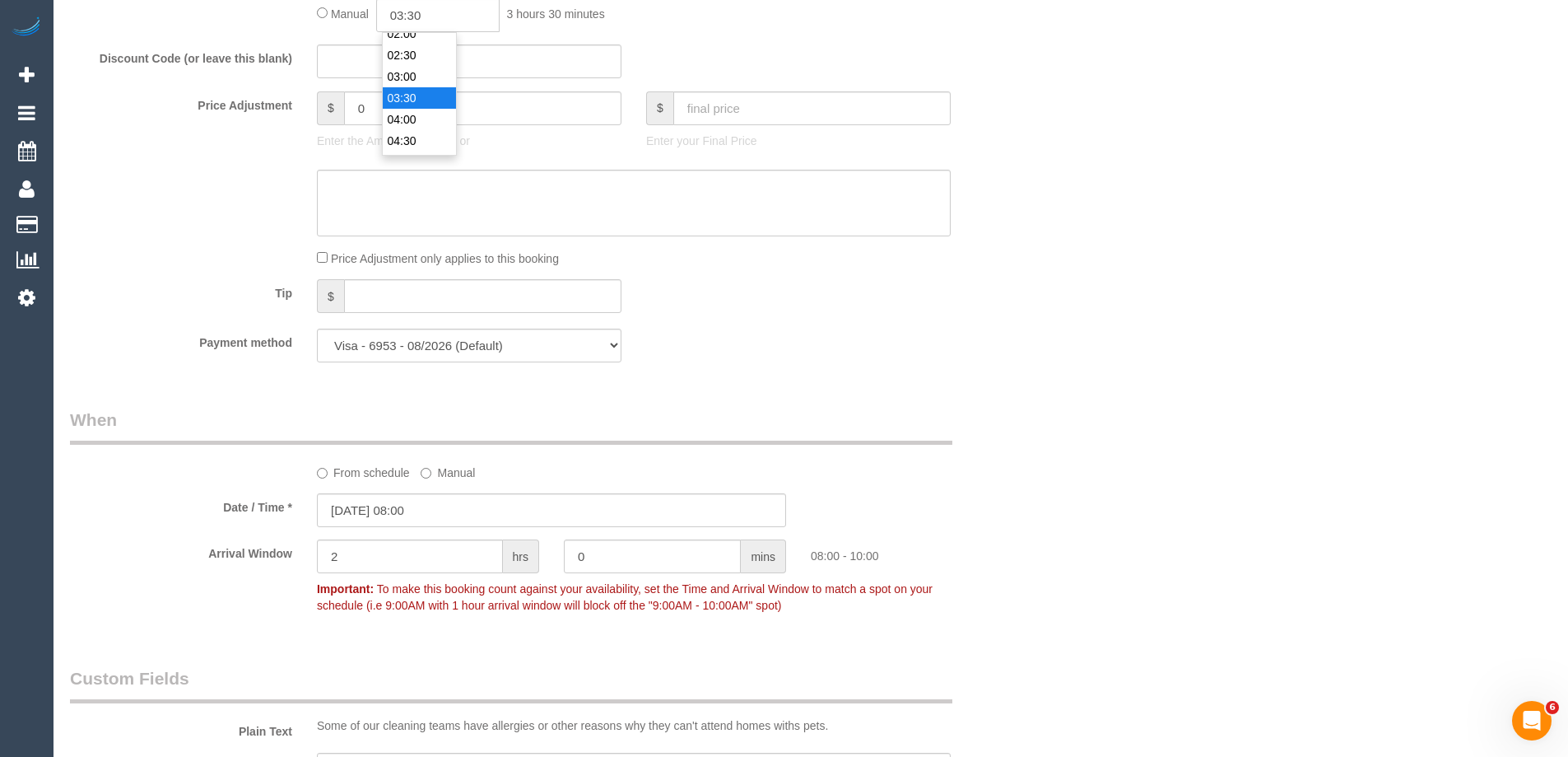
scroll to position [63, 0]
type input "02:30"
click at [406, 83] on li "02:30" at bounding box center [419, 88] width 73 height 21
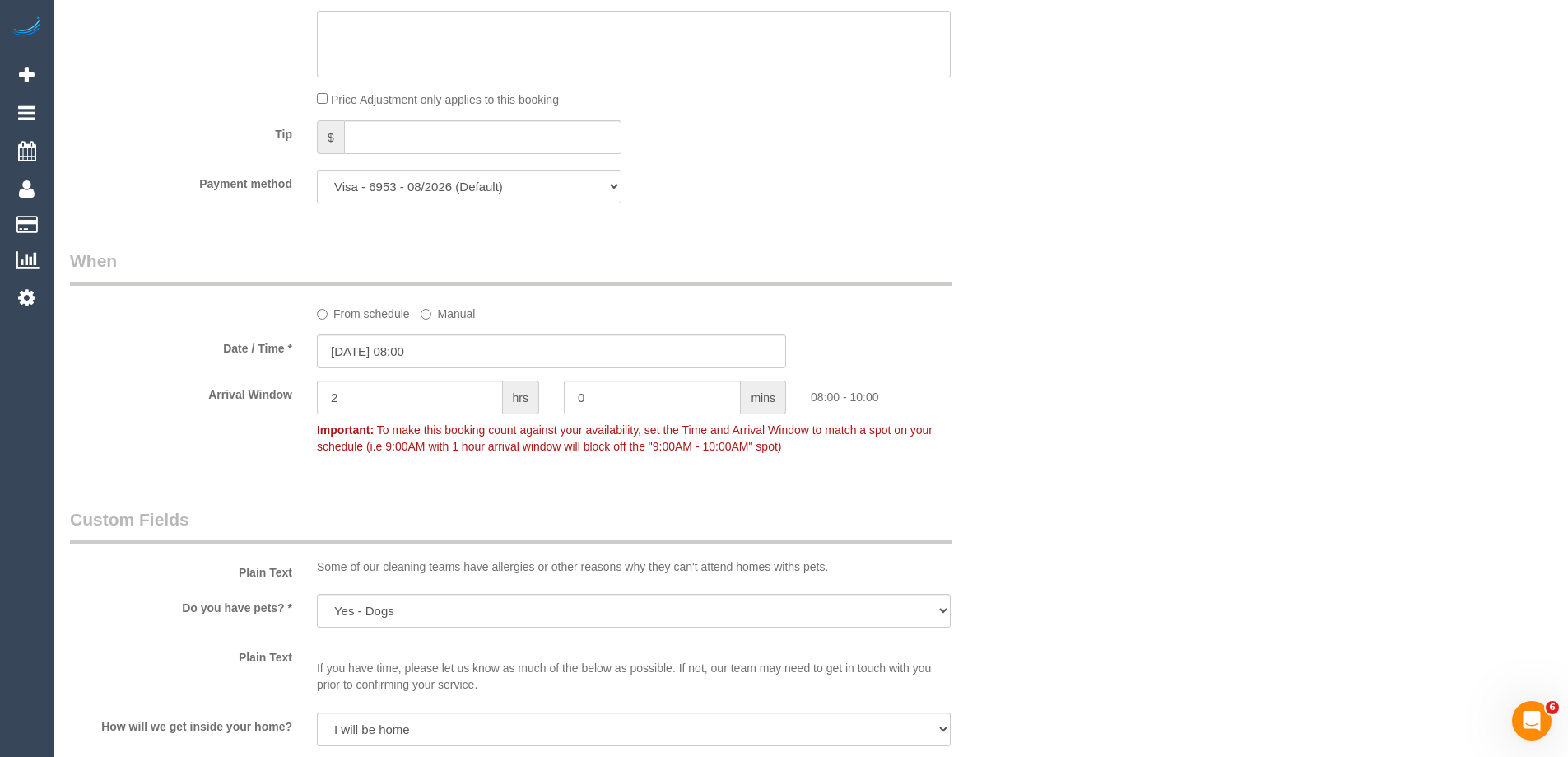
scroll to position [1728, 0]
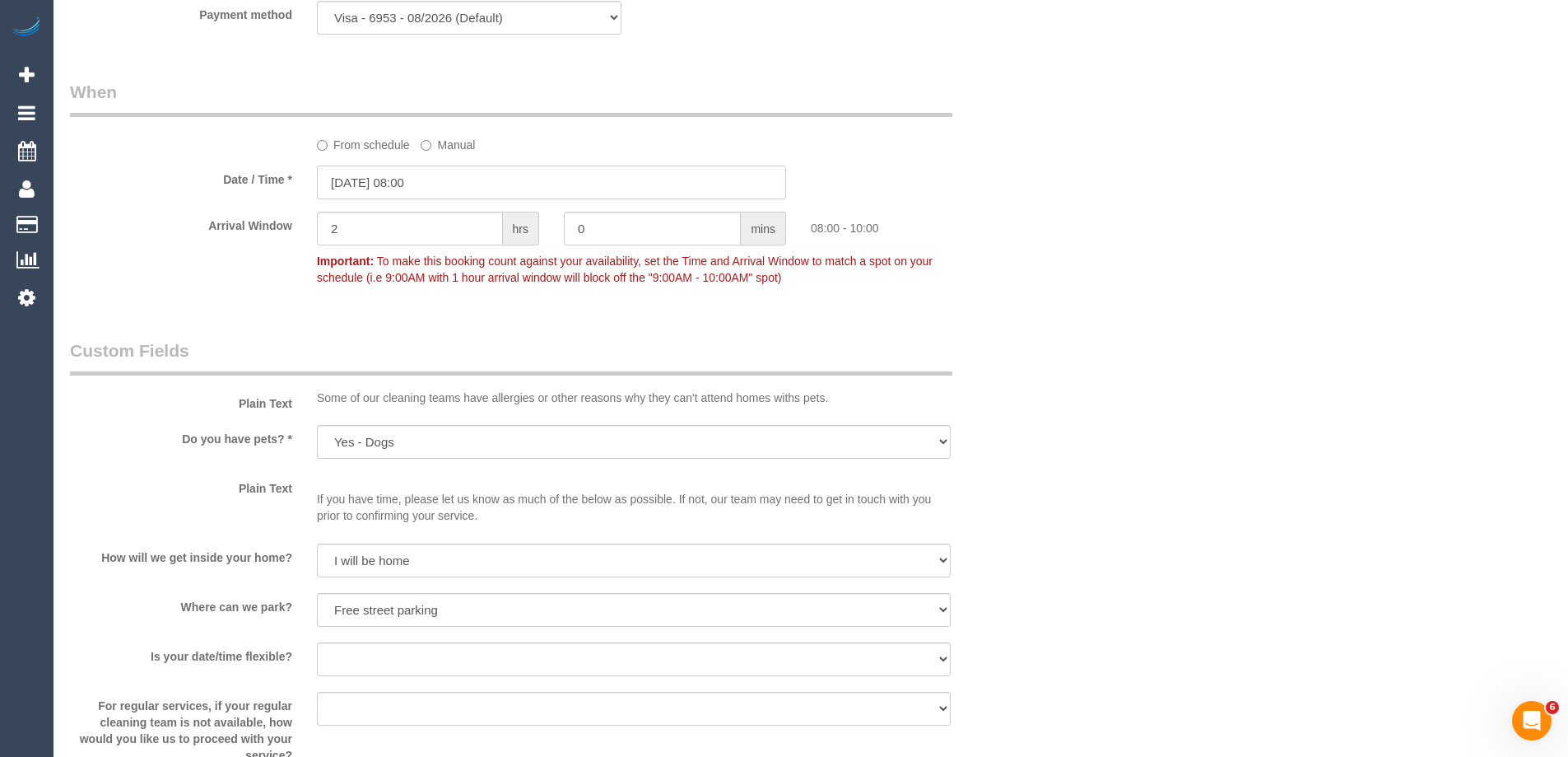
click at [389, 184] on input "29/09/2025 08:00" at bounding box center [552, 182] width 469 height 34
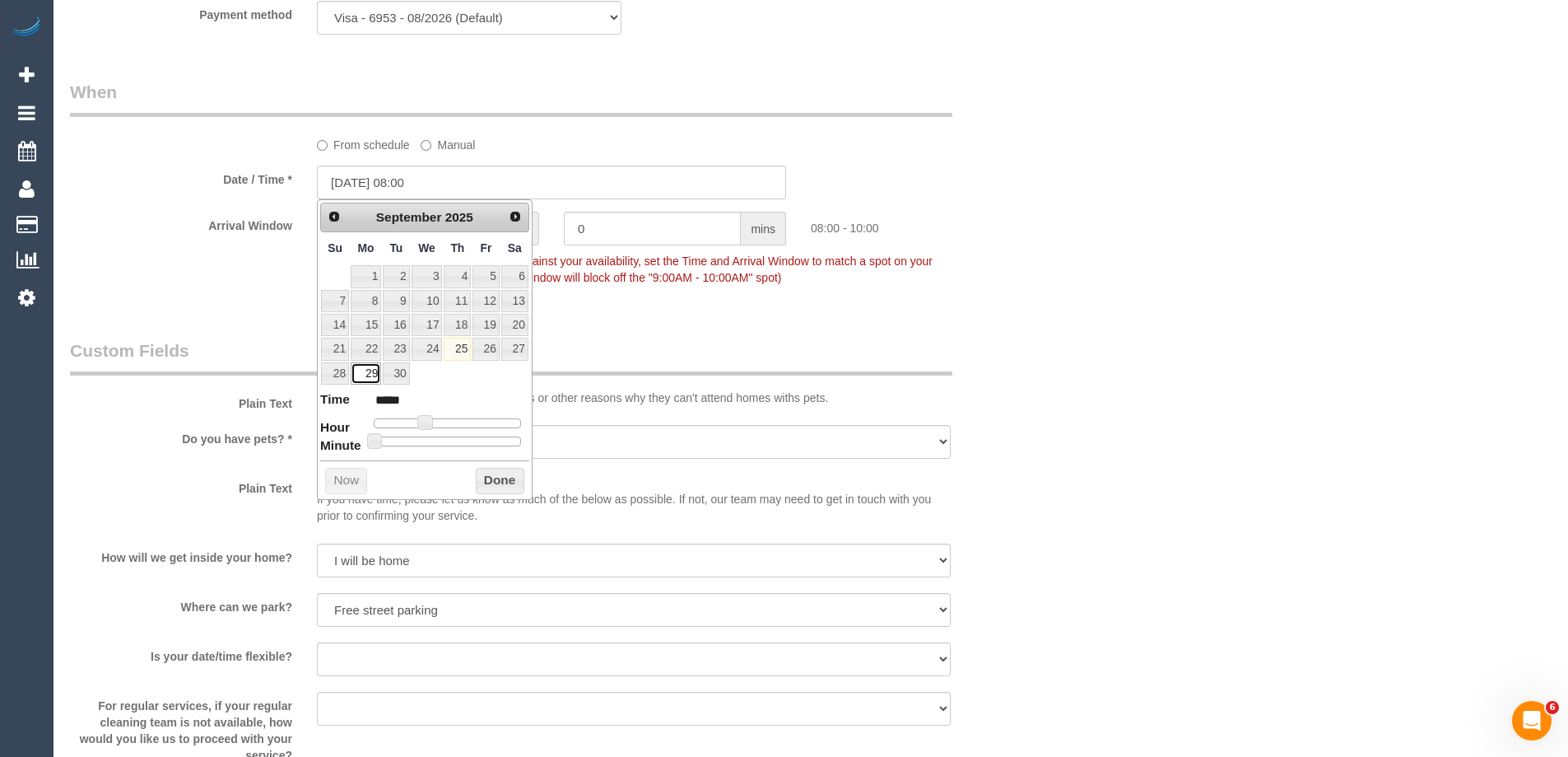
click at [364, 371] on link "29" at bounding box center [366, 373] width 30 height 22
type input "29/09/2025 09:00"
type input "*****"
type input "29/09/2025 10:00"
type input "*****"
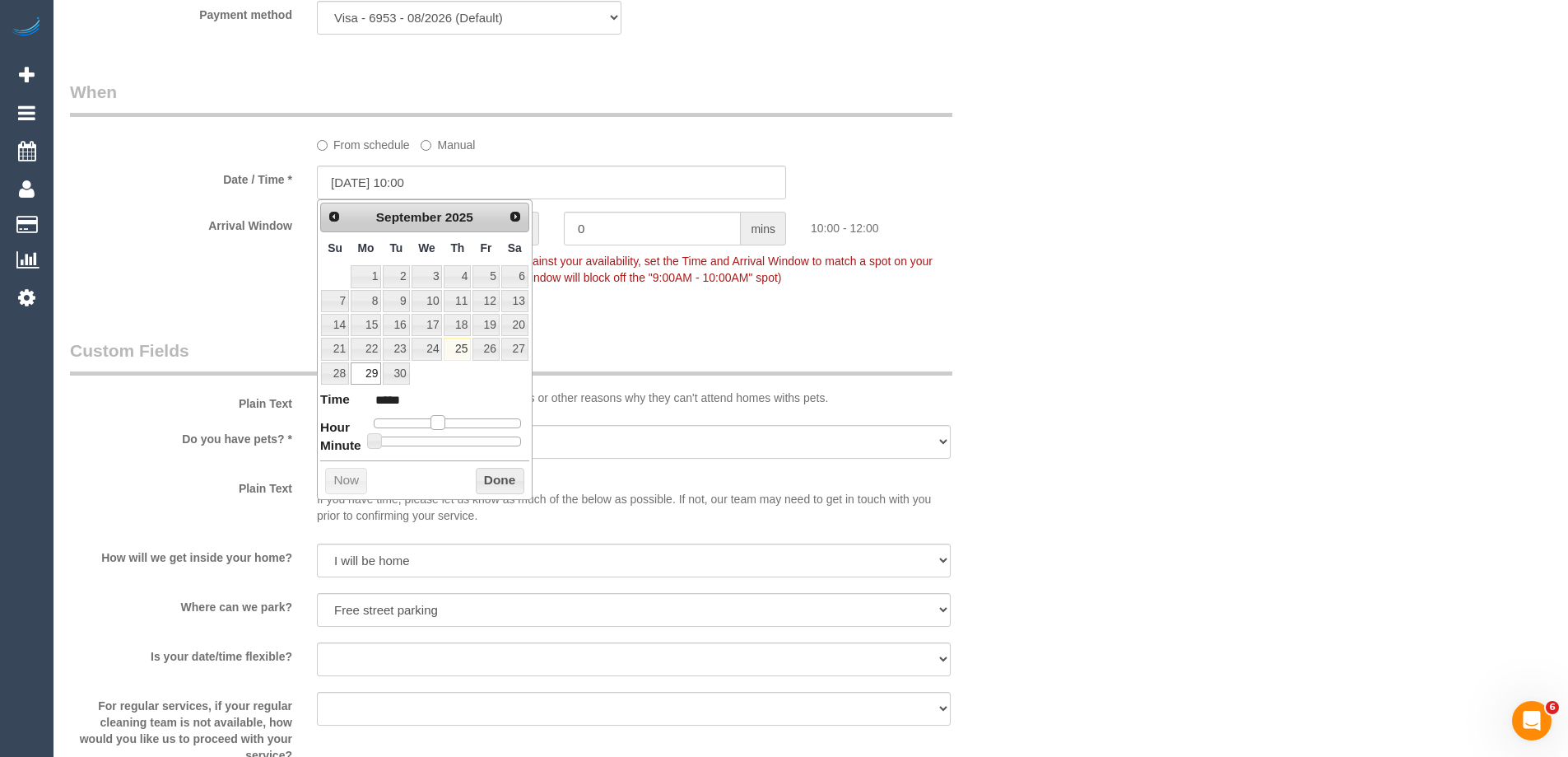
type input "29/09/2025 11:00"
type input "*****"
type input "29/09/2025 12:00"
type input "*****"
type input "29/09/2025 13:00"
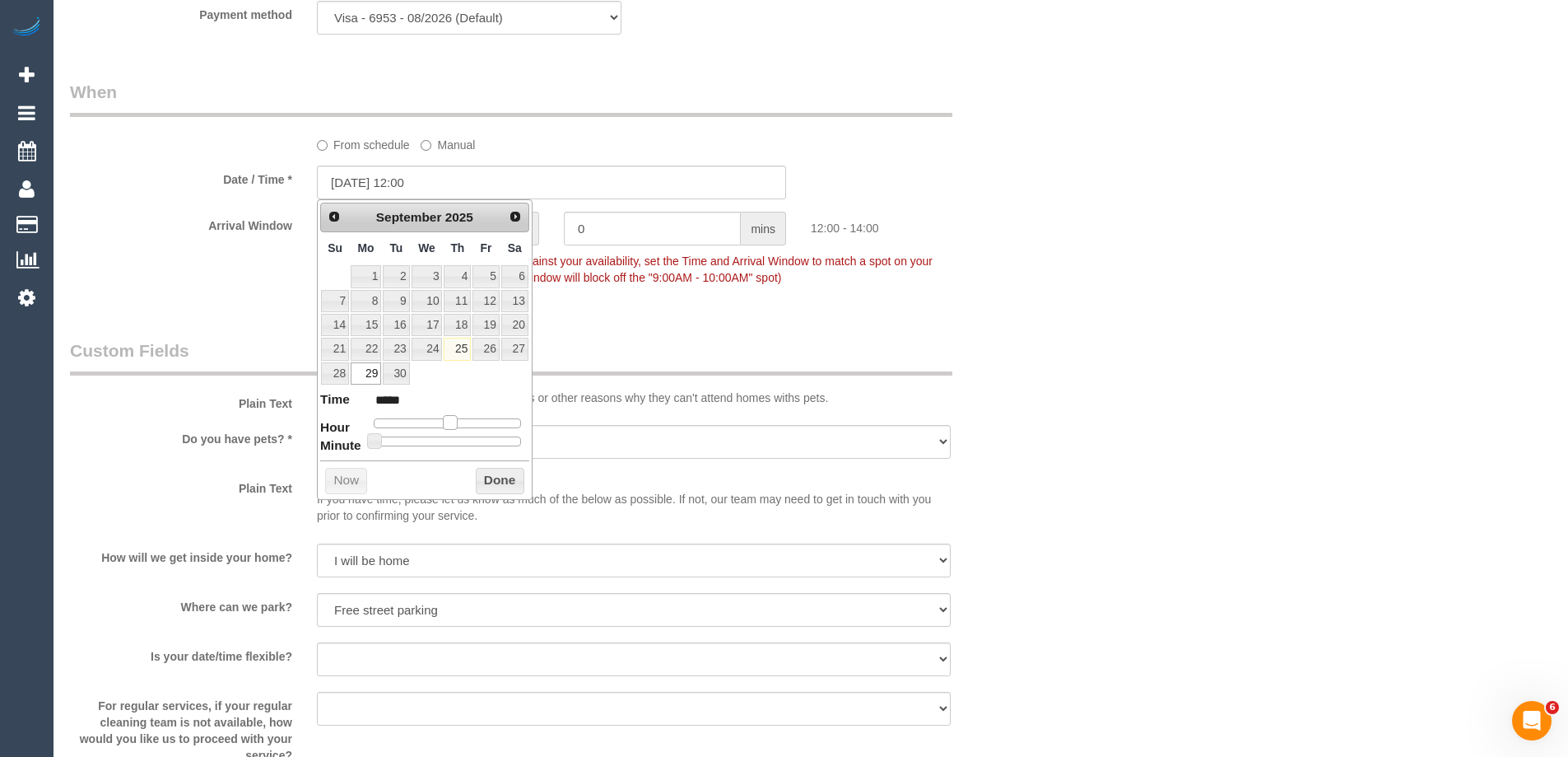
type input "*****"
type input "29/09/2025 14:00"
type input "*****"
drag, startPoint x: 427, startPoint y: 422, endPoint x: 465, endPoint y: 428, distance: 38.5
click at [465, 428] on span at bounding box center [463, 422] width 15 height 15
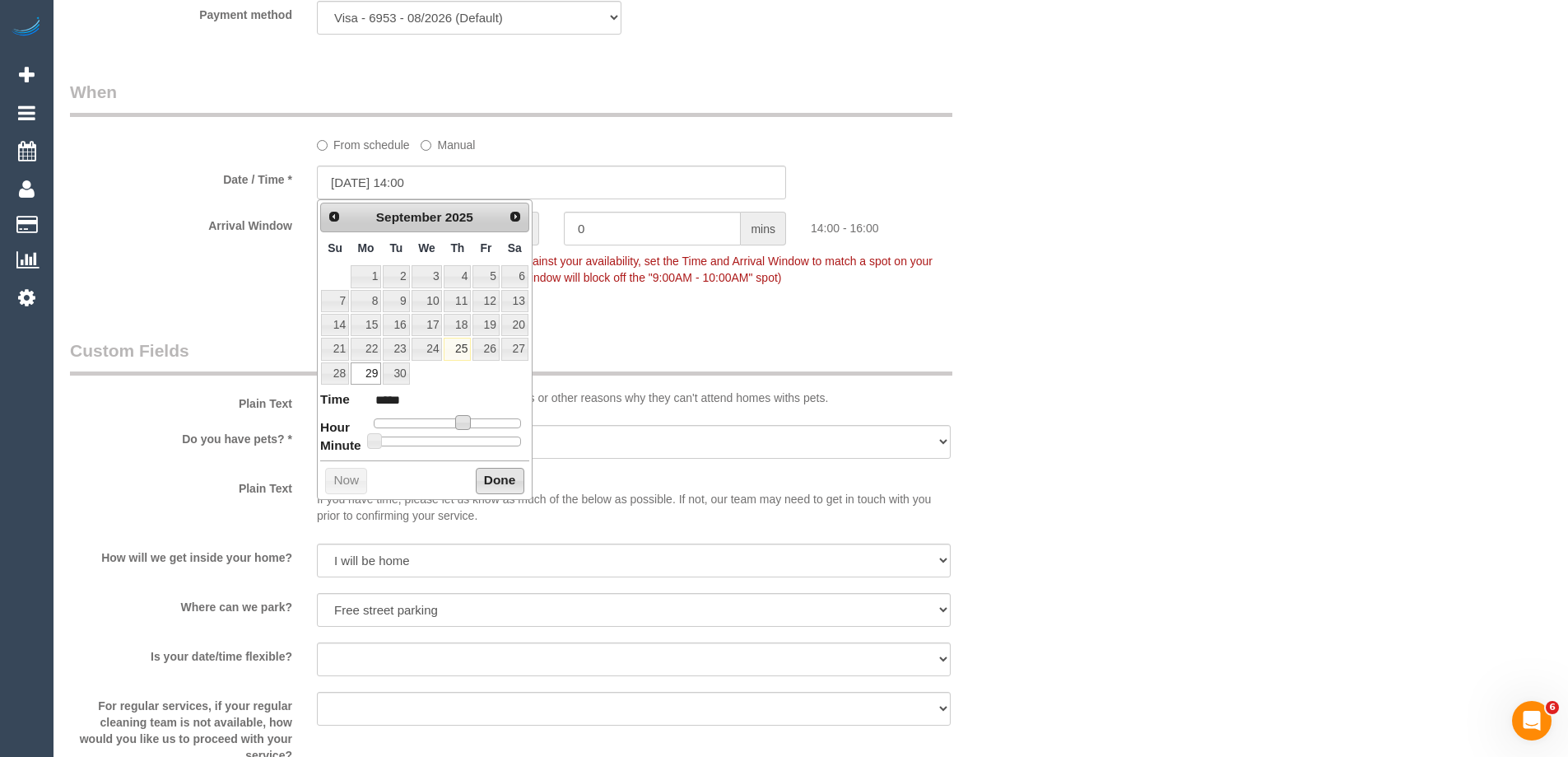
click at [496, 476] on button "Done" at bounding box center [500, 481] width 49 height 27
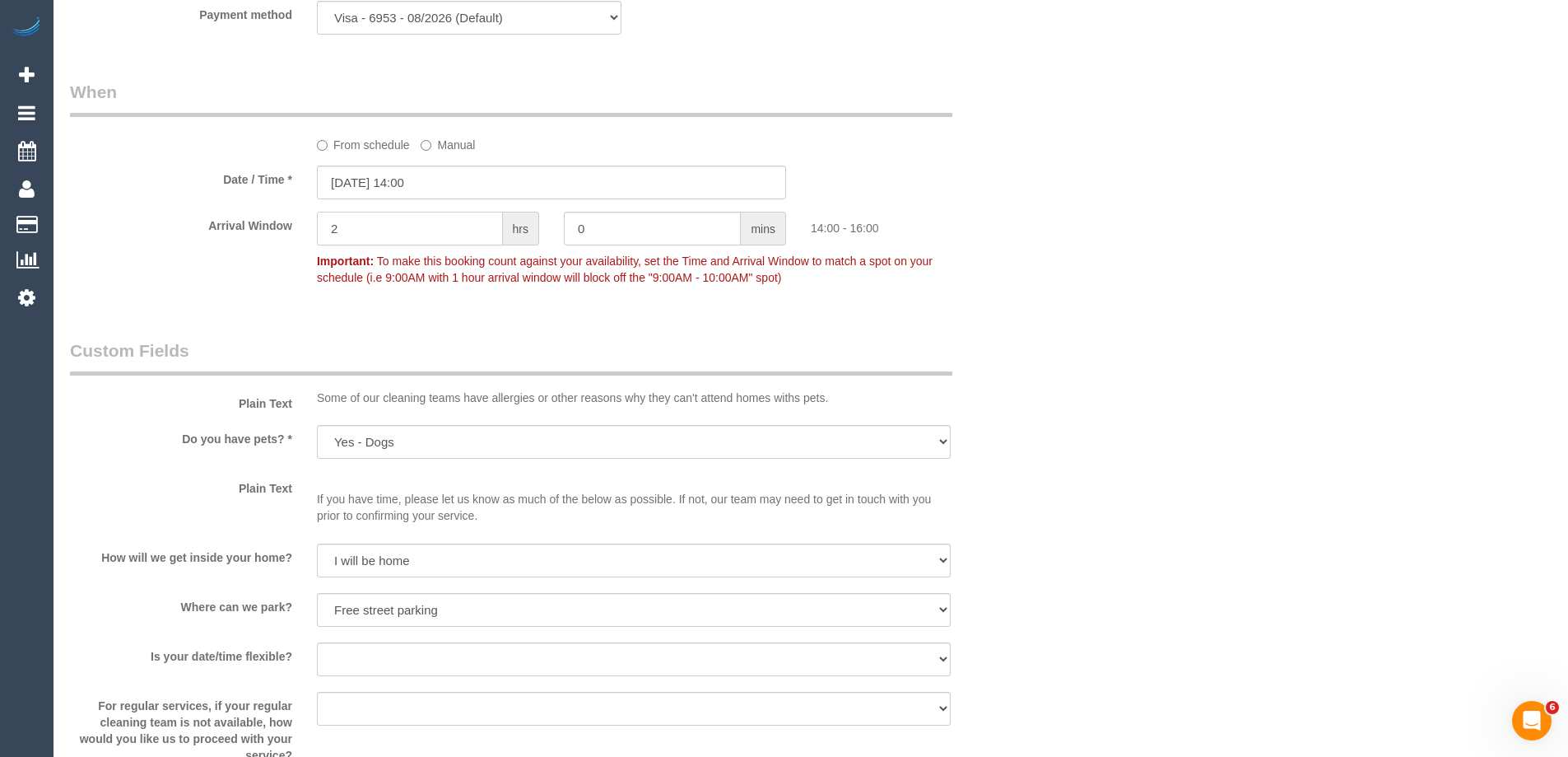
drag, startPoint x: 366, startPoint y: 226, endPoint x: 241, endPoint y: 219, distance: 125.2
click at [241, 219] on div "Arrival Window 2 hrs 0 mins 14:00 - 16:00 Important: To make this booking count…" at bounding box center [551, 252] width 988 height 81
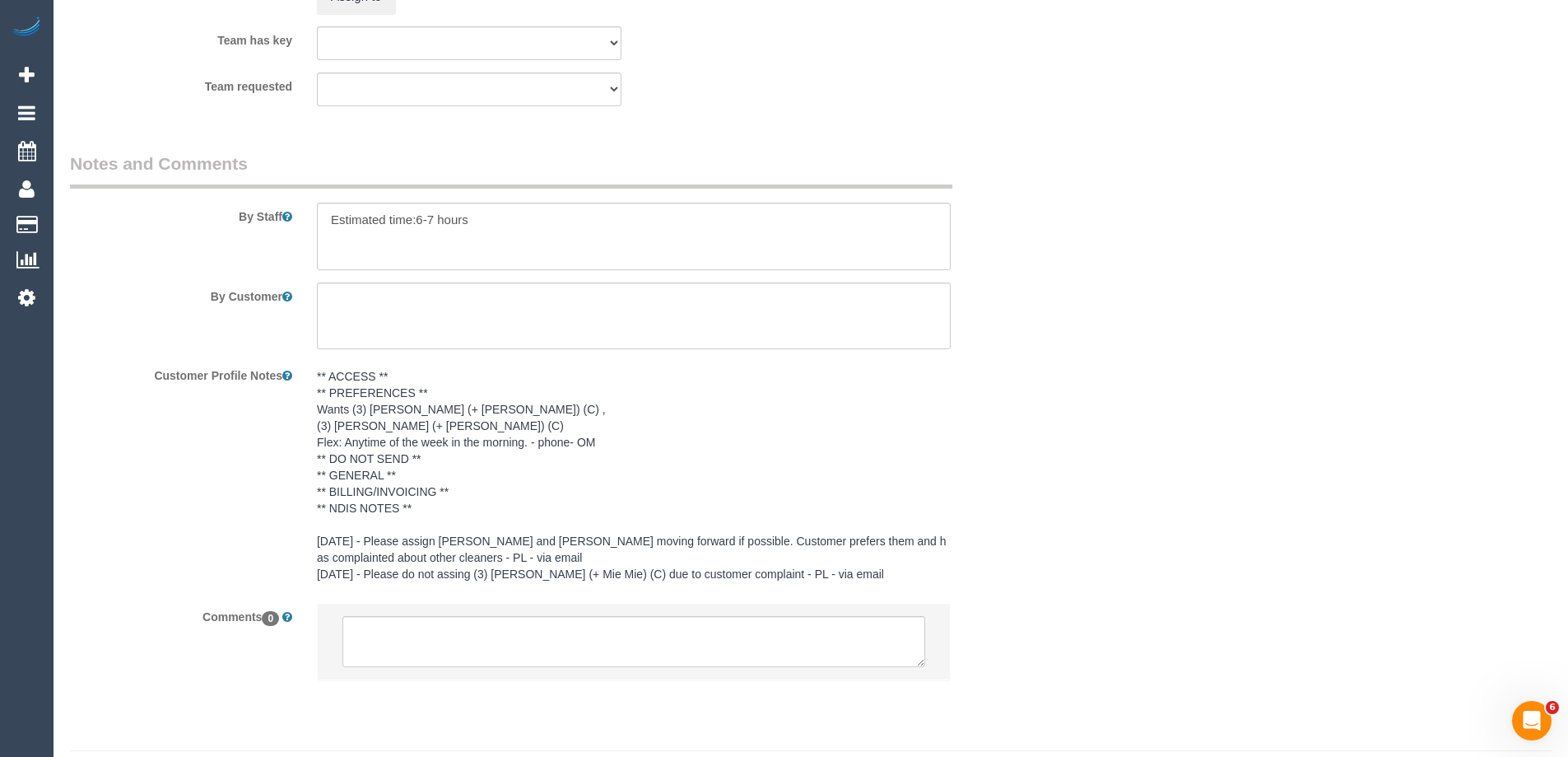
scroll to position [2702, 0]
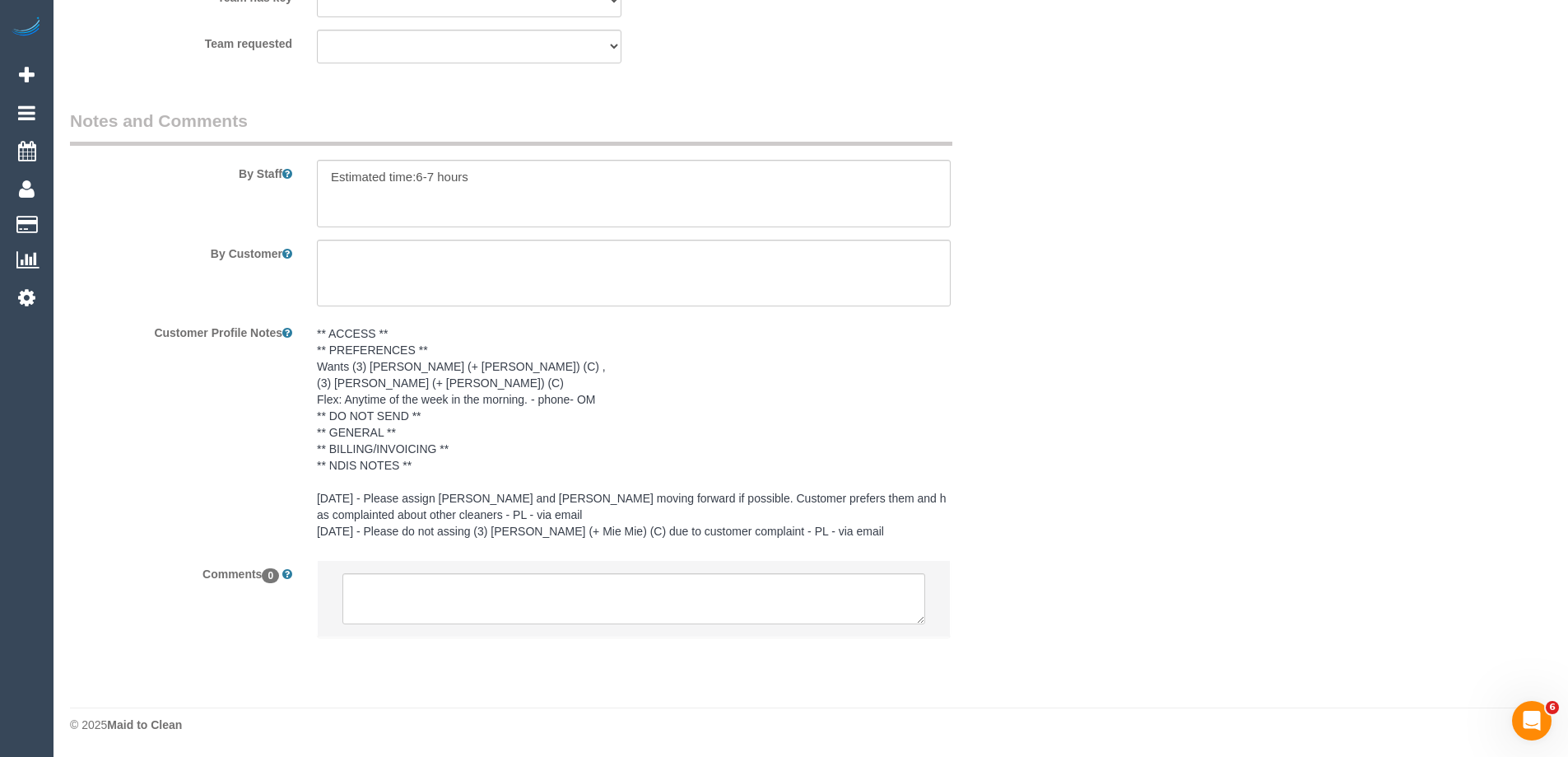
type input "1"
click at [431, 175] on textarea at bounding box center [634, 193] width 634 height 67
drag, startPoint x: 434, startPoint y: 177, endPoint x: 419, endPoint y: 177, distance: 15.0
click at [419, 177] on textarea at bounding box center [634, 193] width 634 height 67
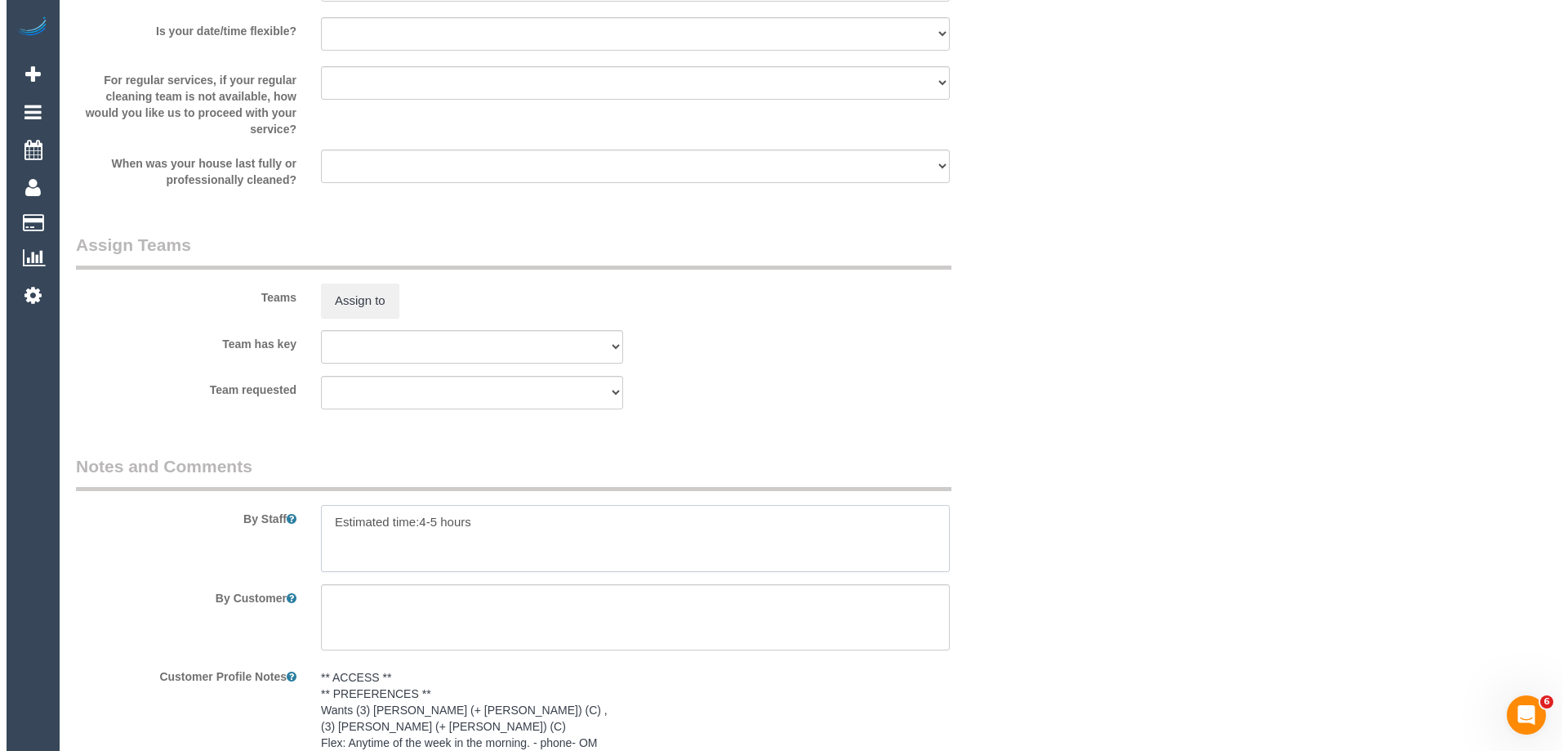
scroll to position [2354, 0]
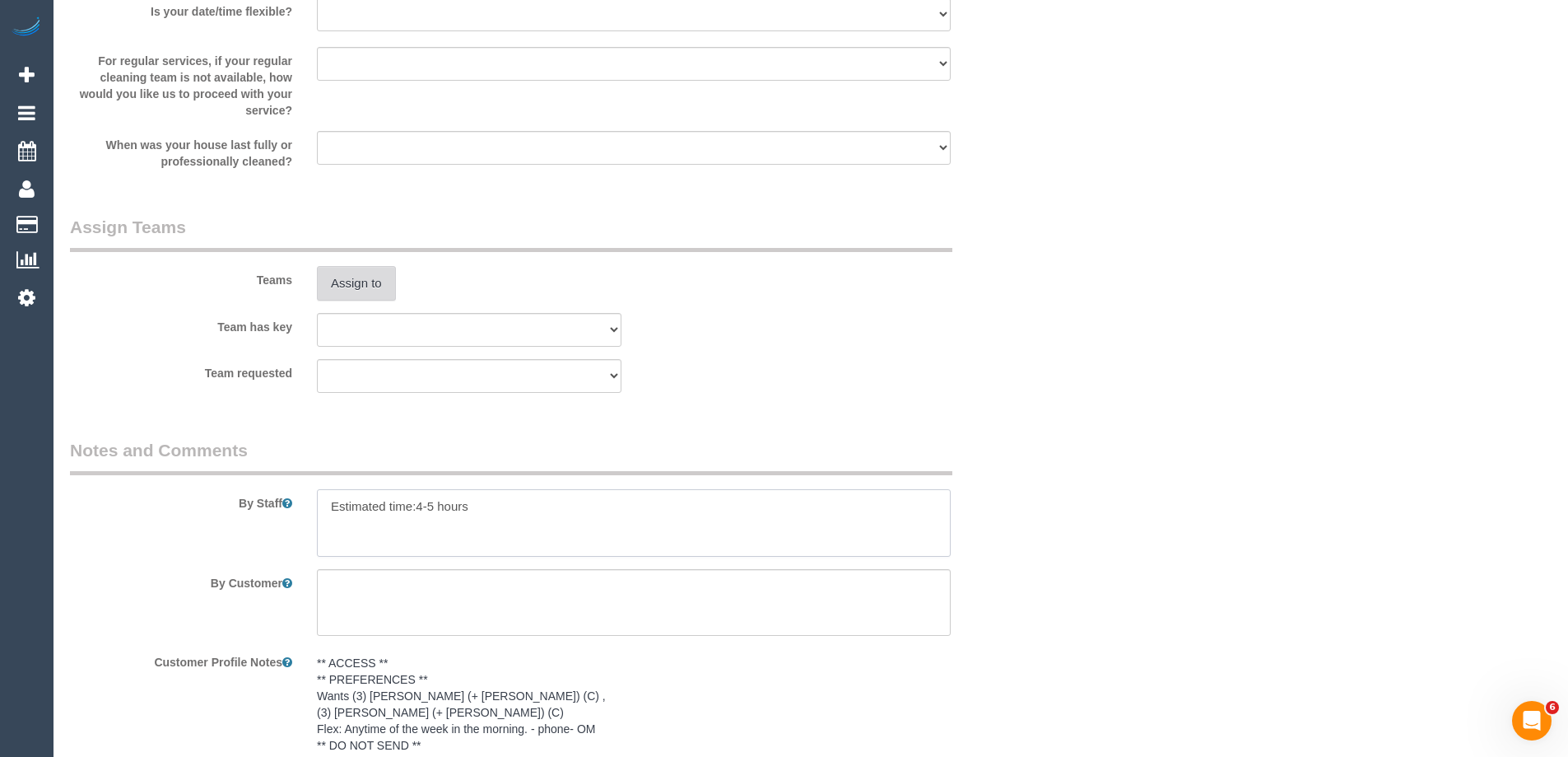
type textarea "Estimated time:4-5 hours"
click at [353, 274] on button "Assign to" at bounding box center [357, 283] width 79 height 34
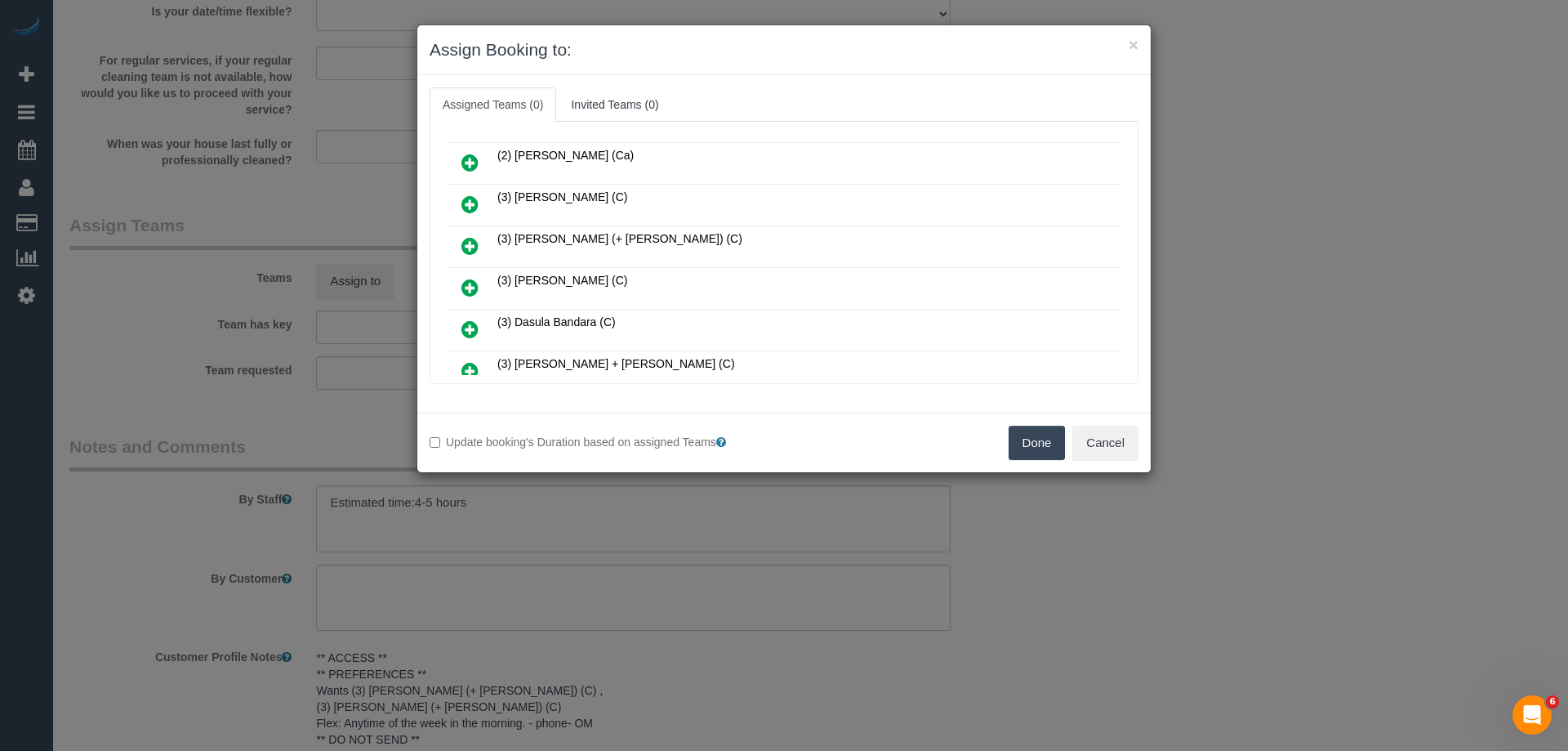
click at [469, 241] on icon at bounding box center [469, 246] width 17 height 19
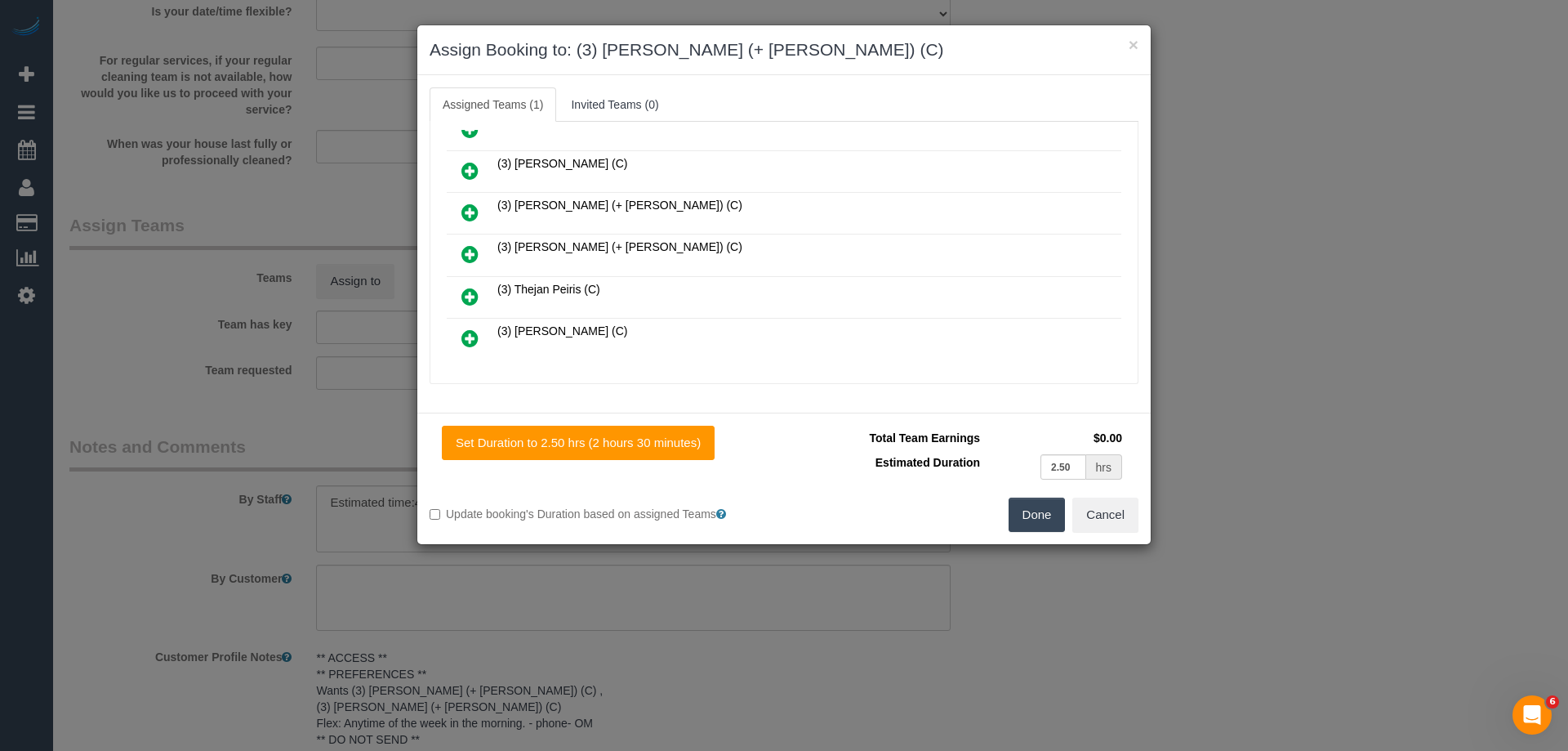
click at [476, 248] on icon at bounding box center [469, 253] width 17 height 19
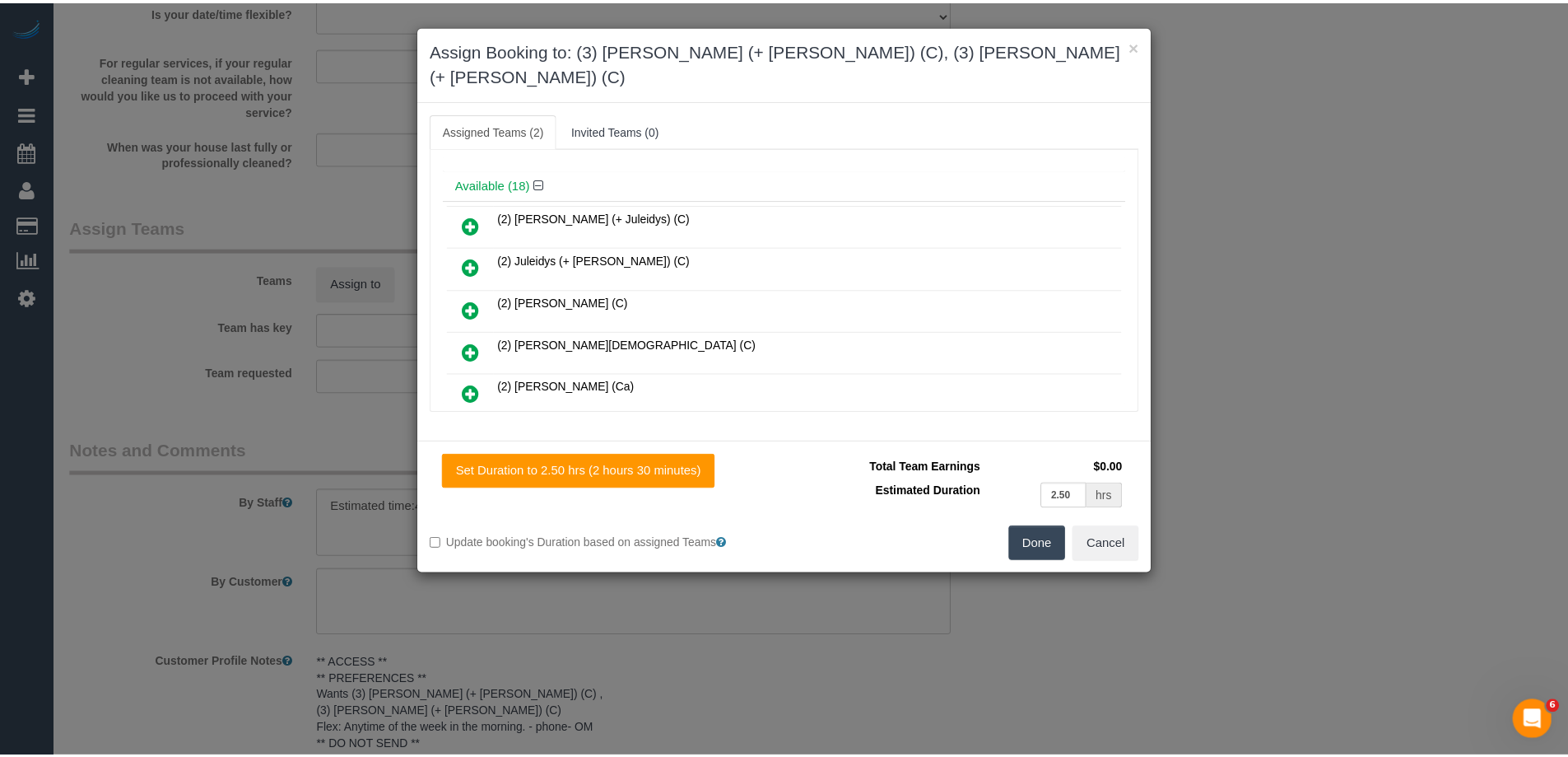
scroll to position [0, 0]
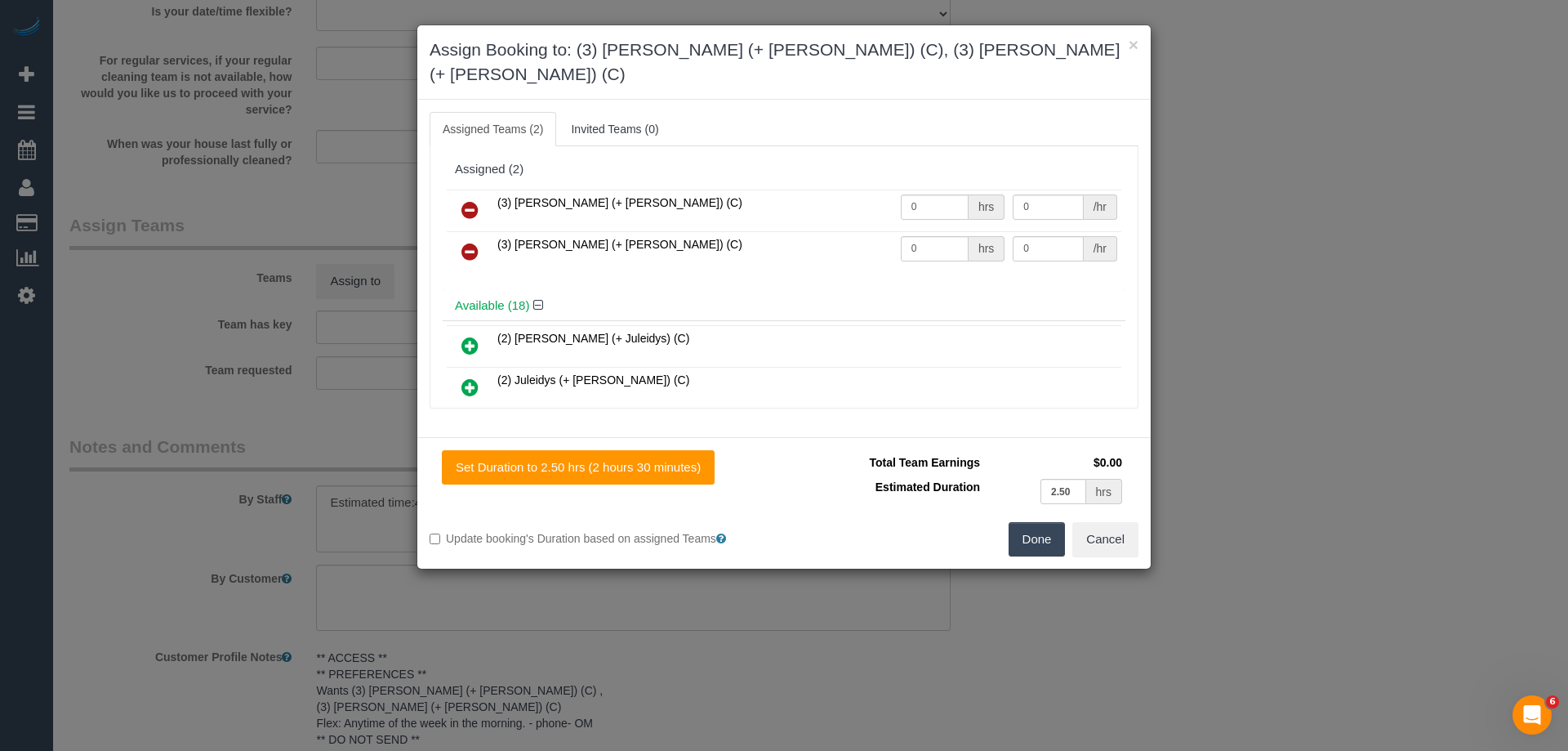
click at [1030, 522] on button "Done" at bounding box center [1036, 538] width 57 height 34
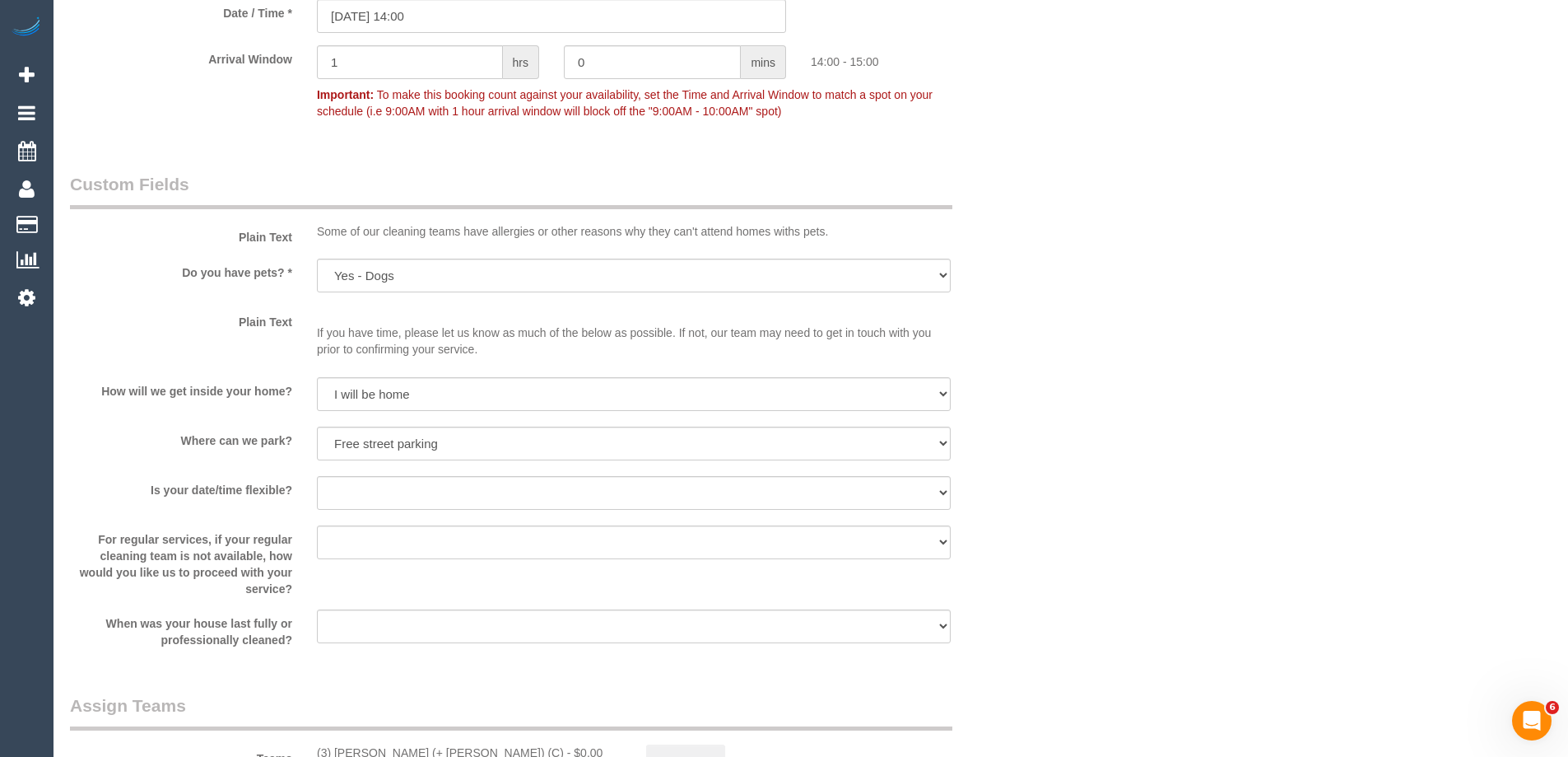
scroll to position [2471, 0]
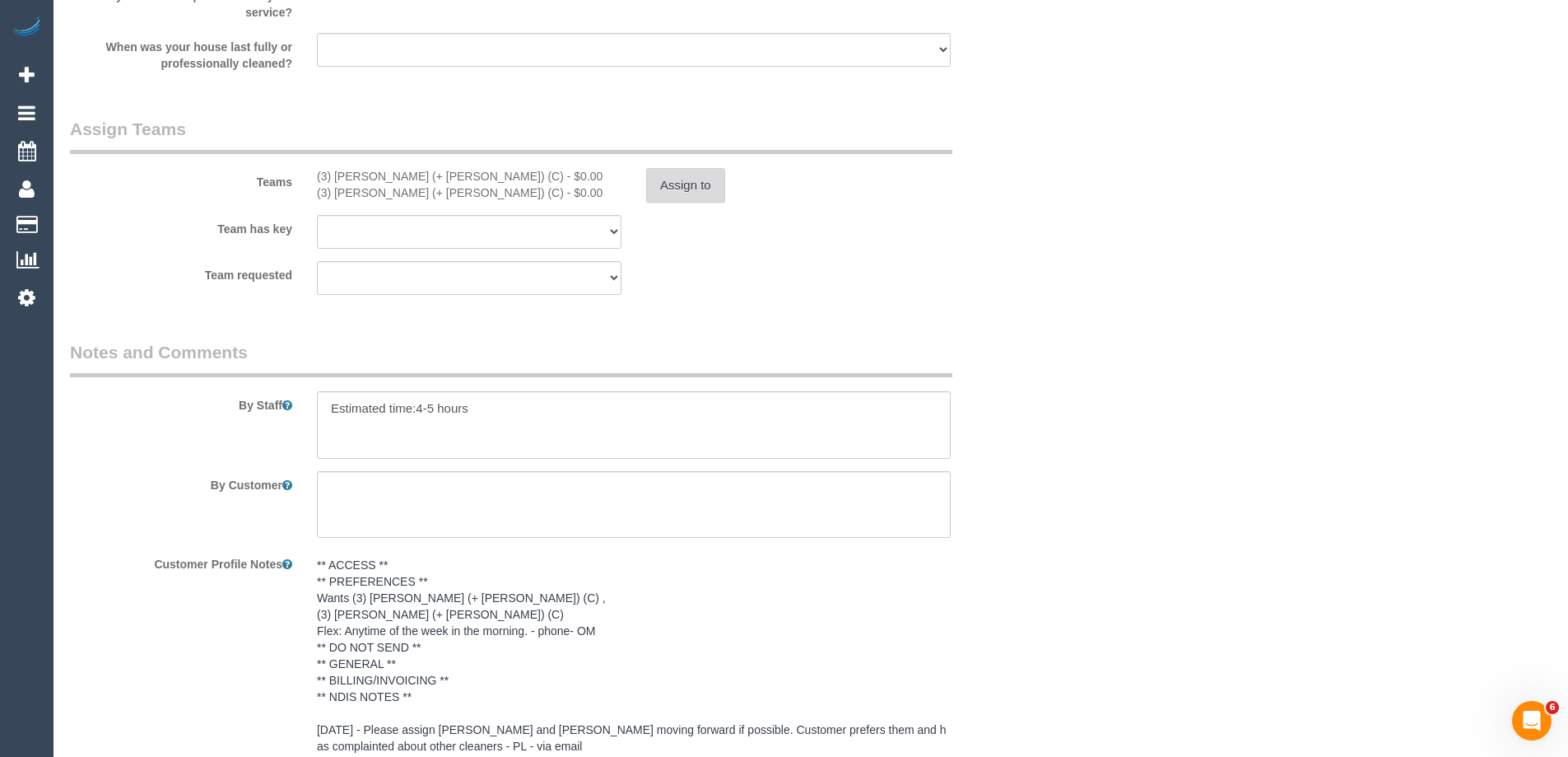
click at [672, 177] on button "Assign to" at bounding box center [686, 185] width 79 height 34
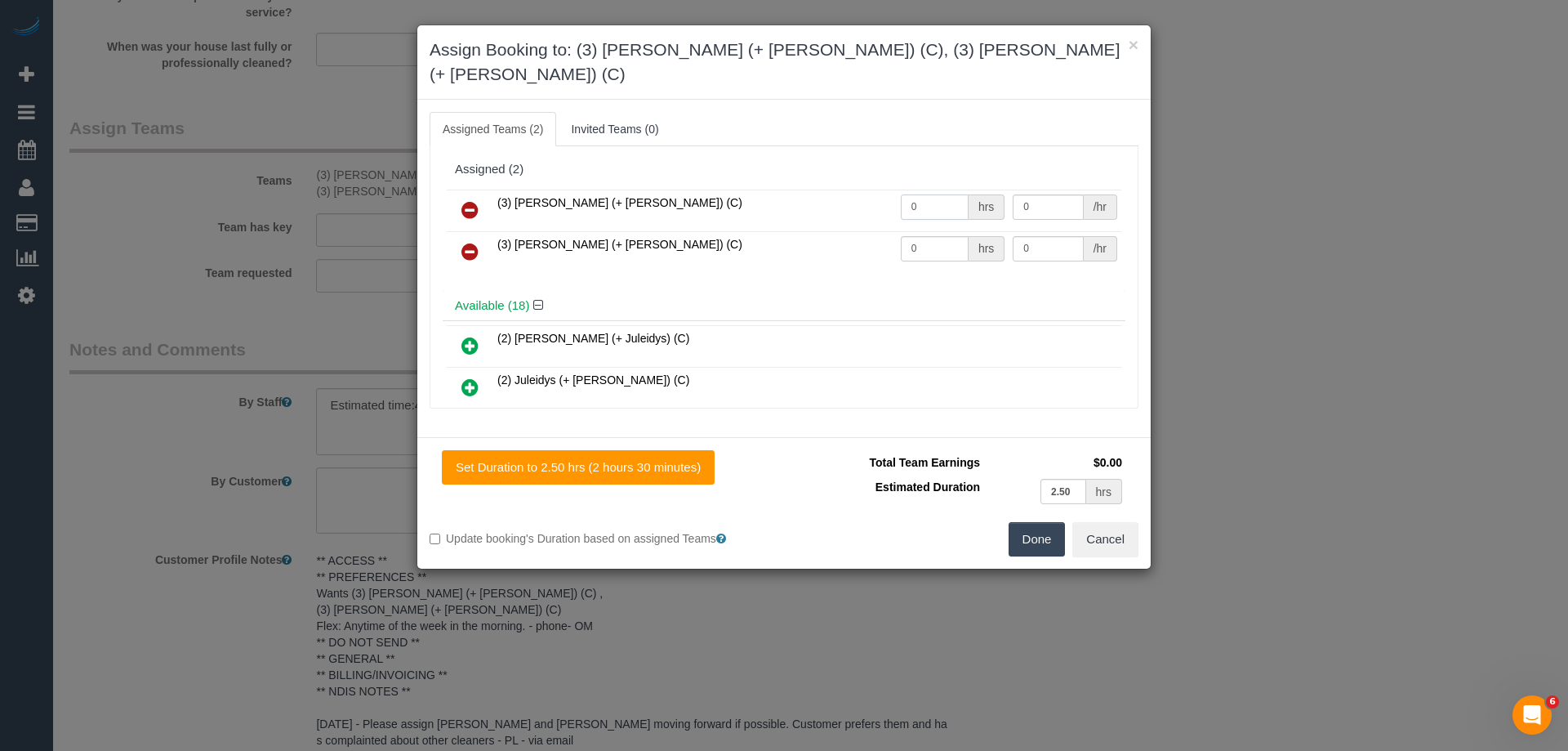
click at [832, 190] on tr "(3) Cristian (+ Tania) (C) 0 hrs 0 /hr" at bounding box center [784, 210] width 674 height 41
type input "1"
drag, startPoint x: 933, startPoint y: 225, endPoint x: 791, endPoint y: 212, distance: 142.6
click at [783, 231] on tr "(3) Tania (+ Cristian) (C) 0 hrs 0 /hr" at bounding box center [784, 251] width 674 height 41
type input "1"
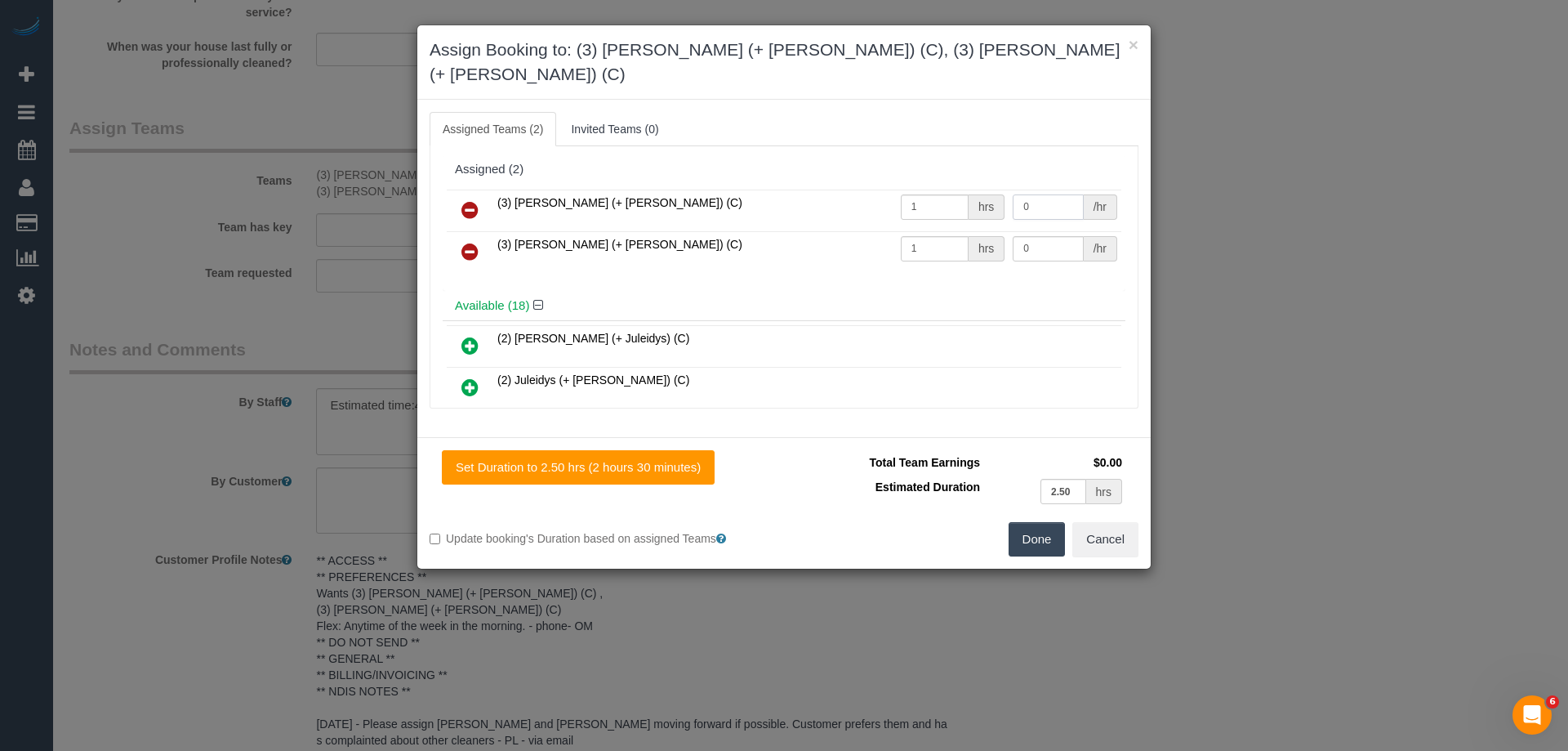
drag, startPoint x: 1032, startPoint y: 183, endPoint x: 920, endPoint y: 177, distance: 112.2
click at [920, 190] on tr "(3) Cristian (+ Tania) (C) 1 hrs 0 /hr" at bounding box center [784, 210] width 674 height 41
type input "82.5"
drag, startPoint x: 1040, startPoint y: 231, endPoint x: 949, endPoint y: 207, distance: 94.1
click at [953, 231] on tr "(3) Tania (+ Cristian) (C) 1 hrs 0 /hr" at bounding box center [784, 251] width 674 height 41
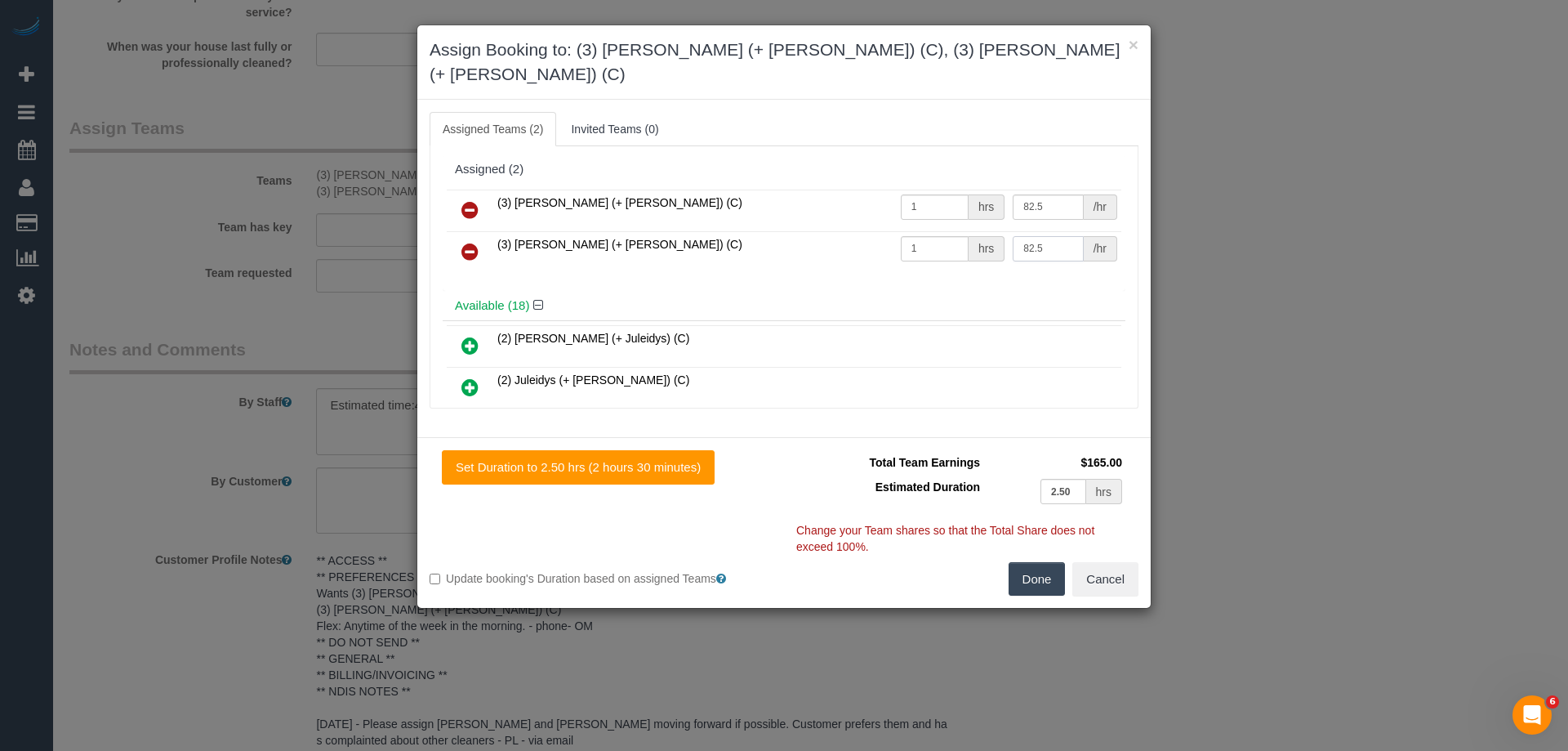
type input "82.5"
click at [1028, 564] on button "Done" at bounding box center [1036, 579] width 57 height 34
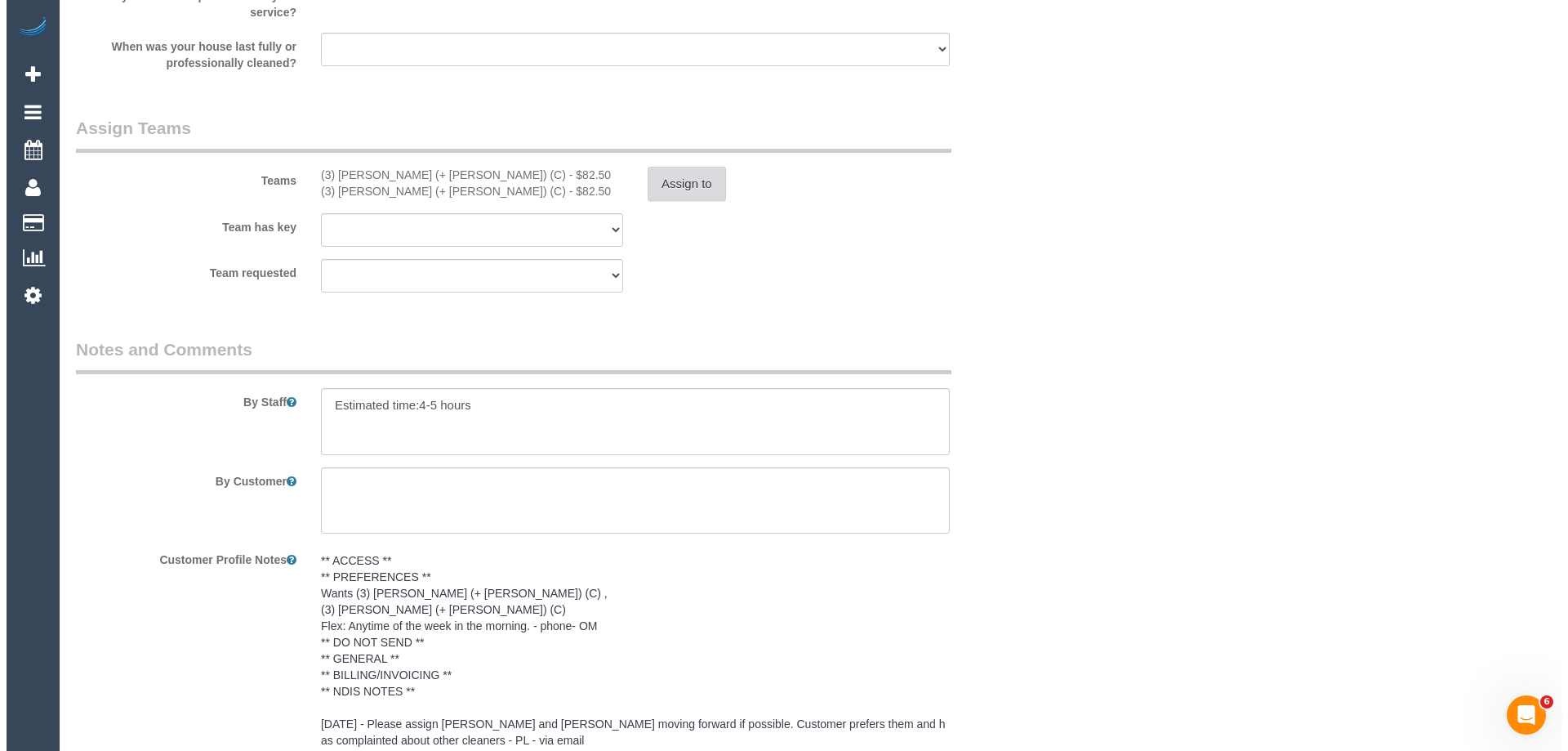
scroll to position [0, 0]
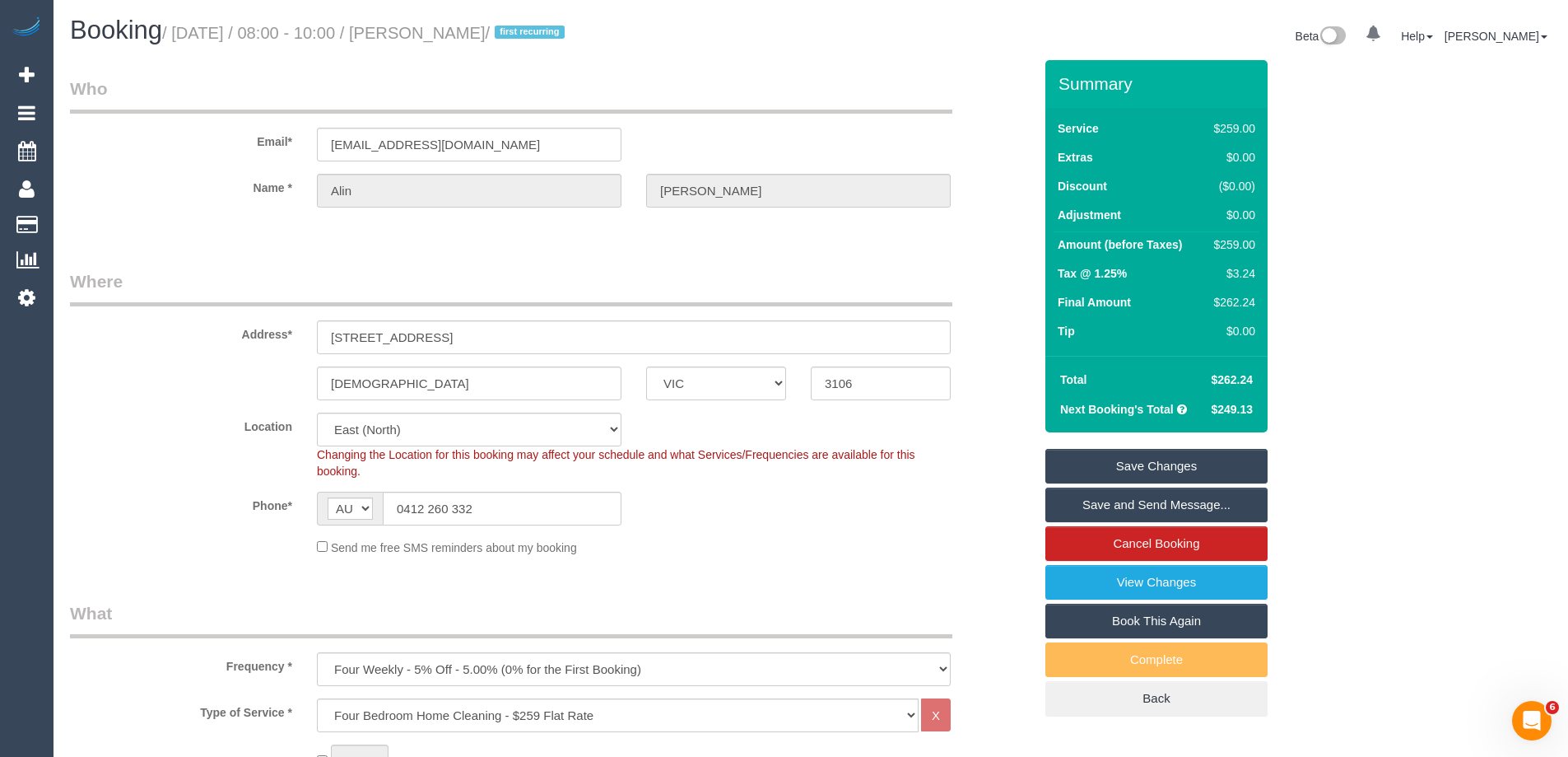
drag, startPoint x: 547, startPoint y: 34, endPoint x: 457, endPoint y: 23, distance: 90.7
click at [457, 23] on h1 "Booking / September 29, 2025 / 08:00 - 10:00 / Alin Popescu / first recurring" at bounding box center [434, 31] width 729 height 28
copy small "Alin Popescu"
click at [1098, 461] on link "Save Changes" at bounding box center [1157, 466] width 223 height 34
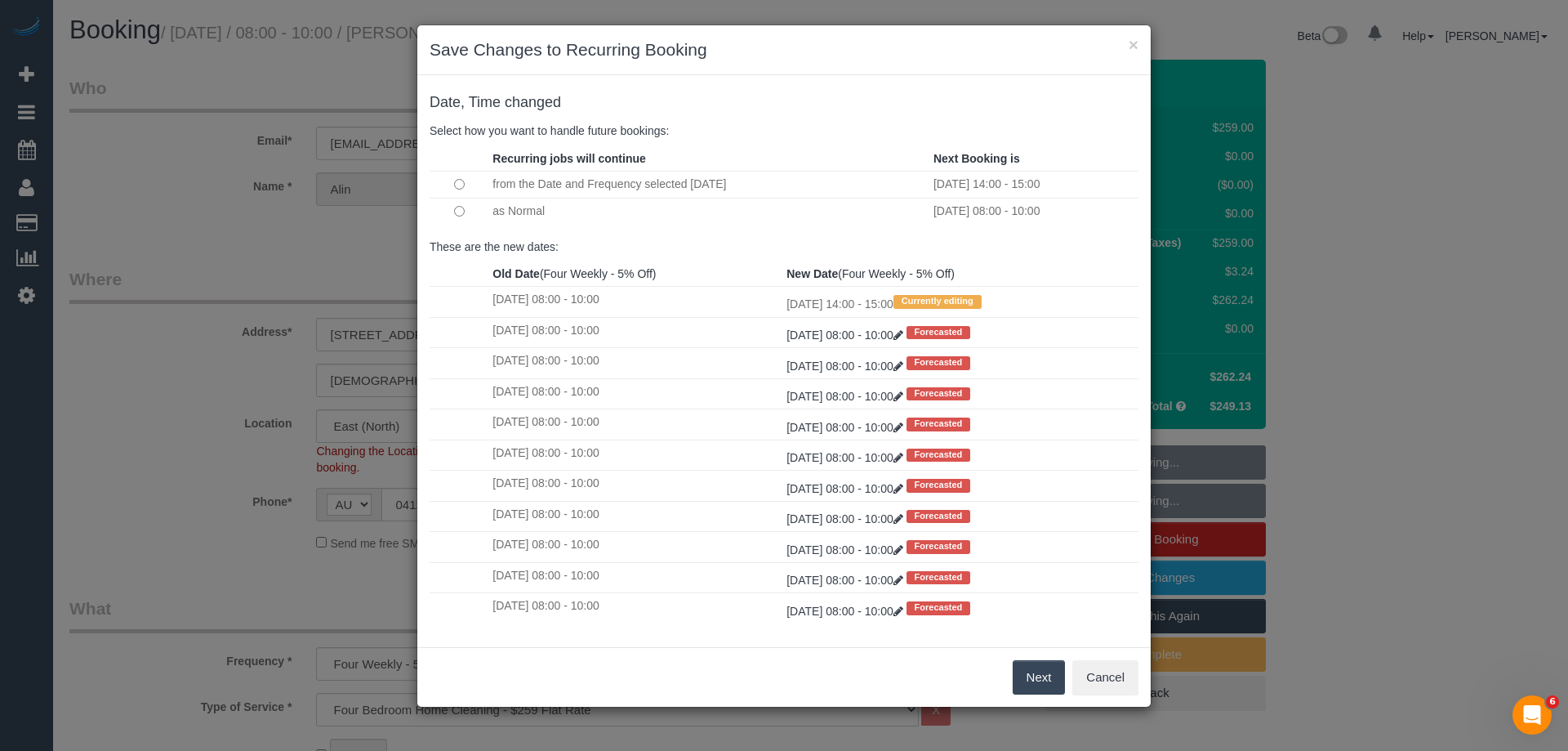
click at [1032, 671] on button "Next" at bounding box center [1039, 677] width 53 height 34
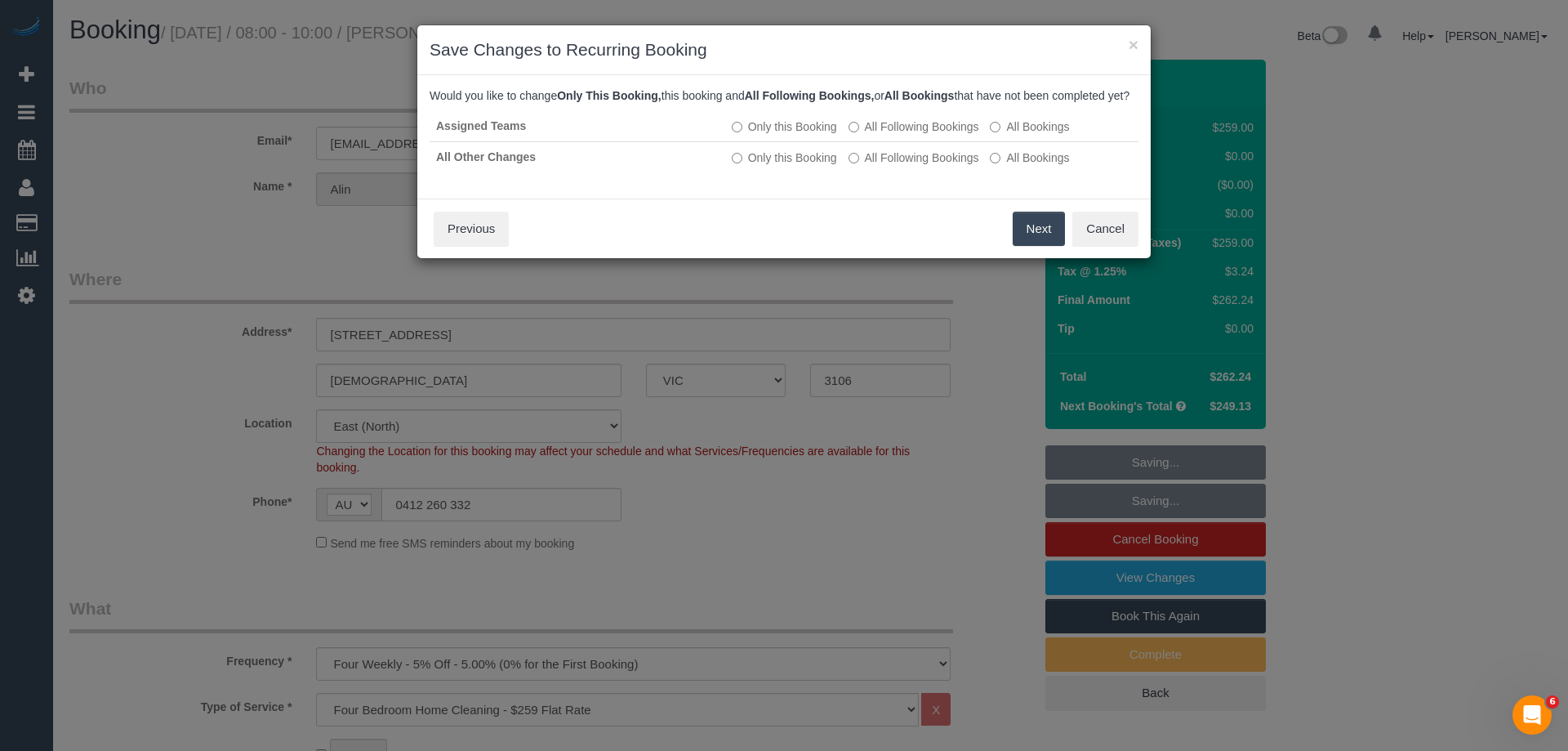
click at [1039, 241] on button "Next" at bounding box center [1039, 228] width 53 height 34
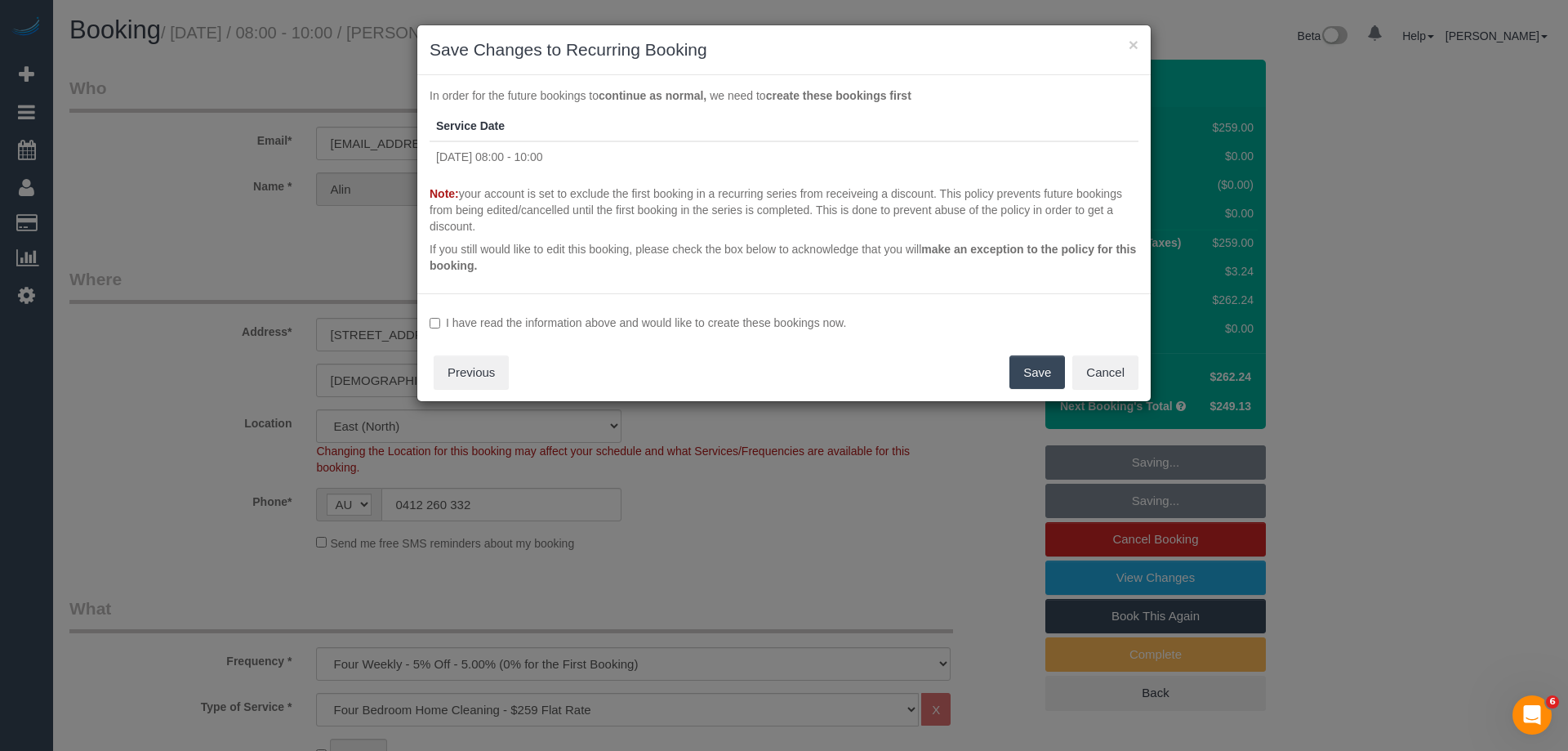
click at [536, 318] on label "I have read the information above and would like to create these bookings now." at bounding box center [784, 323] width 708 height 17
click at [1038, 368] on button "Save" at bounding box center [1036, 372] width 56 height 34
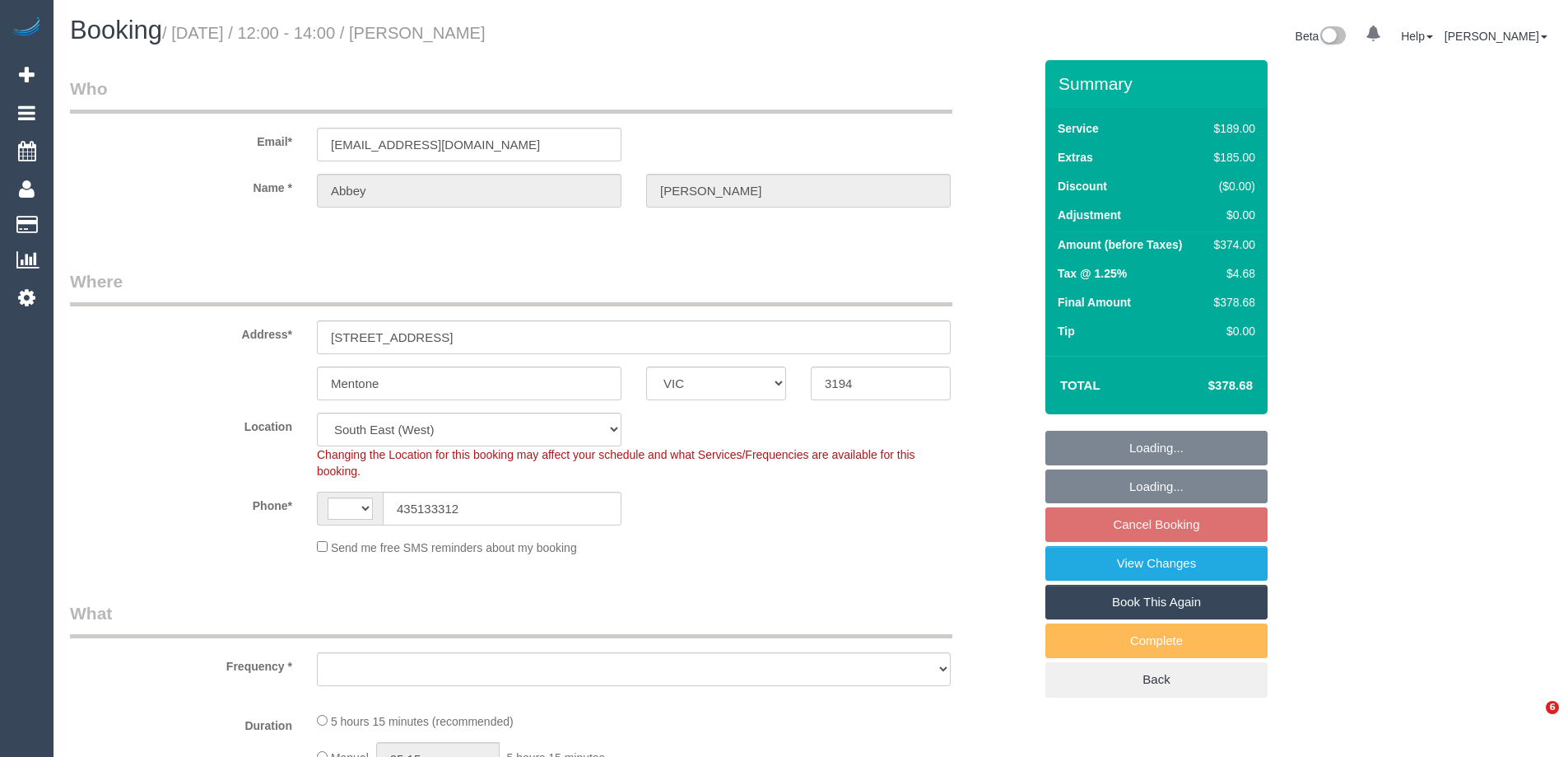
select select "VIC"
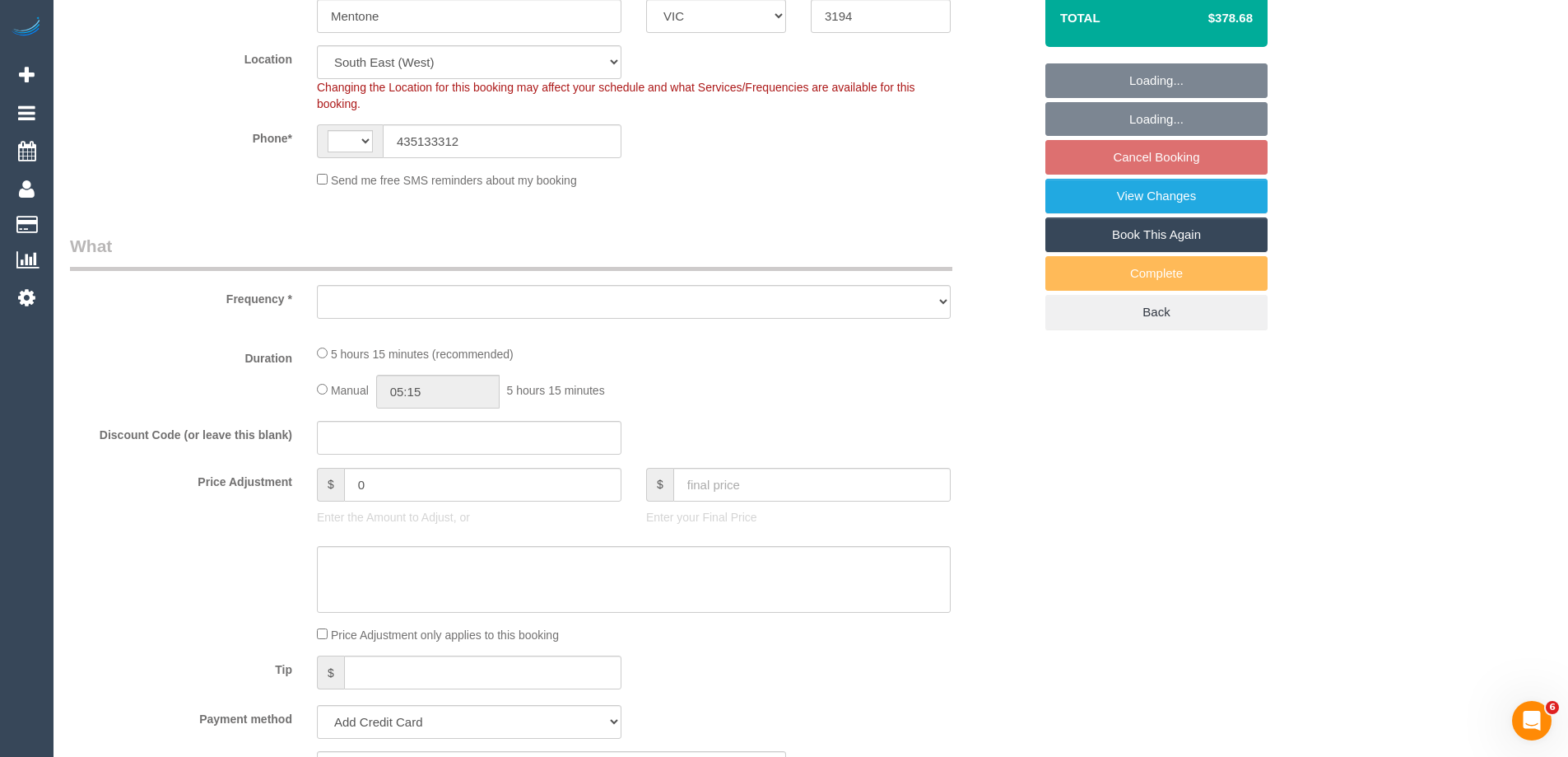
select select "object:373"
select select "string:stripe-pm_1QOR2I2GScqysDRVTnOHFTDV"
select select "number:28"
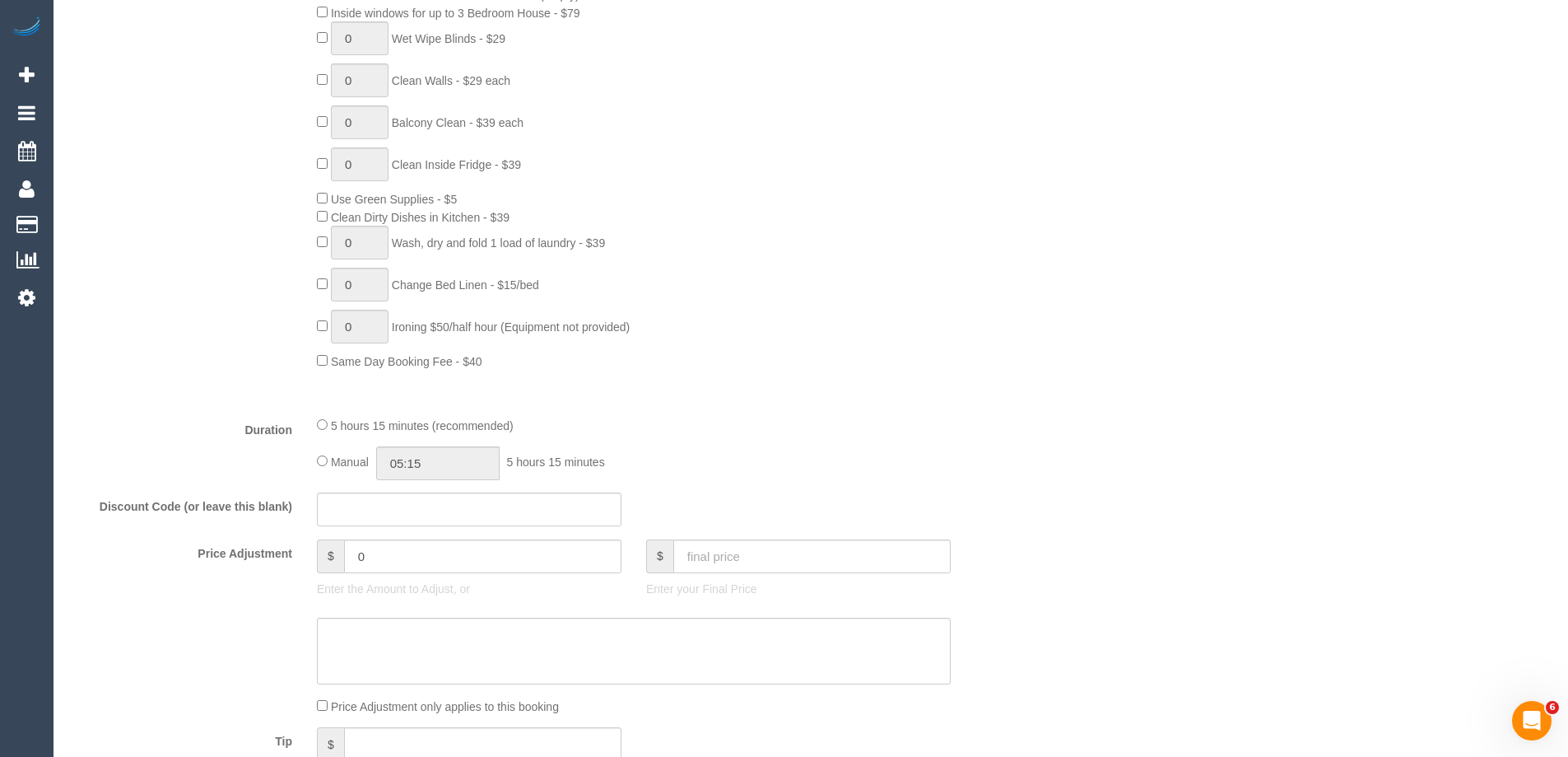
select select "string:AU"
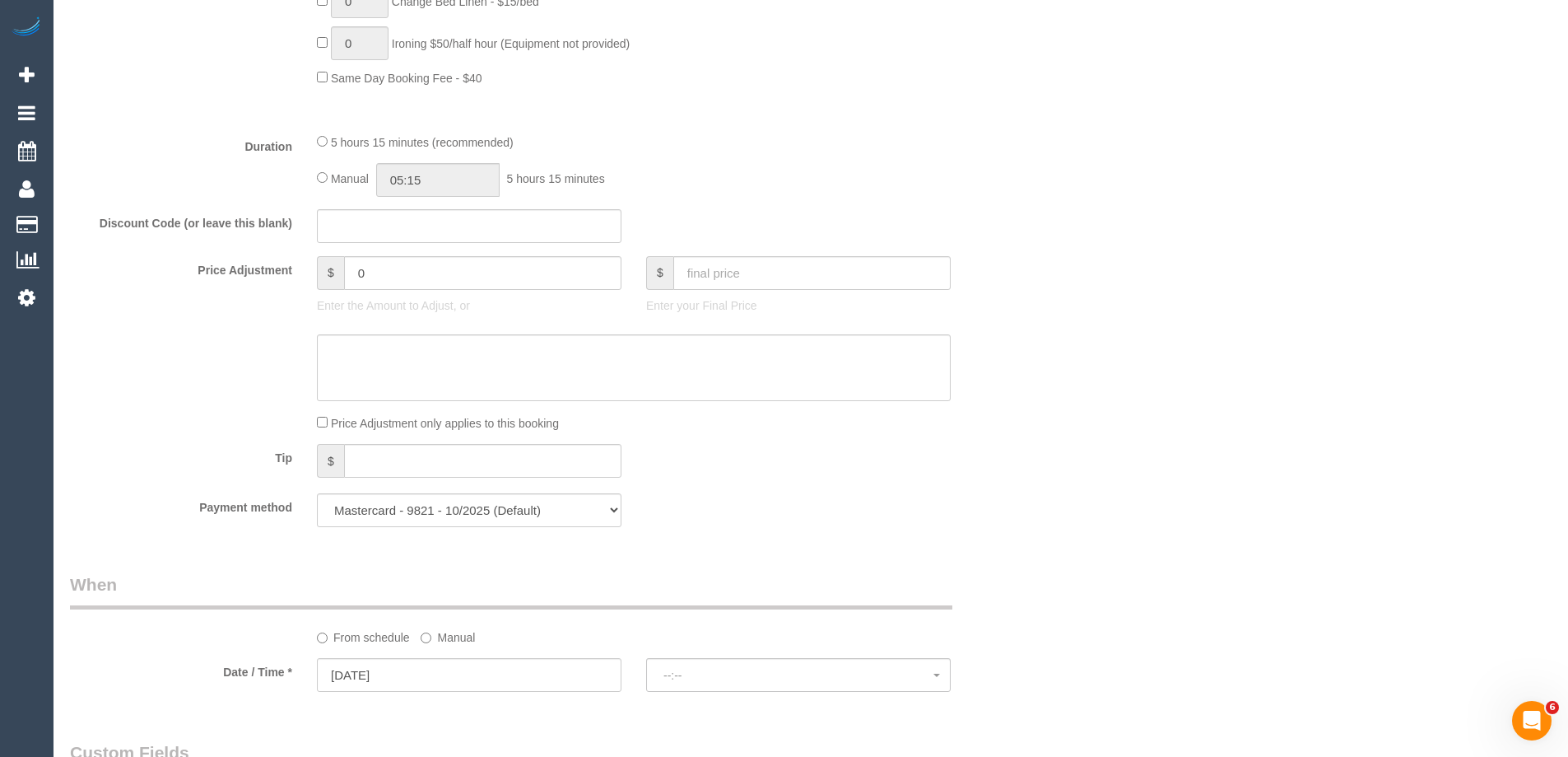
select select "object:1292"
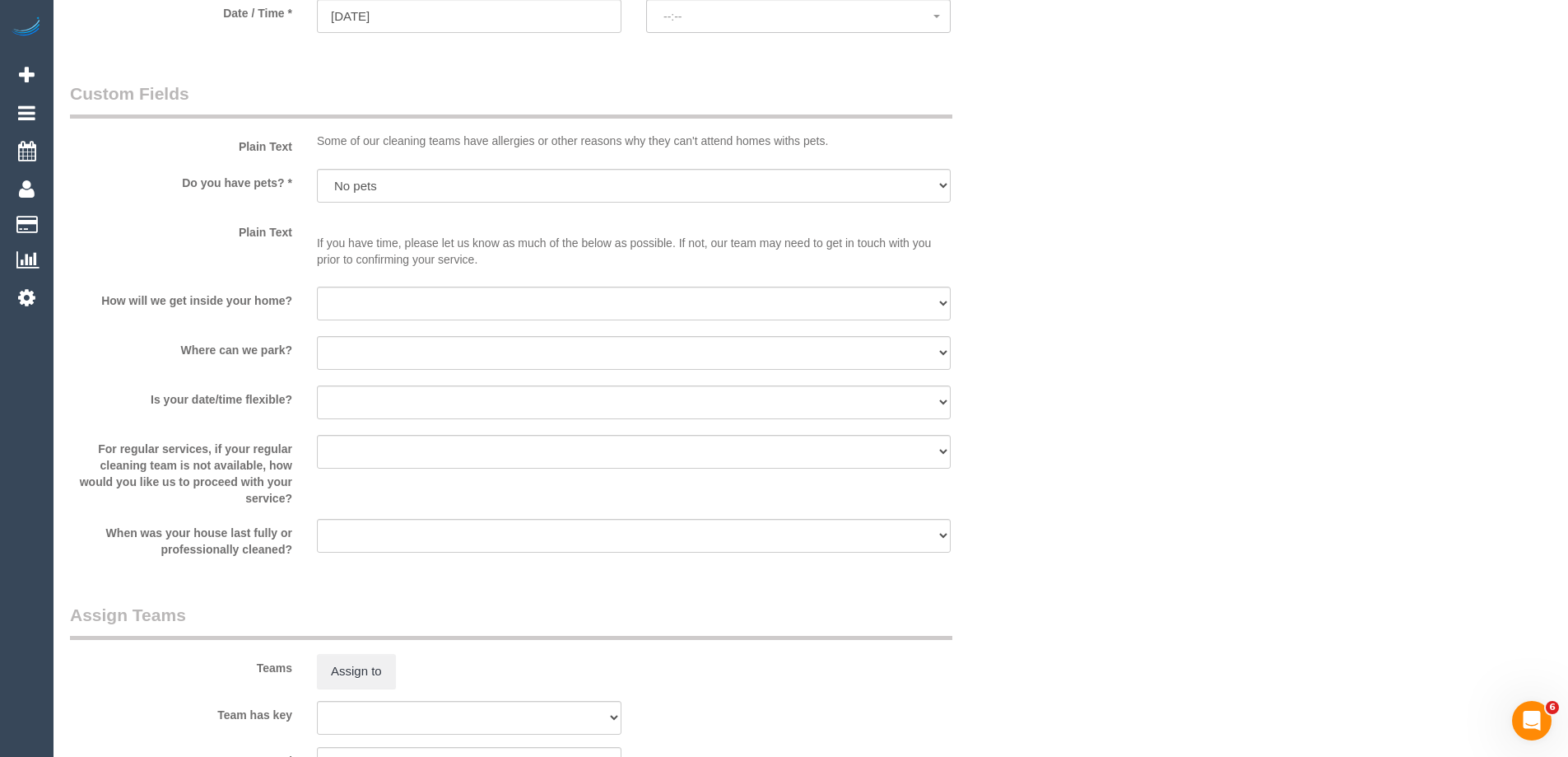
select select "spot4"
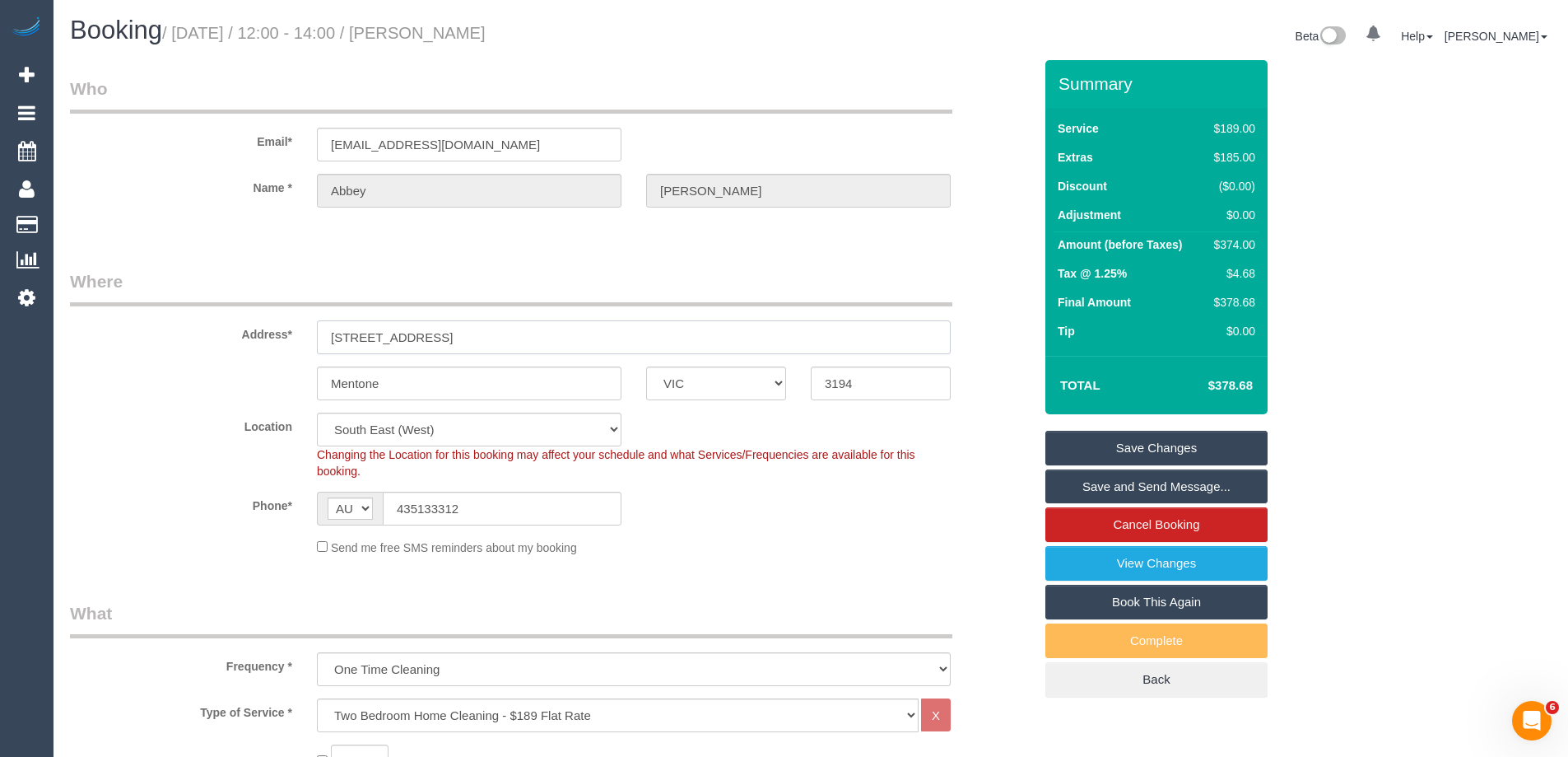
drag, startPoint x: 534, startPoint y: 336, endPoint x: 316, endPoint y: 324, distance: 218.3
click at [317, 324] on input "1-3 Venice St, Unit 5, U5" at bounding box center [634, 337] width 634 height 34
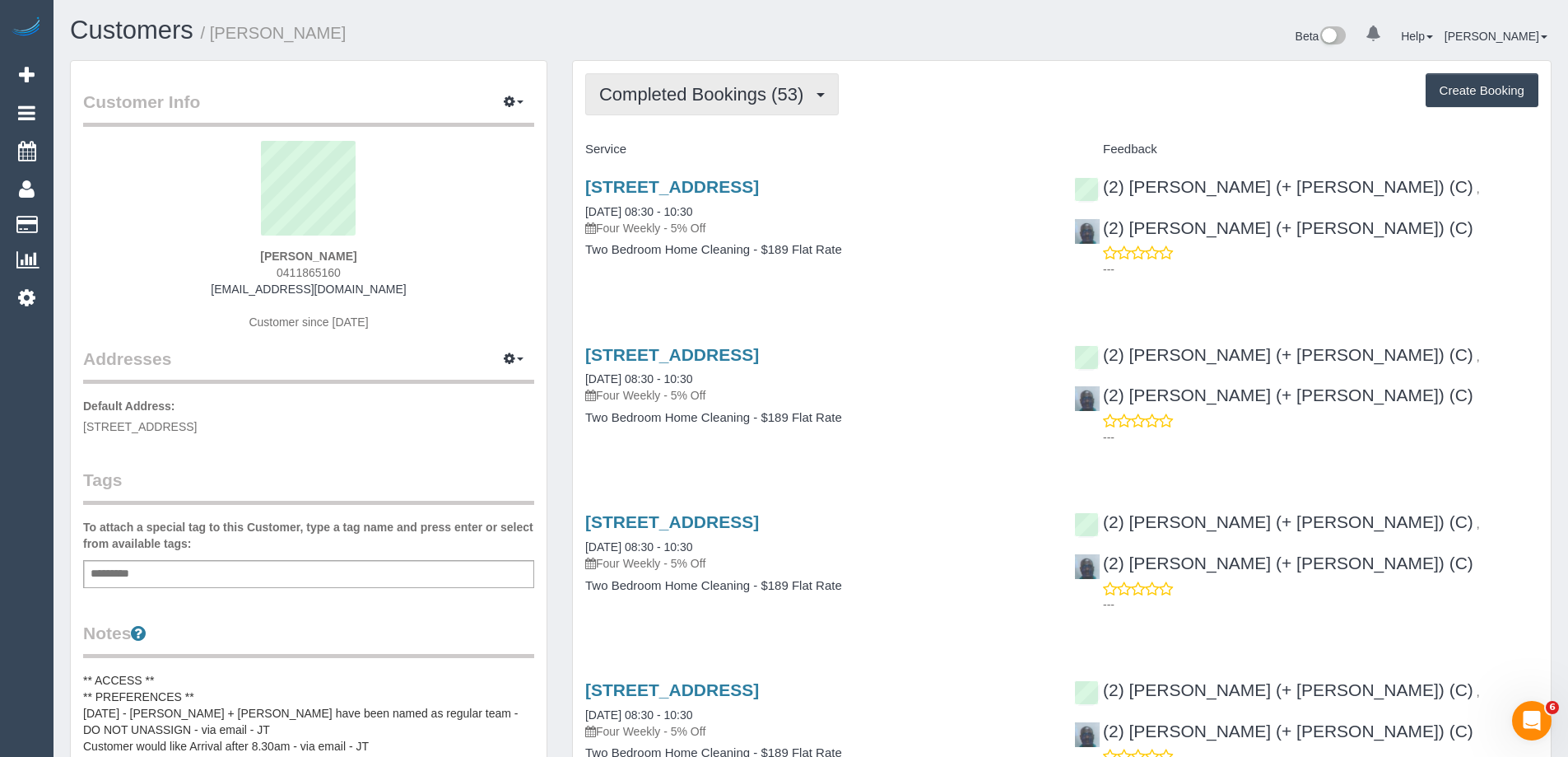
click at [683, 94] on span "Completed Bookings (53)" at bounding box center [706, 94] width 213 height 20
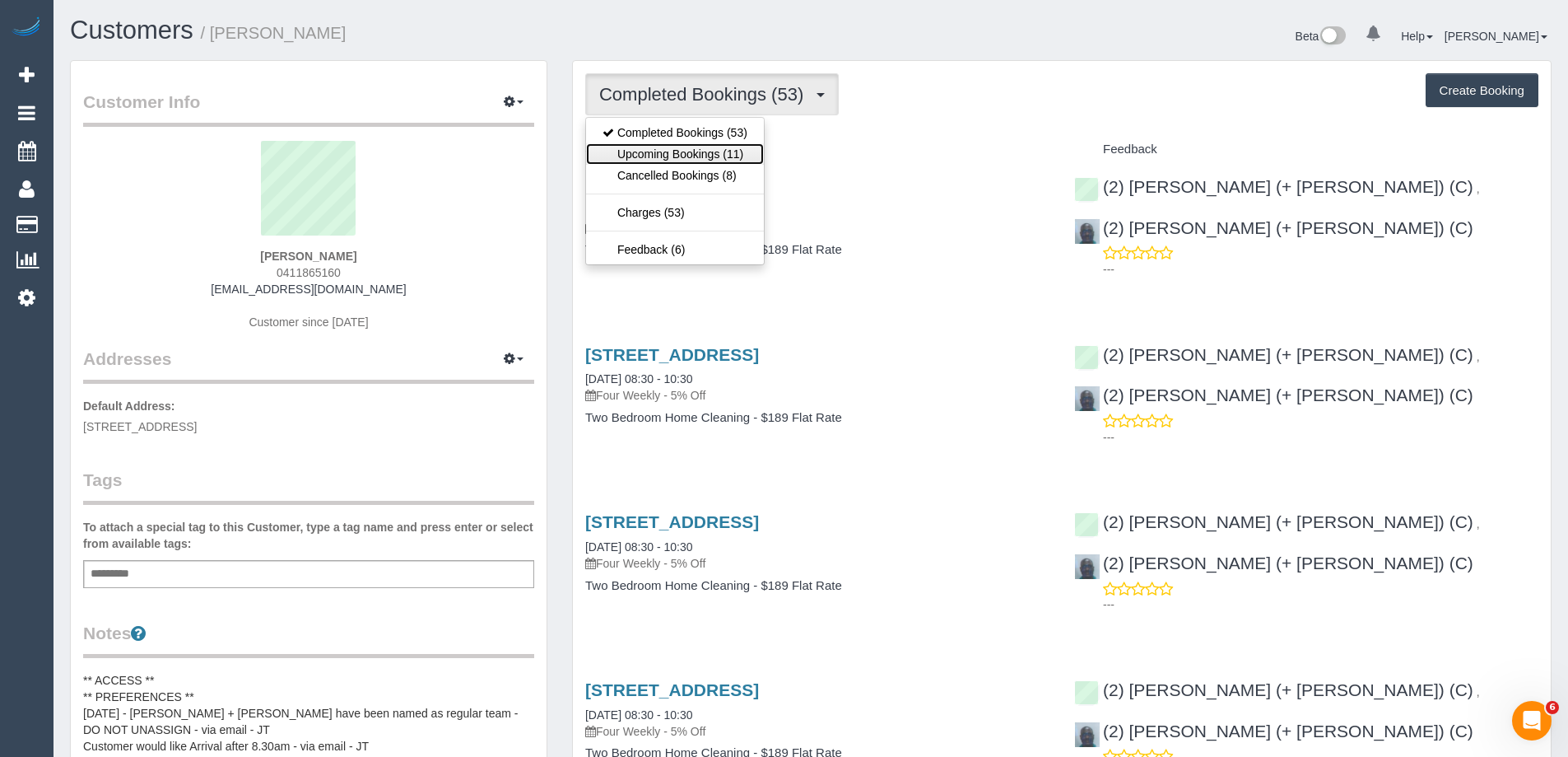
click at [711, 155] on link "Upcoming Bookings (11)" at bounding box center [675, 153] width 177 height 21
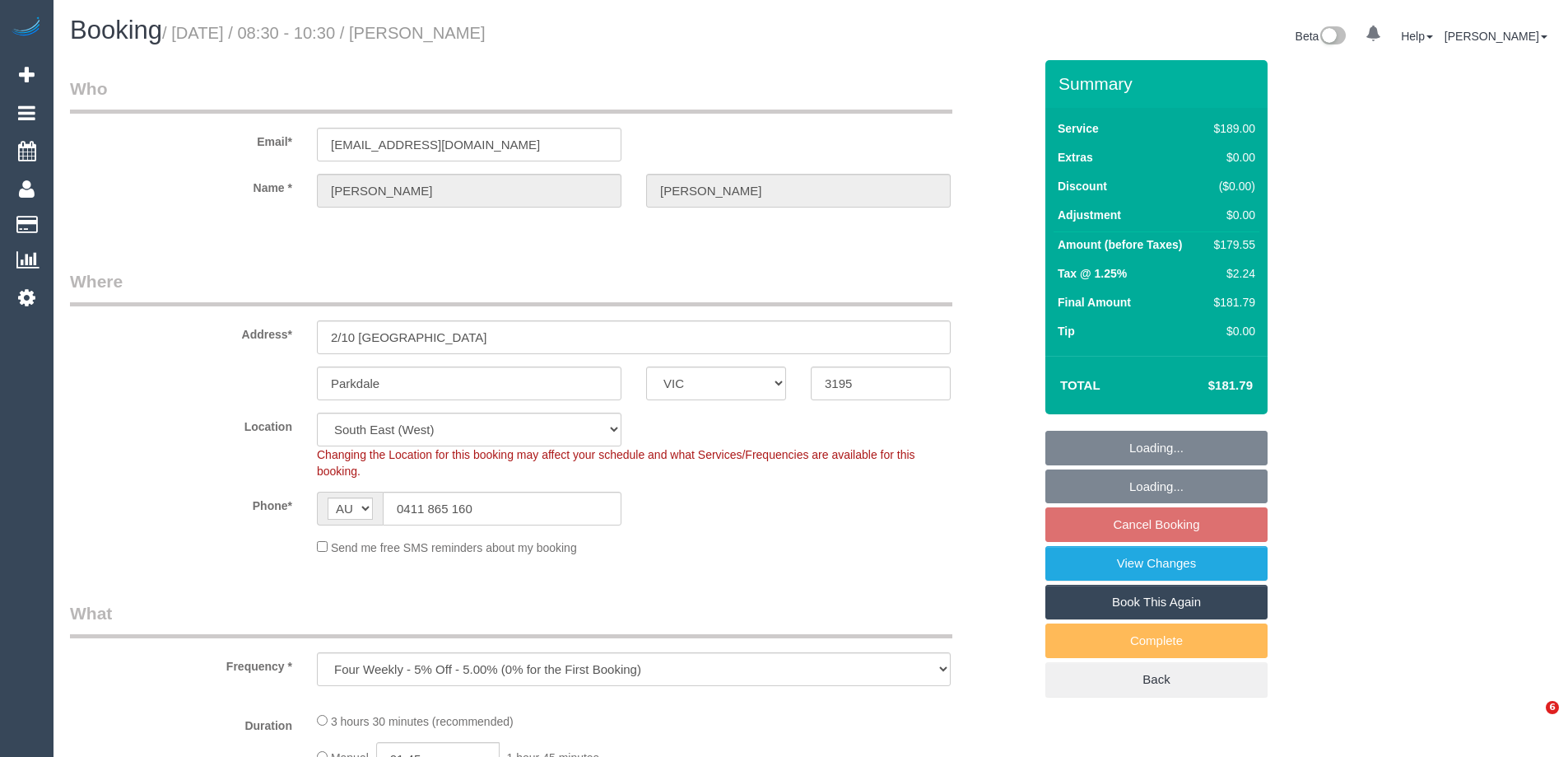
select select "VIC"
select select "number:28"
select select "number:17"
select select "number:19"
select select "number:22"
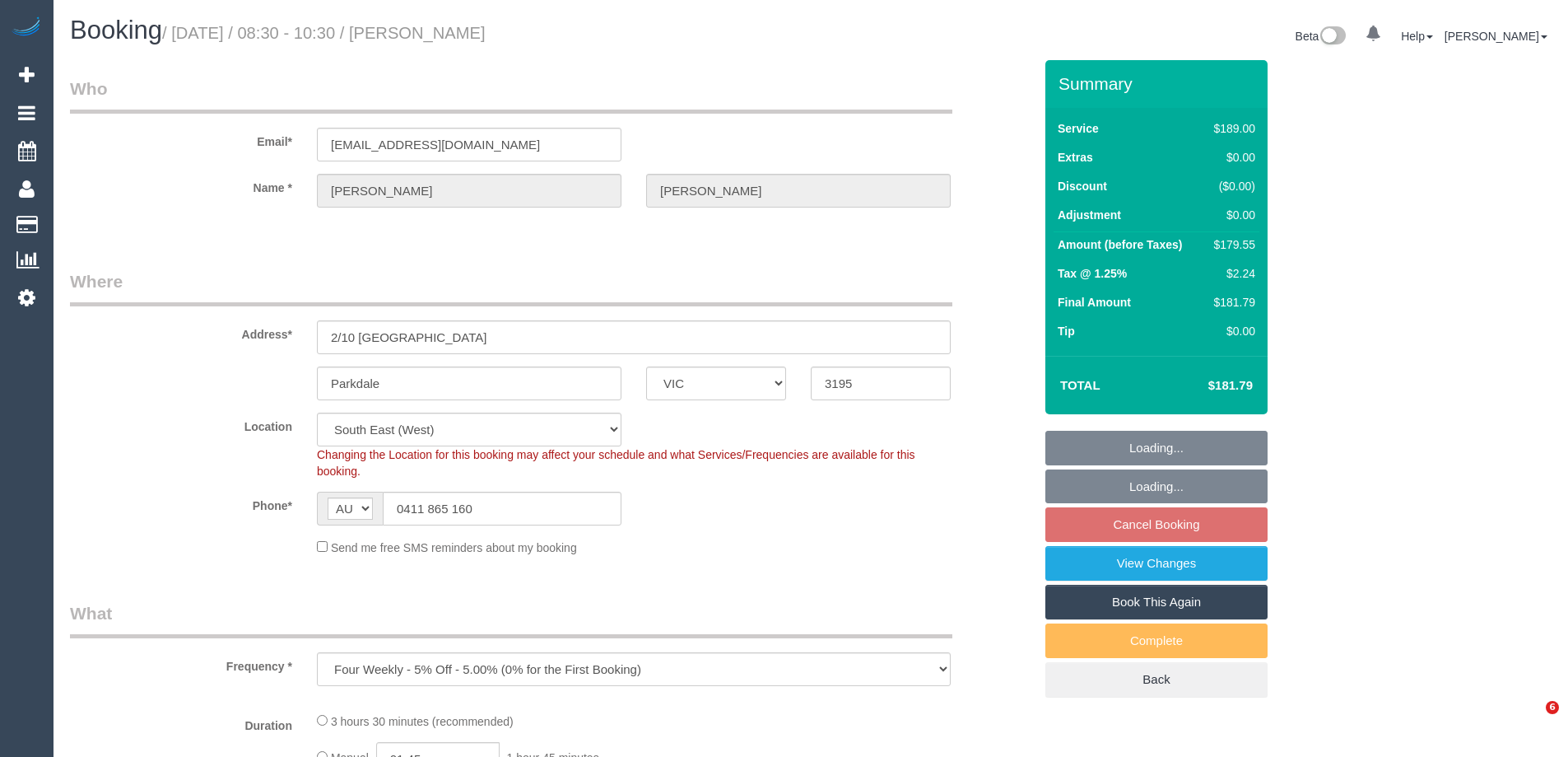
select select "number:34"
select select "number:12"
select select "string:stripe-pm_1IQi3V2GScqysDRVwWkOOdLt"
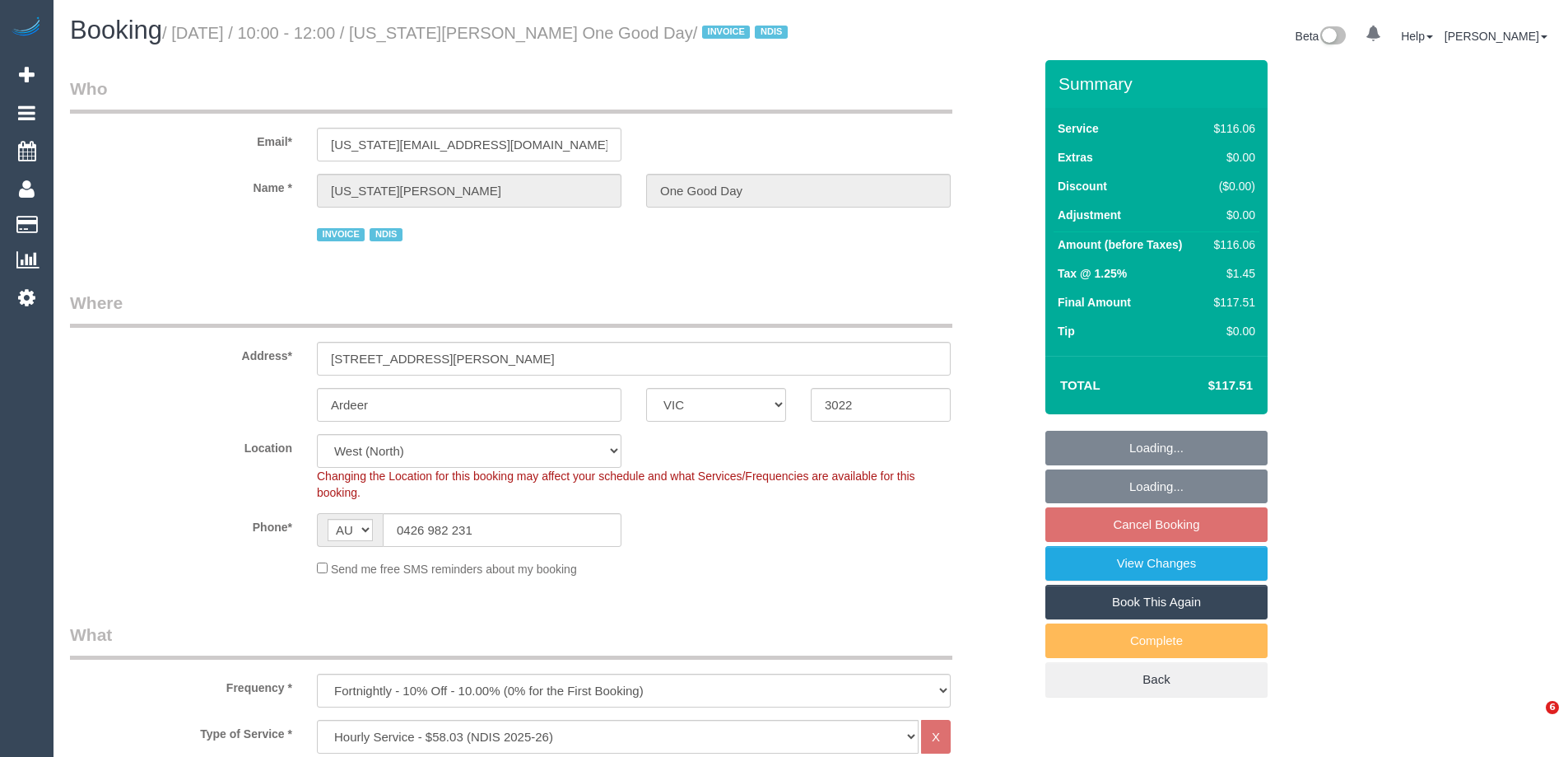
select select "VIC"
select select "number:30"
select select "number:14"
select select "number:19"
select select "number:23"
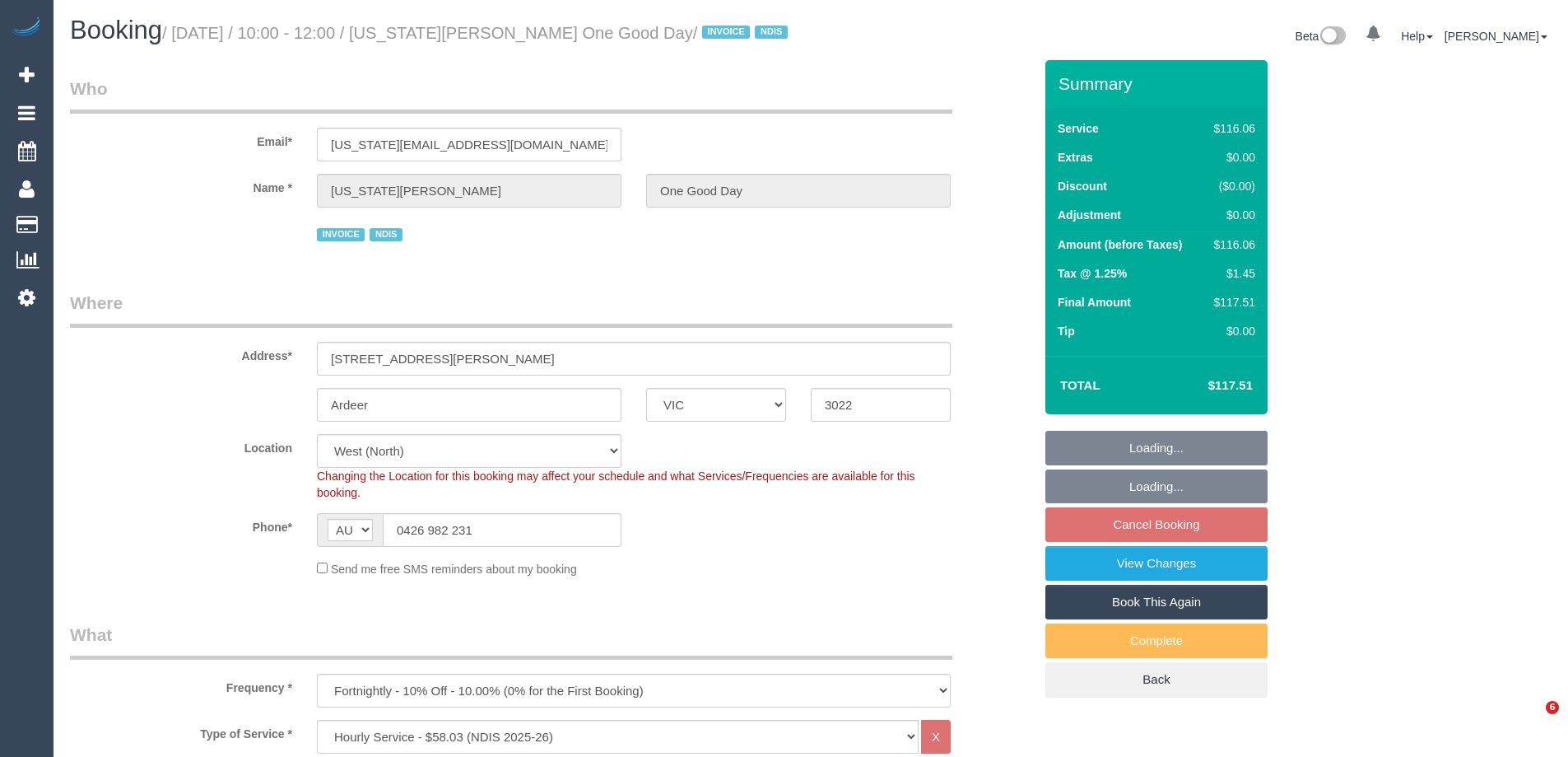
select select "number:34"
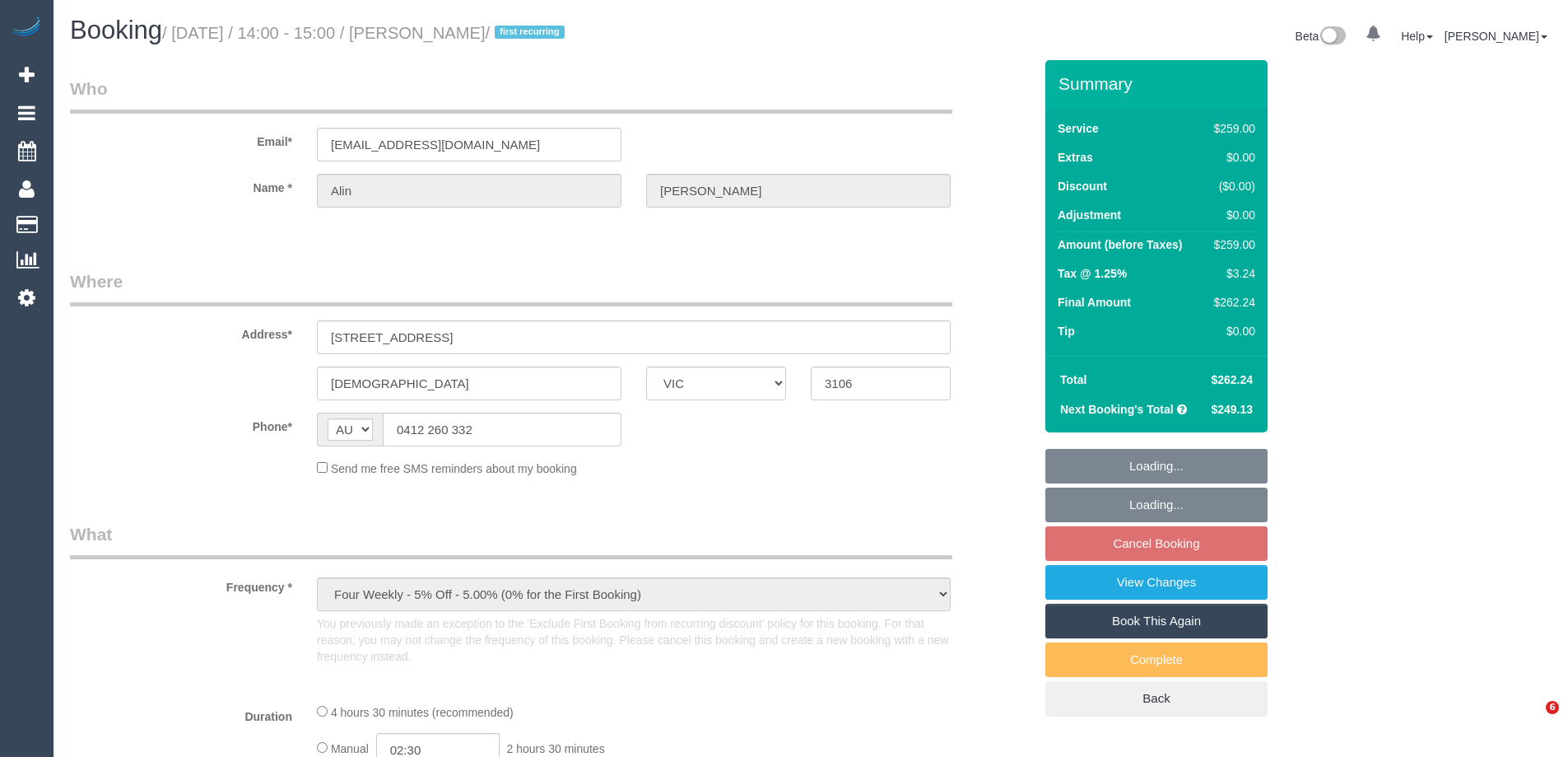
select select "VIC"
select select "number:27"
select select "number:14"
select select "number:19"
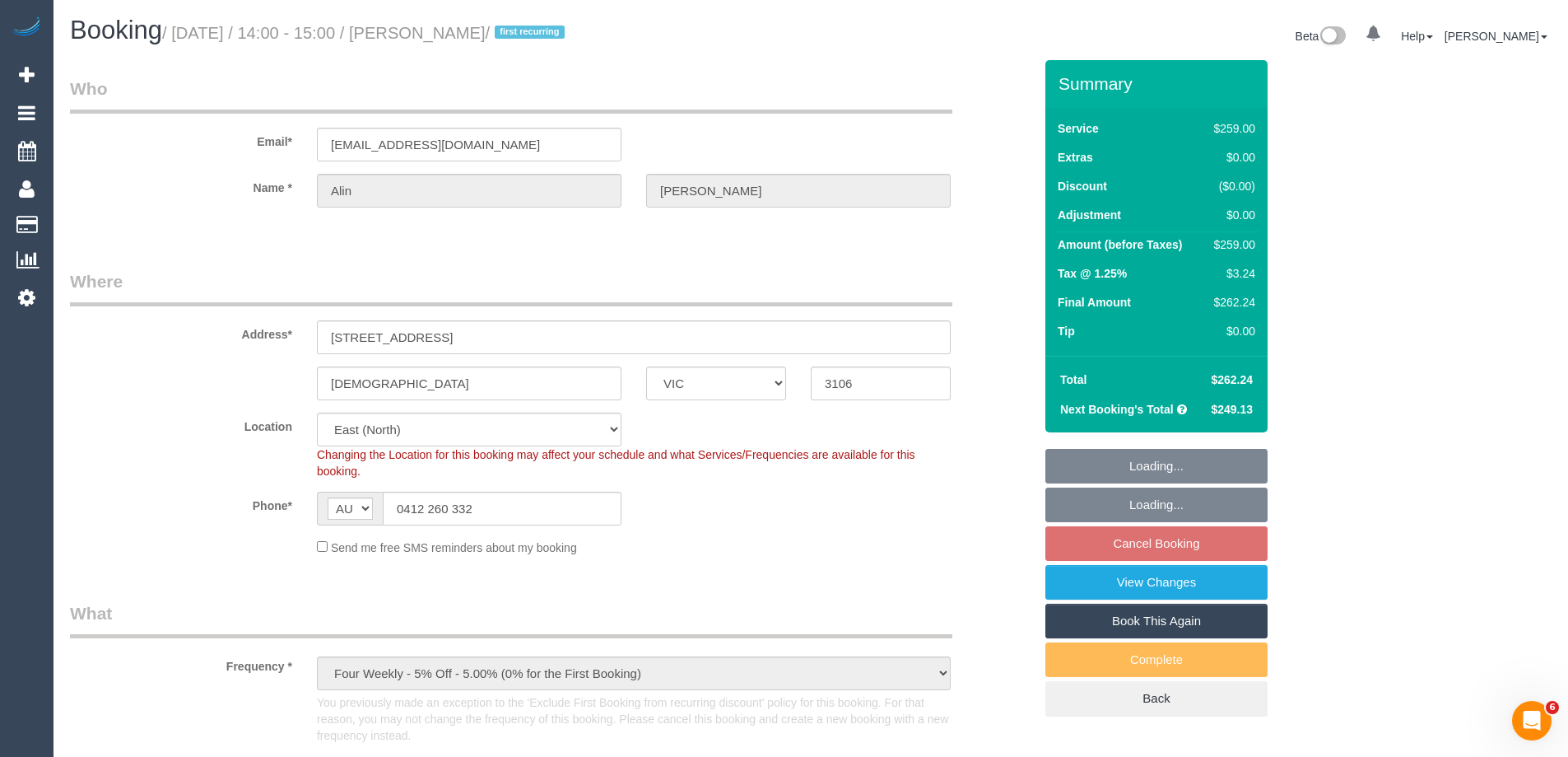
select select "object:793"
select select "string:stripe-pm_1NAYY22GScqysDRVLHyLZFKM"
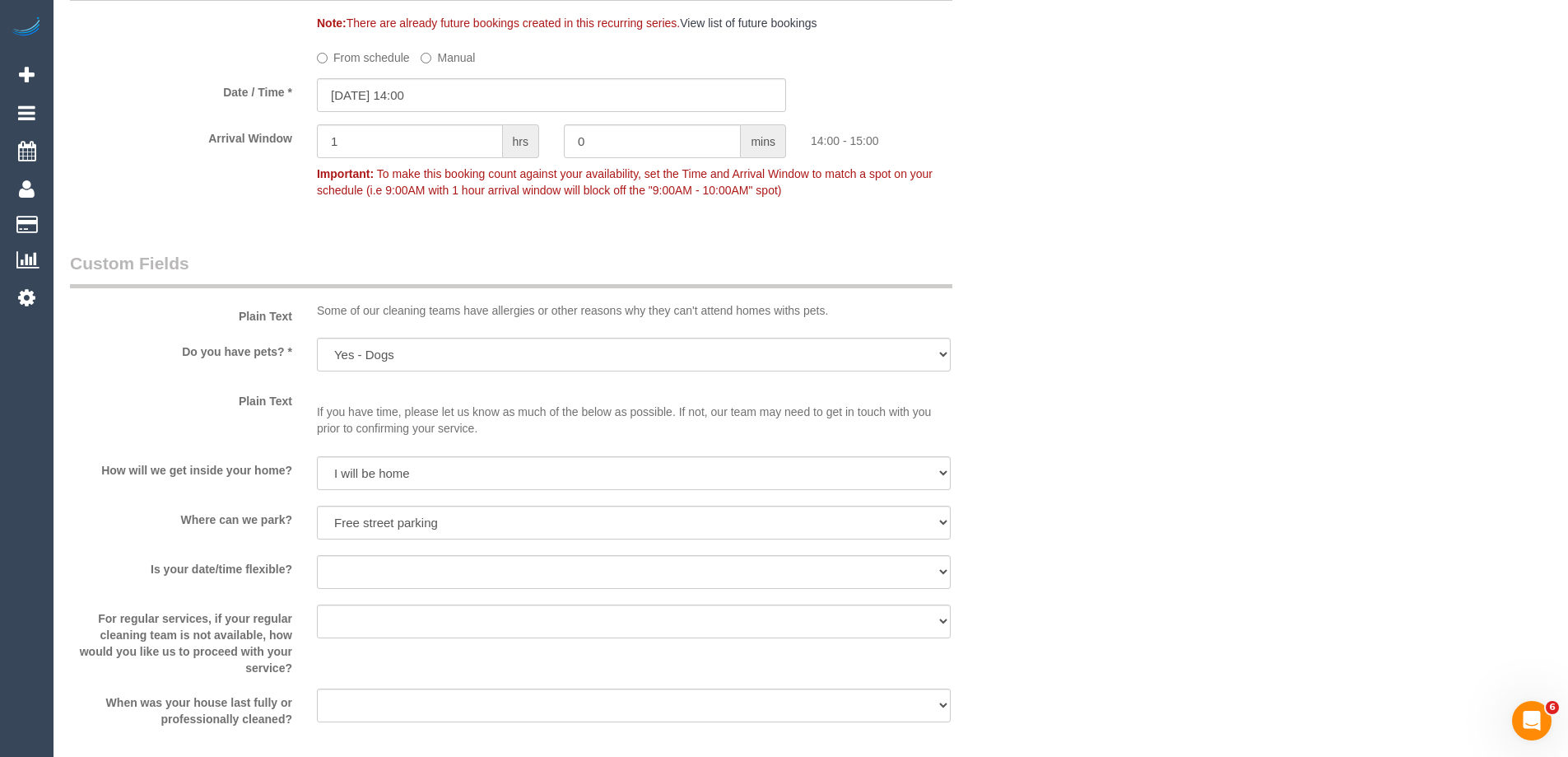
scroll to position [1647, 0]
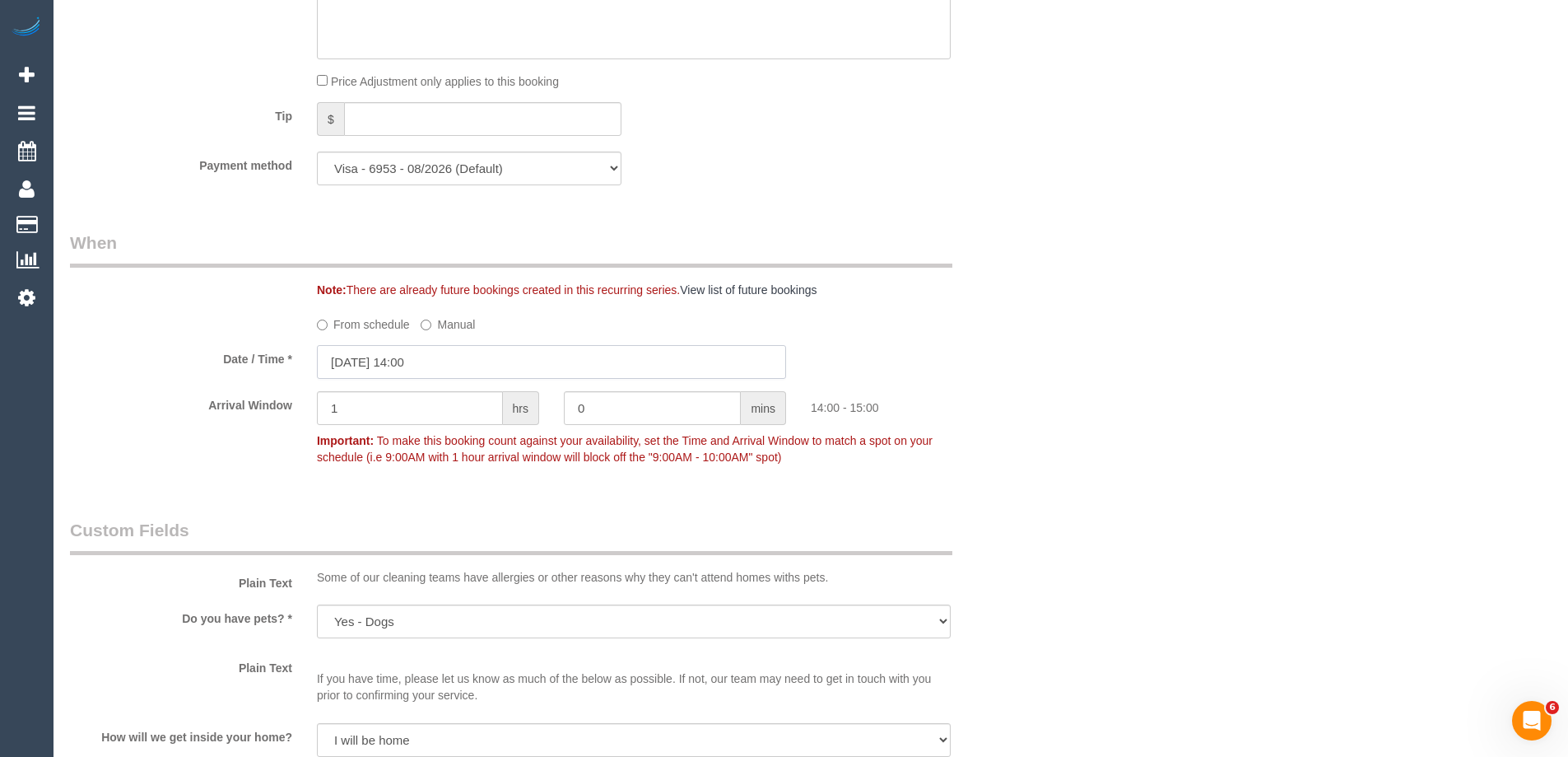
click at [387, 360] on input "29/09/2025 14:00" at bounding box center [552, 361] width 469 height 34
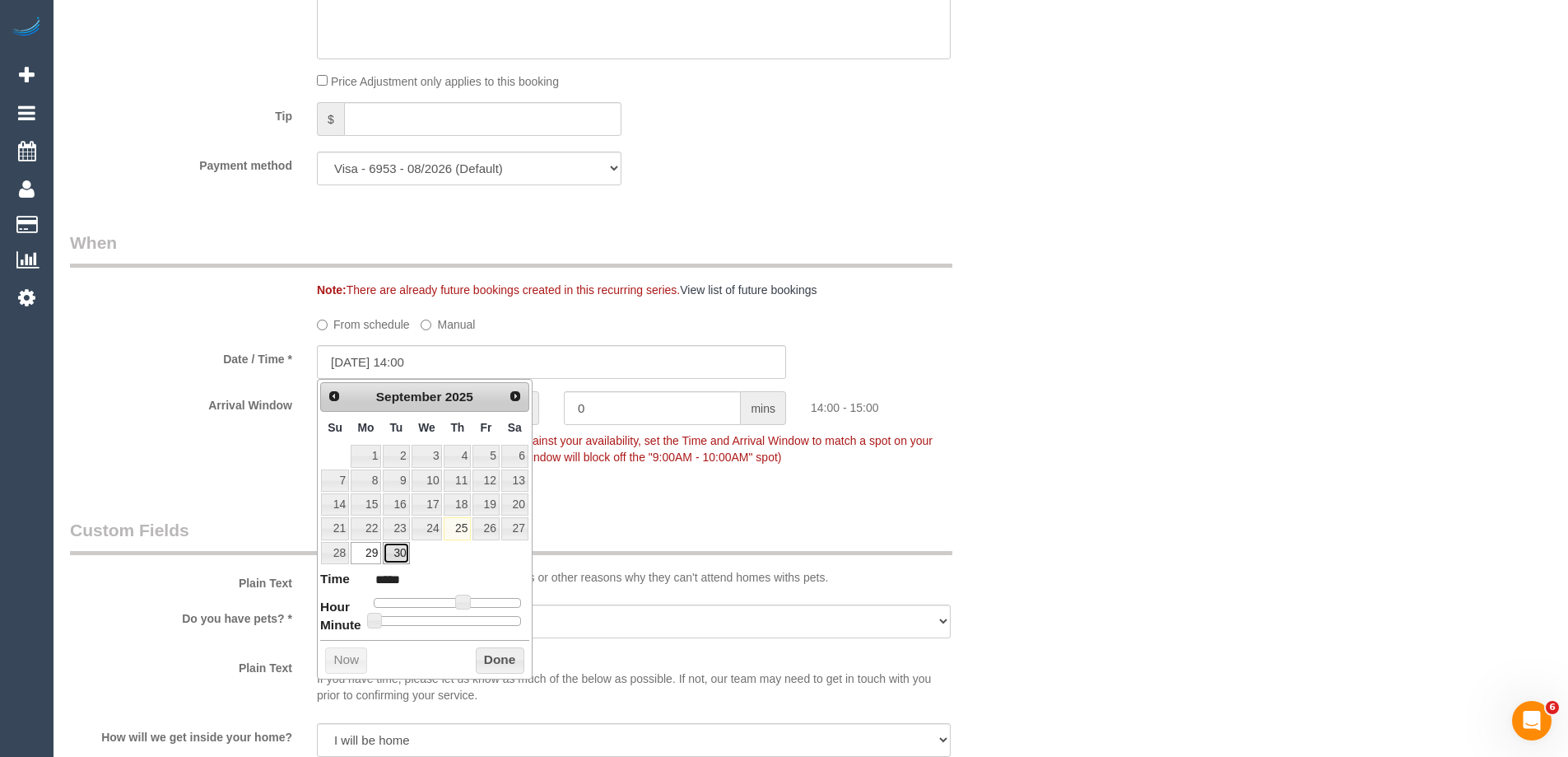
click at [394, 550] on link "30" at bounding box center [395, 553] width 27 height 22
type input "30/09/2025 14:00"
click button "Done"
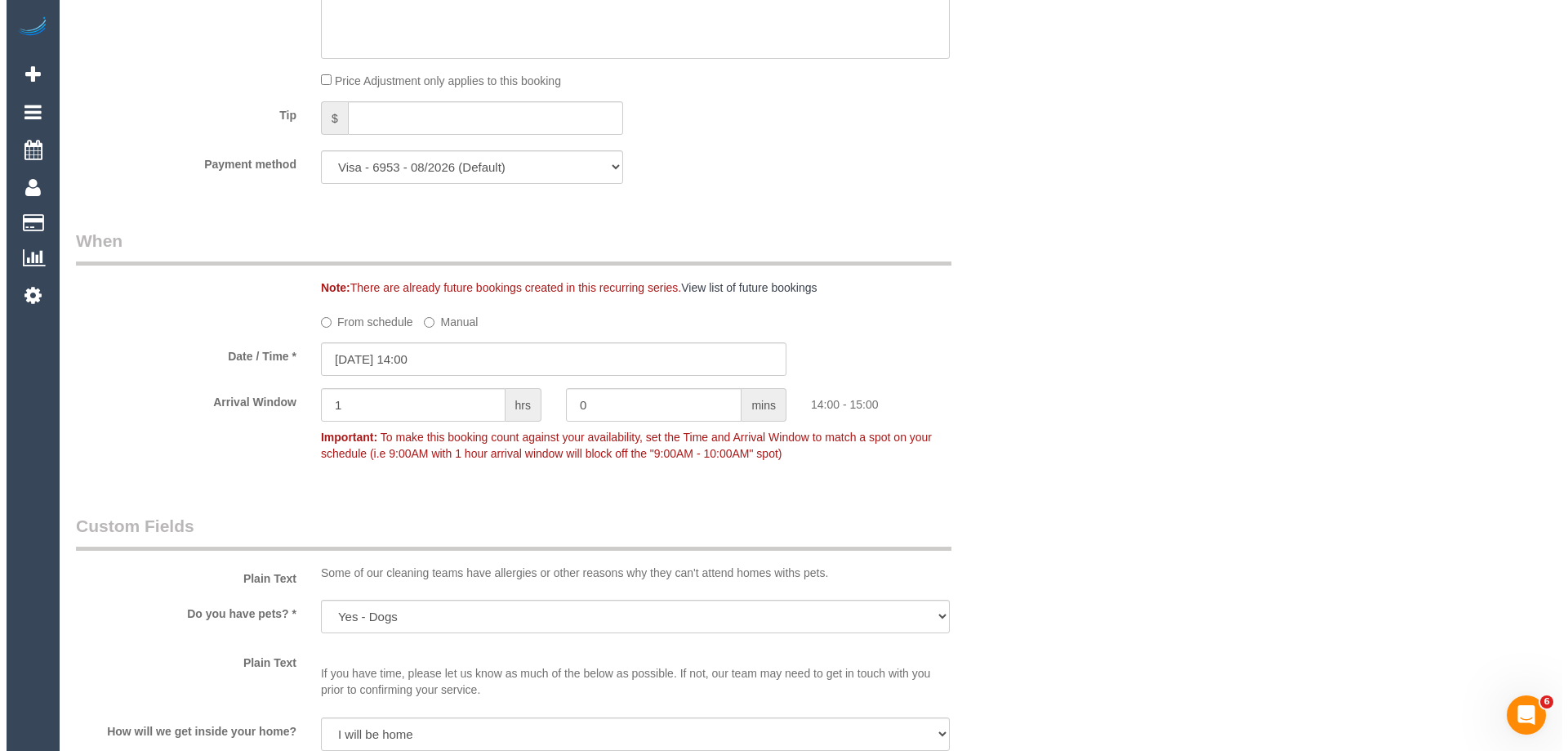
scroll to position [0, 0]
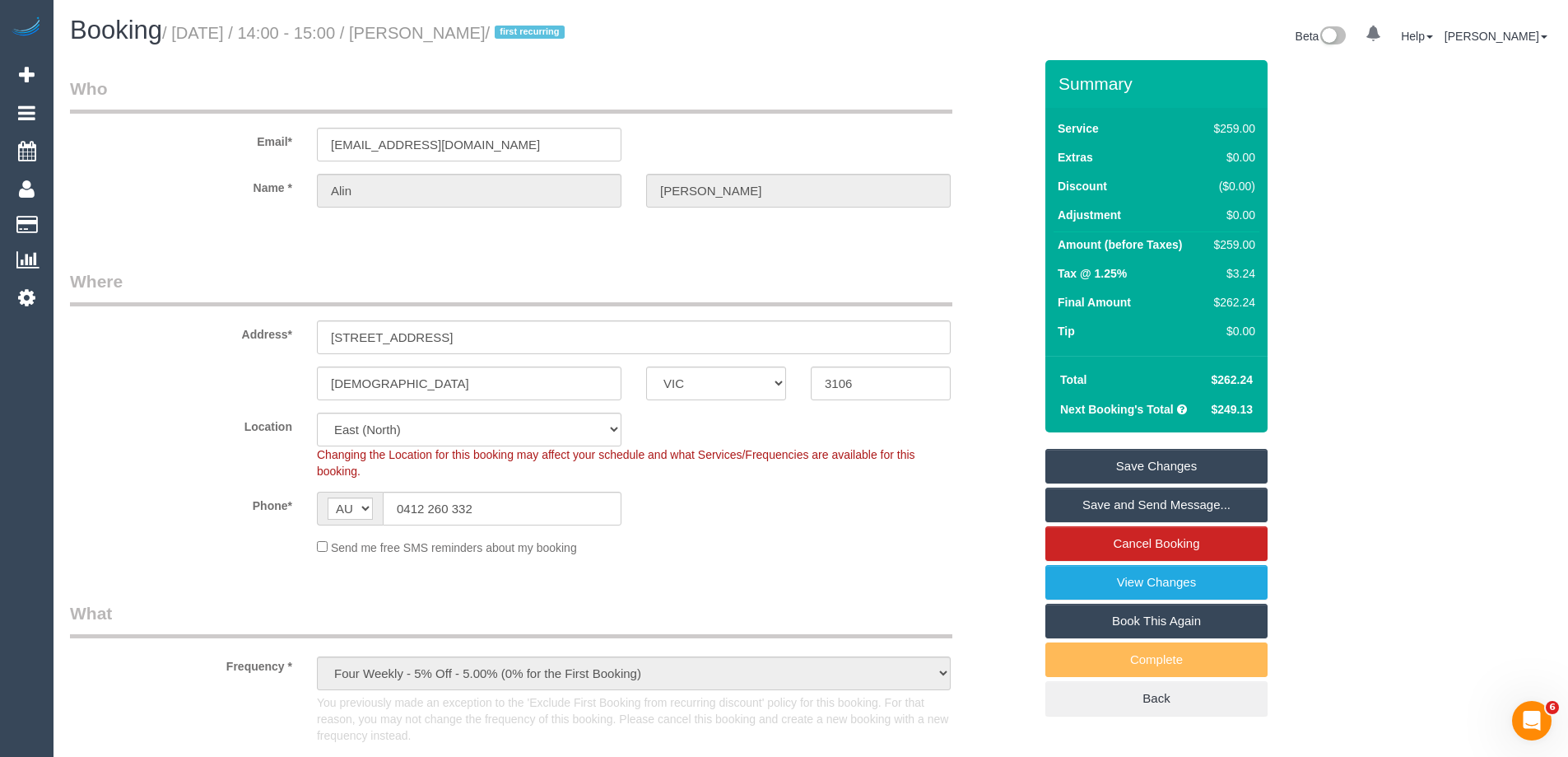
click link "Save Changes"
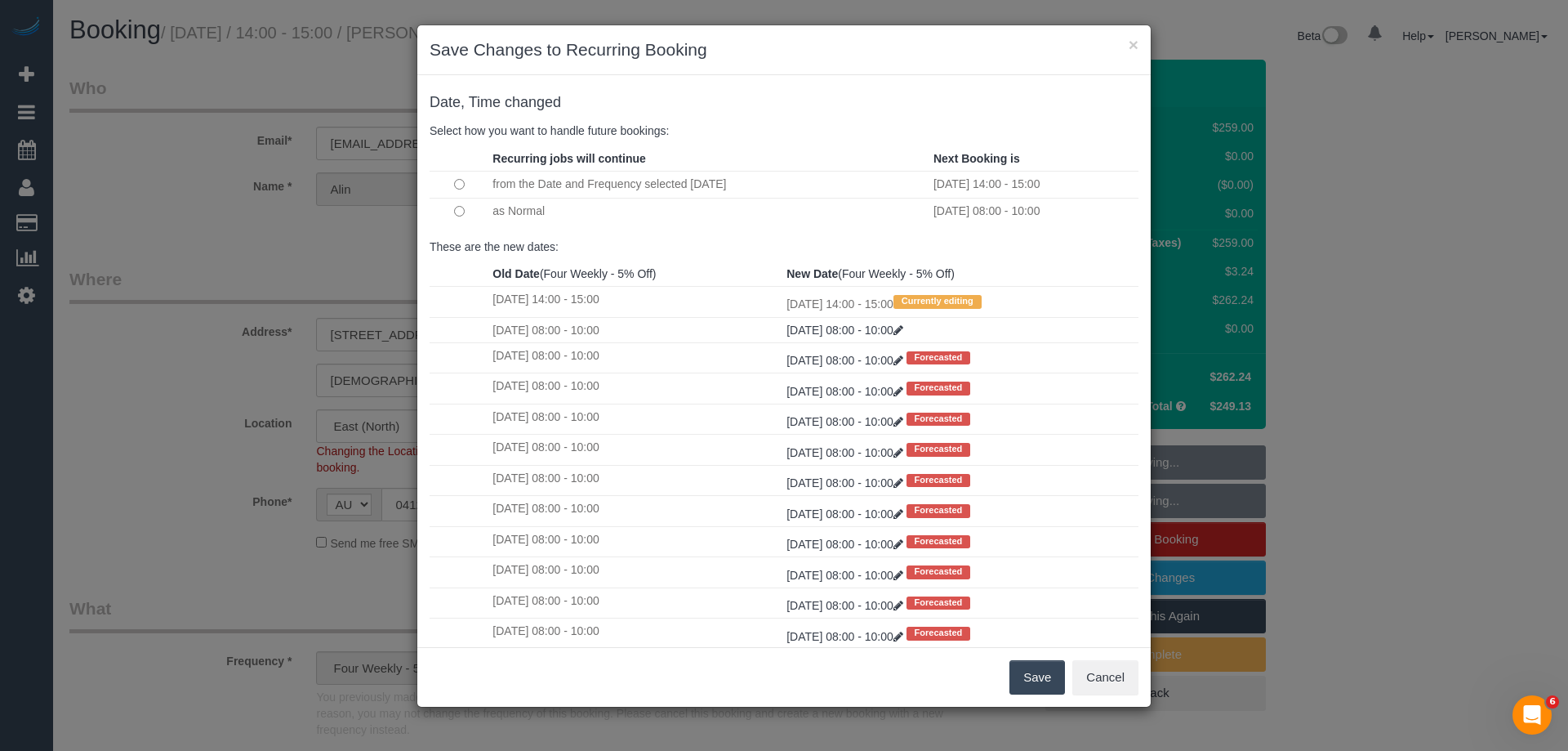
click button "Save"
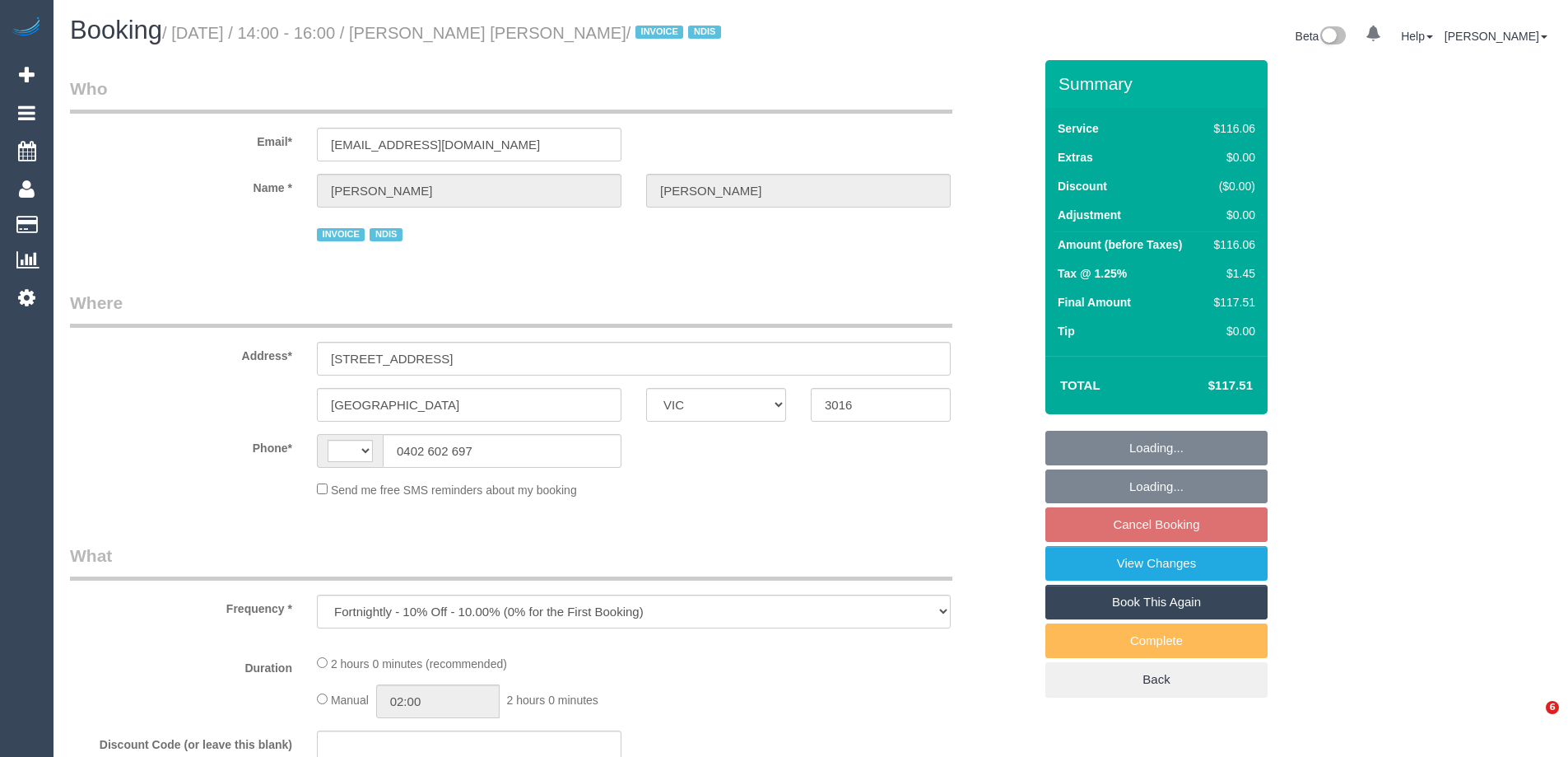
select select "VIC"
select select "string:AU"
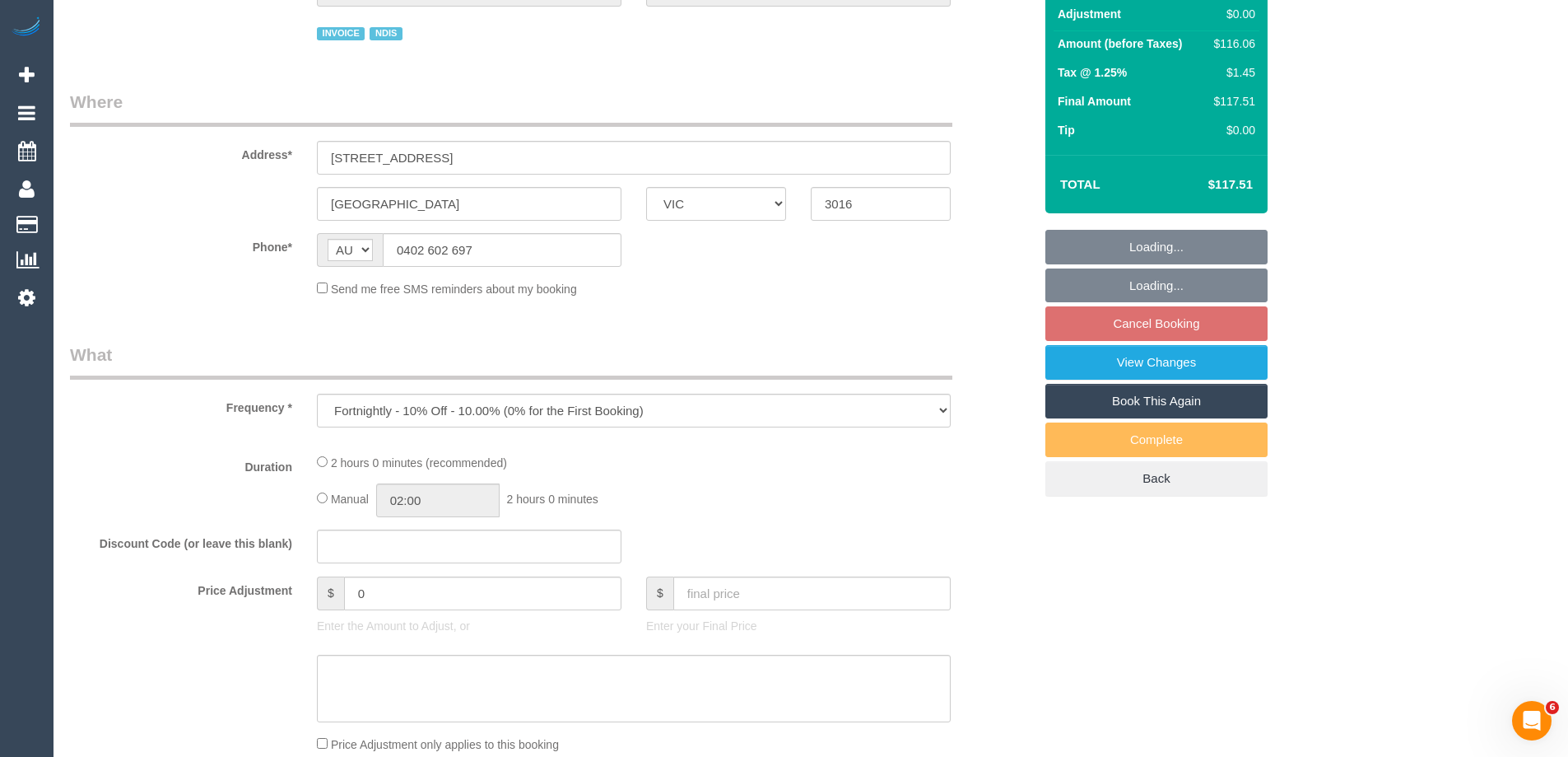
select select "number:29"
select select "number:14"
select select "number:19"
select select "number:25"
select select "number:34"
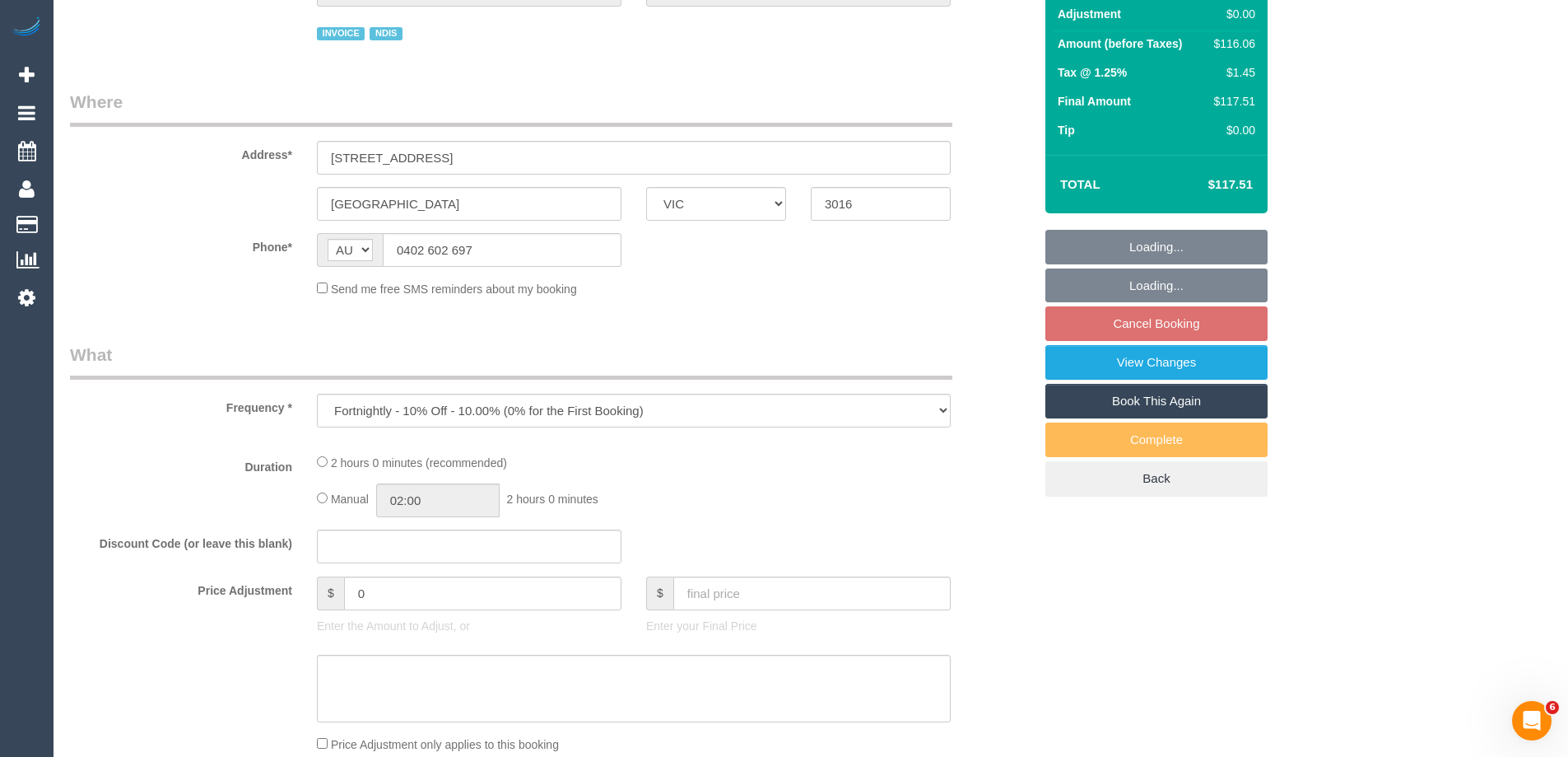
select select "number:13"
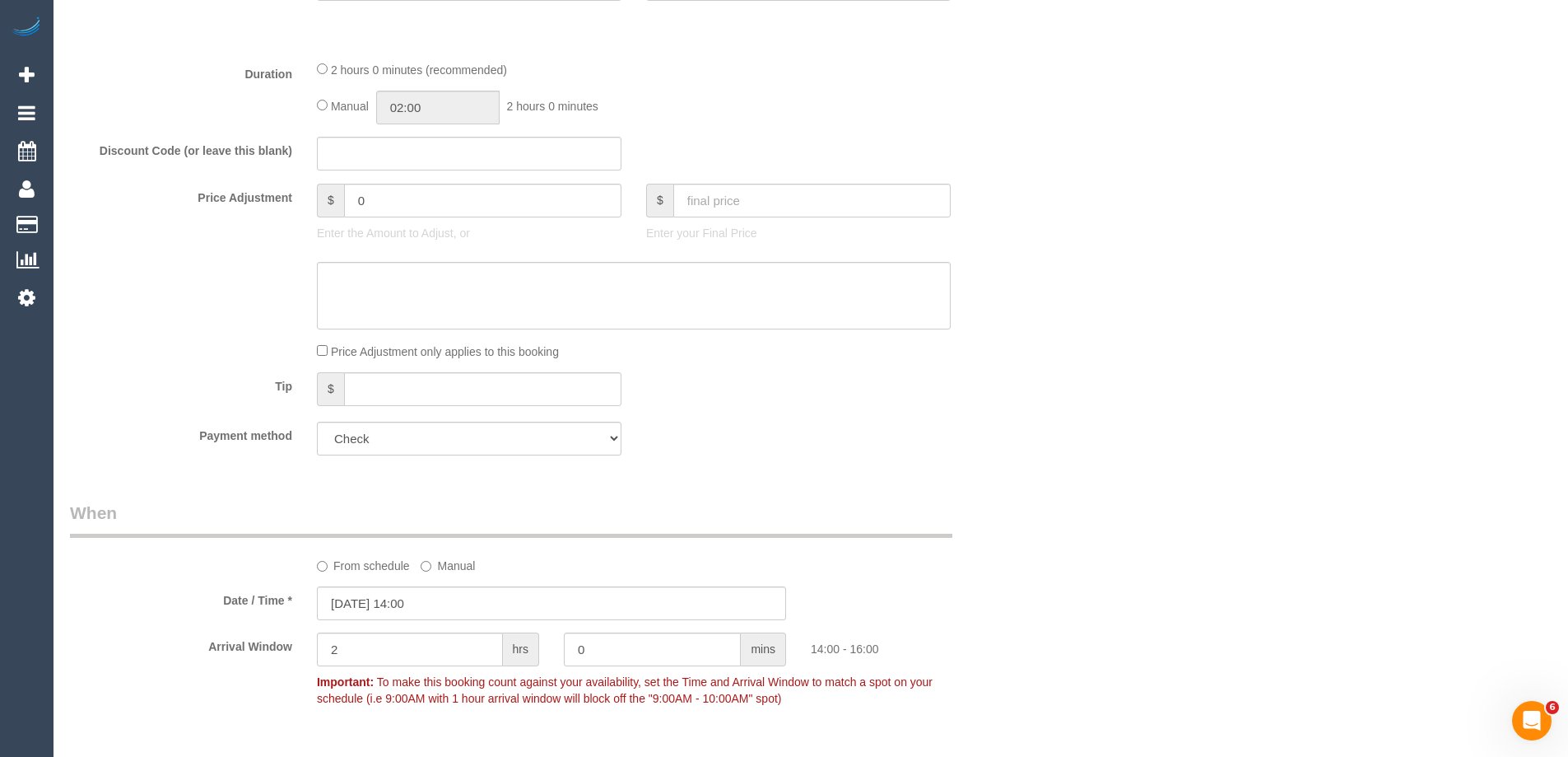
select select "object:1235"
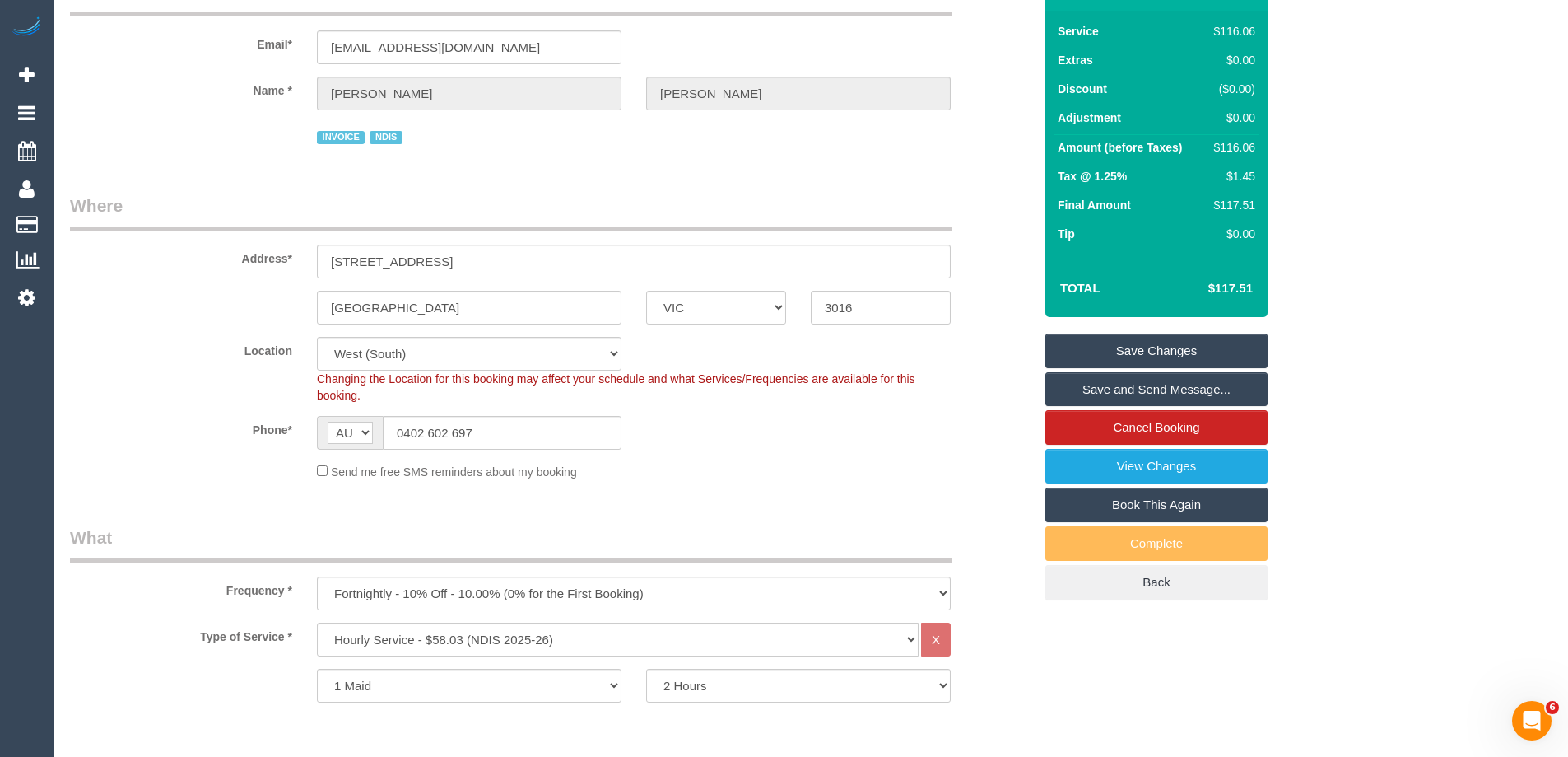
scroll to position [72, 0]
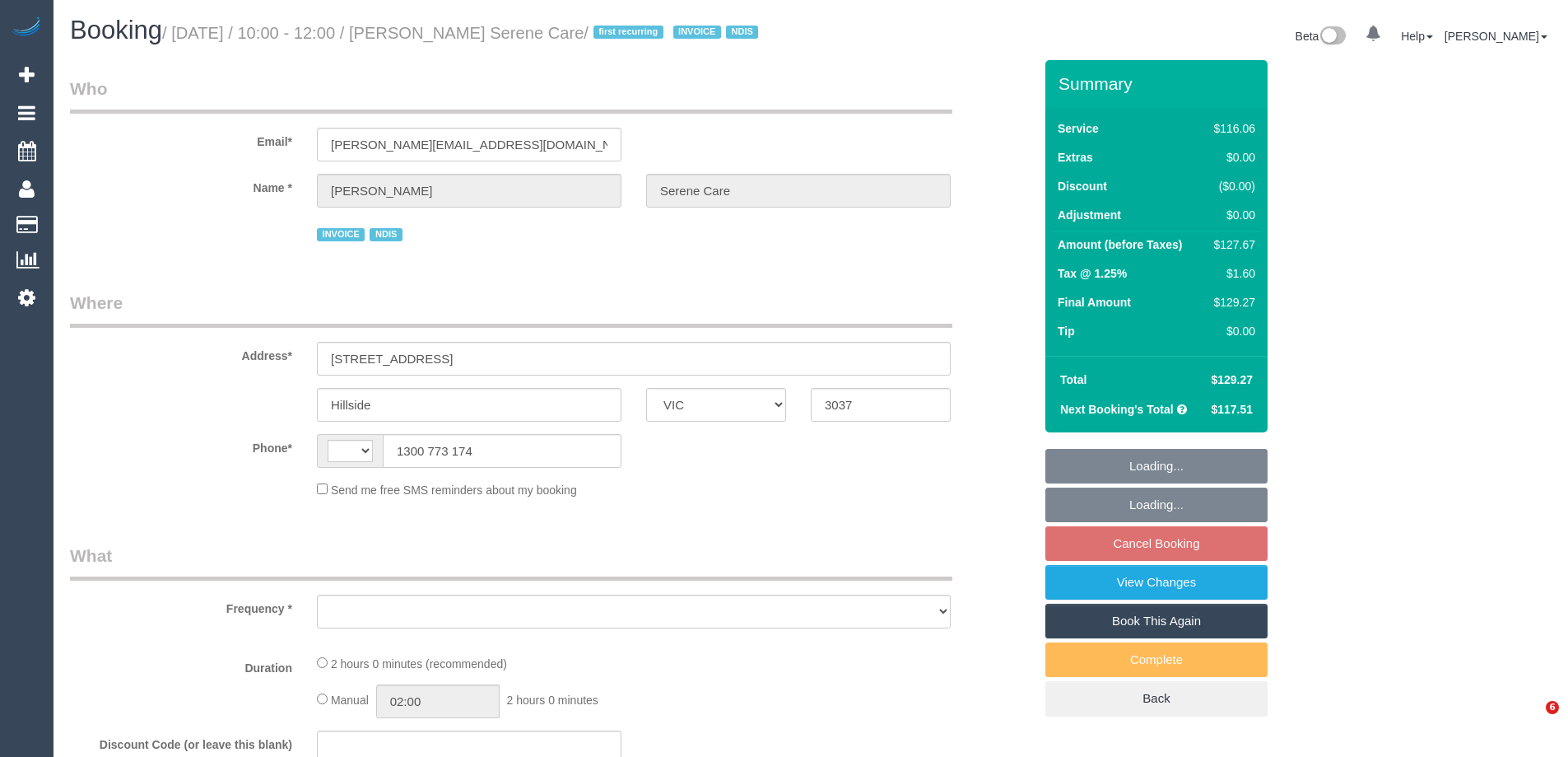
select select "VIC"
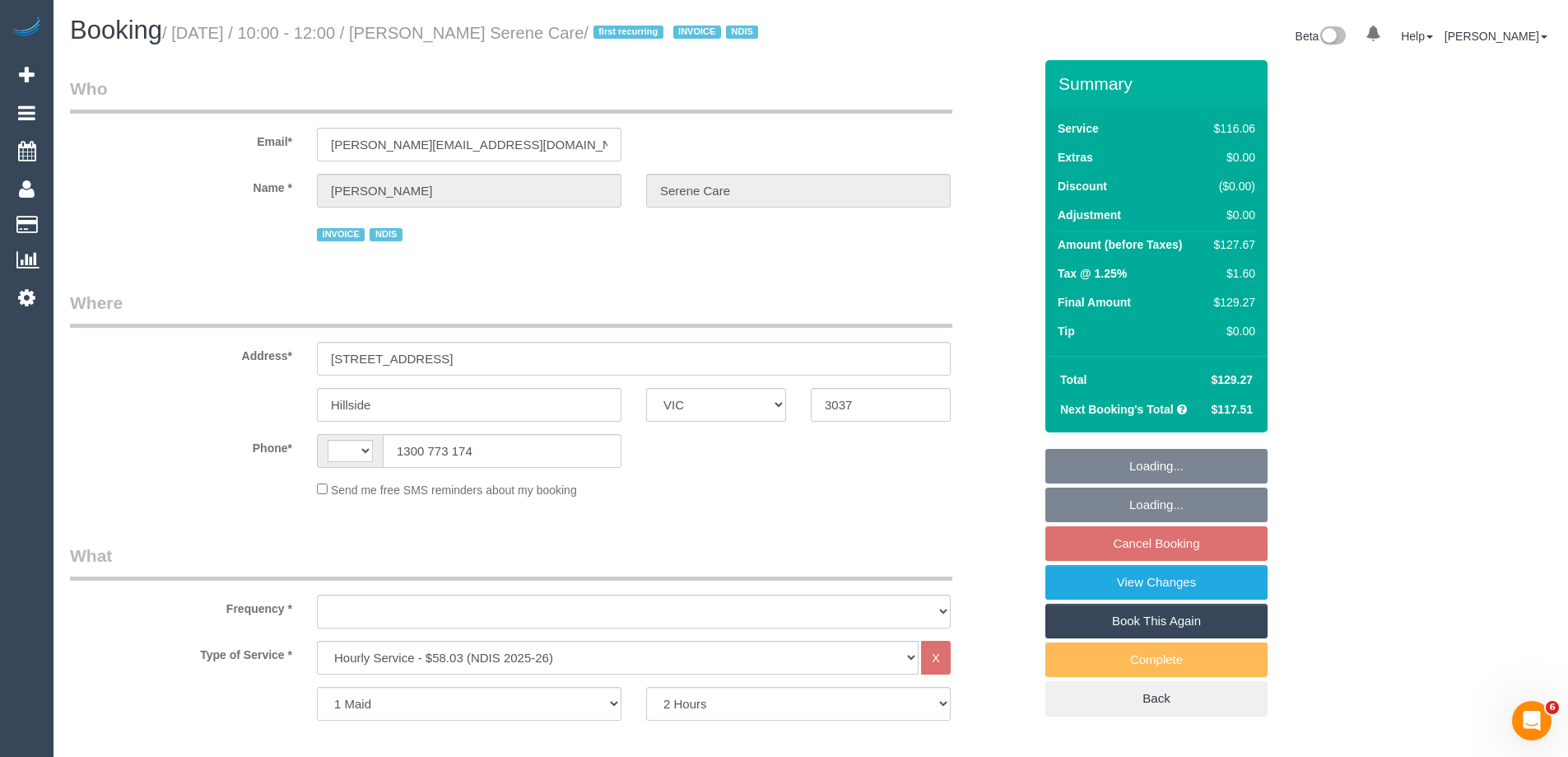
select select "number:28"
select select "number:14"
select select "number:19"
select select "number:24"
select select "string:AU"
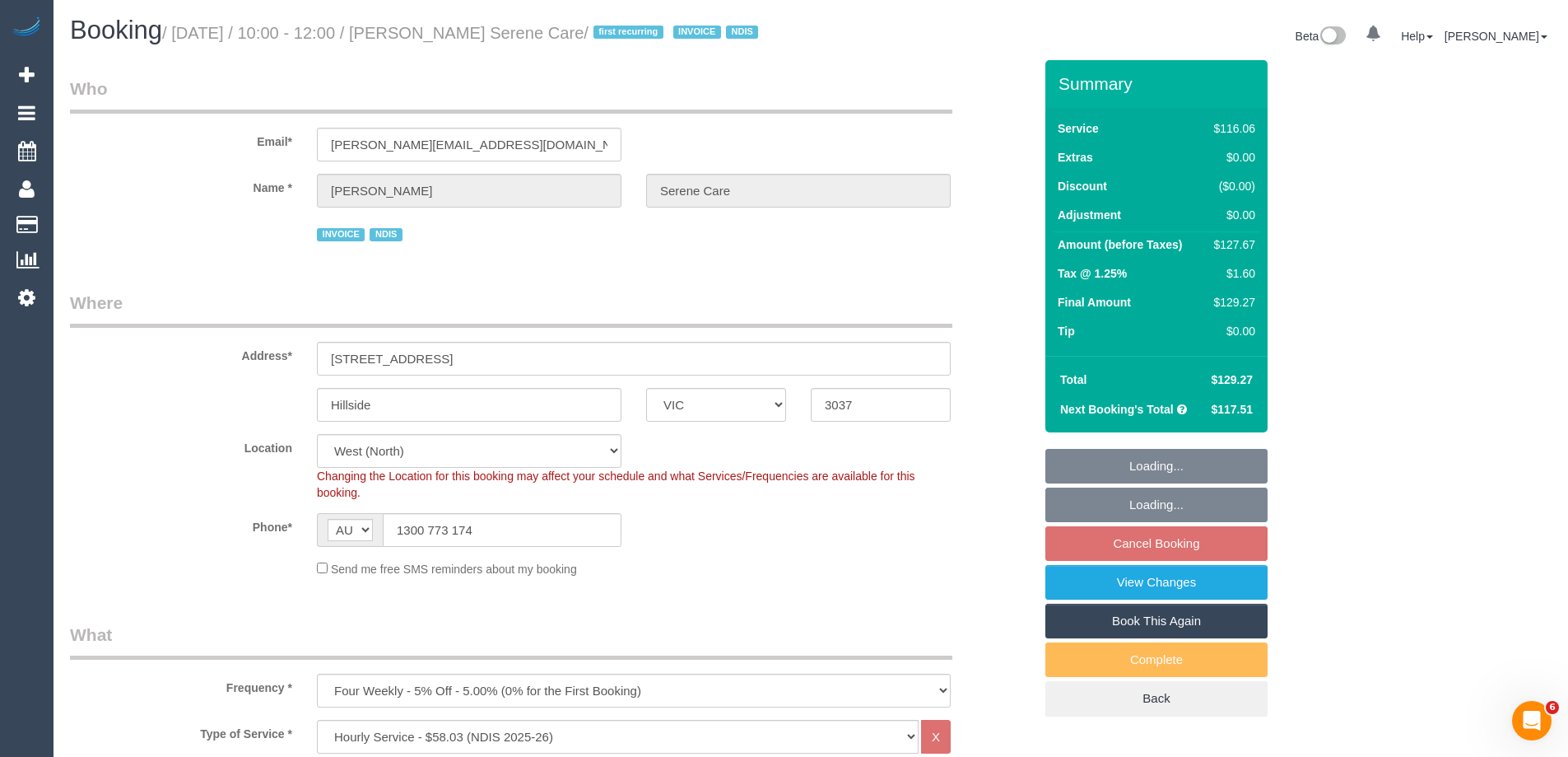
select select "object:1316"
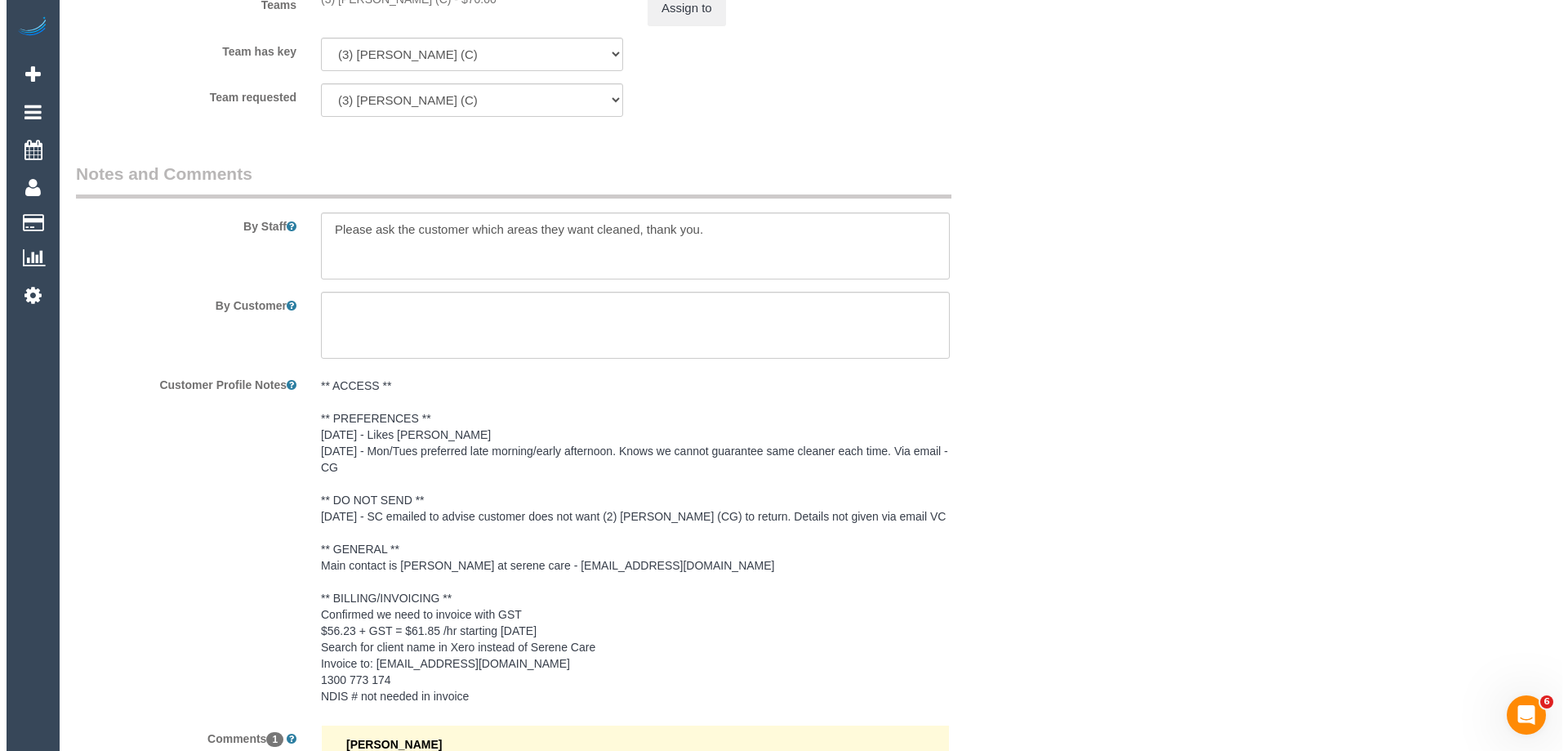
scroll to position [2125, 0]
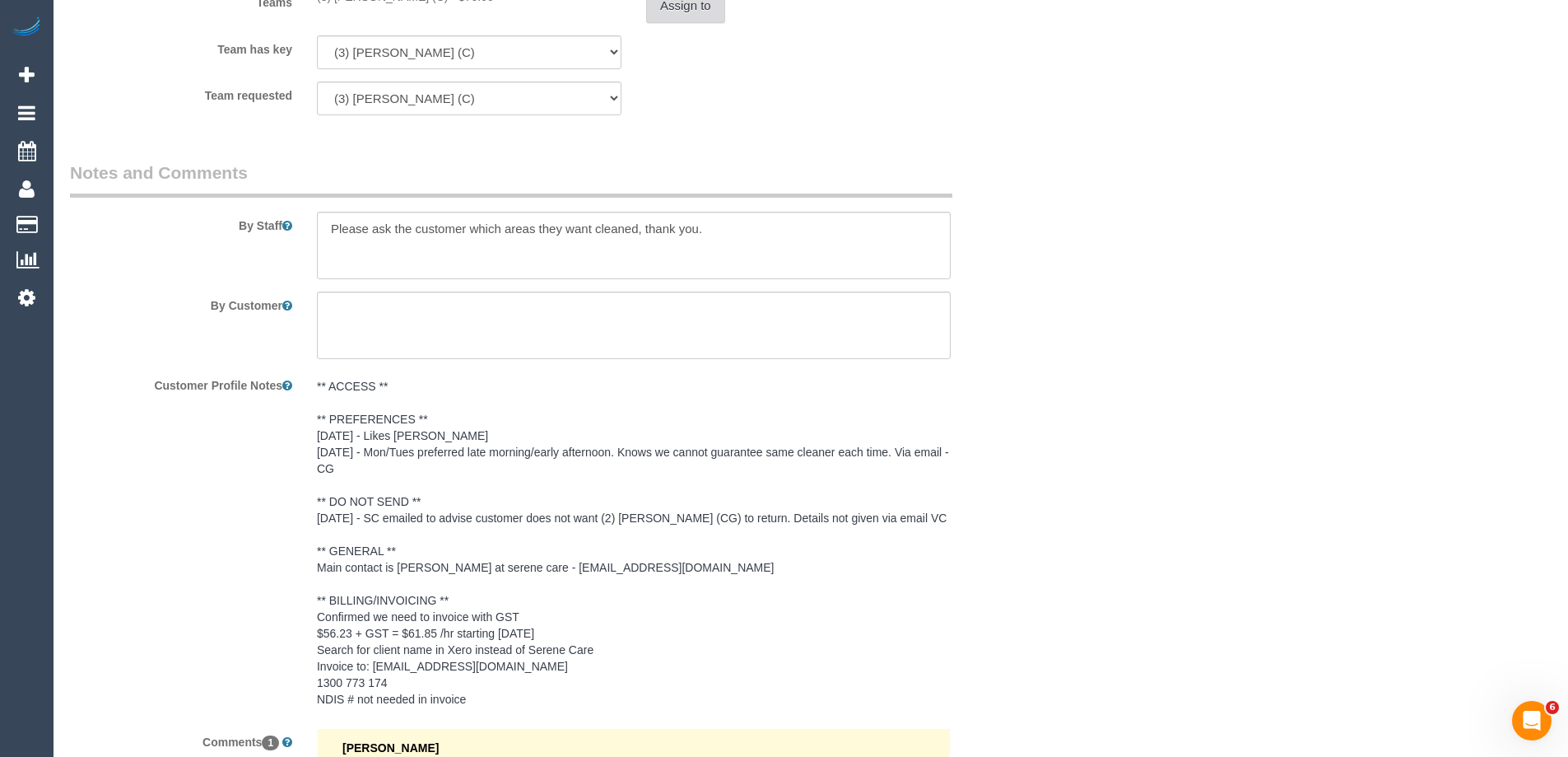
click at [706, 22] on button "Assign to" at bounding box center [686, 6] width 79 height 34
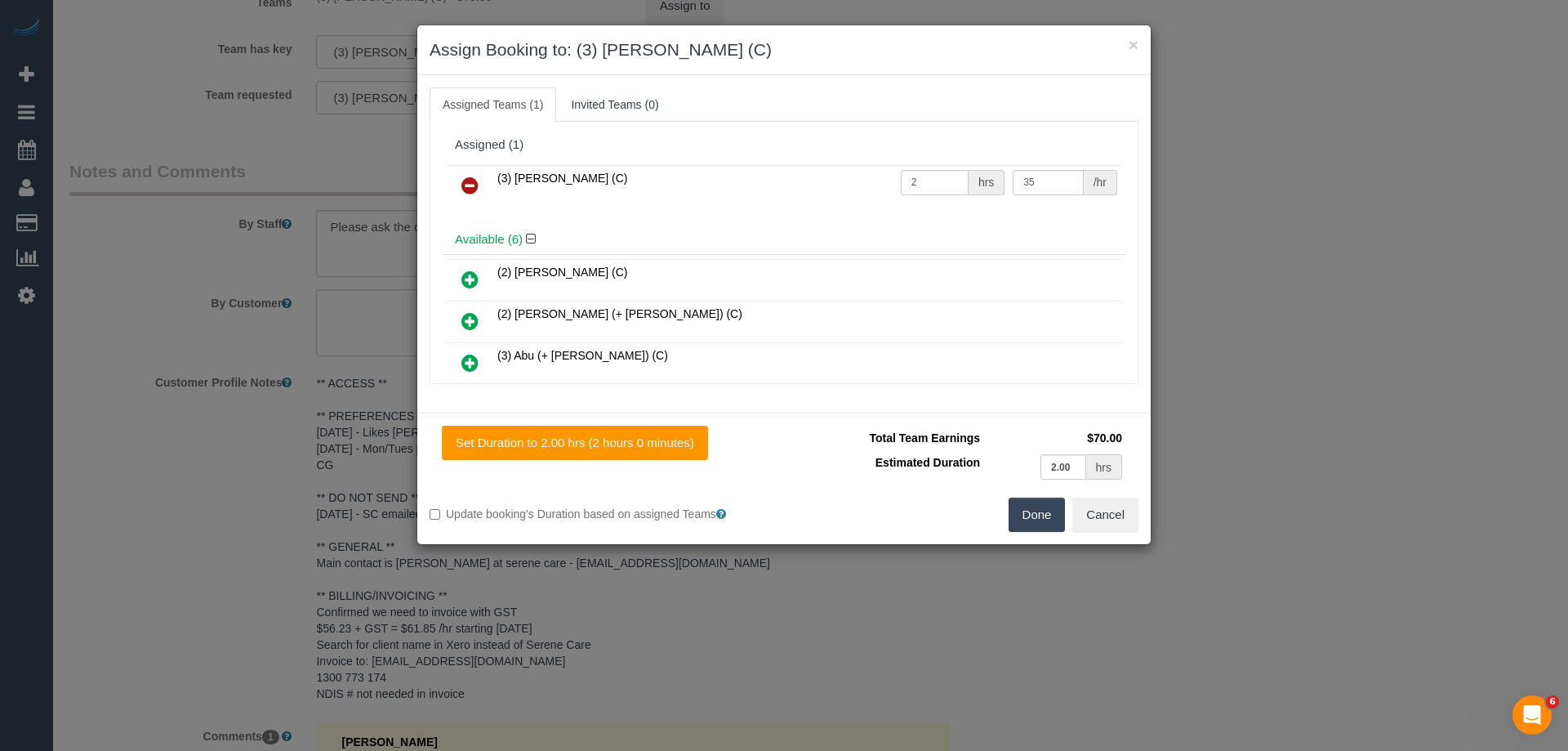
click at [467, 184] on icon at bounding box center [469, 185] width 17 height 19
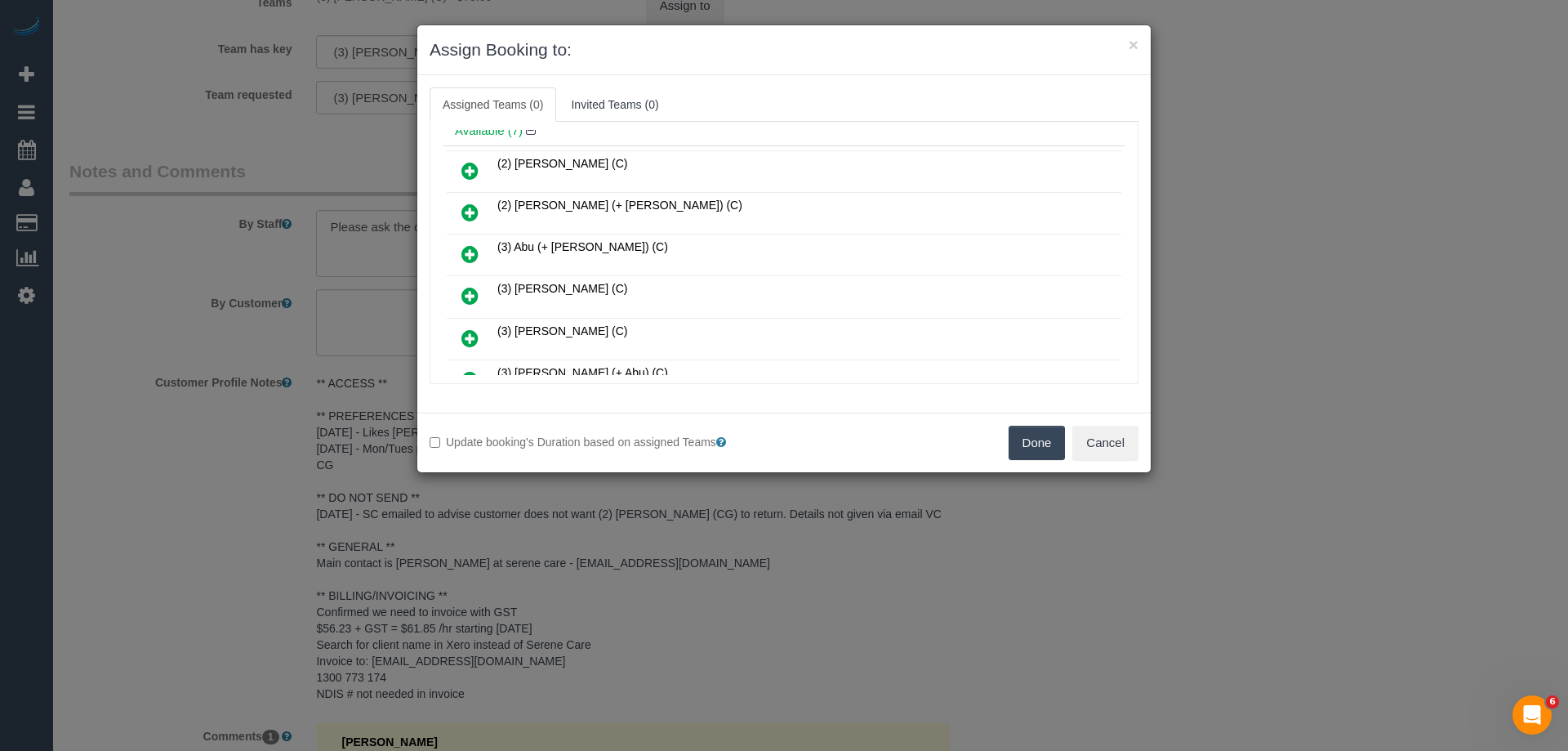
scroll to position [163, 0]
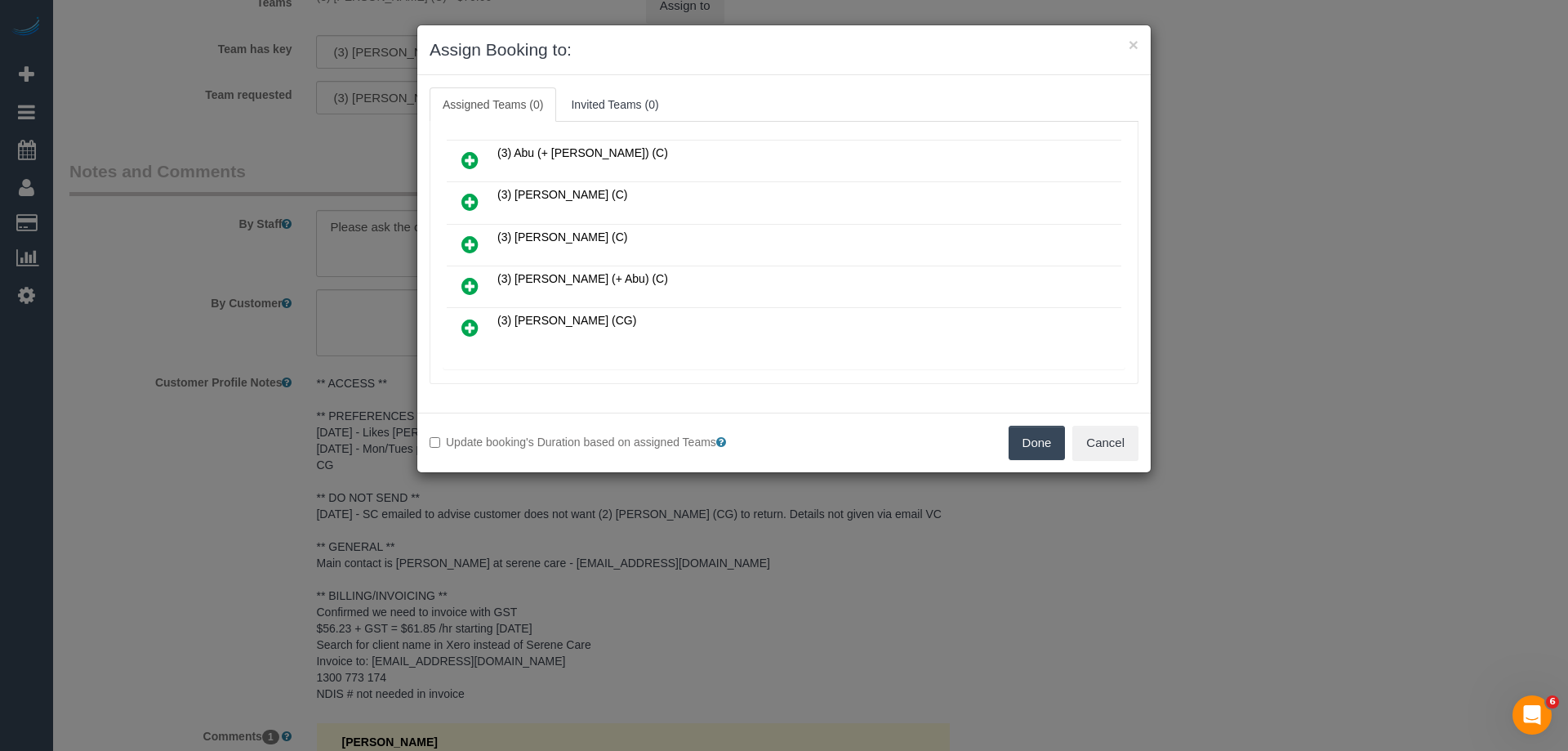
click at [471, 326] on icon at bounding box center [469, 327] width 17 height 19
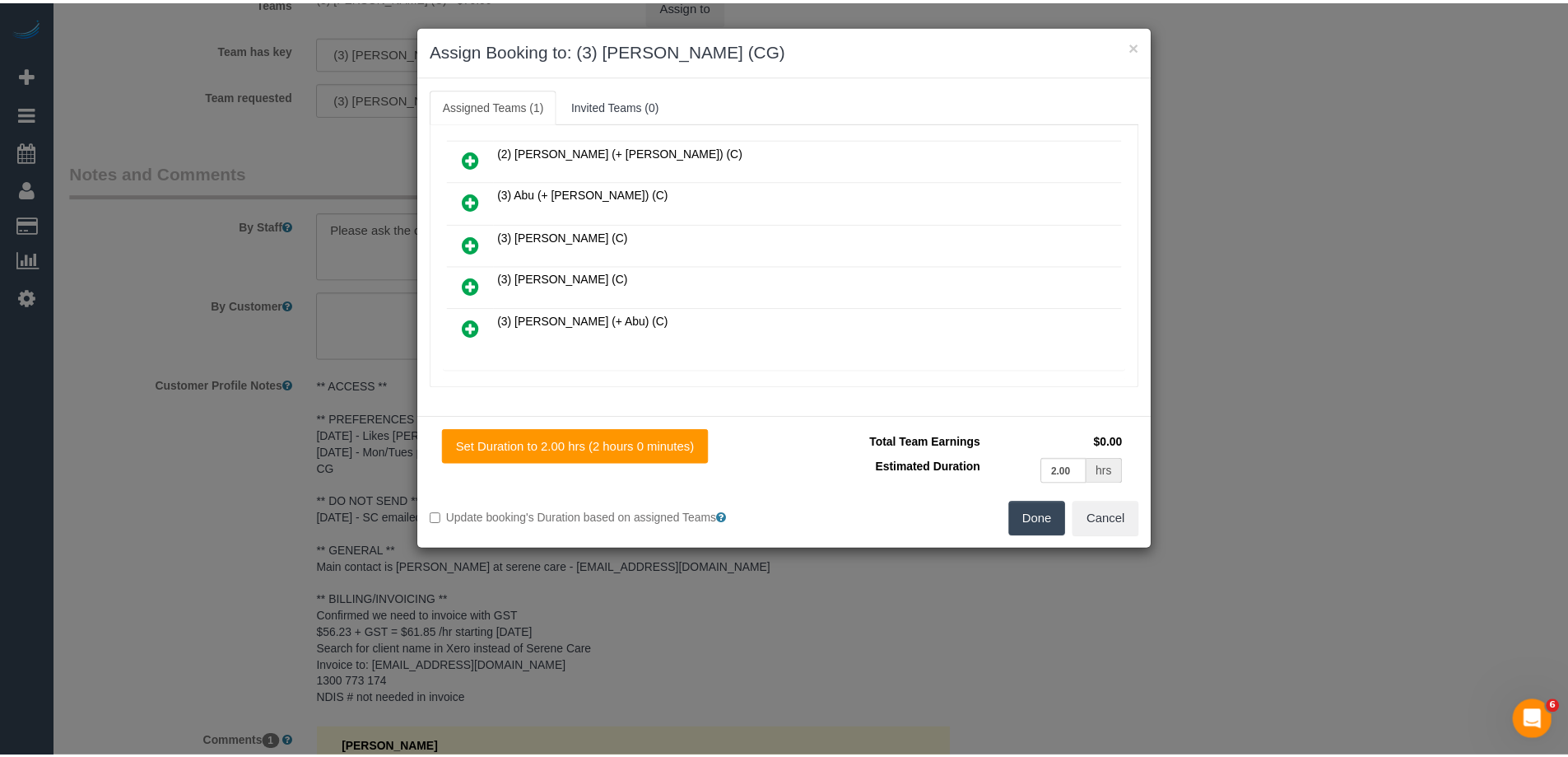
scroll to position [204, 0]
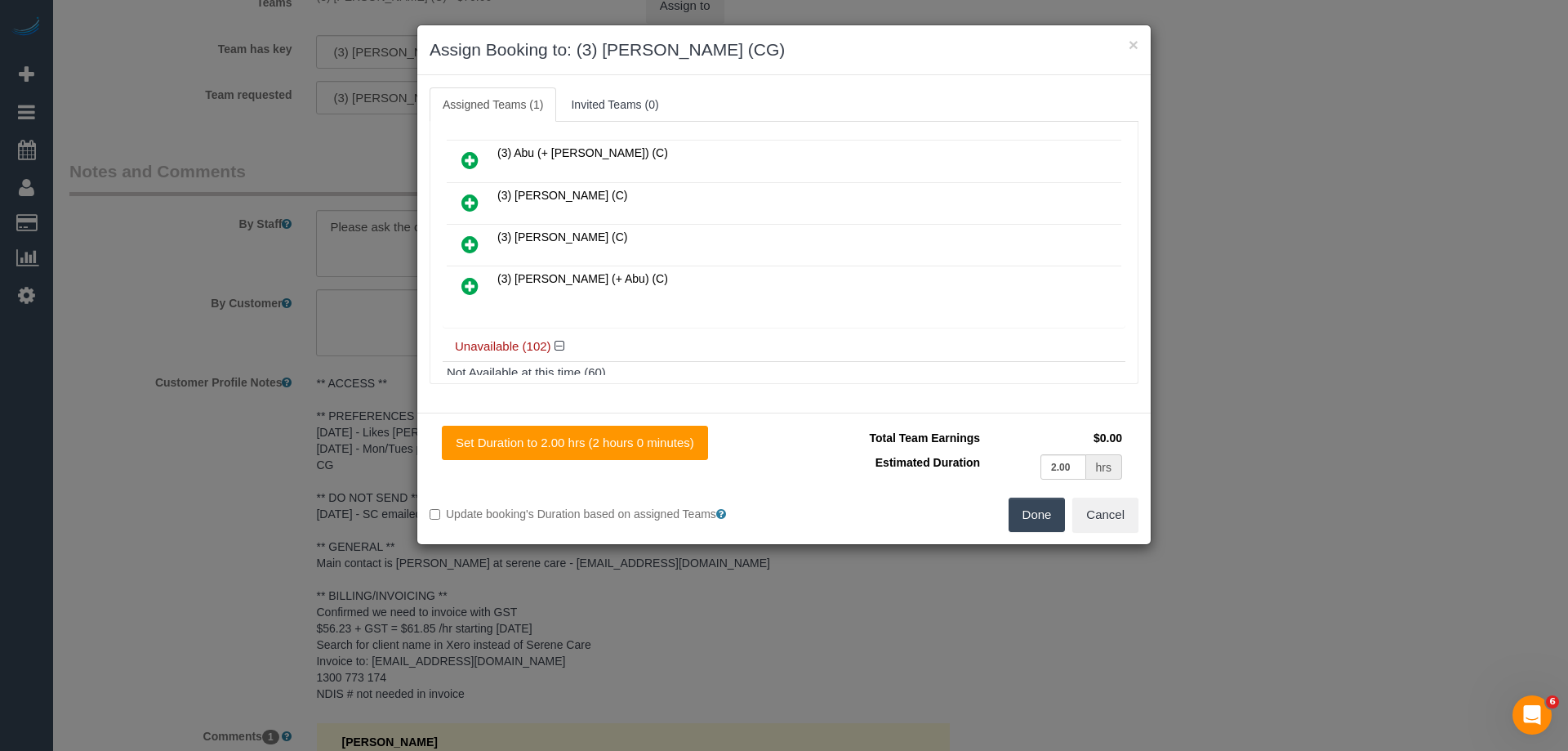
click at [1025, 514] on button "Done" at bounding box center [1036, 514] width 57 height 34
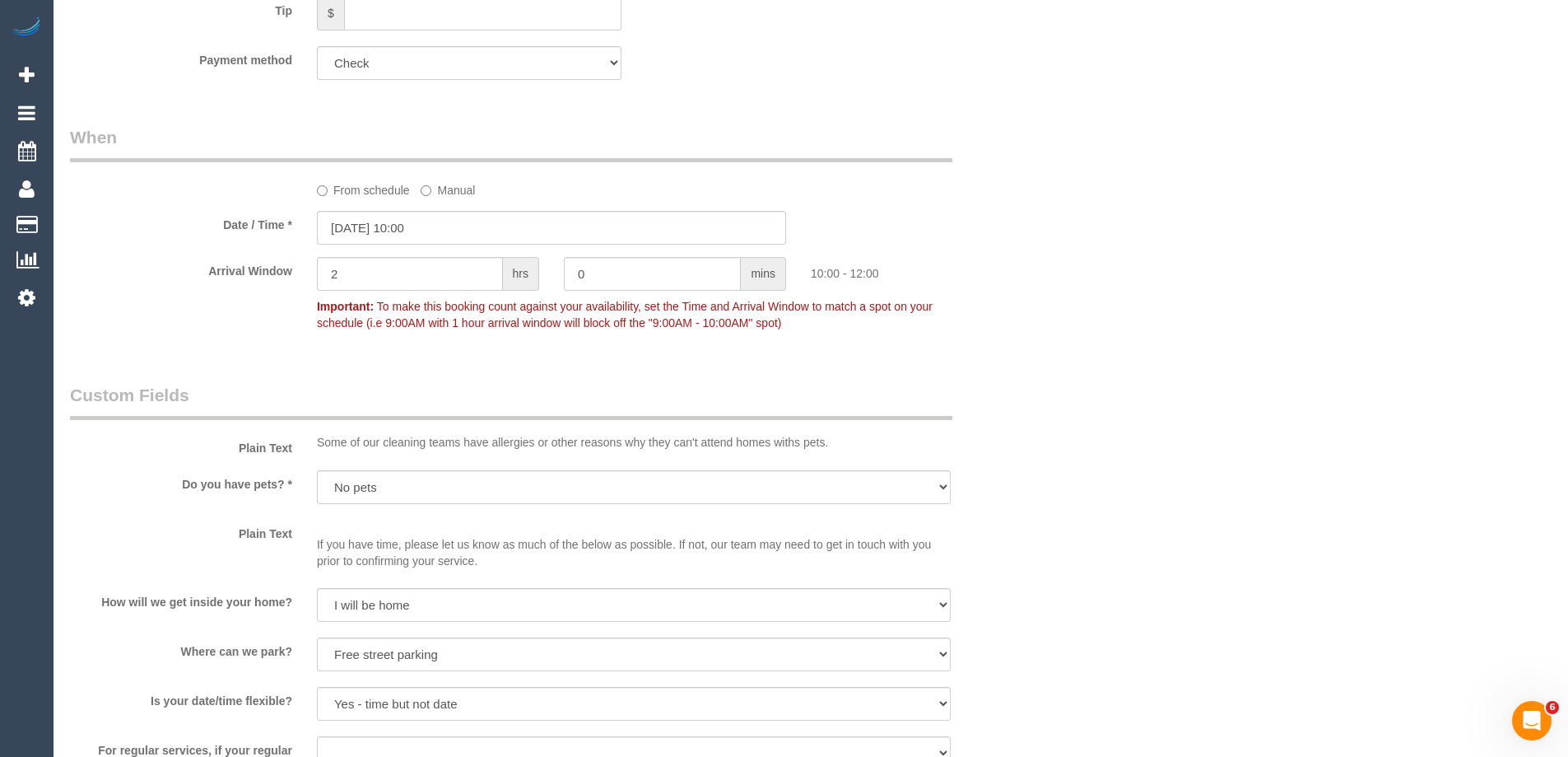
scroll to position [0, 0]
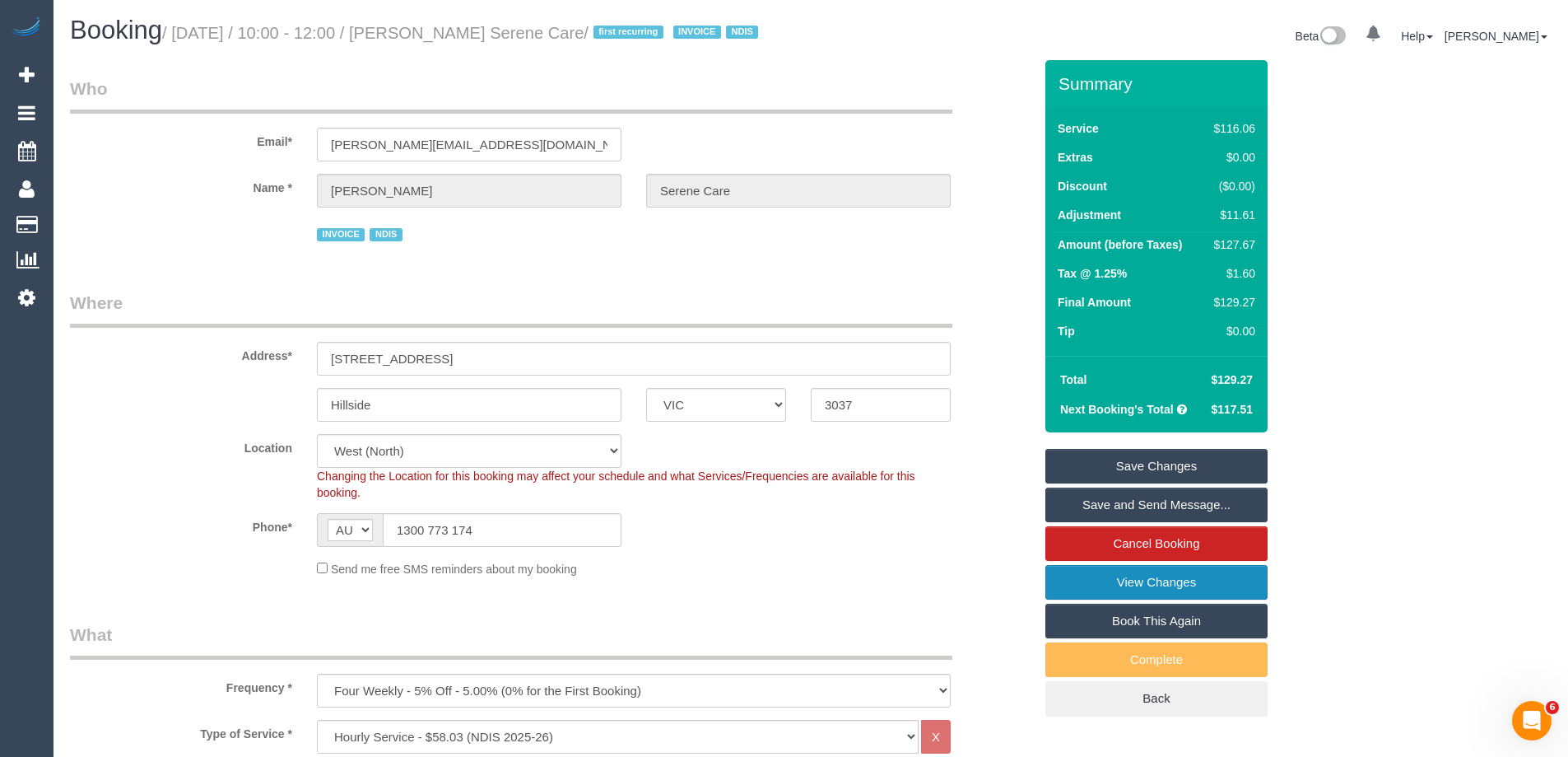
click at [1097, 600] on link "View Changes" at bounding box center [1157, 581] width 223 height 34
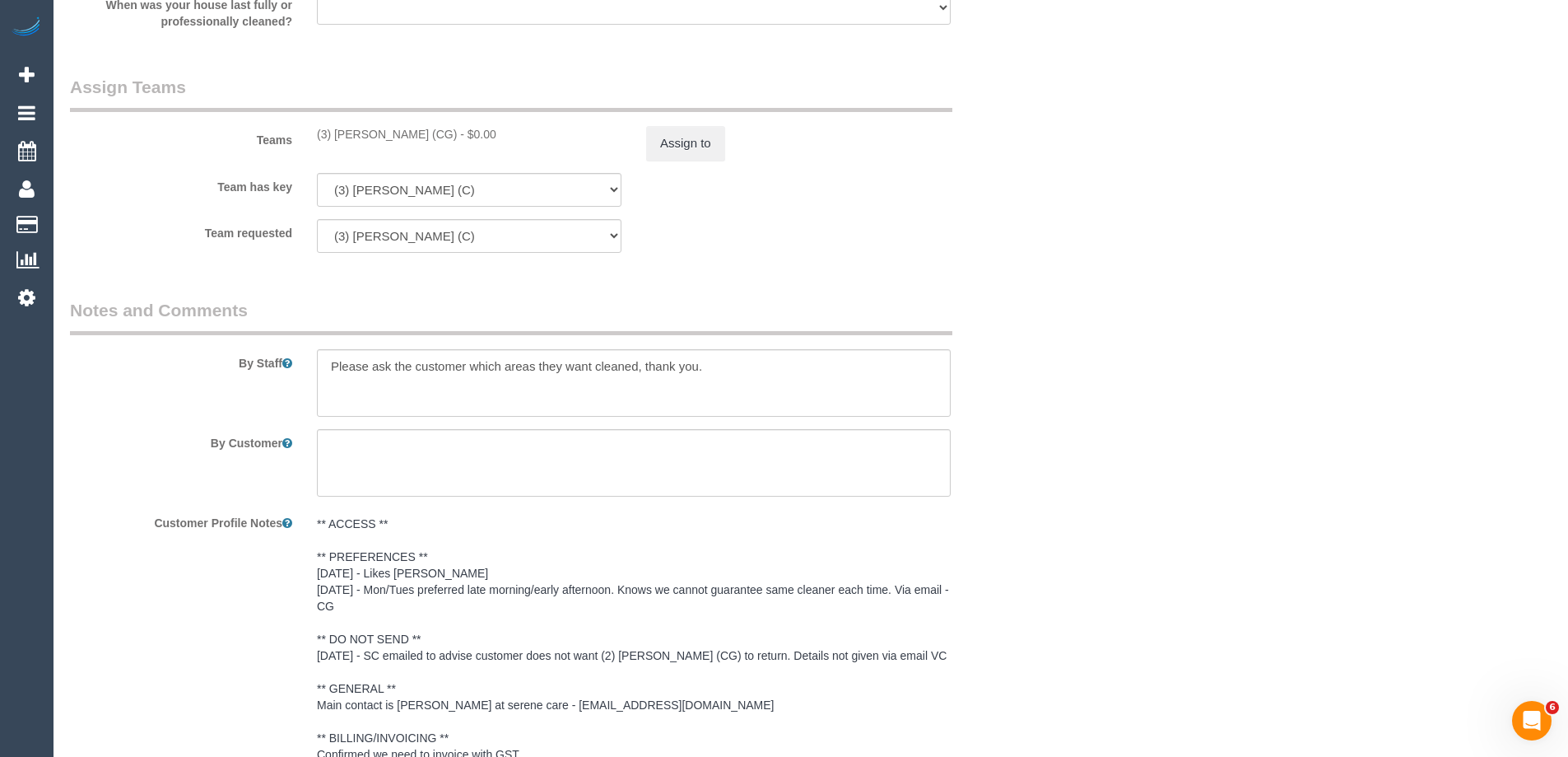
scroll to position [1976, 0]
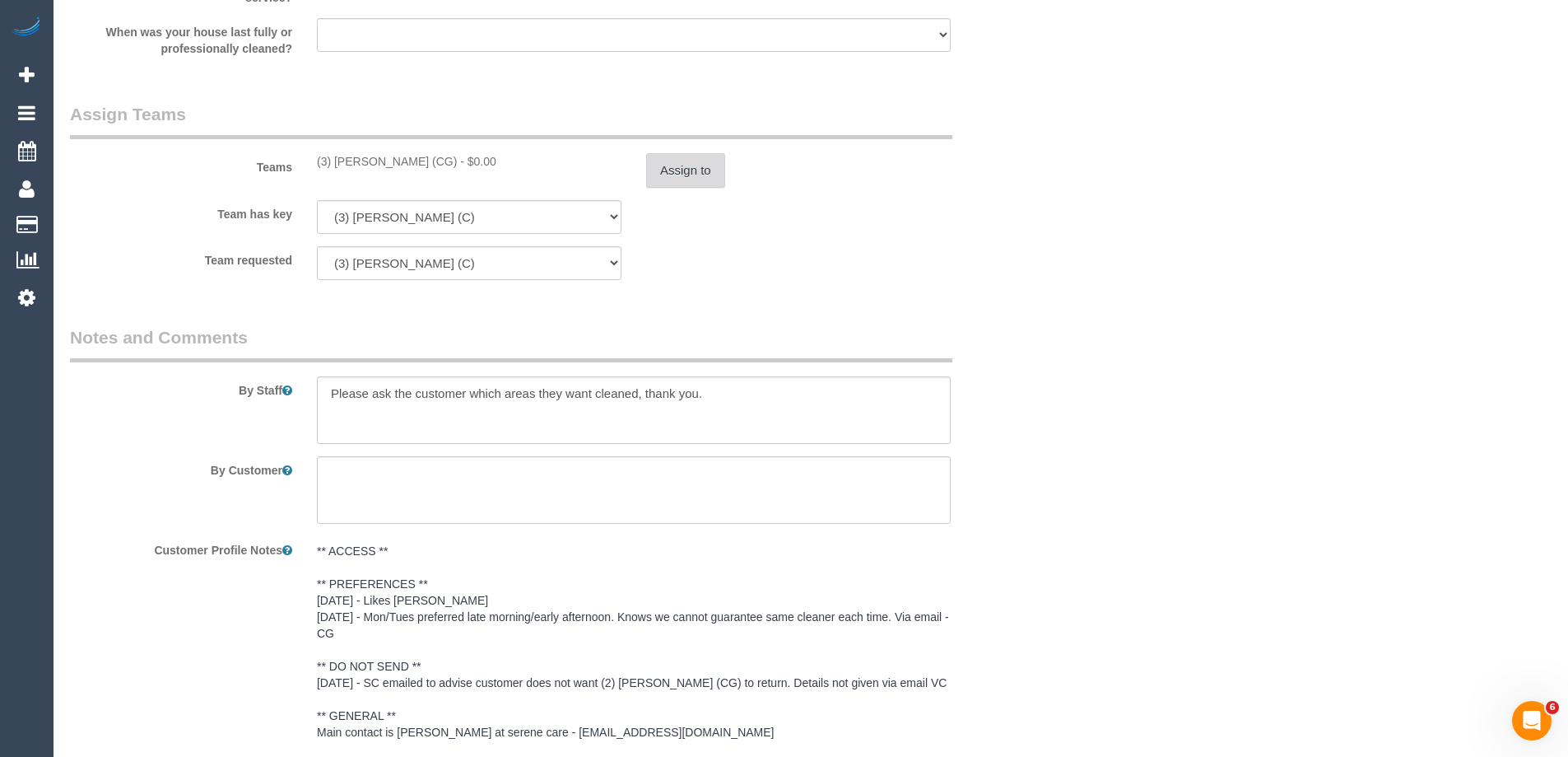
click at [670, 188] on button "Assign to" at bounding box center [686, 170] width 79 height 34
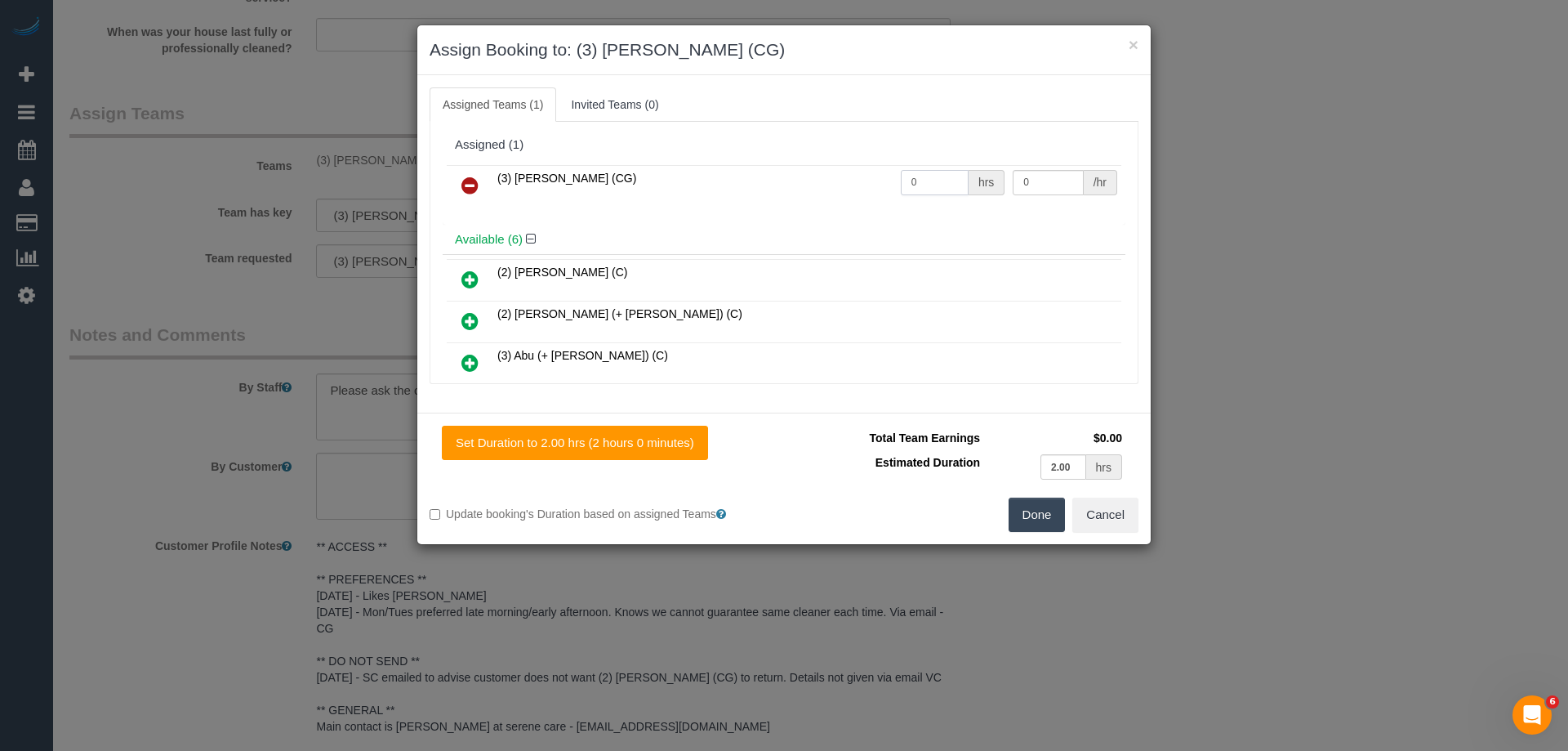
drag, startPoint x: 924, startPoint y: 179, endPoint x: 835, endPoint y: 177, distance: 89.0
click at [836, 178] on tr "(3) Suzana Phillips (CG) 0 hrs 0 /hr" at bounding box center [784, 185] width 674 height 41
type input "2"
drag, startPoint x: 1040, startPoint y: 185, endPoint x: 962, endPoint y: 177, distance: 78.4
click at [962, 177] on tr "(3) Suzana Phillips (CG) 2 hrs 0 /hr" at bounding box center [784, 185] width 674 height 41
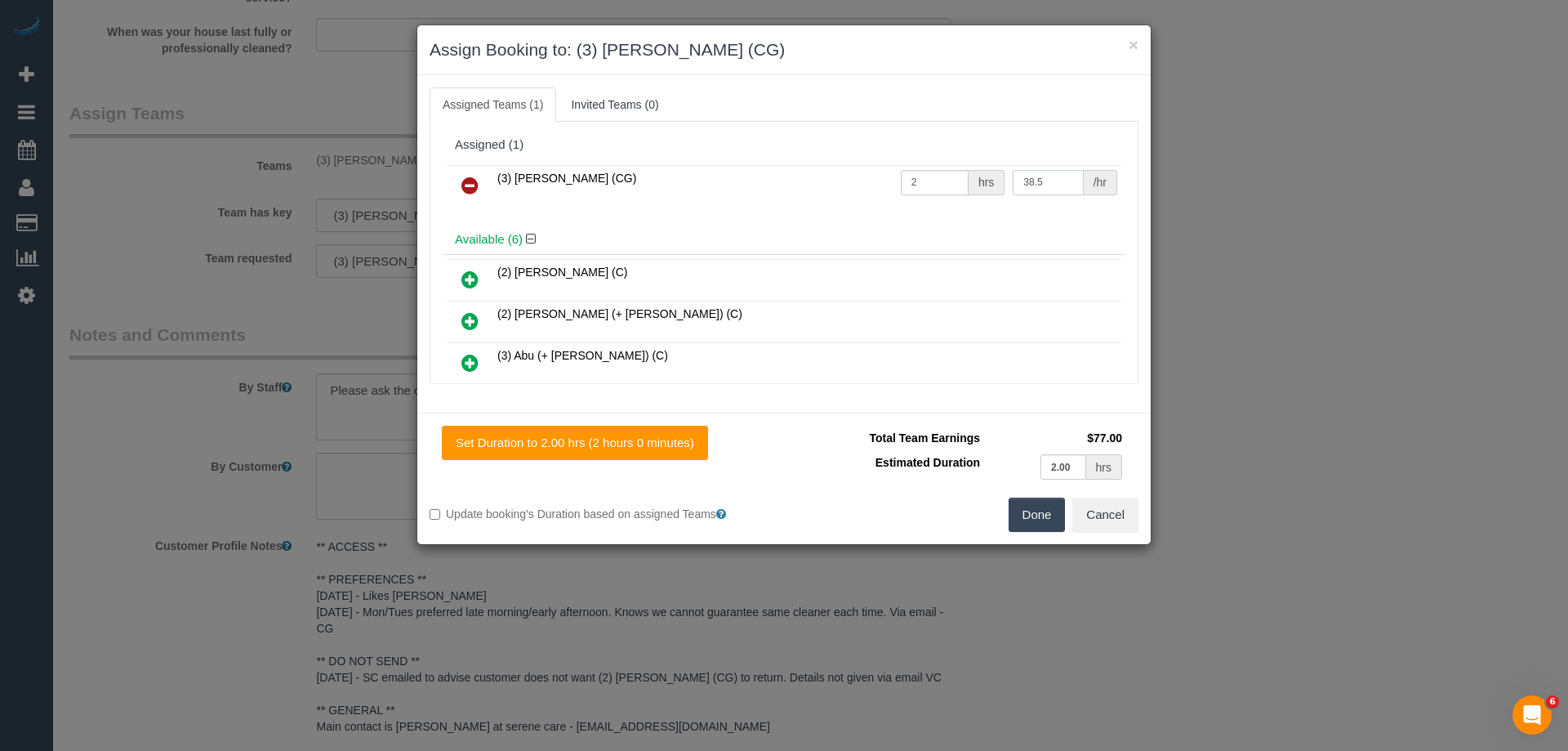
type input "38.5"
click at [1033, 519] on button "Done" at bounding box center [1036, 514] width 57 height 34
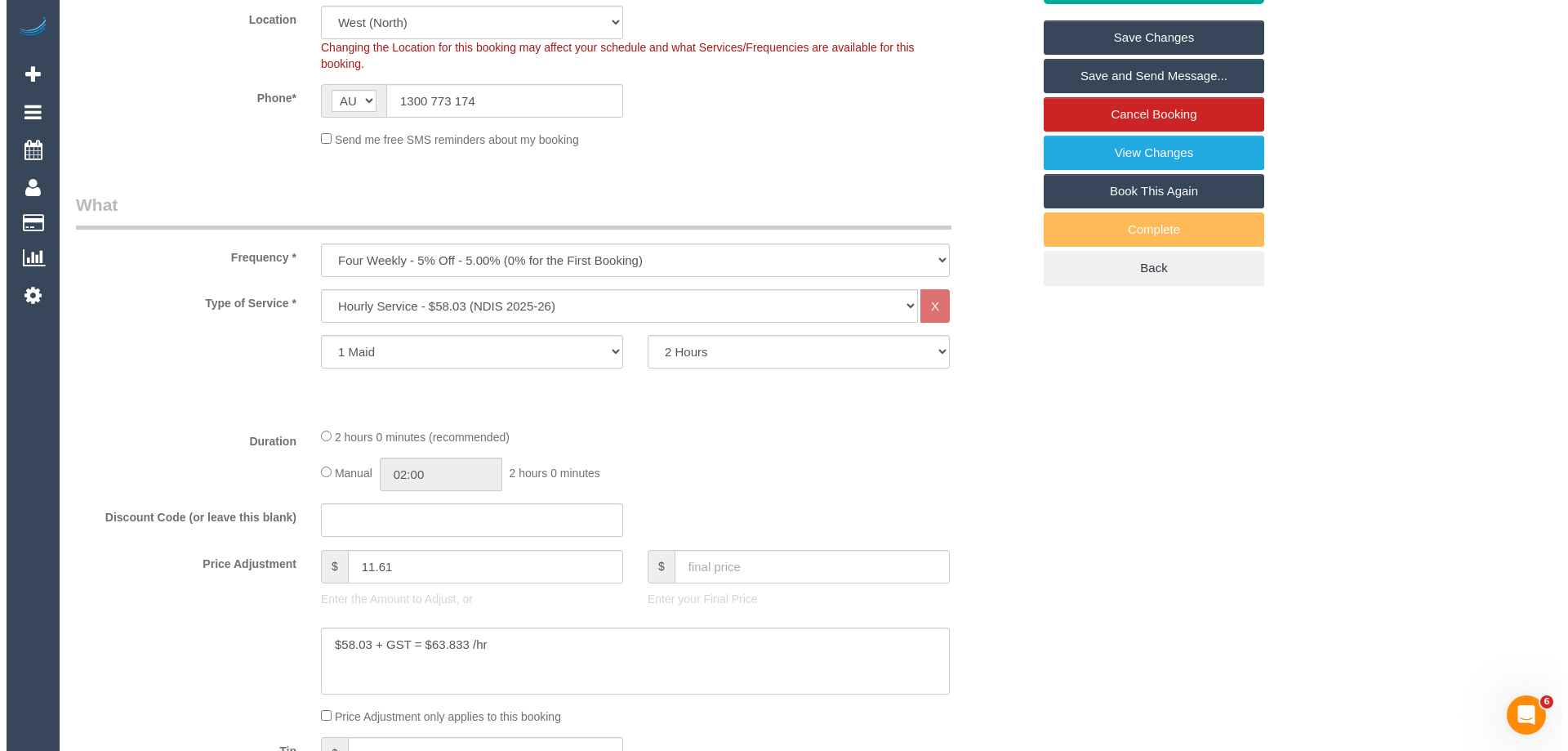
scroll to position [0, 0]
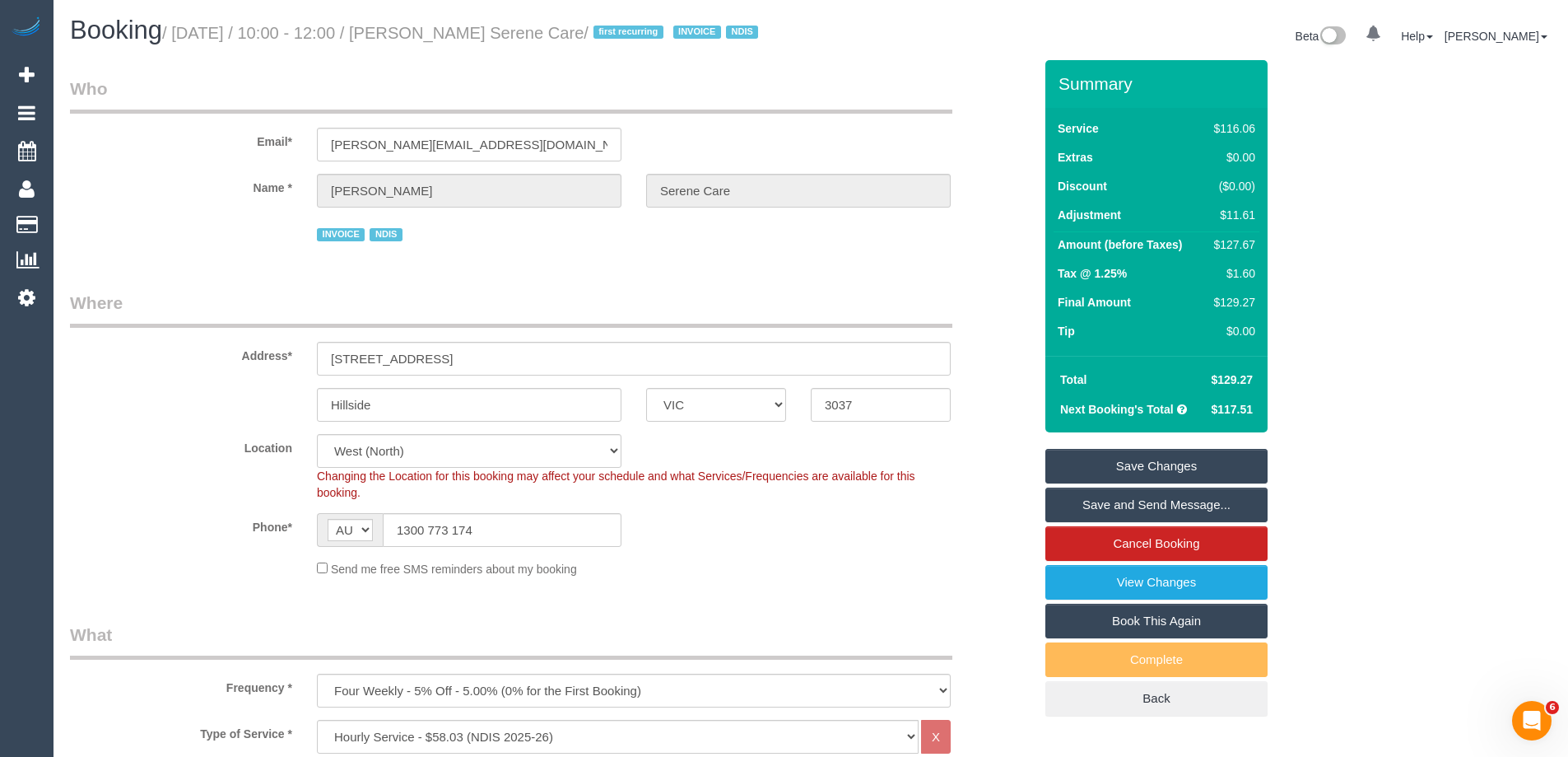
drag, startPoint x: 735, startPoint y: 37, endPoint x: 458, endPoint y: 39, distance: 277.0
click at [458, 39] on small "/ September 29, 2025 / 10:00 - 12:00 / Mary Kamieniarz-Christu Serene Care / fi…" at bounding box center [463, 33] width 601 height 18
copy small "Mary Kamieniarz-Christu Serene Care"
click at [1107, 483] on link "Save Changes" at bounding box center [1157, 466] width 223 height 34
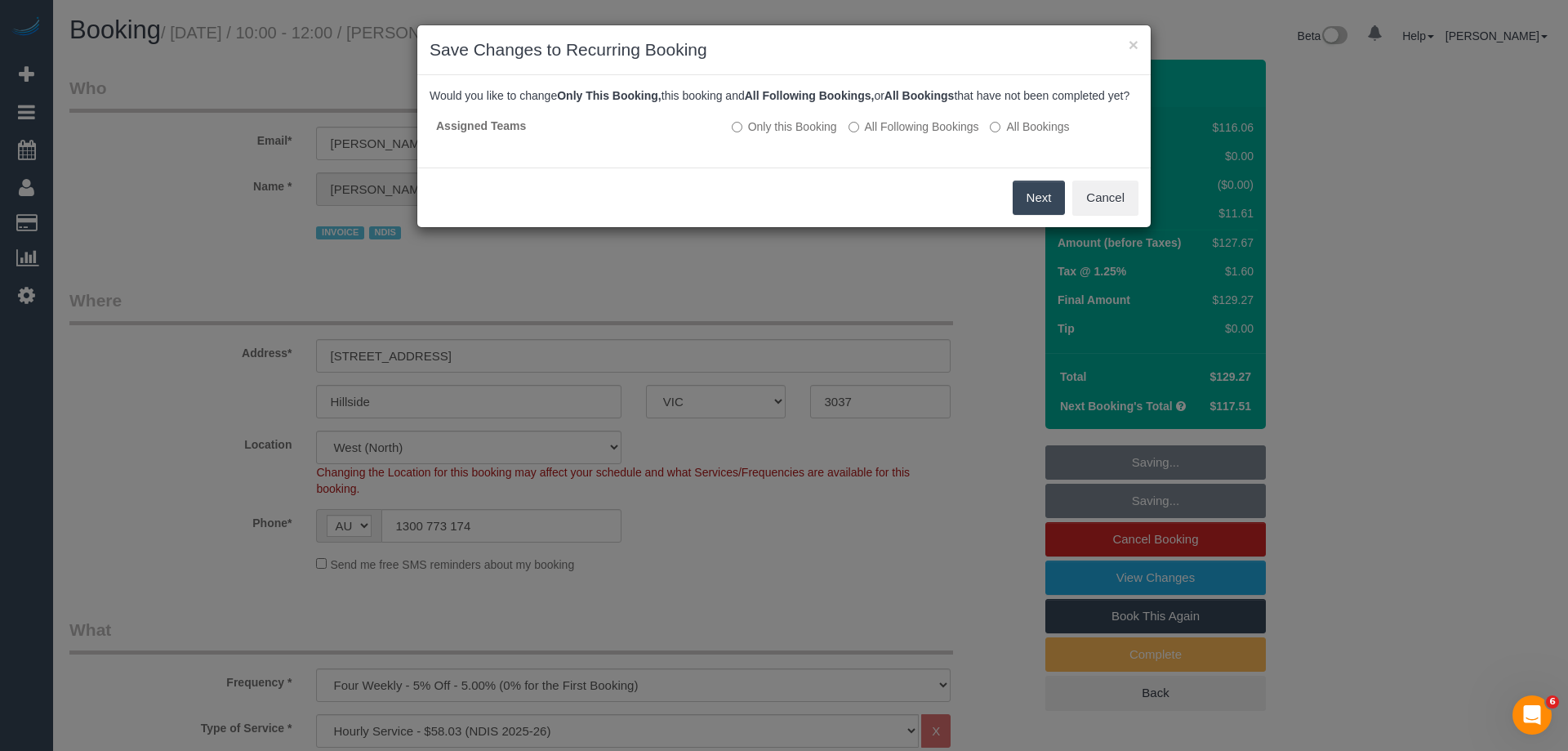
click at [1036, 210] on button "Next" at bounding box center [1039, 197] width 53 height 34
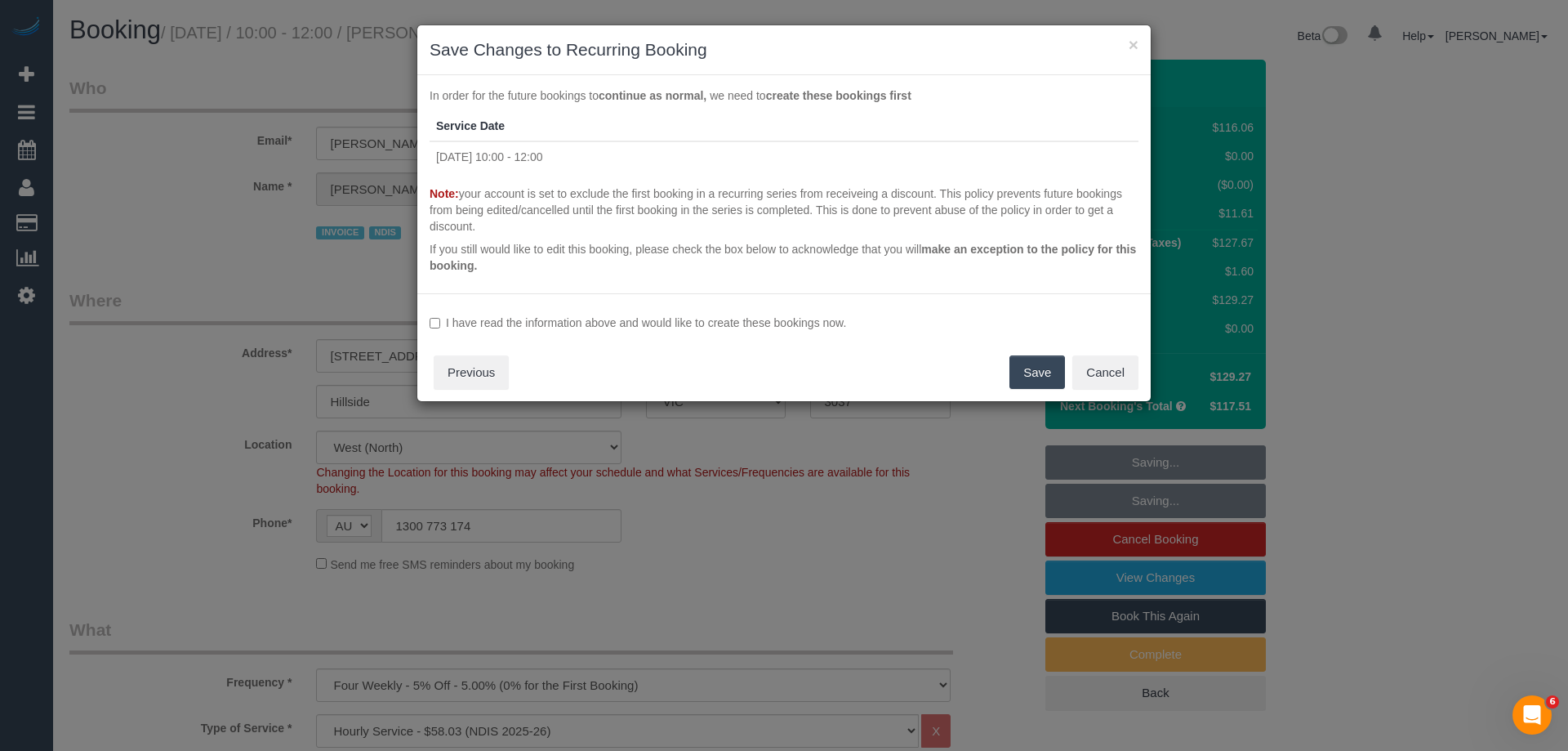
click at [585, 321] on label "I have read the information above and would like to create these bookings now." at bounding box center [784, 323] width 708 height 17
click at [1038, 374] on button "Save" at bounding box center [1036, 372] width 56 height 34
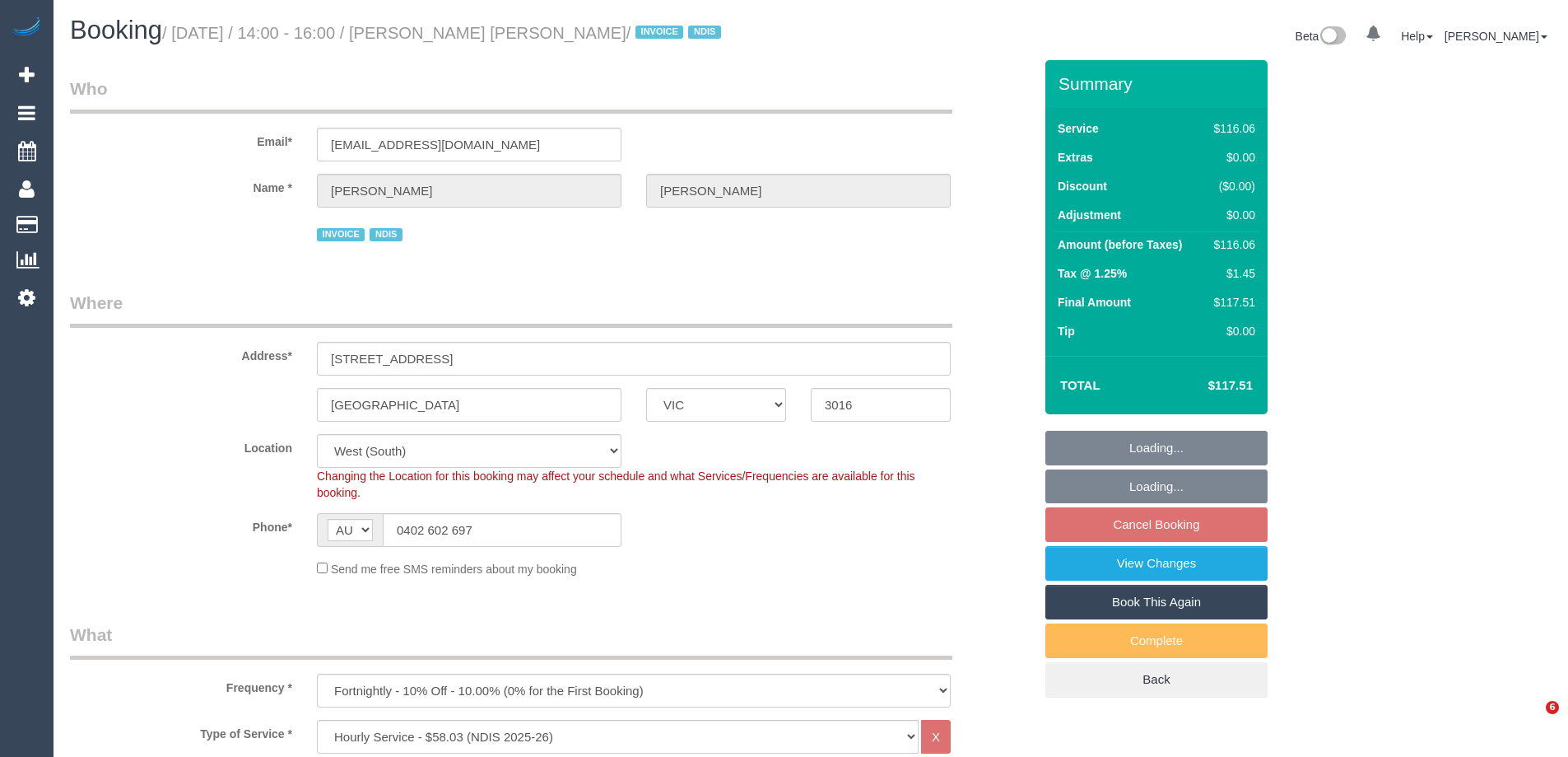
select select "VIC"
select select "number:29"
select select "number:14"
select select "number:19"
select select "number:25"
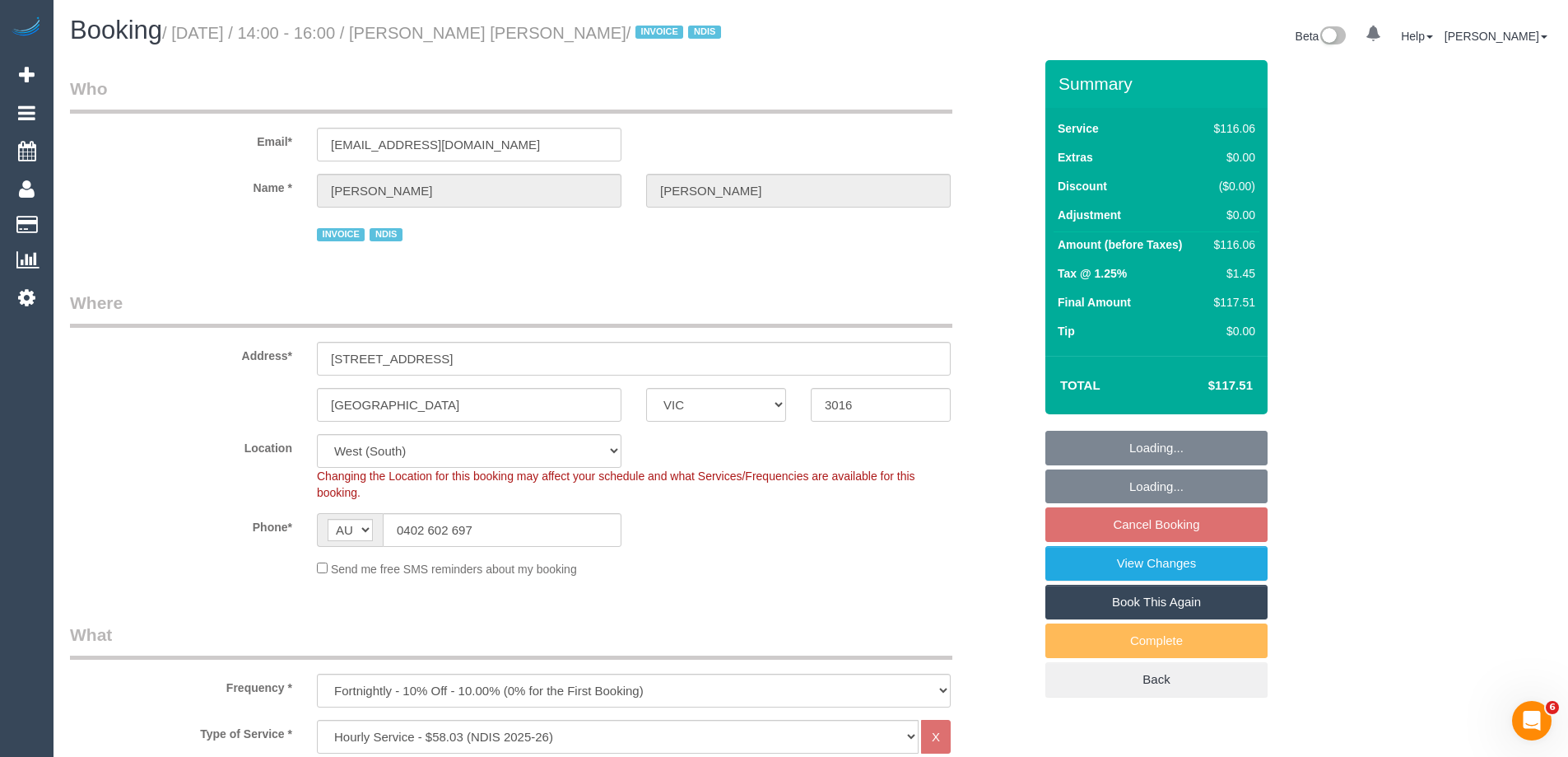
select select "number:34"
select select "number:13"
select select "object:755"
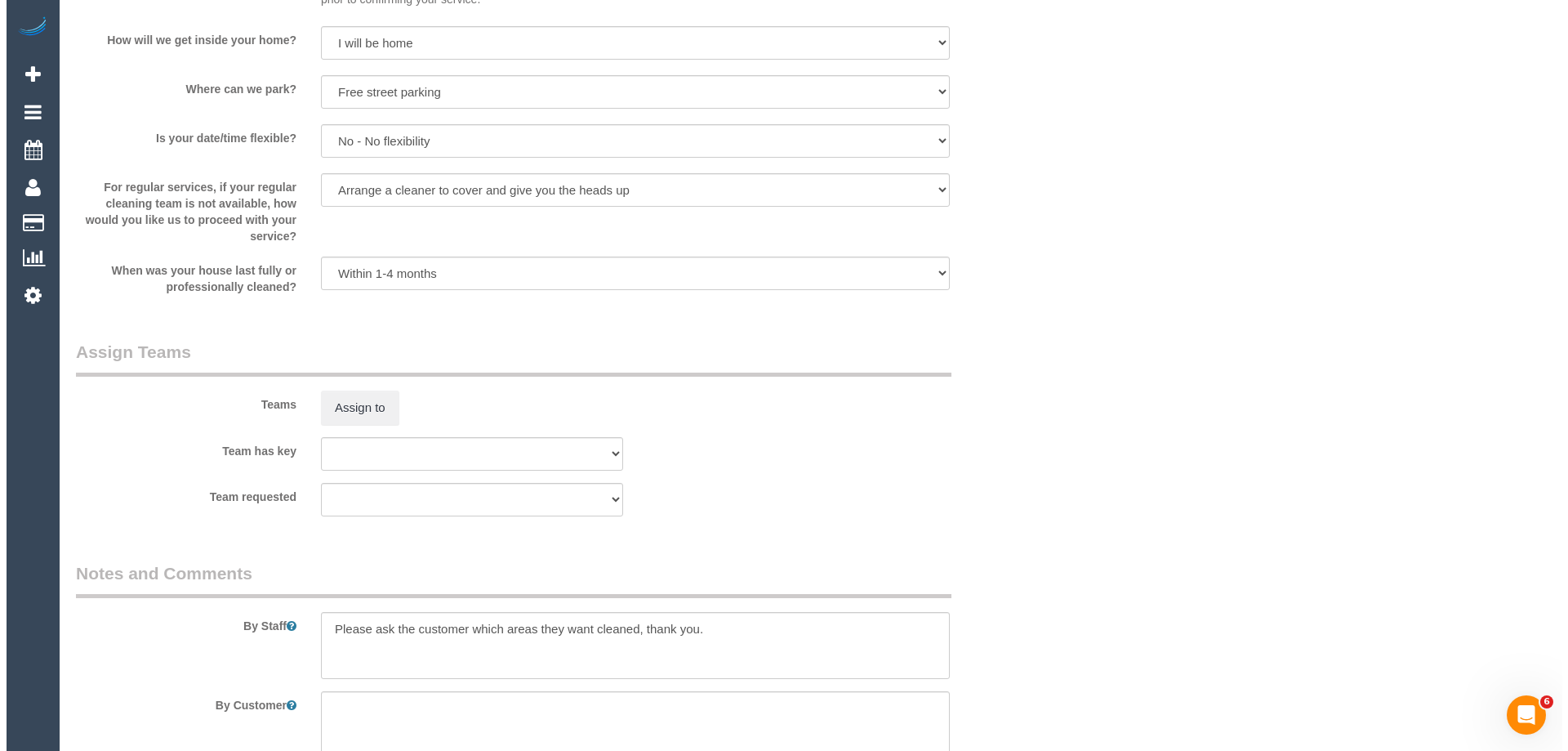
scroll to position [1960, 0]
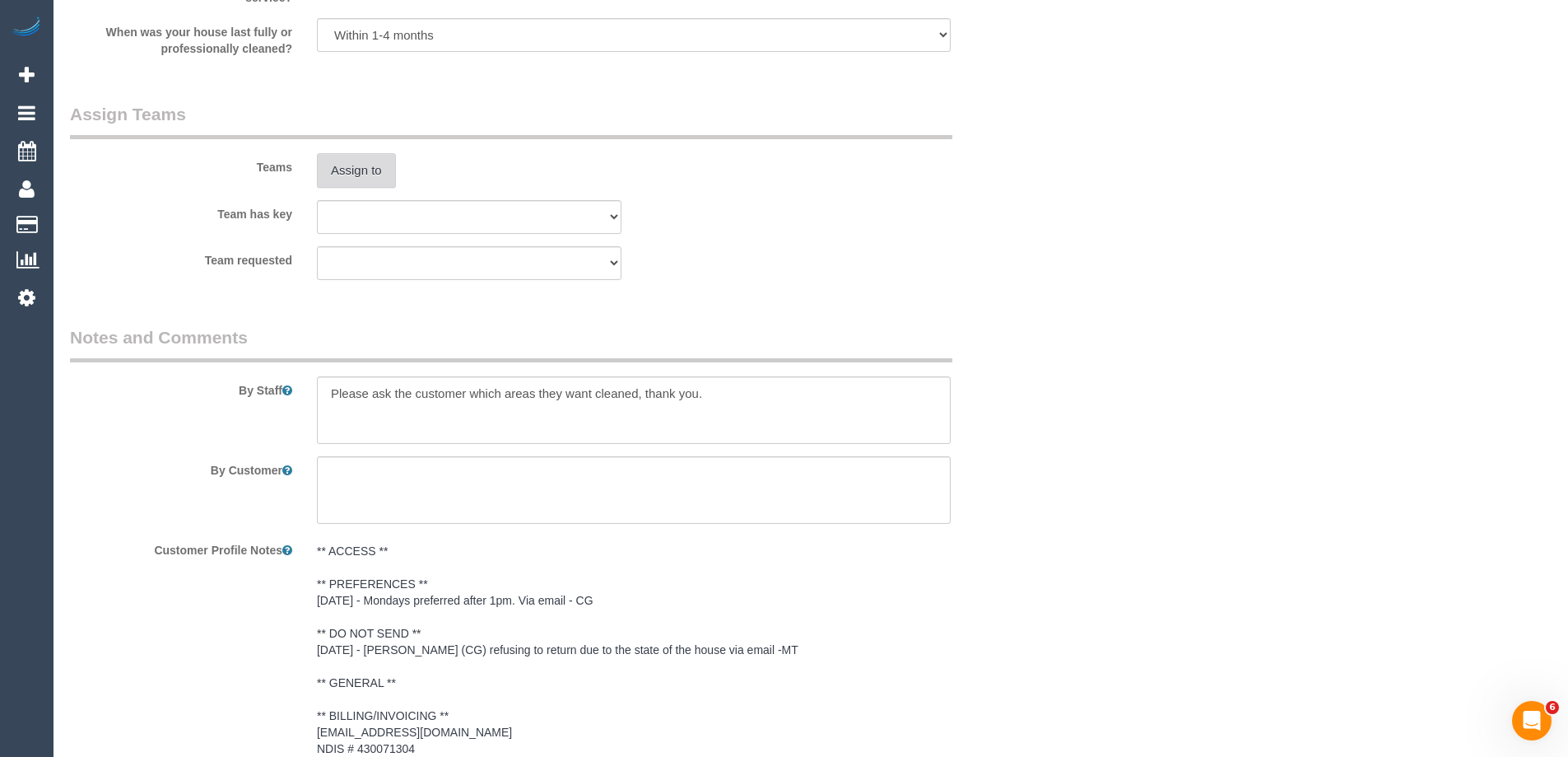
click at [353, 165] on button "Assign to" at bounding box center [357, 170] width 79 height 34
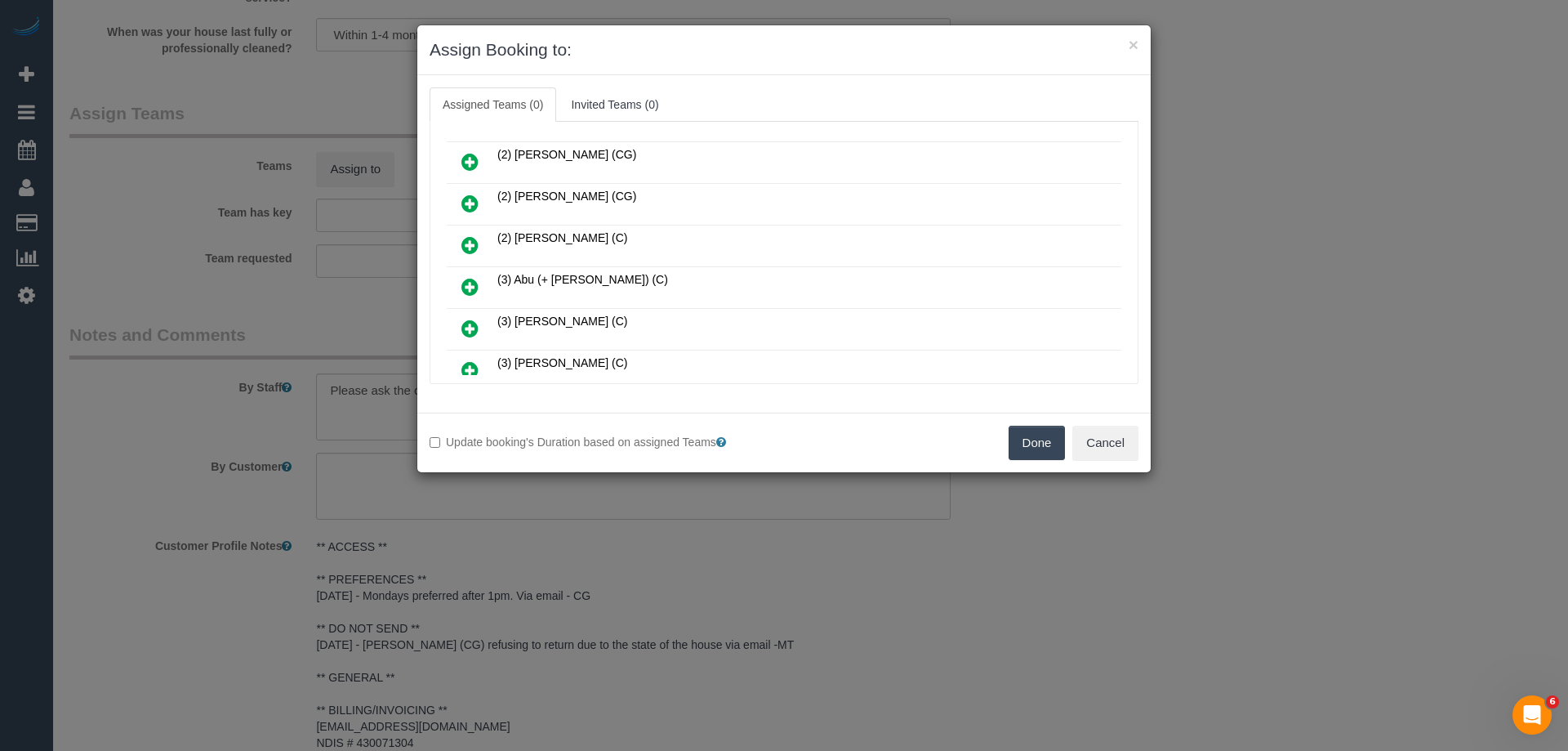
scroll to position [326, 0]
click at [468, 289] on icon at bounding box center [469, 289] width 17 height 19
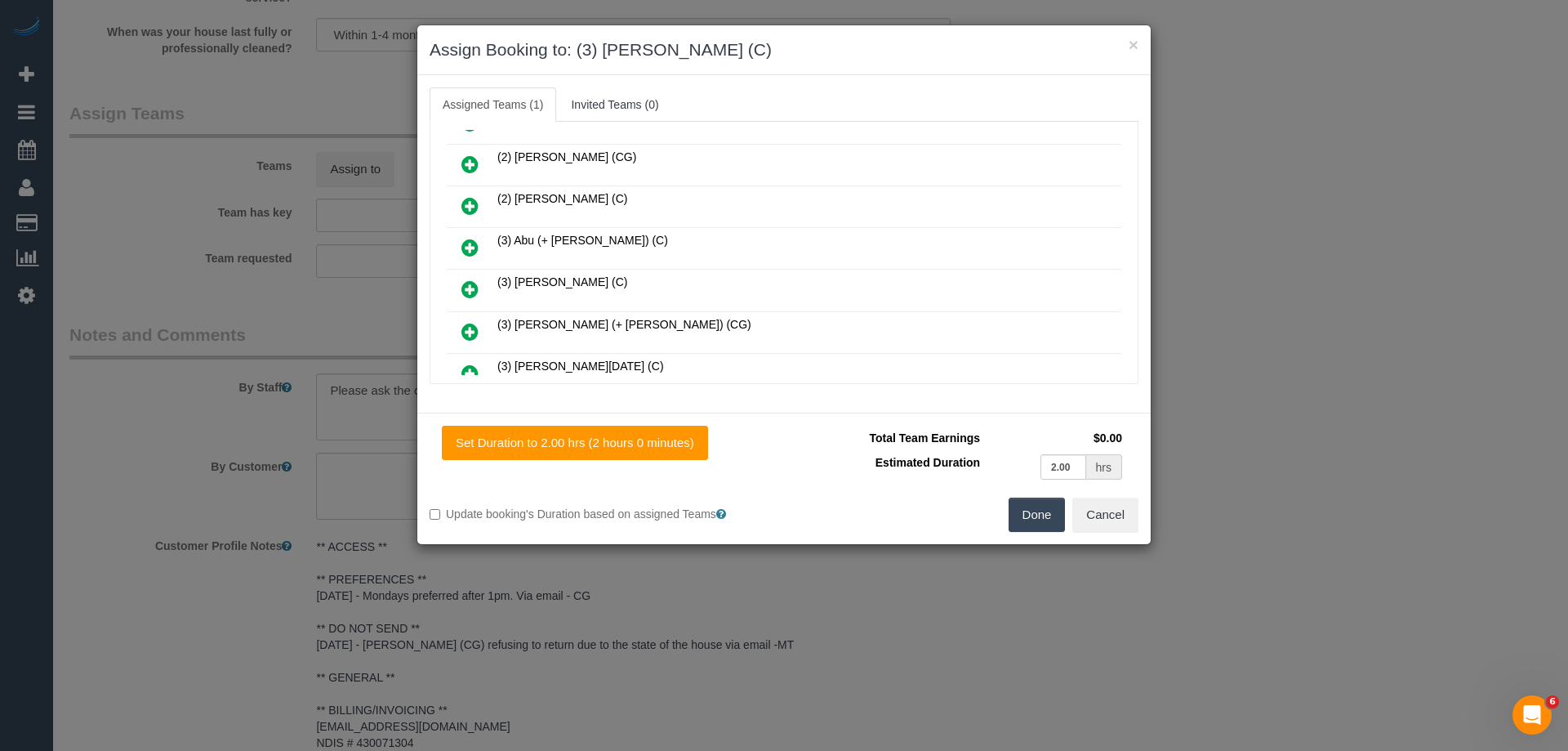
scroll to position [0, 0]
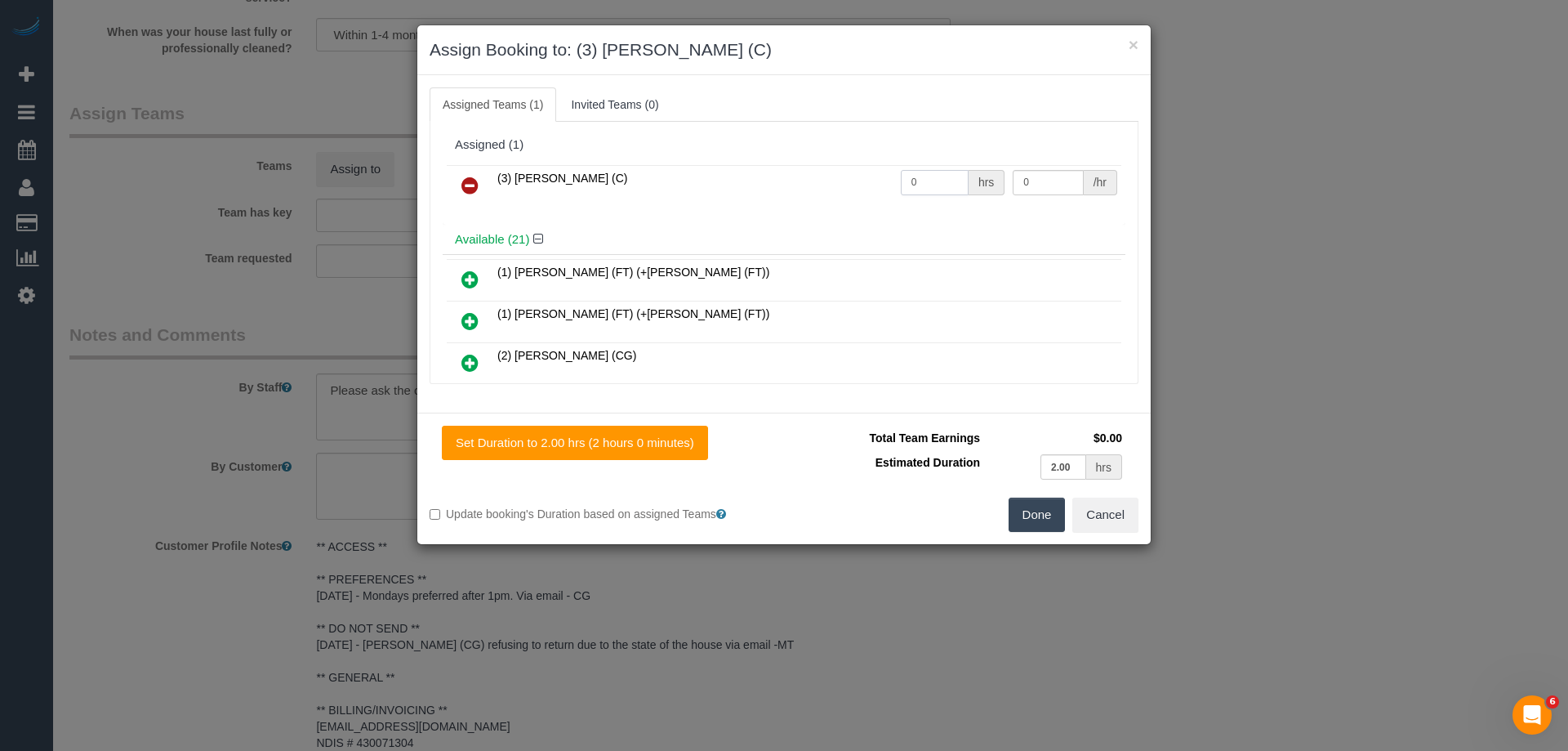
drag, startPoint x: 922, startPoint y: 185, endPoint x: 801, endPoint y: 178, distance: 121.2
click at [807, 180] on tr "(3) [PERSON_NAME] (C) 0 hrs 0 /hr" at bounding box center [784, 185] width 674 height 41
type input "2"
drag, startPoint x: 1021, startPoint y: 182, endPoint x: 985, endPoint y: 182, distance: 36.0
click at [987, 182] on tr "(3) [PERSON_NAME] (C) 2 hrs 0 /hr" at bounding box center [784, 185] width 674 height 41
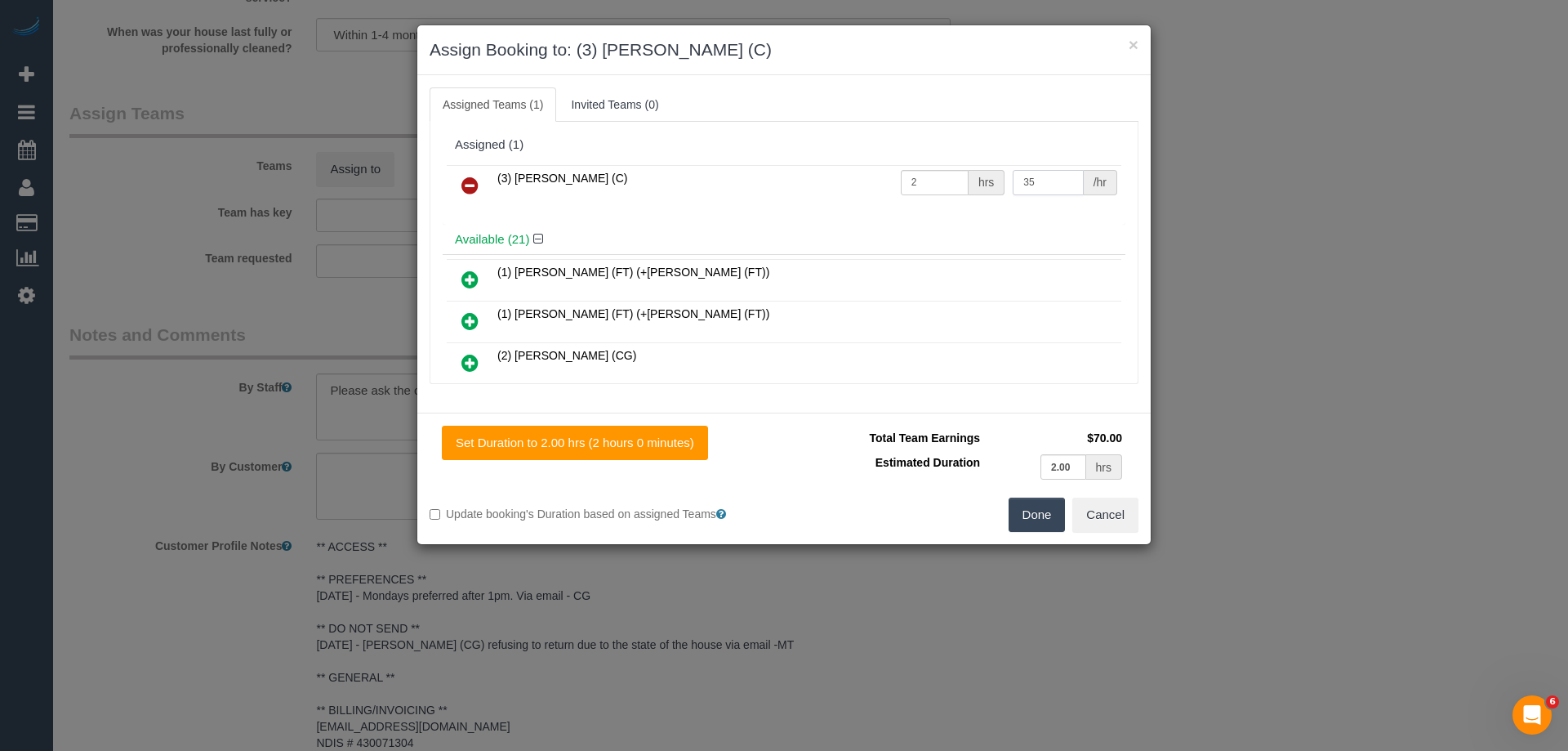
type input "35"
click at [1028, 510] on button "Done" at bounding box center [1036, 514] width 57 height 34
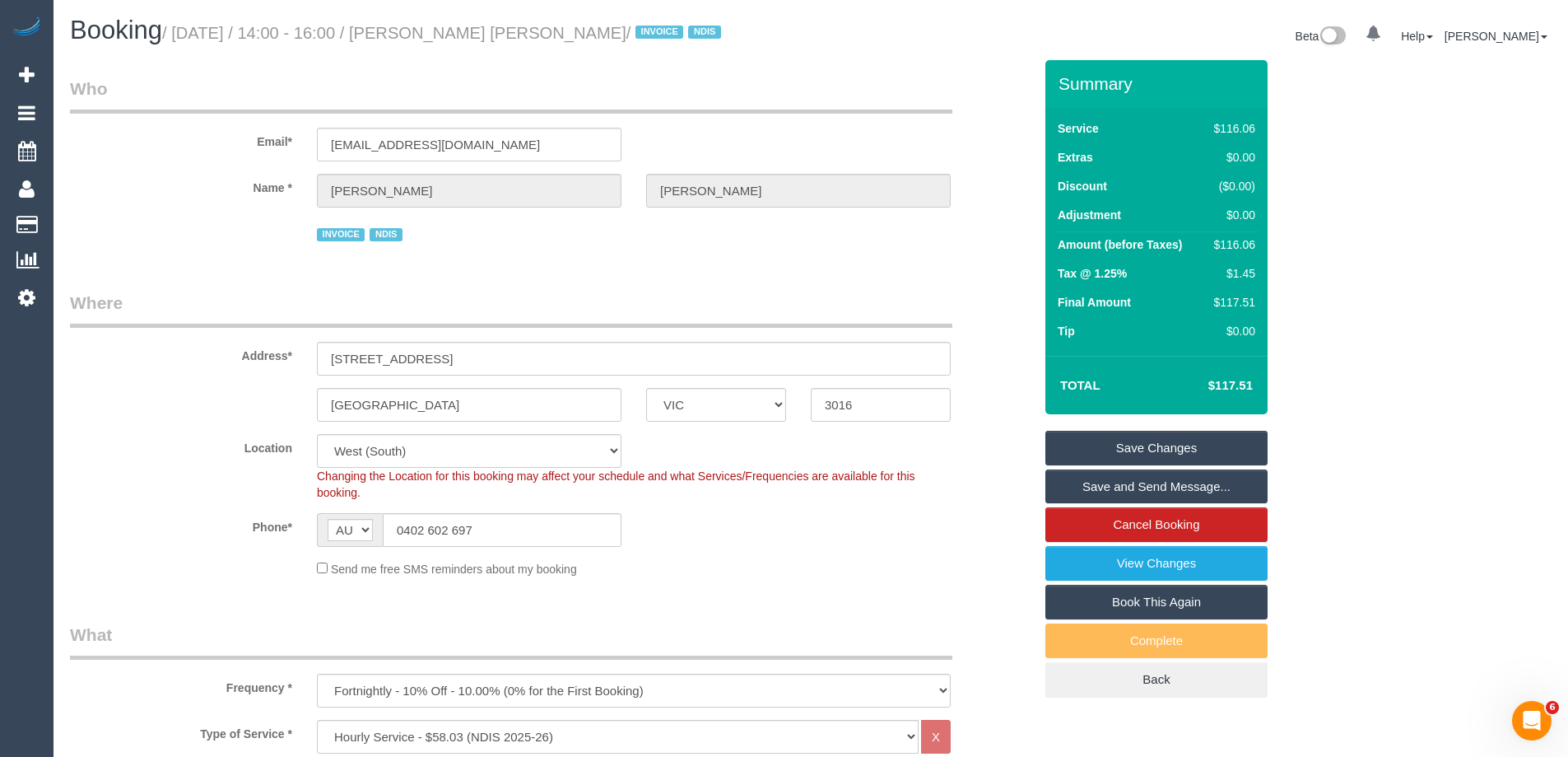
drag, startPoint x: 630, startPoint y: 32, endPoint x: 457, endPoint y: 27, distance: 173.1
click at [457, 27] on small "/ [DATE] / 14:00 - 16:00 / [PERSON_NAME] [PERSON_NAME] / INVOICE NDIS" at bounding box center [444, 33] width 564 height 18
copy small "[PERSON_NAME] [PERSON_NAME]"
click at [1080, 487] on link "Save and Send Message..." at bounding box center [1157, 486] width 223 height 34
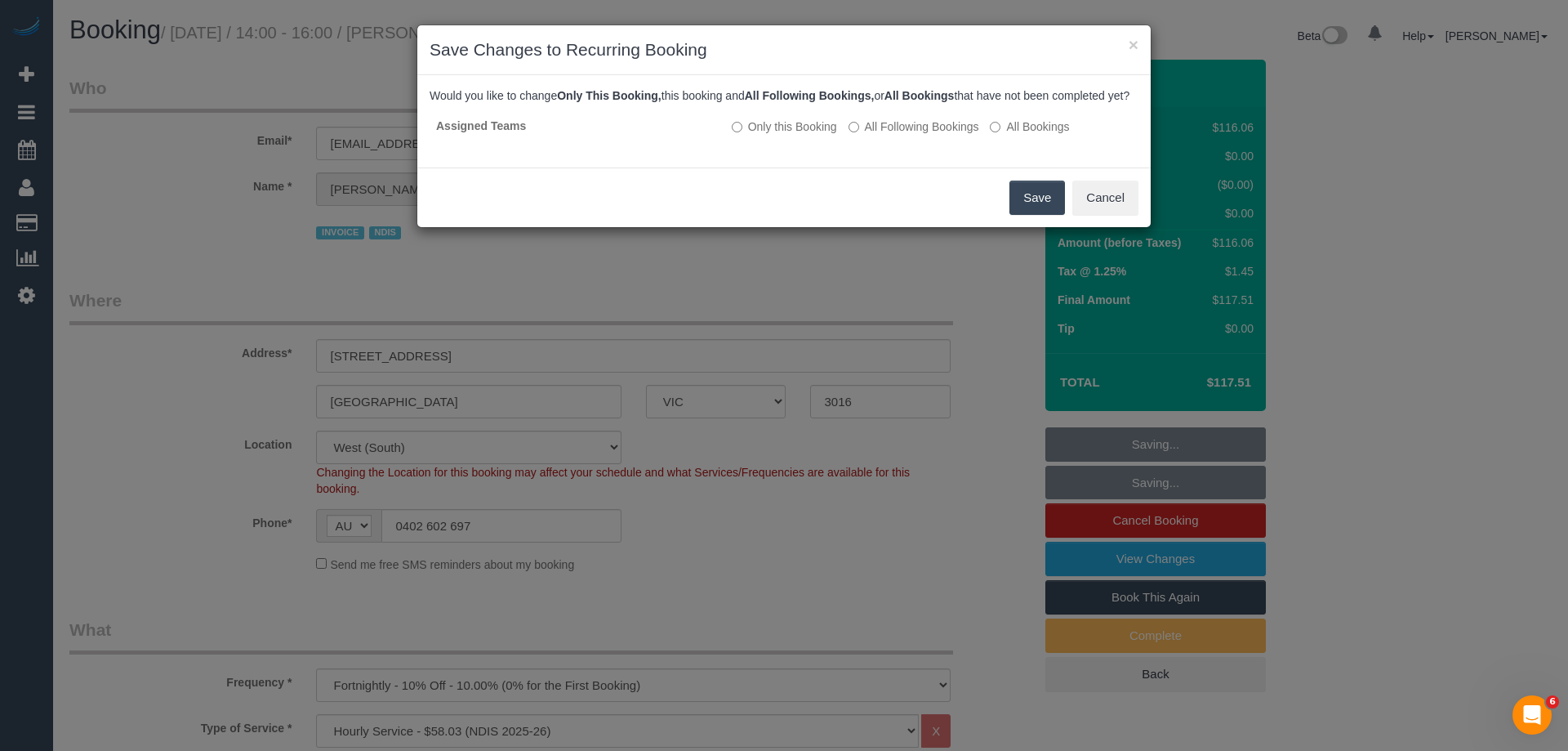
click at [1046, 211] on button "Save" at bounding box center [1036, 197] width 56 height 34
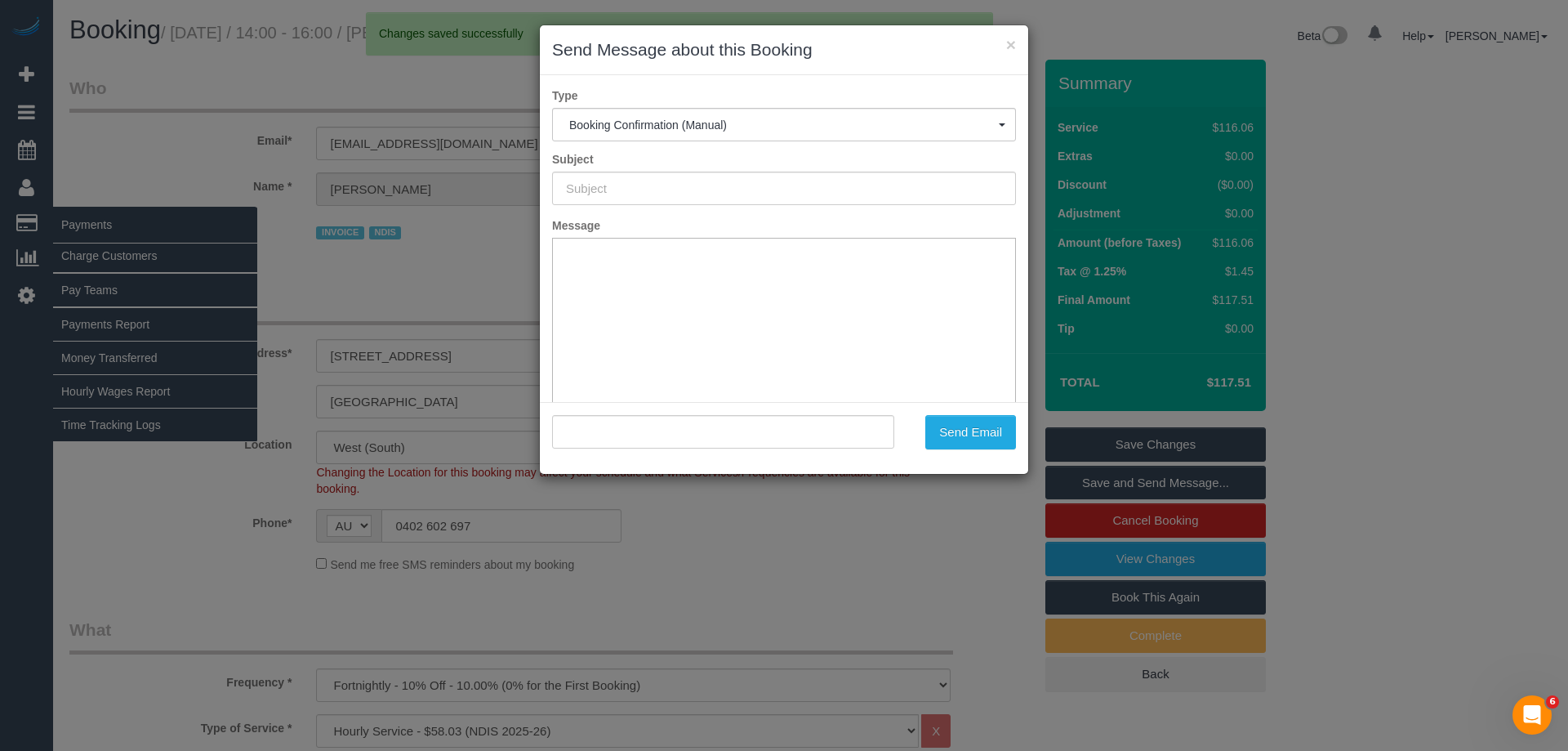
type input "Booking Confirmed"
type input ""[PERSON_NAME] [PERSON_NAME]" <[EMAIL_ADDRESS][DOMAIN_NAME]>"
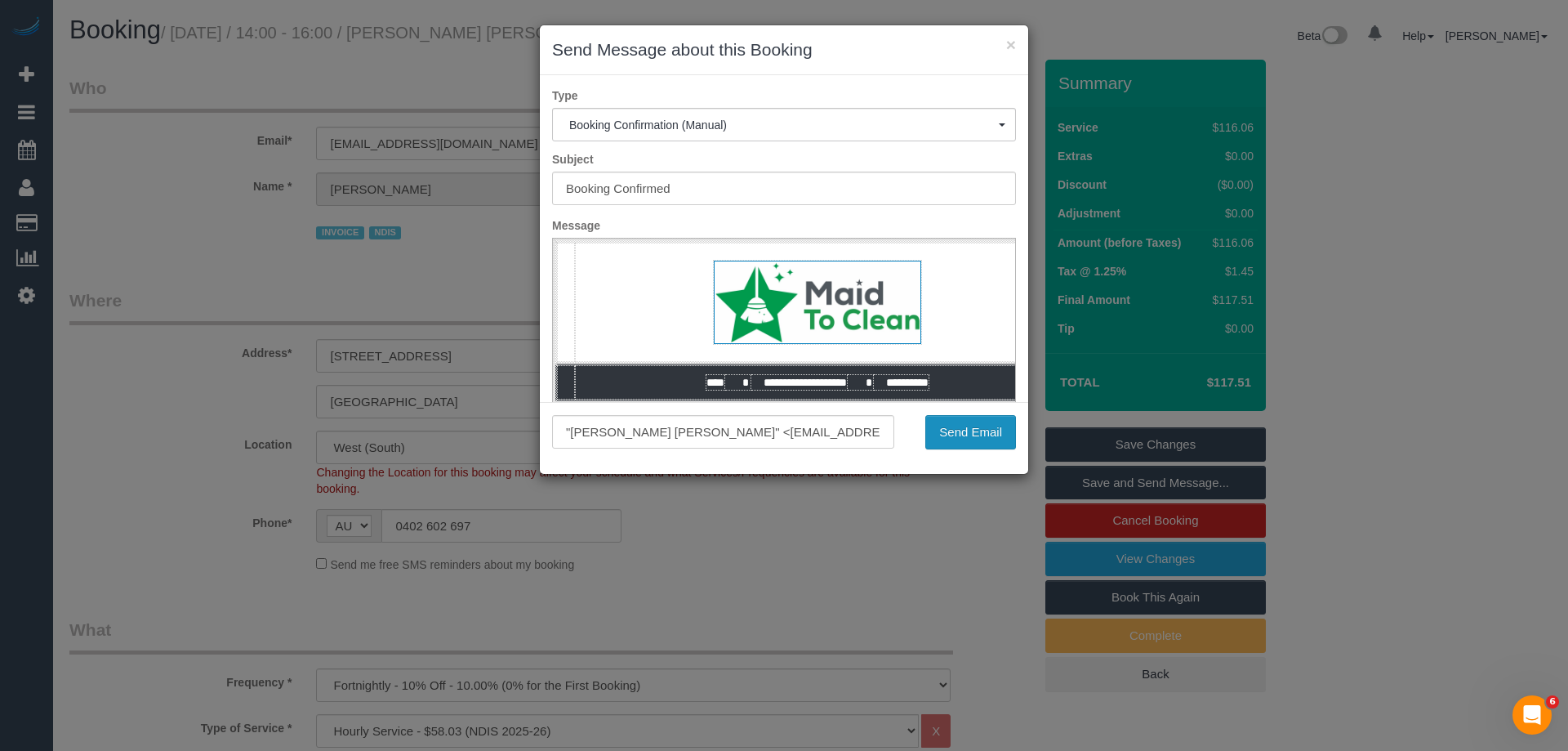
click at [994, 425] on button "Send Email" at bounding box center [970, 432] width 91 height 34
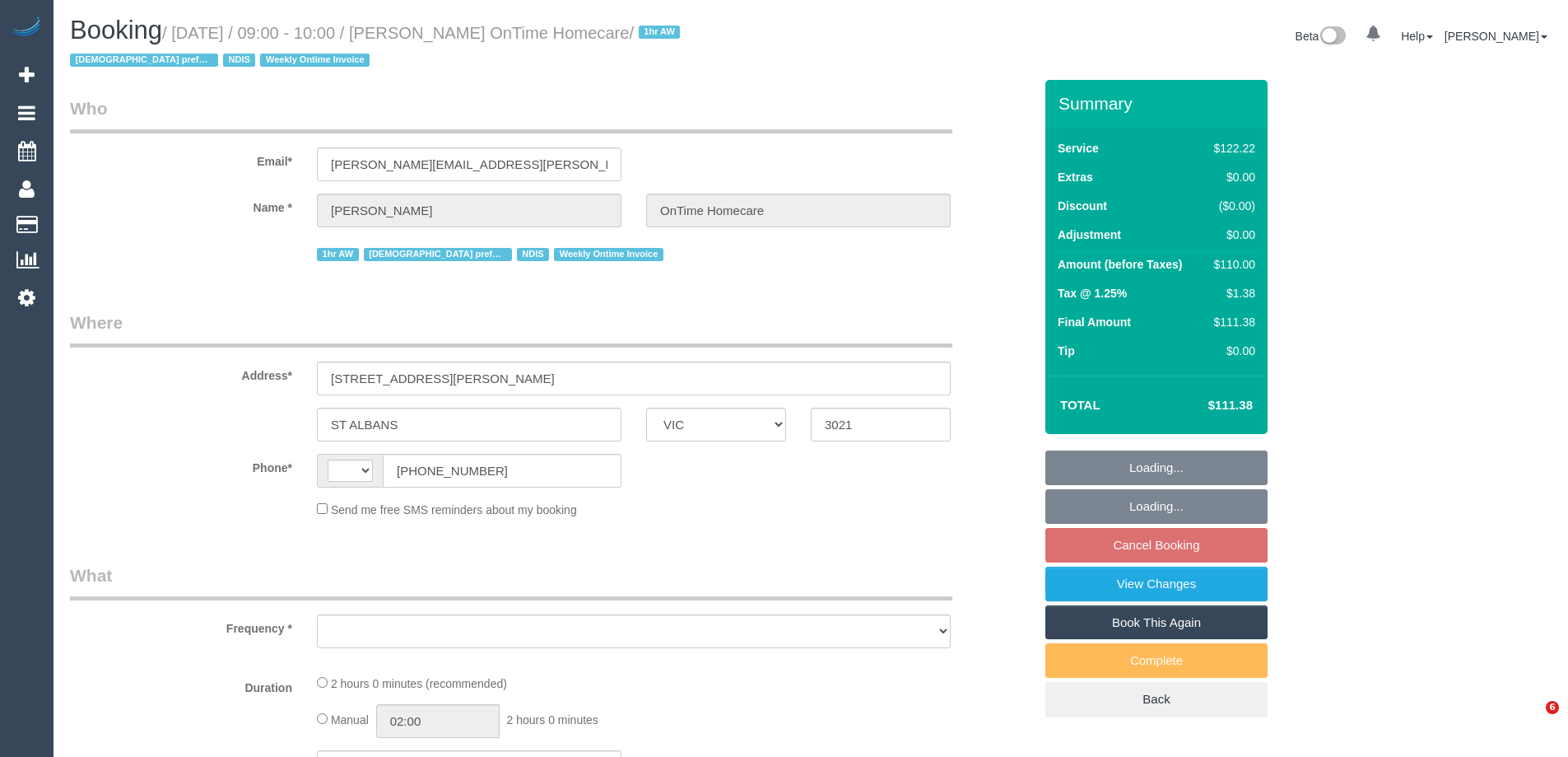
select select "VIC"
select select "string:AU"
select select "object:548"
select select "number:27"
select select "number:14"
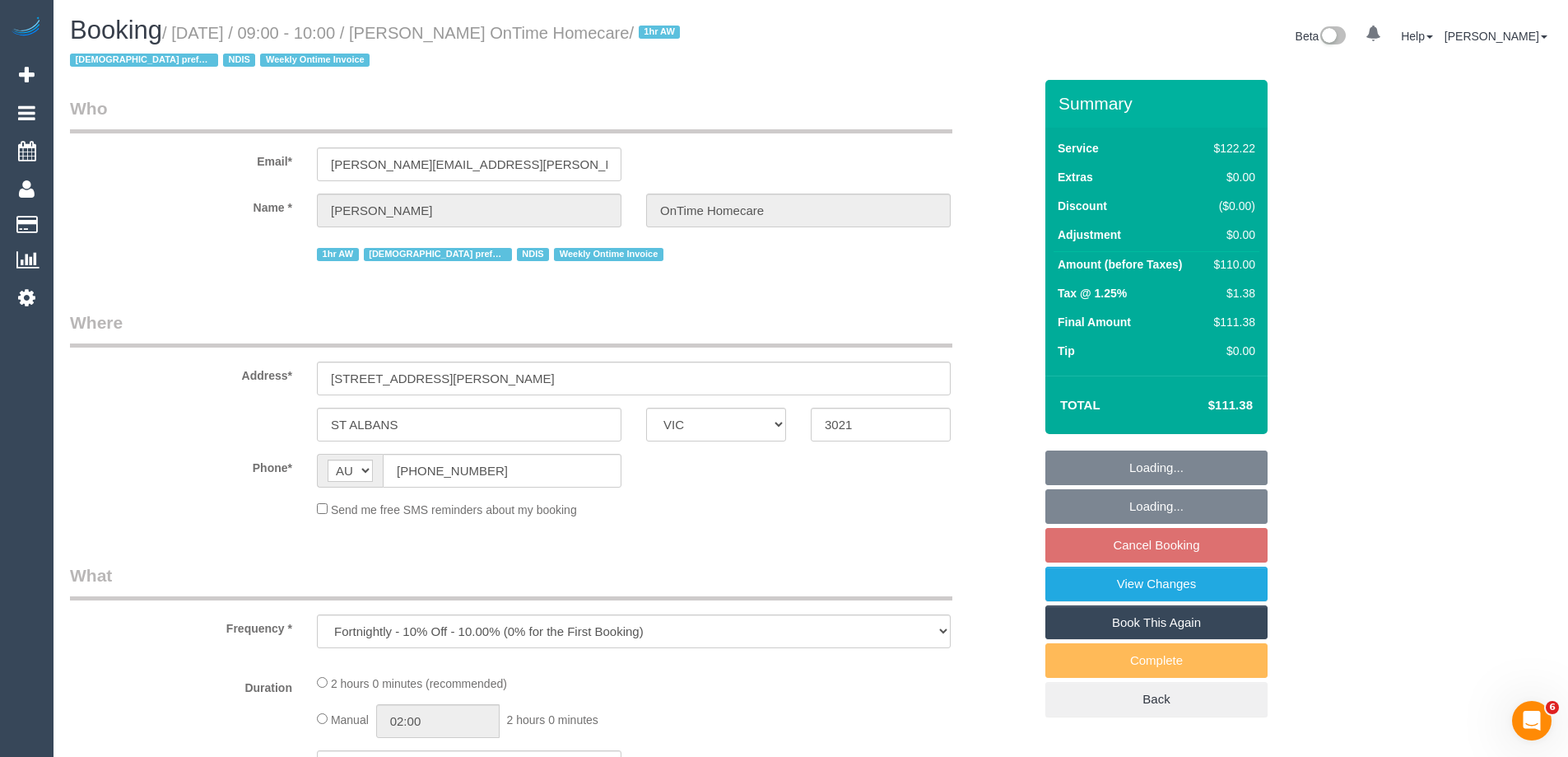
select select "number:19"
select select "number:22"
select select "number:35"
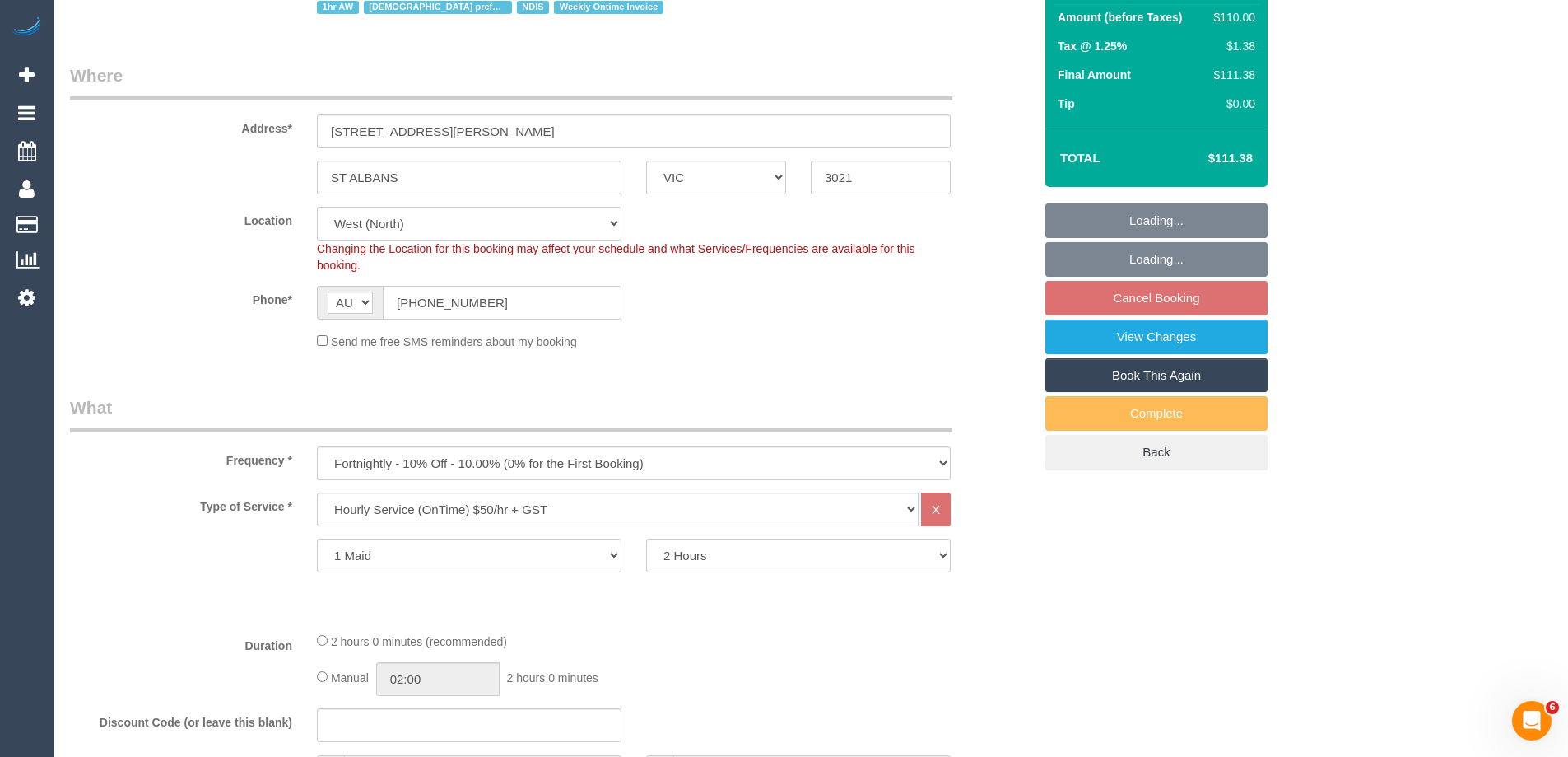
select select "object:1311"
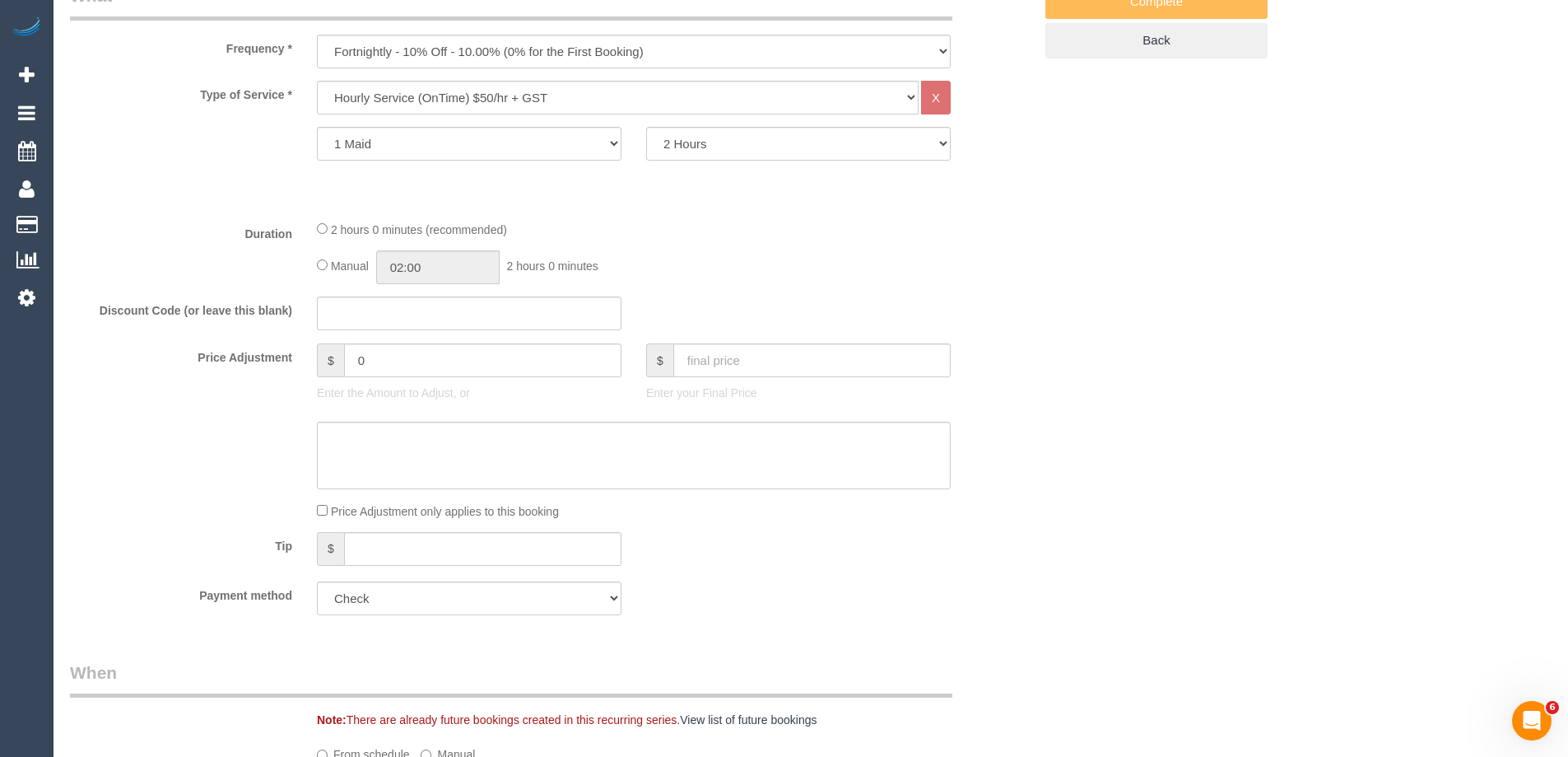
scroll to position [1236, 0]
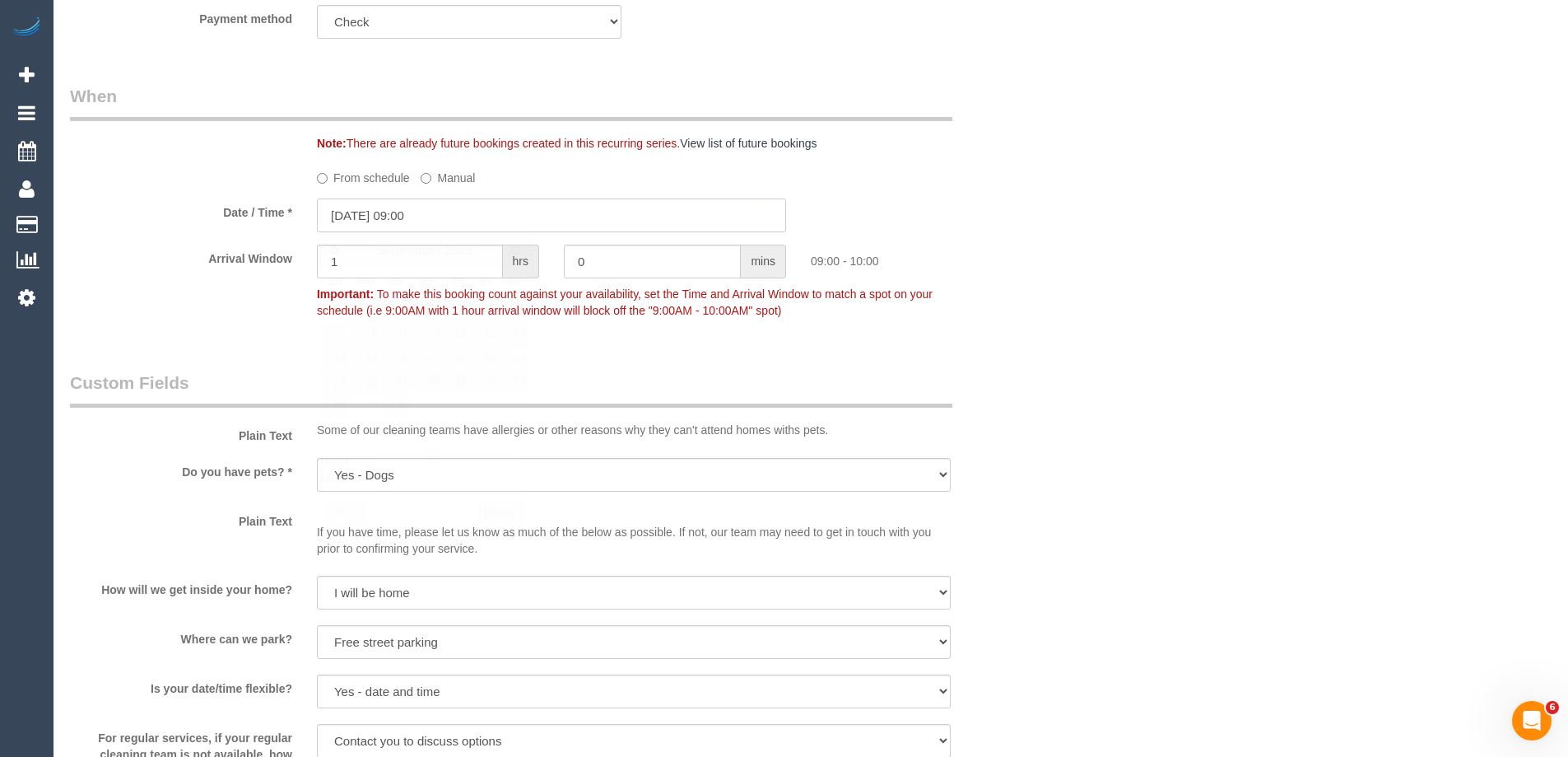
click at [419, 208] on input "[DATE] 09:00" at bounding box center [552, 215] width 469 height 34
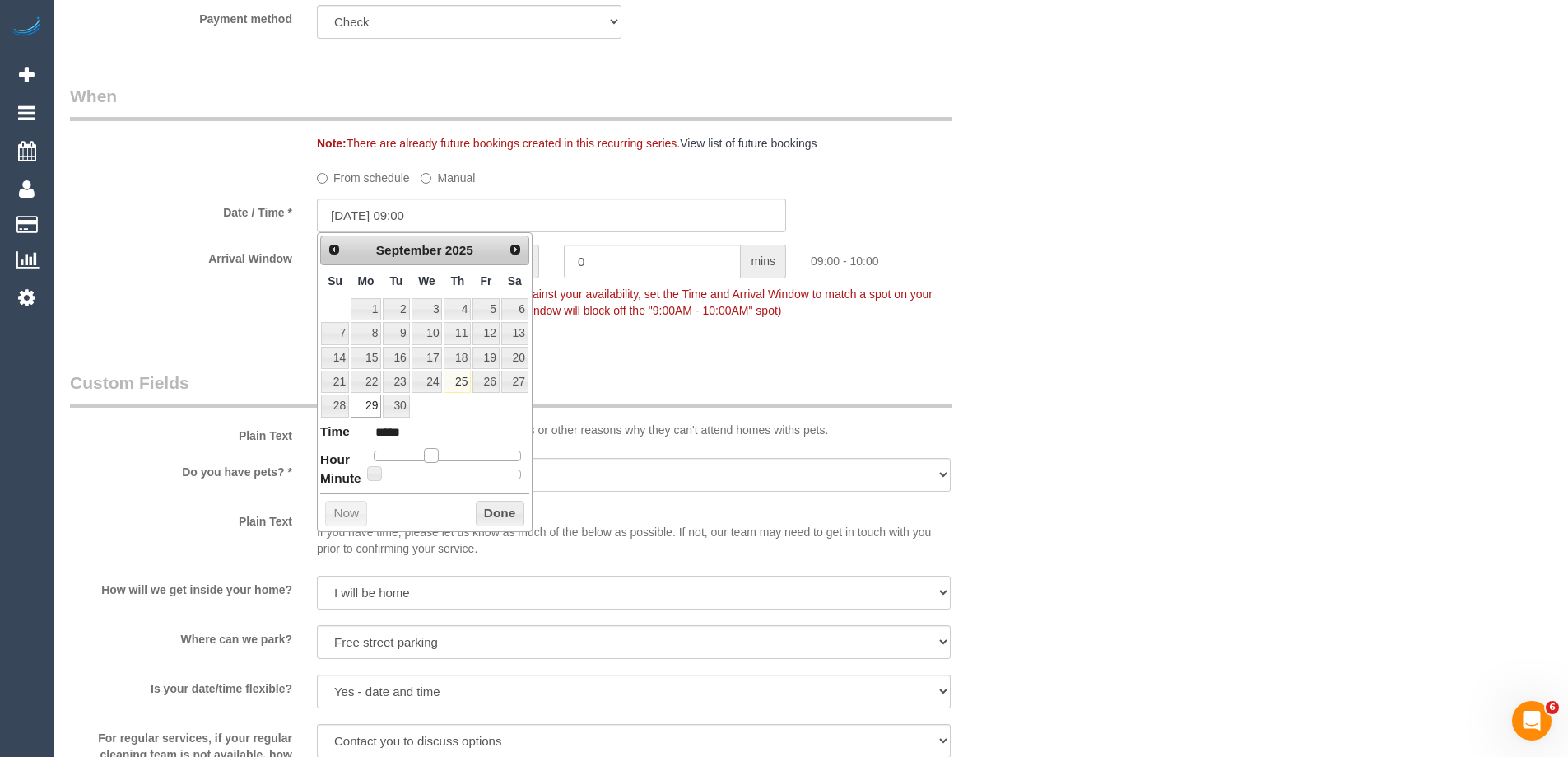
type input "[DATE] 10:00"
type input "*****"
click at [433, 458] on span at bounding box center [438, 456] width 15 height 15
click at [481, 510] on button "Done" at bounding box center [500, 514] width 49 height 27
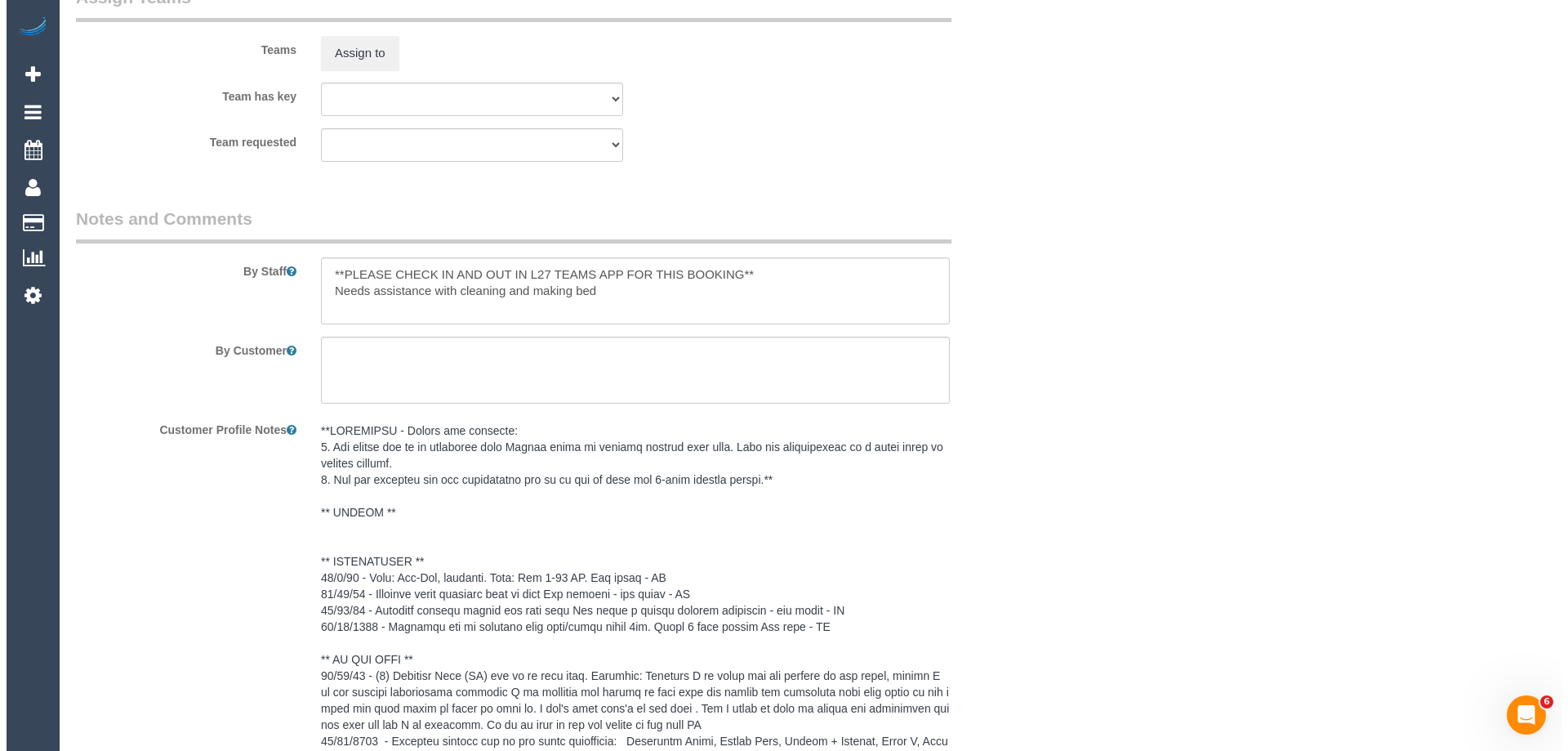
scroll to position [2125, 0]
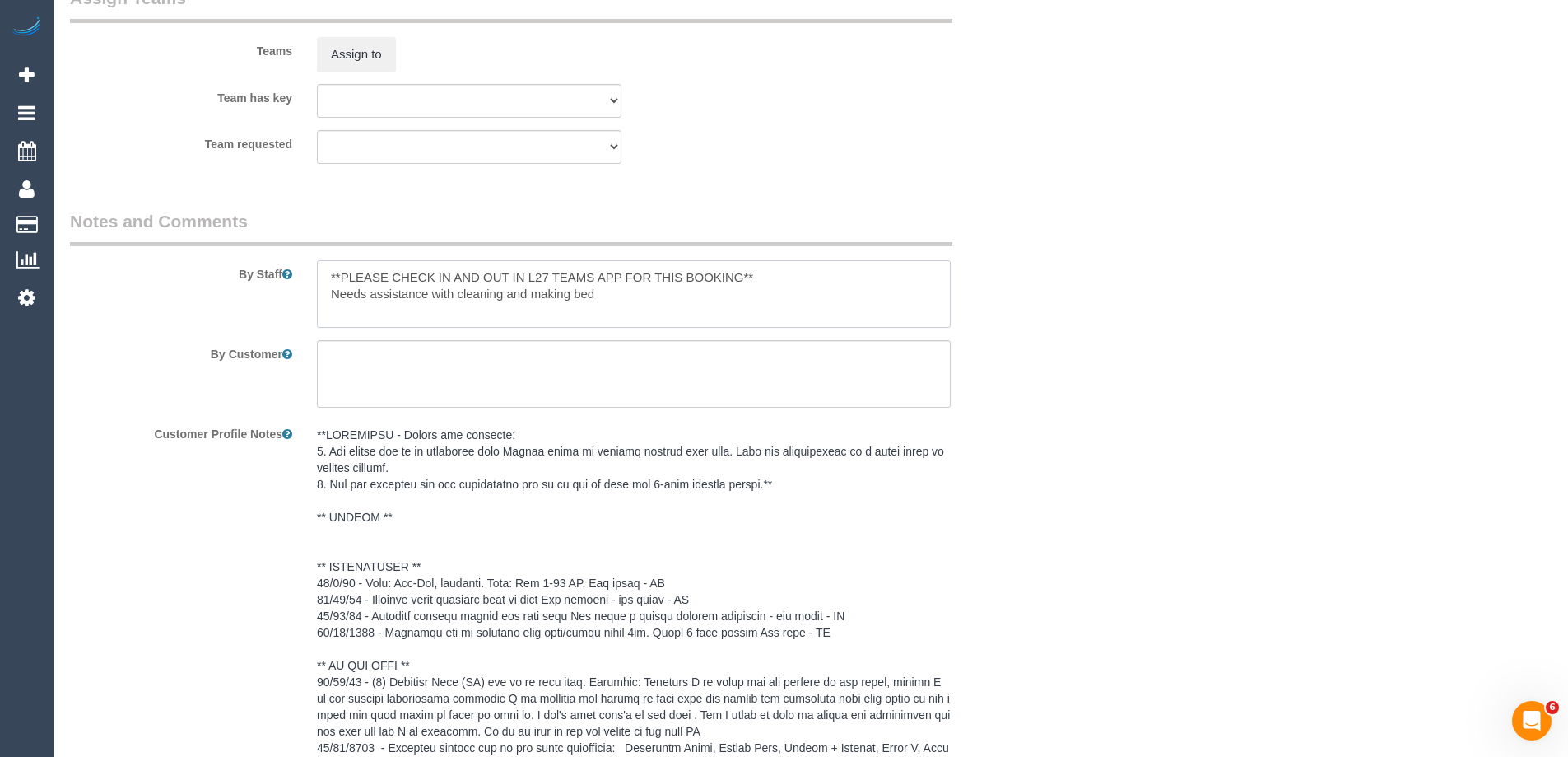
click at [323, 272] on textarea at bounding box center [634, 294] width 634 height 67
type textarea "*Cover* **PLEASE CHECK IN AND OUT IN L27 TEAMS APP FOR THIS BOOKING** Needs ass…"
click at [359, 64] on button "Assign to" at bounding box center [357, 54] width 79 height 34
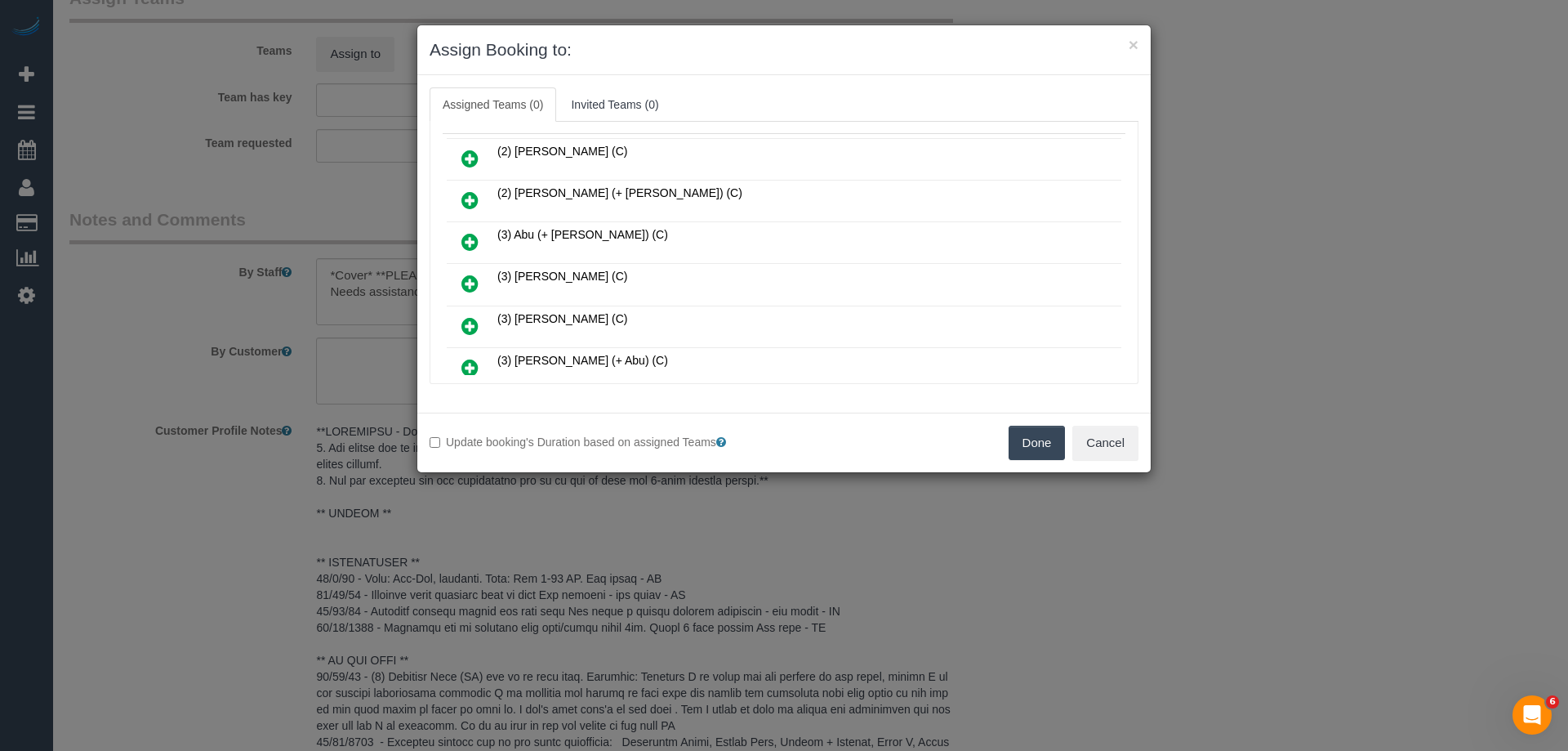
scroll to position [163, 0]
click at [476, 239] on icon at bounding box center [469, 244] width 17 height 19
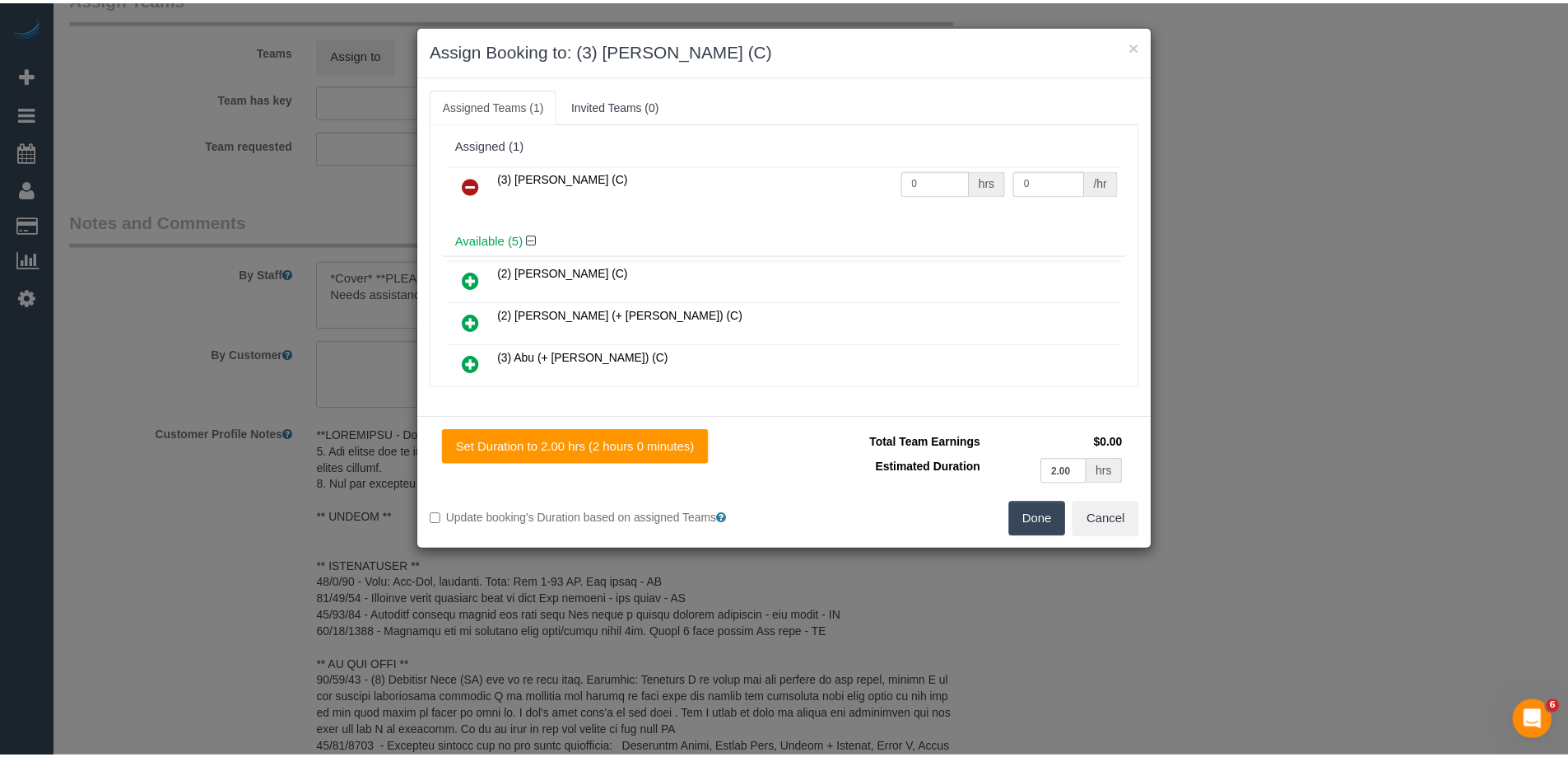
scroll to position [0, 0]
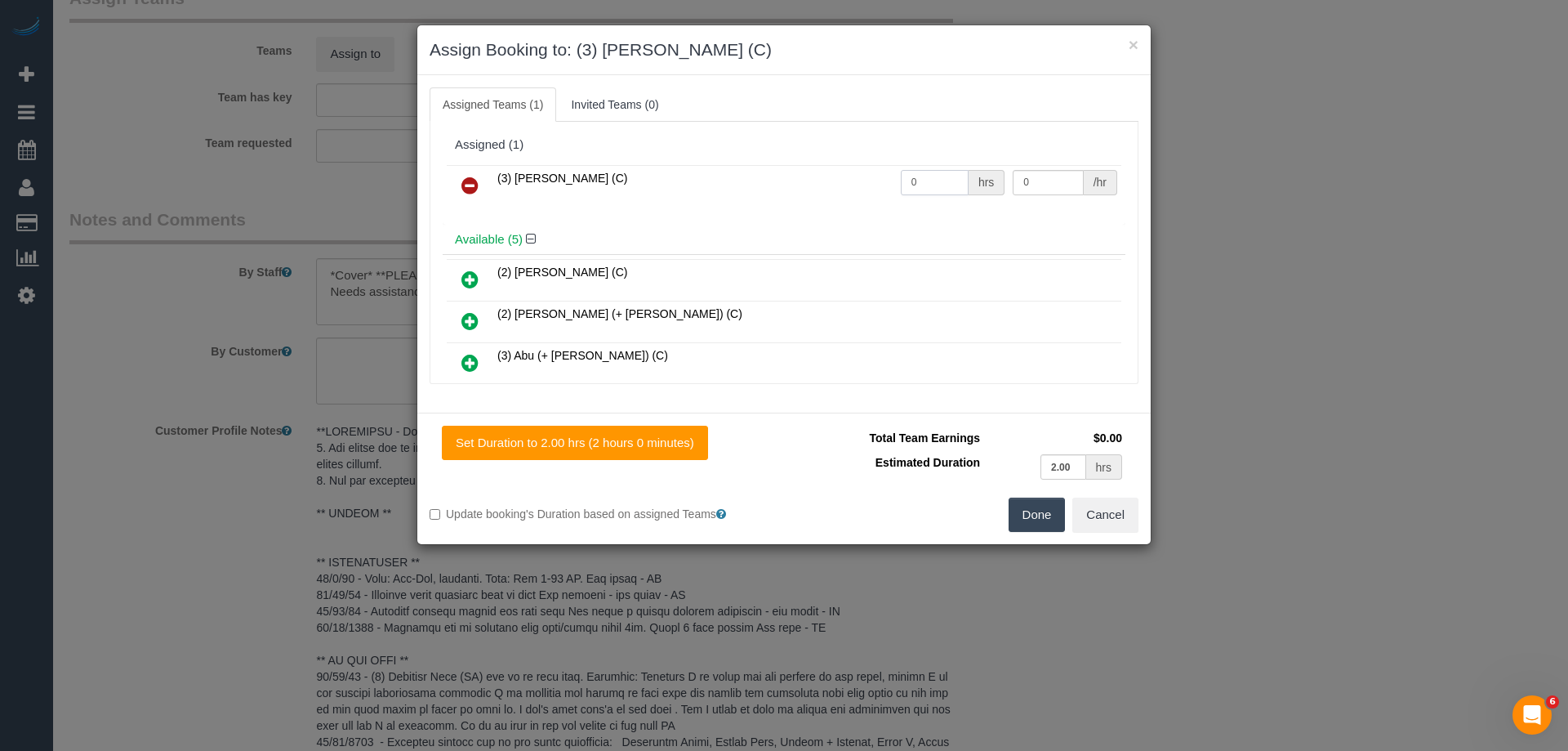
drag, startPoint x: 948, startPoint y: 180, endPoint x: 772, endPoint y: 181, distance: 176.0
click at [772, 181] on tr "(3) Gwendolyn Allen (C) 0 hrs 0 /hr" at bounding box center [784, 185] width 674 height 41
type input "2"
drag, startPoint x: 1061, startPoint y: 185, endPoint x: 948, endPoint y: 179, distance: 113.2
click at [962, 177] on tr "(3) Gwendolyn Allen (C) 2 hrs 0 /hr" at bounding box center [784, 185] width 674 height 41
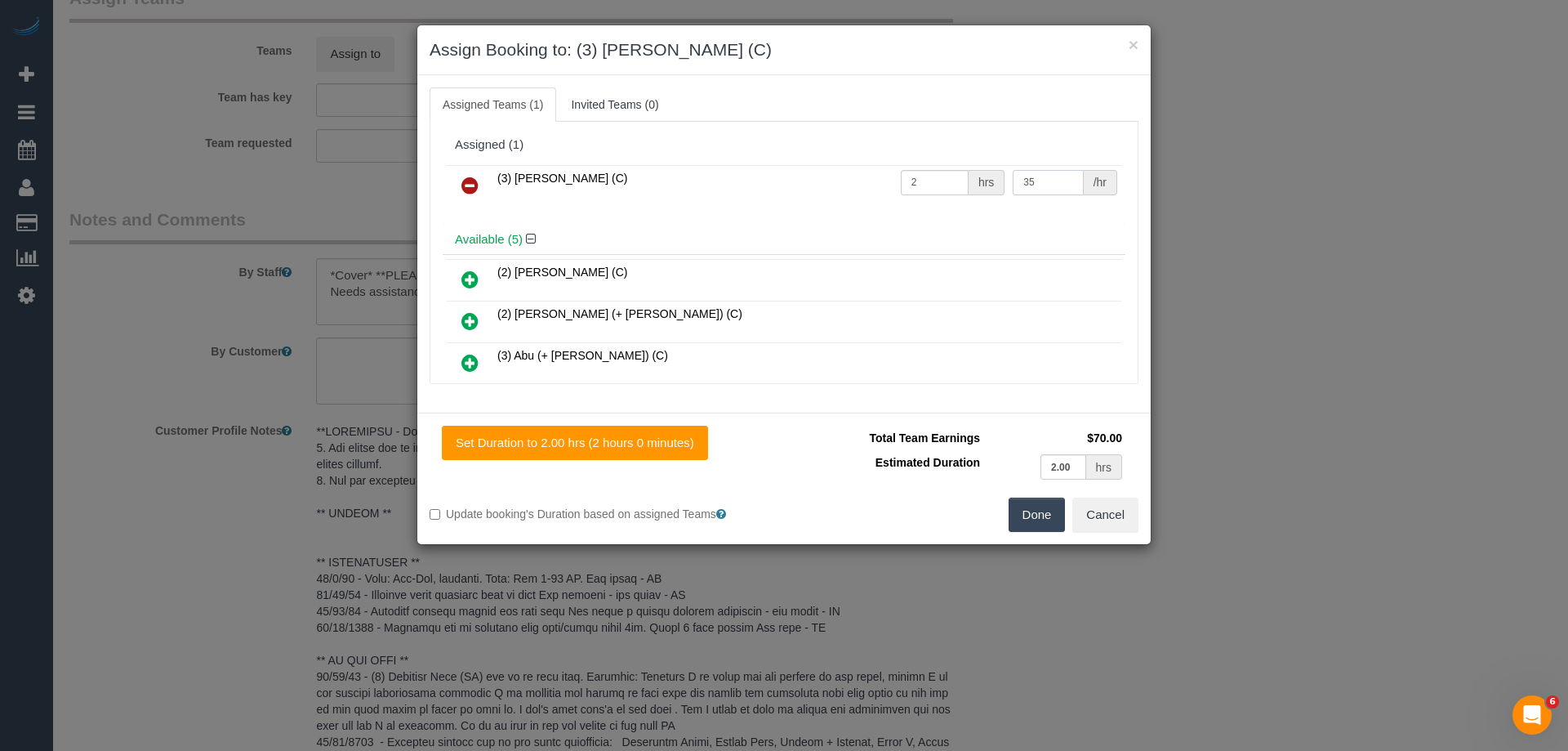
type input "35"
click at [1030, 512] on button "Done" at bounding box center [1036, 514] width 57 height 34
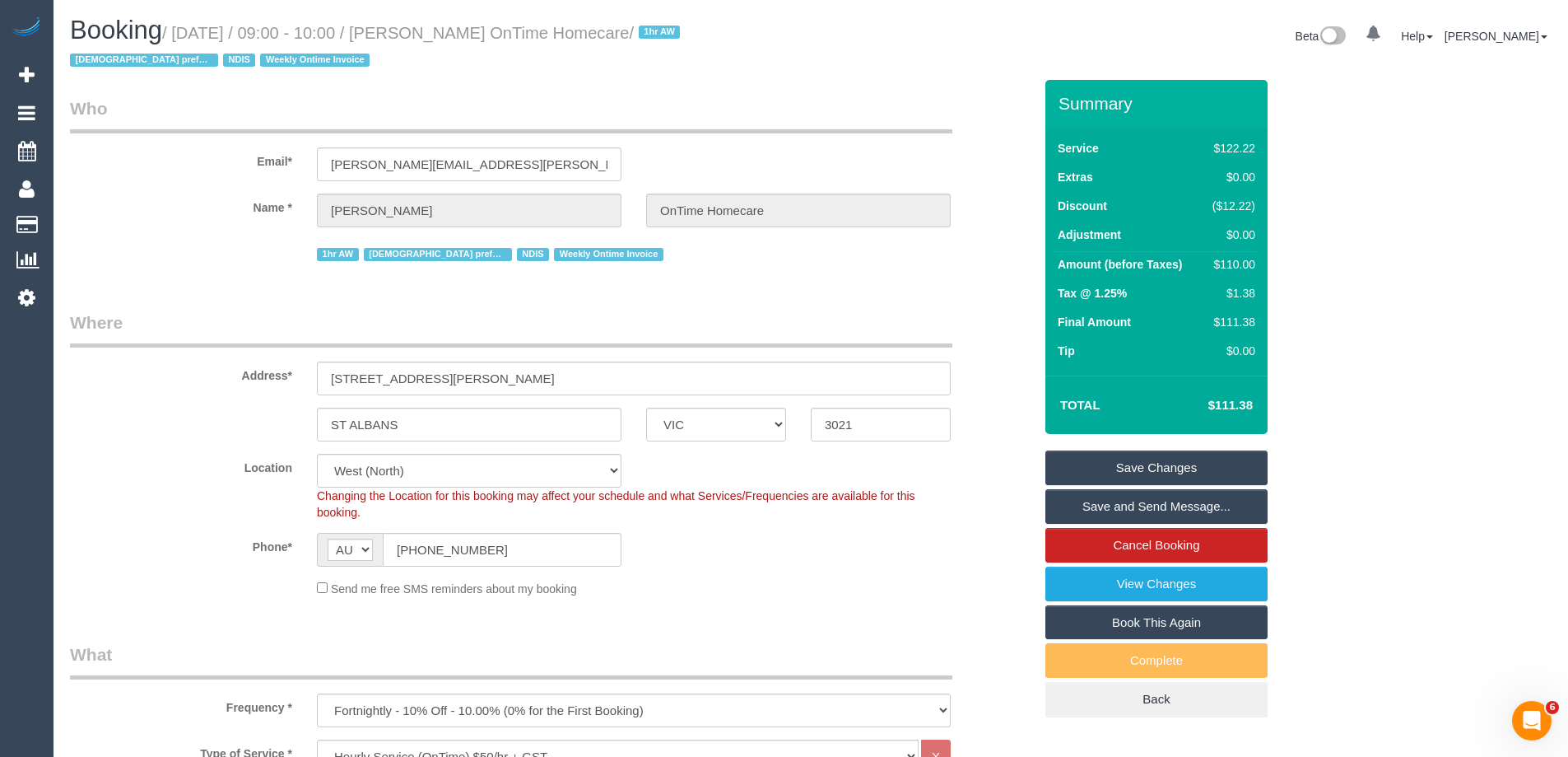
drag, startPoint x: 693, startPoint y: 35, endPoint x: 457, endPoint y: 39, distance: 236.0
click at [457, 39] on small "/ September 29, 2025 / 09:00 - 10:00 / Michael Bray OnTime Homecare / 1hr AW Fe…" at bounding box center [378, 47] width 615 height 46
copy small "Michael Bray OnTime Homecare"
click at [1079, 472] on link "Save Changes" at bounding box center [1157, 467] width 223 height 34
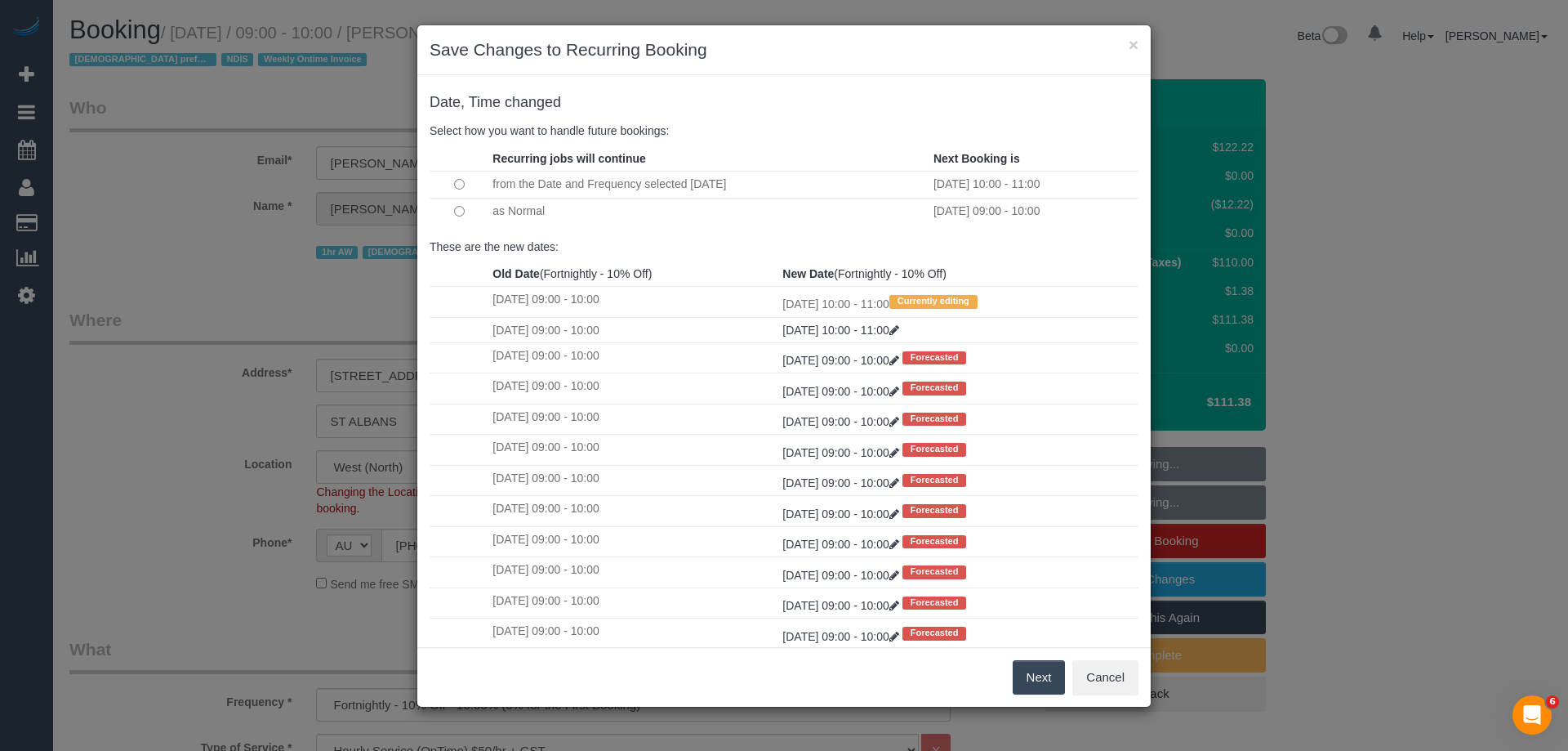
click at [446, 213] on td at bounding box center [459, 211] width 59 height 27
click at [1047, 676] on button "Next" at bounding box center [1039, 677] width 53 height 34
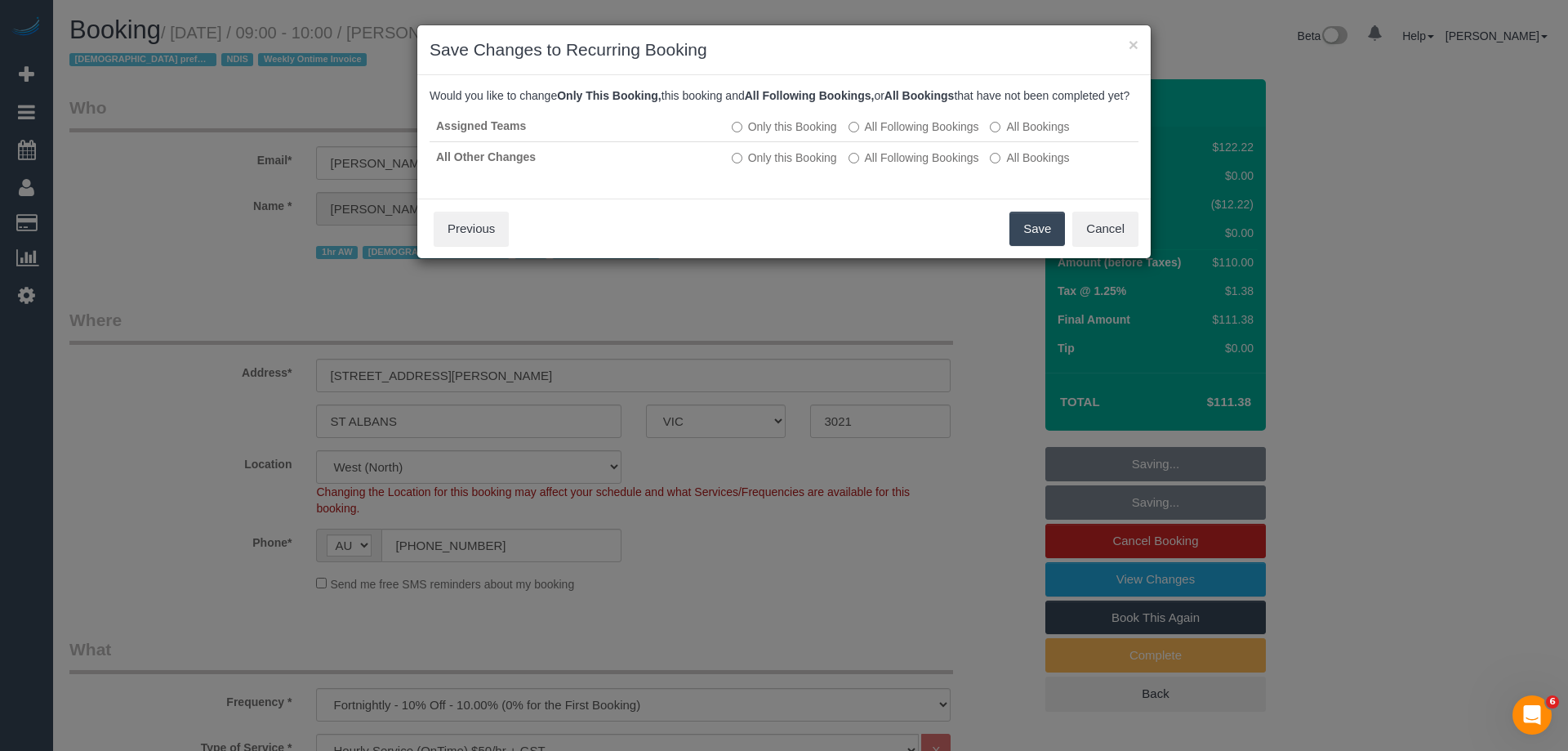
click at [1025, 241] on button "Save" at bounding box center [1036, 228] width 56 height 34
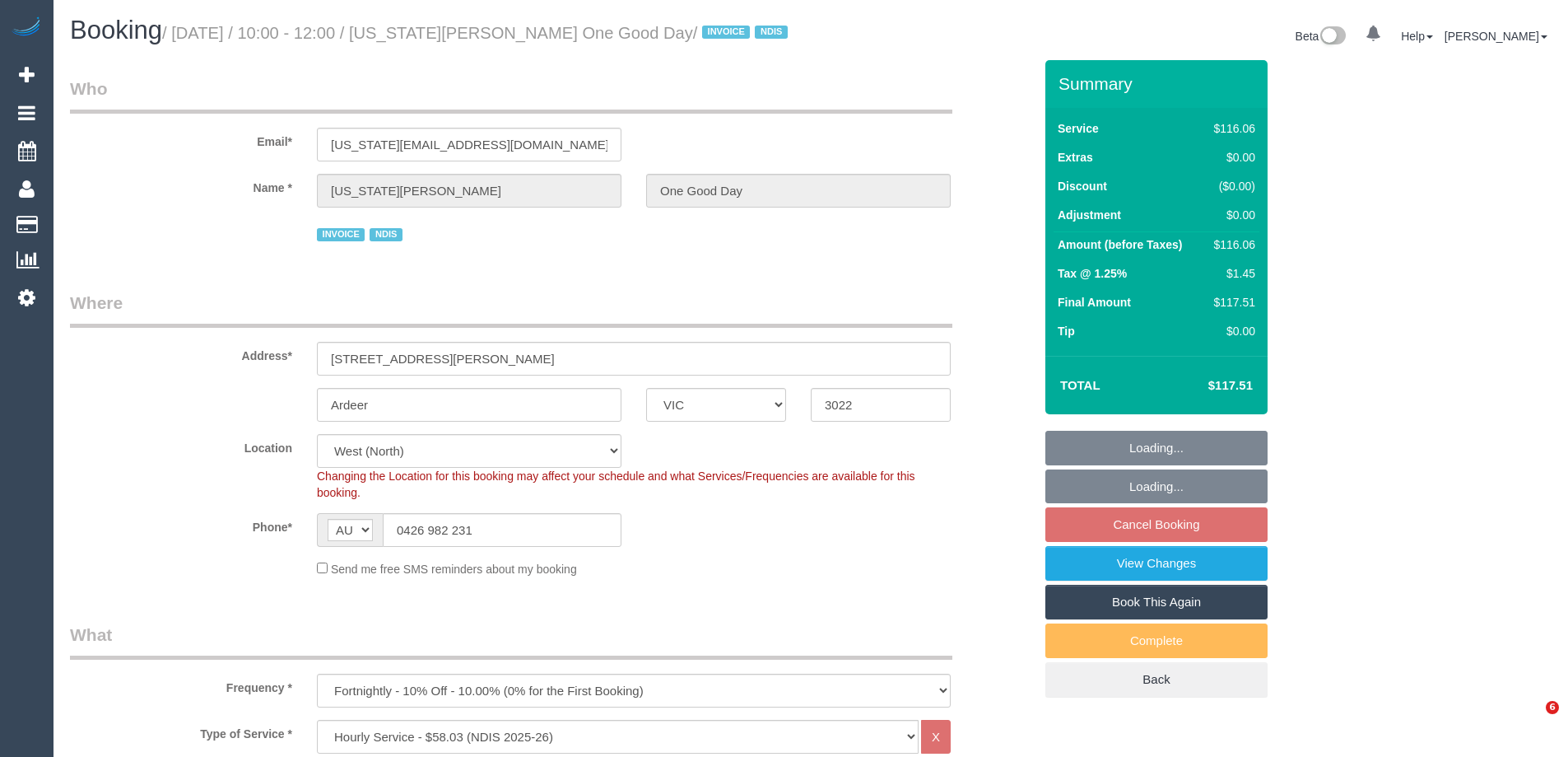
select select "VIC"
select select "number:30"
select select "number:14"
select select "number:19"
select select "number:23"
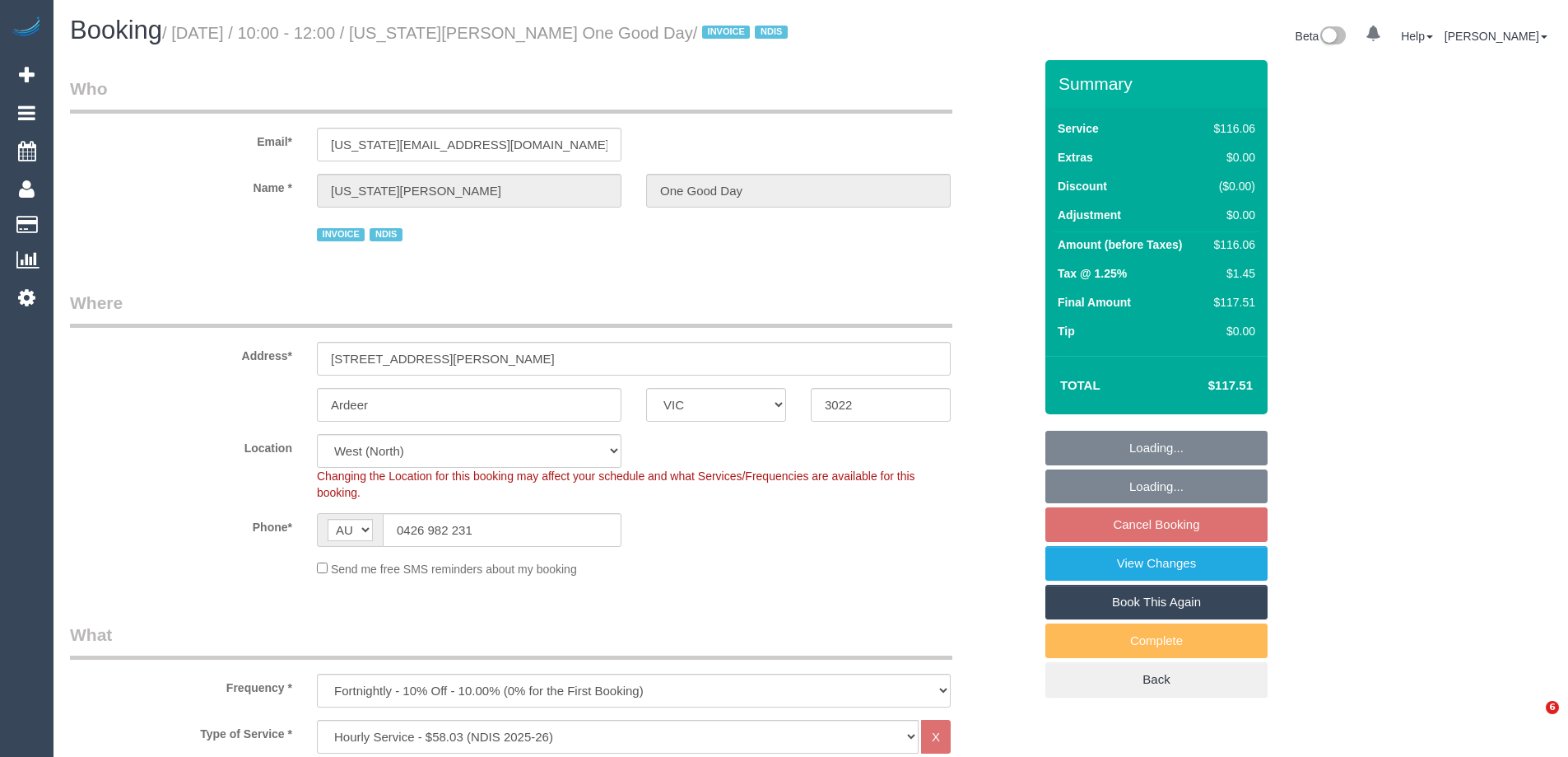
select select "number:34"
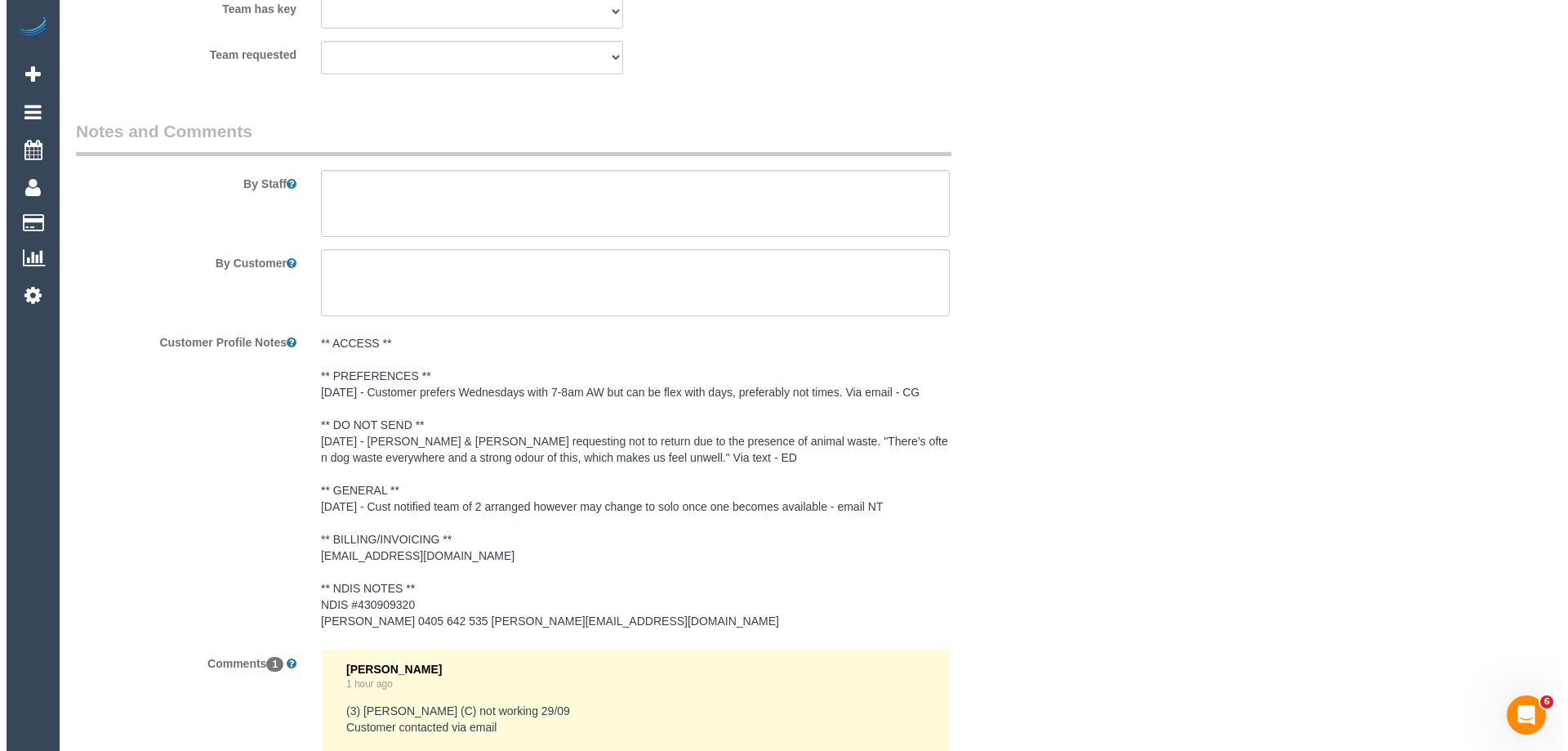
scroll to position [2043, 0]
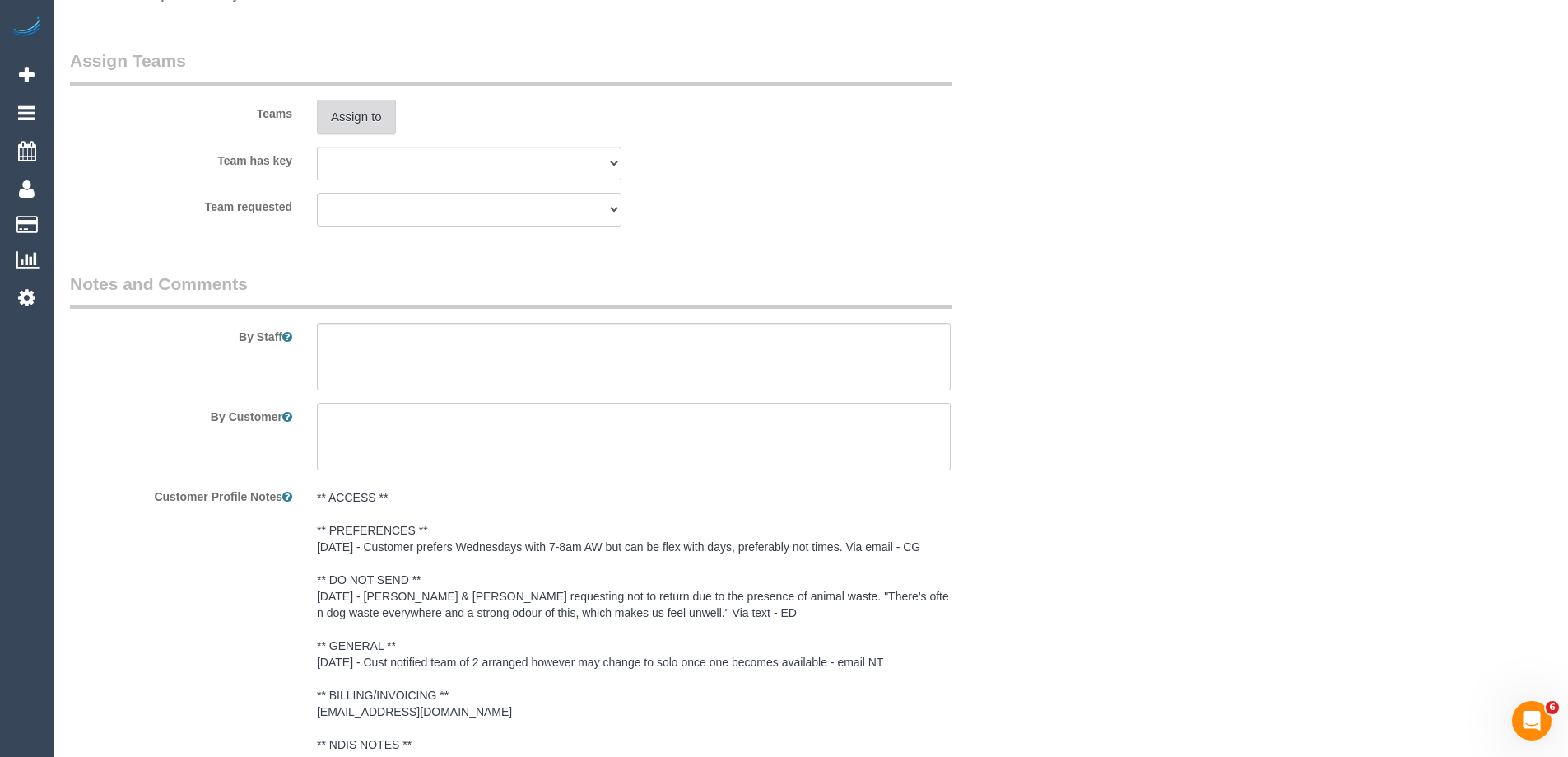
click at [372, 120] on button "Assign to" at bounding box center [357, 116] width 79 height 34
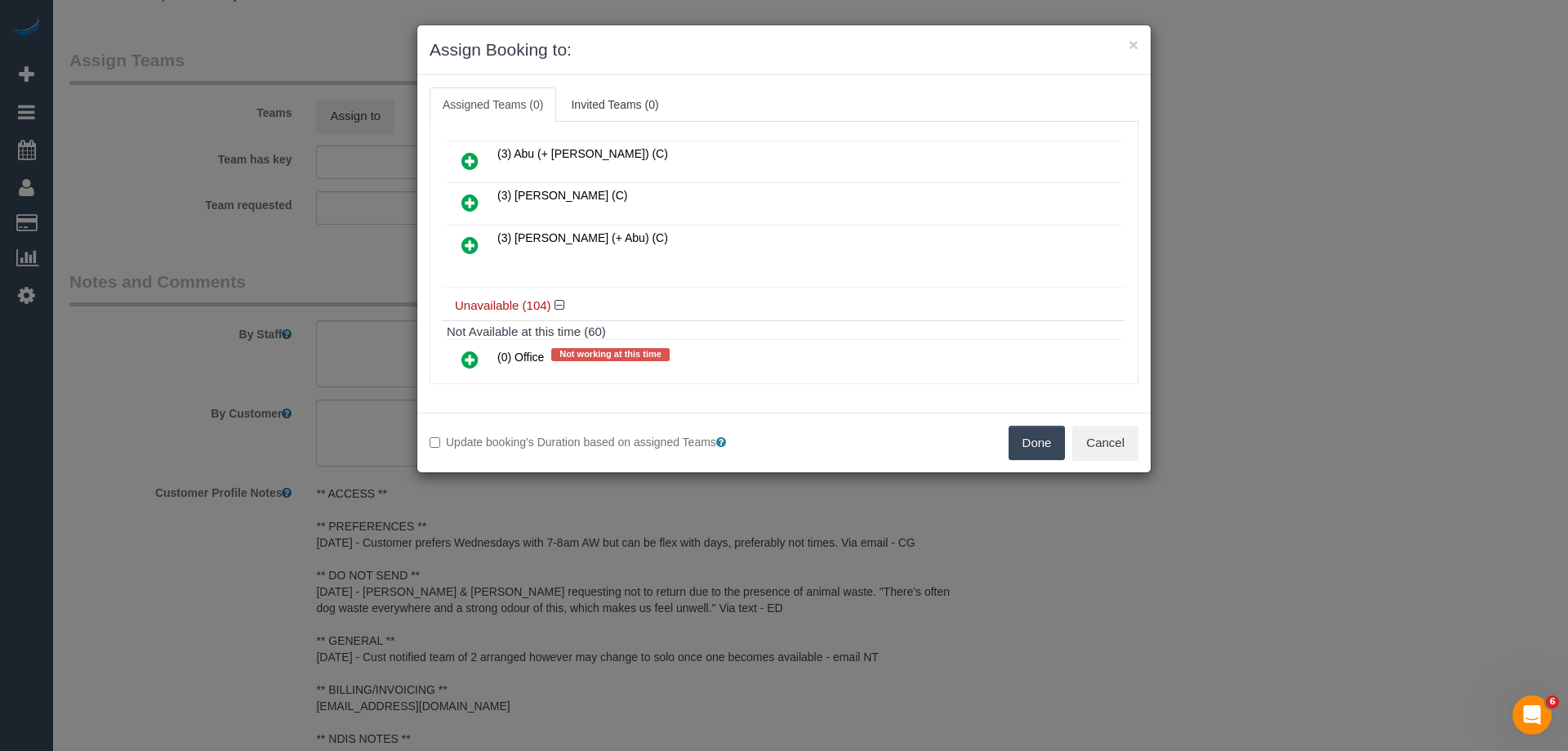
scroll to position [163, 0]
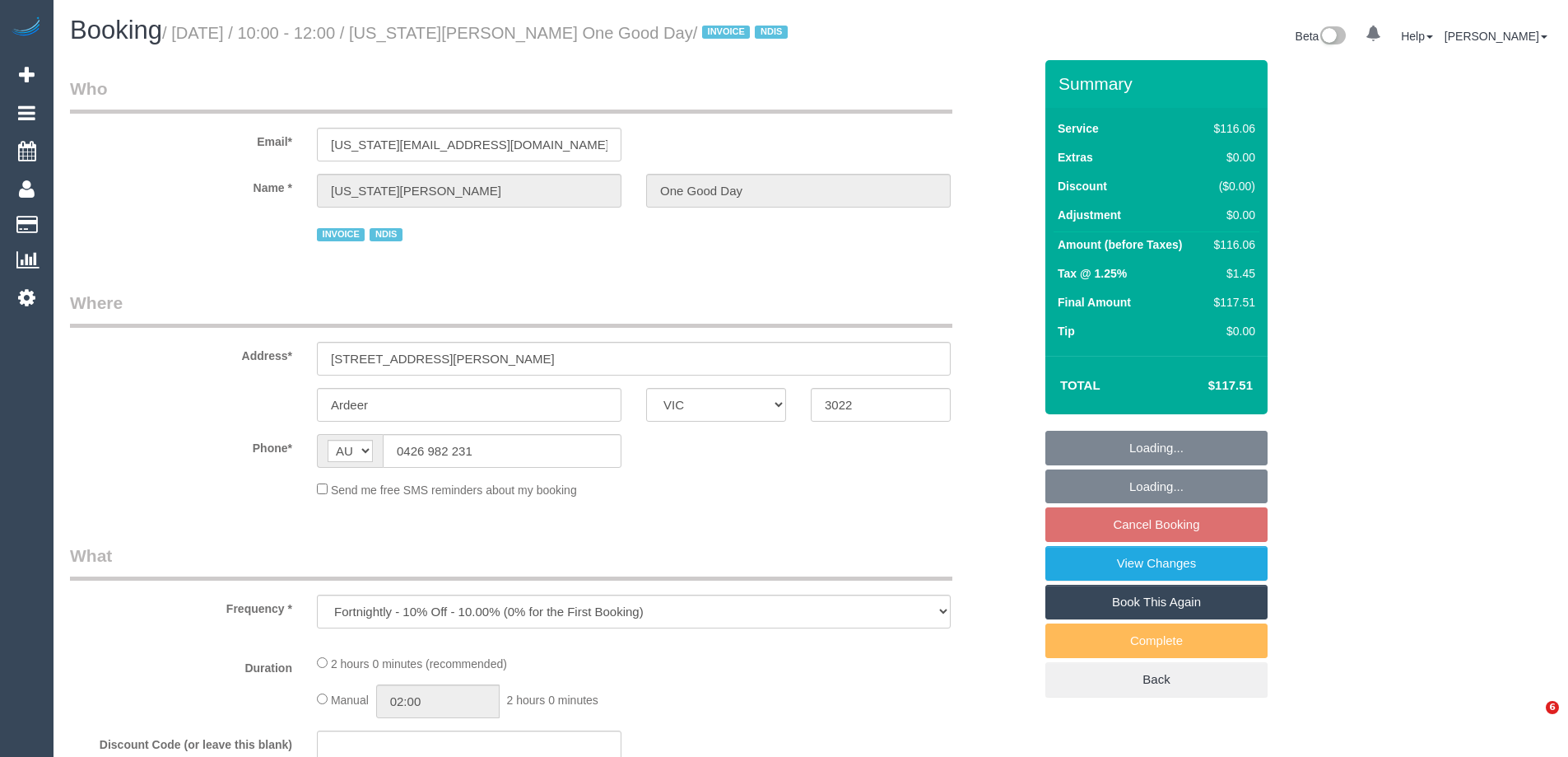
select select "VIC"
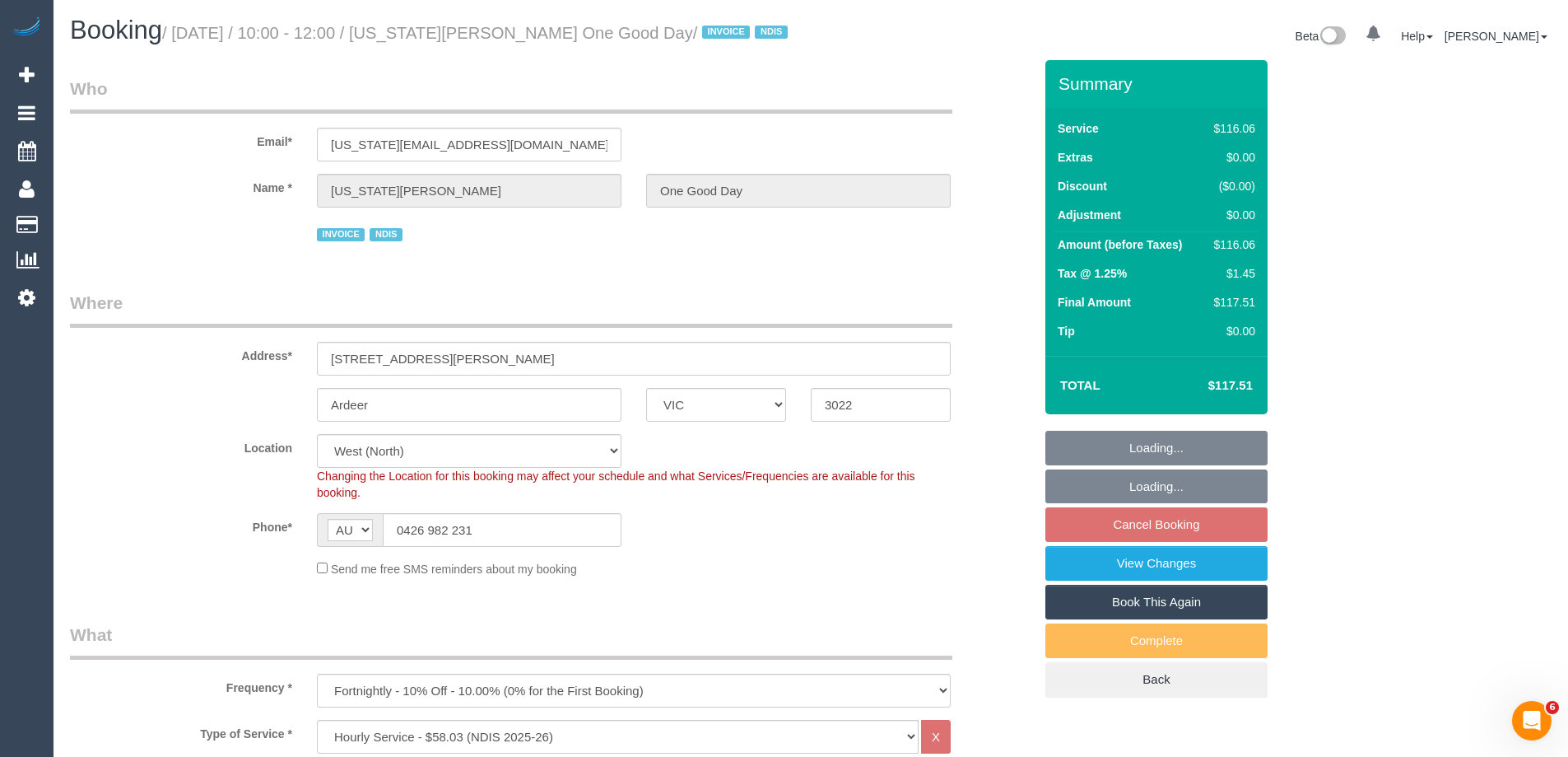
select select "number:30"
select select "number:14"
select select "number:19"
select select "number:23"
select select "number:34"
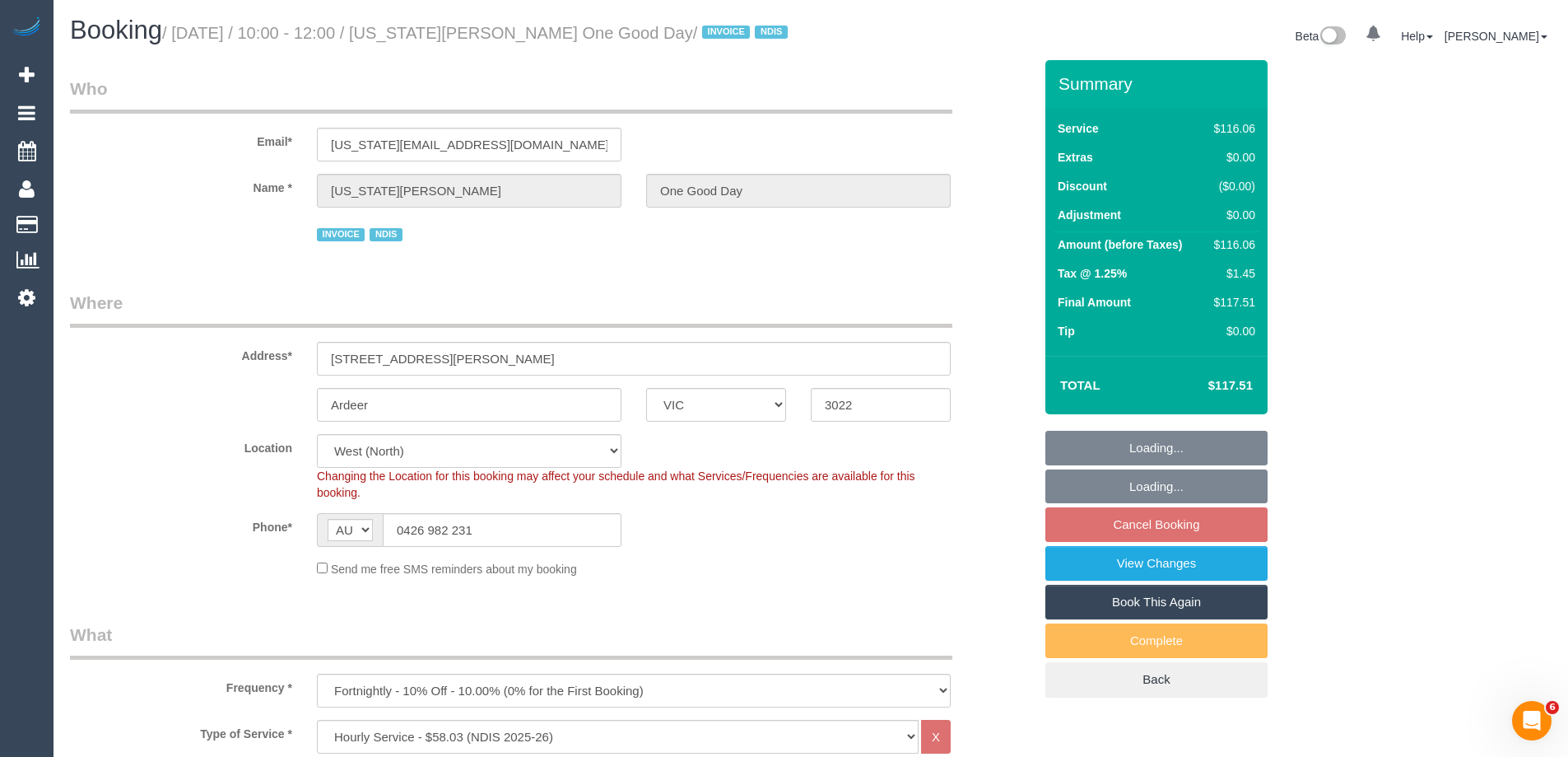
select select "object:769"
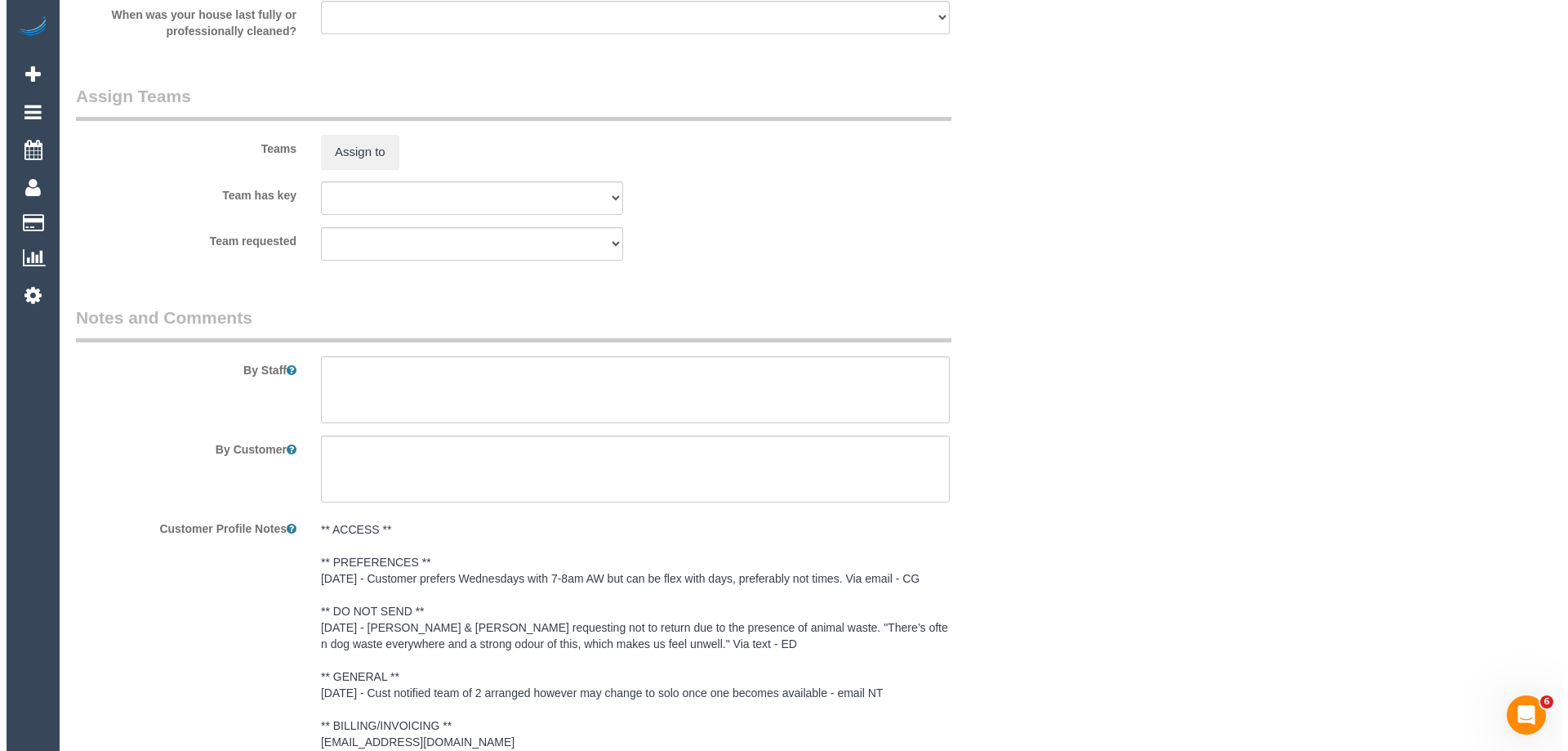
scroll to position [2043, 0]
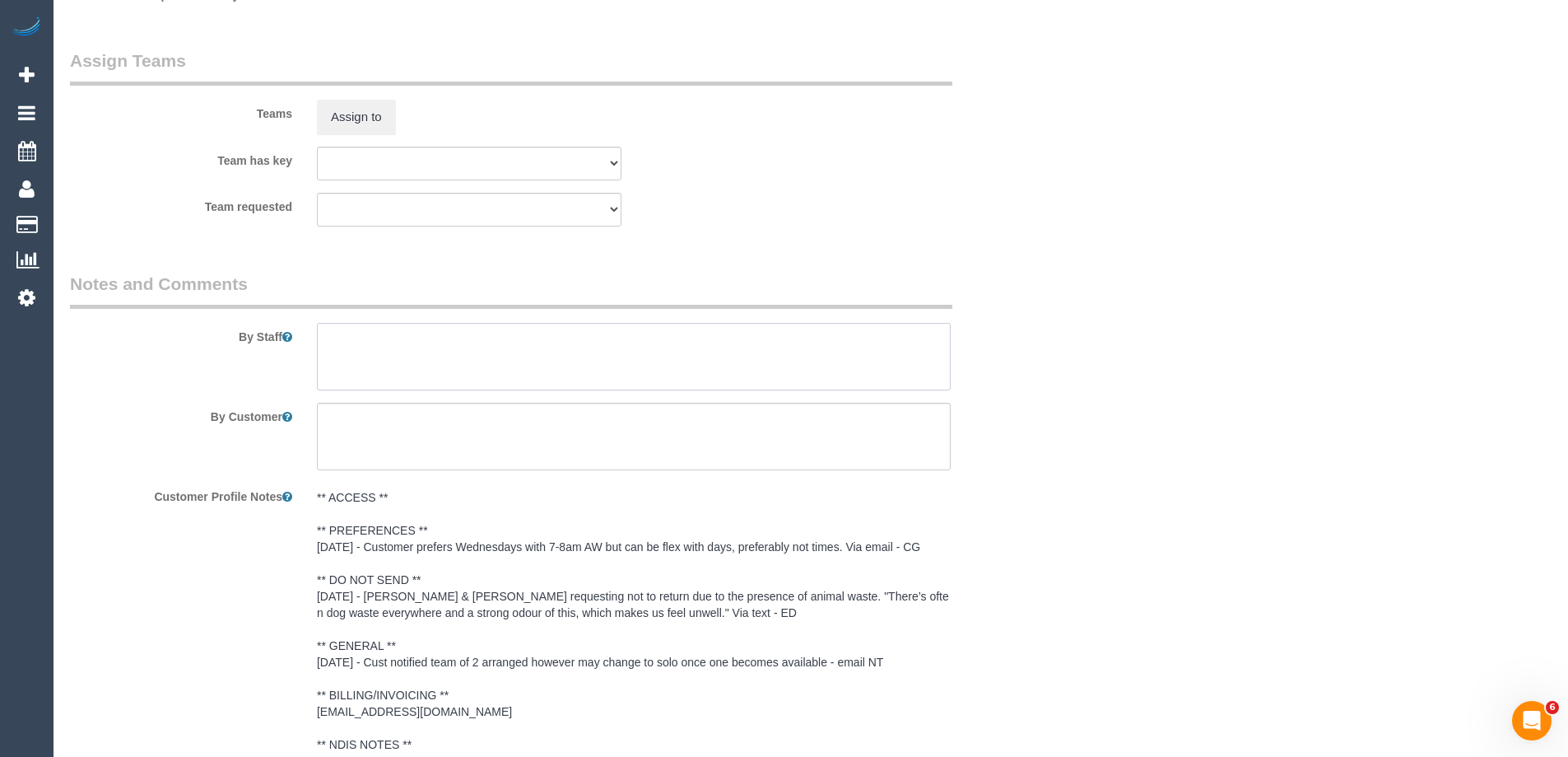
click at [353, 355] on textarea at bounding box center [634, 356] width 634 height 67
type textarea "*Cover*"
click at [329, 99] on div "Teams Assign to" at bounding box center [551, 92] width 988 height 86
click at [338, 115] on button "Assign to" at bounding box center [357, 116] width 79 height 34
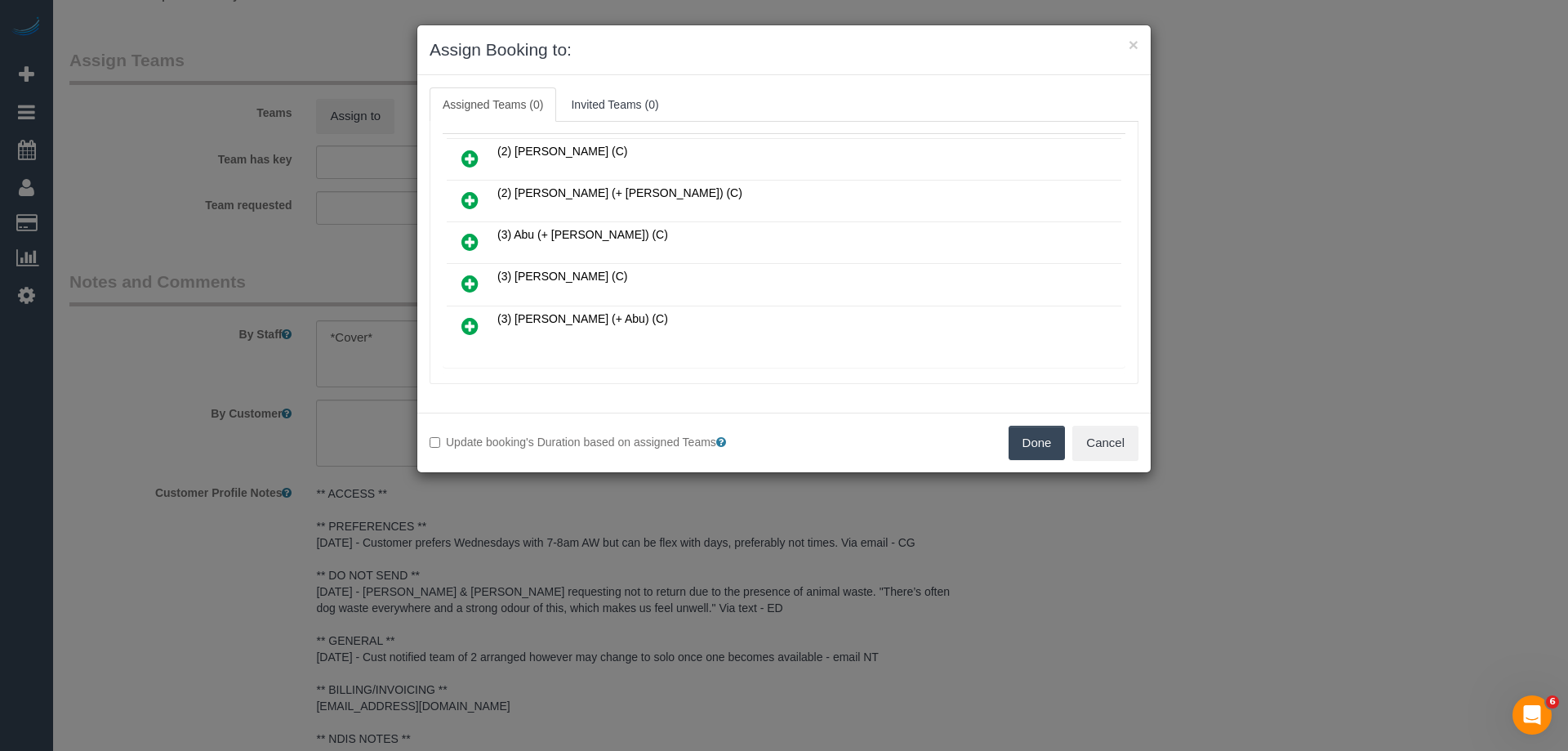
click at [466, 279] on icon at bounding box center [469, 282] width 17 height 19
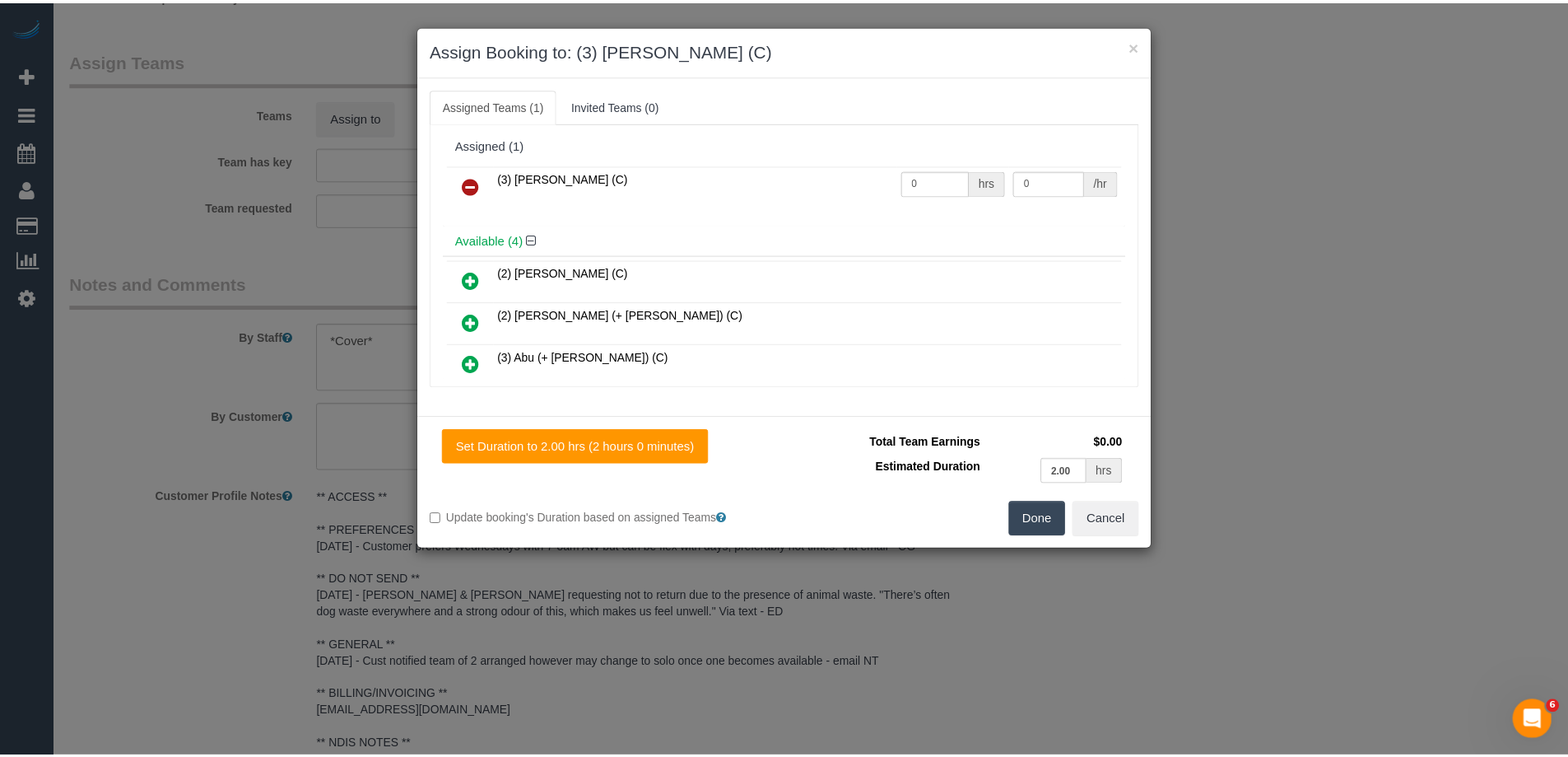
scroll to position [0, 0]
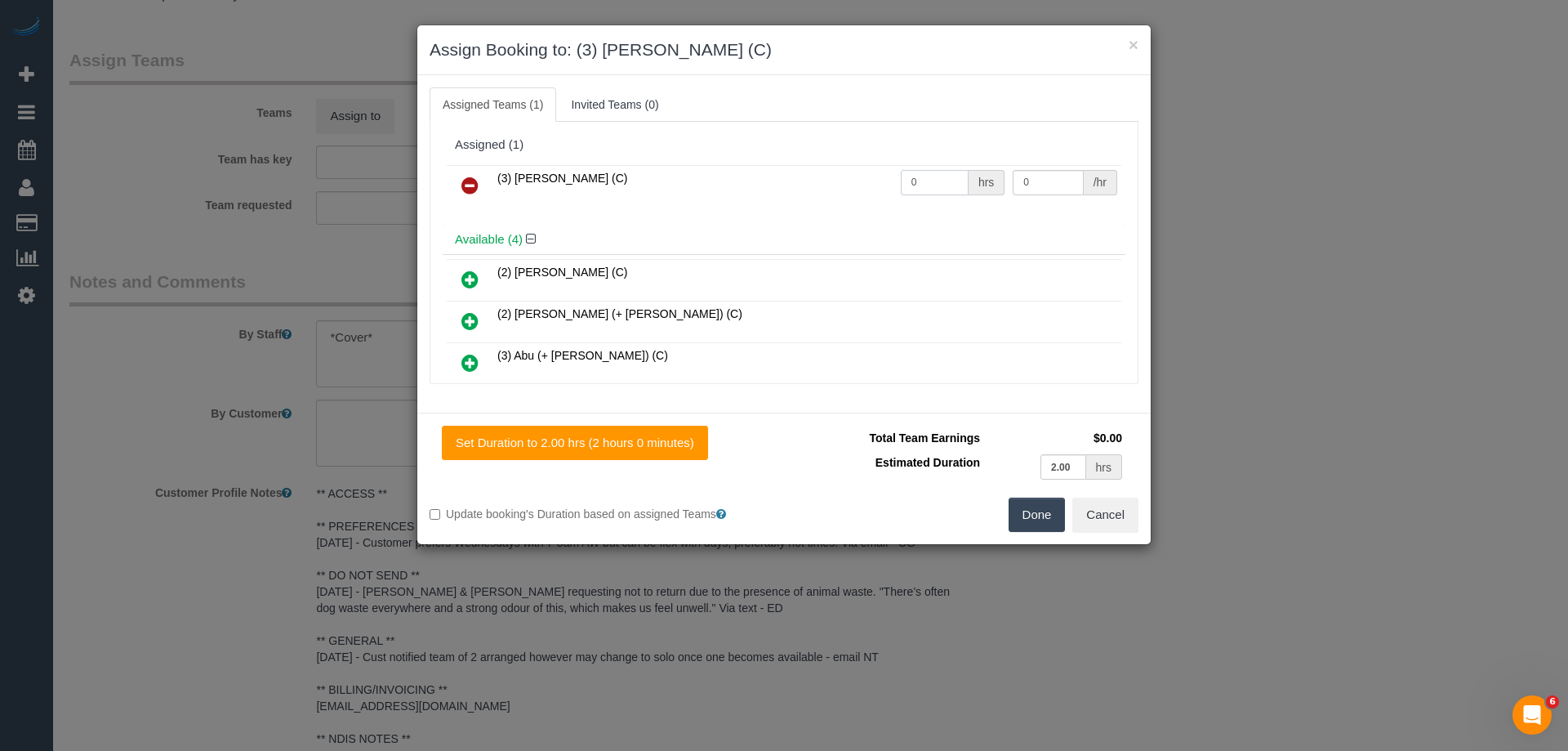
drag, startPoint x: 927, startPoint y: 181, endPoint x: 871, endPoint y: 178, distance: 56.1
click at [879, 181] on tr "(3) [PERSON_NAME] (C) 0 hrs 0 /hr" at bounding box center [784, 185] width 674 height 41
type input "2"
drag, startPoint x: 1026, startPoint y: 183, endPoint x: 898, endPoint y: 174, distance: 128.3
click at [897, 172] on tr "(3) [PERSON_NAME] (C) 2 hrs 0 /hr" at bounding box center [784, 185] width 674 height 41
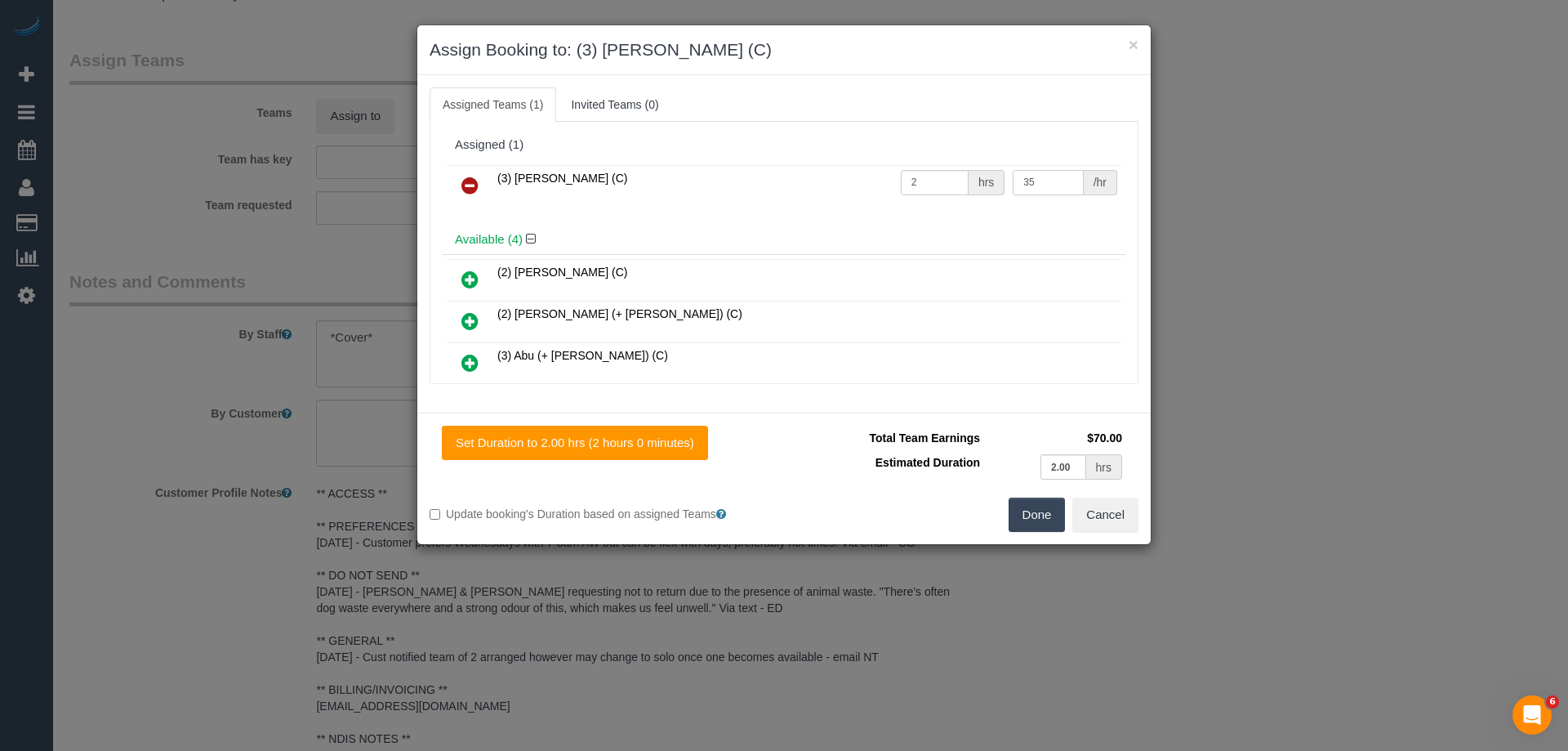
type input "35"
click at [1030, 510] on button "Done" at bounding box center [1036, 514] width 57 height 34
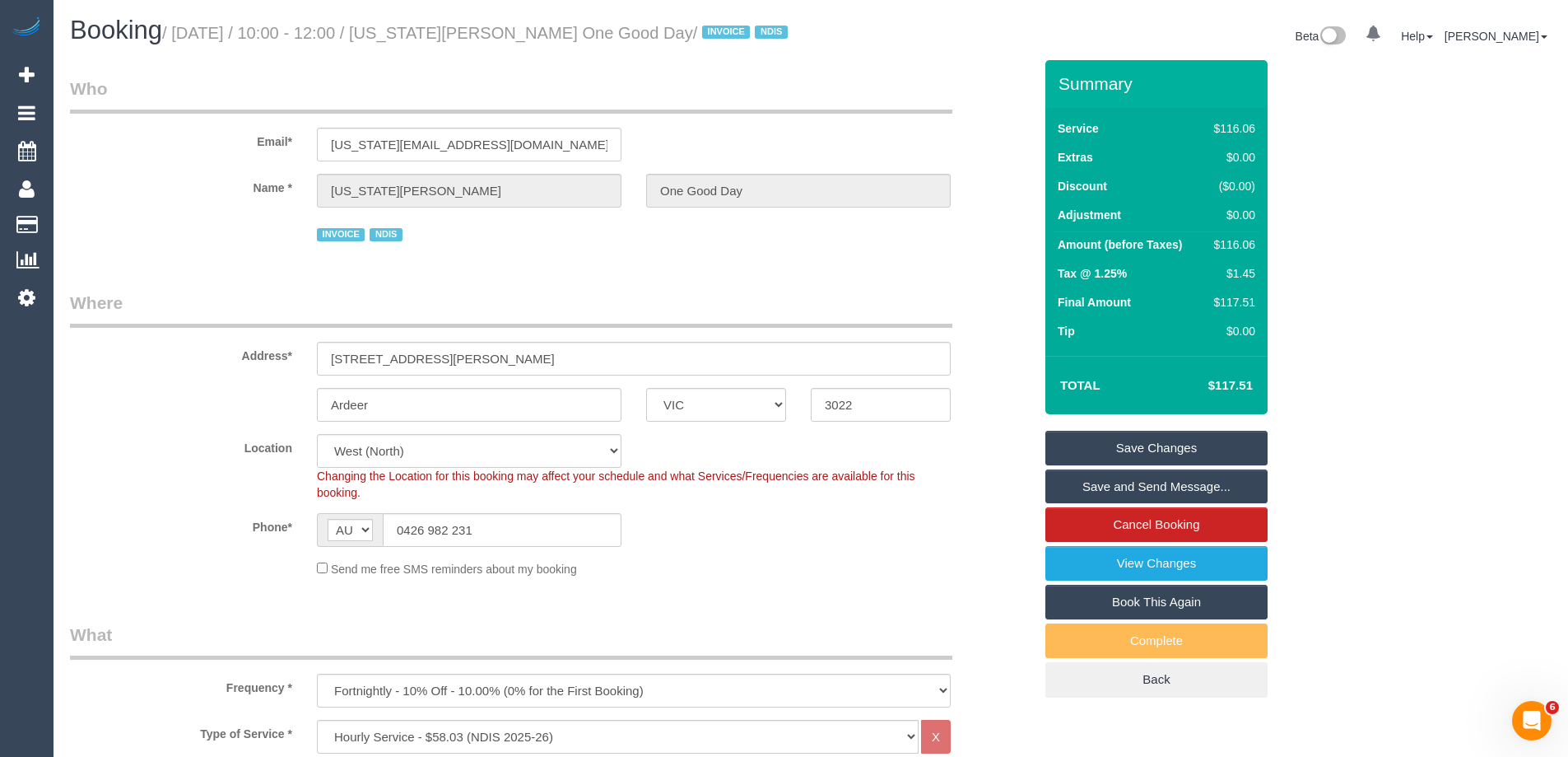
drag, startPoint x: 679, startPoint y: 36, endPoint x: 452, endPoint y: 29, distance: 227.1
click at [452, 29] on small "/ [DATE] / 10:00 - 12:00 / [US_STATE][PERSON_NAME] One Good Day / INVOICE NDIS" at bounding box center [478, 33] width 631 height 18
copy small "[US_STATE][PERSON_NAME] One Good Day"
click at [1114, 482] on link "Save and Send Message..." at bounding box center [1157, 486] width 223 height 34
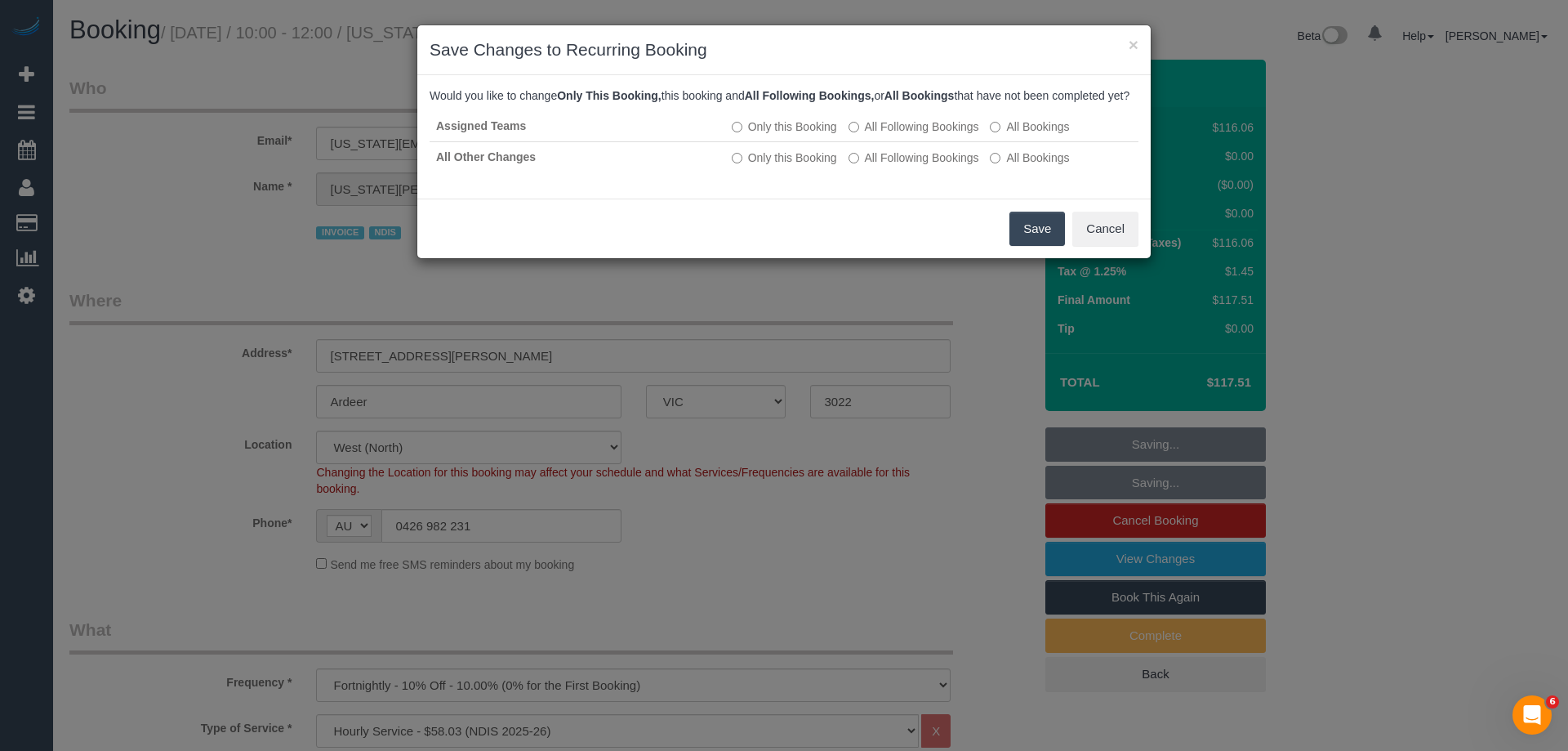
click at [1050, 246] on button "Save" at bounding box center [1036, 228] width 56 height 34
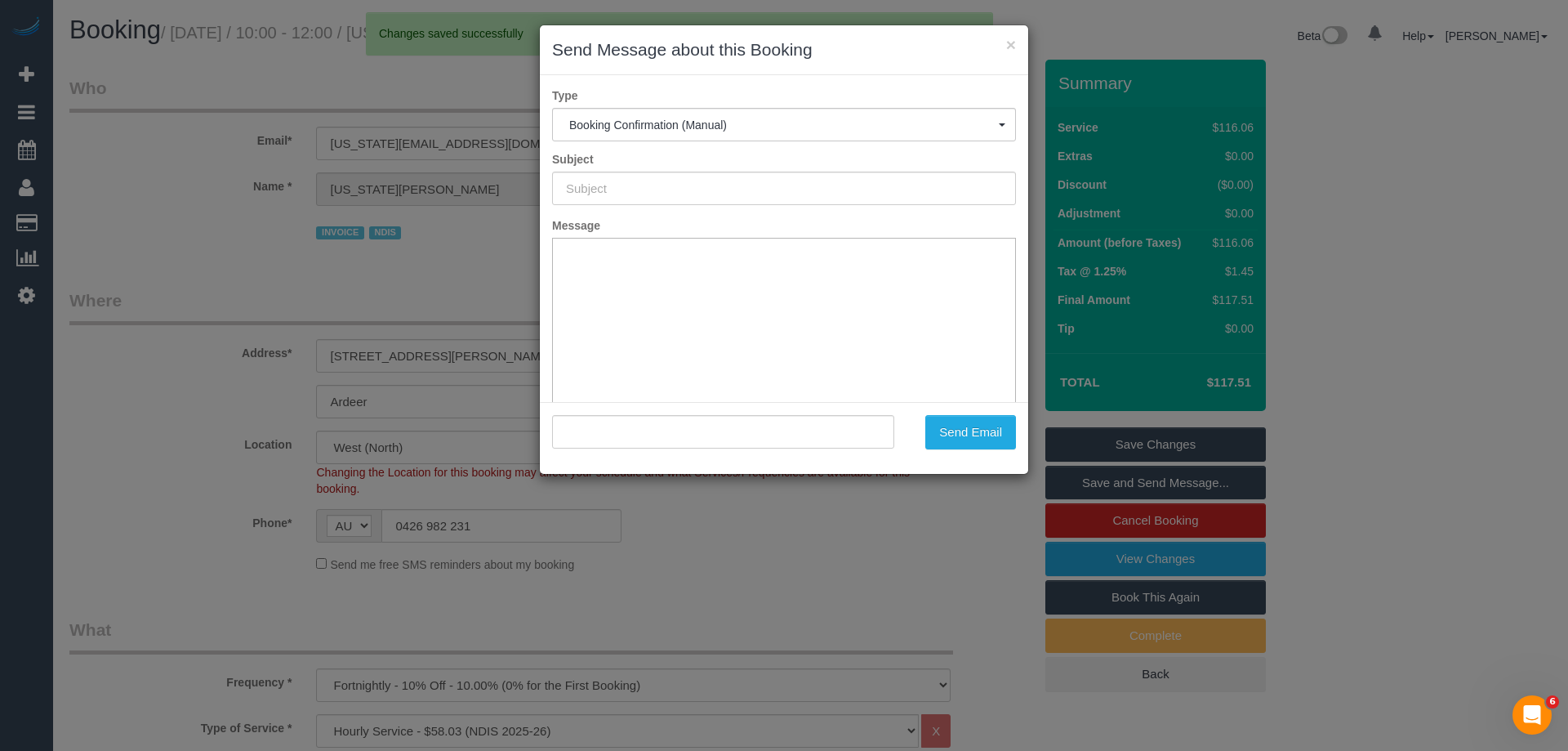
type input "Booking Confirmed"
type input ""[US_STATE][PERSON_NAME] One Good Day" <[US_STATE][EMAIL_ADDRESS][DOMAIN_NAME]>"
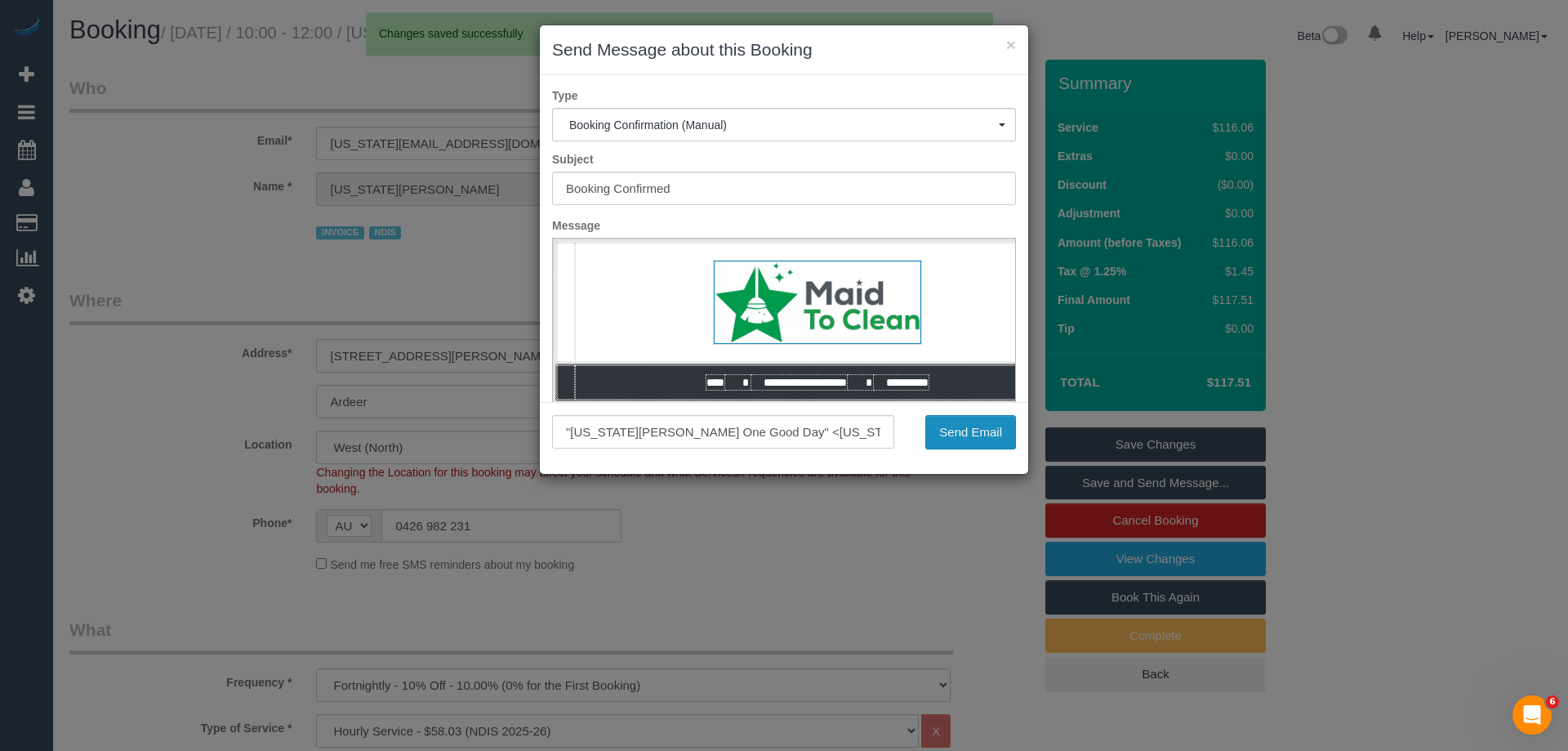
click at [990, 429] on button "Send Email" at bounding box center [970, 432] width 91 height 34
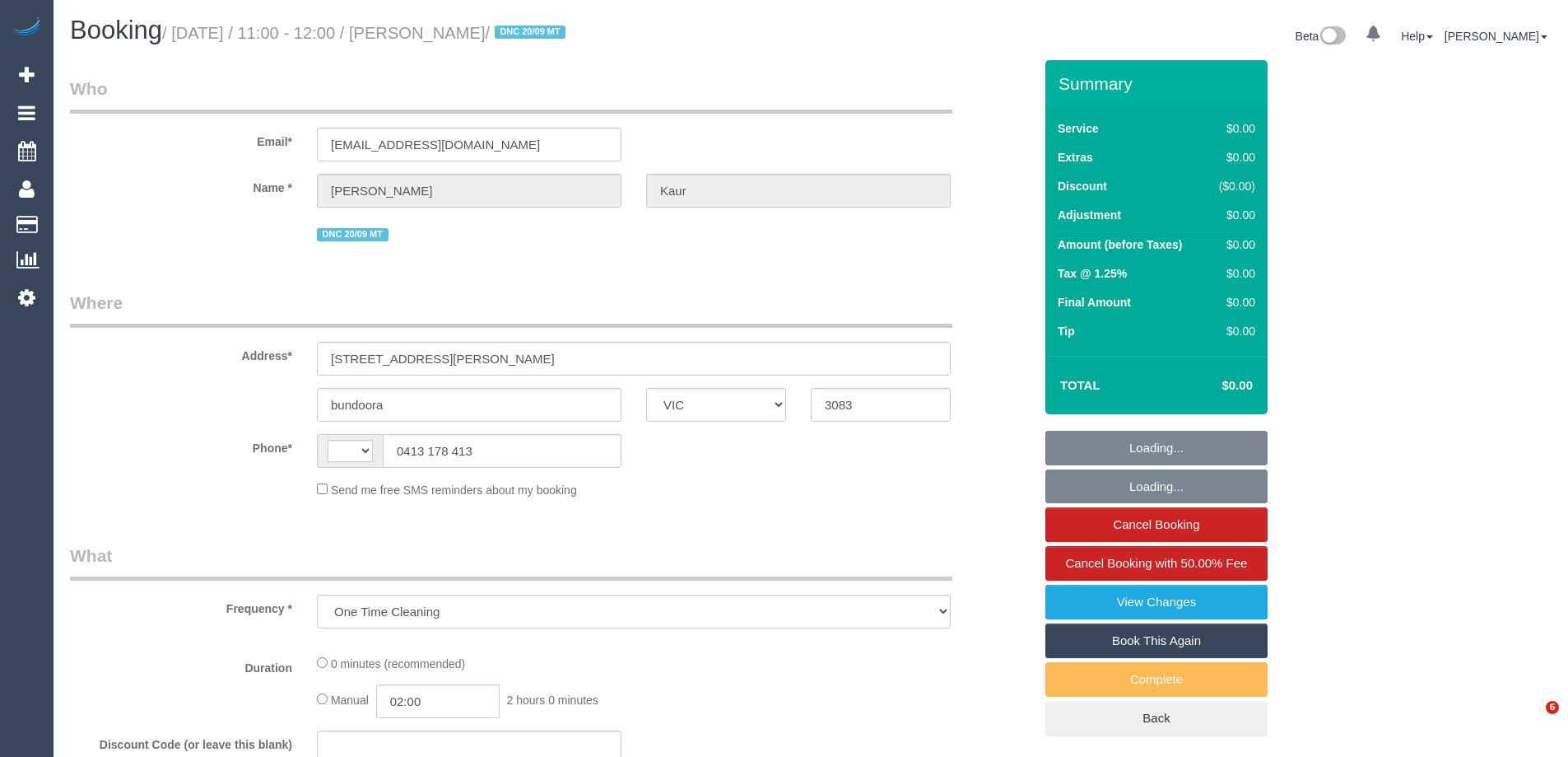
select select "VIC"
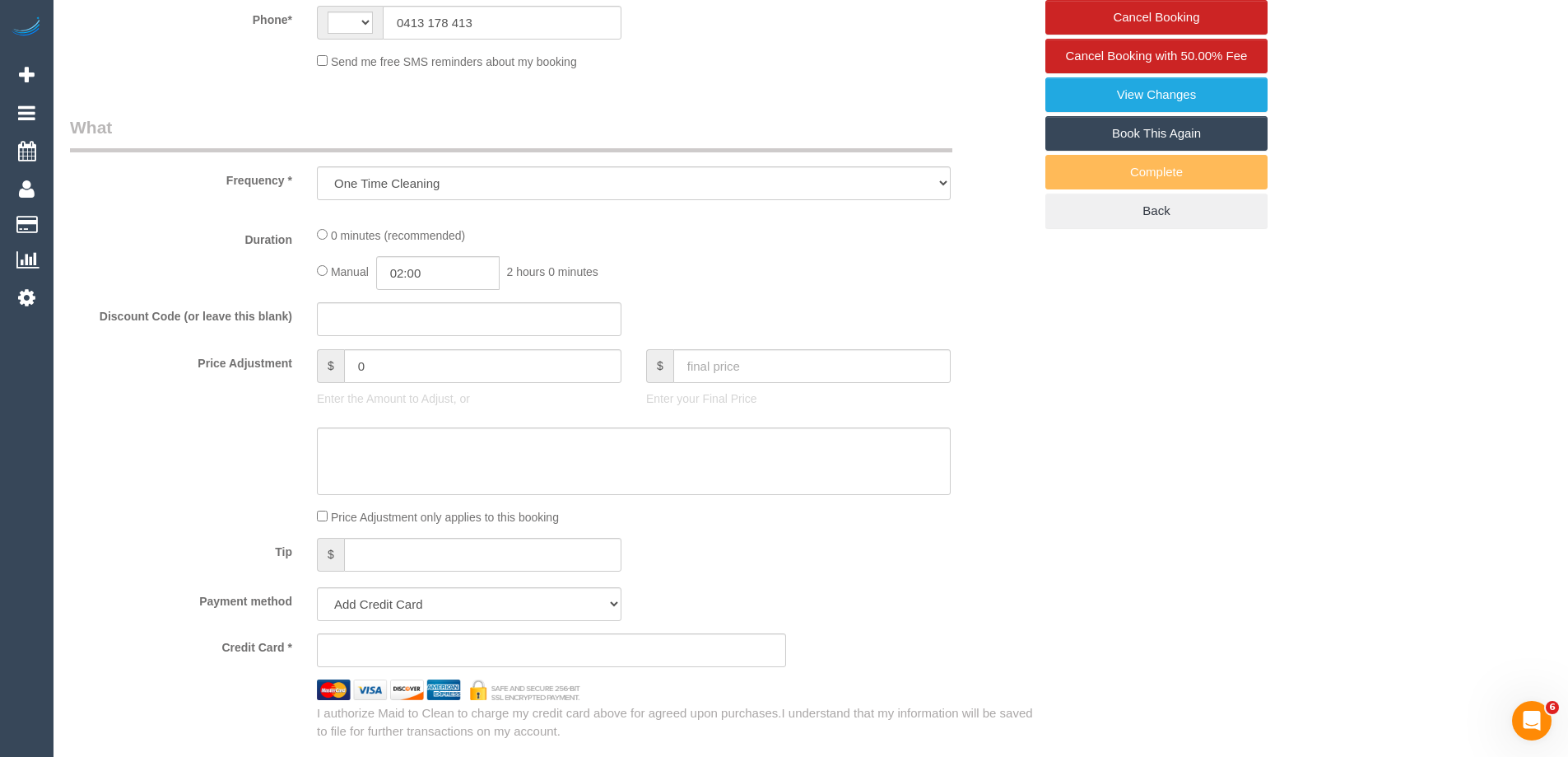
select select "string:AU"
select select "number:27"
select select "number:14"
select select "number:19"
select select "number:23"
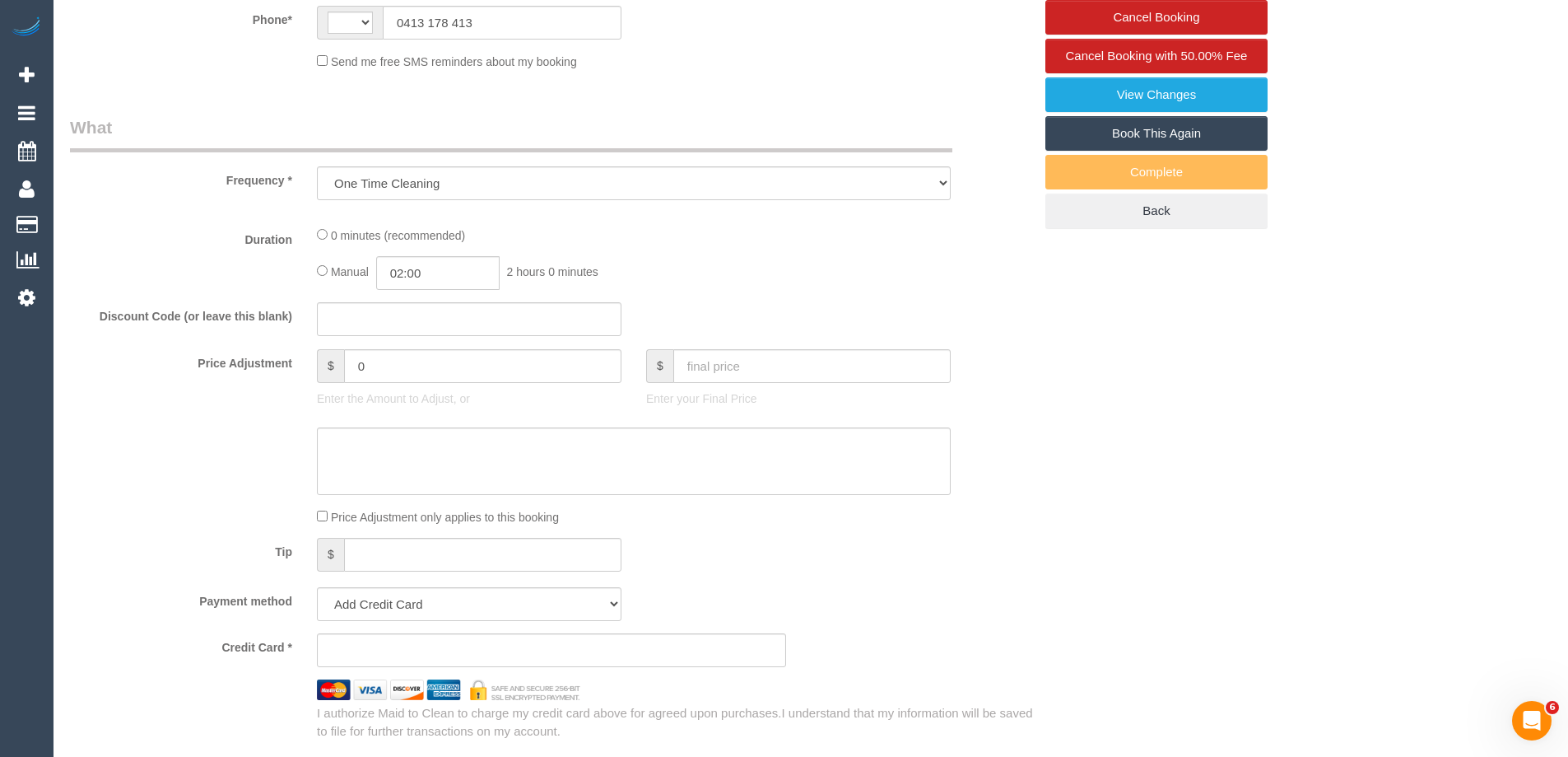
select select "number:35"
select select "number:13"
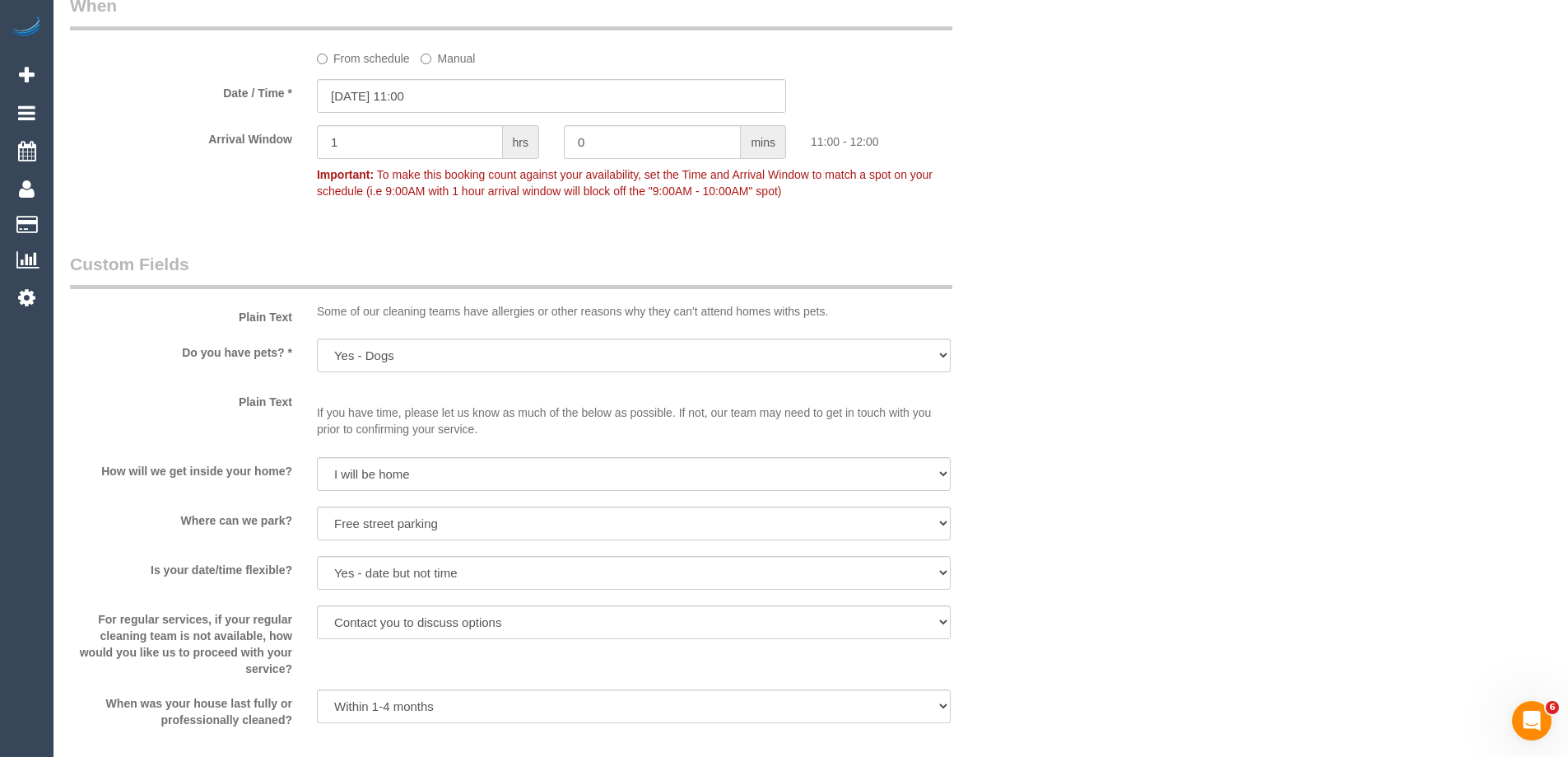
select select "object:798"
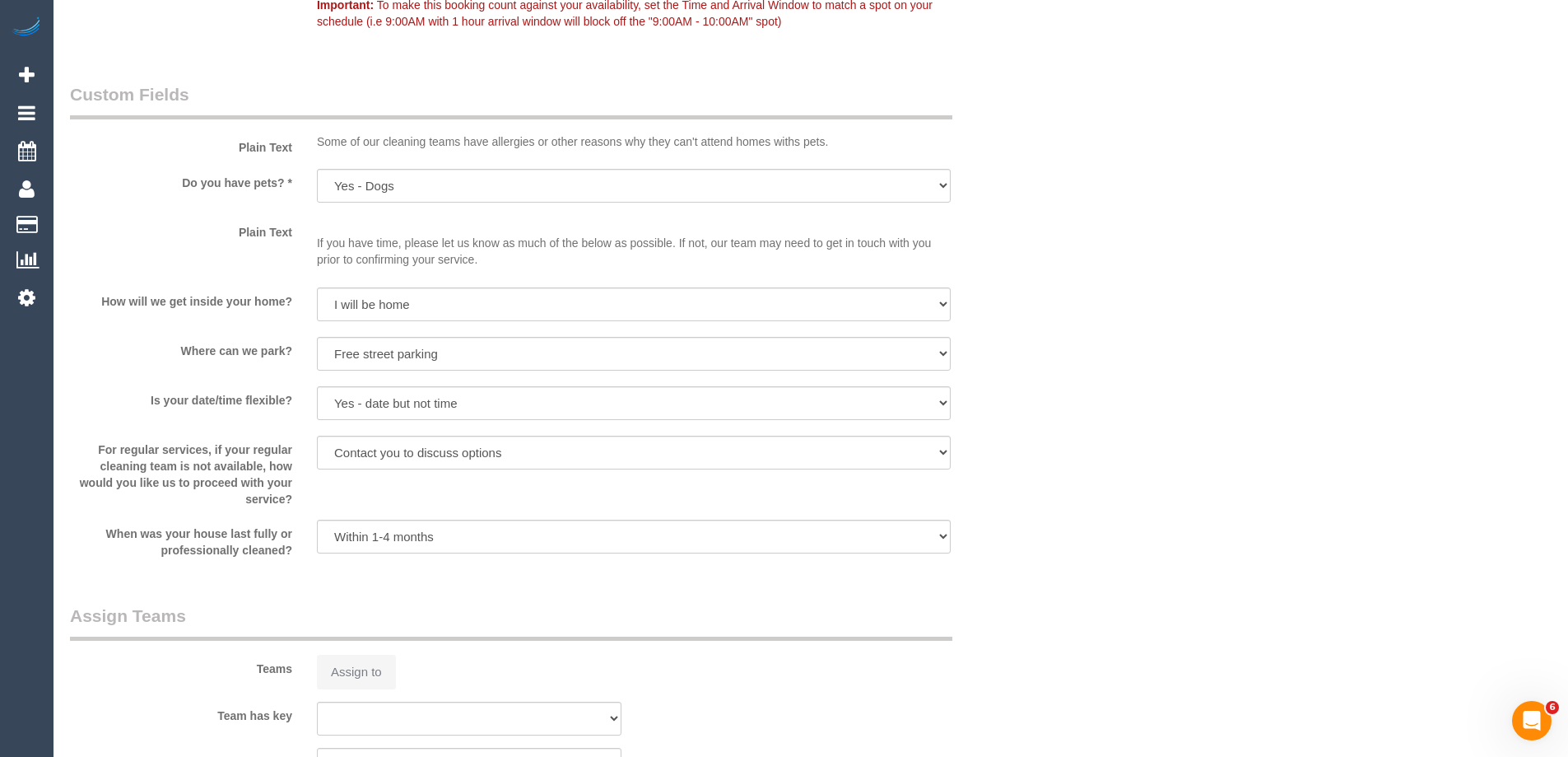
select select "string:stripe-pm_1S8BIV2GScqysDRVMLXrNj6A"
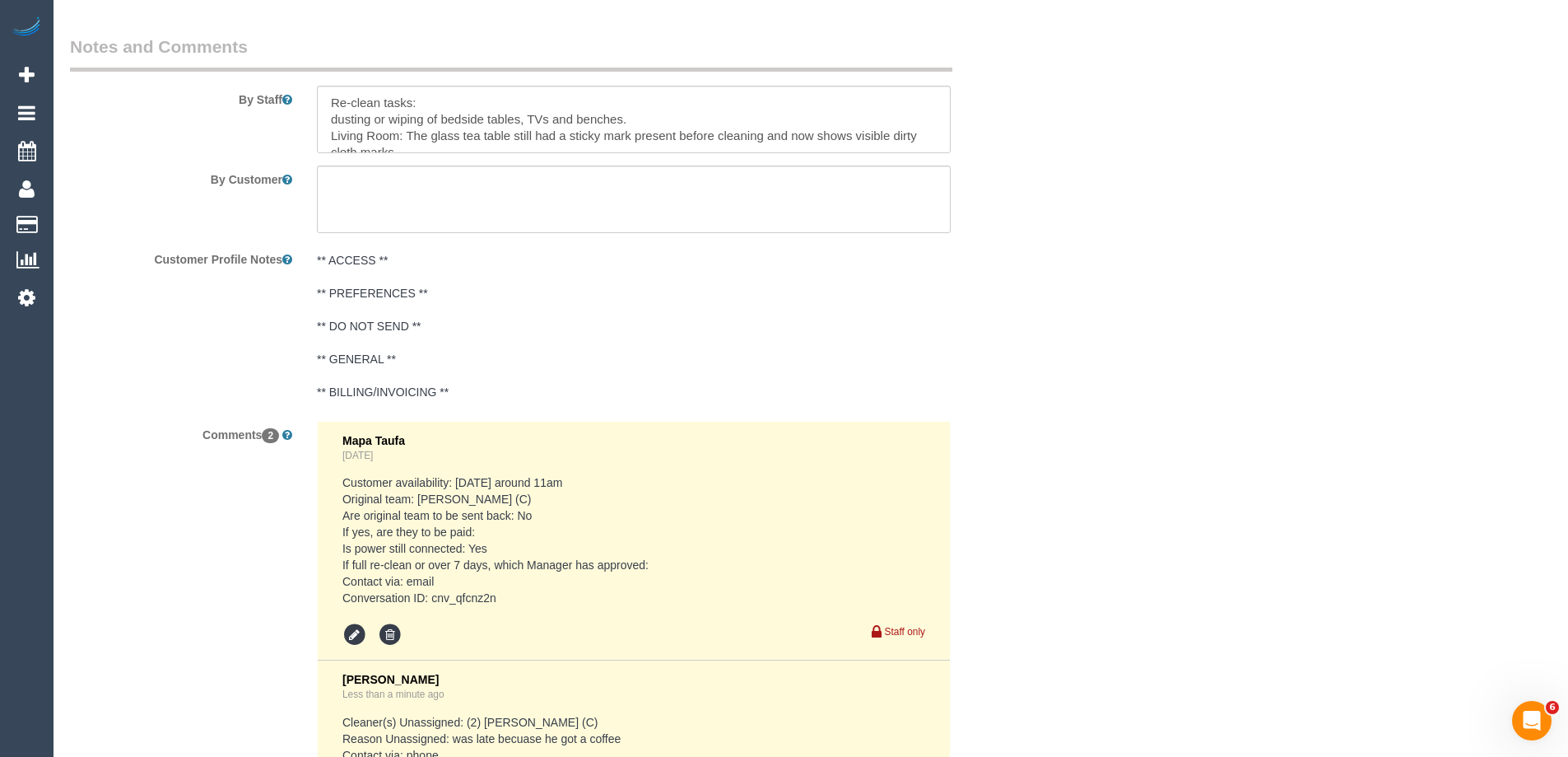
scroll to position [2833, 0]
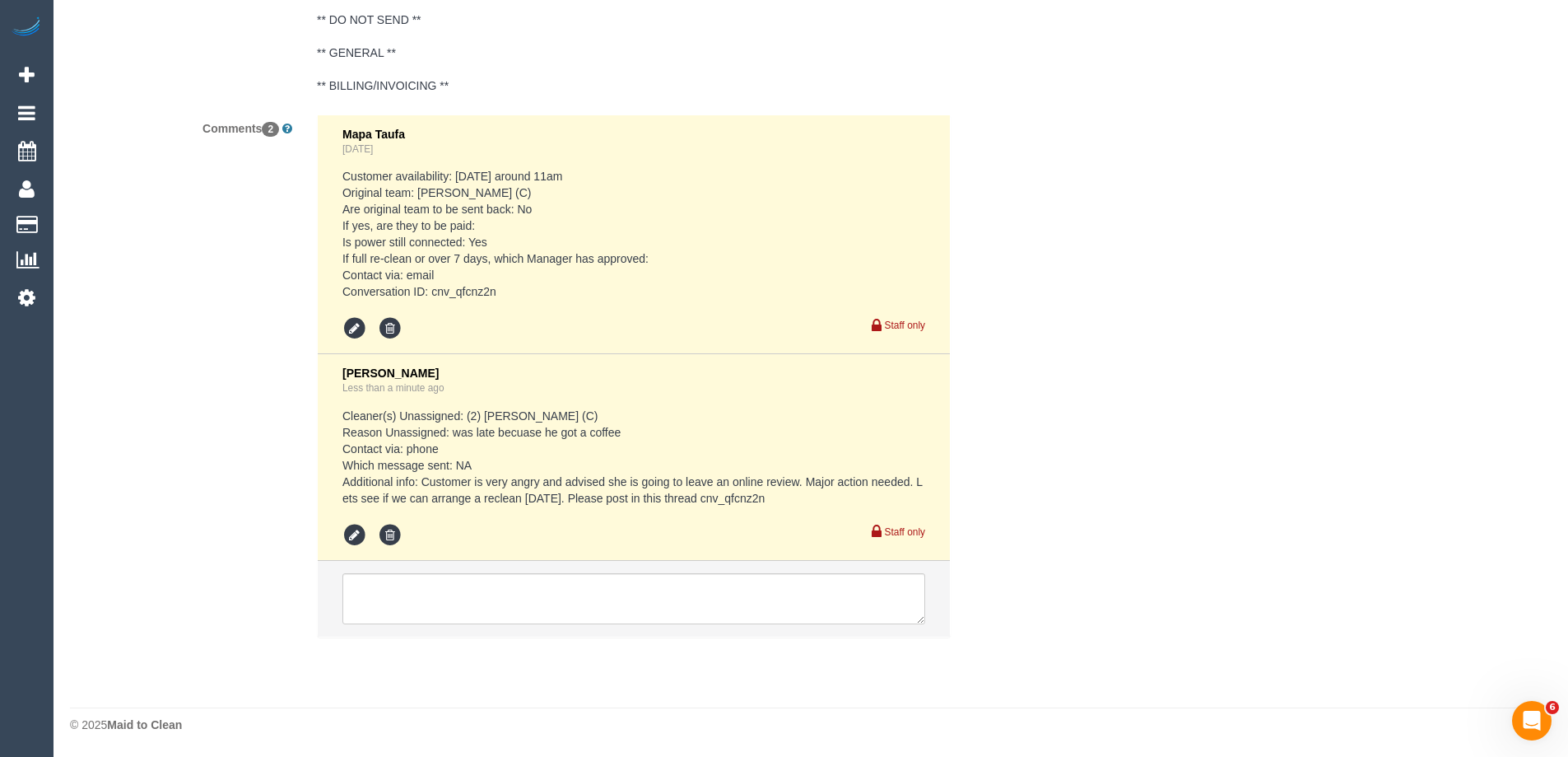
drag, startPoint x: 711, startPoint y: 495, endPoint x: 778, endPoint y: 498, distance: 67.1
click at [778, 498] on pre "Cleaner(s) Unassigned: (2) [PERSON_NAME] (C) Reason Unassigned: was late becuas…" at bounding box center [634, 457] width 583 height 99
copy pre "cnv_qfcnz2n"
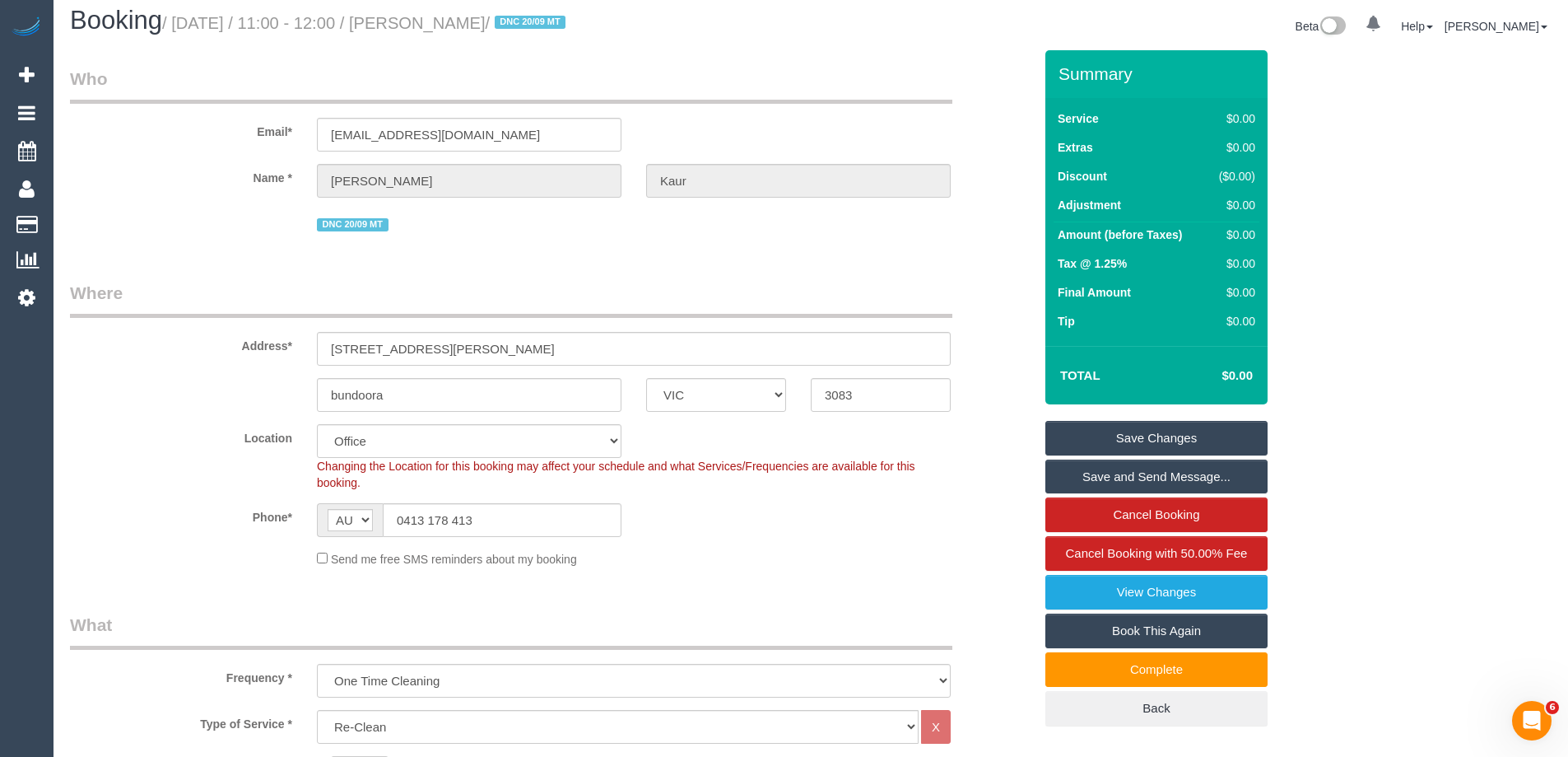
scroll to position [0, 0]
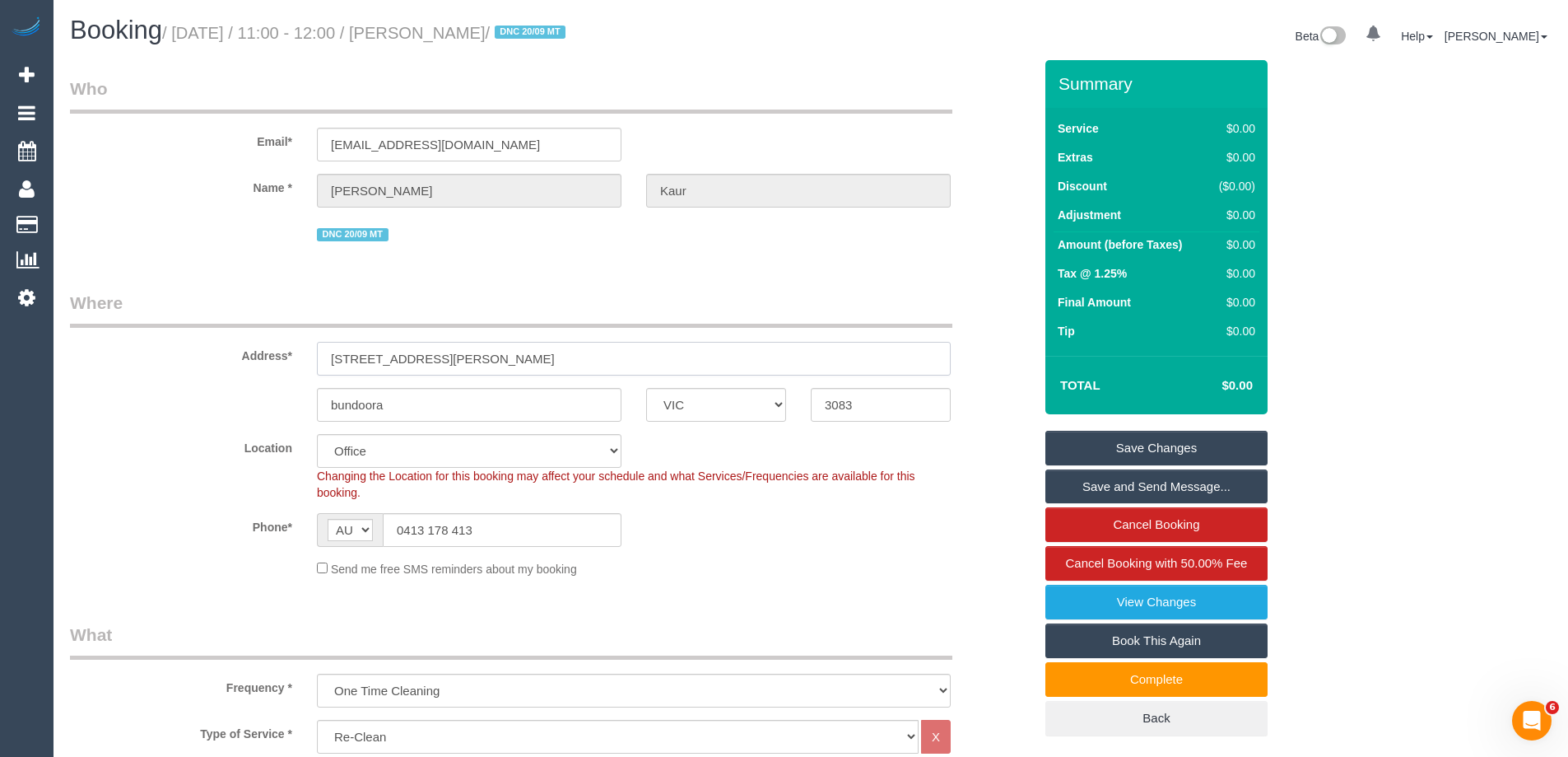
drag, startPoint x: 456, startPoint y: 358, endPoint x: 261, endPoint y: 346, distance: 195.4
click at [280, 350] on div "Address* 91 nickson street" at bounding box center [551, 334] width 988 height 85
click at [224, 364] on div "Address* 91 nickson street" at bounding box center [551, 334] width 988 height 85
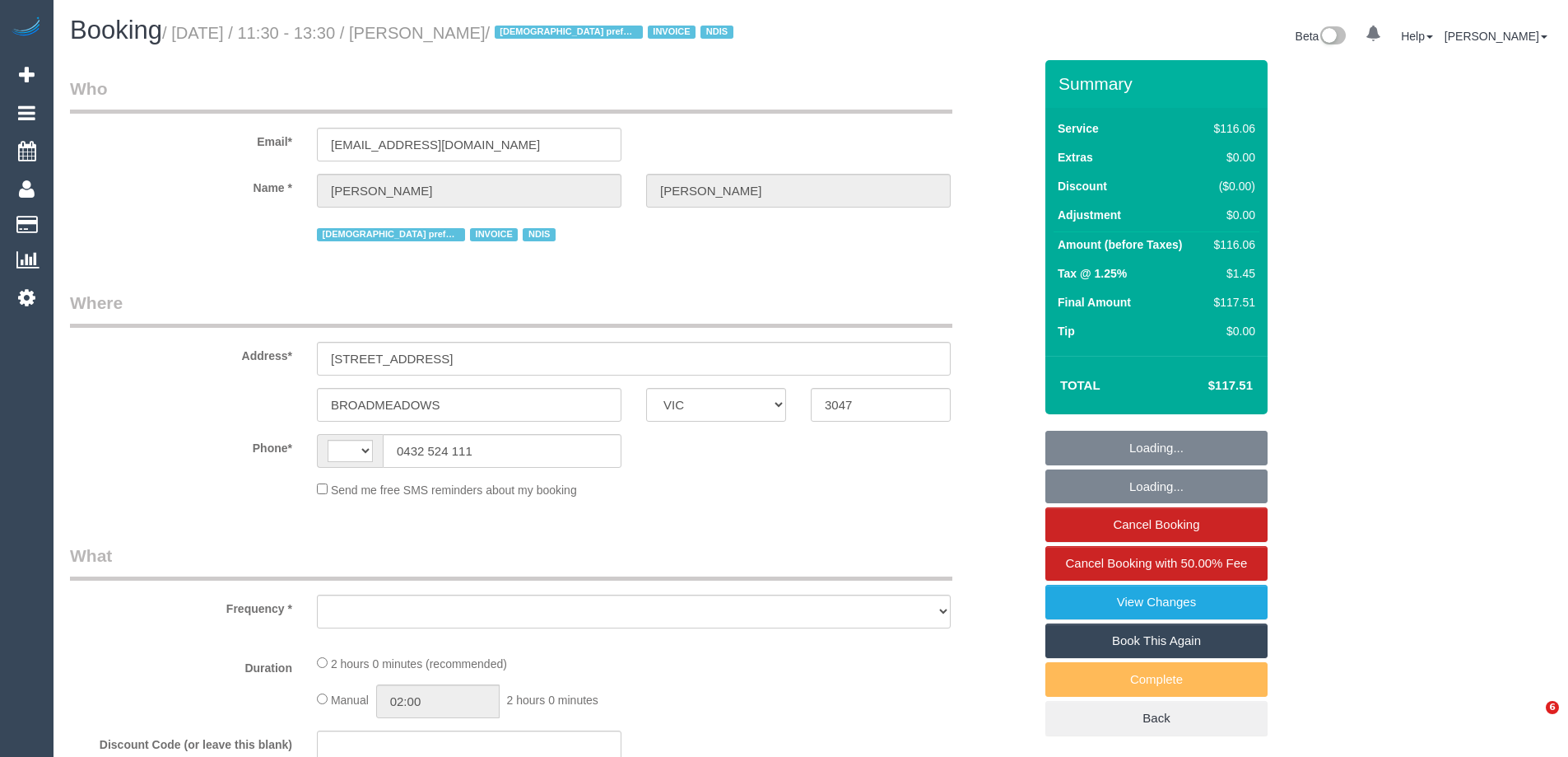
select select "VIC"
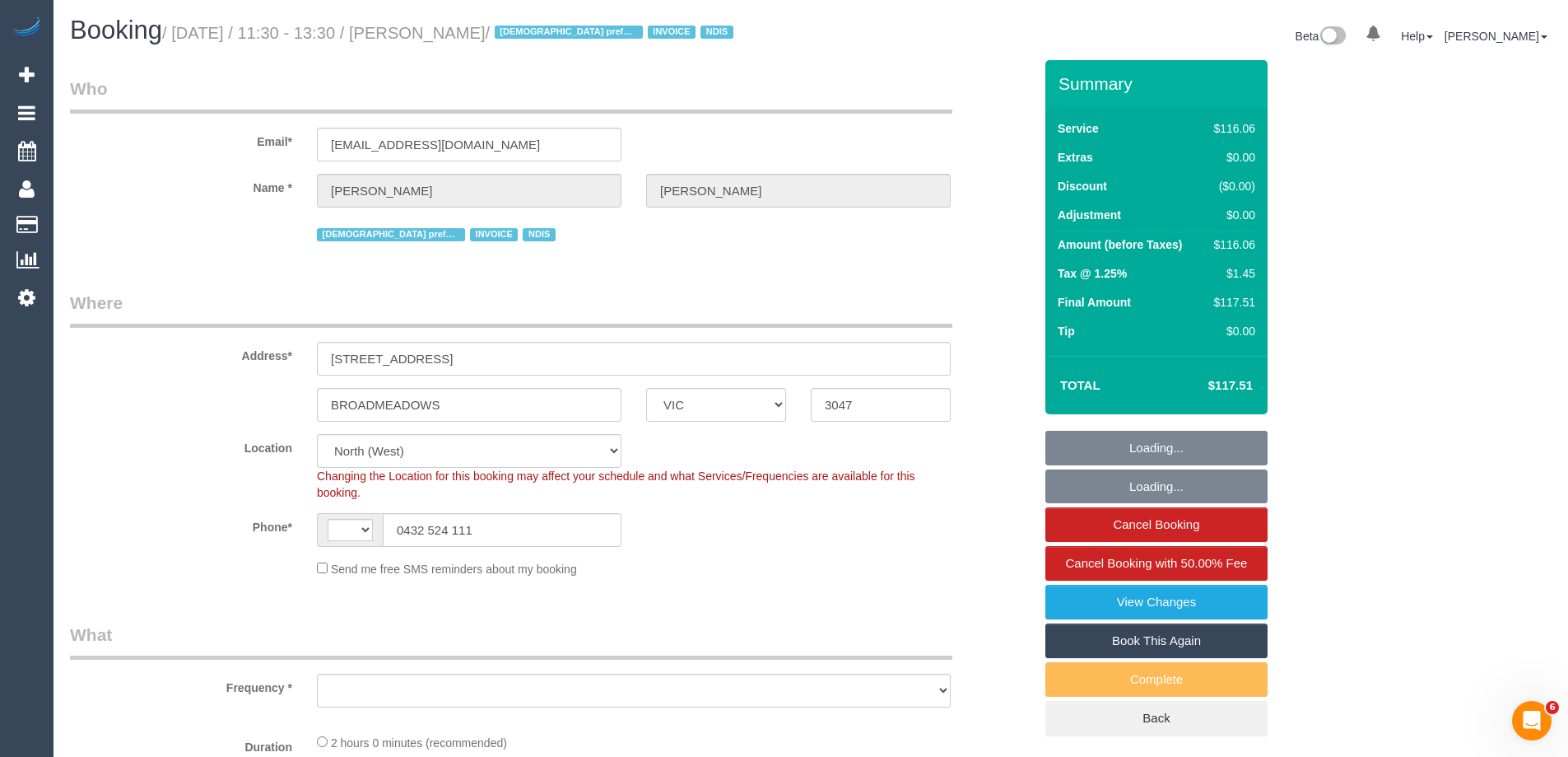
select select "object:339"
select select "string:AU"
select select "object:1381"
select select "number:27"
select select "number:14"
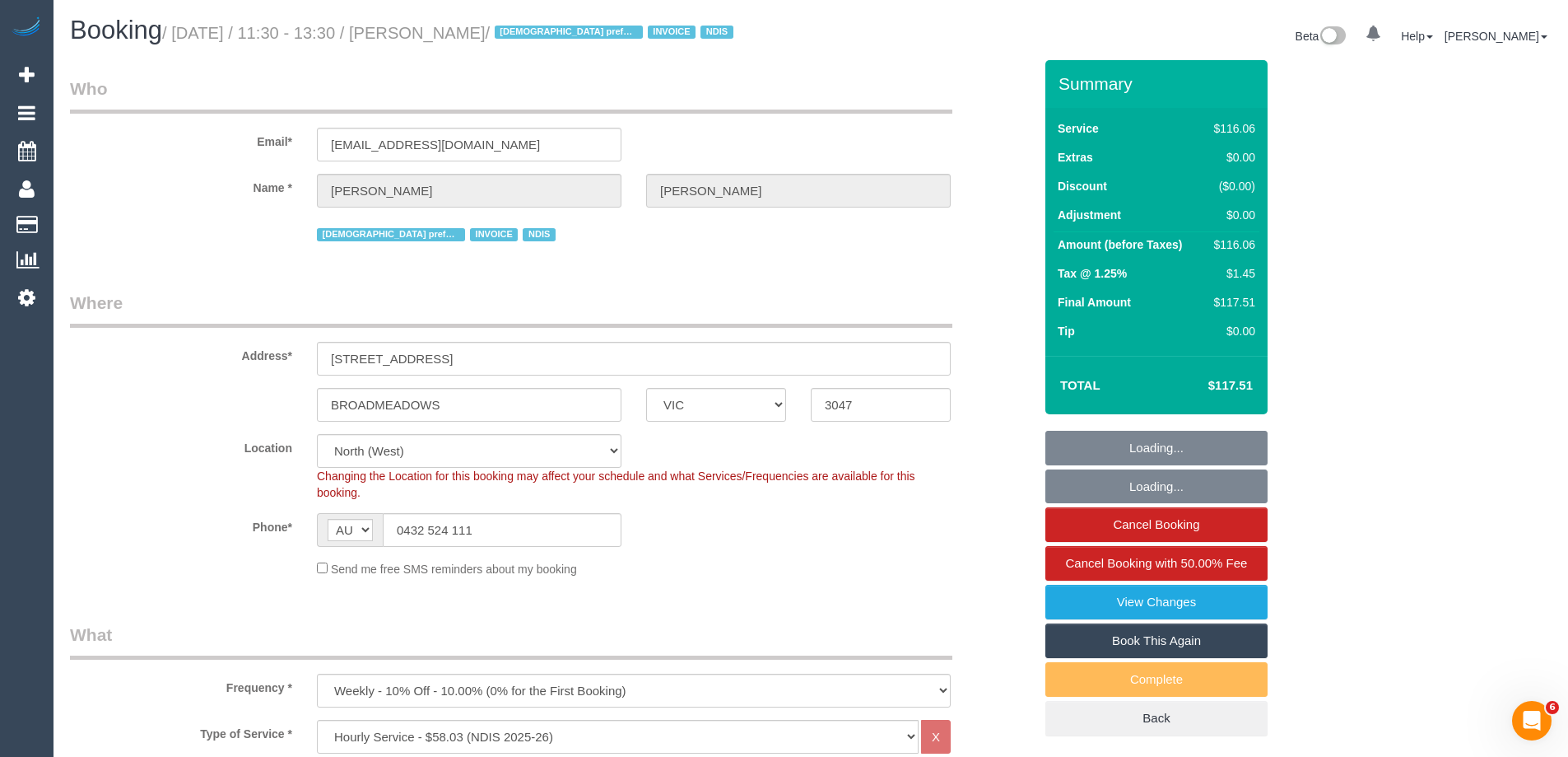
select select "number:19"
select select "number:25"
select select "number:34"
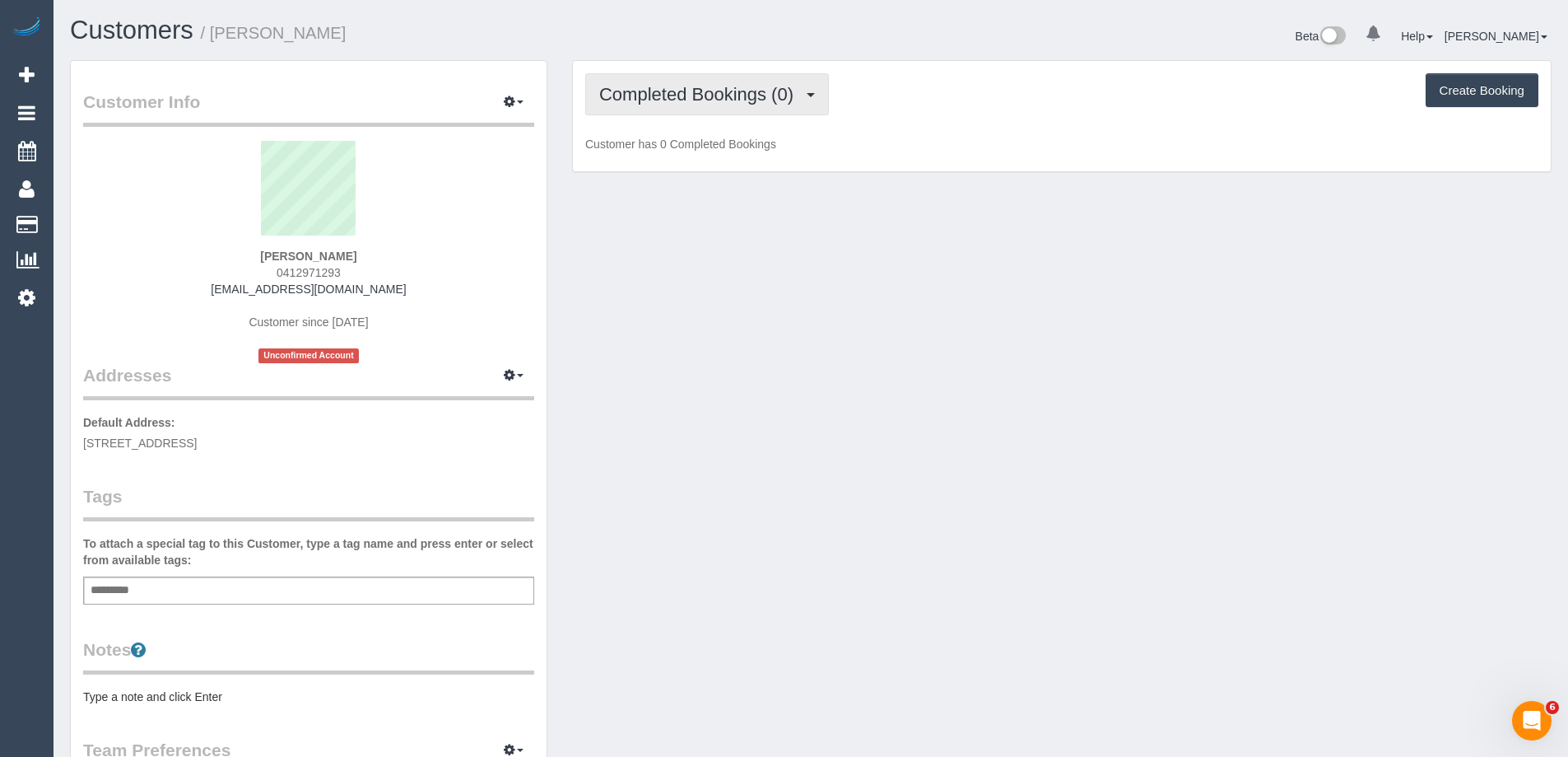
click at [700, 92] on span "Completed Bookings (0)" at bounding box center [700, 94] width 202 height 20
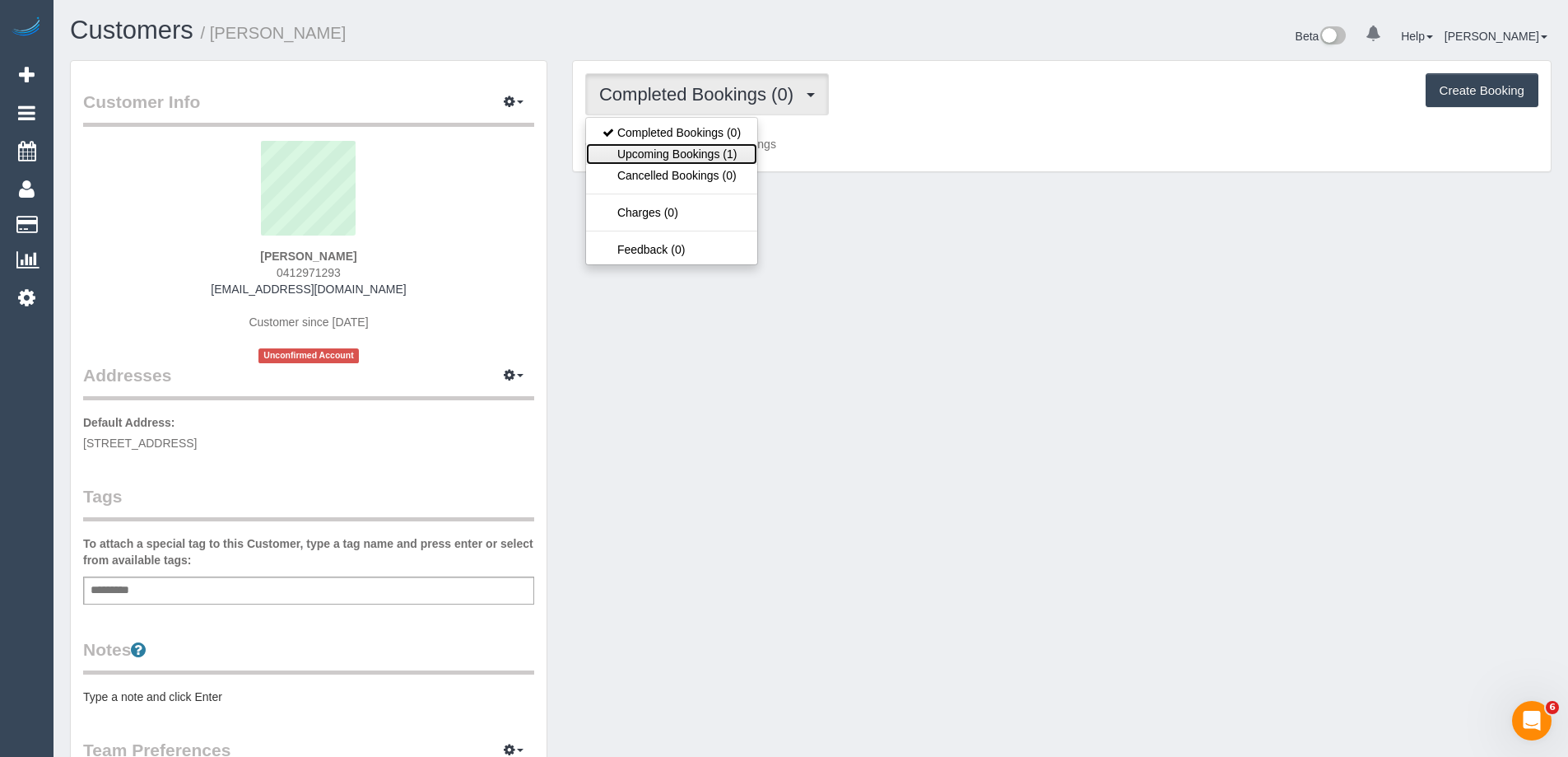
click at [704, 149] on link "Upcoming Bookings (1)" at bounding box center [671, 153] width 171 height 21
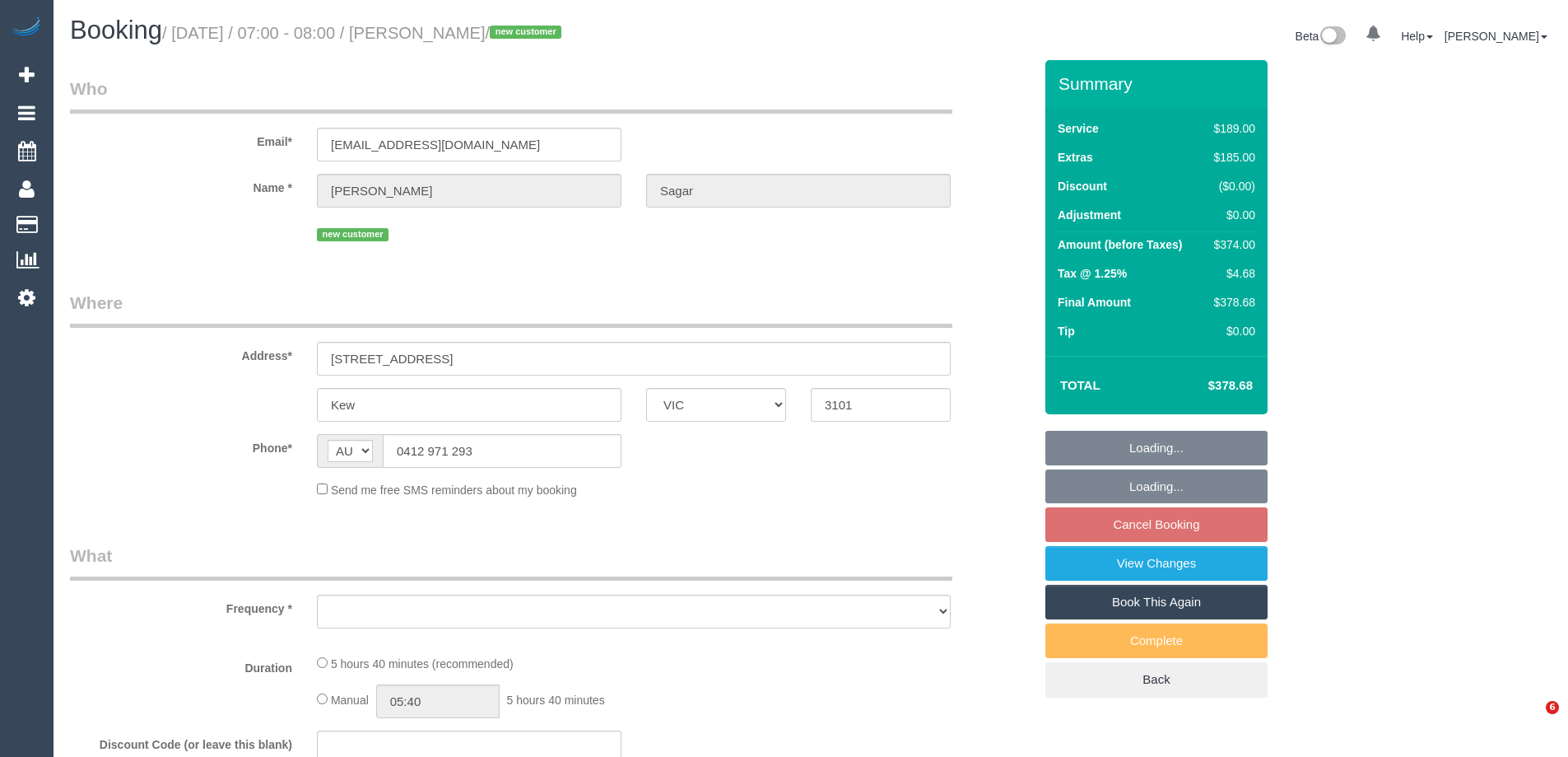
select select "VIC"
select select "object:531"
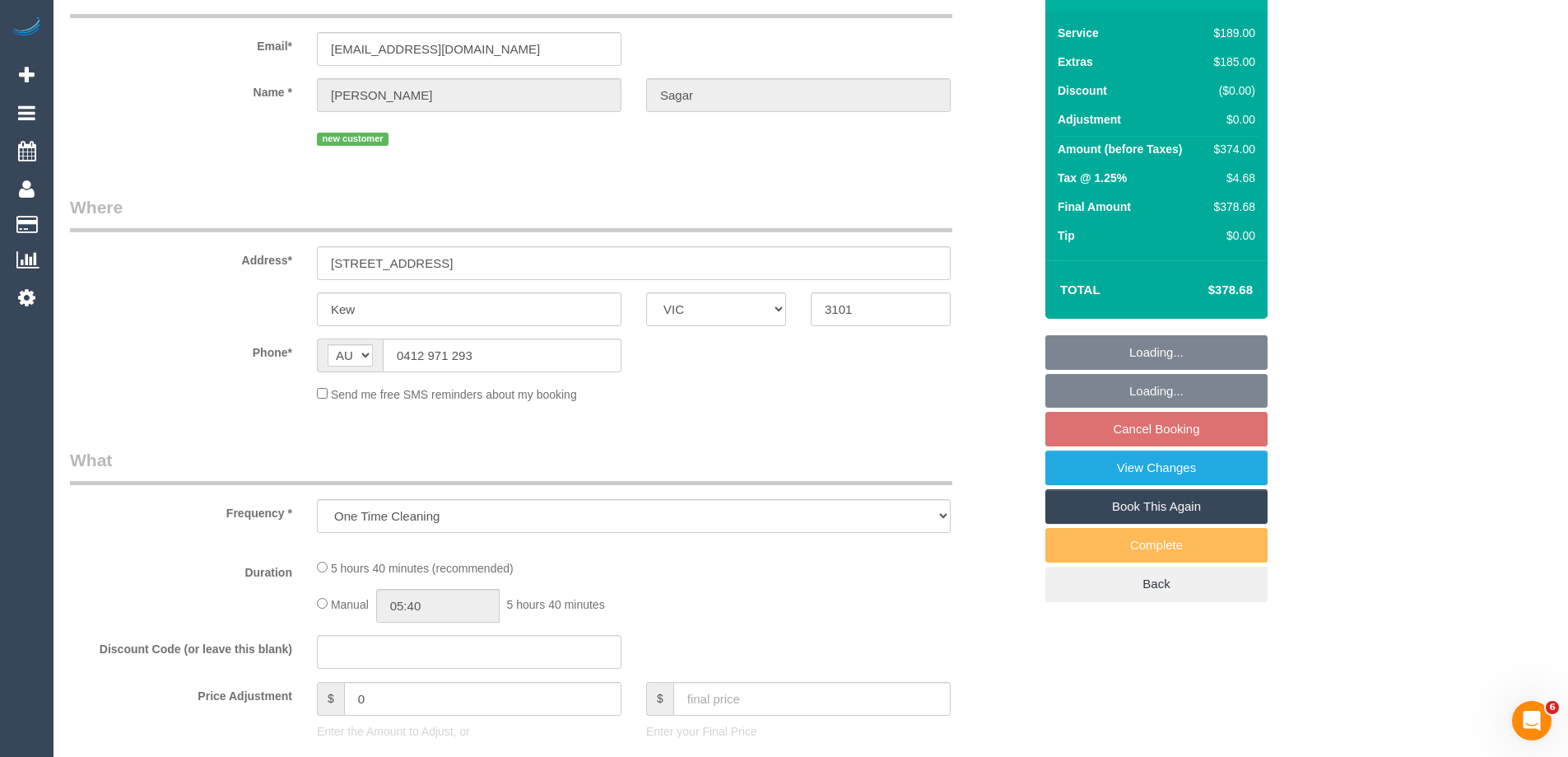
select select "string:stripe-pm_1S9LML2GScqysDRVcjmDDMmK"
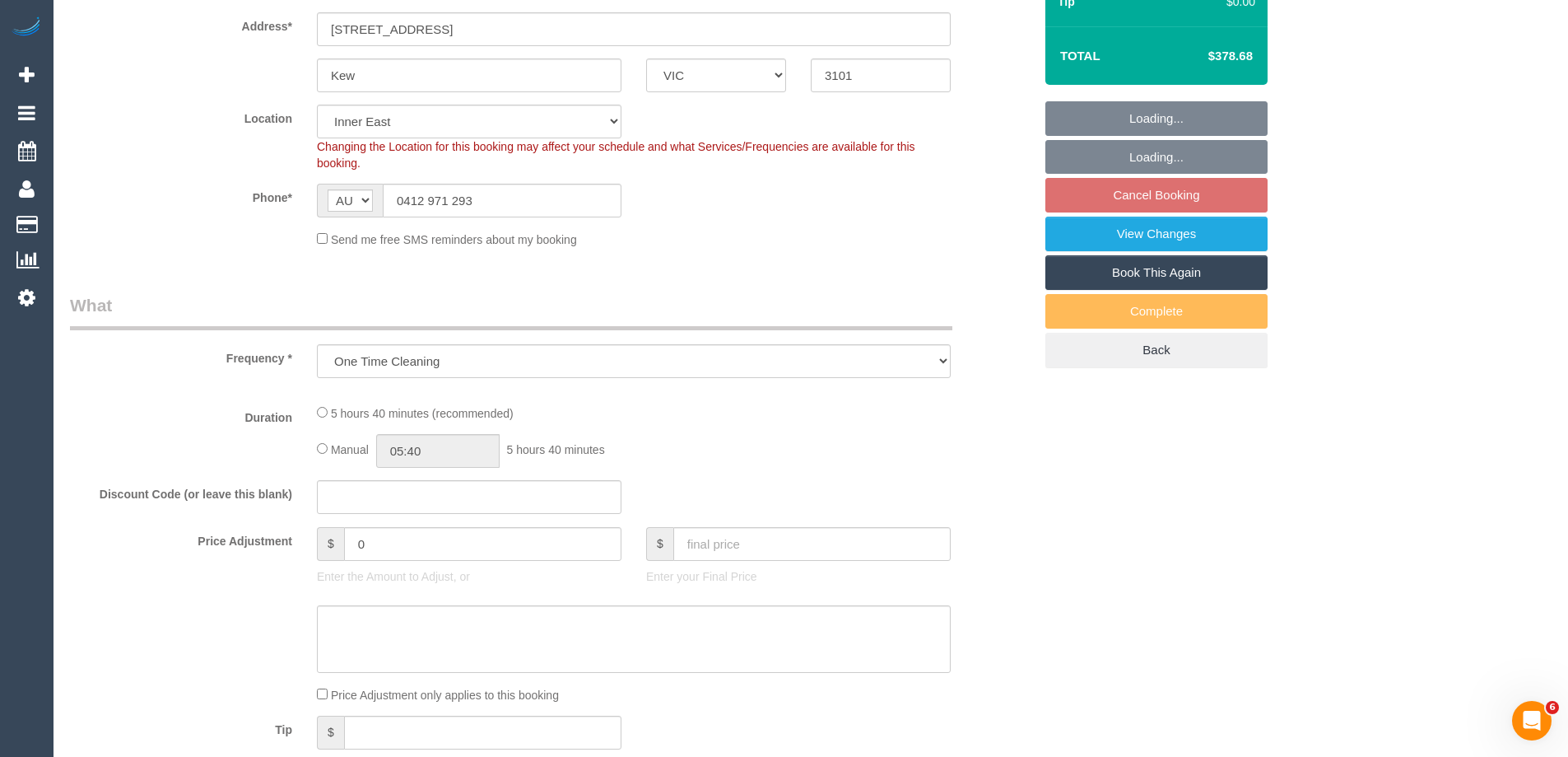
select select "number:29"
select select "number:14"
select select "number:18"
select select "number:36"
select select "number:13"
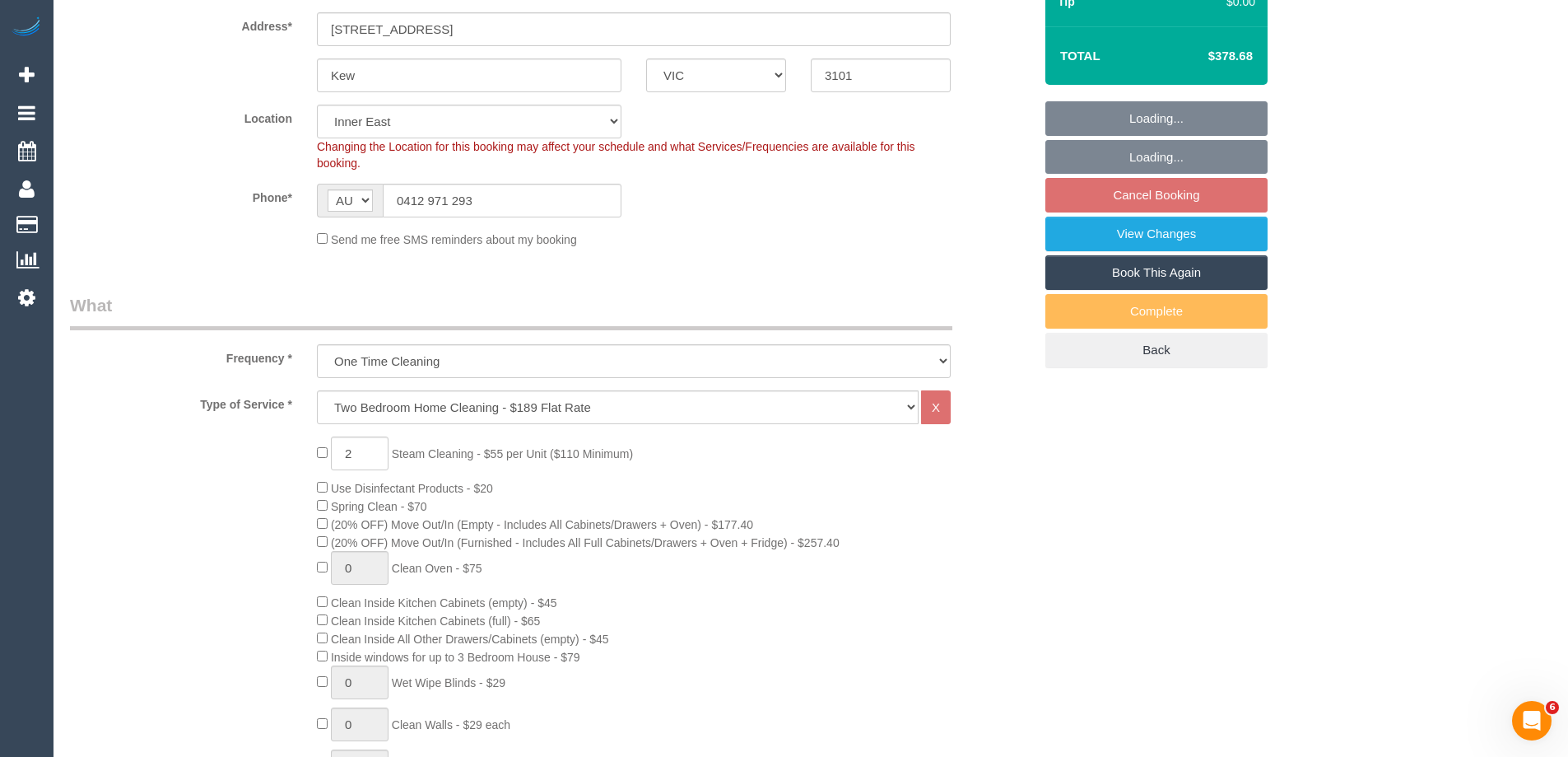
select select "object:780"
select select "spot1"
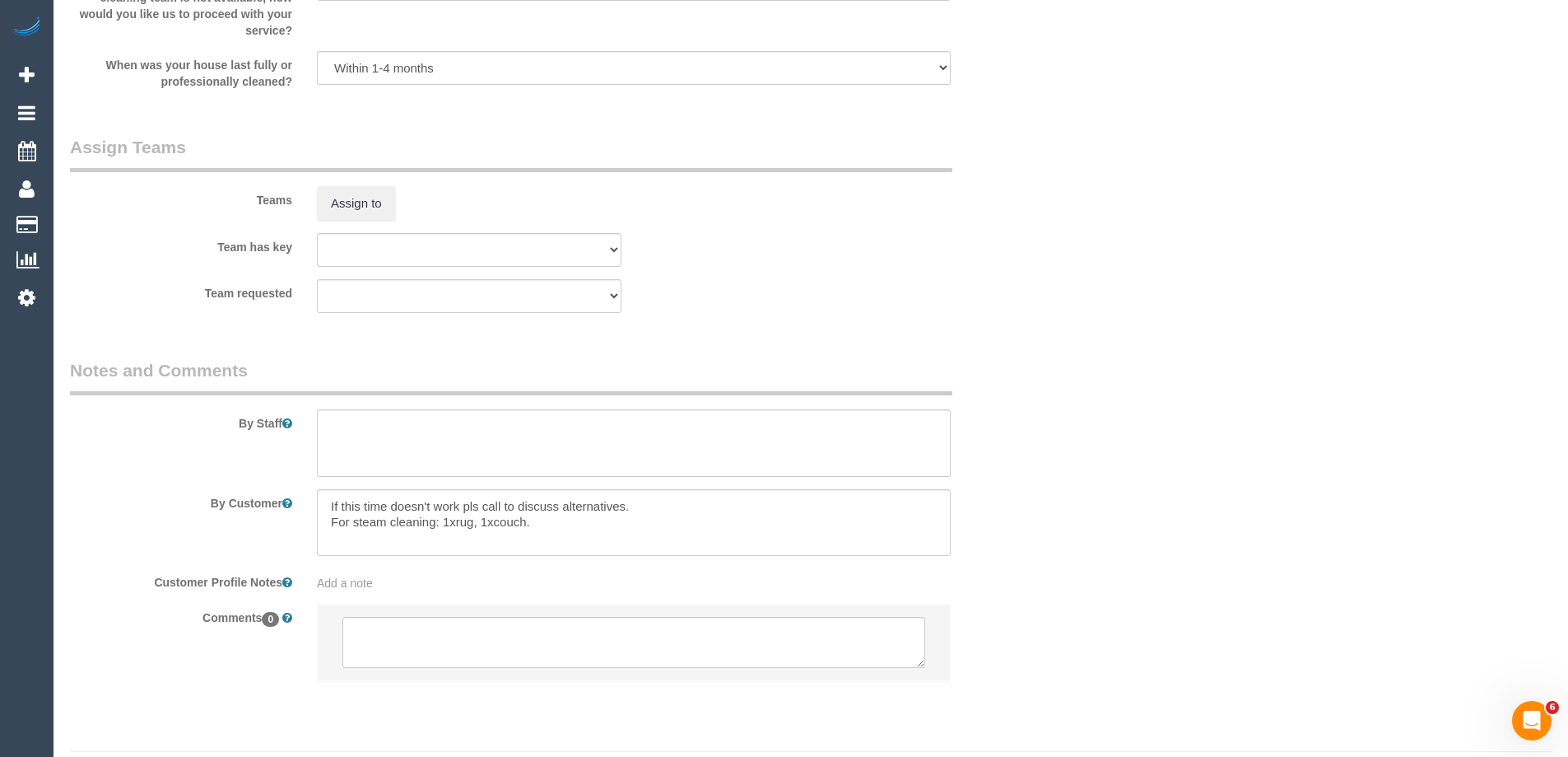
scroll to position [2388, 0]
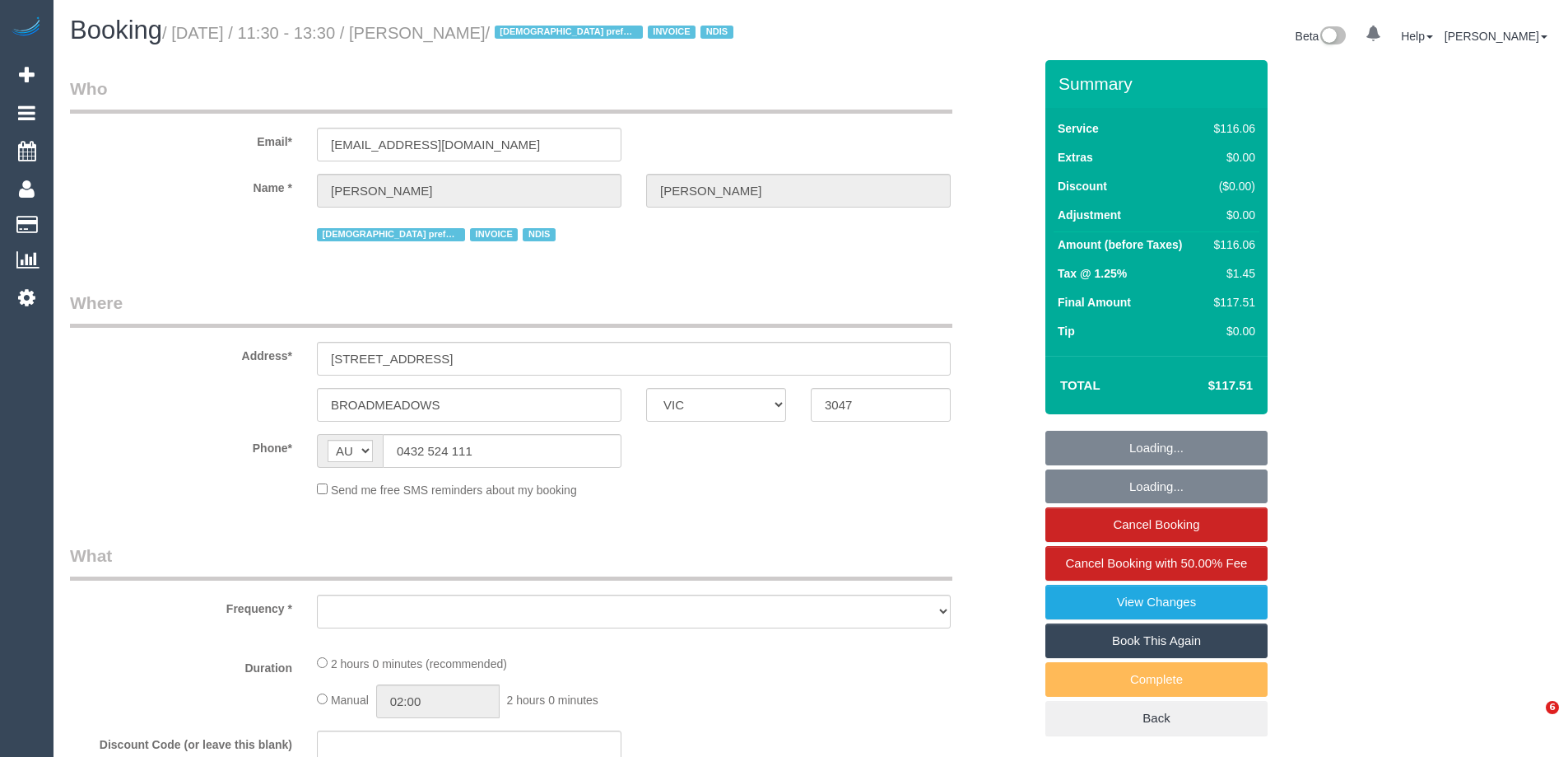
select select "VIC"
select select "object:527"
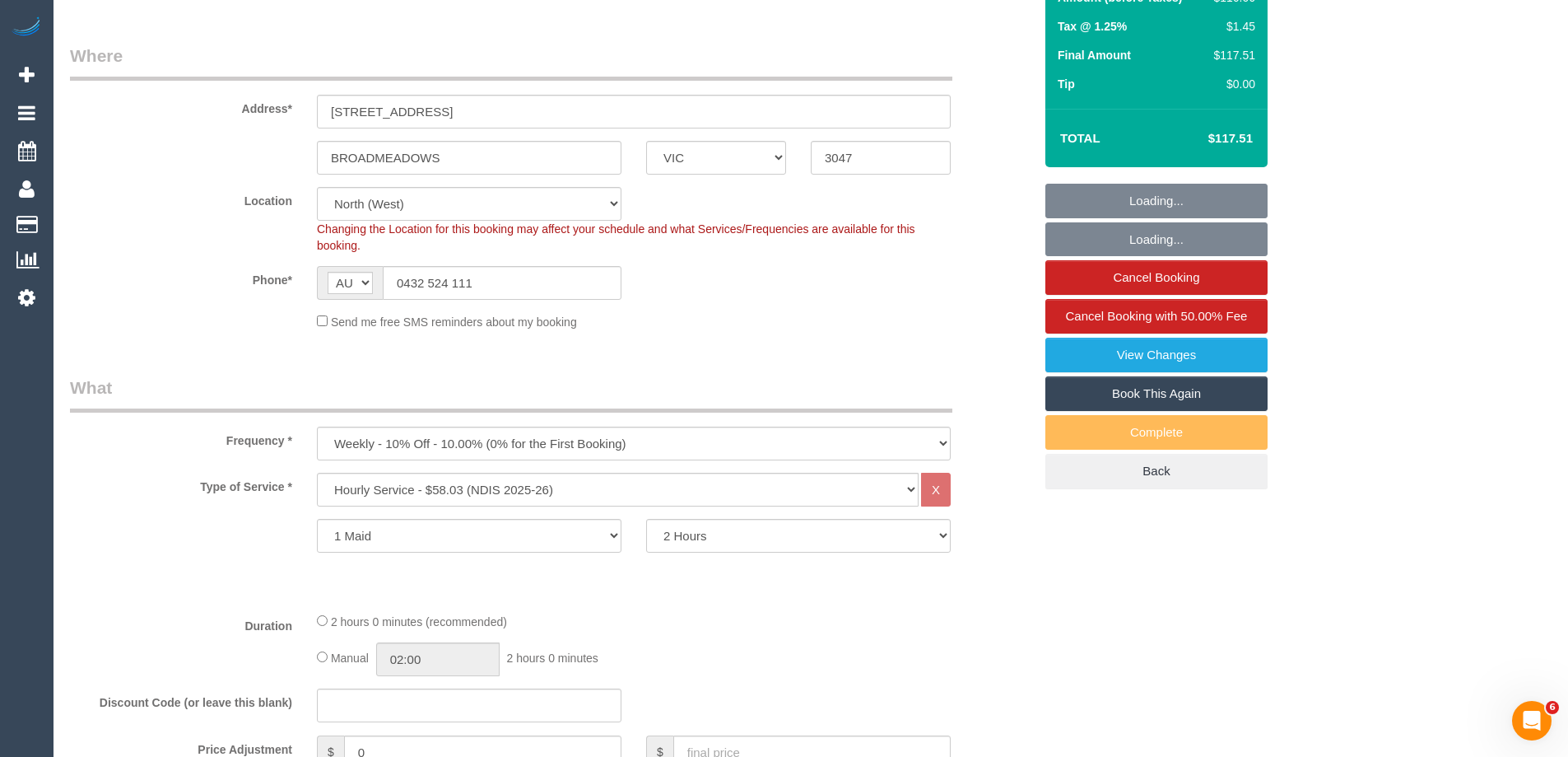
select select "number:27"
select select "number:14"
select select "number:19"
select select "number:25"
select select "number:34"
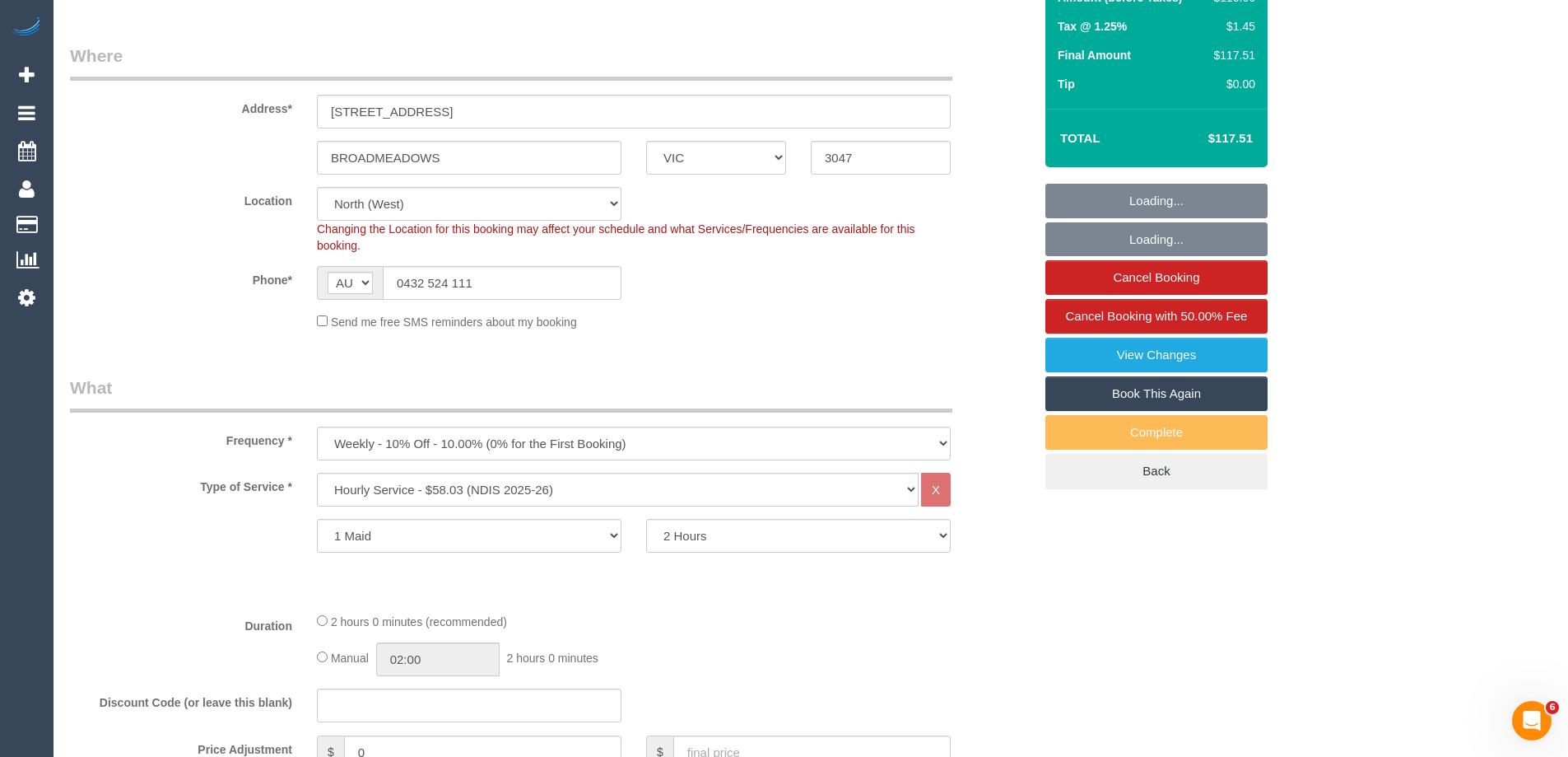
select select "object:1544"
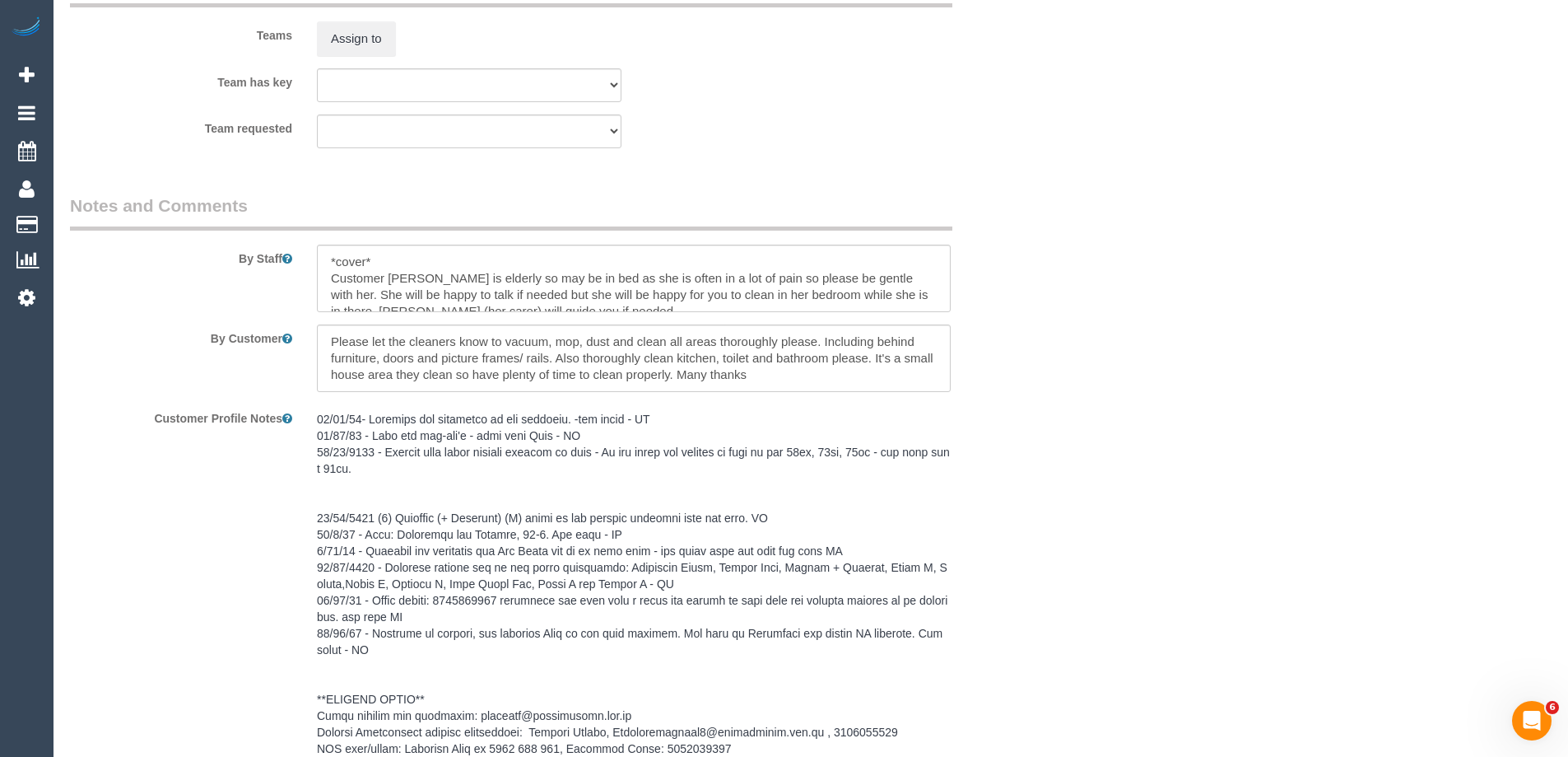
scroll to position [2388, 0]
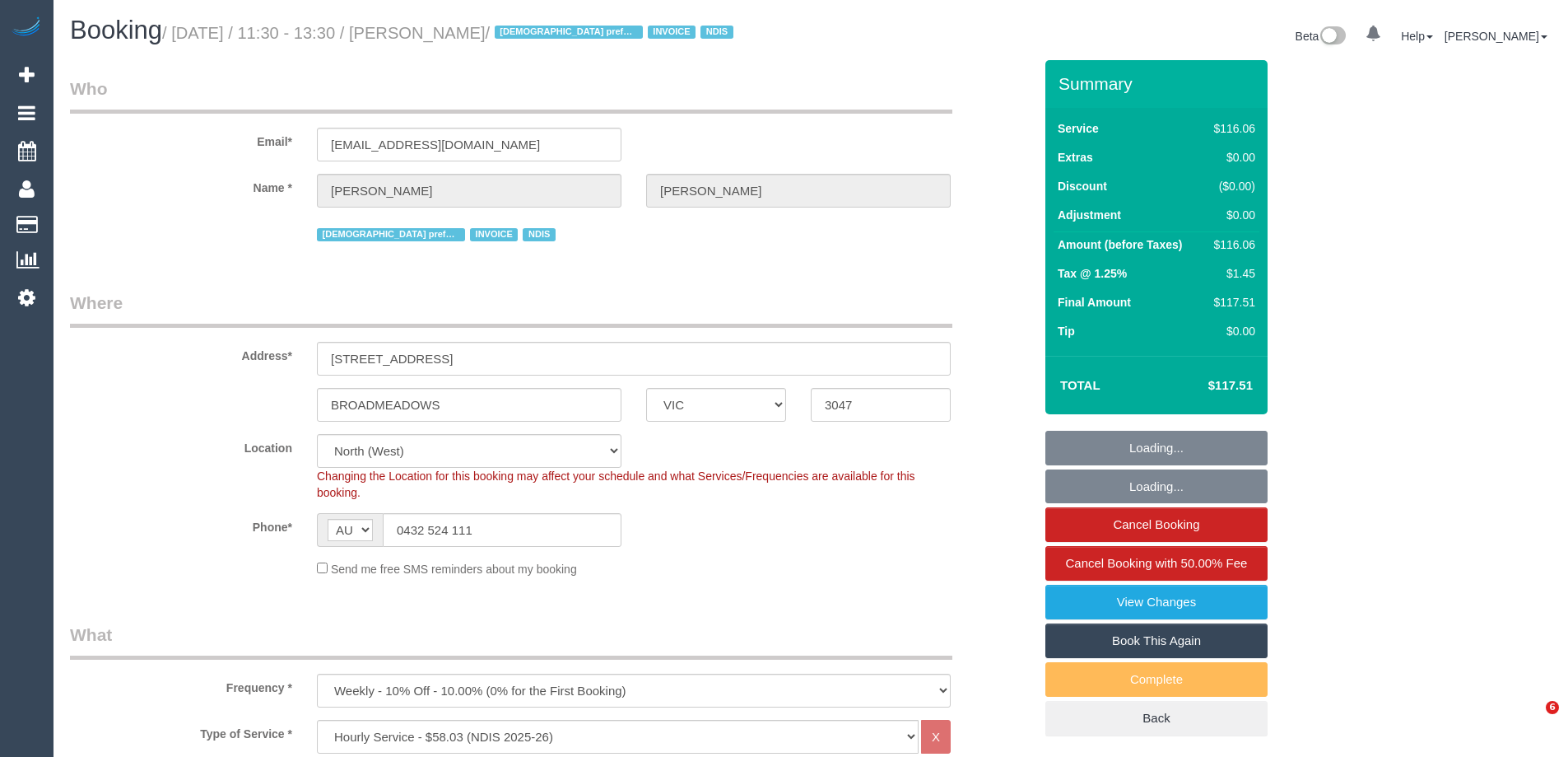
select select "VIC"
select select "string:check"
select select "number:27"
select select "number:14"
select select "number:19"
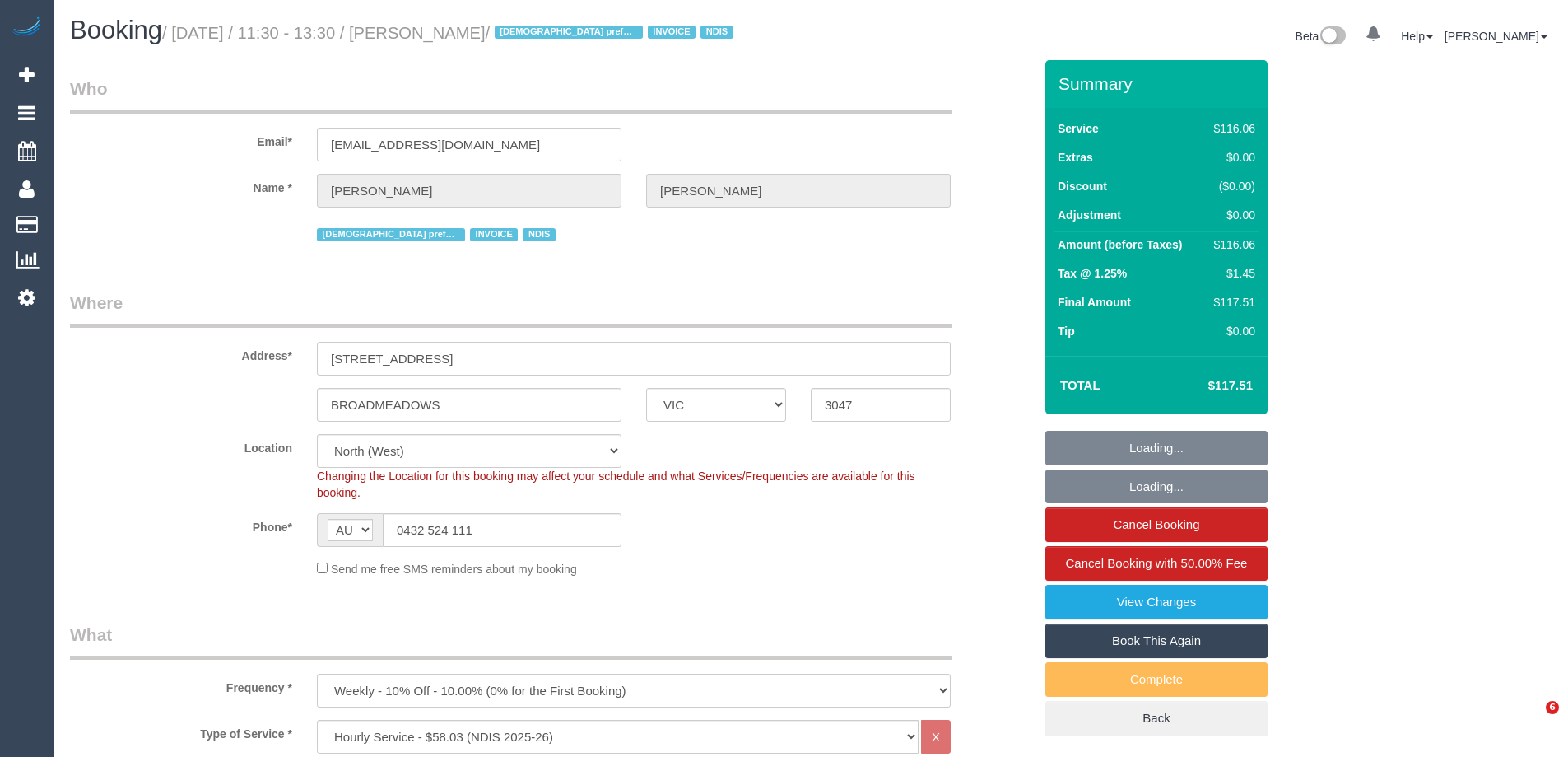
select select "number:25"
select select "number:34"
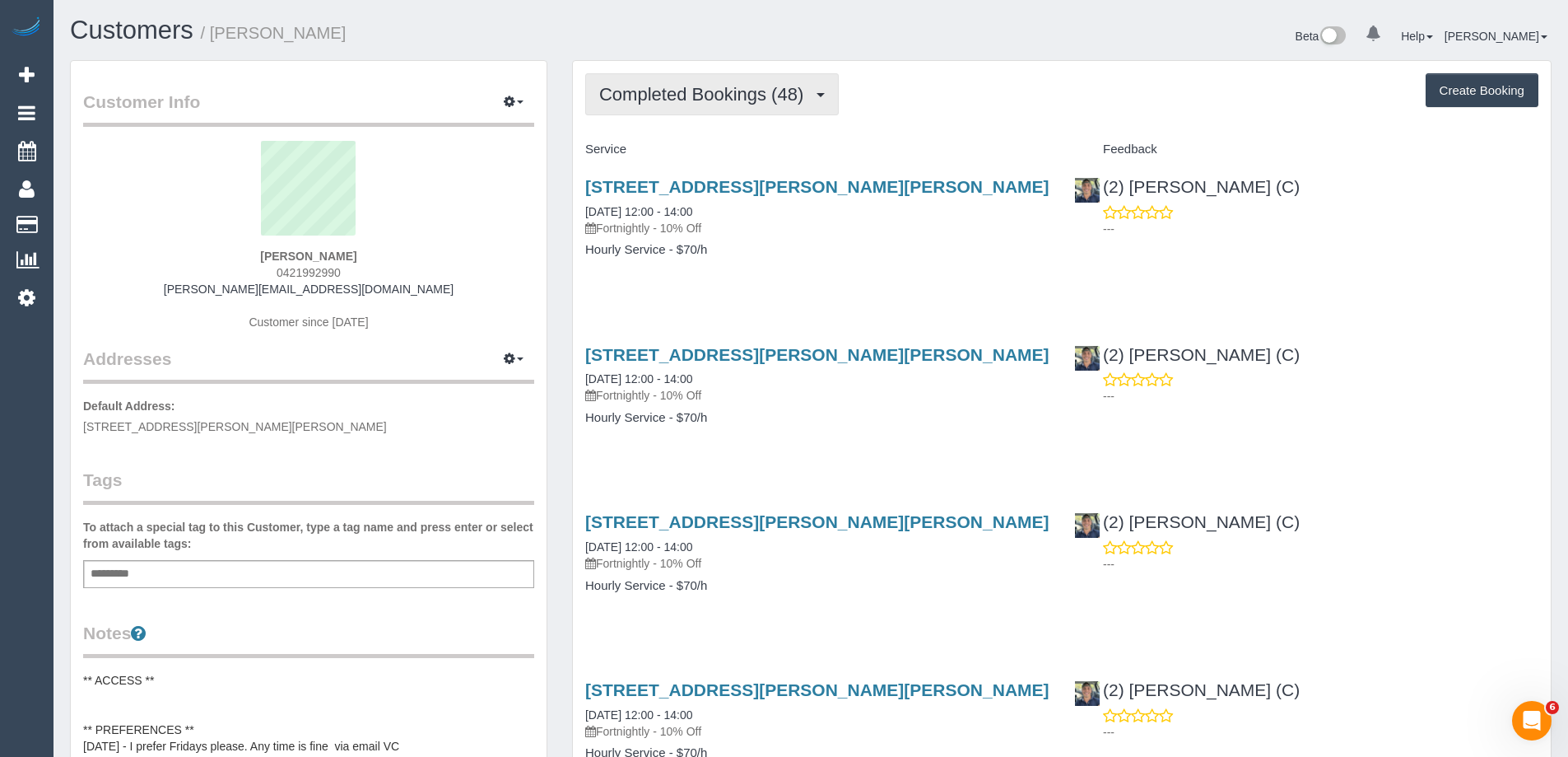
click at [711, 99] on span "Completed Bookings (48)" at bounding box center [706, 94] width 213 height 20
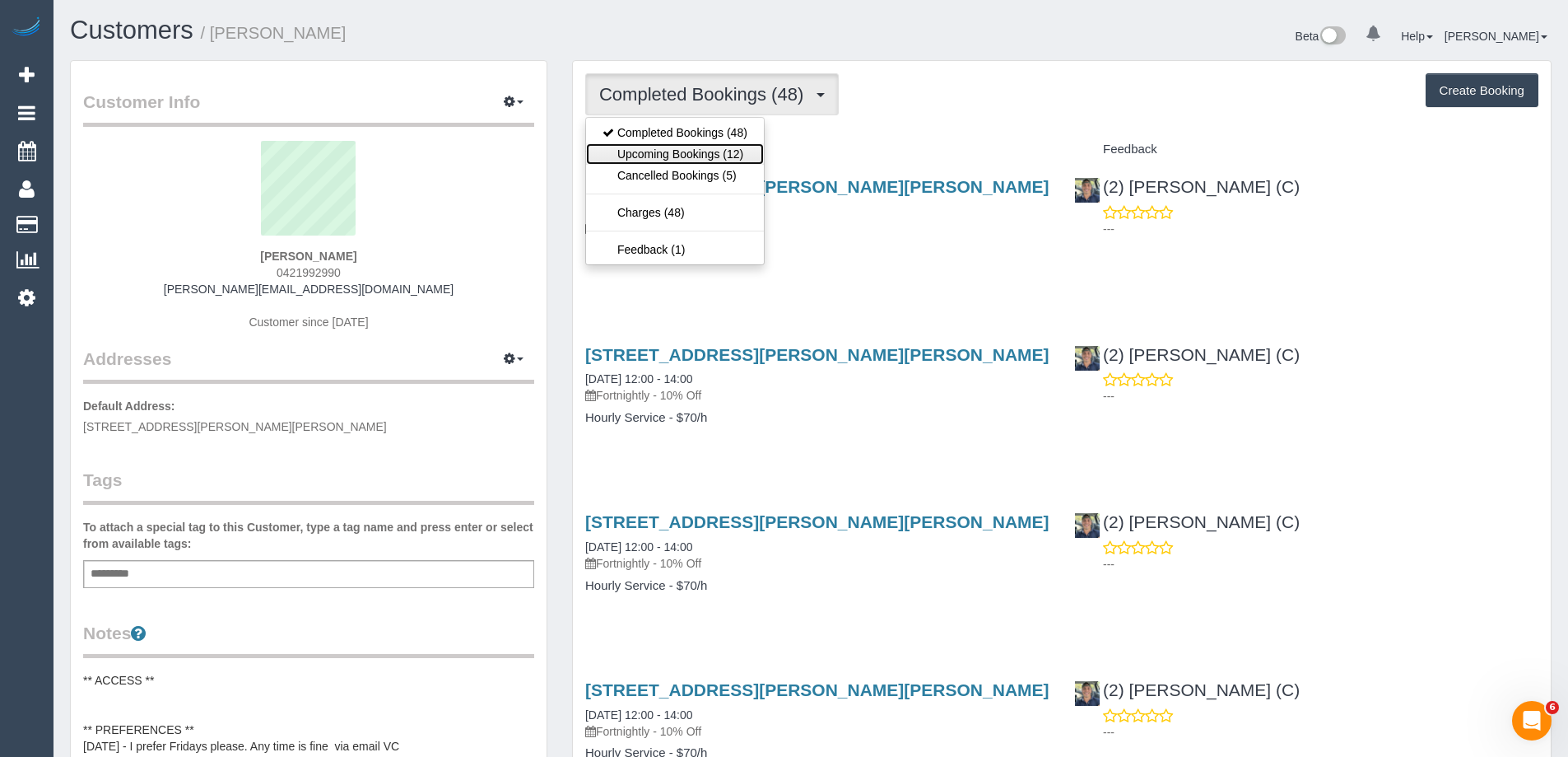
click at [703, 151] on link "Upcoming Bookings (12)" at bounding box center [675, 153] width 177 height 21
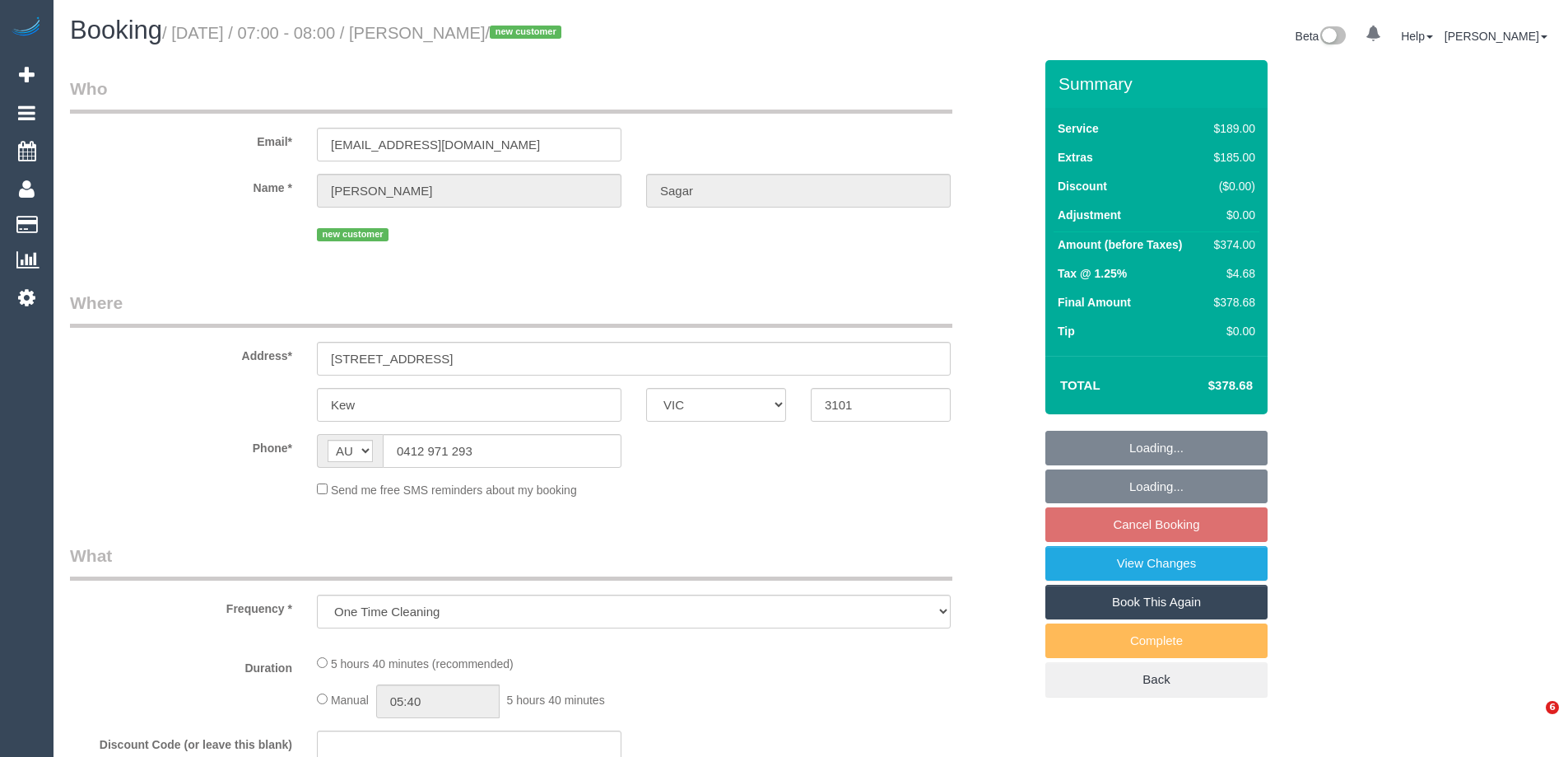
select select "VIC"
select select "string:stripe-pm_1S9LML2GScqysDRVcjmDDMmK"
select select "number:29"
select select "number:14"
select select "number:18"
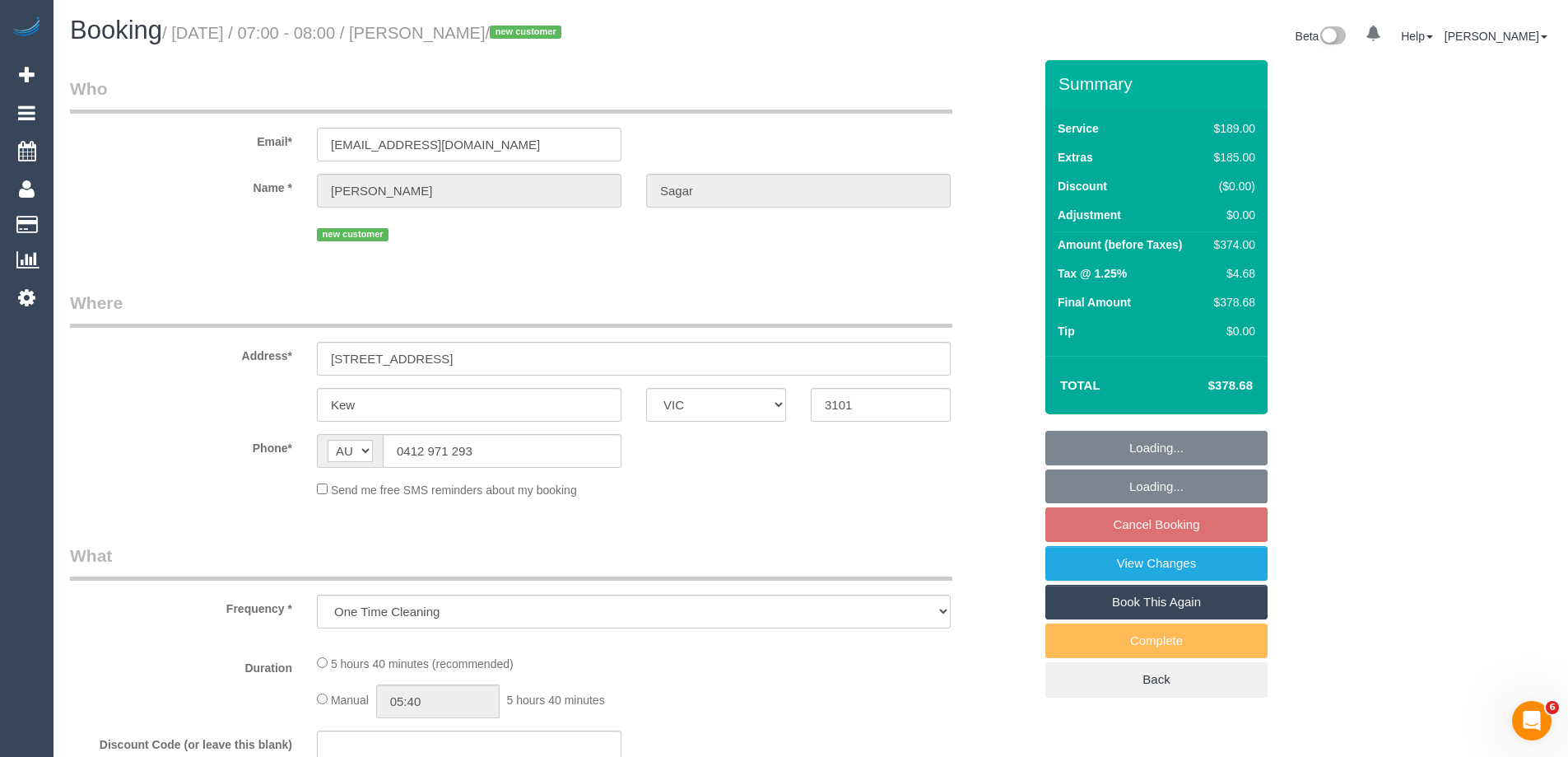
select select "number:36"
select select "number:13"
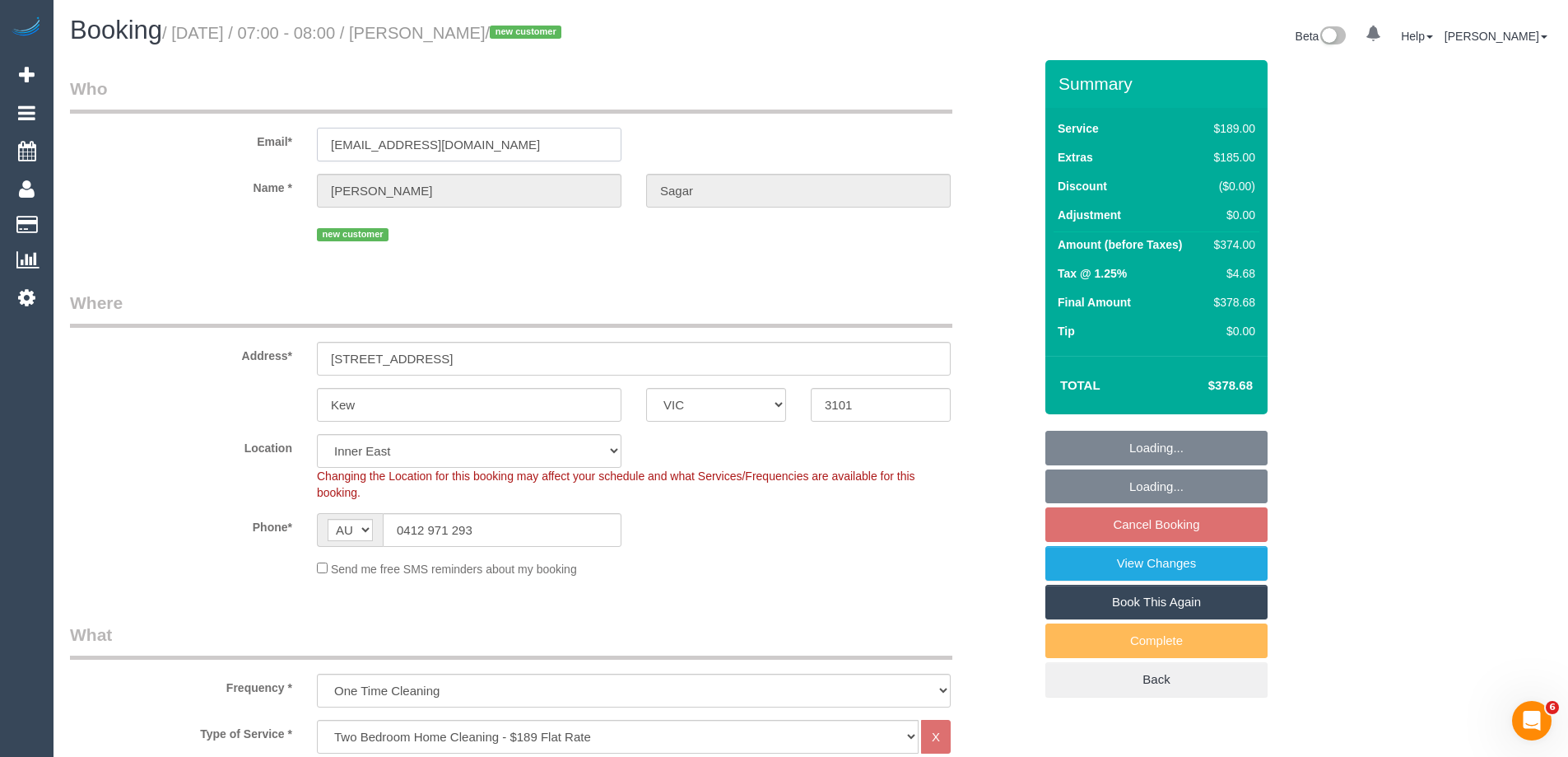
drag, startPoint x: 546, startPoint y: 147, endPoint x: 71, endPoint y: 138, distance: 475.1
click at [71, 138] on div "Email* [EMAIL_ADDRESS][DOMAIN_NAME]" at bounding box center [551, 119] width 988 height 85
select select "spot1"
select select "object:1426"
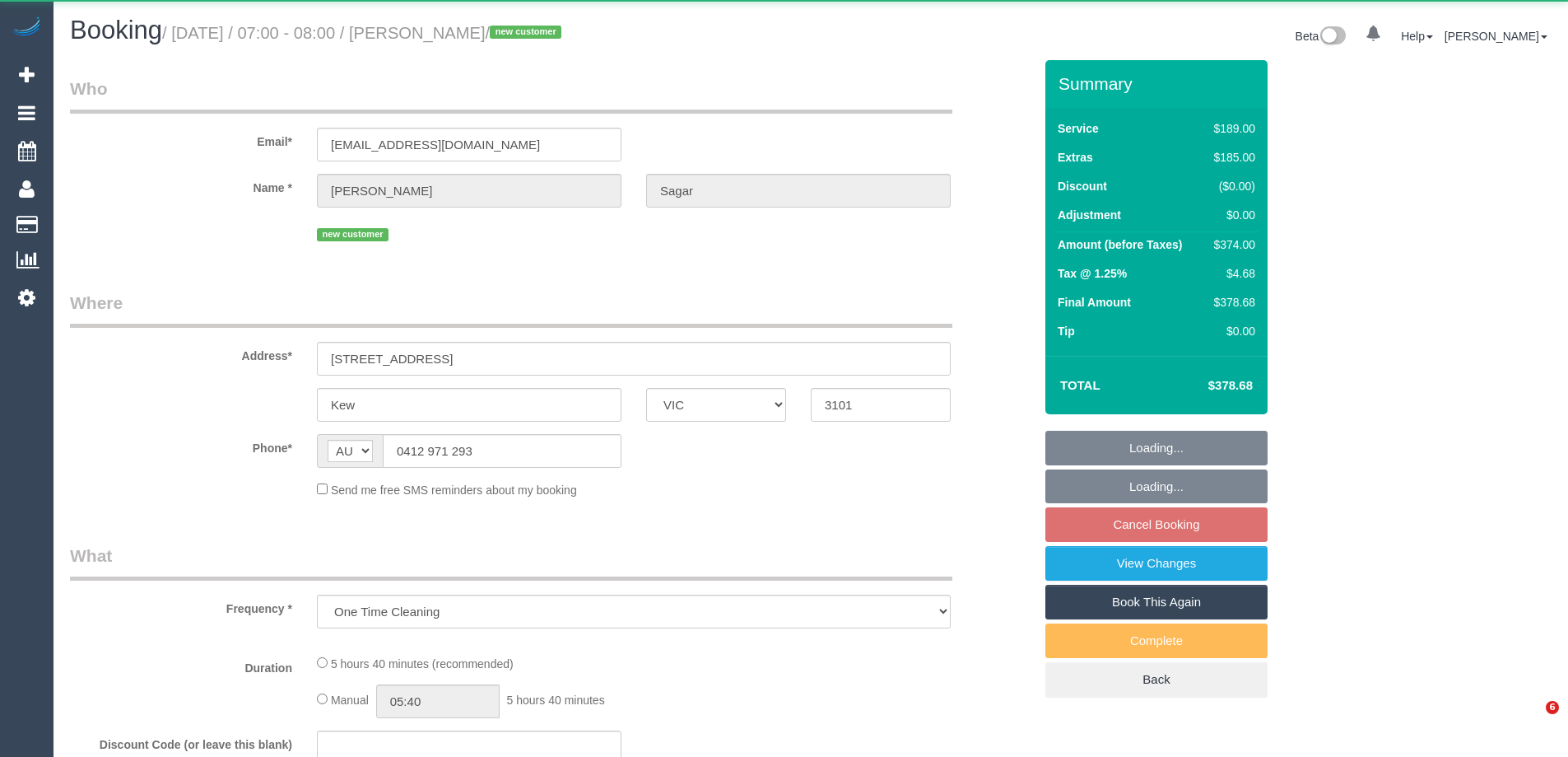
select select "VIC"
select select "string:stripe-pm_1S9LML2GScqysDRVcjmDDMmK"
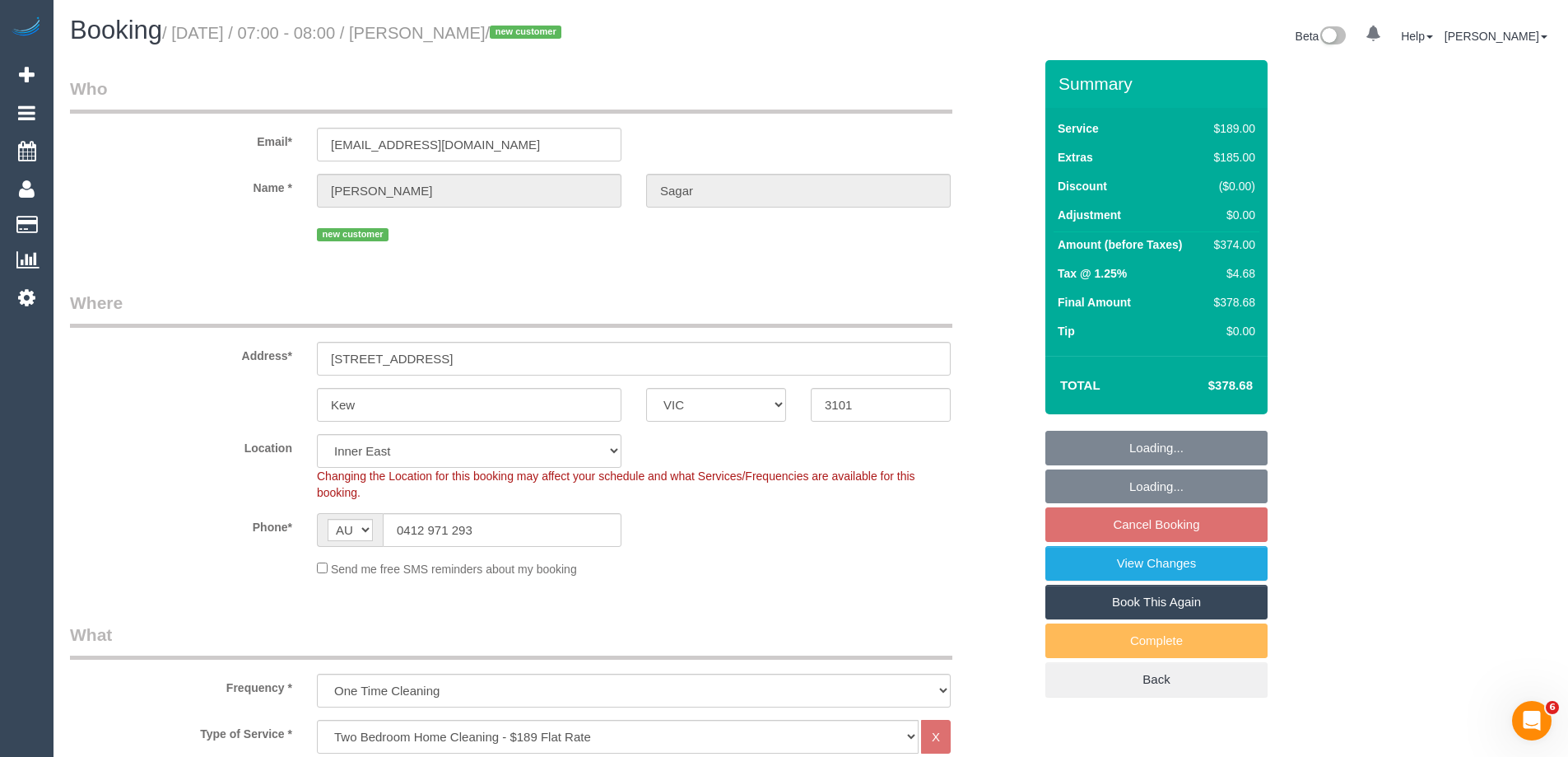
select select "number:29"
select select "number:14"
select select "number:18"
select select "number:36"
select select "number:13"
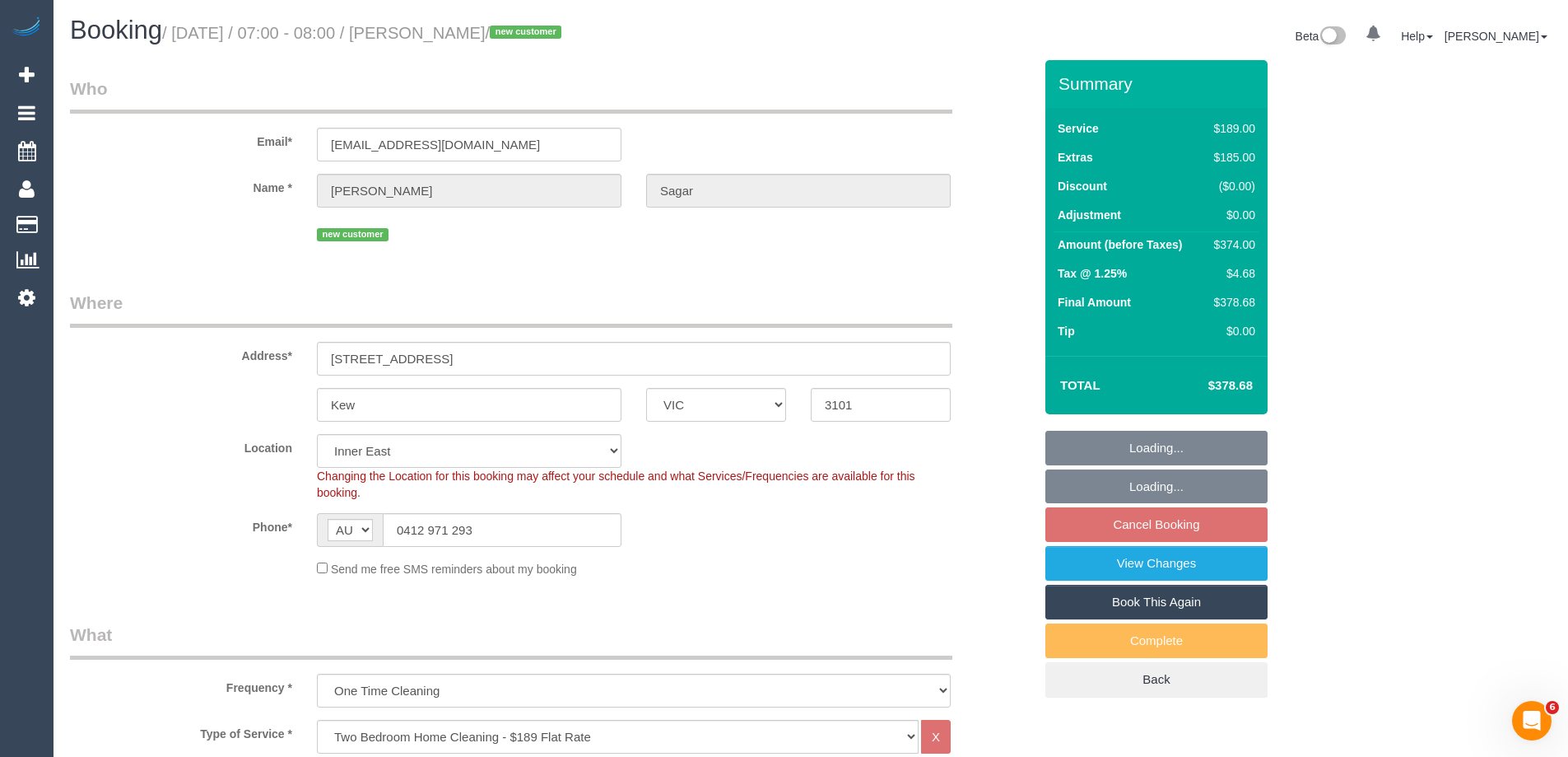
select select "object:1421"
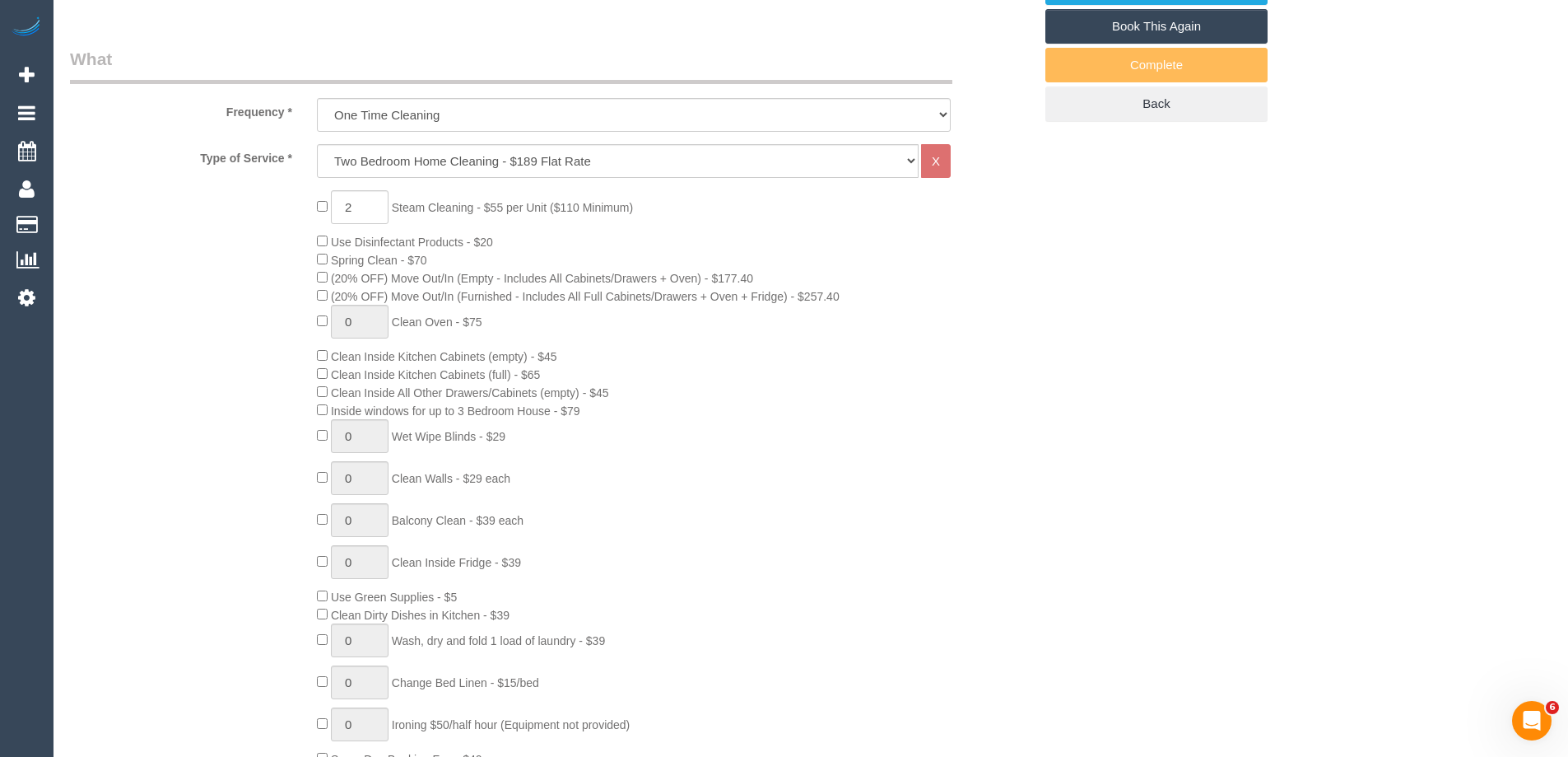
select select "spot1"
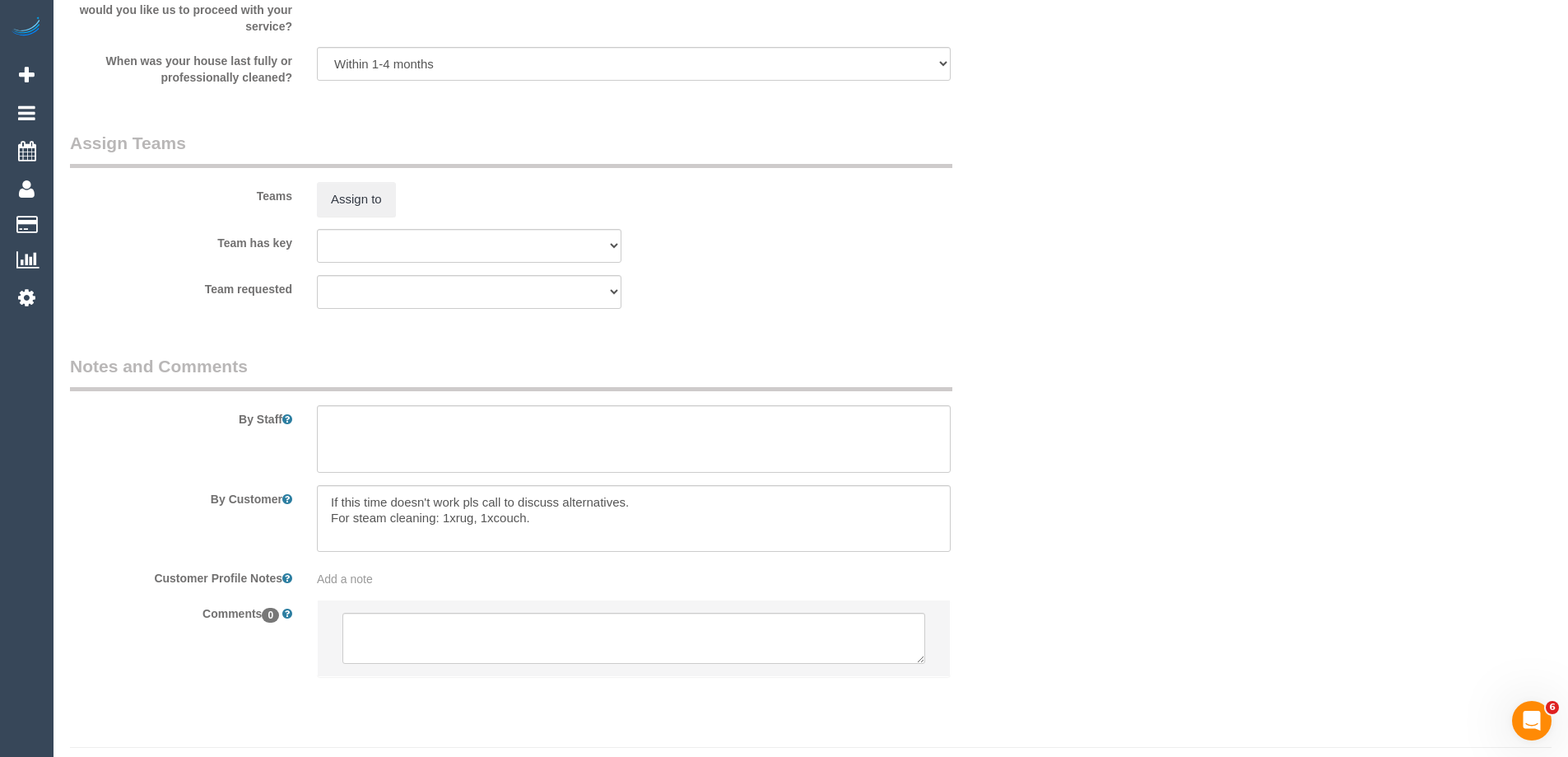
scroll to position [2428, 0]
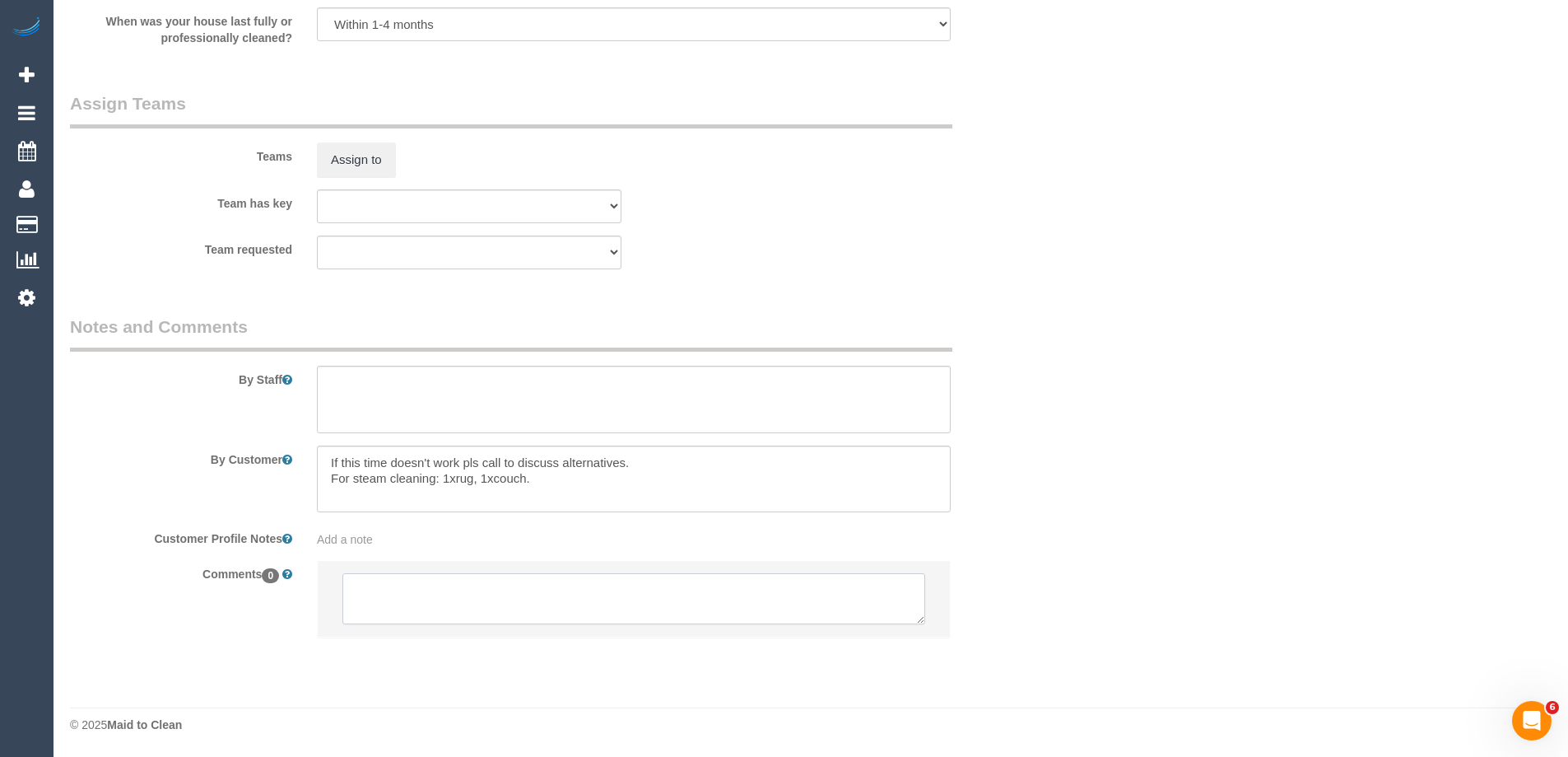
click at [395, 619] on textarea at bounding box center [634, 598] width 583 height 51
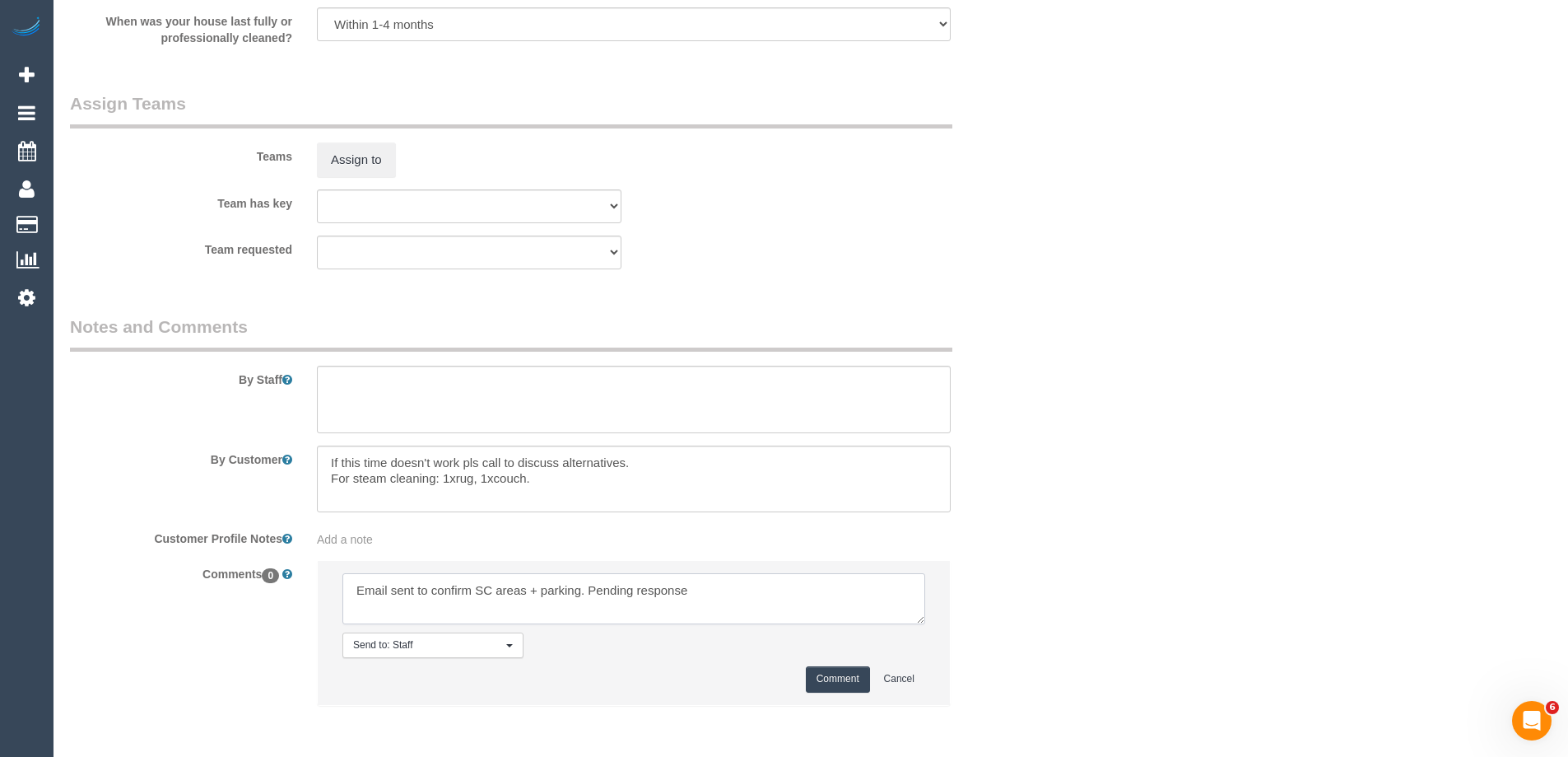
type textarea "Email sent to confirm SC areas + parking. Pending response"
click at [836, 678] on button "Comment" at bounding box center [837, 679] width 64 height 26
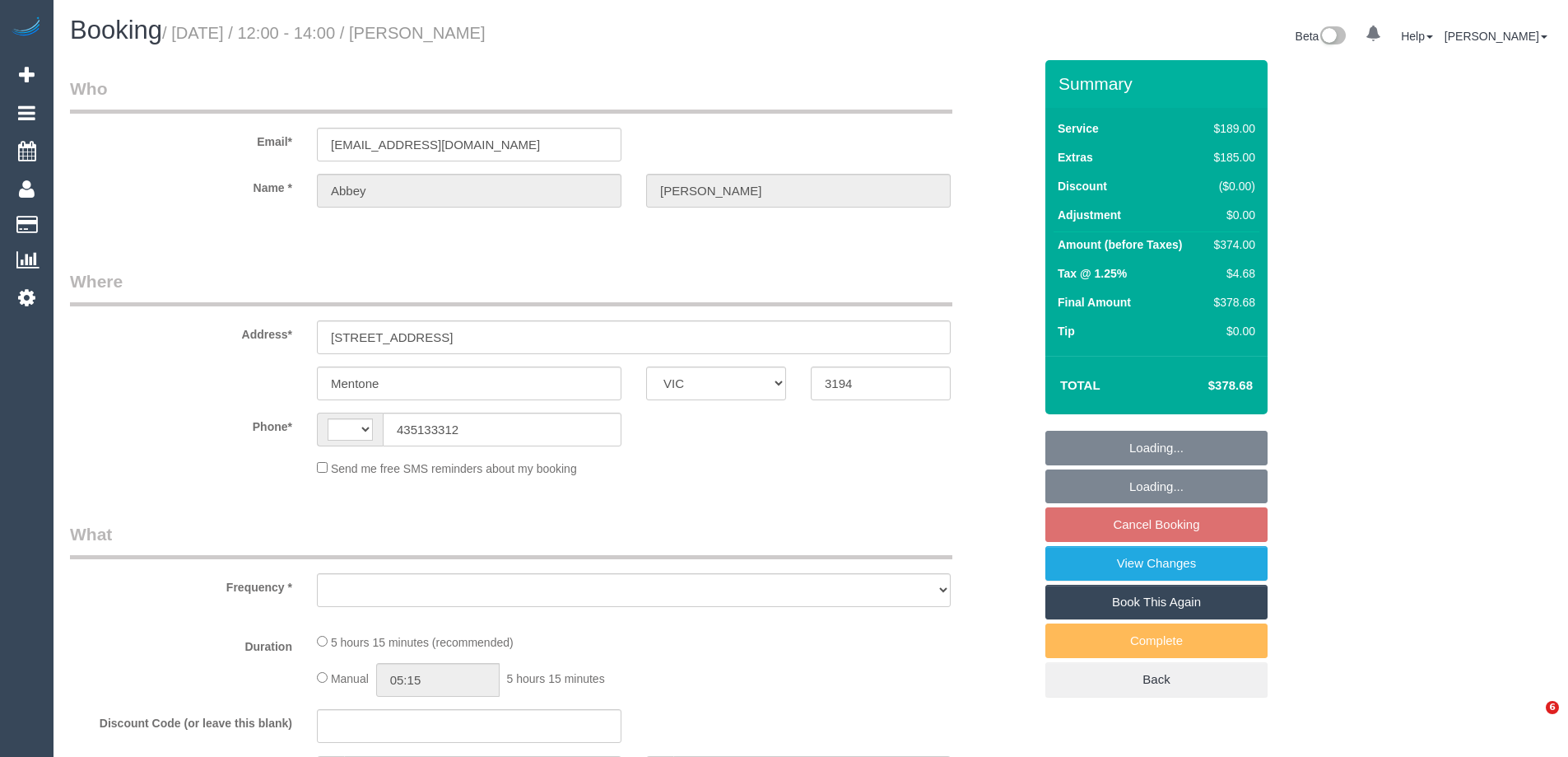
select select "VIC"
select select "string:AU"
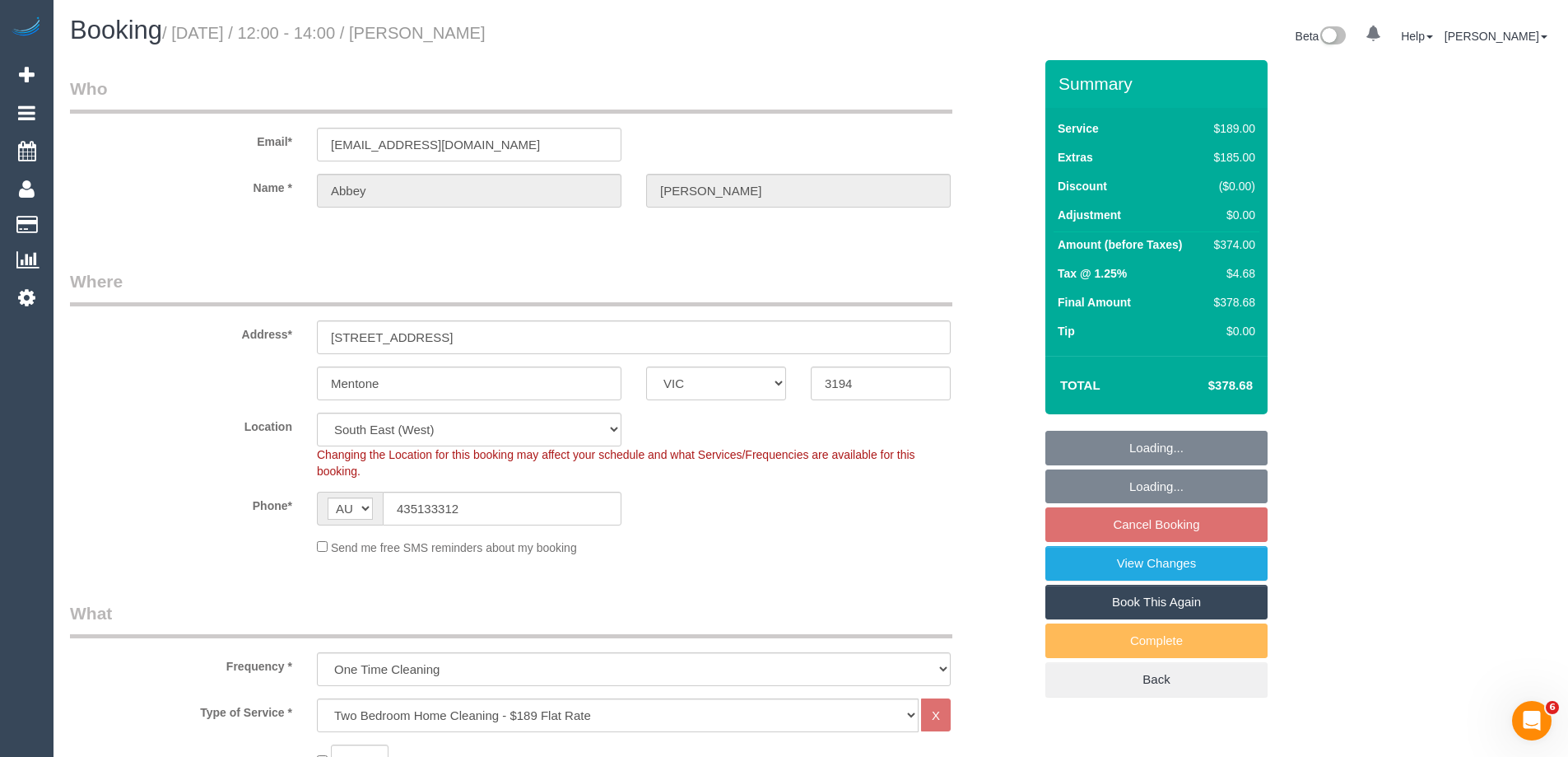
select select "object:776"
select select "string:stripe-pm_1QOR2I2GScqysDRVTnOHFTDV"
select select "spot4"
select select "number:28"
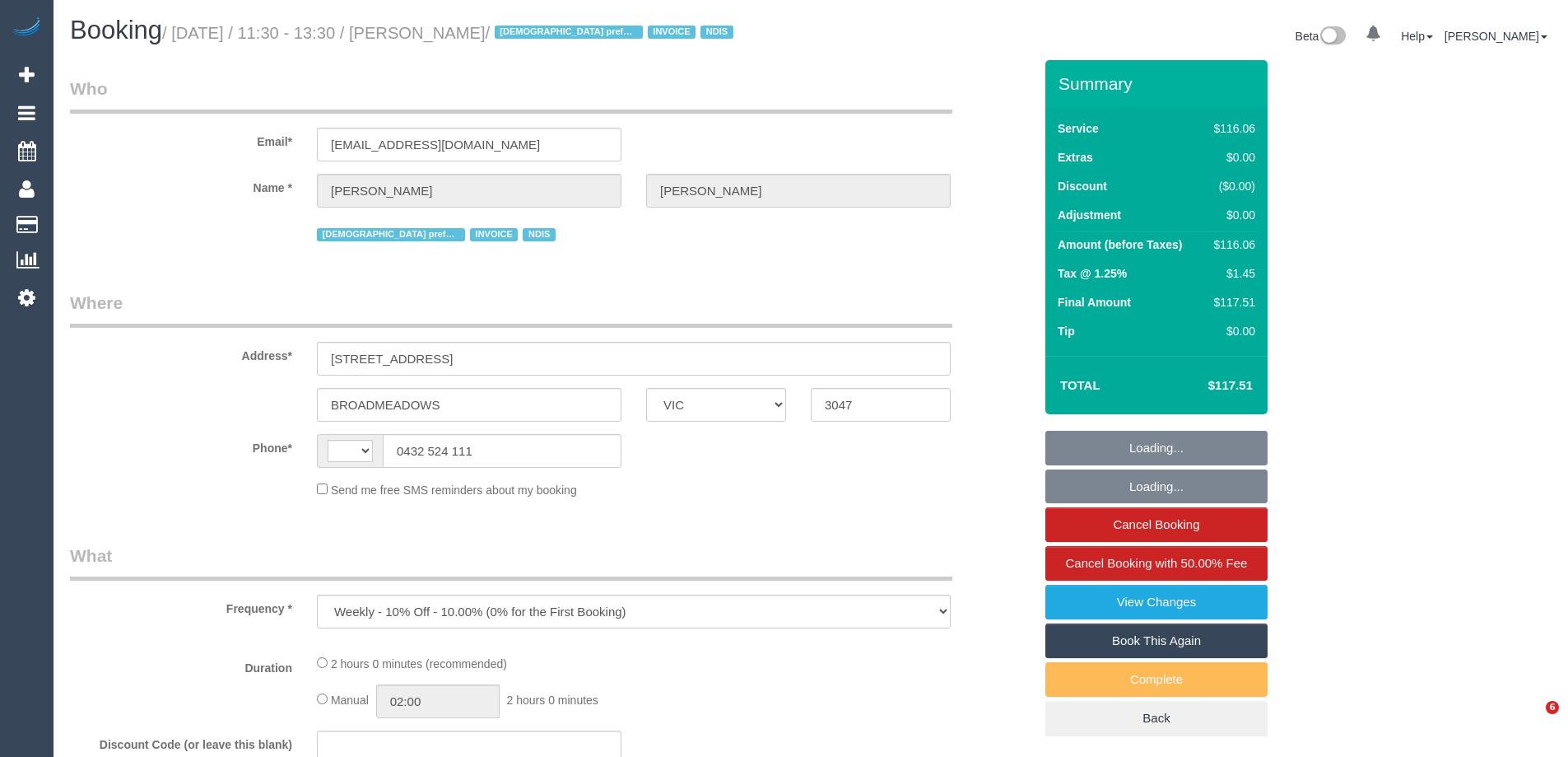
select select "VIC"
select select "string:AU"
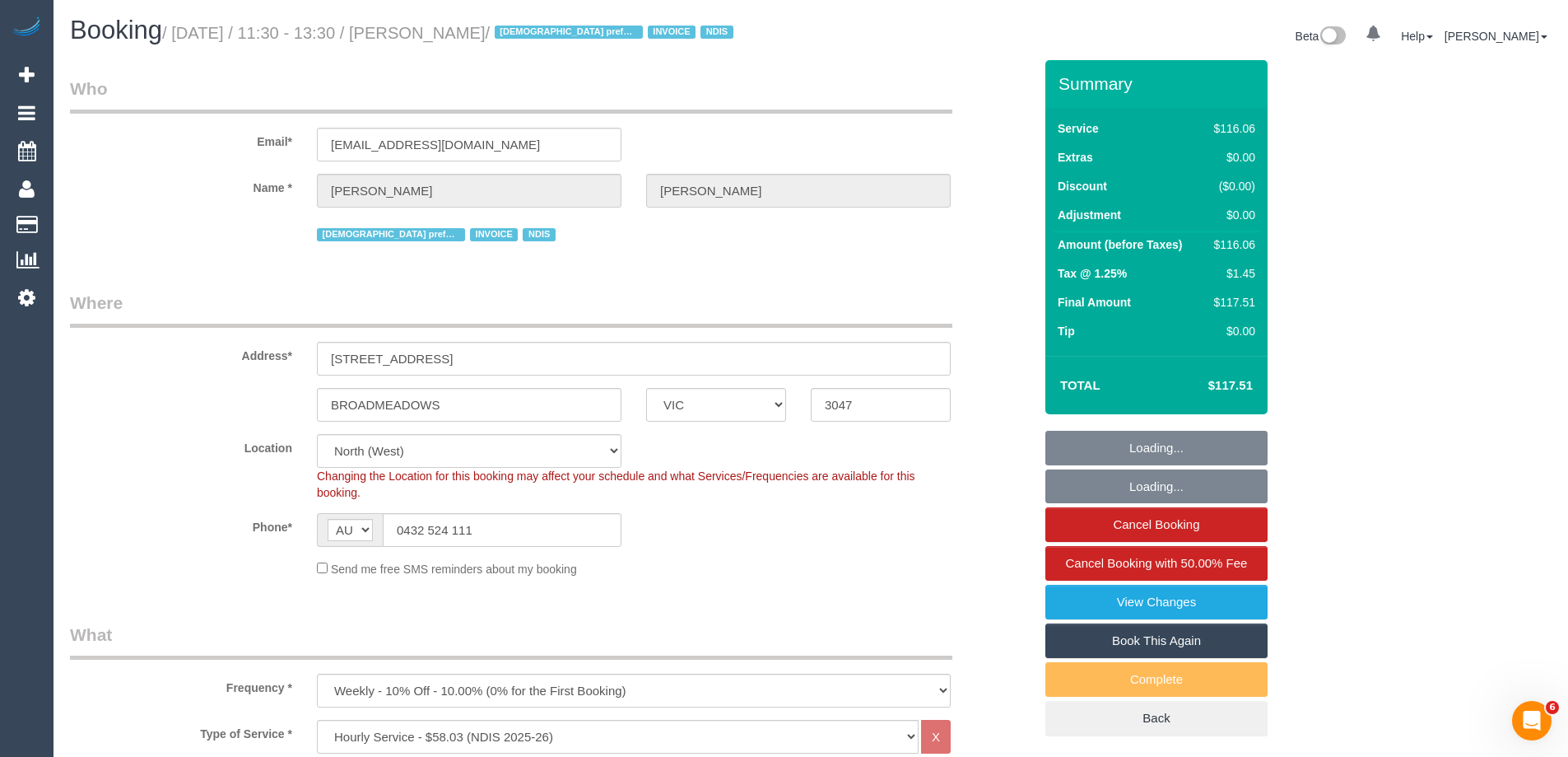
select select "object:810"
select select "number:27"
select select "number:14"
select select "number:19"
select select "number:25"
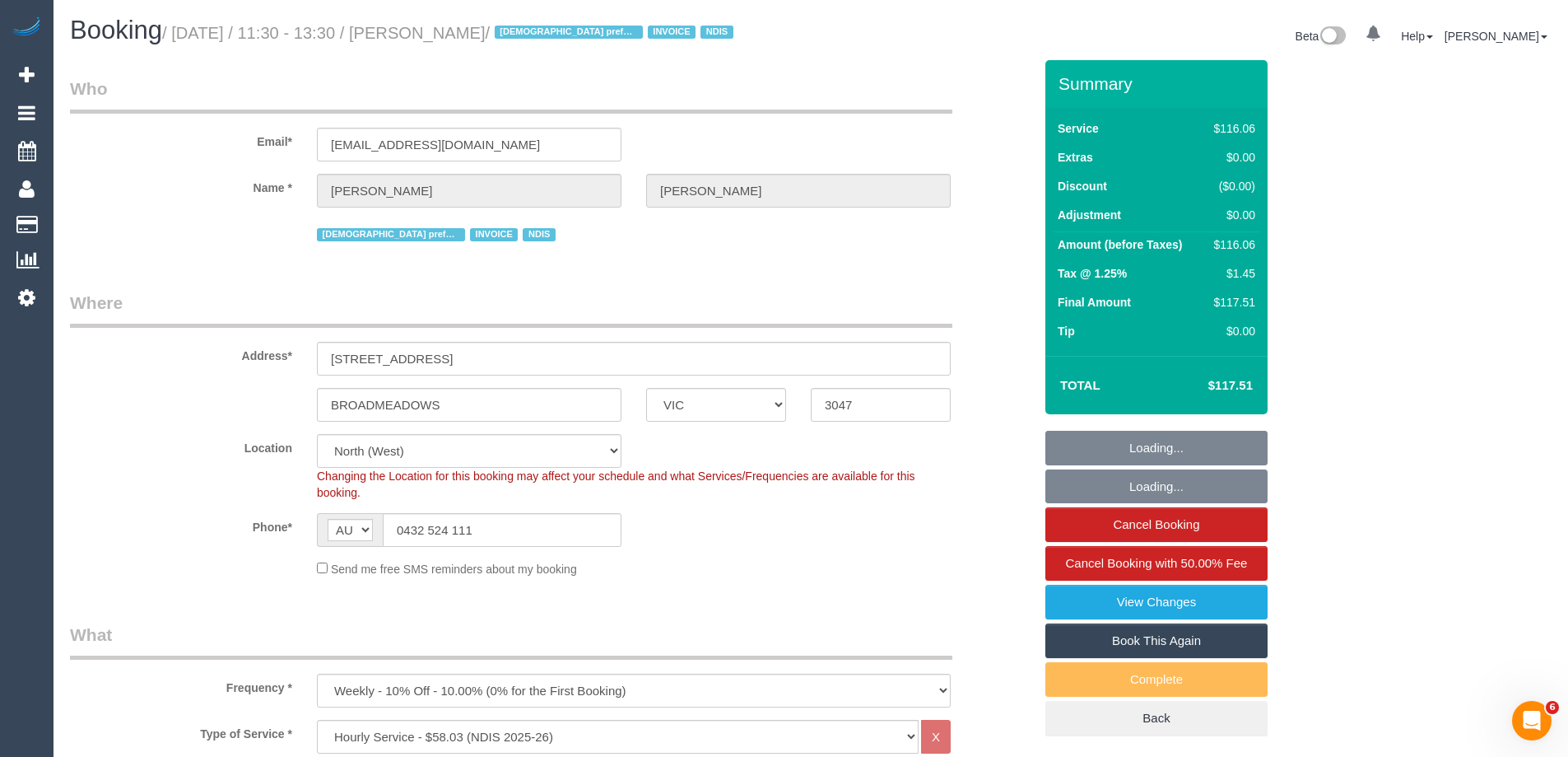
select select "number:34"
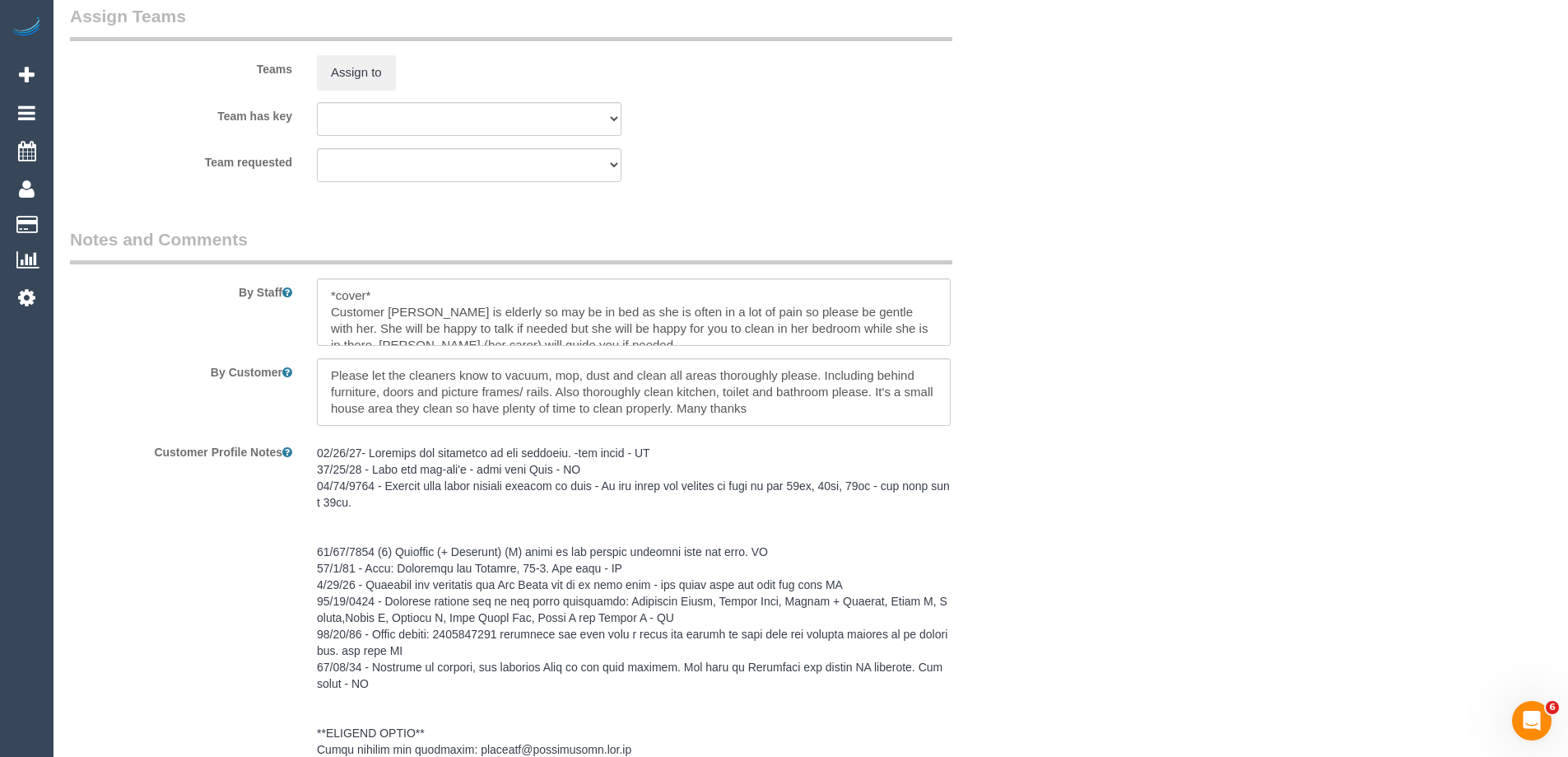
scroll to position [2388, 0]
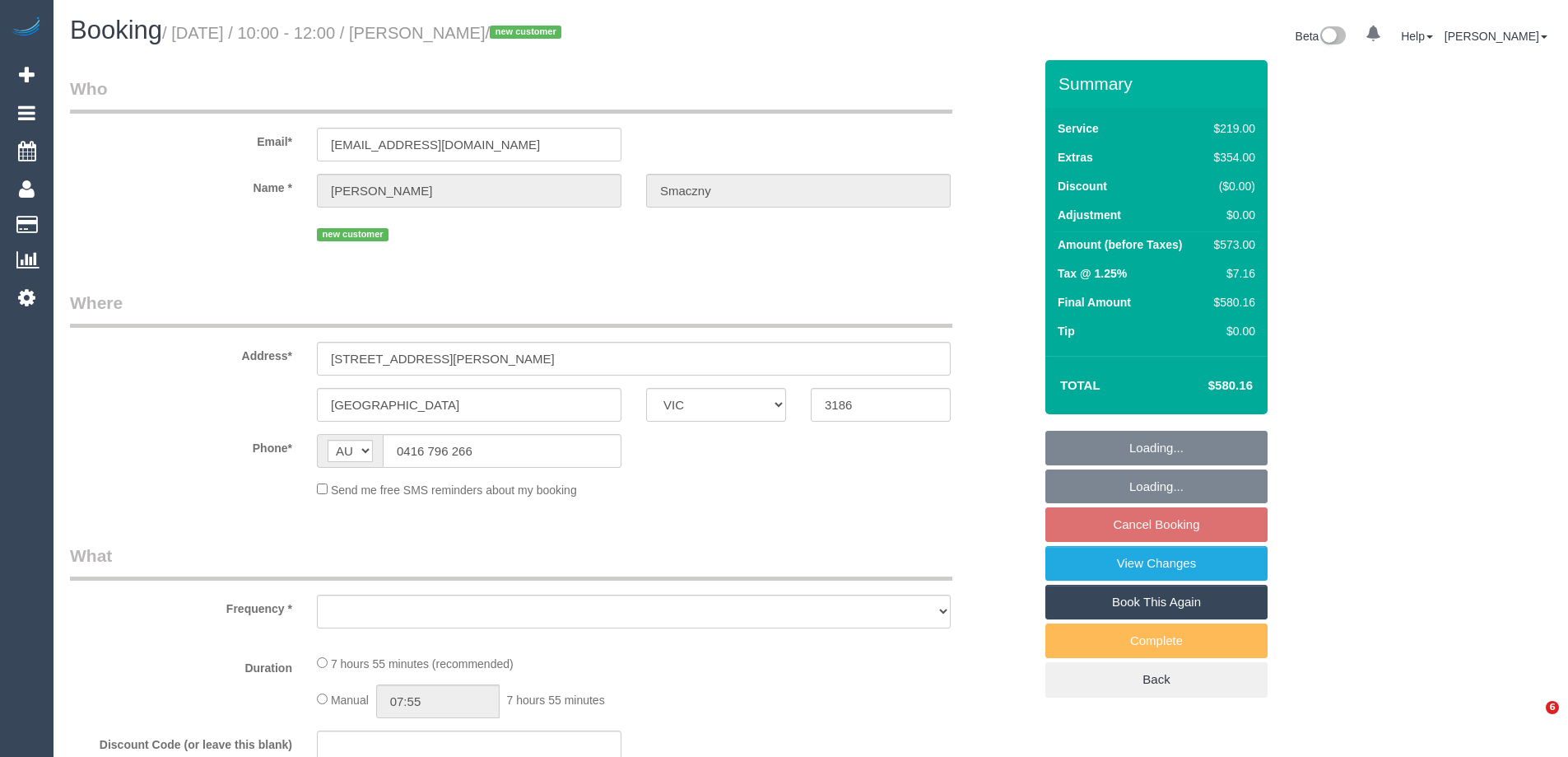
select select "VIC"
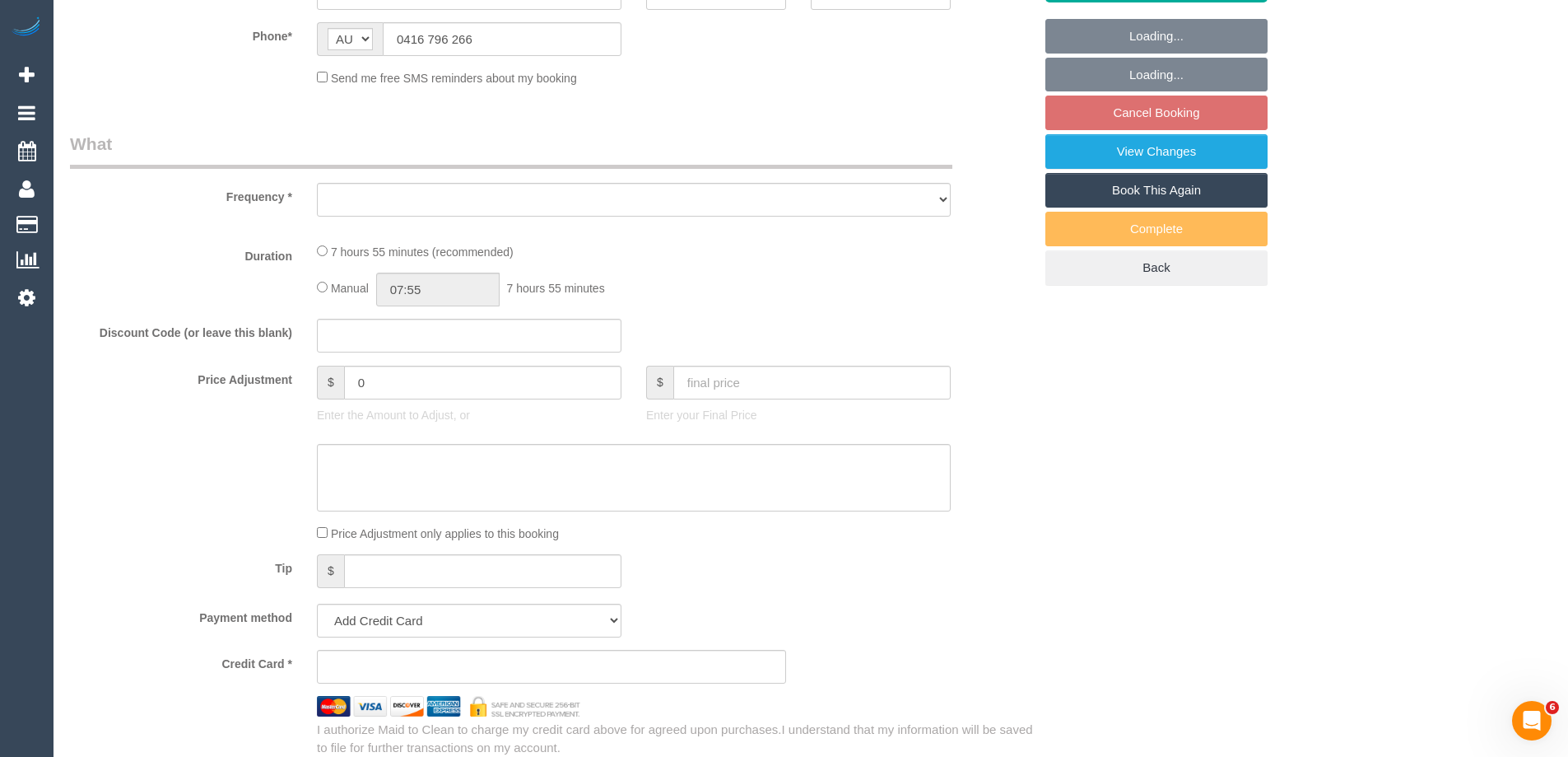
select select "string:stripe-pm_1SB0XP2GScqysDRVE8Jdp9VO"
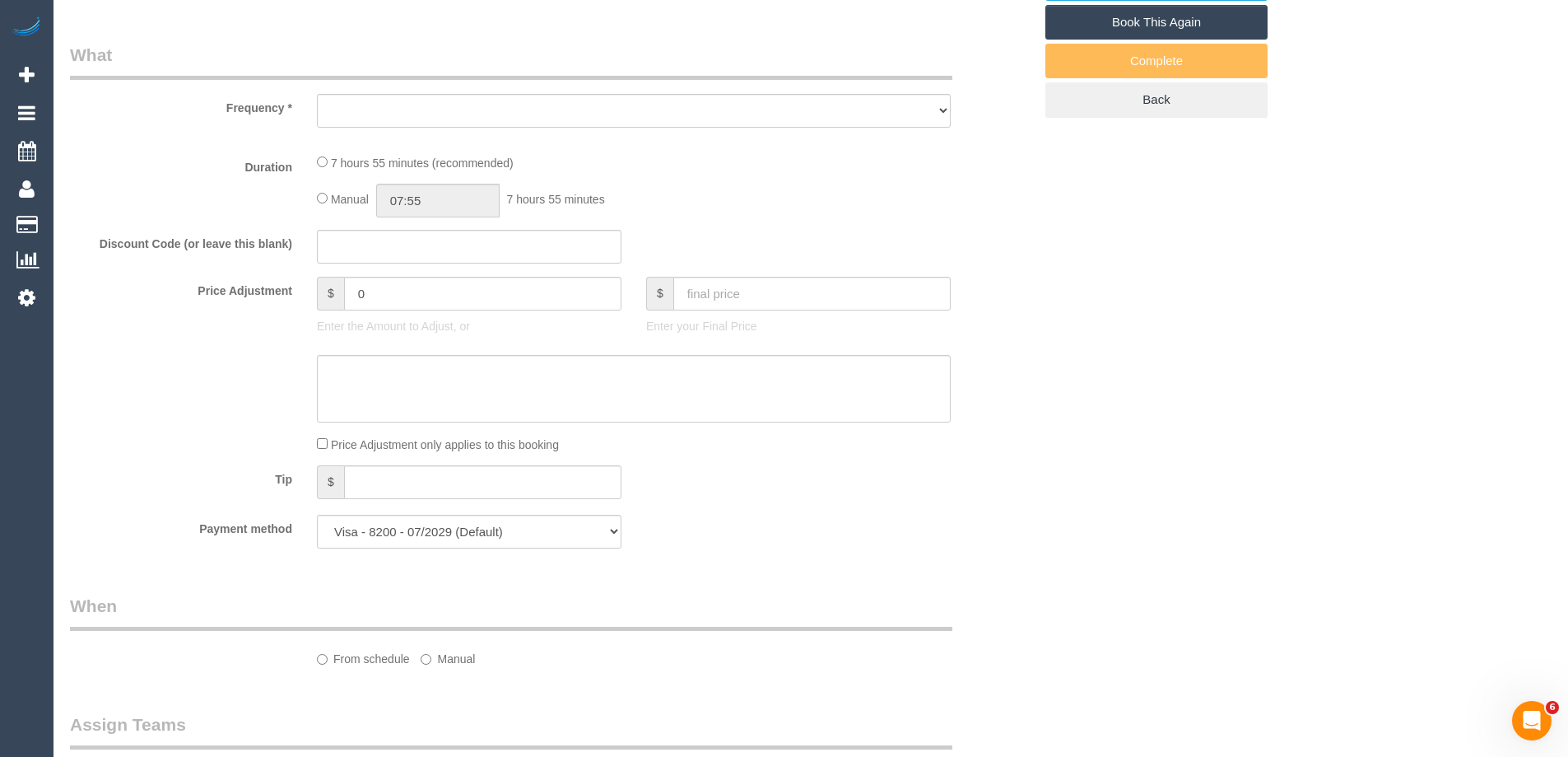
select select "object:533"
select select "number:28"
select select "number:14"
select select "number:19"
select select "number:25"
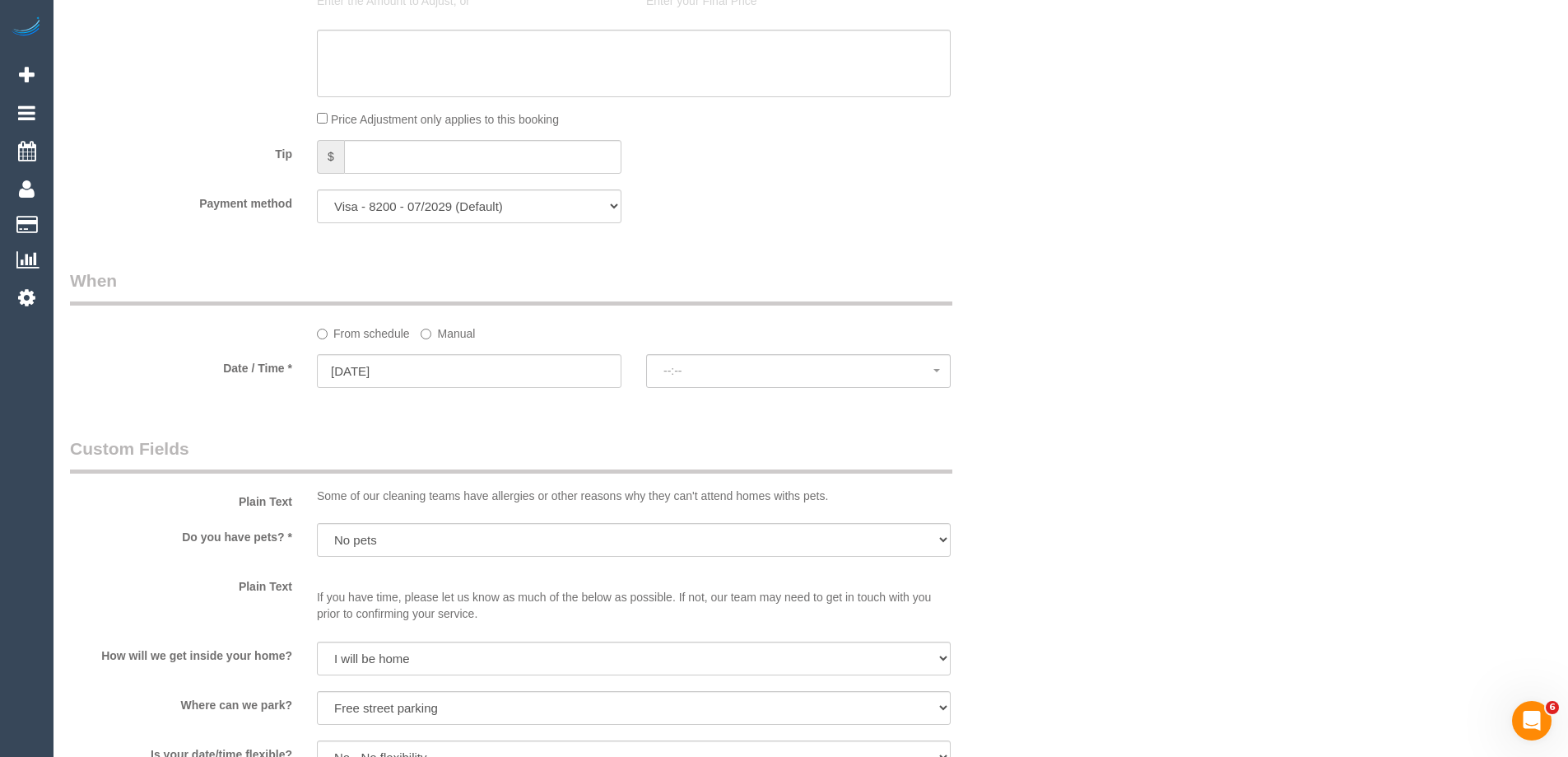
select select "object:1301"
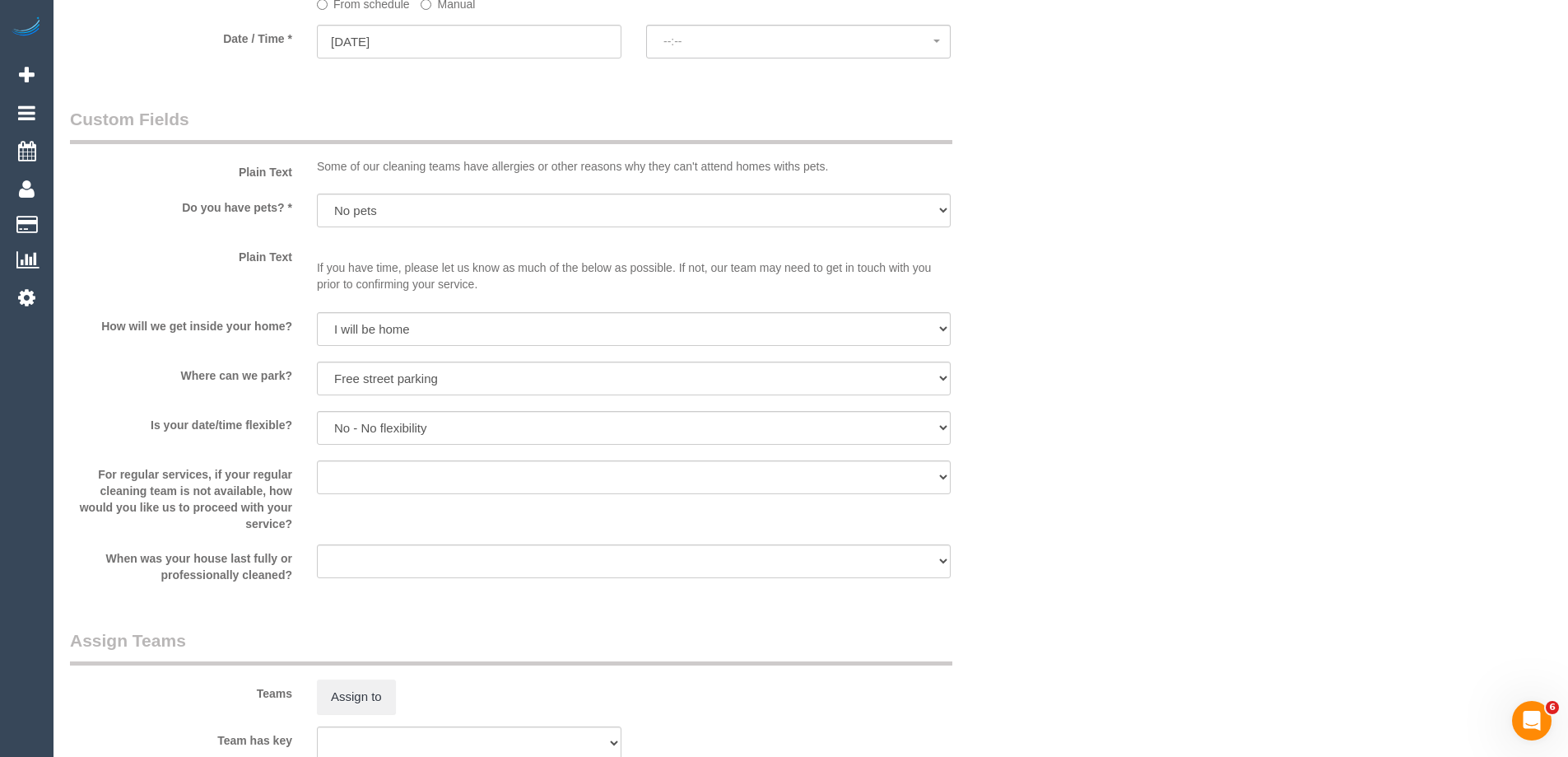
select select "spot3"
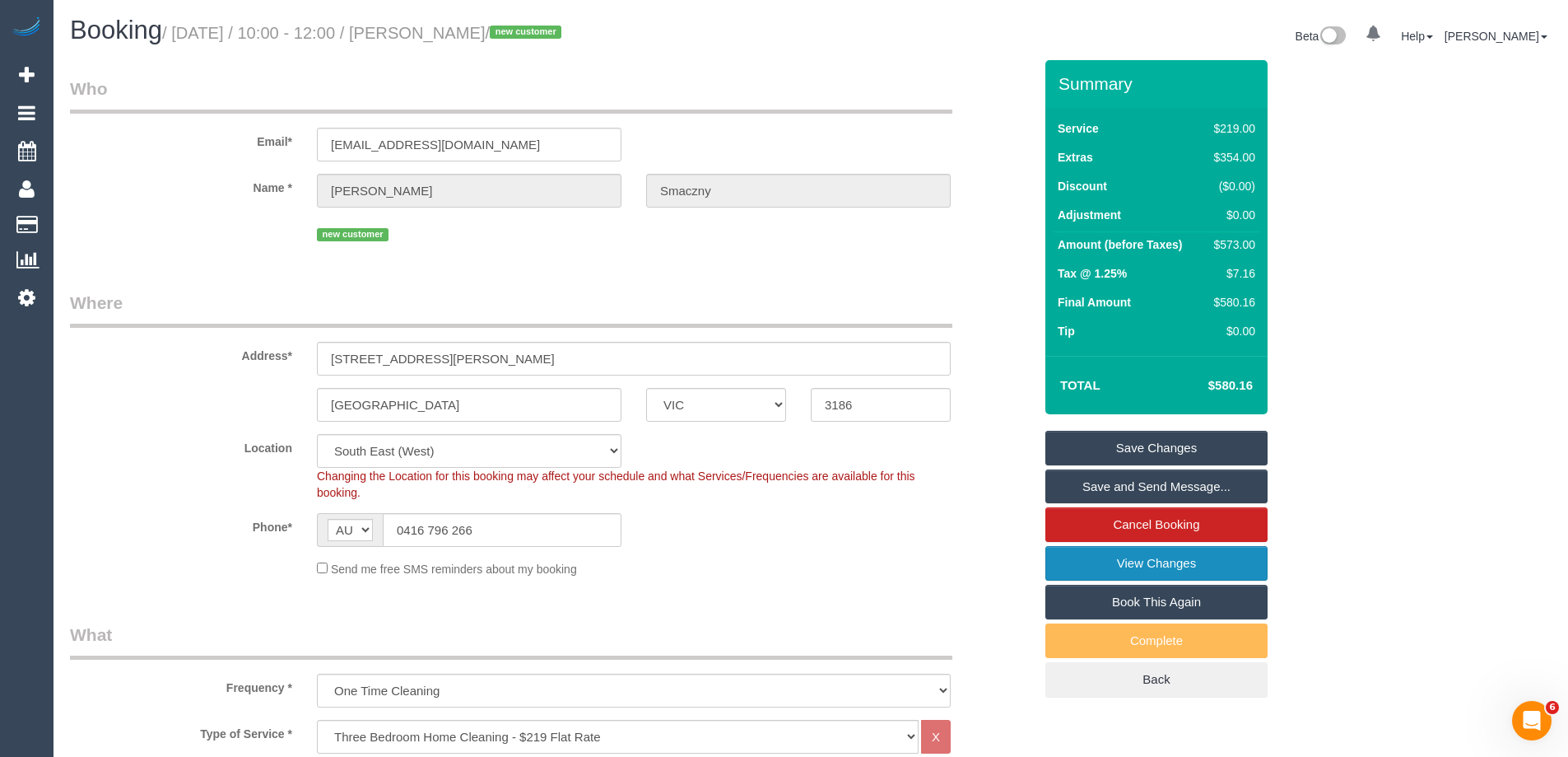
click at [1108, 565] on link "View Changes" at bounding box center [1157, 563] width 223 height 34
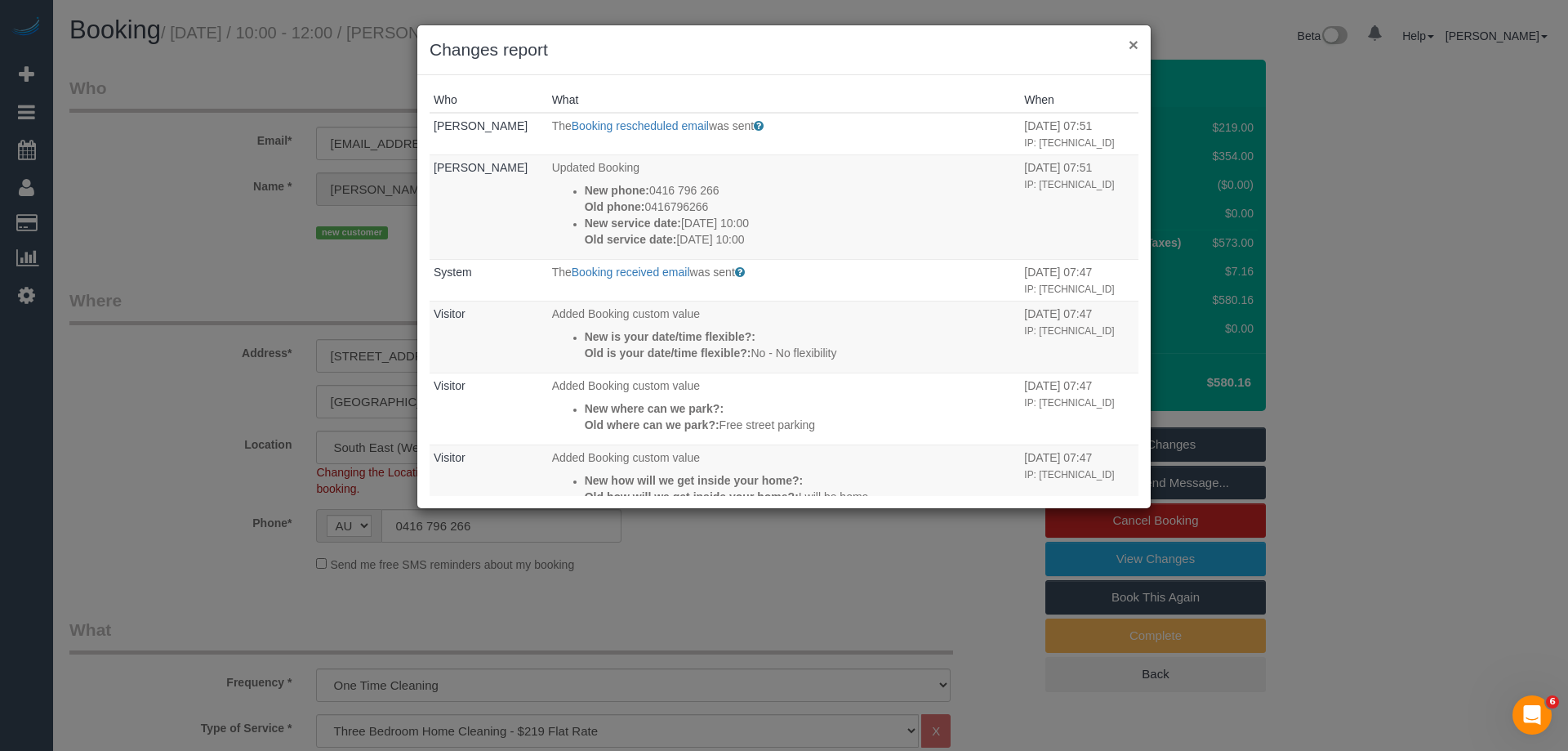
click at [1133, 39] on button "×" at bounding box center [1133, 44] width 10 height 17
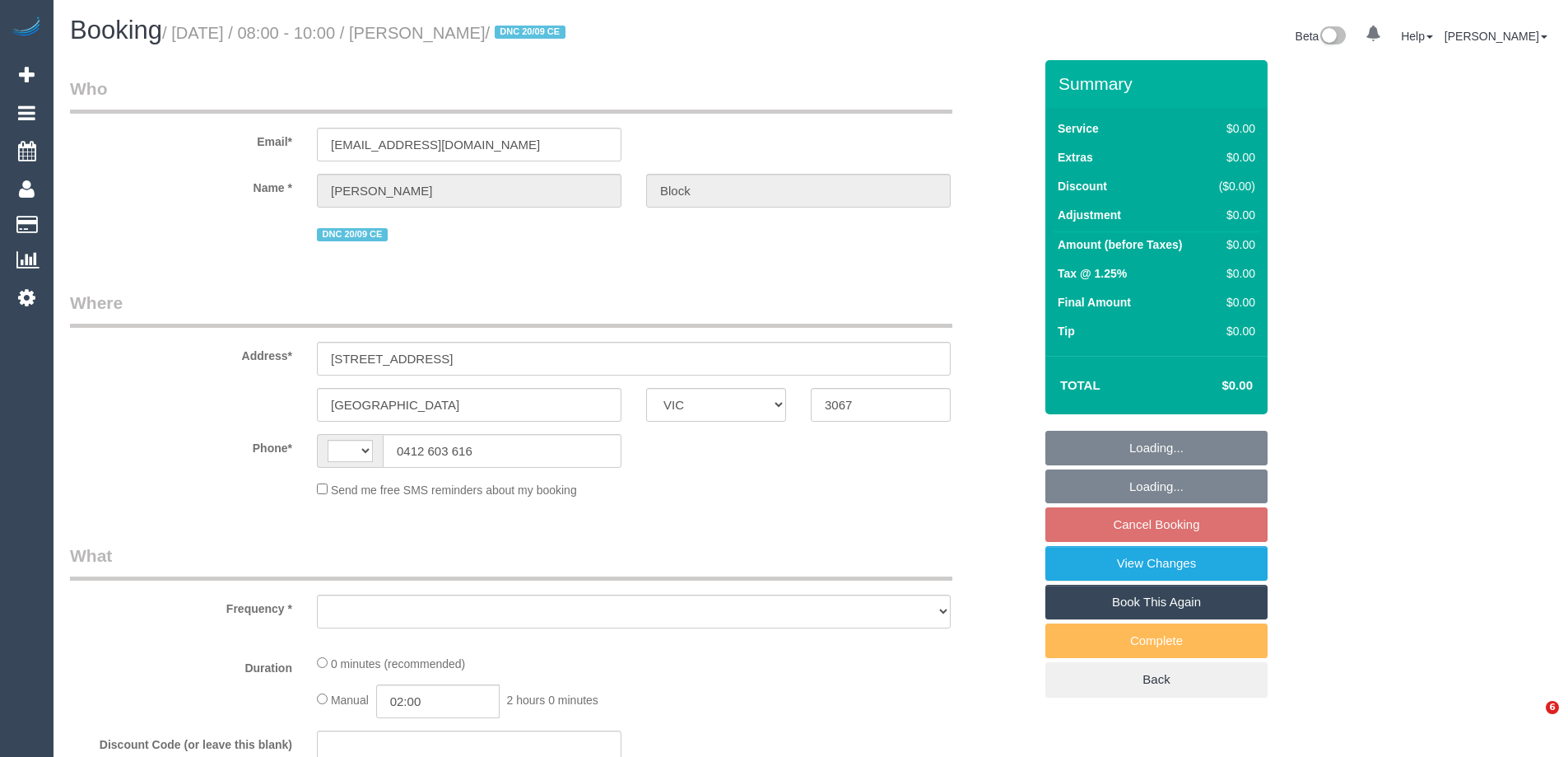
select select "VIC"
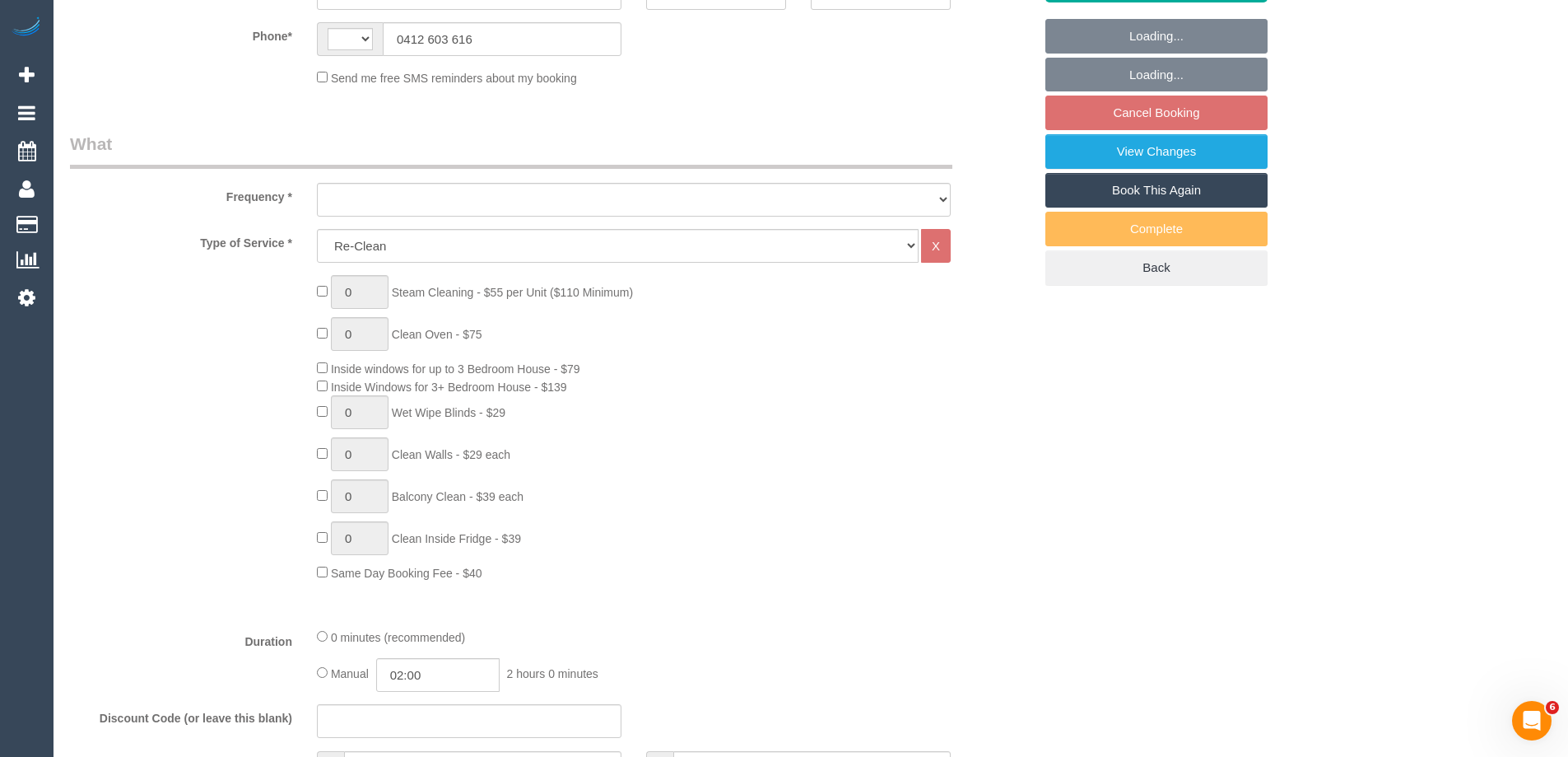
select select "string:AU"
select select "object:362"
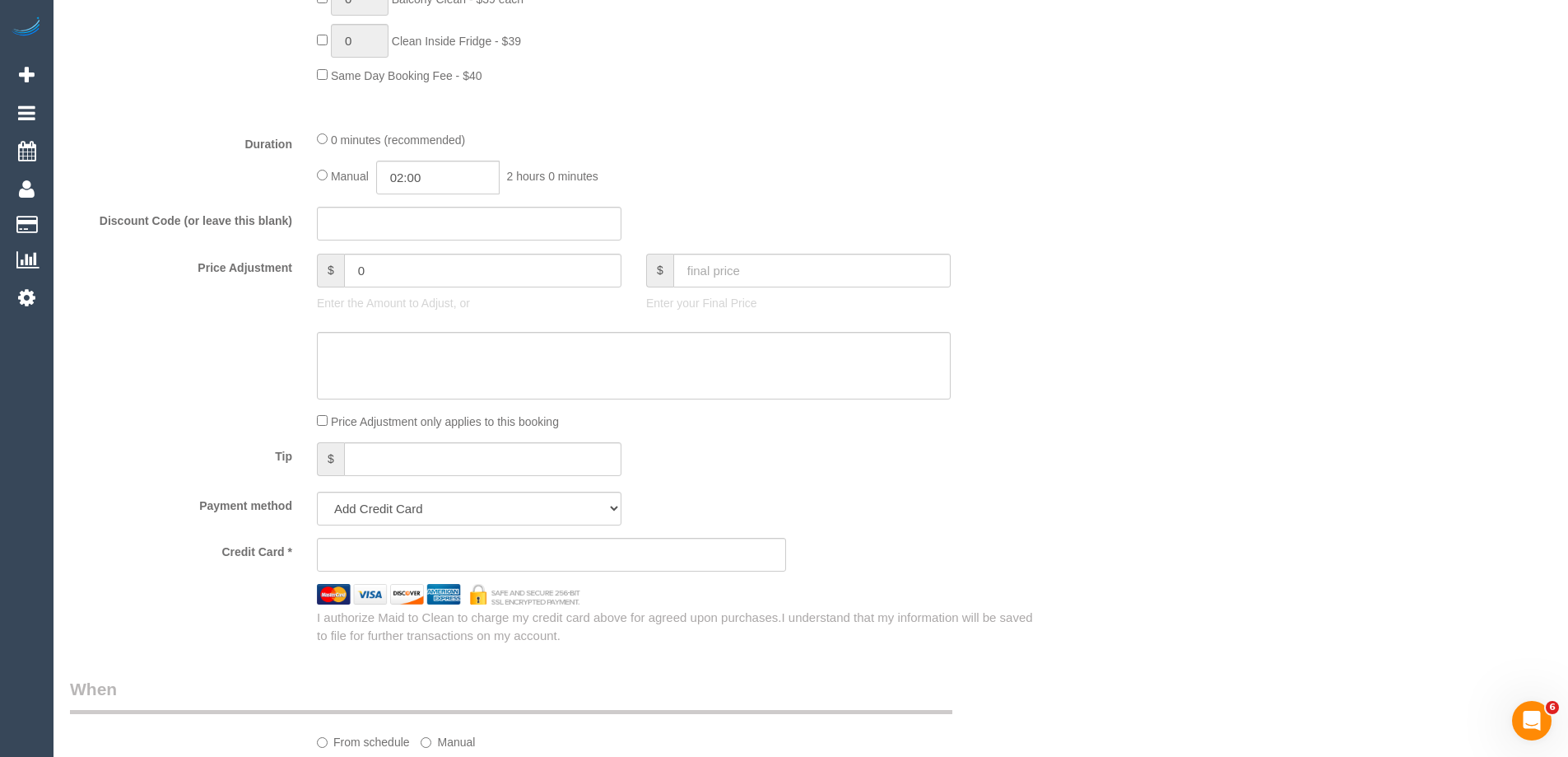
select select "number:28"
select select "number:14"
select select "number:18"
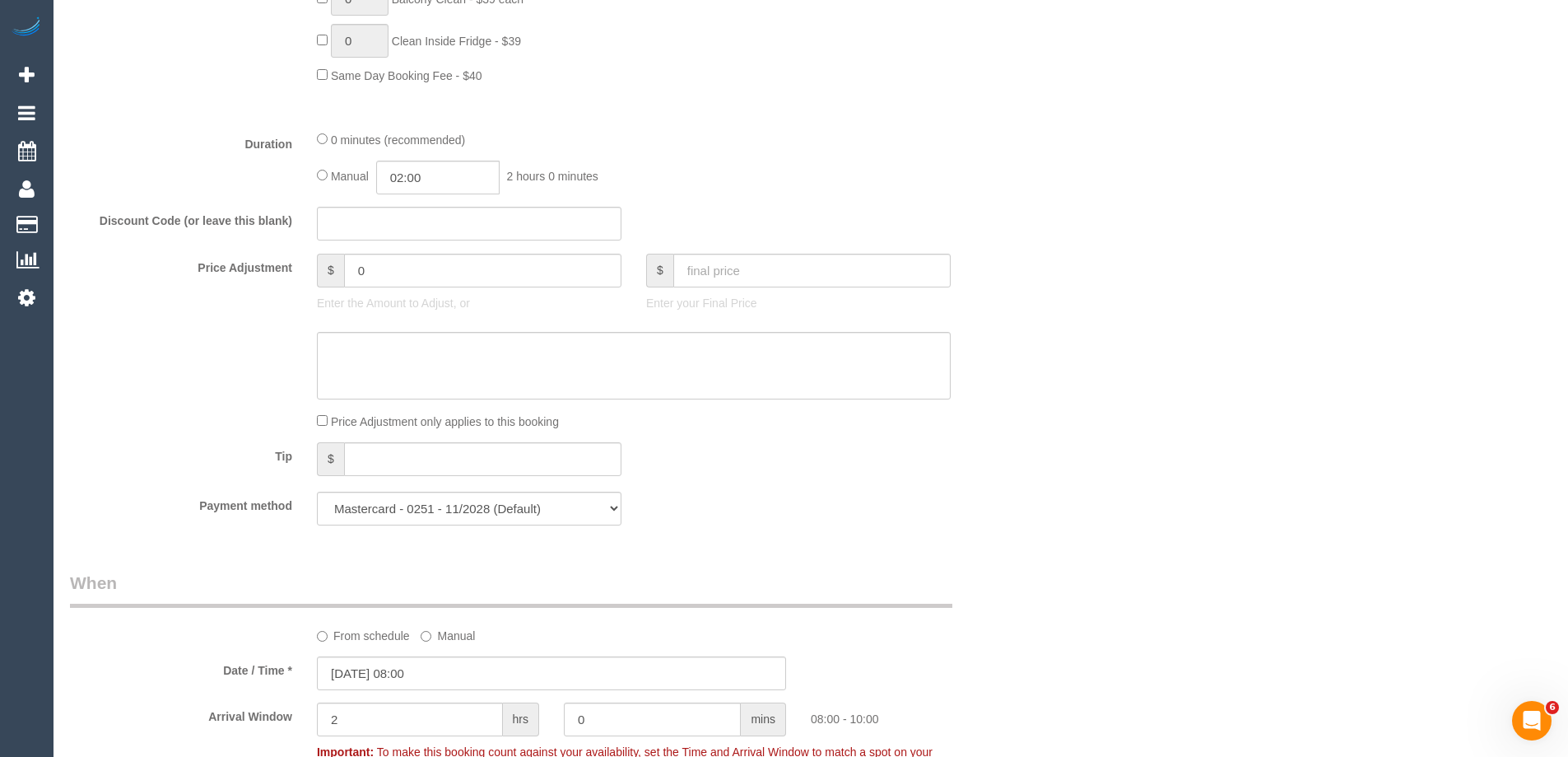
select select "string:stripe-pm_1S7RPn2GScqysDRVE07ToMx5"
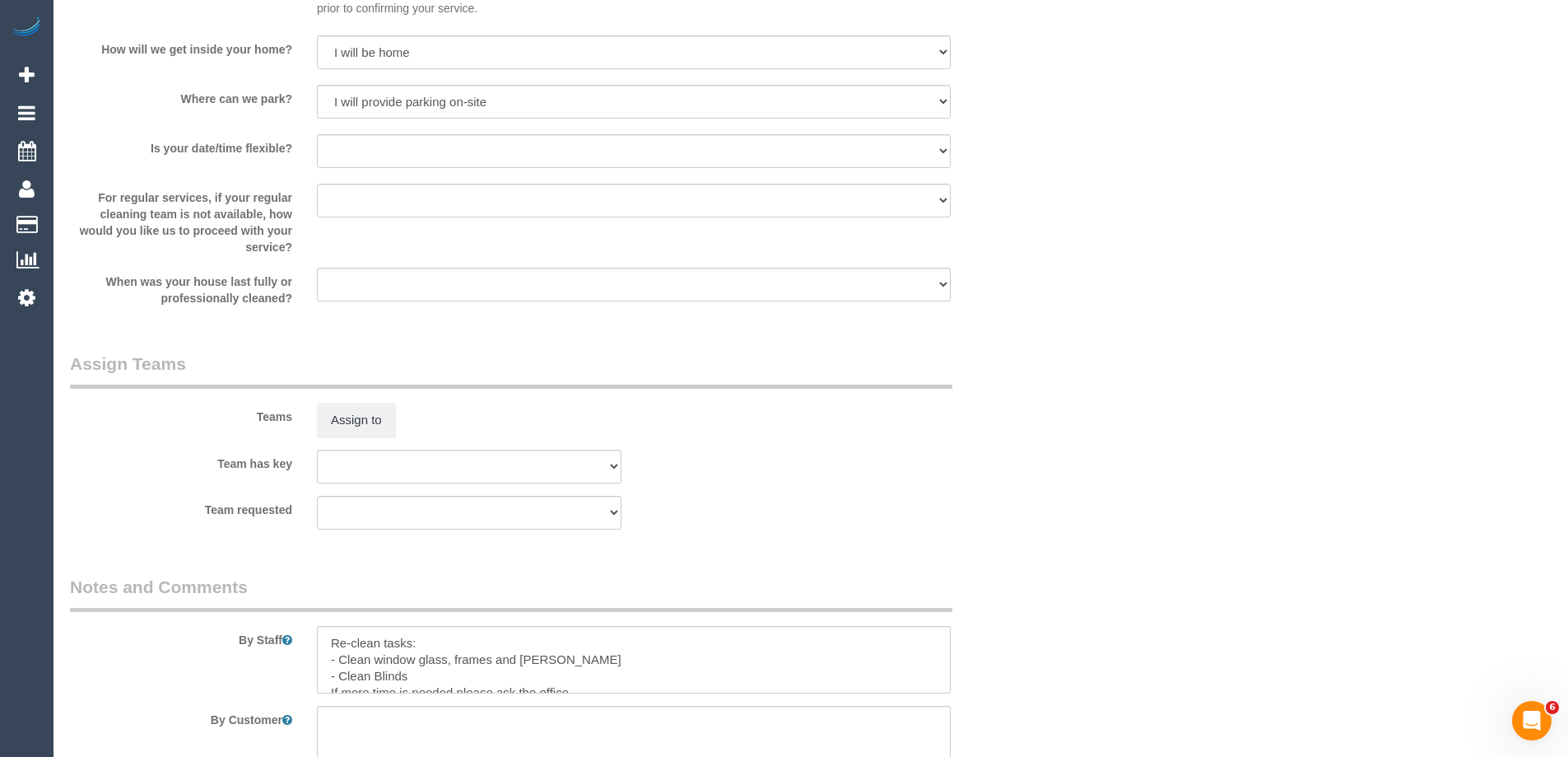
select select "object:2102"
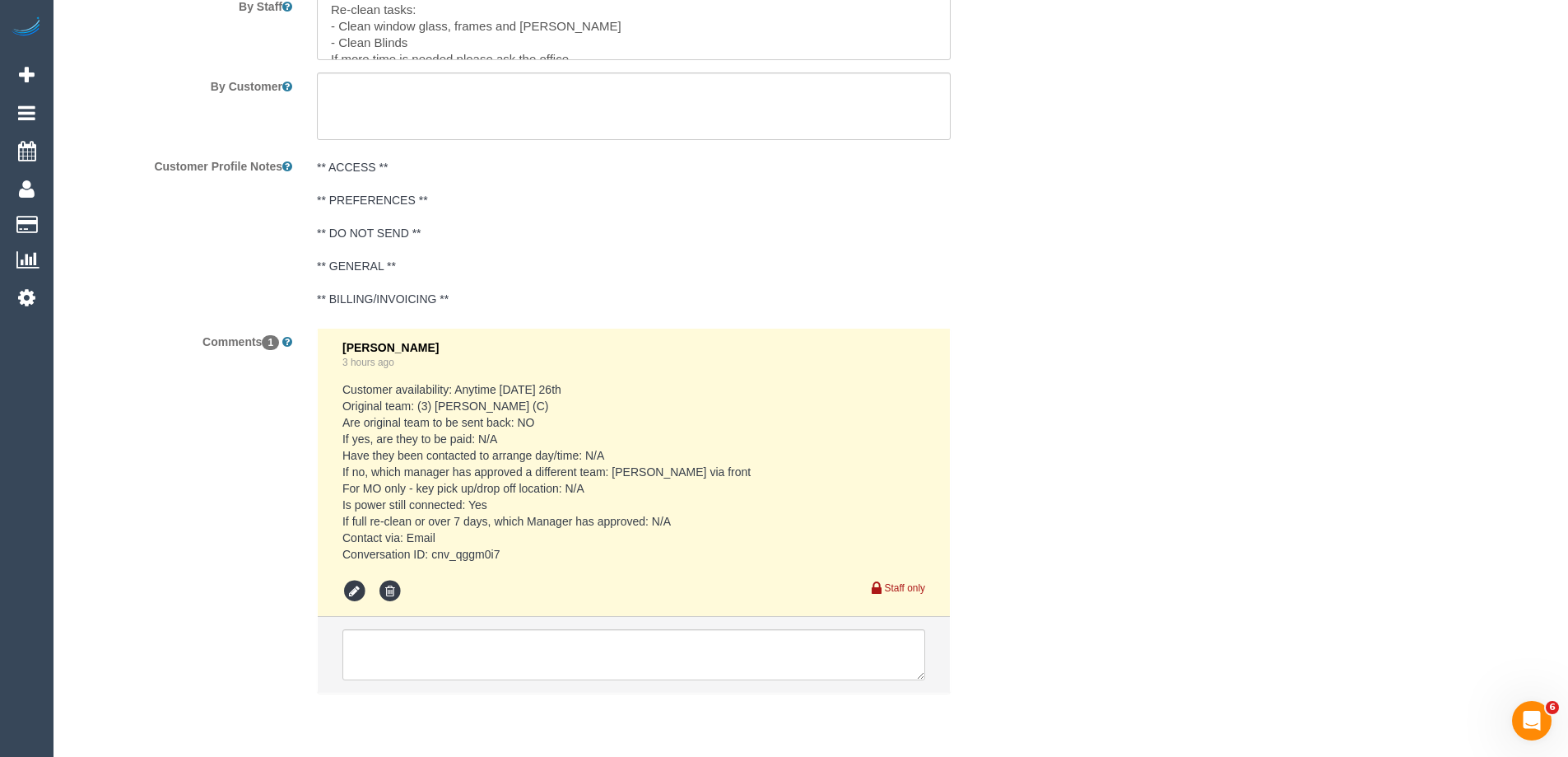
scroll to position [2676, 0]
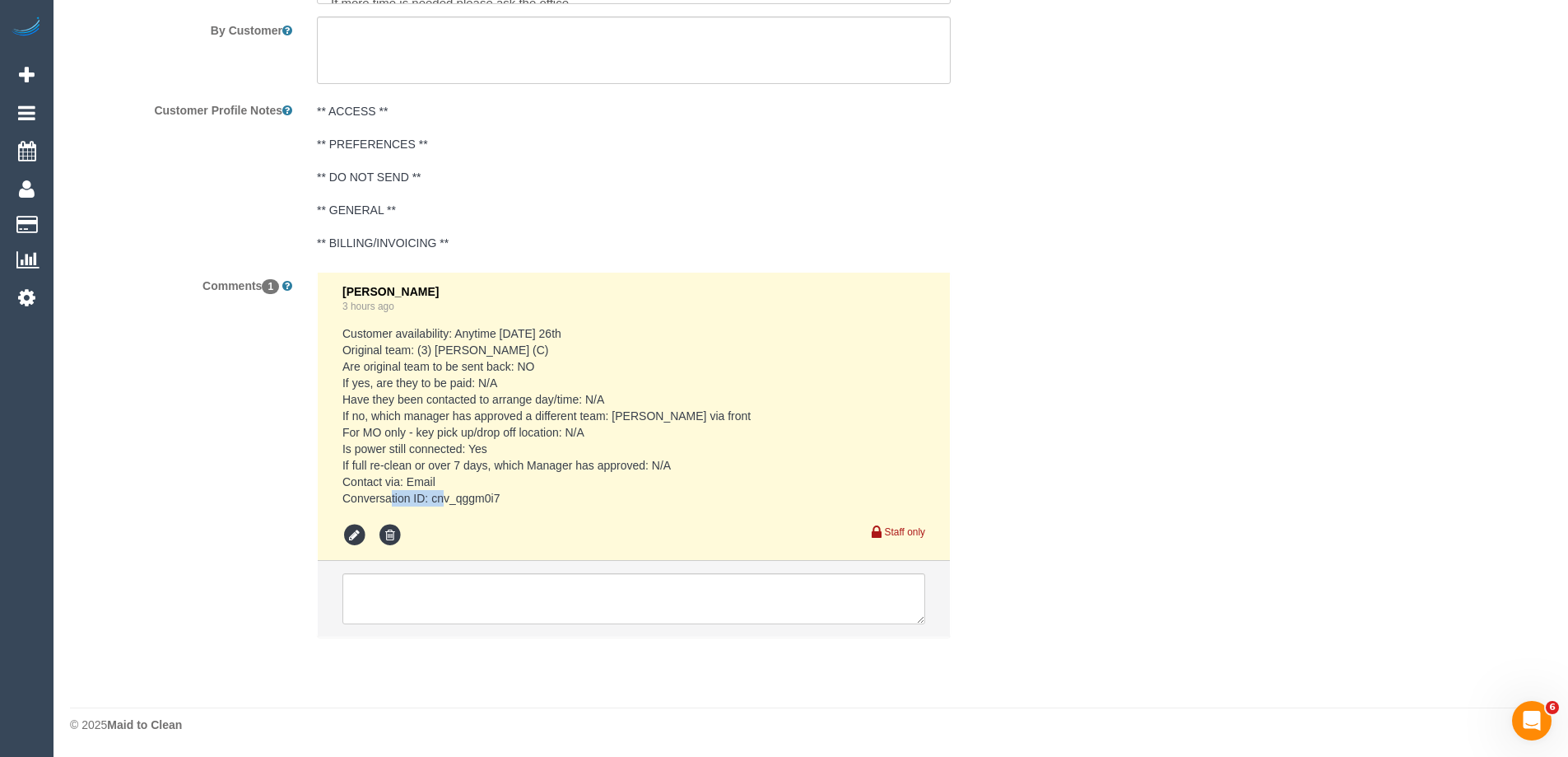
drag, startPoint x: 504, startPoint y: 495, endPoint x: 434, endPoint y: 500, distance: 70.2
click at [434, 500] on pre "Customer availability: Anytime [DATE] 26th Original team: (3) [PERSON_NAME] (C)…" at bounding box center [634, 416] width 583 height 181
copy pre "cnv_qggm0i7"
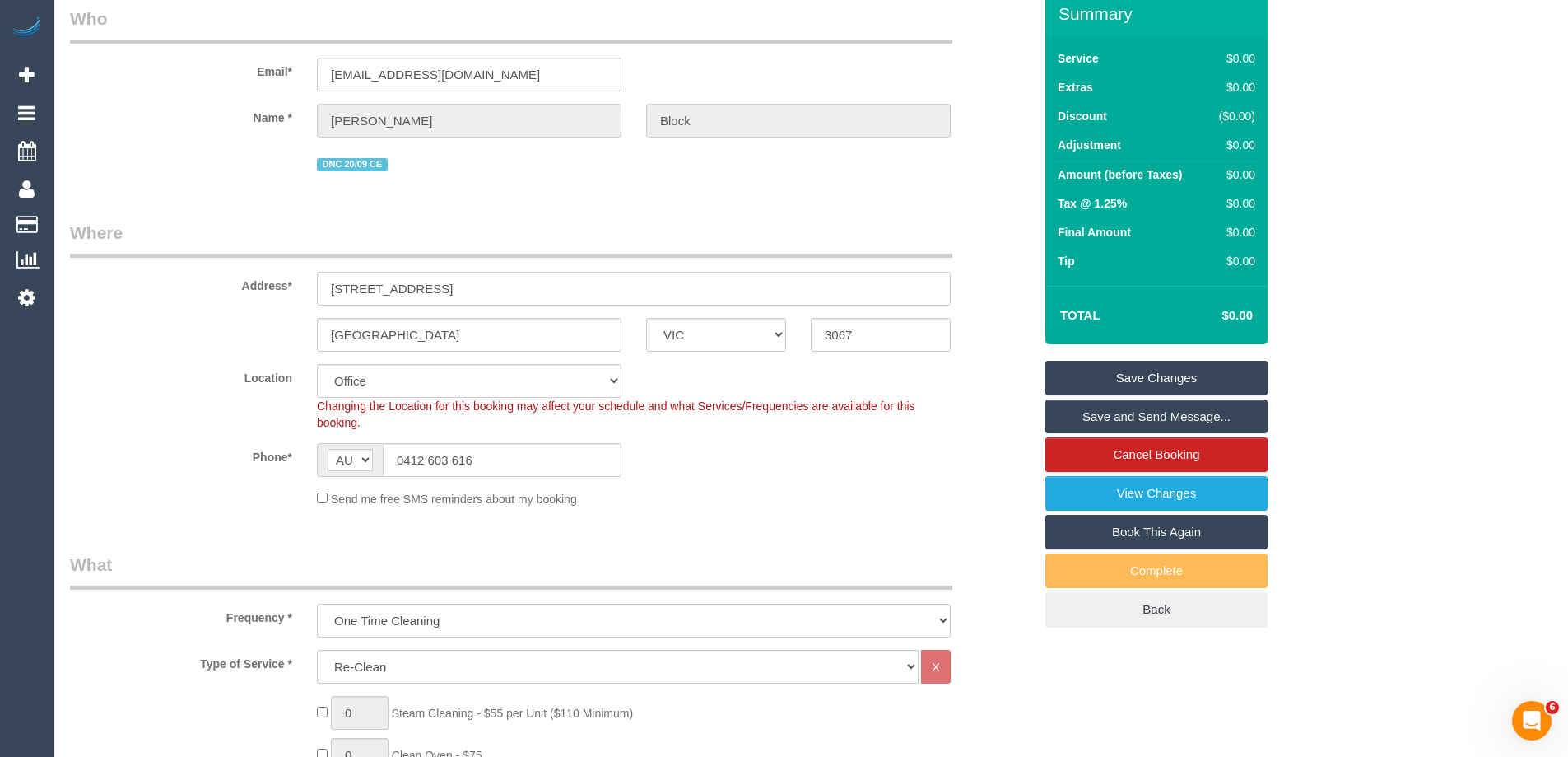
scroll to position [50, 0]
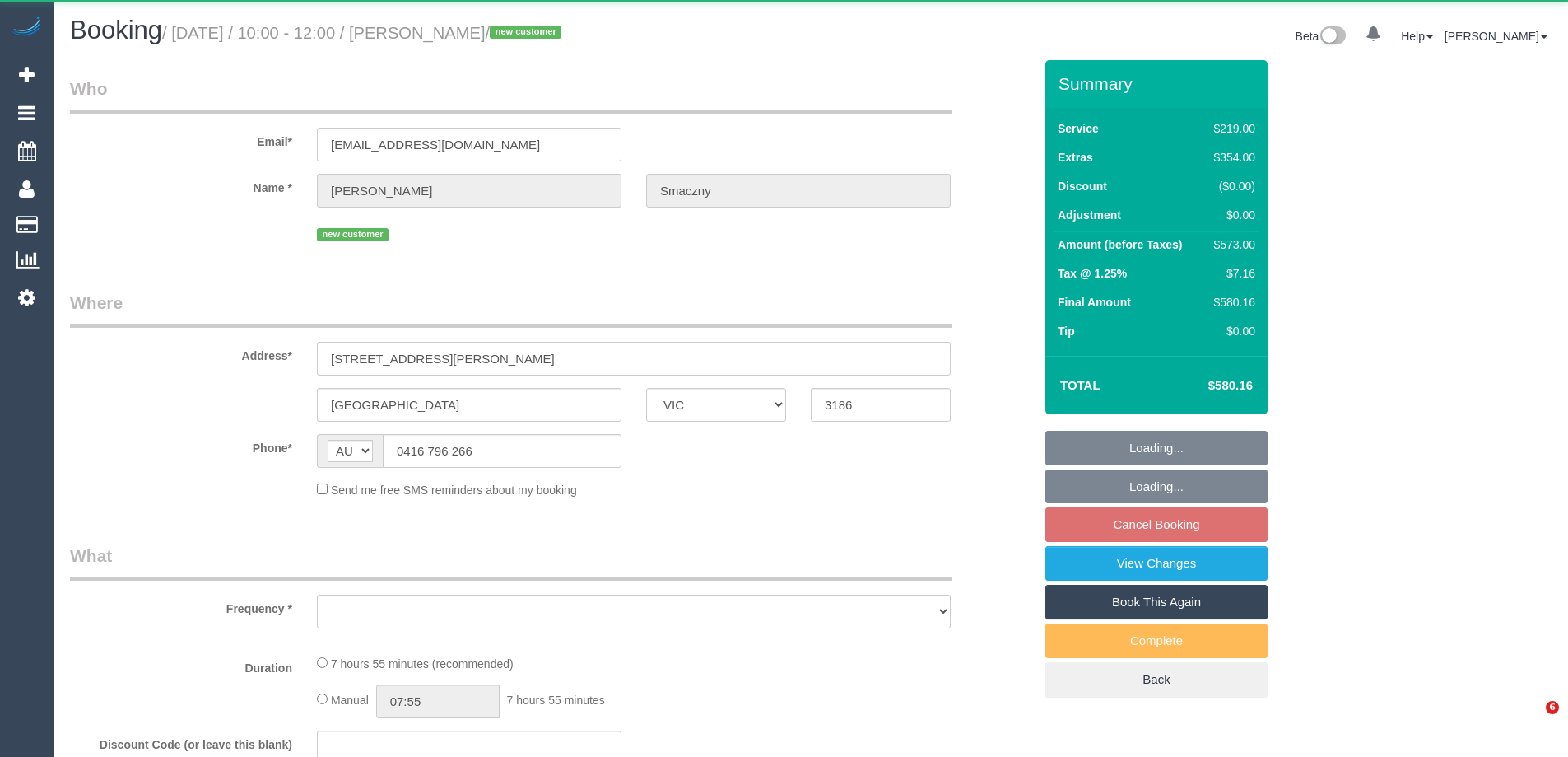
select select "VIC"
select select "object:534"
select select "string:stripe-pm_1SB0XP2GScqysDRVE8Jdp9VO"
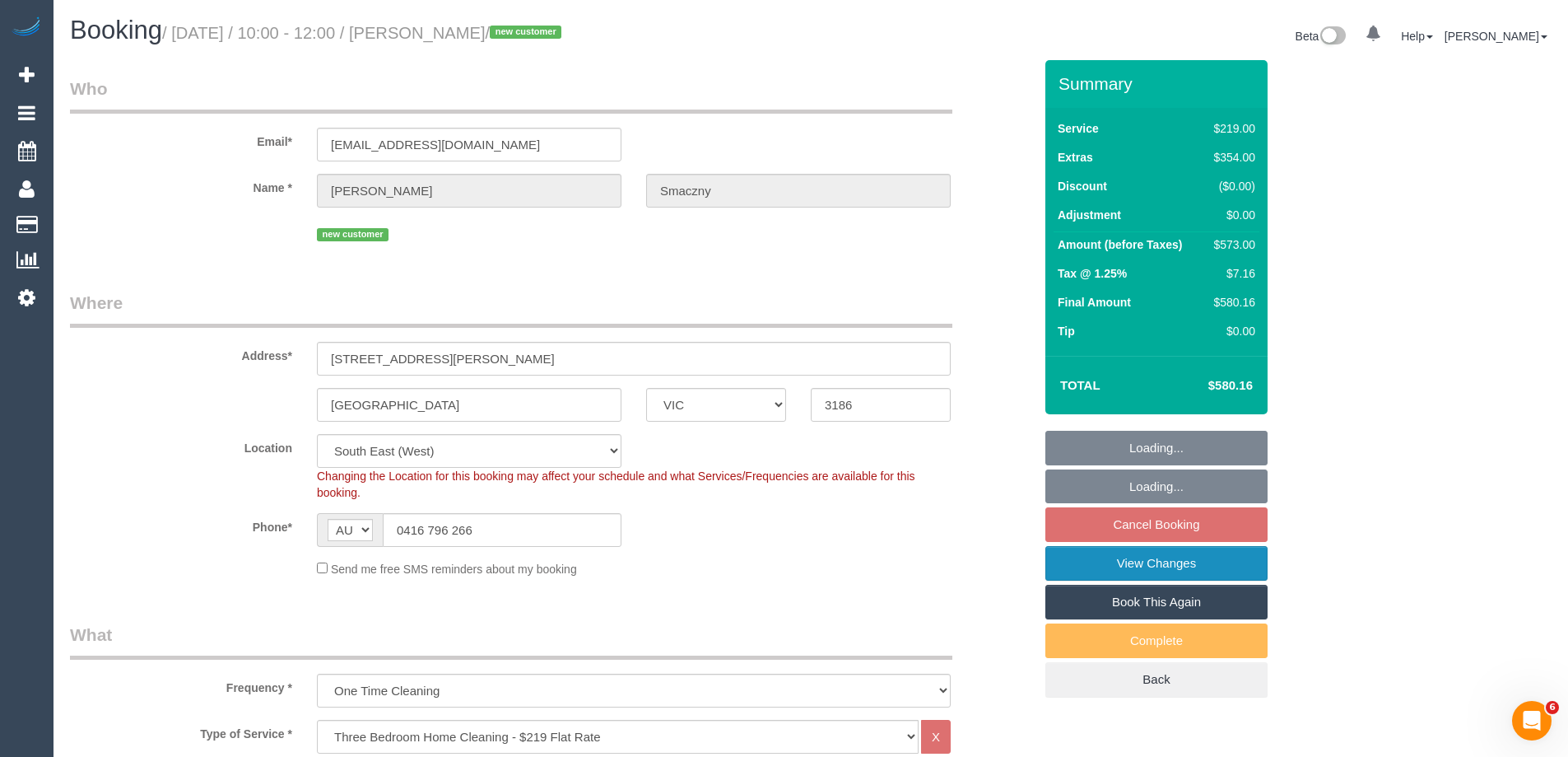
select select "number:28"
select select "number:14"
select select "number:19"
select select "number:25"
click at [1118, 554] on link "View Changes" at bounding box center [1157, 563] width 223 height 34
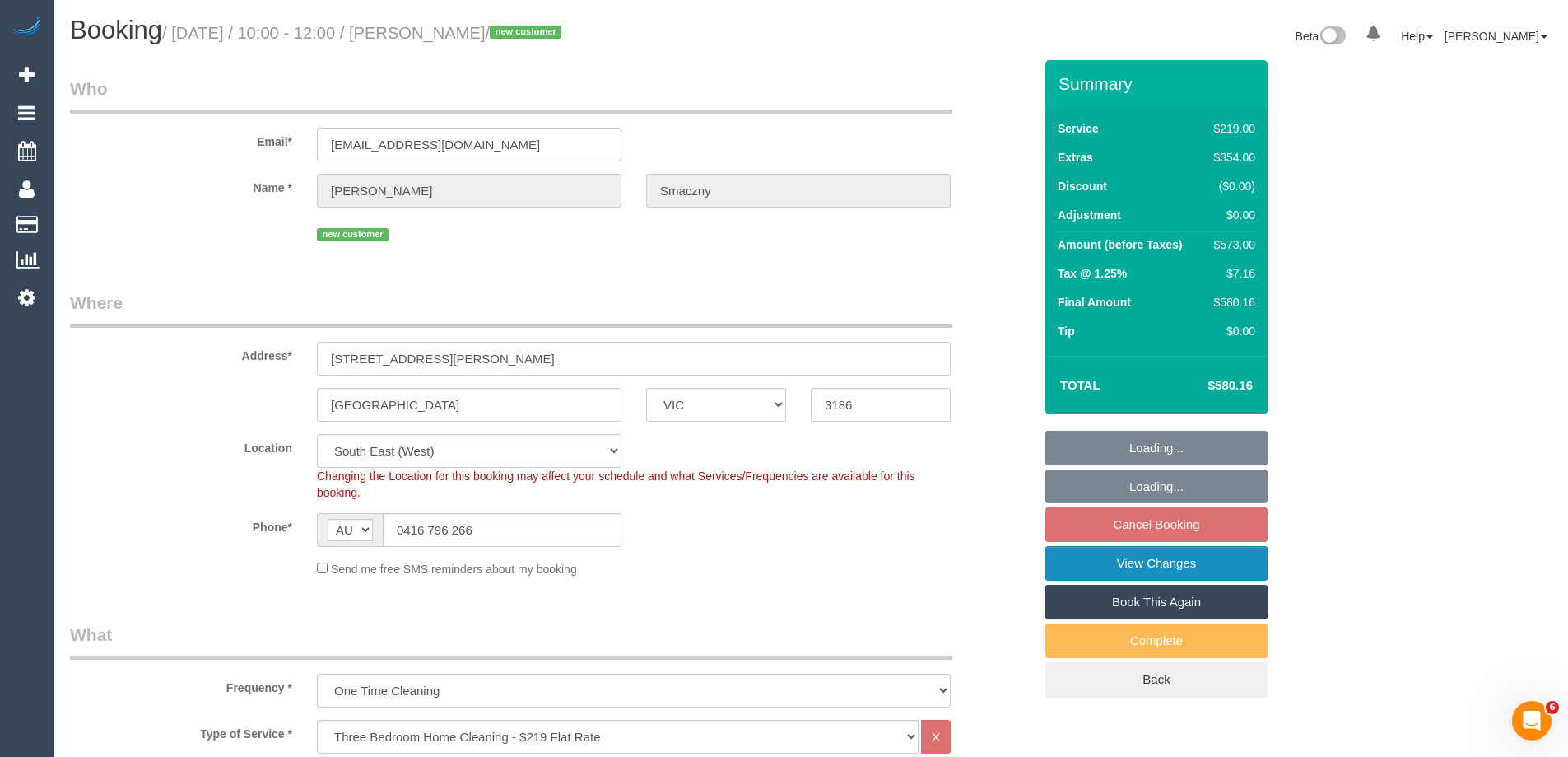
select select "object:1309"
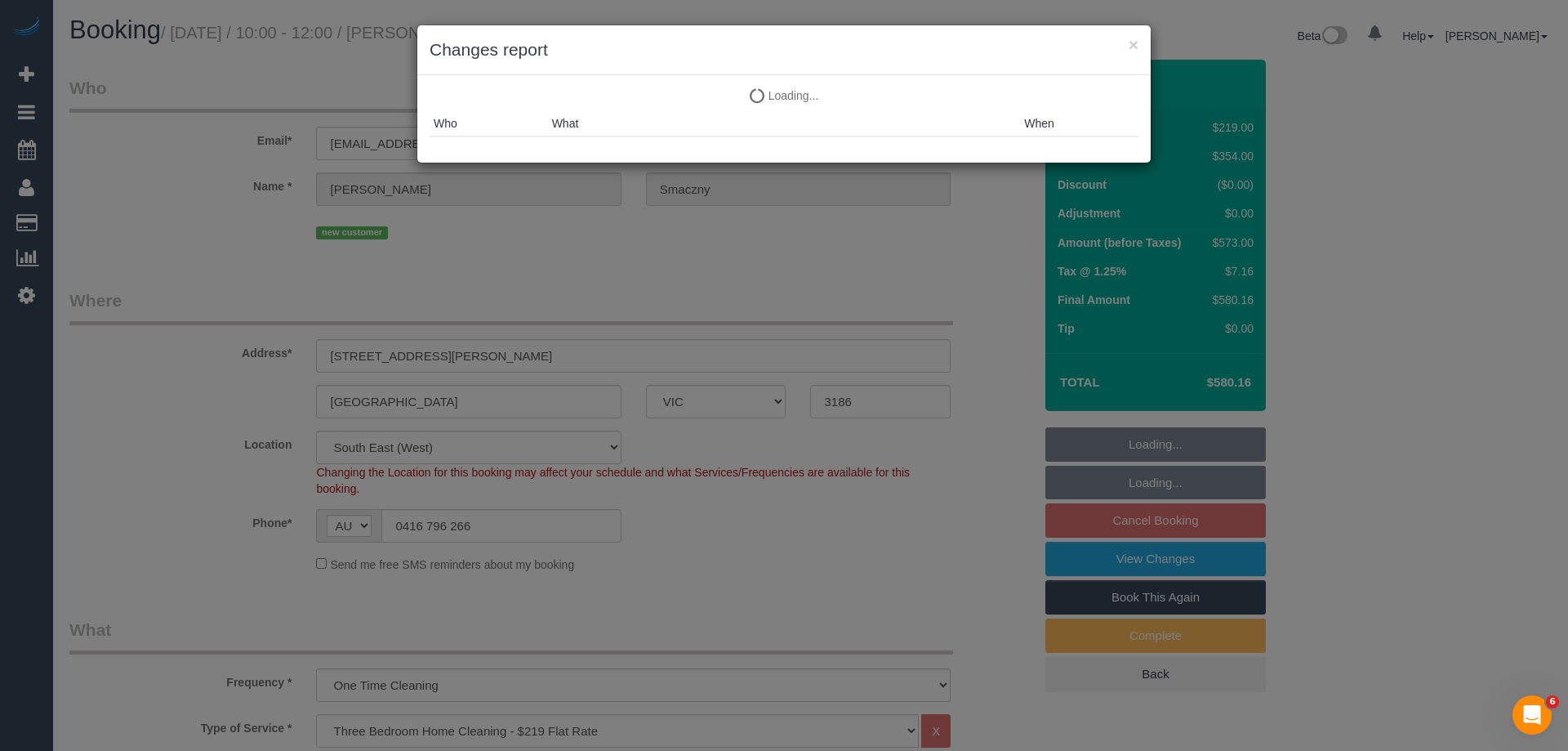
select select "spot3"
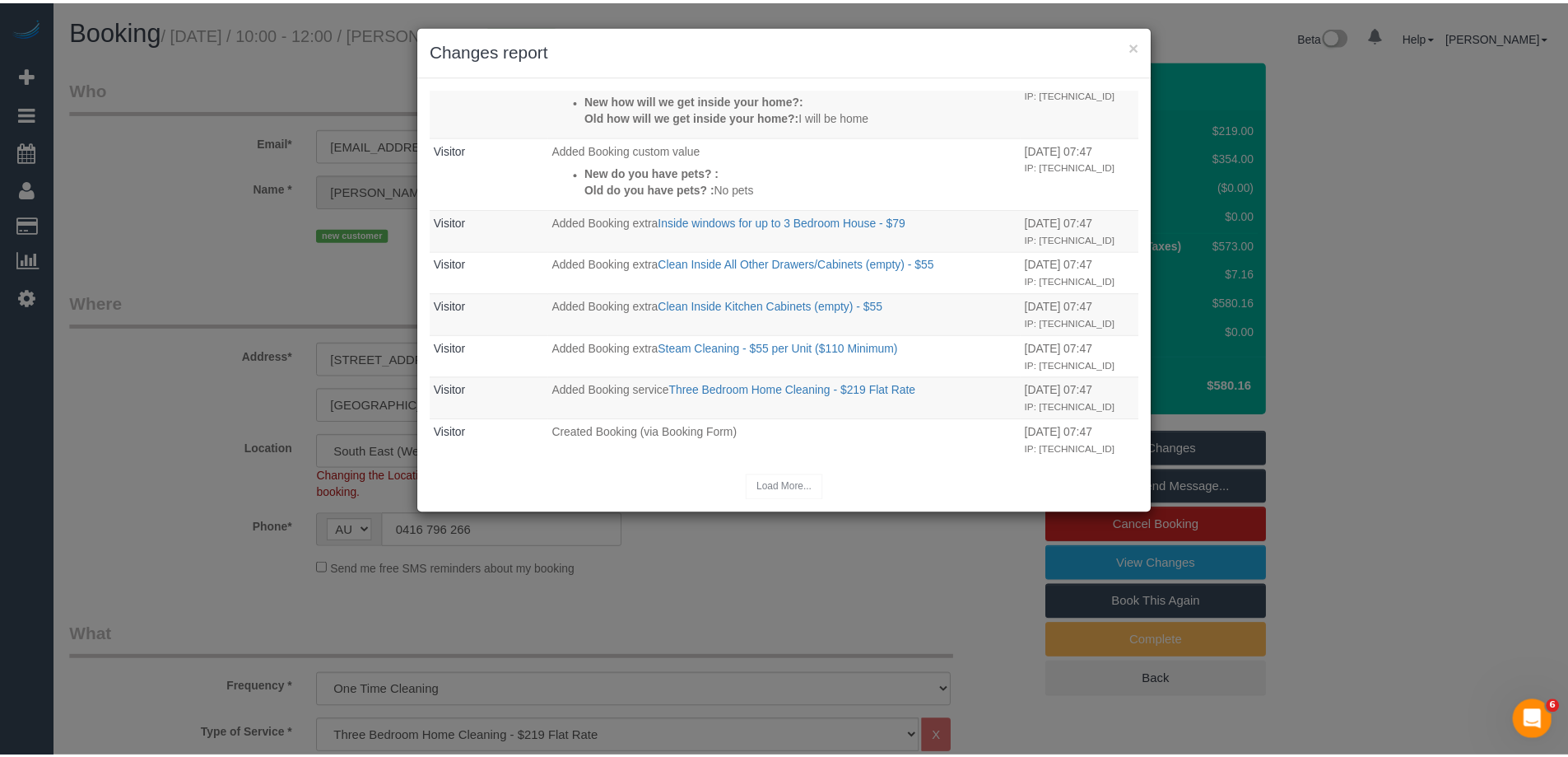
scroll to position [517, 0]
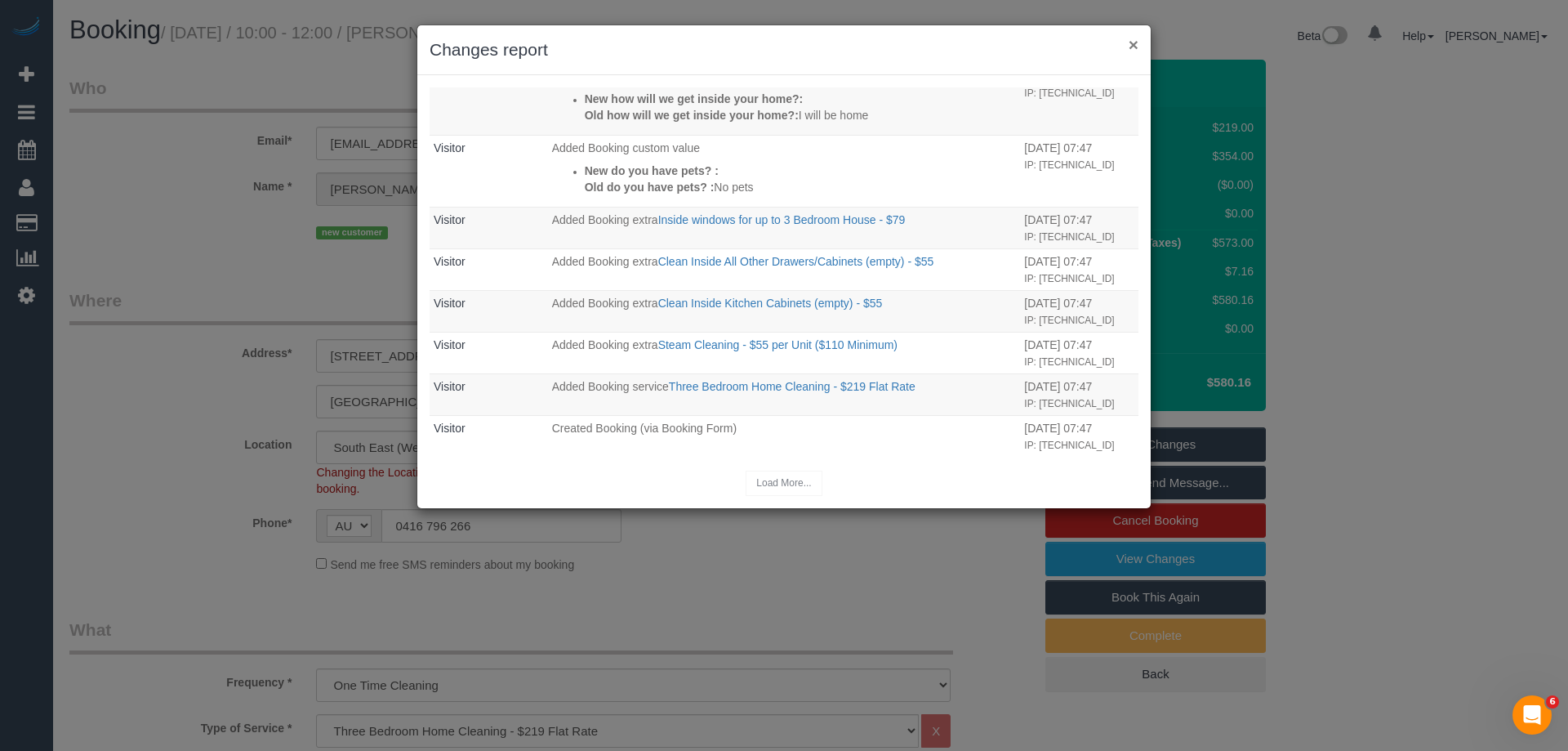
click at [1129, 41] on button "×" at bounding box center [1133, 44] width 10 height 17
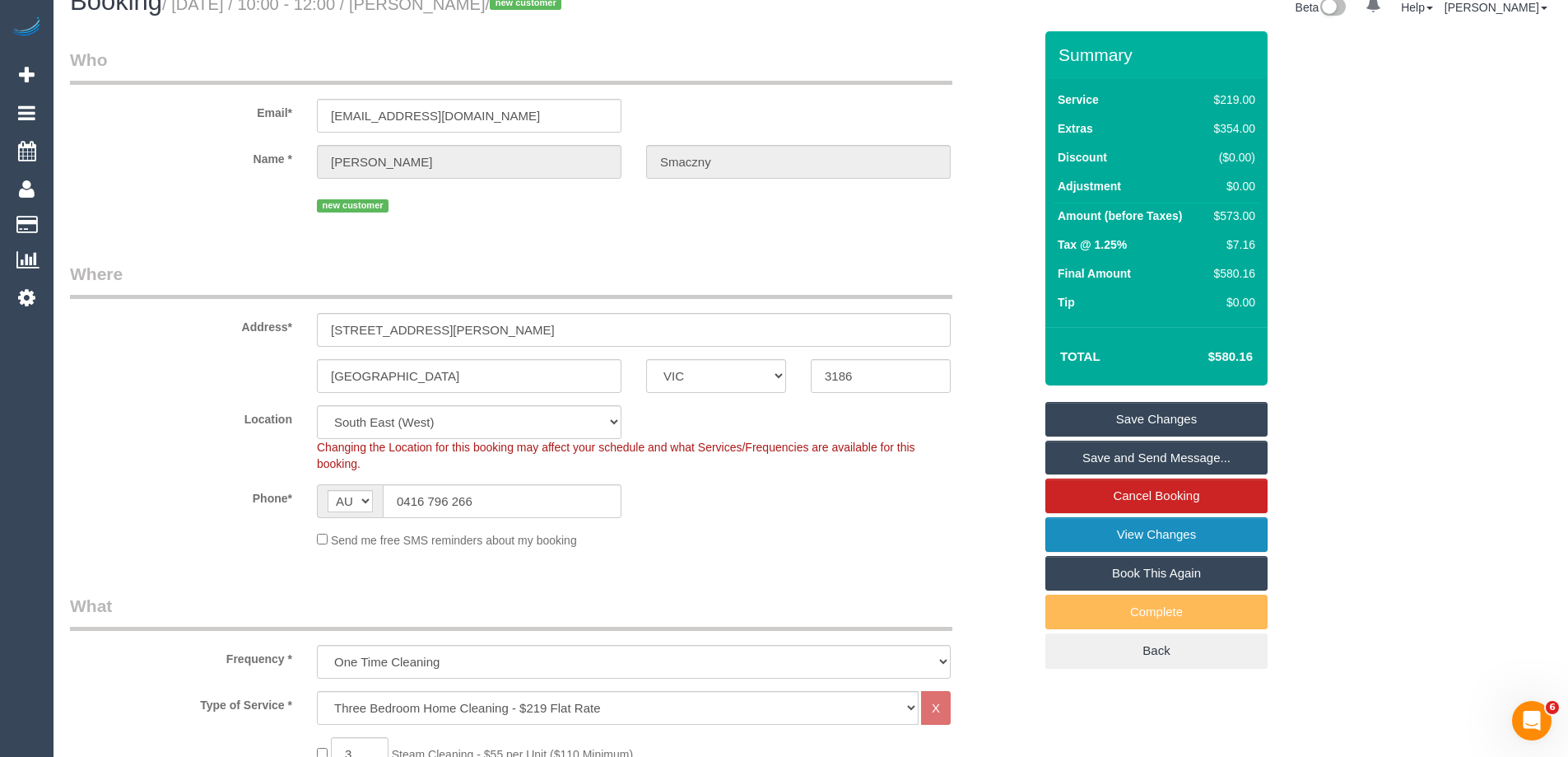
scroll to position [0, 0]
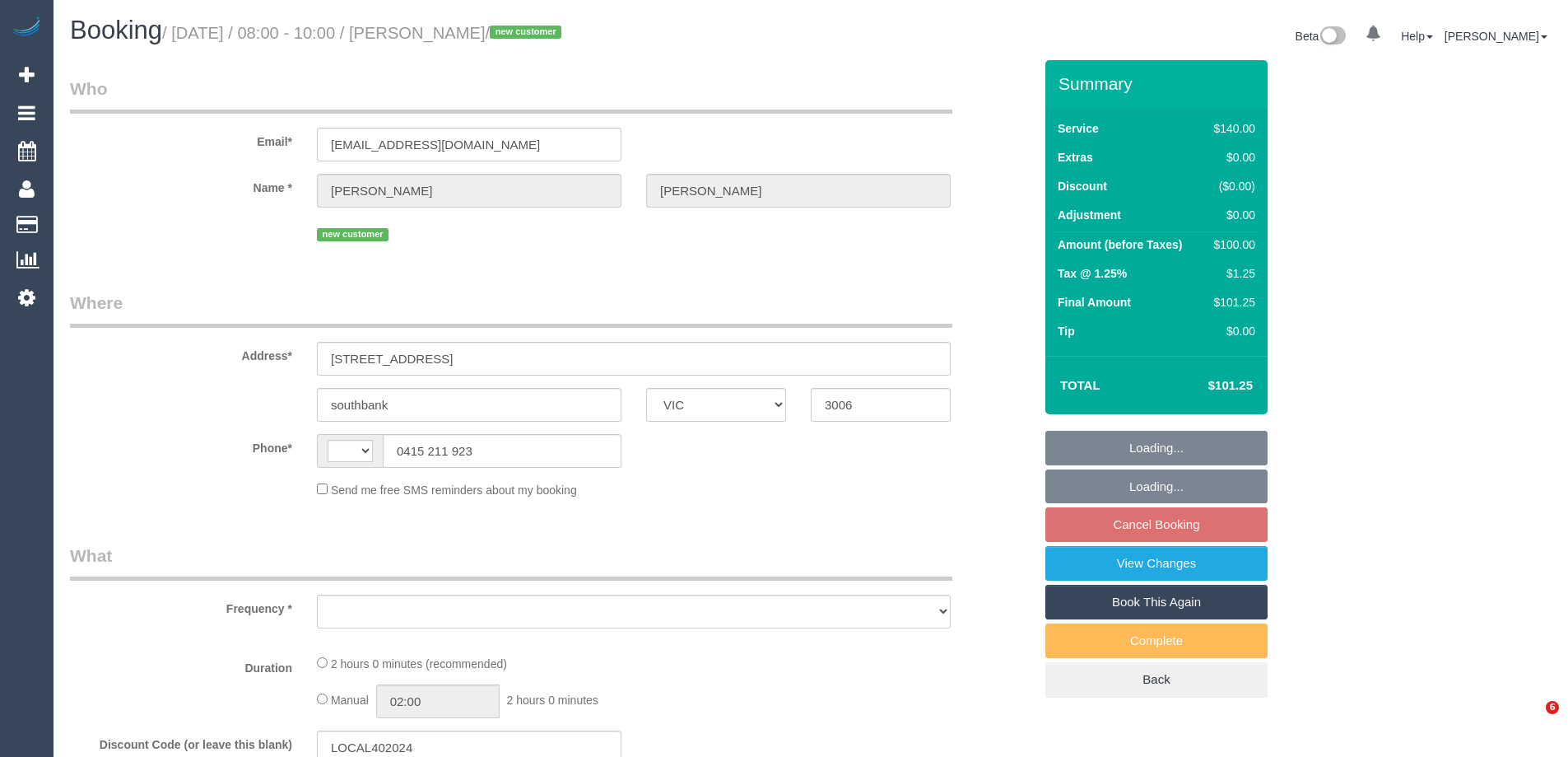
select select "VIC"
select select "string:AU"
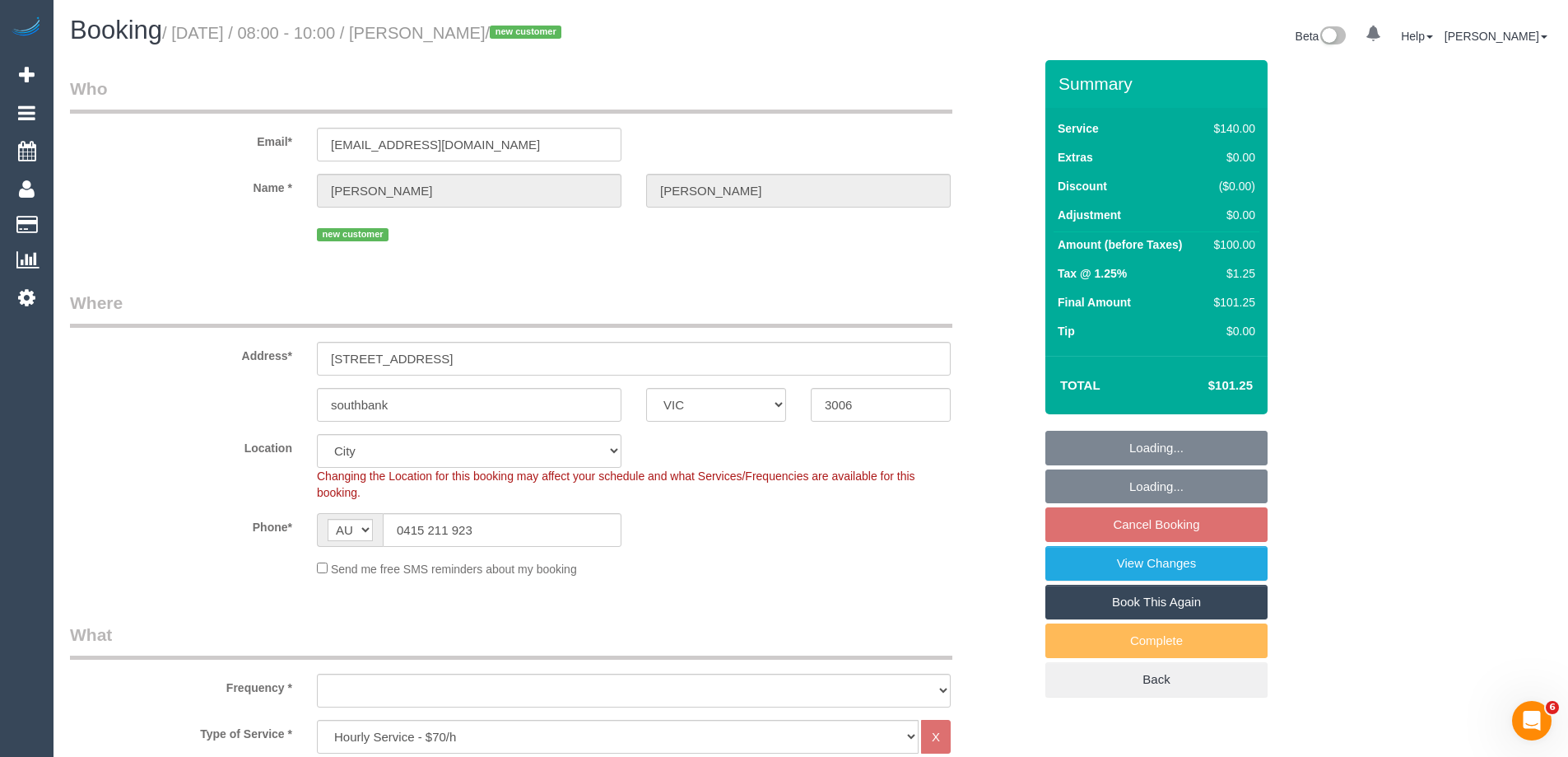
select select "object:697"
select select "number:27"
select select "number:14"
select select "number:18"
select select "number:22"
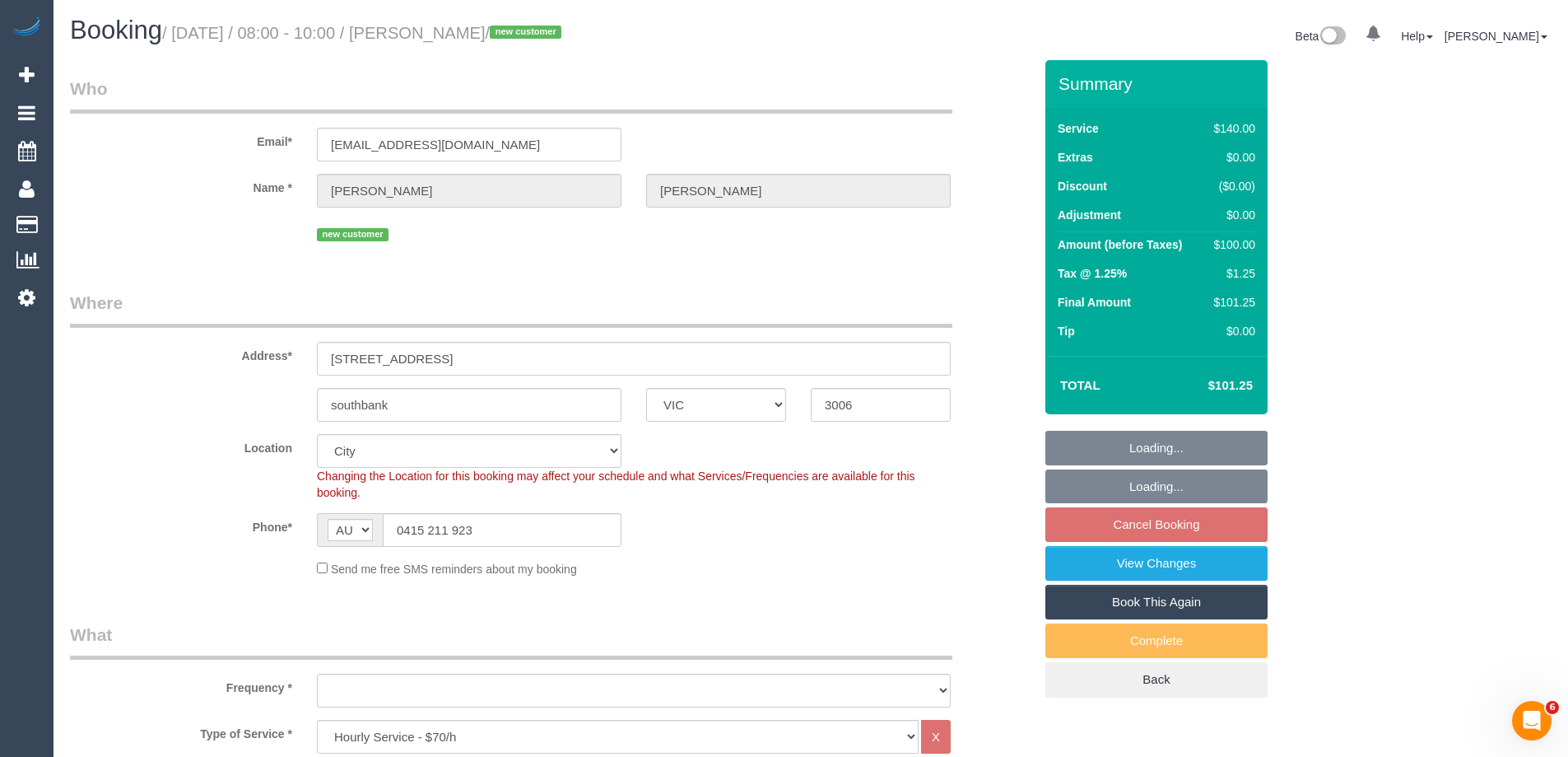
select select "number:13"
select select "string:stripe-pm_1SAg4O2GScqysDRVj2aHdypN"
select select "object:1254"
select select "spot2"
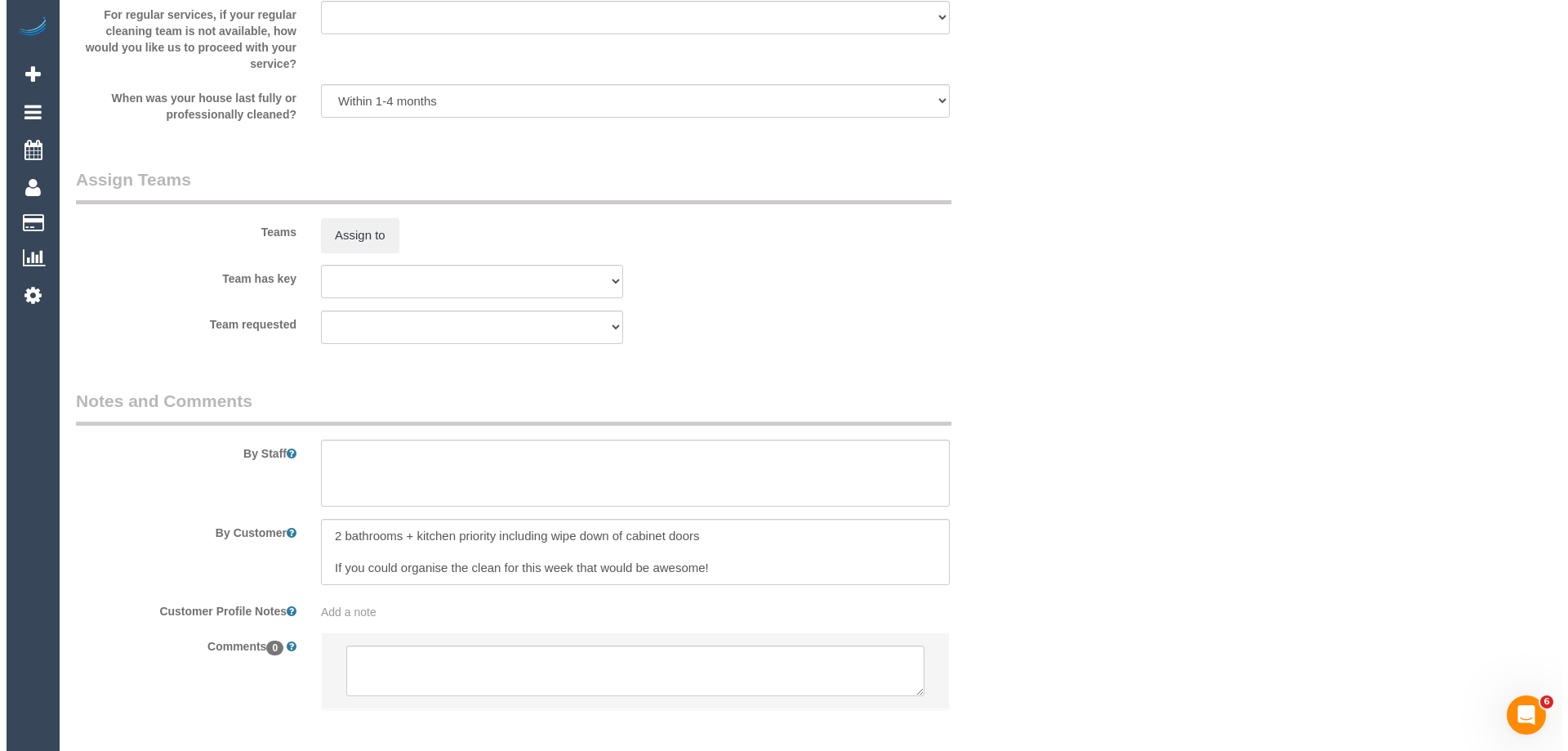
scroll to position [2365, 0]
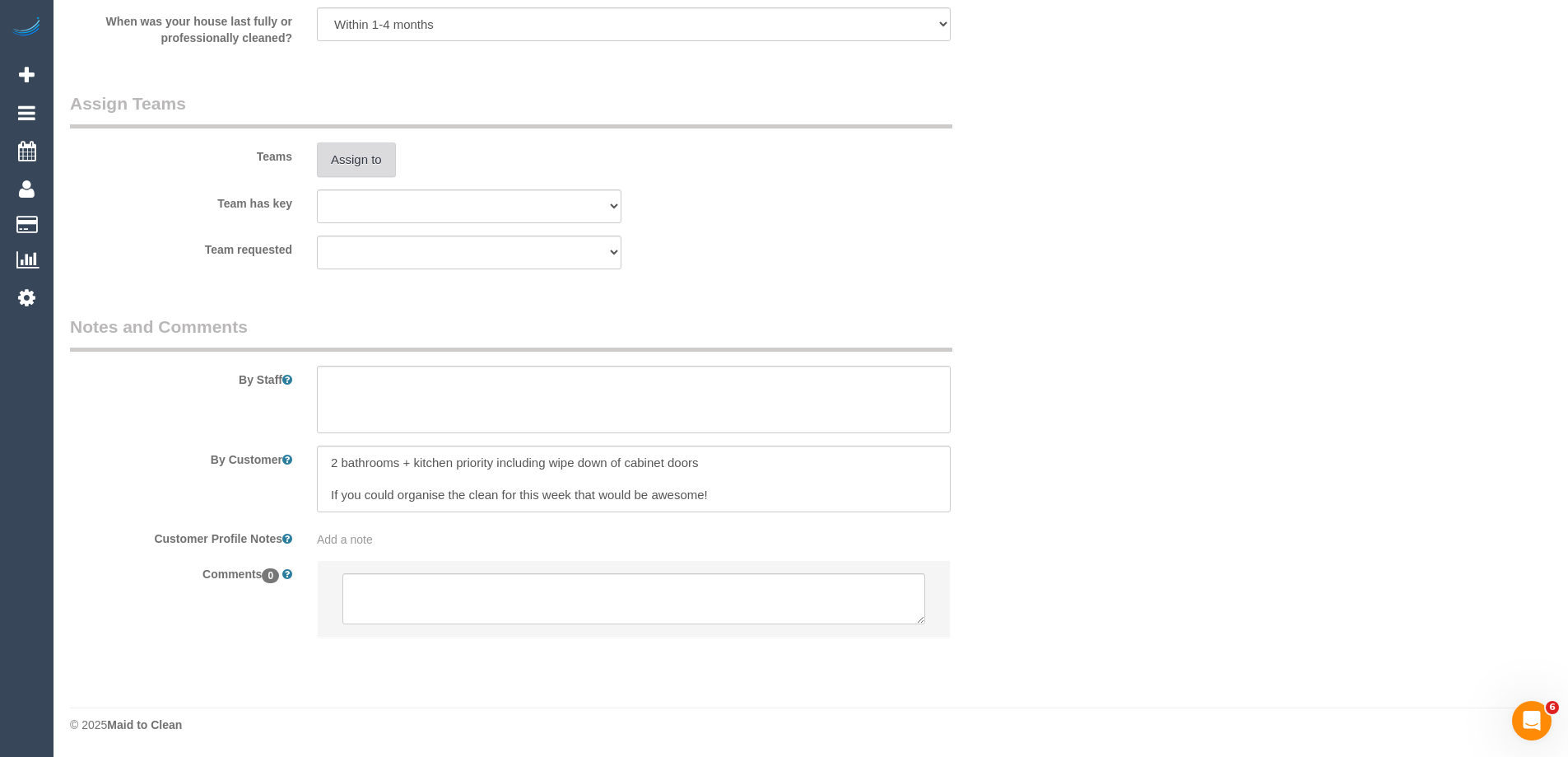
click at [344, 165] on button "Assign to" at bounding box center [357, 159] width 79 height 34
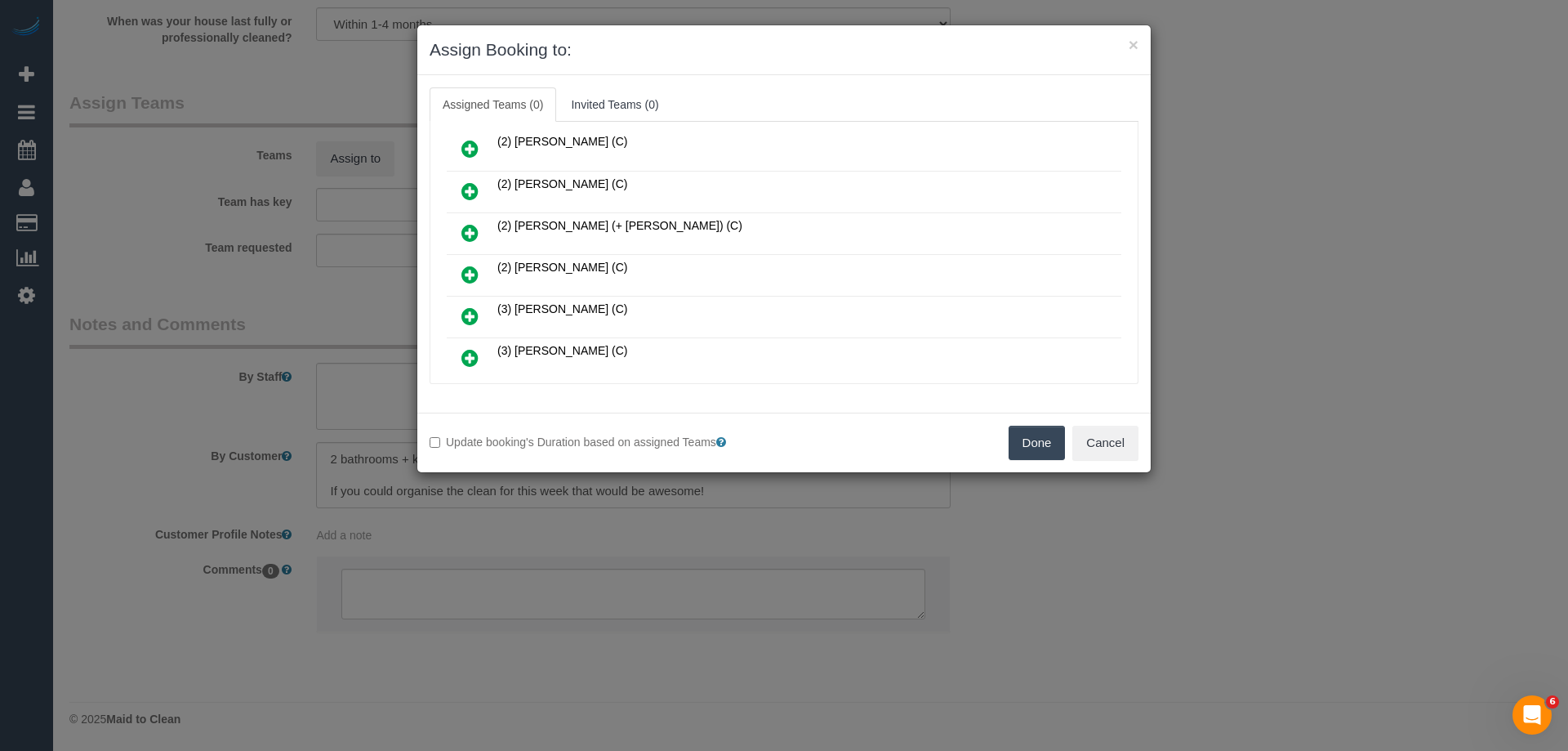
scroll to position [245, 0]
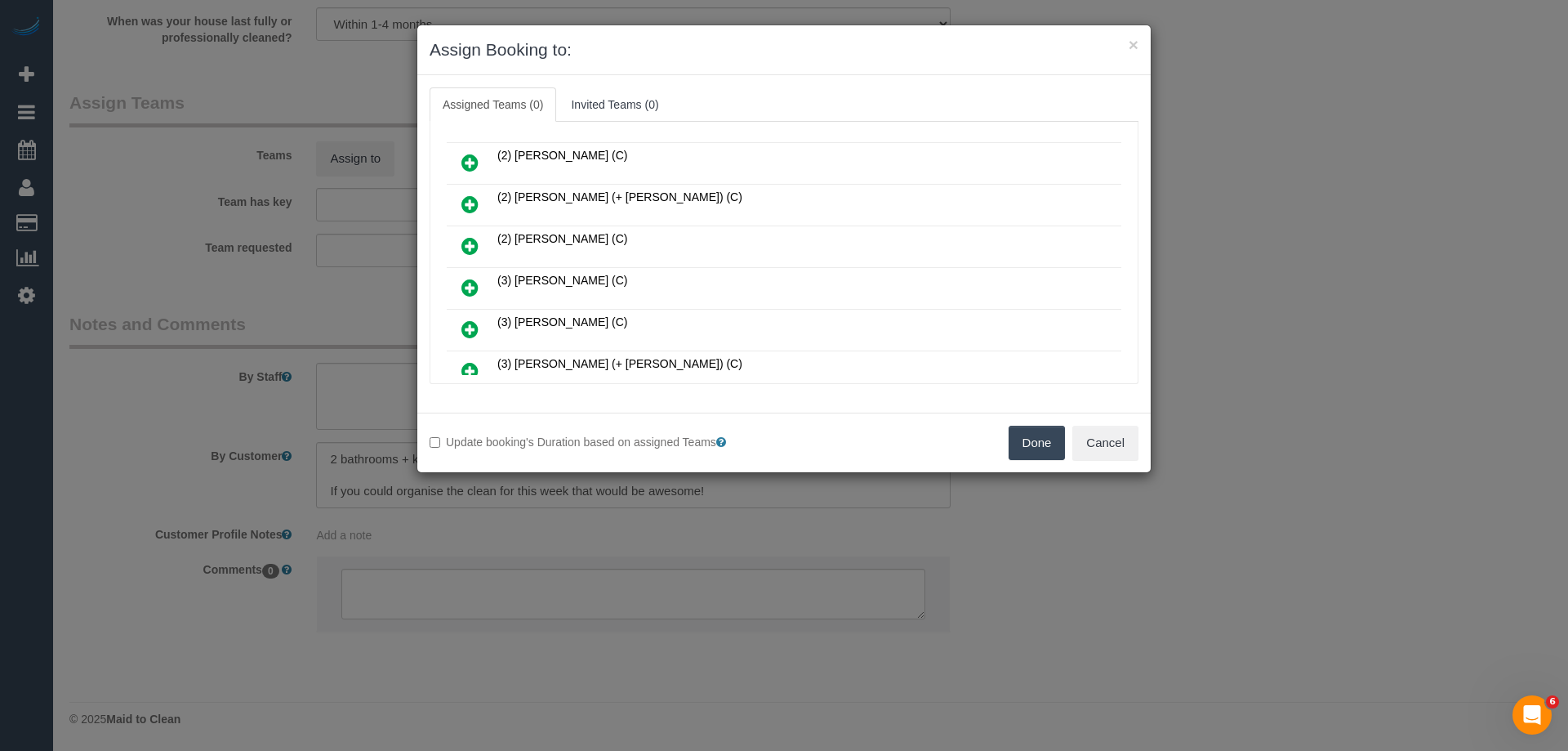
click at [462, 240] on icon at bounding box center [469, 246] width 17 height 19
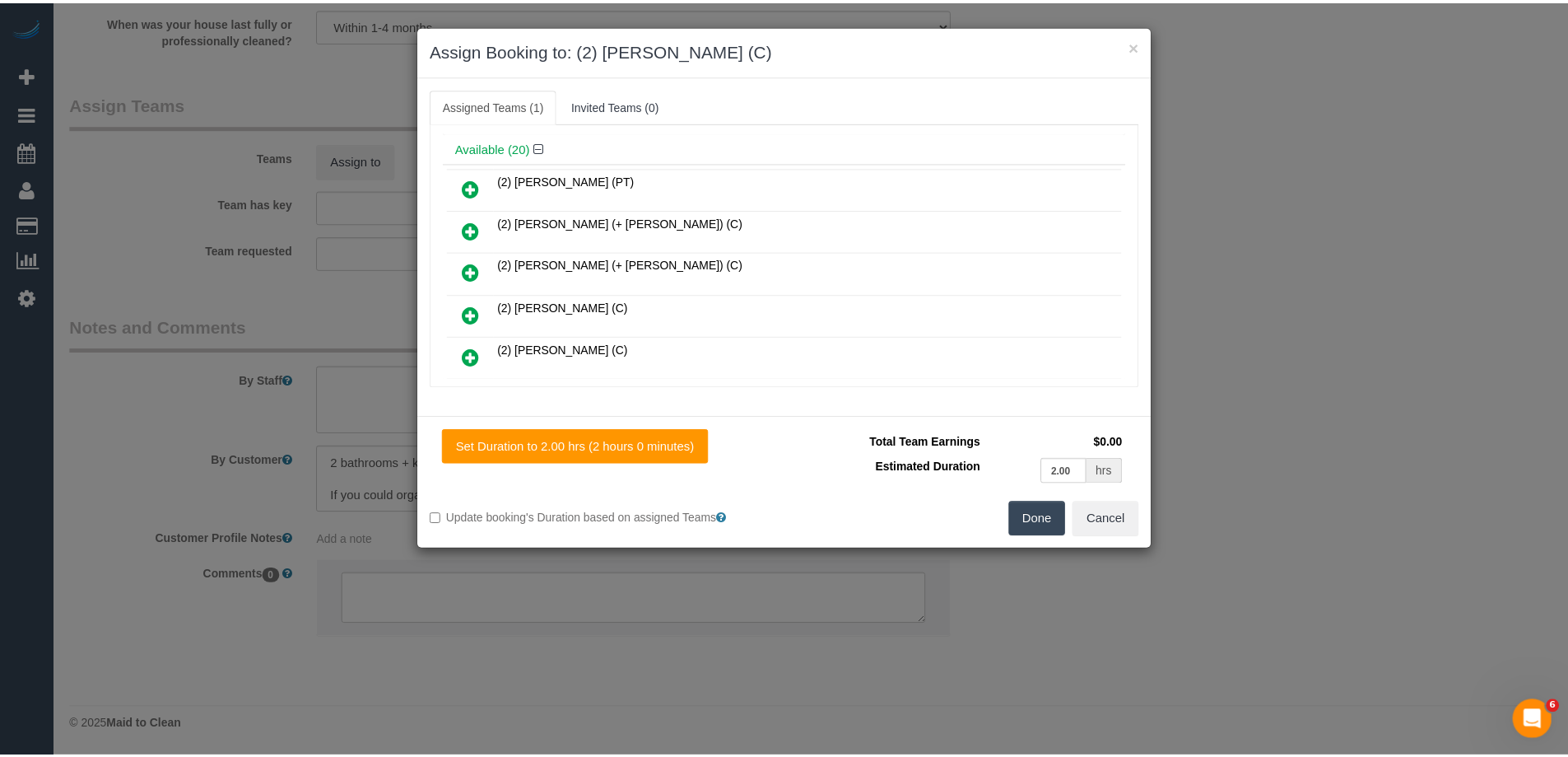
scroll to position [0, 0]
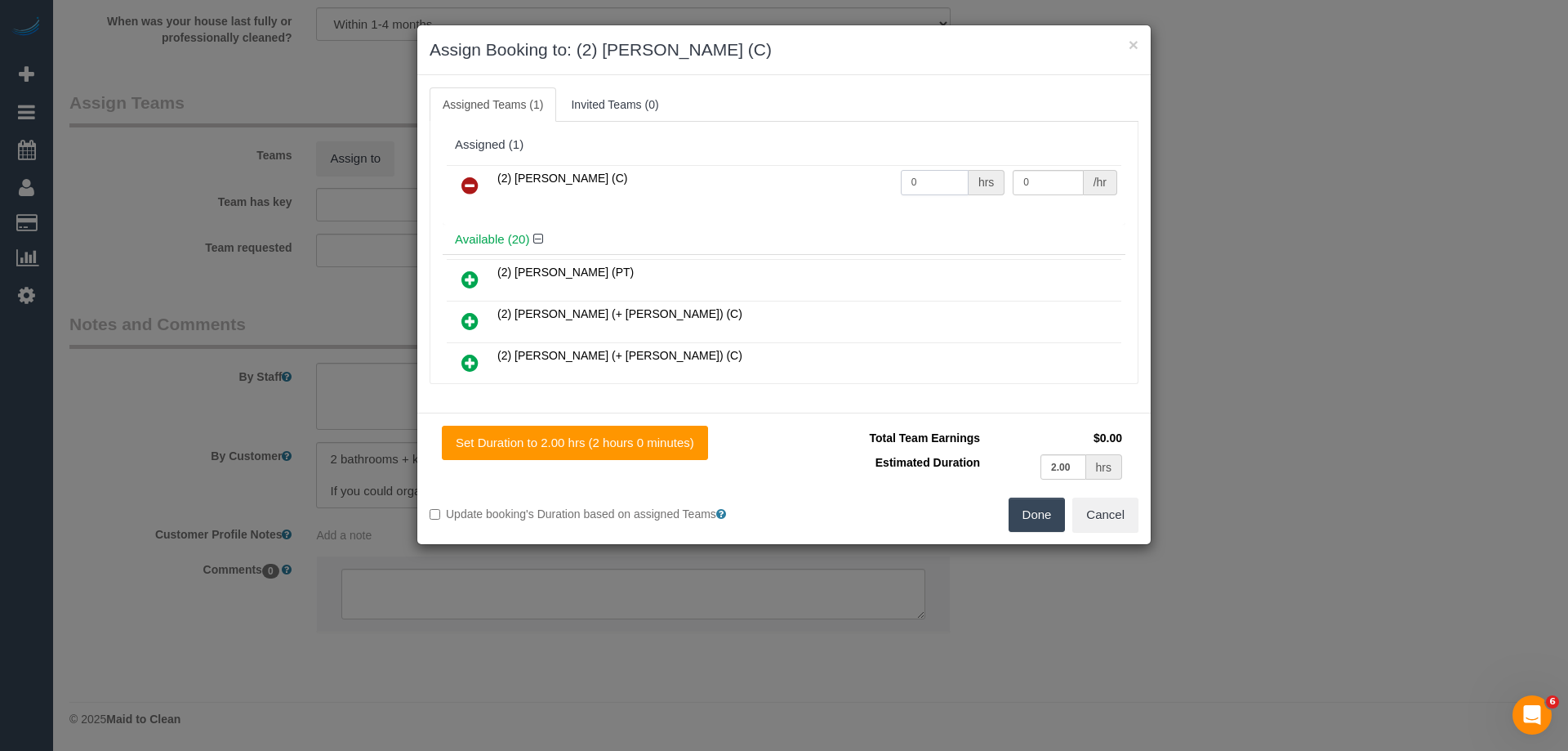
drag, startPoint x: 907, startPoint y: 179, endPoint x: 801, endPoint y: 182, distance: 106.0
click at [801, 182] on tr "(2) Megan Kaewpinich (C) 0 hrs 0 /hr" at bounding box center [784, 185] width 674 height 41
type input "2"
drag, startPoint x: 1043, startPoint y: 178, endPoint x: 888, endPoint y: 176, distance: 155.0
click at [888, 176] on tr "(2) Megan Kaewpinich (C) 2 hrs 0 /hr" at bounding box center [784, 185] width 674 height 41
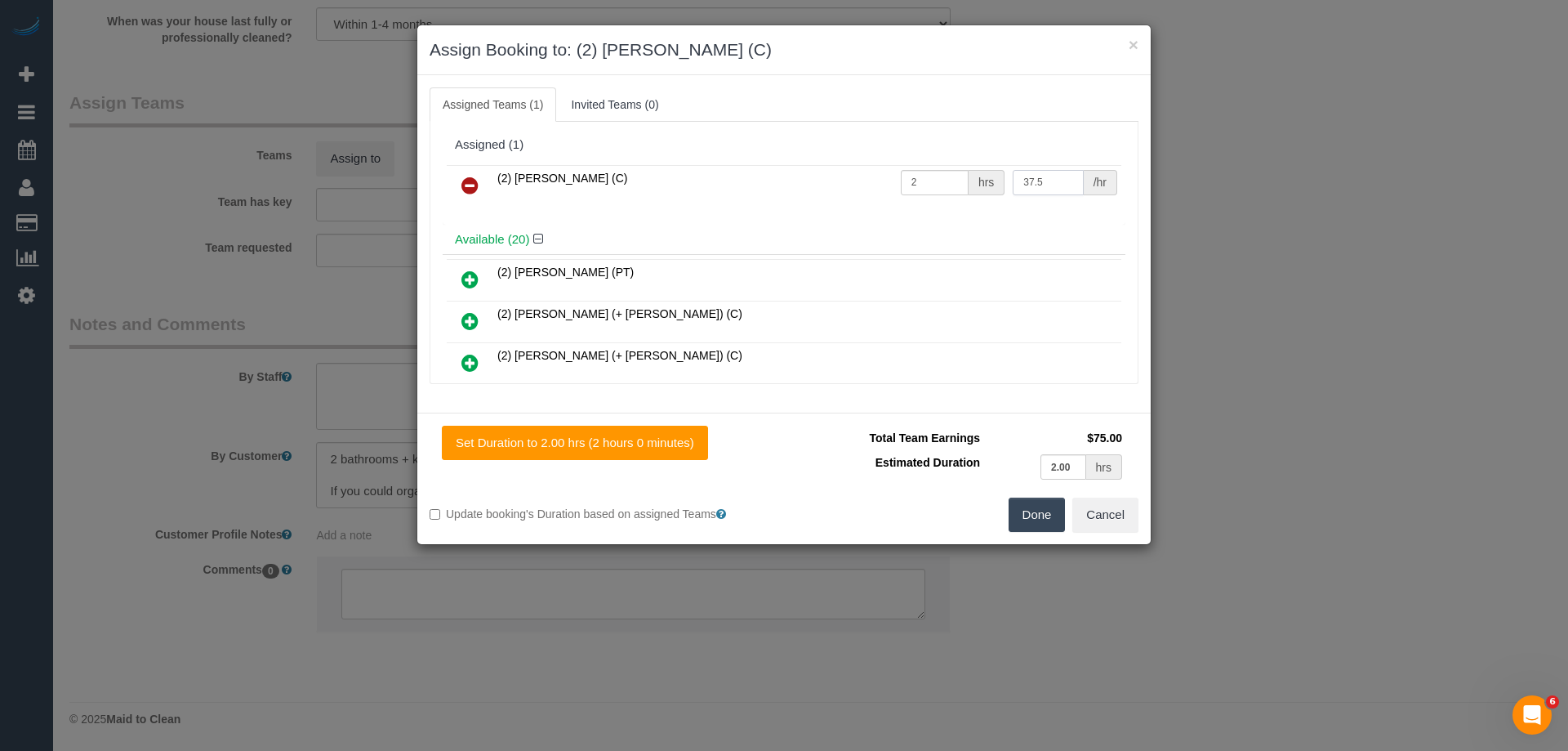
type input "37.5"
click at [1053, 521] on button "Done" at bounding box center [1036, 514] width 57 height 34
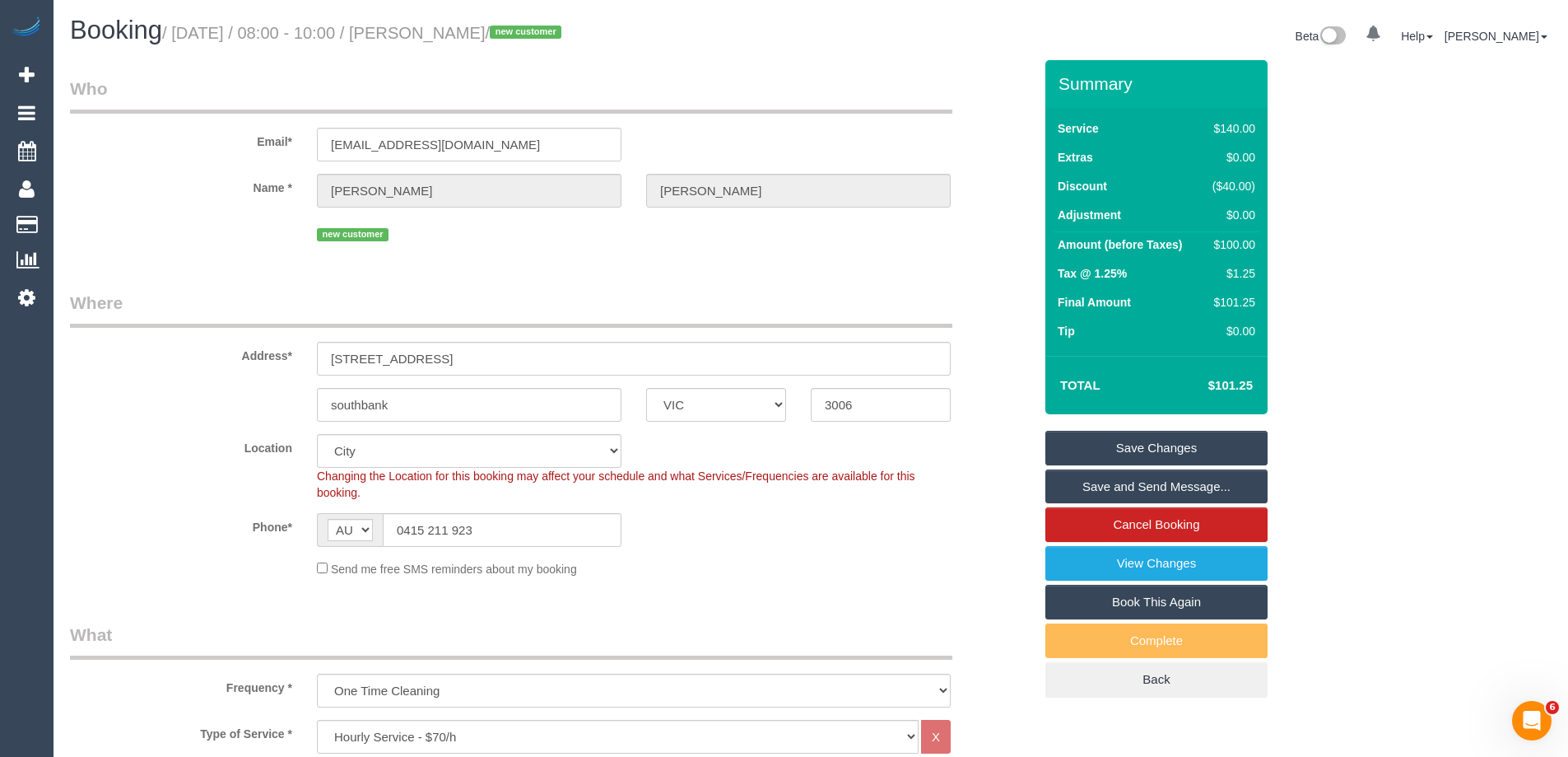
drag, startPoint x: 548, startPoint y: 31, endPoint x: 432, endPoint y: 18, distance: 116.7
click at [432, 18] on h1 "Booking / October 02, 2025 / 08:00 - 10:00 / Amanda Aguiar / new customer" at bounding box center [434, 31] width 729 height 28
copy small "Amanda Aguiar"
click at [1088, 445] on link "Save Changes" at bounding box center [1157, 447] width 223 height 34
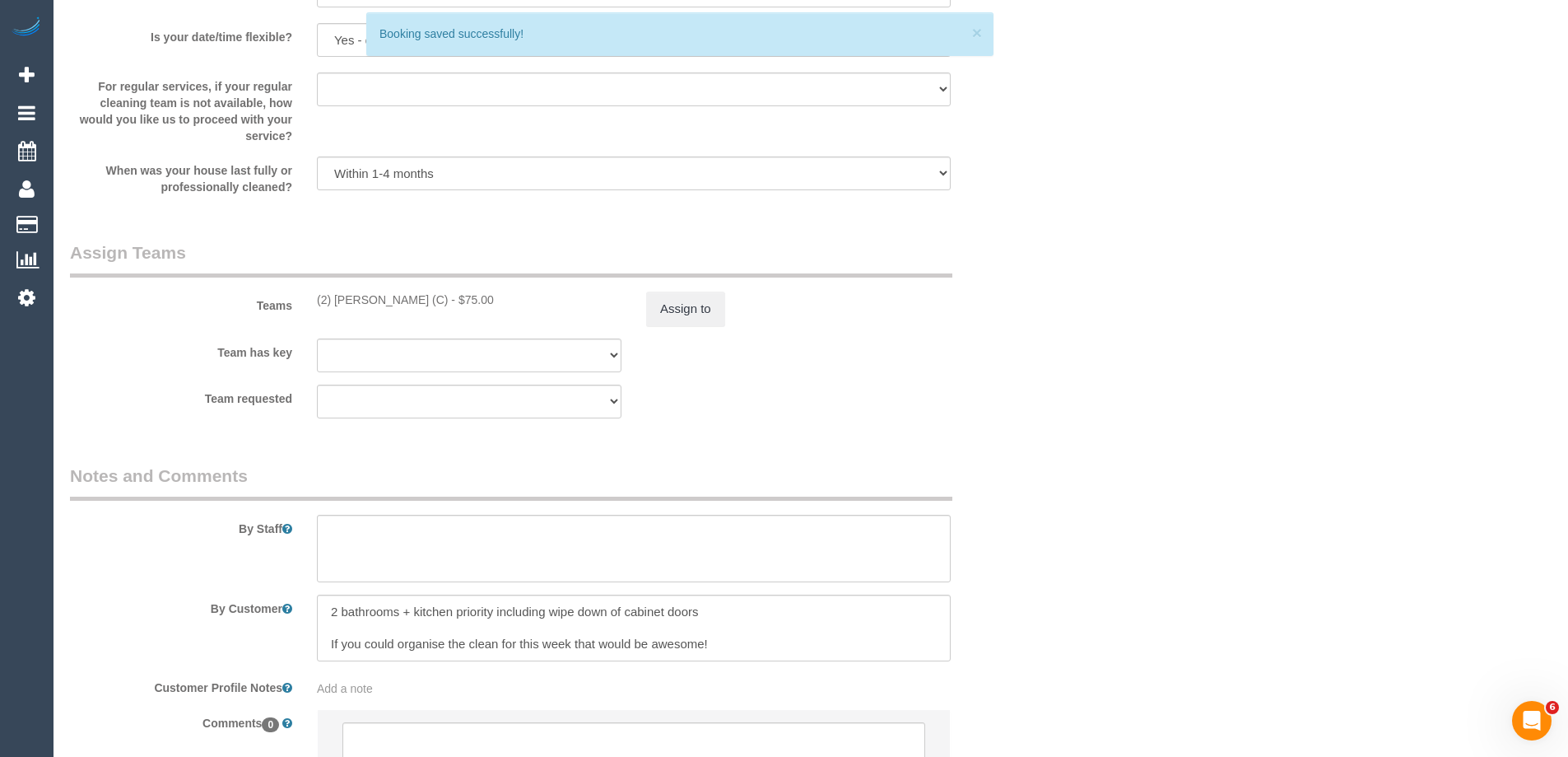
scroll to position [2384, 0]
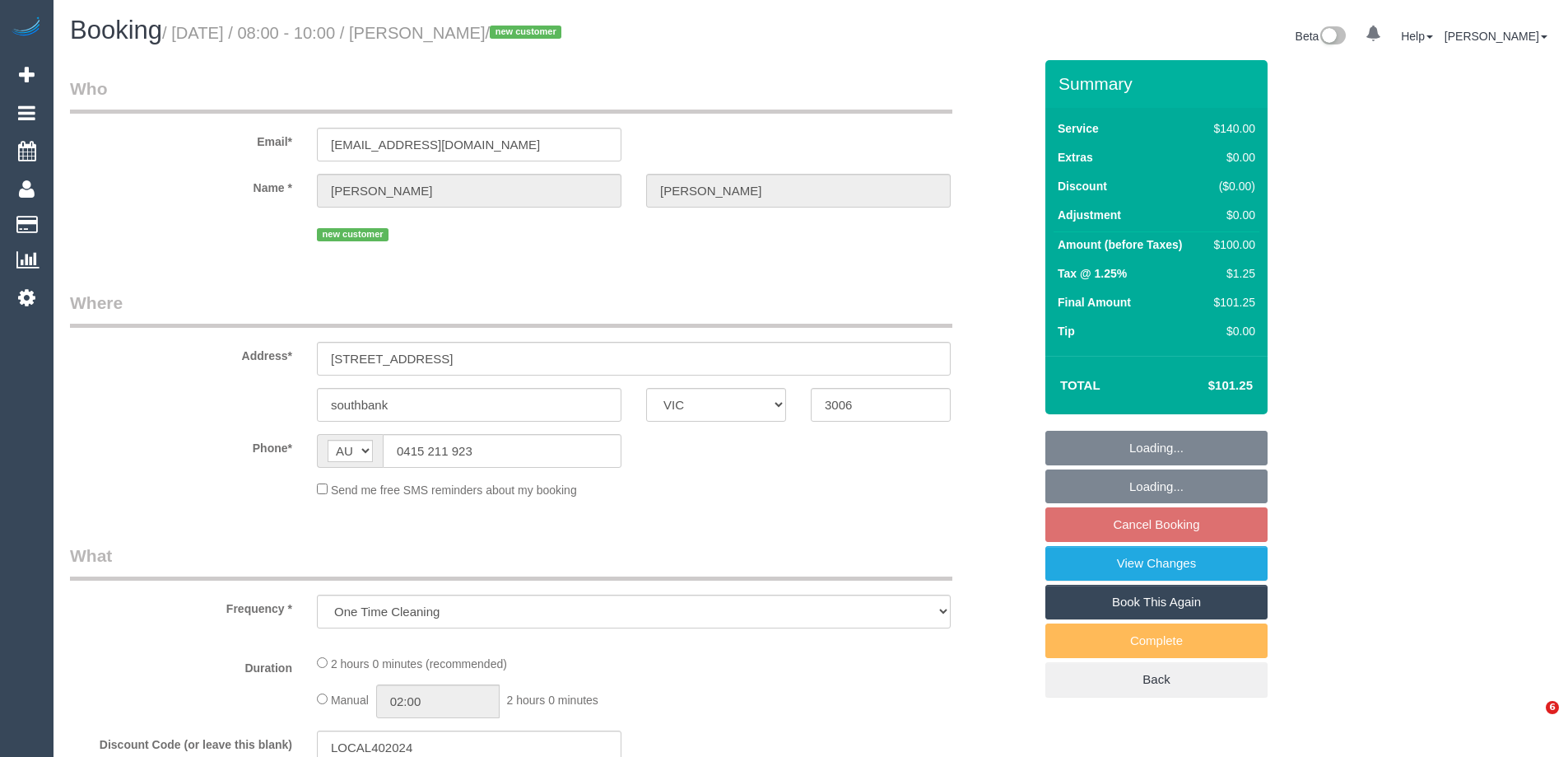
select select "VIC"
select select "string:stripe-pm_1SAg4O2GScqysDRVj2aHdypN"
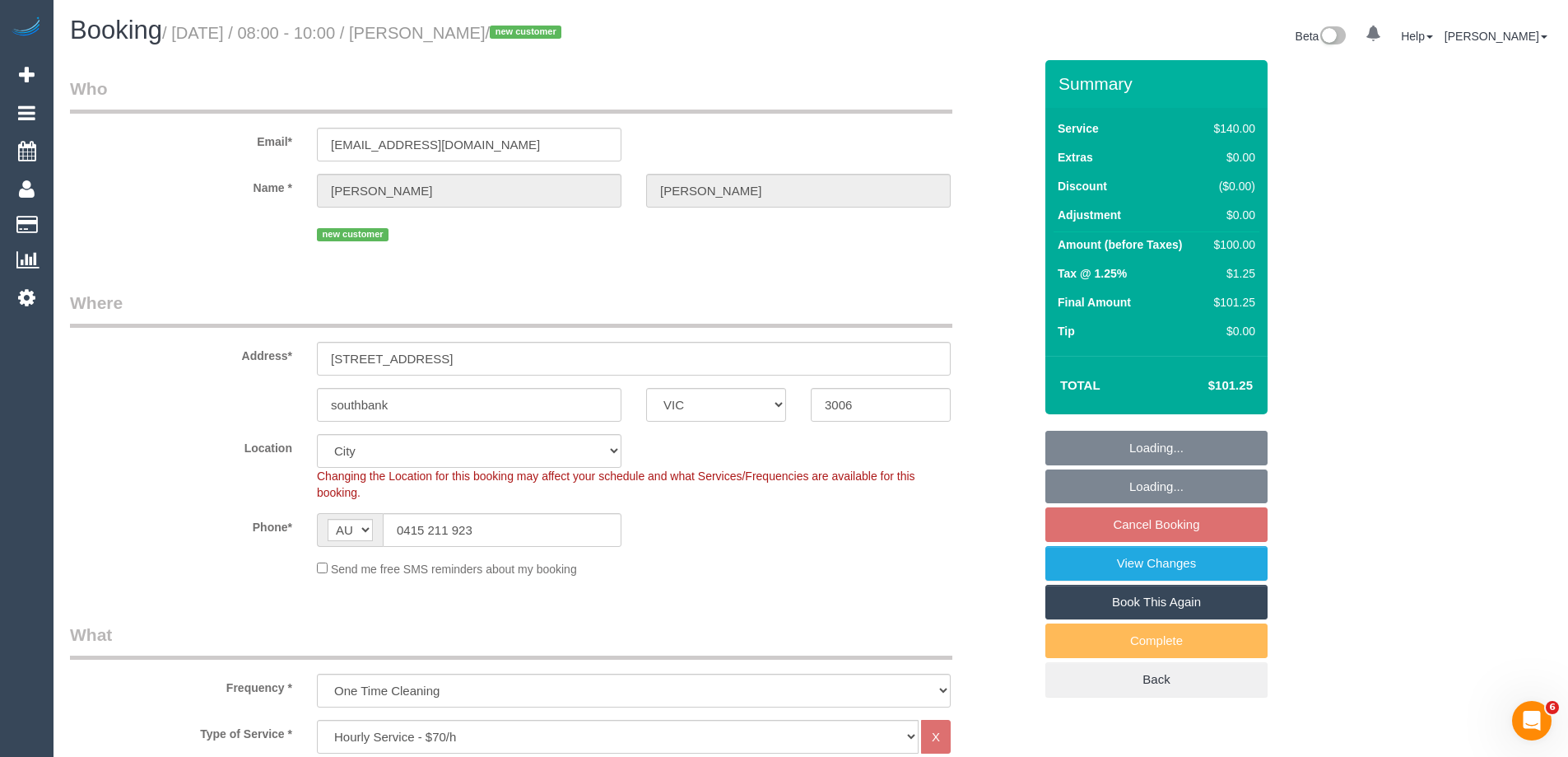
select select "number:27"
select select "number:14"
select select "number:18"
select select "number:22"
select select "number:13"
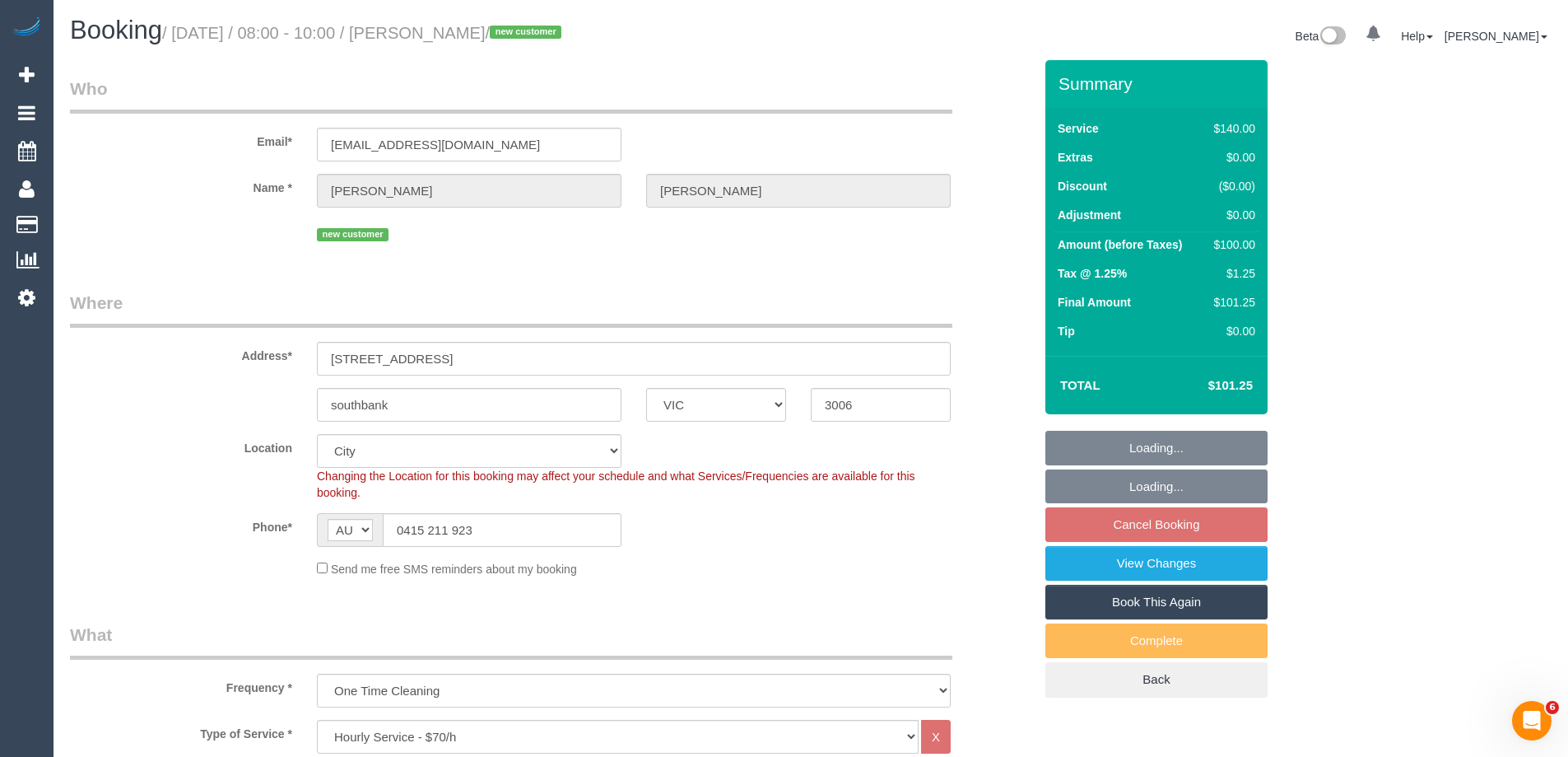
select select "object:854"
select select "spot2"
